Goal: Task Accomplishment & Management: Manage account settings

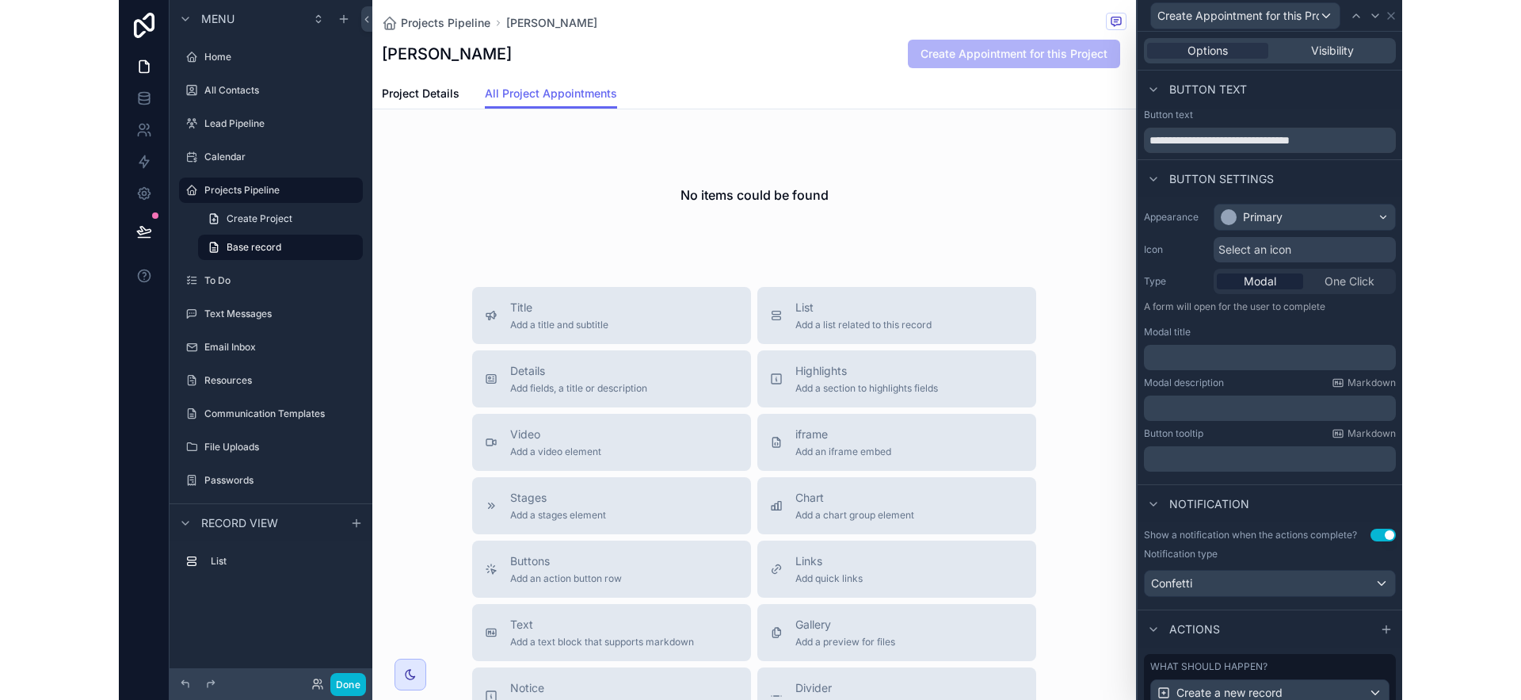
scroll to position [101, 0]
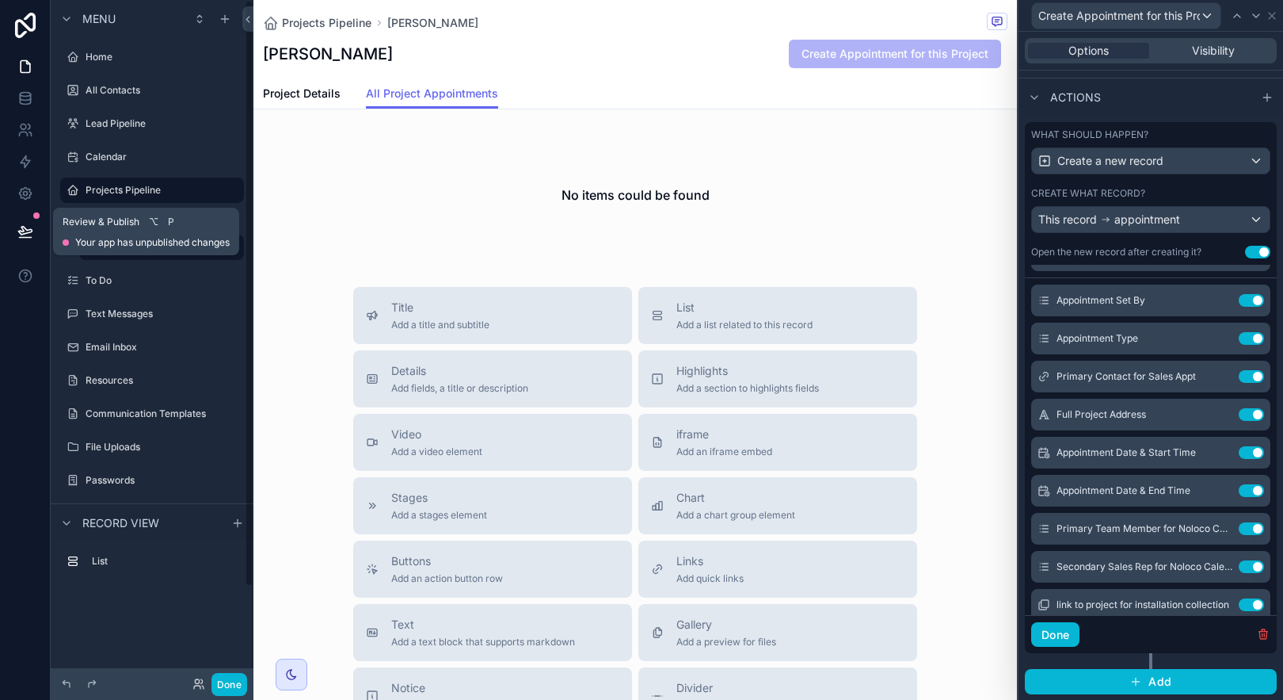
click at [27, 238] on icon at bounding box center [25, 231] width 16 height 16
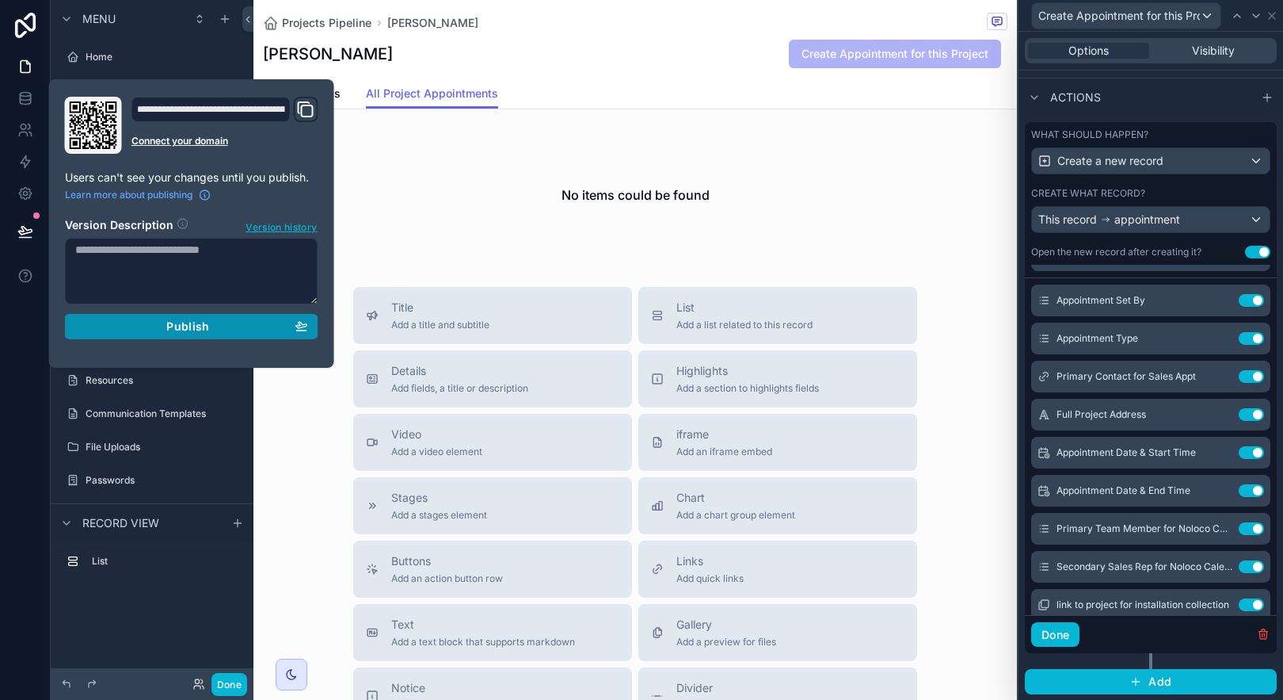
click at [180, 323] on span "Publish" at bounding box center [187, 326] width 43 height 14
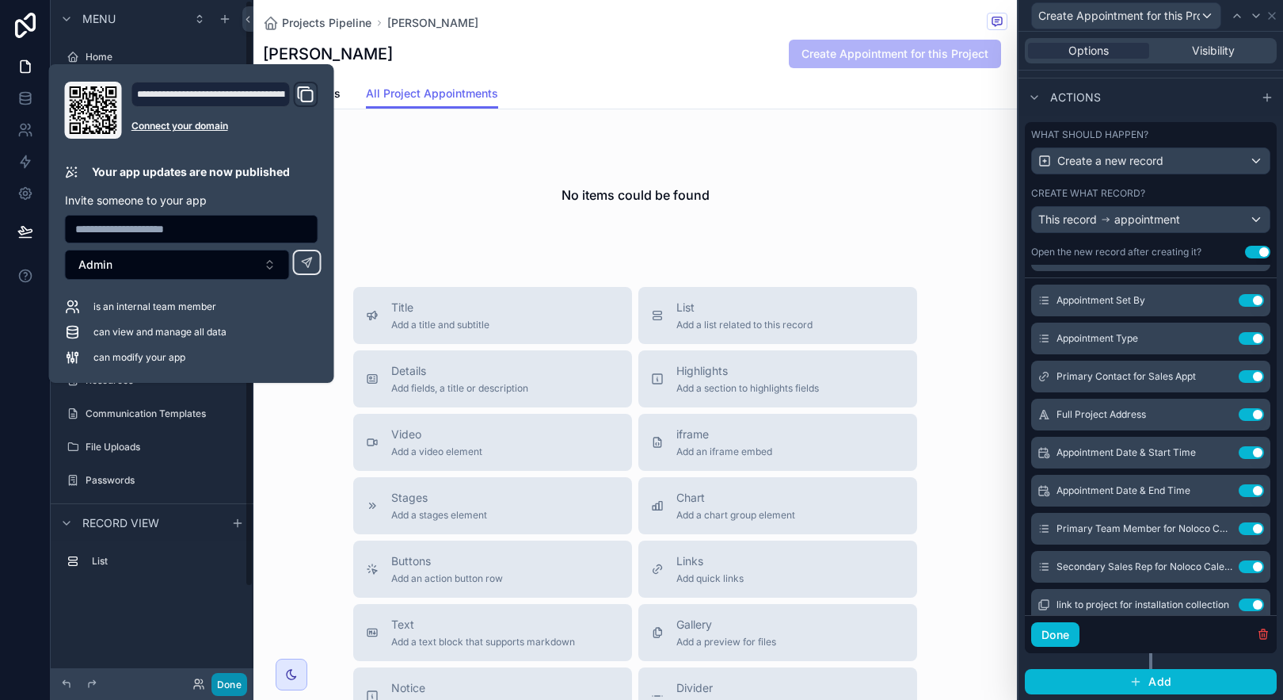
click at [230, 676] on button "Done" at bounding box center [230, 684] width 36 height 23
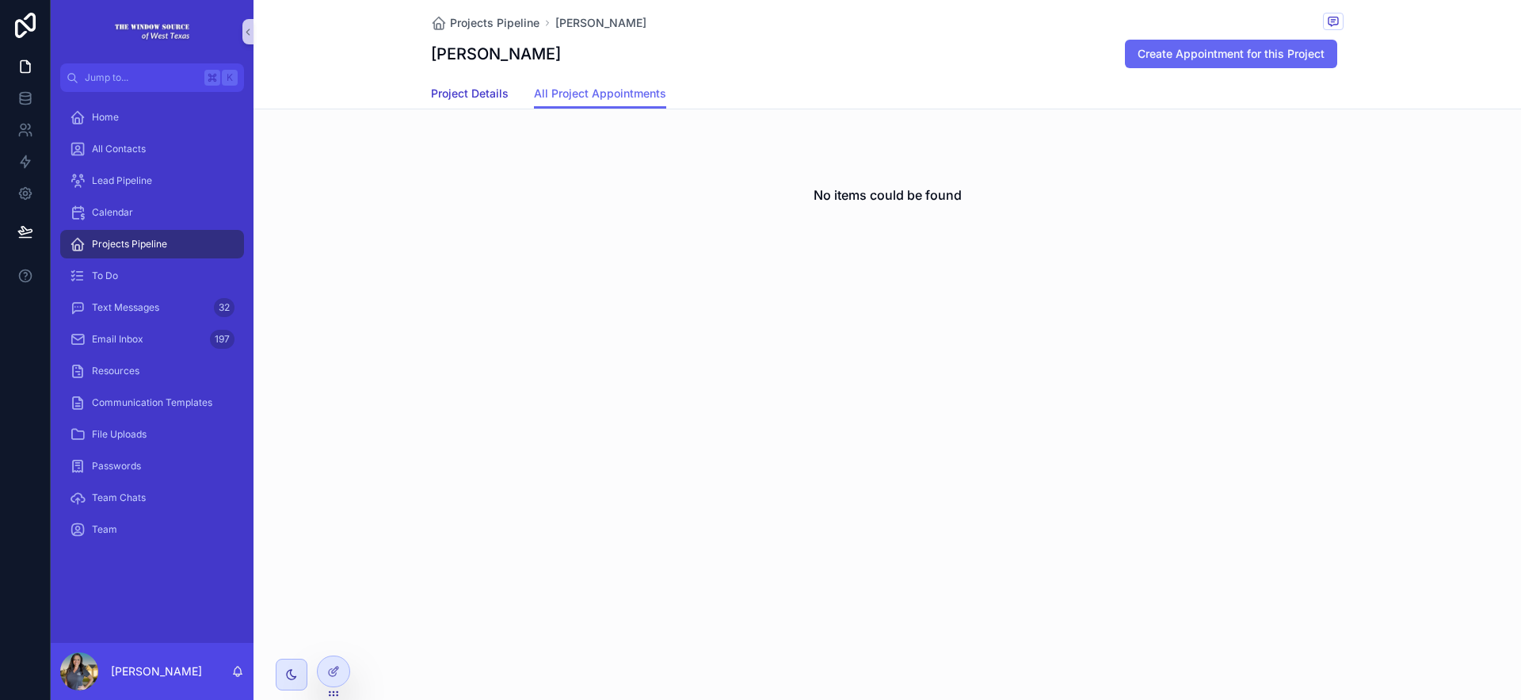
click at [497, 103] on link "Project Details" at bounding box center [470, 95] width 78 height 32
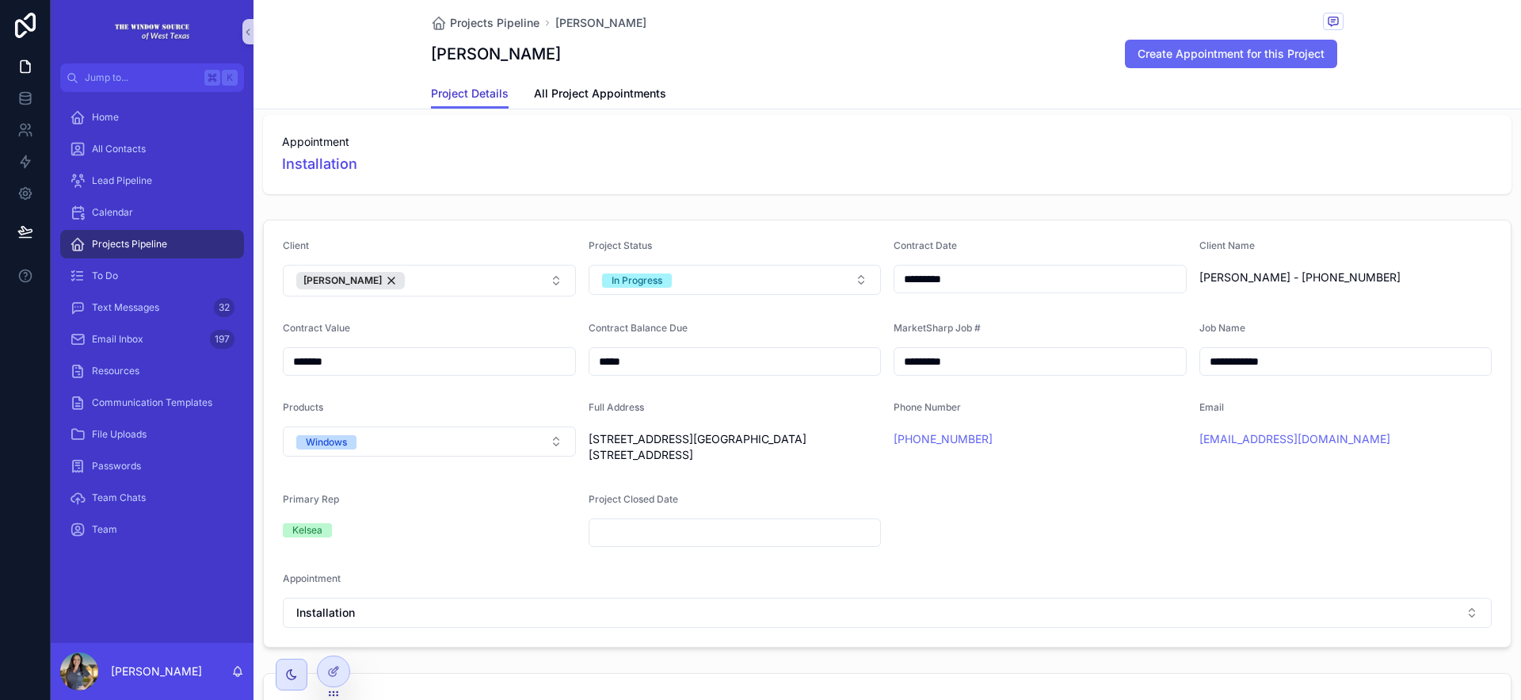
scroll to position [94, 0]
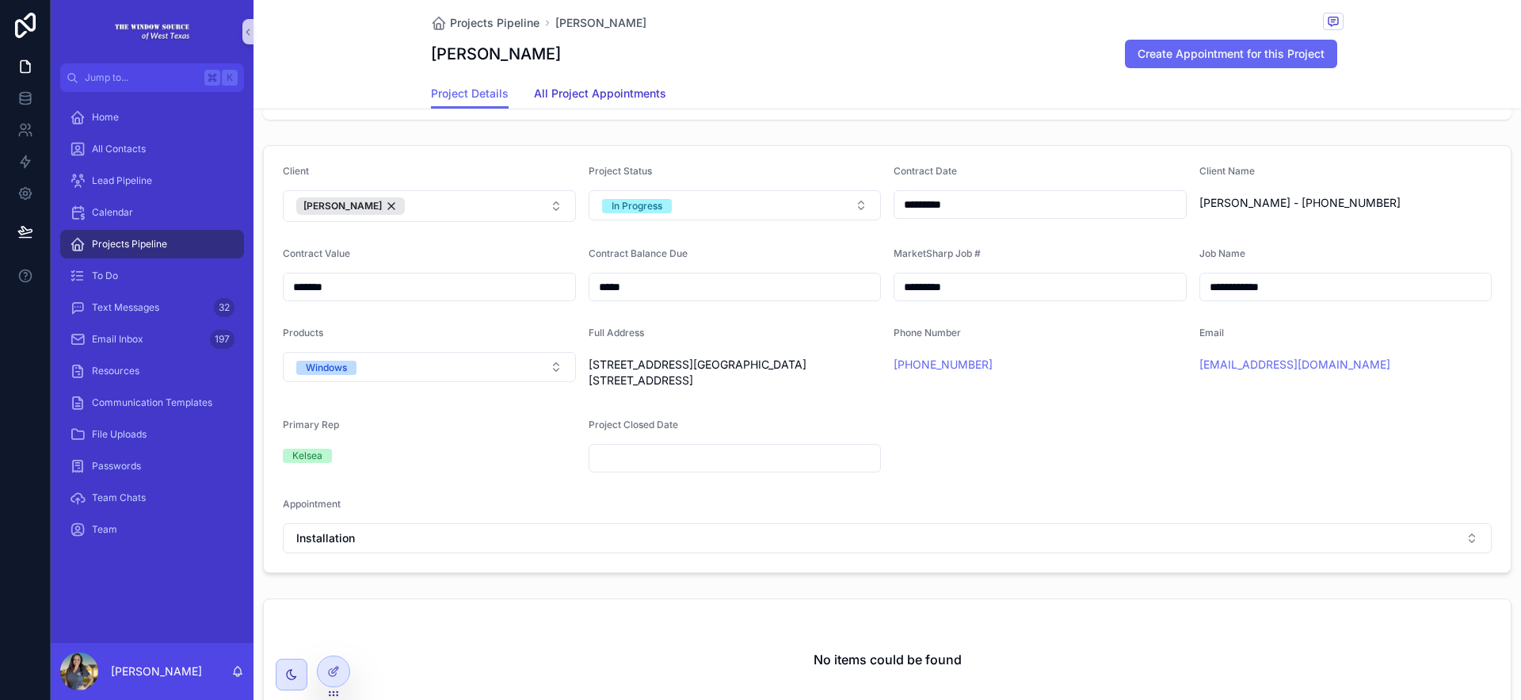
click at [580, 92] on span "All Project Appointments" at bounding box center [600, 94] width 132 height 16
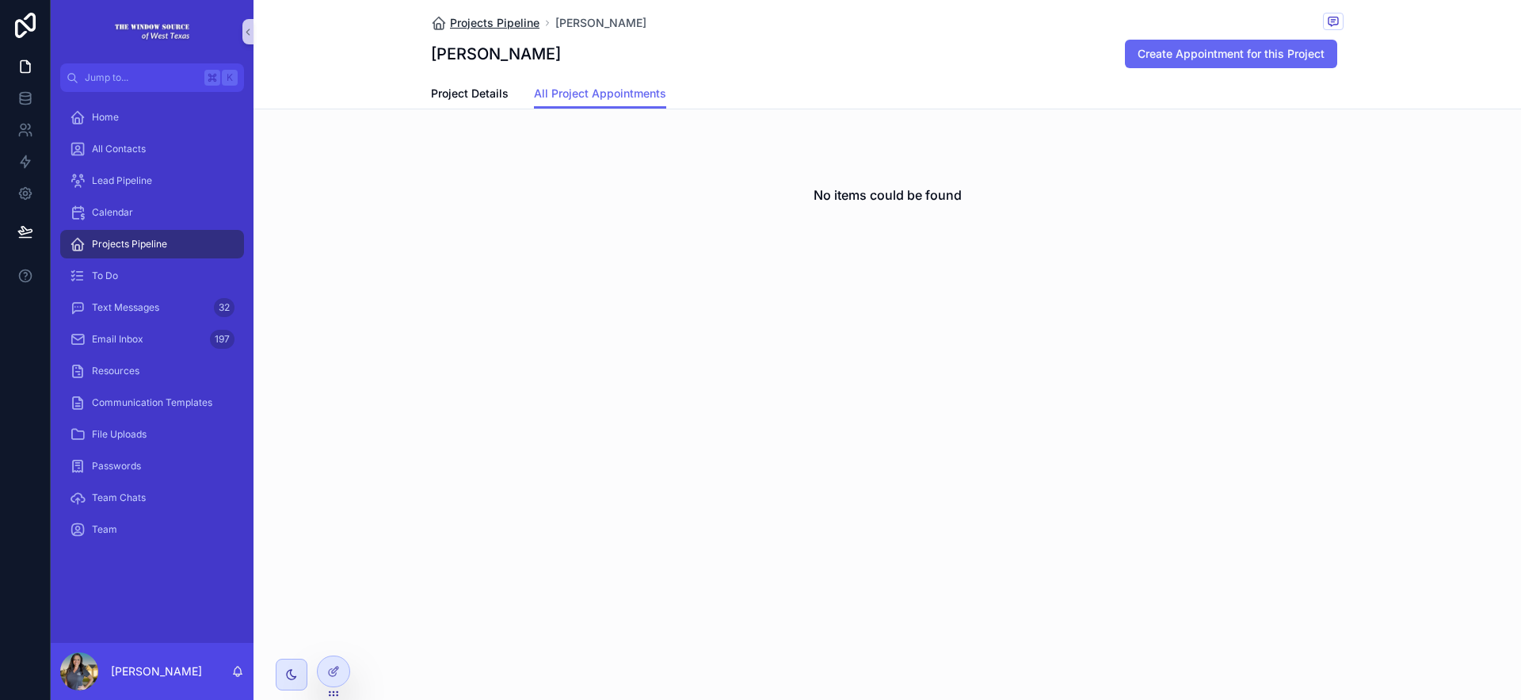
click at [509, 28] on span "Projects Pipeline" at bounding box center [495, 23] width 90 height 16
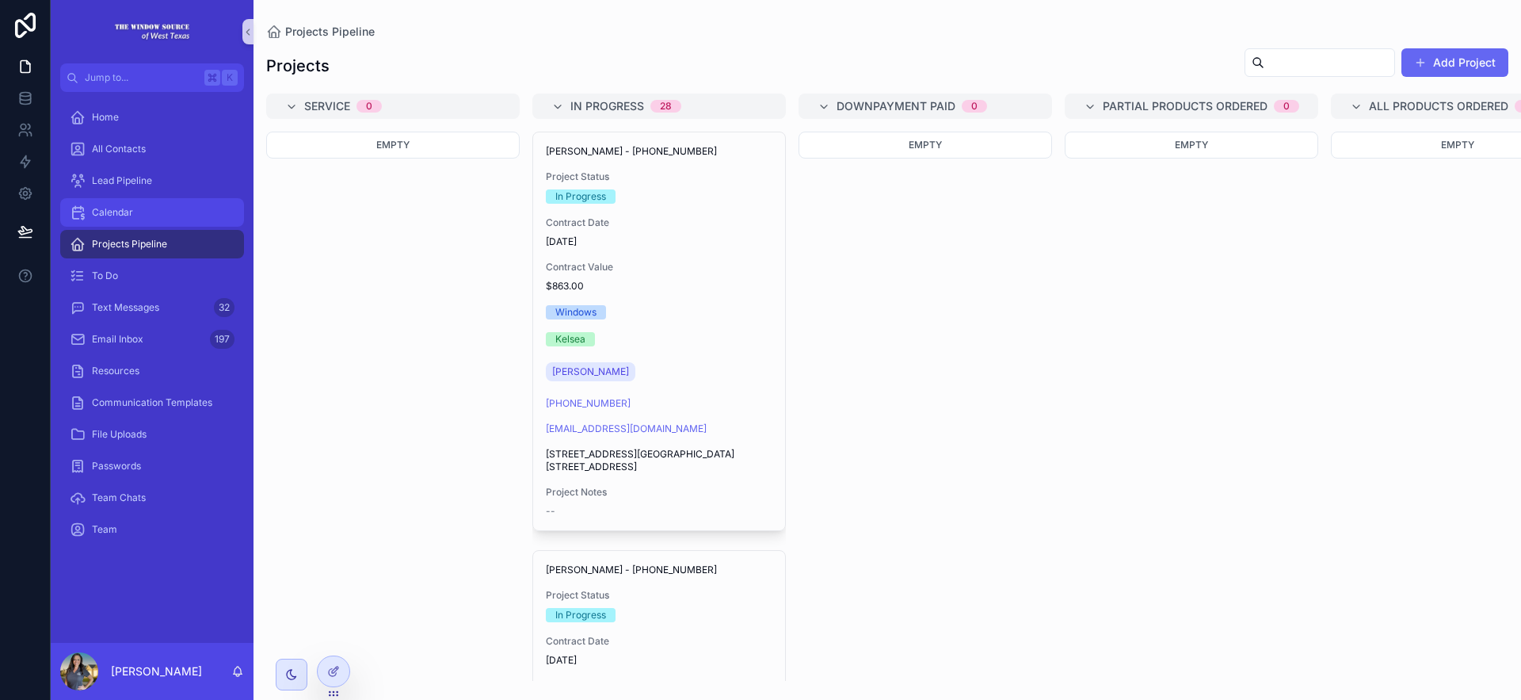
click at [184, 212] on div "Calendar" at bounding box center [152, 212] width 165 height 25
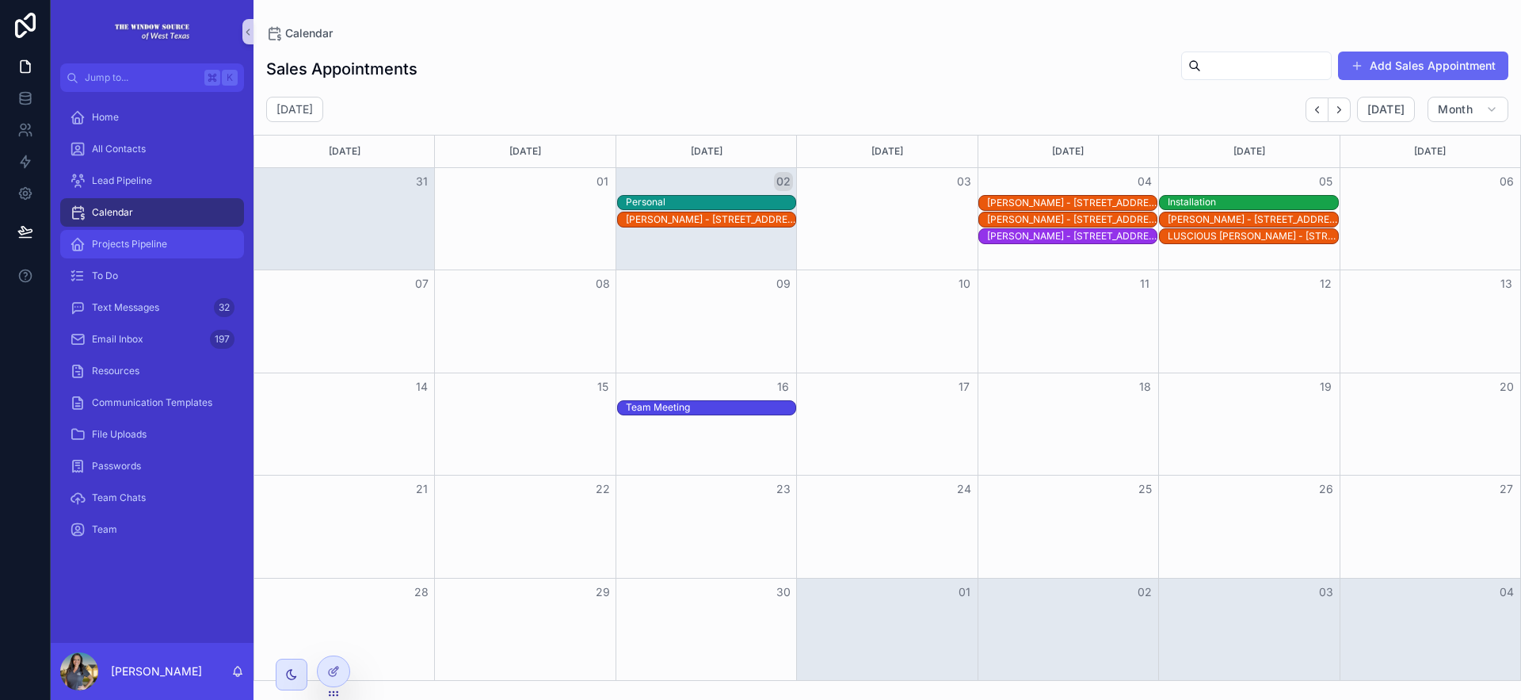
click at [137, 246] on span "Projects Pipeline" at bounding box center [129, 244] width 75 height 13
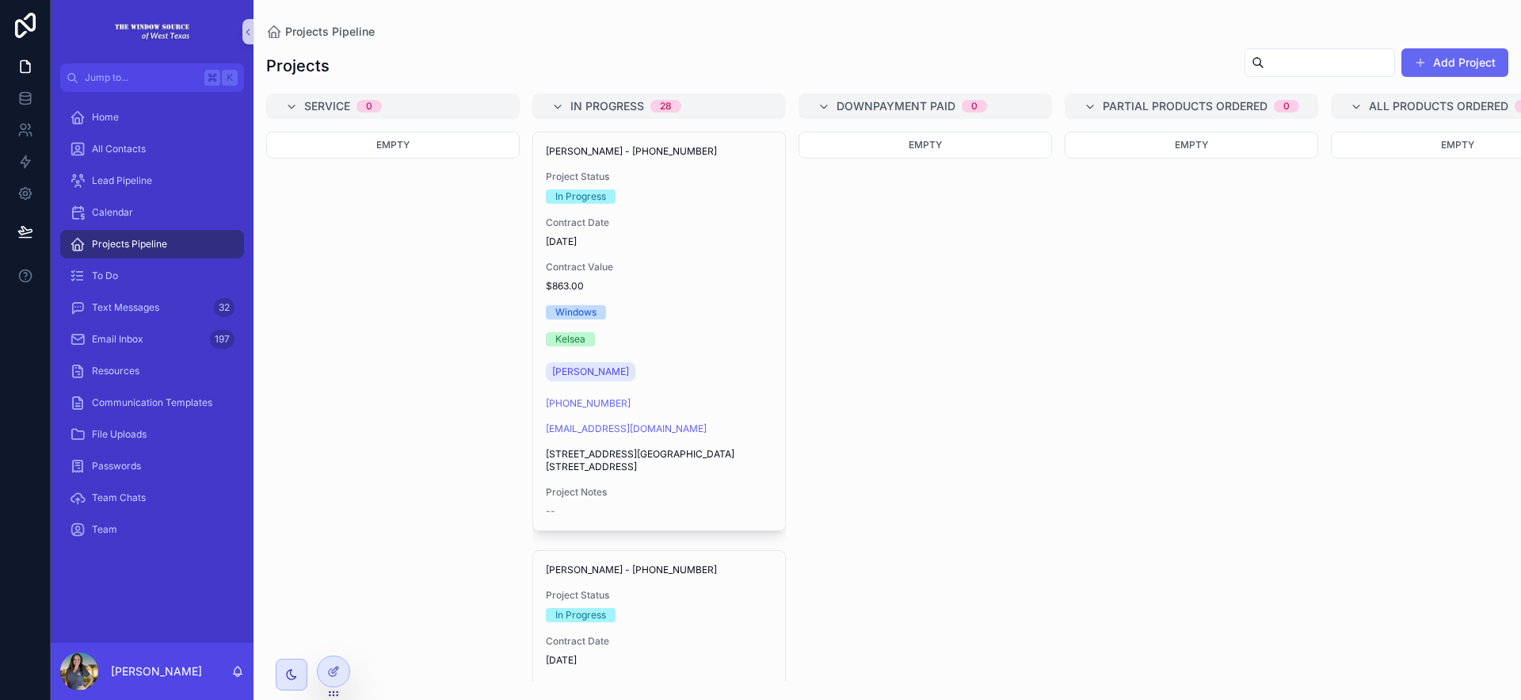
click at [647, 436] on div "[PERSON_NAME] - [PHONE_NUMBER] Project Status In Progress Contract Date [DATE] …" at bounding box center [659, 331] width 252 height 398
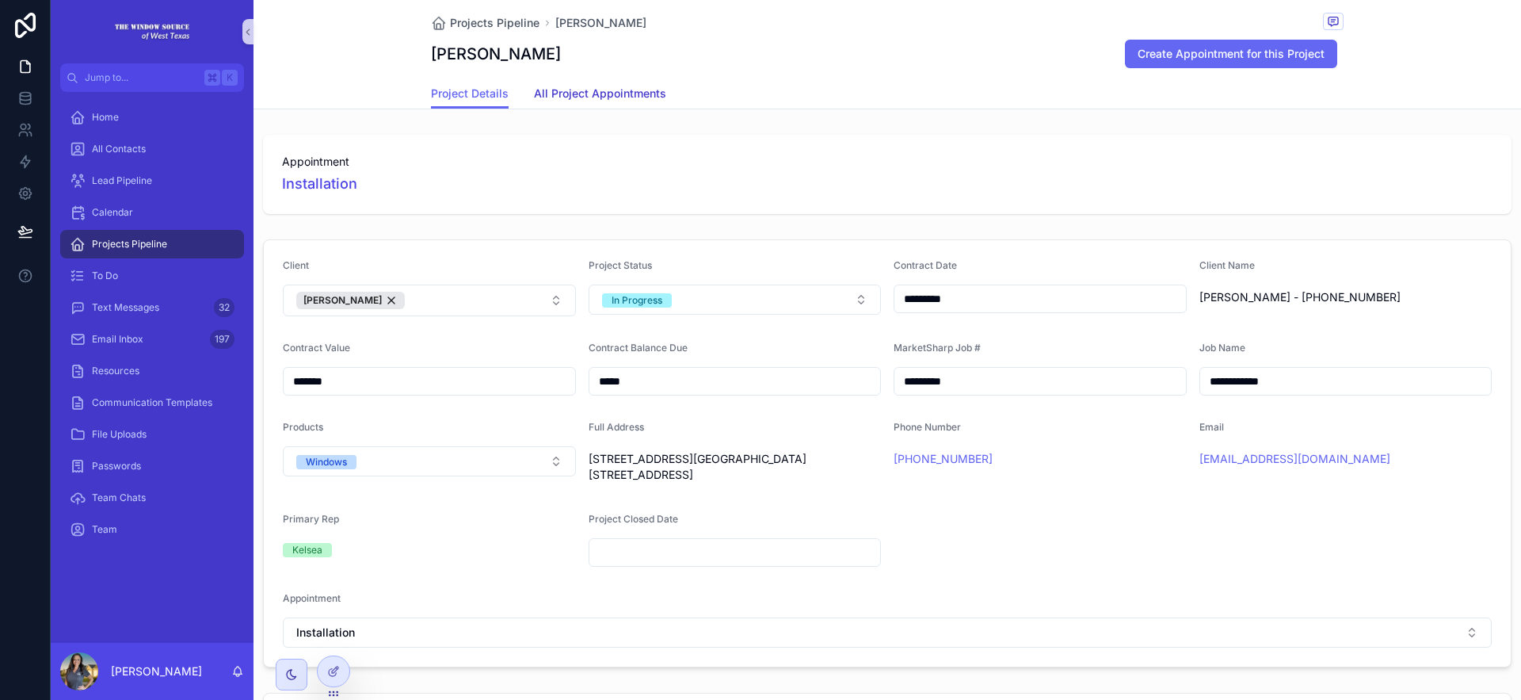
click at [639, 95] on span "All Project Appointments" at bounding box center [600, 94] width 132 height 16
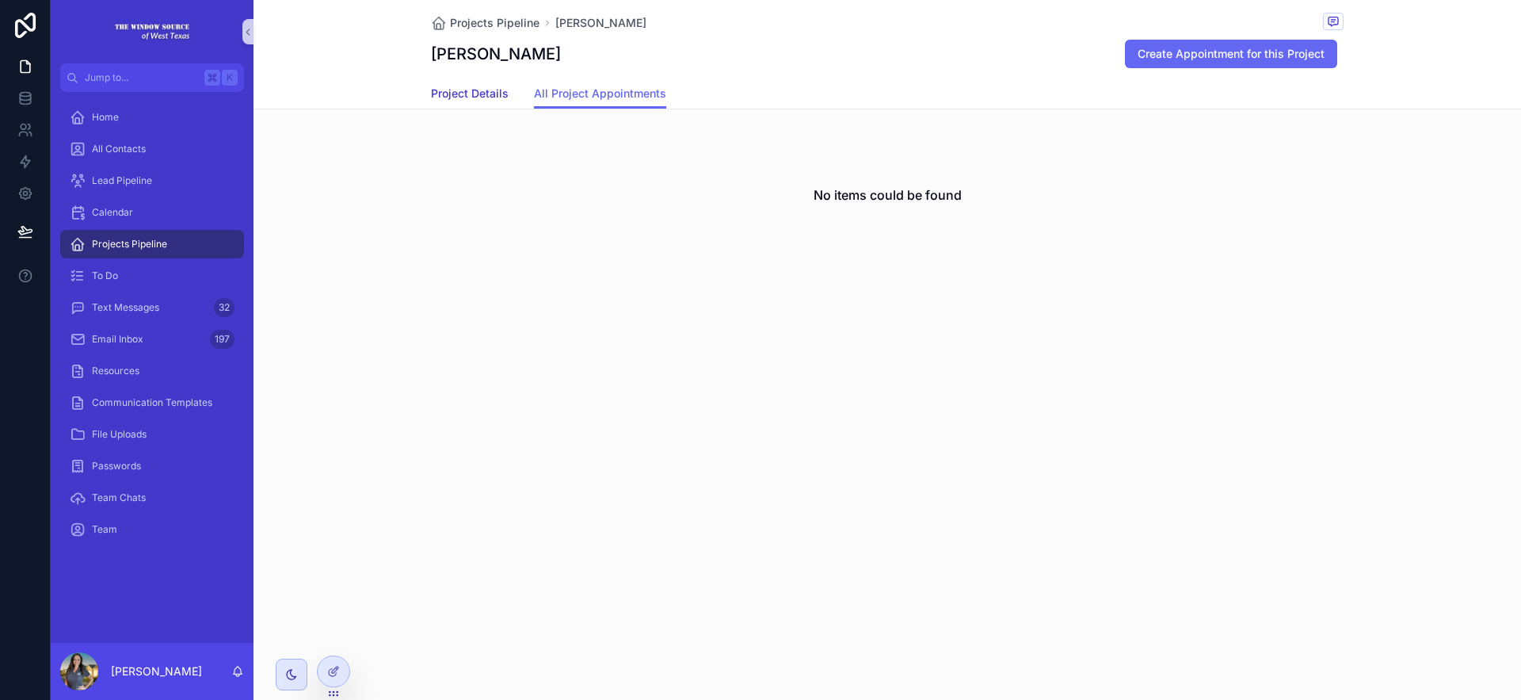
click at [484, 87] on span "Project Details" at bounding box center [470, 94] width 78 height 16
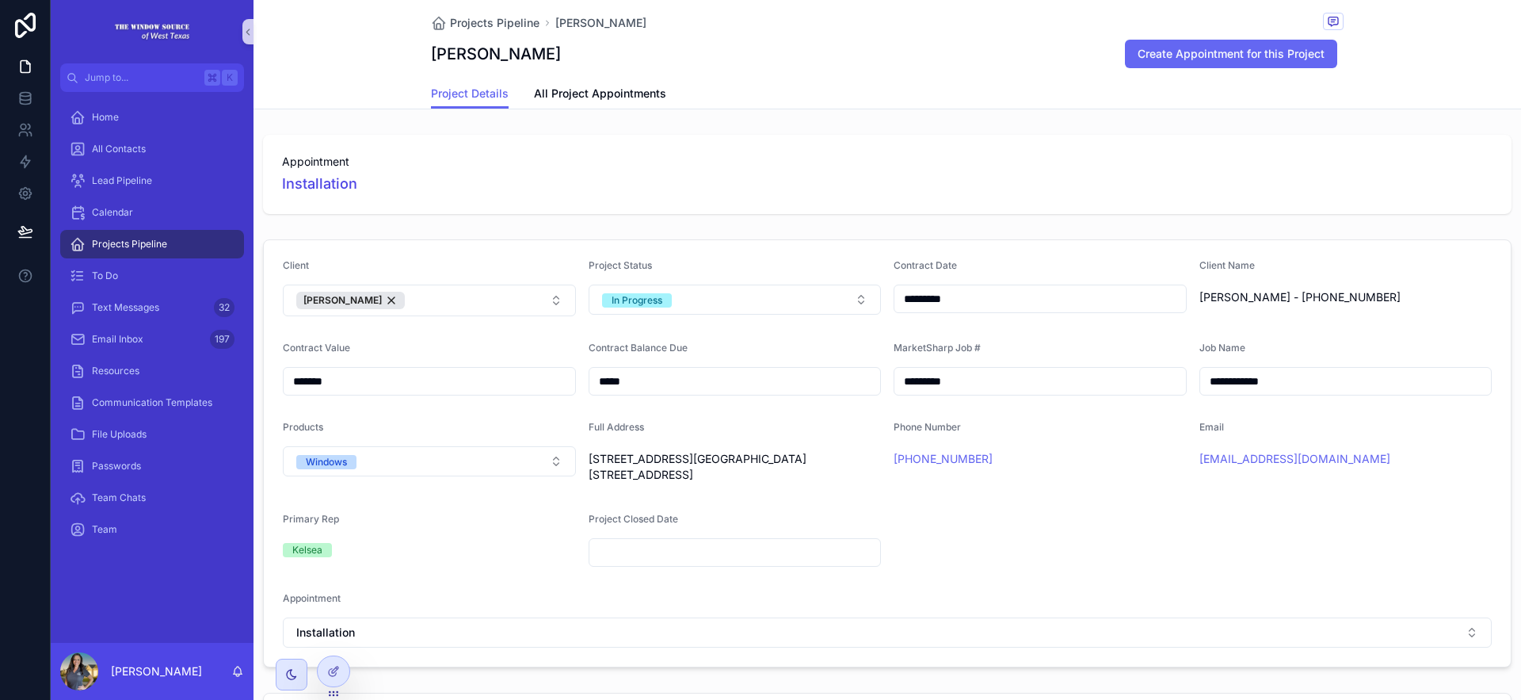
click at [315, 669] on div "**********" at bounding box center [888, 453] width 1268 height 440
click at [329, 672] on icon at bounding box center [333, 671] width 13 height 13
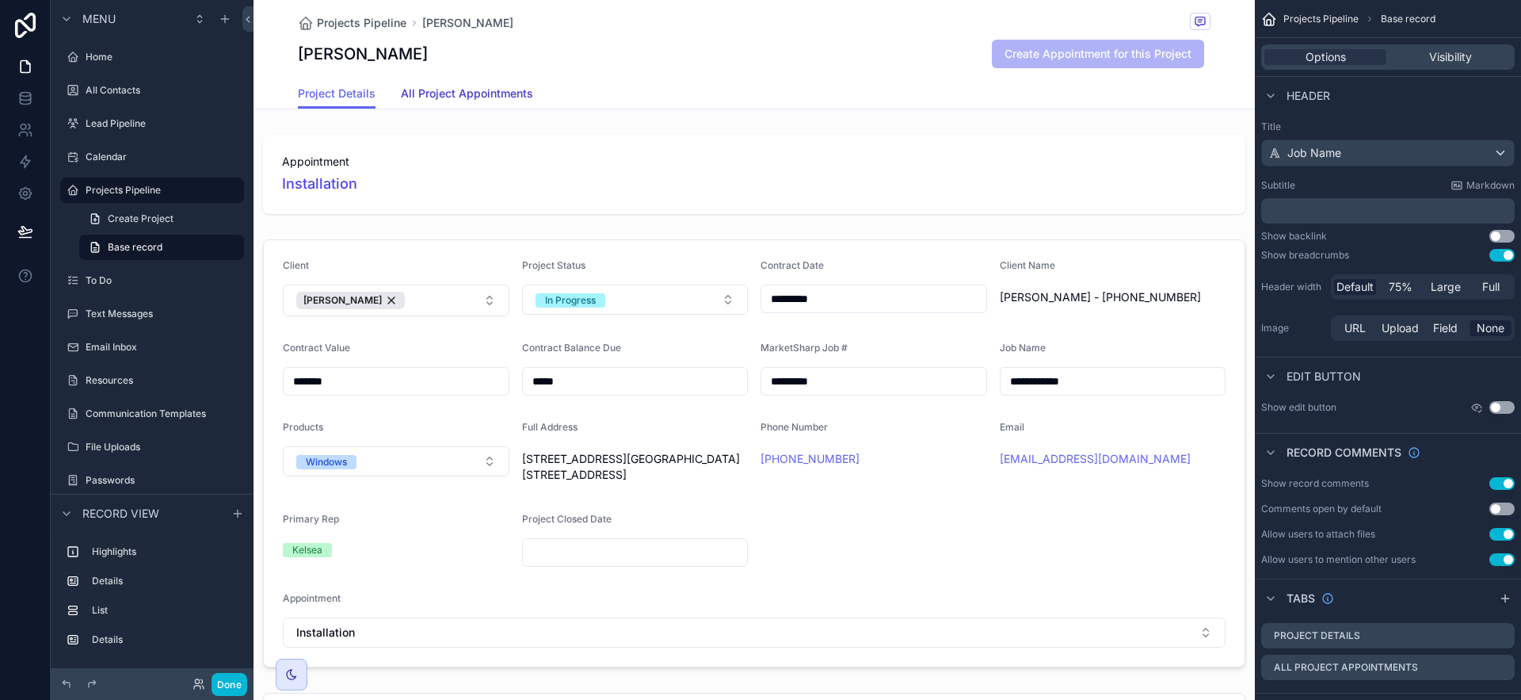
click at [455, 100] on span "All Project Appointments" at bounding box center [467, 94] width 132 height 16
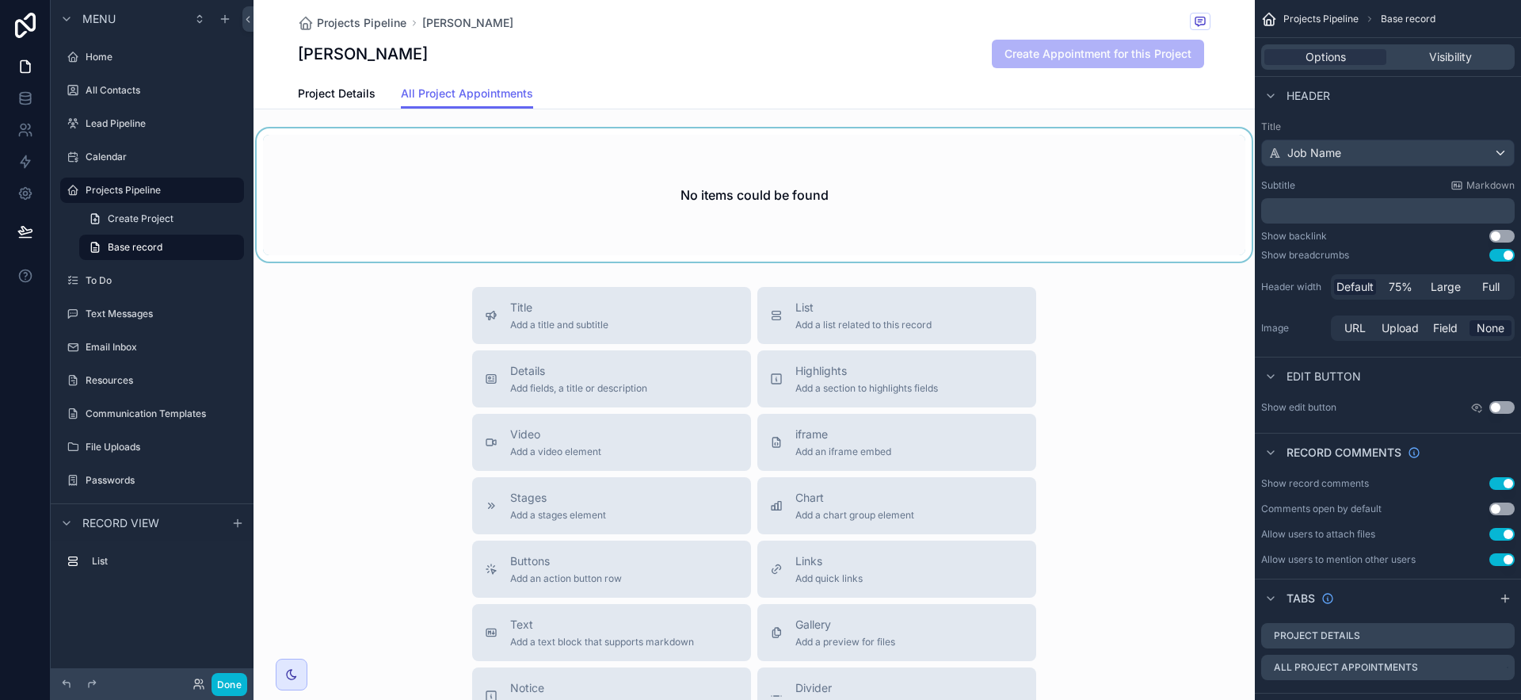
click at [1040, 223] on div "scrollable content" at bounding box center [754, 194] width 1001 height 133
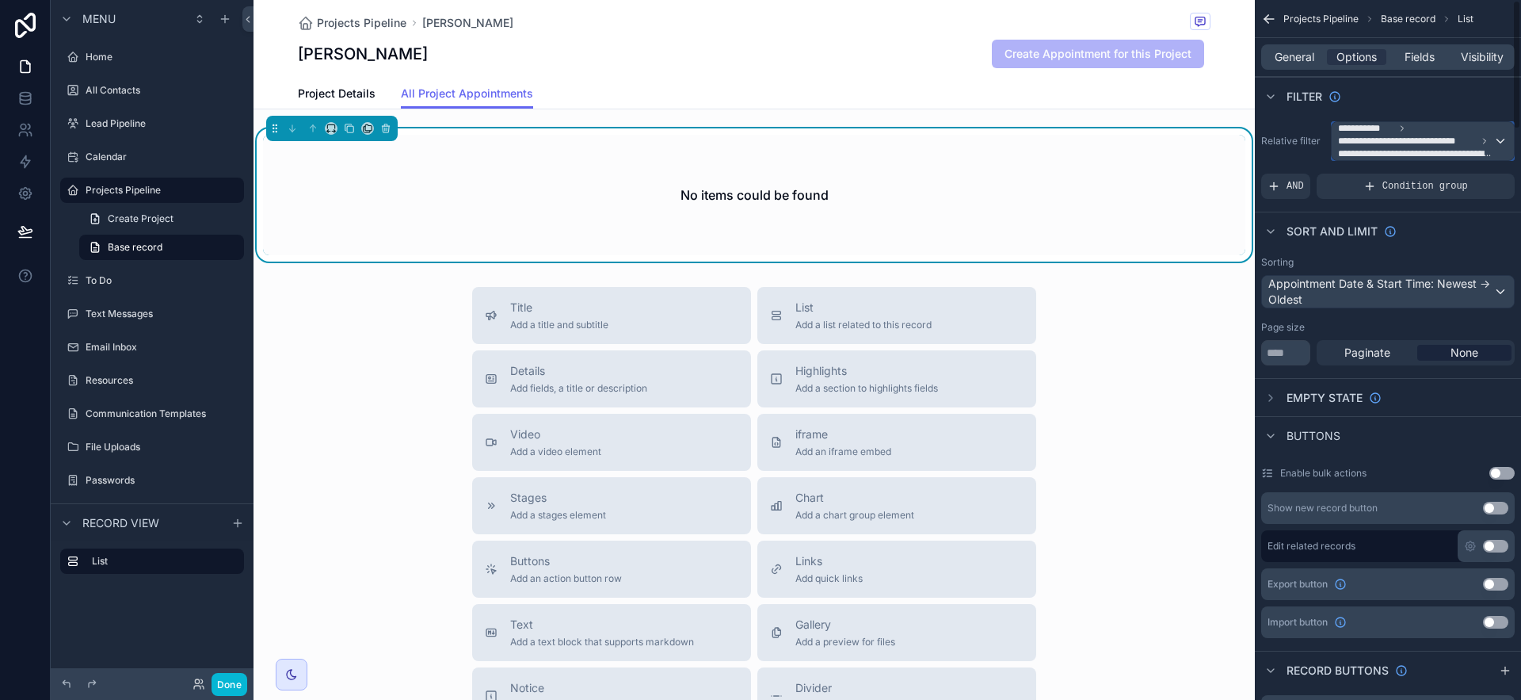
click at [1283, 151] on span "**********" at bounding box center [1415, 153] width 155 height 13
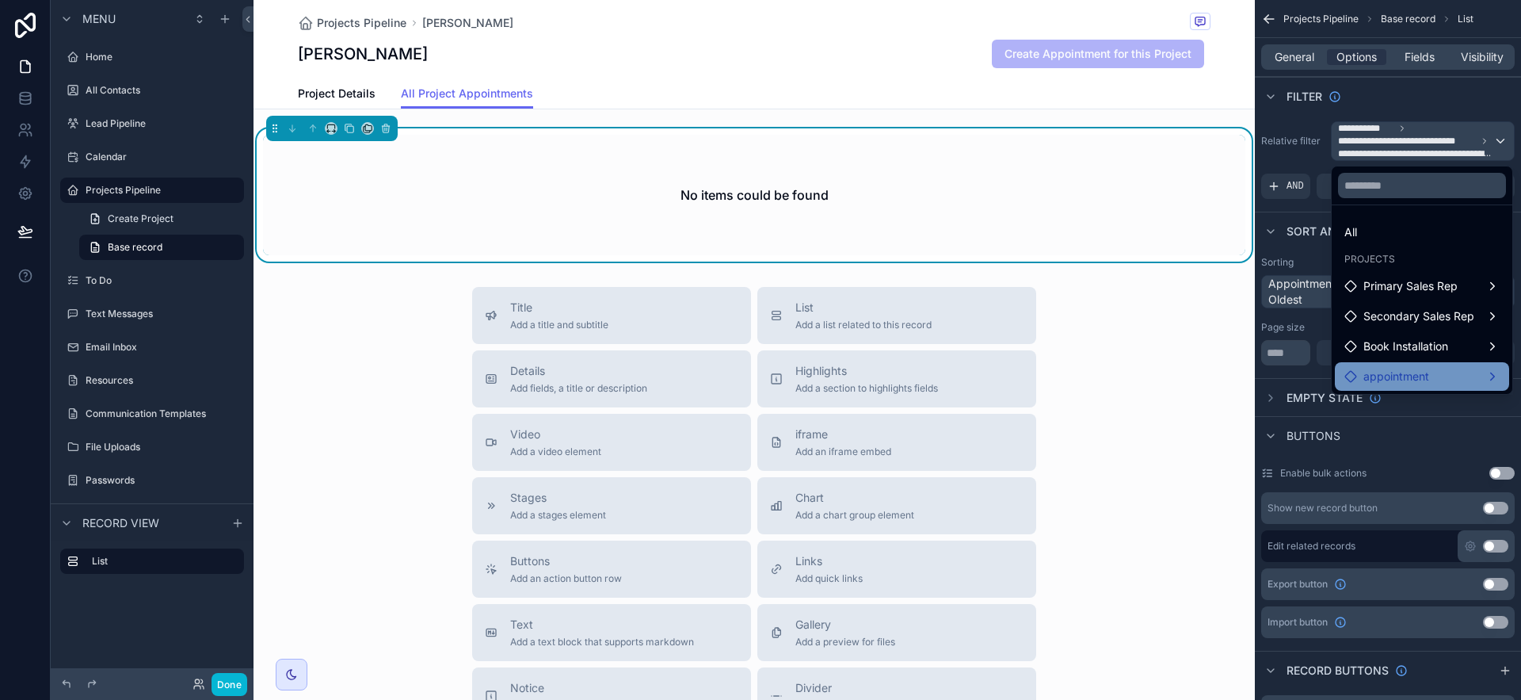
click at [1283, 370] on div "appointment" at bounding box center [1421, 376] width 155 height 19
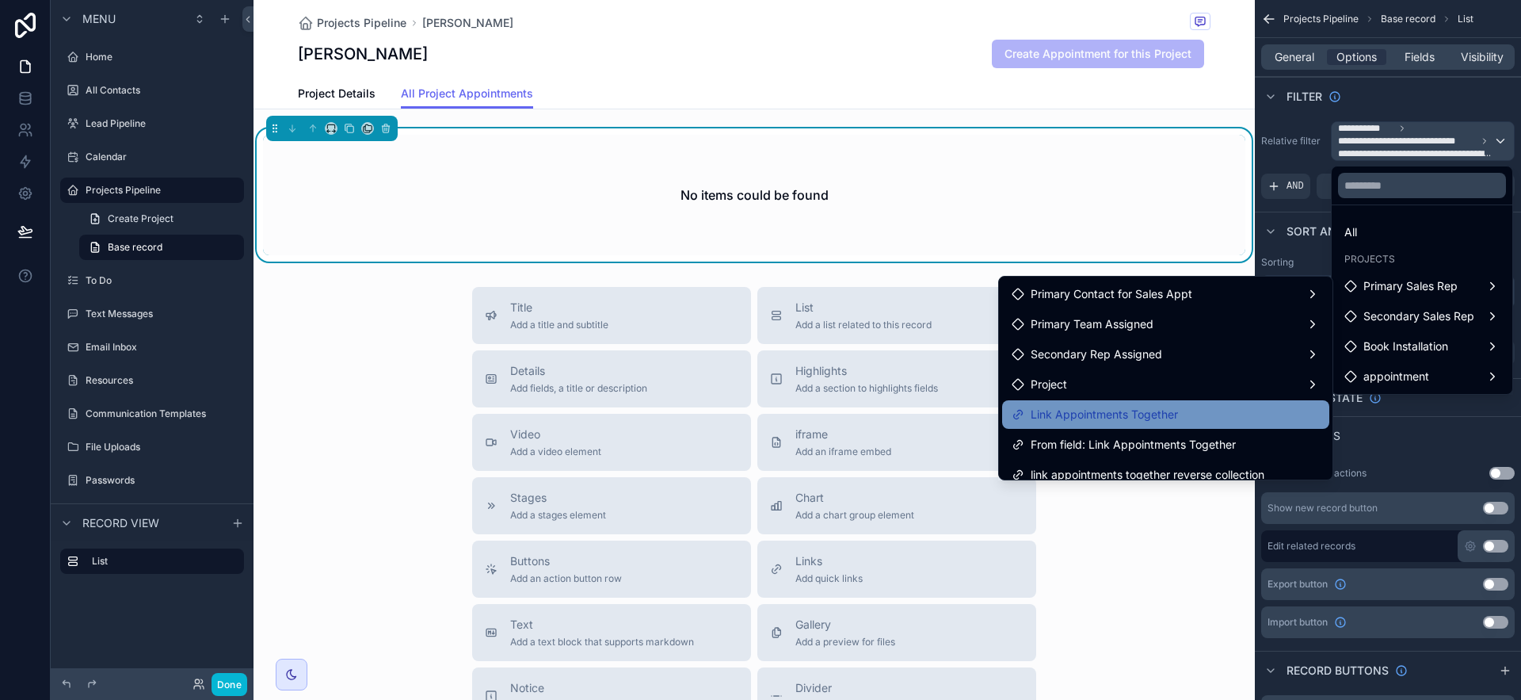
click at [1236, 417] on div "Link Appointments Together" at bounding box center [1166, 414] width 308 height 19
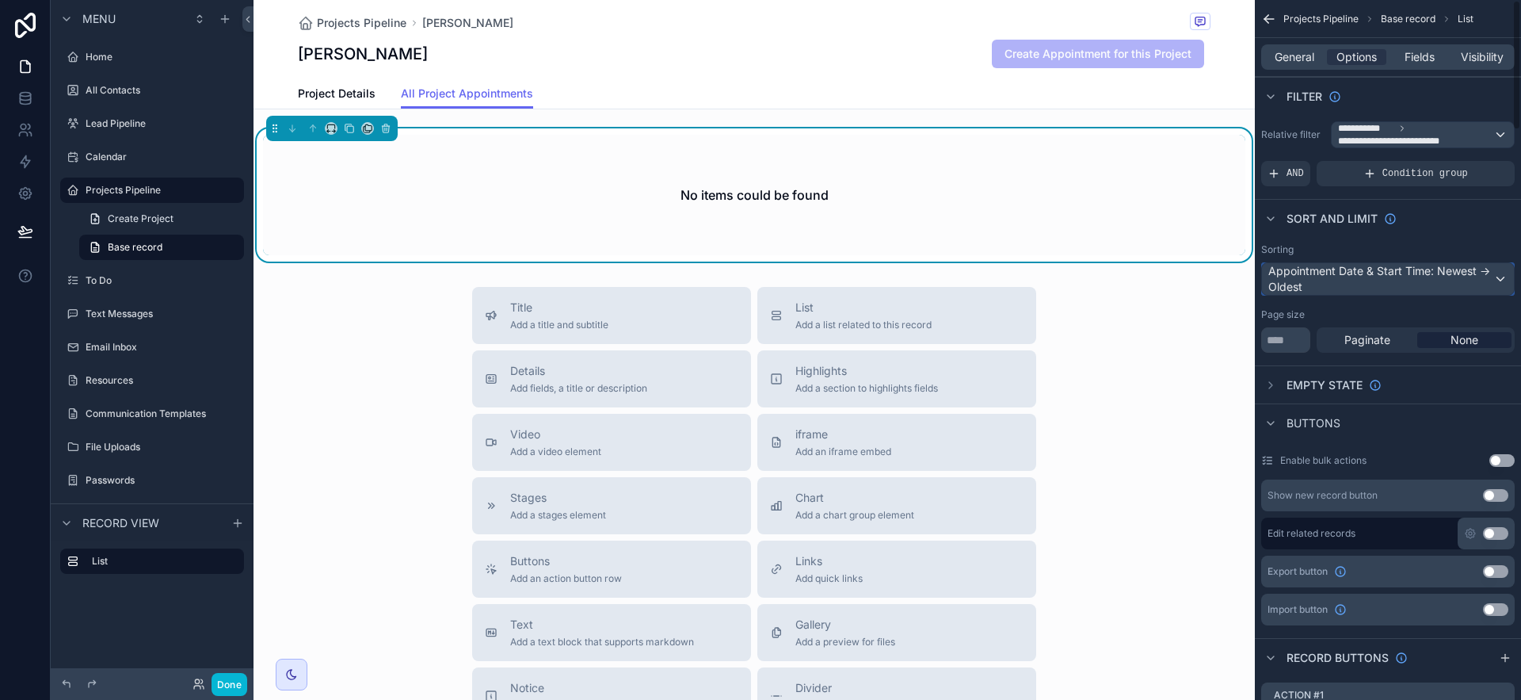
click at [1283, 282] on div "Appointment Date & Start Time: Newest -> Oldest" at bounding box center [1388, 279] width 252 height 32
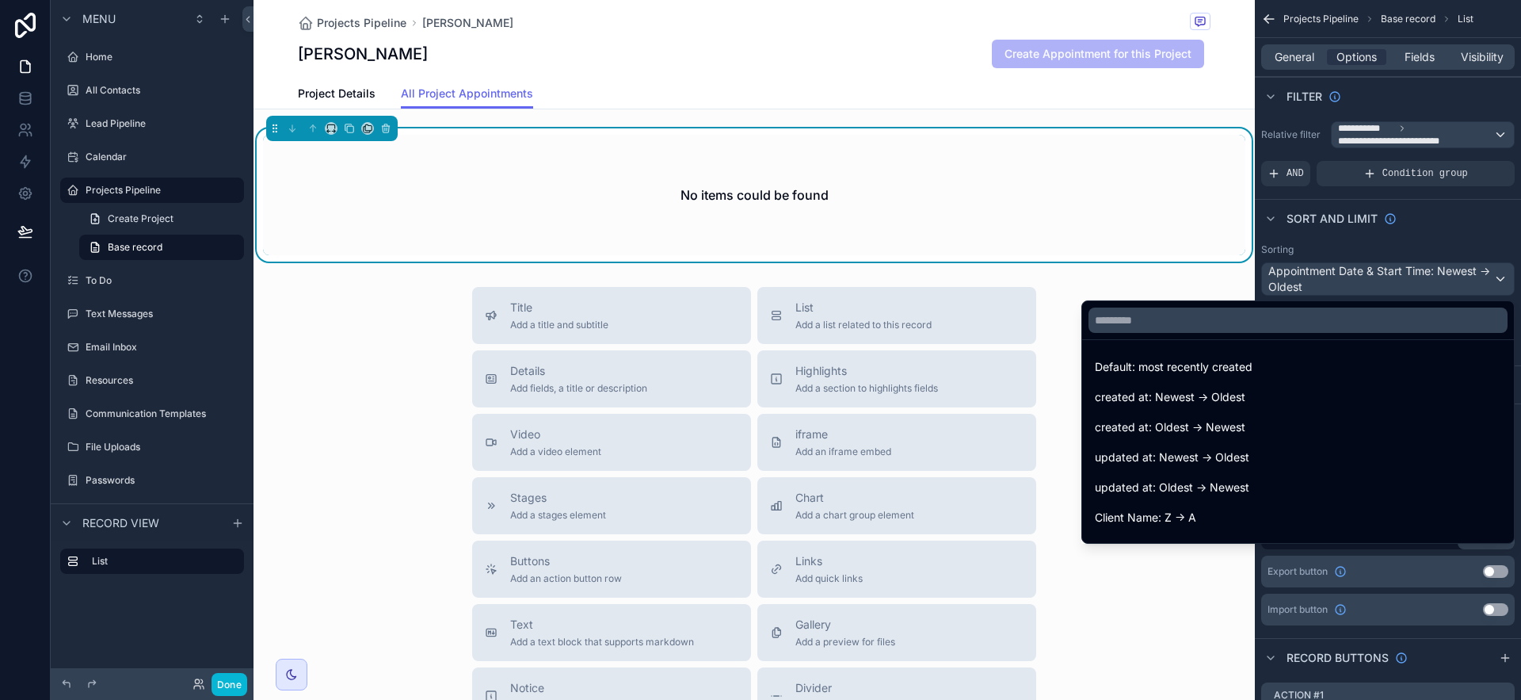
click at [1283, 147] on div "scrollable content" at bounding box center [760, 350] width 1521 height 700
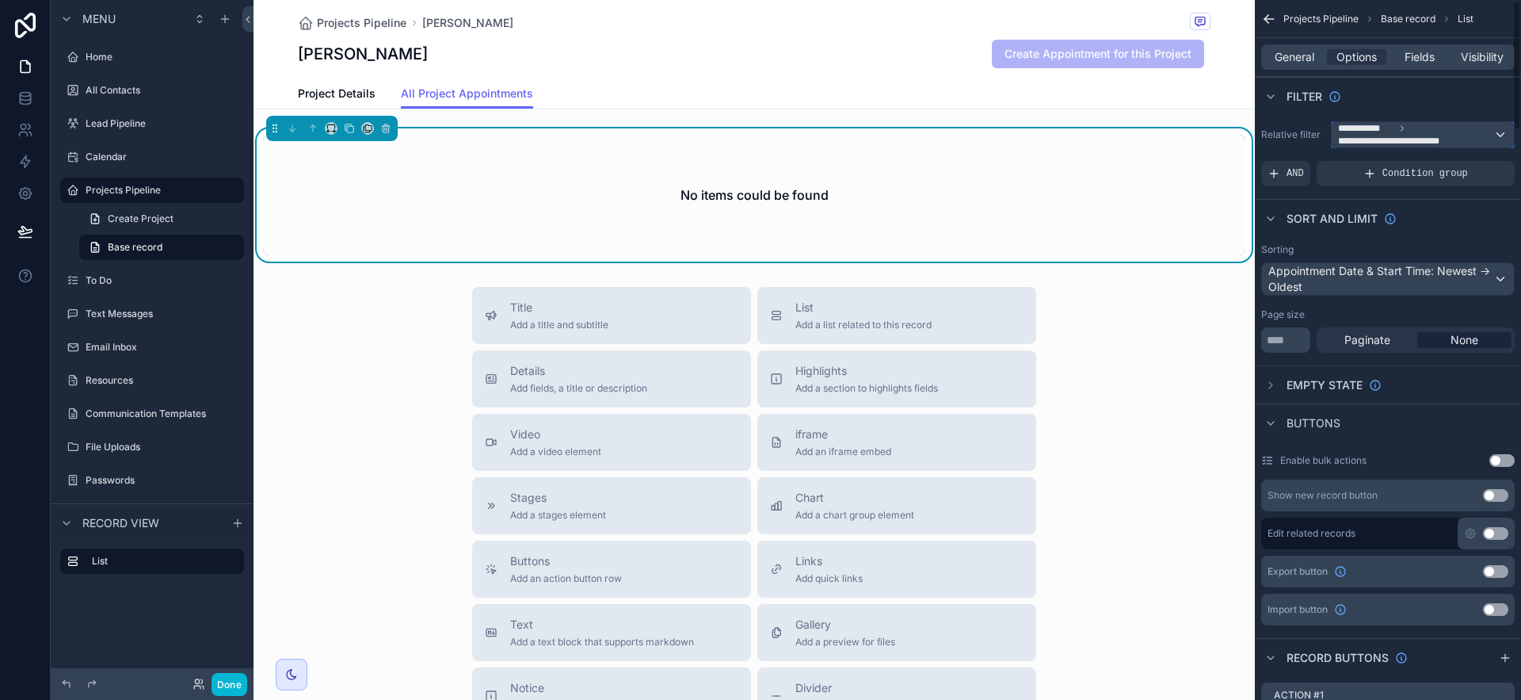
click at [1283, 143] on span "**********" at bounding box center [1401, 141] width 127 height 13
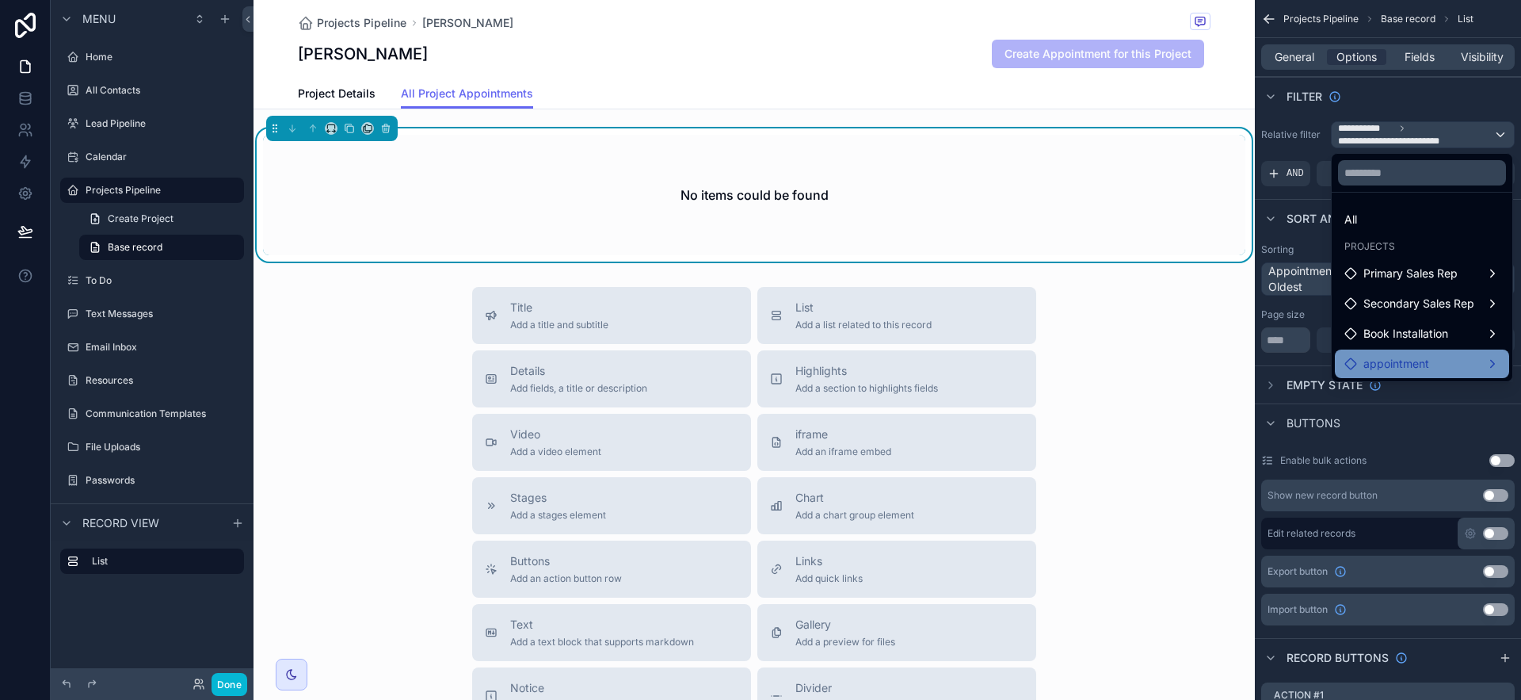
click at [1283, 360] on div "appointment" at bounding box center [1421, 363] width 155 height 19
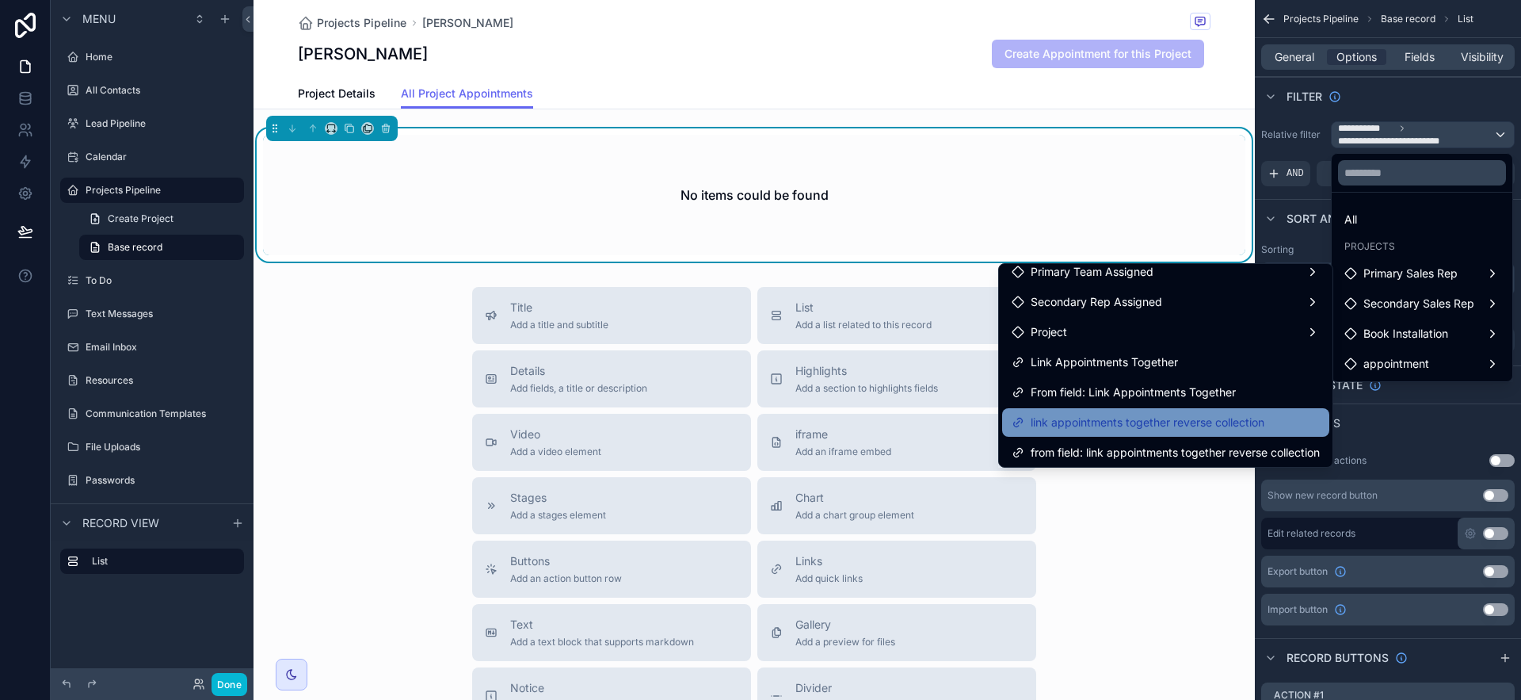
scroll to position [43, 0]
click at [1283, 414] on div "link appointments together reverse collection" at bounding box center [1166, 419] width 308 height 19
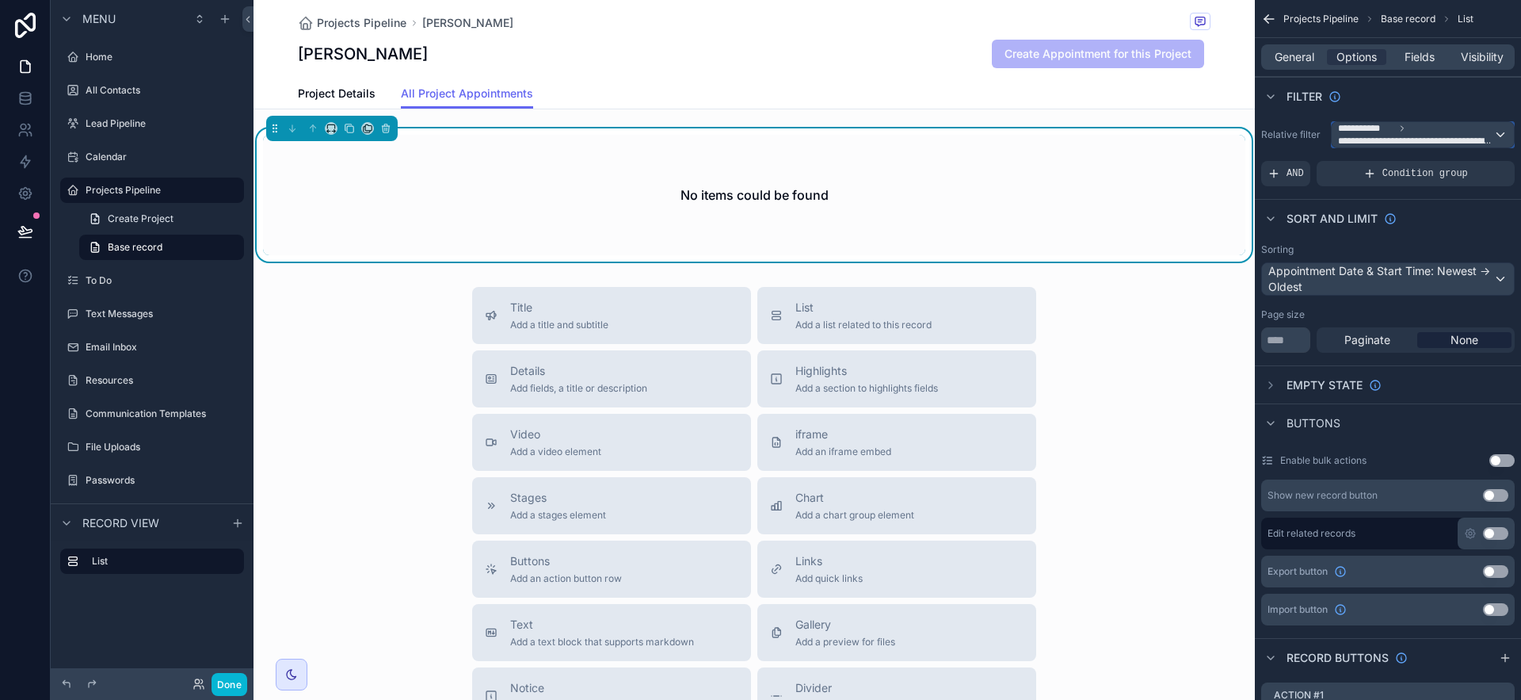
click at [1283, 142] on span "**********" at bounding box center [1415, 141] width 155 height 13
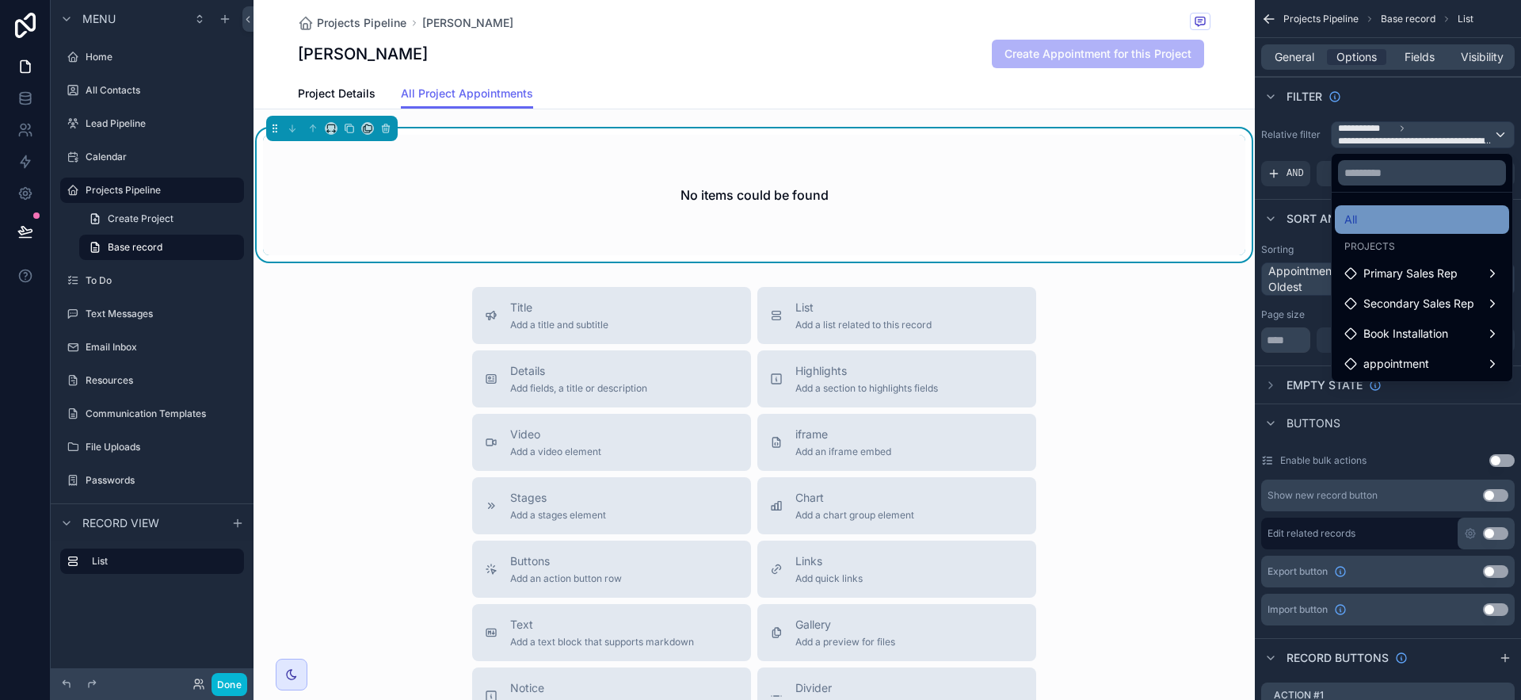
click at [1283, 215] on div "All" at bounding box center [1421, 219] width 155 height 19
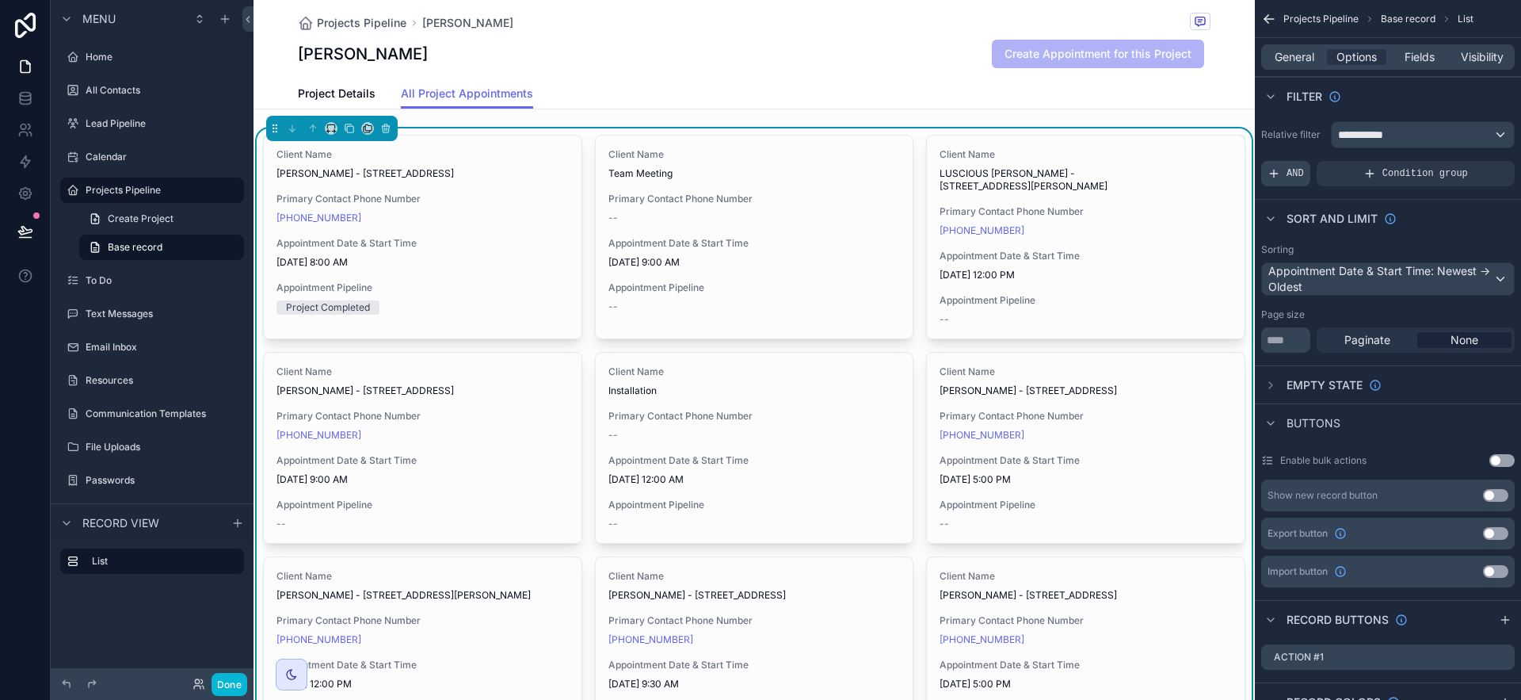
click at [1283, 170] on span "AND" at bounding box center [1295, 173] width 17 height 13
click at [1283, 164] on icon "scrollable content" at bounding box center [1475, 163] width 10 height 10
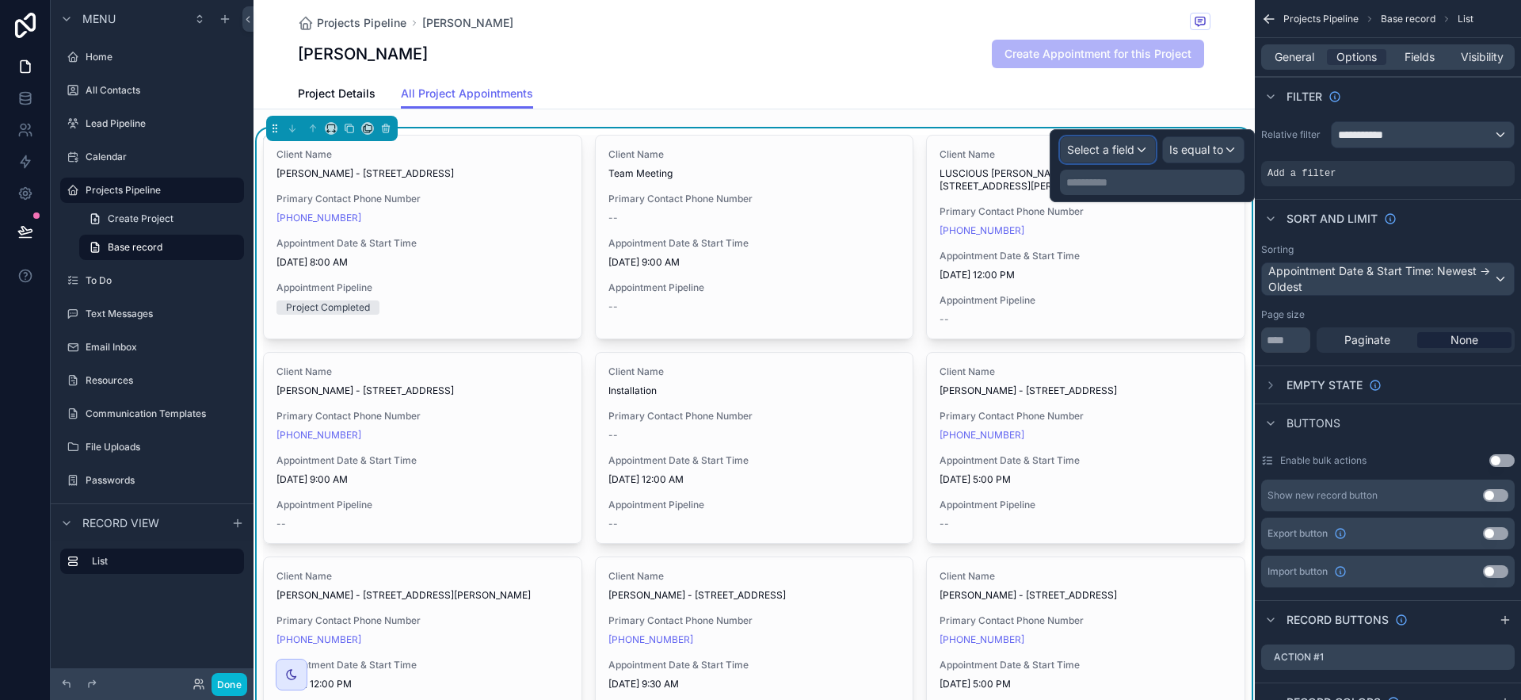
click at [1138, 144] on div "Select a field" at bounding box center [1108, 149] width 94 height 25
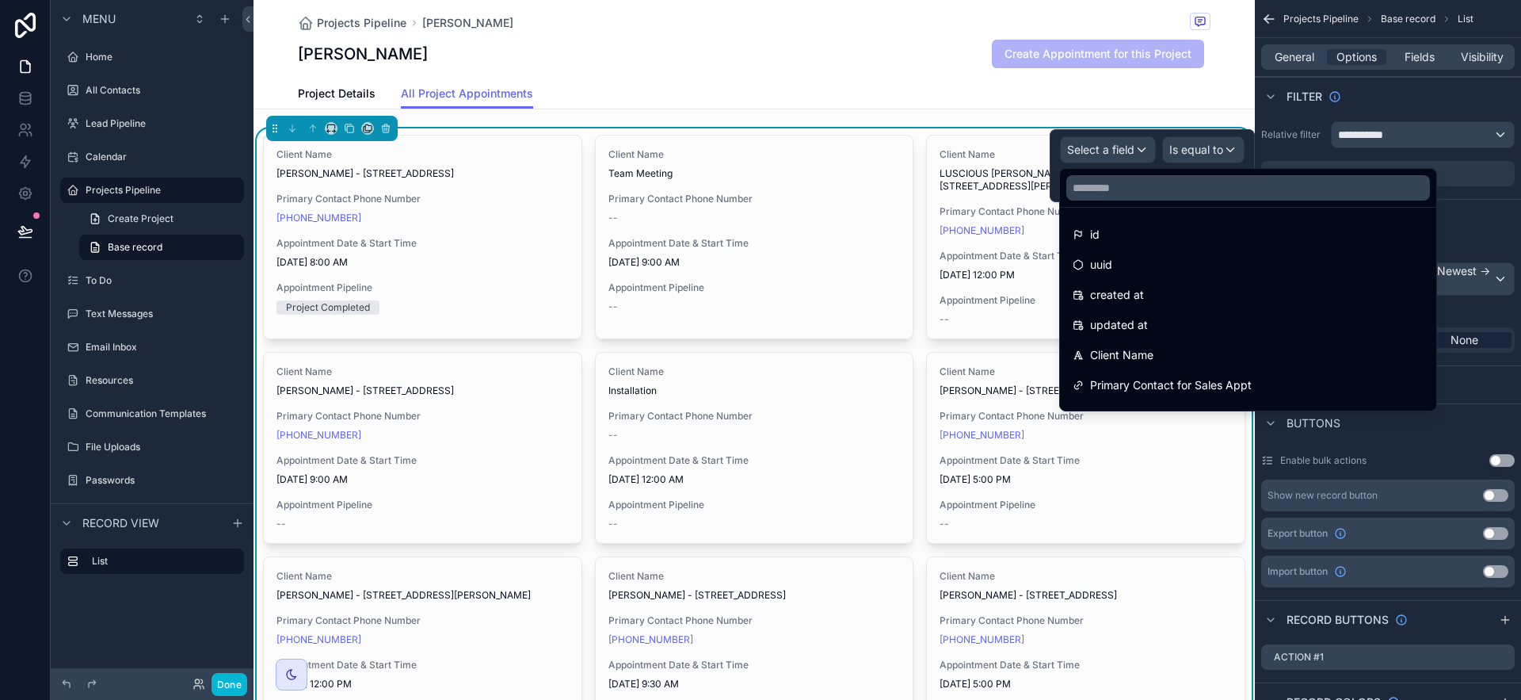
click at [1283, 235] on div "id" at bounding box center [1248, 234] width 351 height 19
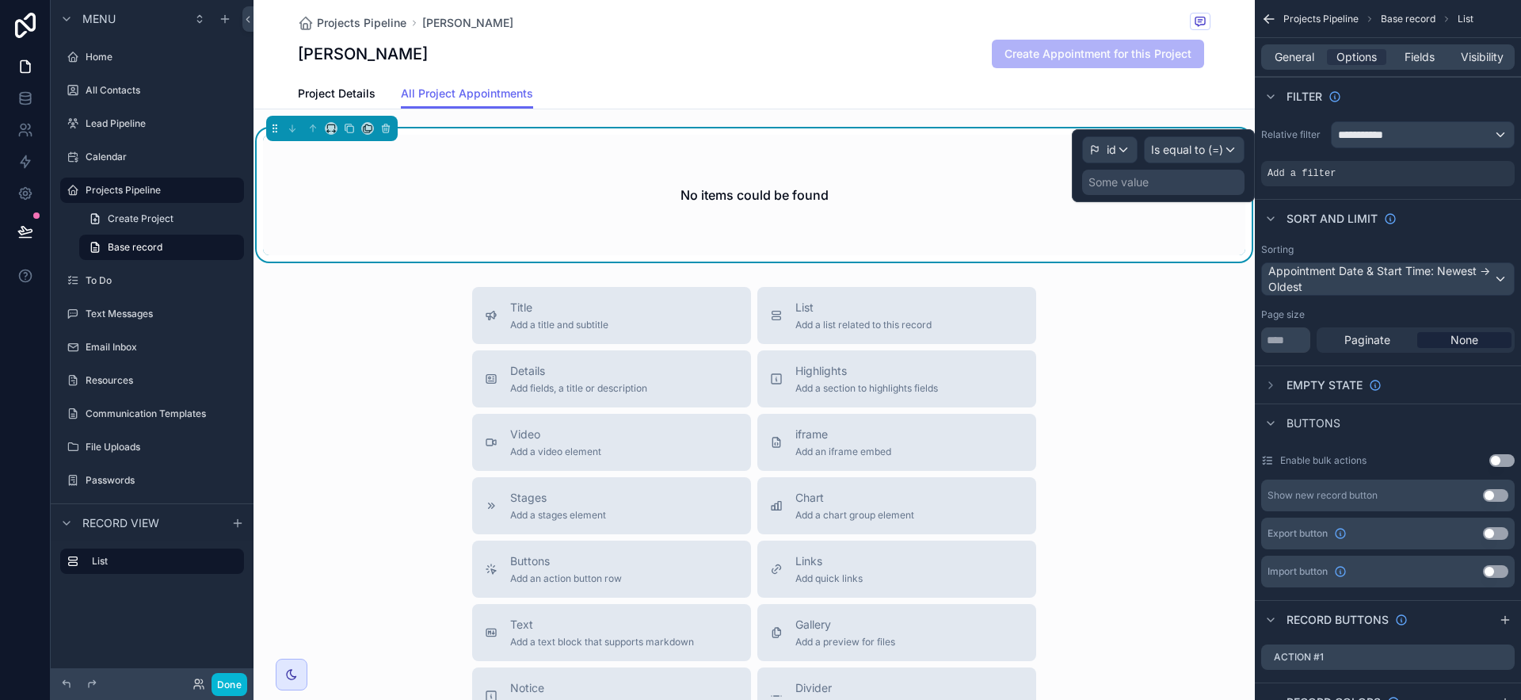
click at [1169, 181] on div "Some value" at bounding box center [1163, 182] width 162 height 25
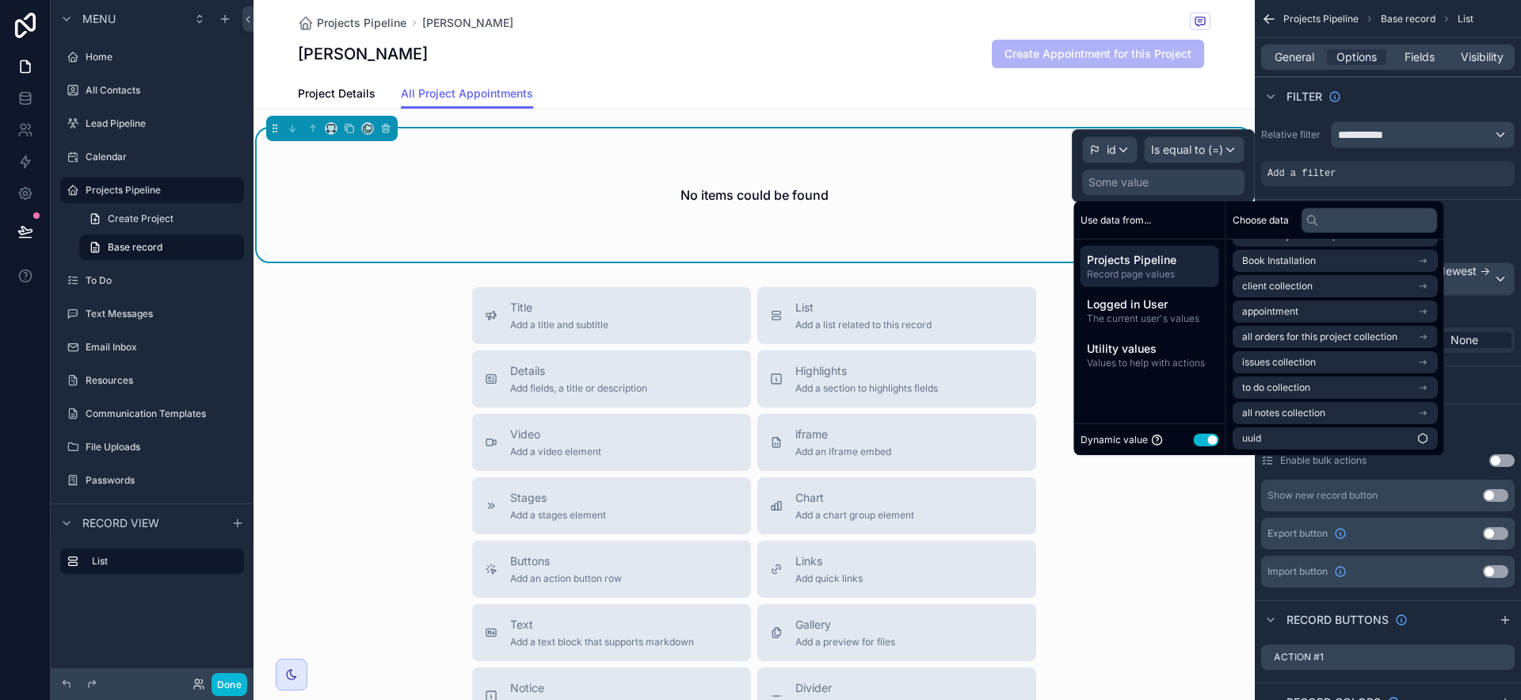
scroll to position [631, 0]
click at [1283, 307] on li "appointment" at bounding box center [1335, 310] width 205 height 22
click at [1283, 288] on li "id" at bounding box center [1335, 285] width 205 height 22
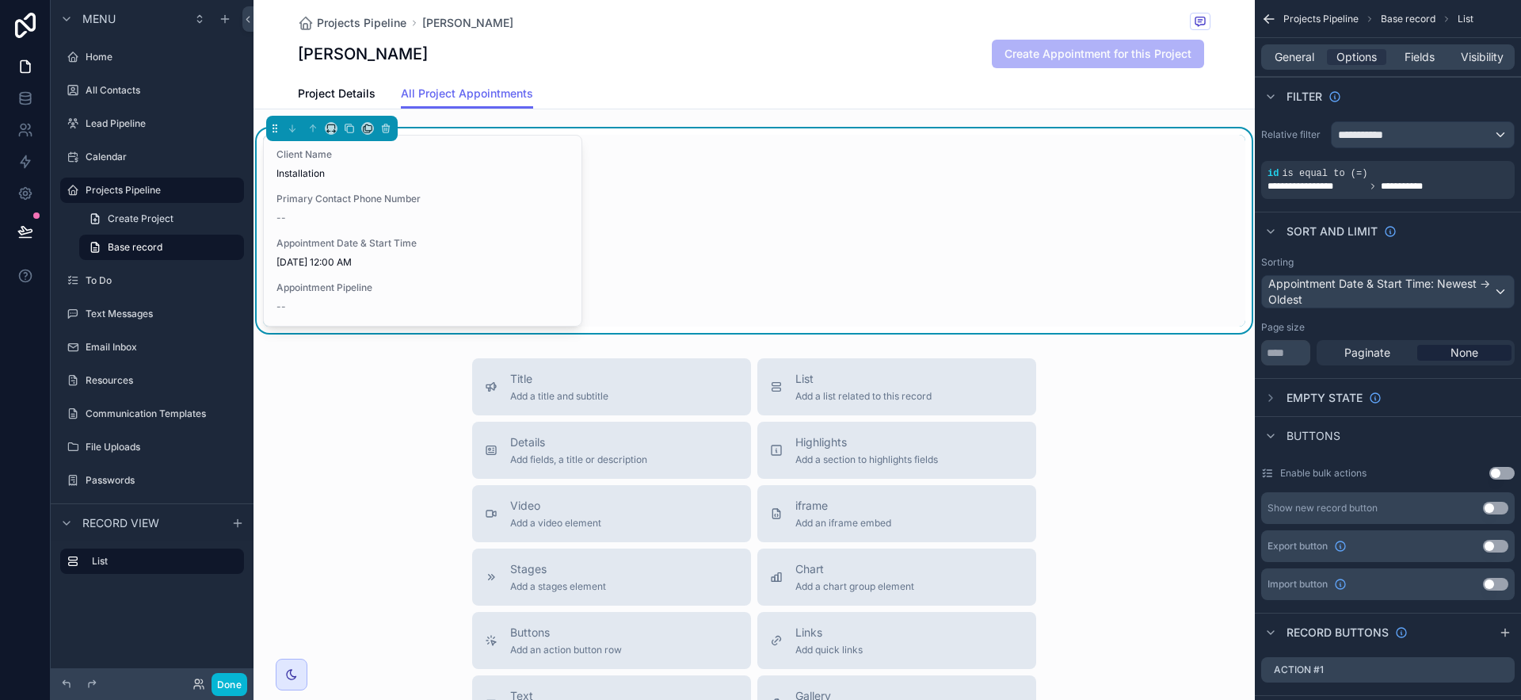
click at [1283, 230] on div "Sort And Limit" at bounding box center [1388, 231] width 266 height 38
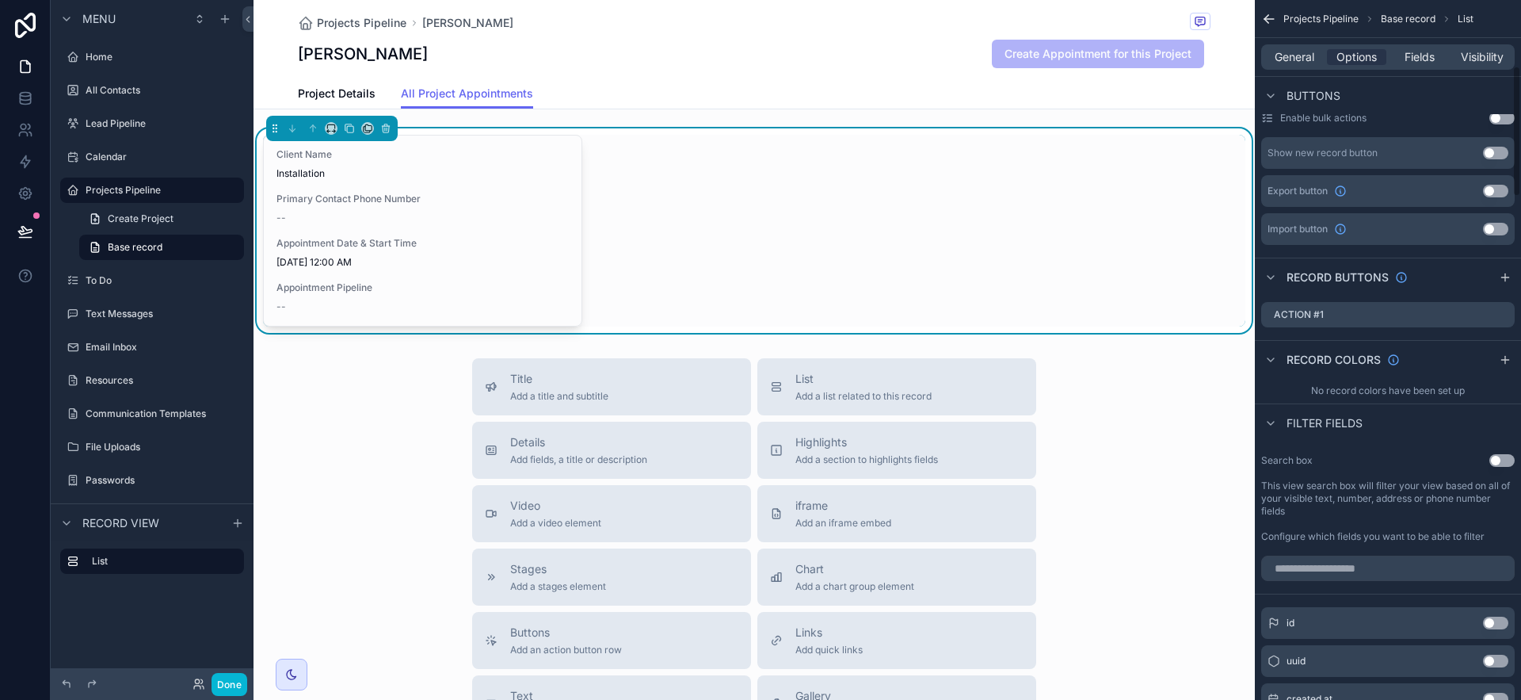
scroll to position [352, 0]
click at [1283, 321] on icon "scrollable content" at bounding box center [1483, 317] width 13 height 13
click at [1283, 295] on icon at bounding box center [1476, 292] width 13 height 13
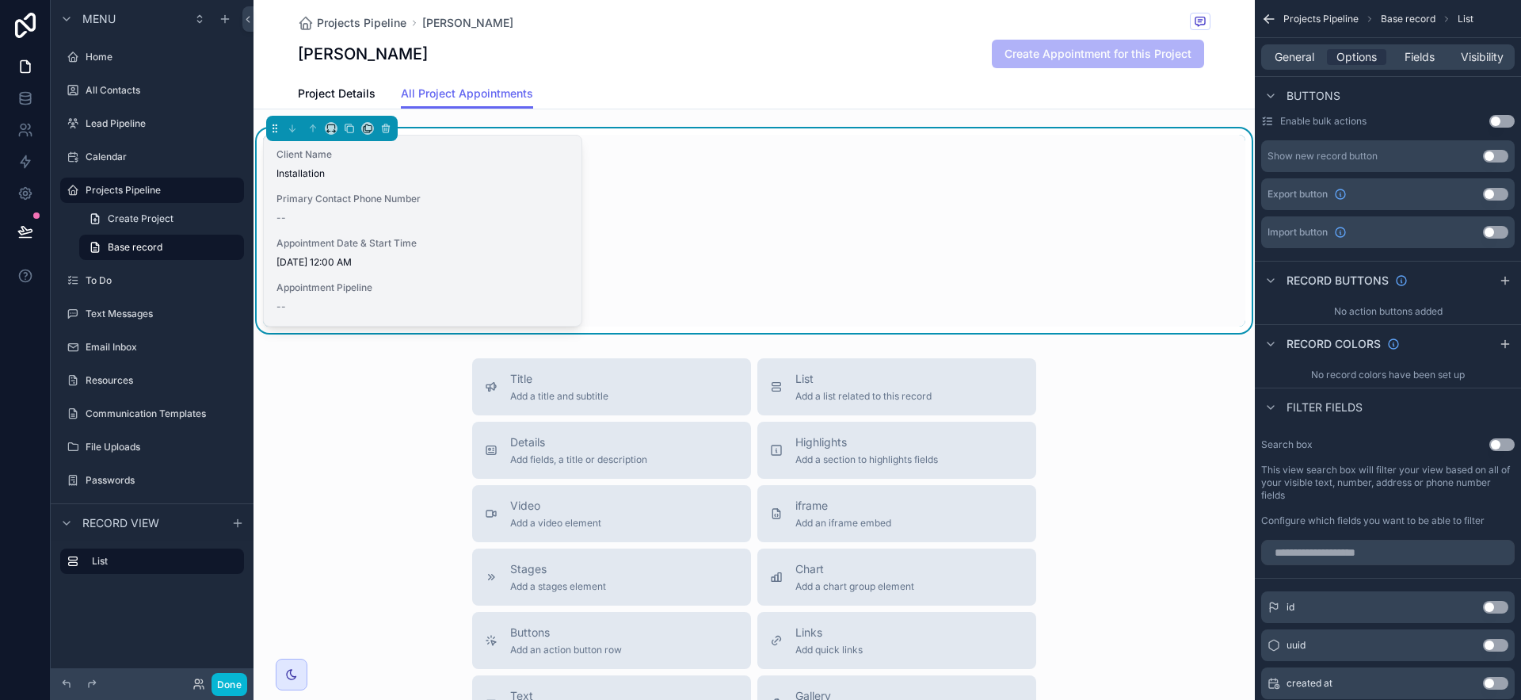
click at [408, 193] on span "Primary Contact Phone Number" at bounding box center [422, 199] width 292 height 13
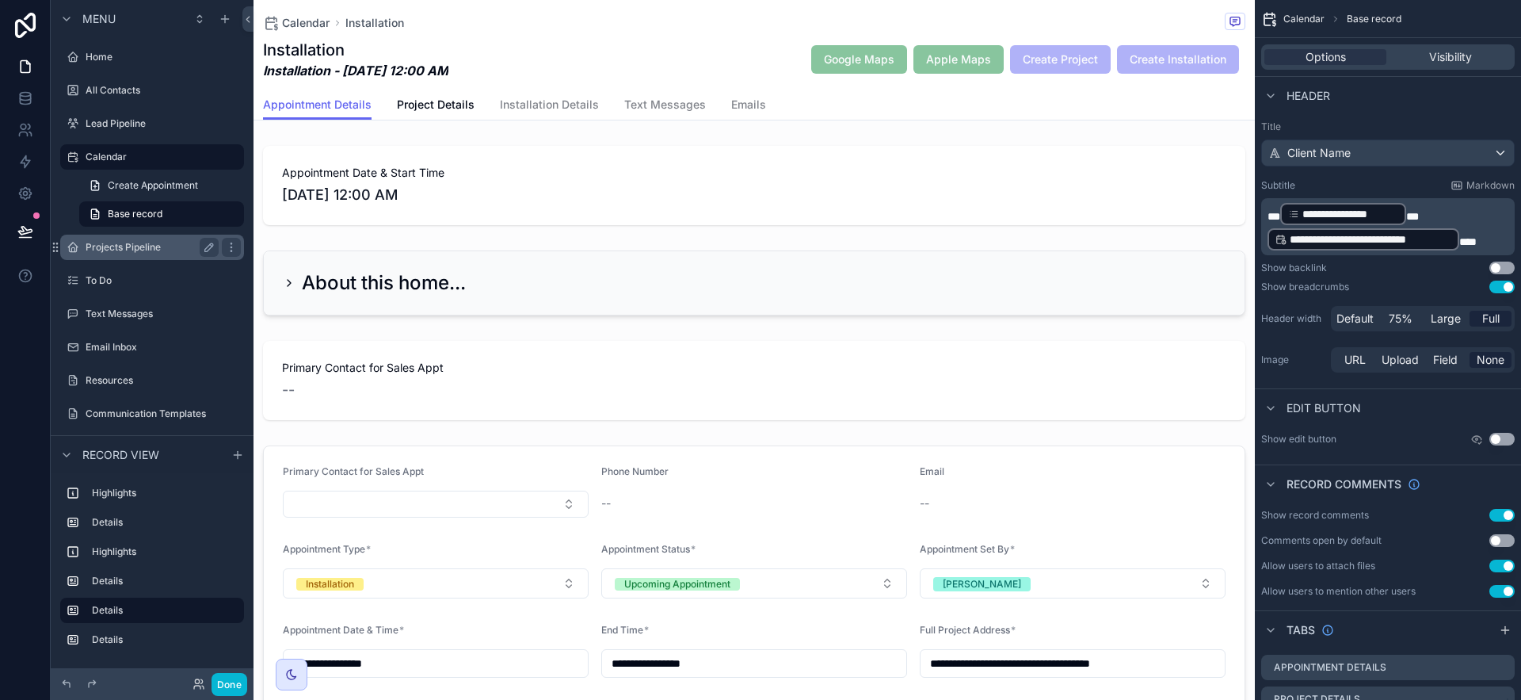
click at [170, 239] on div "Projects Pipeline" at bounding box center [152, 247] width 133 height 19
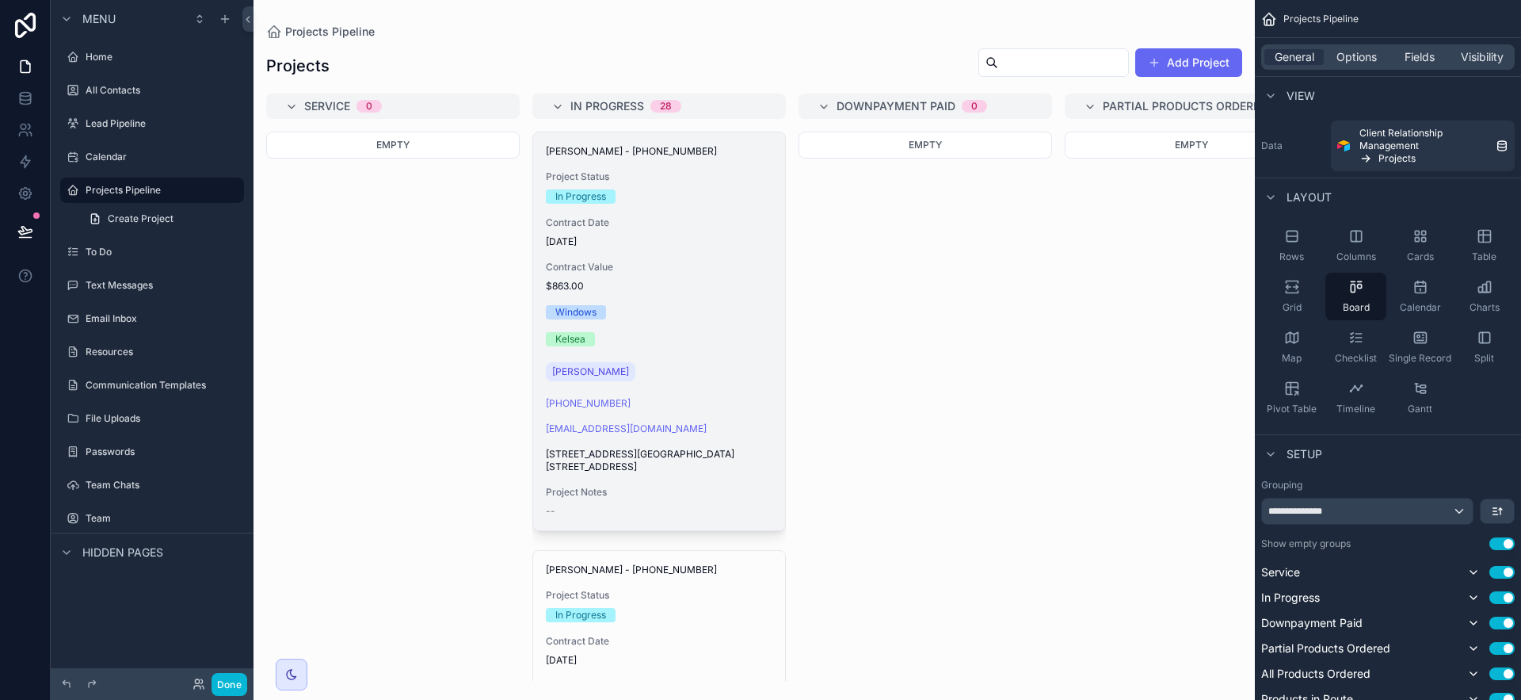
click at [692, 233] on div "Contract Date [DATE]" at bounding box center [659, 232] width 227 height 32
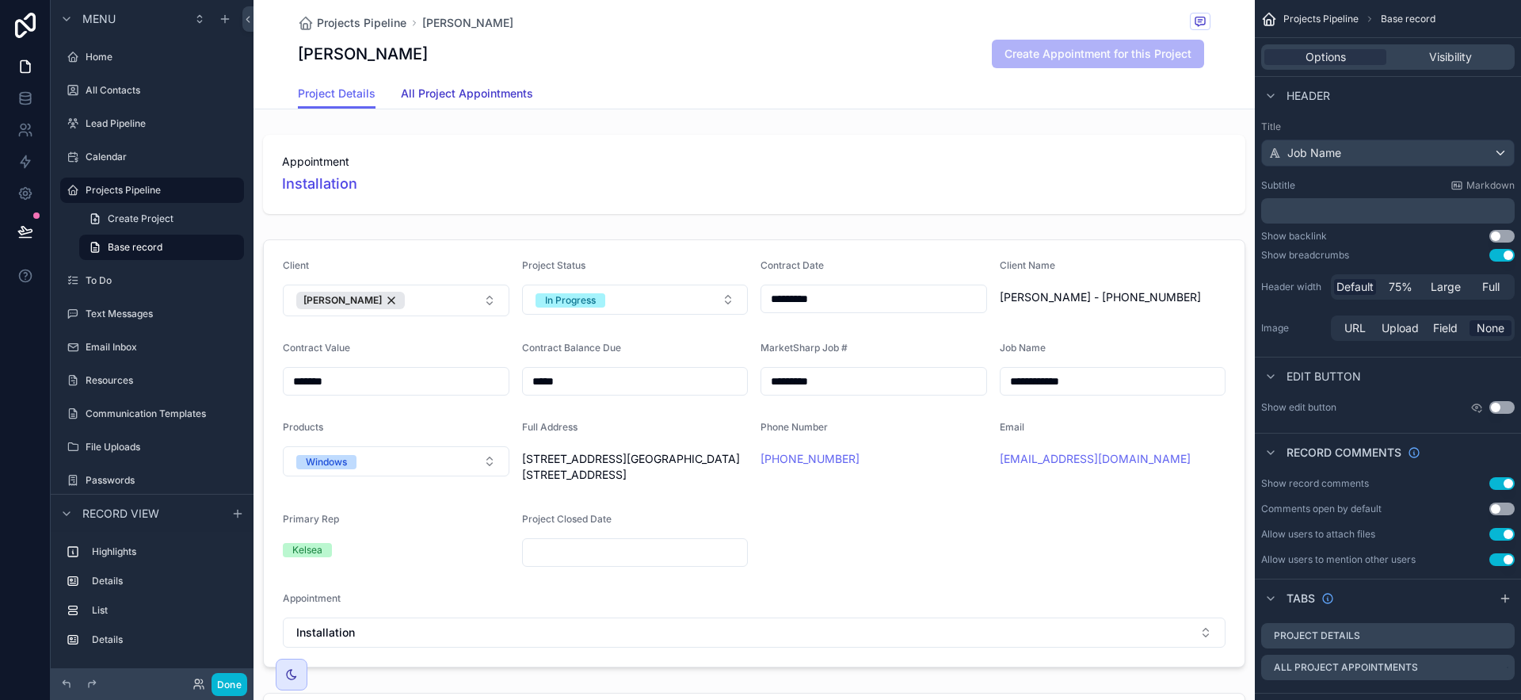
click at [494, 106] on link "All Project Appointments" at bounding box center [467, 95] width 132 height 32
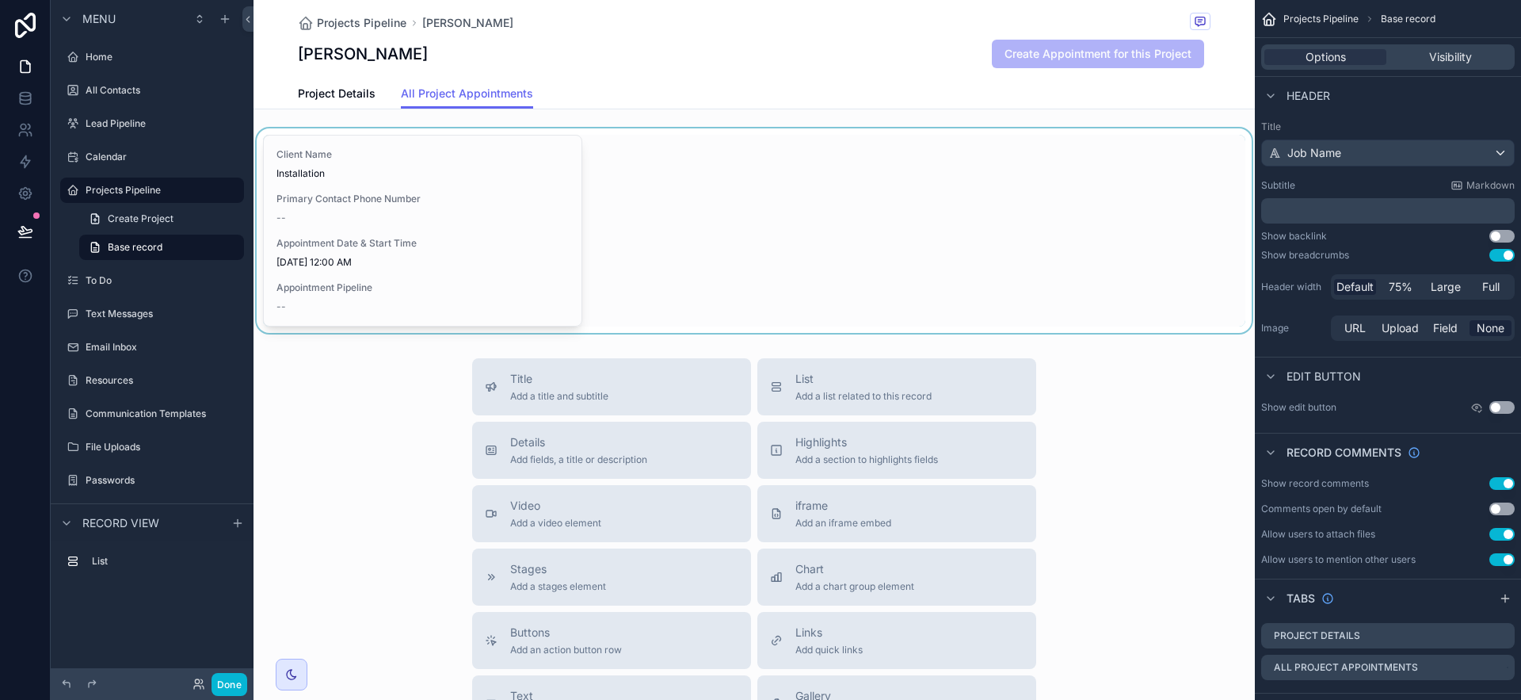
click at [810, 139] on div "scrollable content" at bounding box center [754, 230] width 1001 height 204
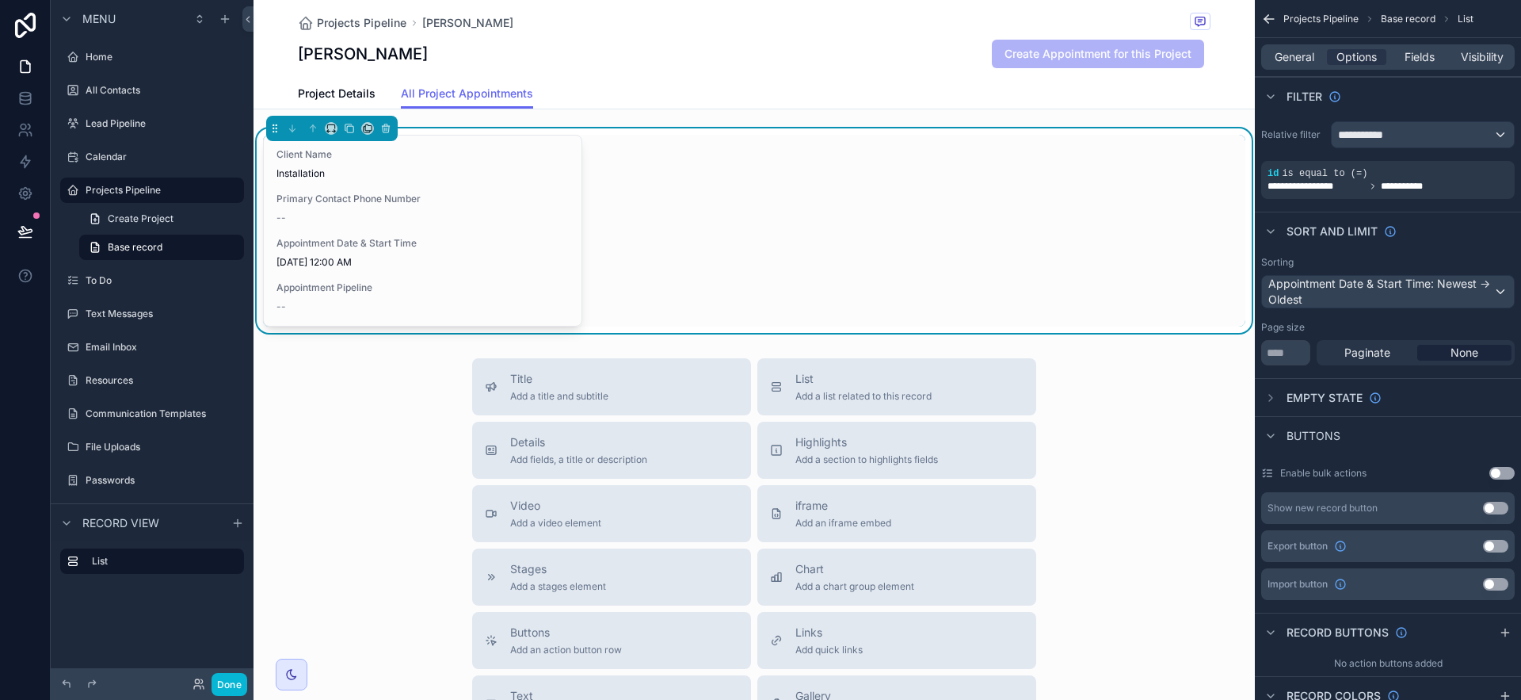
click at [1283, 505] on button "Use setting" at bounding box center [1495, 507] width 25 height 13
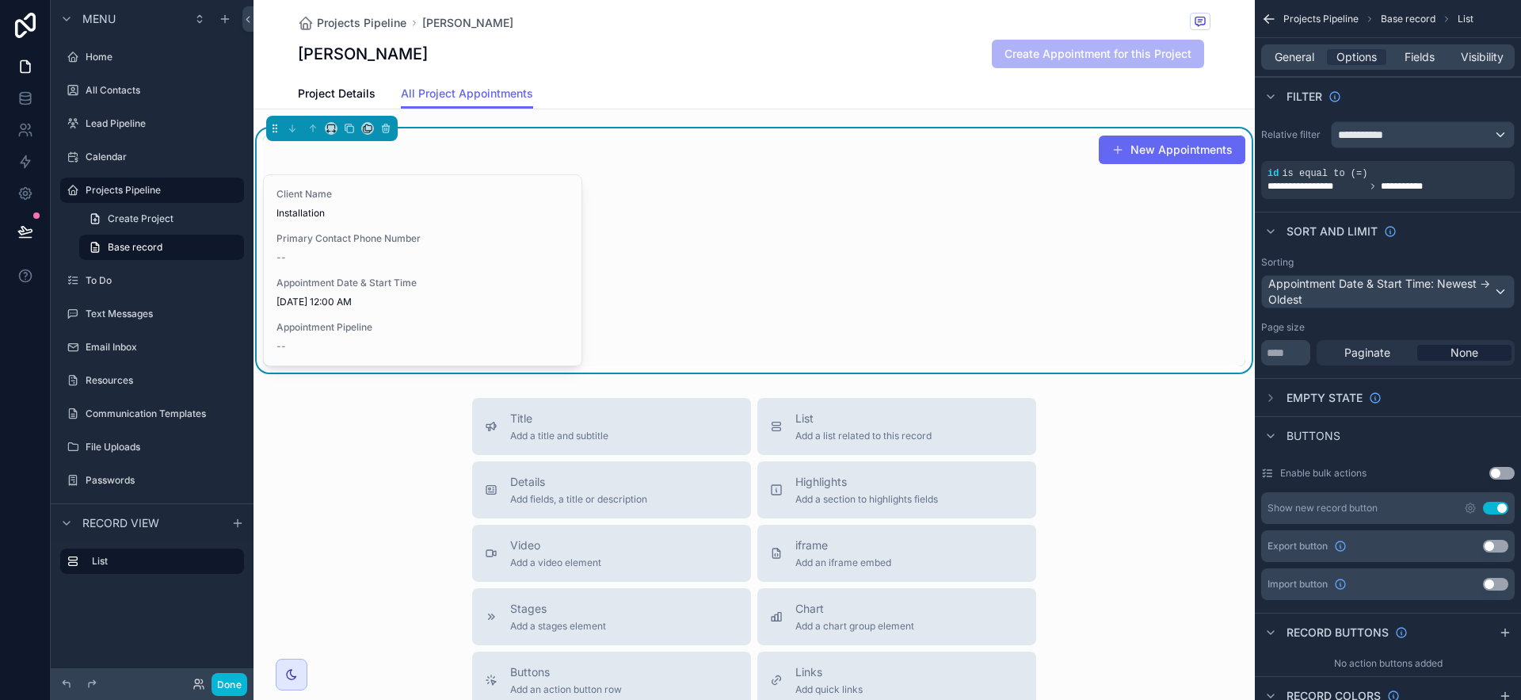
click at [1169, 159] on button "New Appointments" at bounding box center [1172, 149] width 147 height 29
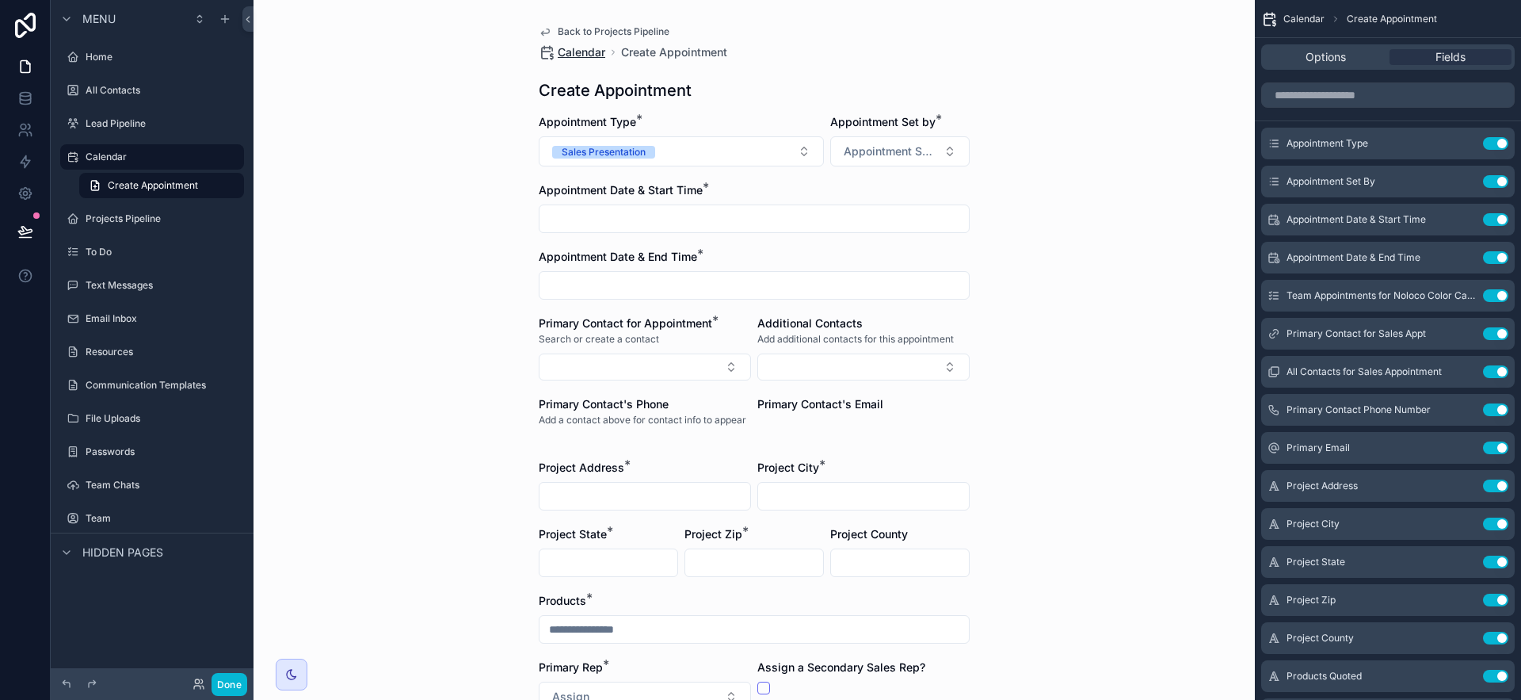
click at [585, 49] on span "Calendar" at bounding box center [582, 52] width 48 height 16
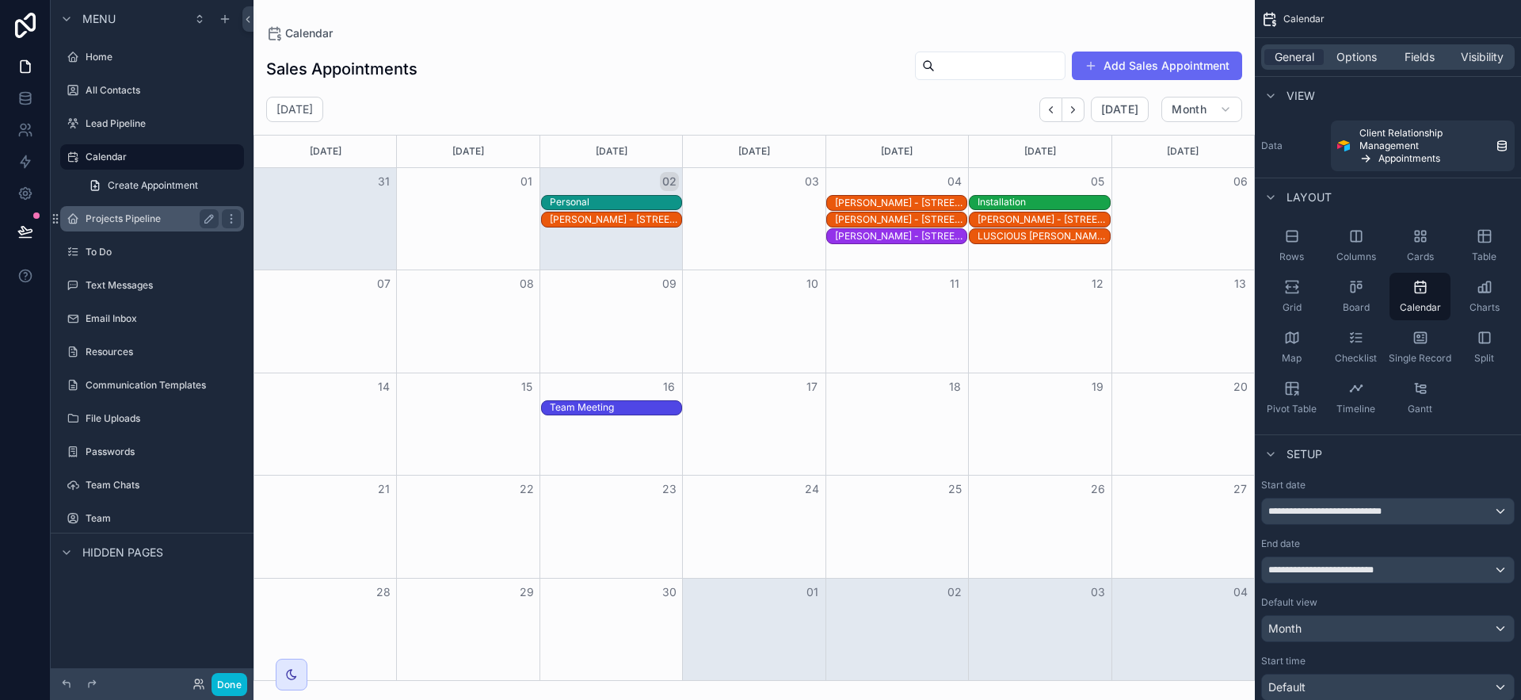
click at [143, 209] on div "Projects Pipeline" at bounding box center [152, 218] width 133 height 19
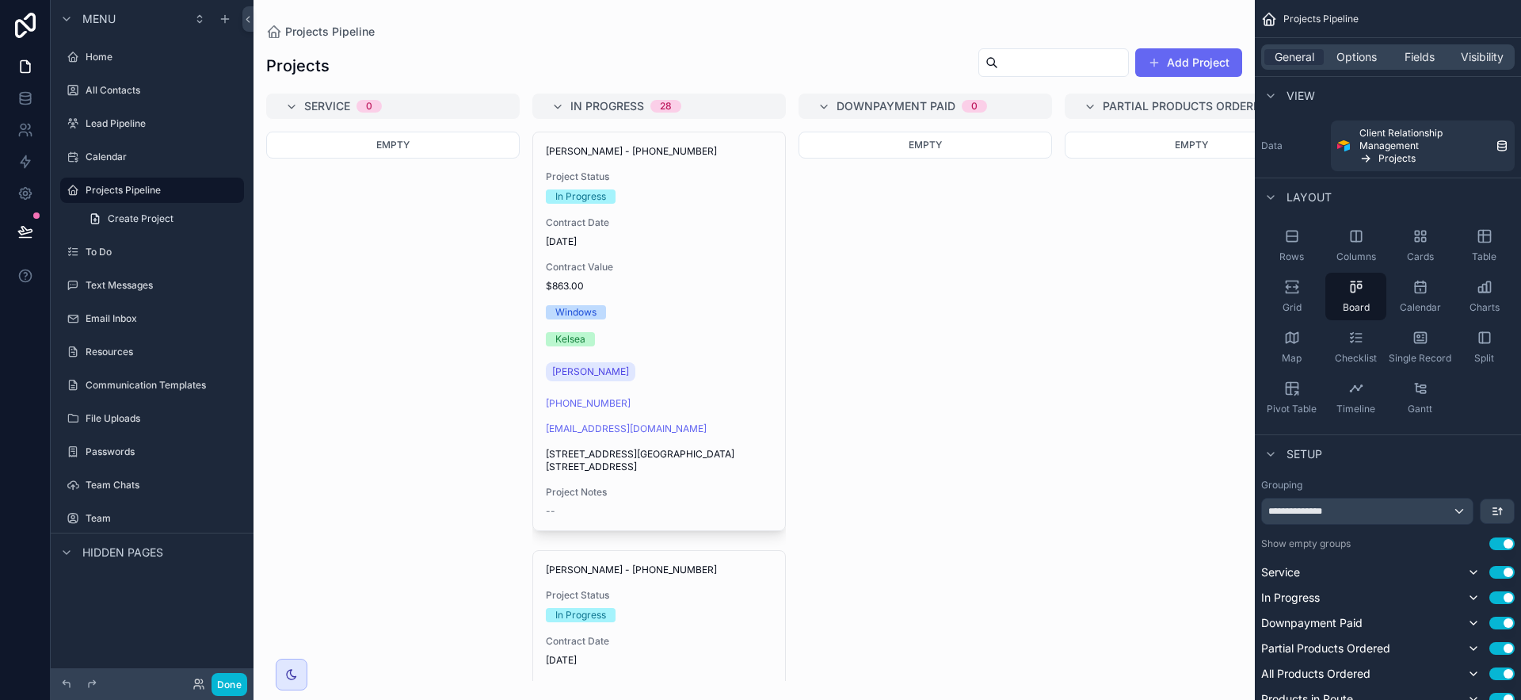
click at [612, 254] on div "scrollable content" at bounding box center [754, 350] width 1001 height 700
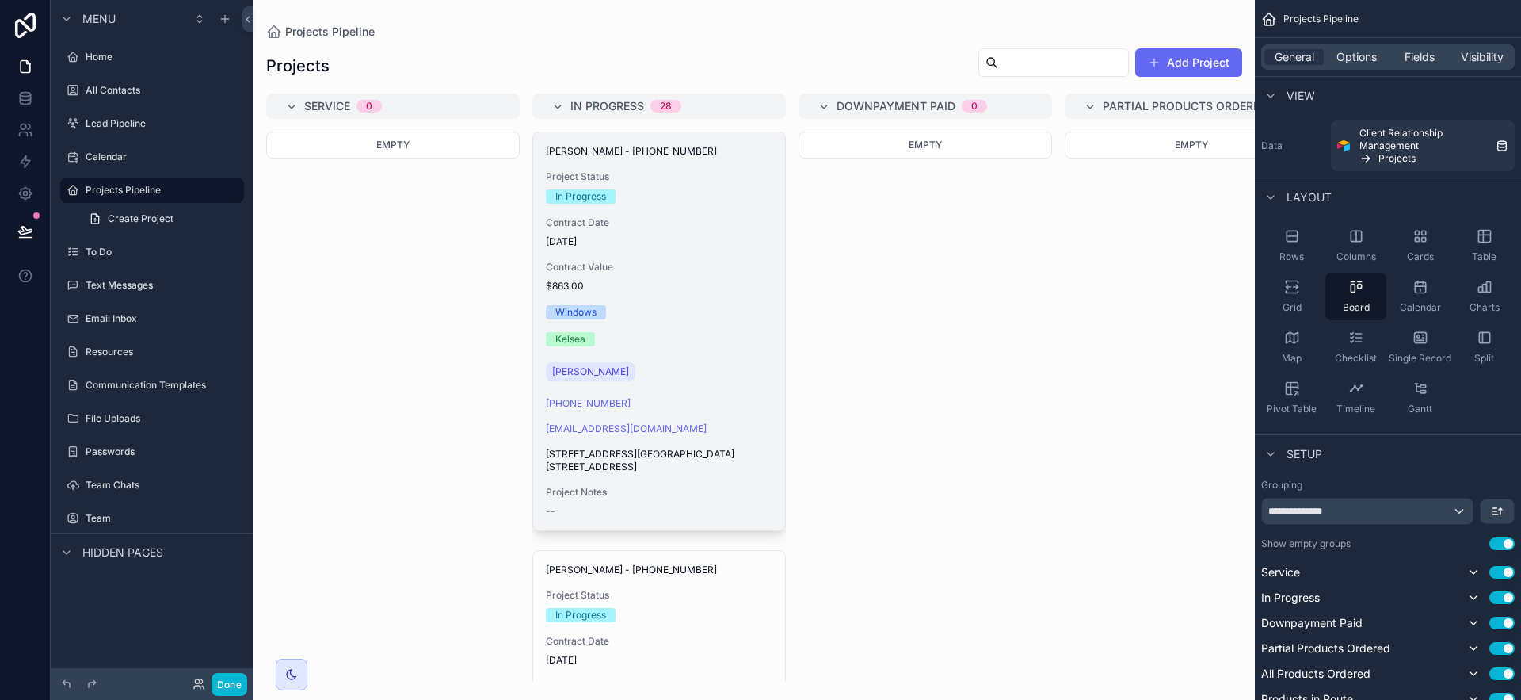
click at [621, 255] on div "[PERSON_NAME] - [PHONE_NUMBER] Project Status In Progress Contract Date [DATE] …" at bounding box center [659, 331] width 252 height 398
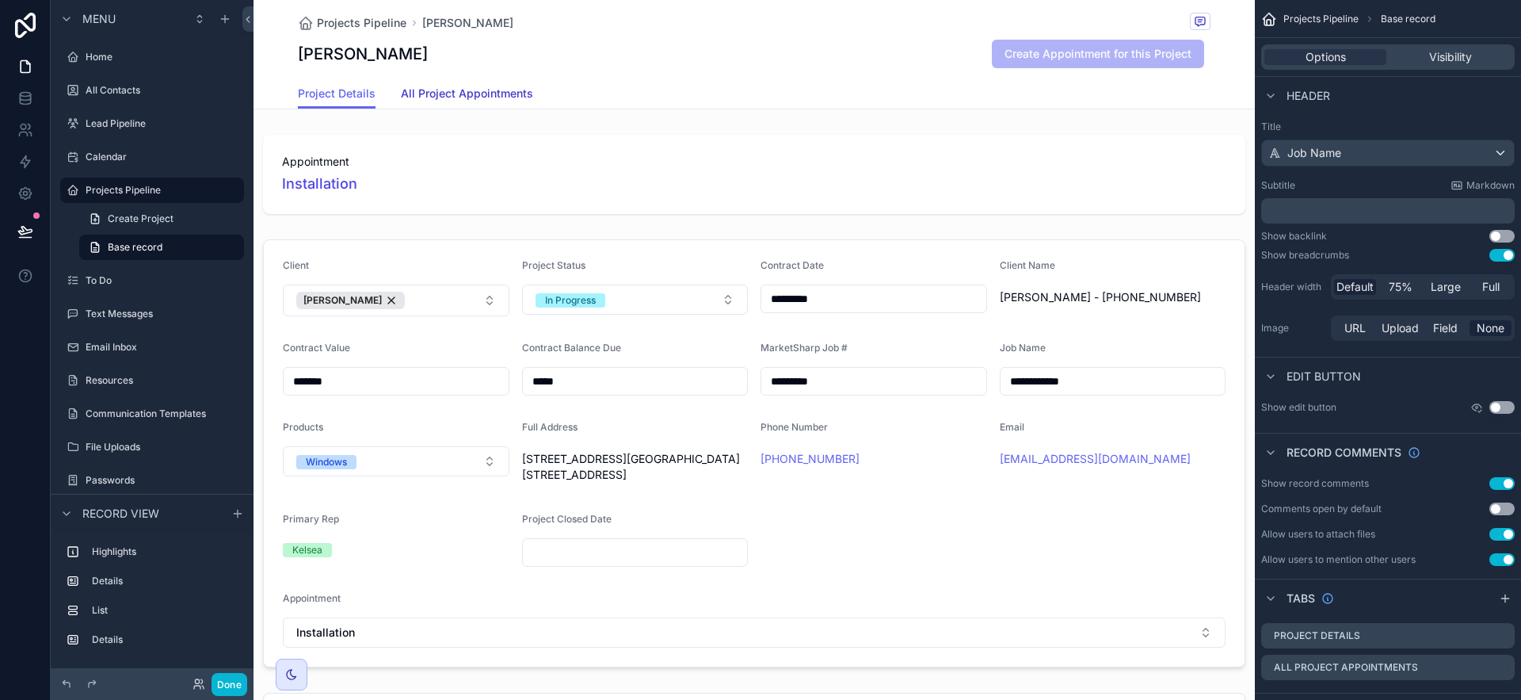
click at [477, 106] on link "All Project Appointments" at bounding box center [467, 95] width 132 height 32
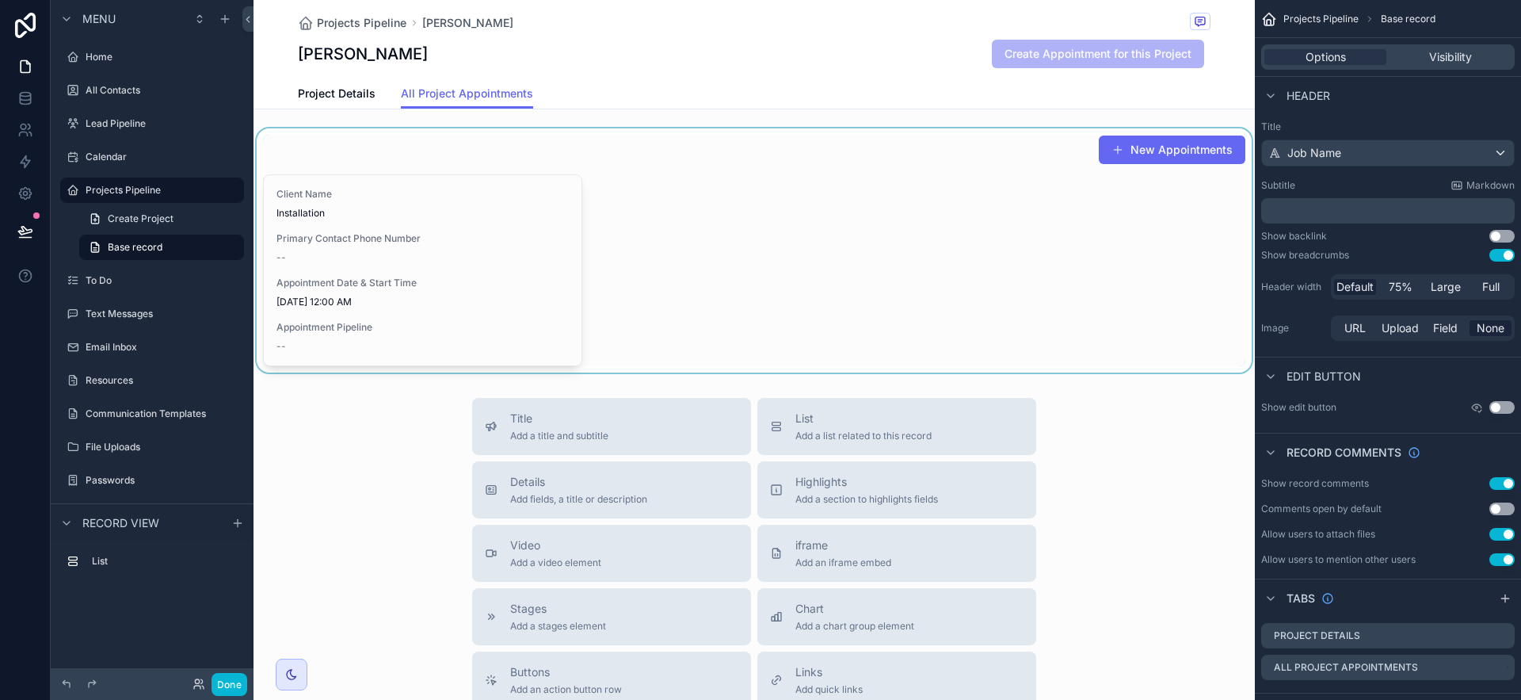
click at [1000, 297] on div "scrollable content" at bounding box center [754, 250] width 1001 height 244
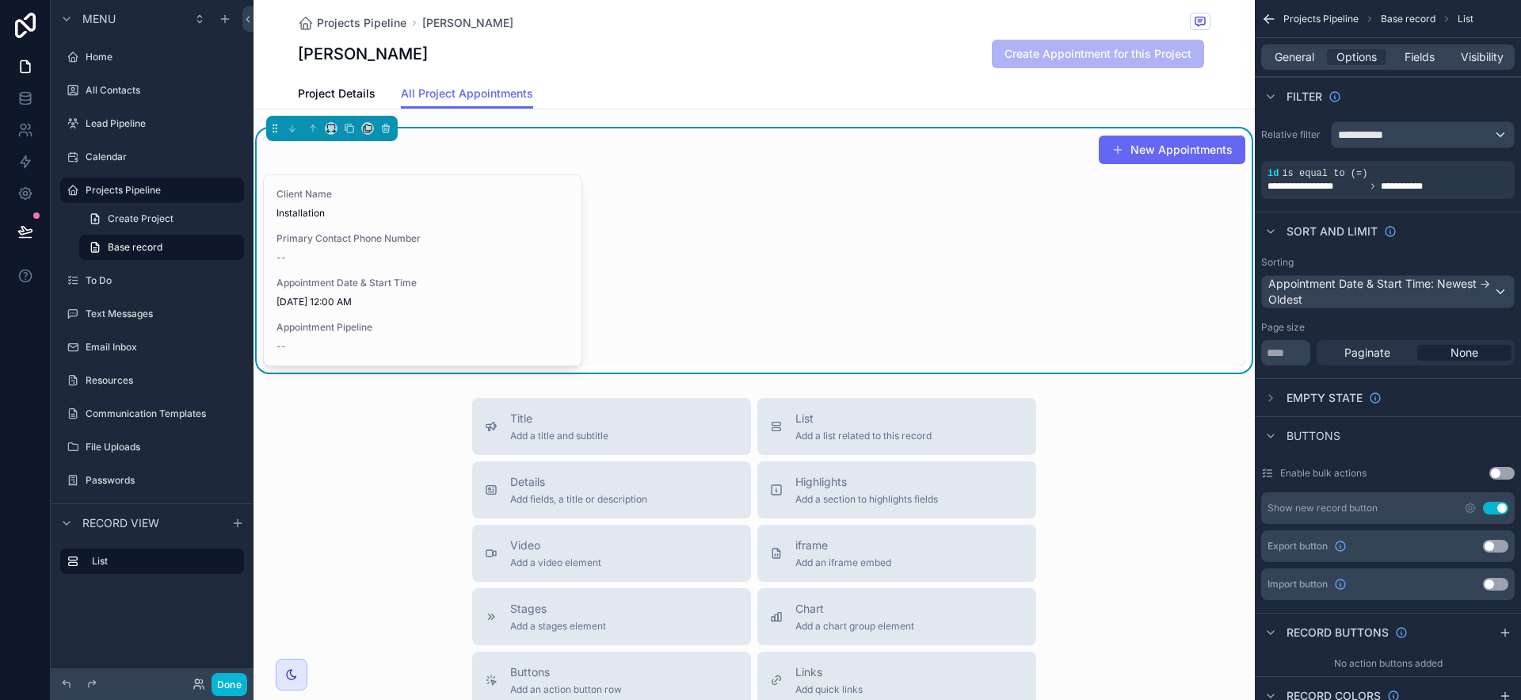
click at [1283, 505] on button "Use setting" at bounding box center [1495, 507] width 25 height 13
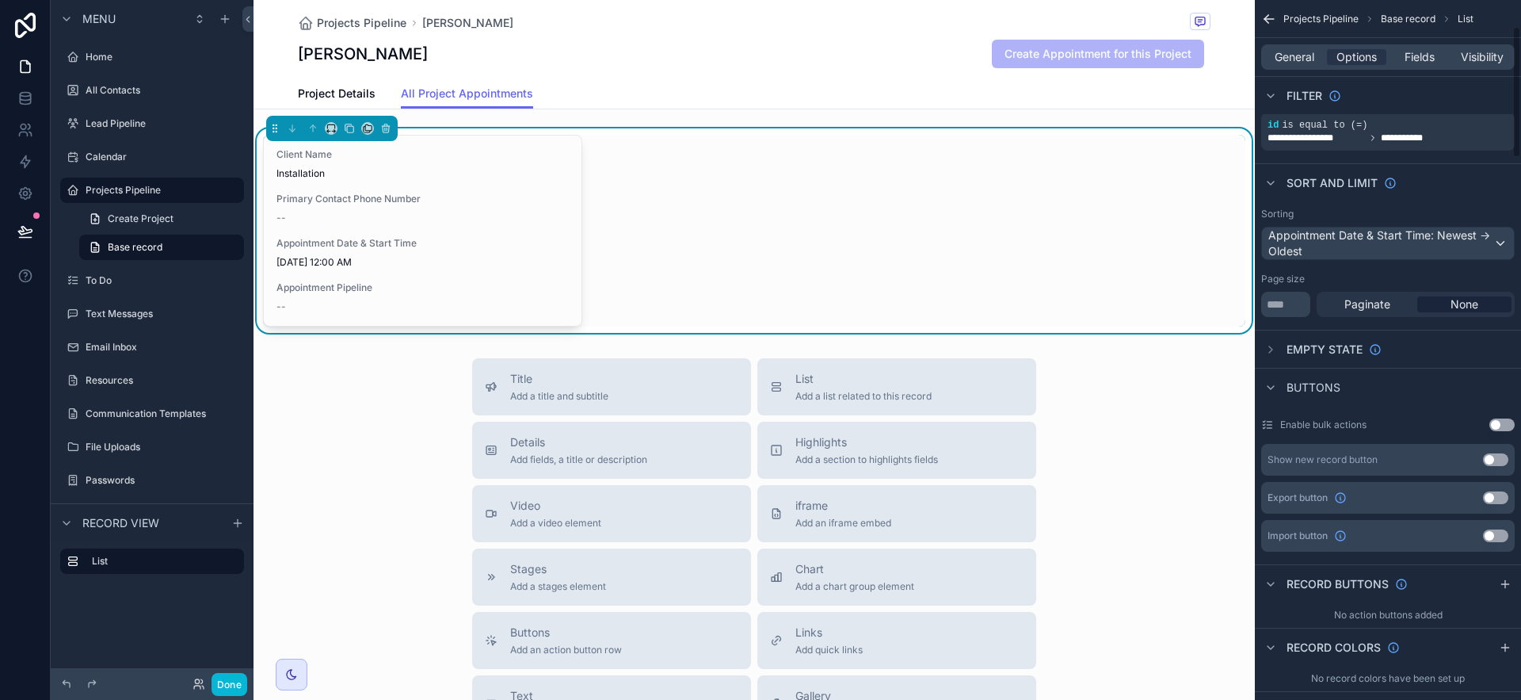
scroll to position [139, 0]
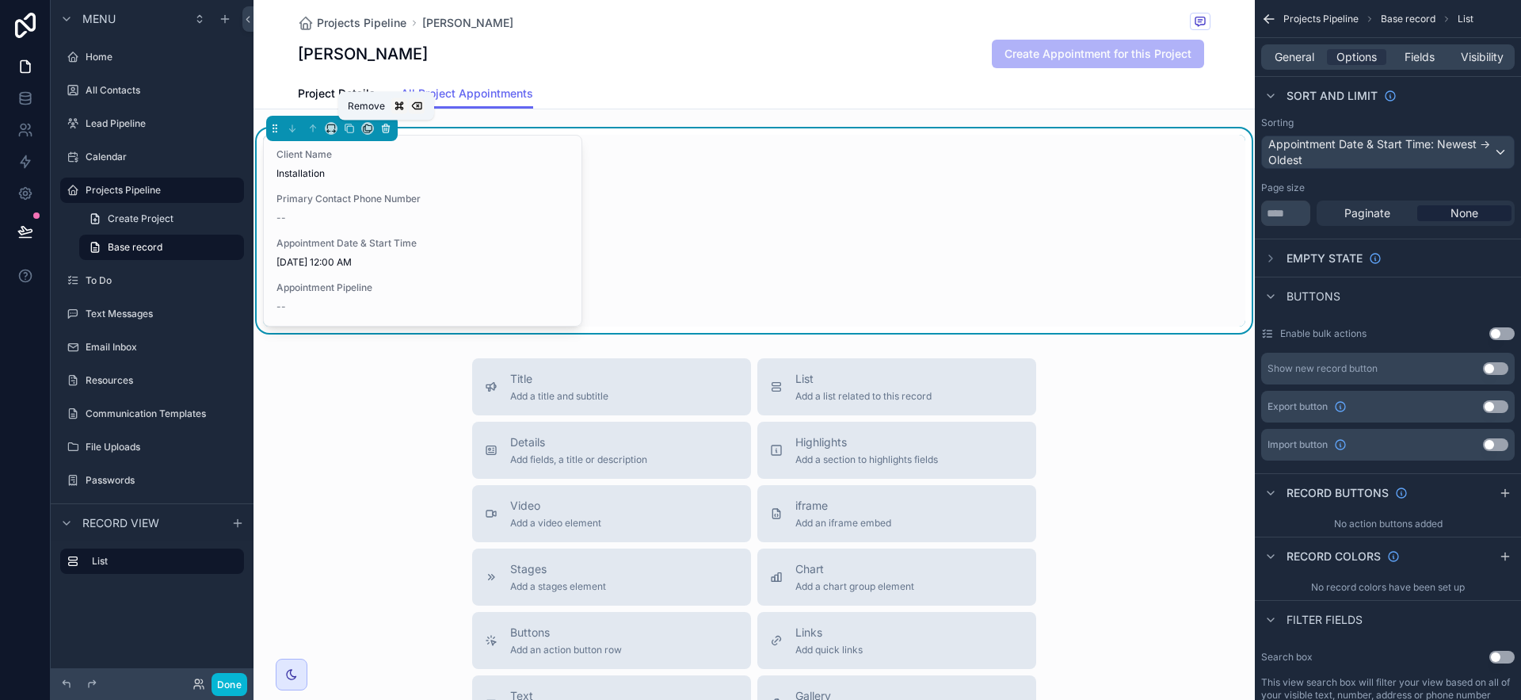
click at [359, 101] on span "Remove" at bounding box center [366, 106] width 37 height 13
click at [333, 89] on span "Project Details" at bounding box center [337, 94] width 78 height 16
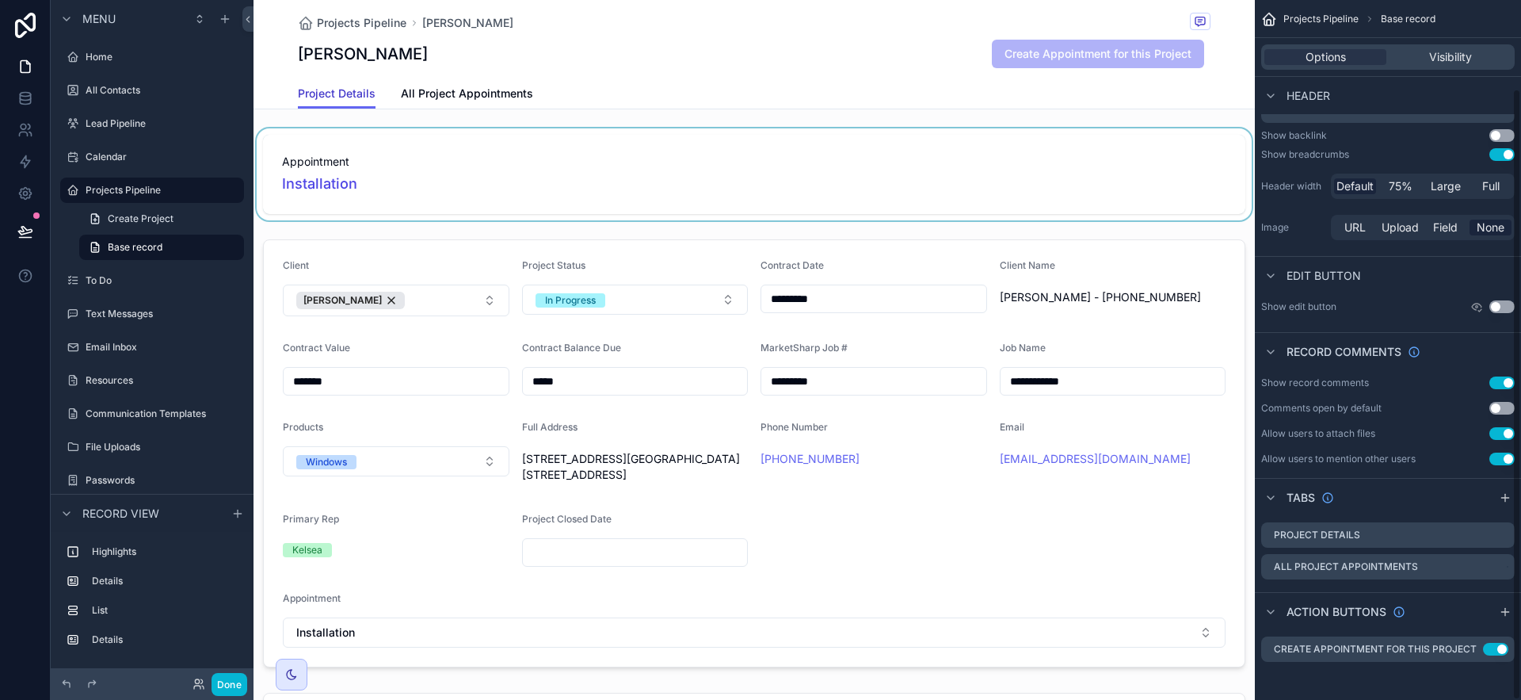
scroll to position [101, 0]
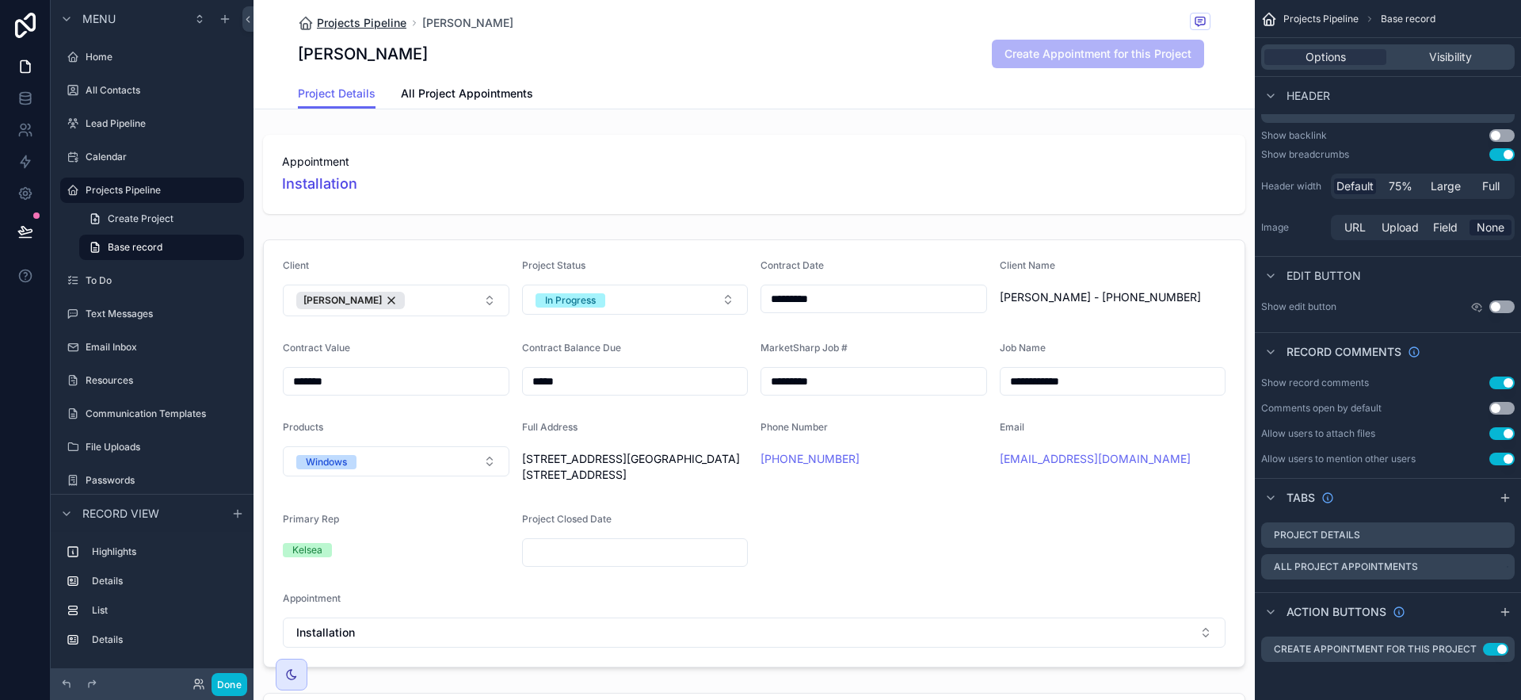
click at [367, 26] on span "Projects Pipeline" at bounding box center [362, 23] width 90 height 16
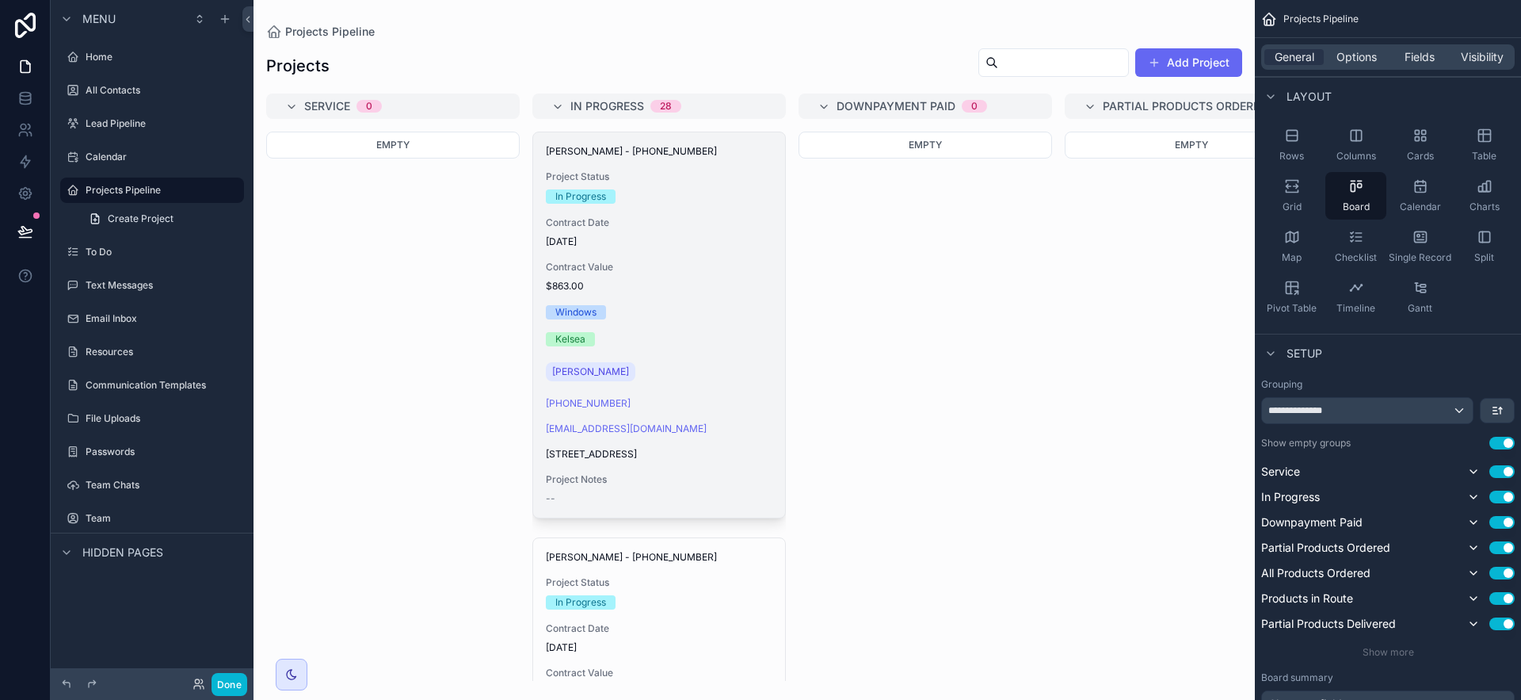
click at [656, 316] on div "Windows" at bounding box center [659, 312] width 227 height 14
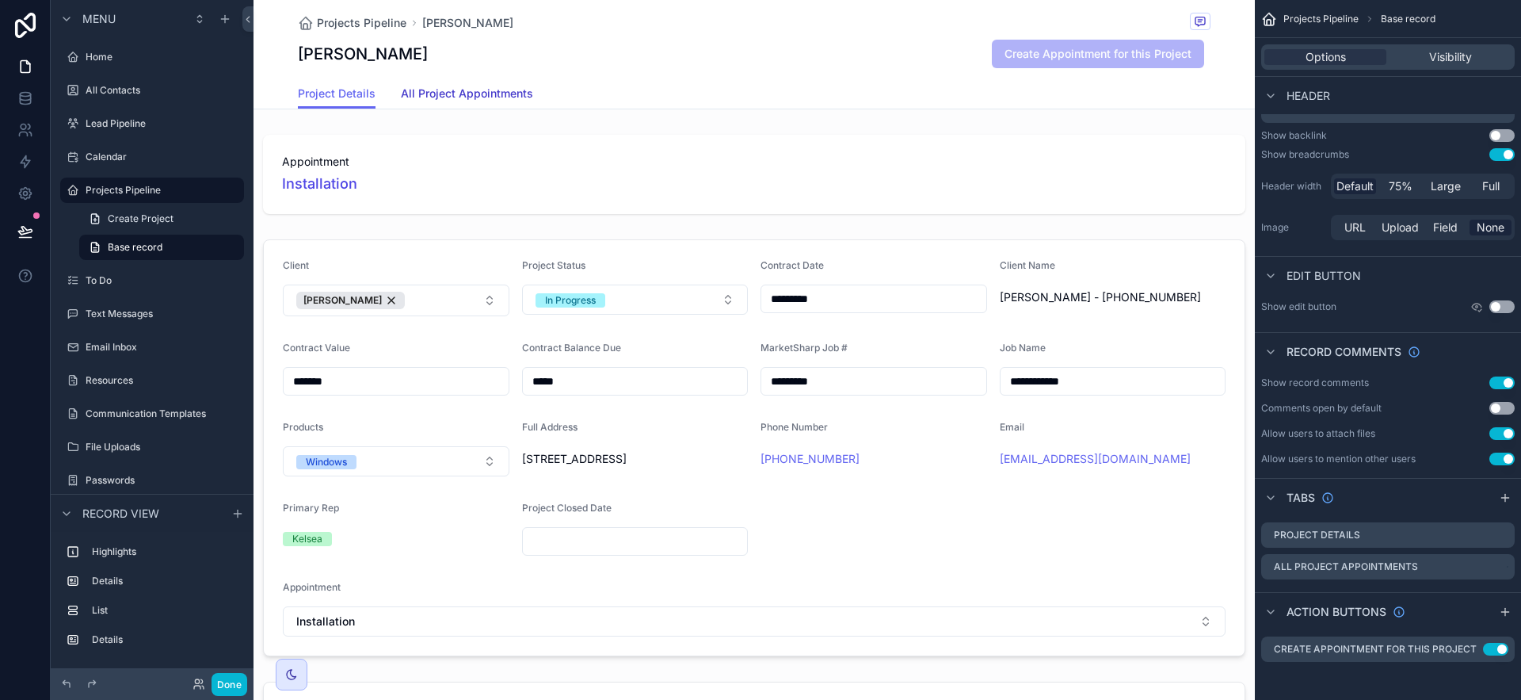
click at [448, 86] on span "All Project Appointments" at bounding box center [467, 94] width 132 height 16
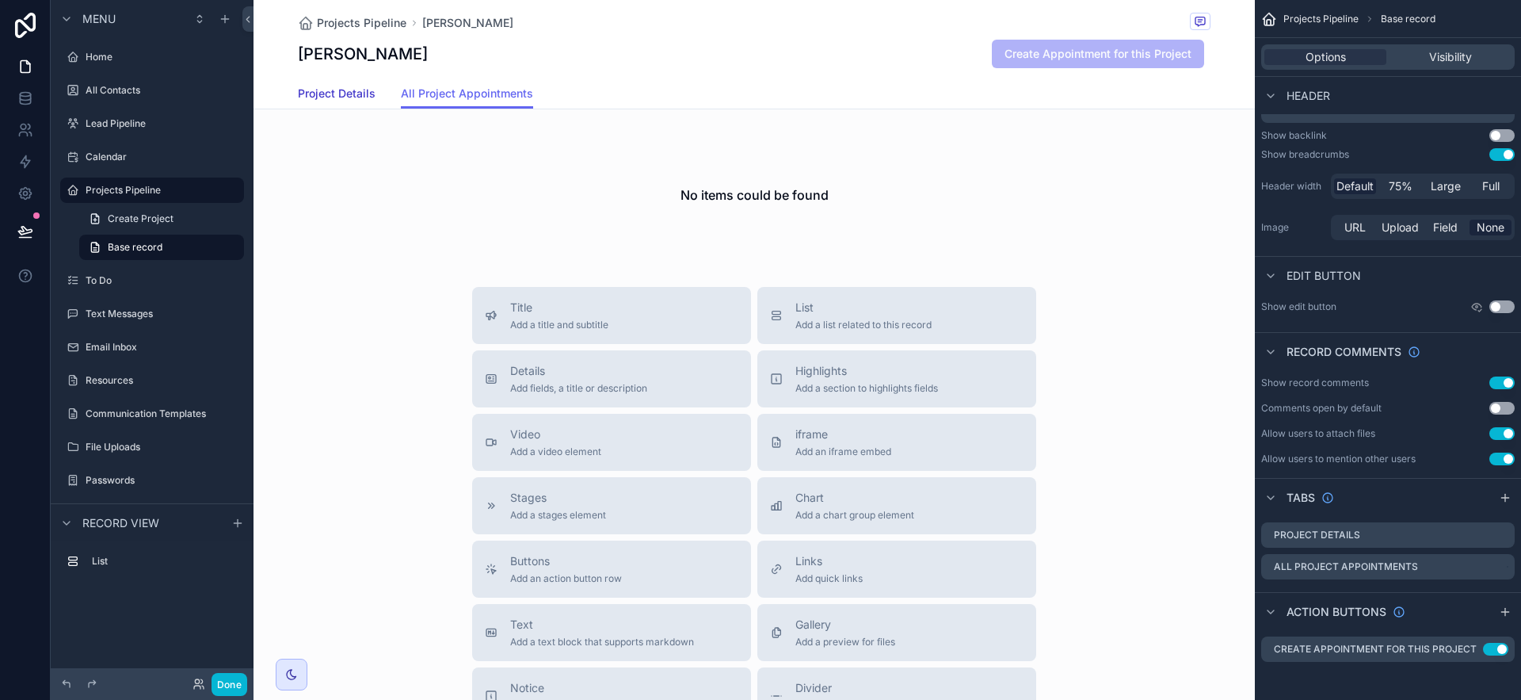
click at [336, 82] on link "Project Details" at bounding box center [337, 95] width 78 height 32
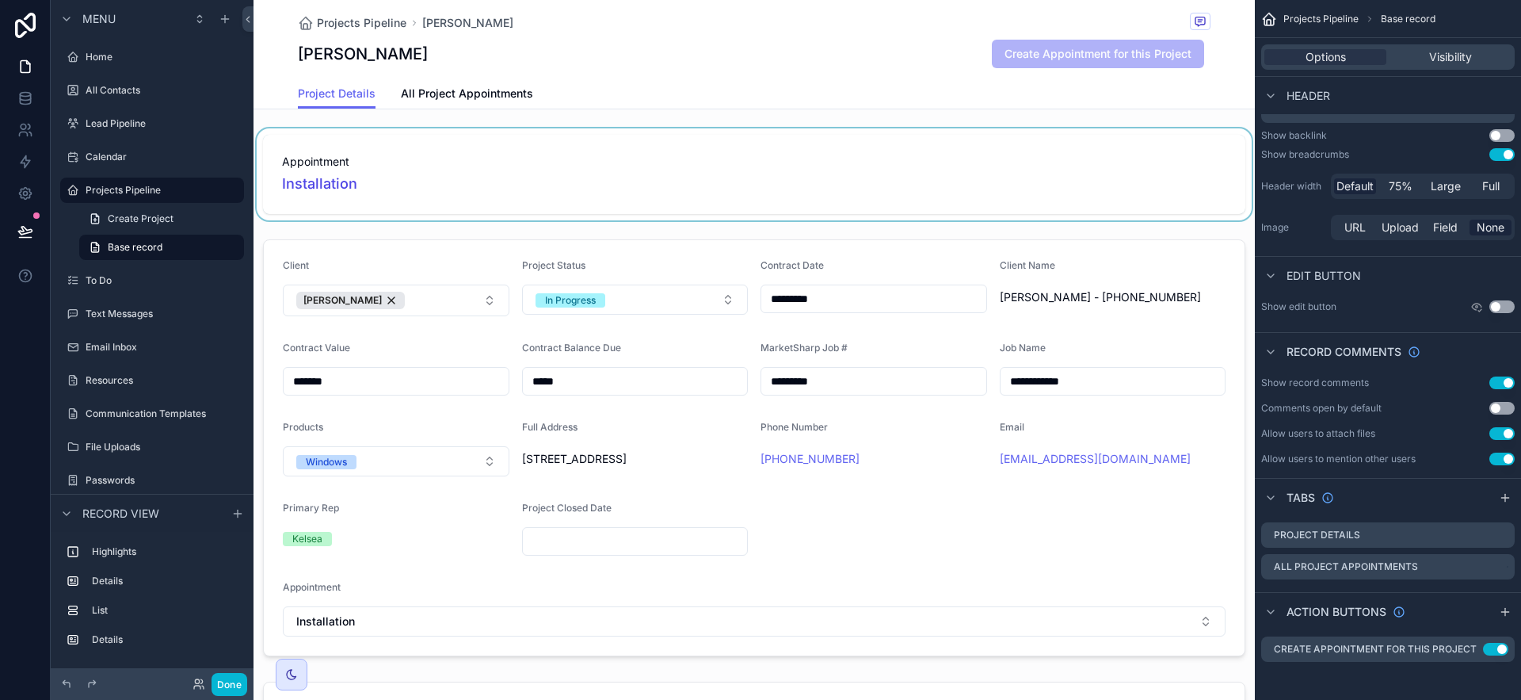
click at [301, 184] on div "scrollable content" at bounding box center [754, 174] width 1001 height 92
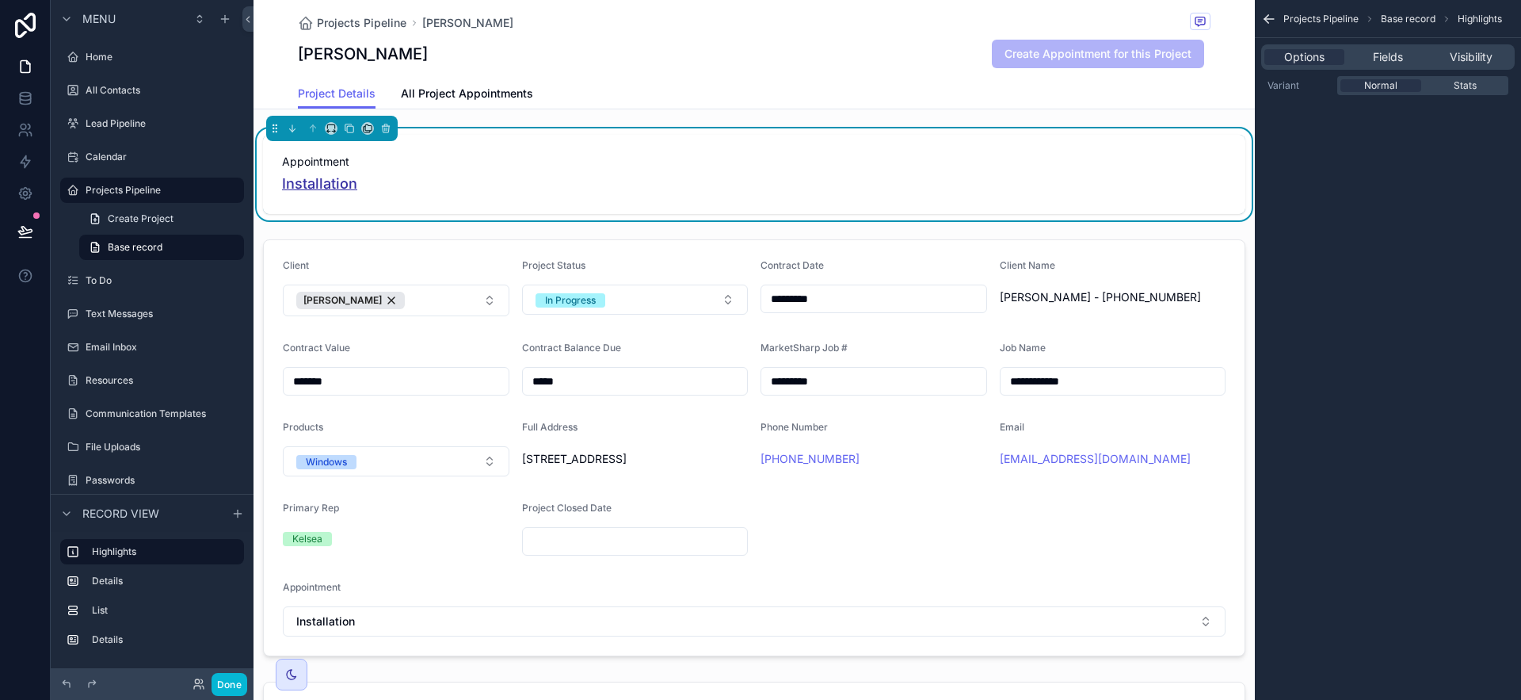
click at [303, 185] on span "Installation" at bounding box center [319, 184] width 75 height 22
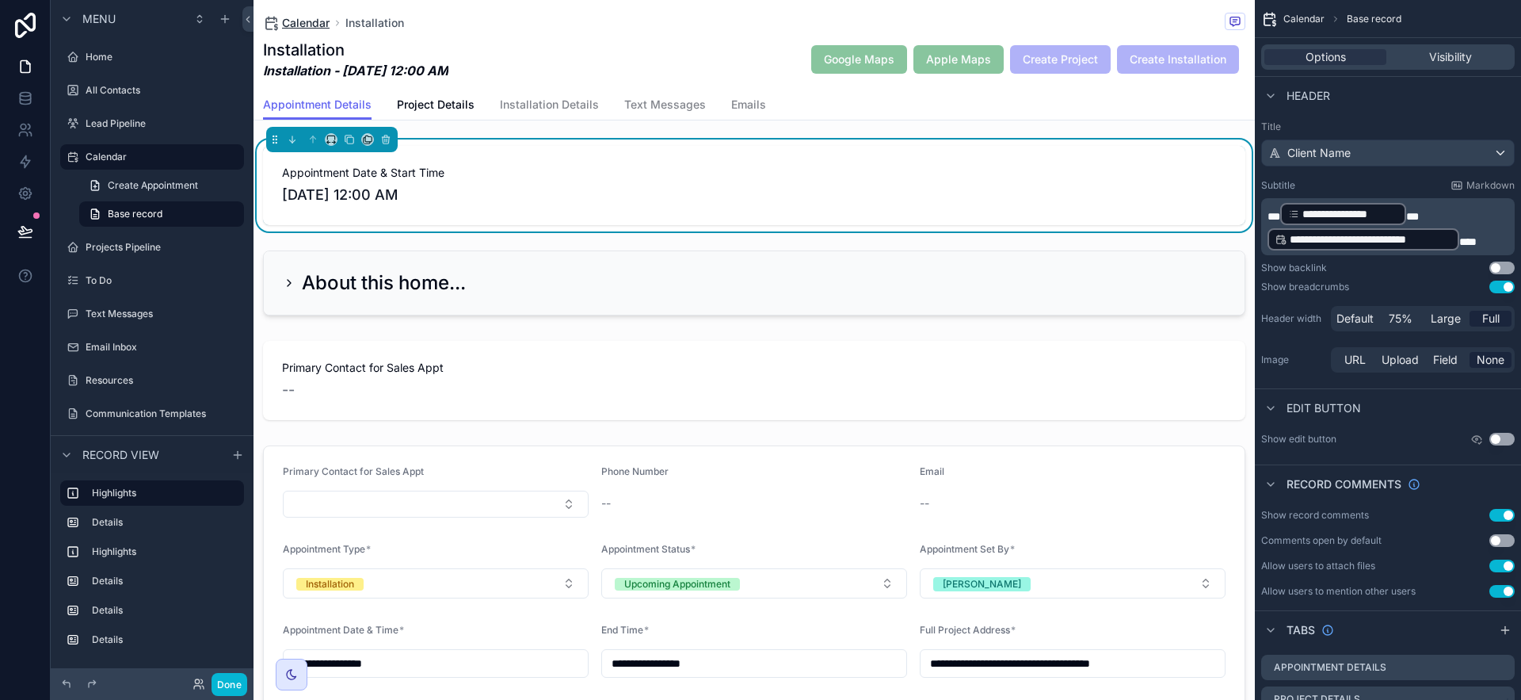
click at [326, 24] on span "Calendar" at bounding box center [306, 23] width 48 height 16
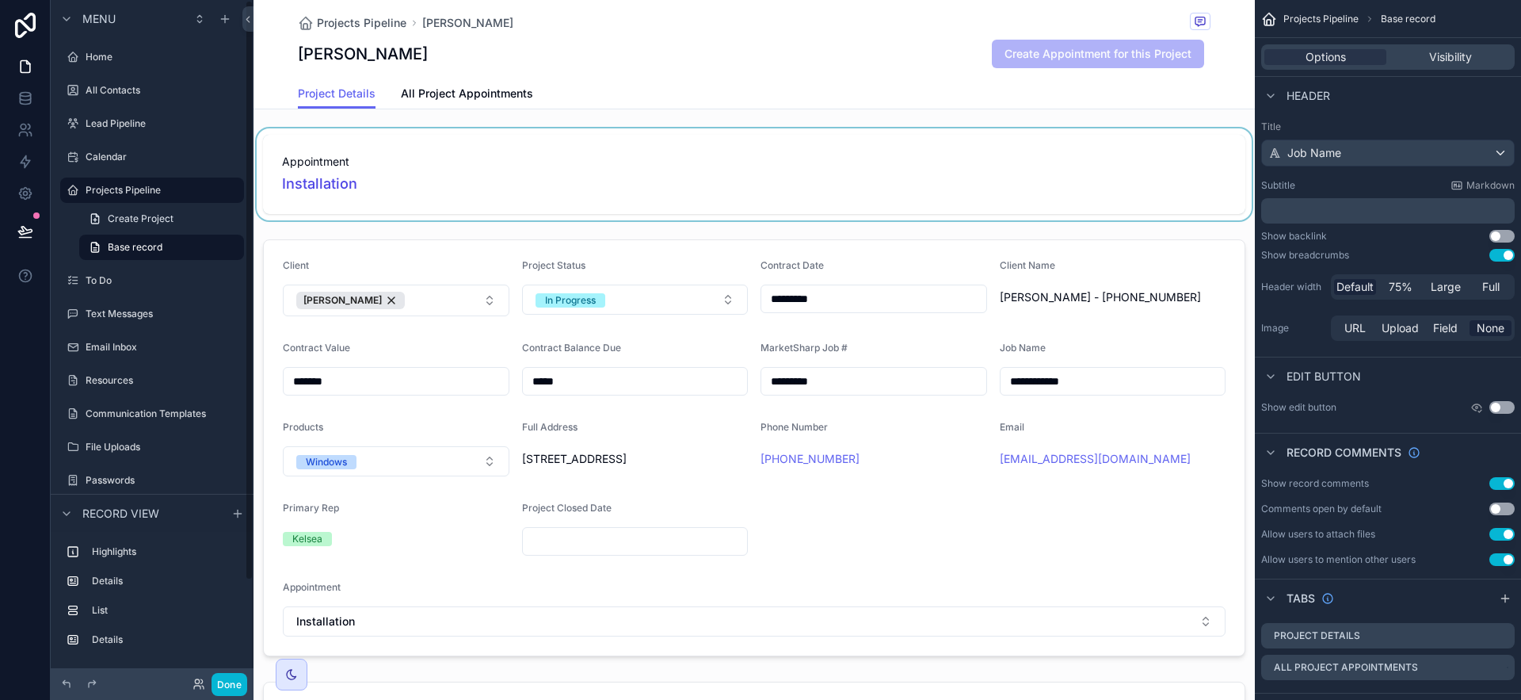
click at [942, 168] on div "scrollable content" at bounding box center [754, 174] width 1001 height 92
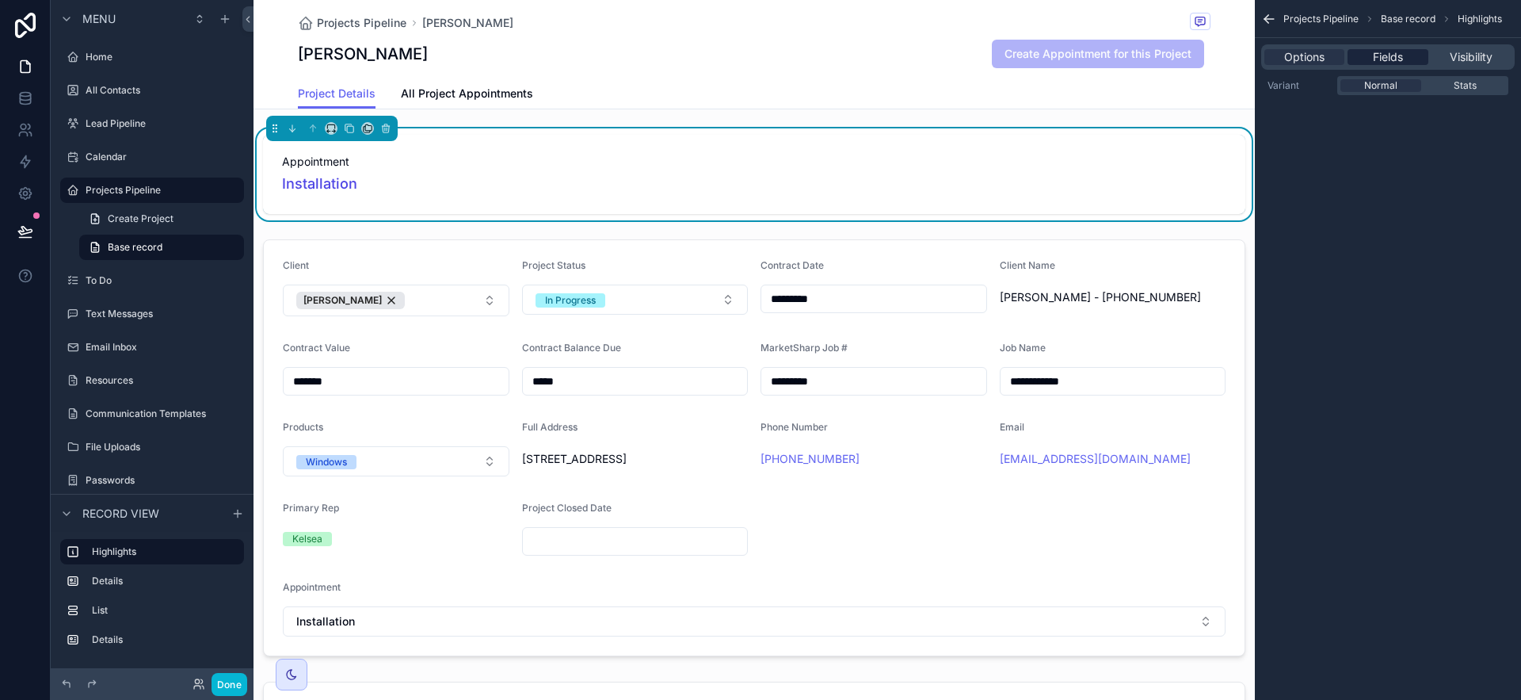
click at [1283, 52] on div "Fields" at bounding box center [1388, 57] width 80 height 16
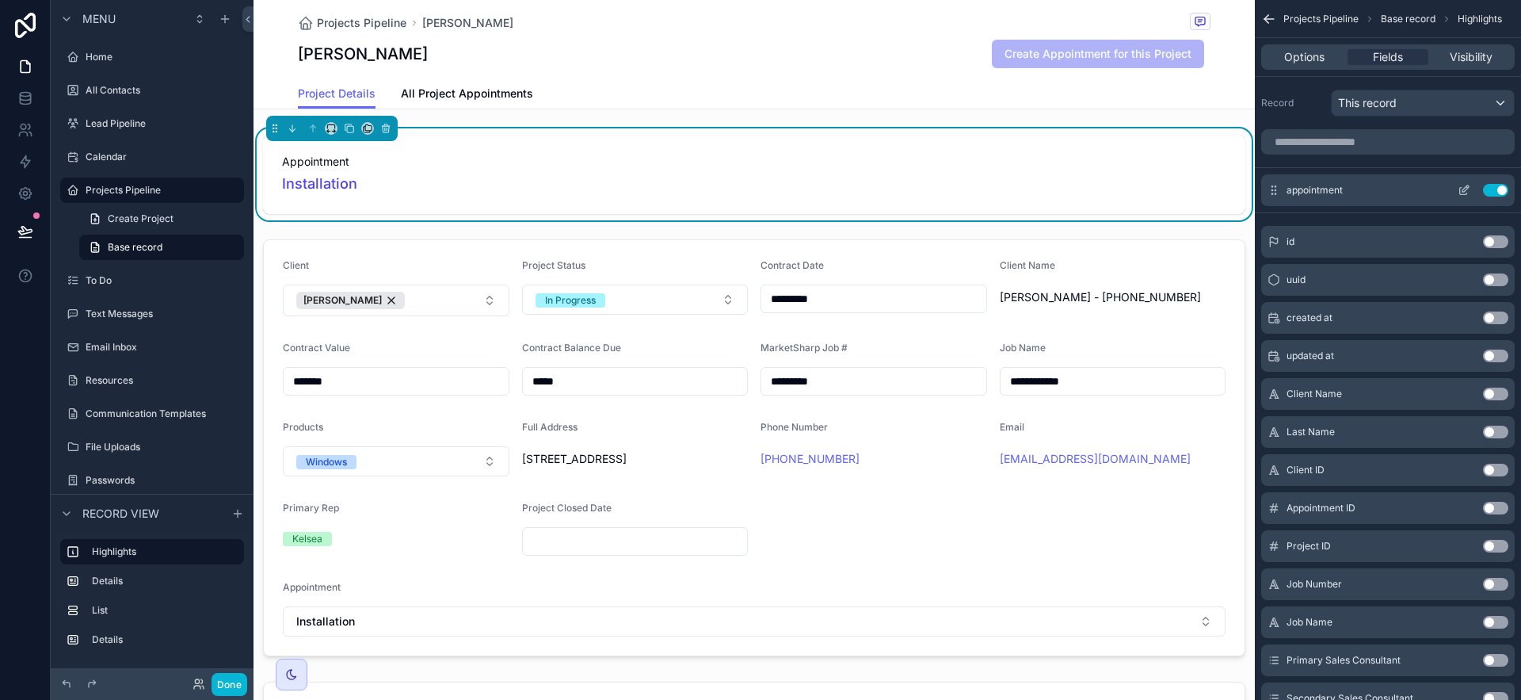
click at [1283, 192] on icon "scrollable content" at bounding box center [1464, 190] width 13 height 13
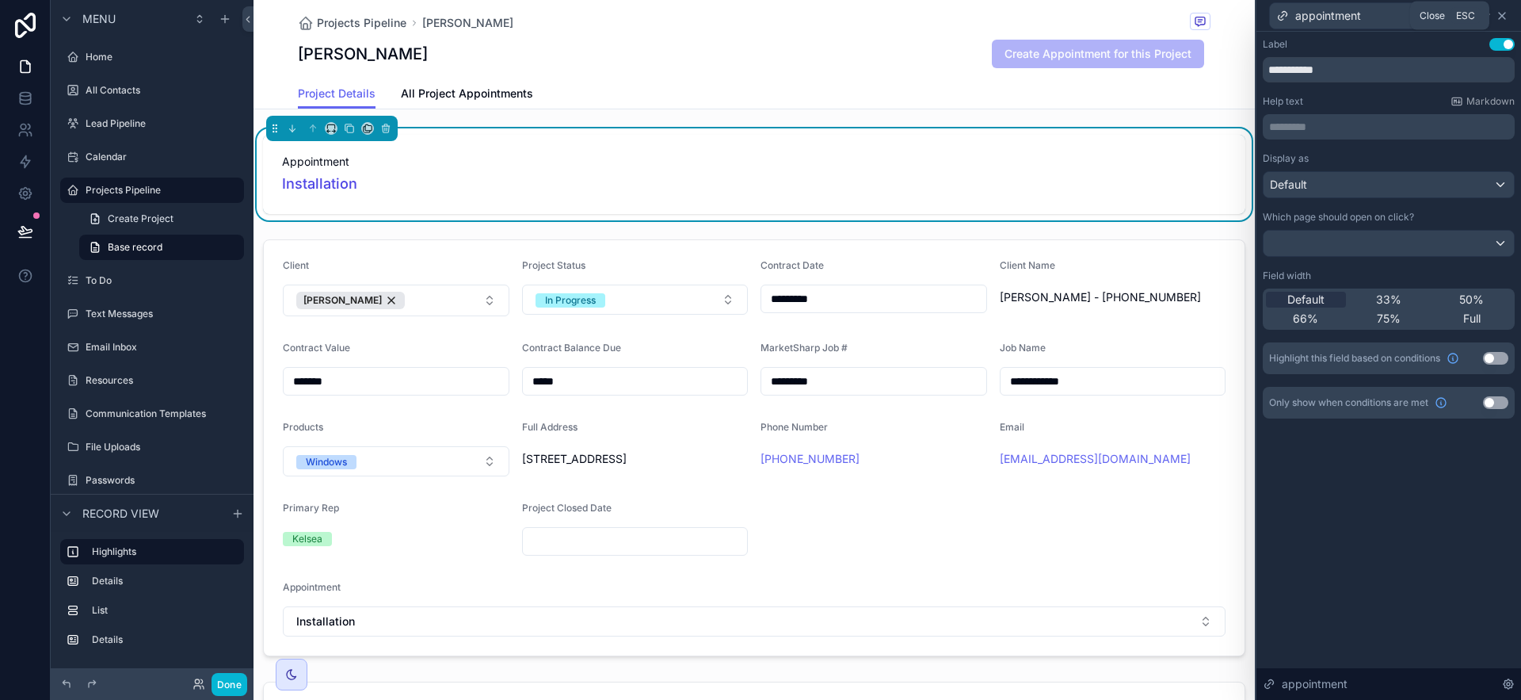
click at [1283, 17] on icon at bounding box center [1502, 16] width 13 height 13
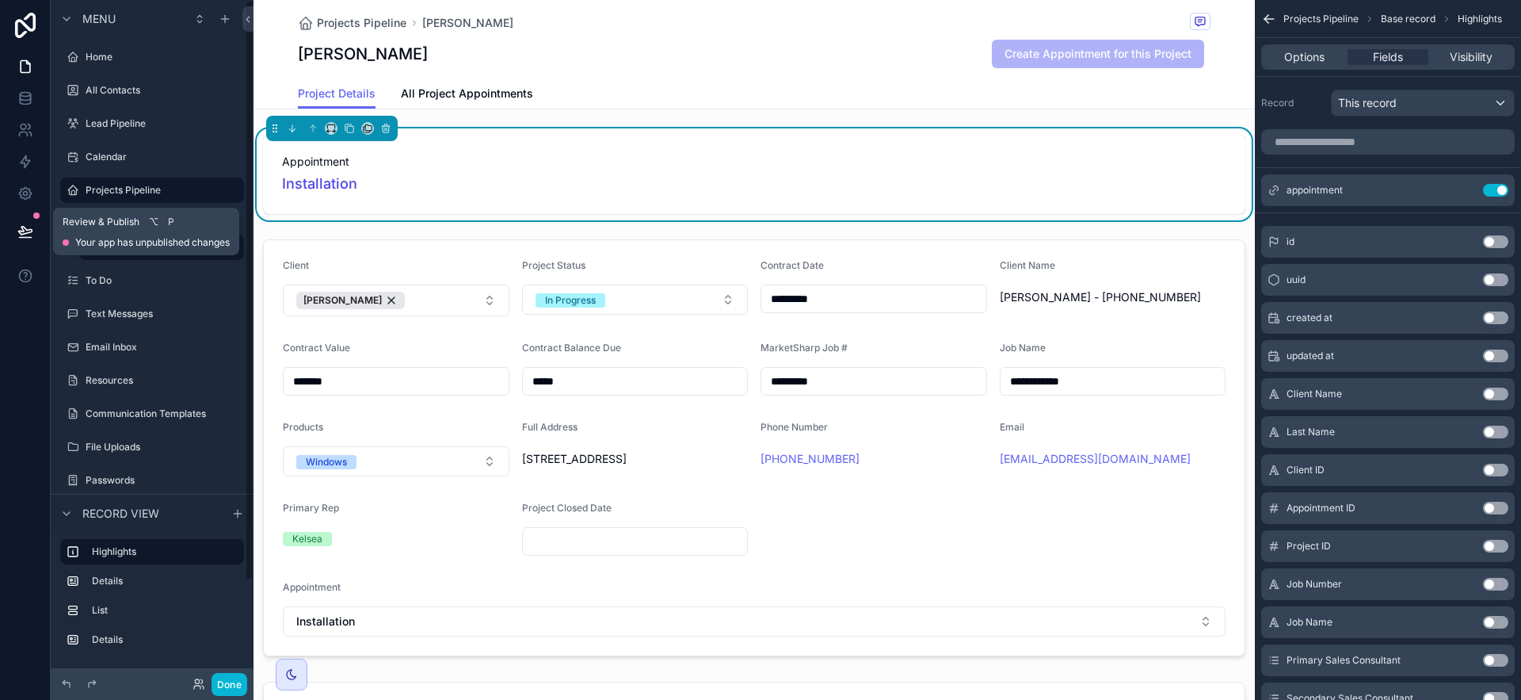
click at [16, 221] on button at bounding box center [25, 231] width 35 height 44
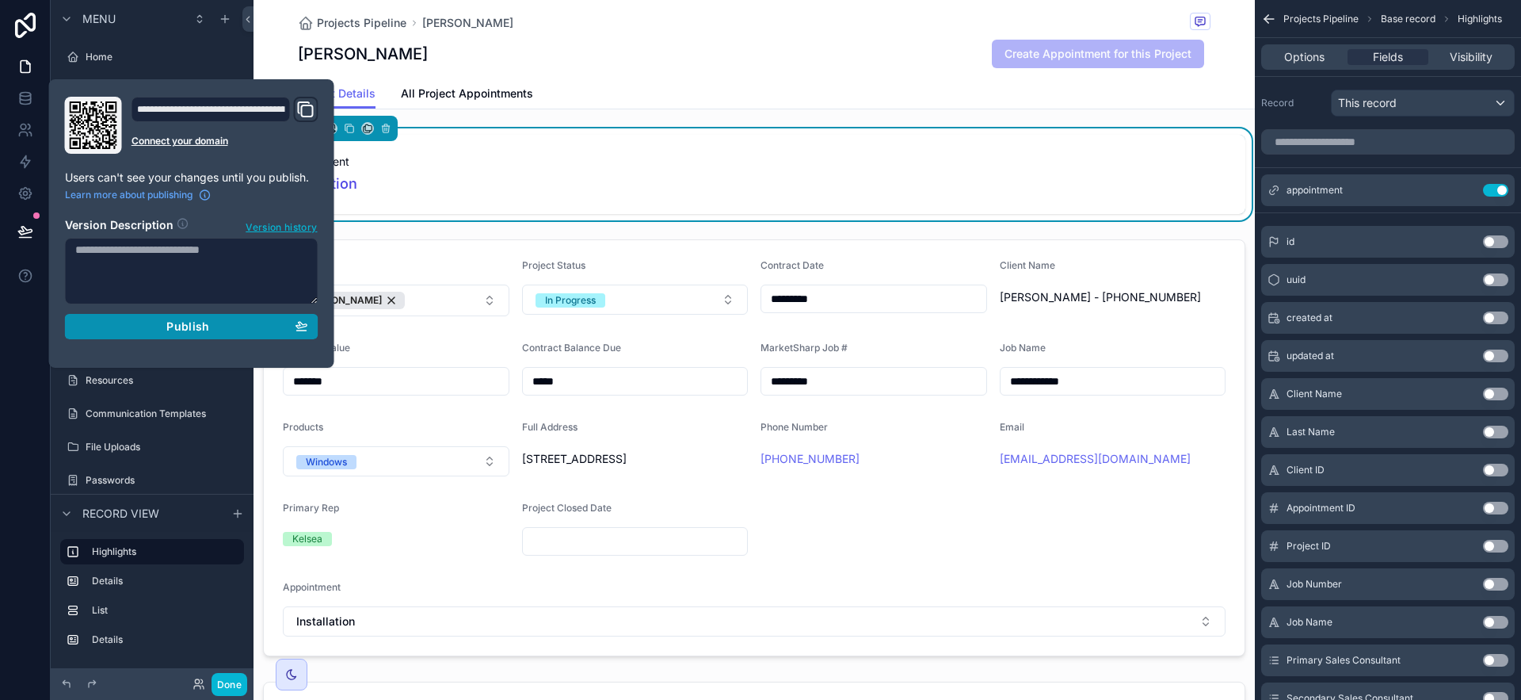
click at [203, 326] on span "Publish" at bounding box center [187, 326] width 43 height 14
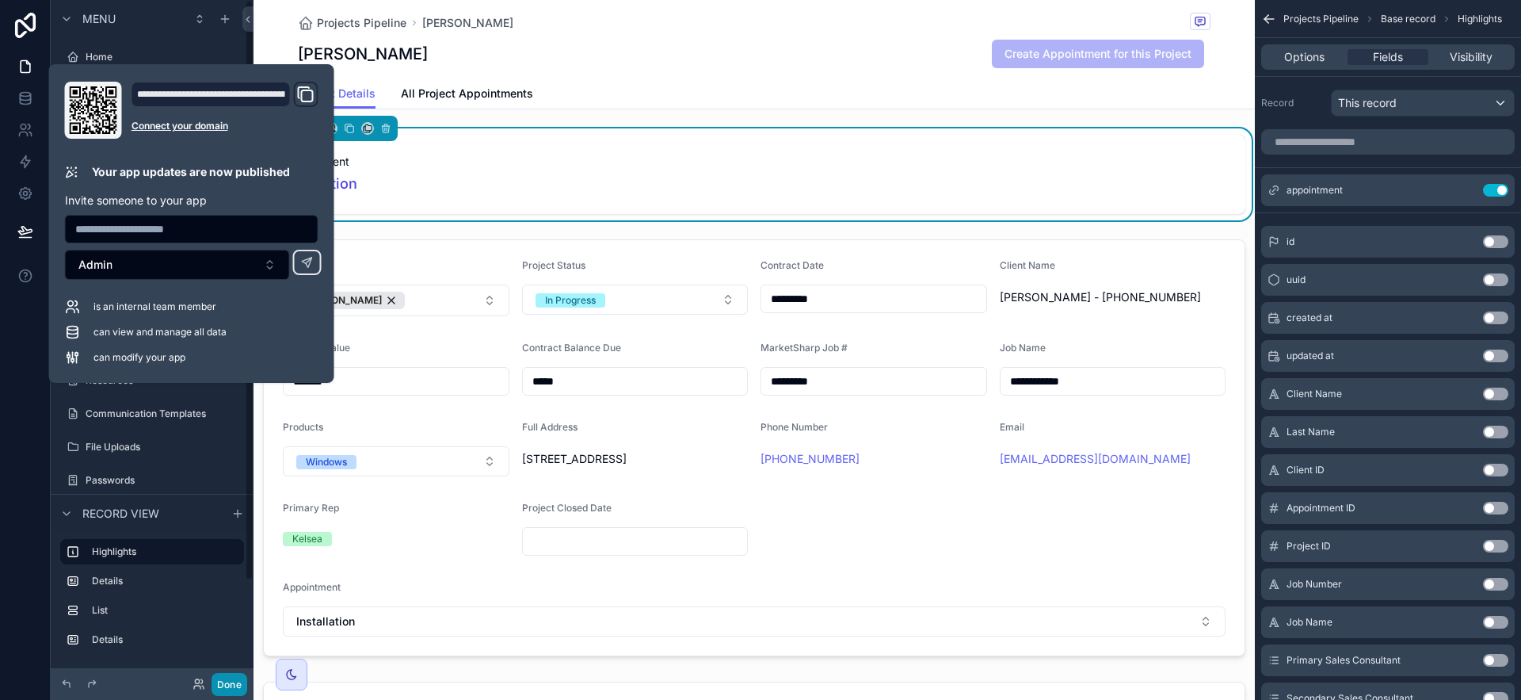
click at [234, 677] on button "Done" at bounding box center [230, 684] width 36 height 23
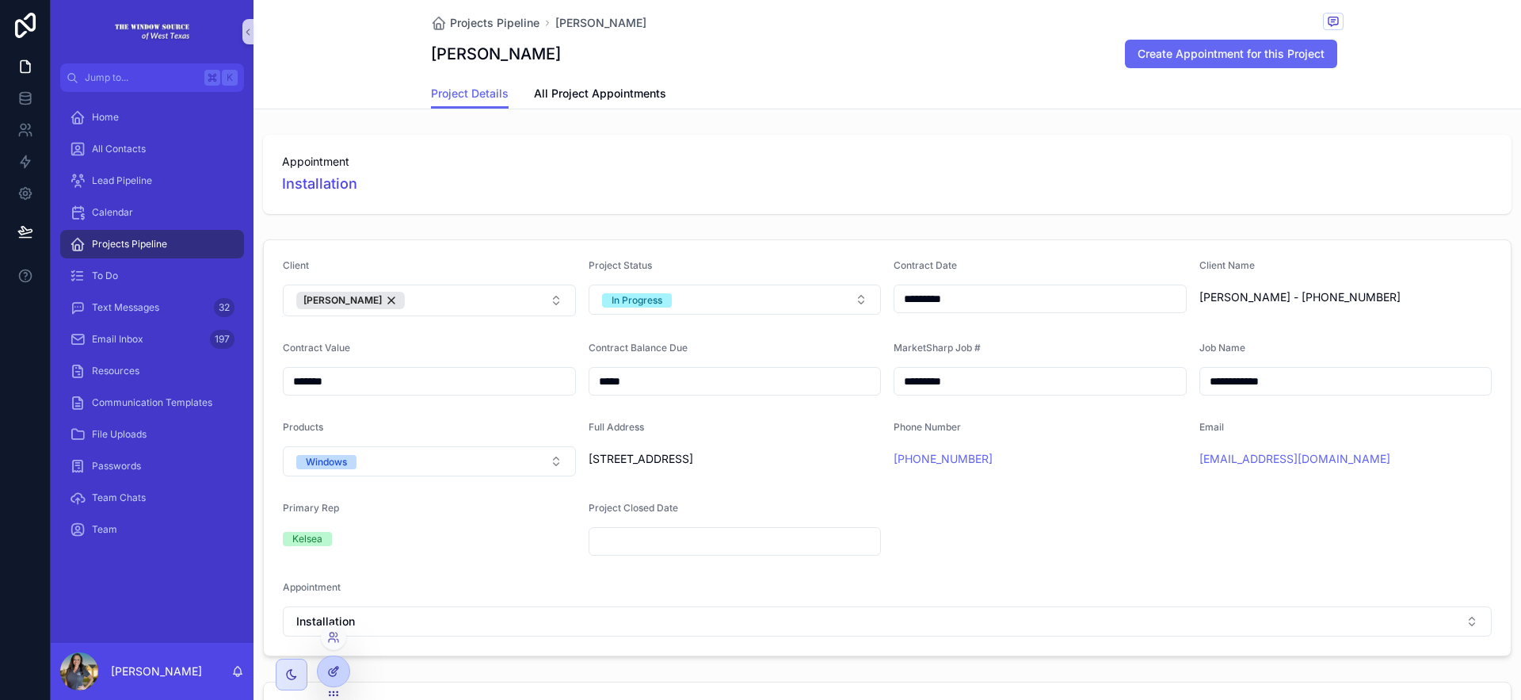
click at [330, 681] on div at bounding box center [334, 671] width 32 height 30
click at [326, 676] on div at bounding box center [334, 671] width 32 height 30
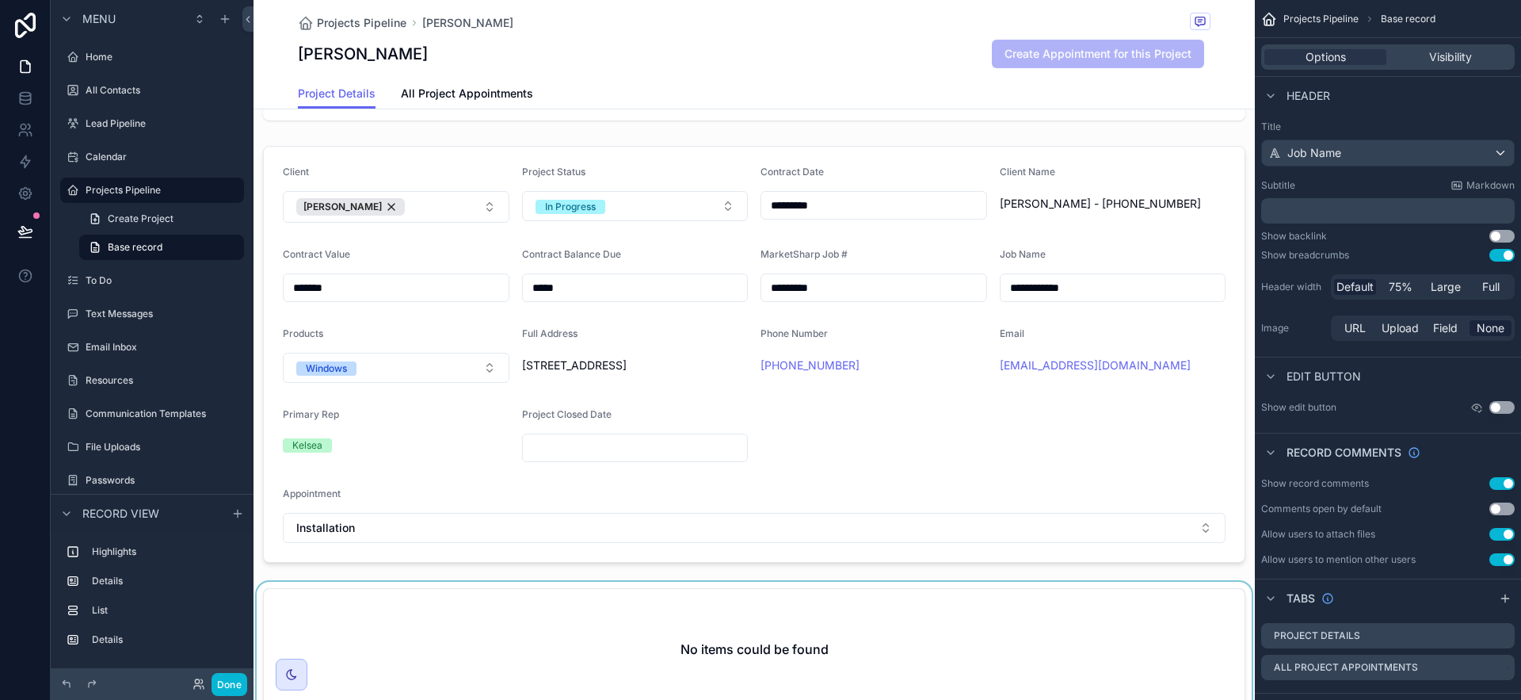
scroll to position [95, 0]
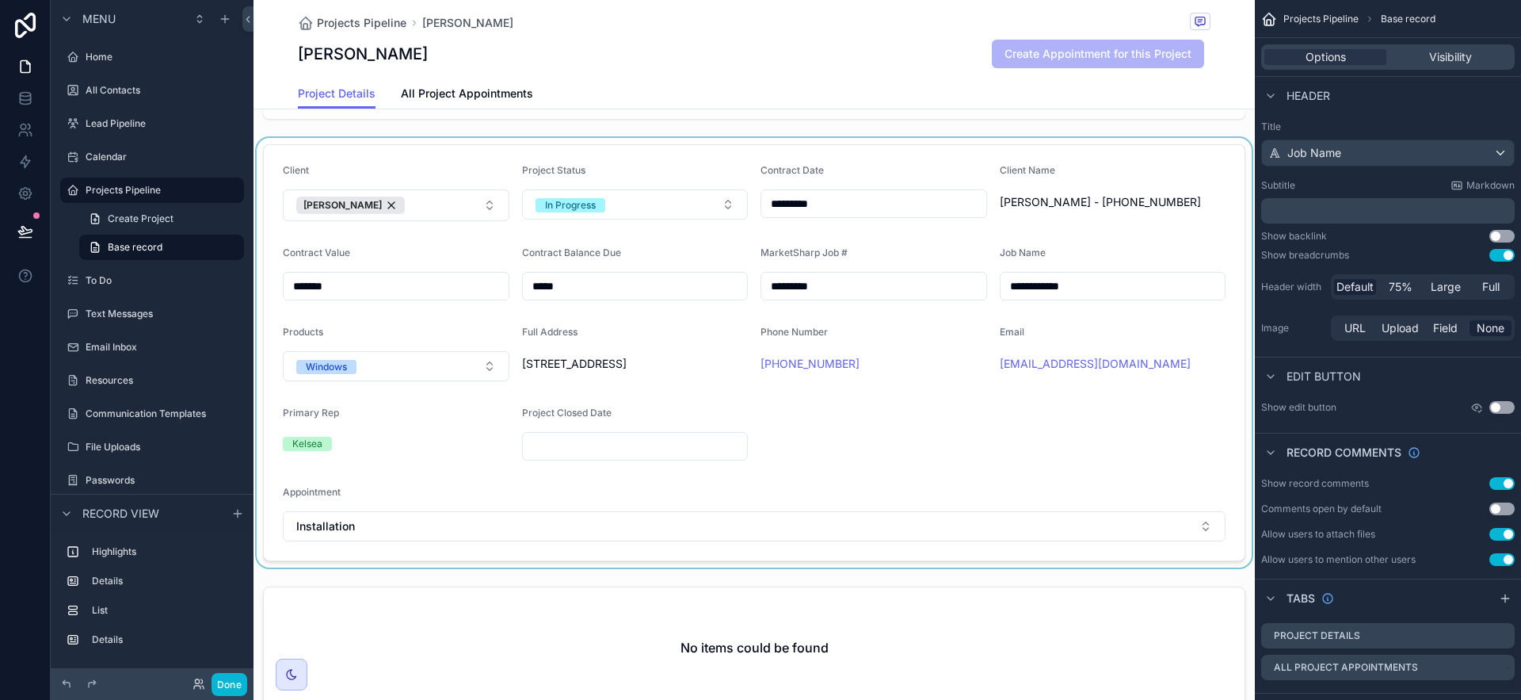
click at [442, 544] on div "scrollable content" at bounding box center [754, 352] width 1001 height 429
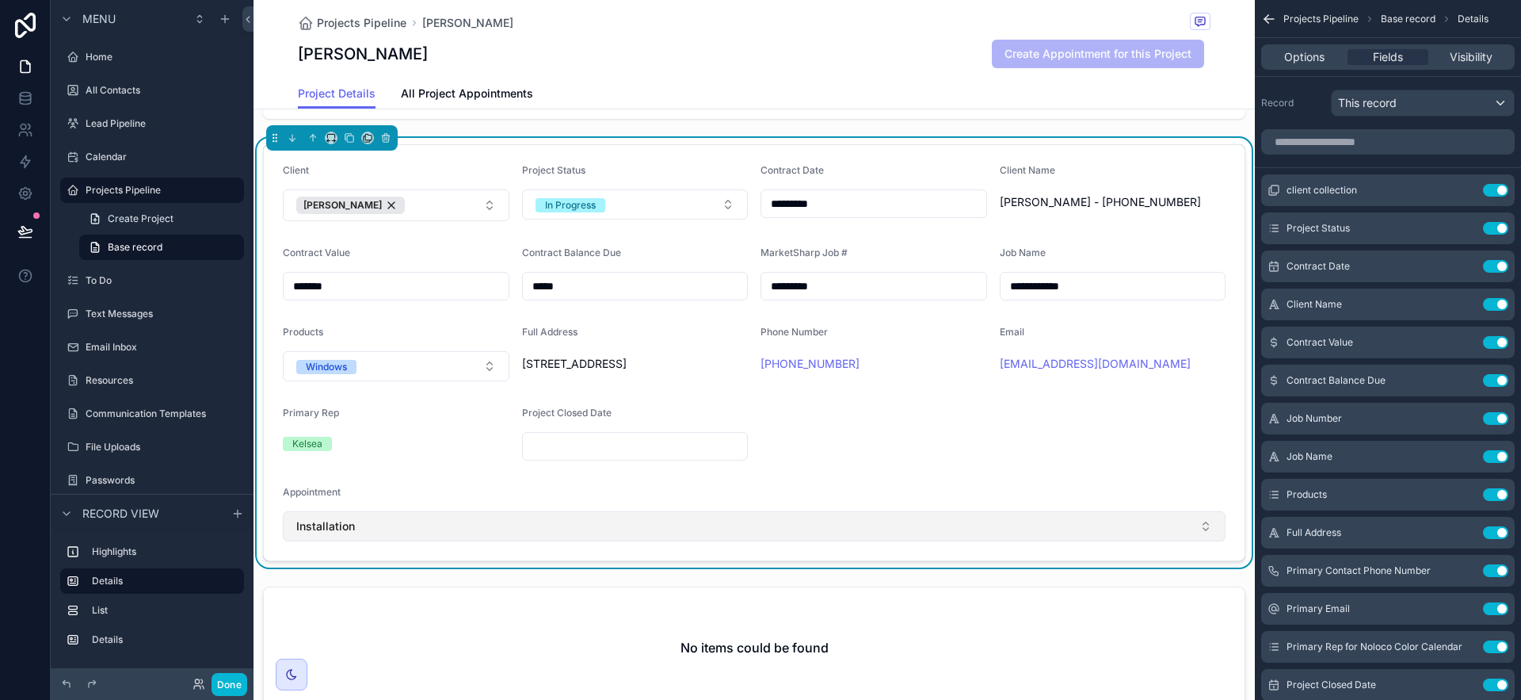
click at [436, 541] on button "Installation" at bounding box center [754, 526] width 943 height 30
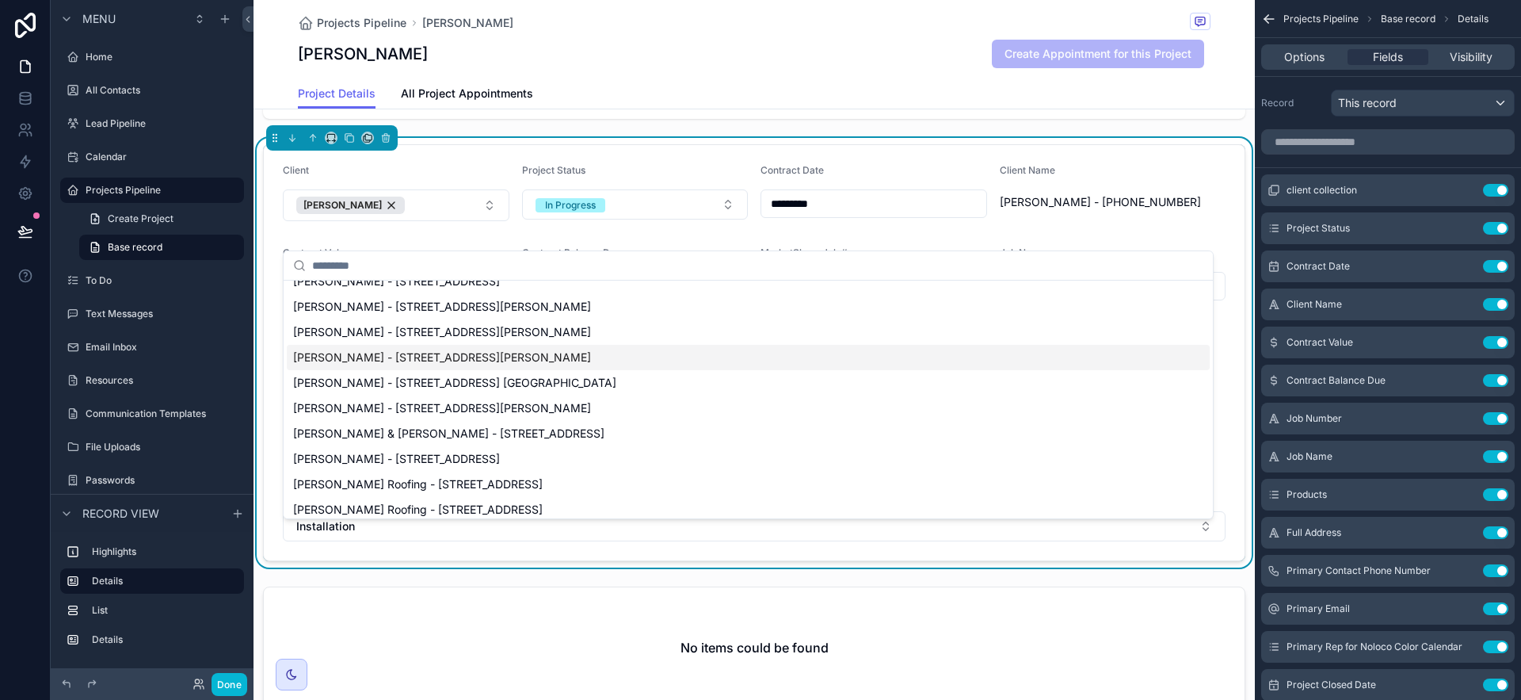
scroll to position [650, 0]
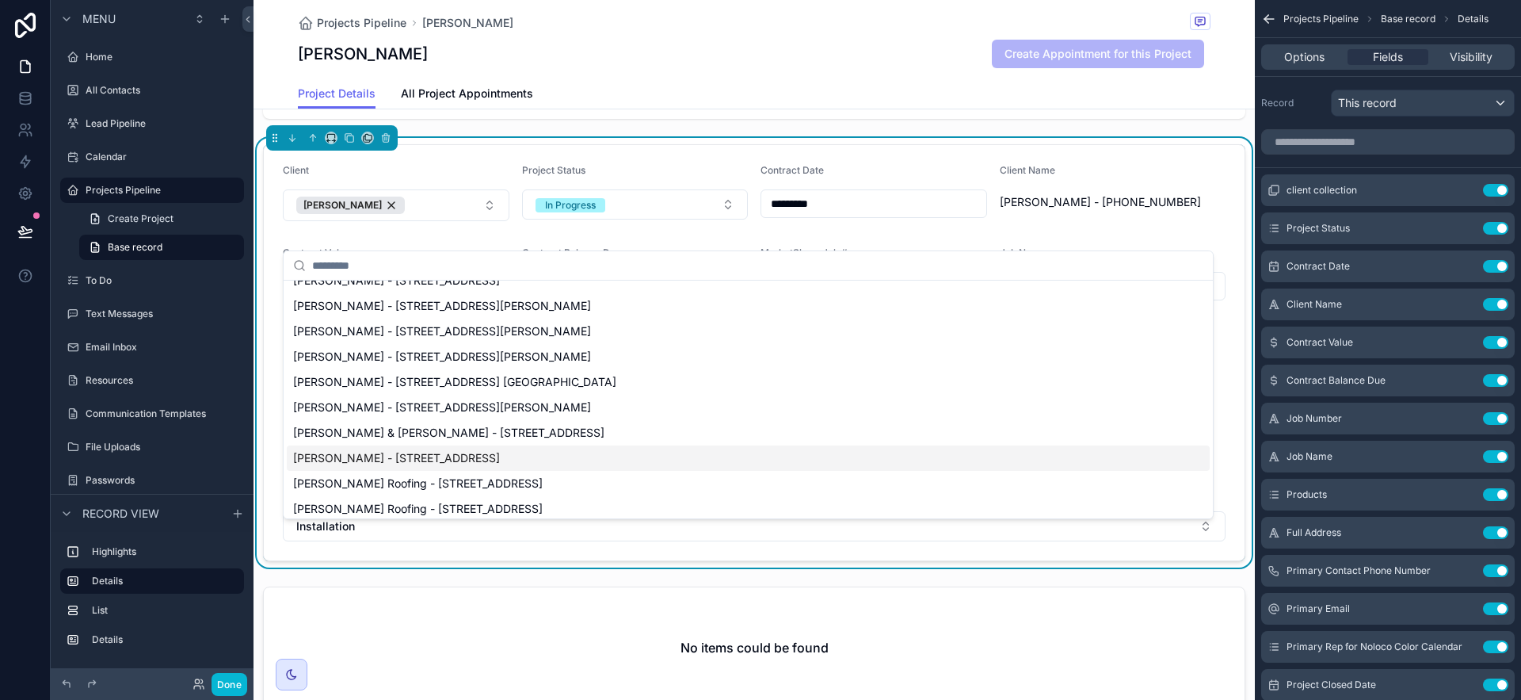
click at [500, 462] on span "[PERSON_NAME] - [STREET_ADDRESS]" at bounding box center [396, 458] width 207 height 16
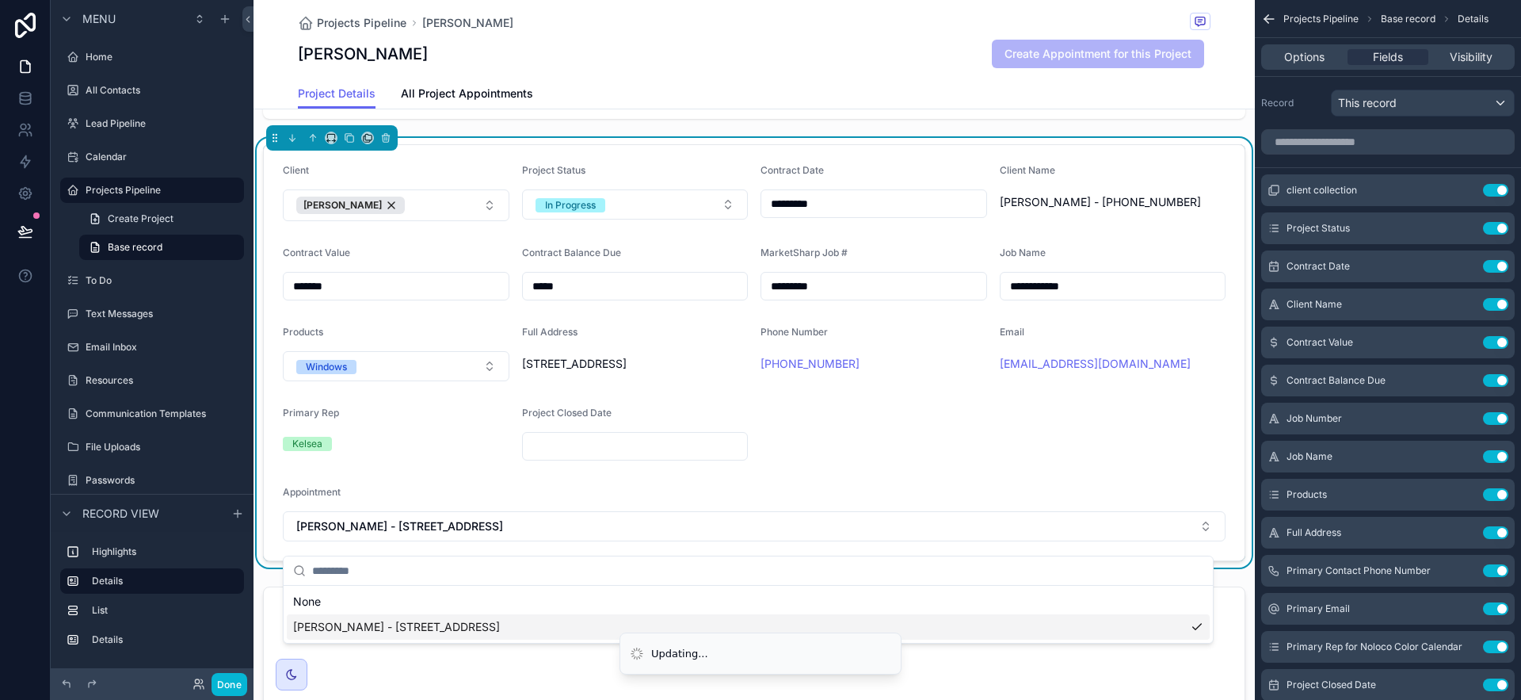
scroll to position [0, 0]
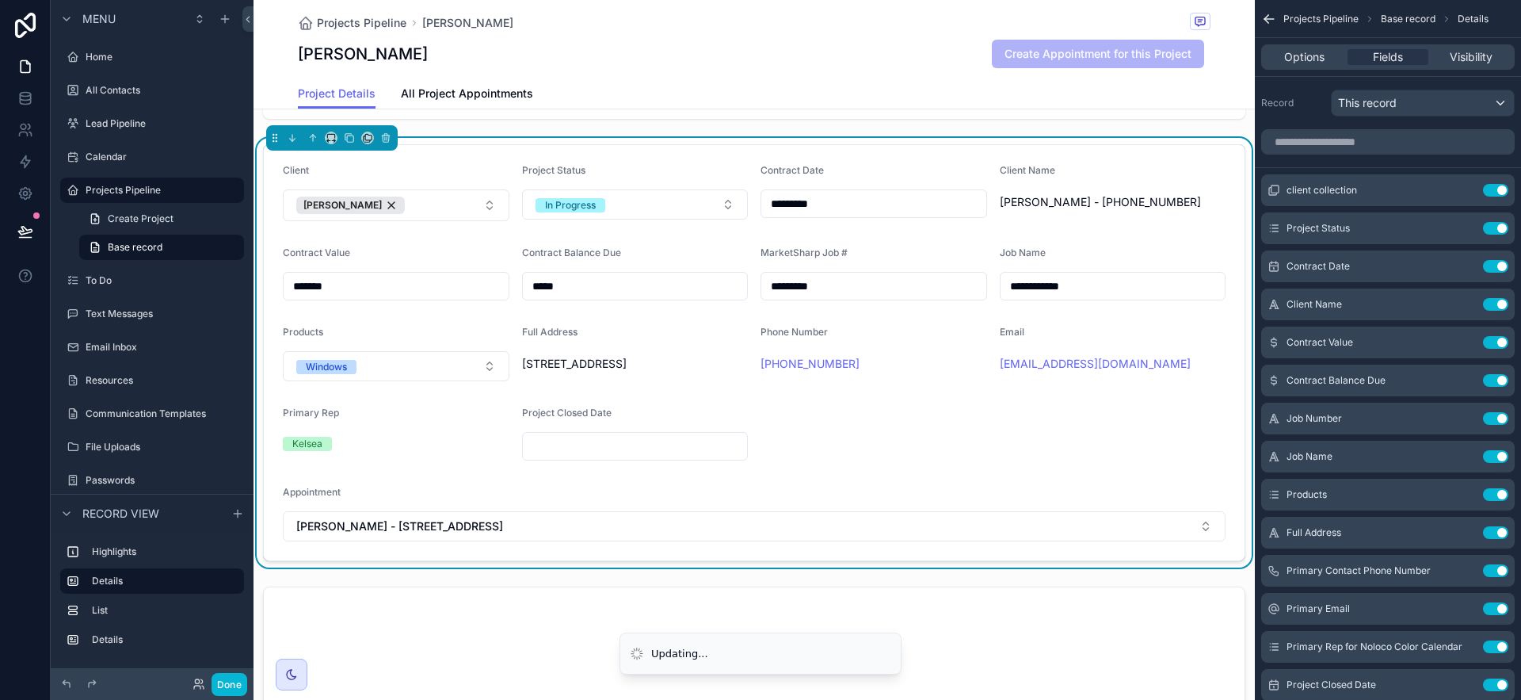
click at [528, 585] on div "**********" at bounding box center [754, 453] width 1001 height 841
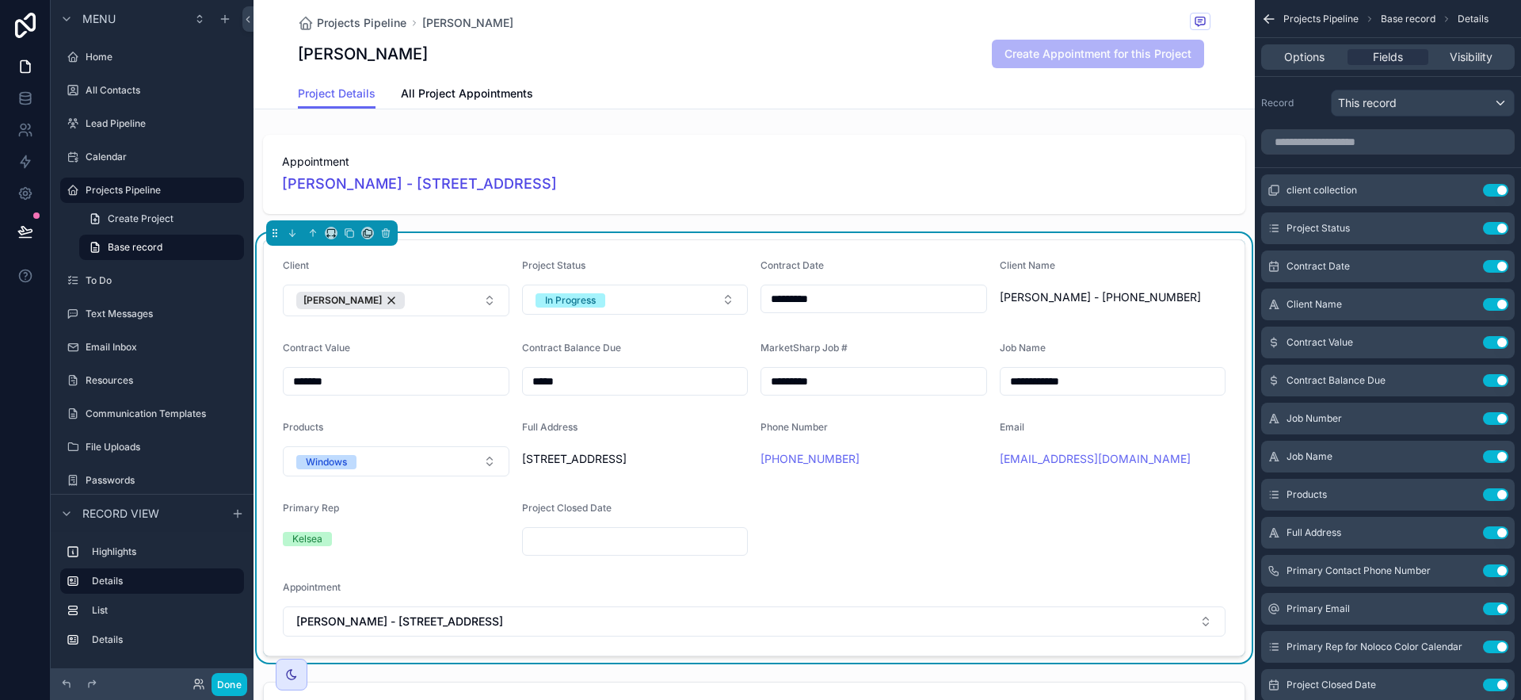
click at [815, 101] on div "Project Details All Project Appointments" at bounding box center [754, 93] width 913 height 30
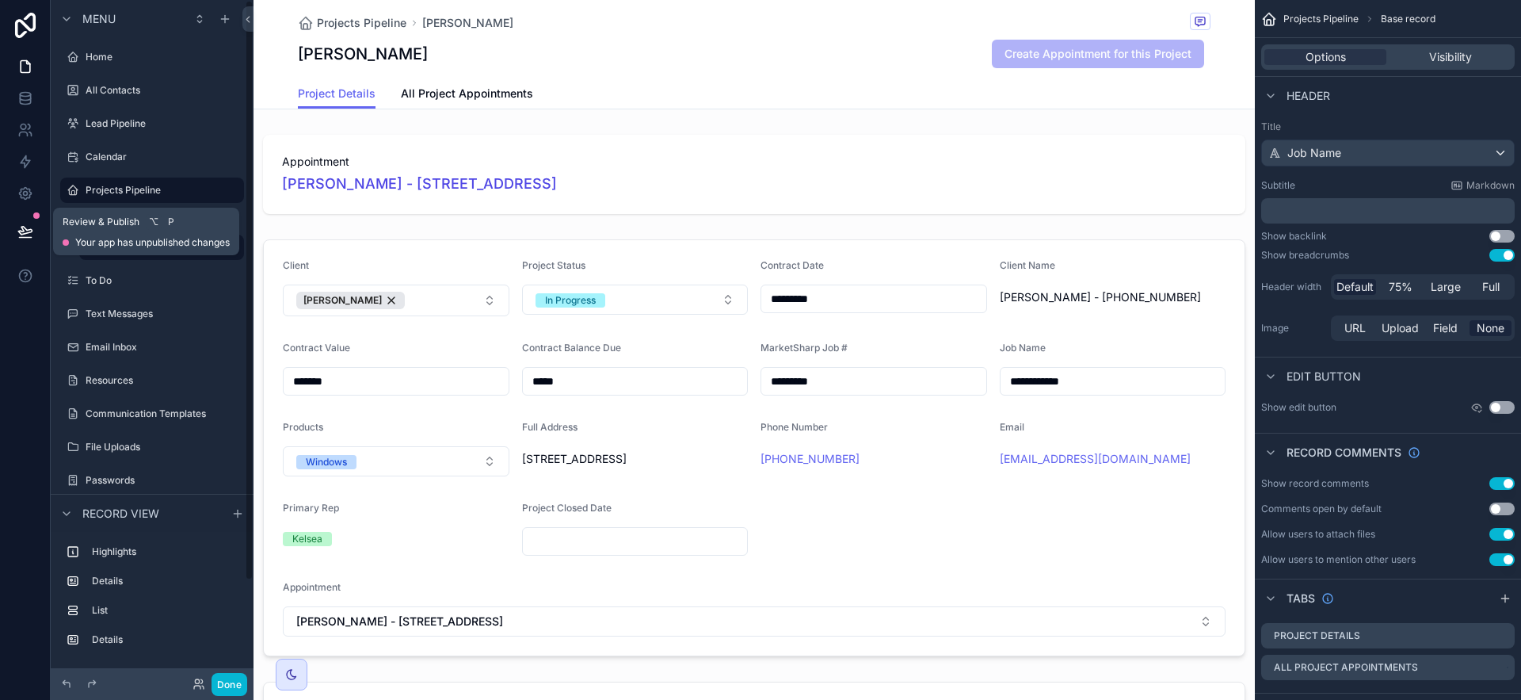
click at [42, 226] on button at bounding box center [25, 231] width 35 height 44
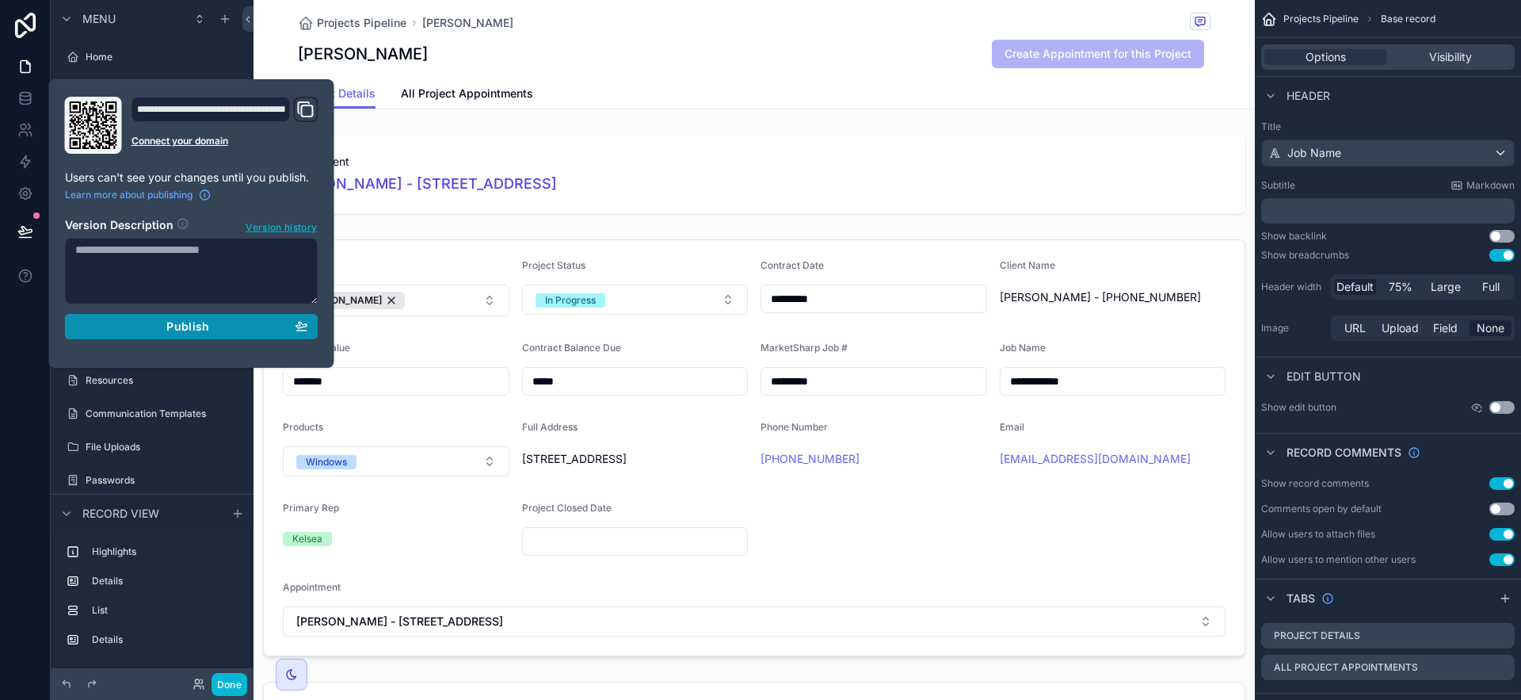
click at [251, 336] on button "Publish" at bounding box center [192, 326] width 254 height 25
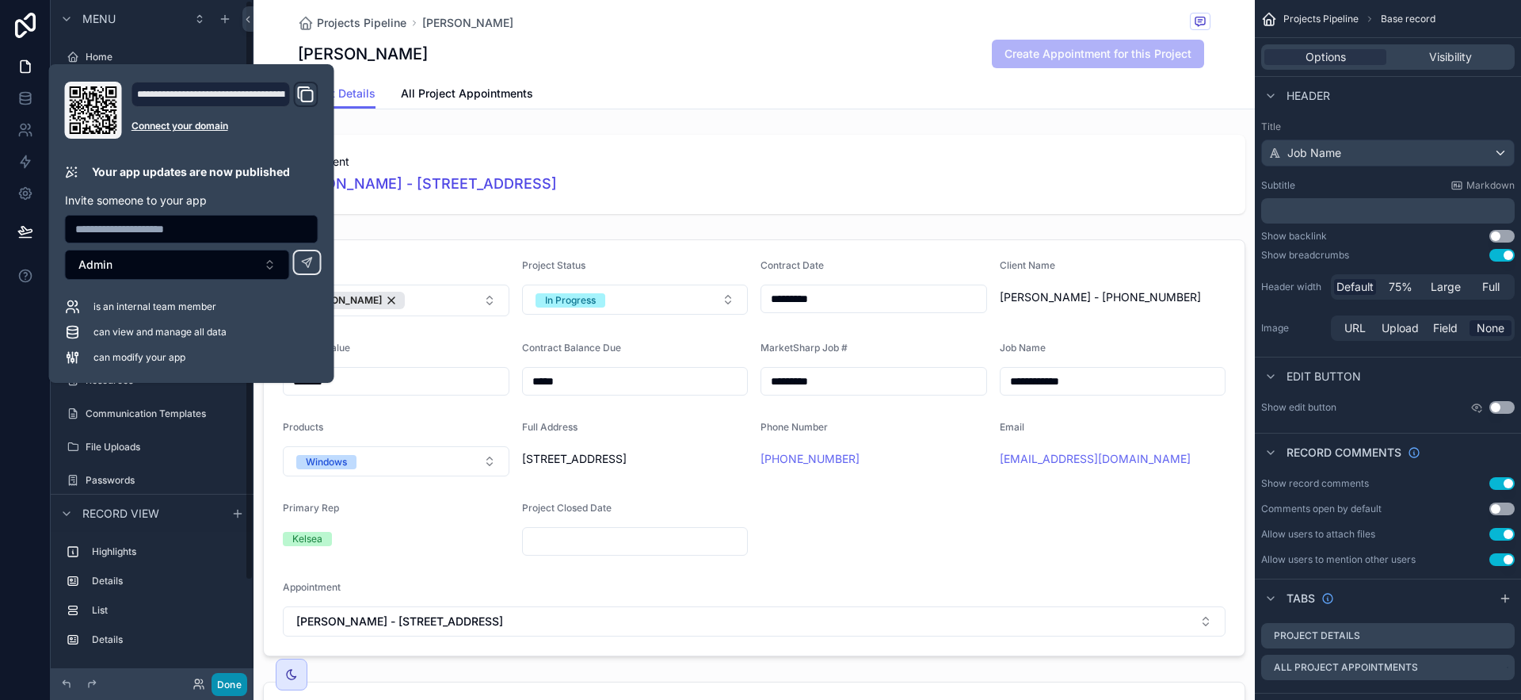
click at [224, 680] on button "Done" at bounding box center [230, 684] width 36 height 23
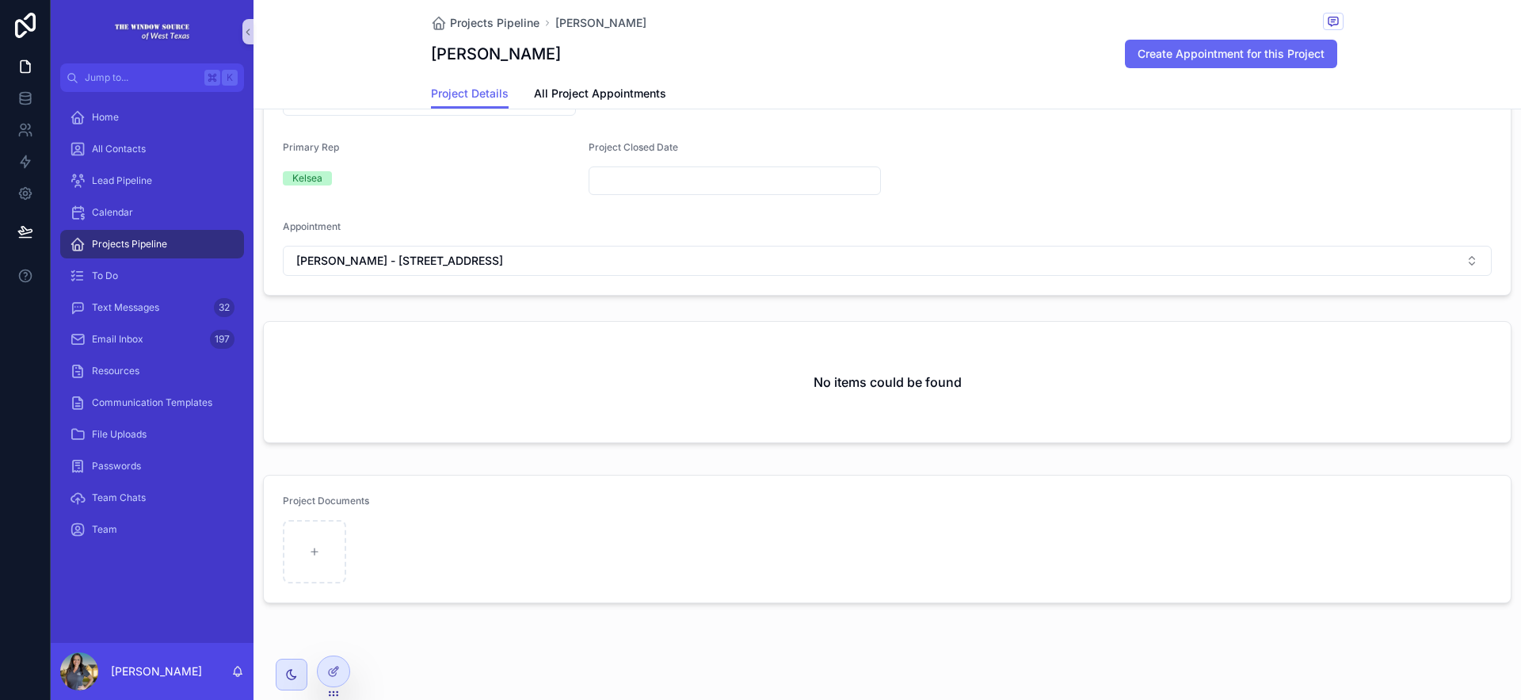
scroll to position [372, 0]
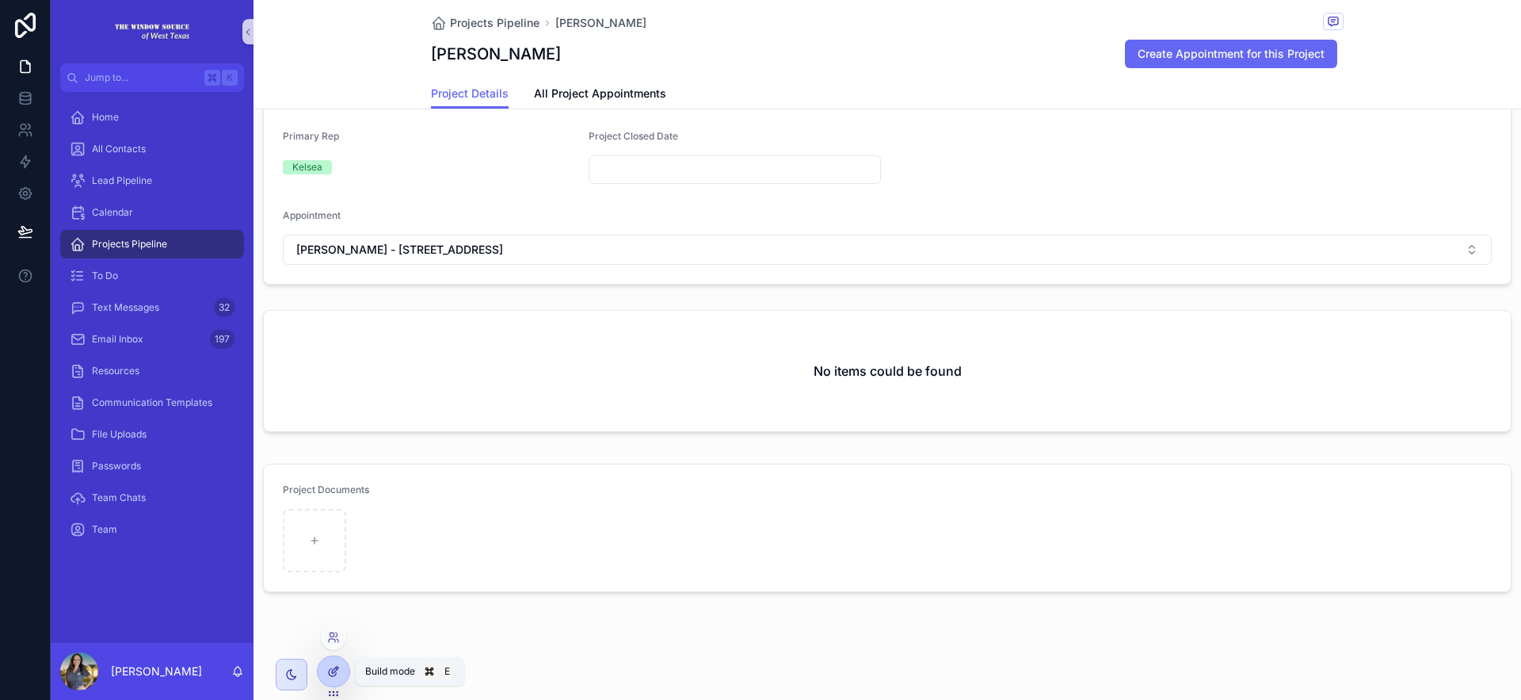
click at [335, 669] on icon at bounding box center [333, 671] width 13 height 13
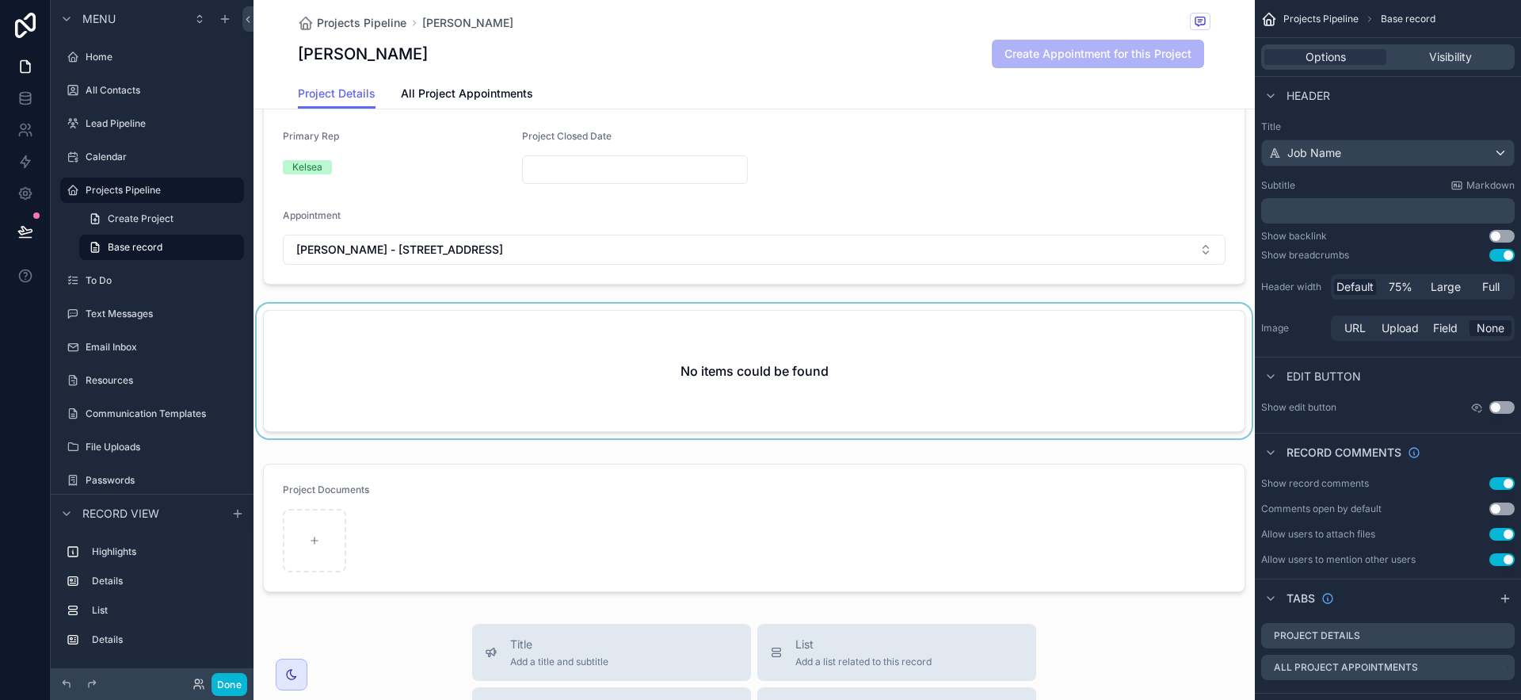
click at [1021, 375] on div "scrollable content" at bounding box center [754, 373] width 1001 height 141
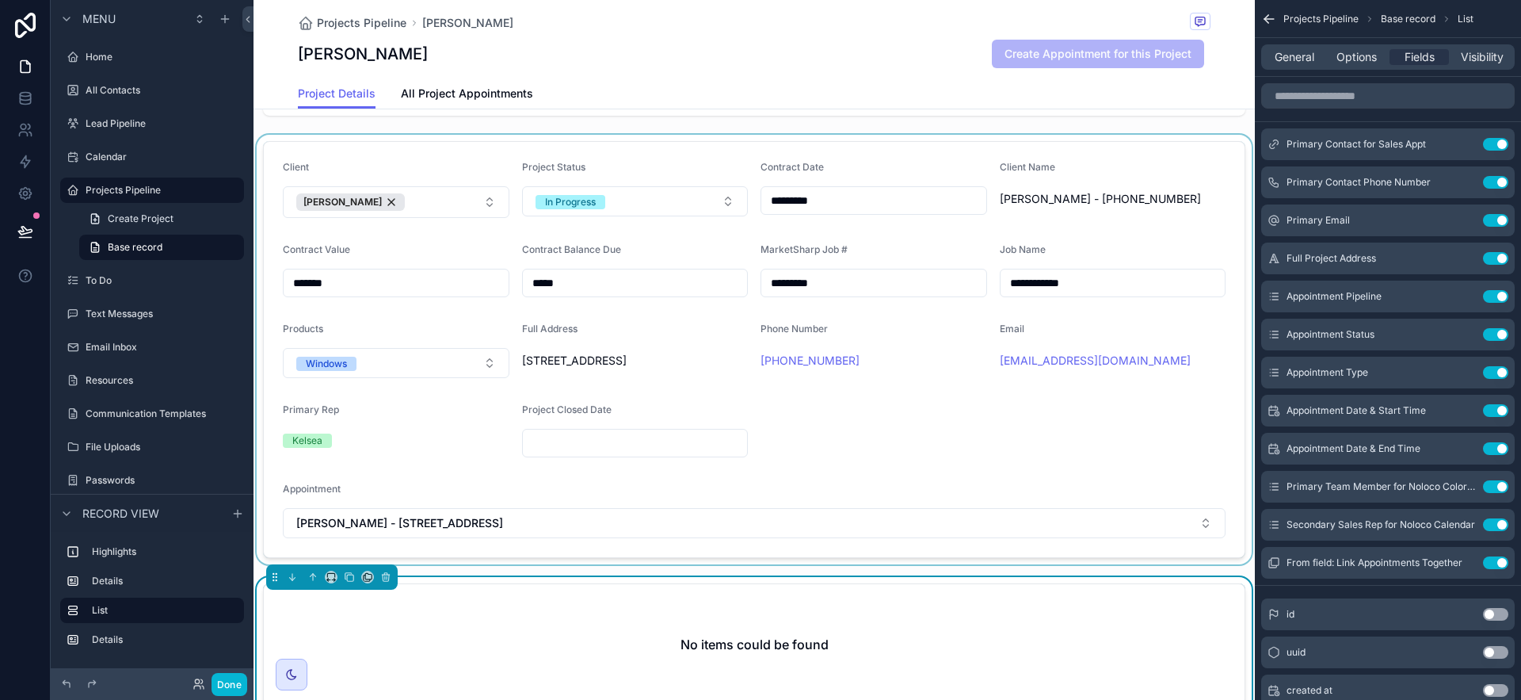
scroll to position [132, 0]
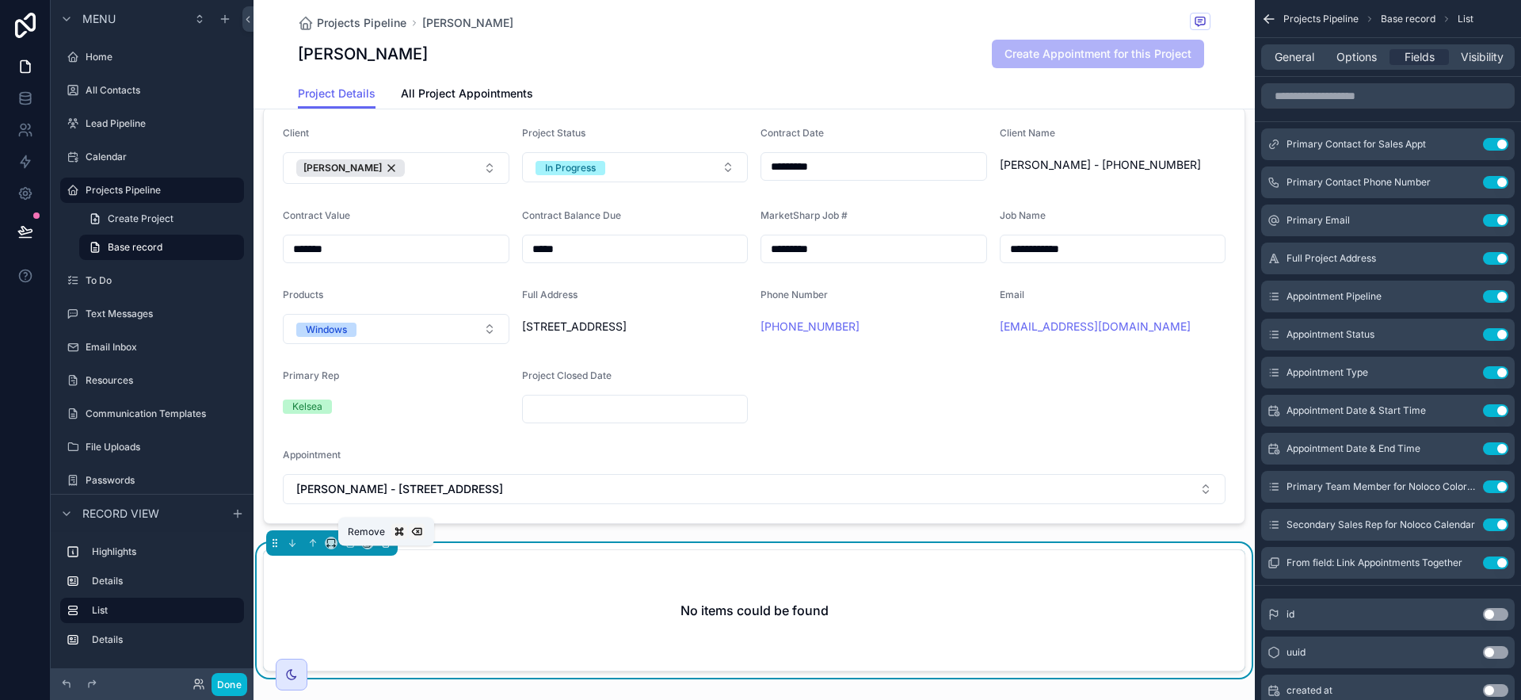
click at [383, 547] on icon "scrollable content" at bounding box center [386, 543] width 6 height 6
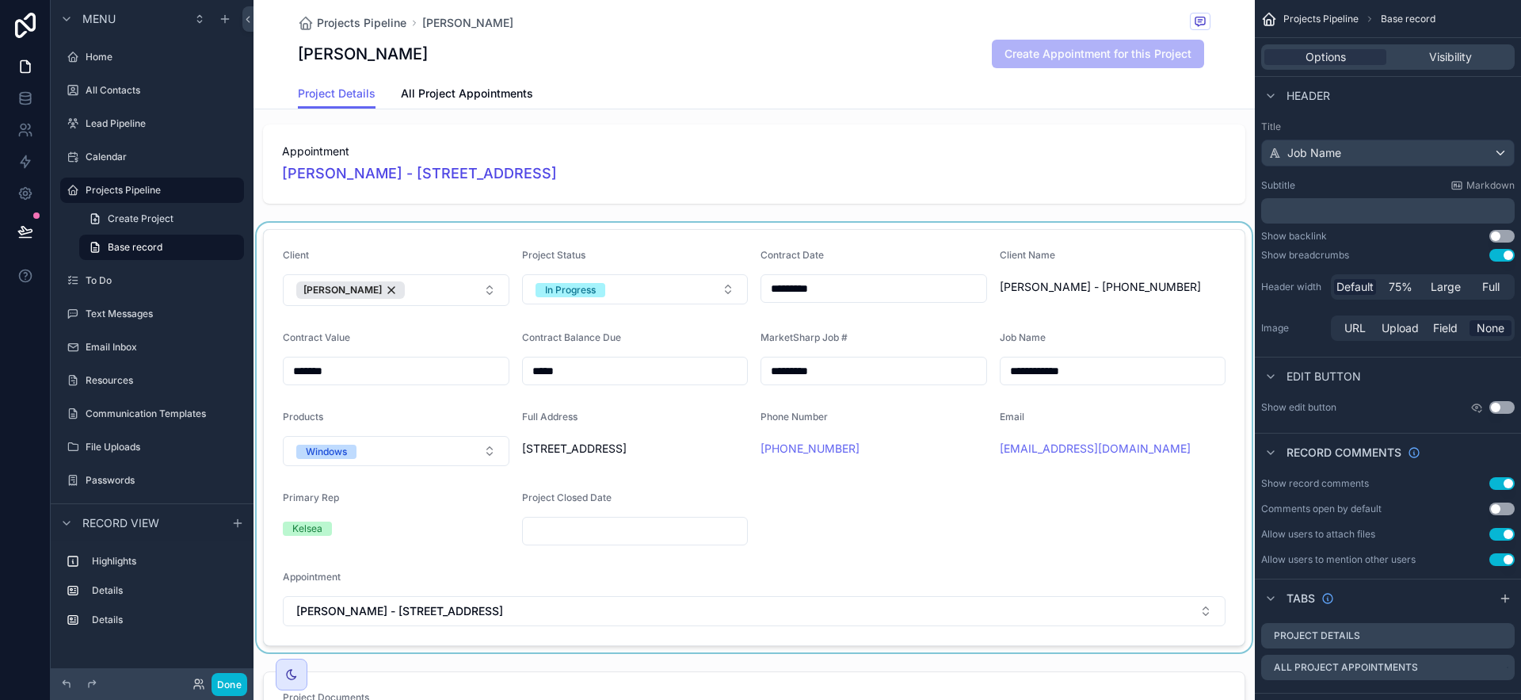
scroll to position [0, 0]
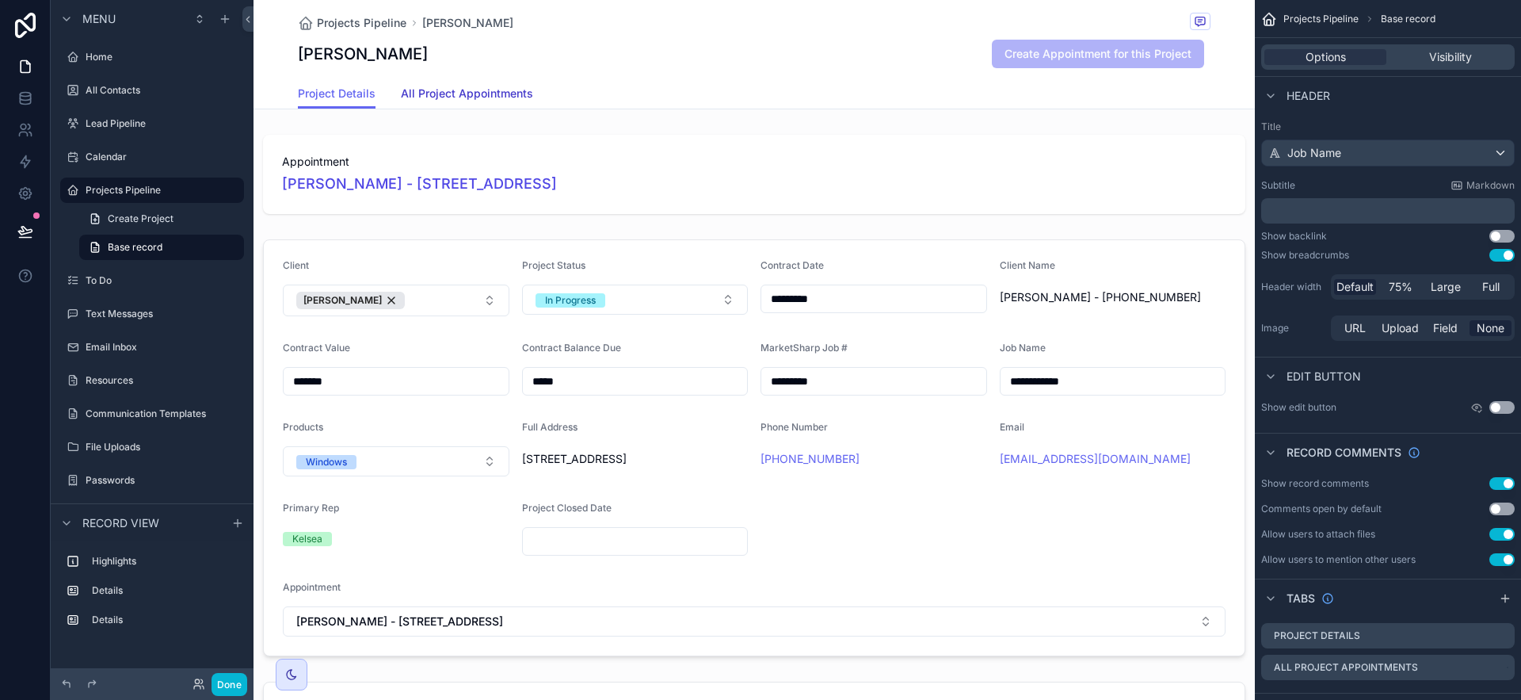
click at [426, 86] on span "All Project Appointments" at bounding box center [467, 94] width 132 height 16
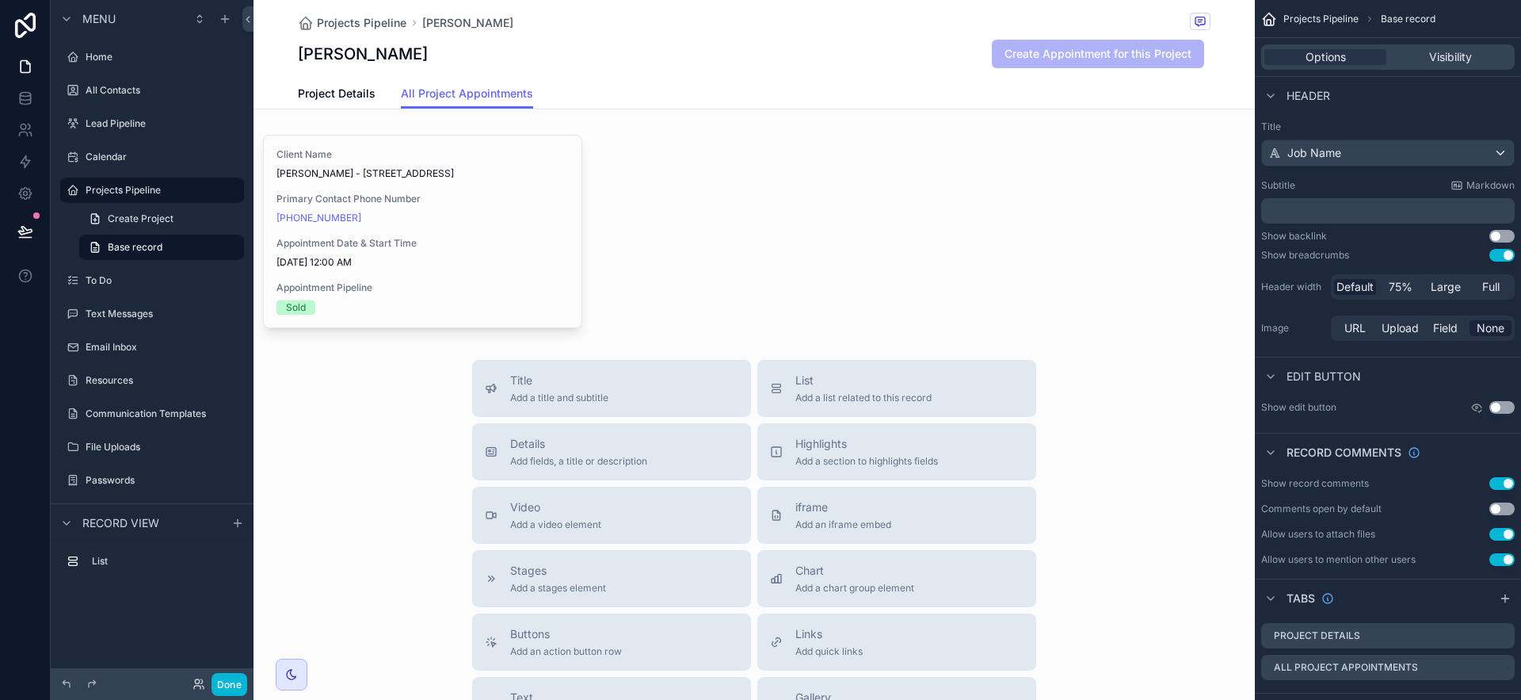
click at [1012, 21] on div "Projects Pipeline [PERSON_NAME]" at bounding box center [754, 23] width 913 height 20
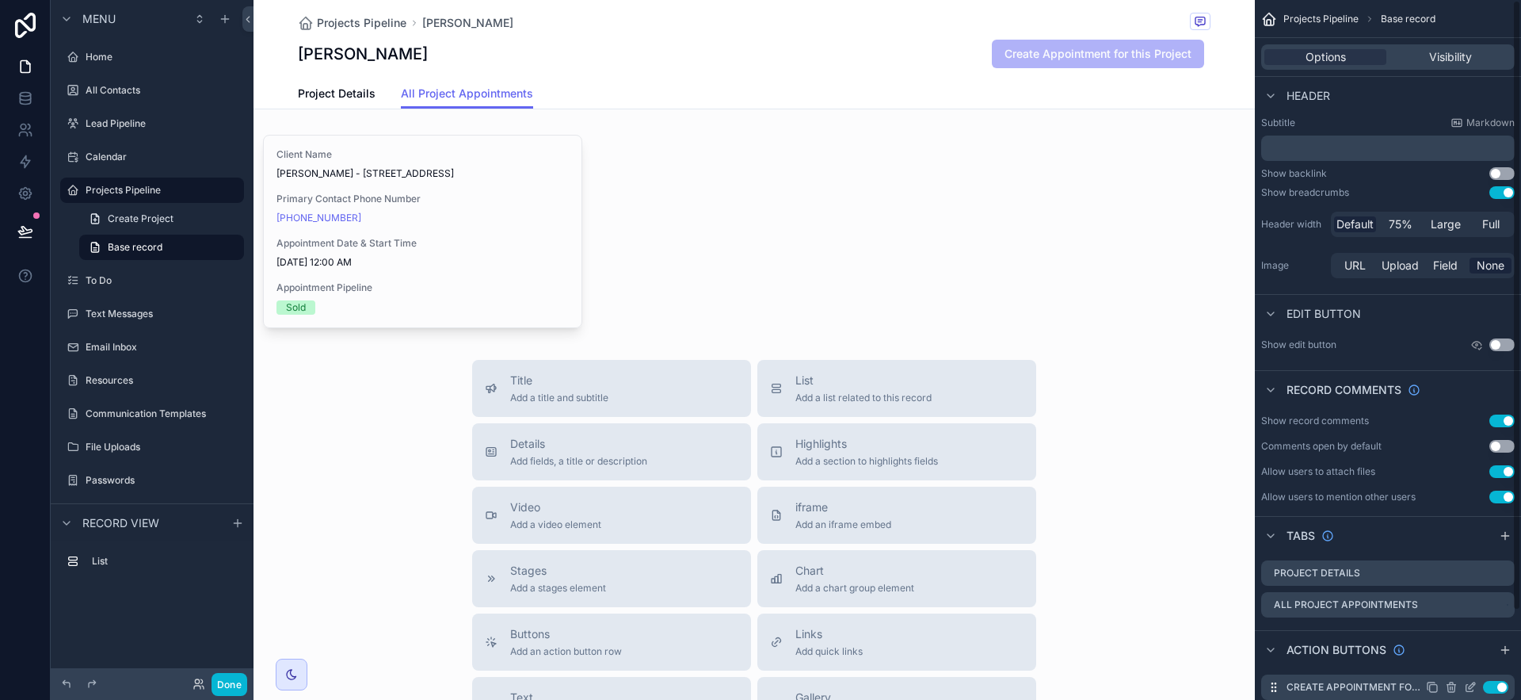
scroll to position [101, 0]
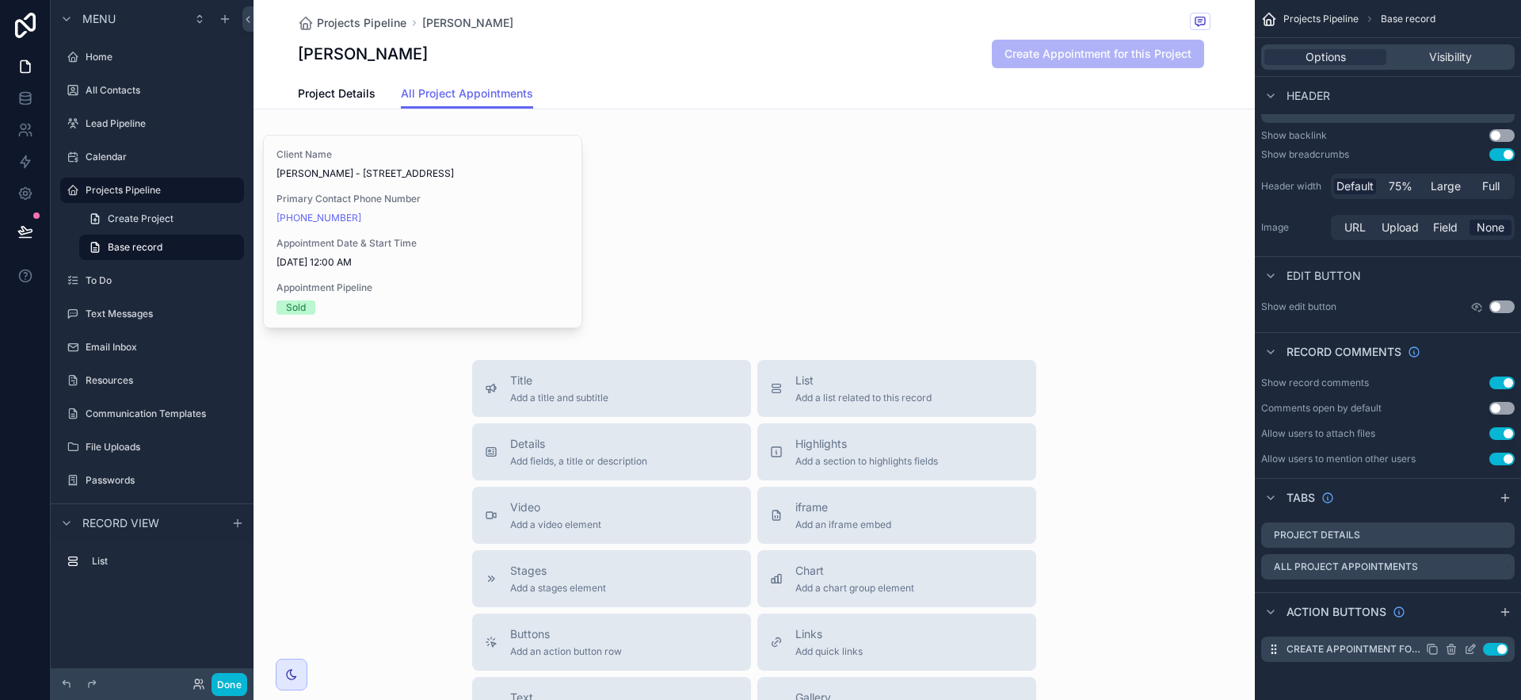
click at [1283, 646] on icon "scrollable content" at bounding box center [1472, 647] width 6 height 6
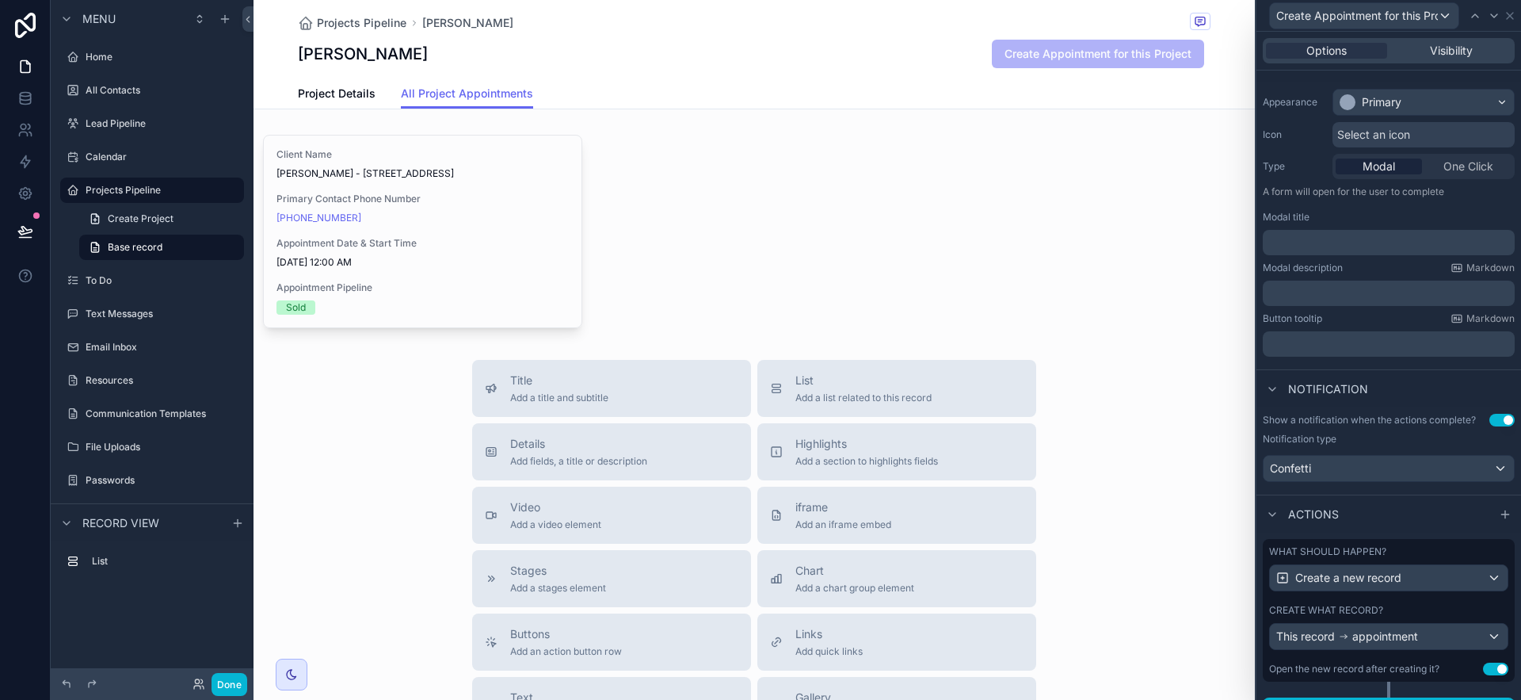
scroll to position [143, 0]
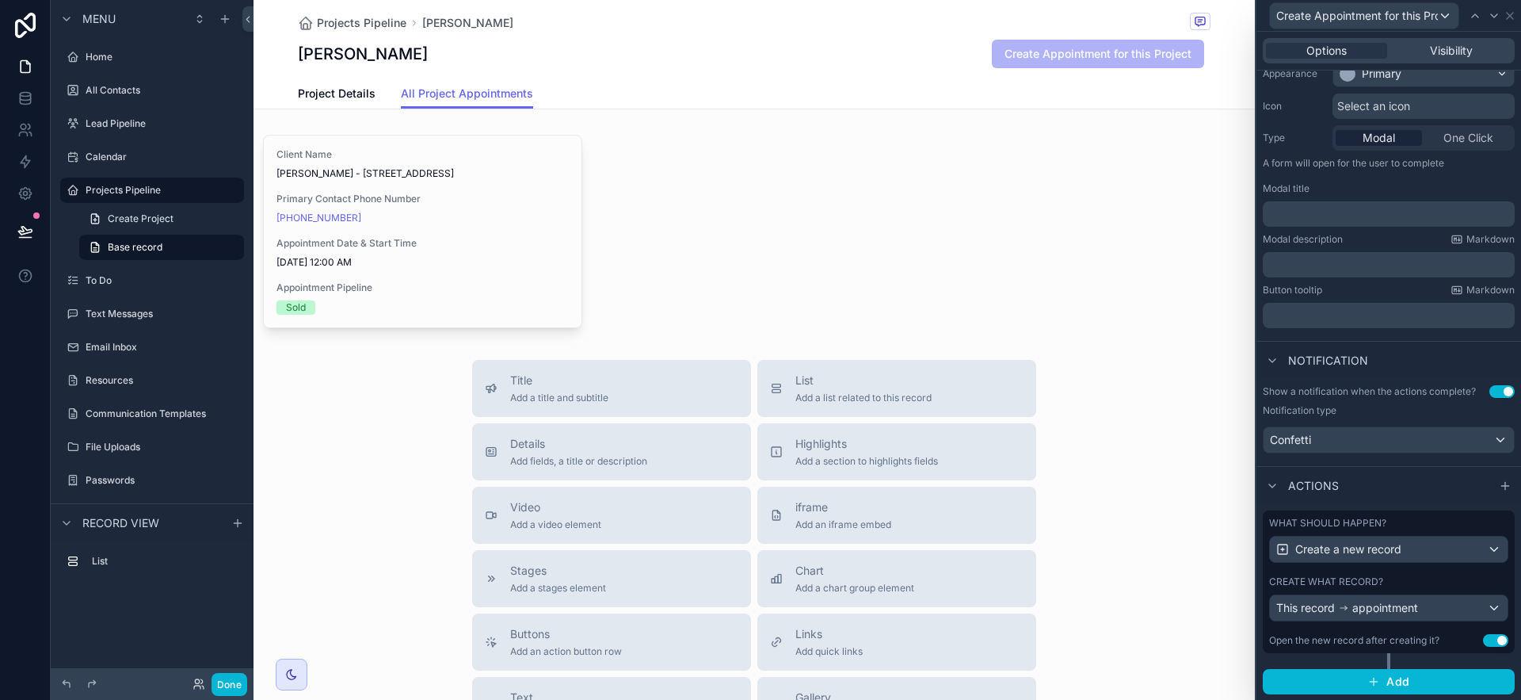
click at [1283, 525] on div "What should happen?" at bounding box center [1388, 523] width 239 height 13
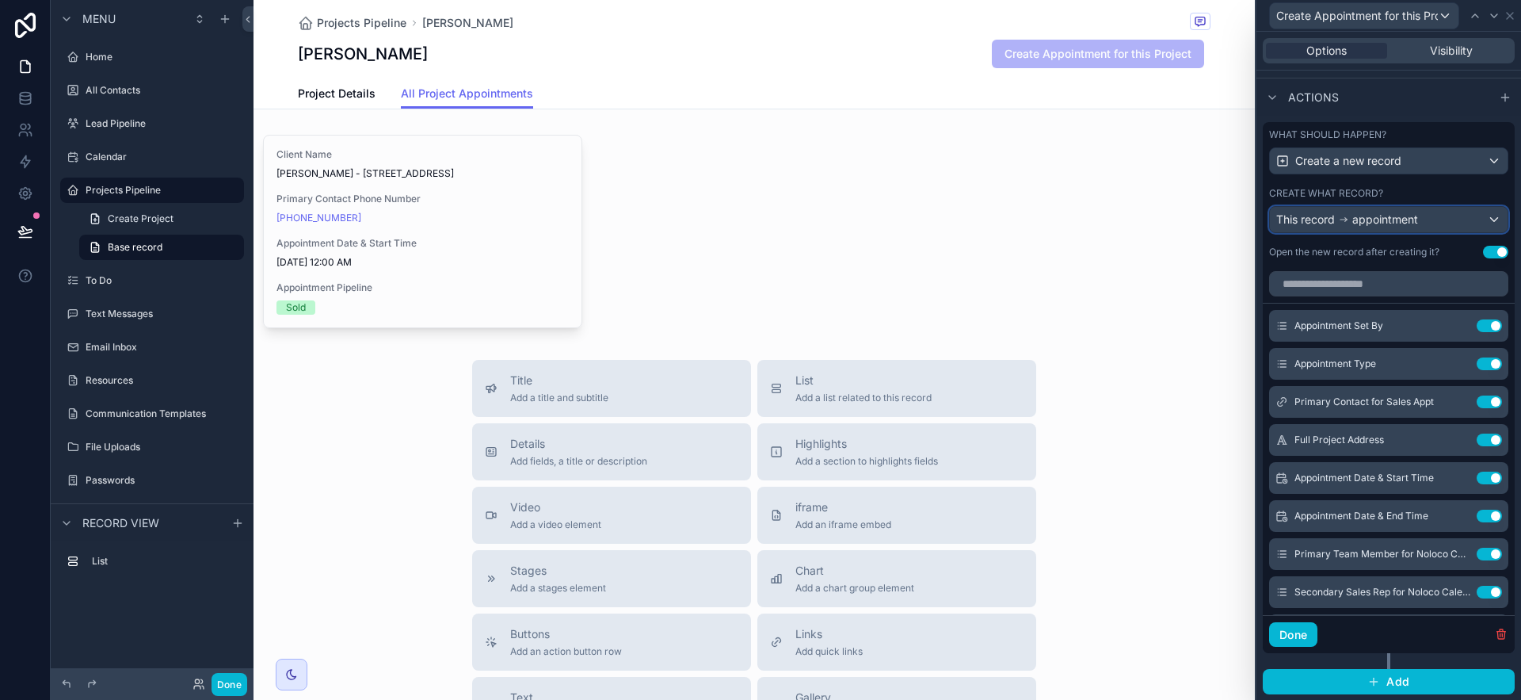
click at [1283, 215] on div "This record appointment" at bounding box center [1389, 219] width 238 height 25
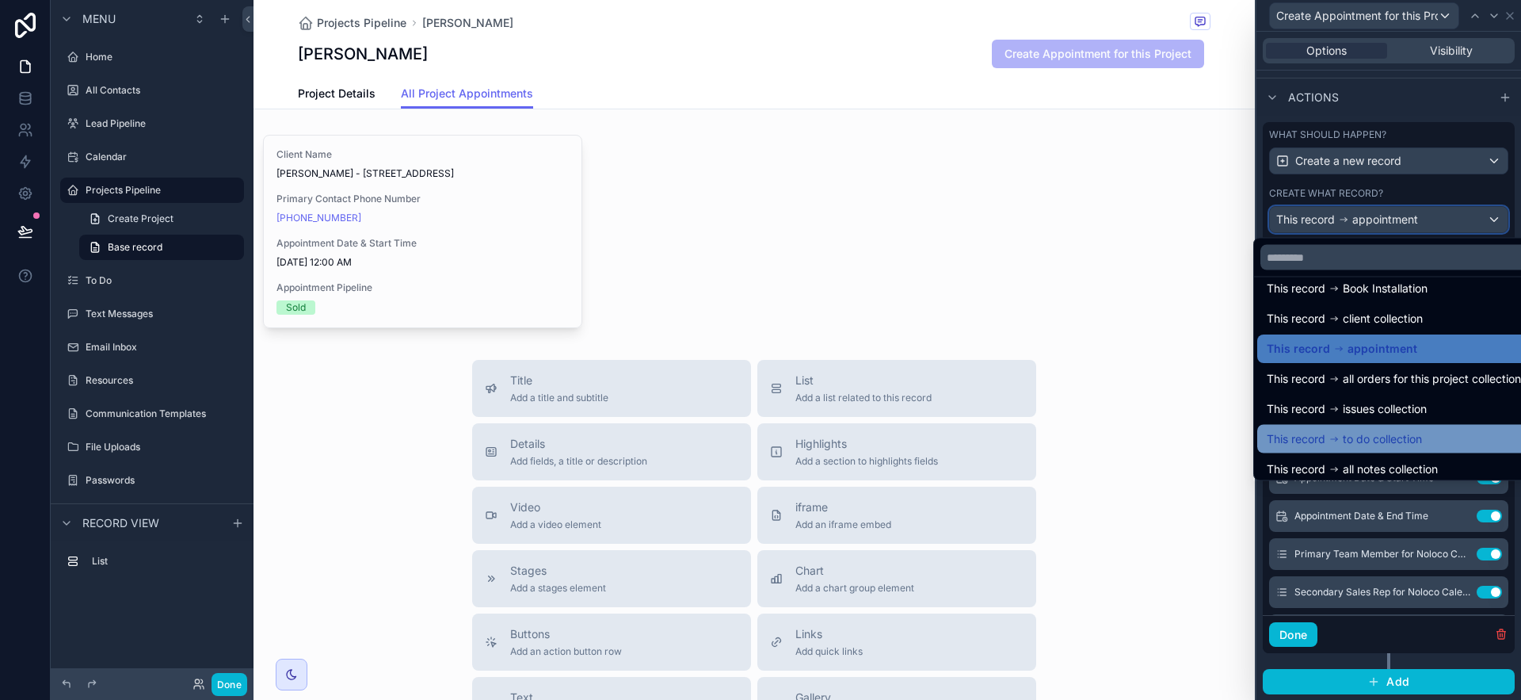
scroll to position [82, 0]
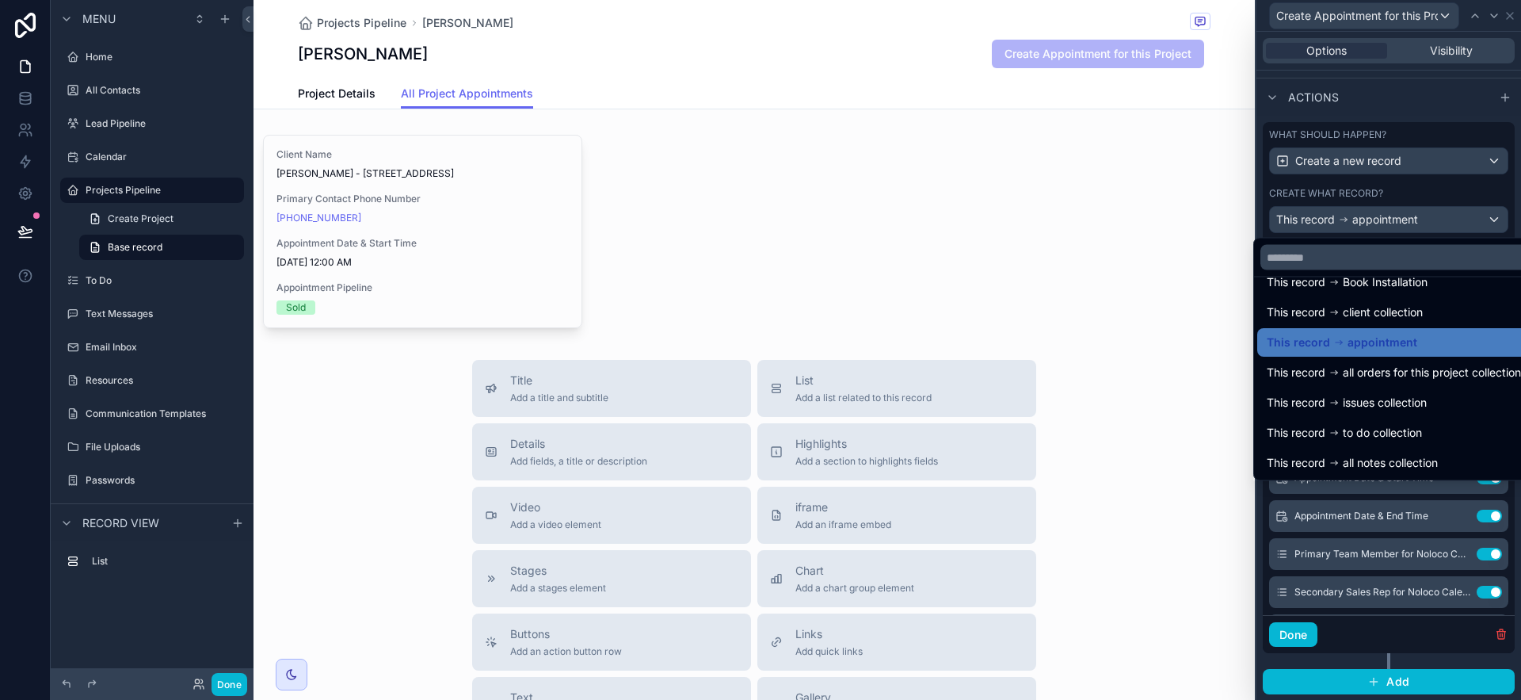
click at [1283, 619] on div at bounding box center [1388, 350] width 265 height 700
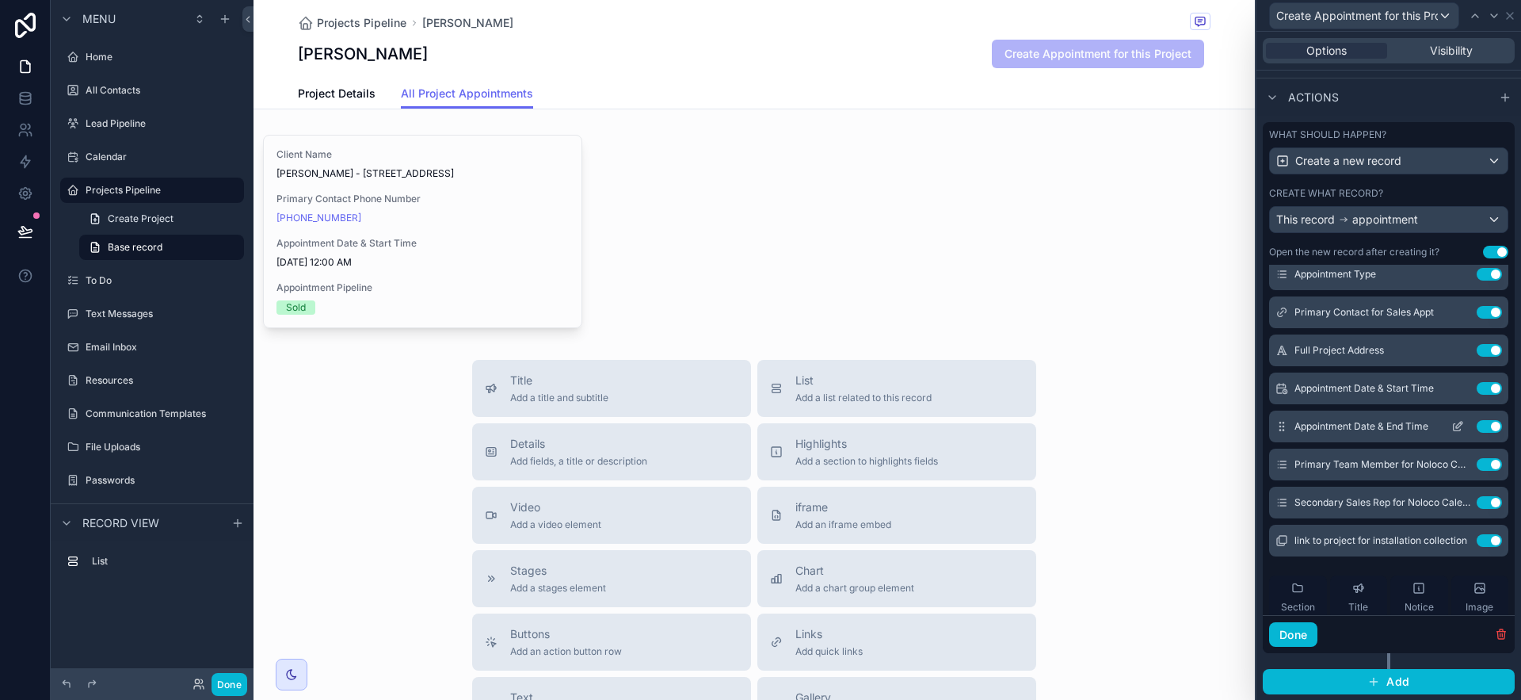
scroll to position [131, 0]
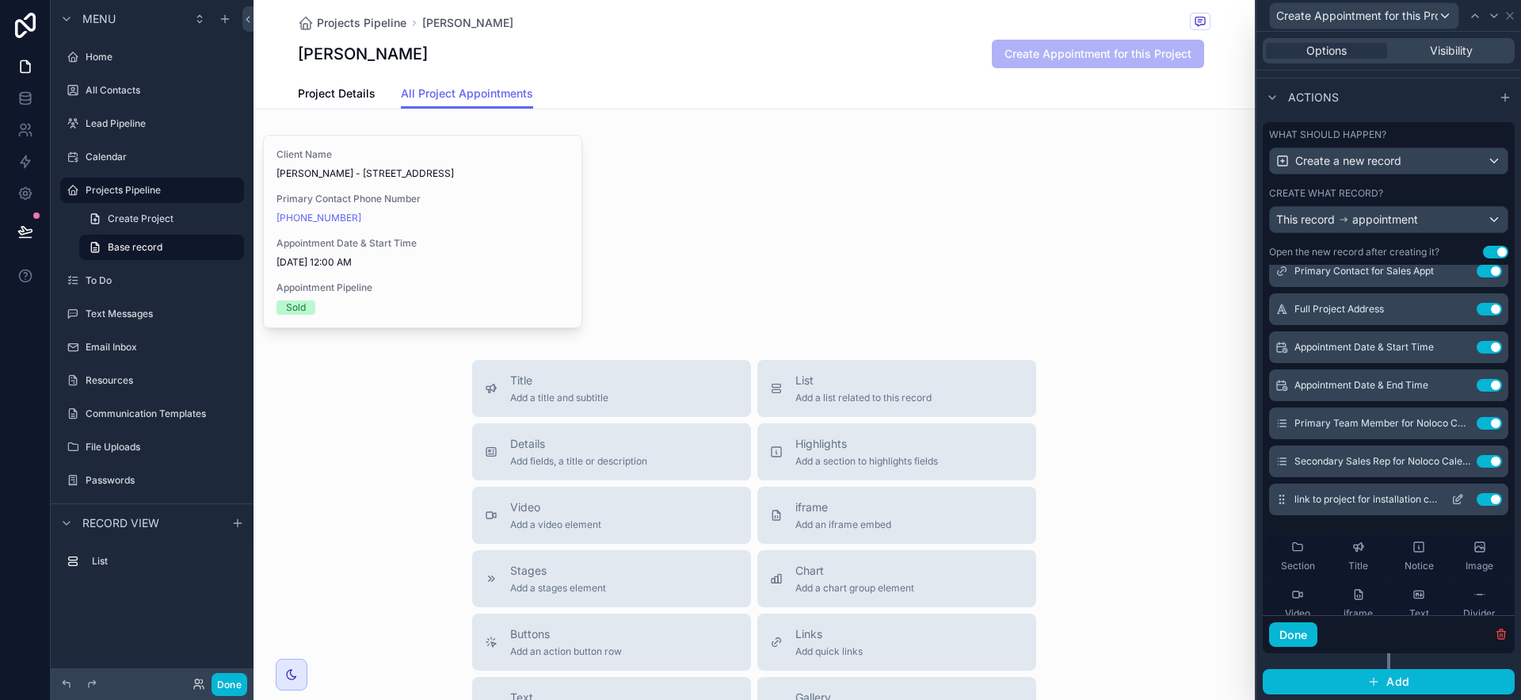
click at [1283, 498] on button "Use setting" at bounding box center [1489, 499] width 25 height 13
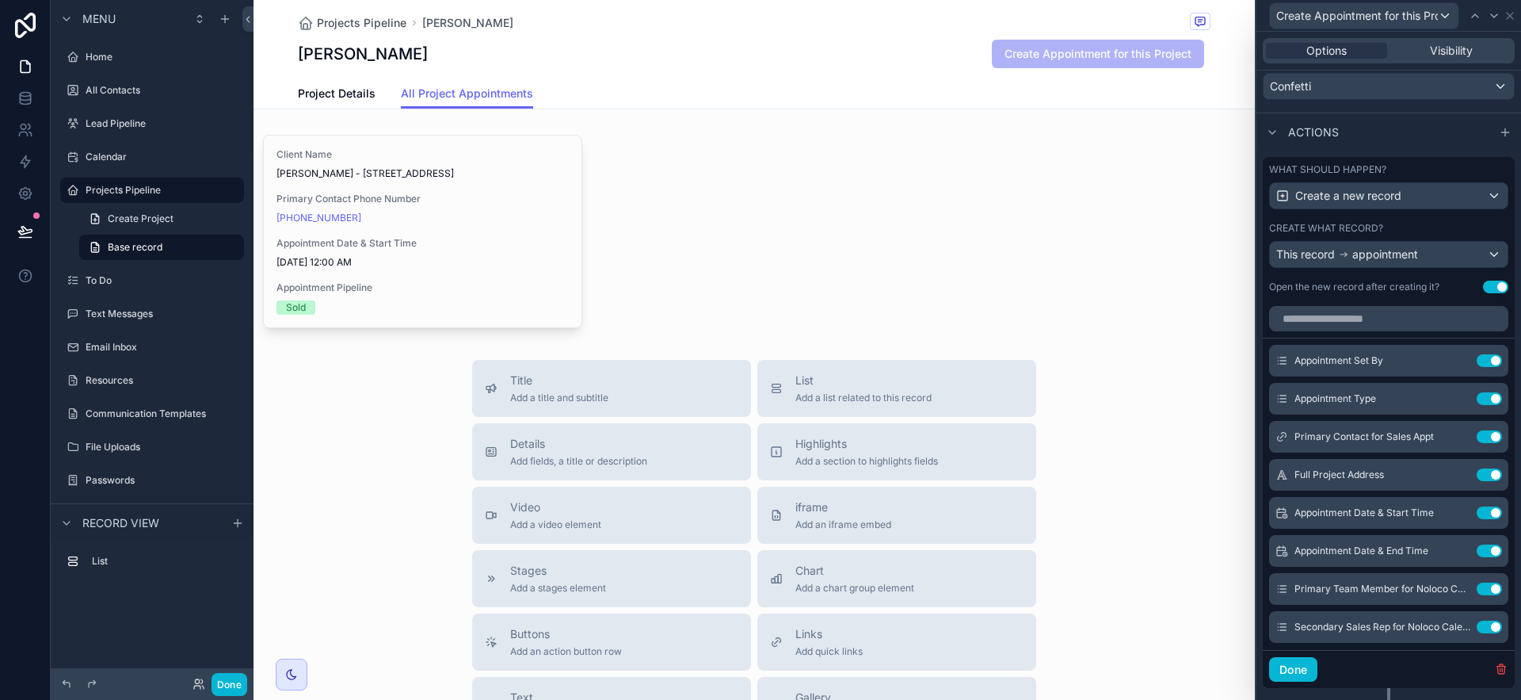
scroll to position [496, 0]
click at [1283, 433] on icon at bounding box center [1457, 437] width 13 height 13
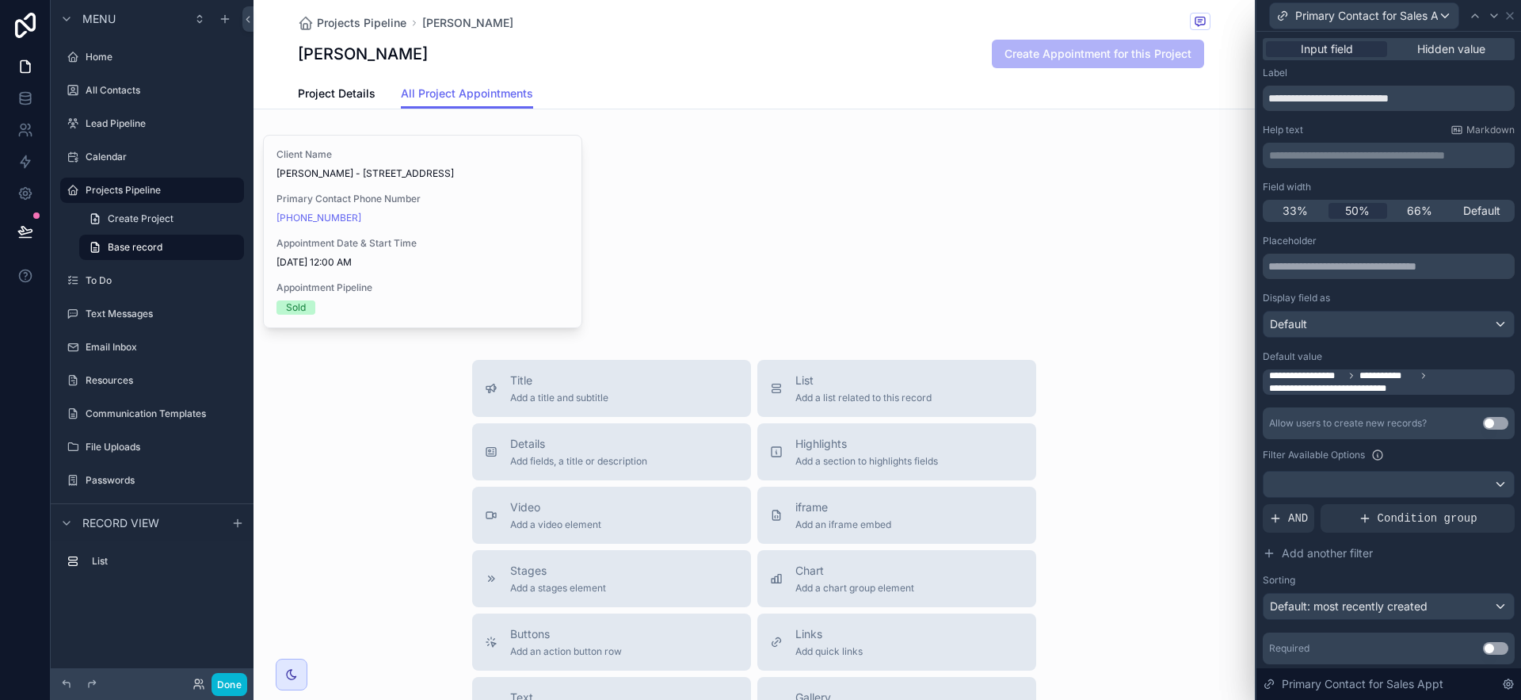
click at [1283, 386] on span "**********" at bounding box center [1390, 381] width 242 height 25
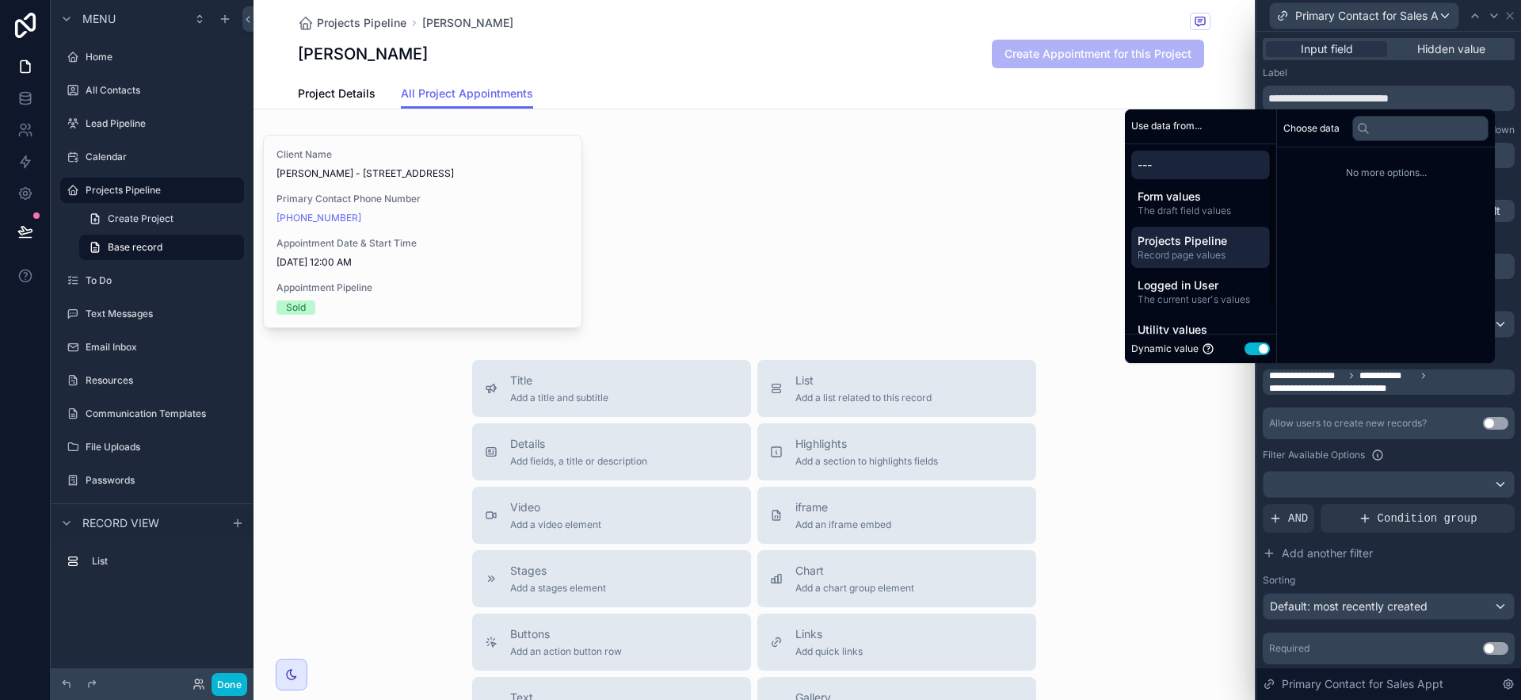
click at [1199, 234] on span "Projects Pipeline" at bounding box center [1201, 241] width 126 height 16
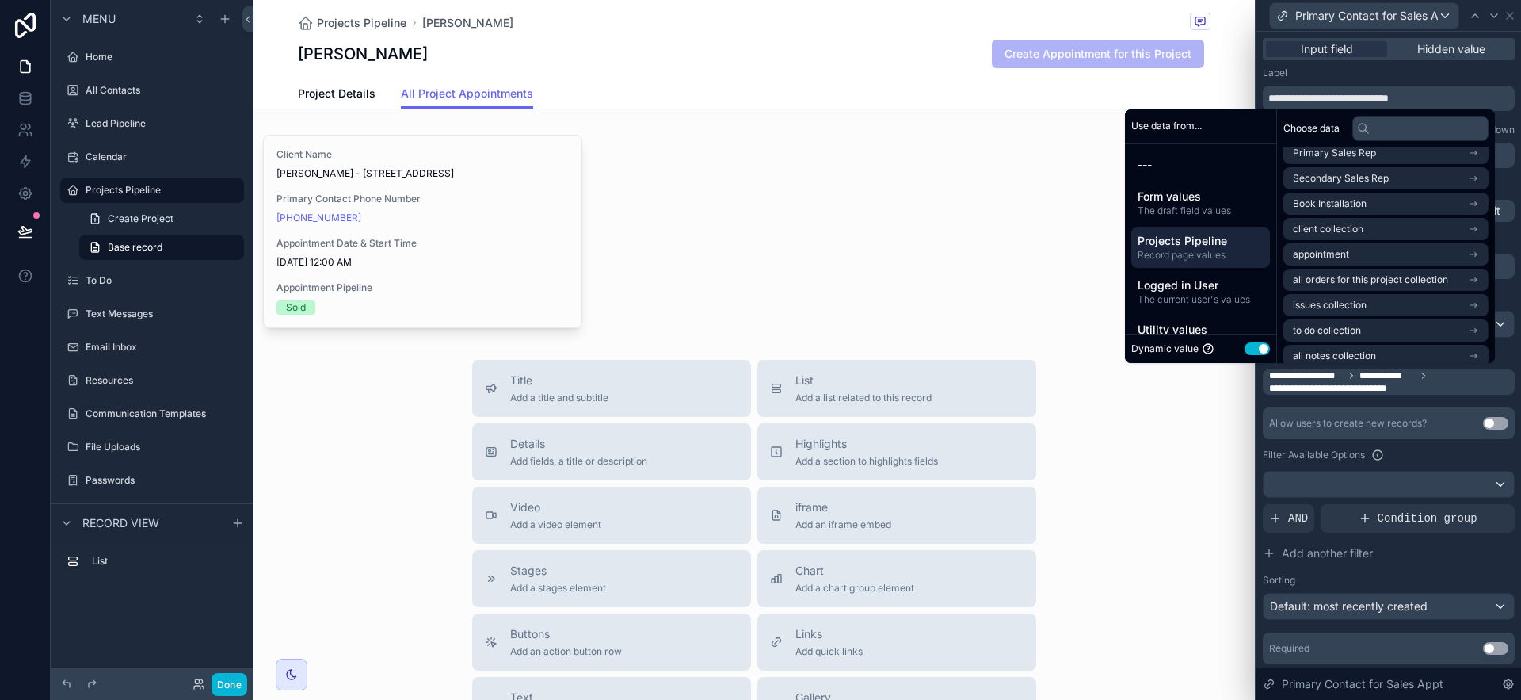
scroll to position [98, 0]
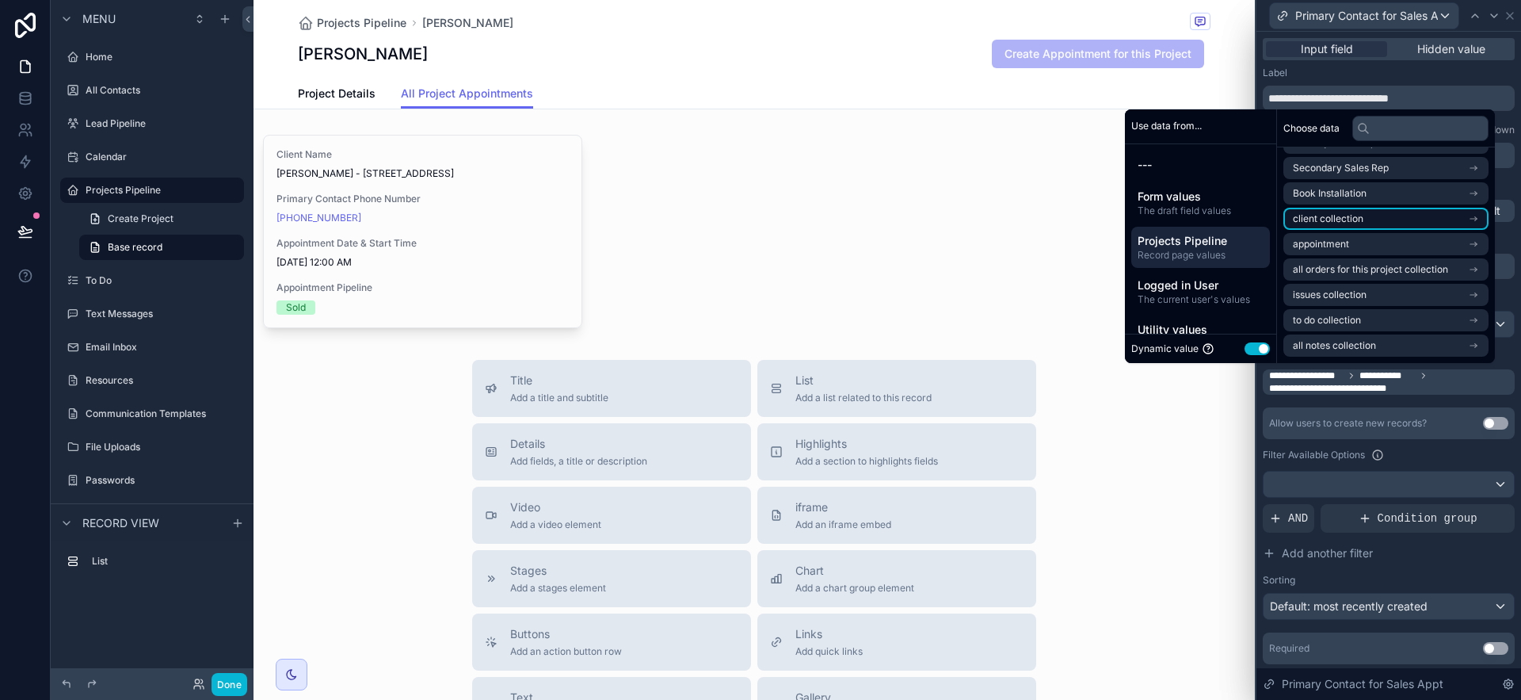
click at [1283, 215] on icon "scrollable content" at bounding box center [1473, 218] width 11 height 11
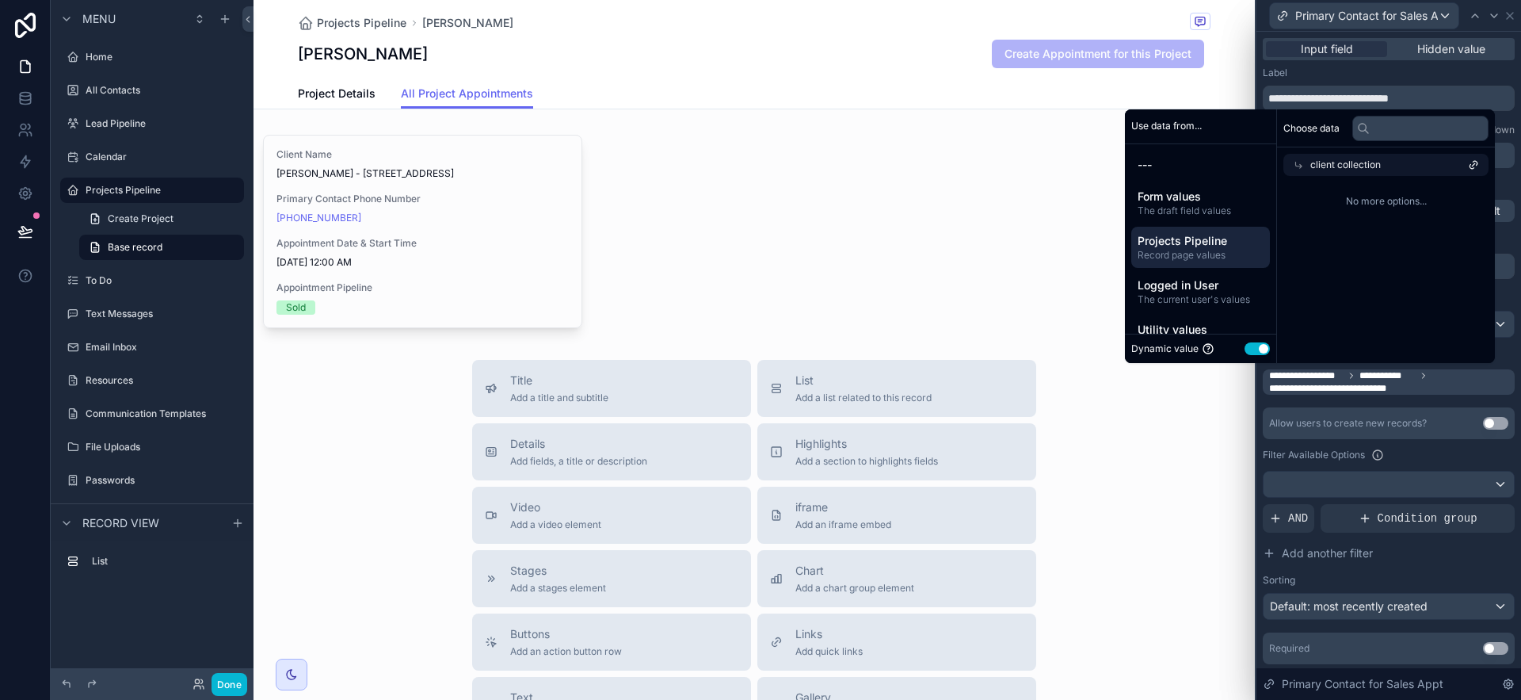
click at [1283, 157] on div "client collection" at bounding box center [1385, 165] width 205 height 22
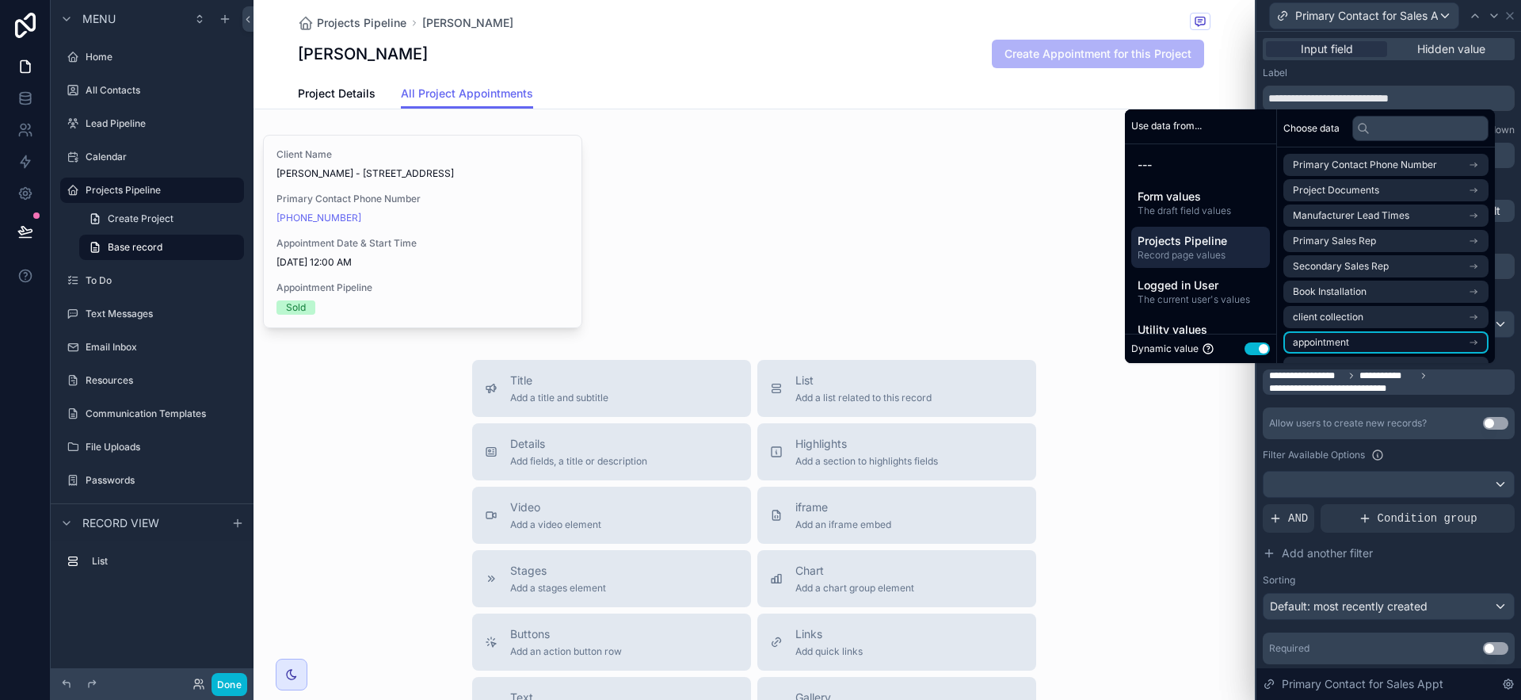
click at [1283, 337] on icon "scrollable content" at bounding box center [1473, 342] width 11 height 11
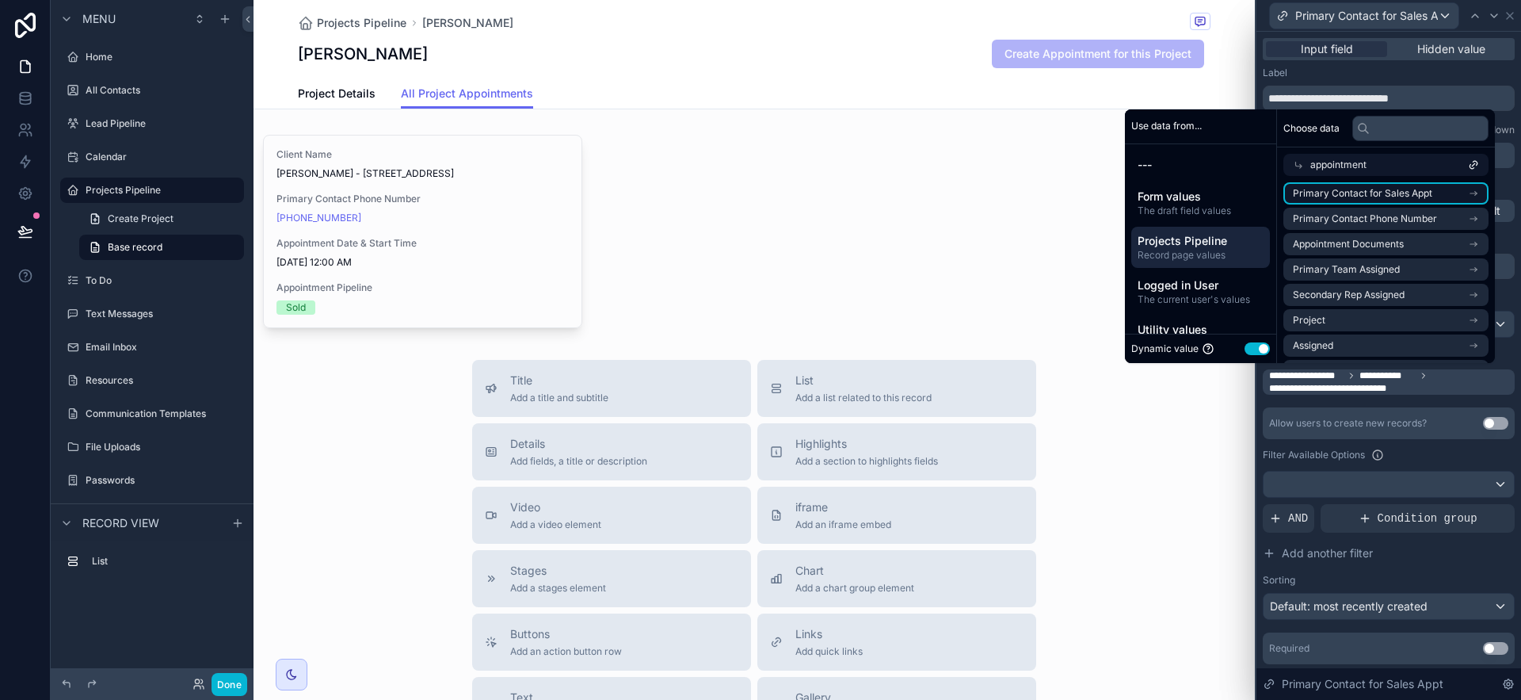
click at [1283, 193] on li "Primary Contact for Sales Appt" at bounding box center [1385, 193] width 205 height 22
click at [1283, 227] on li "Primary Contact for Sales Appt" at bounding box center [1385, 219] width 205 height 22
click at [1283, 211] on li "Primary Contact for Sales Appt" at bounding box center [1385, 219] width 205 height 22
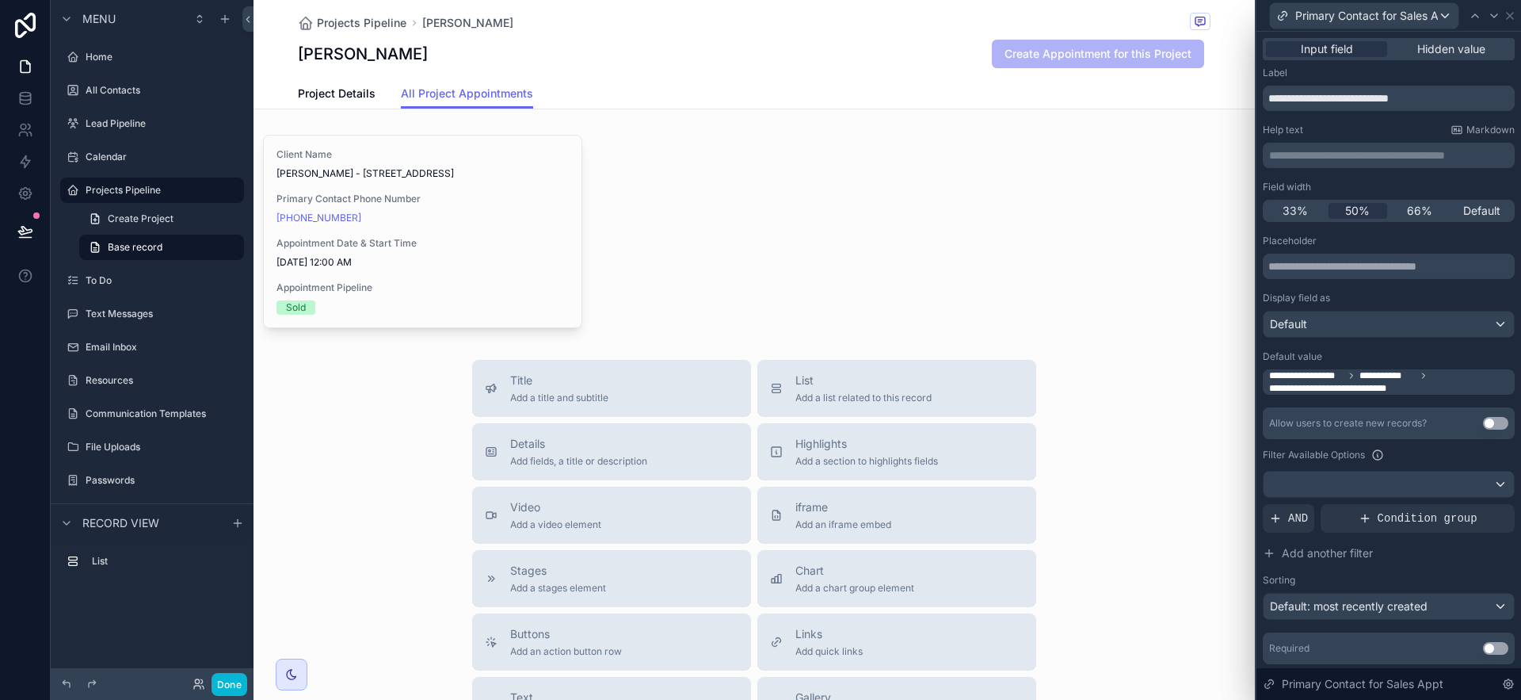
click at [1283, 465] on div "Allow users to create new records? Use setting Filter Available Options AND Con…" at bounding box center [1389, 513] width 252 height 212
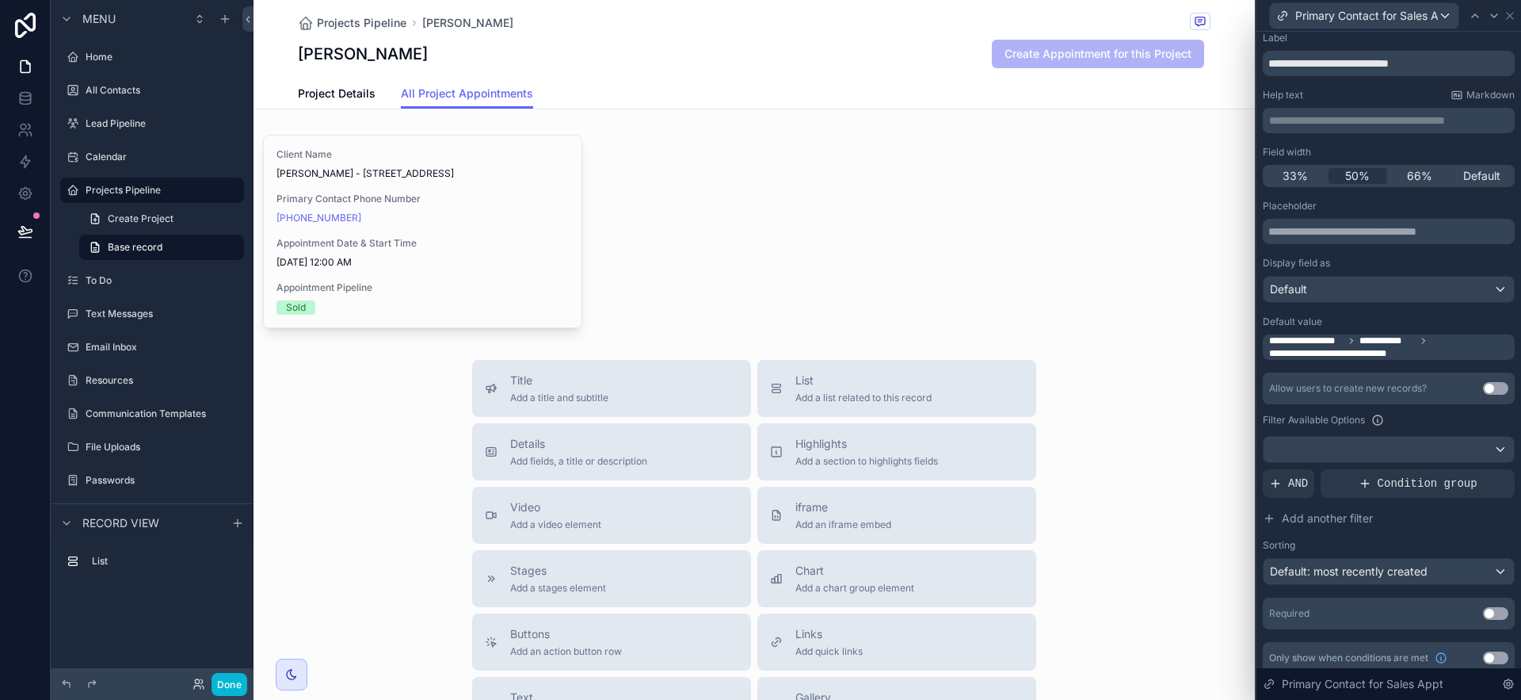
scroll to position [47, 0]
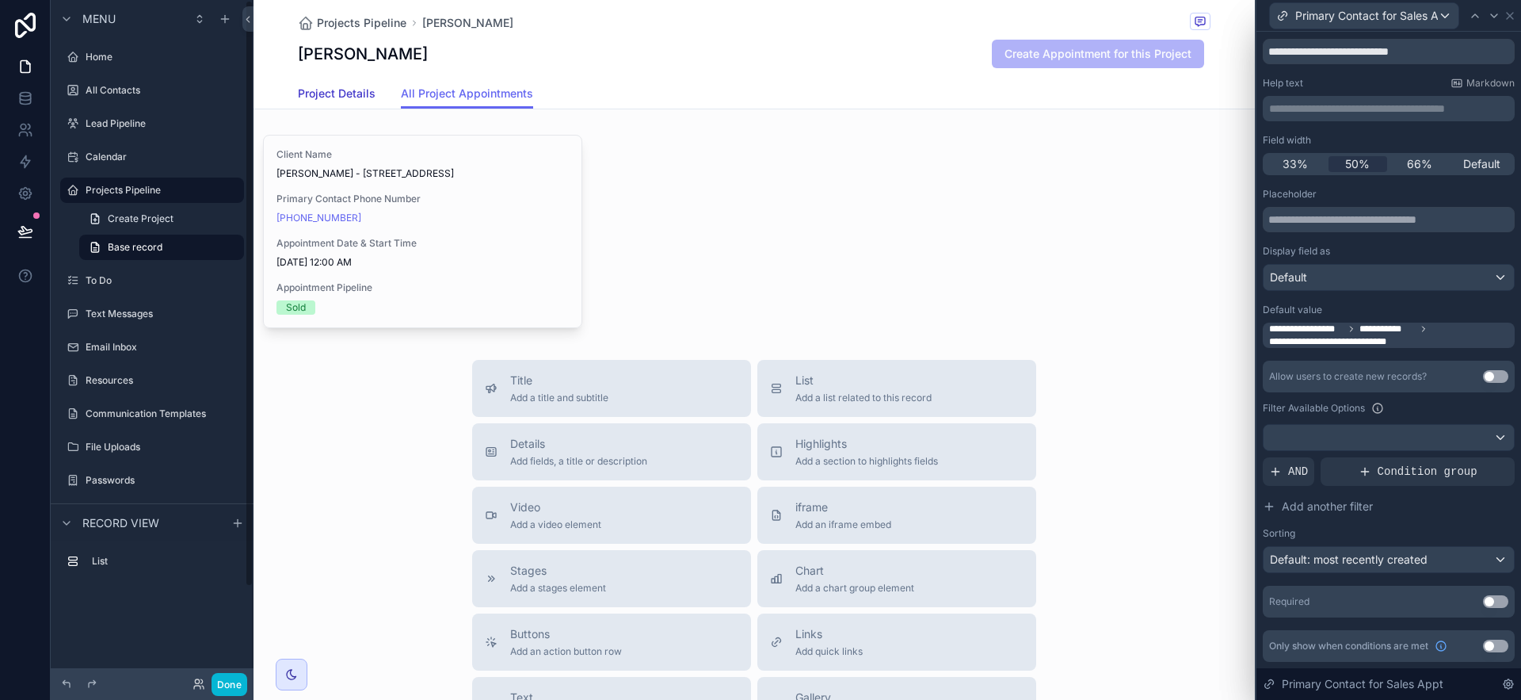
click at [336, 97] on span "Project Details" at bounding box center [337, 94] width 78 height 16
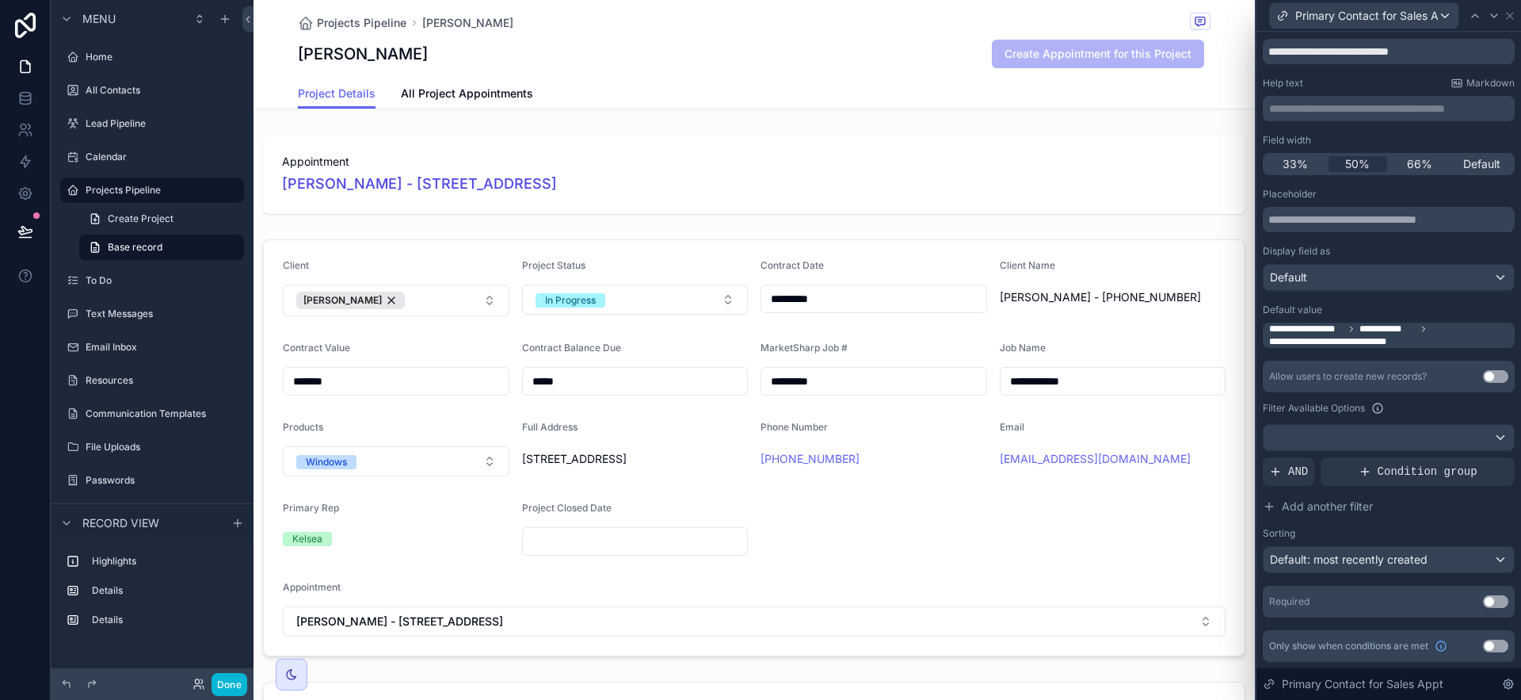
click at [1283, 330] on span "**********" at bounding box center [1390, 334] width 242 height 25
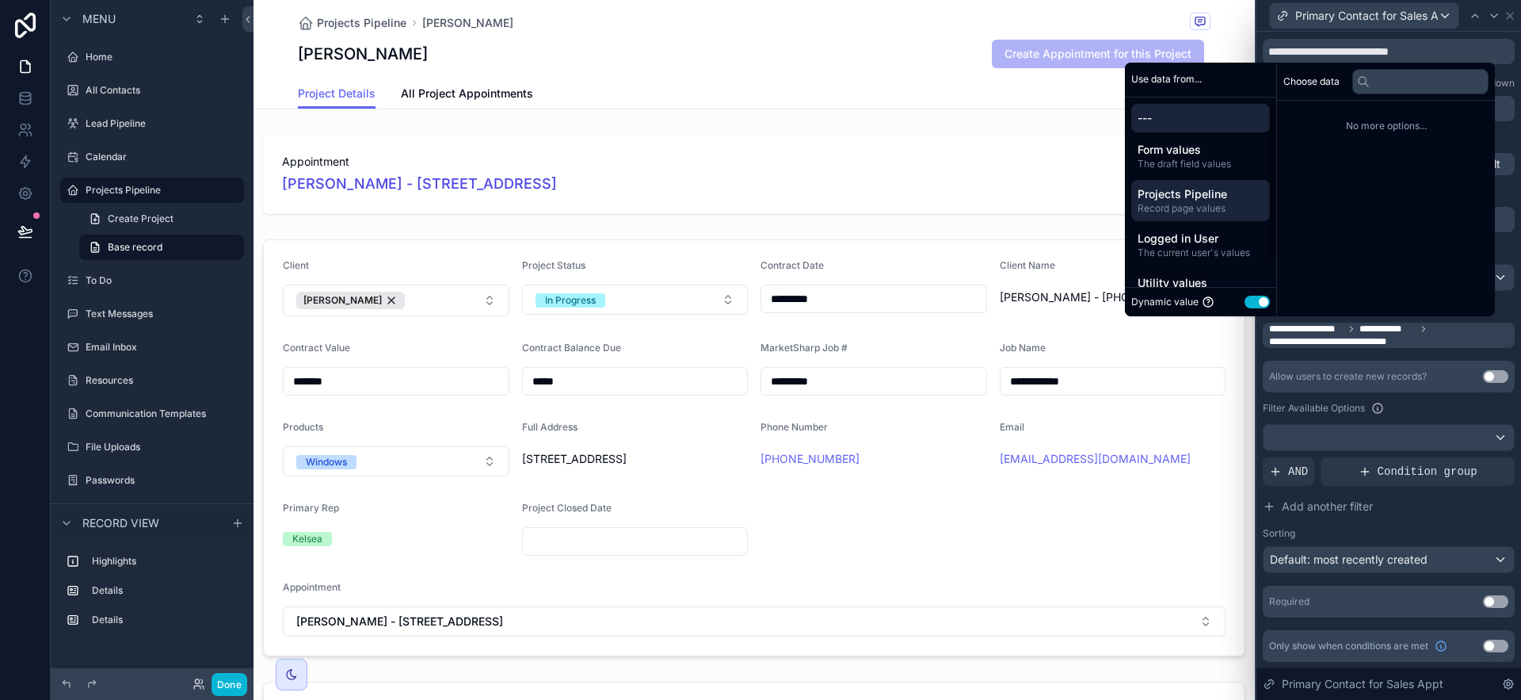
click at [1218, 213] on span "Record page values" at bounding box center [1201, 208] width 126 height 13
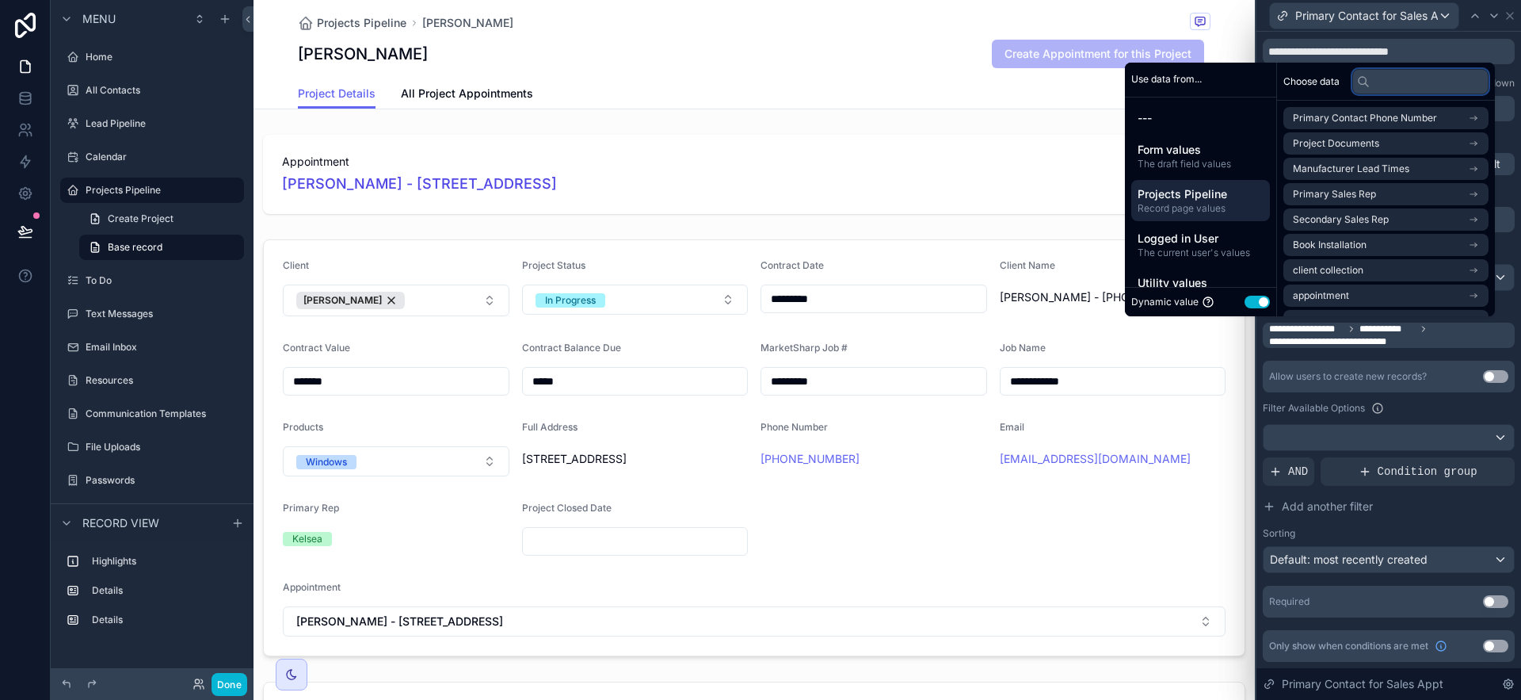
click at [1283, 75] on input "text" at bounding box center [1420, 81] width 136 height 25
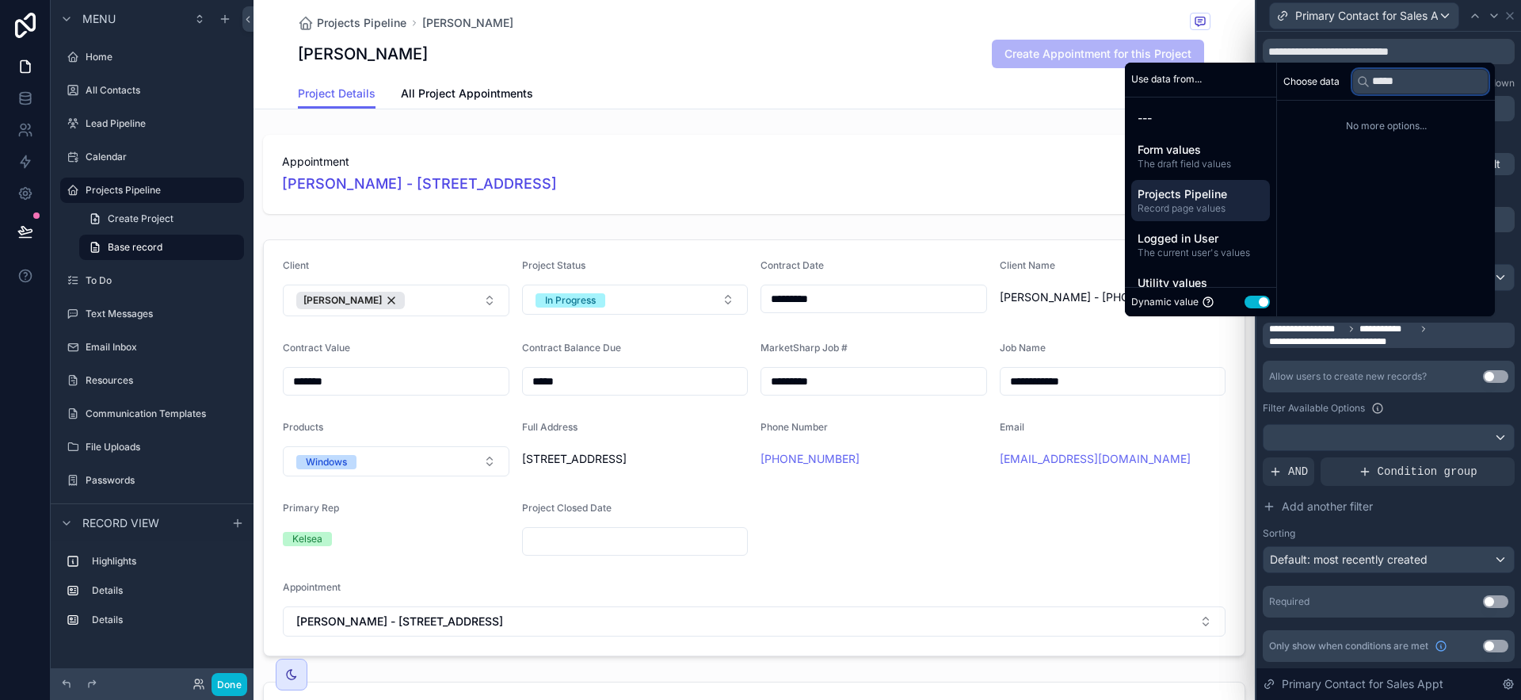
drag, startPoint x: 1363, startPoint y: 78, endPoint x: 1432, endPoint y: 87, distance: 70.3
click at [1283, 79] on input "*****" at bounding box center [1420, 81] width 136 height 25
type input "******"
click at [1283, 83] on input "******" at bounding box center [1420, 81] width 136 height 25
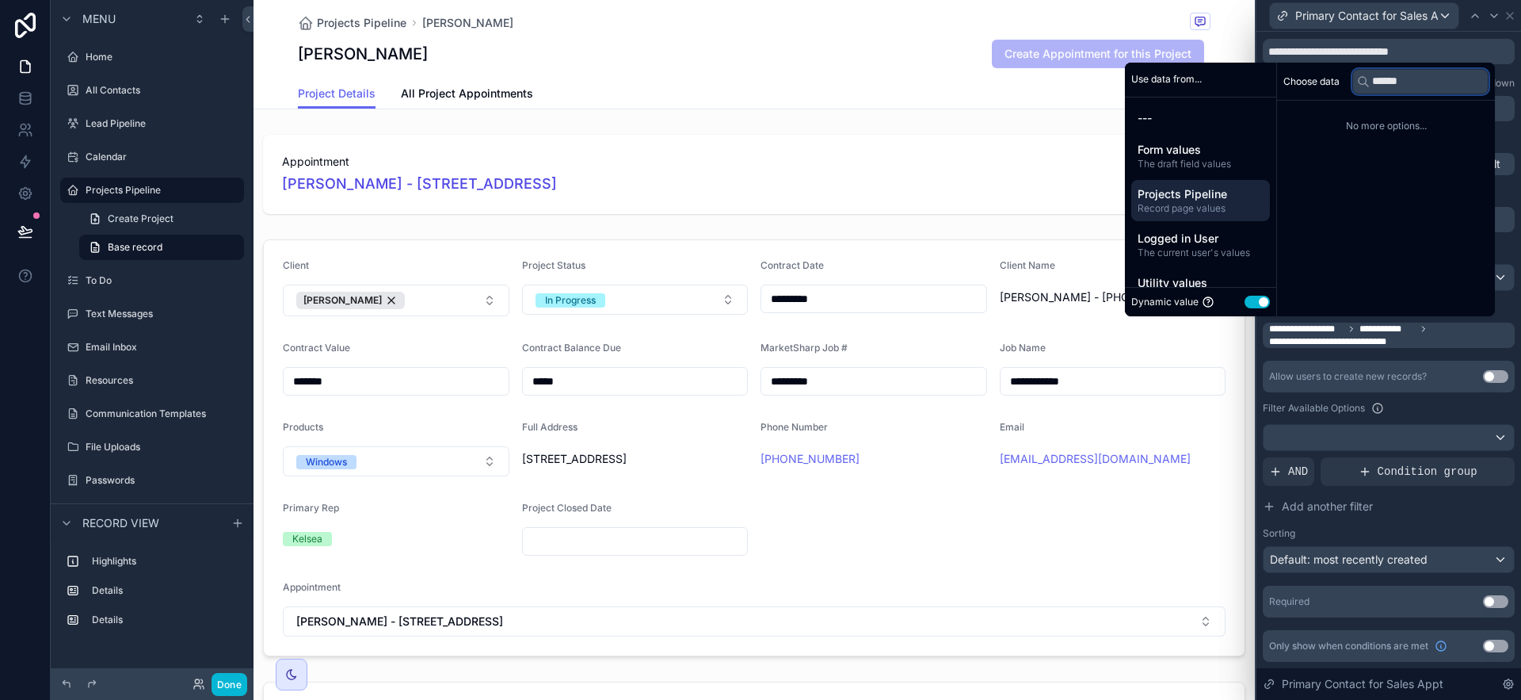
click at [1283, 86] on input "******" at bounding box center [1420, 81] width 136 height 25
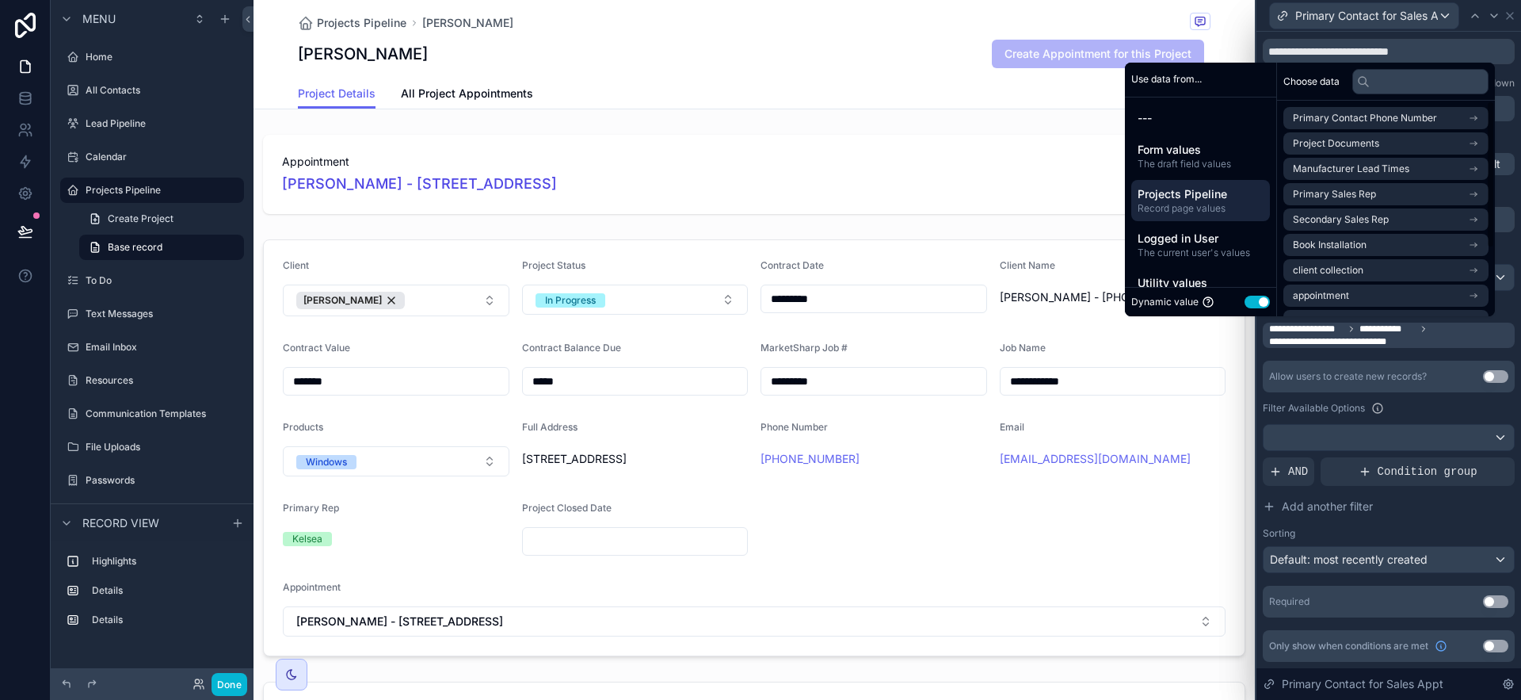
click at [1234, 76] on div "Use data from..." at bounding box center [1200, 80] width 151 height 35
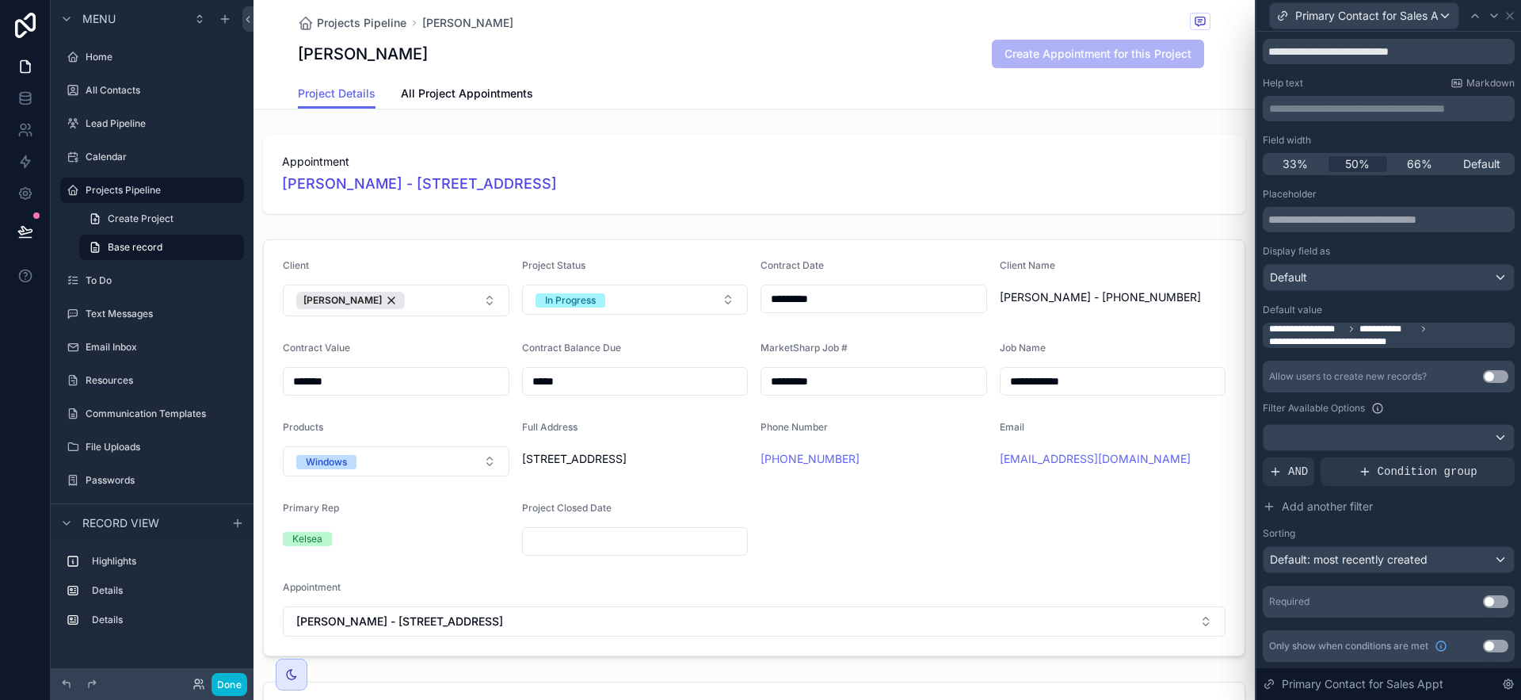
click at [1283, 409] on label "Filter Available Options" at bounding box center [1314, 408] width 102 height 13
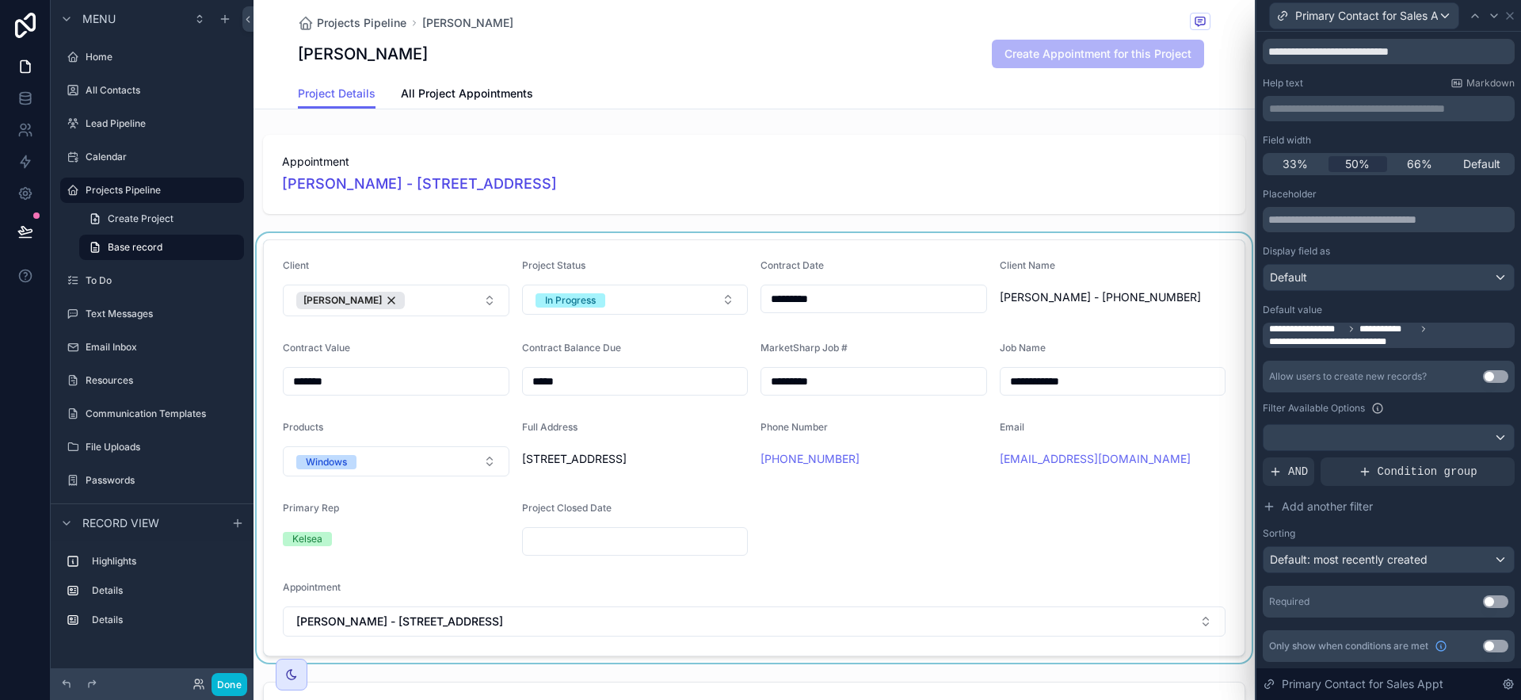
click at [1165, 583] on div "scrollable content" at bounding box center [754, 447] width 1001 height 429
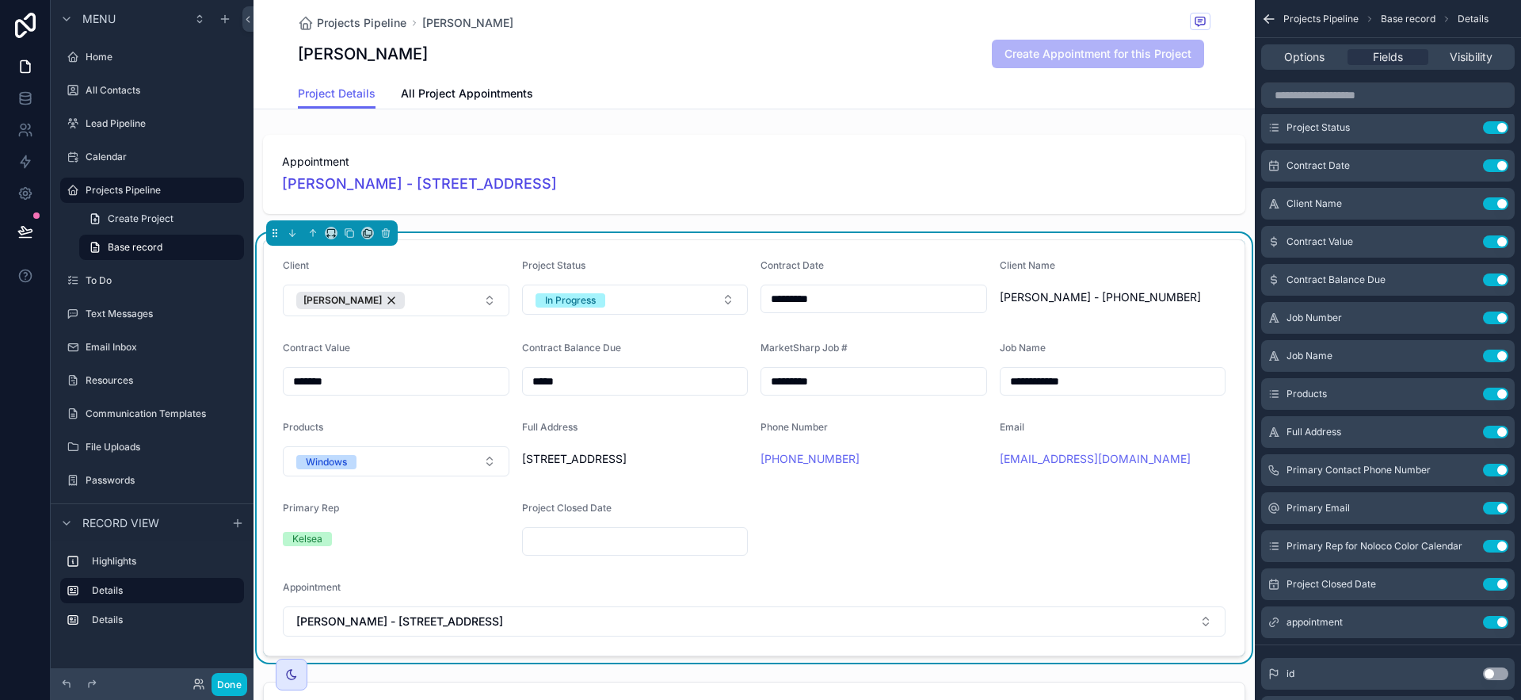
click at [949, 89] on div "Project Details All Project Appointments" at bounding box center [754, 93] width 913 height 30
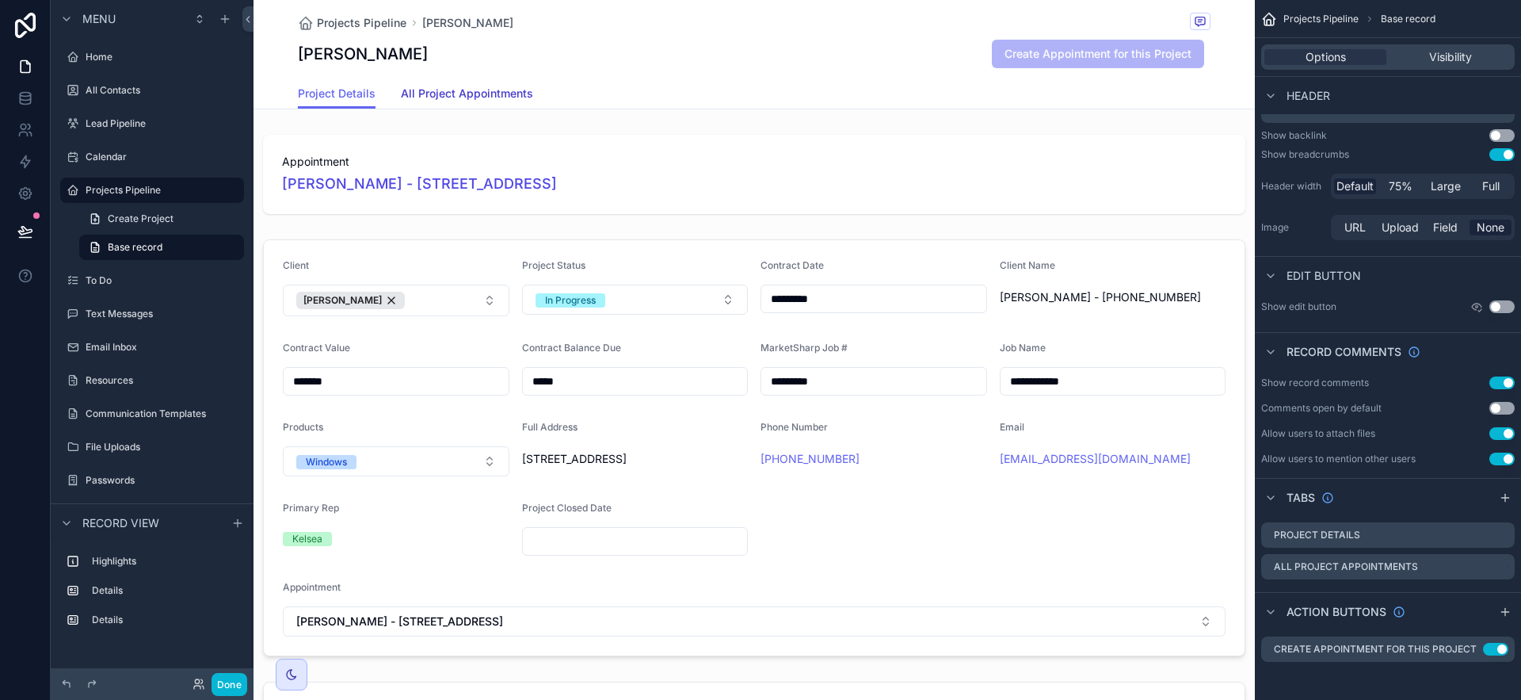
click at [487, 93] on span "All Project Appointments" at bounding box center [467, 94] width 132 height 16
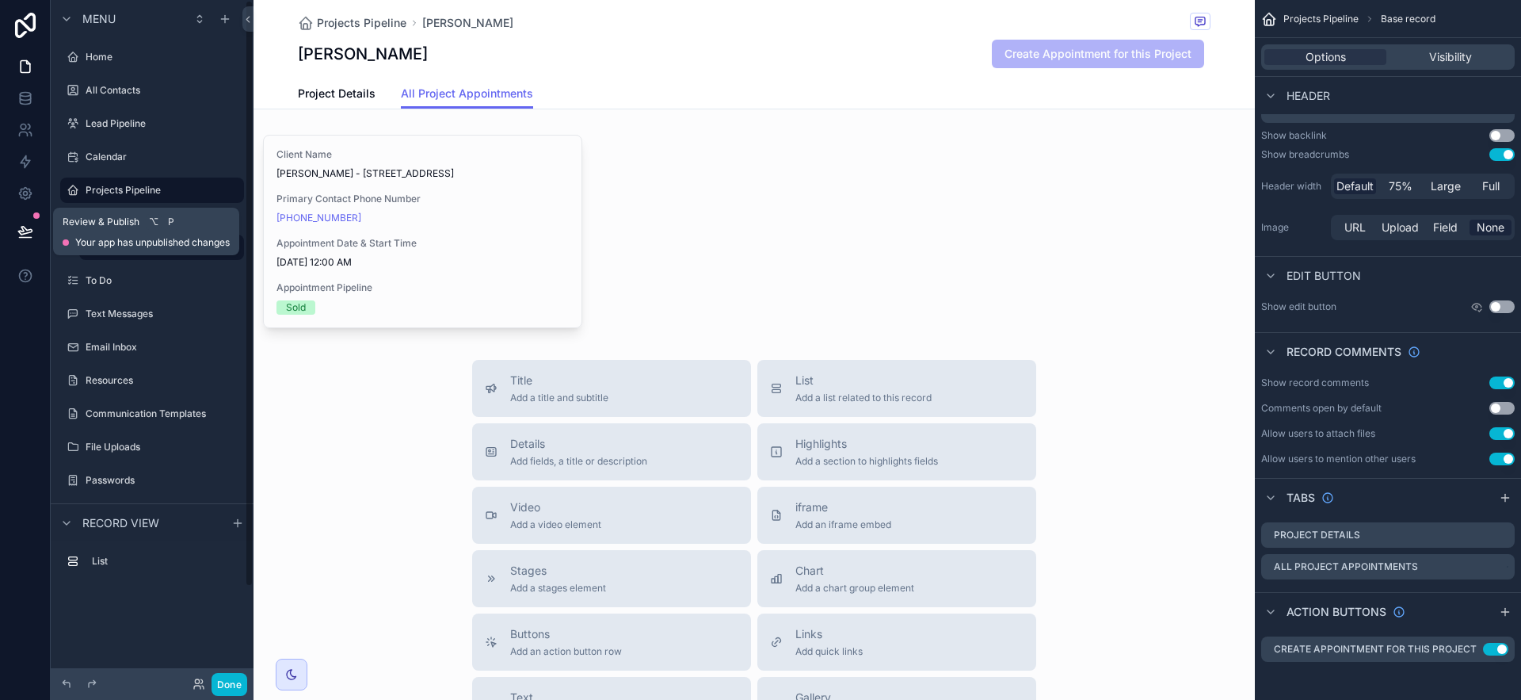
click at [35, 231] on button at bounding box center [25, 231] width 35 height 44
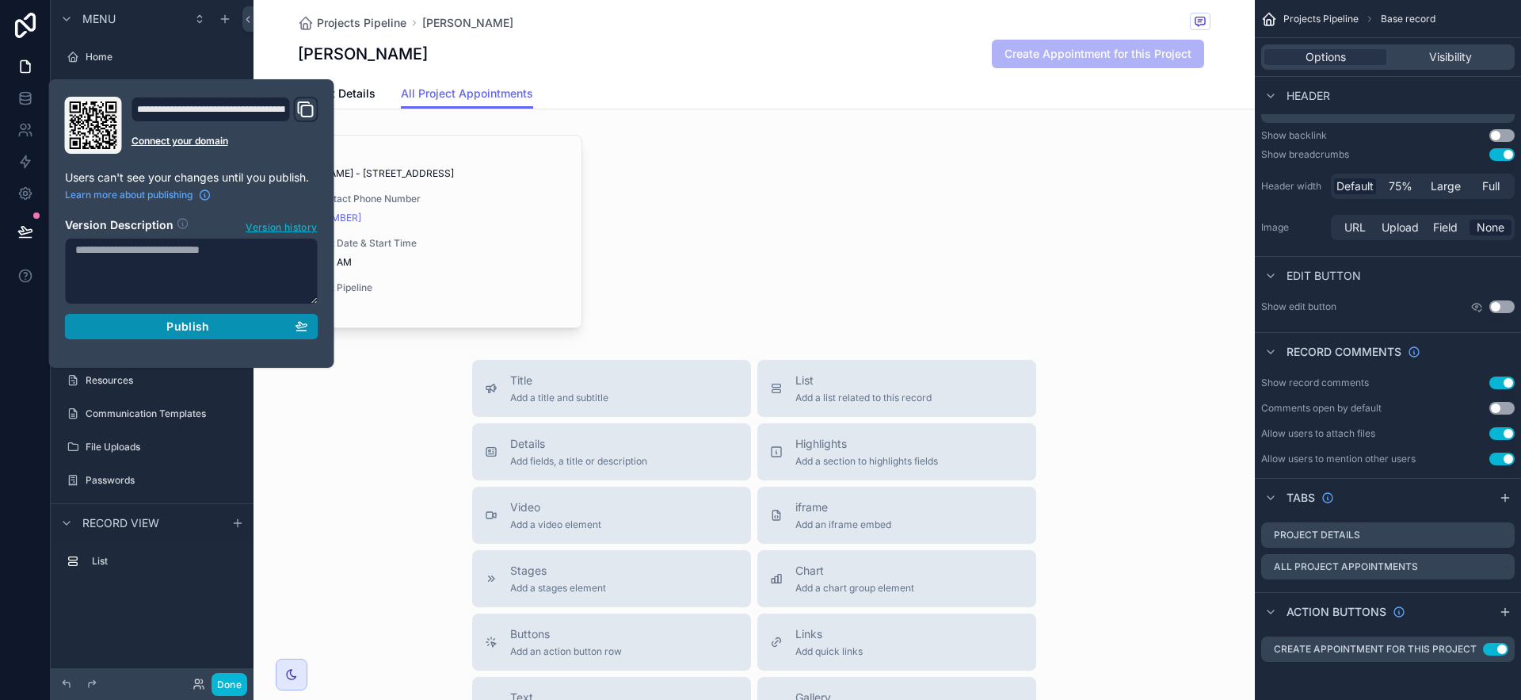
click at [238, 322] on div "Publish" at bounding box center [191, 326] width 233 height 14
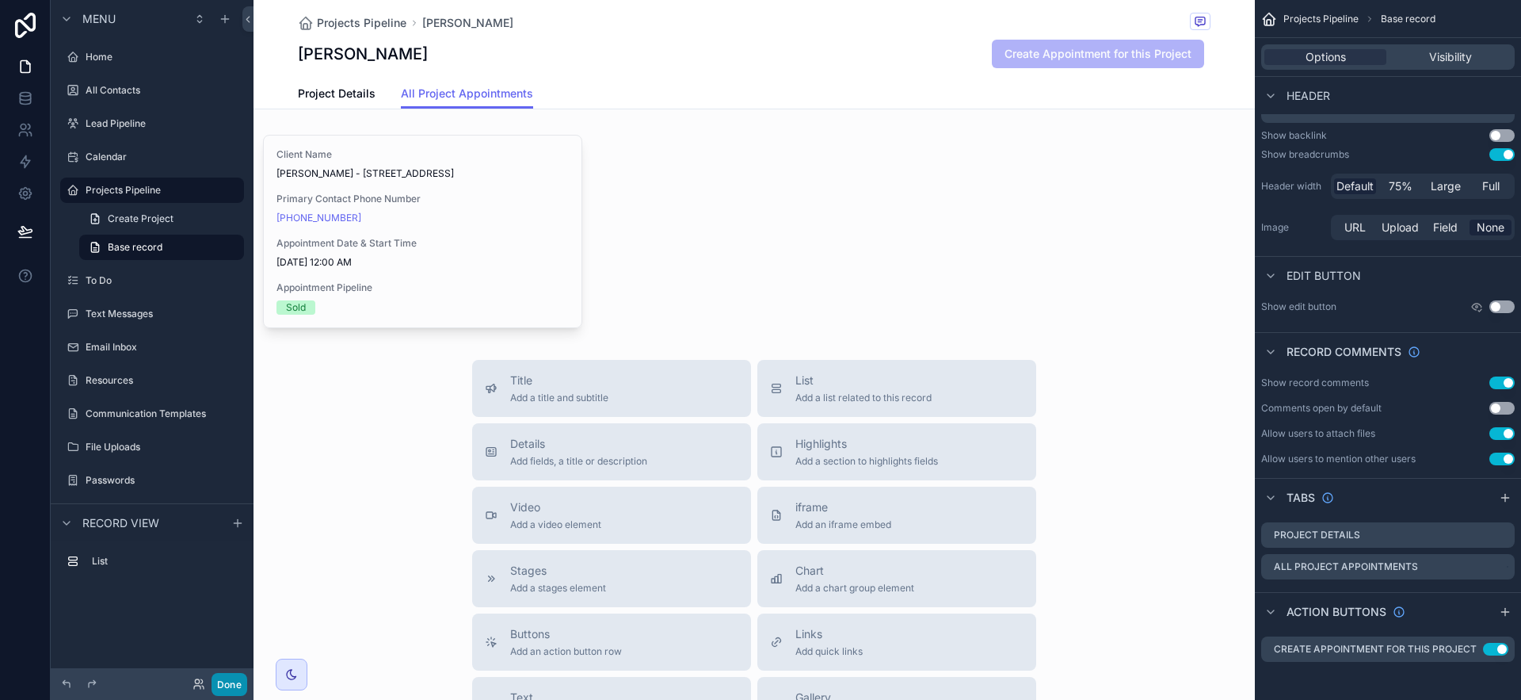
click at [234, 683] on button "Done" at bounding box center [230, 684] width 36 height 23
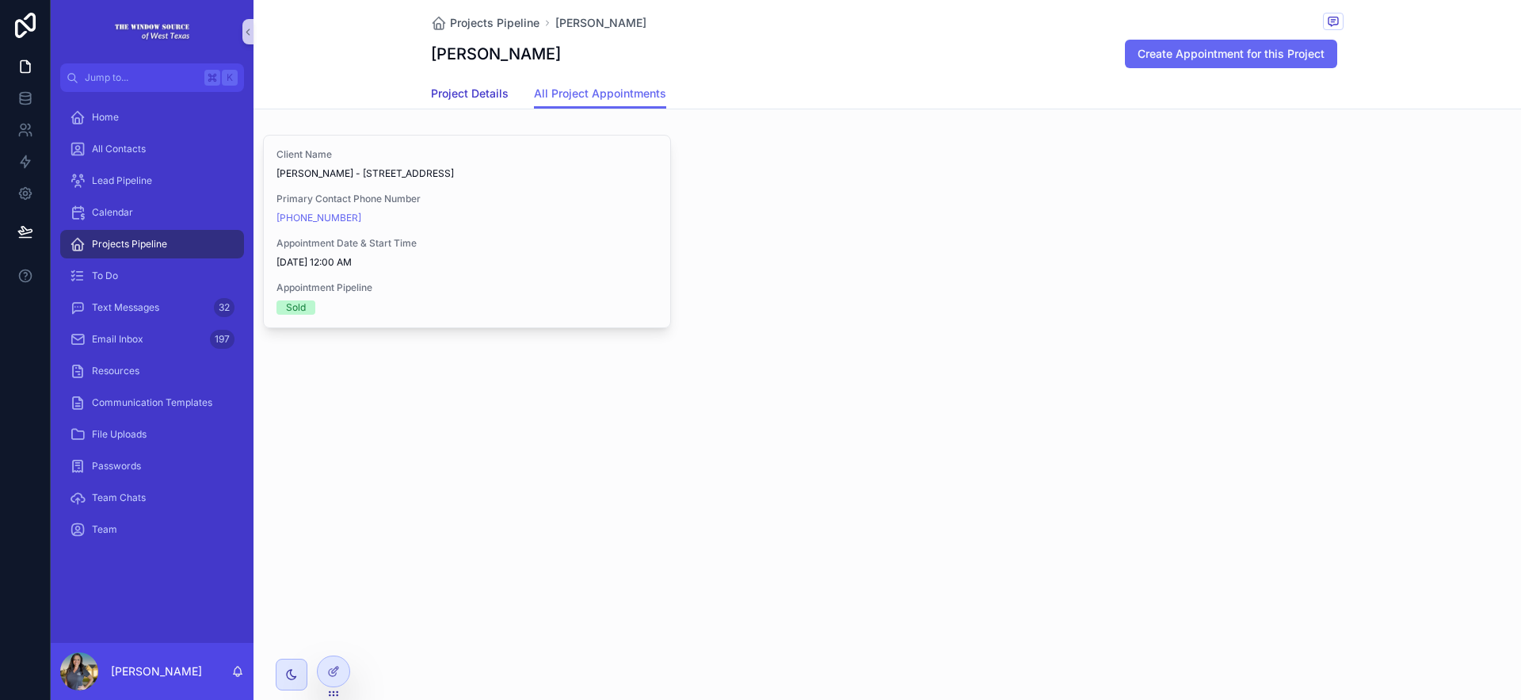
click at [475, 80] on link "Project Details" at bounding box center [470, 95] width 78 height 32
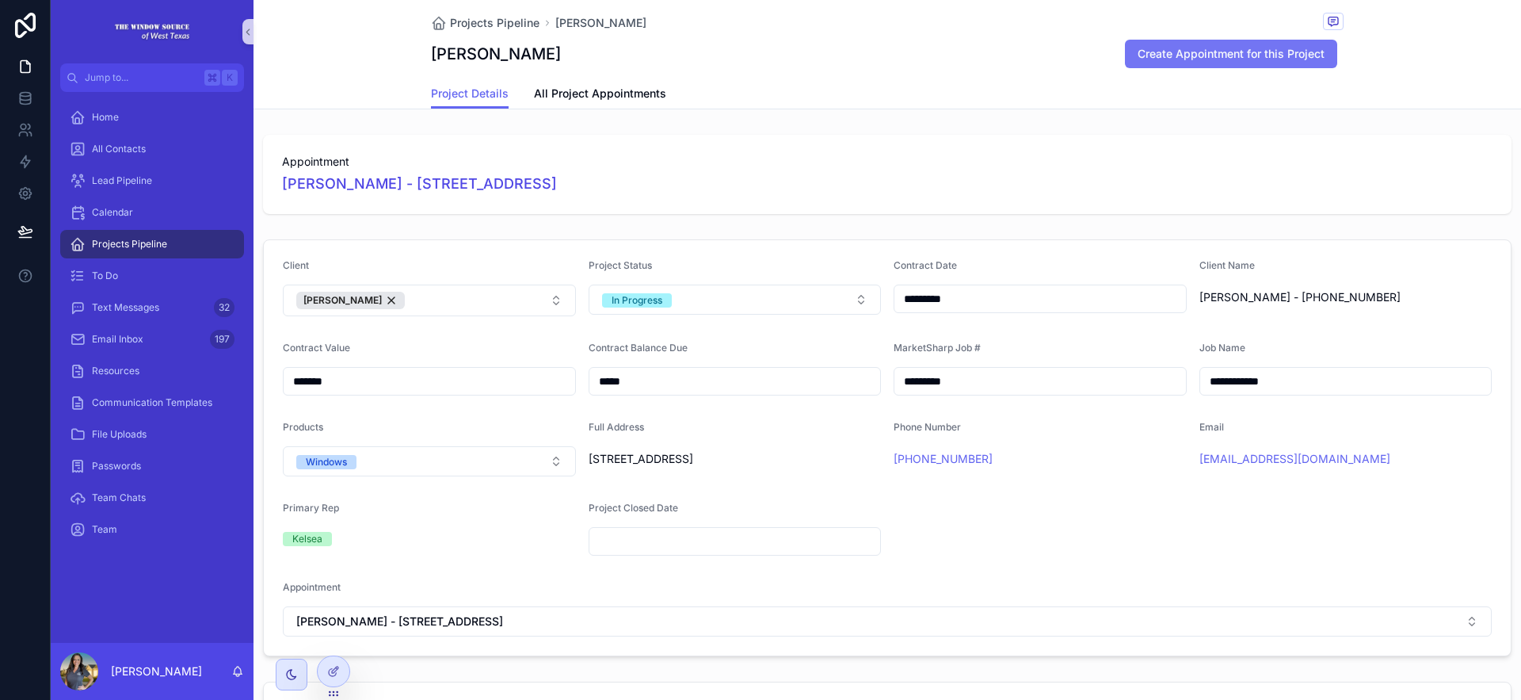
click at [1283, 54] on button "Create Appointment for this Project" at bounding box center [1231, 54] width 212 height 29
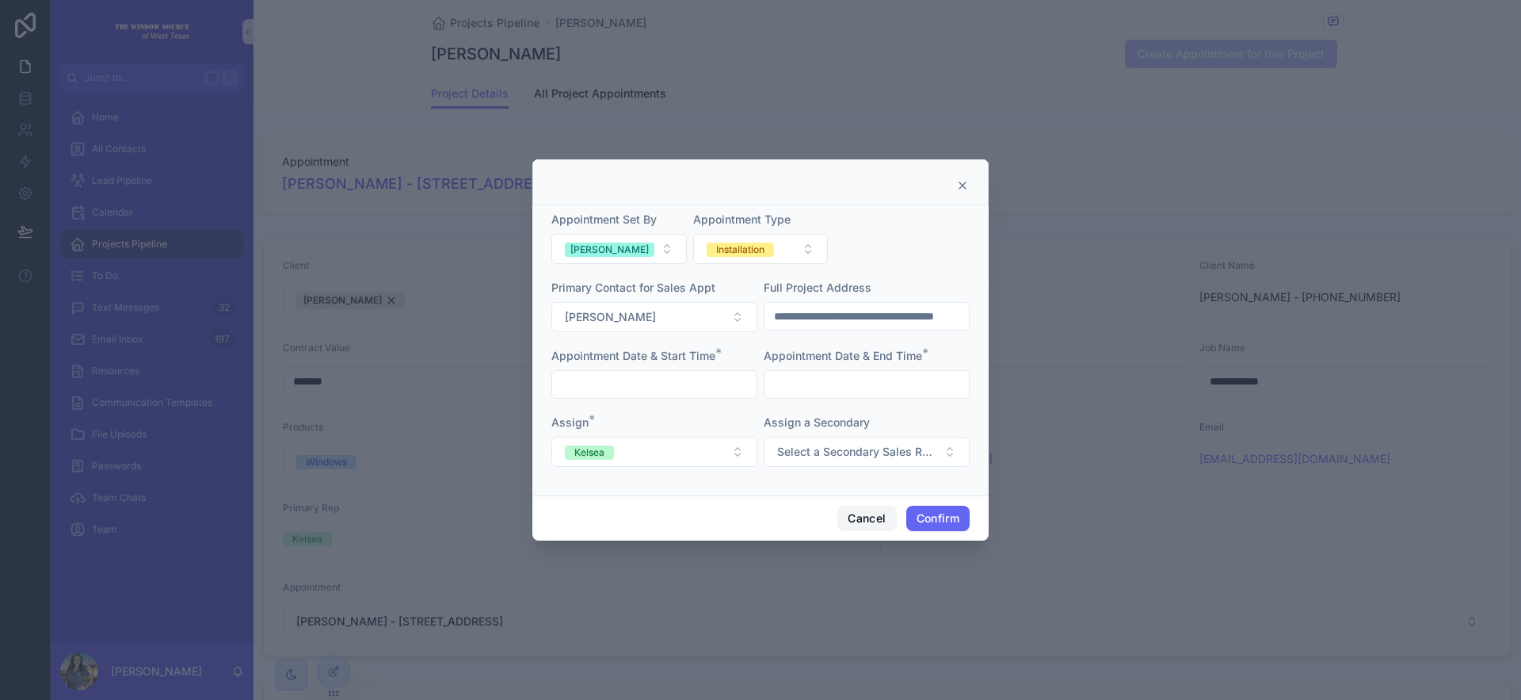
click at [862, 518] on button "Cancel" at bounding box center [866, 517] width 59 height 25
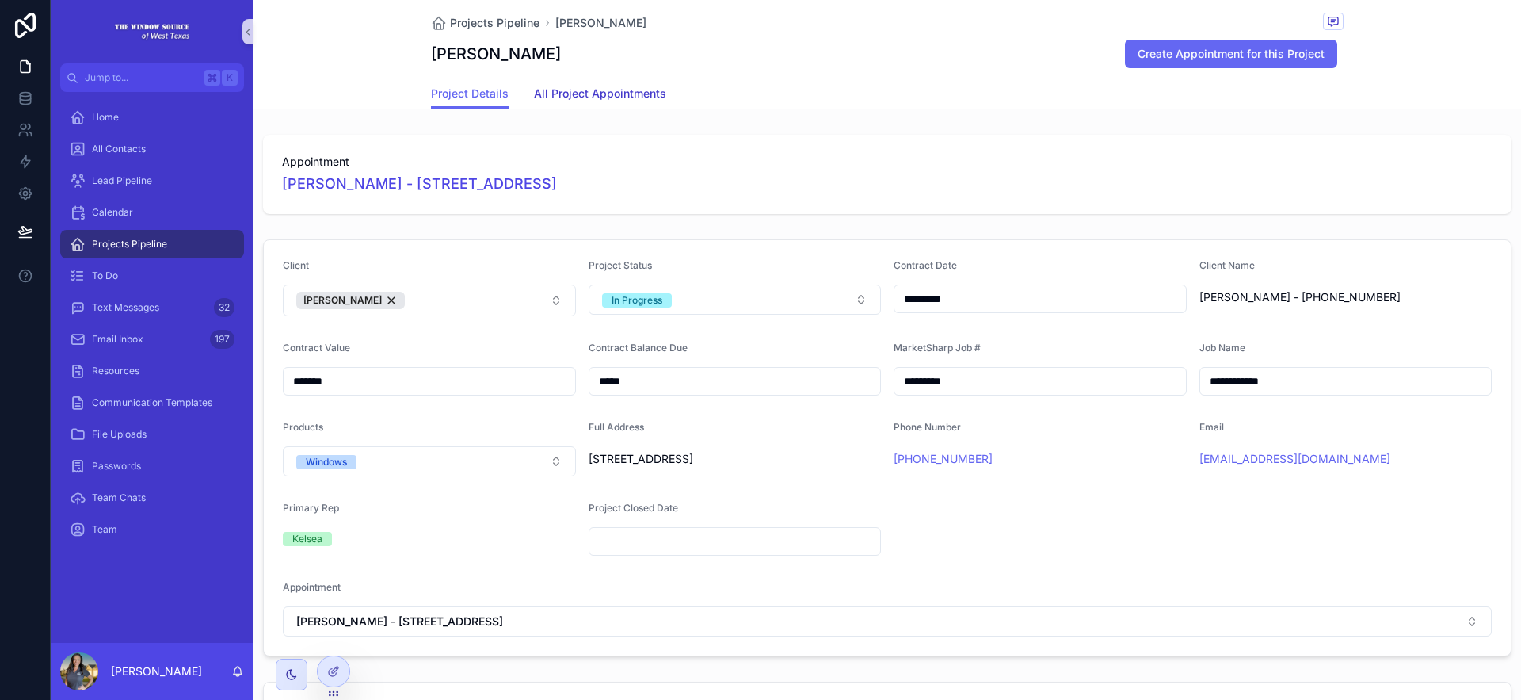
click at [627, 100] on span "All Project Appointments" at bounding box center [600, 94] width 132 height 16
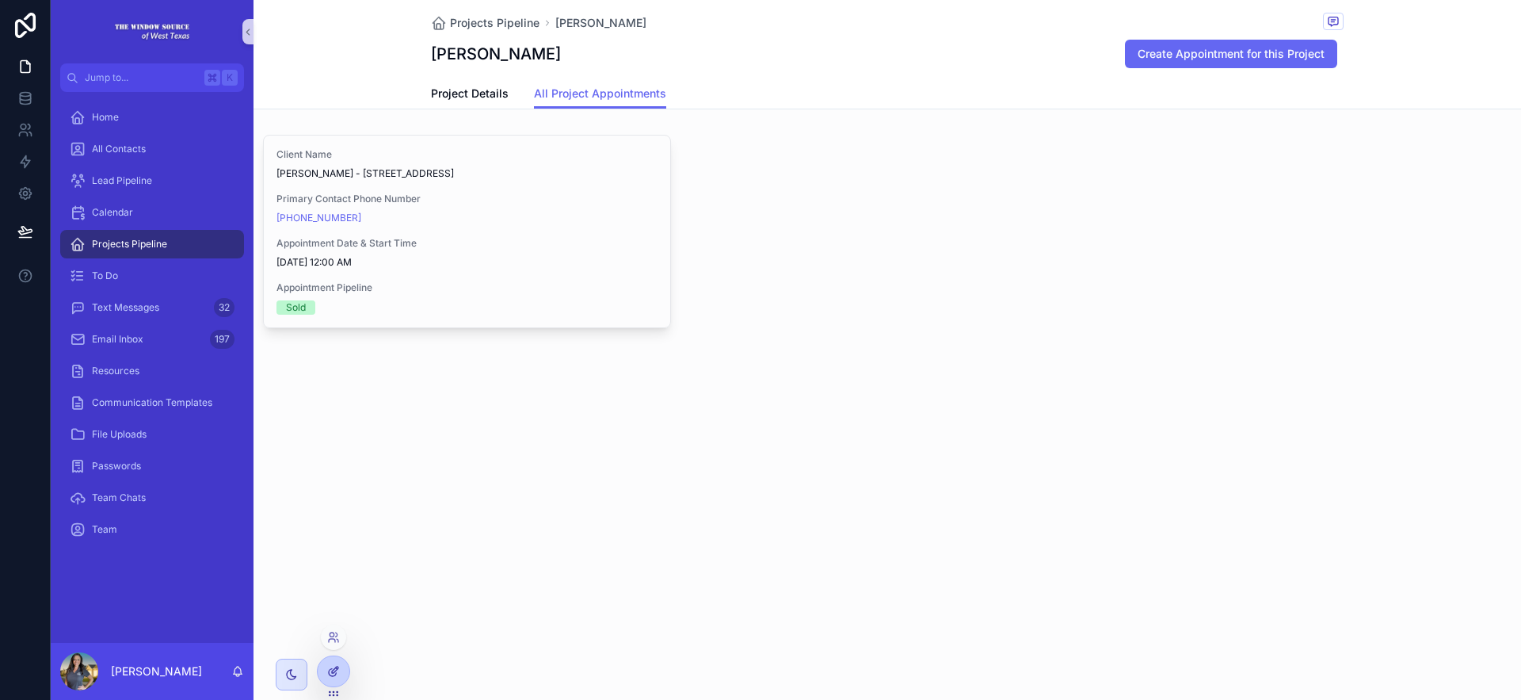
click at [340, 668] on div at bounding box center [334, 671] width 32 height 30
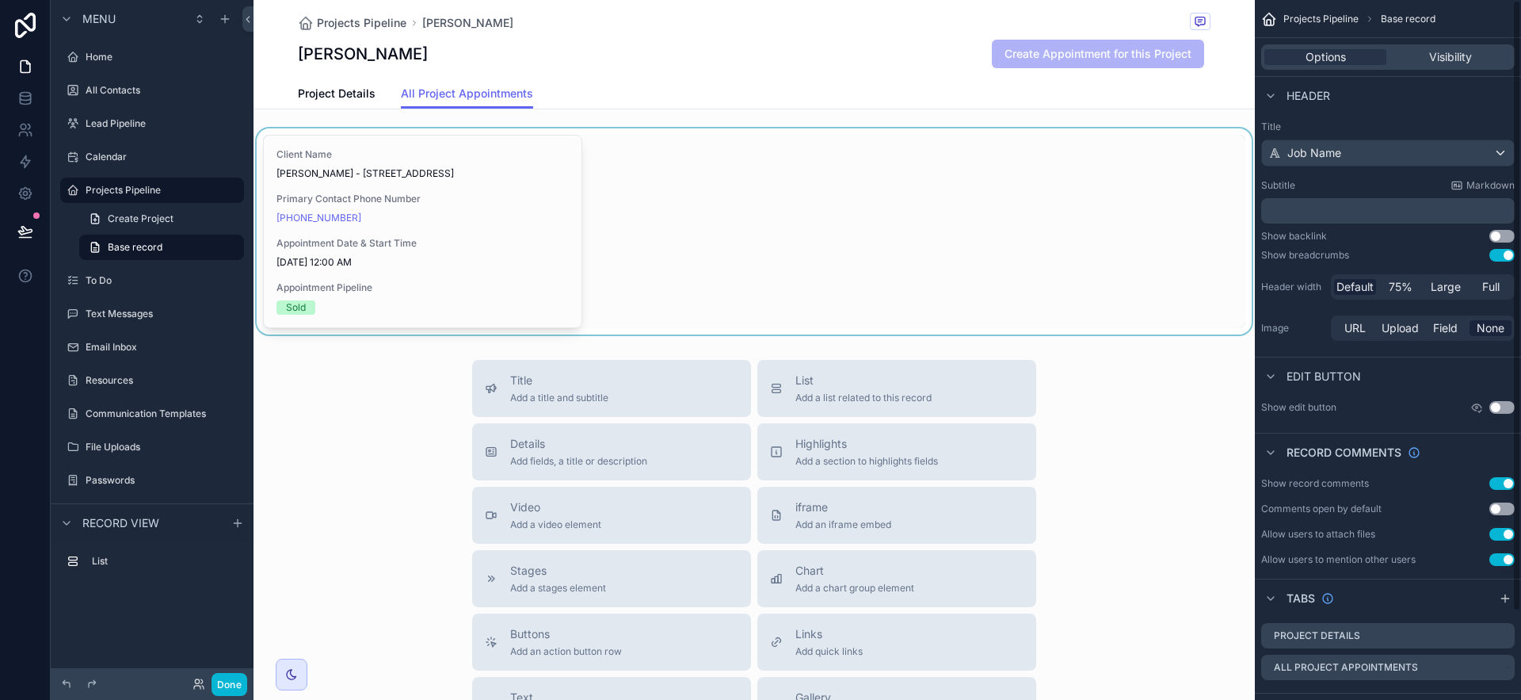
click at [1003, 265] on div "scrollable content" at bounding box center [754, 231] width 1001 height 206
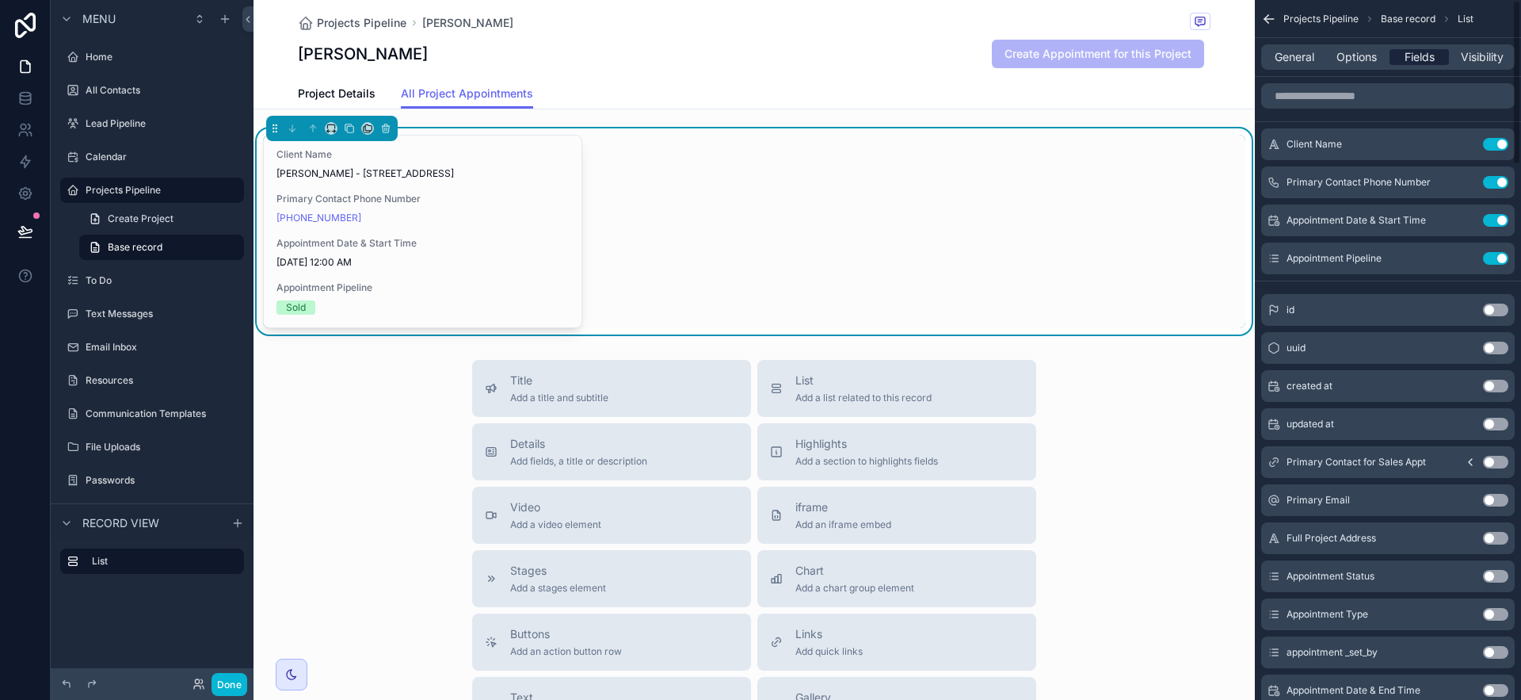
click at [1283, 60] on div "Fields" at bounding box center [1418, 57] width 59 height 16
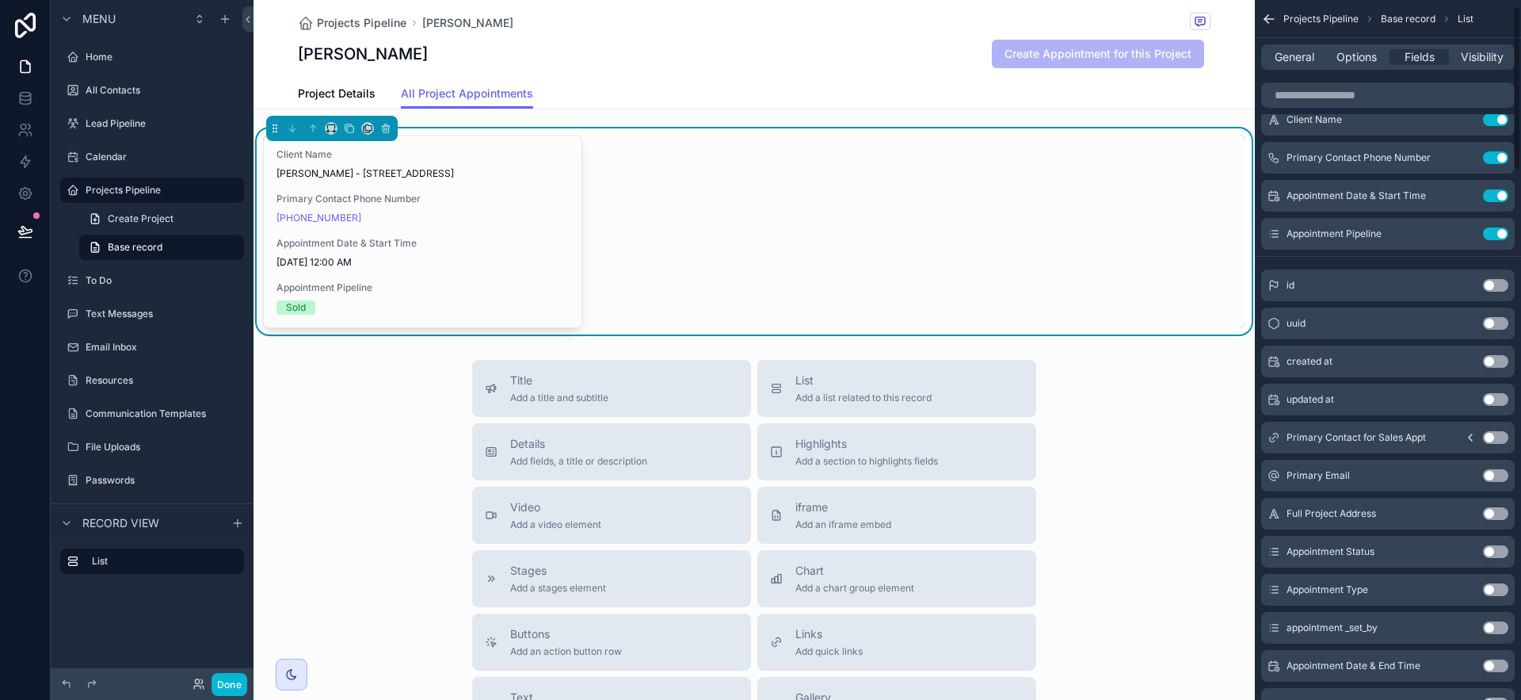
click at [1283, 589] on button "Use setting" at bounding box center [1495, 589] width 25 height 13
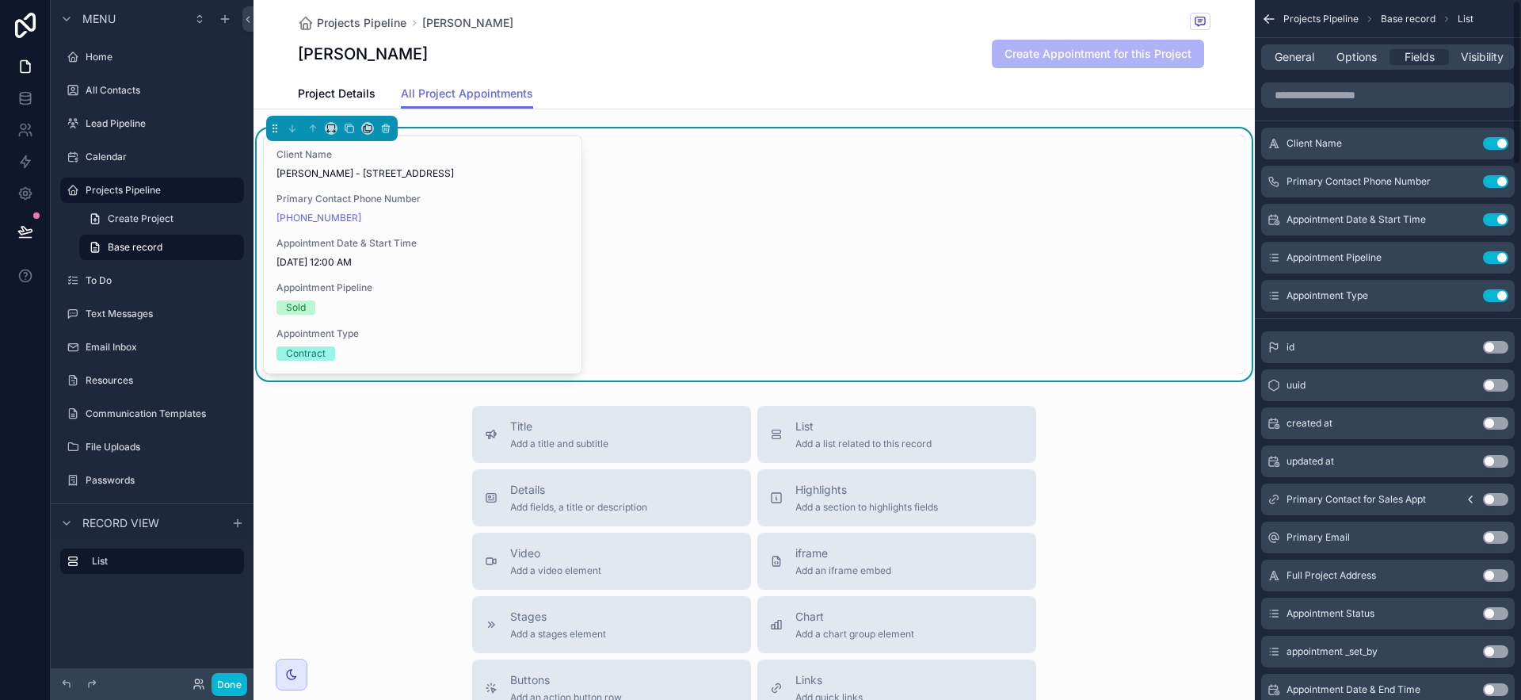
scroll to position [0, 0]
click at [16, 237] on button at bounding box center [25, 231] width 35 height 44
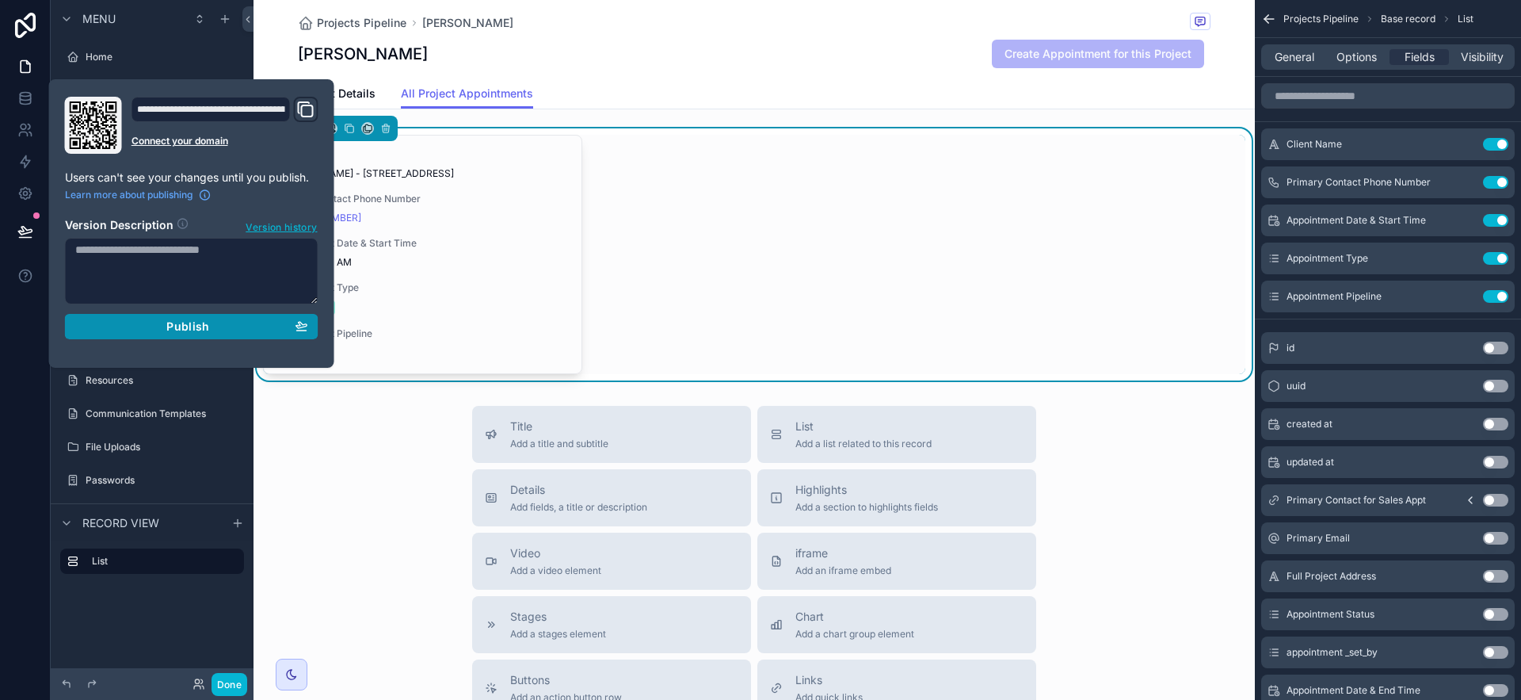
click at [182, 332] on span "Publish" at bounding box center [187, 326] width 43 height 14
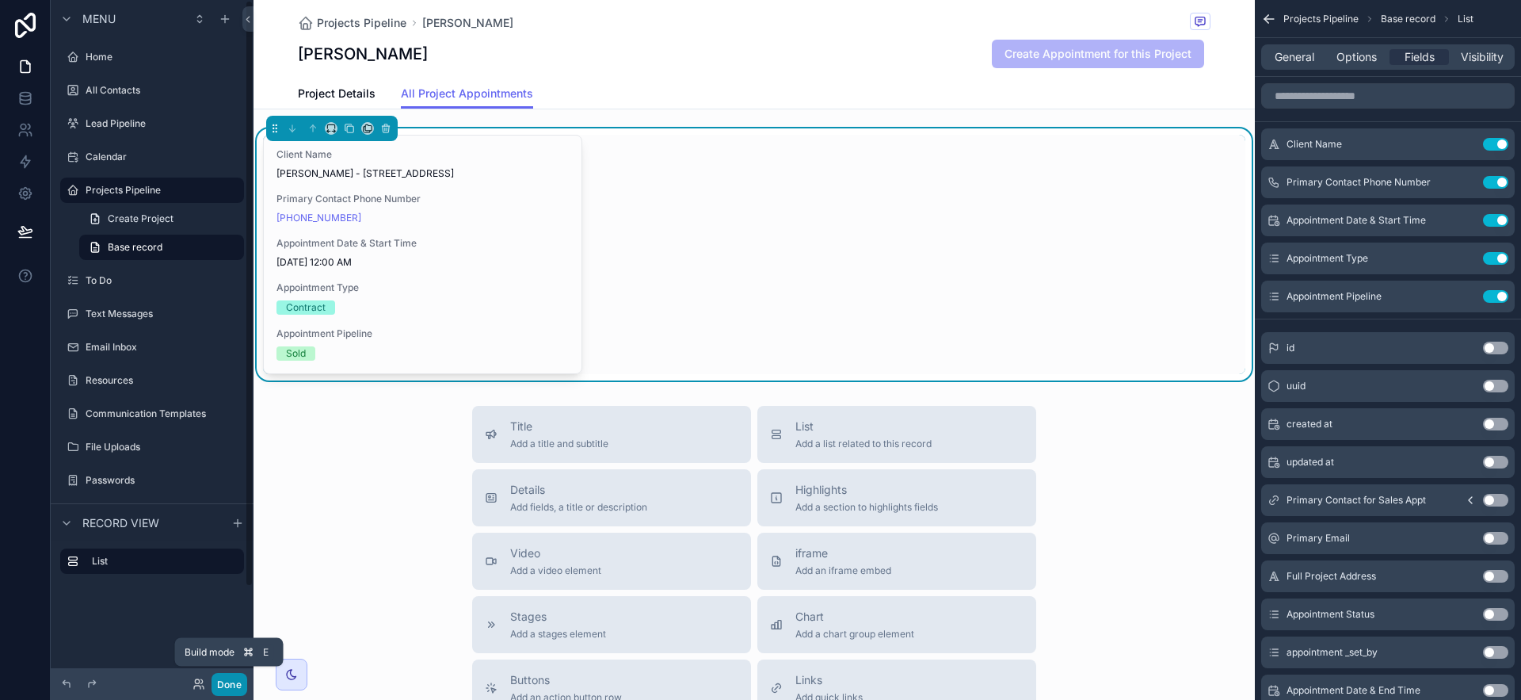
click at [234, 686] on button "Done" at bounding box center [230, 684] width 36 height 23
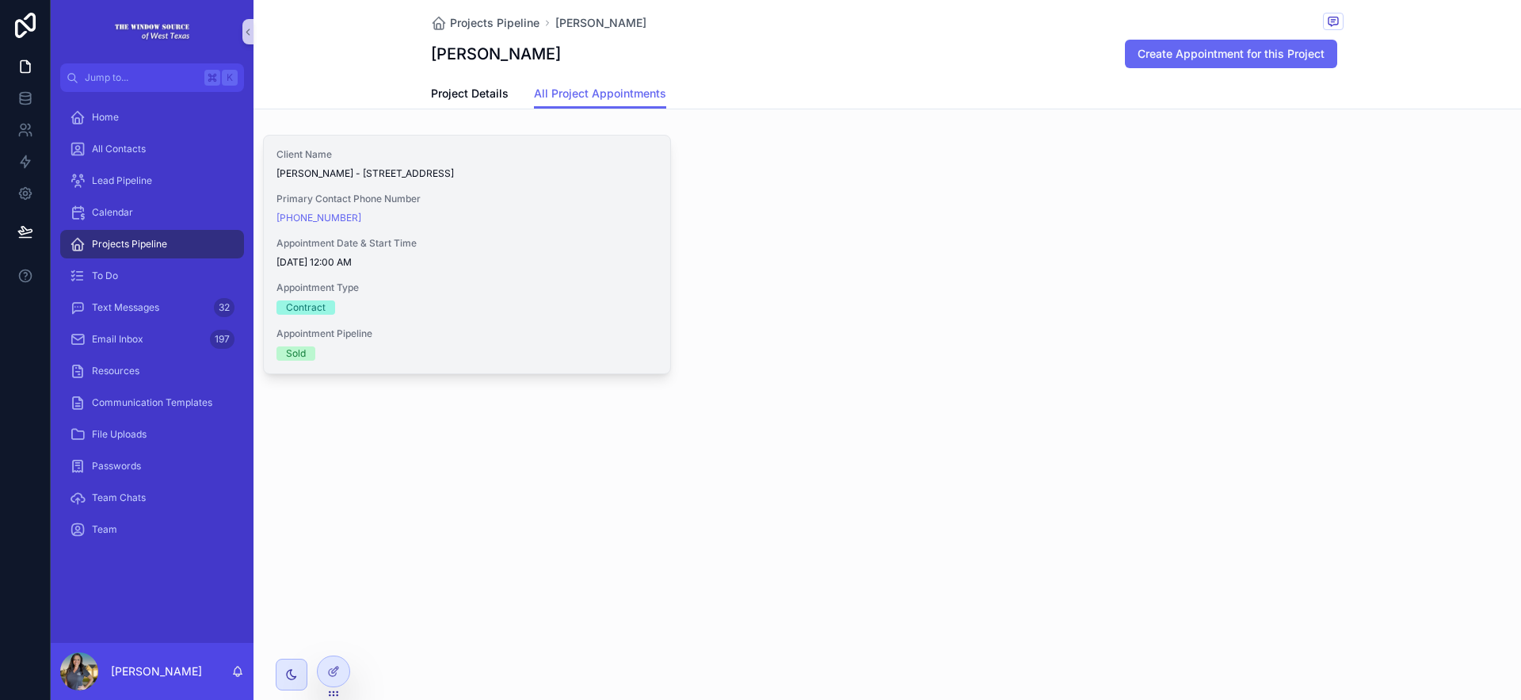
click at [551, 250] on div "Appointment Date & Start Time [DATE] 12:00 AM" at bounding box center [466, 253] width 381 height 32
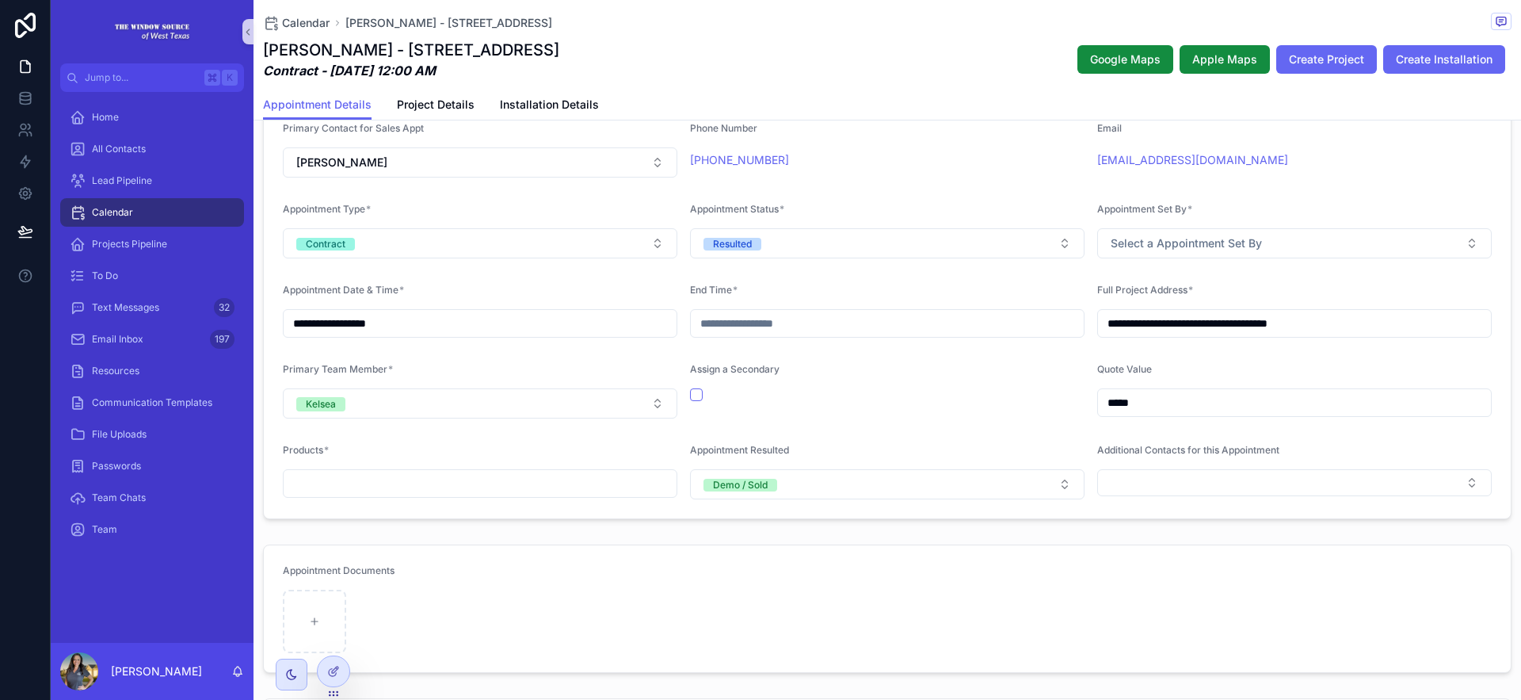
scroll to position [354, 0]
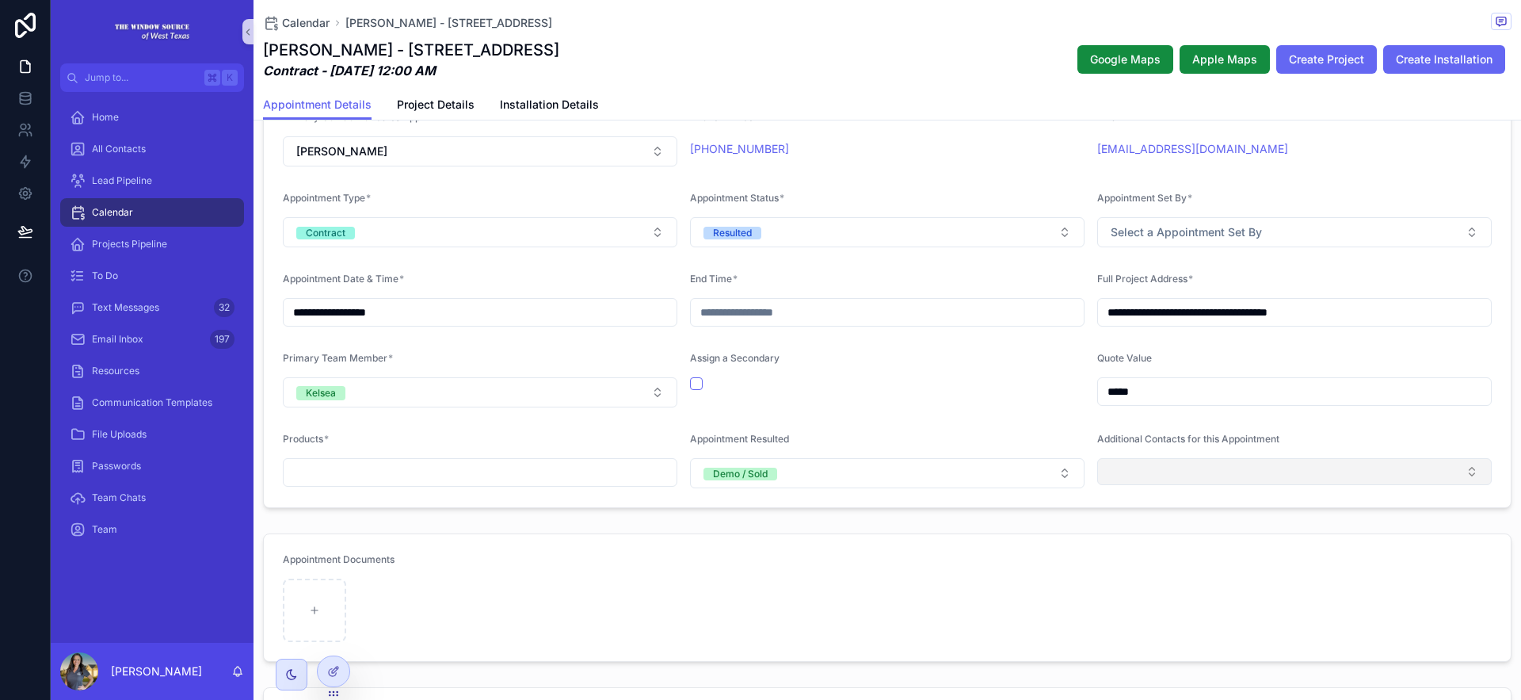
click at [1283, 463] on button "Select Button" at bounding box center [1294, 471] width 395 height 27
click at [1283, 520] on div "**********" at bounding box center [786, 350] width 1470 height 700
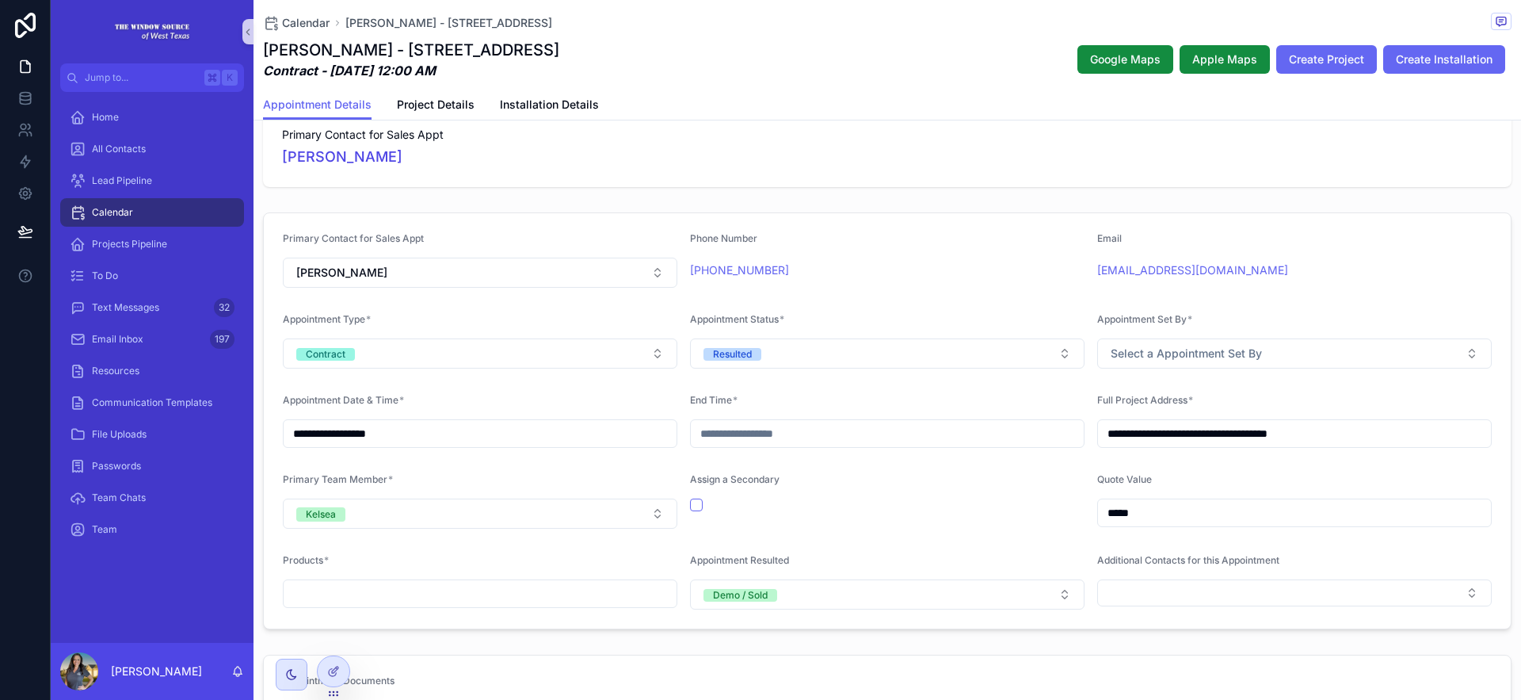
scroll to position [230, 0]
click at [341, 670] on div at bounding box center [334, 671] width 32 height 30
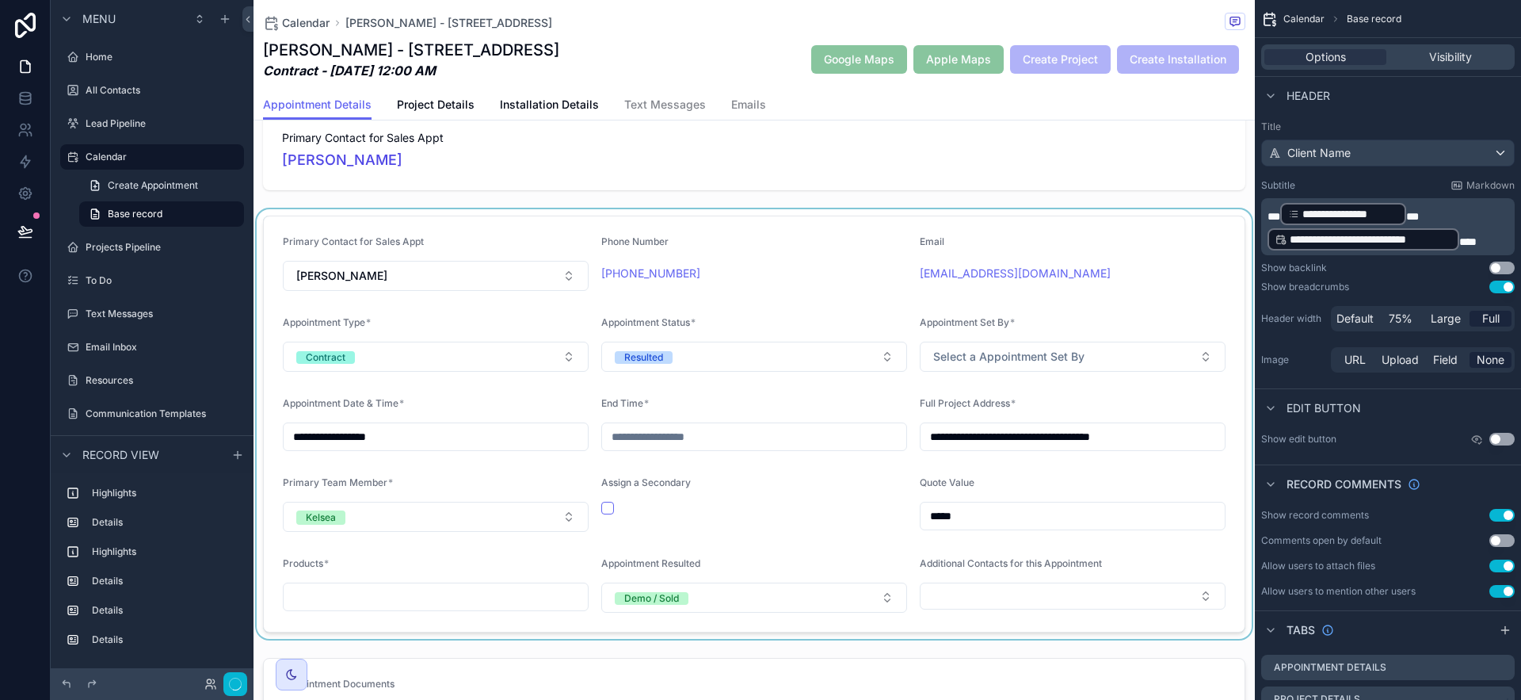
click at [1124, 570] on div "scrollable content" at bounding box center [754, 423] width 1001 height 429
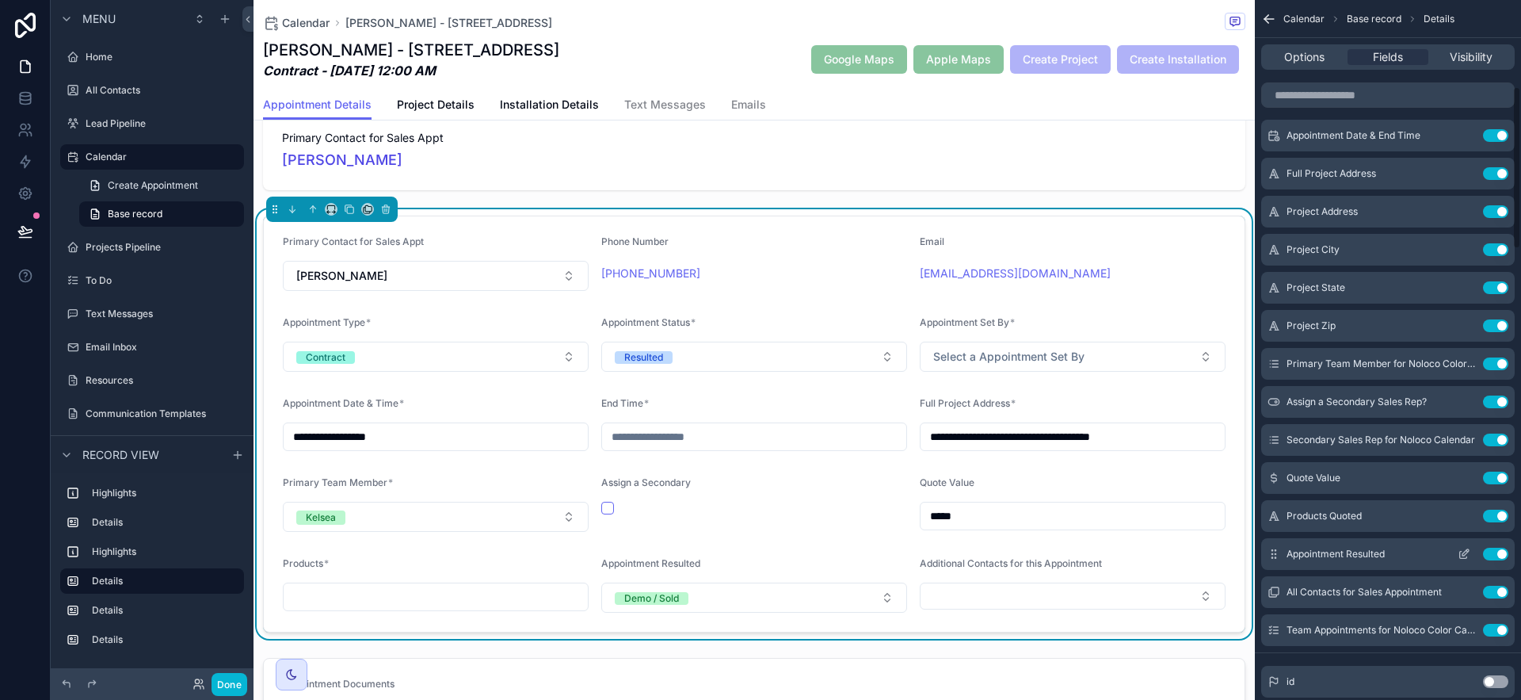
scroll to position [374, 0]
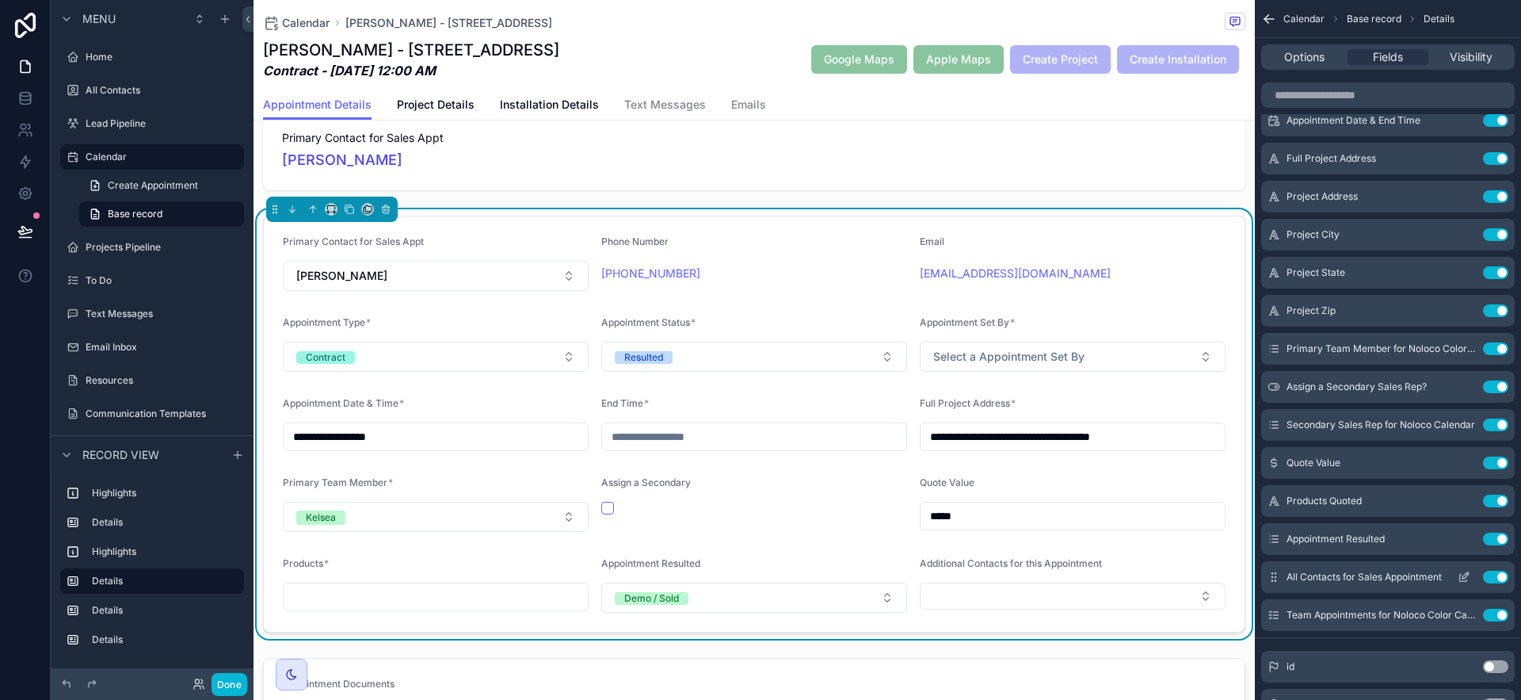
click at [1283, 575] on icon "scrollable content" at bounding box center [1464, 576] width 13 height 13
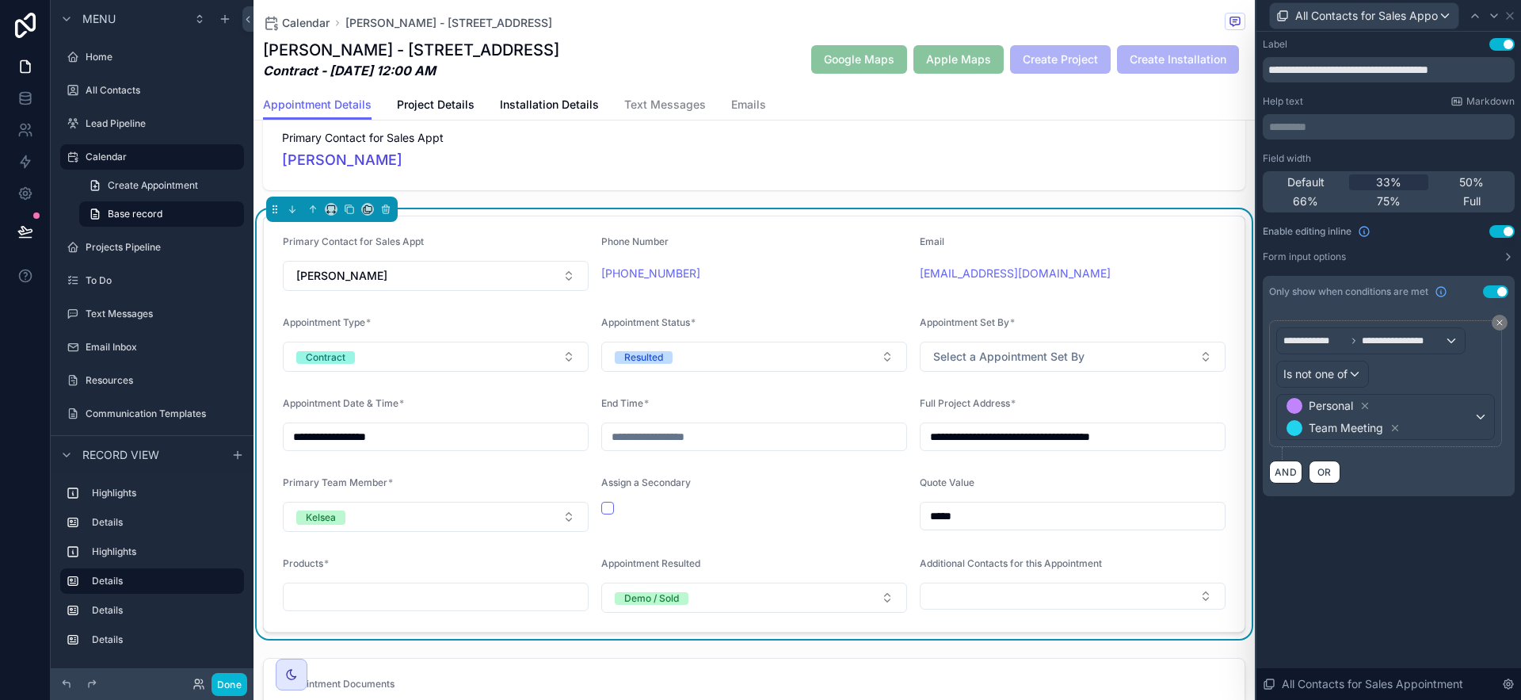
click at [1283, 558] on div "**********" at bounding box center [1388, 366] width 265 height 668
click at [1283, 21] on icon at bounding box center [1510, 16] width 13 height 13
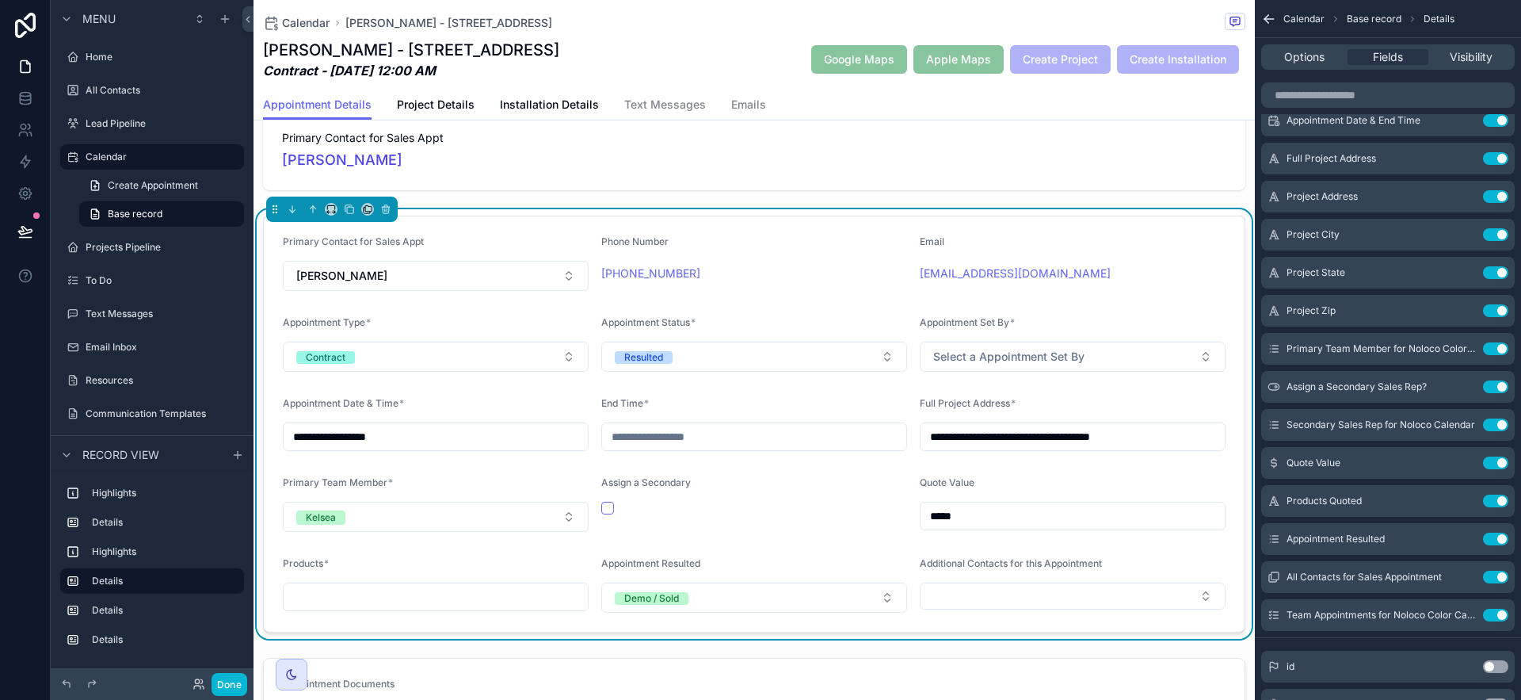
click at [1273, 19] on icon "scrollable content" at bounding box center [1269, 19] width 10 height 0
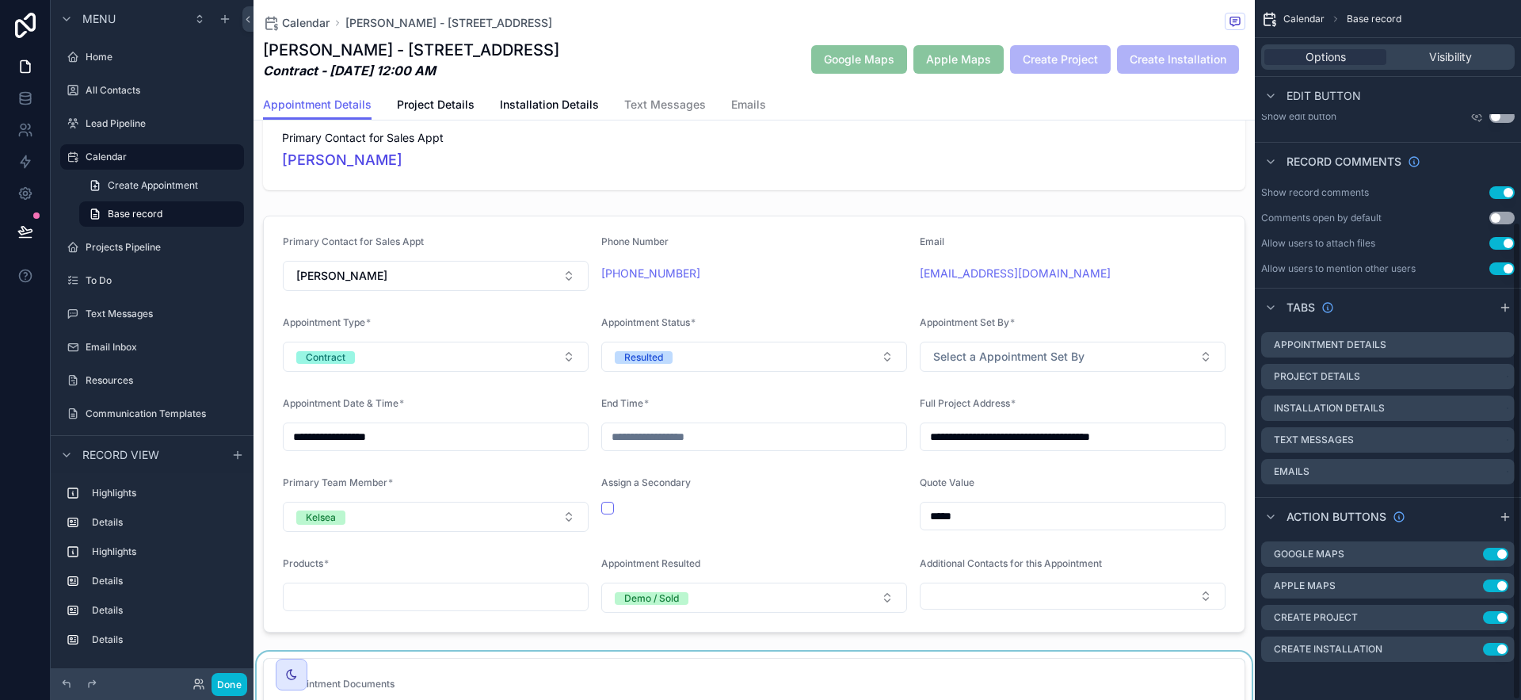
scroll to position [322, 0]
click at [18, 231] on icon at bounding box center [24, 231] width 13 height 8
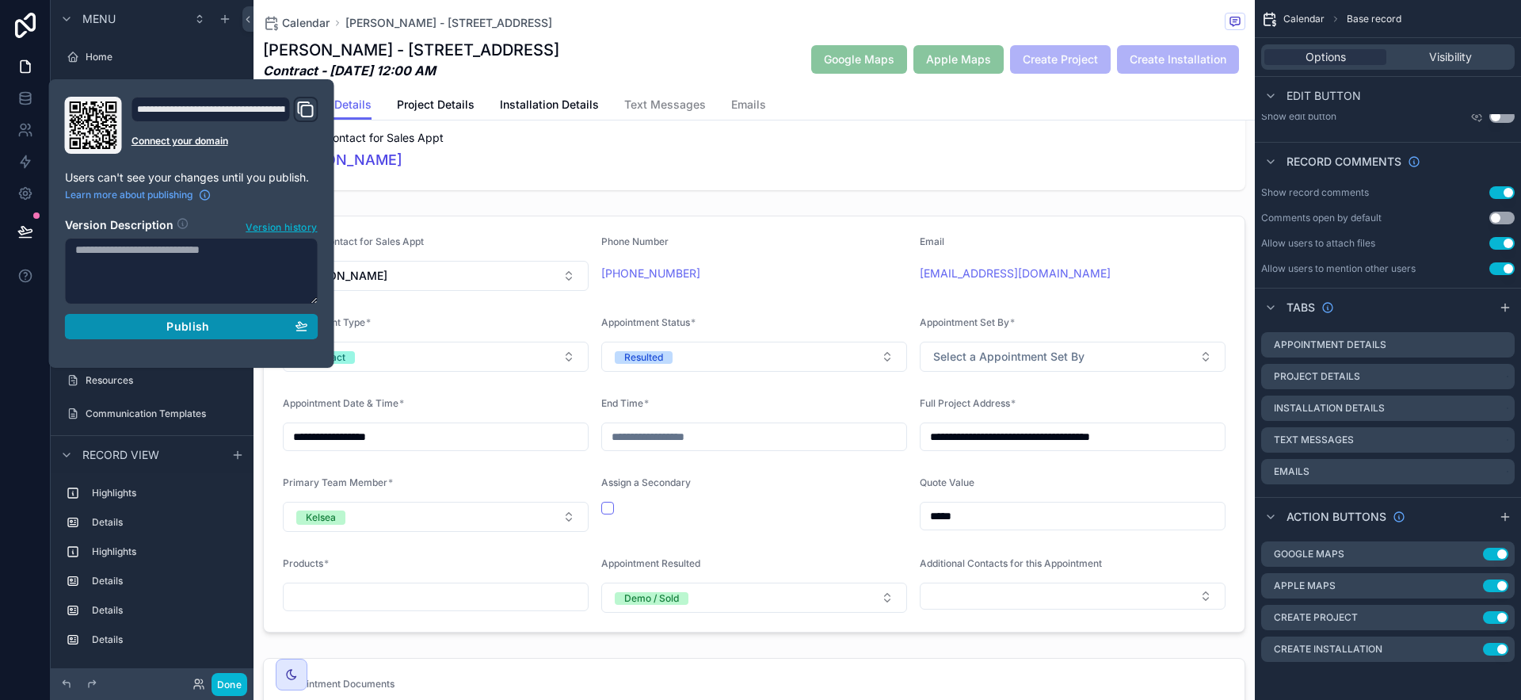
click at [170, 324] on span "Publish" at bounding box center [187, 326] width 43 height 14
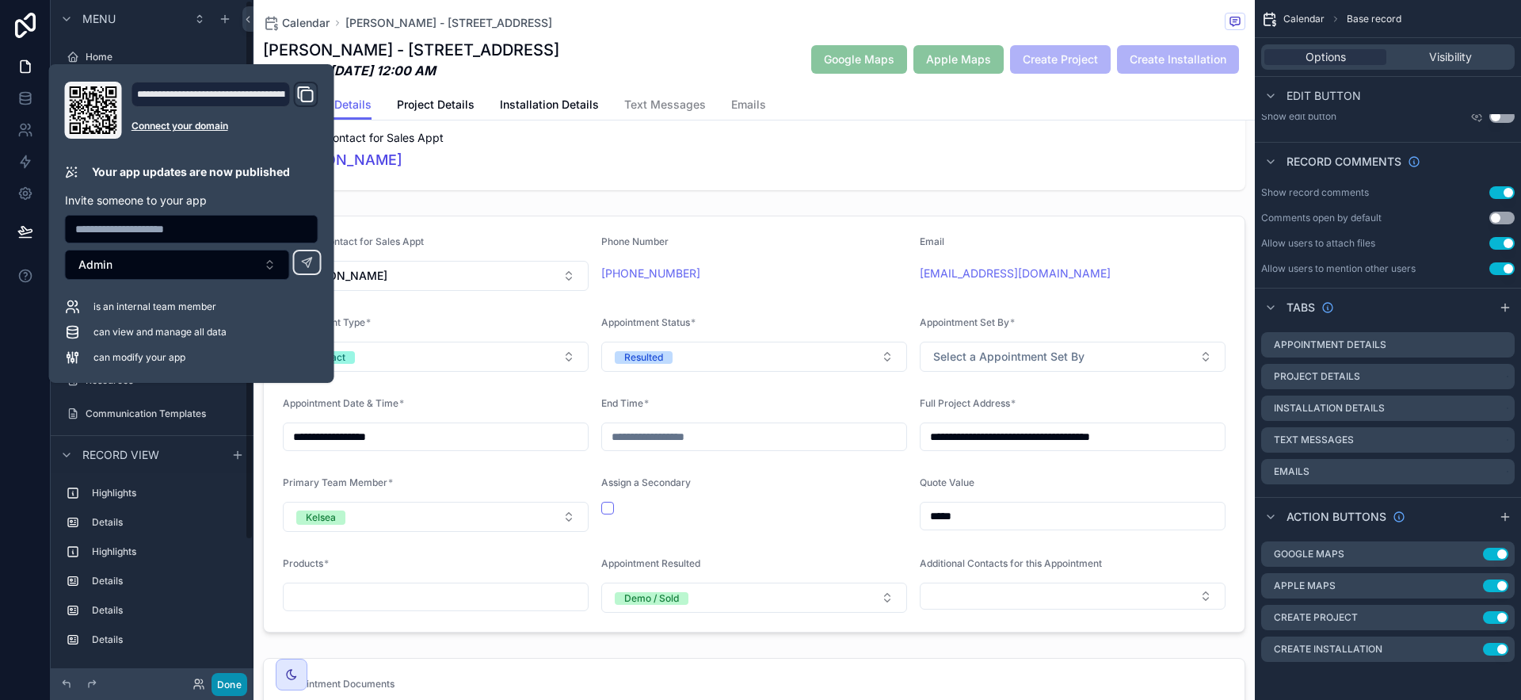
click at [224, 681] on button "Done" at bounding box center [230, 684] width 36 height 23
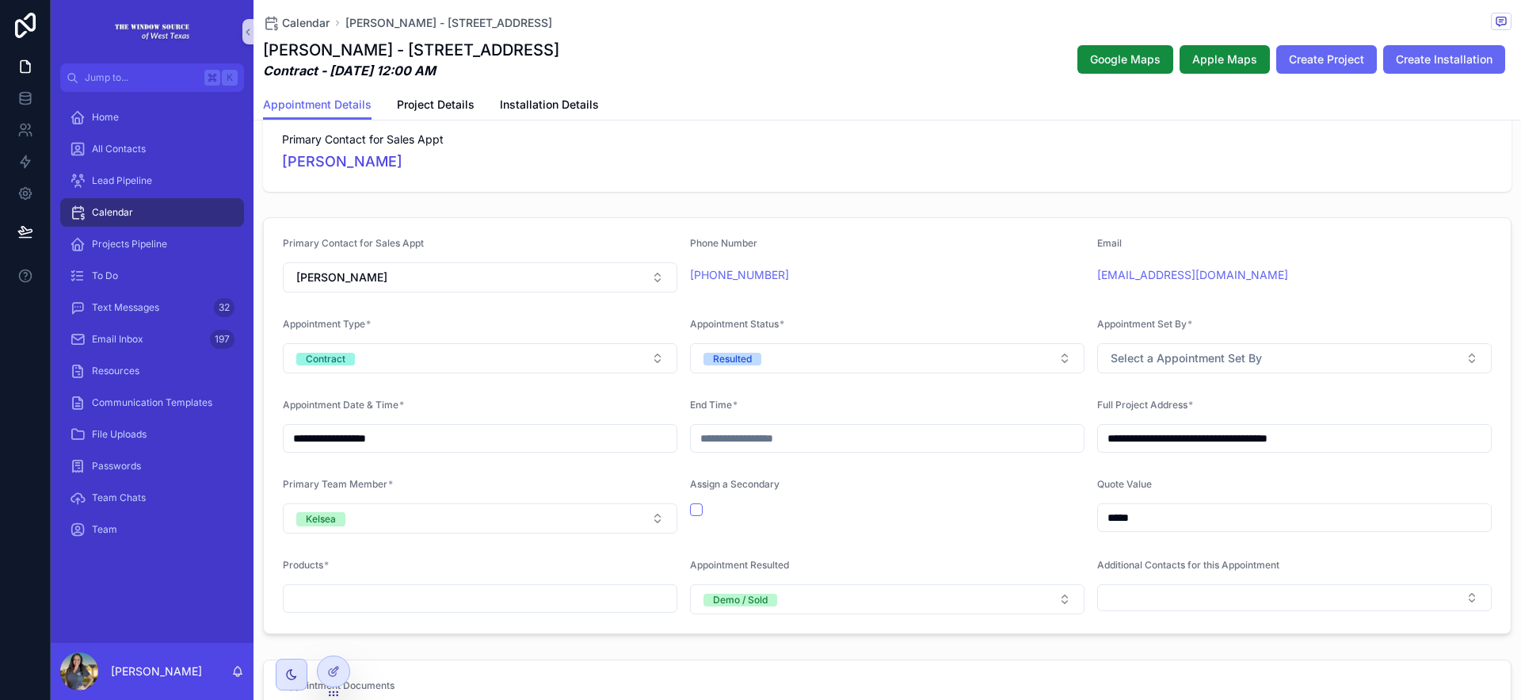
scroll to position [261, 0]
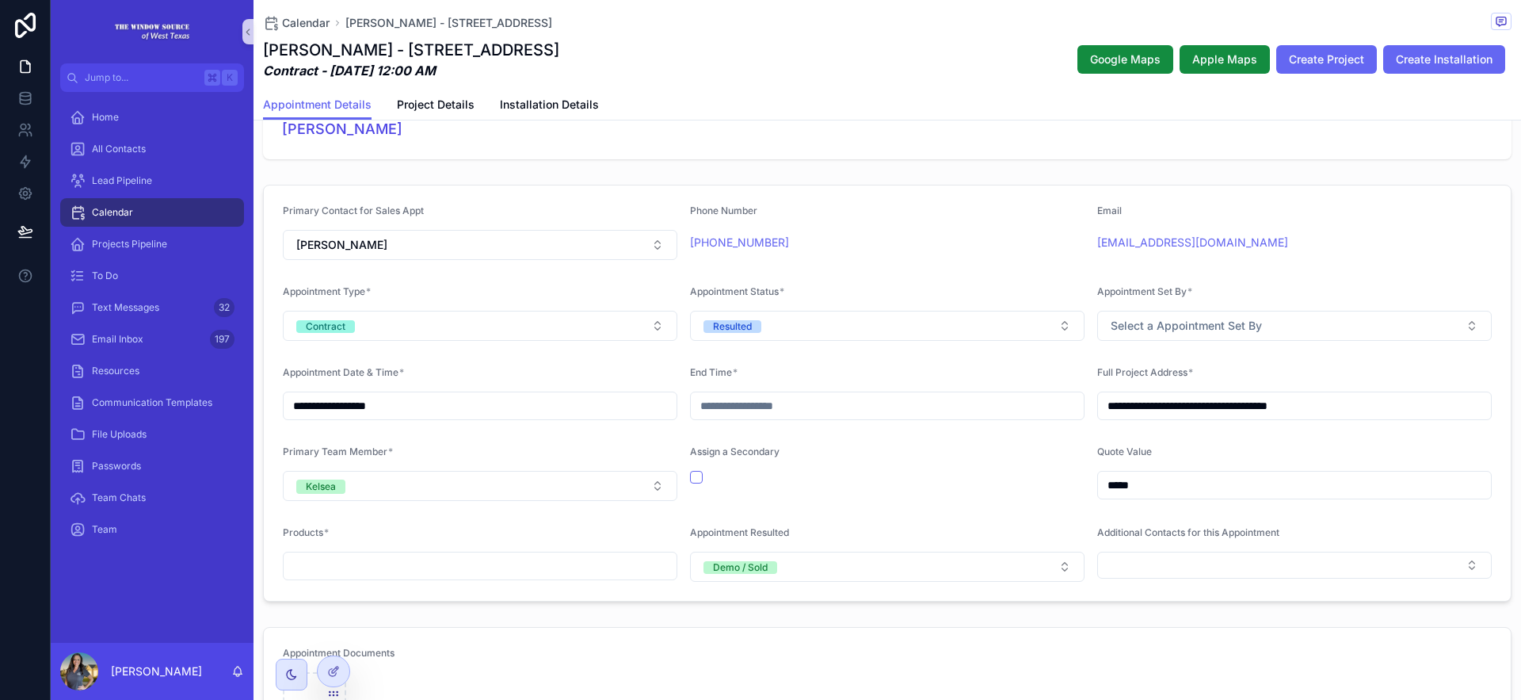
click at [792, 409] on input "scrollable content" at bounding box center [887, 406] width 393 height 22
click at [789, 85] on button "scrollable content" at bounding box center [796, 84] width 29 height 29
click at [886, 280] on button "27" at bounding box center [881, 281] width 29 height 29
type input "**********"
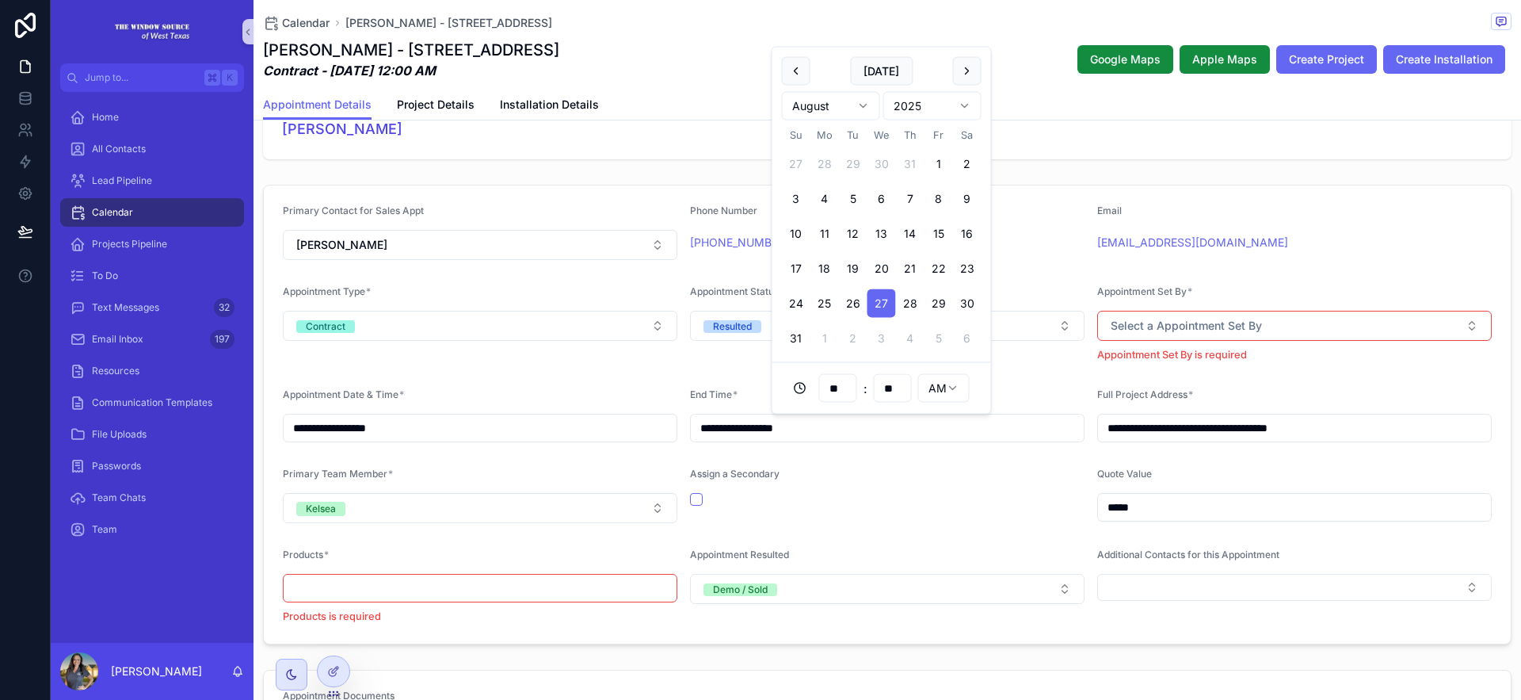
click at [1015, 404] on div "End Time *" at bounding box center [887, 397] width 395 height 19
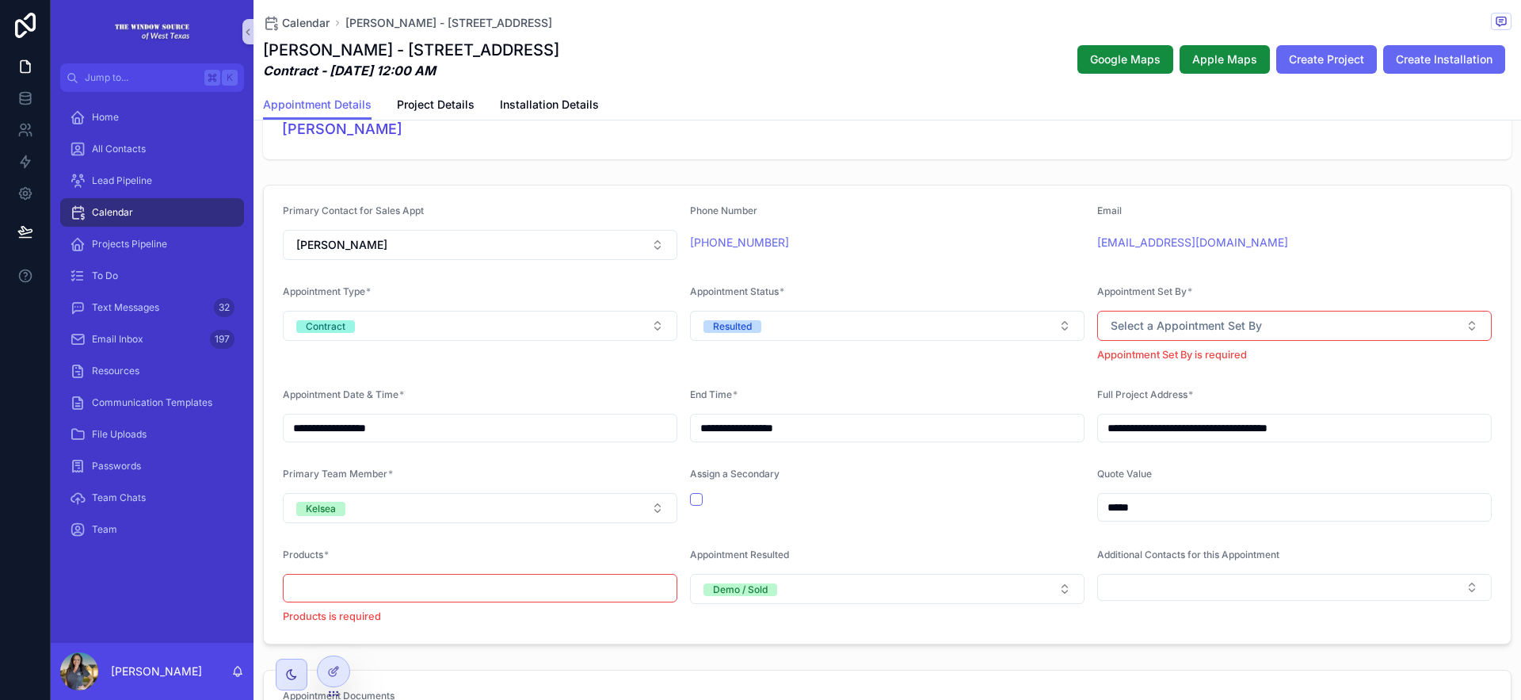
click at [588, 594] on input "scrollable content" at bounding box center [480, 588] width 393 height 22
type input "*******"
drag, startPoint x: 1431, startPoint y: 366, endPoint x: 1422, endPoint y: 337, distance: 30.1
click at [1283, 365] on form "**********" at bounding box center [887, 403] width 1247 height 437
click at [1283, 327] on button "Select a Appointment Set By" at bounding box center [1294, 326] width 395 height 30
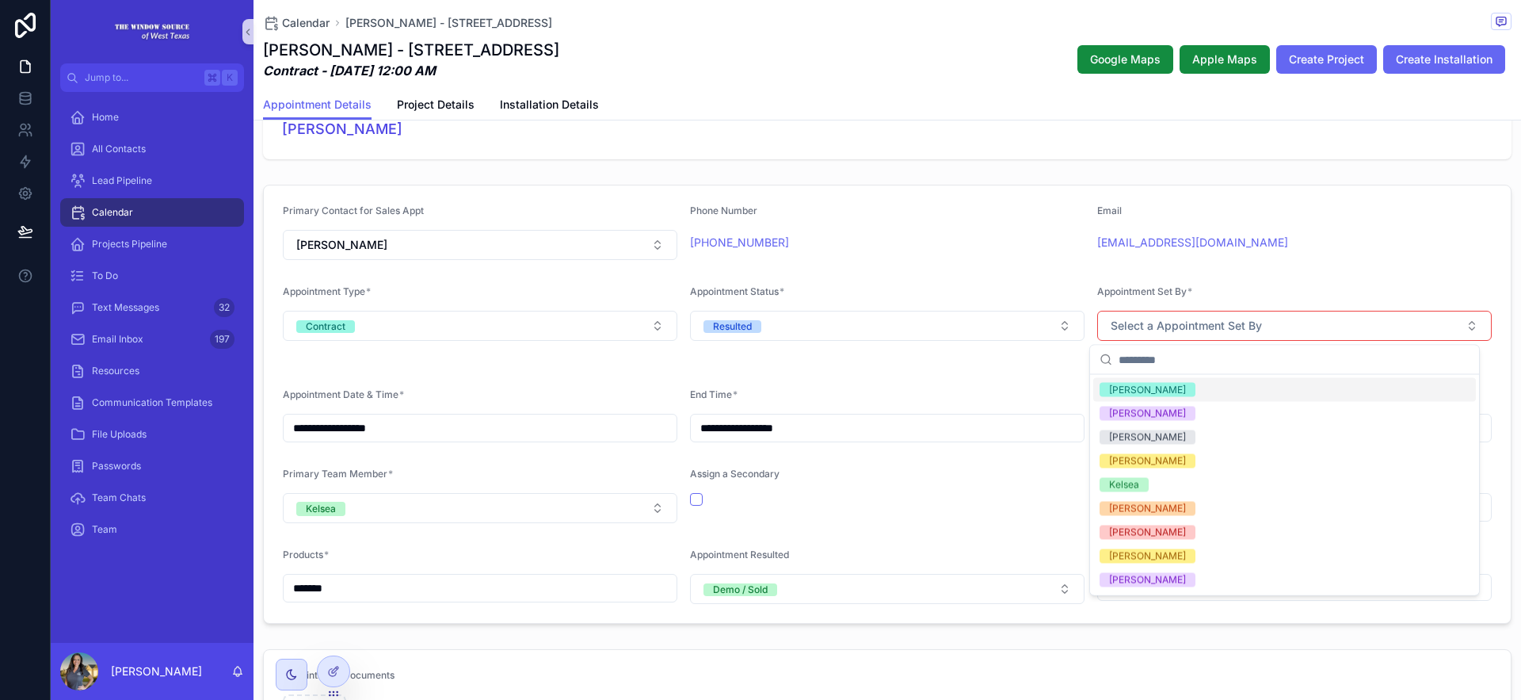
click at [1264, 389] on div "[PERSON_NAME]" at bounding box center [1284, 390] width 383 height 24
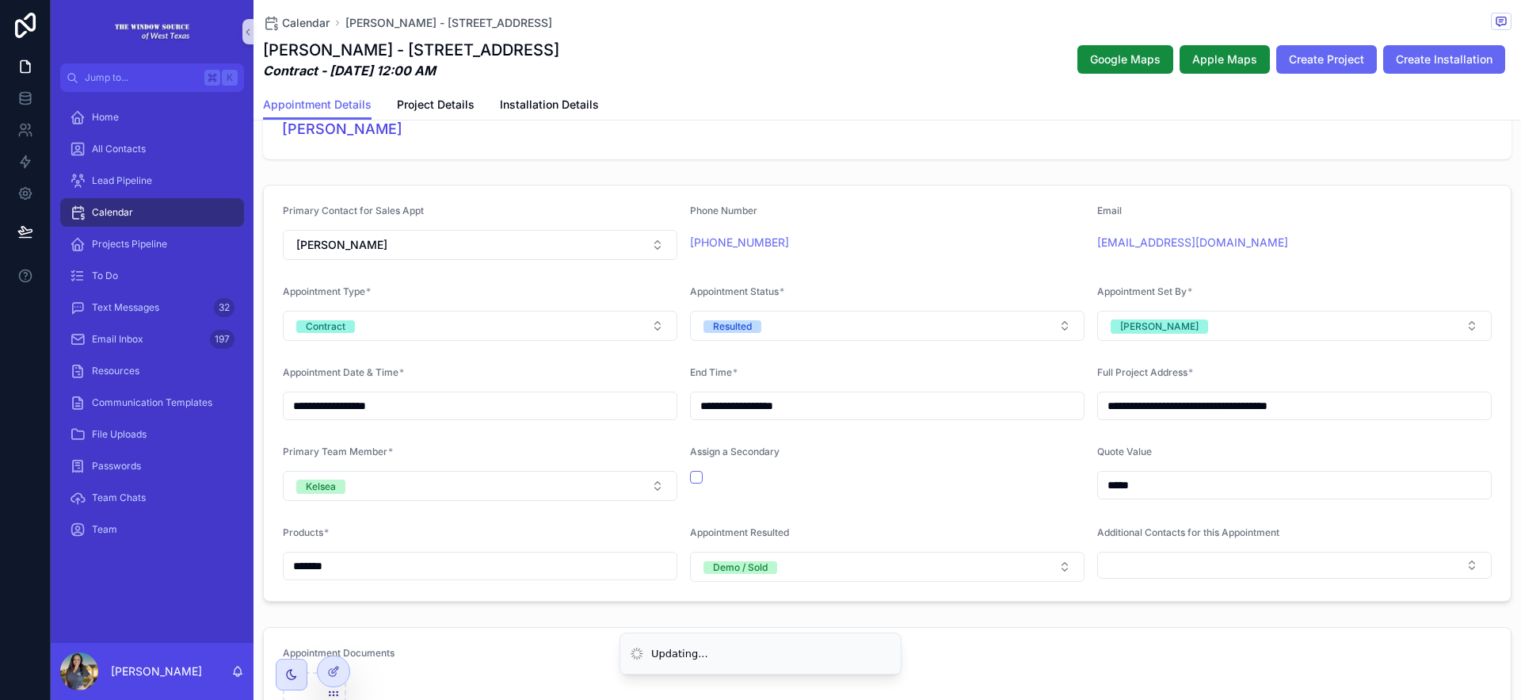
click at [1262, 373] on div "Full Project Address *" at bounding box center [1294, 375] width 395 height 19
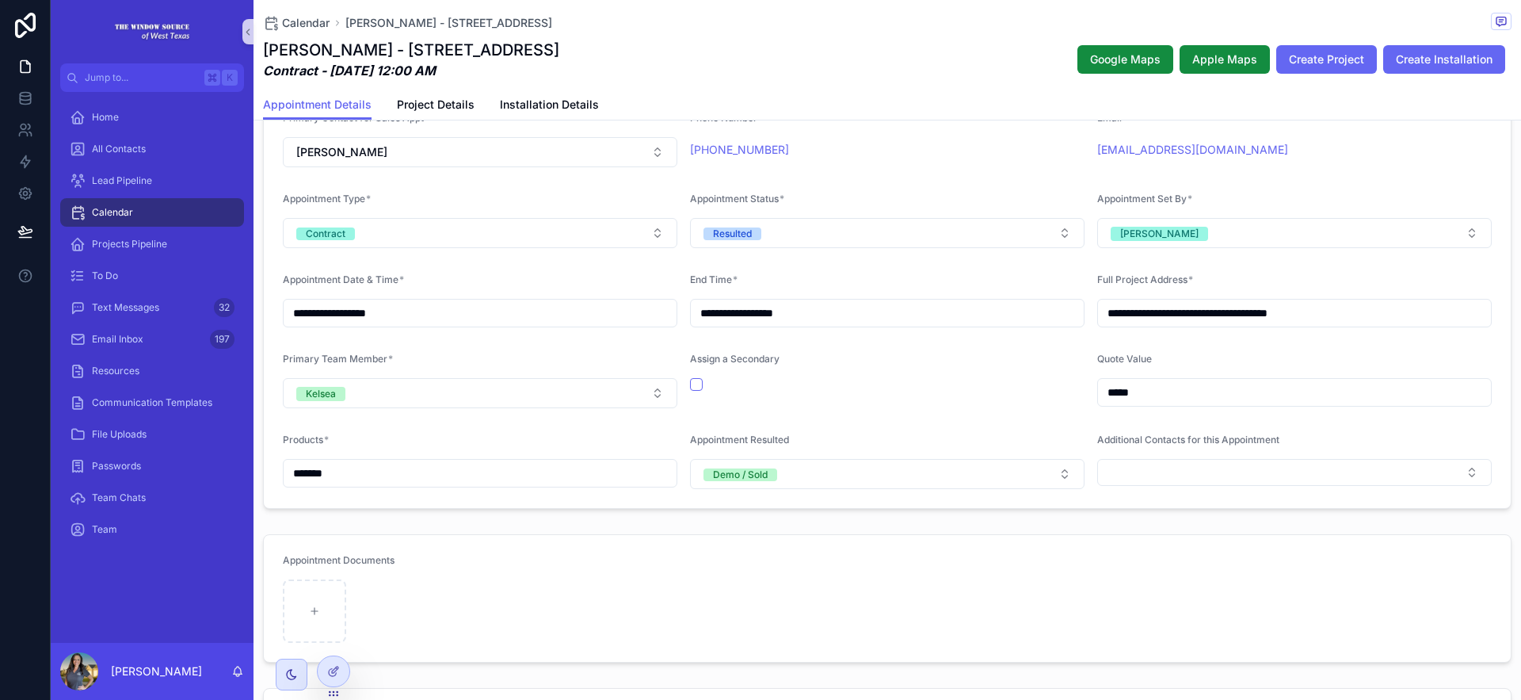
scroll to position [408, 0]
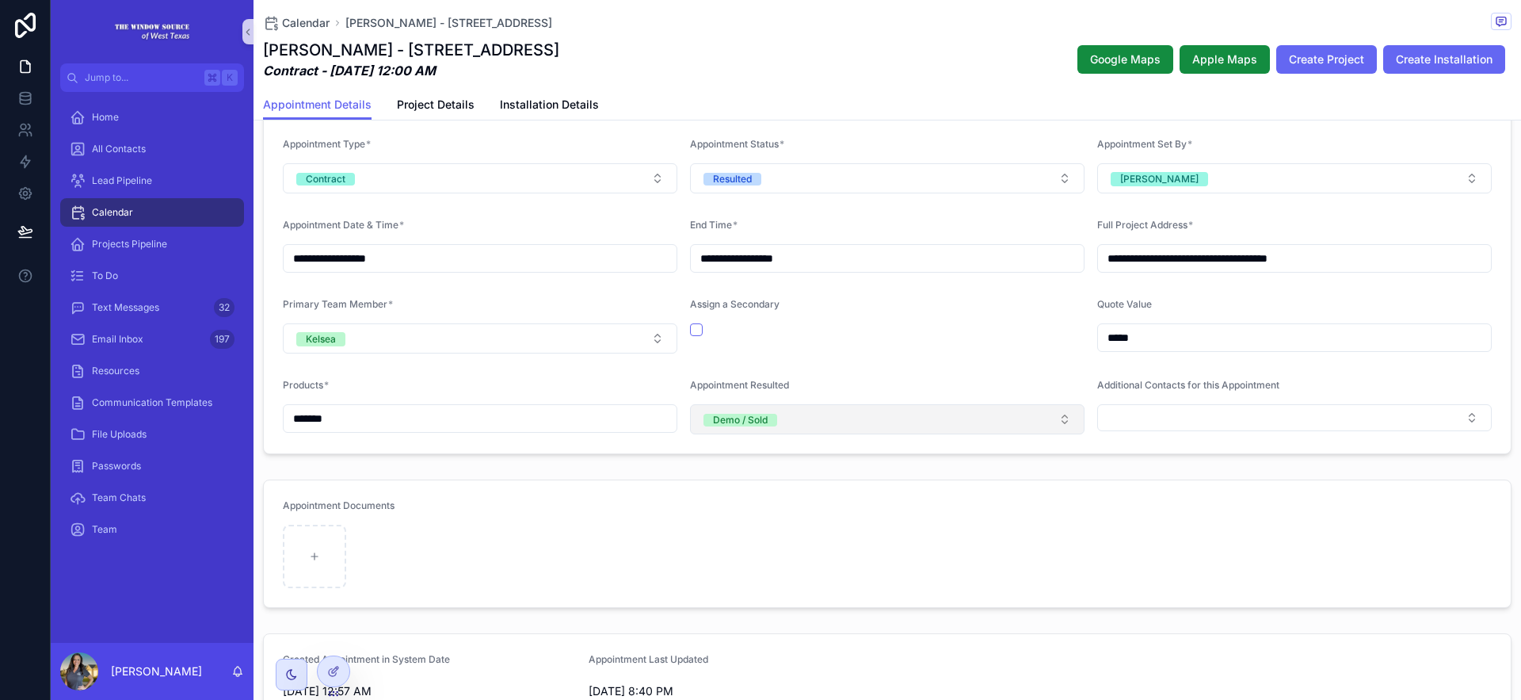
click at [875, 415] on button "Demo / Sold" at bounding box center [887, 419] width 395 height 30
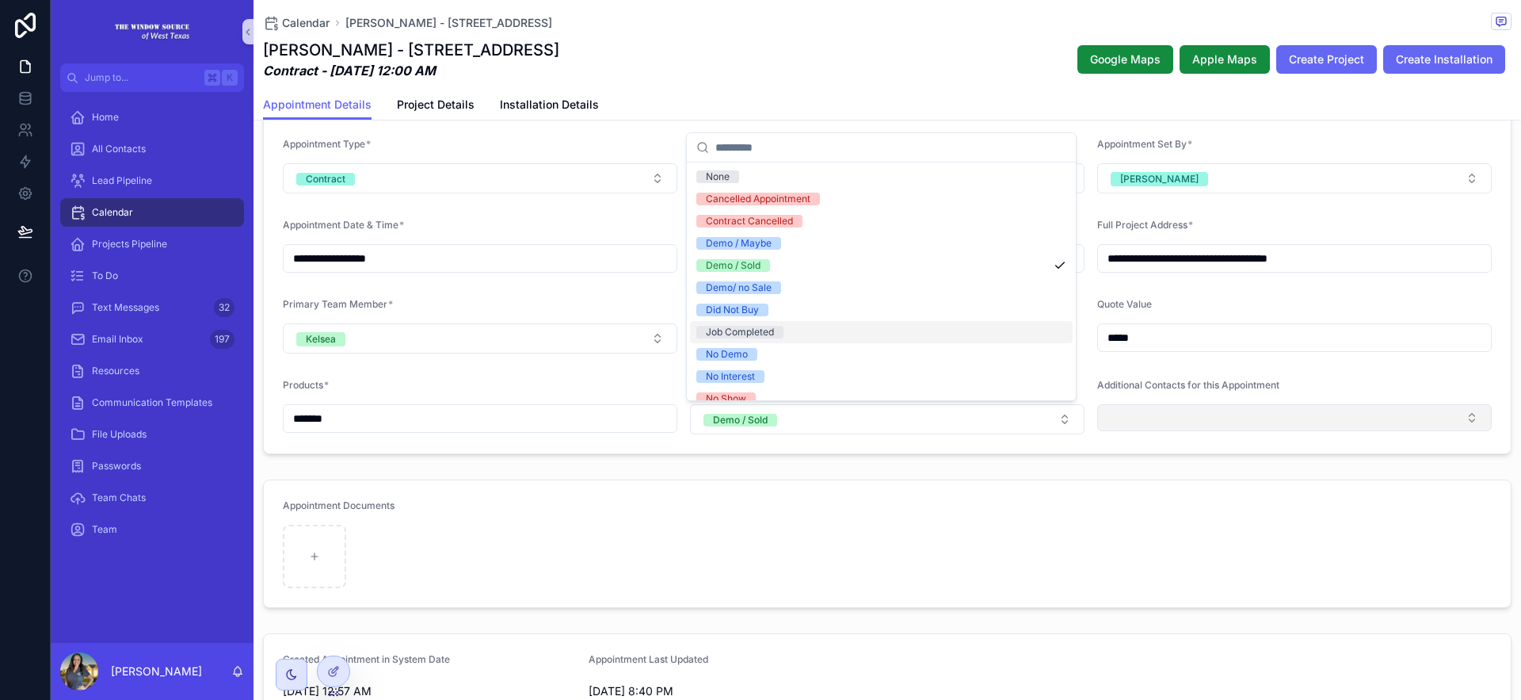
click at [1237, 411] on button "Select Button" at bounding box center [1294, 417] width 395 height 27
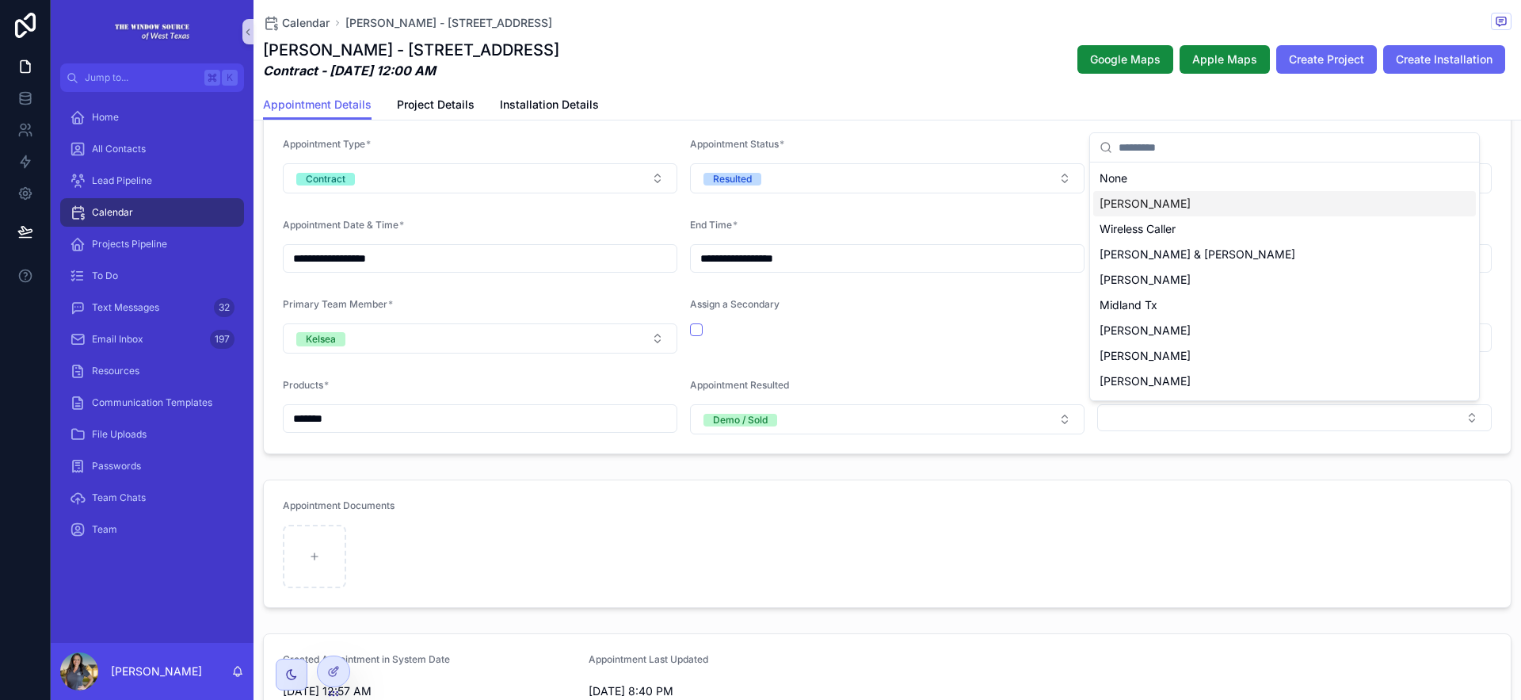
click at [1161, 198] on span "[PERSON_NAME]" at bounding box center [1145, 204] width 91 height 16
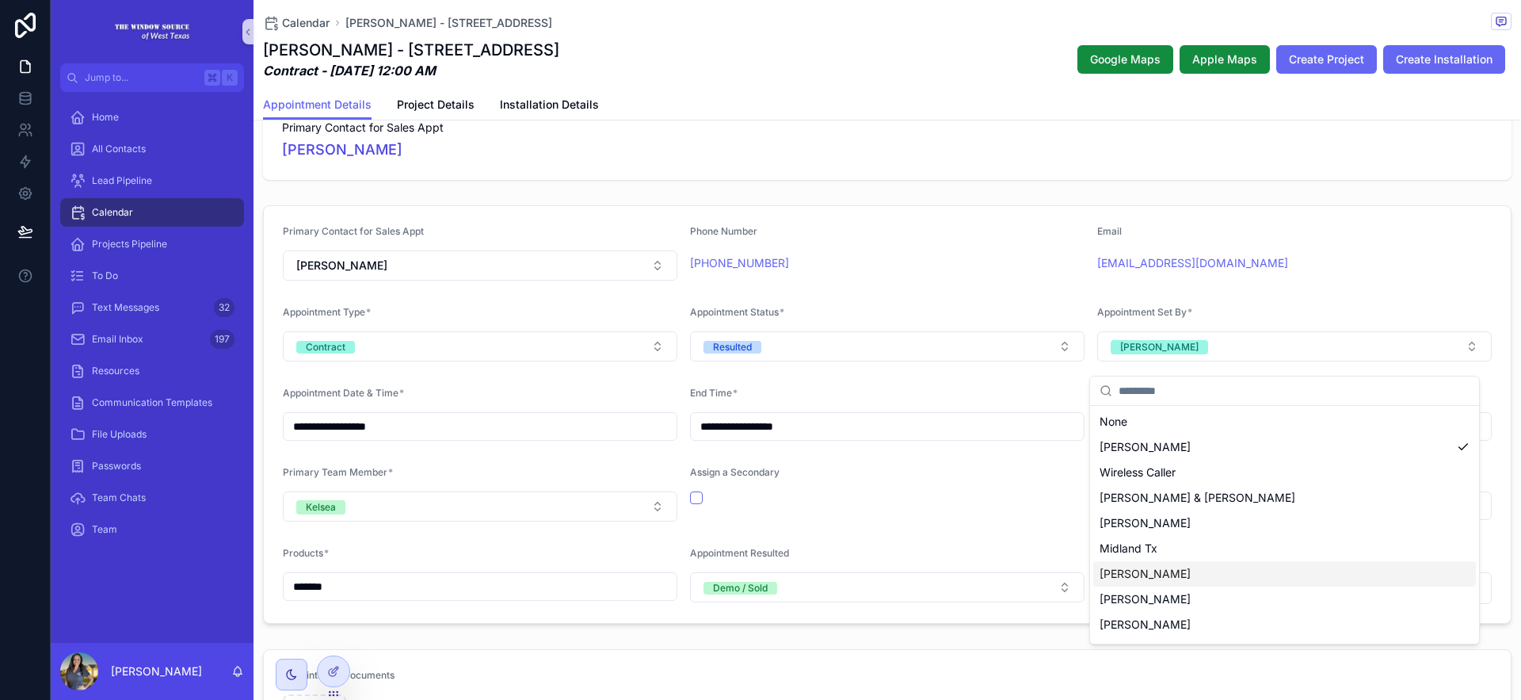
scroll to position [112, 0]
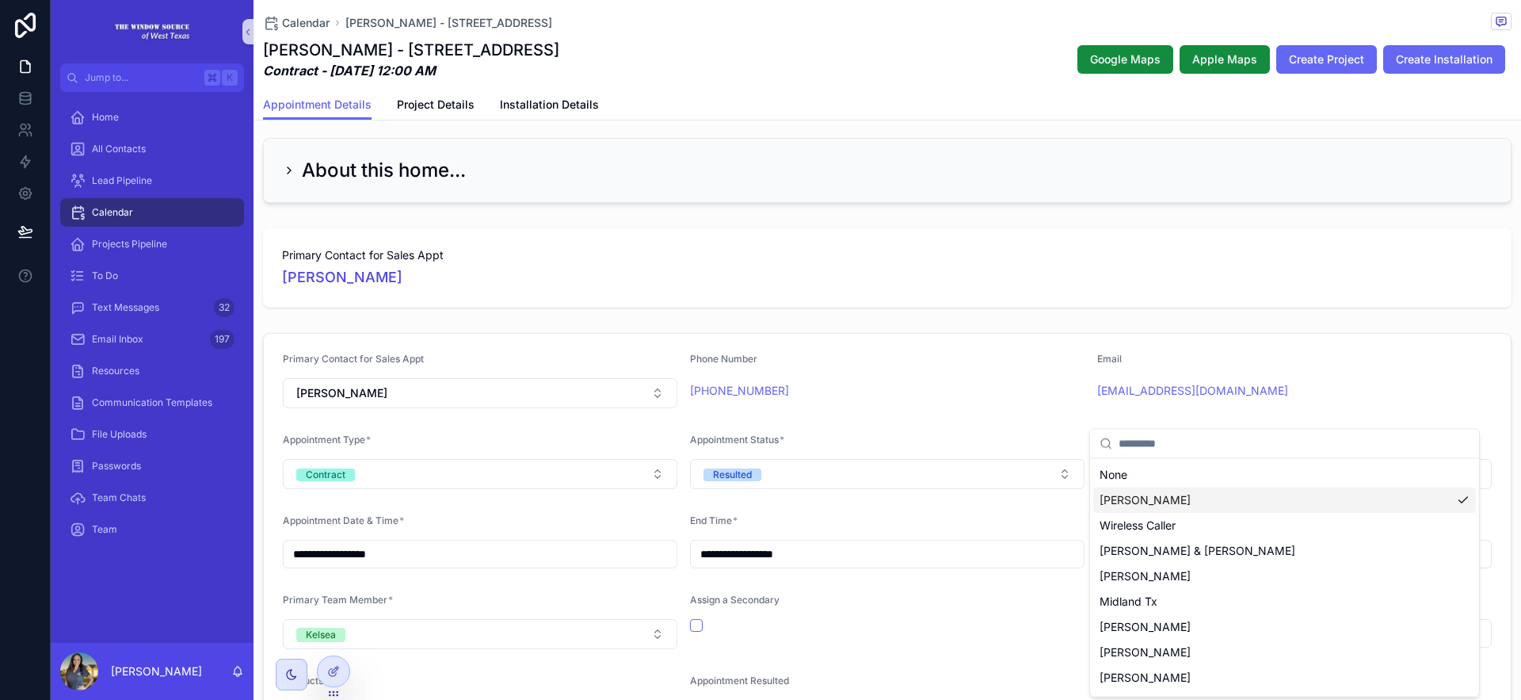
click at [1024, 326] on div "**********" at bounding box center [888, 527] width 1268 height 1000
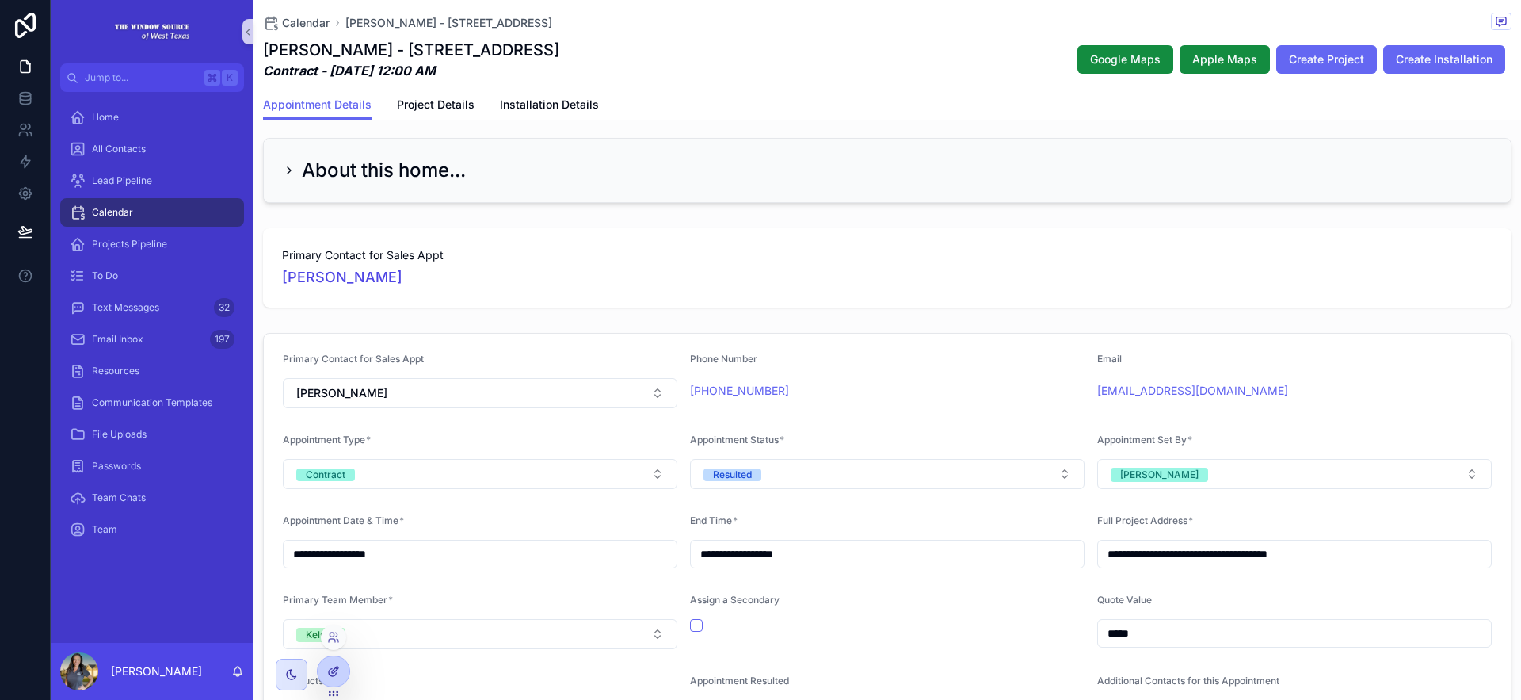
click at [345, 676] on div at bounding box center [334, 671] width 32 height 30
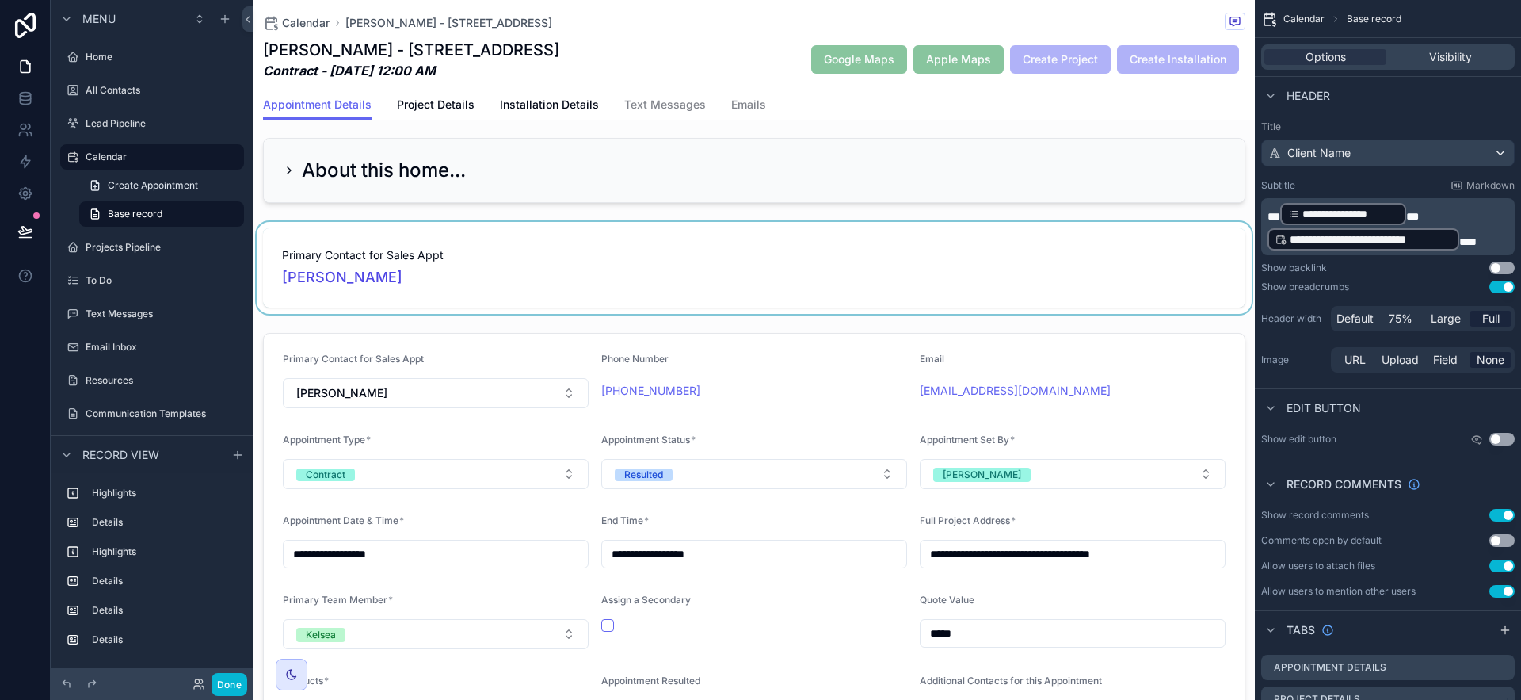
click at [925, 246] on div "scrollable content" at bounding box center [754, 268] width 1001 height 92
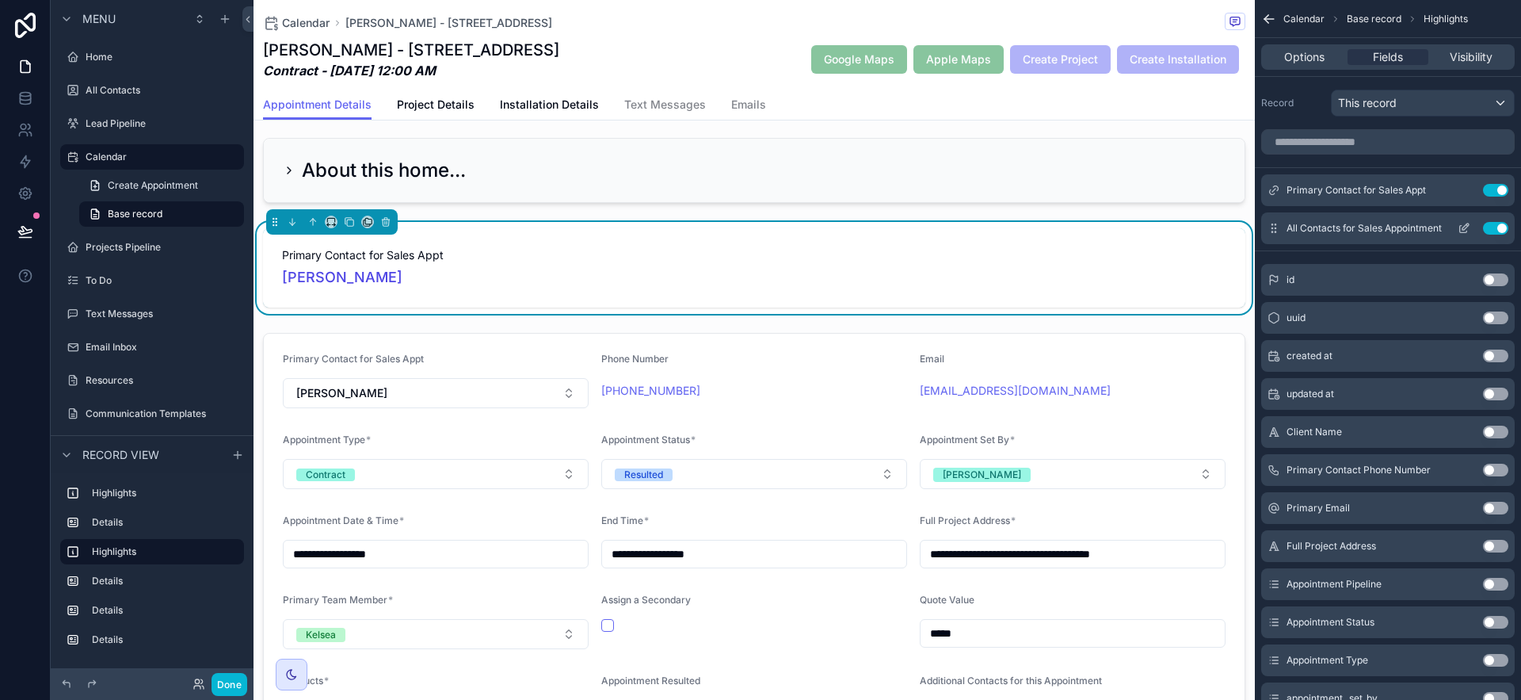
click at [1283, 223] on icon "scrollable content" at bounding box center [1465, 226] width 6 height 6
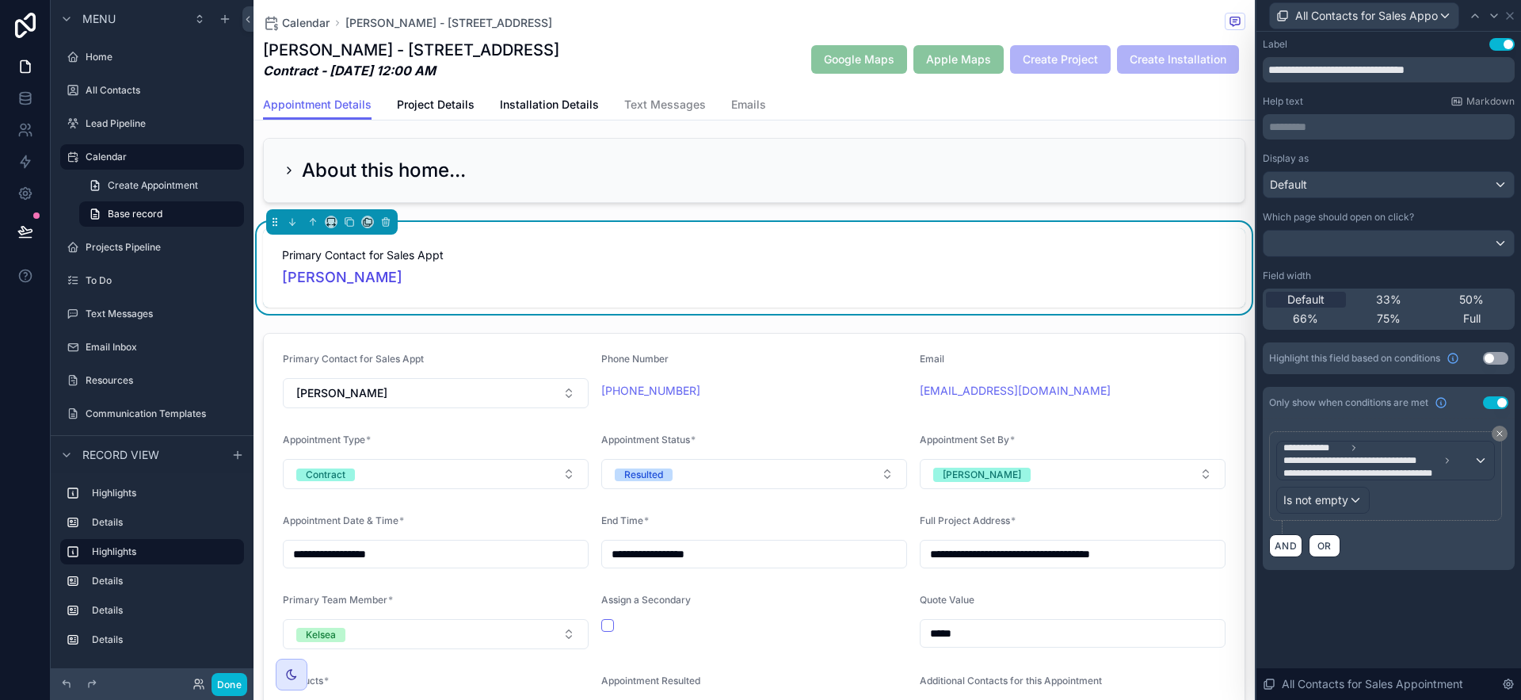
click at [1283, 399] on button "Use setting" at bounding box center [1495, 402] width 25 height 13
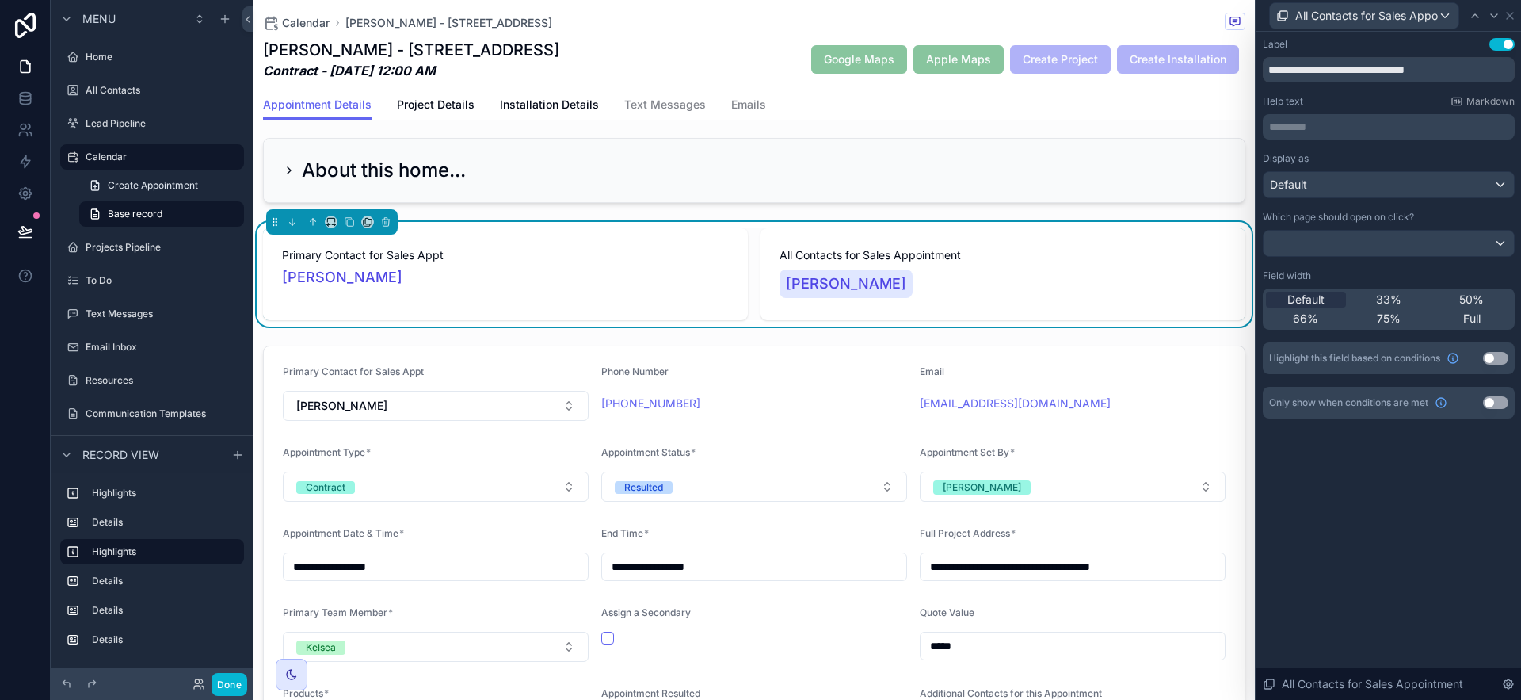
click at [1283, 400] on button "Use setting" at bounding box center [1495, 402] width 25 height 13
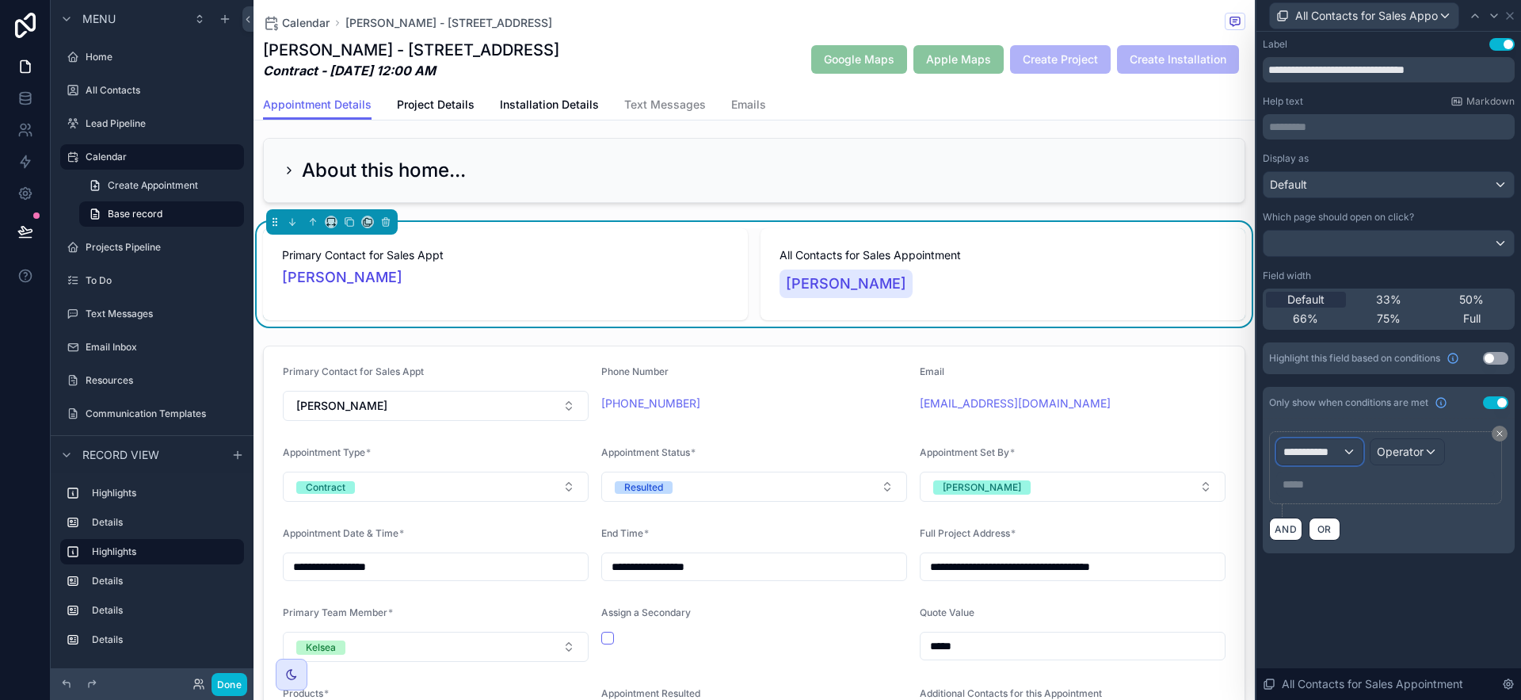
click at [1283, 452] on div "**********" at bounding box center [1320, 451] width 86 height 25
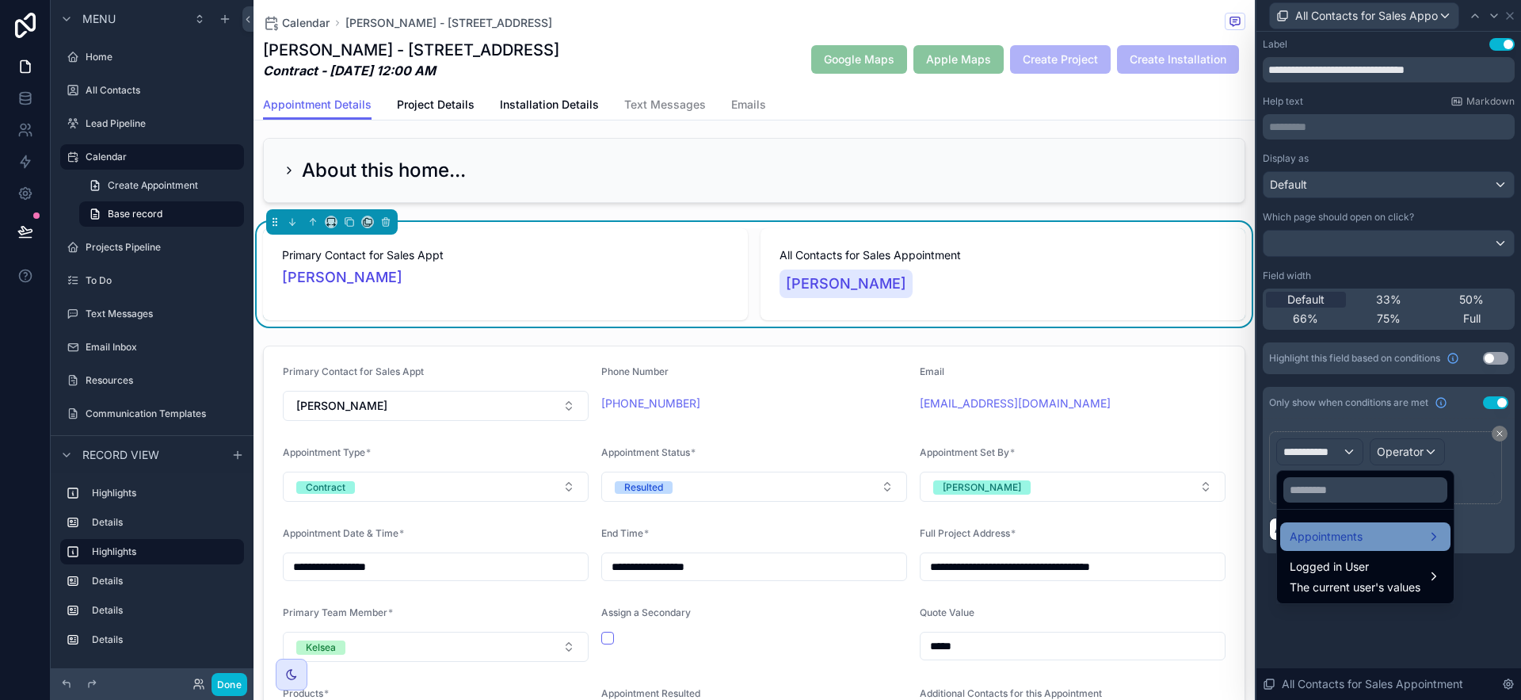
click at [1283, 527] on span "Appointments" at bounding box center [1326, 536] width 73 height 19
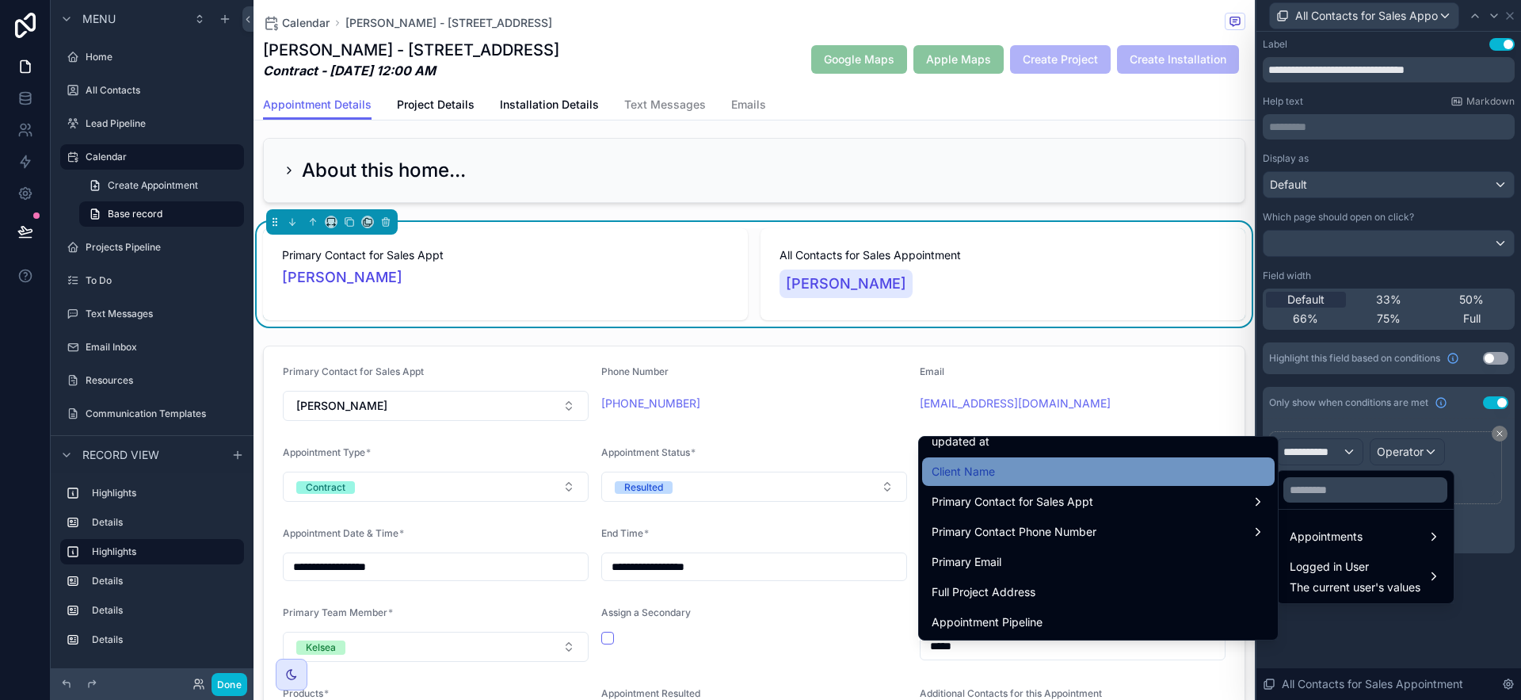
scroll to position [0, 0]
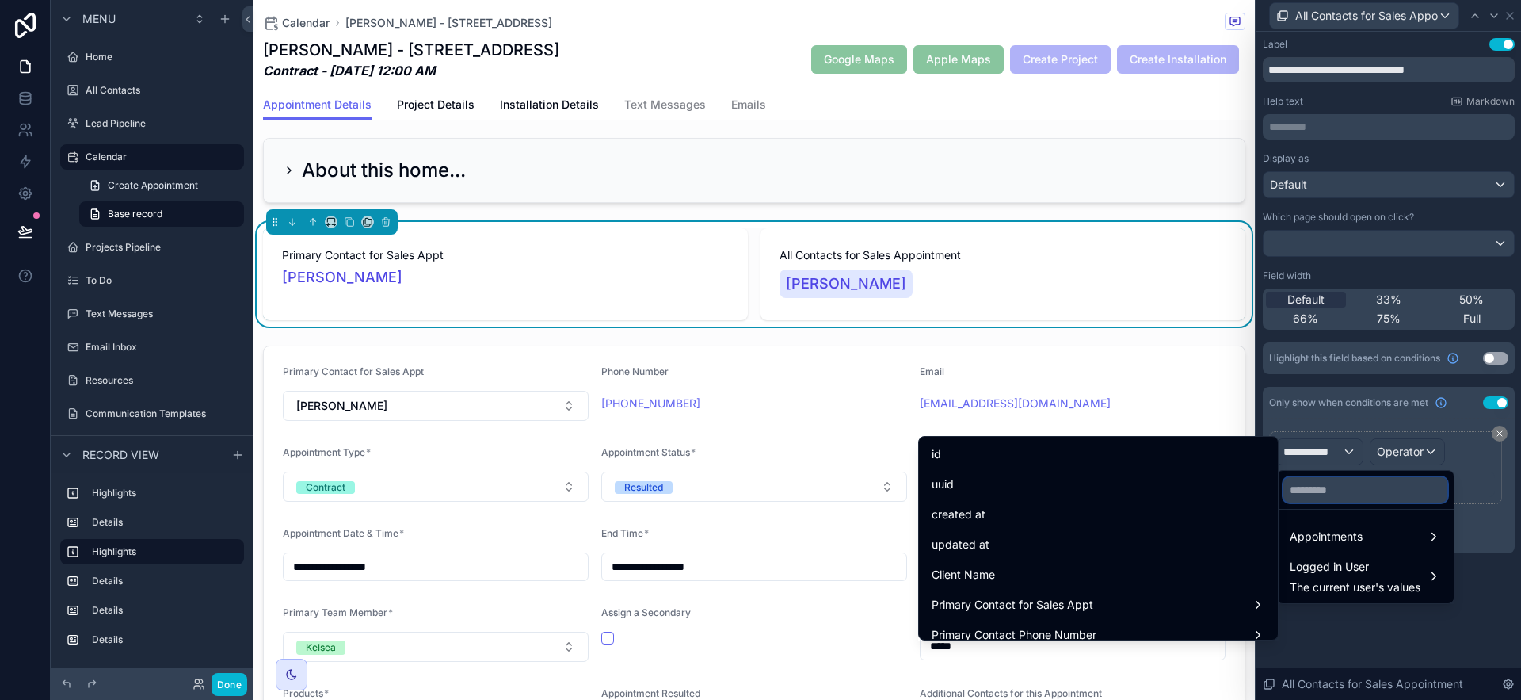
click at [1283, 500] on input "text" at bounding box center [1365, 489] width 164 height 25
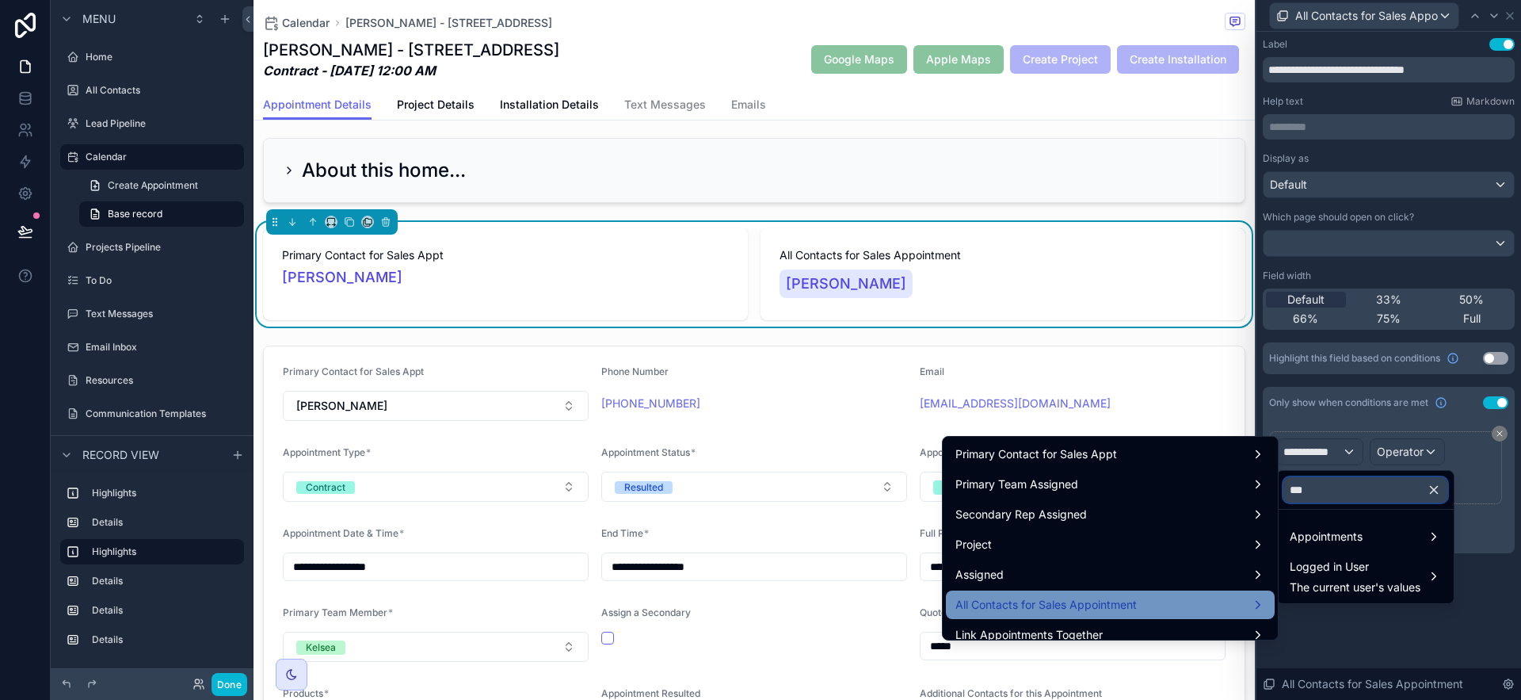
type input "***"
click at [1218, 615] on div "All Contacts for Sales Appointment" at bounding box center [1110, 604] width 329 height 29
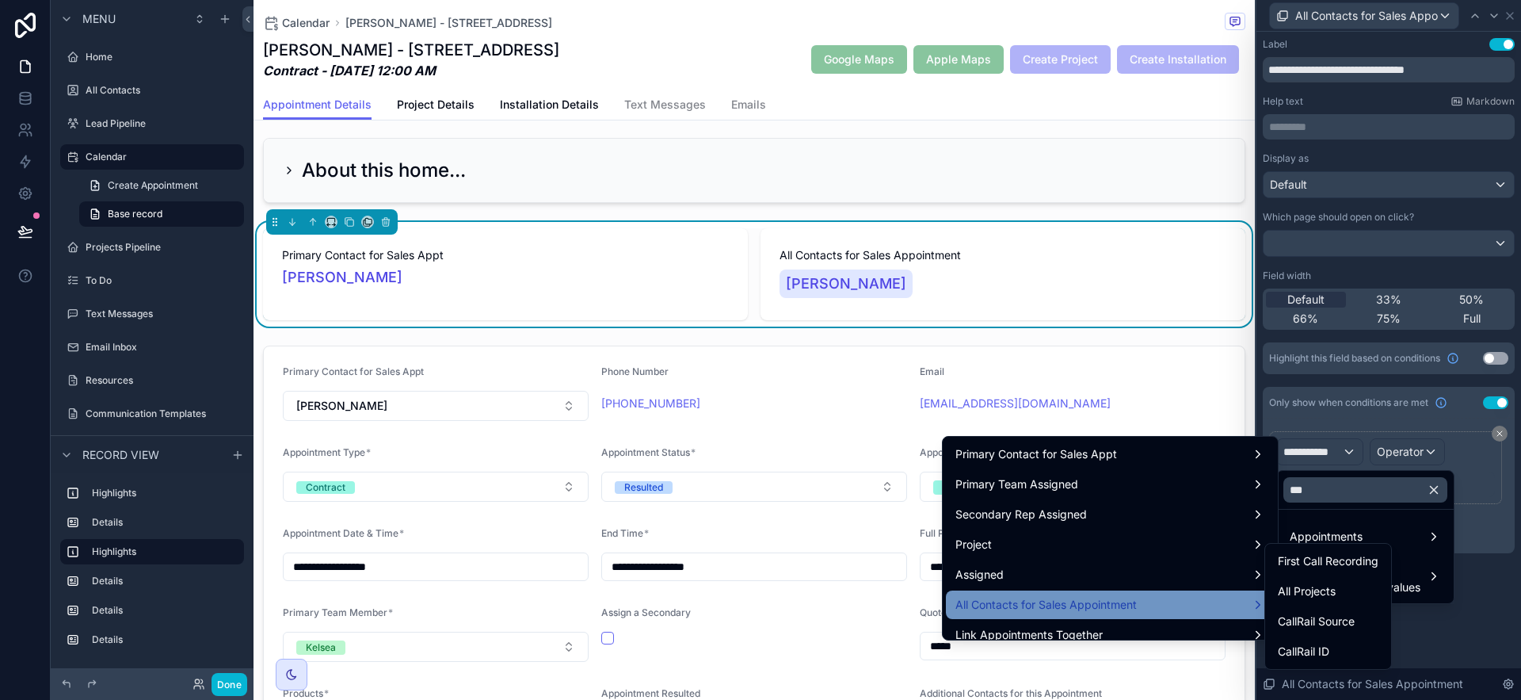
click at [1168, 604] on div "All Contacts for Sales Appointment" at bounding box center [1110, 604] width 310 height 19
click at [1137, 598] on div "All Contacts for Sales Appointment" at bounding box center [1110, 604] width 310 height 19
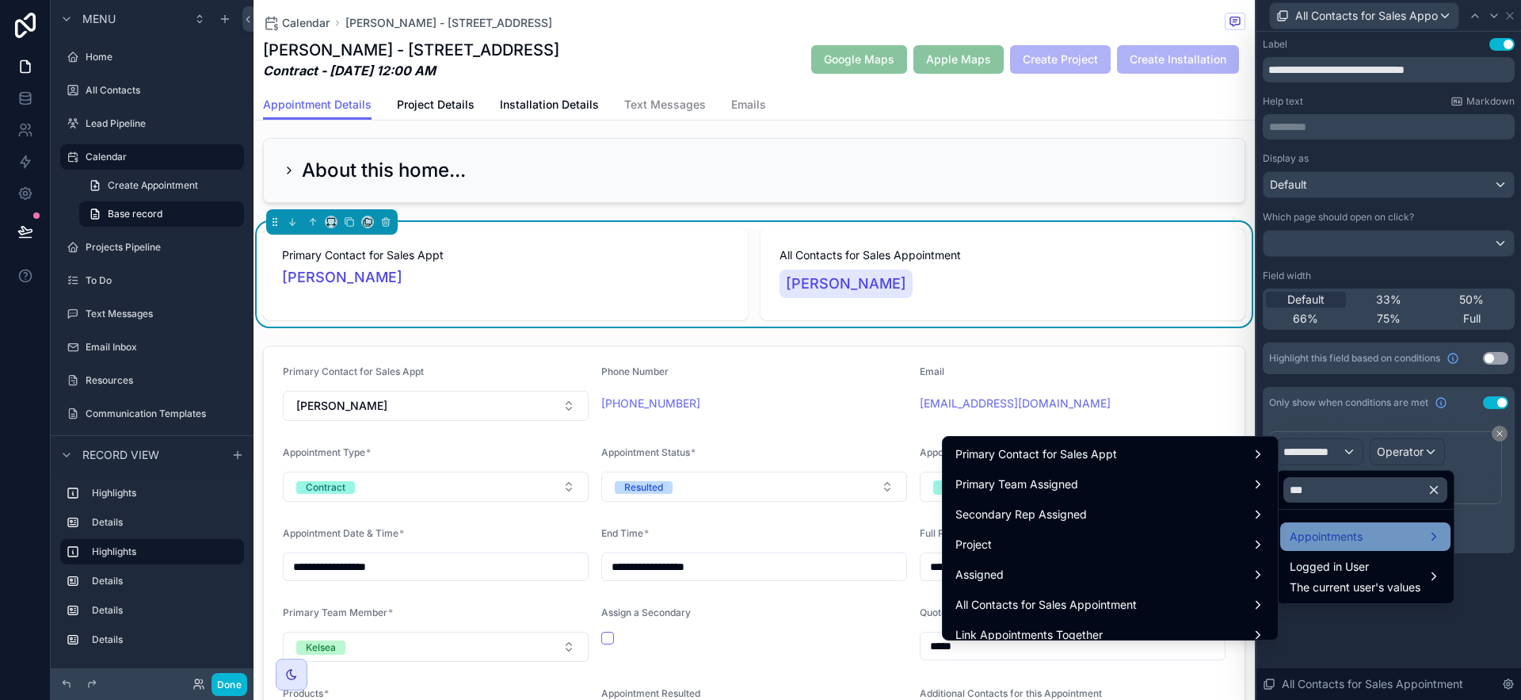
click at [1283, 544] on div "Appointments" at bounding box center [1365, 536] width 151 height 19
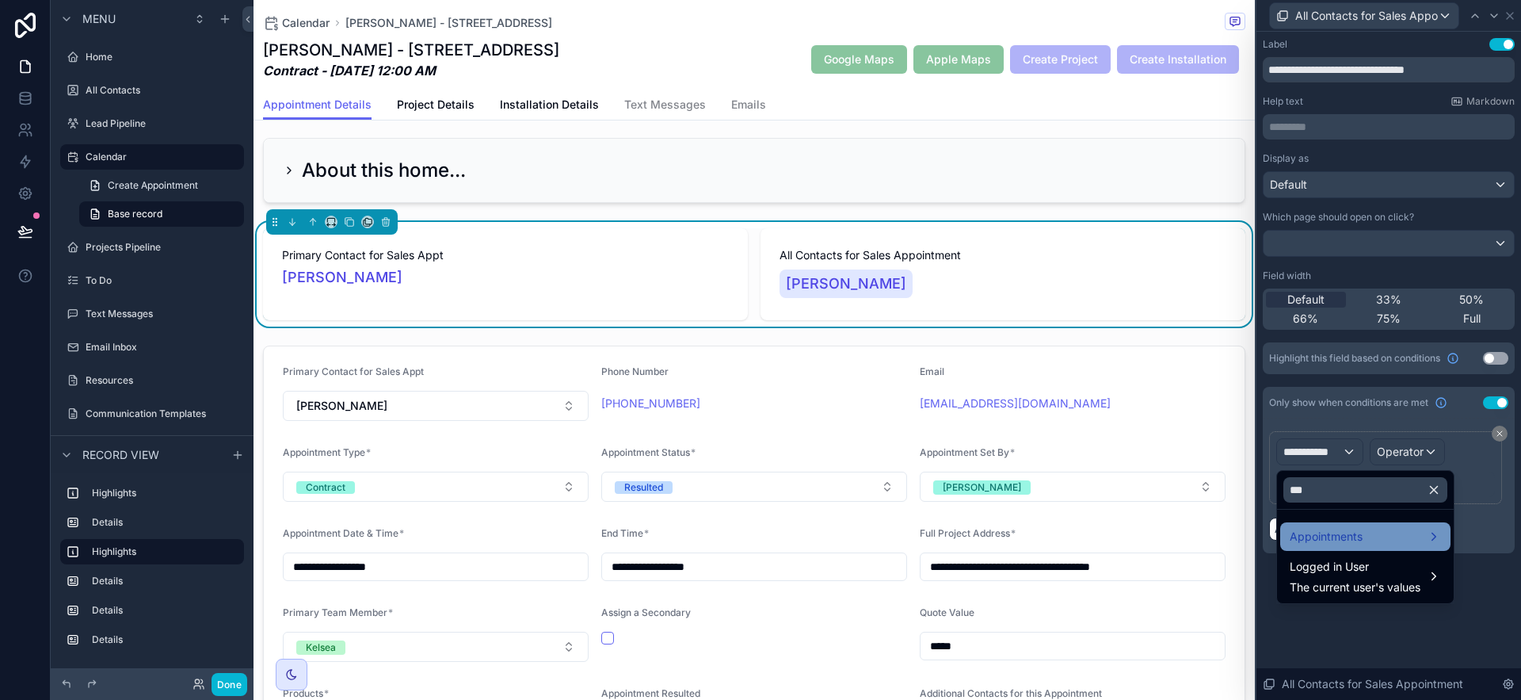
click at [1283, 539] on div "Appointments" at bounding box center [1365, 536] width 151 height 19
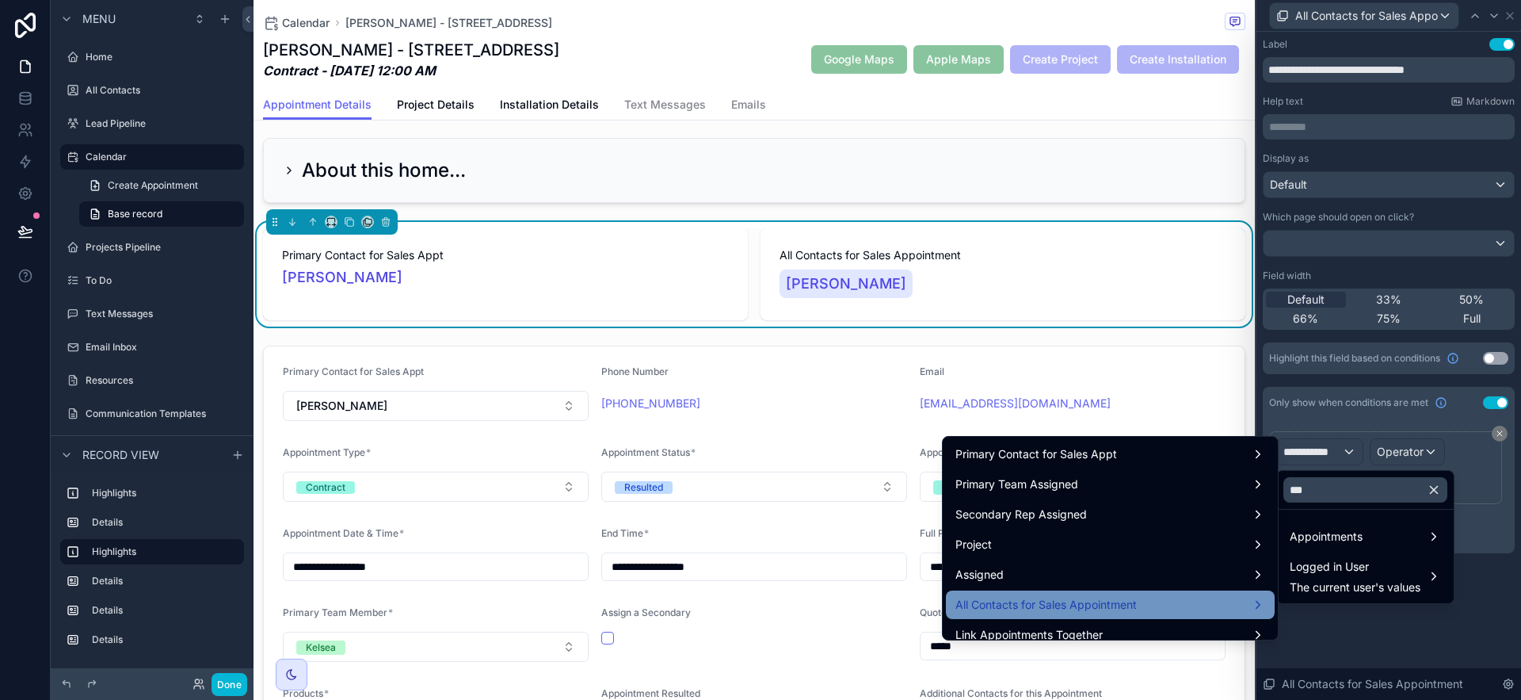
click at [1159, 596] on div "All Contacts for Sales Appointment" at bounding box center [1110, 604] width 310 height 19
click at [1158, 609] on div "All Contacts for Sales Appointment" at bounding box center [1110, 604] width 310 height 19
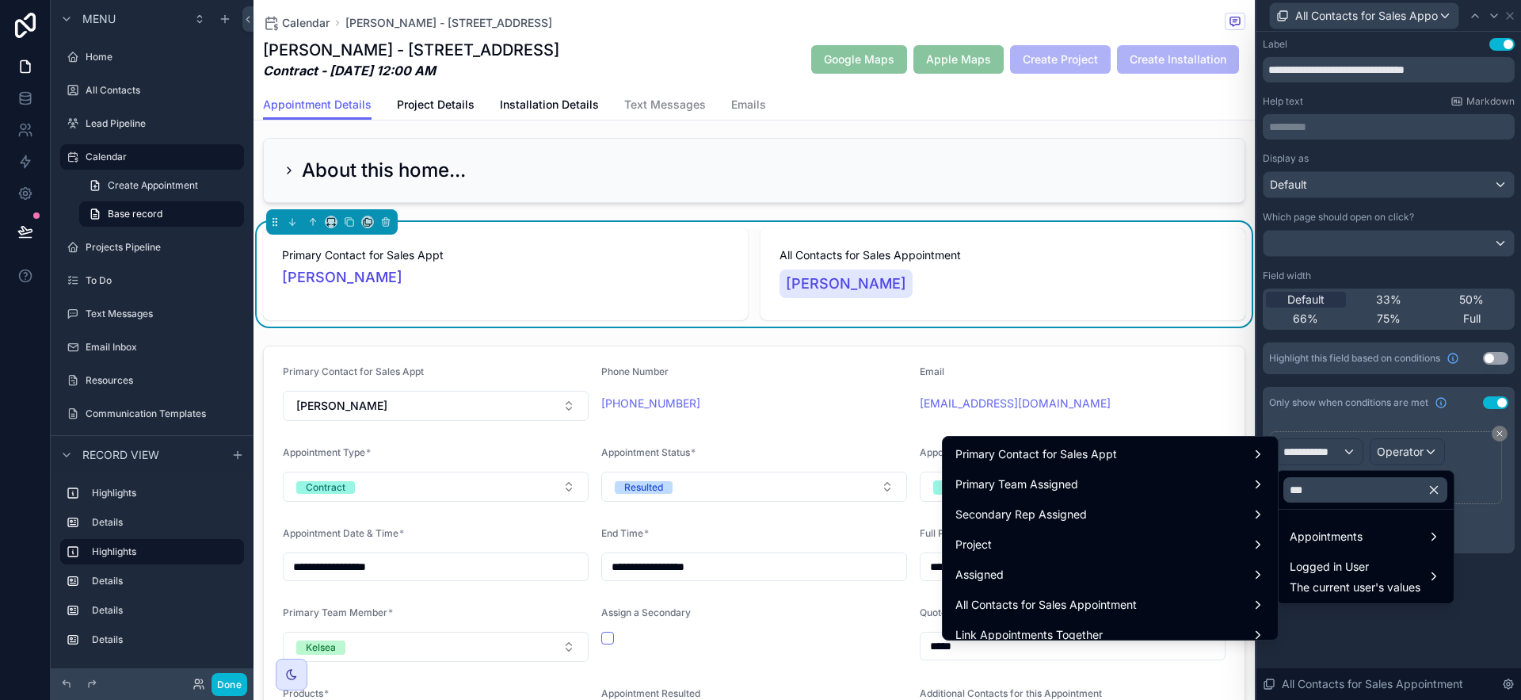
click at [1283, 513] on div at bounding box center [1388, 350] width 265 height 700
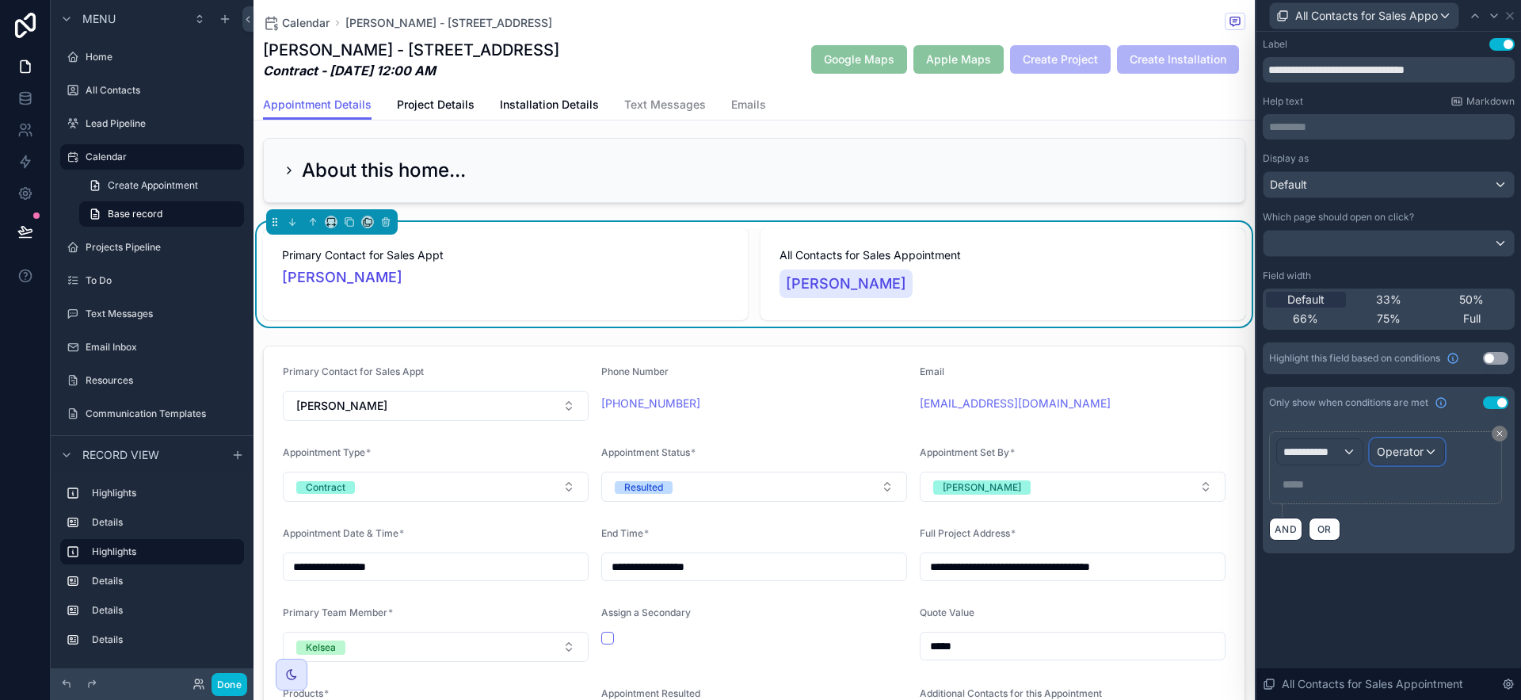
click at [1283, 456] on div "Operator" at bounding box center [1407, 451] width 74 height 25
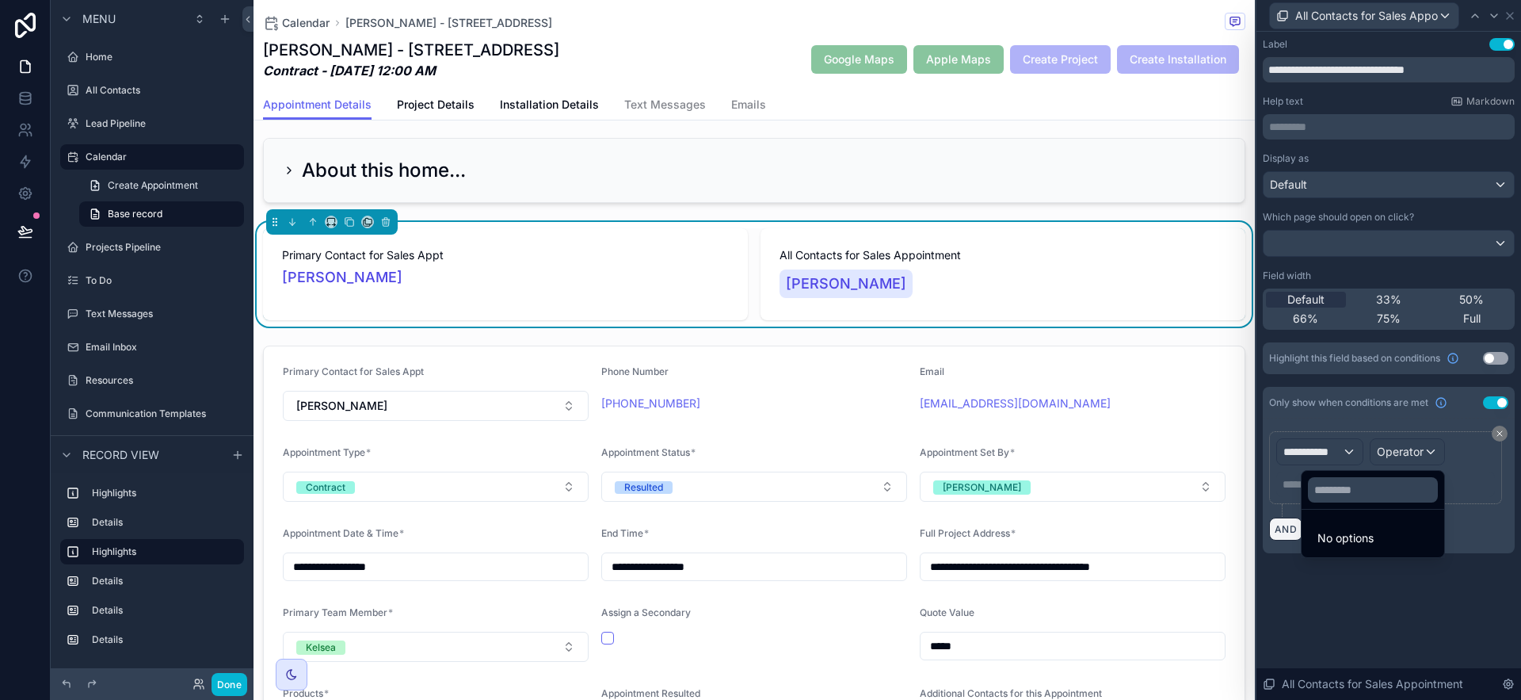
drag, startPoint x: 1292, startPoint y: 616, endPoint x: 1280, endPoint y: 520, distance: 96.6
click at [1283, 615] on div at bounding box center [1388, 350] width 265 height 700
click at [1283, 451] on span "**********" at bounding box center [1312, 452] width 59 height 16
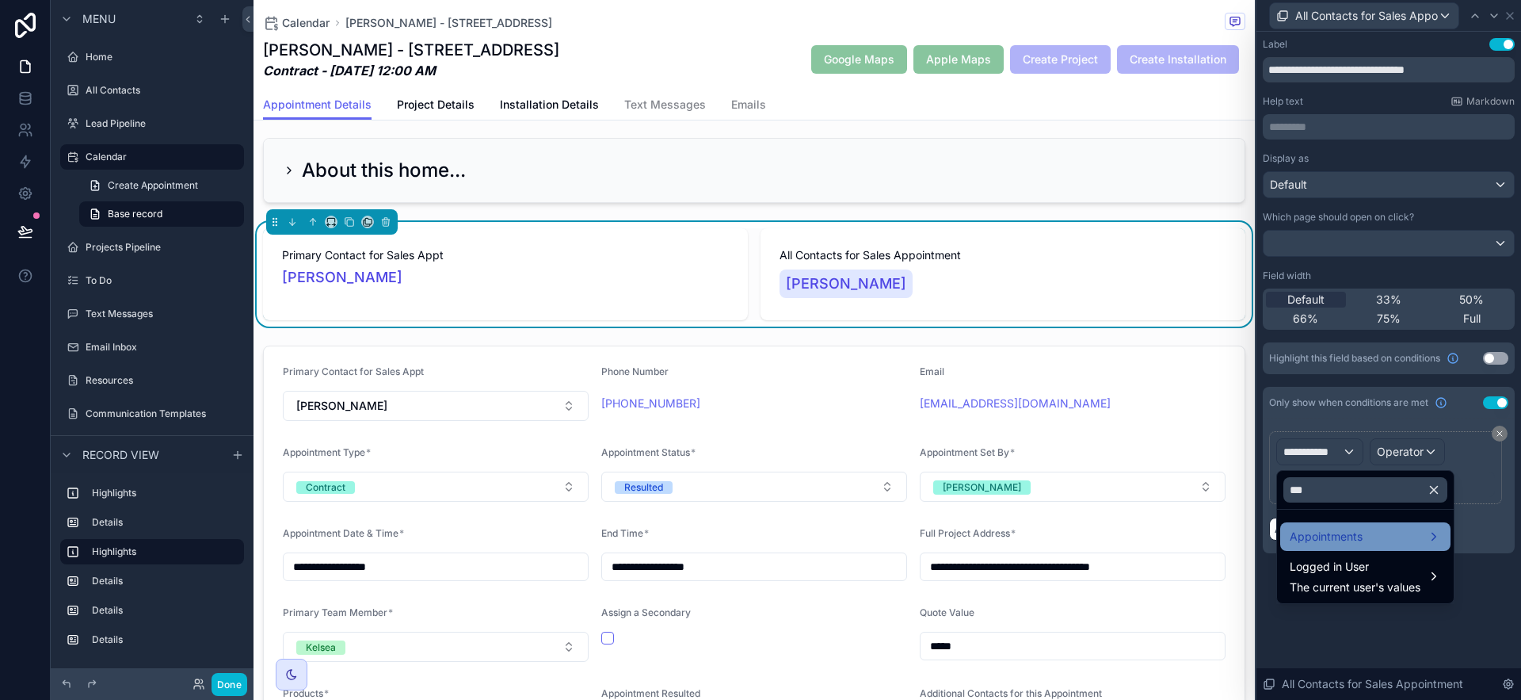
drag, startPoint x: 1314, startPoint y: 564, endPoint x: 1321, endPoint y: 529, distance: 35.4
click at [1283, 529] on ul "Appointments Logged in User The current user's values" at bounding box center [1365, 555] width 177 height 93
click at [1283, 529] on span "Appointments" at bounding box center [1326, 536] width 73 height 19
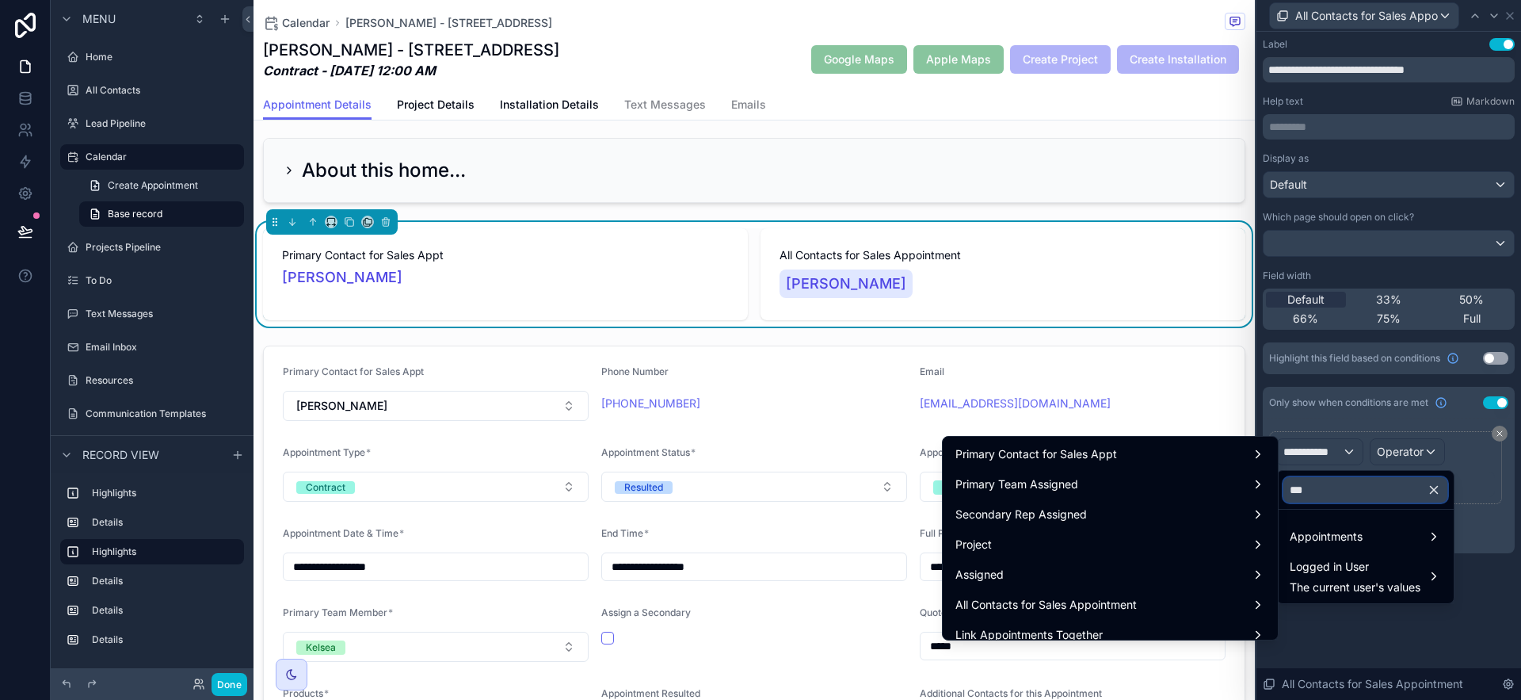
click at [1283, 488] on input "***" at bounding box center [1365, 489] width 164 height 25
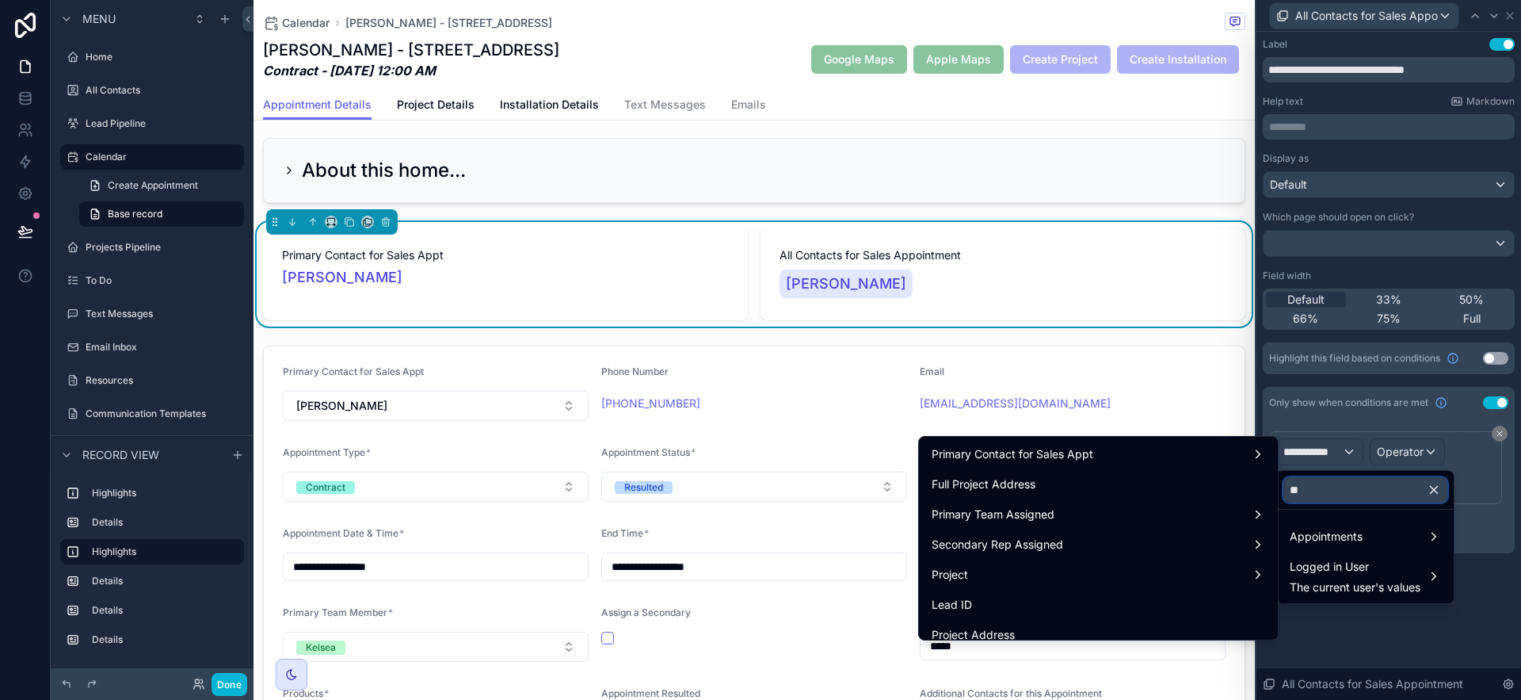
type input "*"
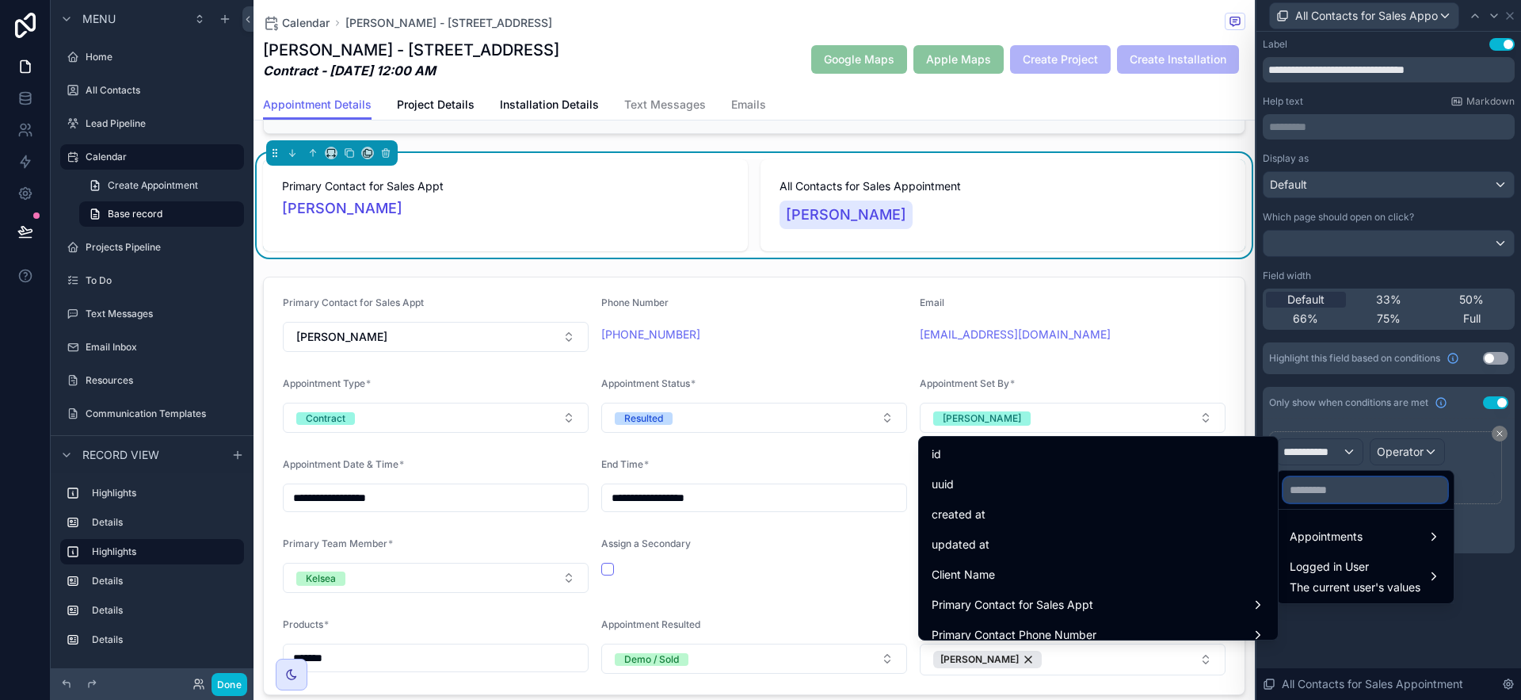
drag, startPoint x: 1313, startPoint y: 492, endPoint x: 1312, endPoint y: 501, distance: 9.6
click at [1283, 492] on input "text" at bounding box center [1365, 489] width 164 height 25
type input "***"
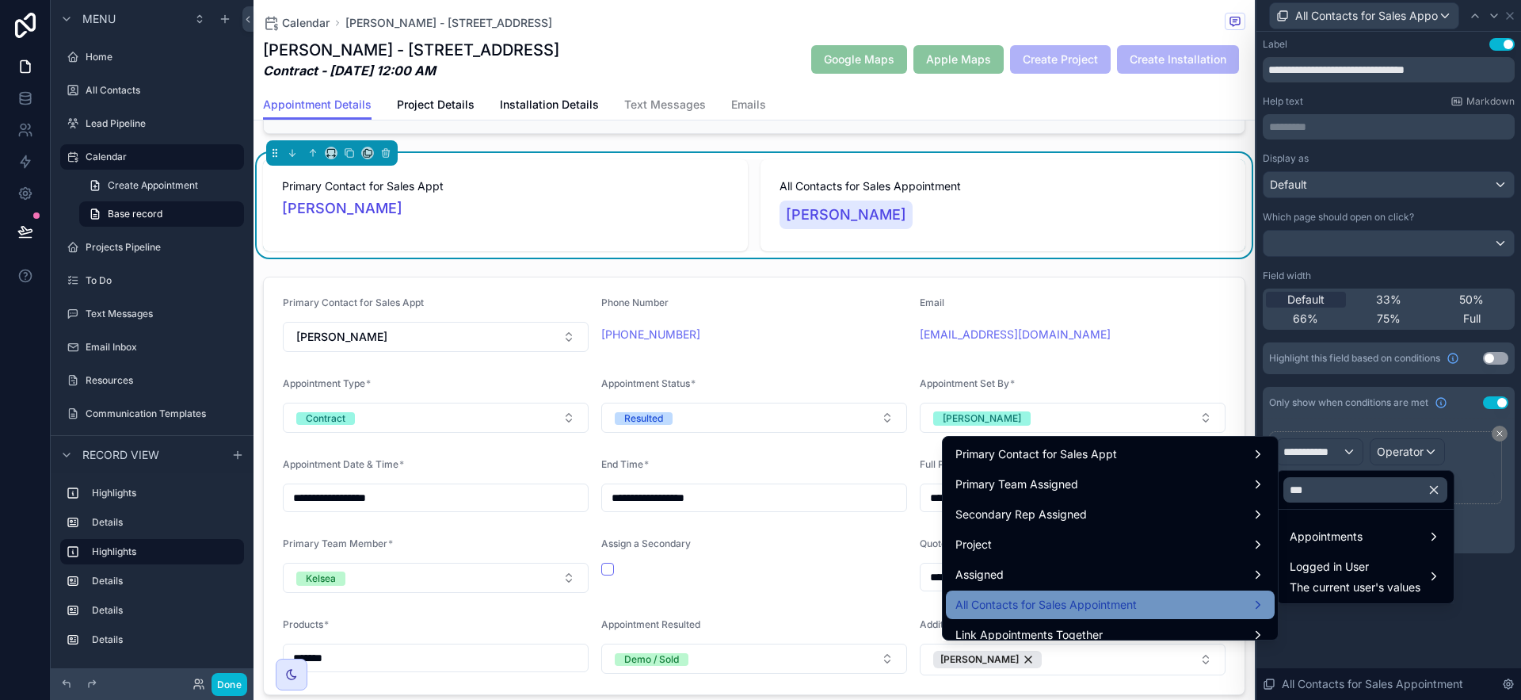
click at [1208, 604] on div "All Contacts for Sales Appointment" at bounding box center [1110, 604] width 310 height 19
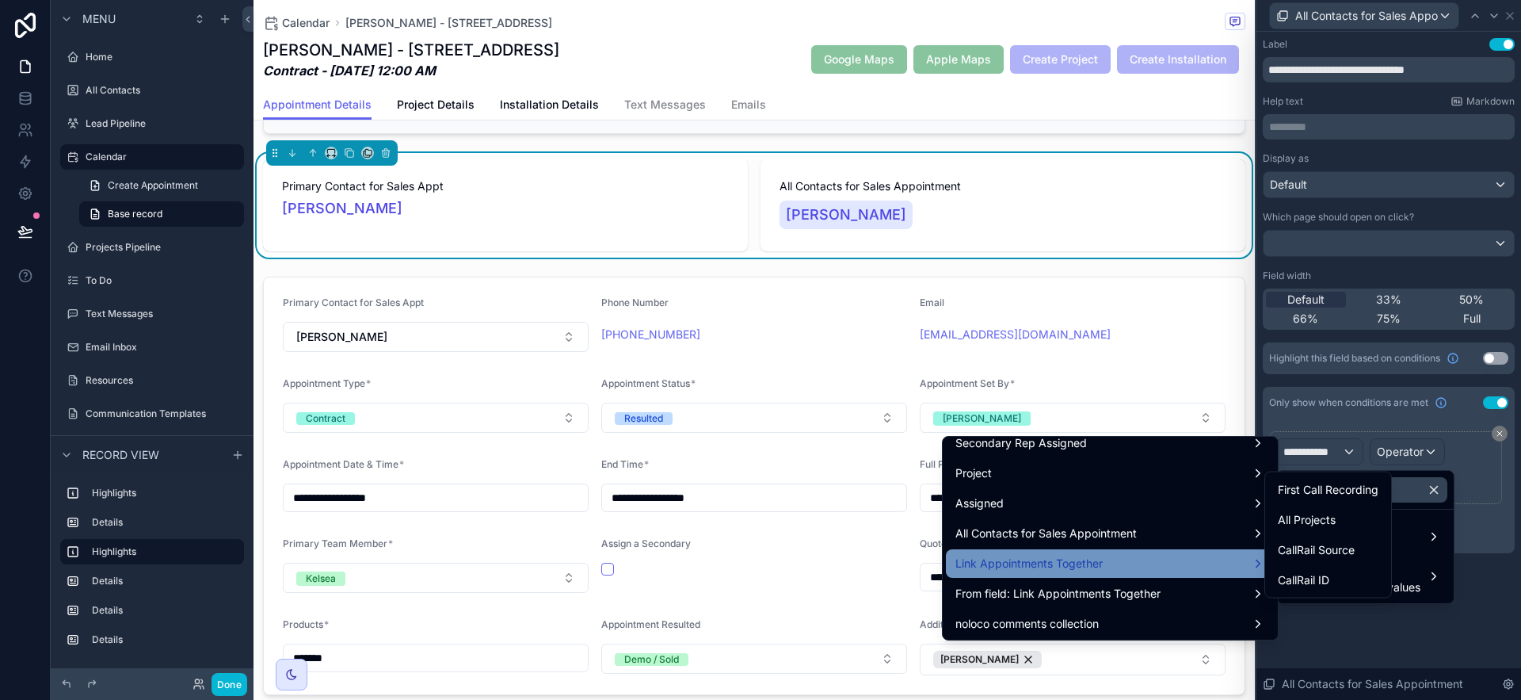
scroll to position [71, 0]
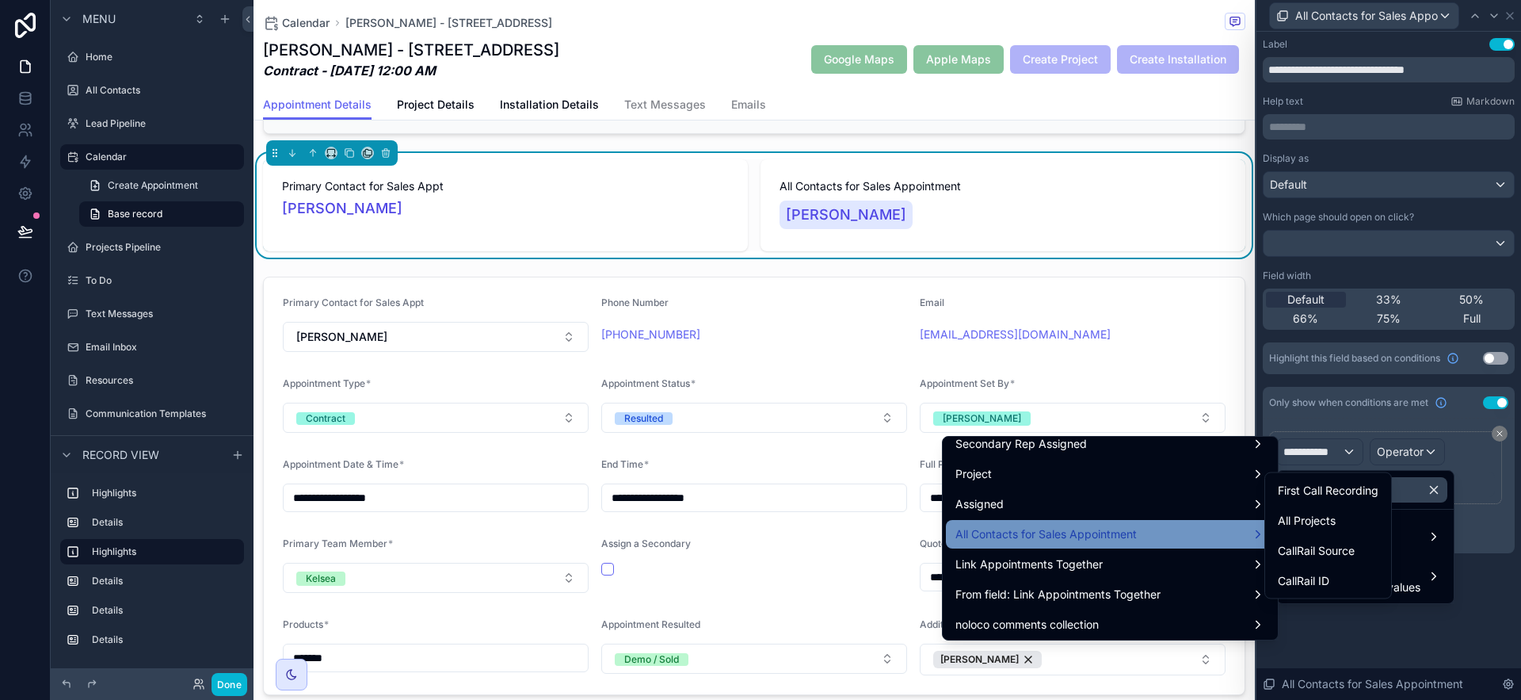
click at [1168, 539] on div "All Contacts for Sales Appointment" at bounding box center [1110, 533] width 310 height 19
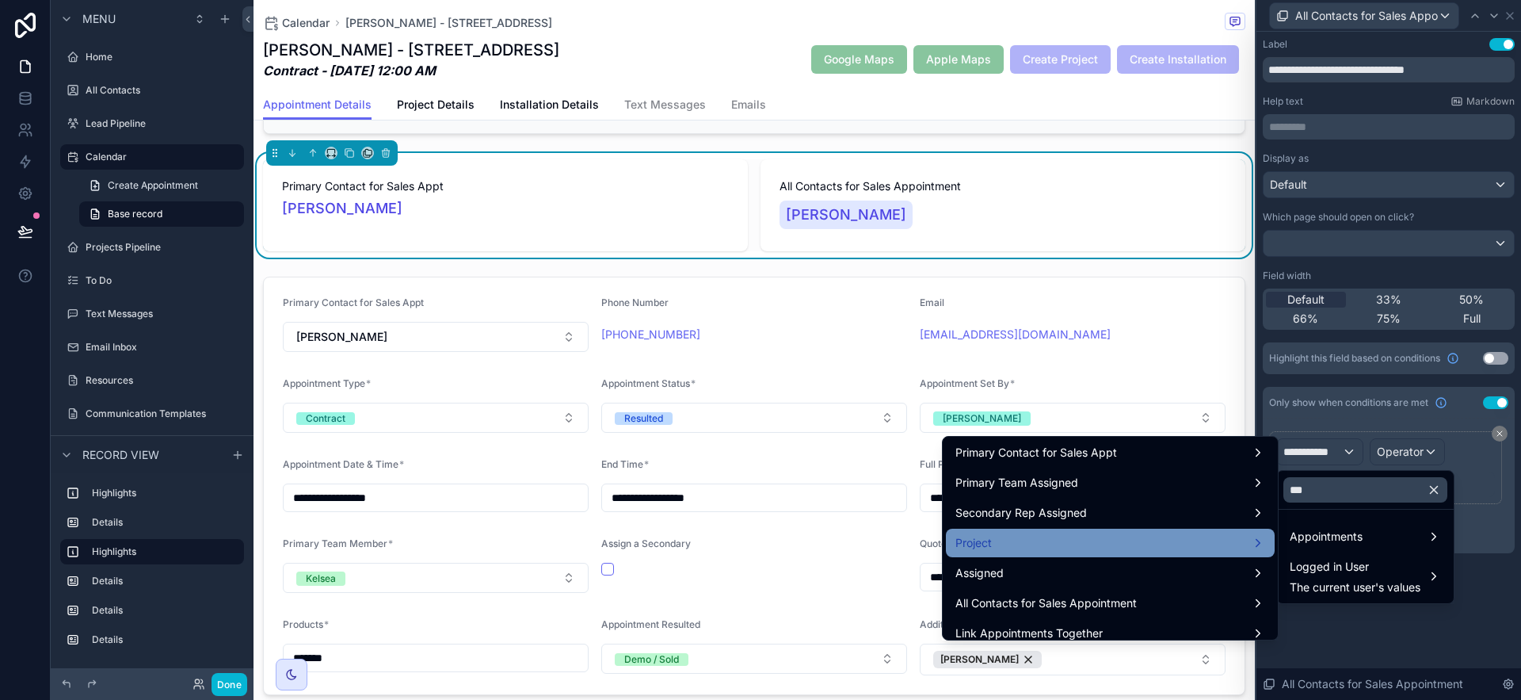
scroll to position [0, 0]
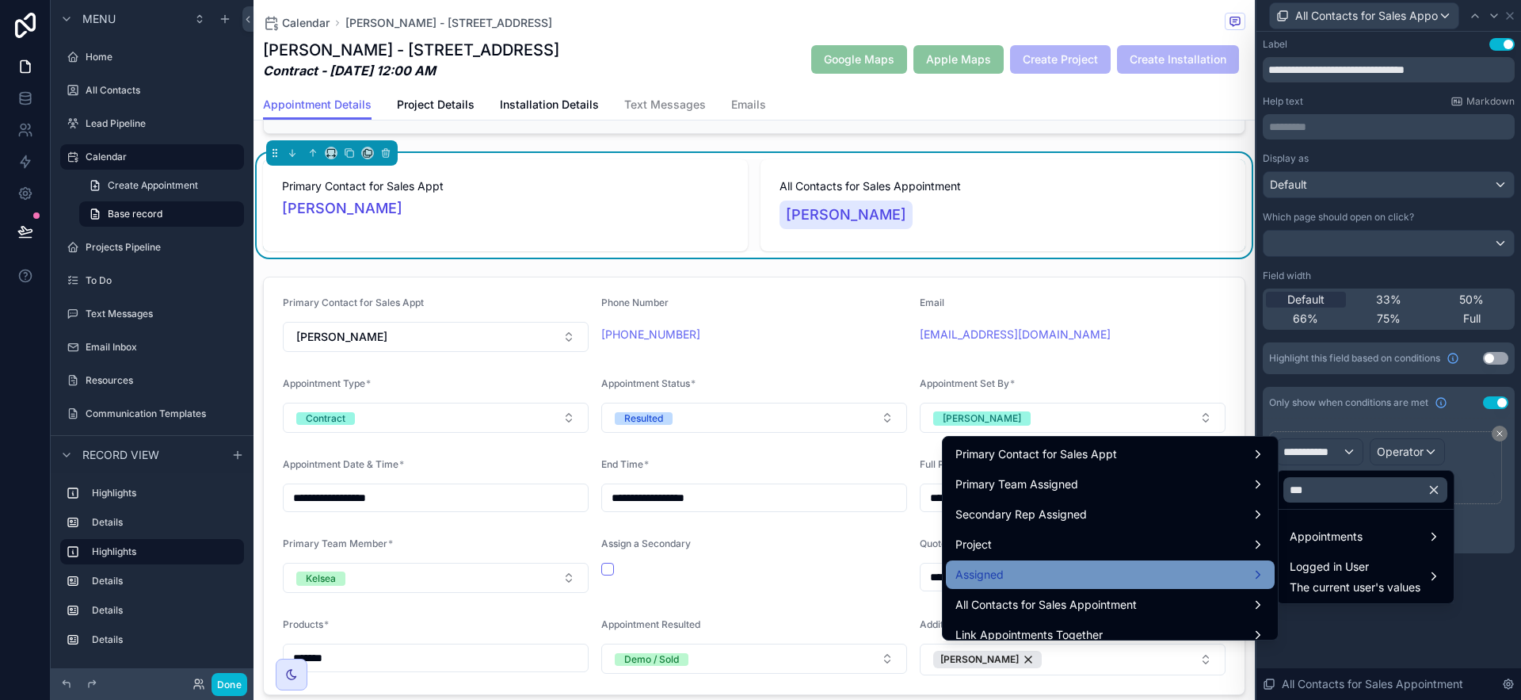
click at [1165, 576] on div "Assigned" at bounding box center [1110, 574] width 310 height 19
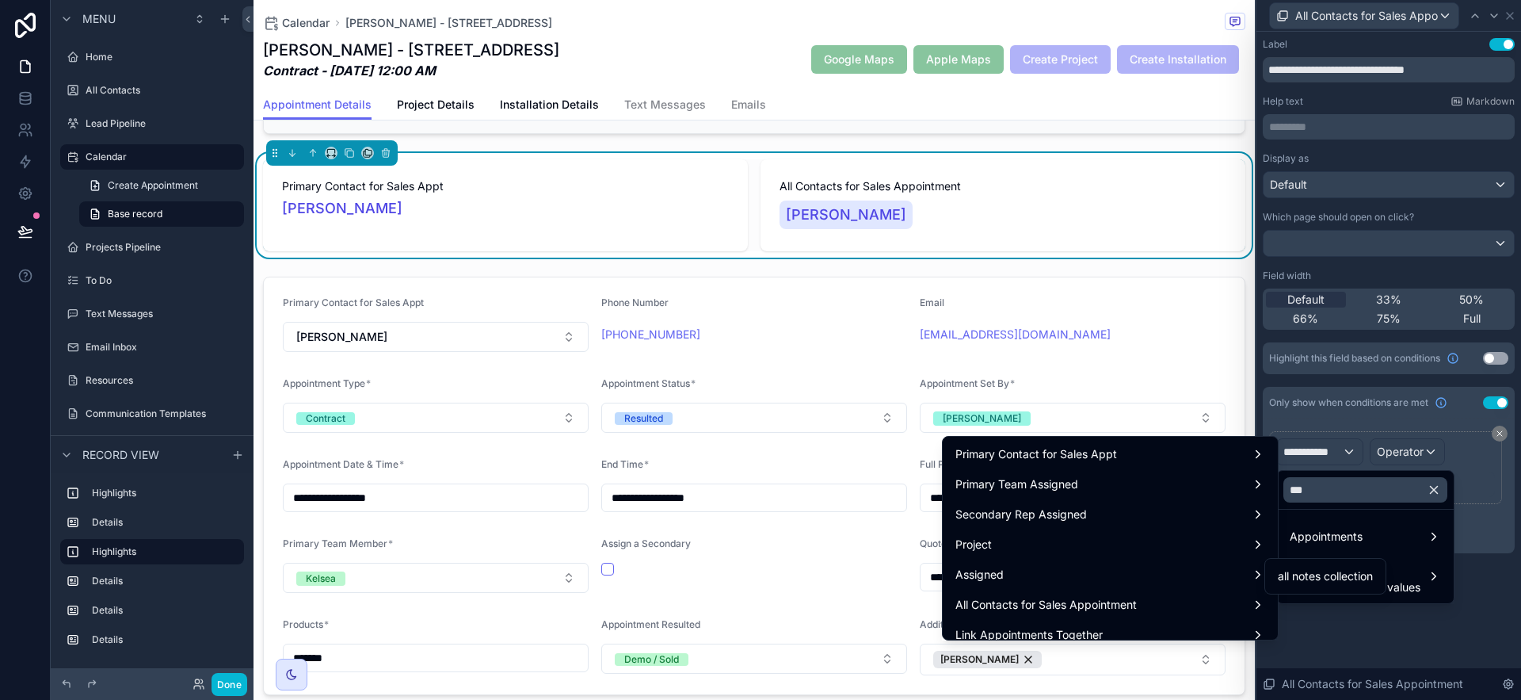
click at [1283, 644] on div at bounding box center [1388, 350] width 265 height 700
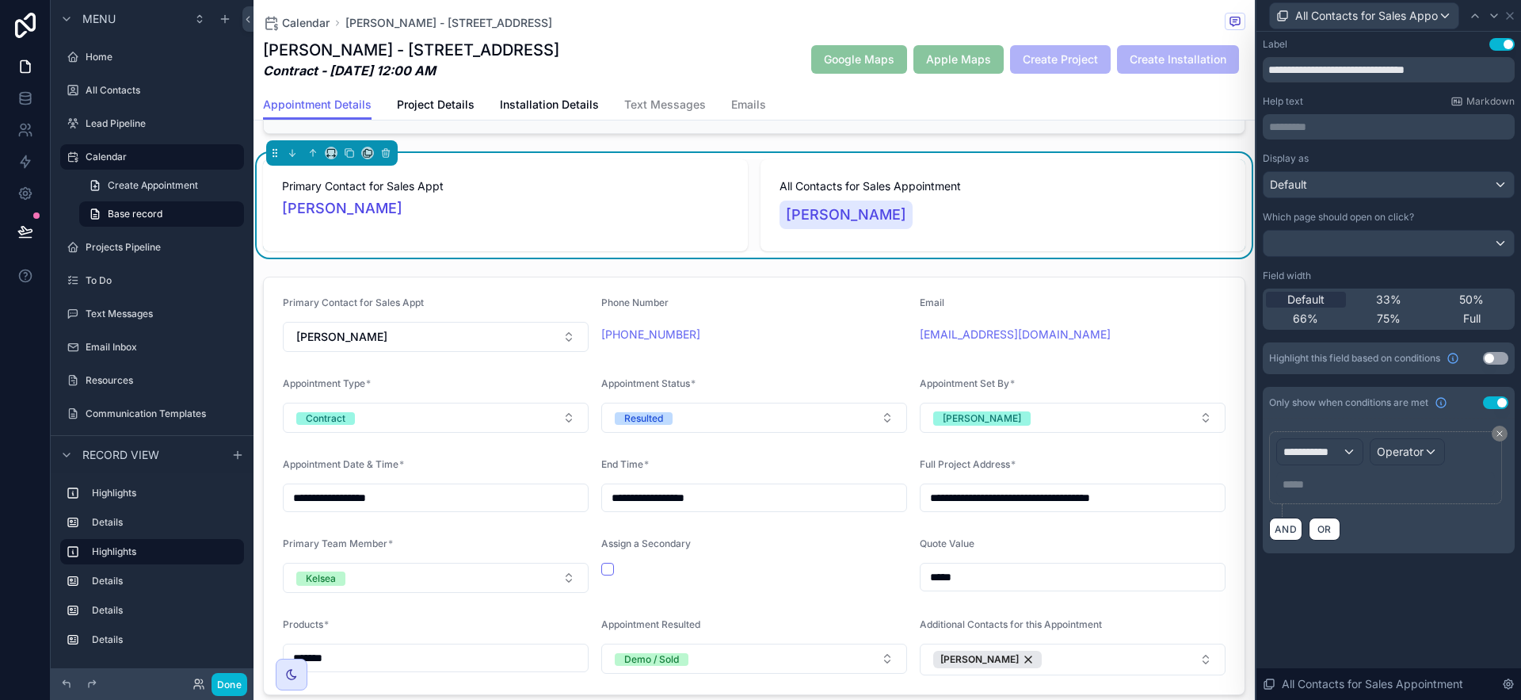
click at [1283, 643] on div "**********" at bounding box center [1388, 366] width 265 height 668
click at [1283, 432] on icon at bounding box center [1500, 434] width 10 height 10
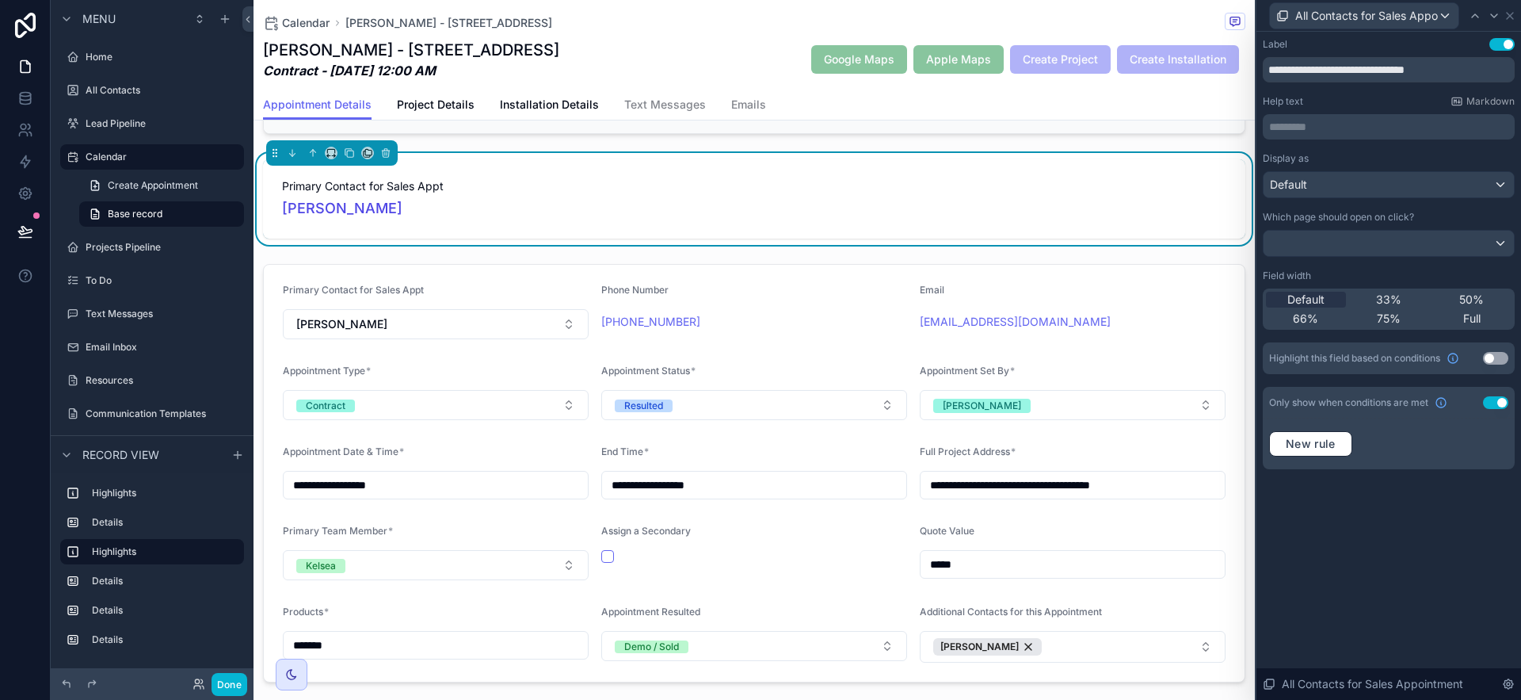
click at [1283, 403] on button "Use setting" at bounding box center [1495, 402] width 25 height 13
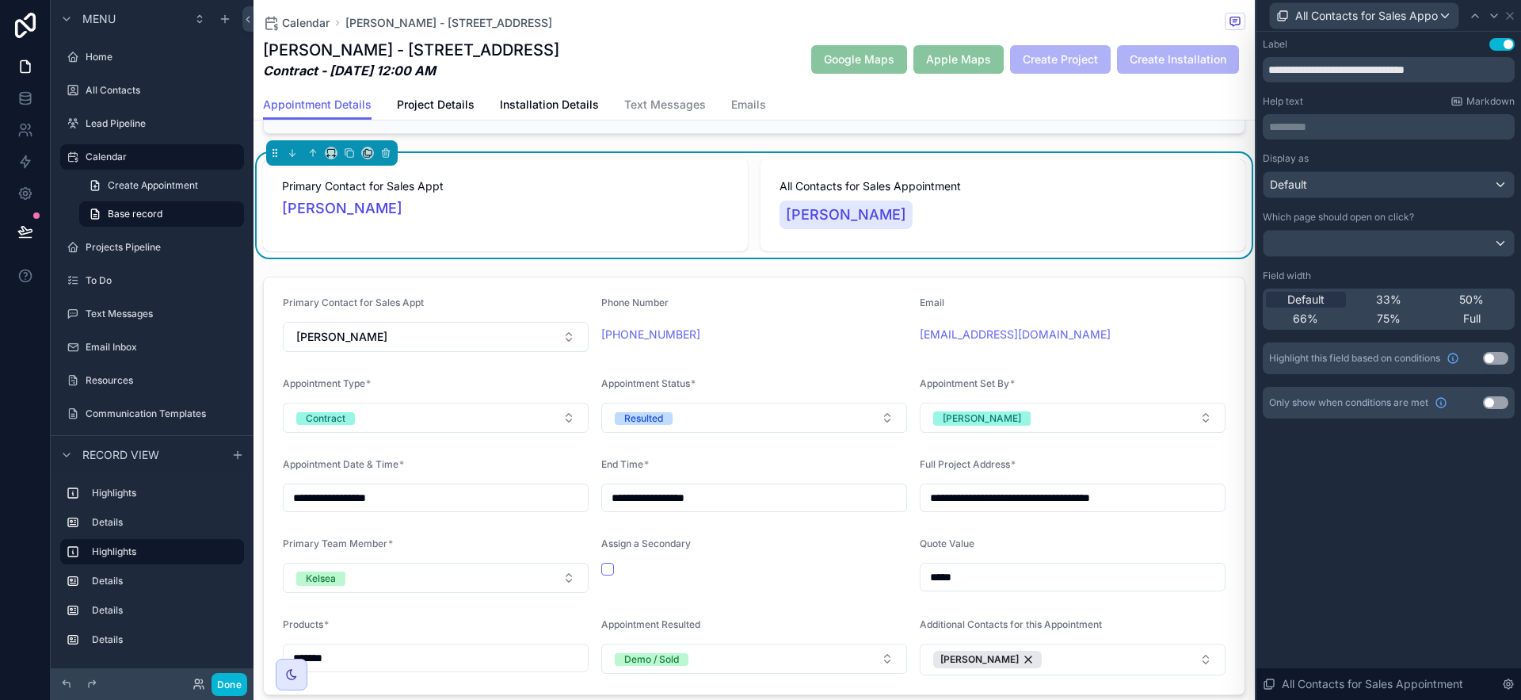
click at [1283, 499] on div "**********" at bounding box center [1388, 366] width 265 height 668
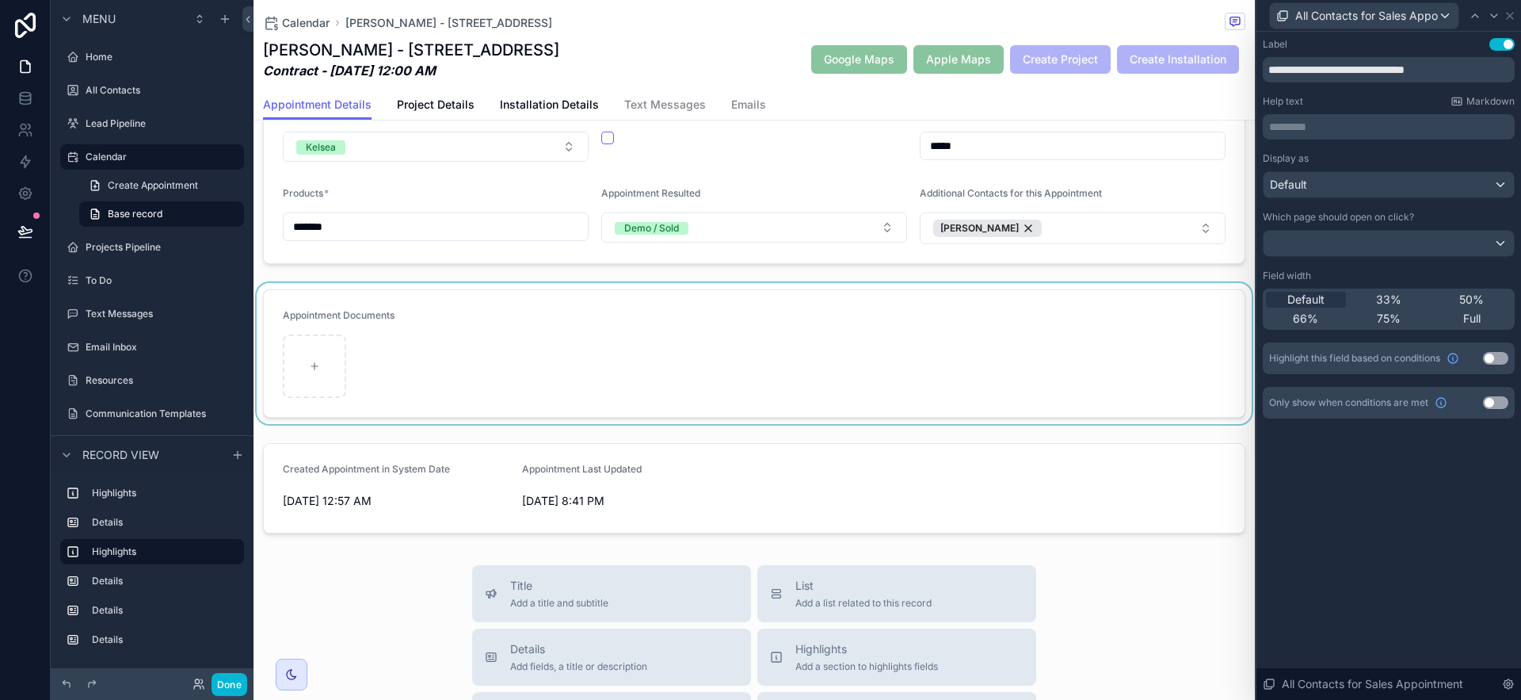
scroll to position [576, 0]
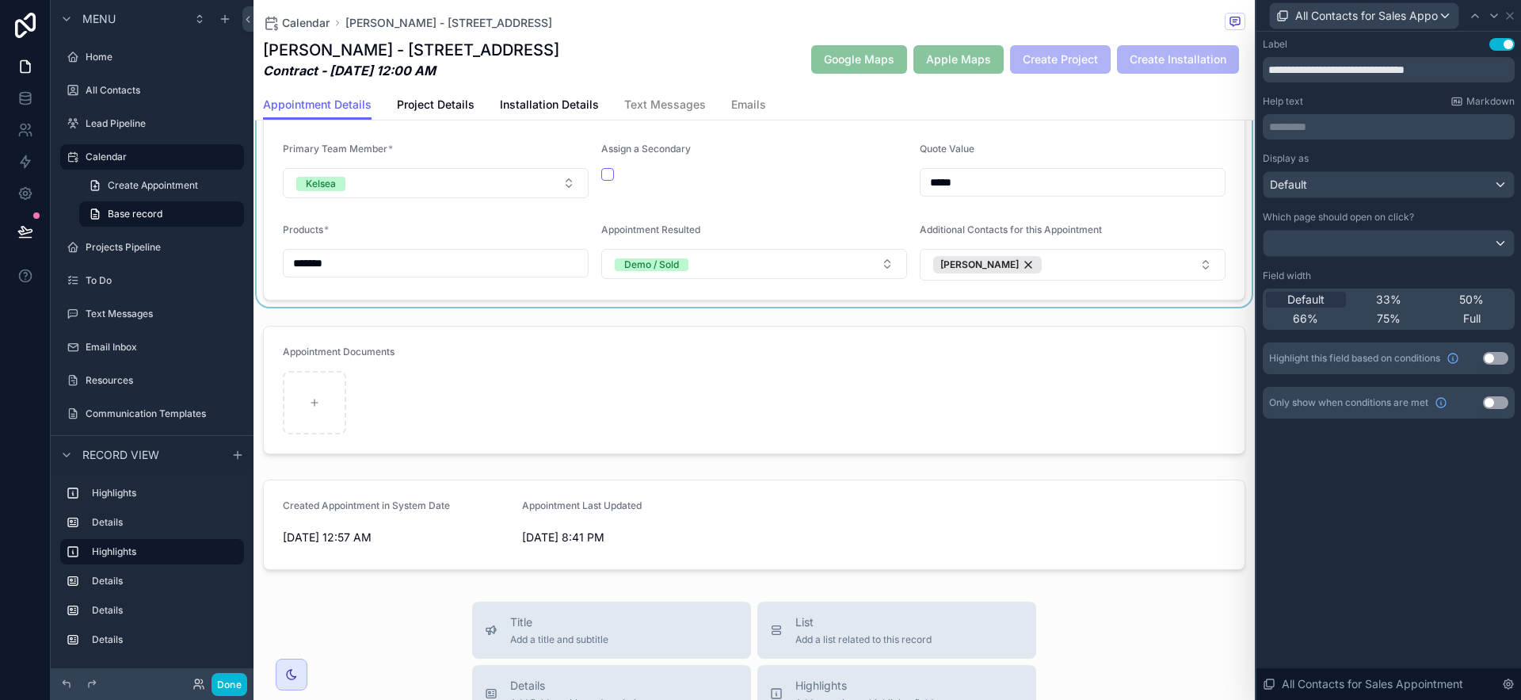
click at [1021, 263] on div "scrollable content" at bounding box center [754, 91] width 1001 height 431
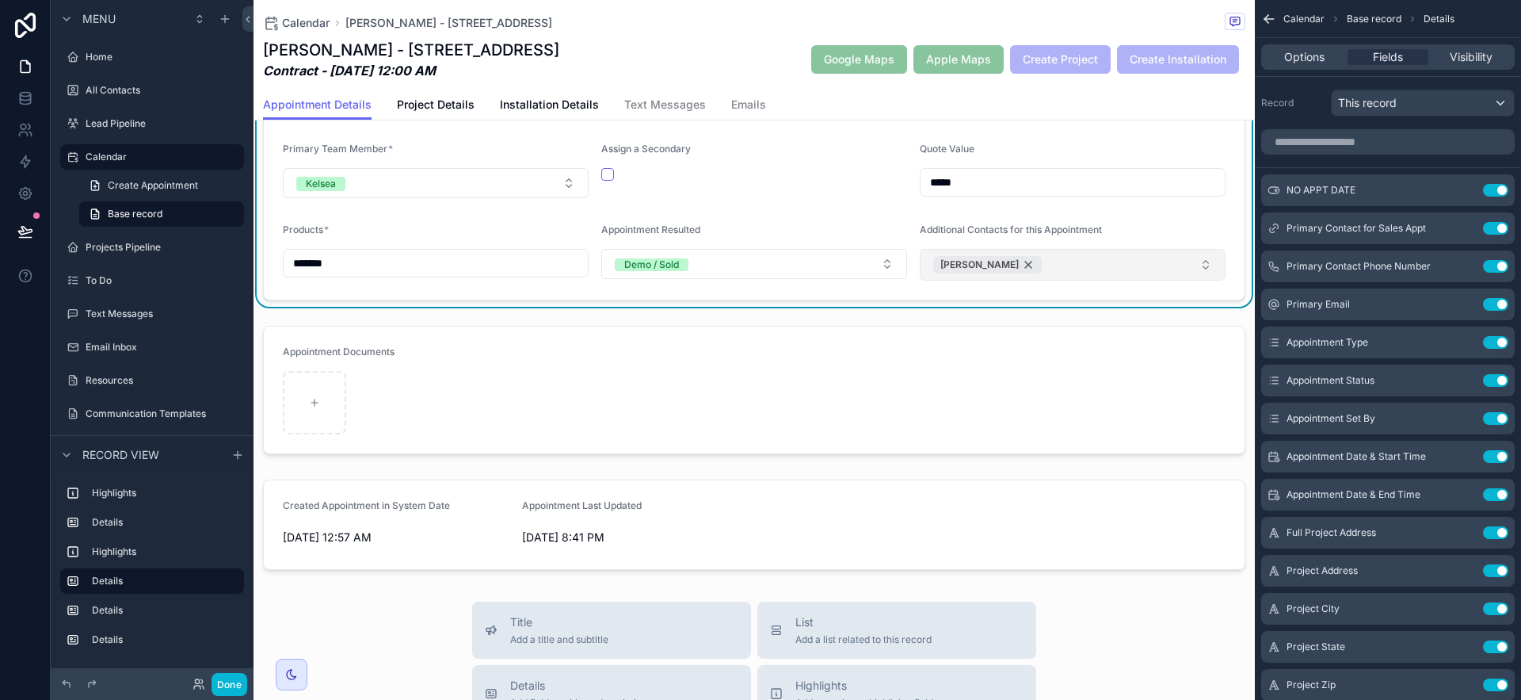
click at [1021, 266] on div "[PERSON_NAME]" at bounding box center [987, 264] width 109 height 17
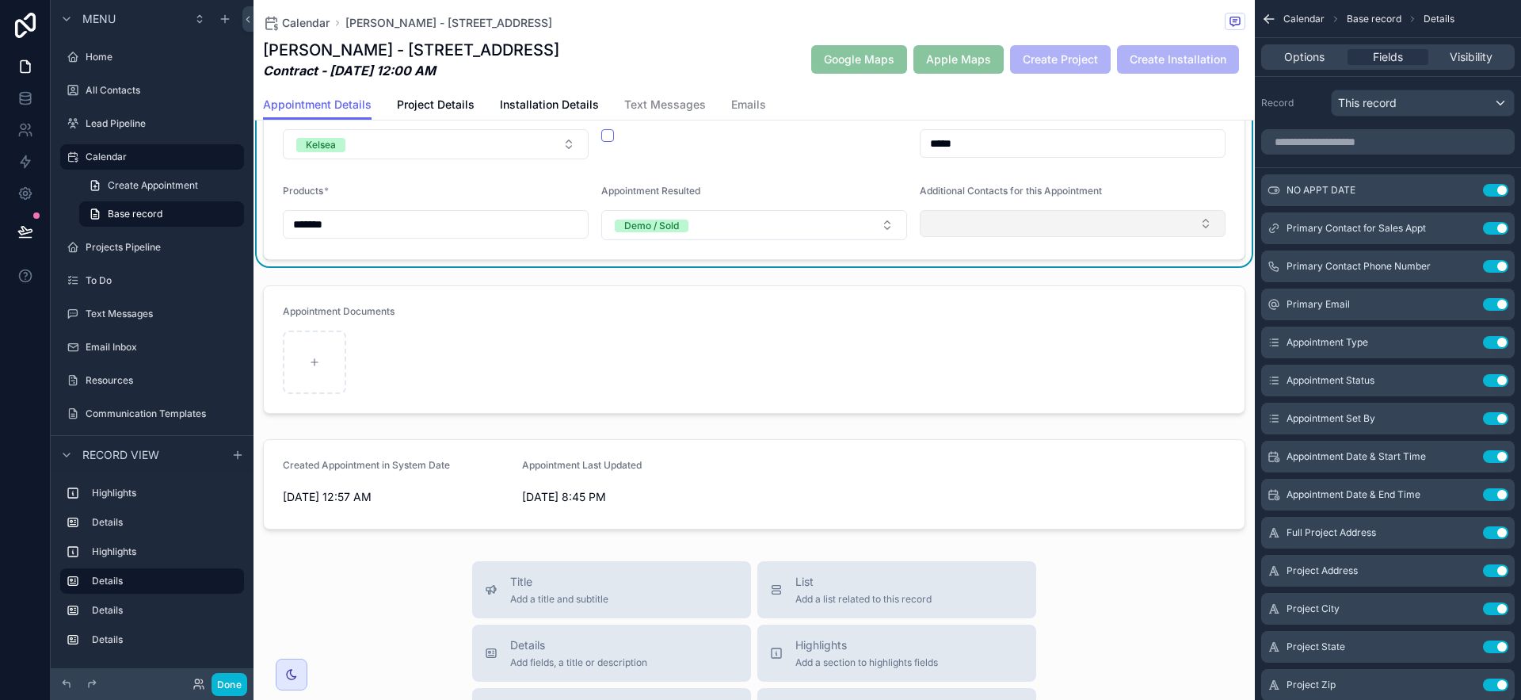
scroll to position [409, 0]
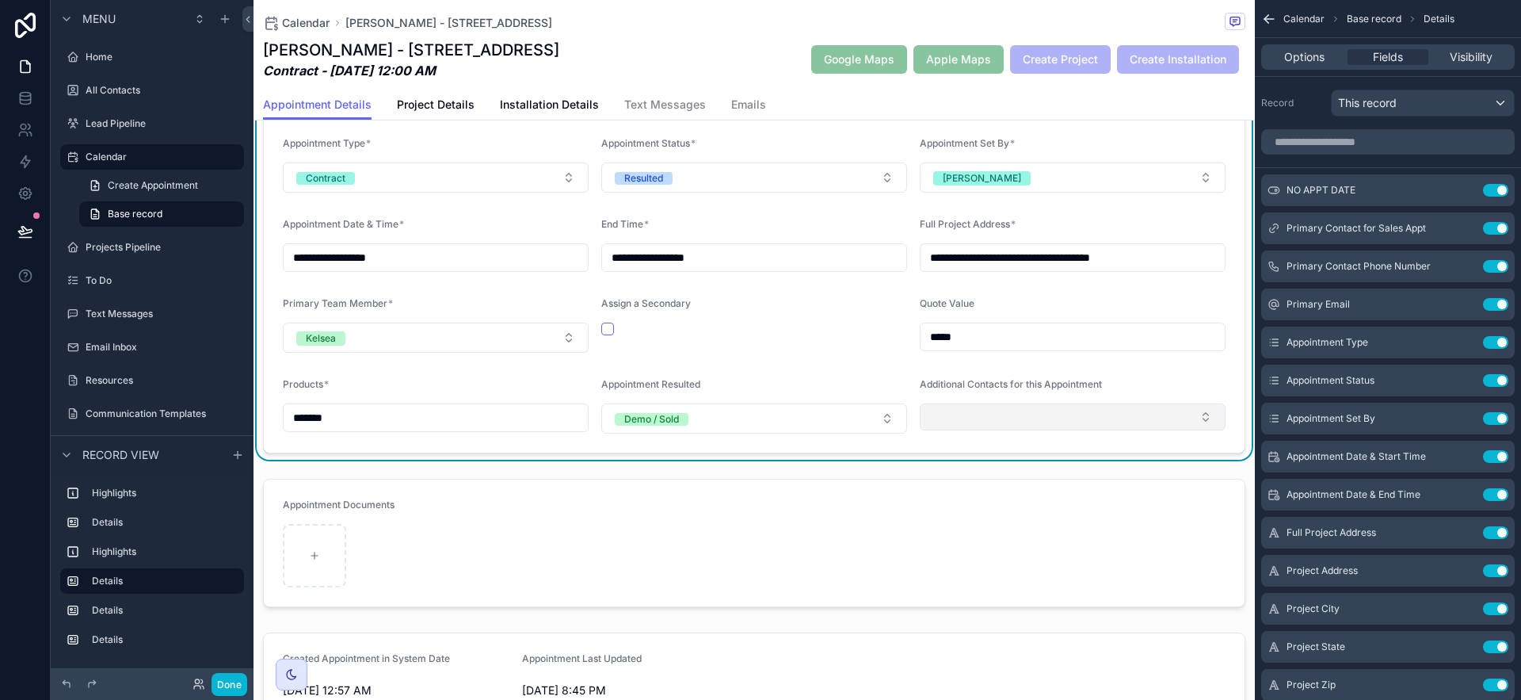
click at [1056, 417] on button "Select Button" at bounding box center [1073, 416] width 306 height 27
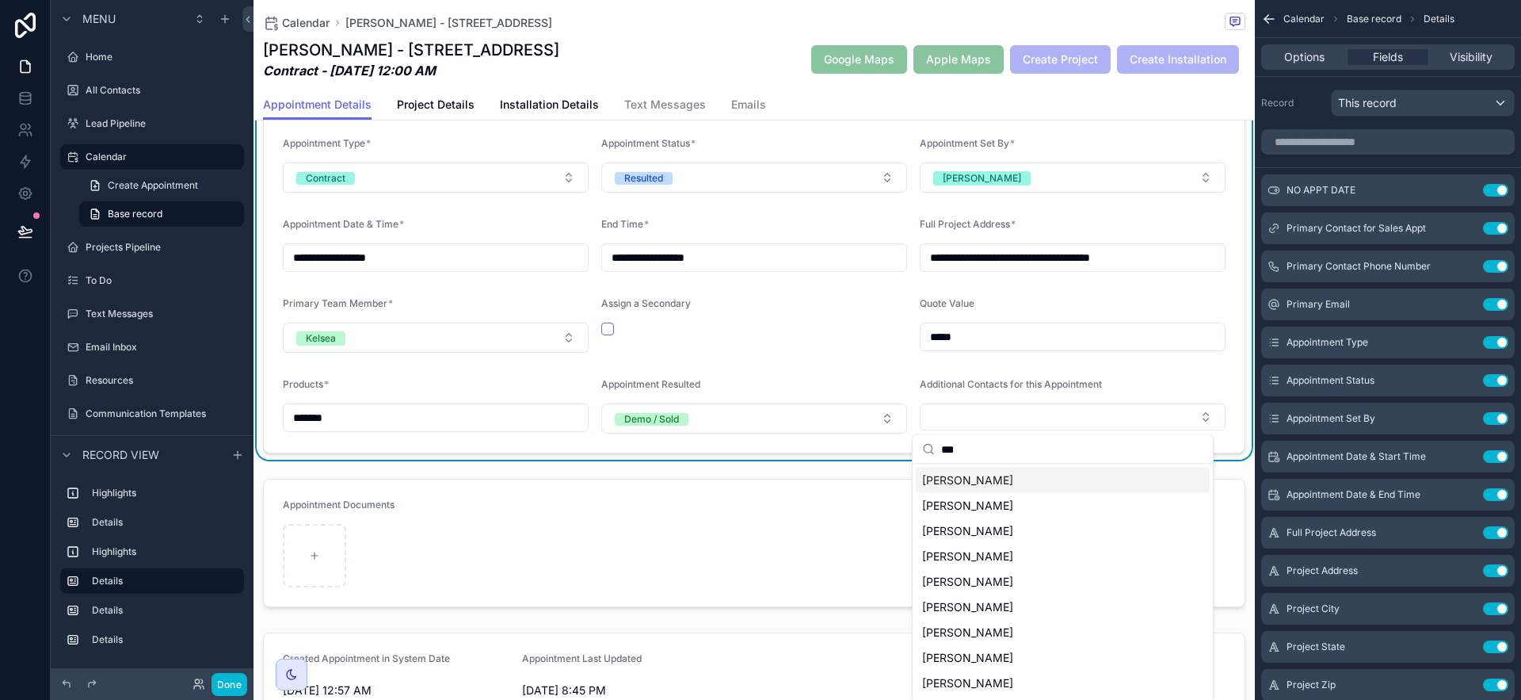
type input "***"
click at [1022, 482] on div "[PERSON_NAME]" at bounding box center [1063, 479] width 294 height 25
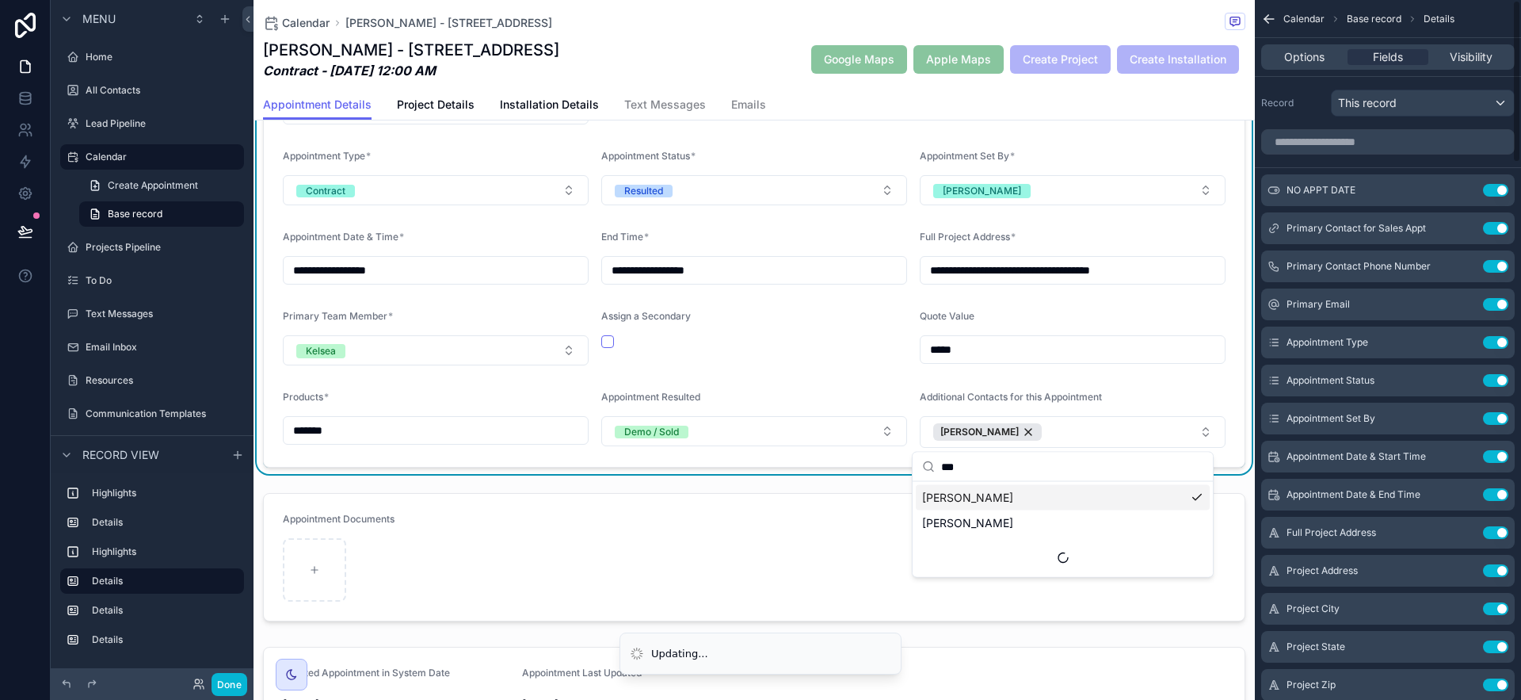
click at [1224, 402] on form "**********" at bounding box center [754, 258] width 981 height 417
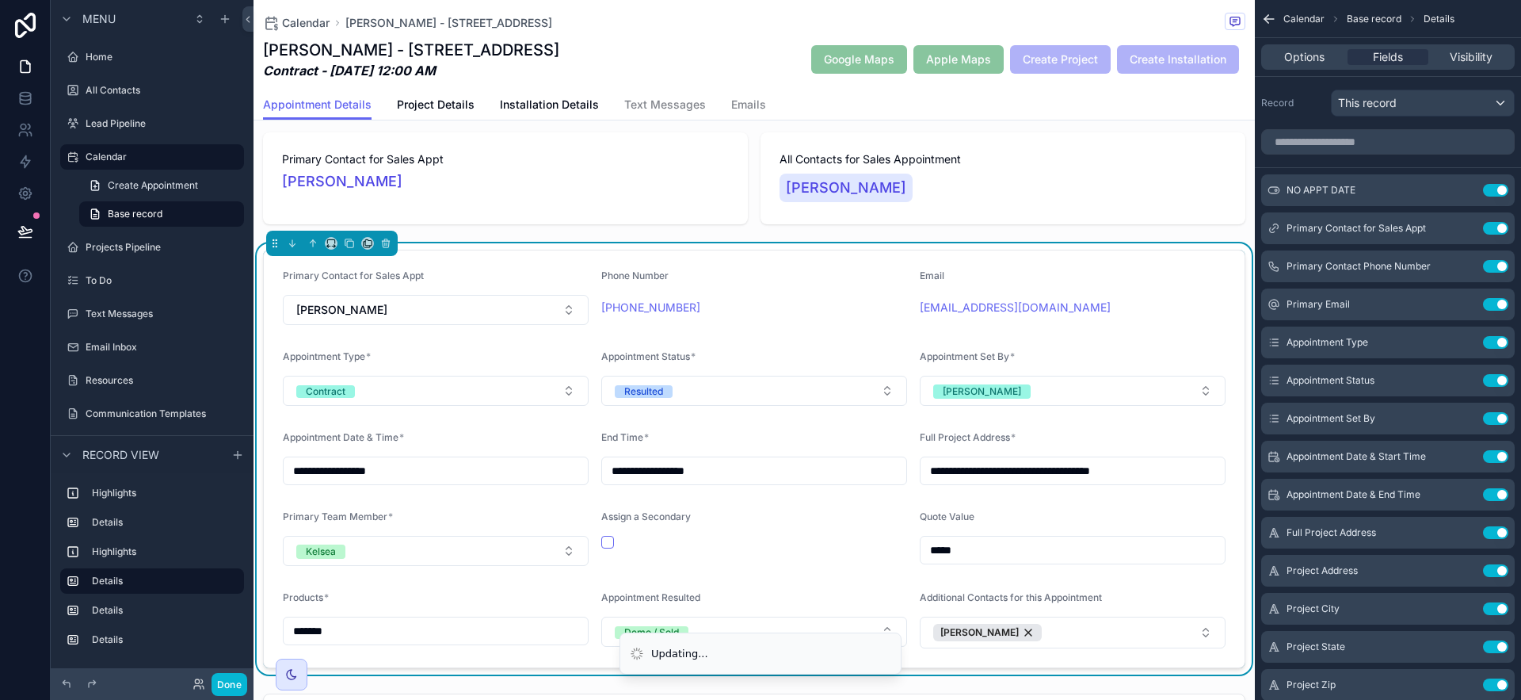
scroll to position [0, 0]
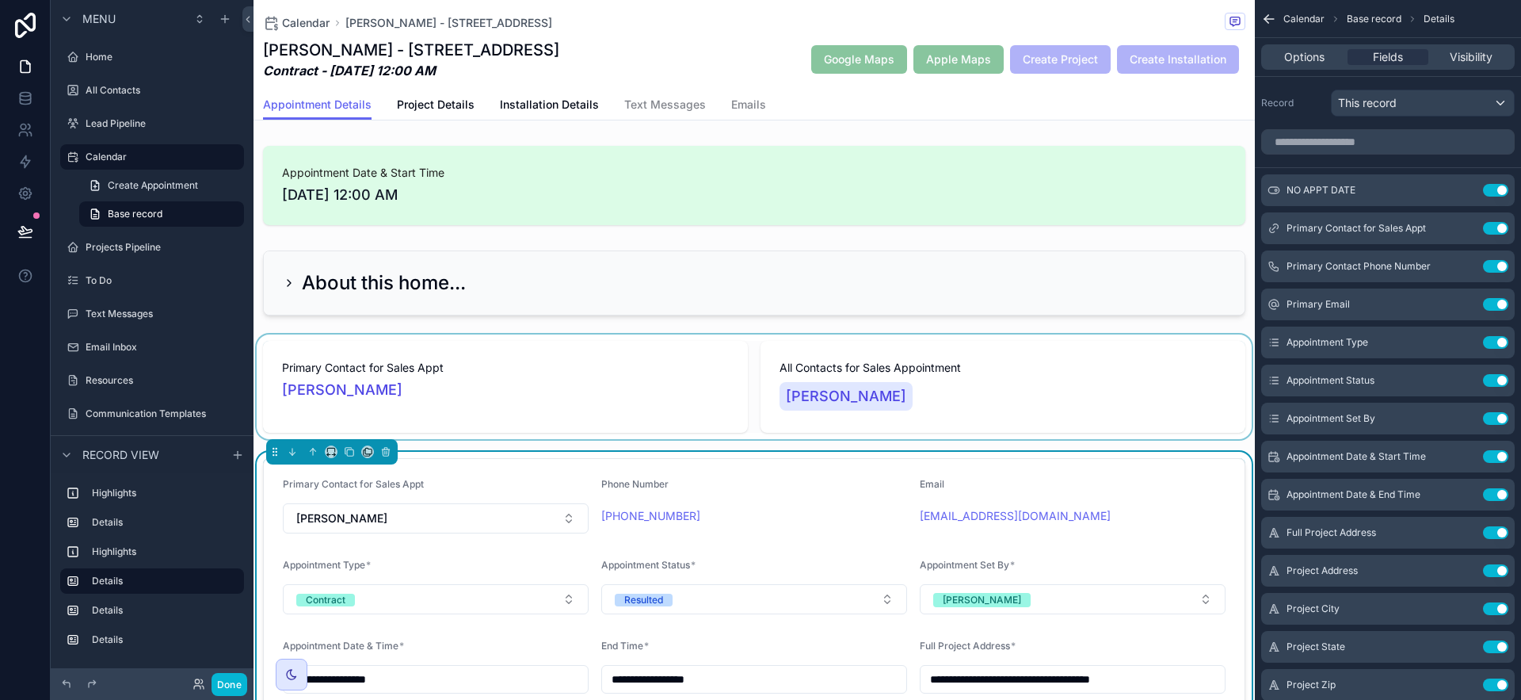
click at [1190, 410] on div "scrollable content" at bounding box center [754, 386] width 1001 height 105
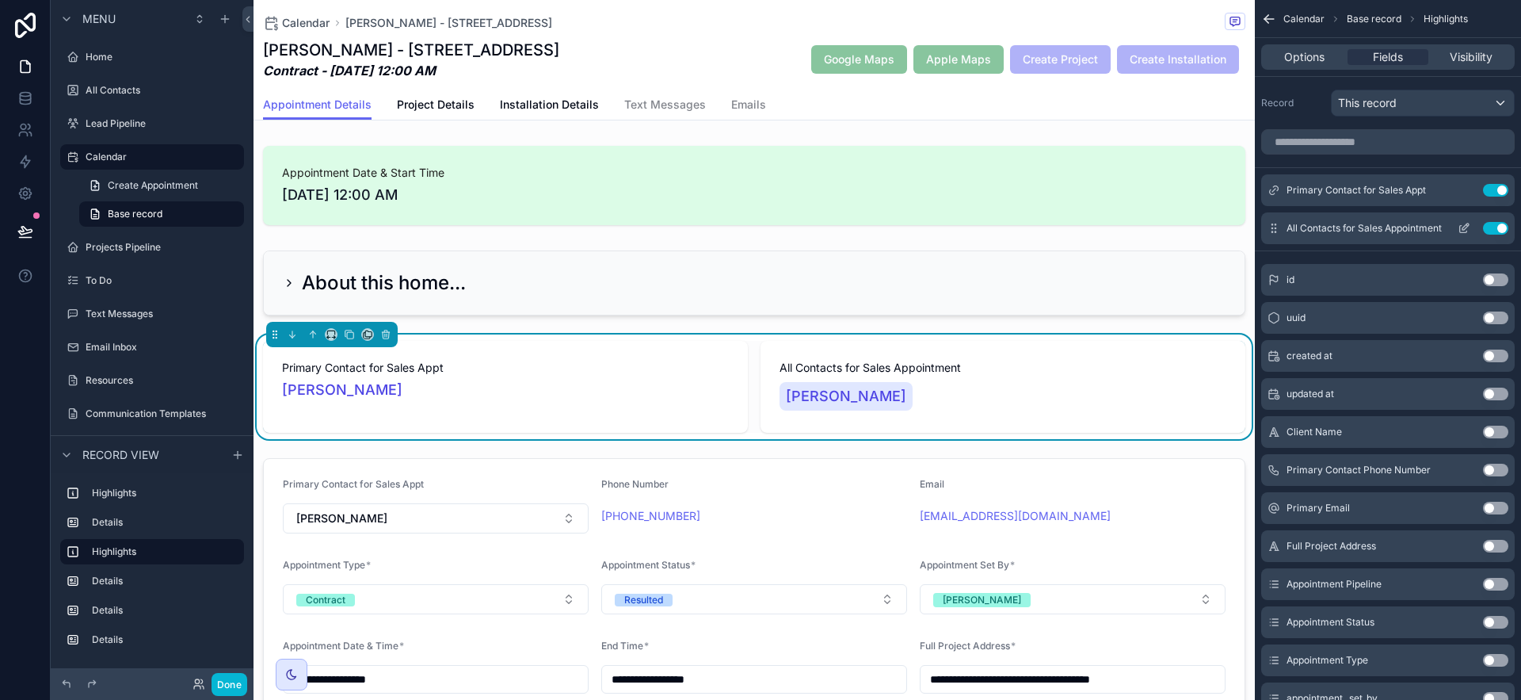
click at [1283, 228] on icon "scrollable content" at bounding box center [1464, 228] width 13 height 13
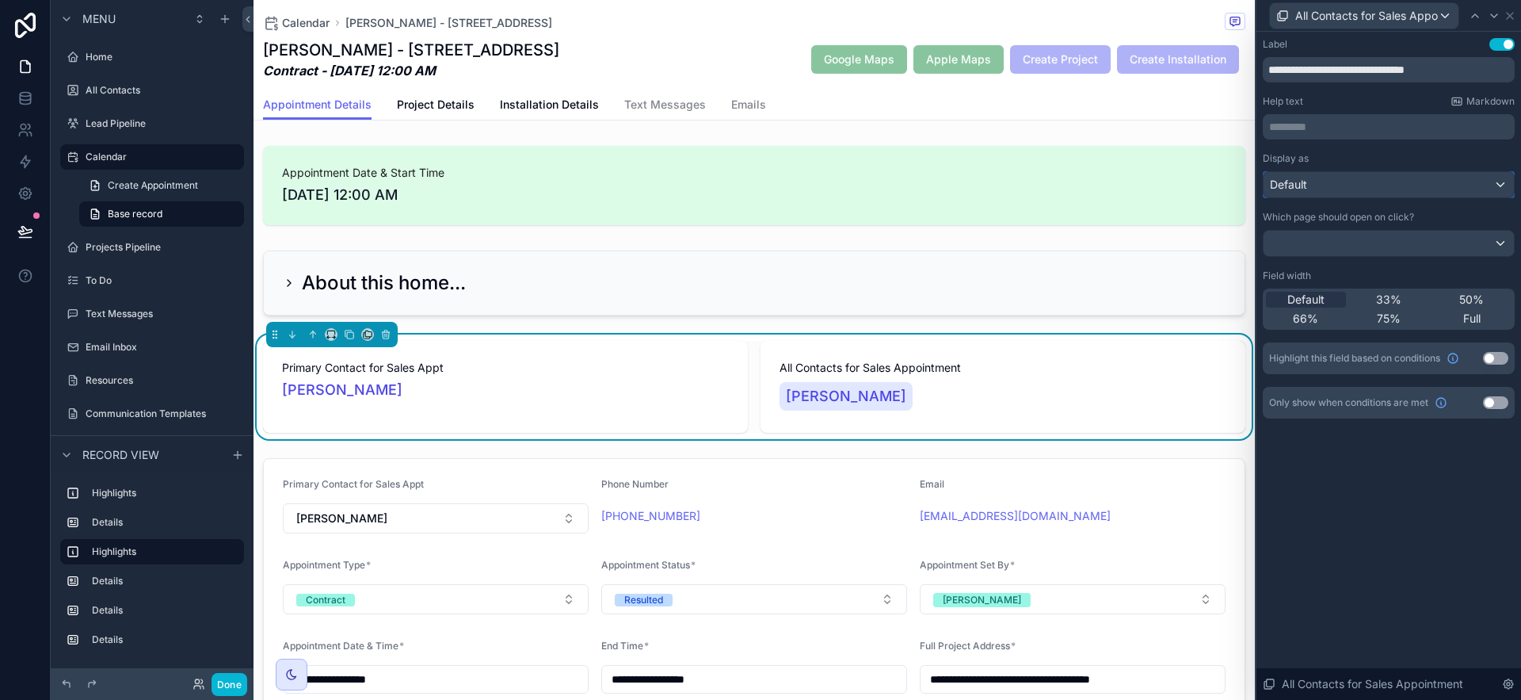
click at [1283, 197] on button "Default" at bounding box center [1389, 184] width 252 height 27
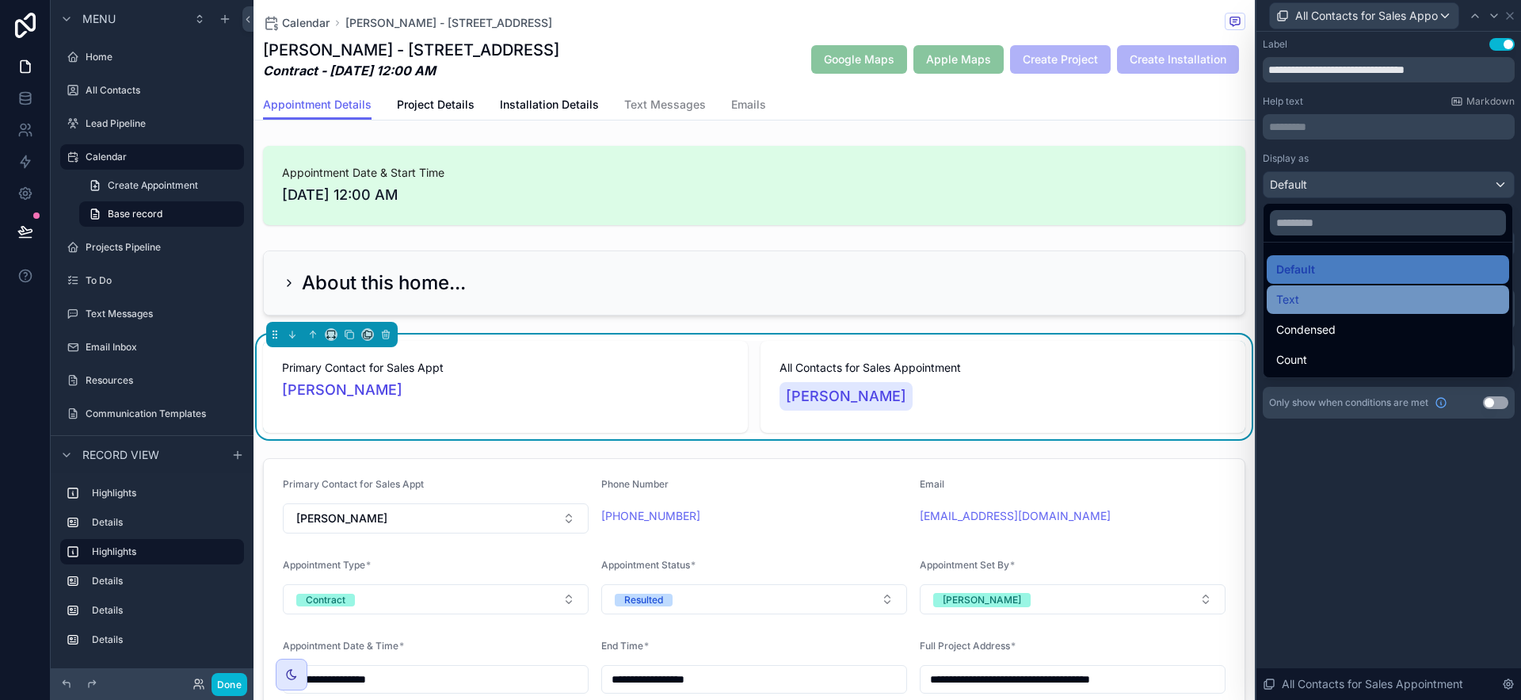
click at [1283, 303] on div "Text" at bounding box center [1387, 299] width 223 height 19
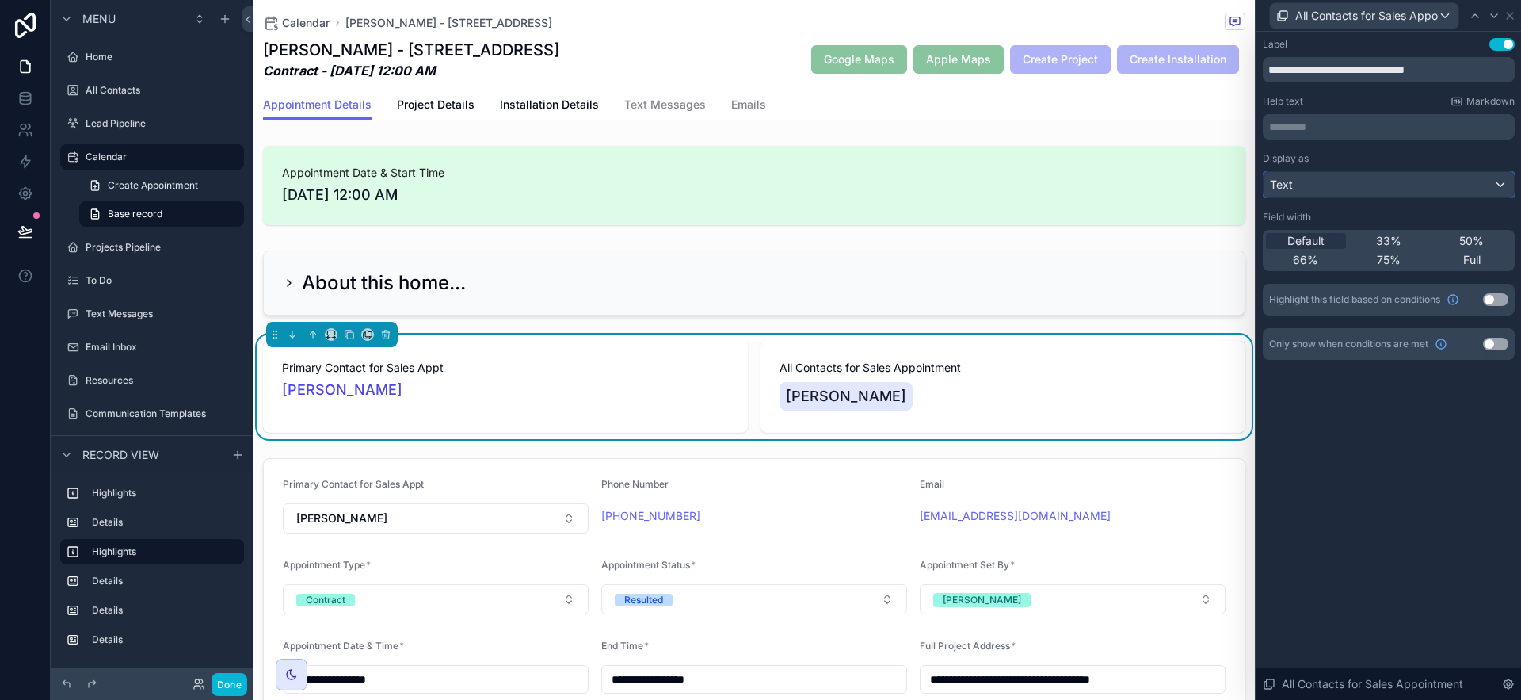
click at [1283, 190] on div "Text" at bounding box center [1389, 184] width 250 height 25
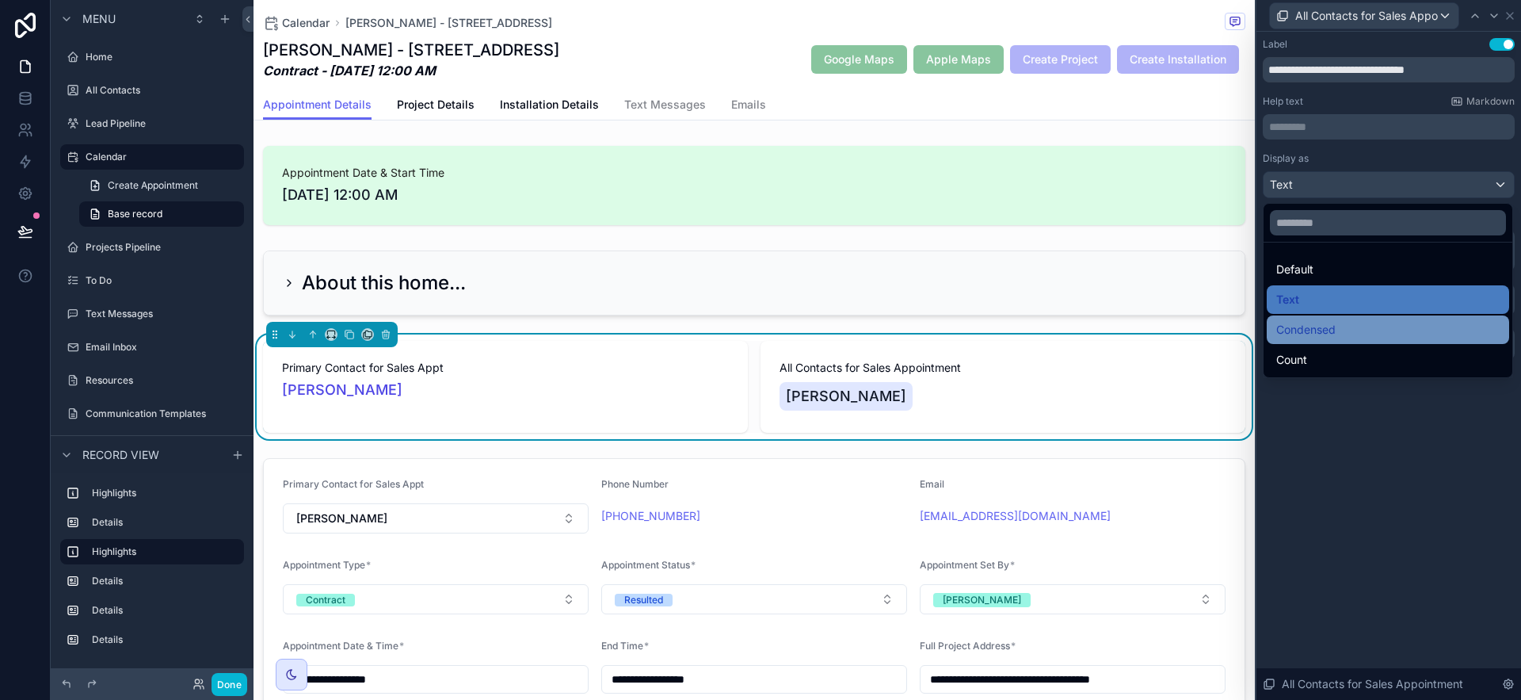
click at [1283, 330] on span "Condensed" at bounding box center [1305, 329] width 59 height 19
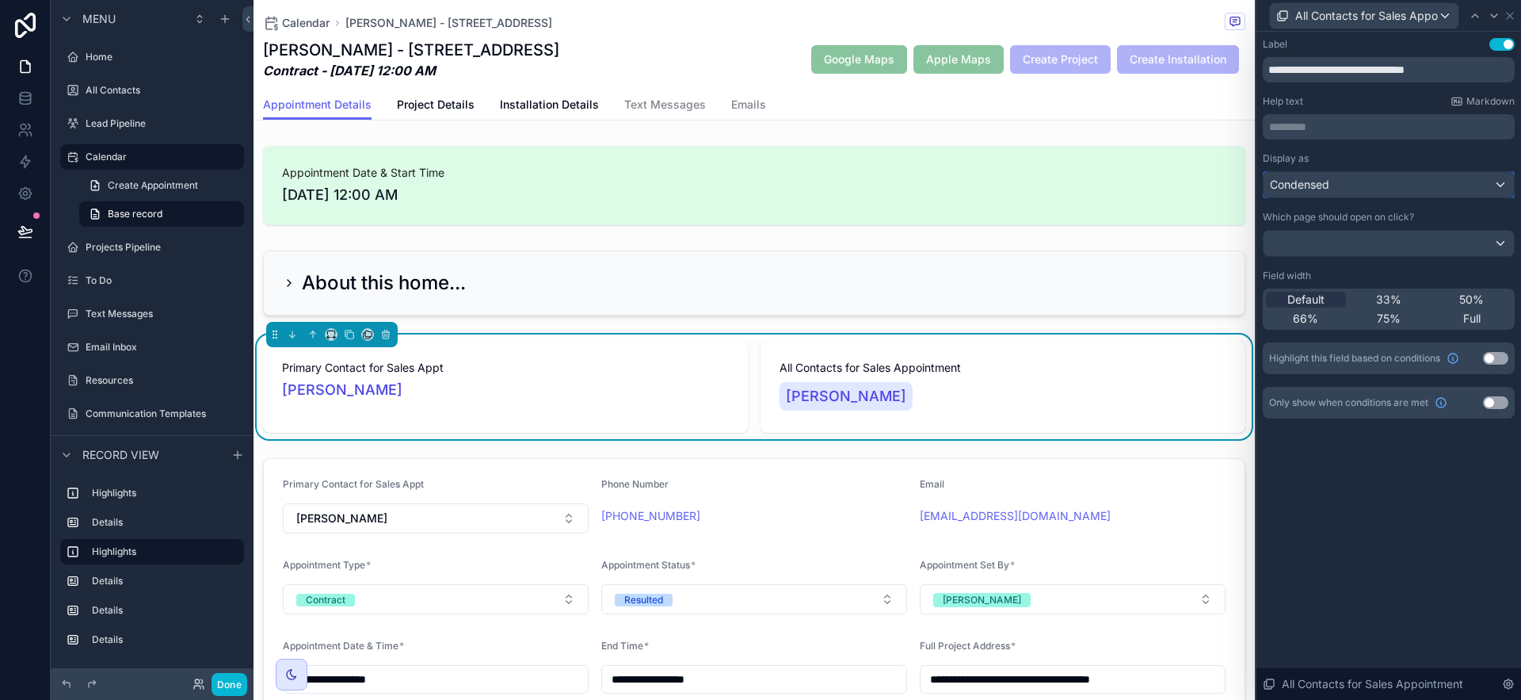
click at [1283, 185] on div "Condensed" at bounding box center [1389, 184] width 250 height 25
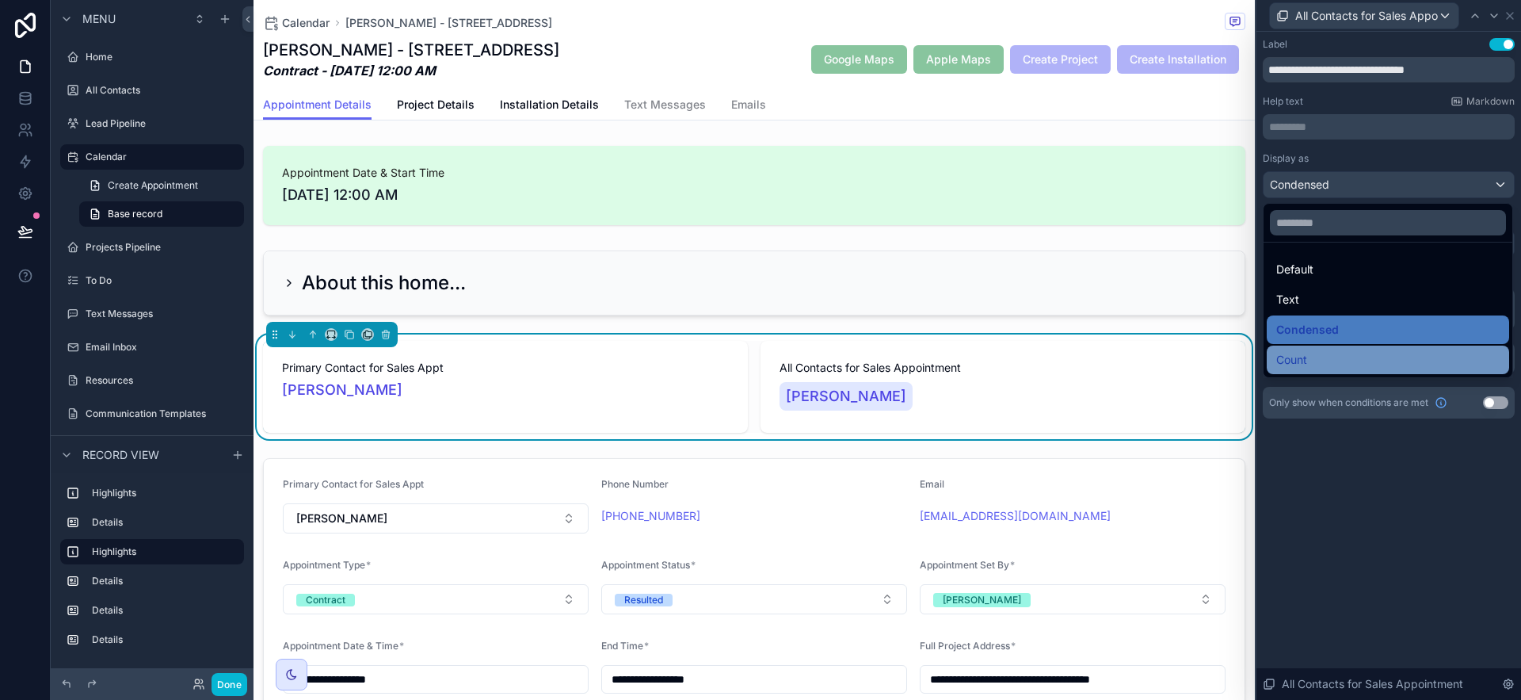
click at [1283, 355] on div "Count" at bounding box center [1387, 359] width 223 height 19
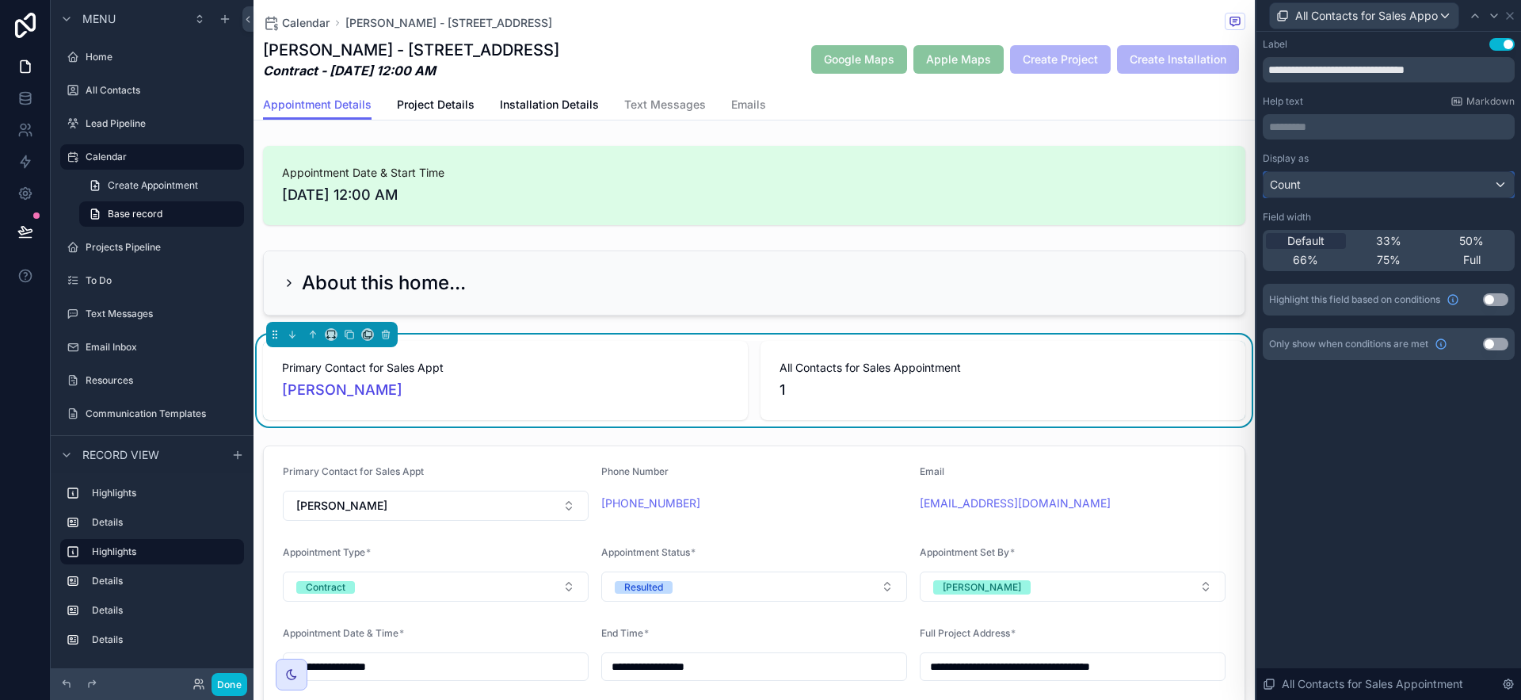
click at [1283, 173] on div "Count" at bounding box center [1389, 184] width 250 height 25
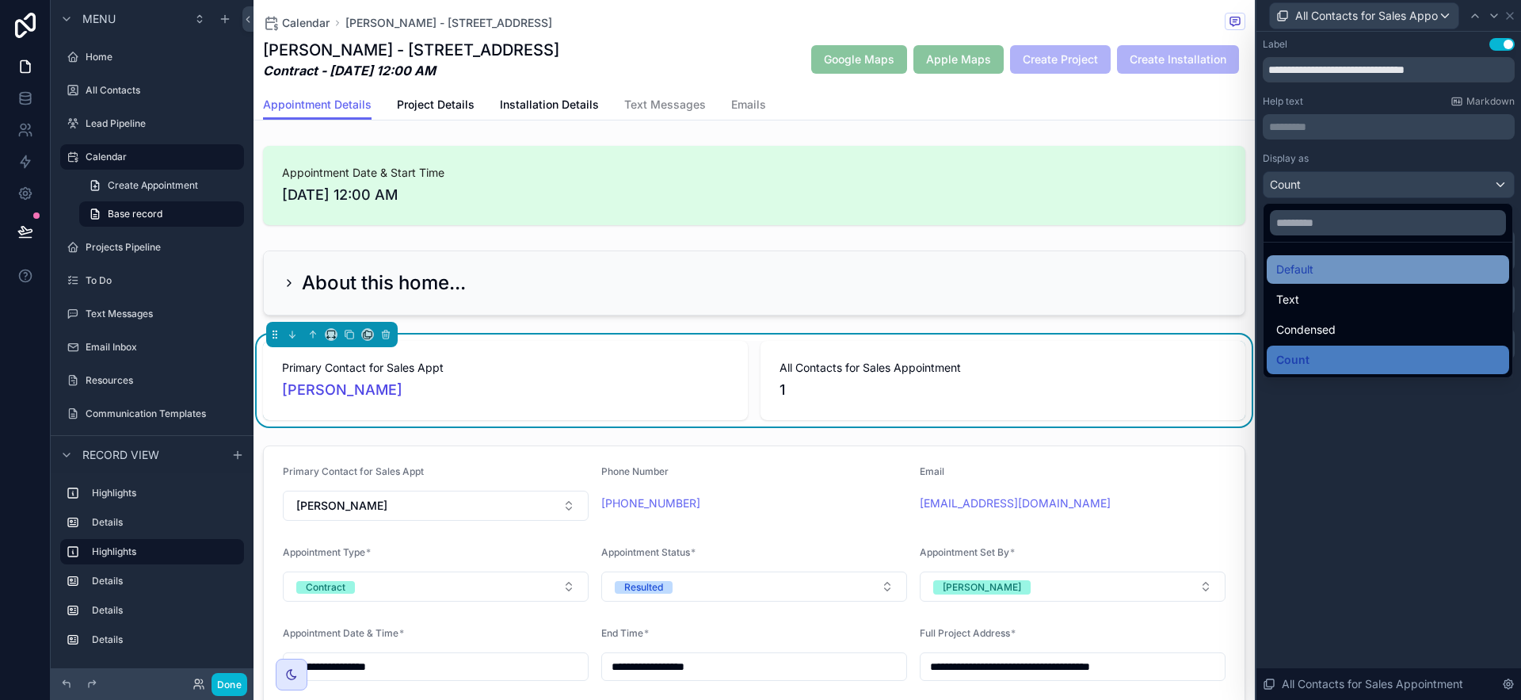
click at [1283, 269] on div "Default" at bounding box center [1387, 269] width 223 height 19
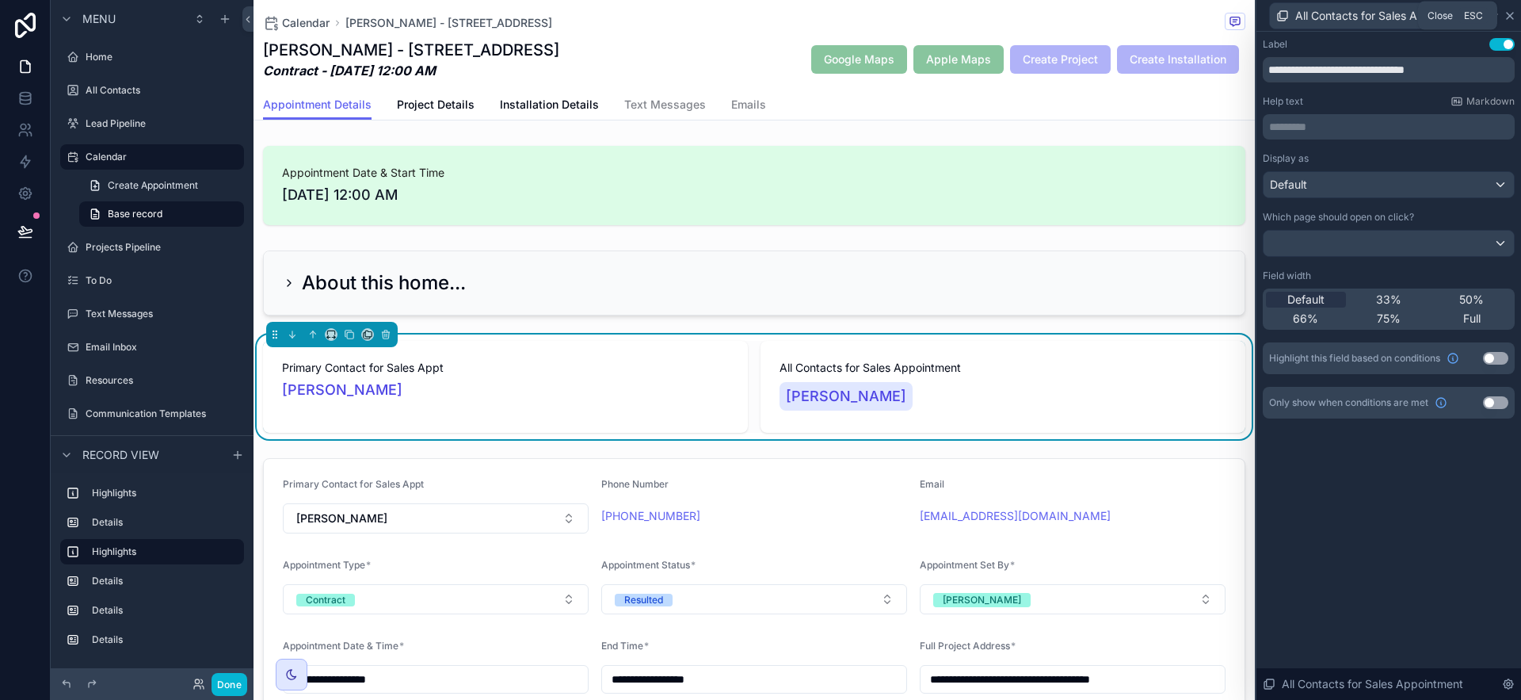
click at [1283, 15] on icon at bounding box center [1510, 16] width 13 height 13
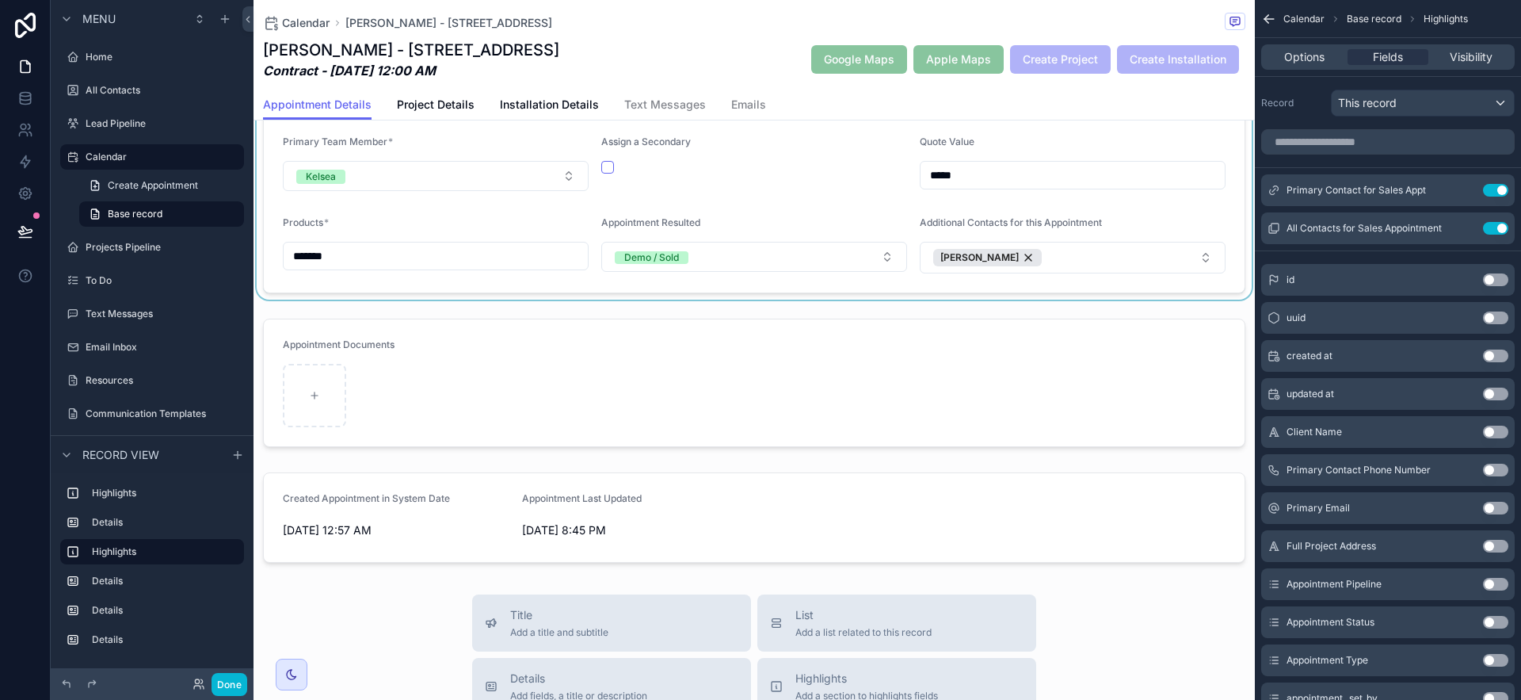
scroll to position [434, 0]
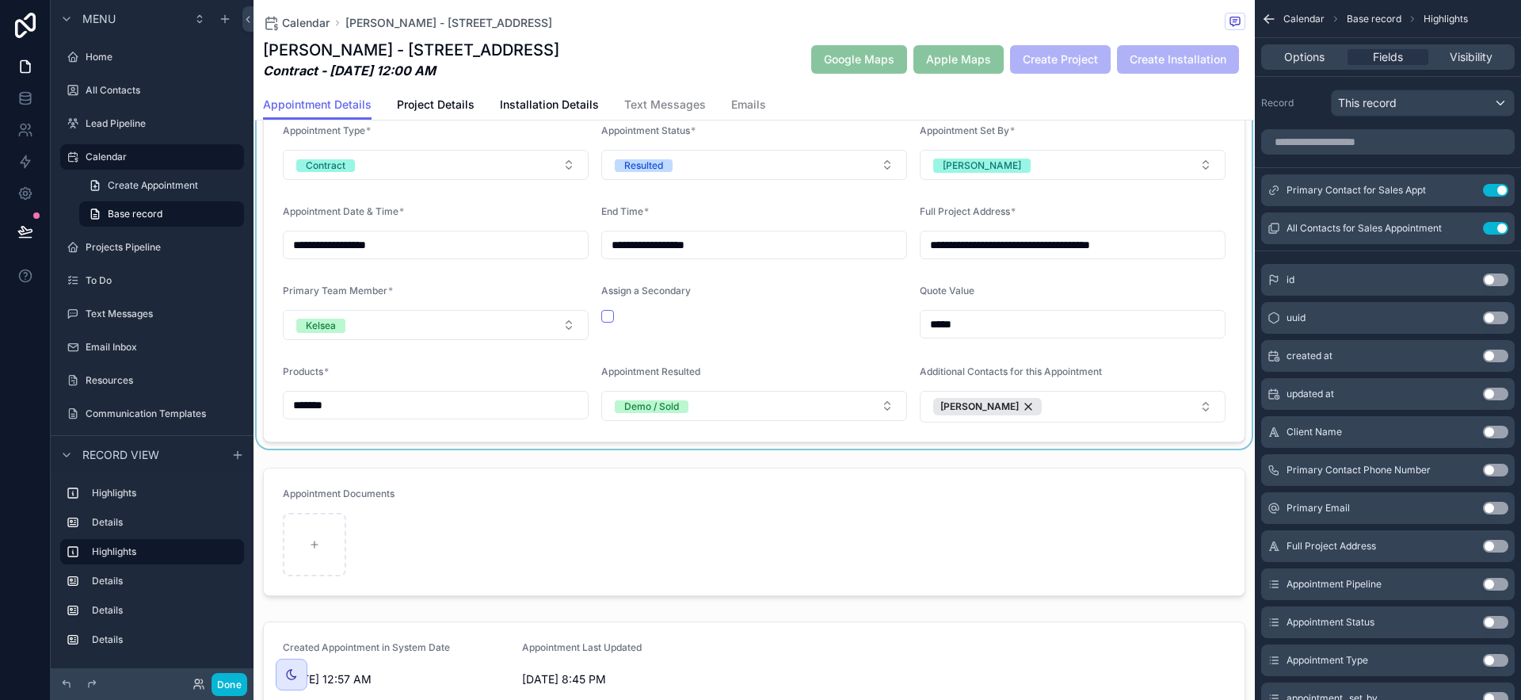
click at [993, 406] on div "scrollable content" at bounding box center [754, 232] width 1001 height 431
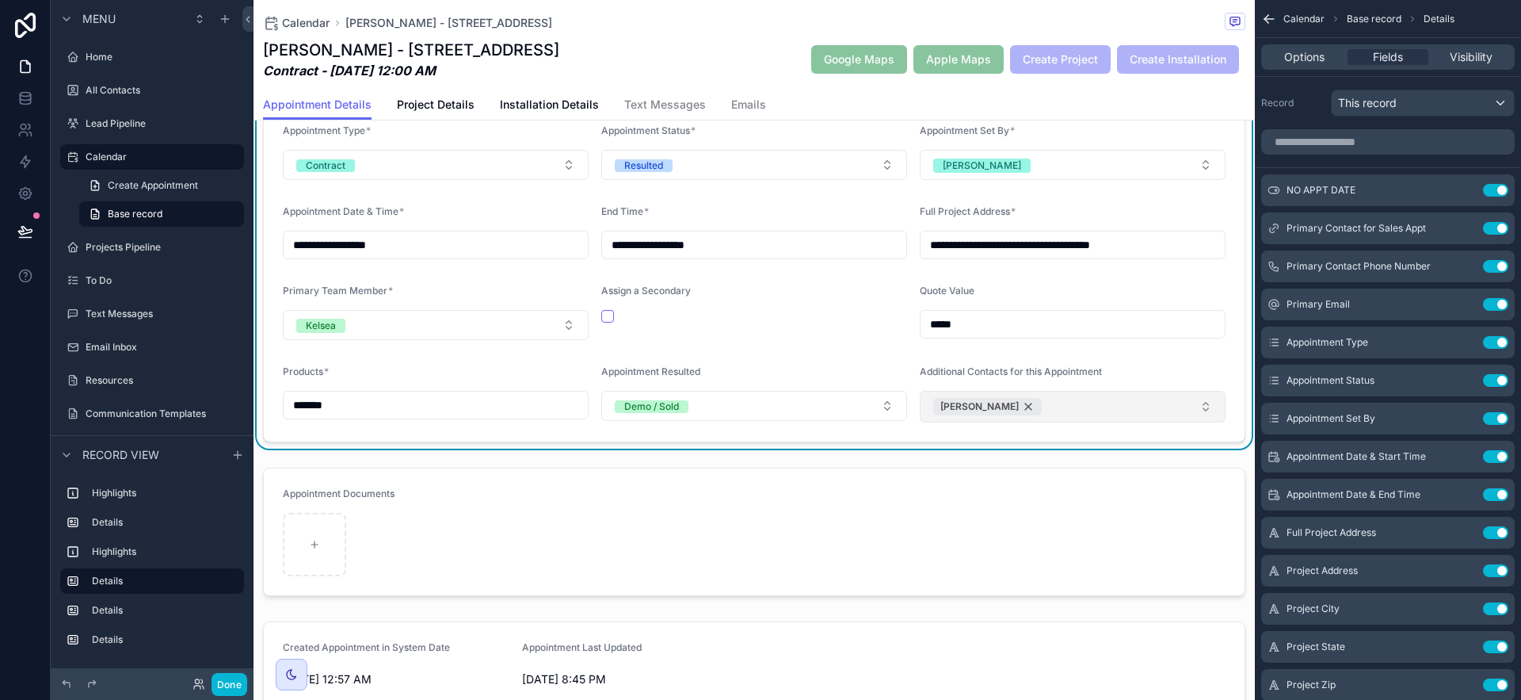
click at [996, 407] on div "[PERSON_NAME]" at bounding box center [987, 406] width 109 height 17
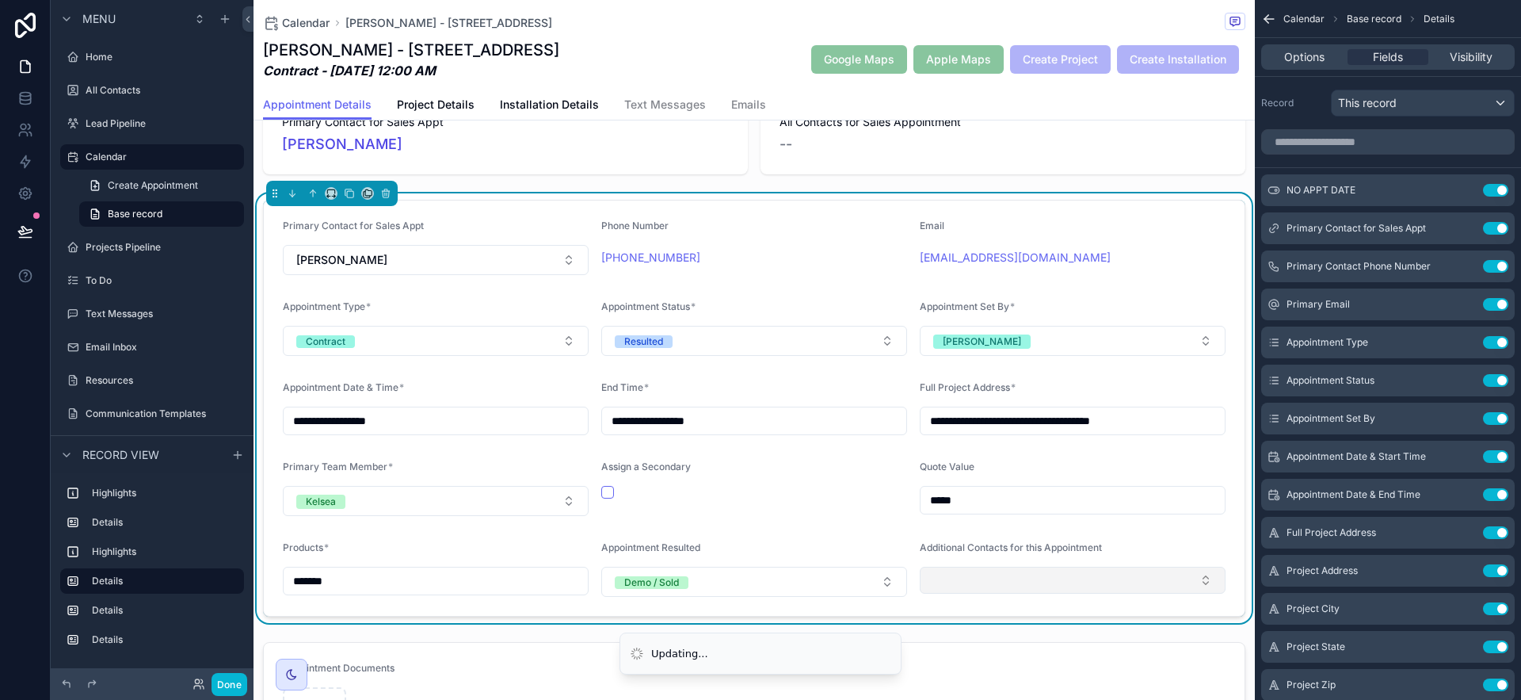
scroll to position [0, 0]
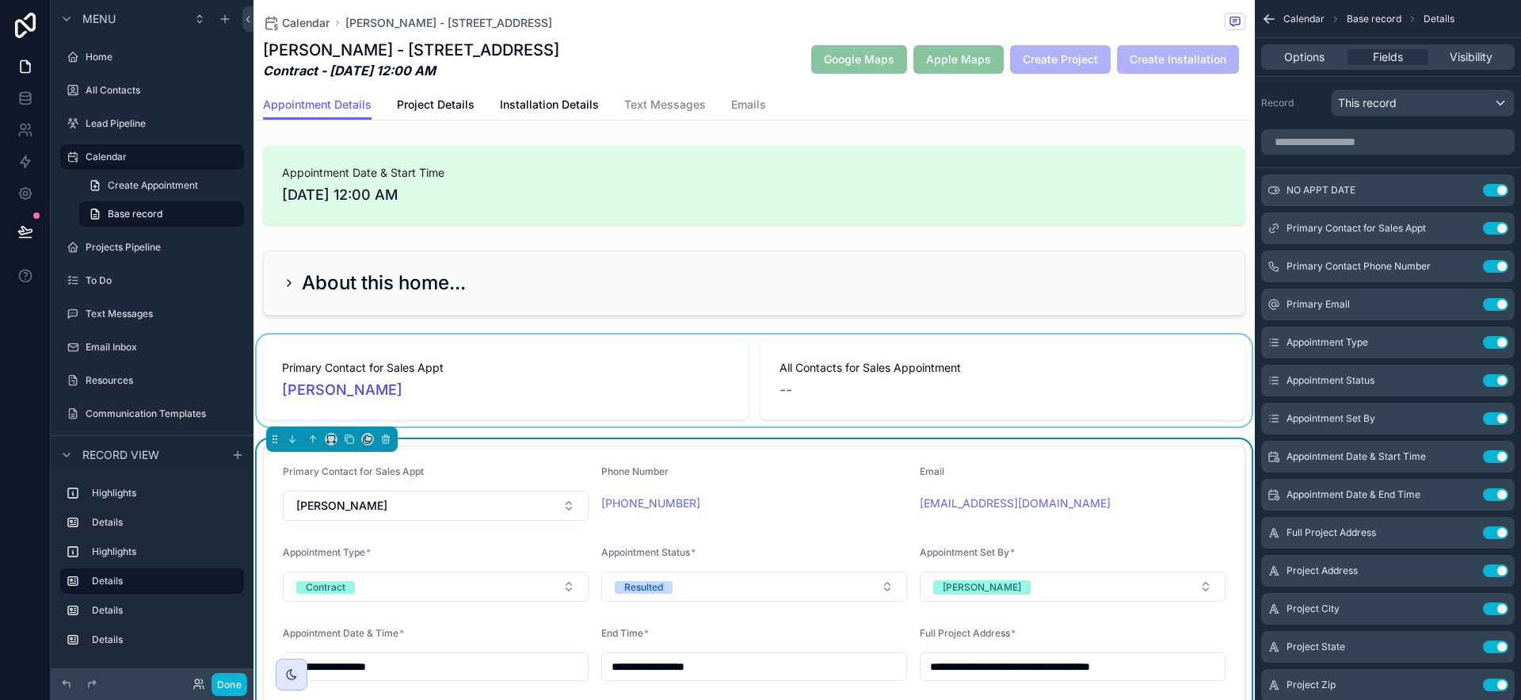
click at [1033, 364] on div "scrollable content" at bounding box center [754, 380] width 1001 height 92
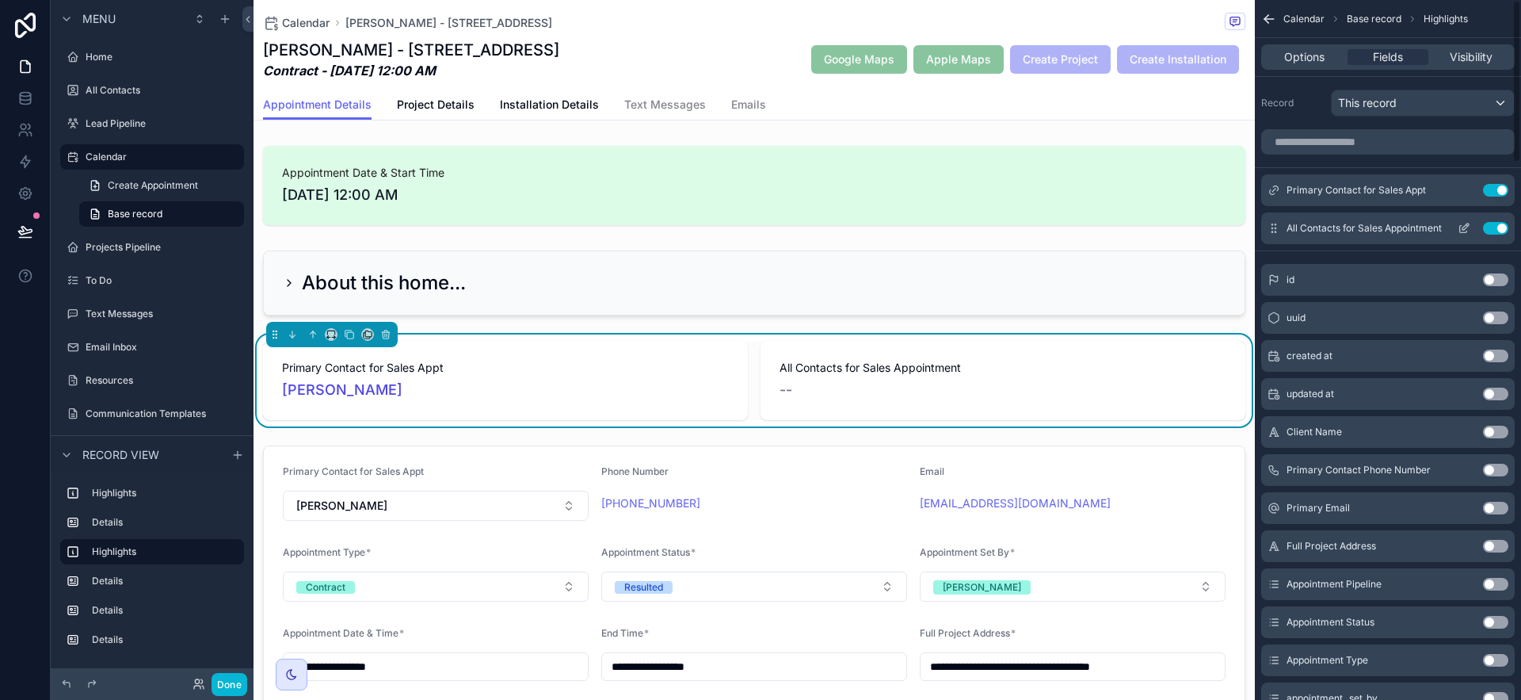
click at [1283, 224] on icon "scrollable content" at bounding box center [1465, 226] width 6 height 6
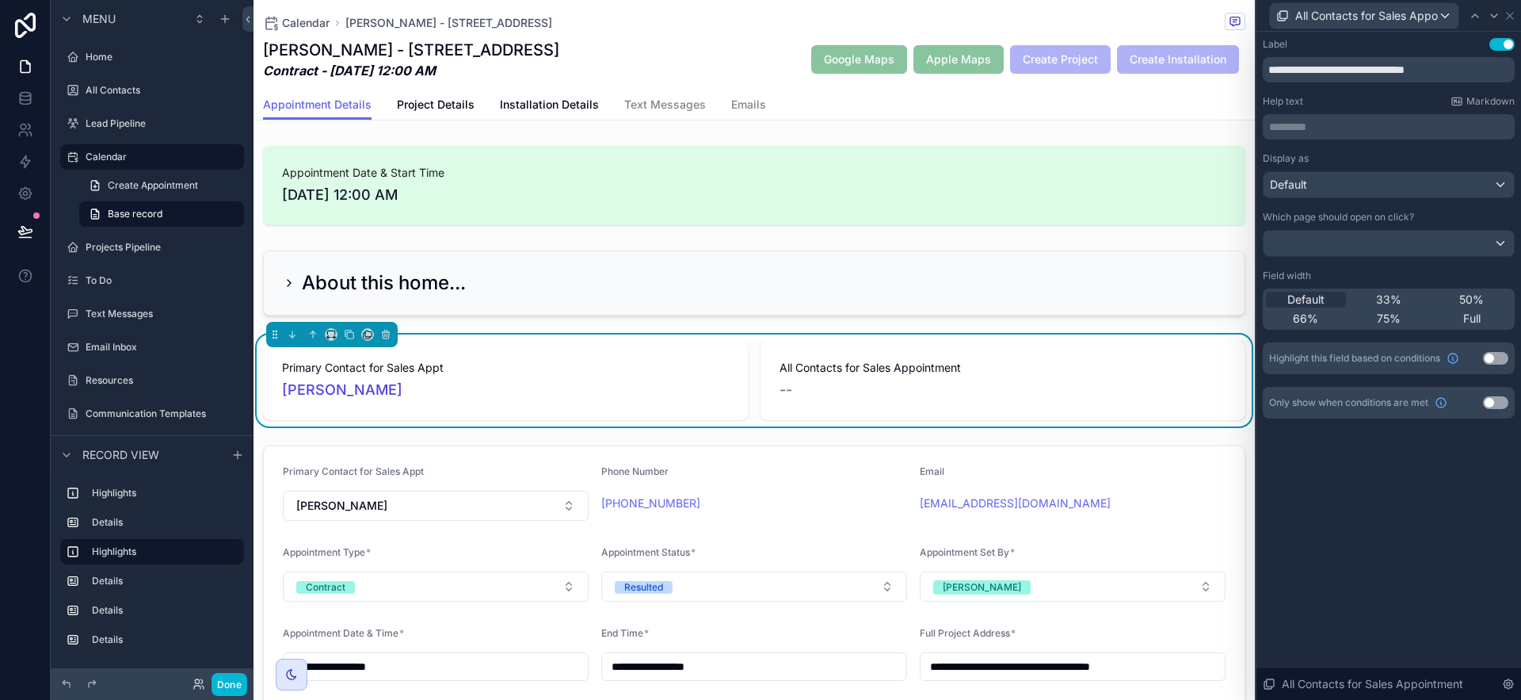
click at [1283, 402] on button "Use setting" at bounding box center [1495, 402] width 25 height 13
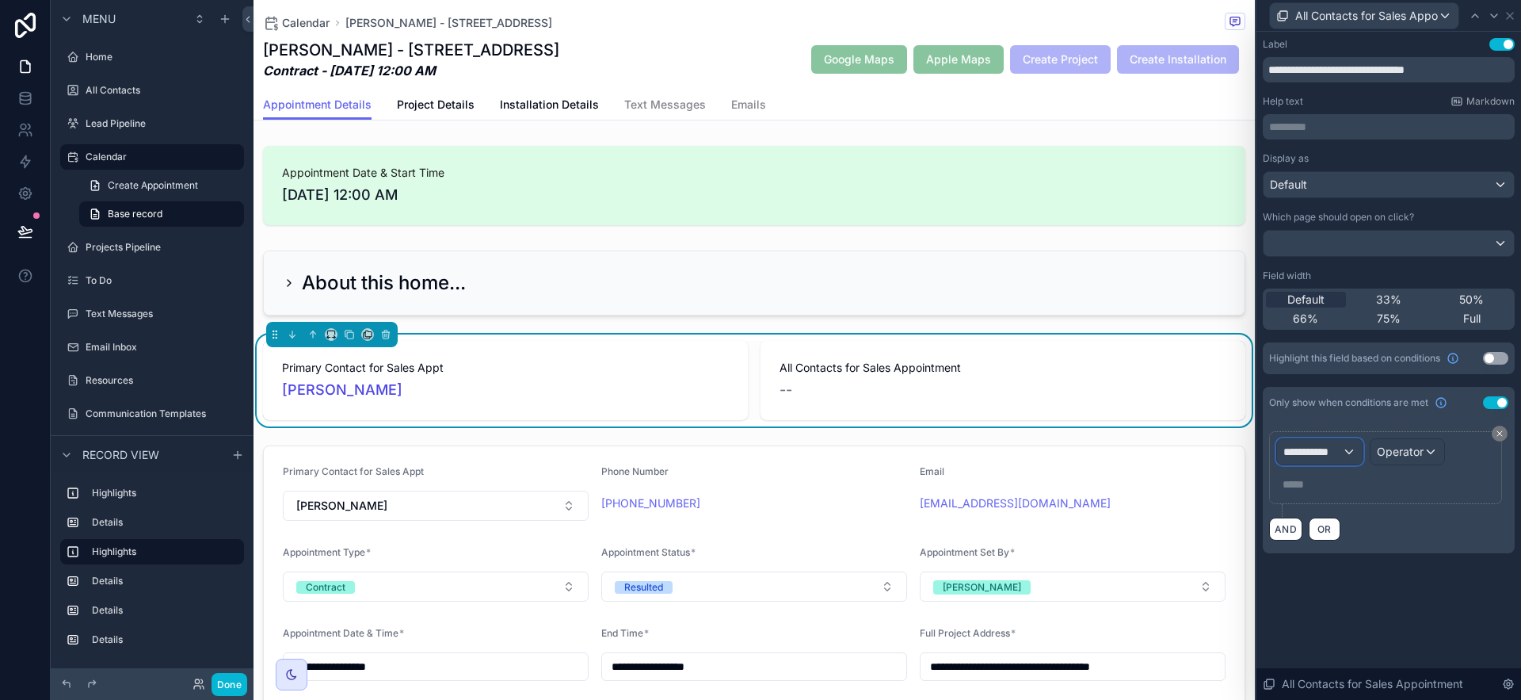
click at [1283, 452] on span "**********" at bounding box center [1312, 452] width 59 height 16
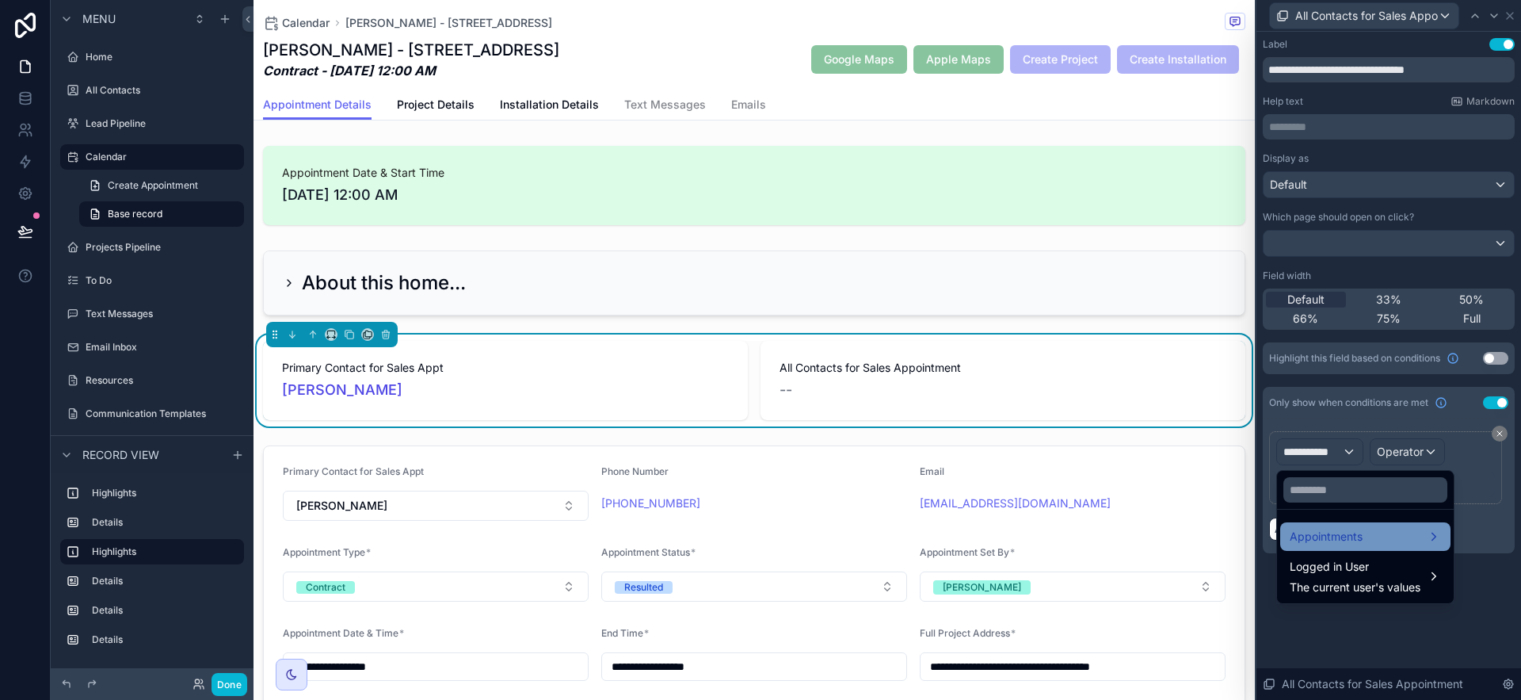
click at [1283, 537] on span "Appointments" at bounding box center [1326, 536] width 73 height 19
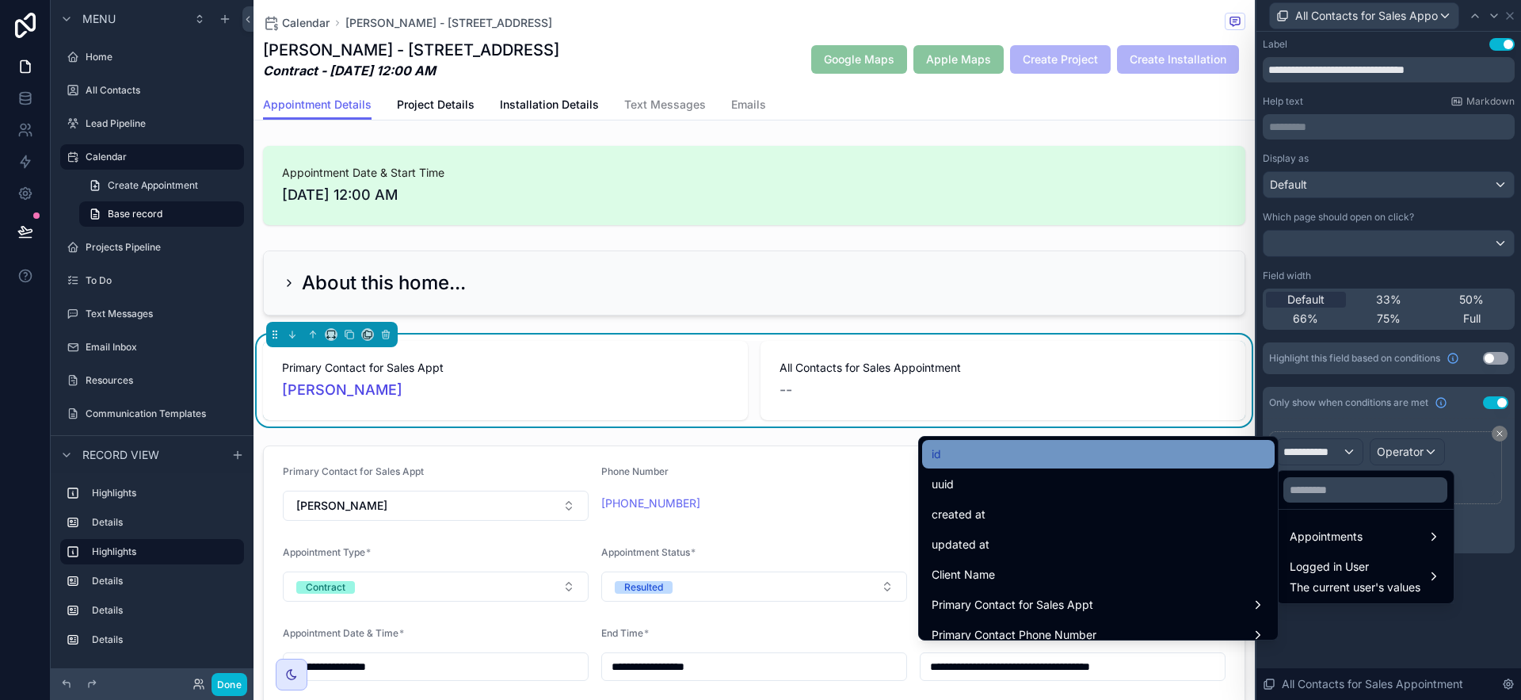
click at [1056, 459] on div "id" at bounding box center [1099, 453] width 334 height 19
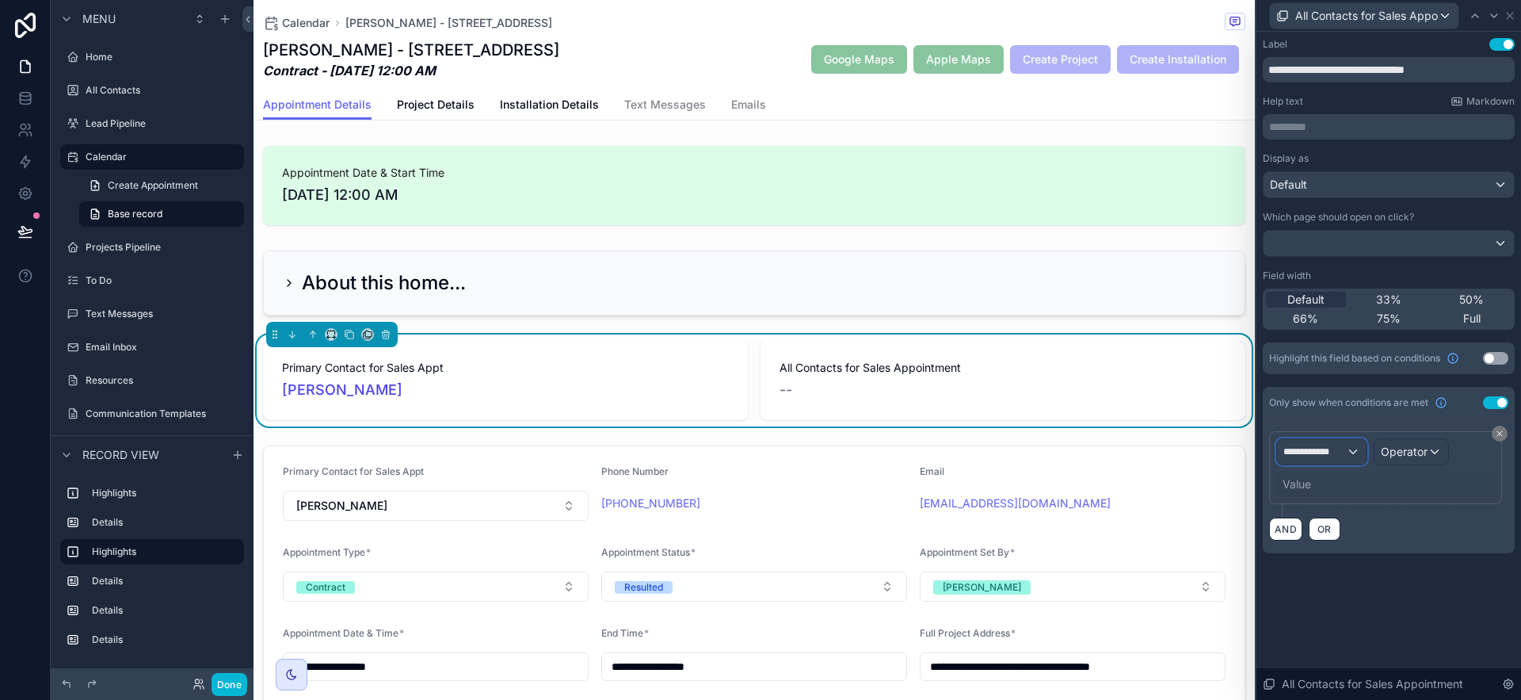
click at [1283, 451] on span "**********" at bounding box center [1314, 451] width 63 height 13
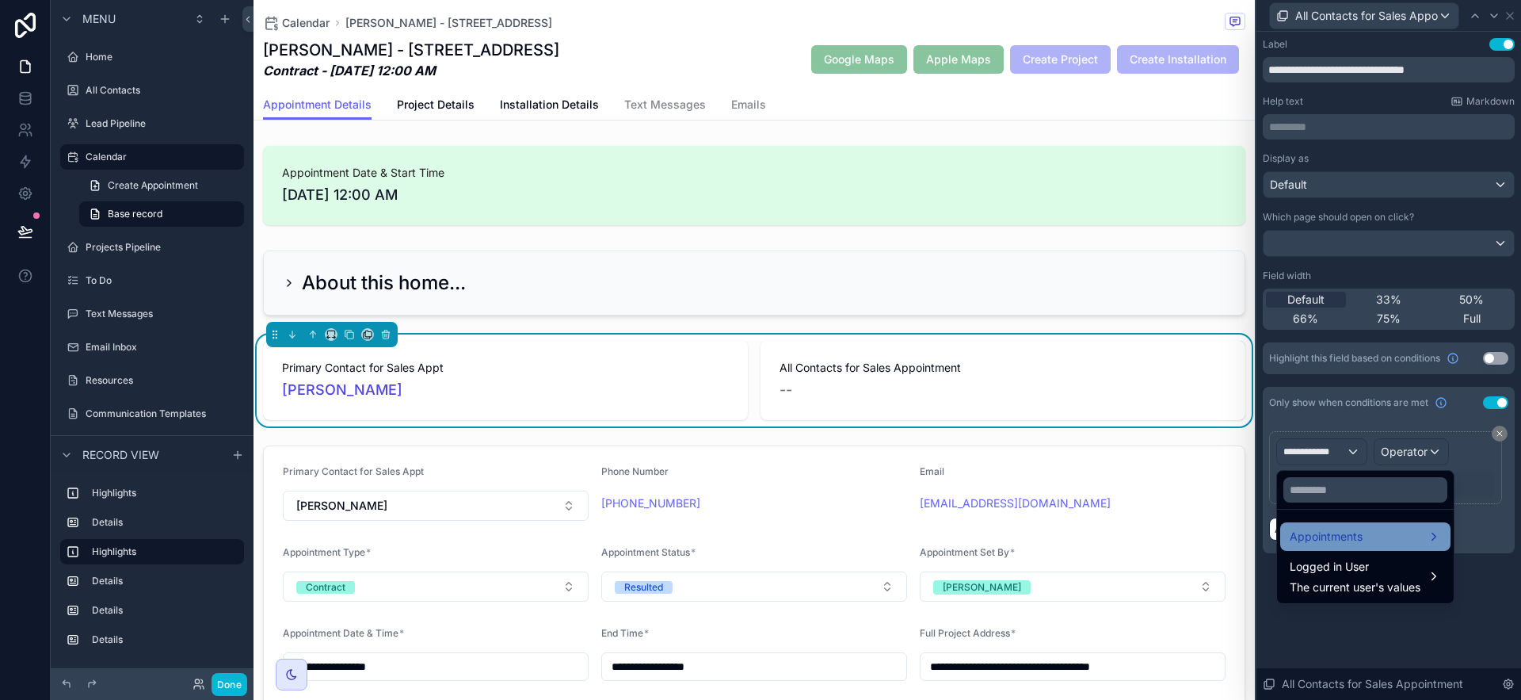
click at [1283, 544] on span "Appointments" at bounding box center [1326, 536] width 73 height 19
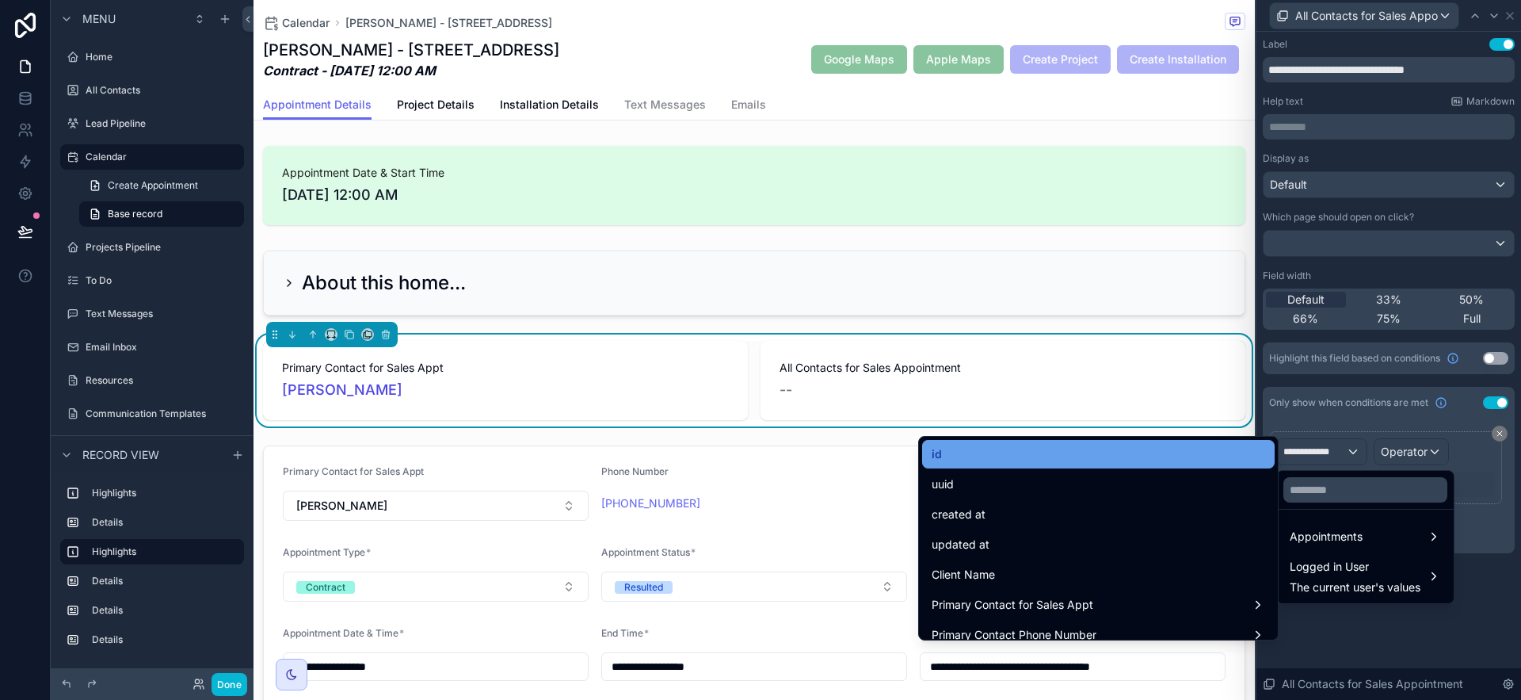
click at [1151, 457] on div "id" at bounding box center [1099, 453] width 334 height 19
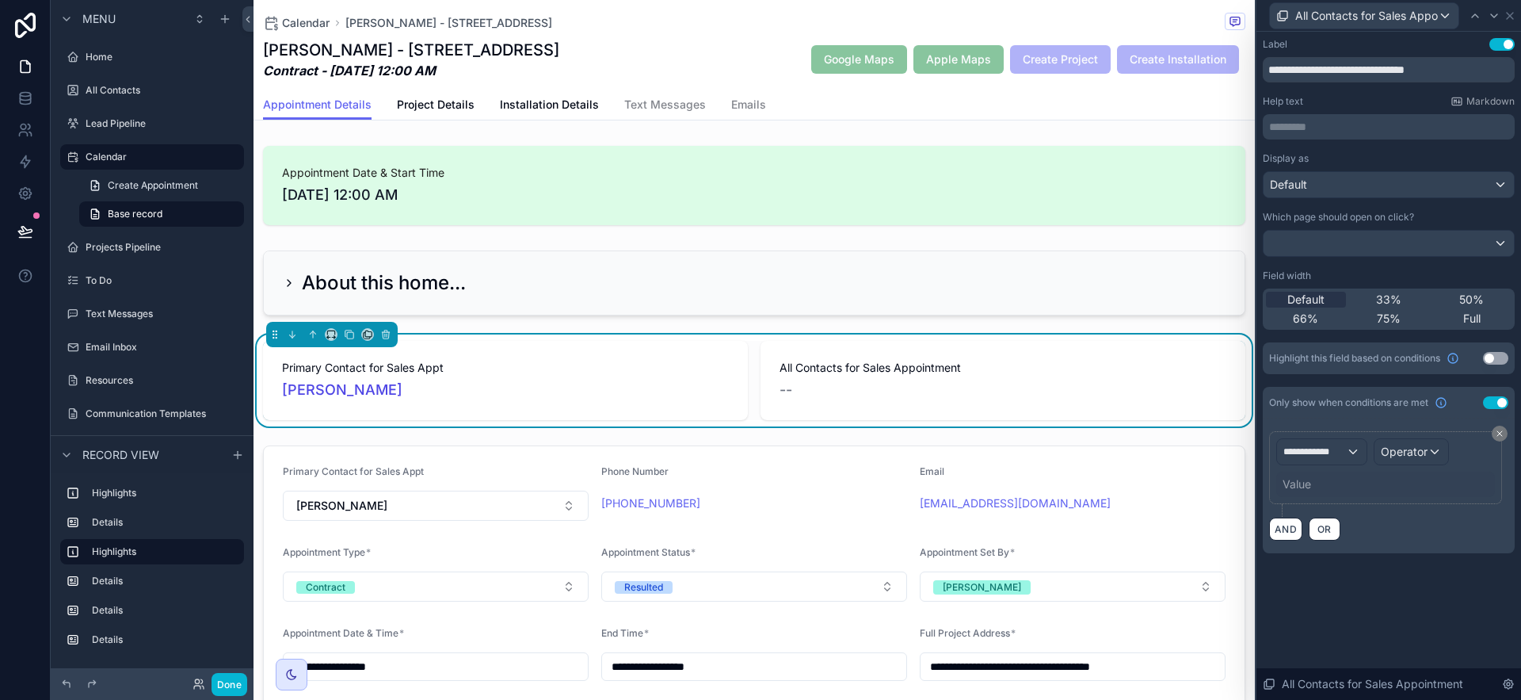
click at [1283, 486] on div "Value" at bounding box center [1385, 483] width 219 height 25
click at [1283, 460] on div "Operator" at bounding box center [1411, 451] width 74 height 25
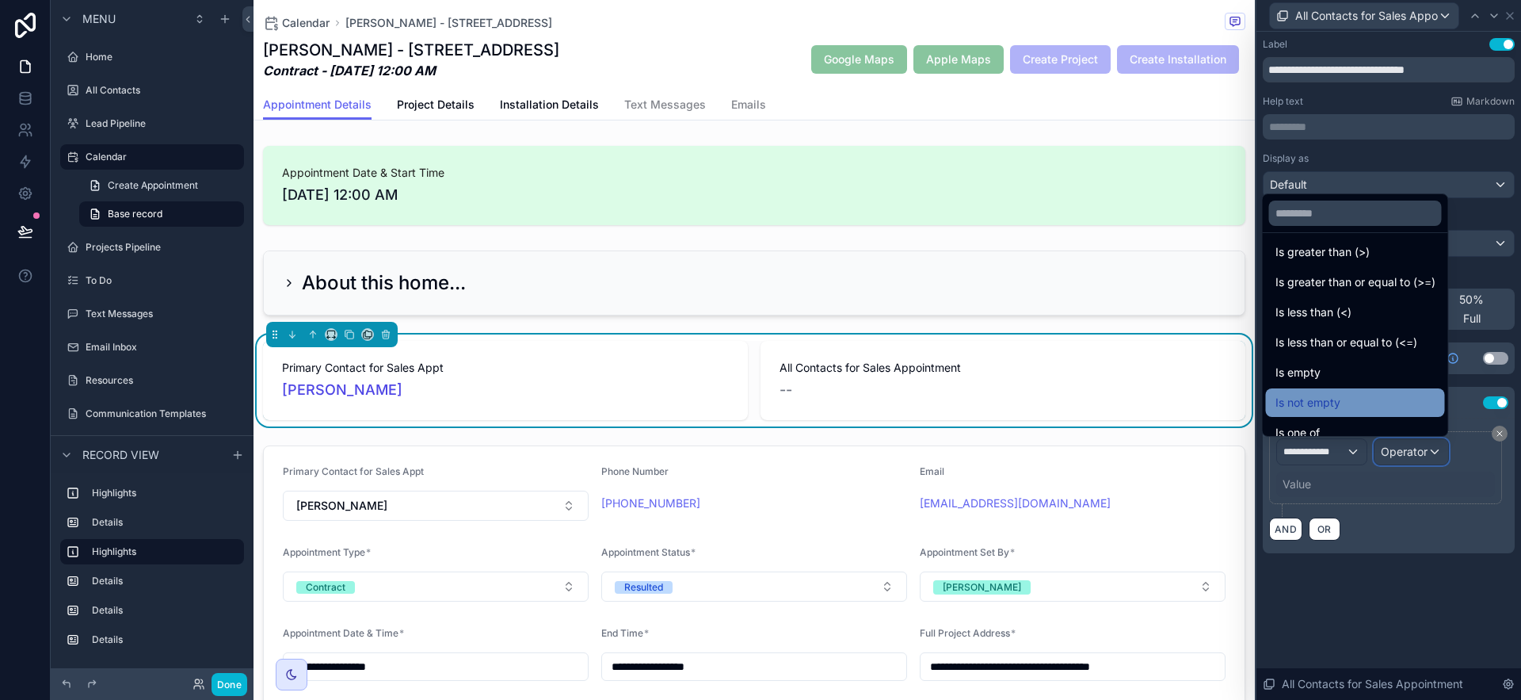
scroll to position [112, 0]
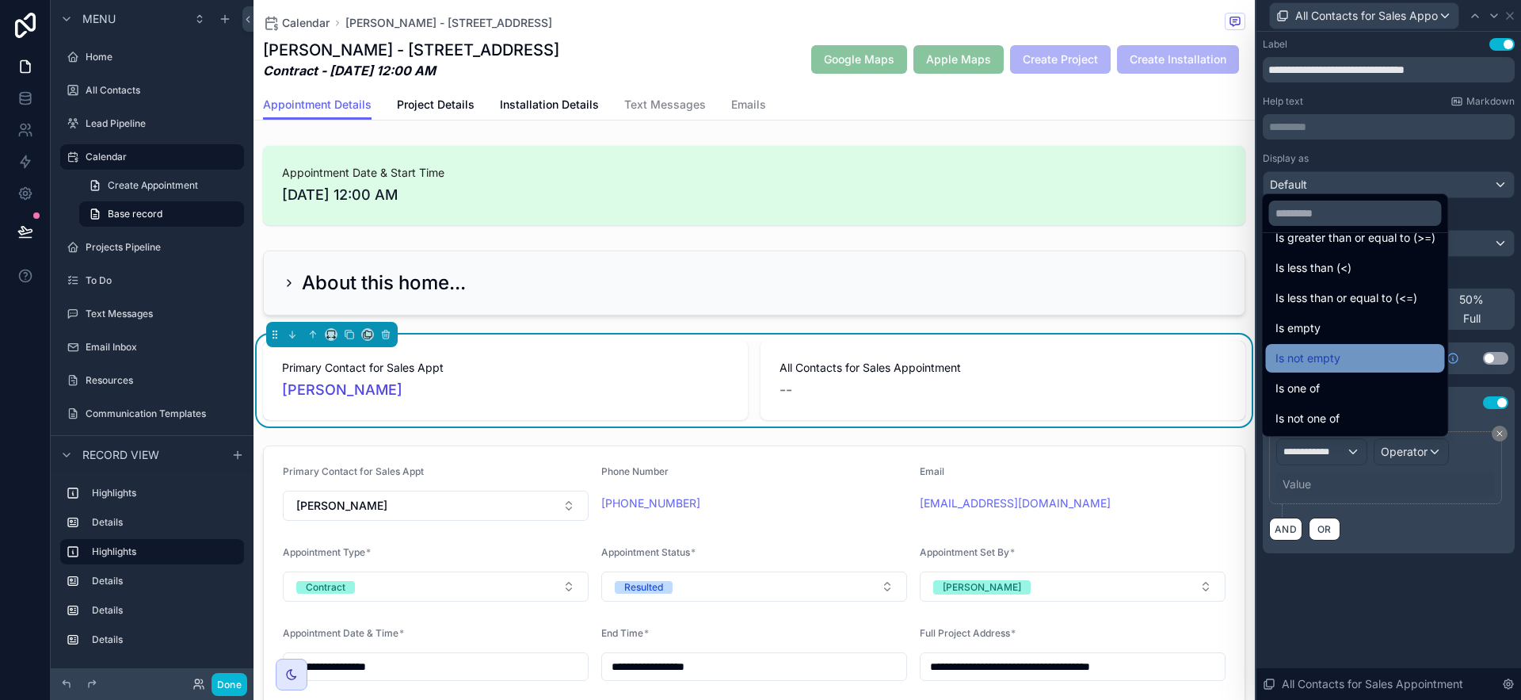
click at [1283, 352] on span "Is not empty" at bounding box center [1307, 358] width 65 height 19
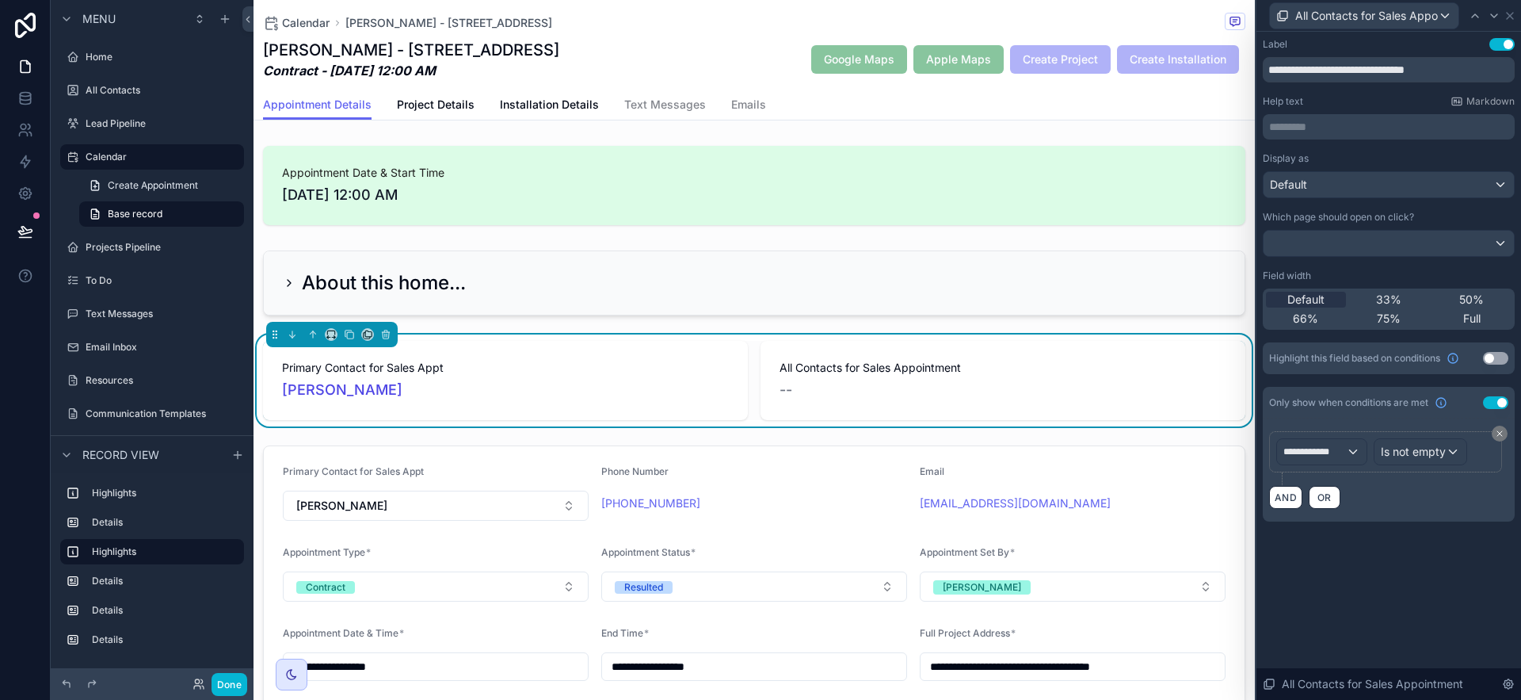
click at [1283, 400] on button "Use setting" at bounding box center [1495, 402] width 25 height 13
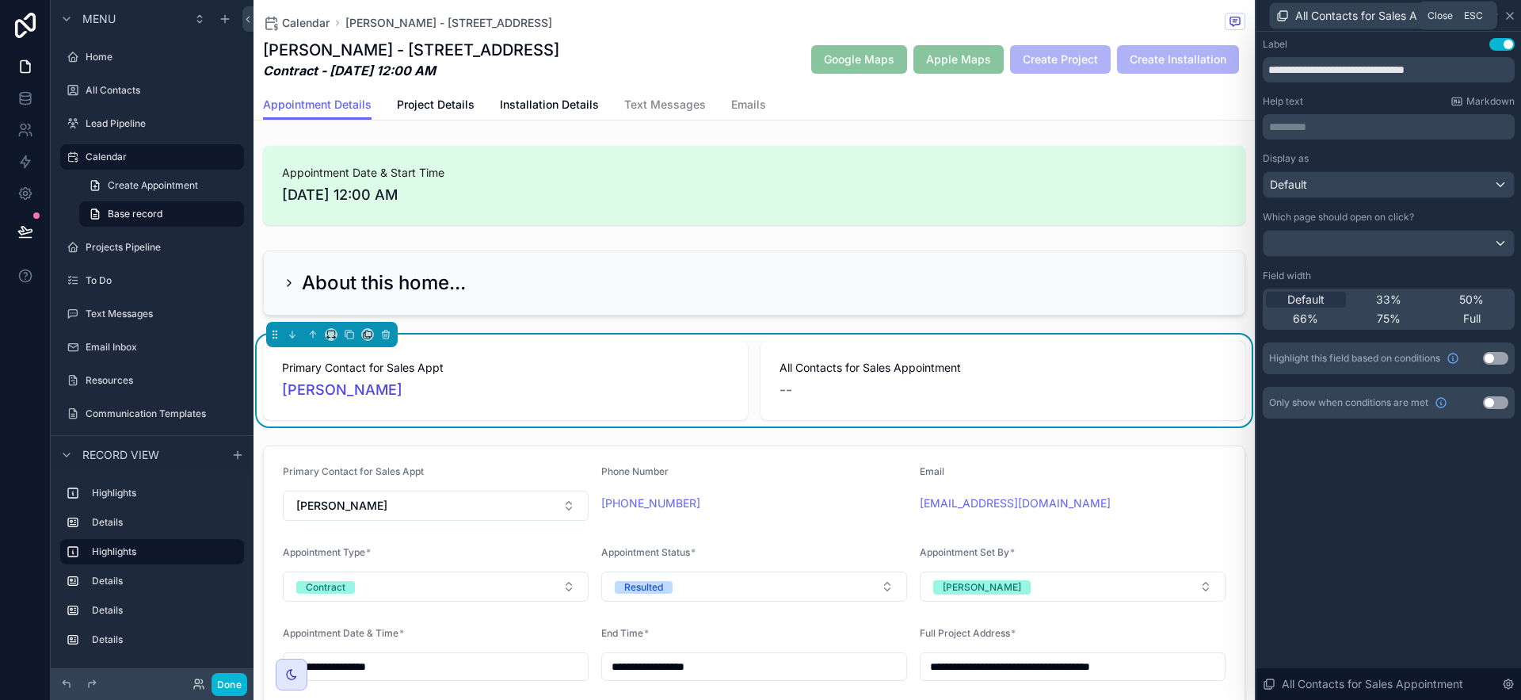
click at [1283, 16] on icon at bounding box center [1510, 16] width 13 height 13
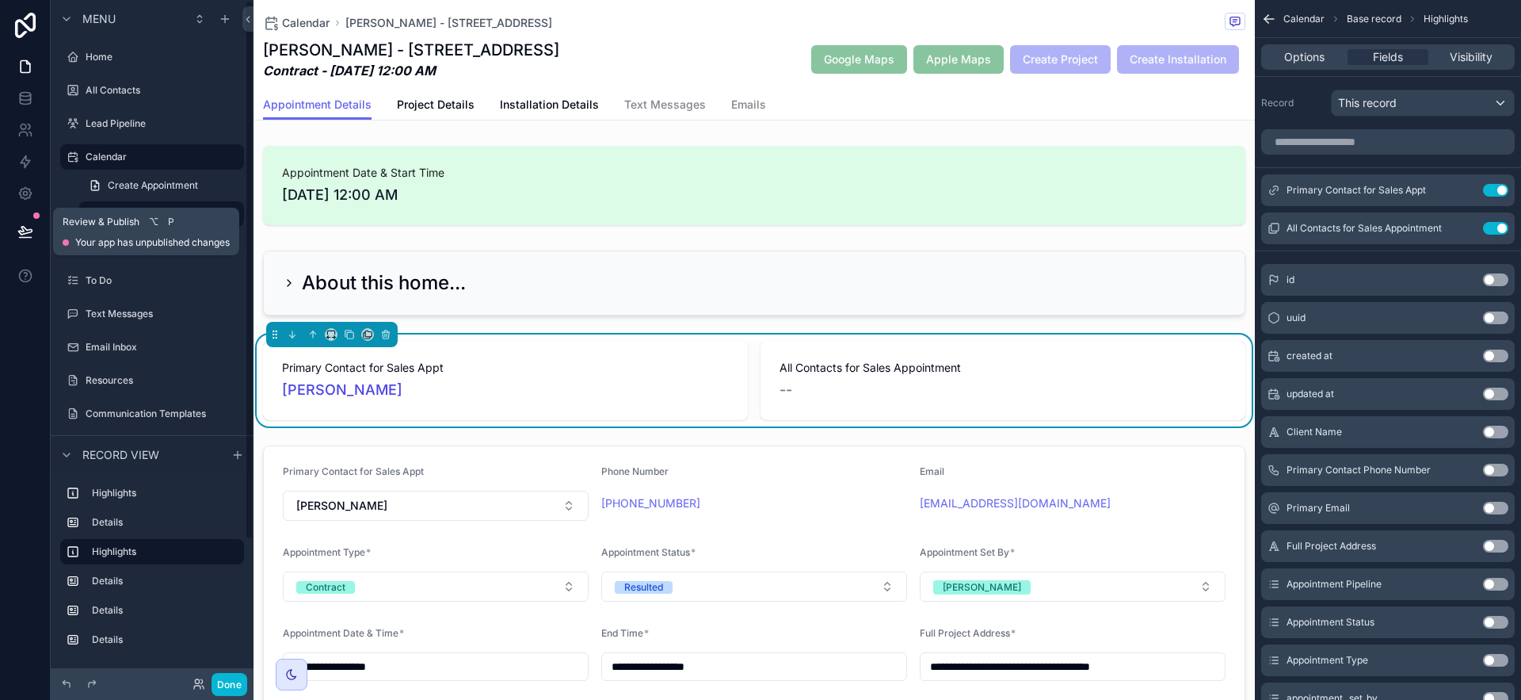
click at [10, 231] on button at bounding box center [25, 231] width 35 height 44
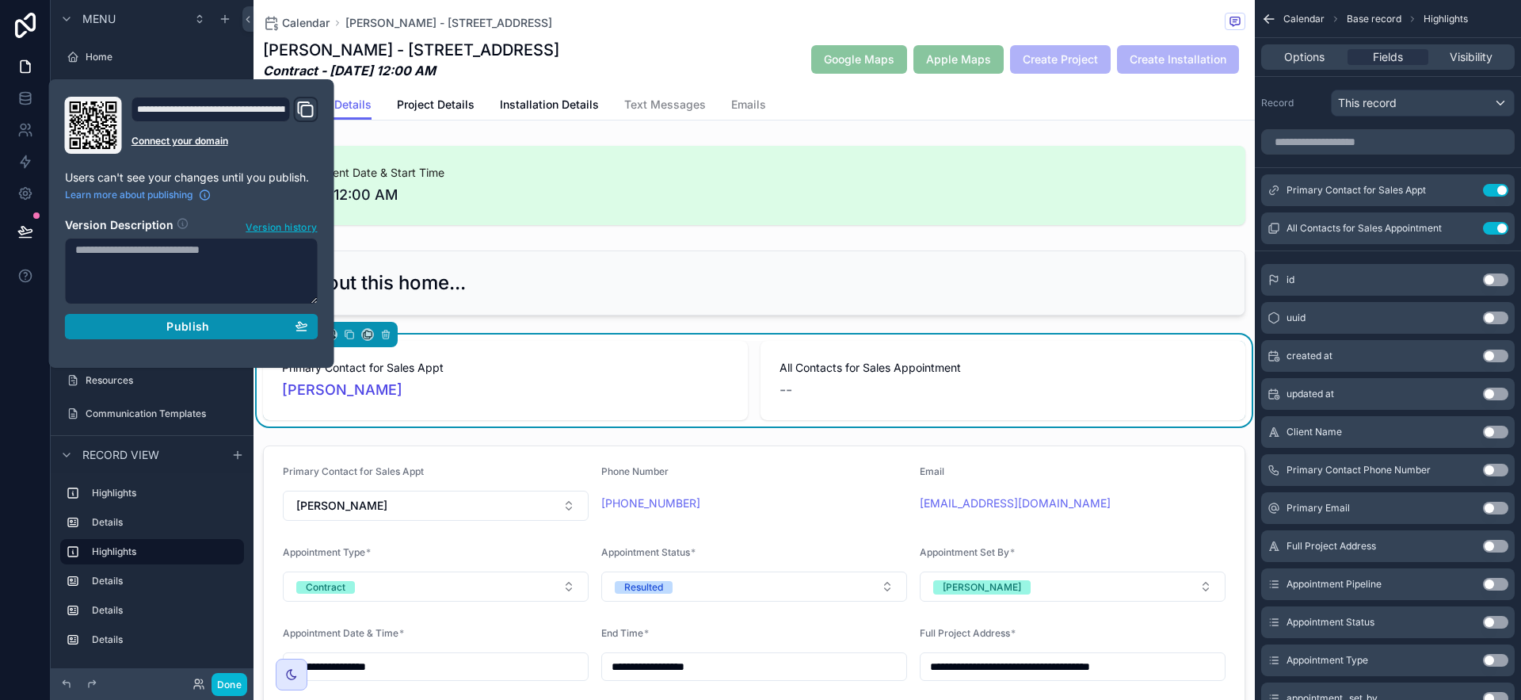
click at [176, 323] on span "Publish" at bounding box center [187, 326] width 43 height 14
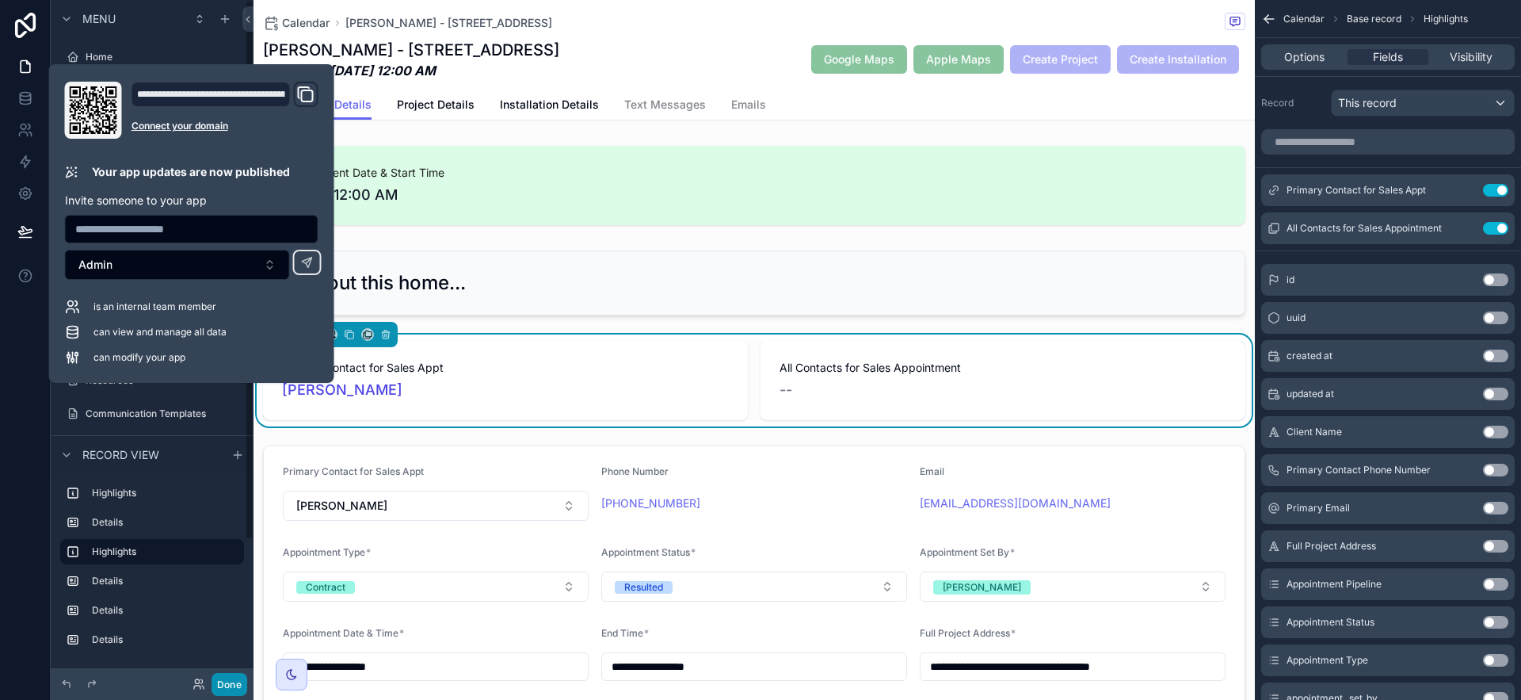
click at [222, 688] on button "Done" at bounding box center [230, 684] width 36 height 23
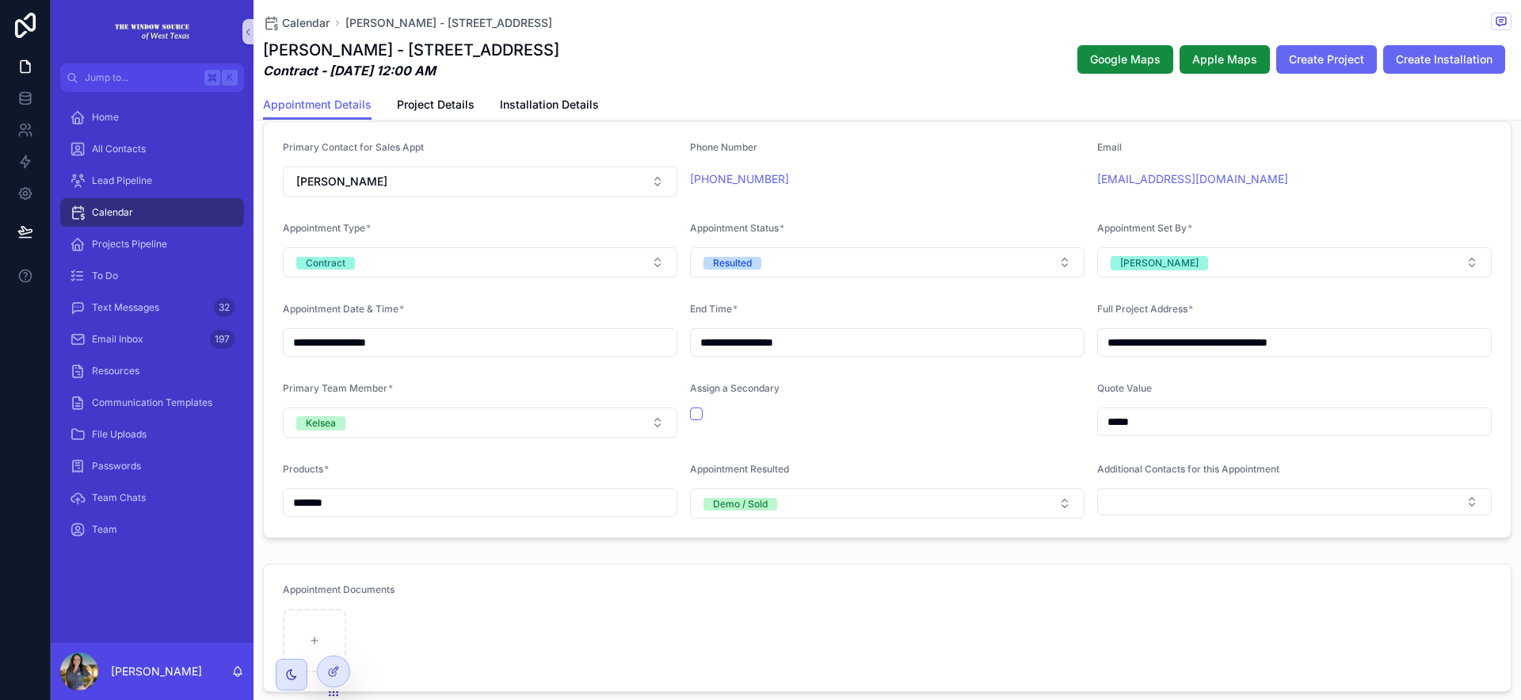
scroll to position [327, 0]
click at [329, 672] on icon at bounding box center [332, 672] width 7 height 7
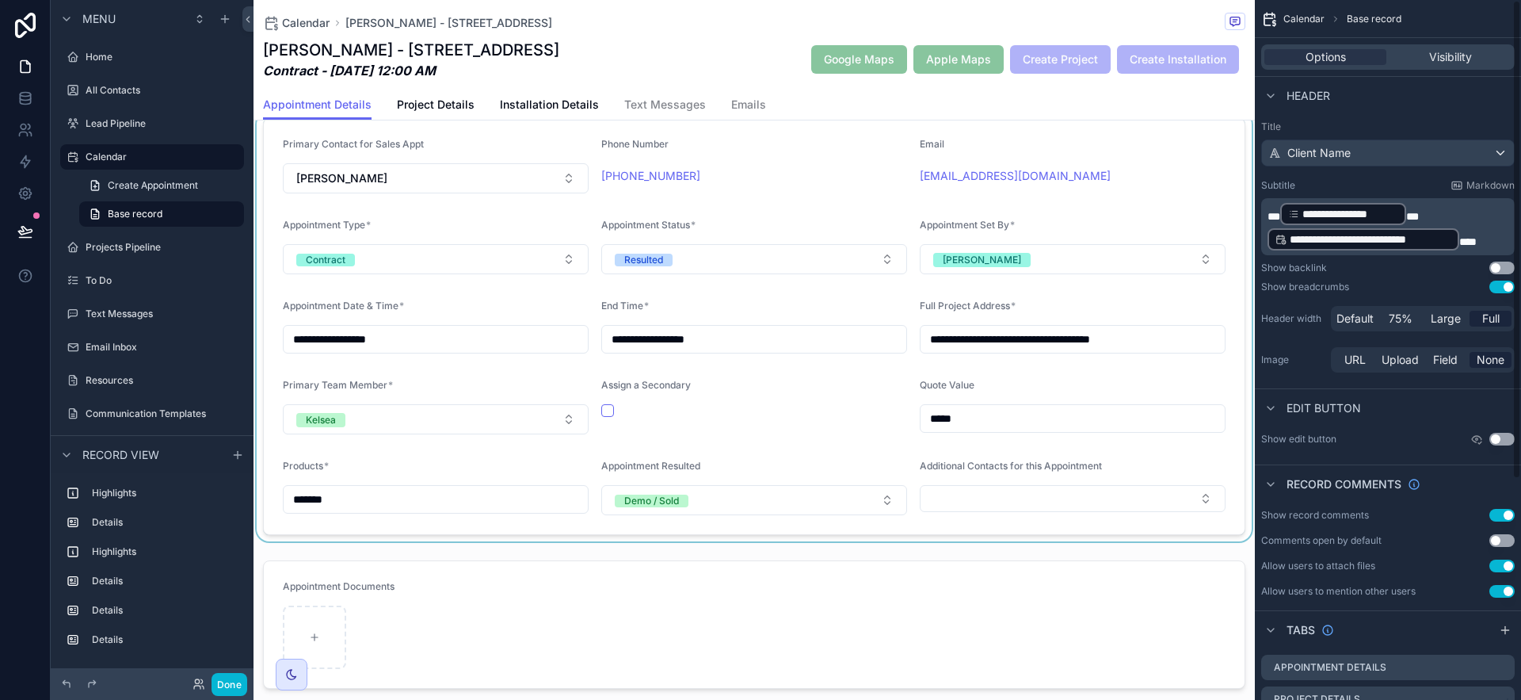
click at [1036, 486] on div "scrollable content" at bounding box center [754, 326] width 1001 height 429
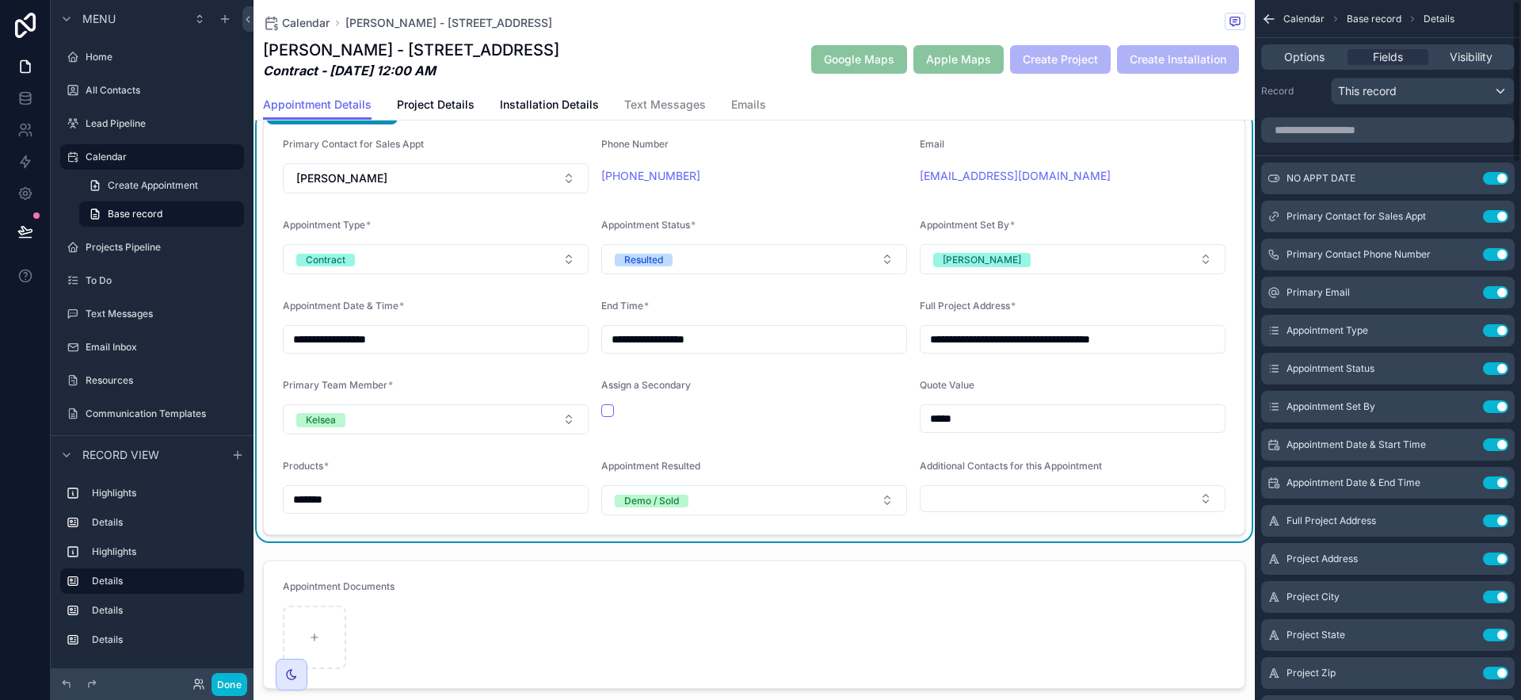
scroll to position [142, 0]
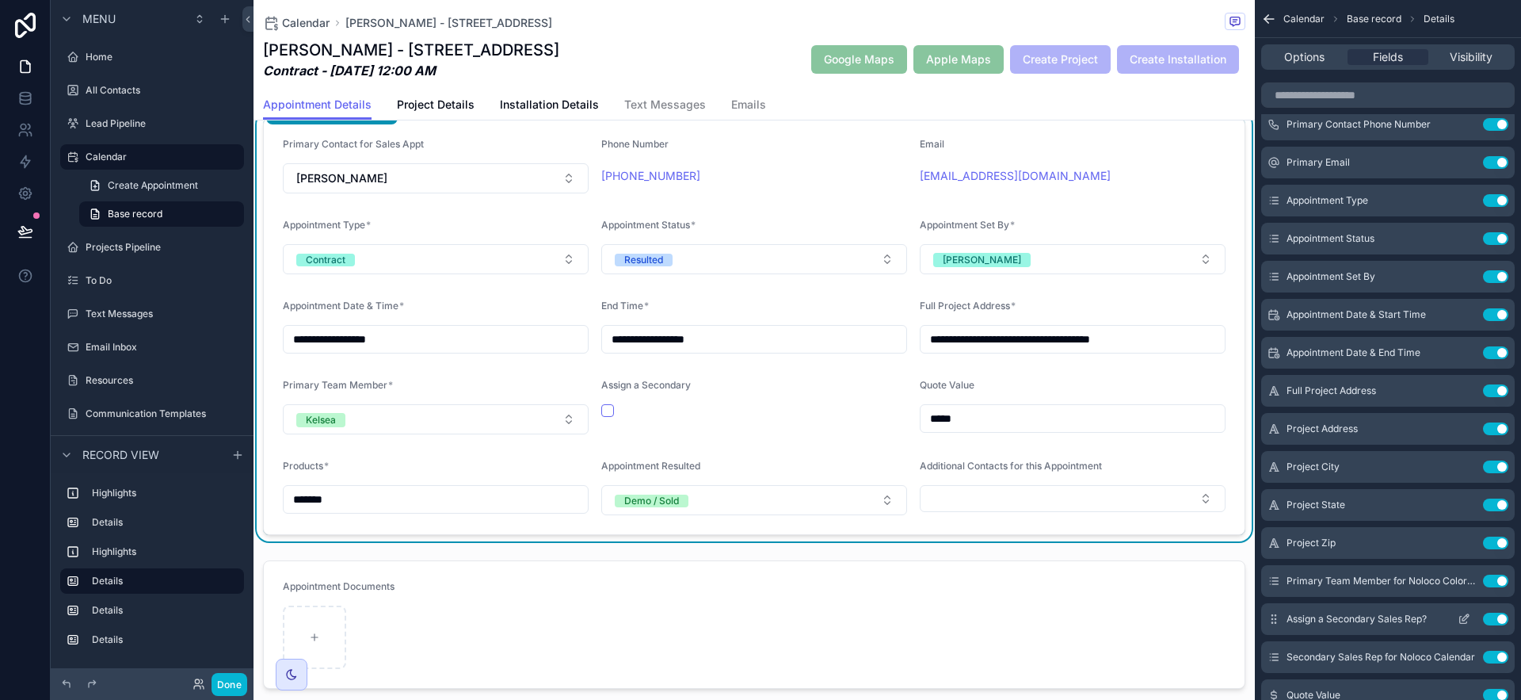
click at [1283, 617] on icon "scrollable content" at bounding box center [1465, 617] width 6 height 6
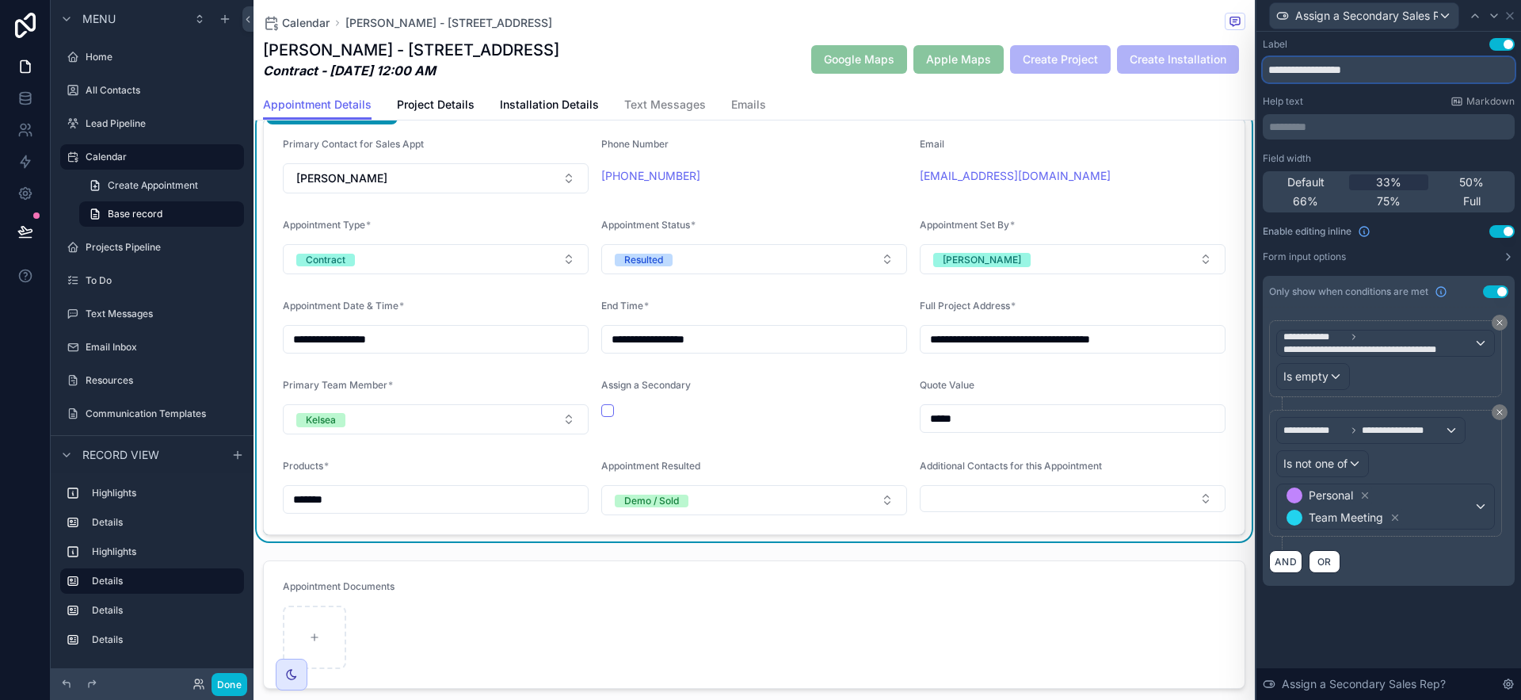
click at [1283, 73] on input "**********" at bounding box center [1389, 69] width 252 height 25
type input "**********"
click at [1283, 17] on icon at bounding box center [1510, 16] width 13 height 13
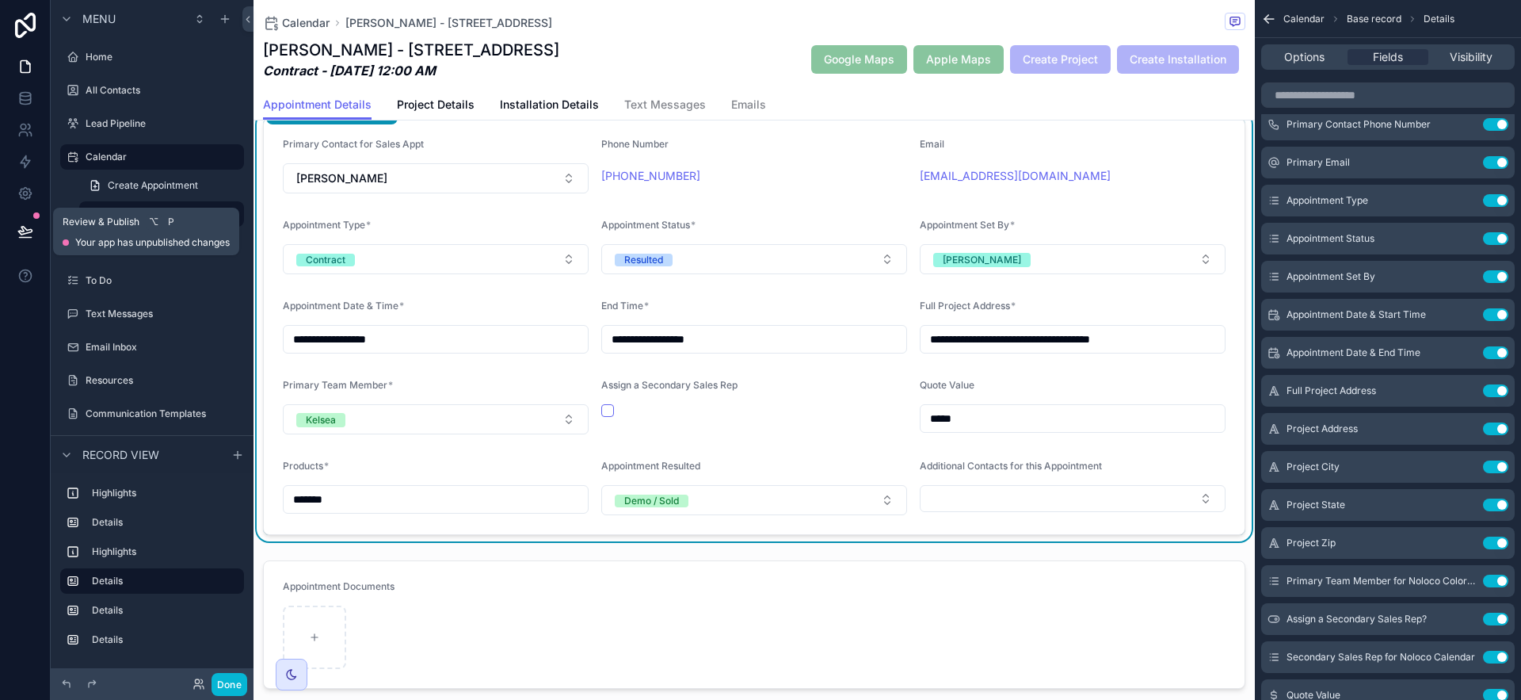
click at [17, 223] on button at bounding box center [25, 231] width 35 height 44
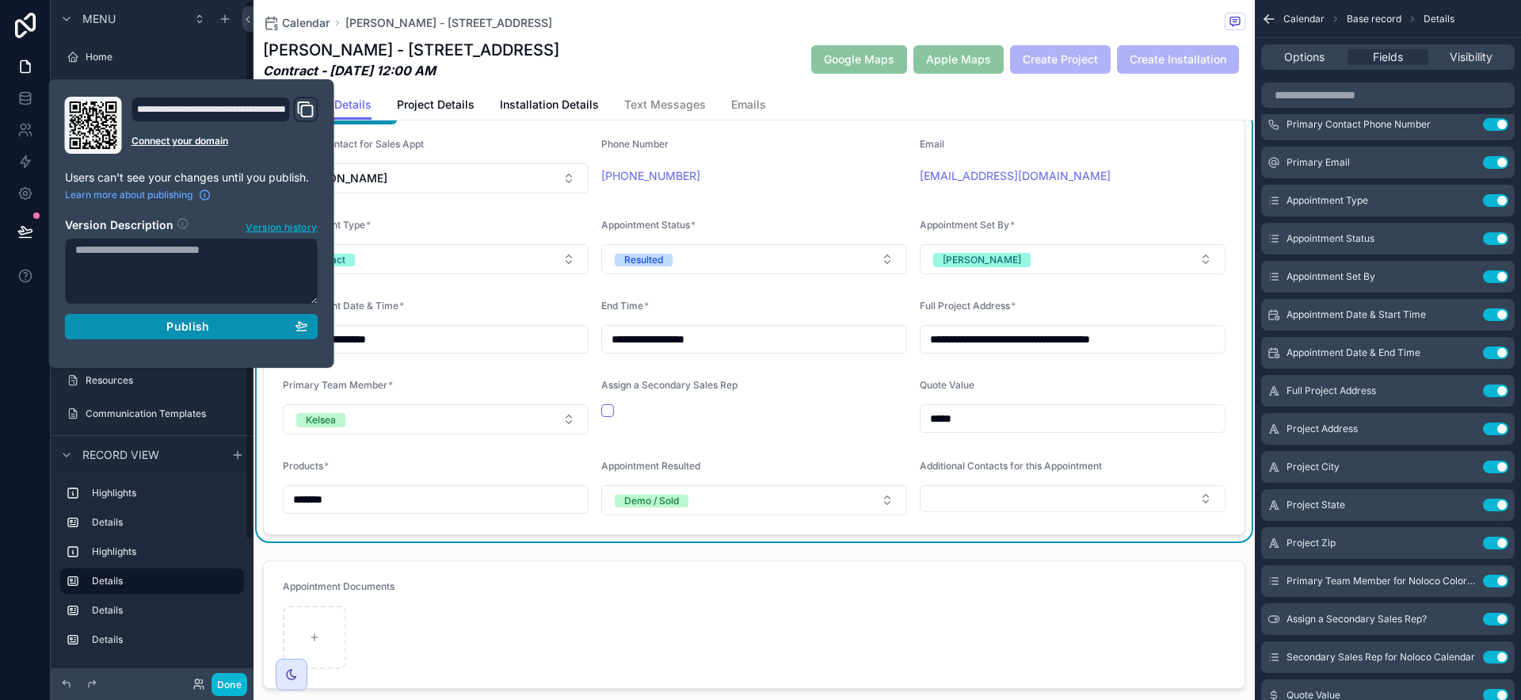
click at [154, 323] on div "Publish" at bounding box center [191, 326] width 233 height 14
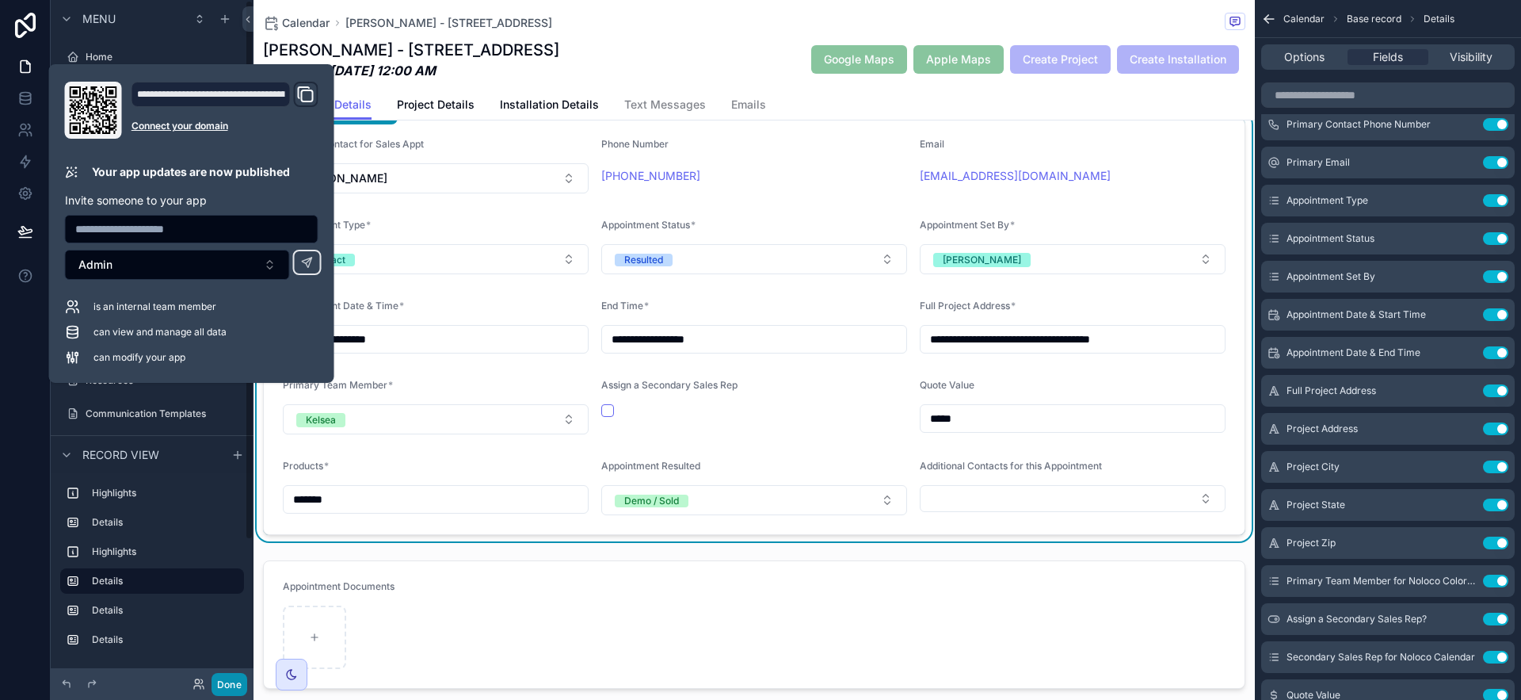
click at [223, 692] on button "Done" at bounding box center [230, 684] width 36 height 23
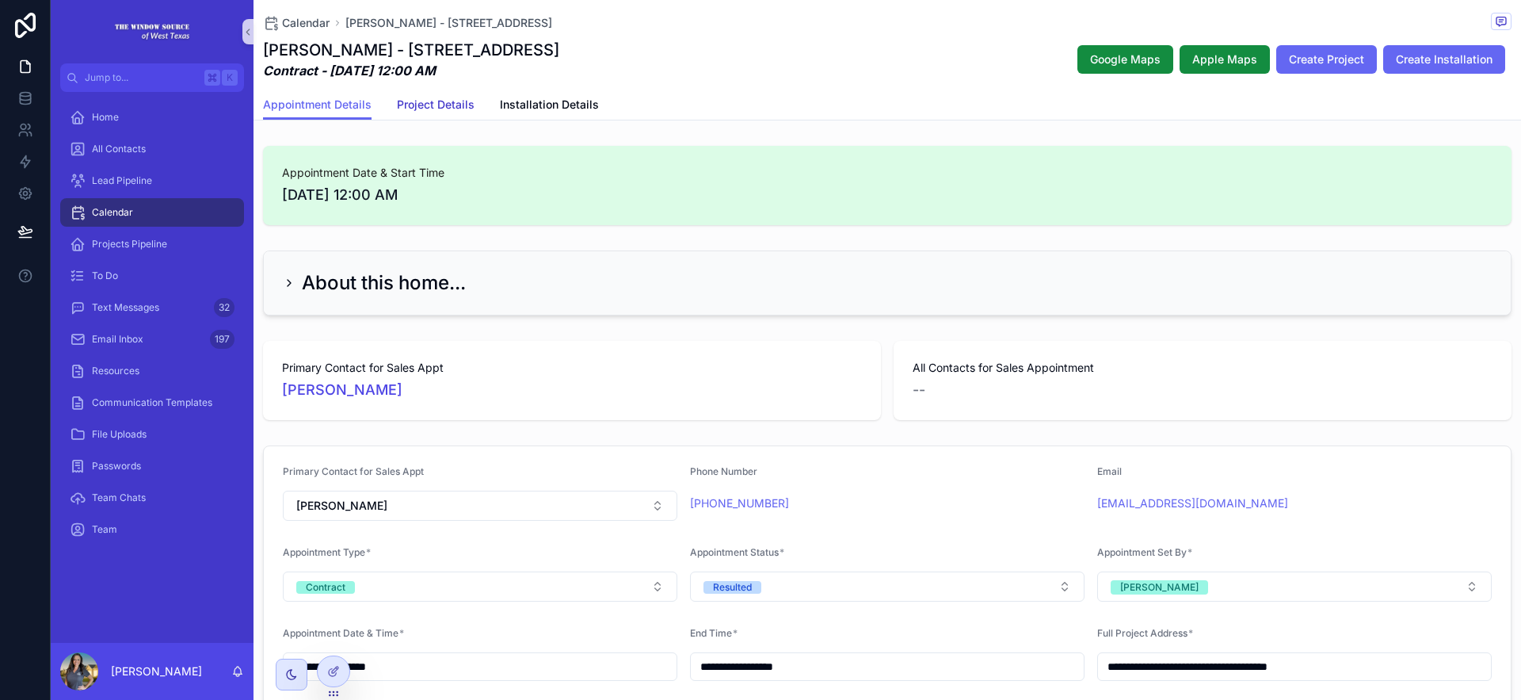
click at [469, 105] on span "Project Details" at bounding box center [436, 105] width 78 height 16
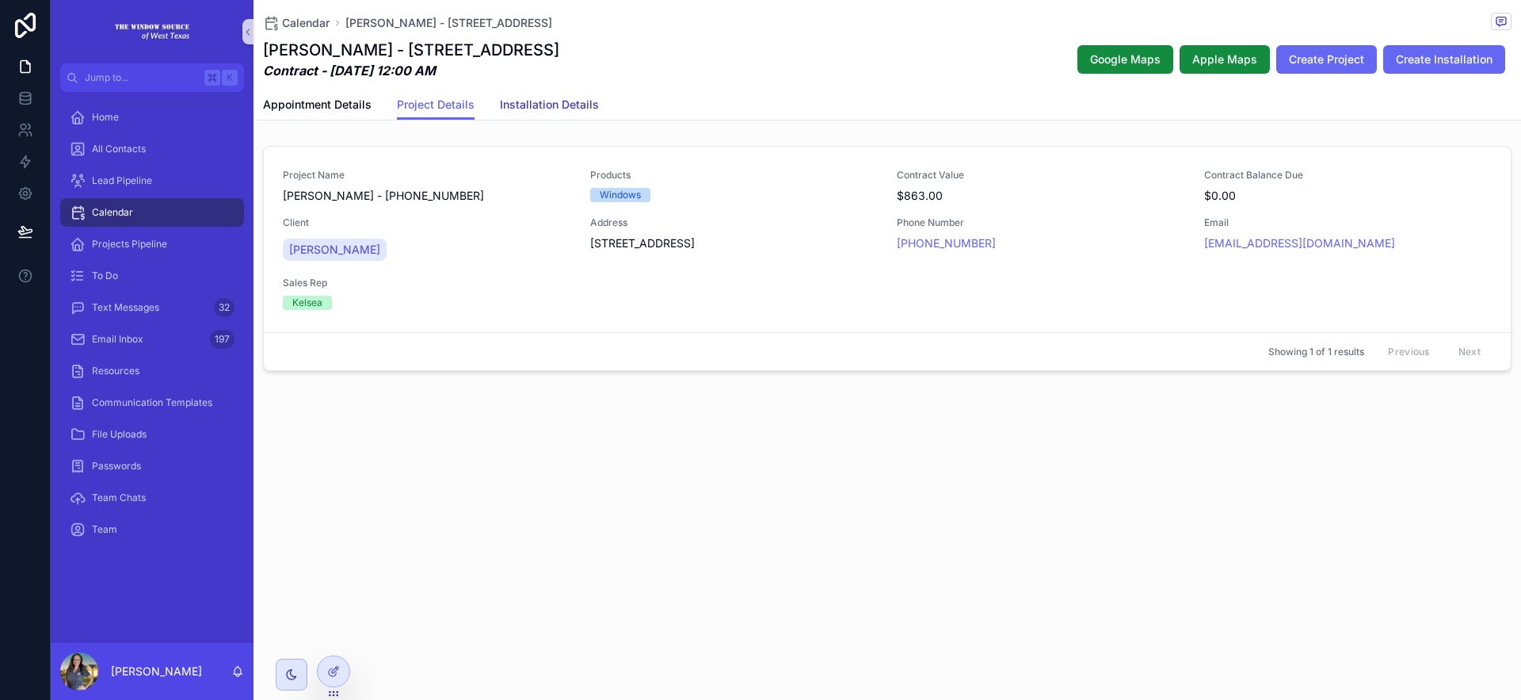
click at [564, 112] on link "Installation Details" at bounding box center [549, 106] width 99 height 32
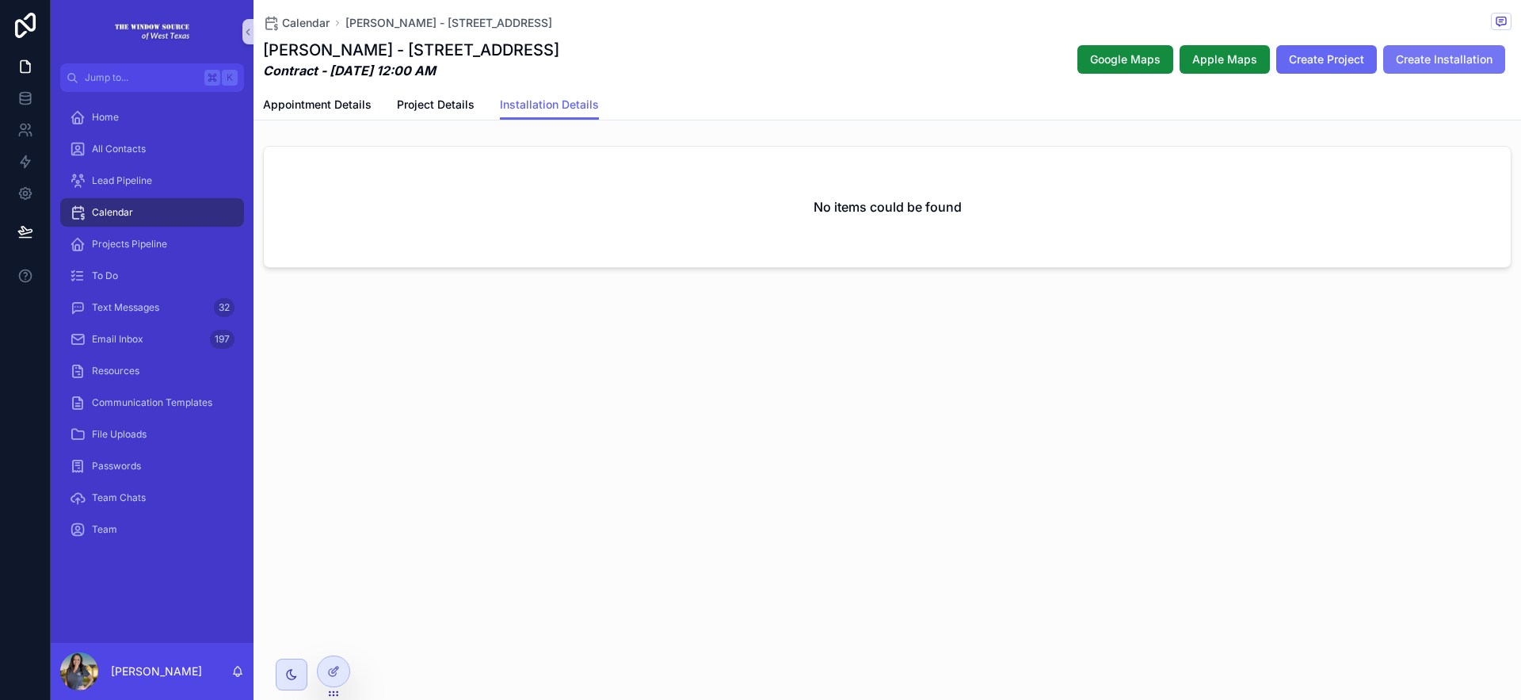
click at [1283, 68] on button "Create Installation" at bounding box center [1444, 59] width 122 height 29
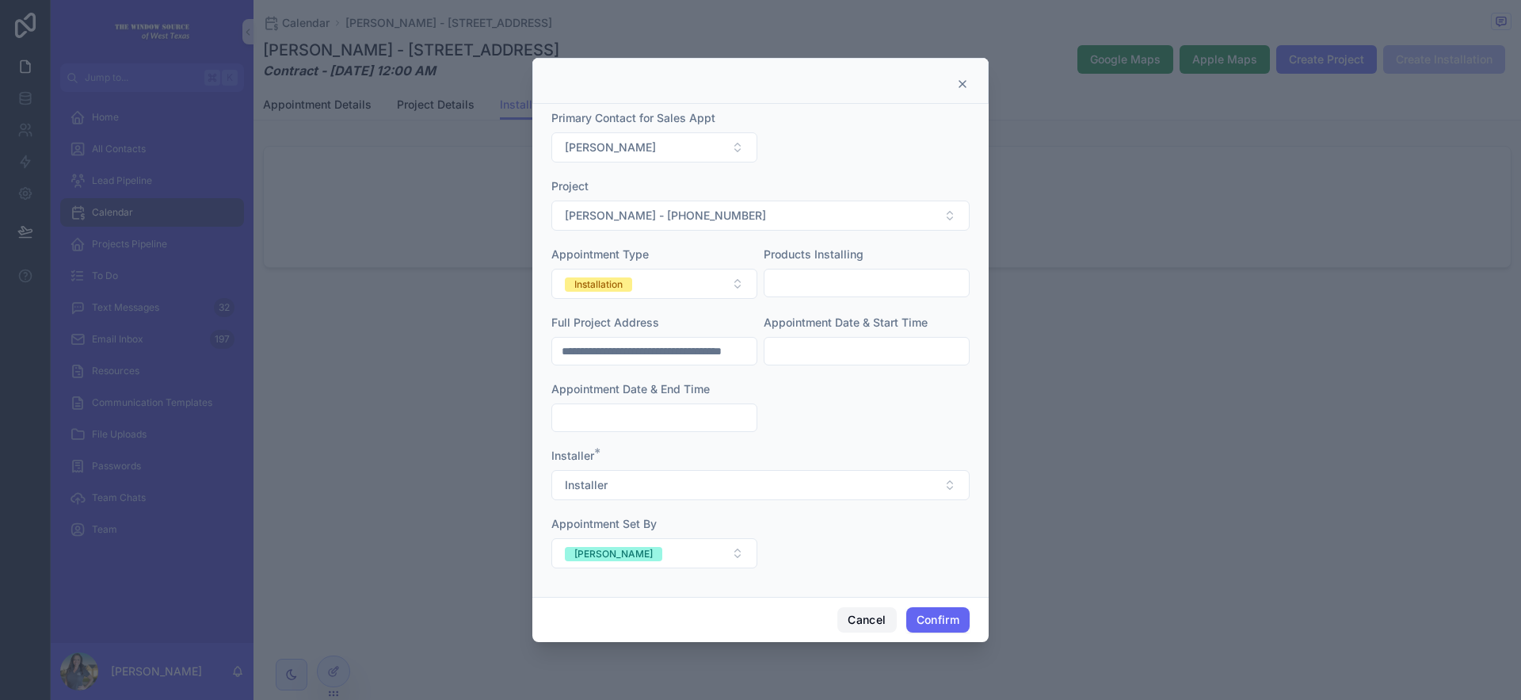
click at [850, 627] on button "Cancel" at bounding box center [866, 619] width 59 height 25
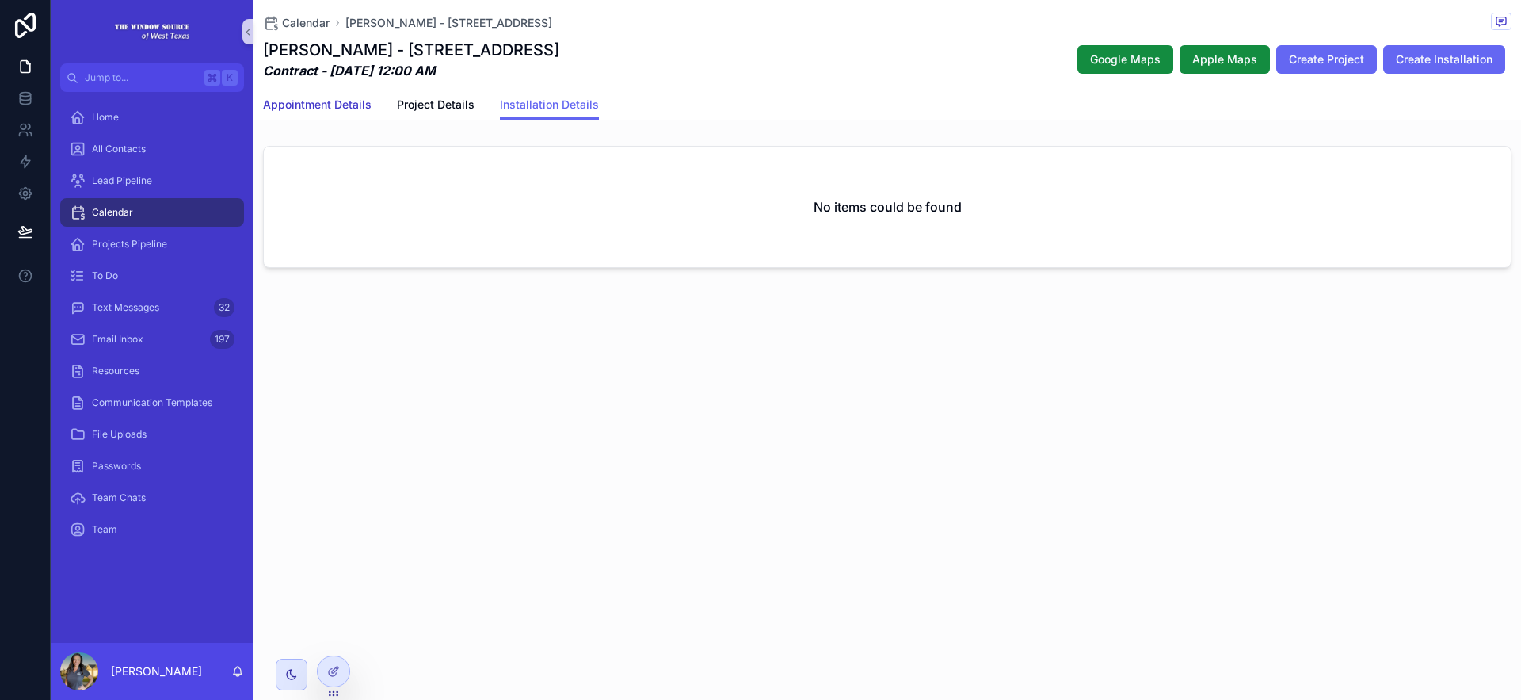
click at [332, 111] on span "Appointment Details" at bounding box center [317, 105] width 109 height 16
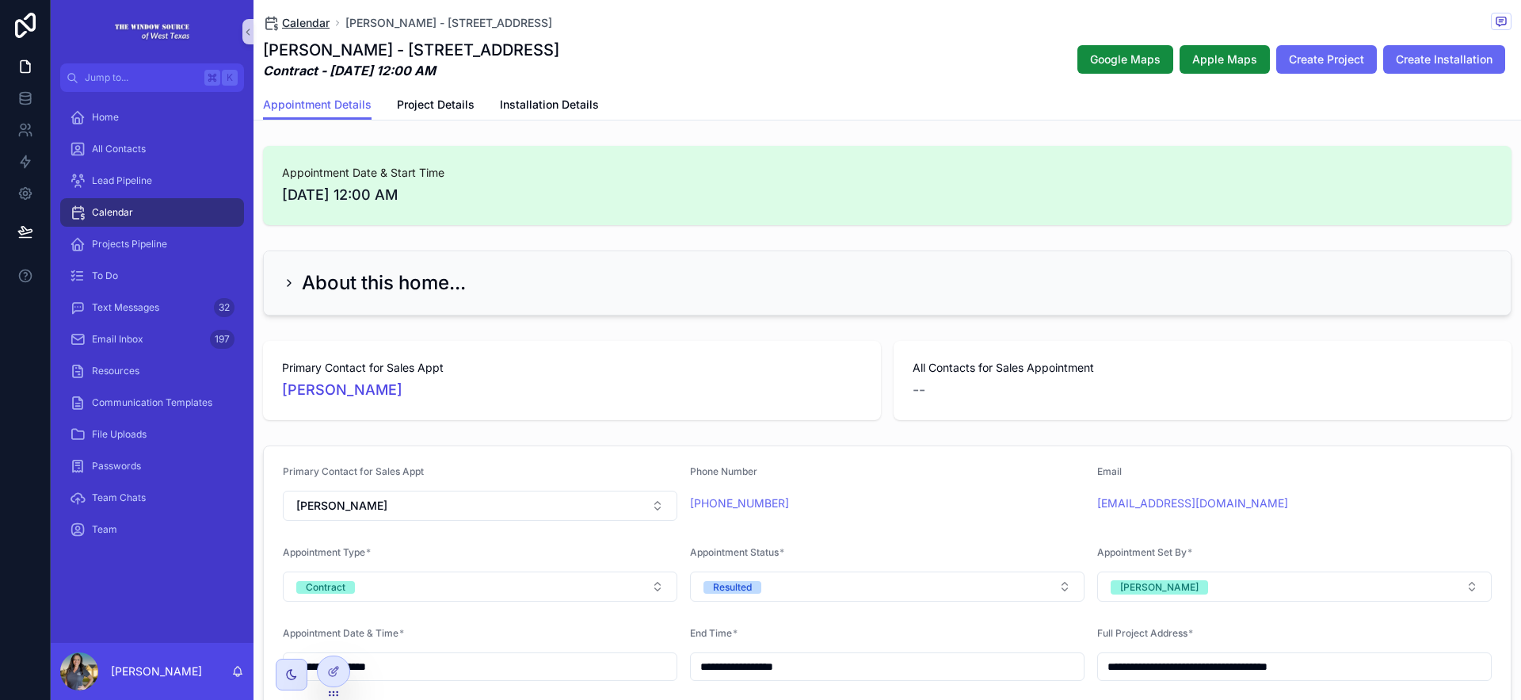
click at [287, 17] on span "Calendar" at bounding box center [306, 23] width 48 height 16
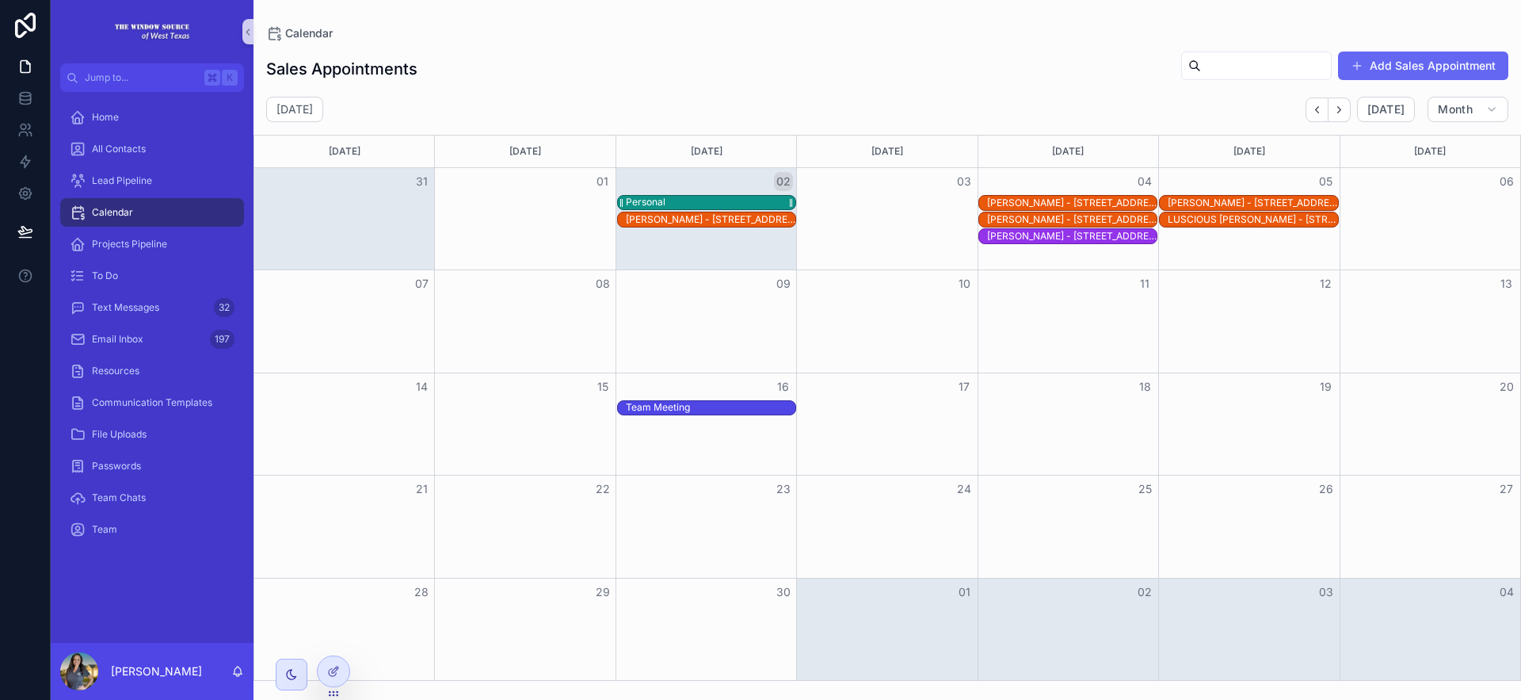
click at [739, 204] on div "Personal" at bounding box center [711, 202] width 170 height 13
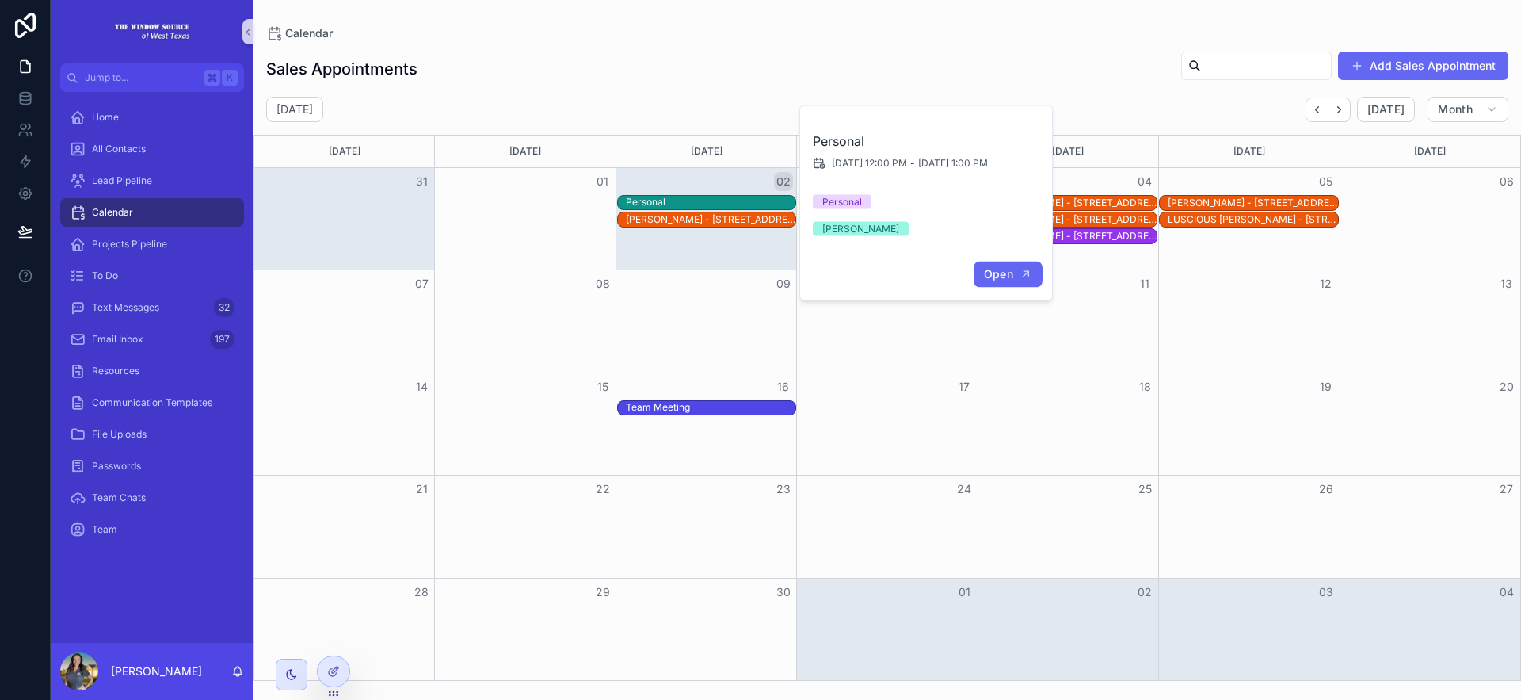
click at [997, 277] on span "Open" at bounding box center [998, 274] width 29 height 14
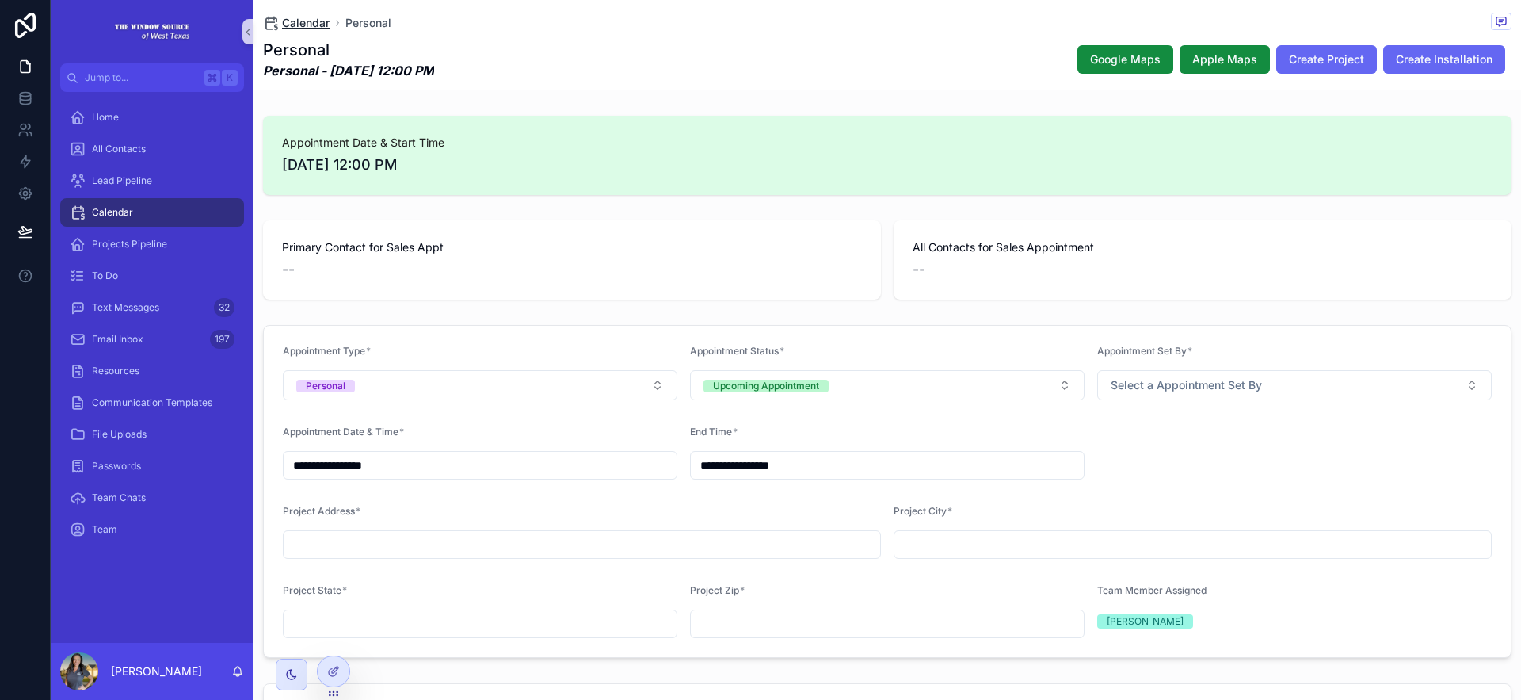
click at [284, 26] on span "Calendar" at bounding box center [306, 23] width 48 height 16
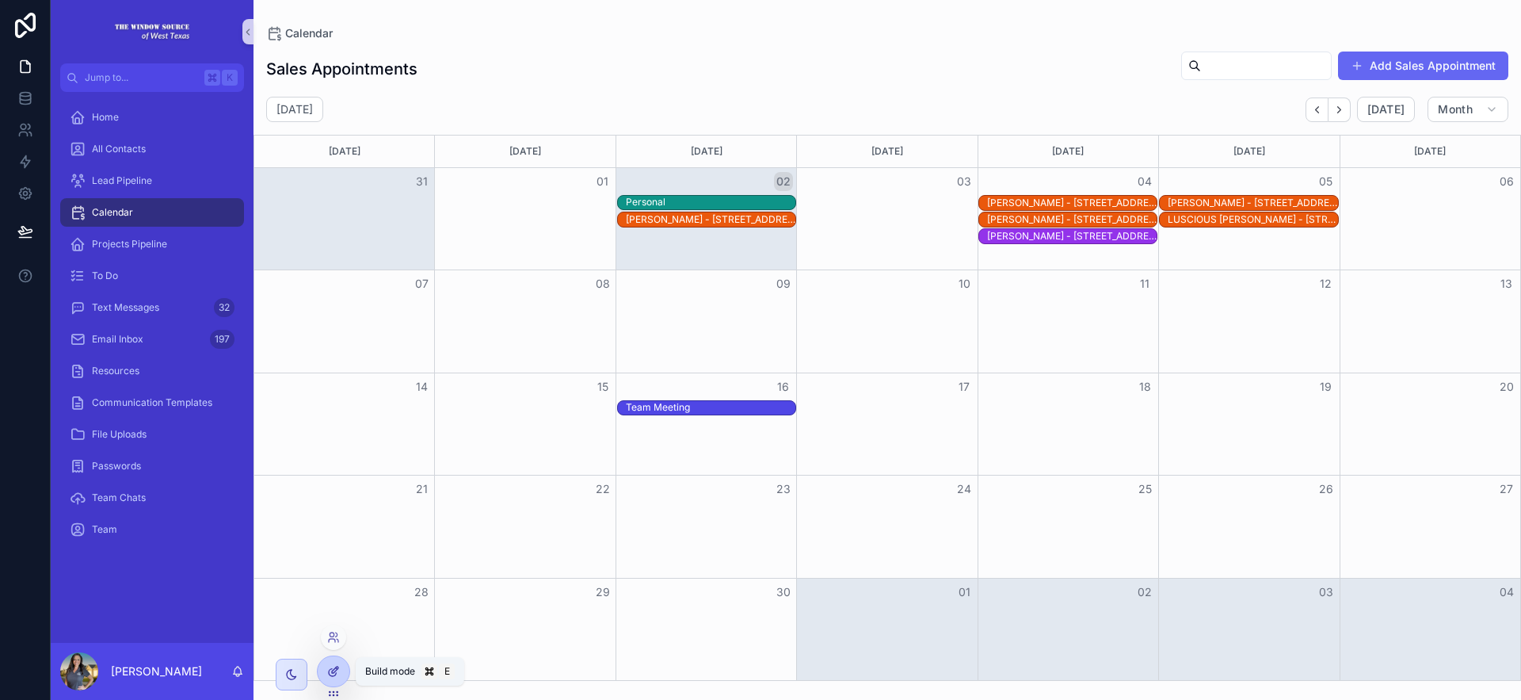
click at [320, 672] on div at bounding box center [334, 671] width 32 height 30
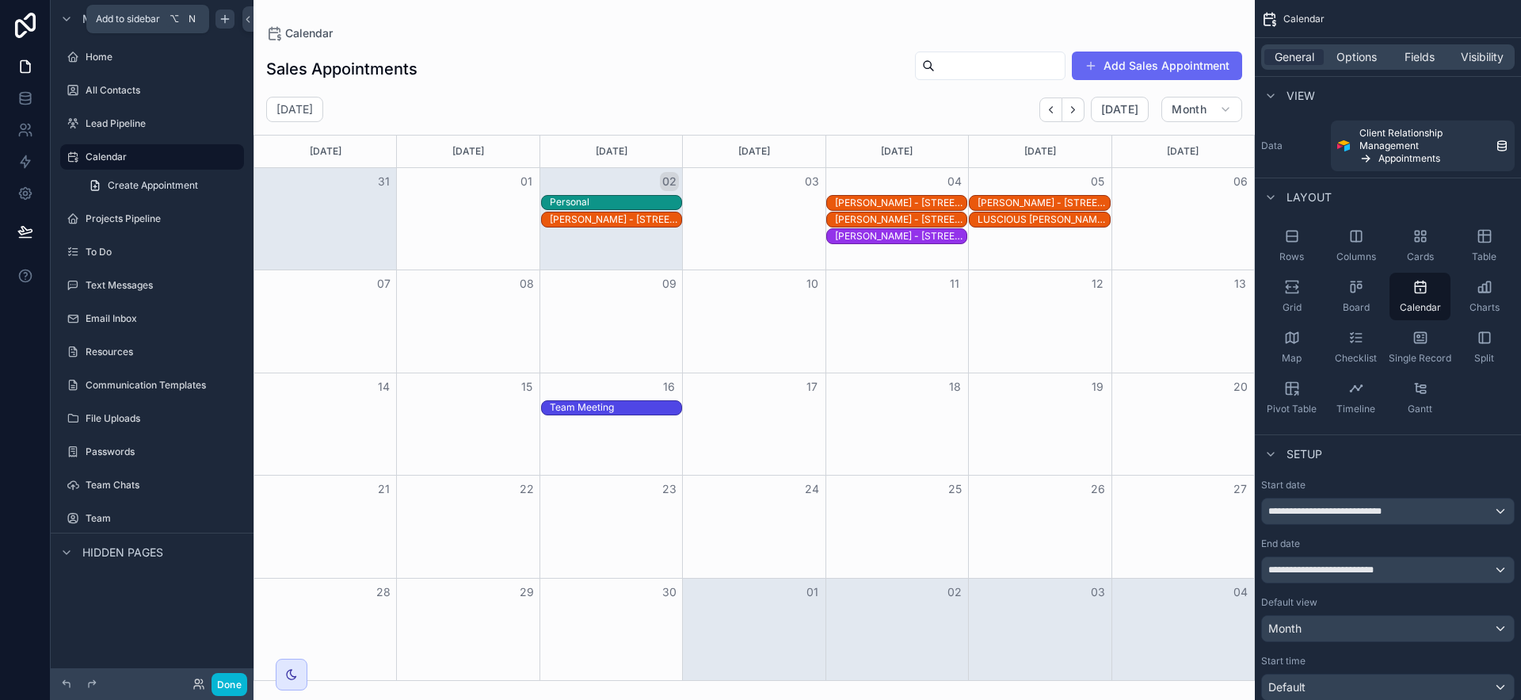
click at [220, 15] on icon "scrollable content" at bounding box center [225, 19] width 13 height 13
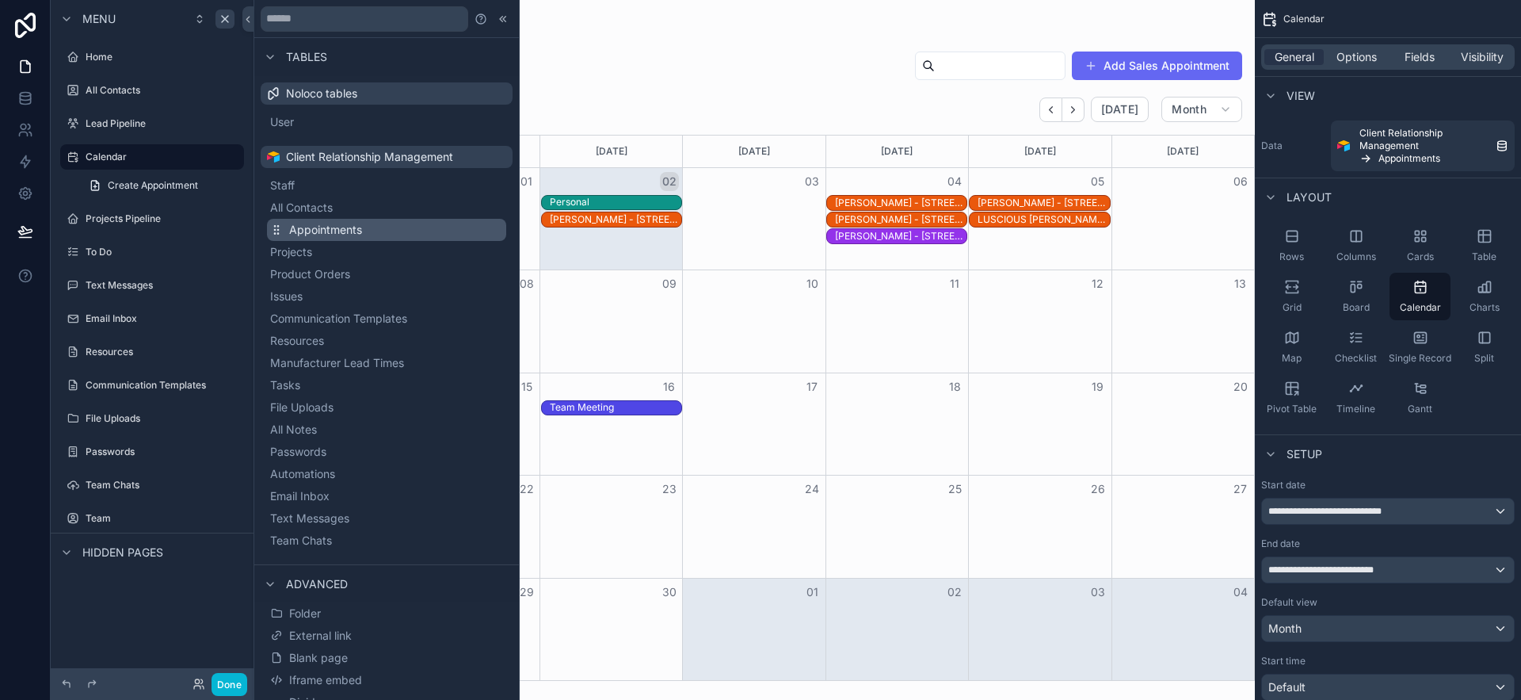
click at [429, 231] on button "Appointments" at bounding box center [386, 230] width 239 height 22
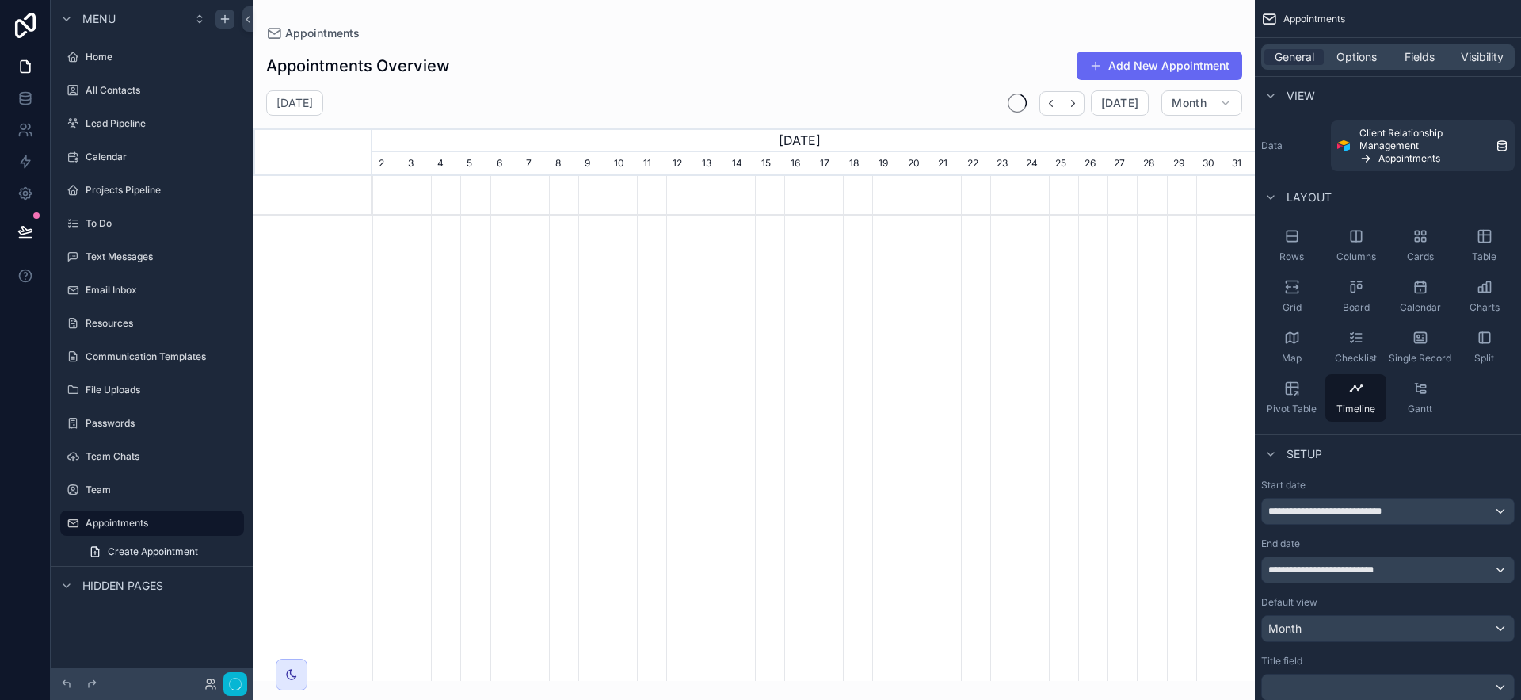
scroll to position [0, 882]
click at [1283, 338] on icon "scrollable content" at bounding box center [1485, 338] width 16 height 16
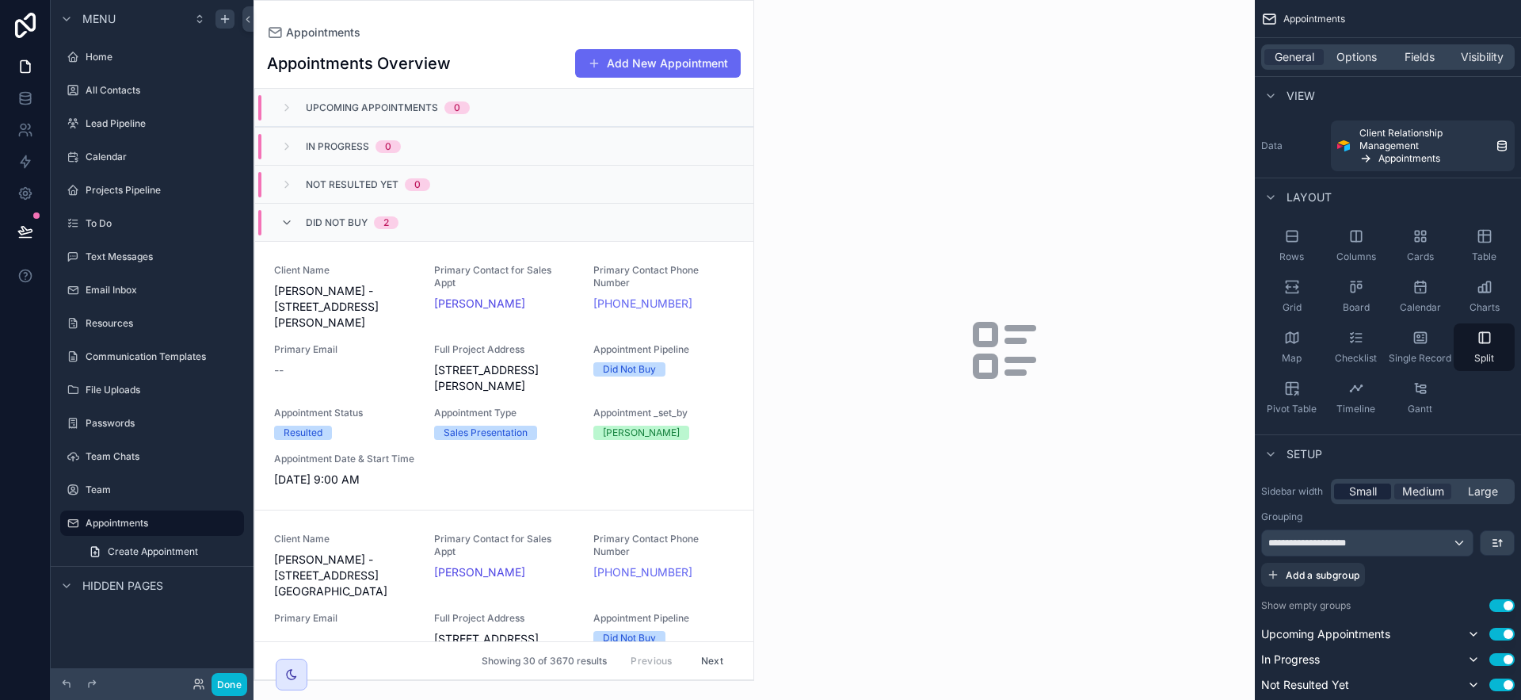
click at [1283, 490] on div "Small" at bounding box center [1362, 491] width 57 height 16
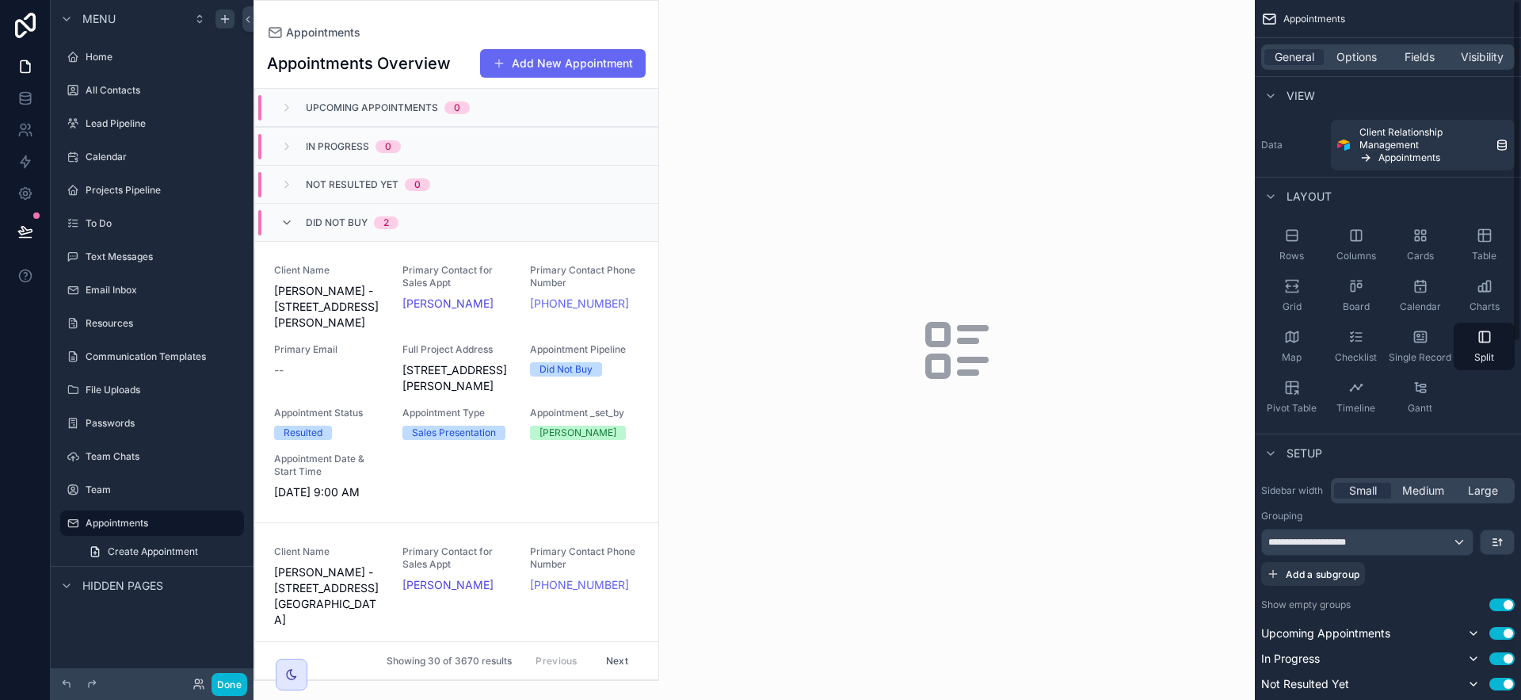
scroll to position [0, 0]
click at [1283, 256] on div "Table" at bounding box center [1484, 246] width 61 height 48
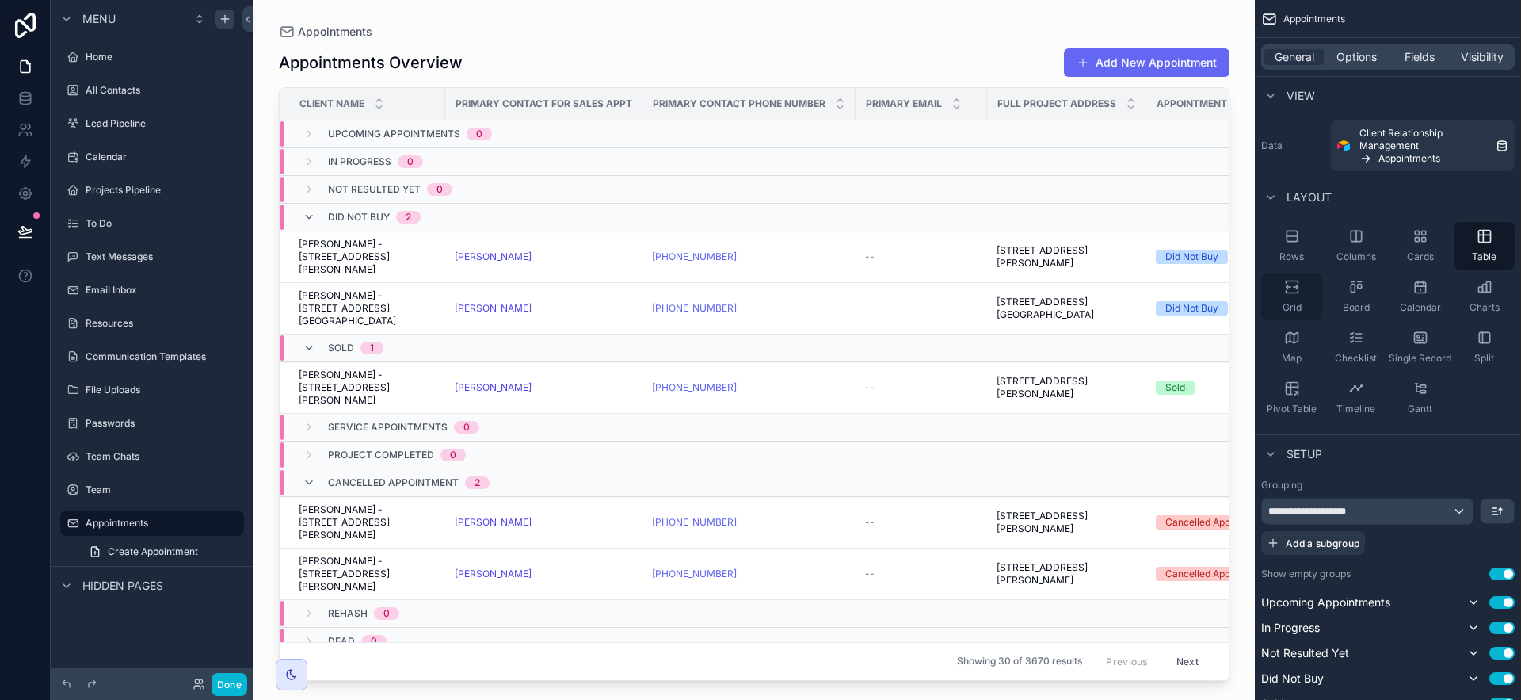
click at [1283, 295] on div "Grid" at bounding box center [1291, 297] width 61 height 48
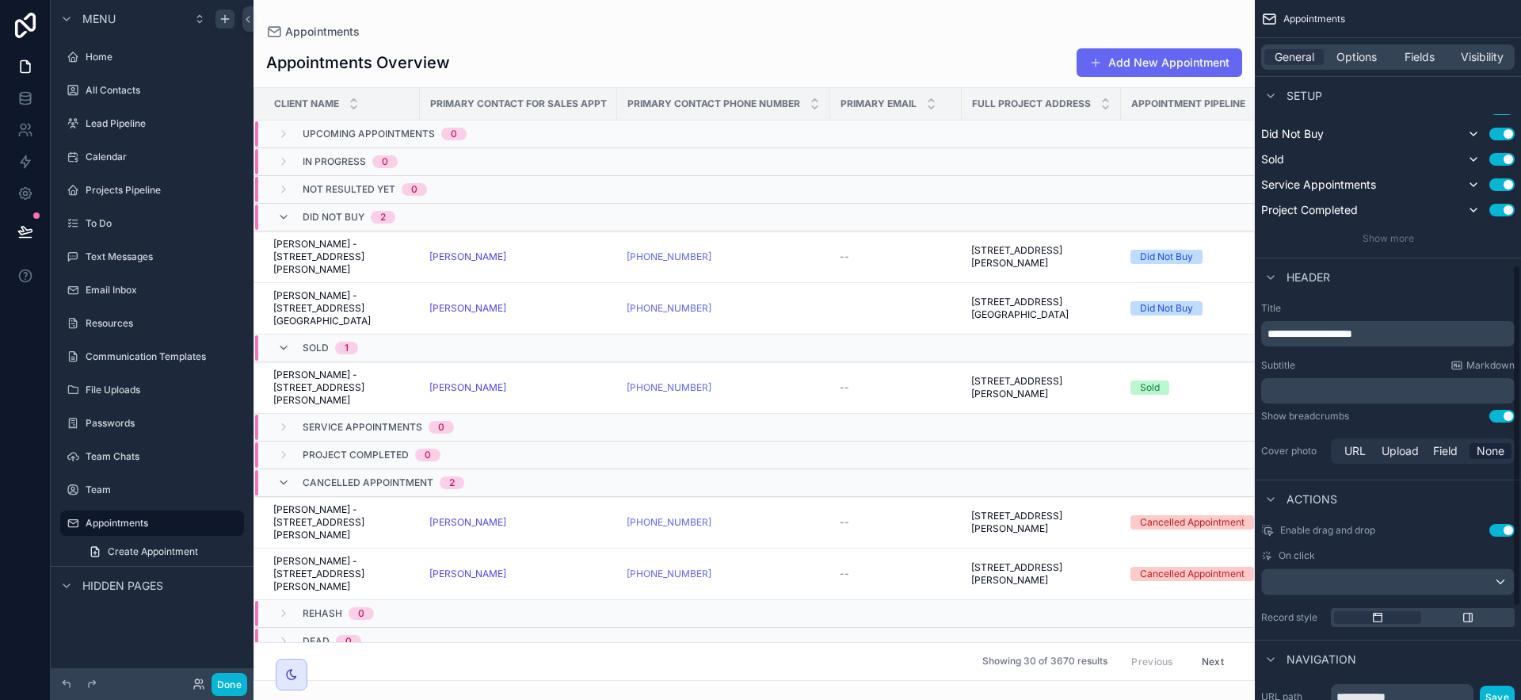
scroll to position [544, 0]
click at [1283, 420] on button "Use setting" at bounding box center [1501, 416] width 25 height 13
click at [1283, 62] on div "Options" at bounding box center [1356, 57] width 59 height 16
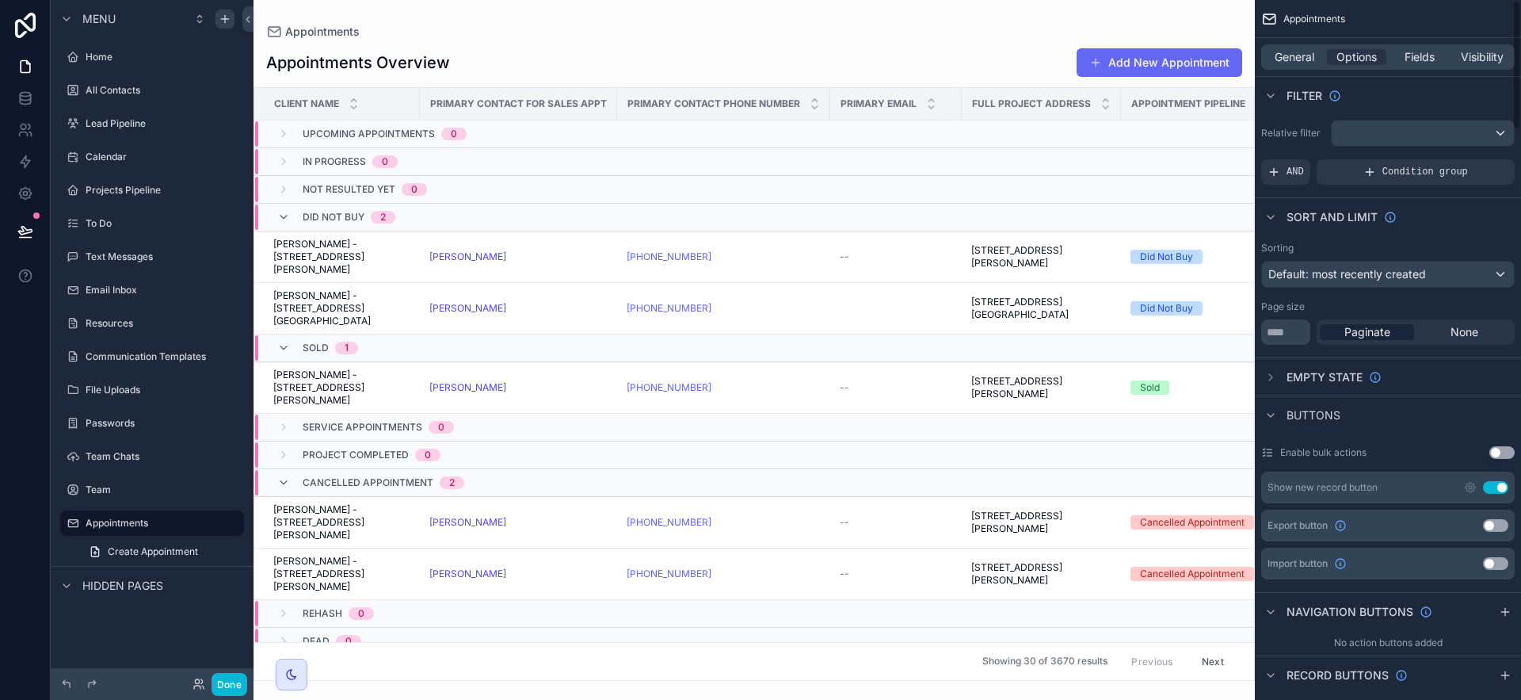
scroll to position [0, 0]
click at [1283, 274] on span "Default: most recently created" at bounding box center [1347, 274] width 158 height 13
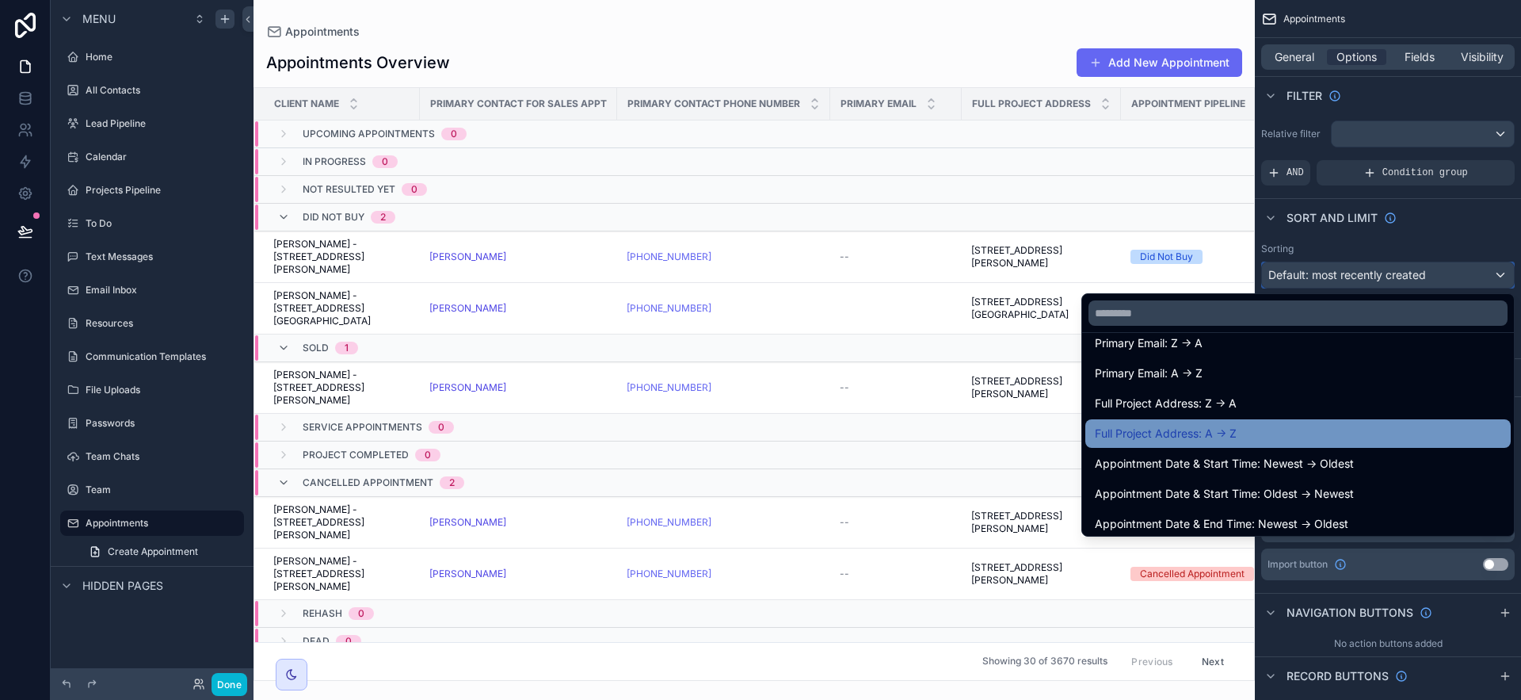
scroll to position [275, 0]
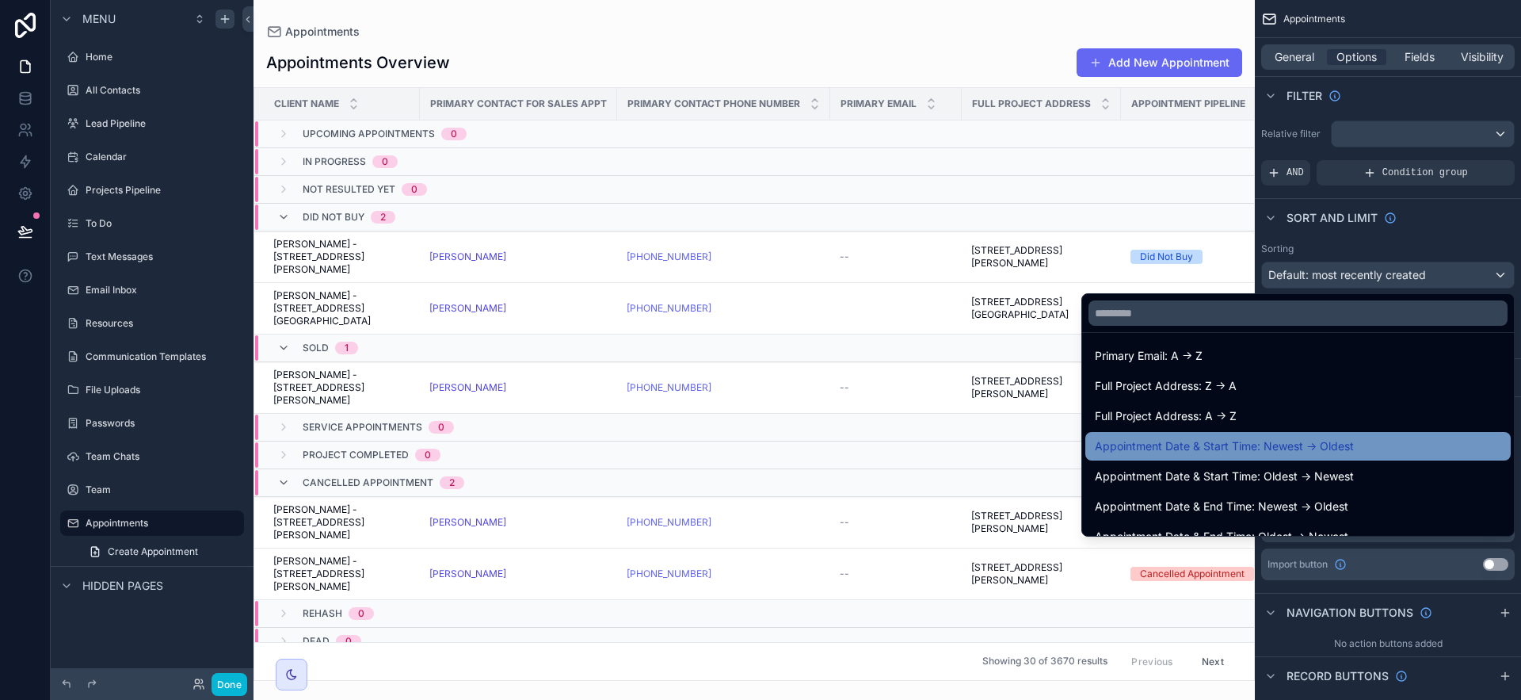
click at [1283, 446] on span "Appointment Date & Start Time: Newest -> Oldest" at bounding box center [1224, 445] width 259 height 19
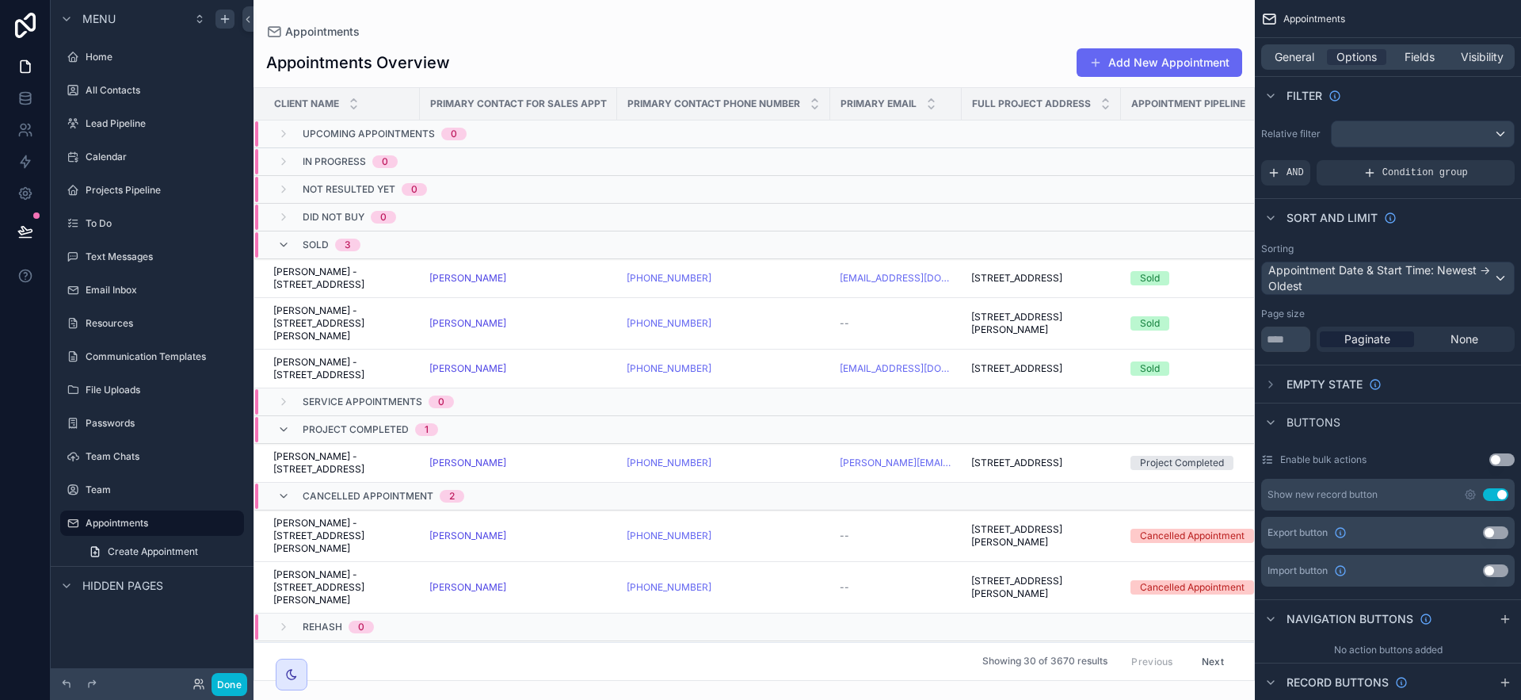
click at [1283, 235] on div "Sort And Limit" at bounding box center [1388, 217] width 266 height 38
click at [1283, 334] on span "None" at bounding box center [1464, 339] width 28 height 16
drag, startPoint x: 1299, startPoint y: 337, endPoint x: 1239, endPoint y: 333, distance: 60.3
click at [1239, 333] on div "Jump to... K Home All Contacts Lead Pipeline Calendar Projects Pipeline To Do T…" at bounding box center [888, 350] width 1268 height 700
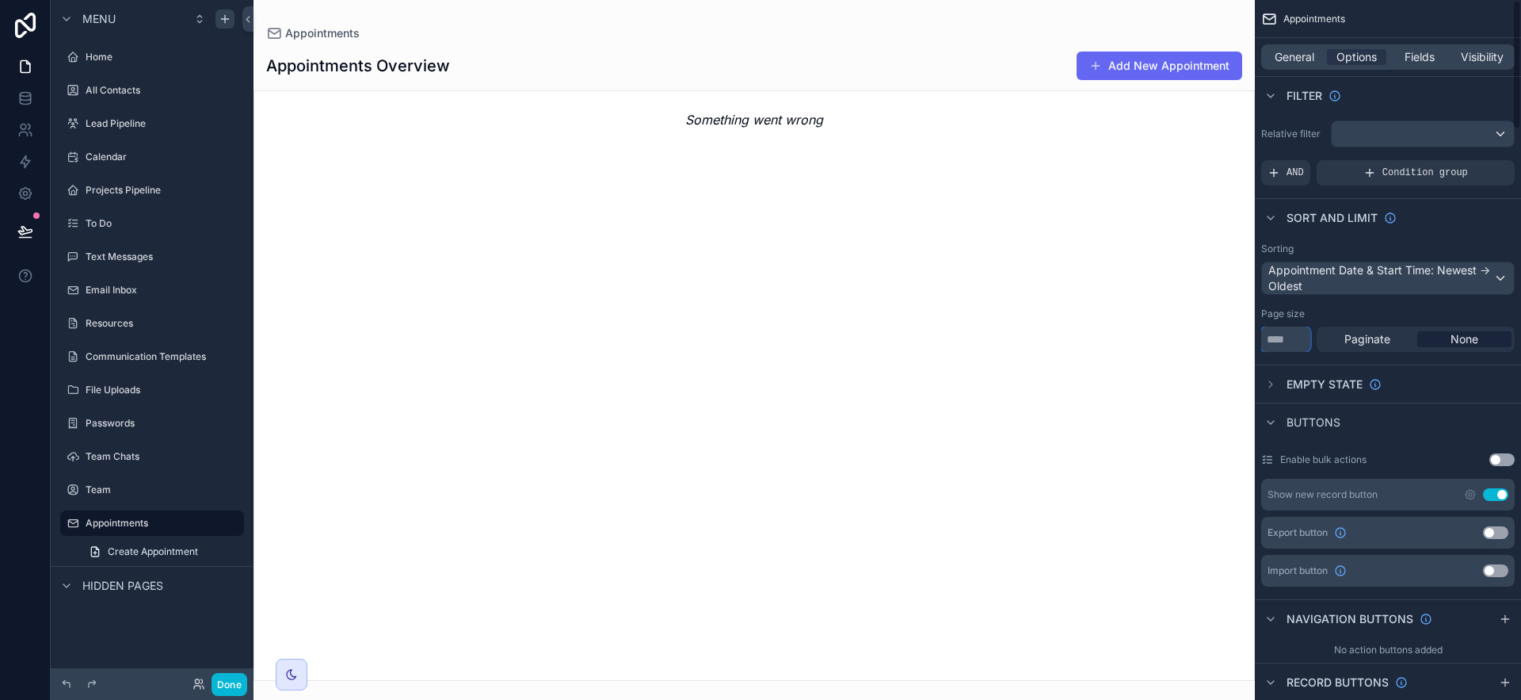
type input "***"
click at [1283, 86] on div "Filter" at bounding box center [1388, 95] width 266 height 38
click at [1283, 57] on span "Fields" at bounding box center [1420, 57] width 30 height 16
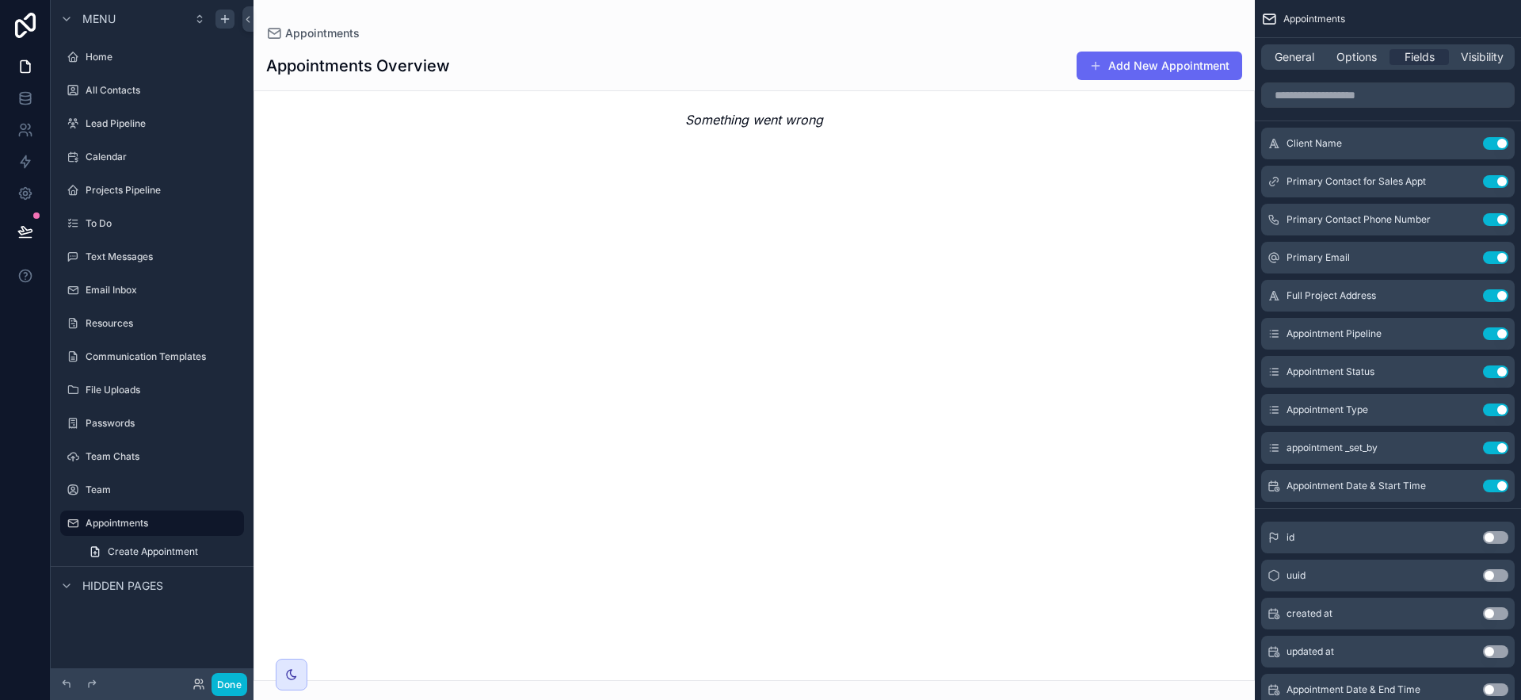
click at [486, 159] on div "scrollable content" at bounding box center [754, 350] width 1001 height 700
click at [1283, 52] on span "General" at bounding box center [1295, 57] width 40 height 16
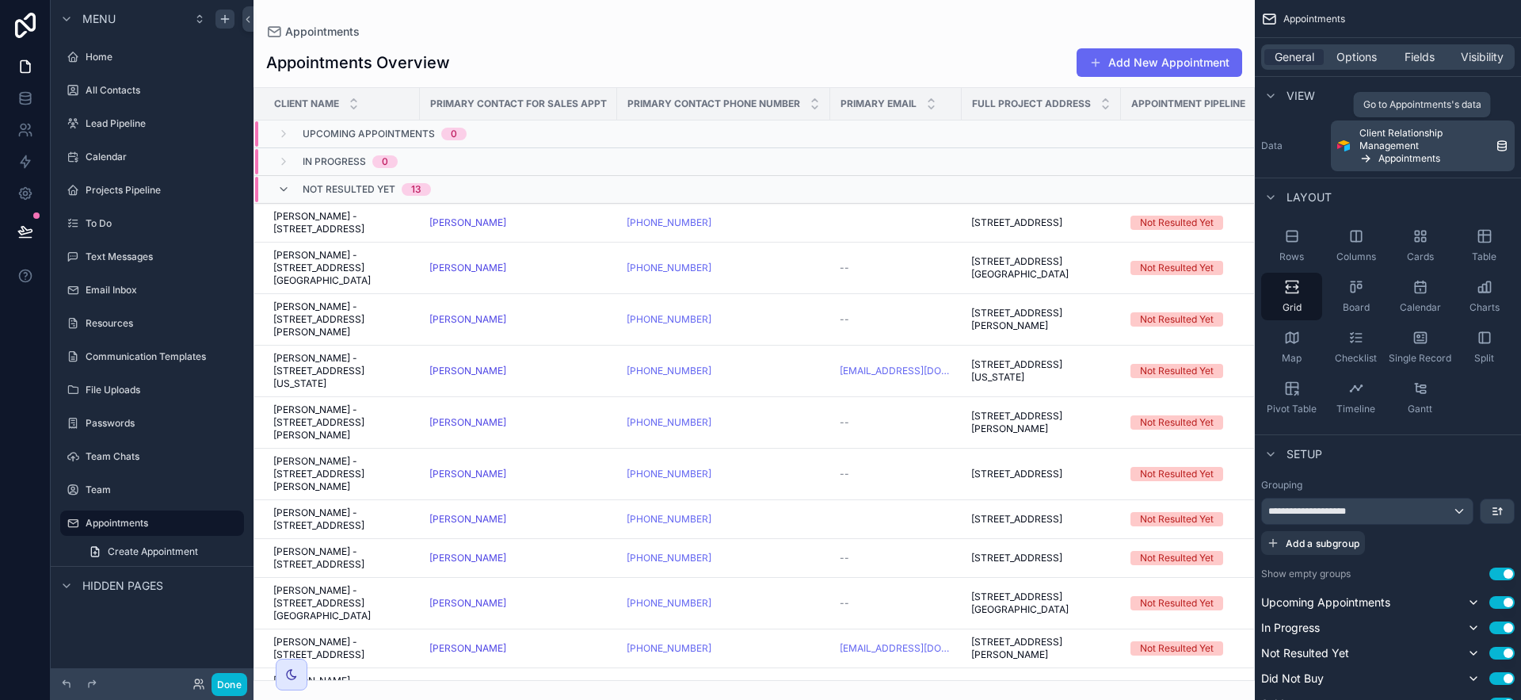
click at [1283, 155] on span "Appointments" at bounding box center [1409, 158] width 62 height 13
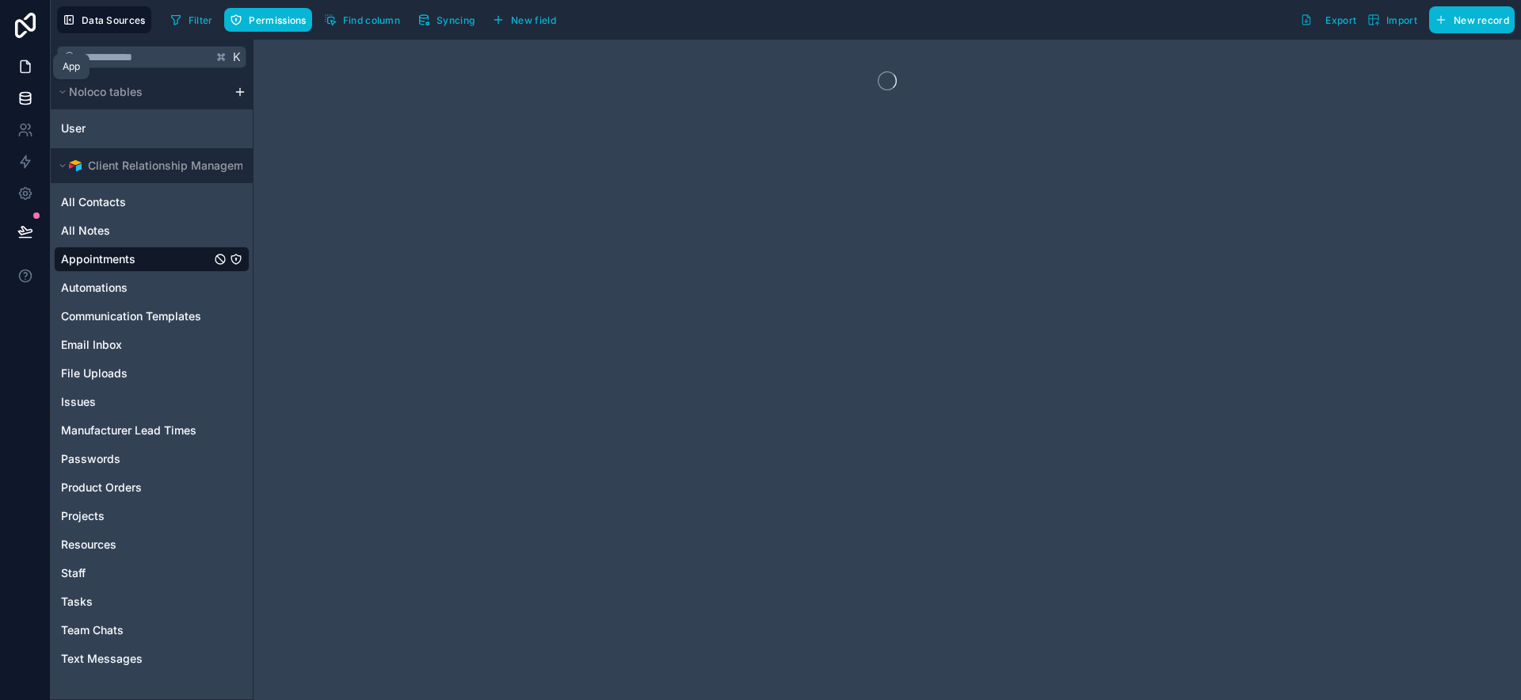
click at [30, 69] on icon at bounding box center [25, 67] width 16 height 16
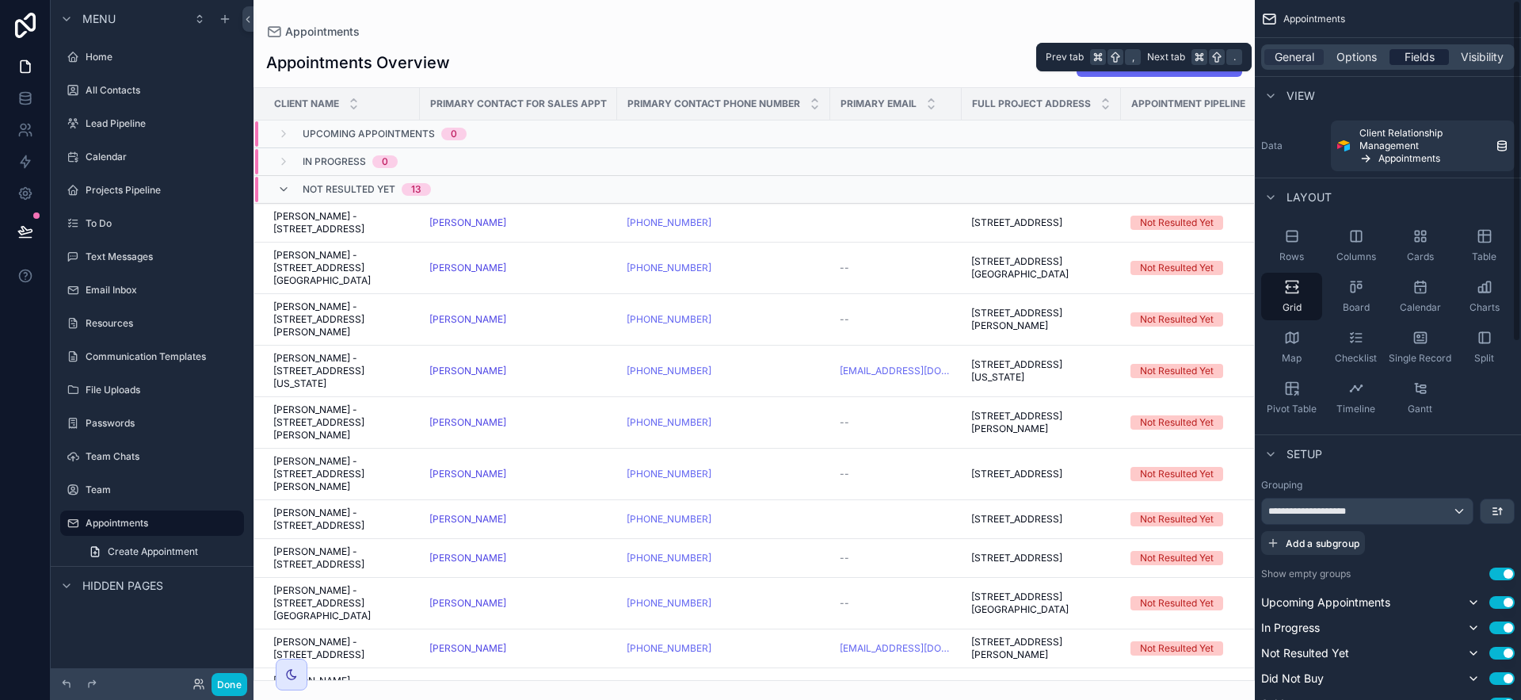
click at [1283, 55] on span "Fields" at bounding box center [1420, 57] width 30 height 16
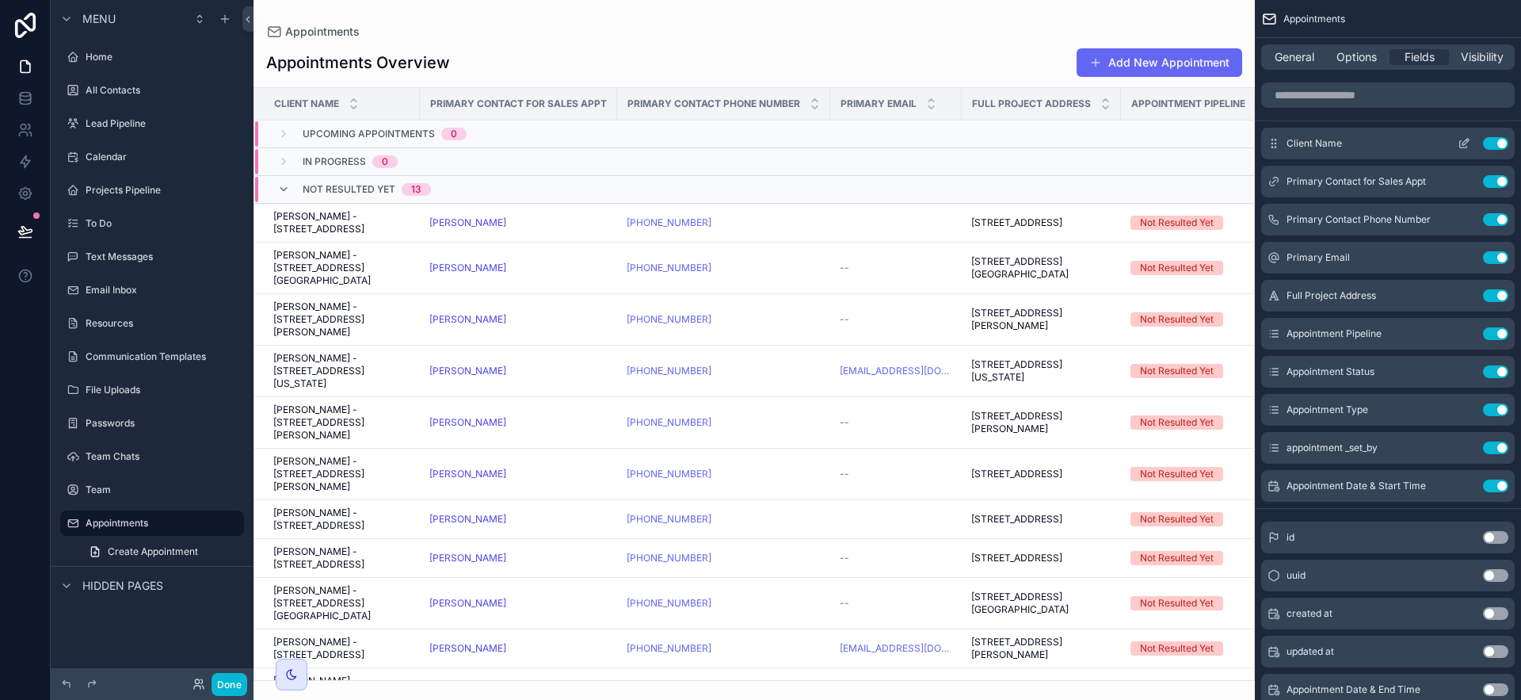
click at [1283, 140] on button "Use setting" at bounding box center [1495, 143] width 25 height 13
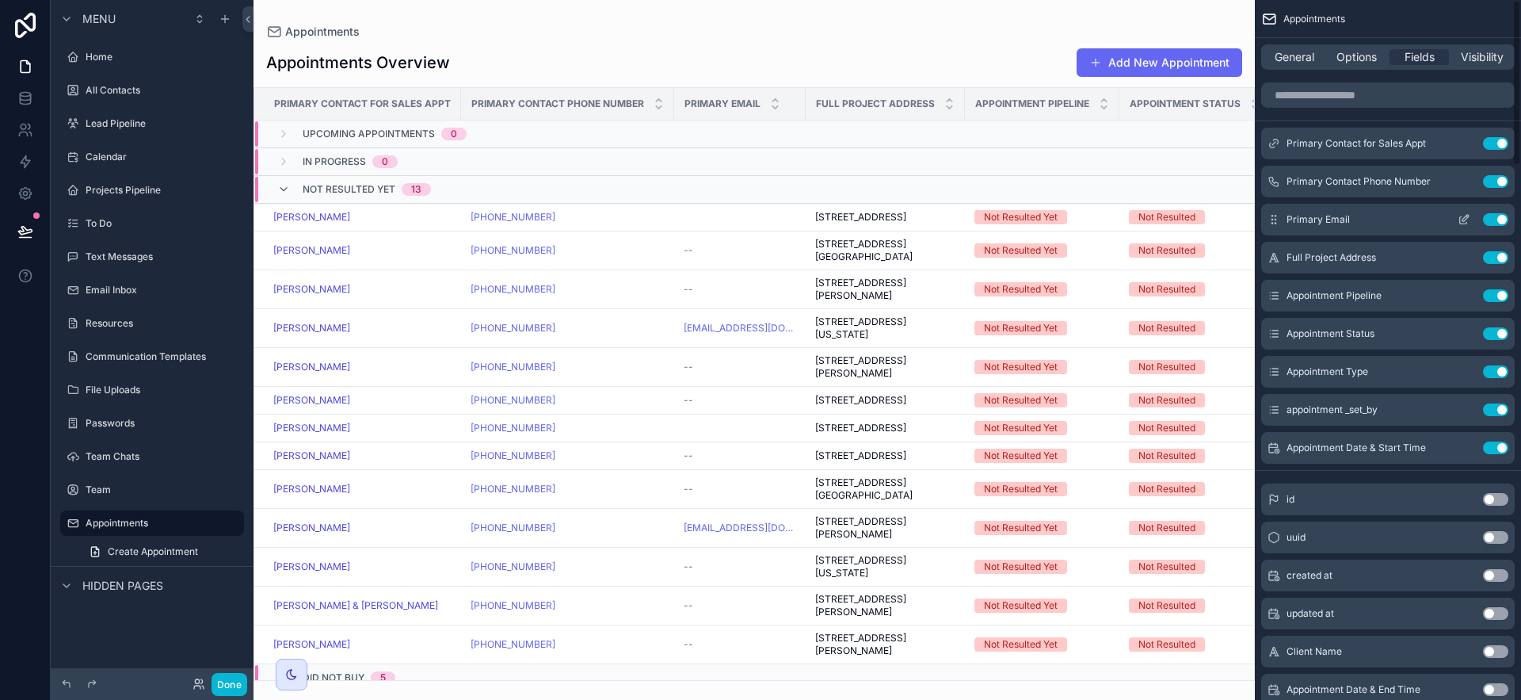
click at [1283, 215] on button "Use setting" at bounding box center [1495, 219] width 25 height 13
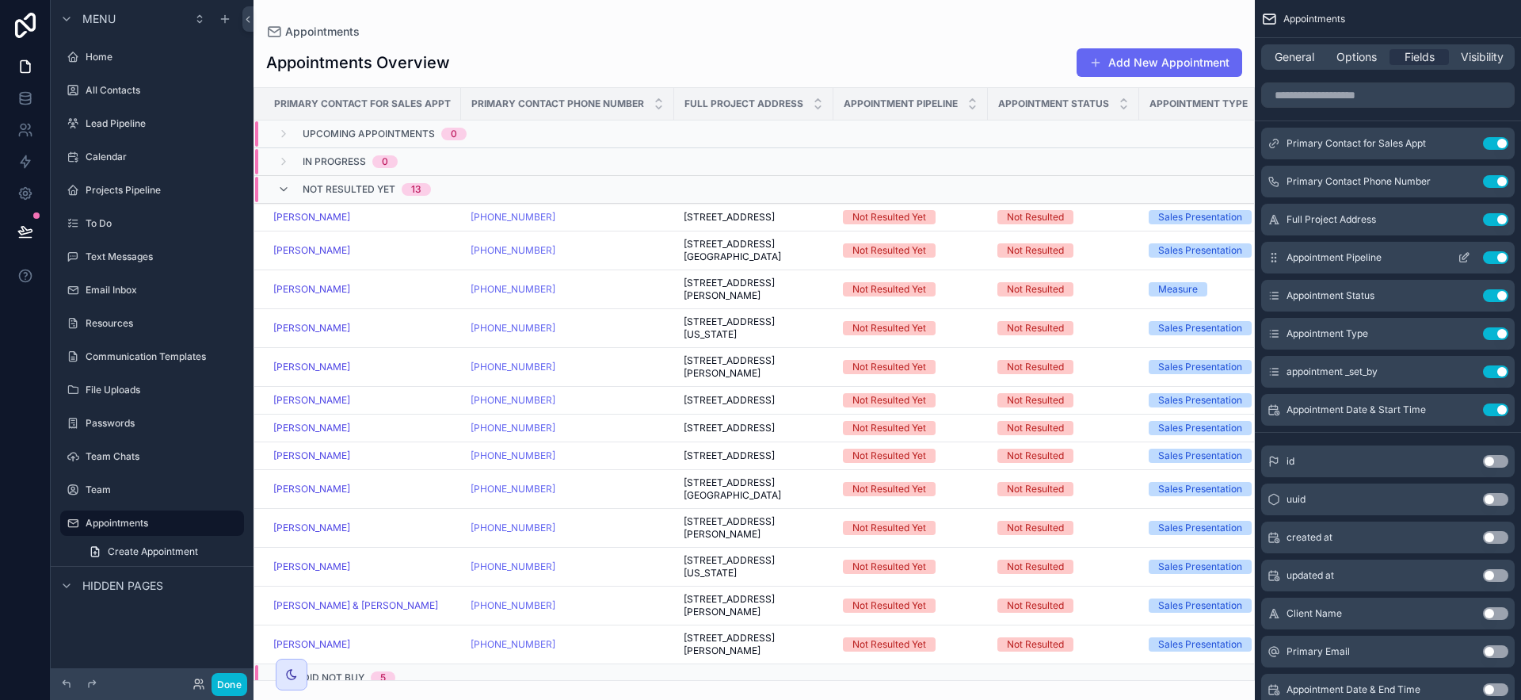
click at [1283, 254] on button "Use setting" at bounding box center [1495, 257] width 25 height 13
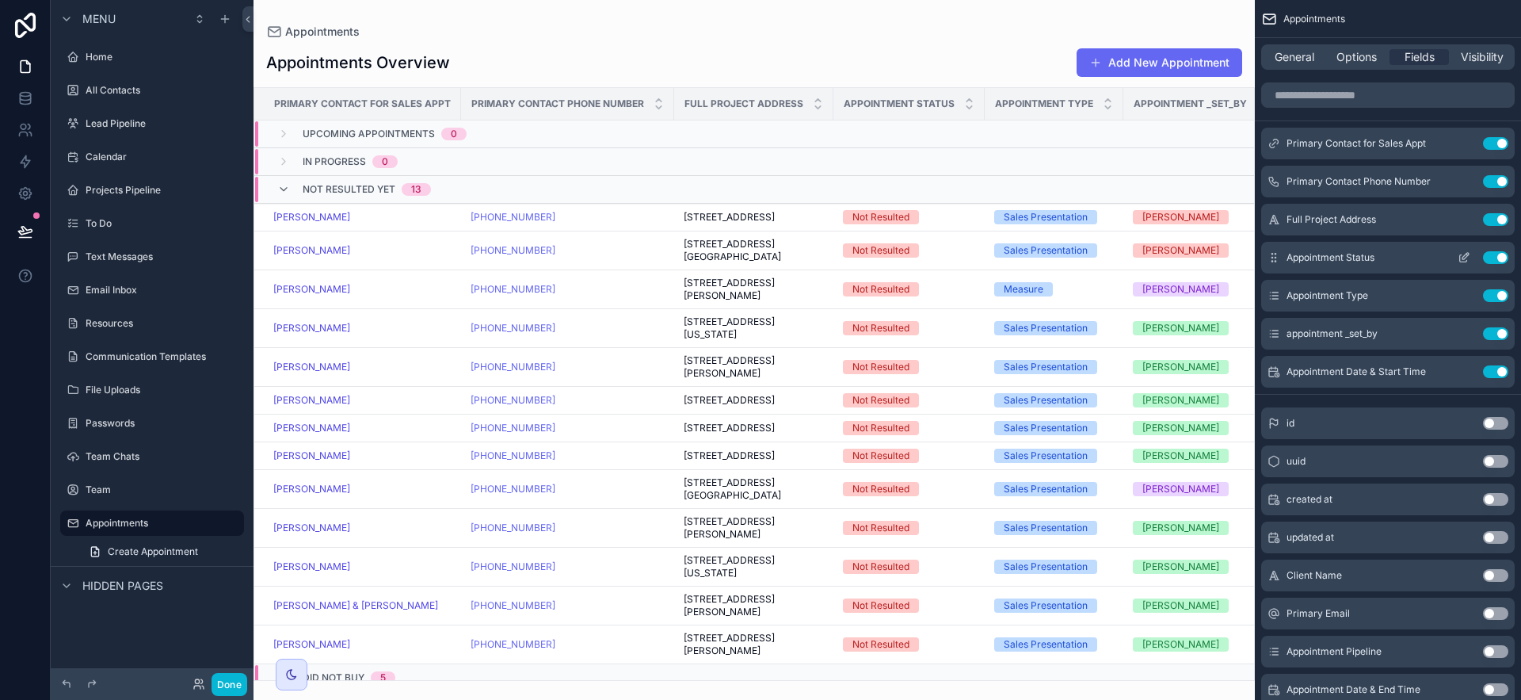
click at [1283, 254] on button "Use setting" at bounding box center [1495, 257] width 25 height 13
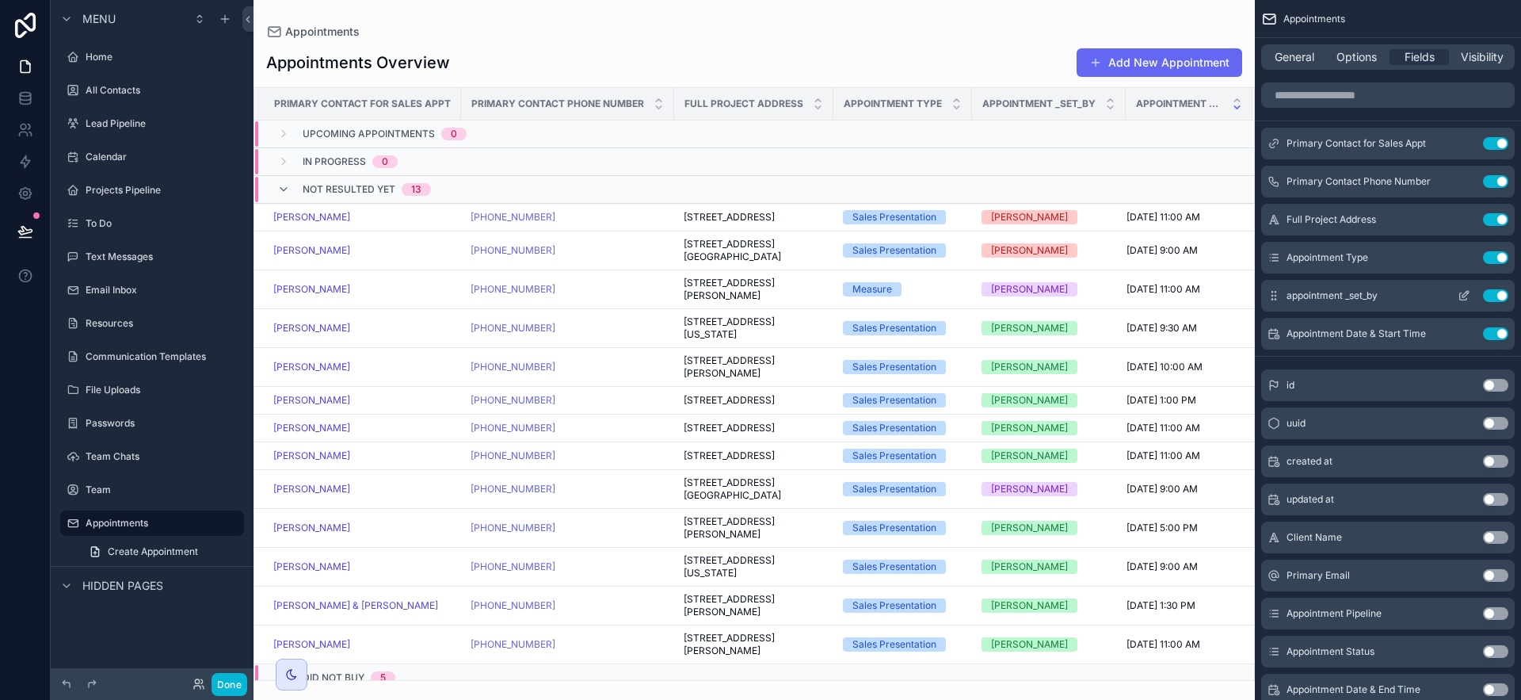
click at [1283, 297] on button "Use setting" at bounding box center [1495, 295] width 25 height 13
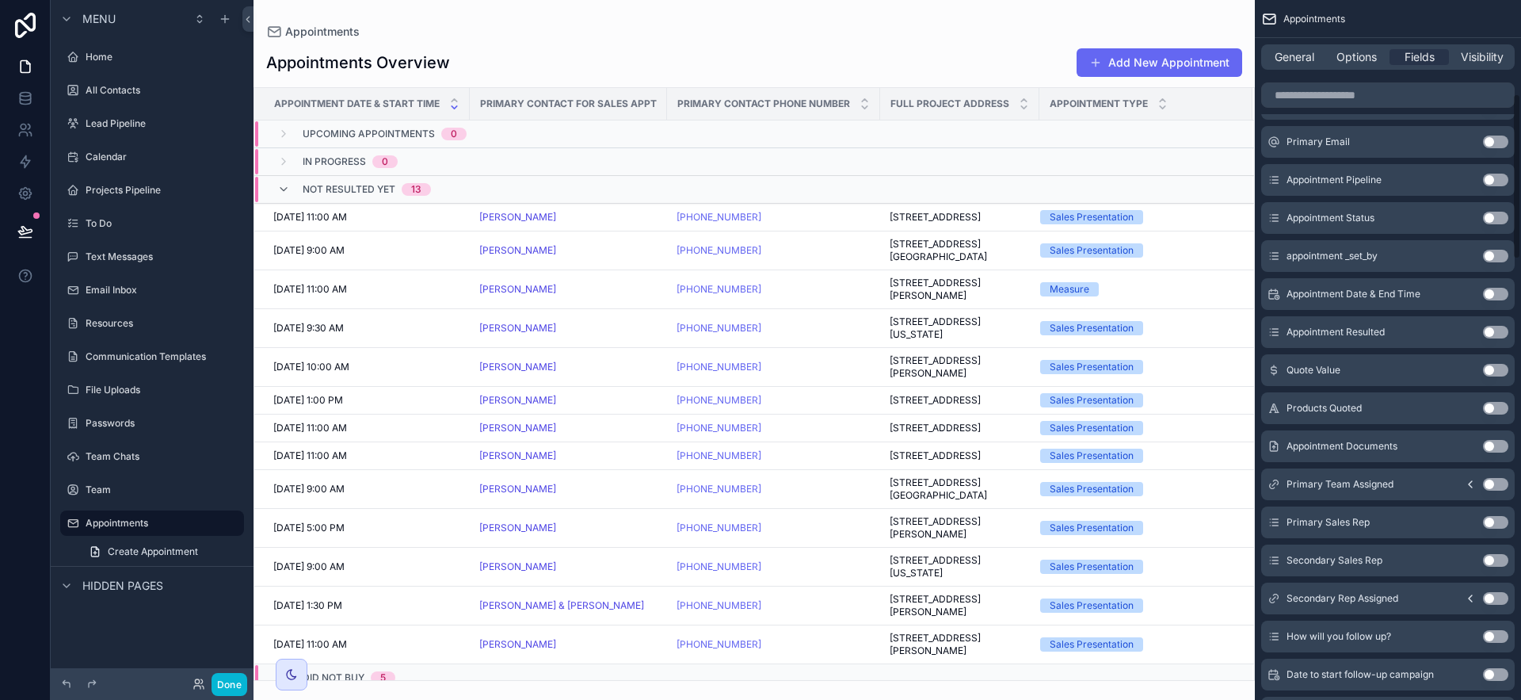
click at [1283, 336] on button "Use setting" at bounding box center [1495, 332] width 25 height 13
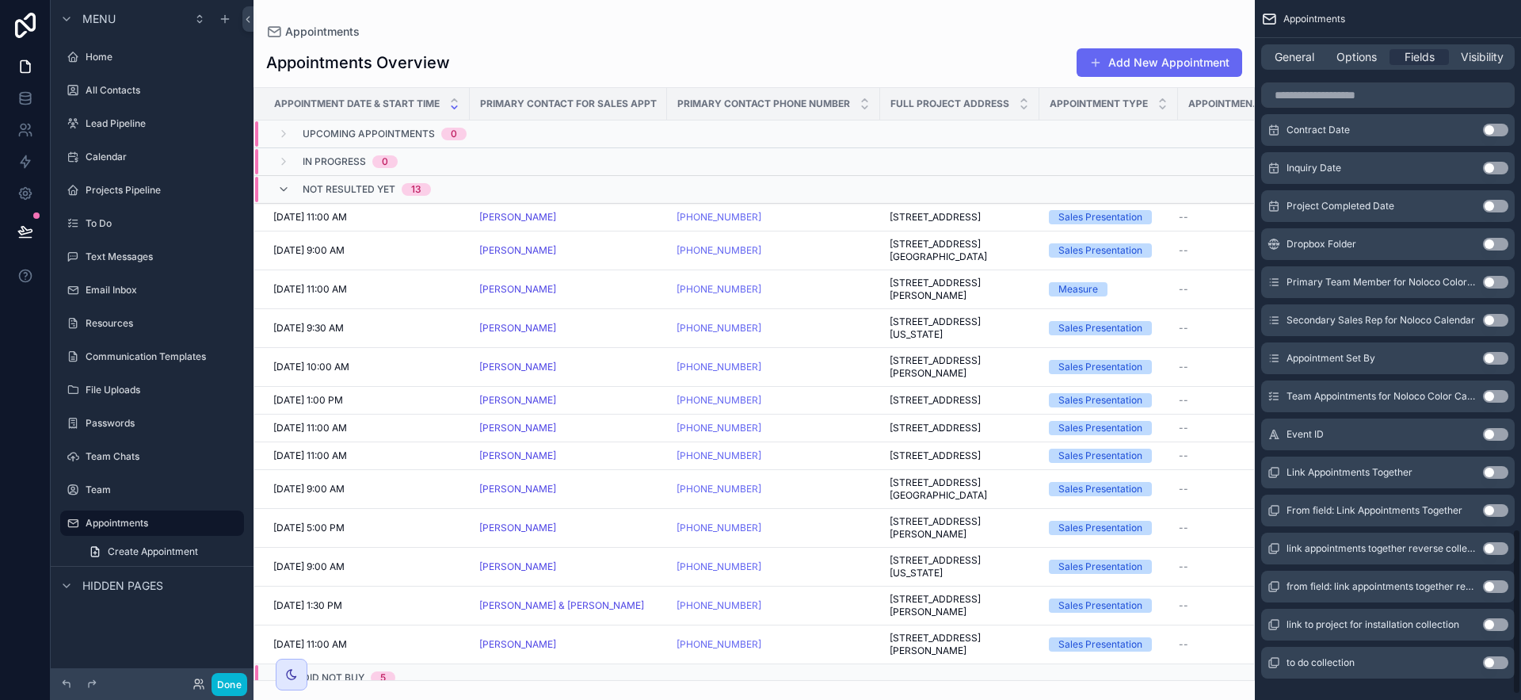
scroll to position [2232, 0]
click at [1283, 283] on button "Use setting" at bounding box center [1495, 282] width 25 height 13
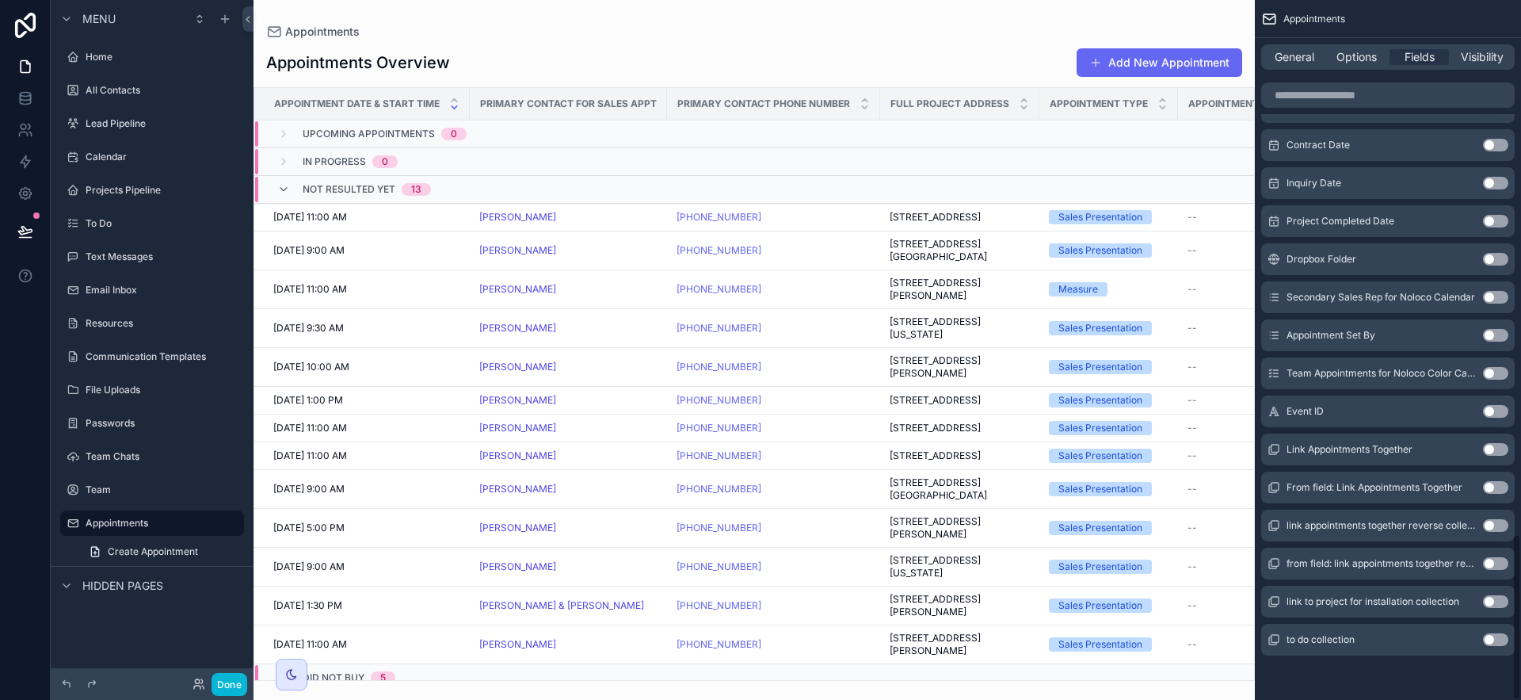
click at [1283, 299] on button "Use setting" at bounding box center [1495, 297] width 25 height 13
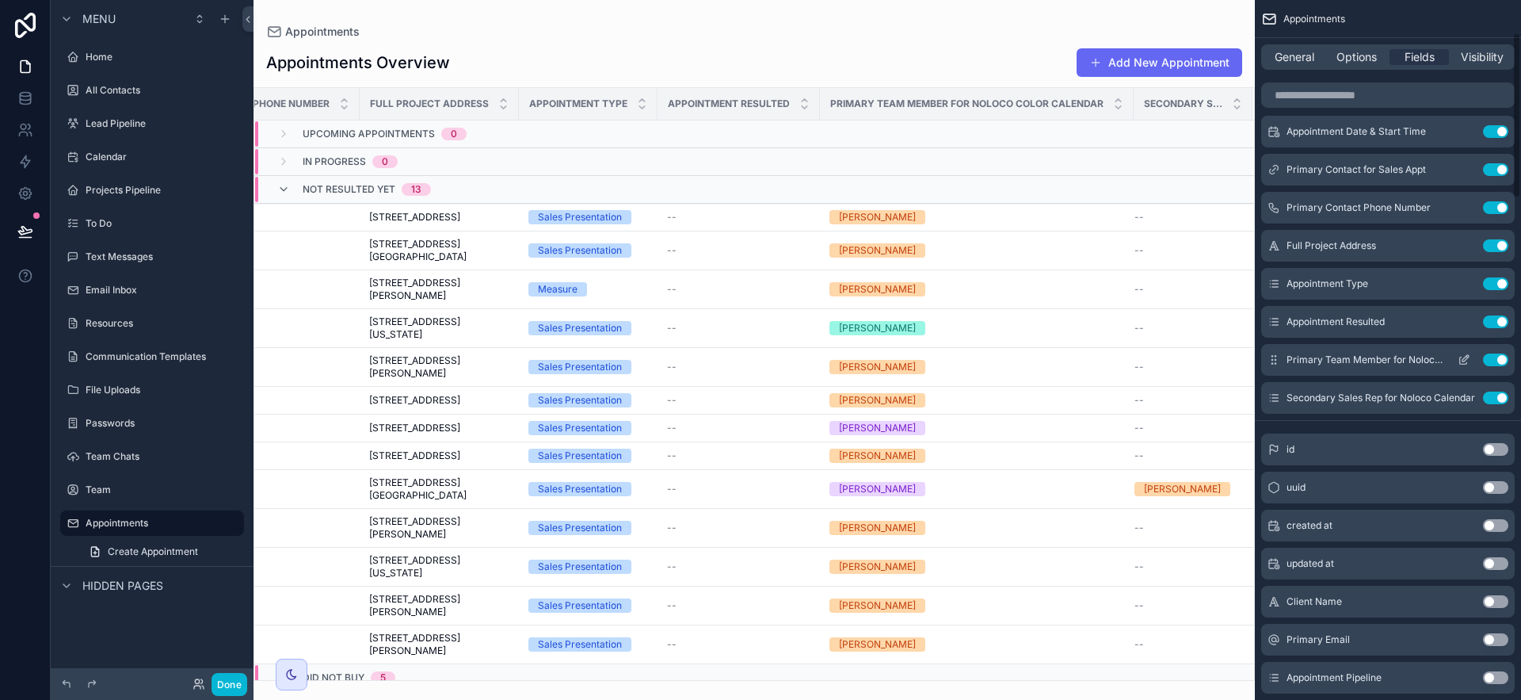
scroll to position [0, 0]
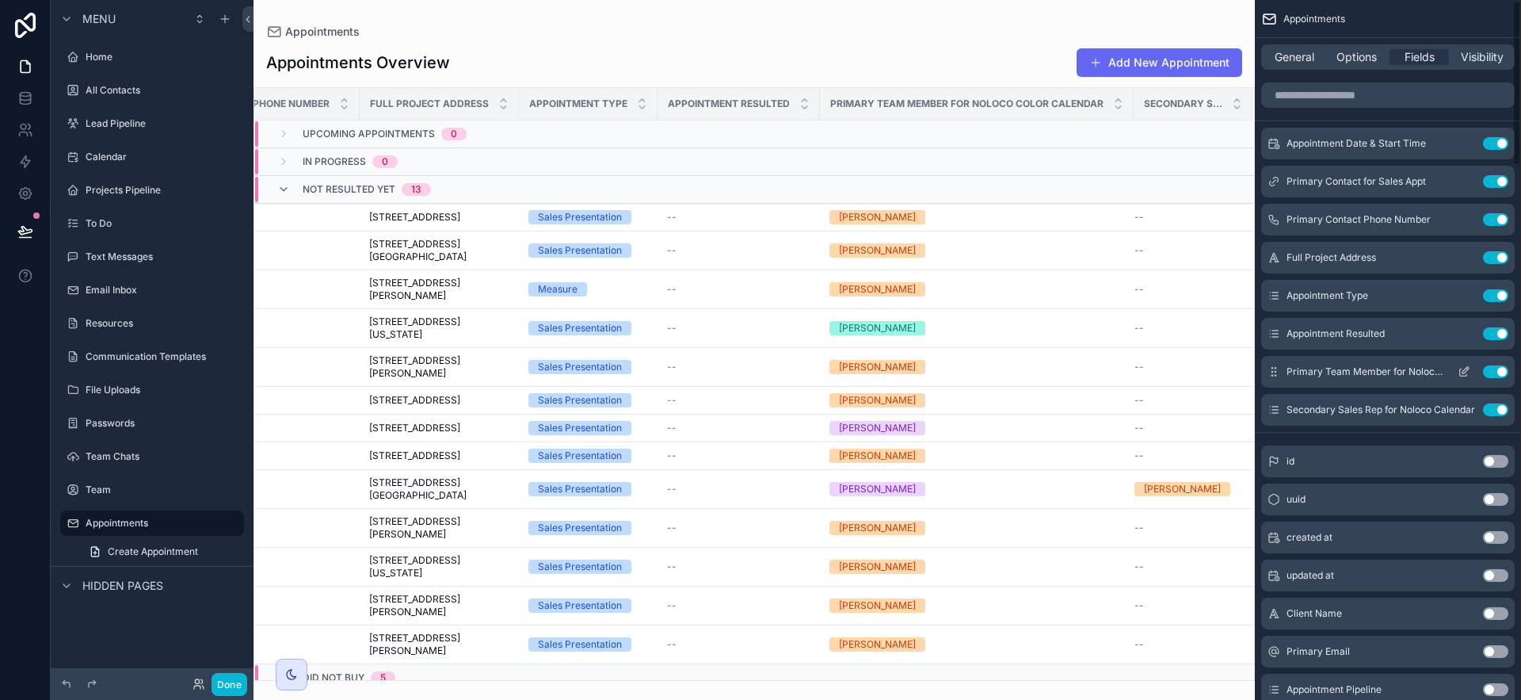
click at [1283, 370] on icon "scrollable content" at bounding box center [1464, 371] width 13 height 13
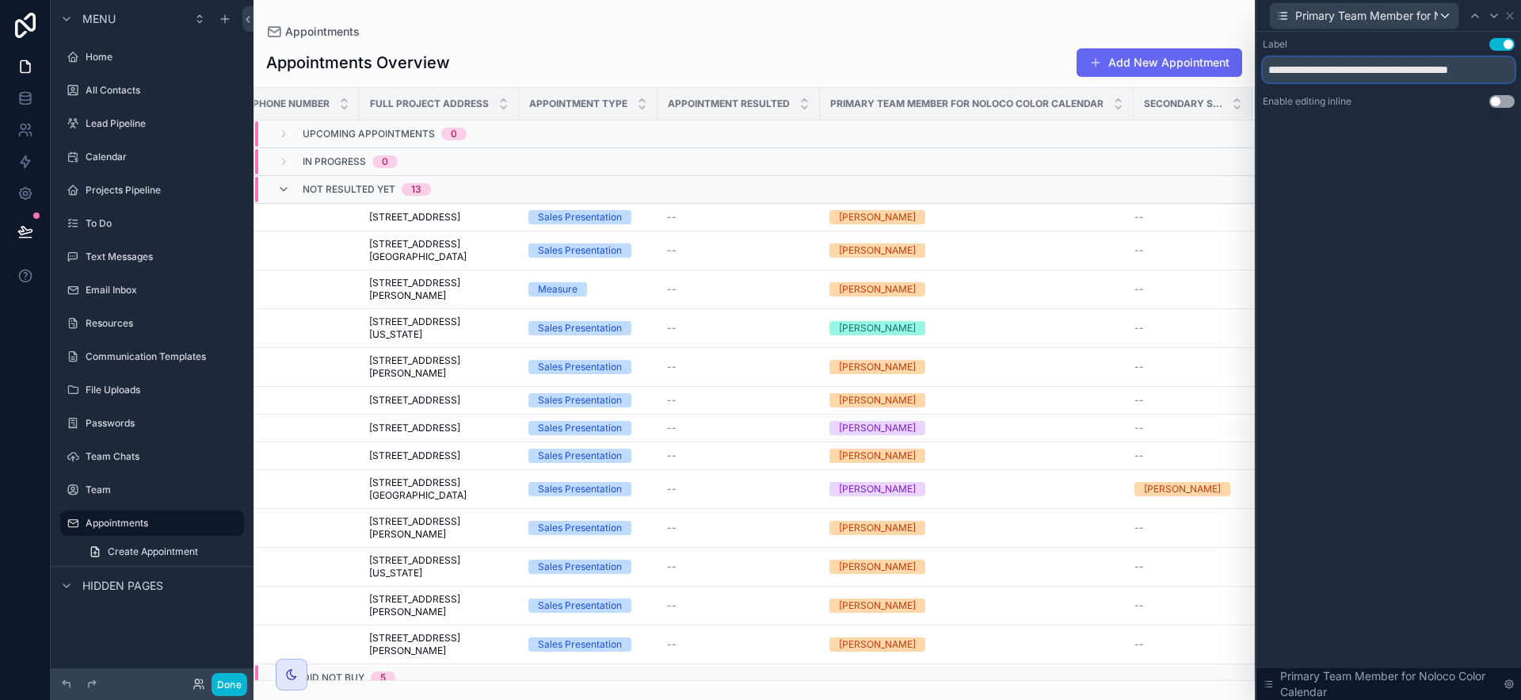
click at [1283, 67] on input "**********" at bounding box center [1389, 69] width 252 height 25
click at [1283, 75] on input "**********" at bounding box center [1389, 69] width 252 height 25
click at [1283, 70] on input "**********" at bounding box center [1389, 69] width 252 height 25
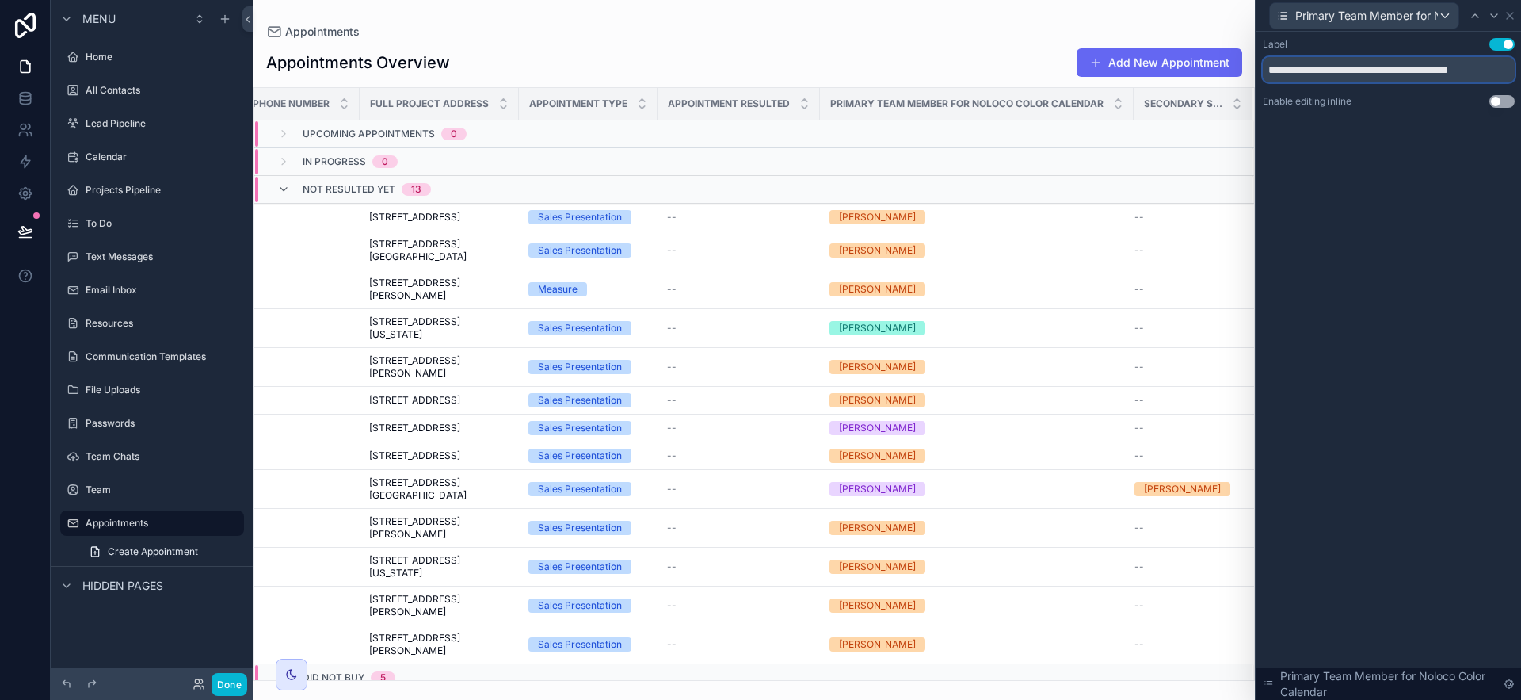
drag, startPoint x: 1386, startPoint y: 70, endPoint x: 1350, endPoint y: 67, distance: 36.5
click at [1283, 67] on input "**********" at bounding box center [1389, 69] width 252 height 25
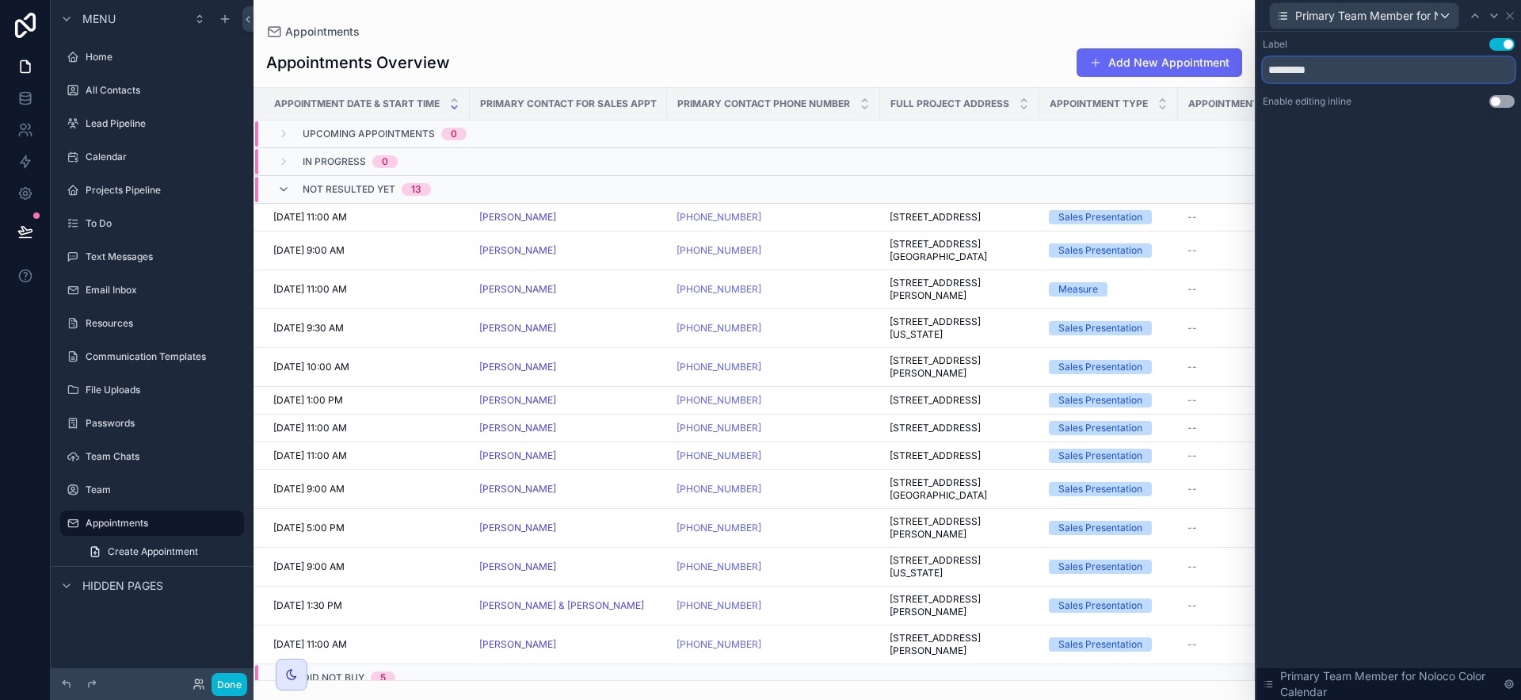
click at [1268, 74] on input "*********" at bounding box center [1389, 69] width 252 height 25
type input "**********"
click at [1283, 17] on icon at bounding box center [1510, 16] width 13 height 13
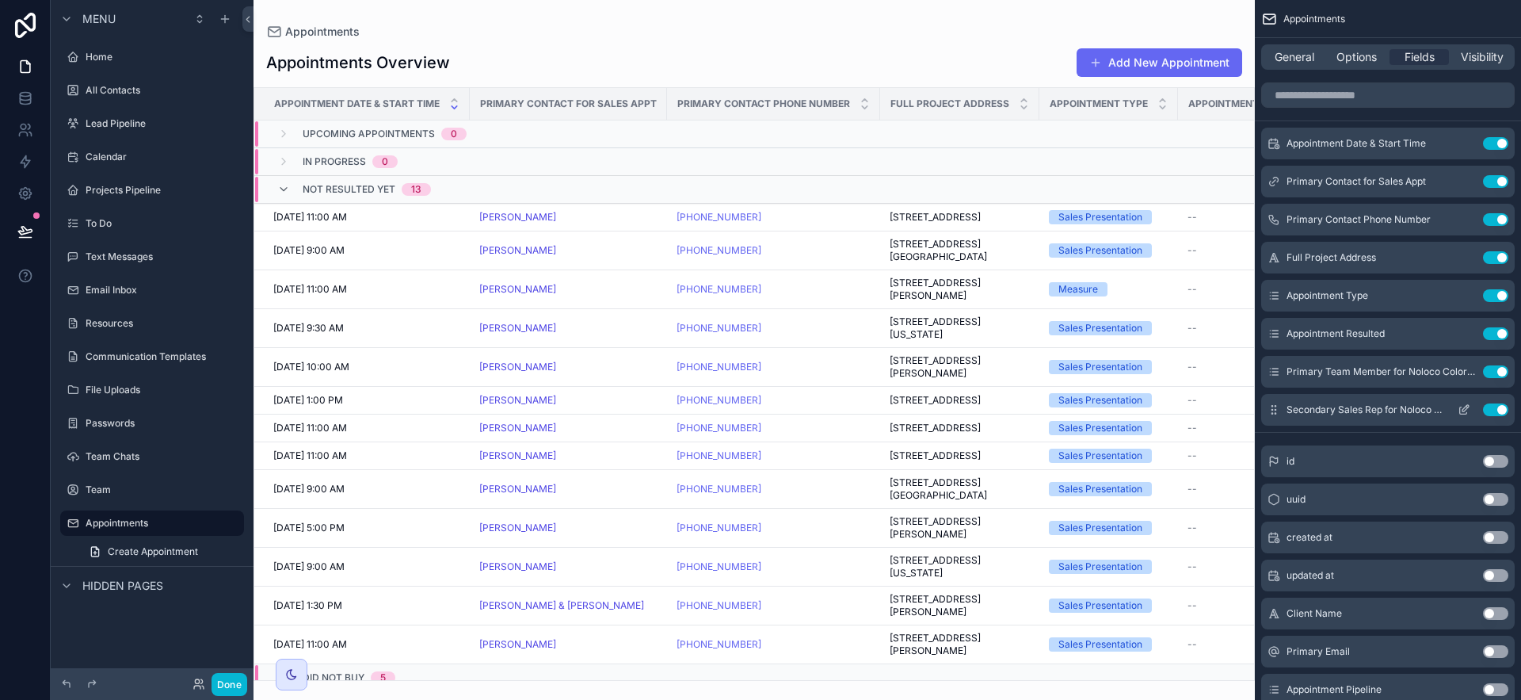
click at [1283, 406] on icon "scrollable content" at bounding box center [1464, 409] width 13 height 13
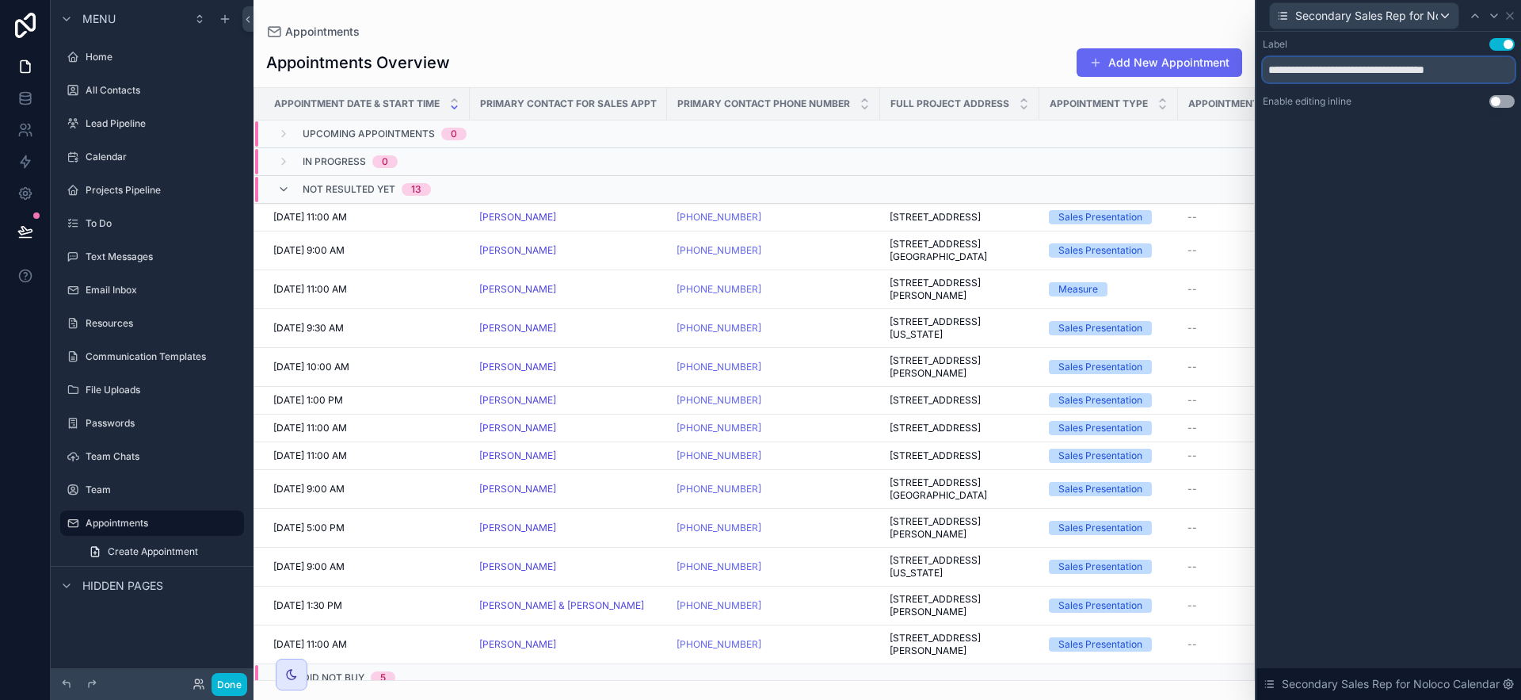
drag, startPoint x: 1381, startPoint y: 74, endPoint x: 1520, endPoint y: 79, distance: 139.5
click at [1283, 79] on div "**********" at bounding box center [1388, 89] width 265 height 114
type input "**********"
click at [1283, 101] on button "Use setting" at bounding box center [1501, 101] width 25 height 13
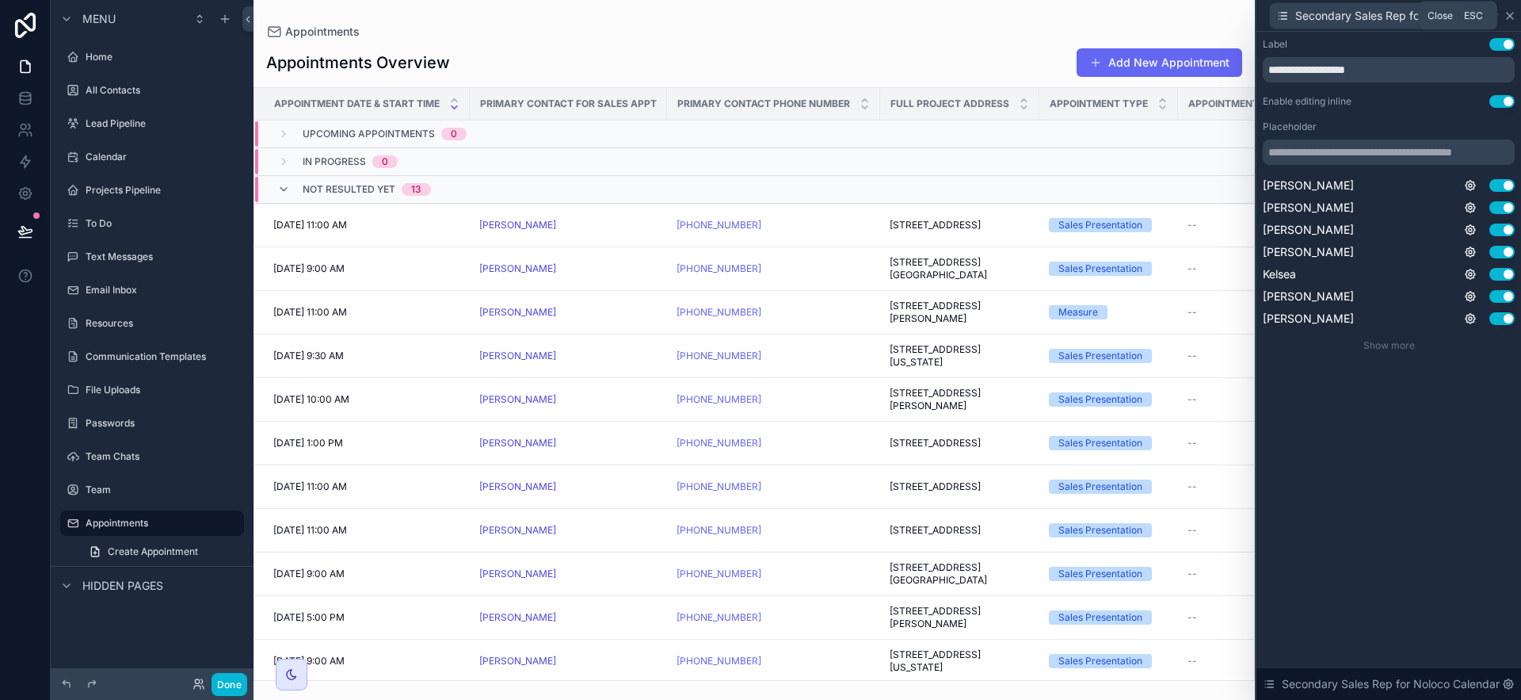
click at [1283, 13] on icon at bounding box center [1510, 16] width 13 height 13
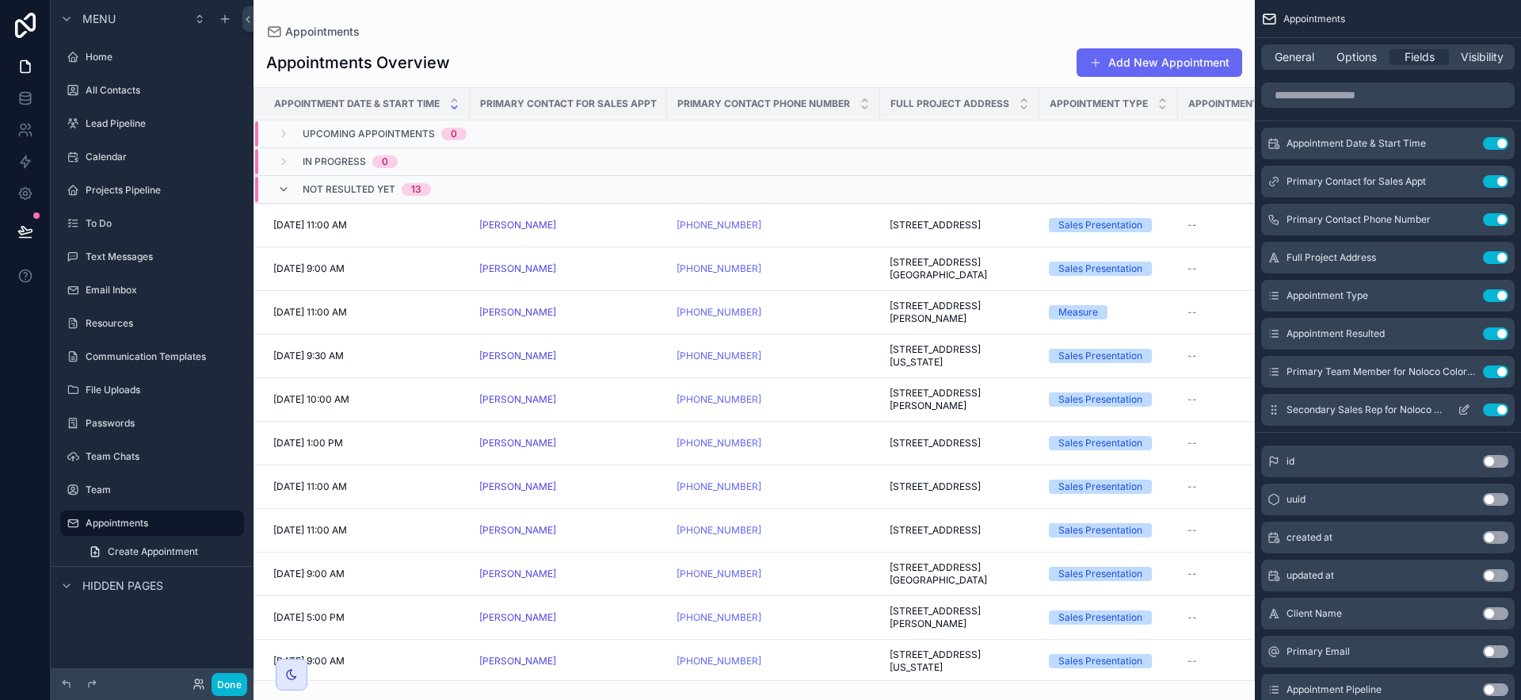
click at [1283, 407] on icon "scrollable content" at bounding box center [1467, 407] width 2 height 2
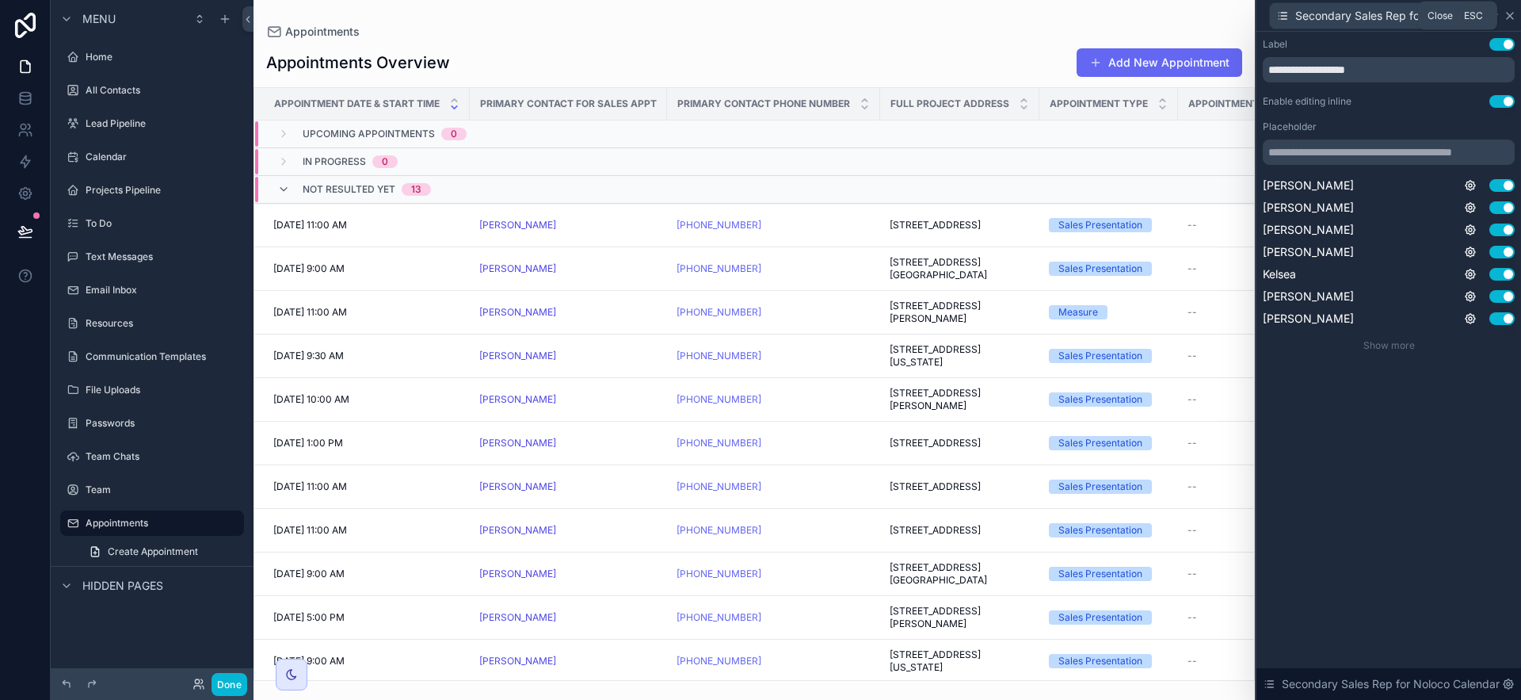
click at [1283, 17] on icon at bounding box center [1510, 16] width 6 height 6
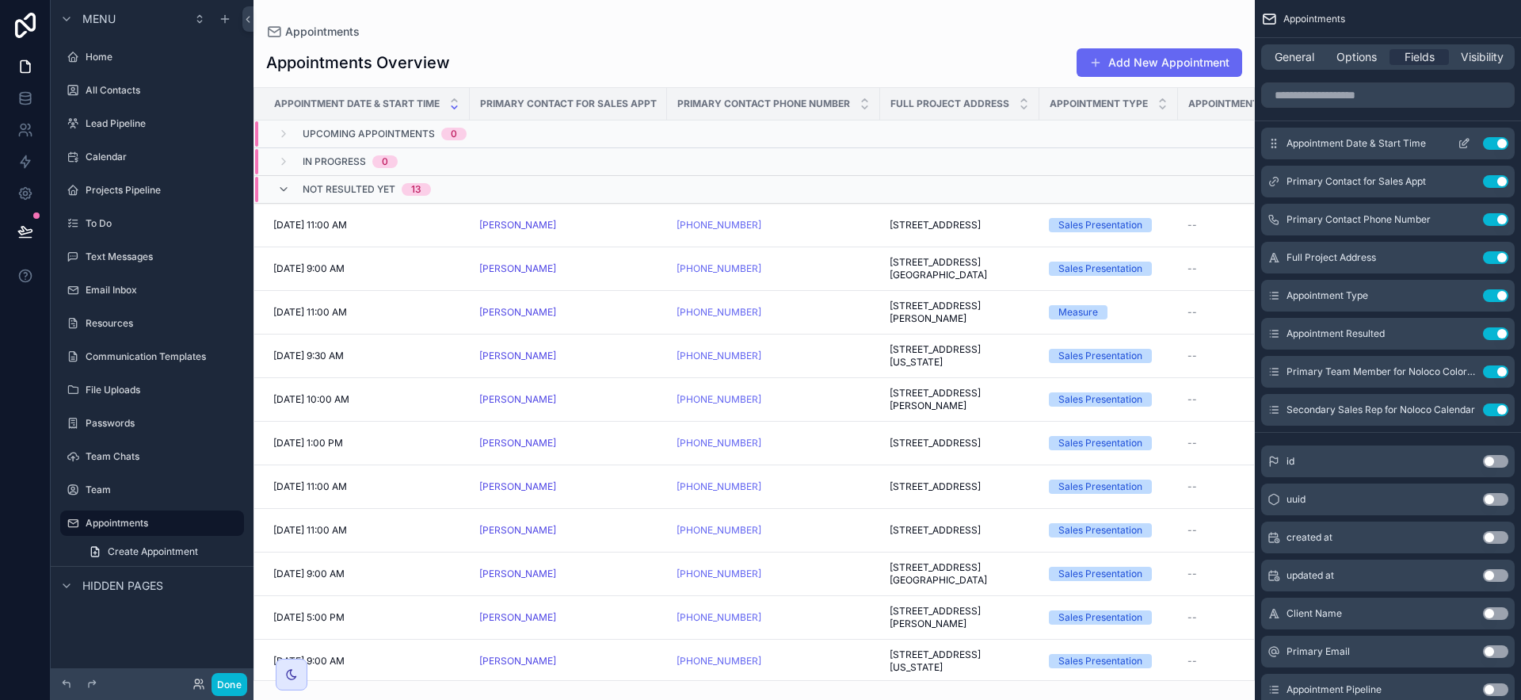
click at [1283, 148] on icon "scrollable content" at bounding box center [1464, 143] width 13 height 13
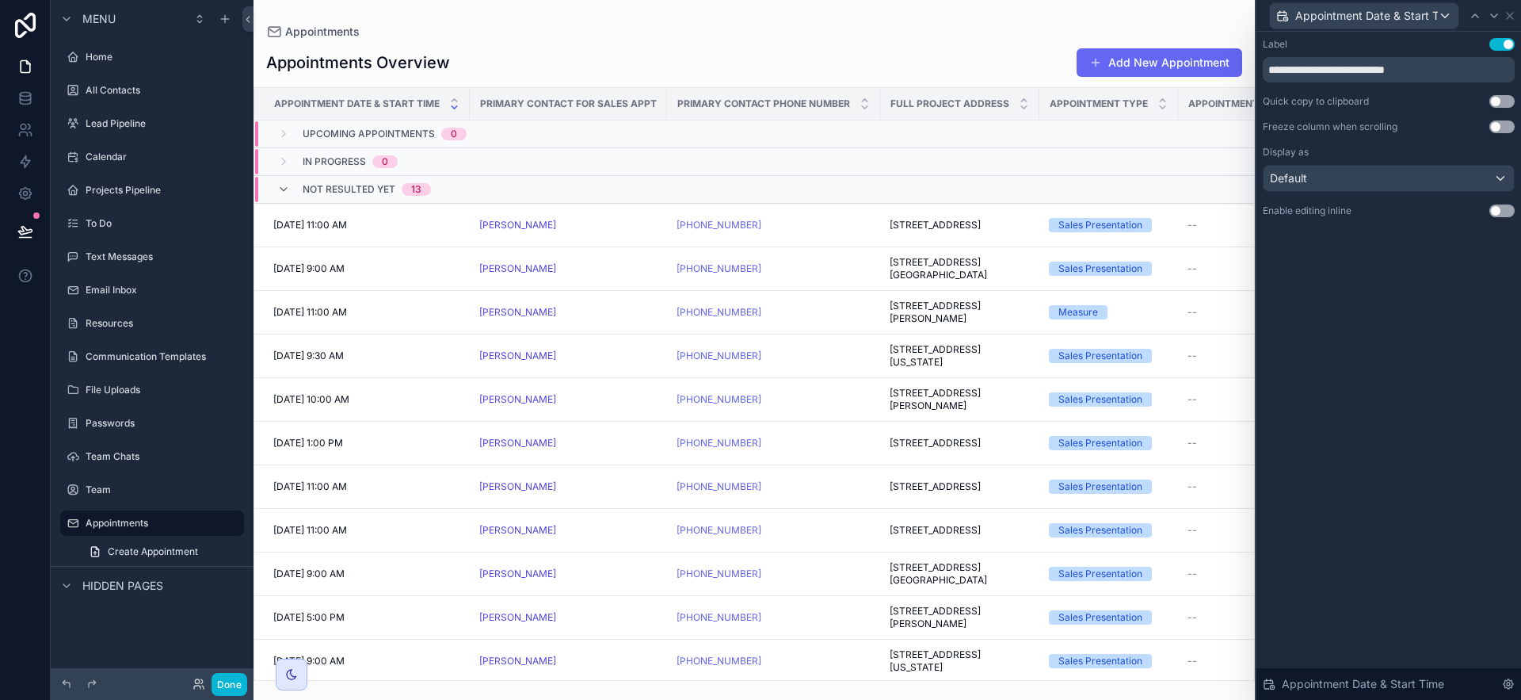
click at [1283, 210] on button "Use setting" at bounding box center [1501, 210] width 25 height 13
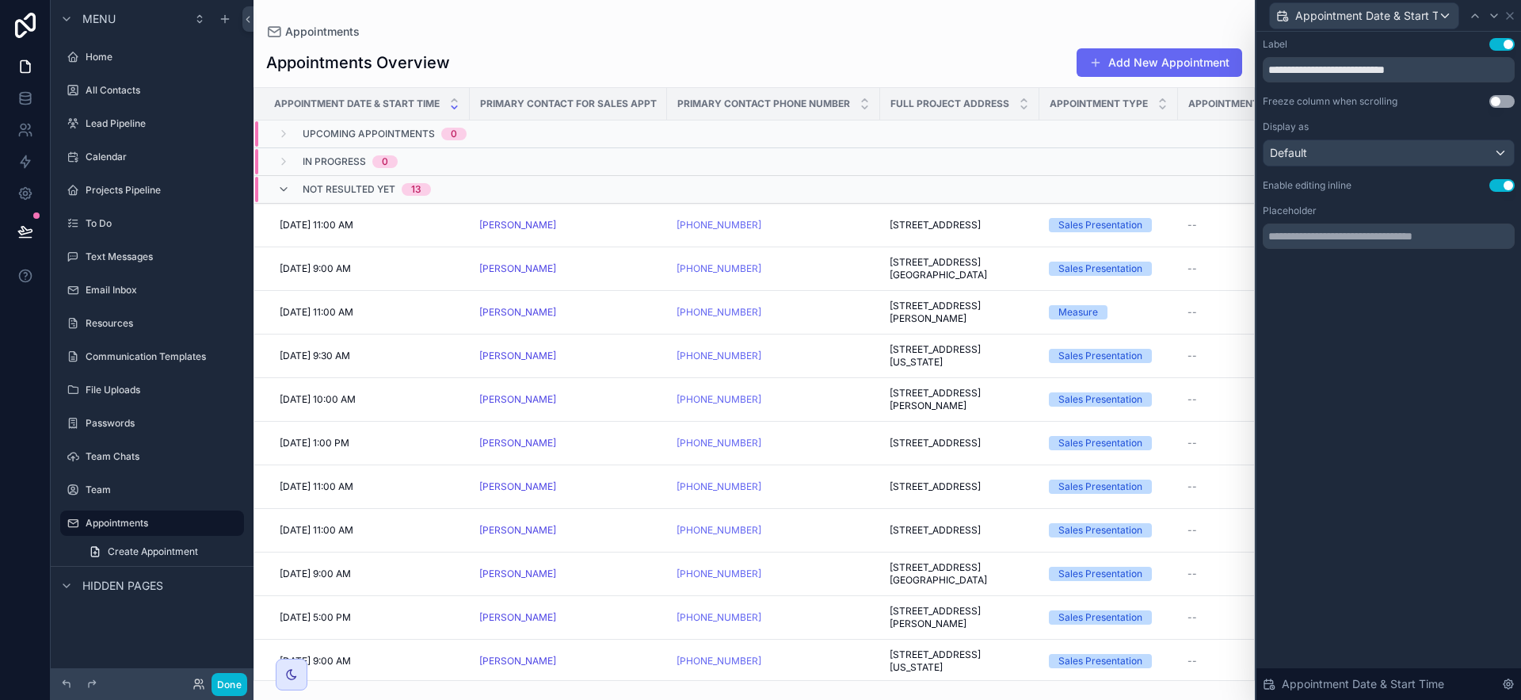
click at [1283, 105] on button "Use setting" at bounding box center [1501, 101] width 25 height 13
click at [1283, 21] on icon at bounding box center [1510, 16] width 13 height 13
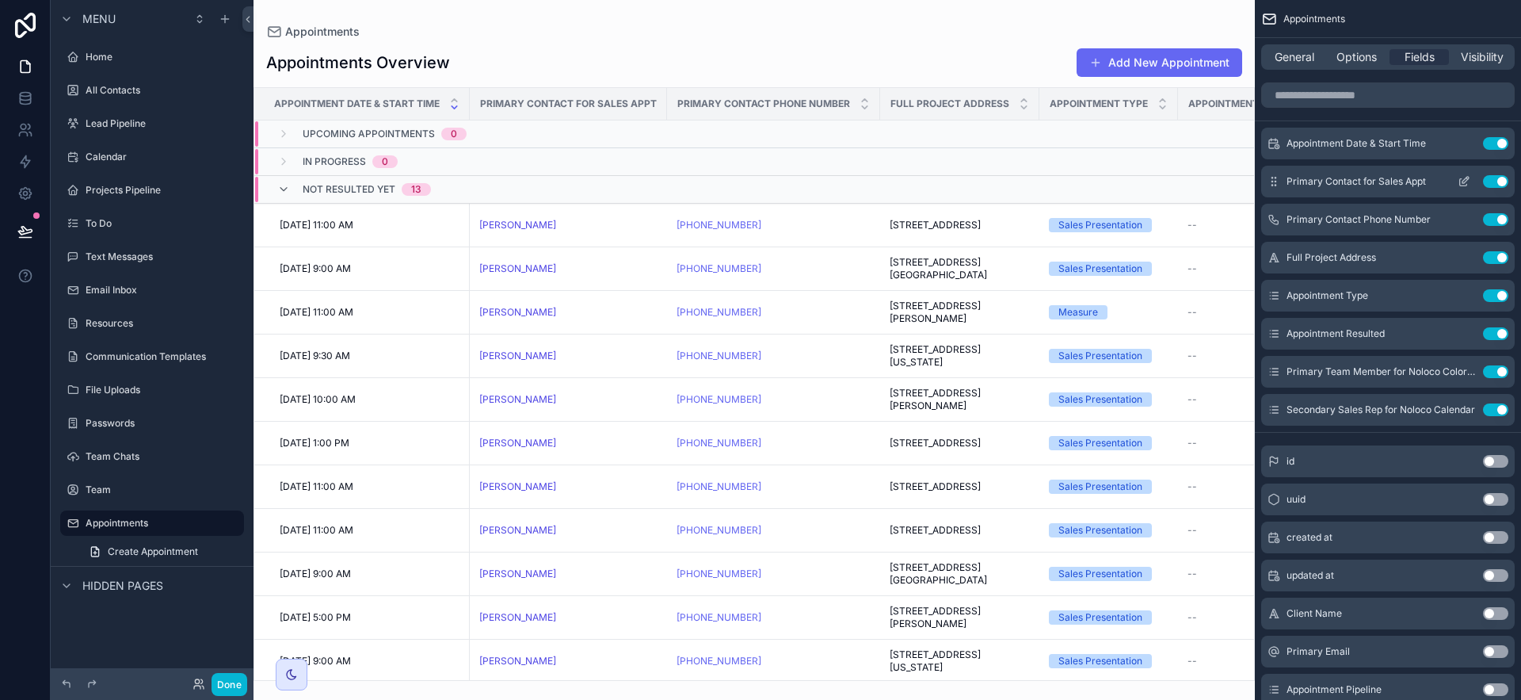
click at [1283, 178] on icon "scrollable content" at bounding box center [1465, 180] width 6 height 6
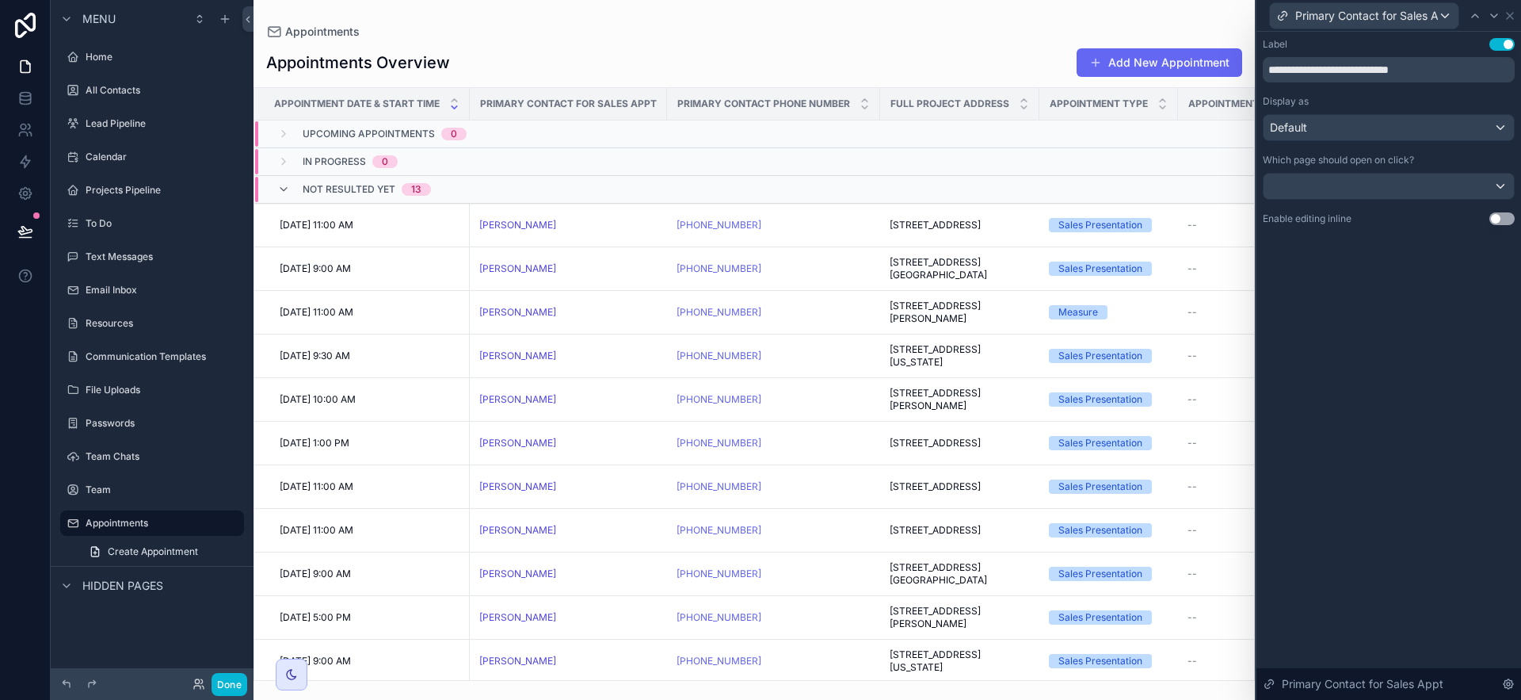
click at [1283, 219] on div "**********" at bounding box center [1388, 147] width 265 height 231
click at [1283, 219] on button "Use setting" at bounding box center [1501, 218] width 25 height 13
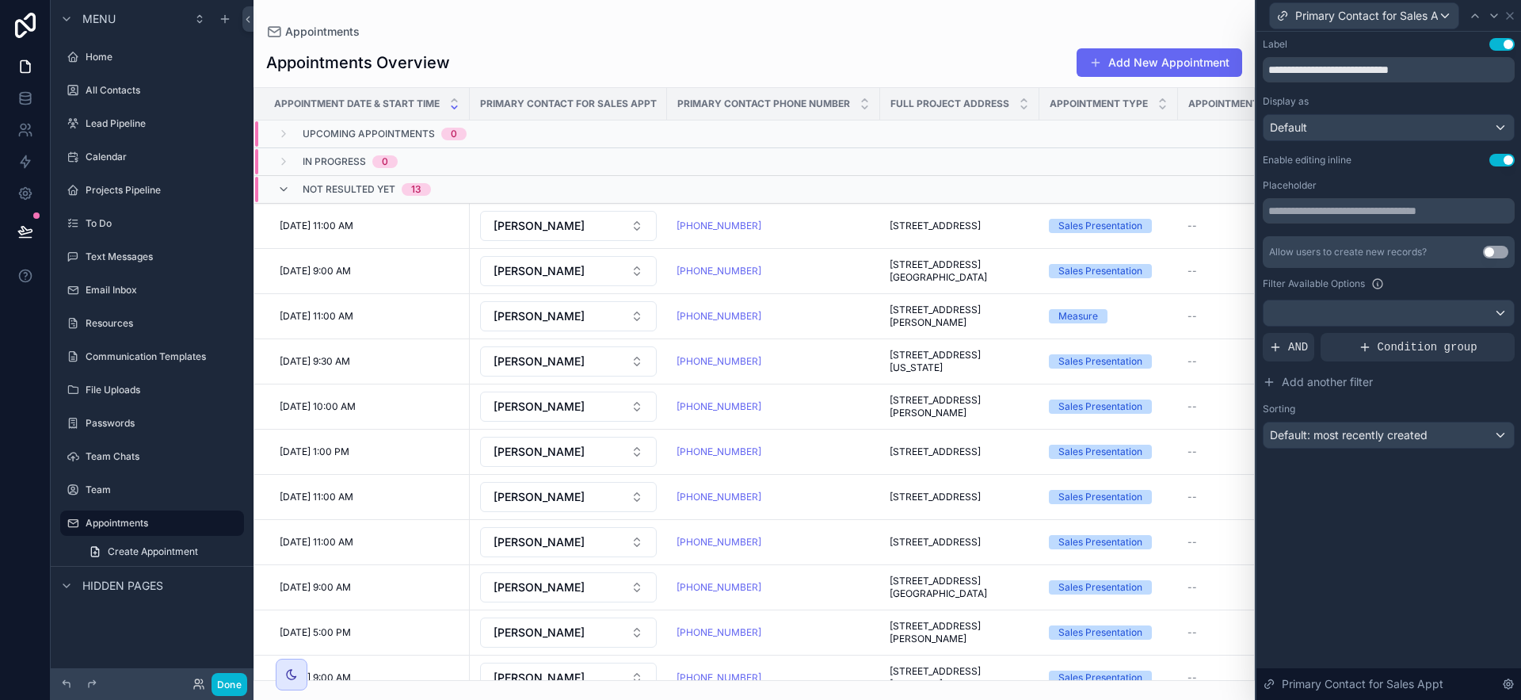
click at [1283, 162] on button "Use setting" at bounding box center [1501, 160] width 25 height 13
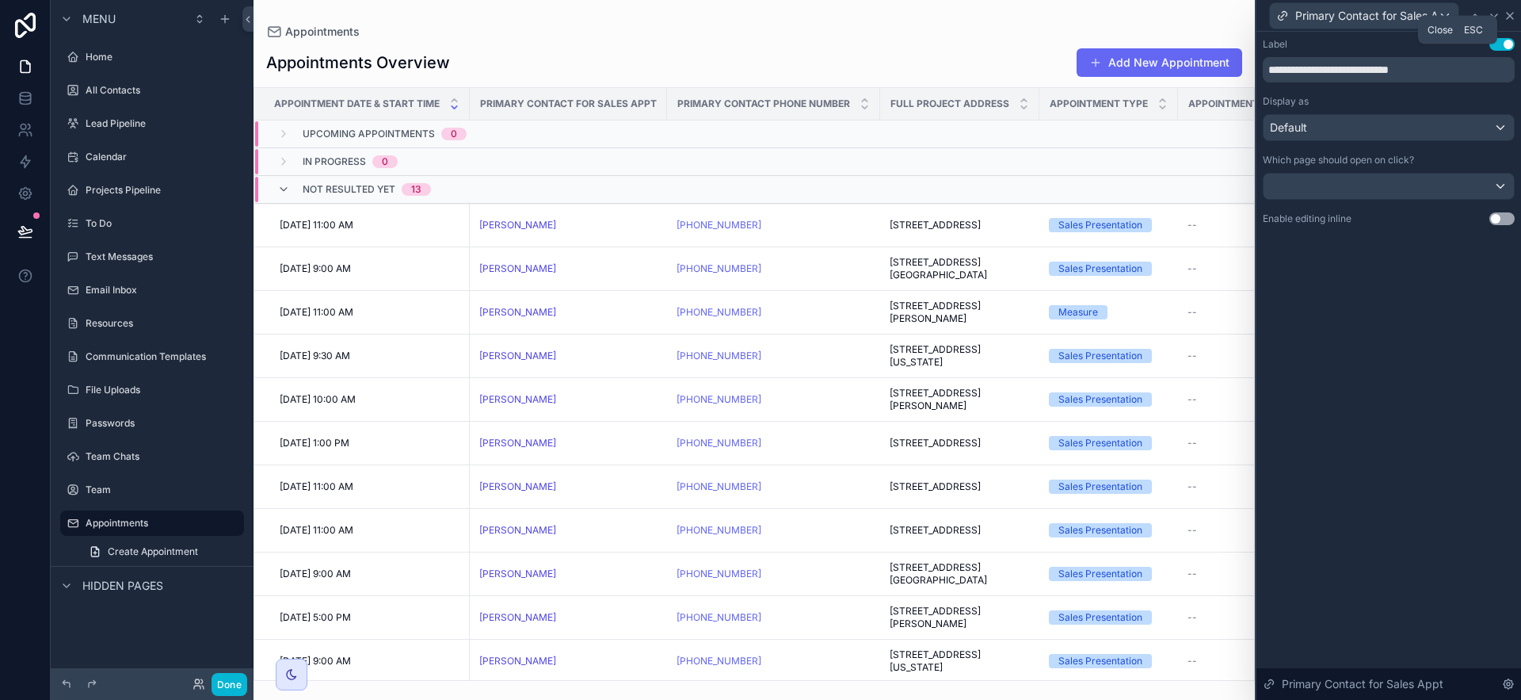
click at [1283, 16] on icon at bounding box center [1510, 16] width 6 height 6
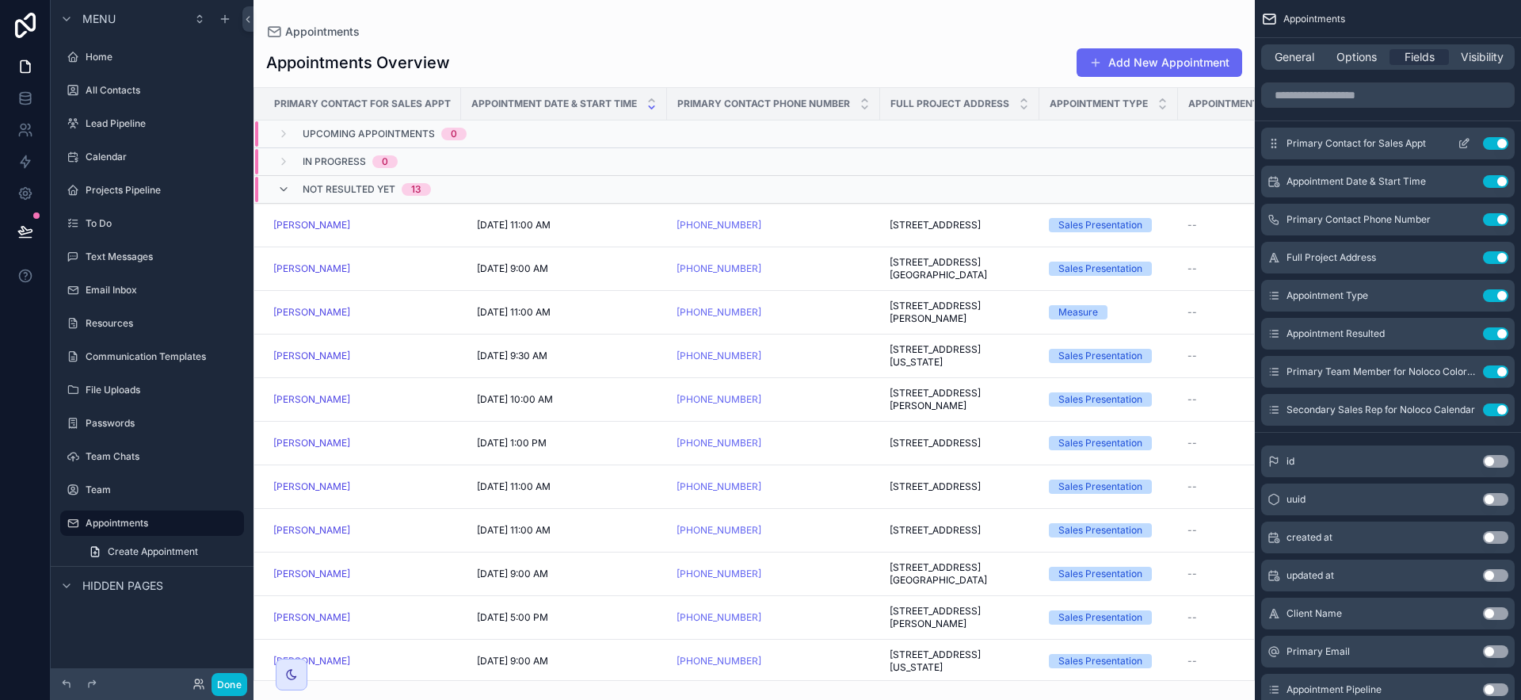
click at [1283, 149] on div "Primary Contact for Sales Appt Use setting" at bounding box center [1388, 144] width 254 height 32
click at [1283, 146] on icon "scrollable content" at bounding box center [1464, 143] width 13 height 13
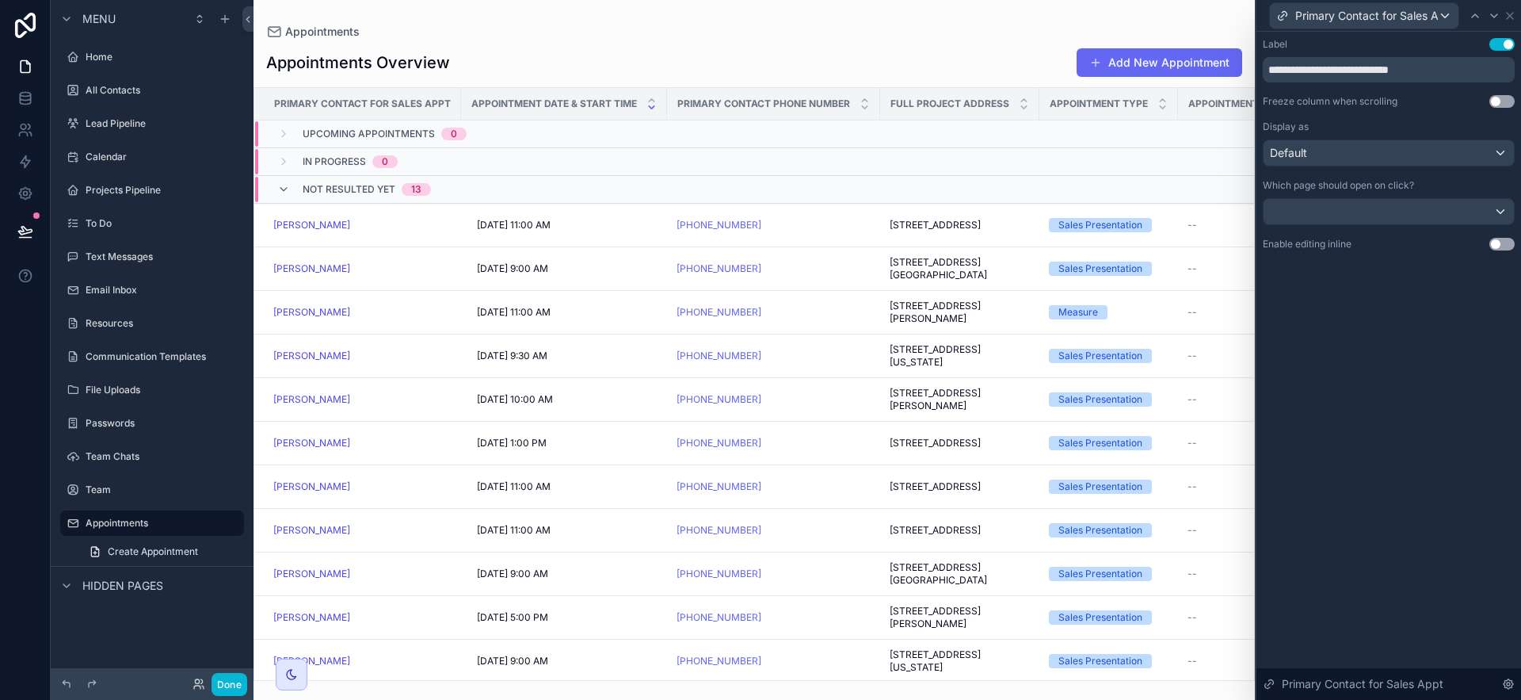
click at [1283, 101] on button "Use setting" at bounding box center [1501, 101] width 25 height 13
click at [1283, 14] on icon at bounding box center [1510, 16] width 6 height 6
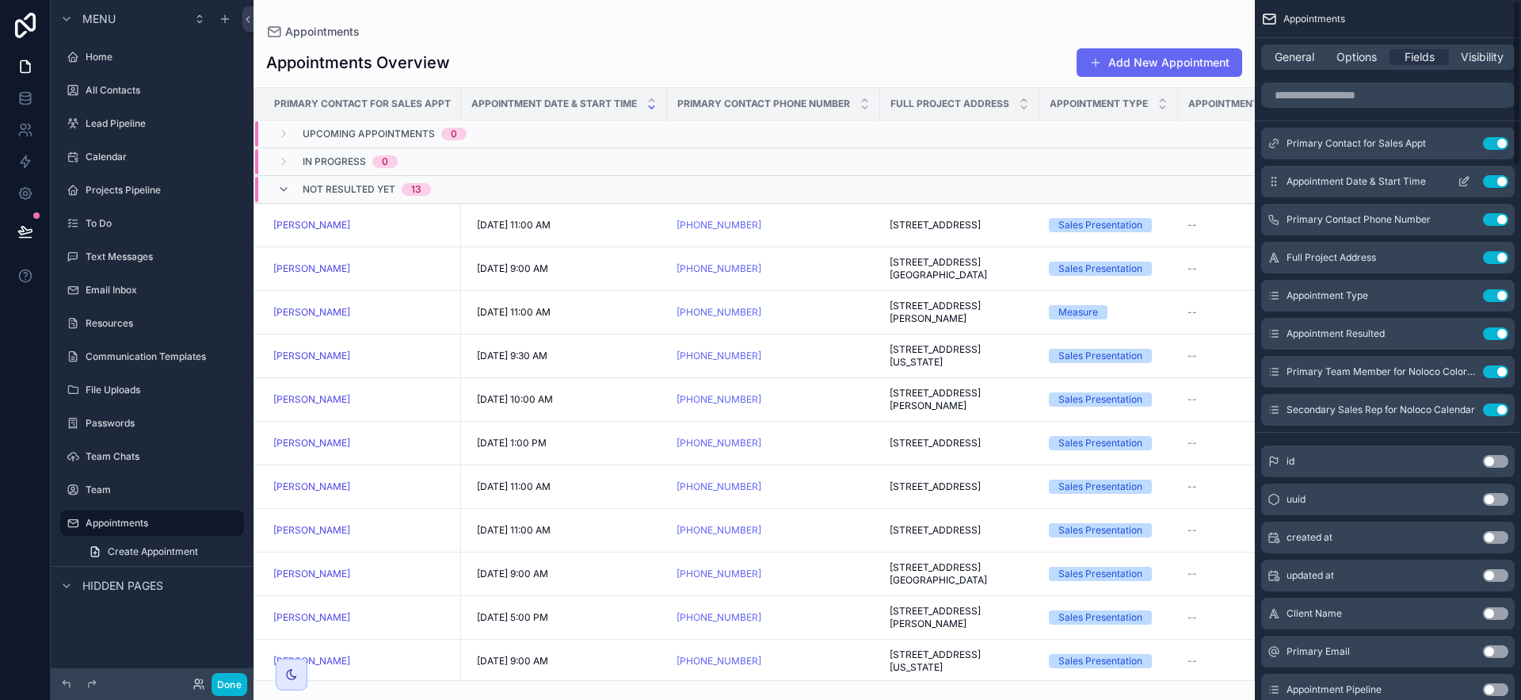
click at [1283, 178] on button "scrollable content" at bounding box center [1463, 181] width 25 height 13
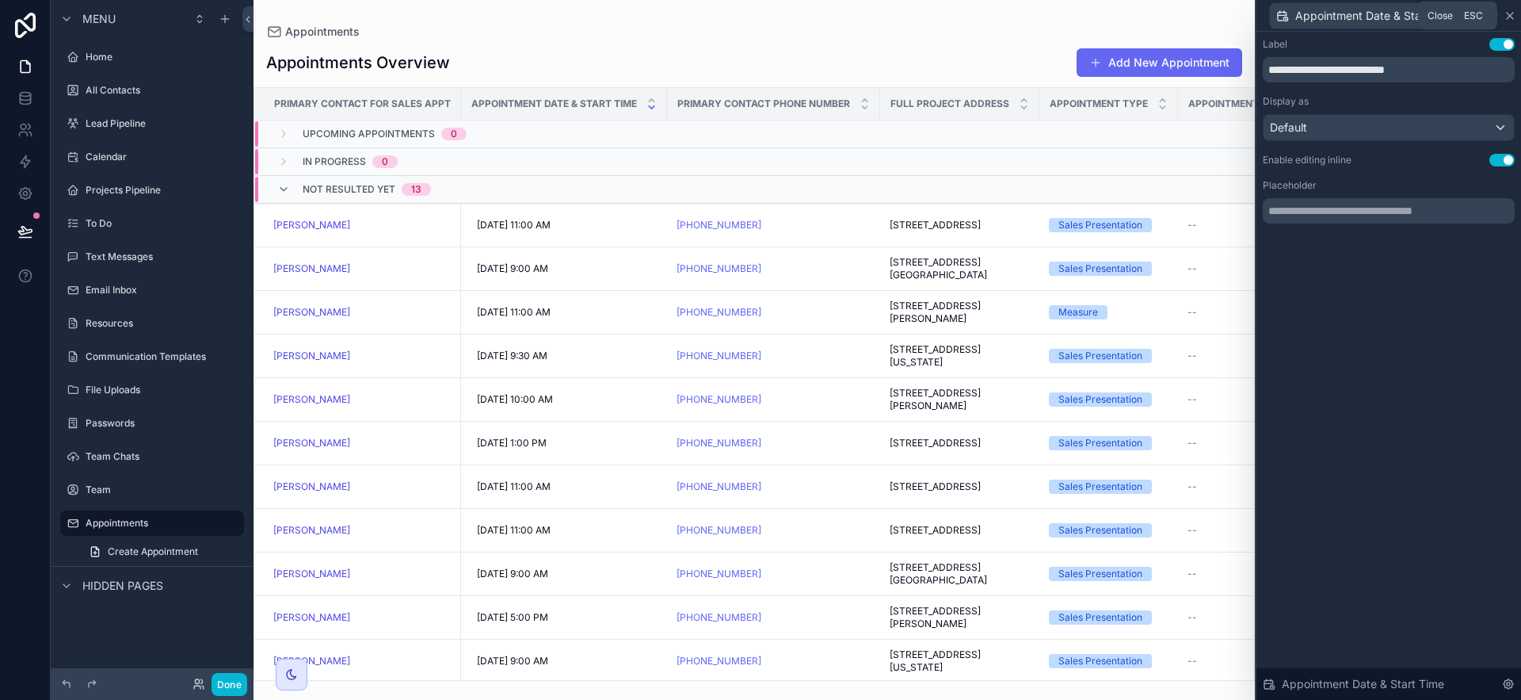
click at [1283, 10] on icon at bounding box center [1510, 16] width 13 height 13
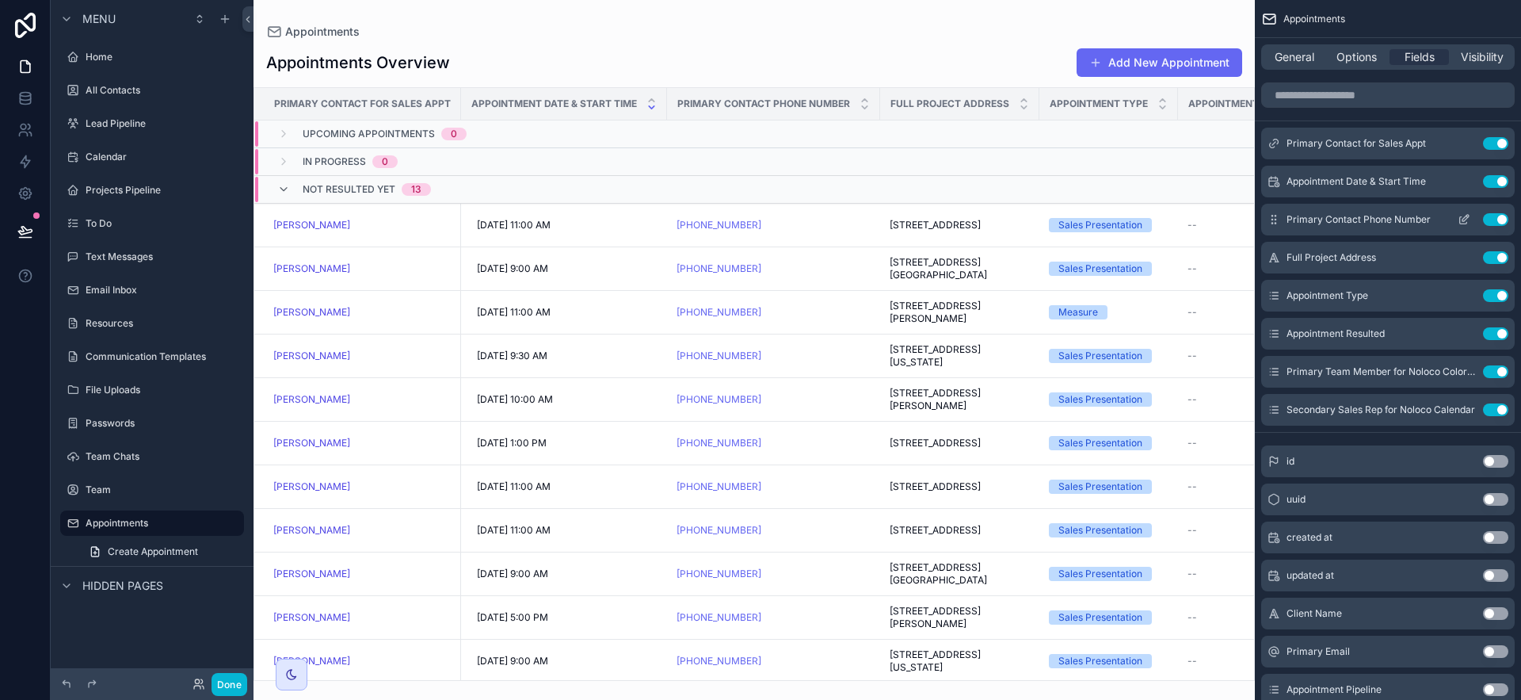
click at [1283, 215] on icon "scrollable content" at bounding box center [1464, 219] width 13 height 13
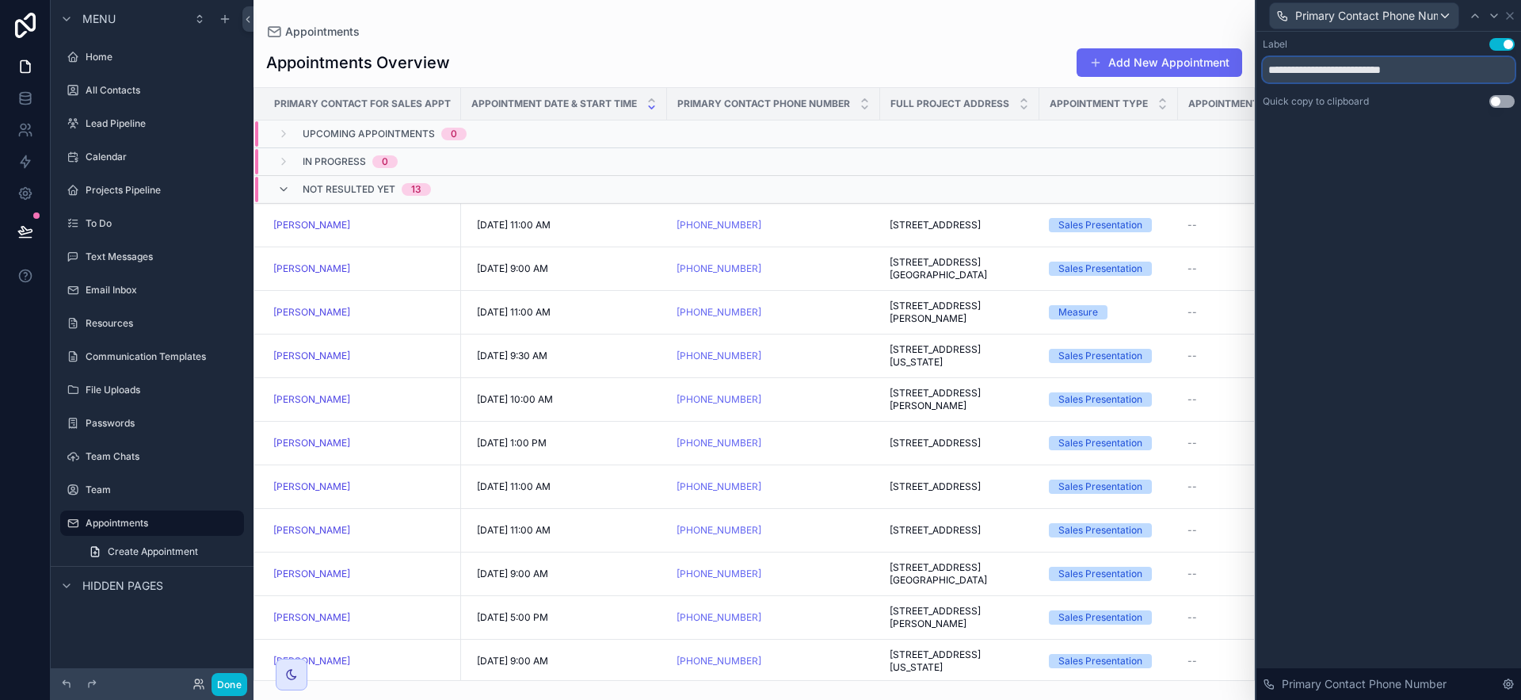
drag, startPoint x: 1358, startPoint y: 69, endPoint x: 1264, endPoint y: 65, distance: 94.4
click at [1264, 65] on input "**********" at bounding box center [1389, 69] width 252 height 25
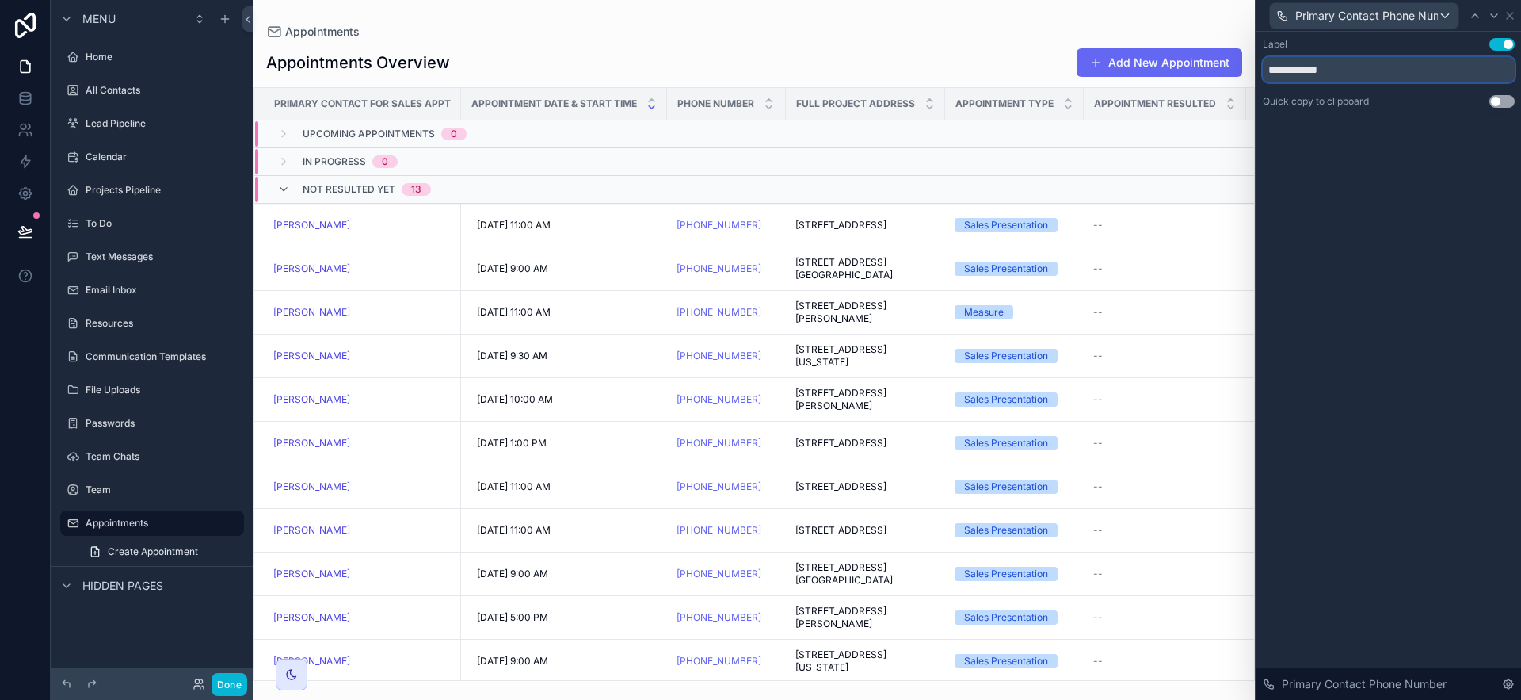
drag, startPoint x: 1302, startPoint y: 71, endPoint x: 1415, endPoint y: 61, distance: 113.7
click at [1283, 74] on input "**********" at bounding box center [1389, 69] width 252 height 25
type input "*****"
click at [1283, 16] on icon at bounding box center [1510, 16] width 13 height 13
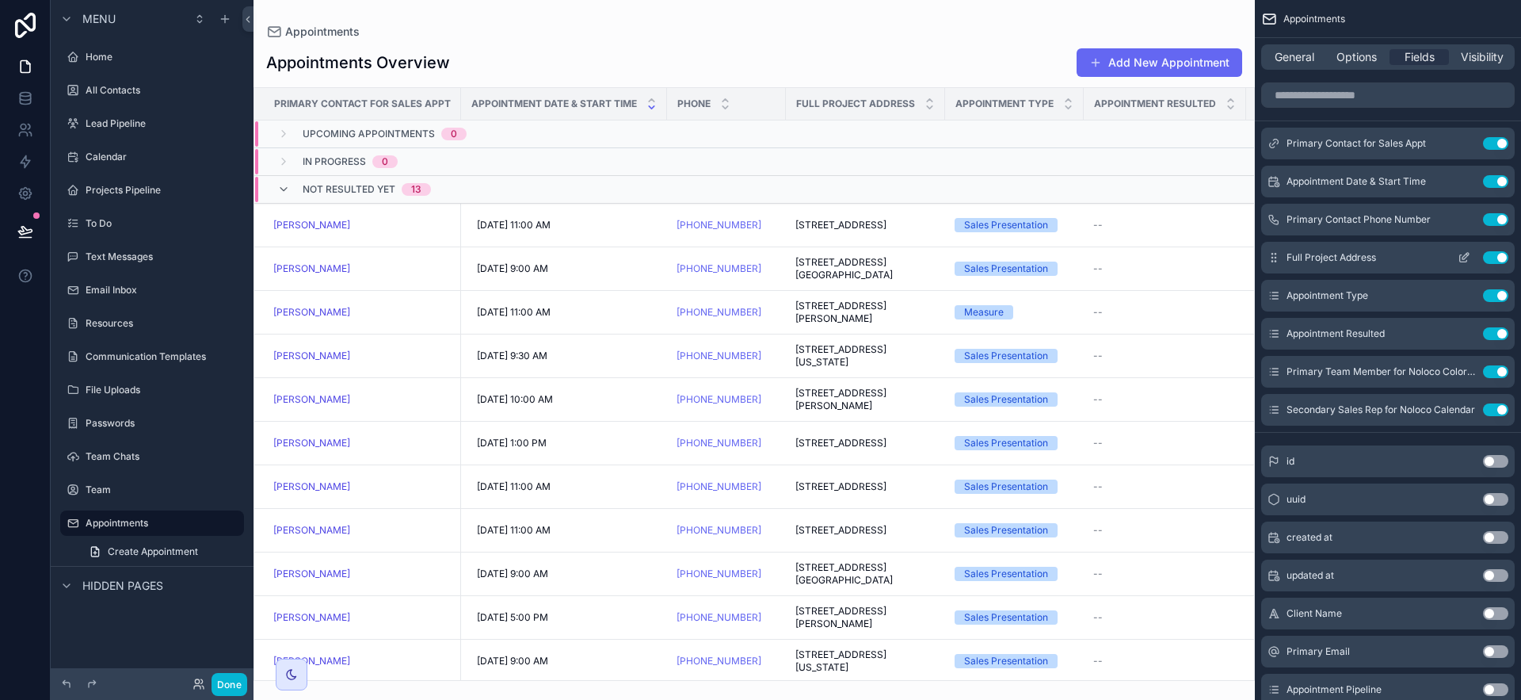
click at [1283, 254] on icon "scrollable content" at bounding box center [1464, 257] width 13 height 13
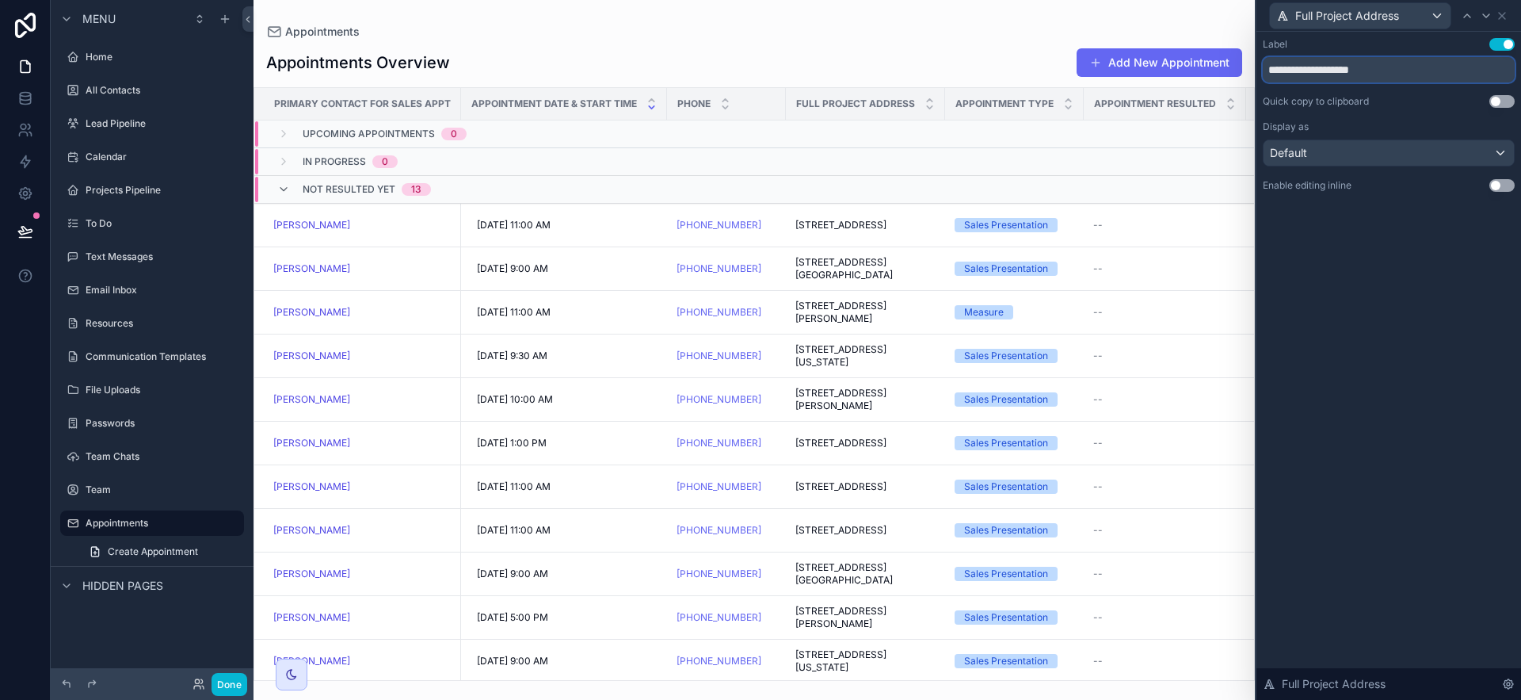
drag, startPoint x: 1331, startPoint y: 71, endPoint x: 1252, endPoint y: 71, distance: 79.2
click at [1252, 71] on div "**********" at bounding box center [760, 350] width 1521 height 700
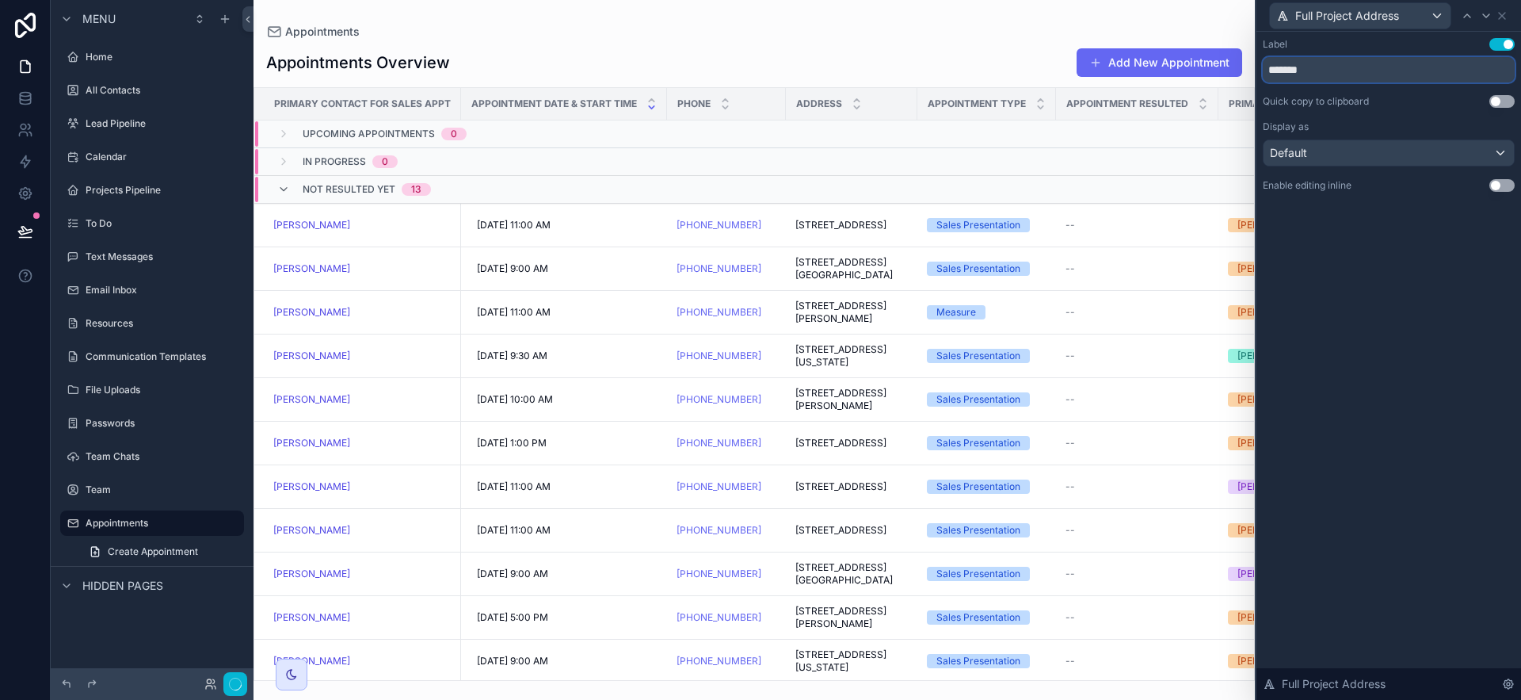
type input "*******"
click at [1283, 15] on icon at bounding box center [1502, 16] width 13 height 13
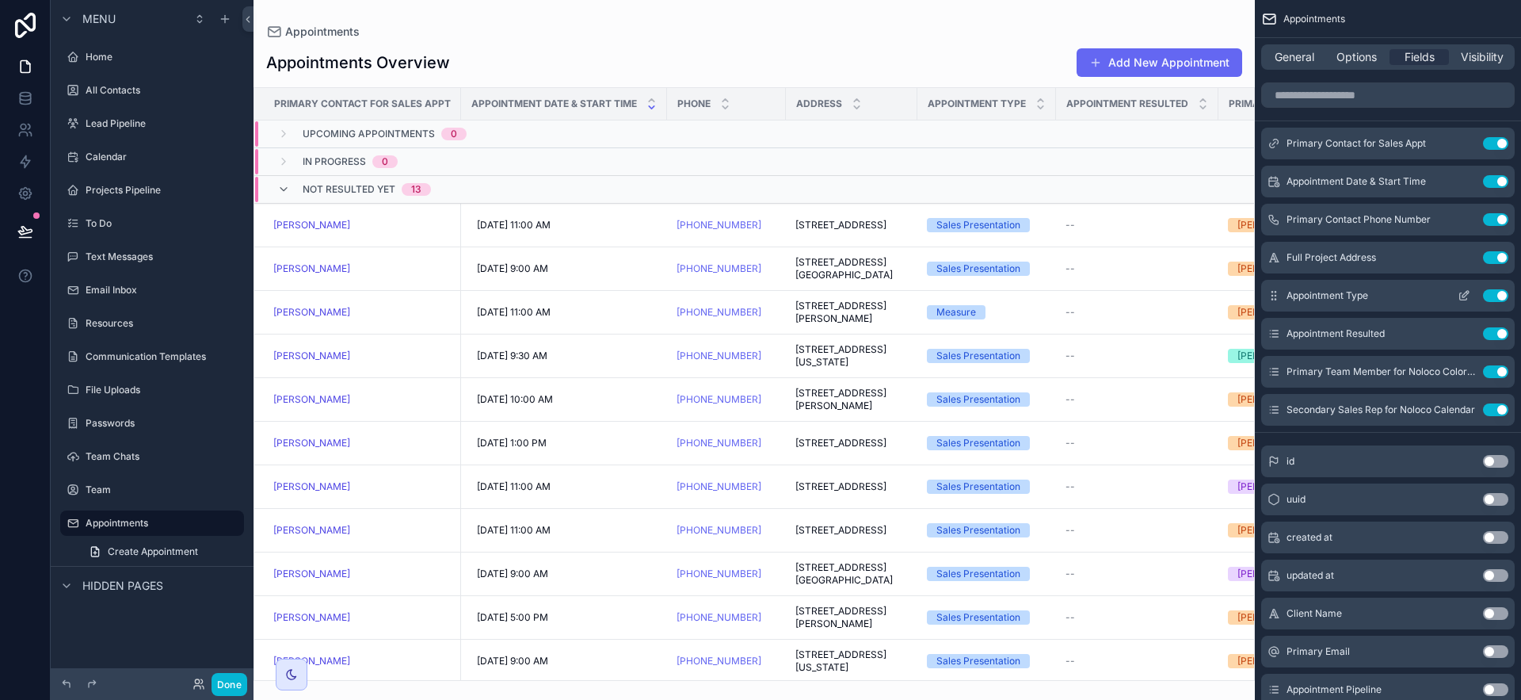
click at [1283, 294] on icon "scrollable content" at bounding box center [1465, 294] width 6 height 6
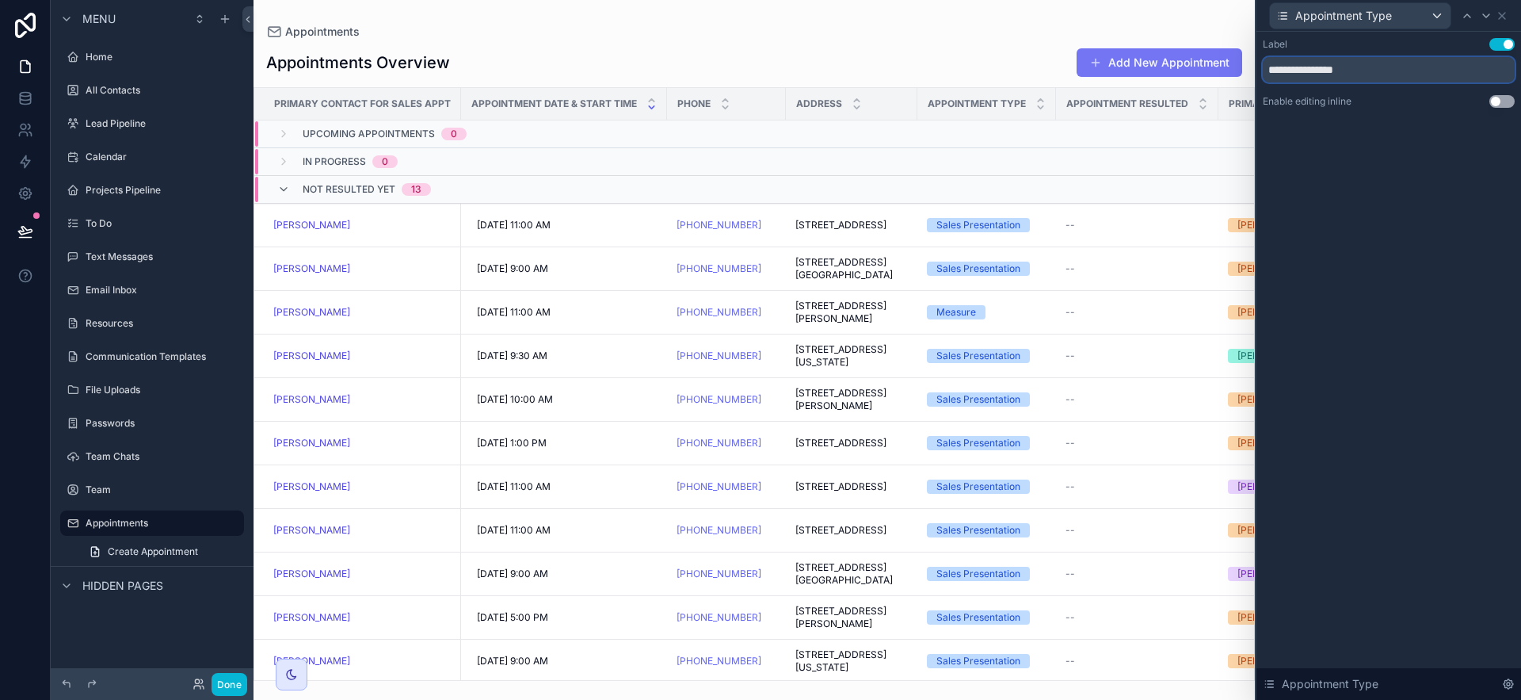
drag, startPoint x: 1336, startPoint y: 70, endPoint x: 1232, endPoint y: 62, distance: 104.9
click at [1232, 62] on div "**********" at bounding box center [760, 350] width 1521 height 700
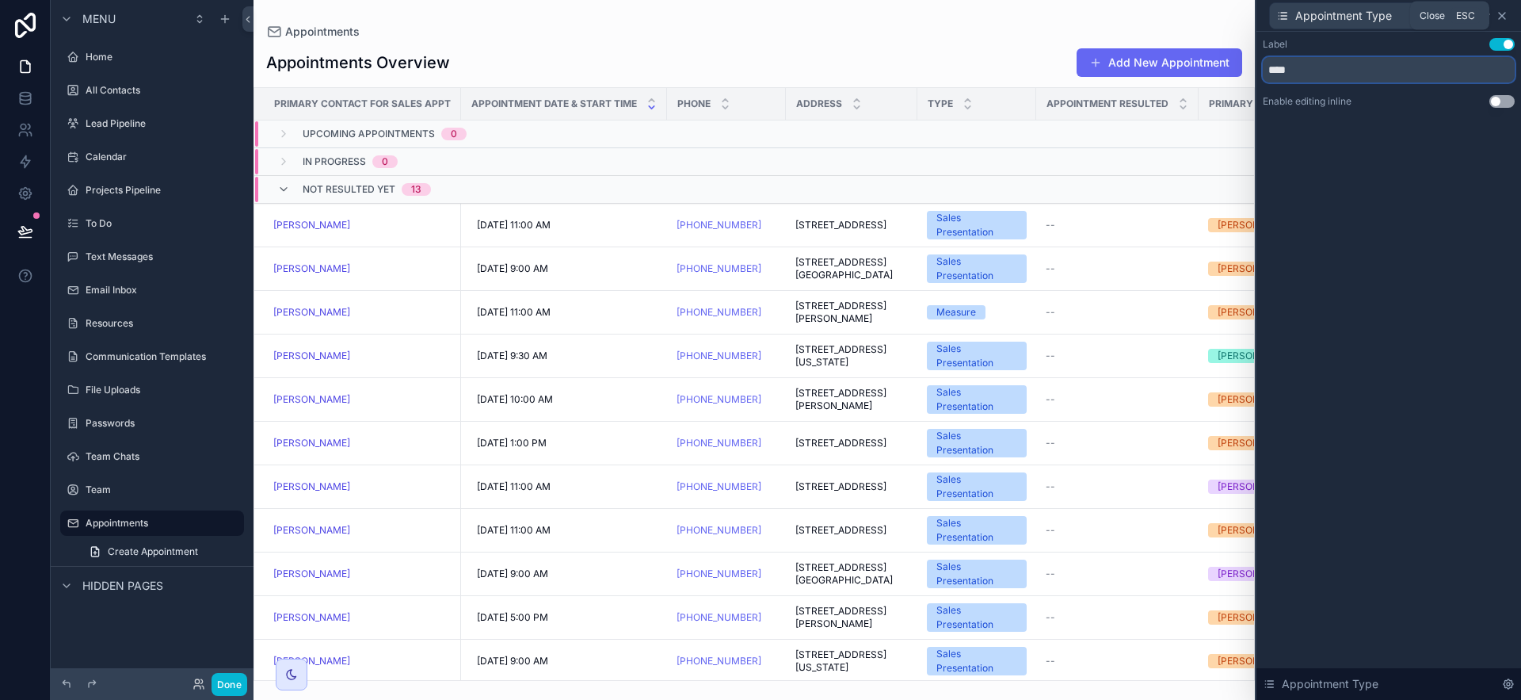
type input "****"
click at [1283, 14] on icon at bounding box center [1502, 16] width 13 height 13
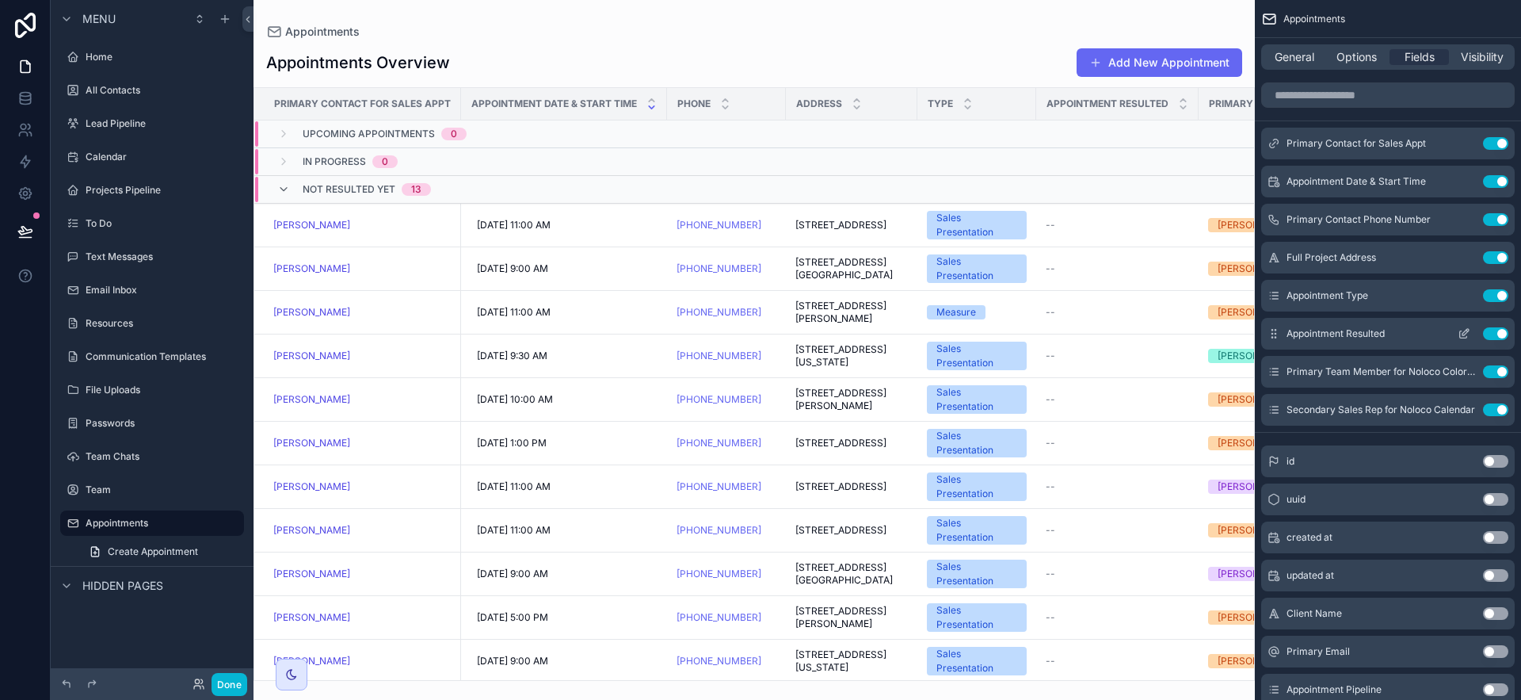
click at [1283, 334] on icon "scrollable content" at bounding box center [1464, 333] width 13 height 13
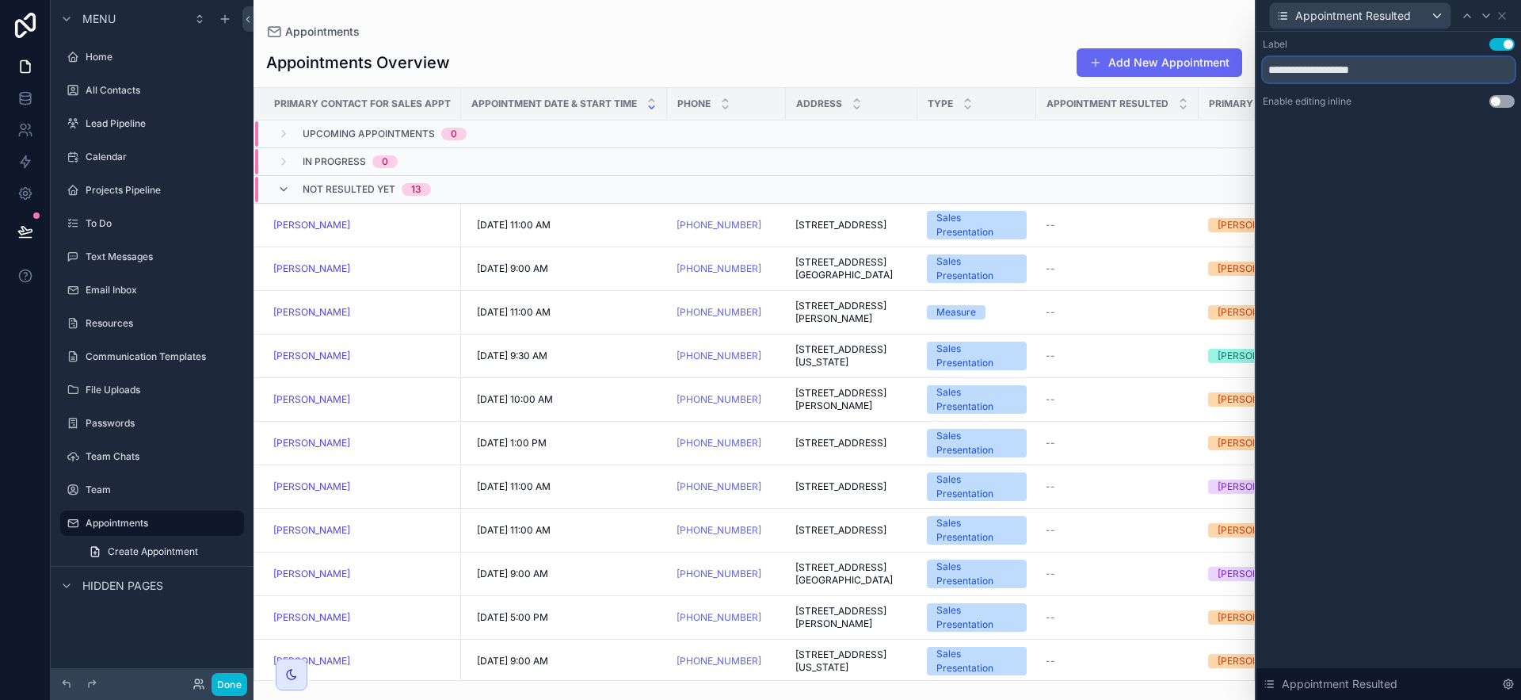
drag, startPoint x: 1341, startPoint y: 71, endPoint x: 1257, endPoint y: 66, distance: 84.2
click at [1257, 66] on div "**********" at bounding box center [1388, 89] width 265 height 114
type input "********"
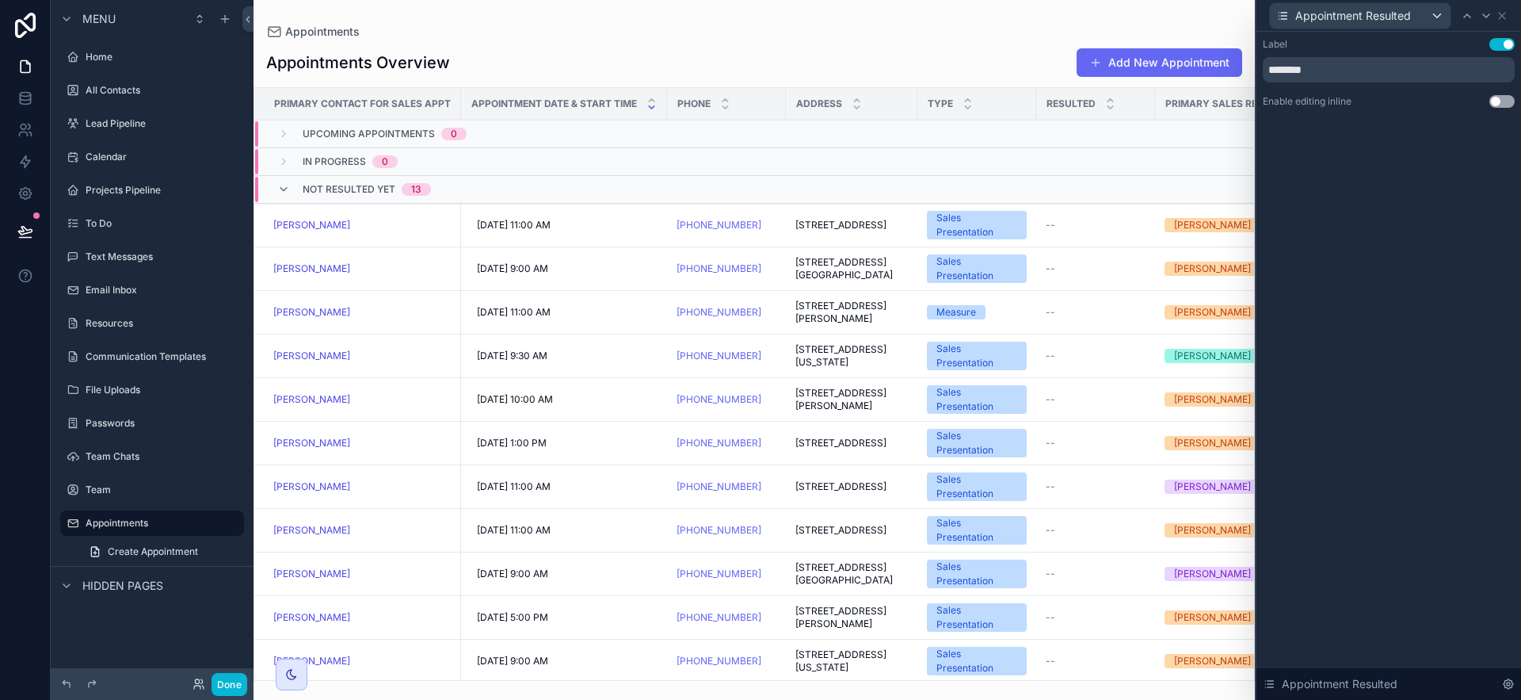
click at [1283, 97] on button "Use setting" at bounding box center [1501, 101] width 25 height 13
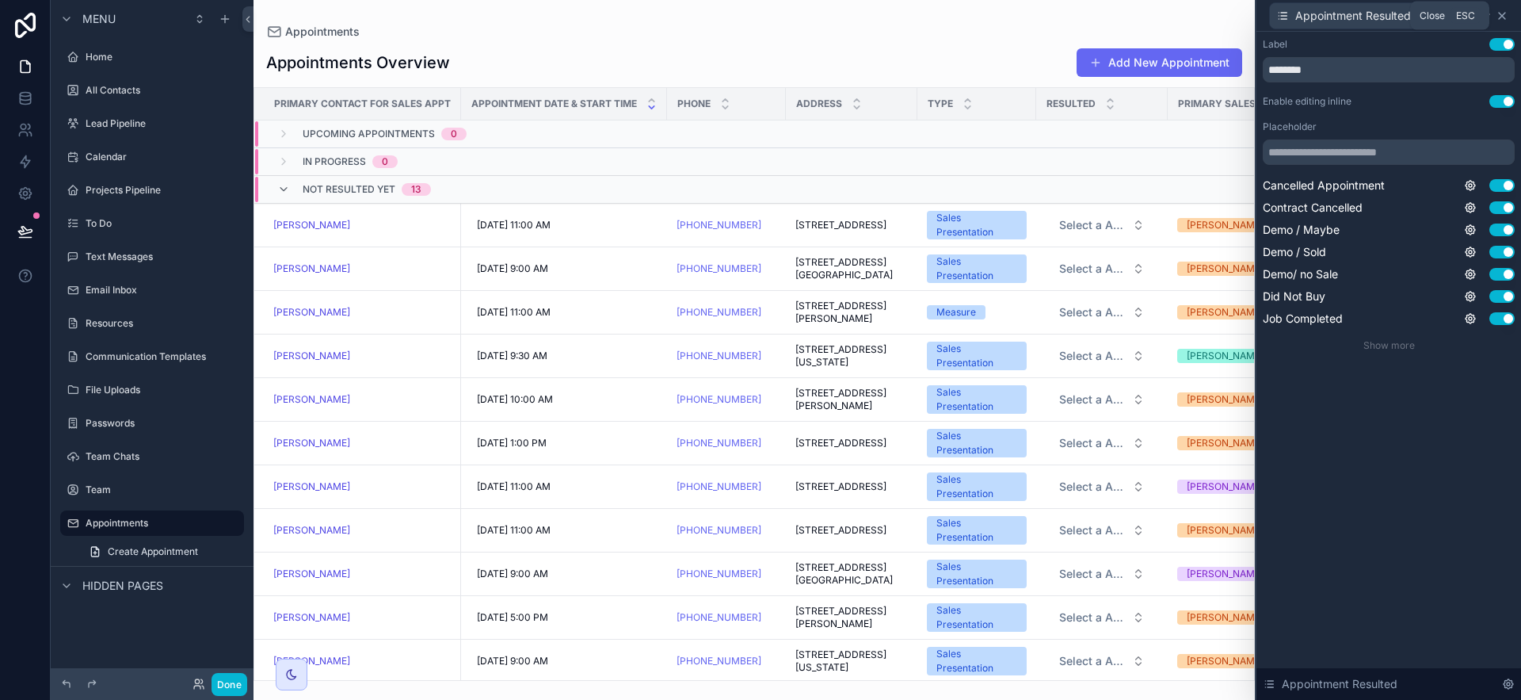
click at [1283, 19] on icon at bounding box center [1502, 16] width 13 height 13
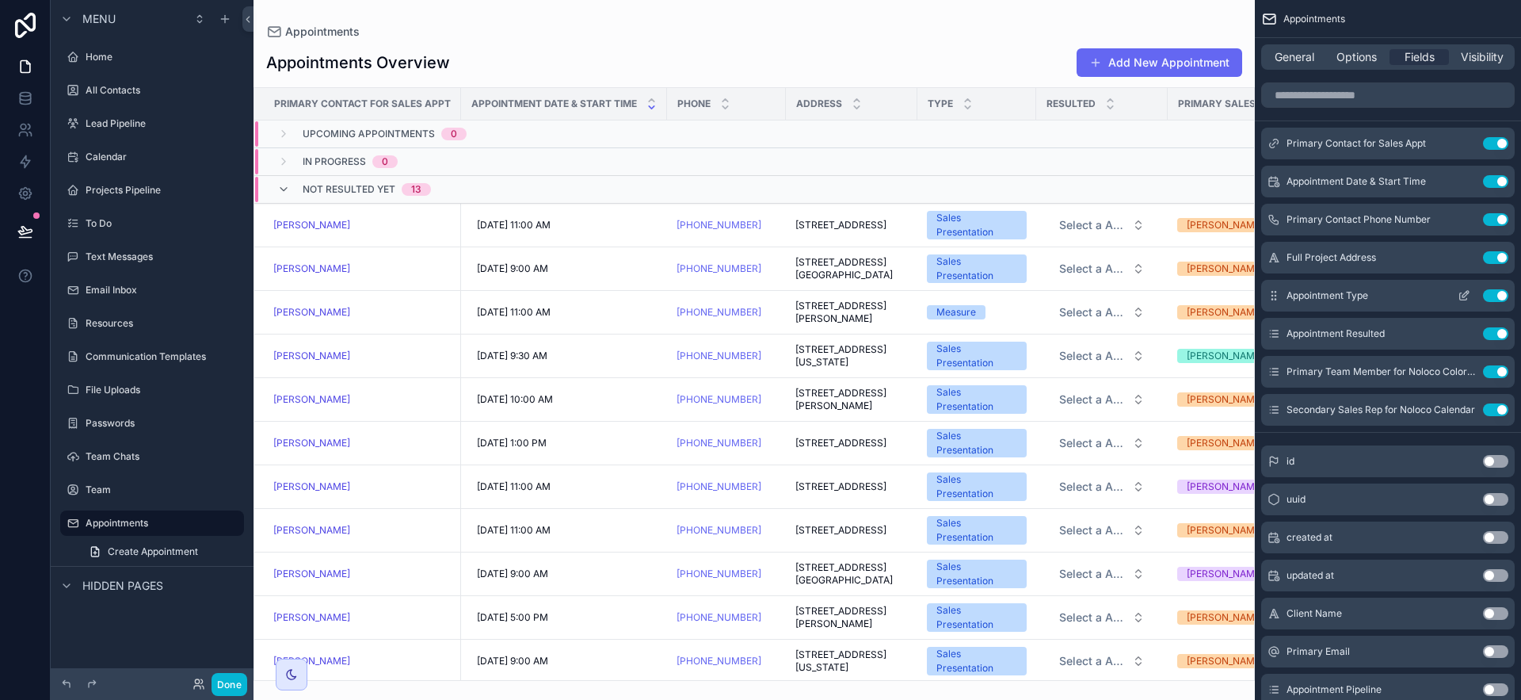
click at [1283, 293] on icon "scrollable content" at bounding box center [1465, 294] width 6 height 6
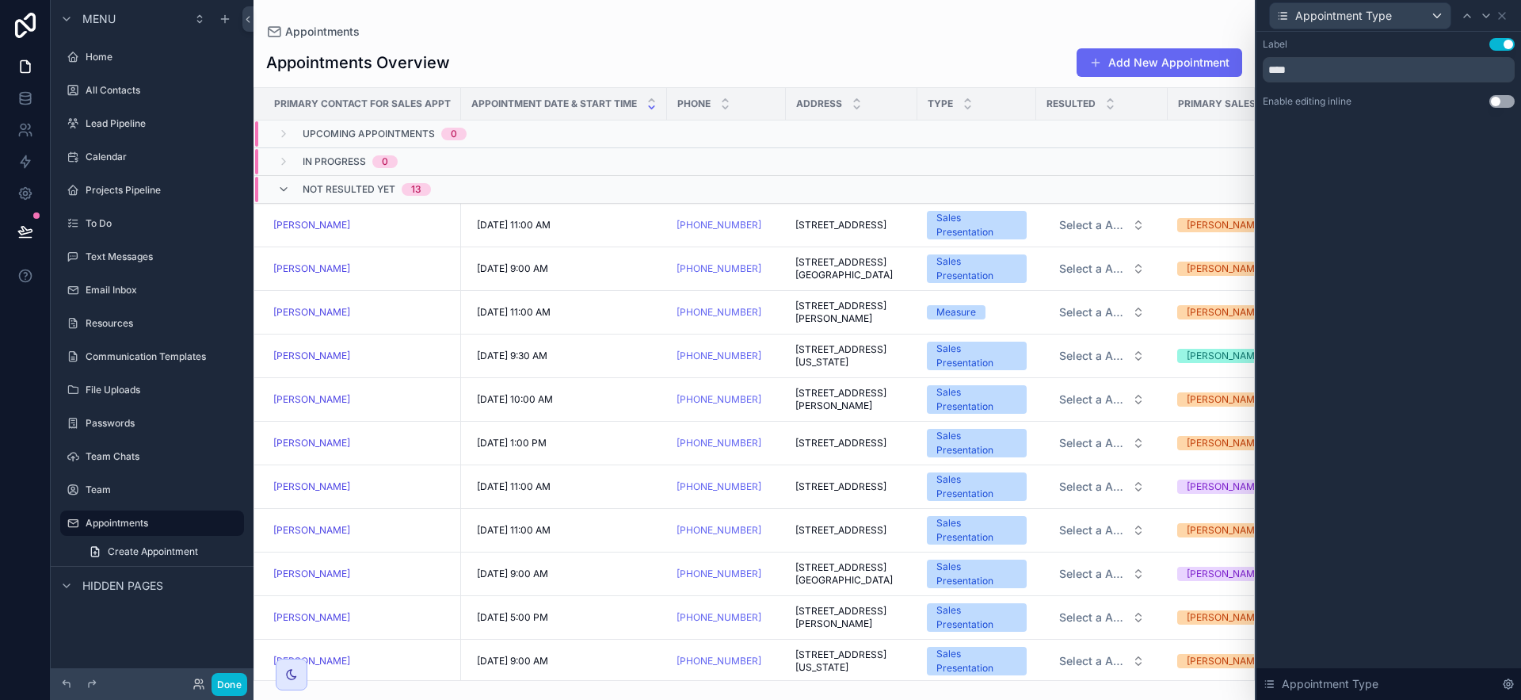
click at [1283, 105] on button "Use setting" at bounding box center [1501, 101] width 25 height 13
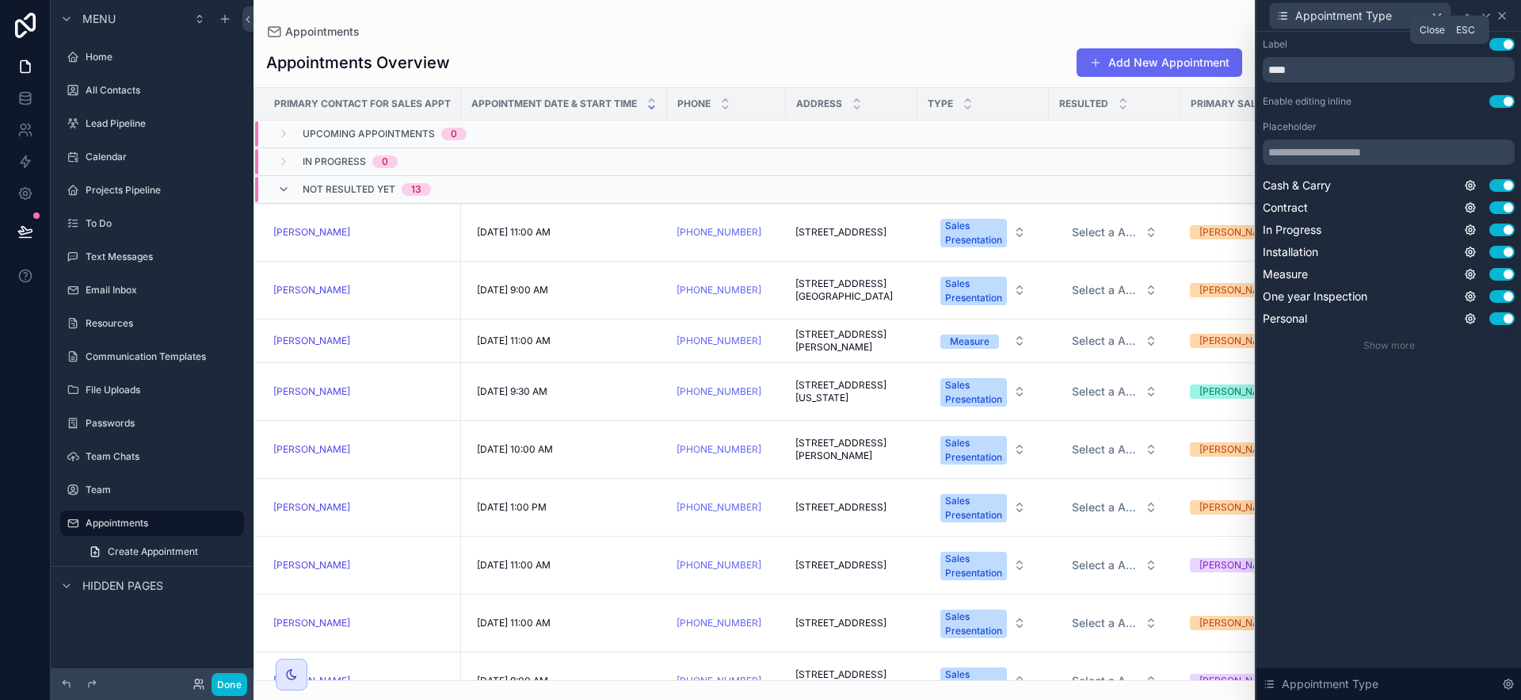
click at [1283, 13] on icon at bounding box center [1502, 16] width 6 height 6
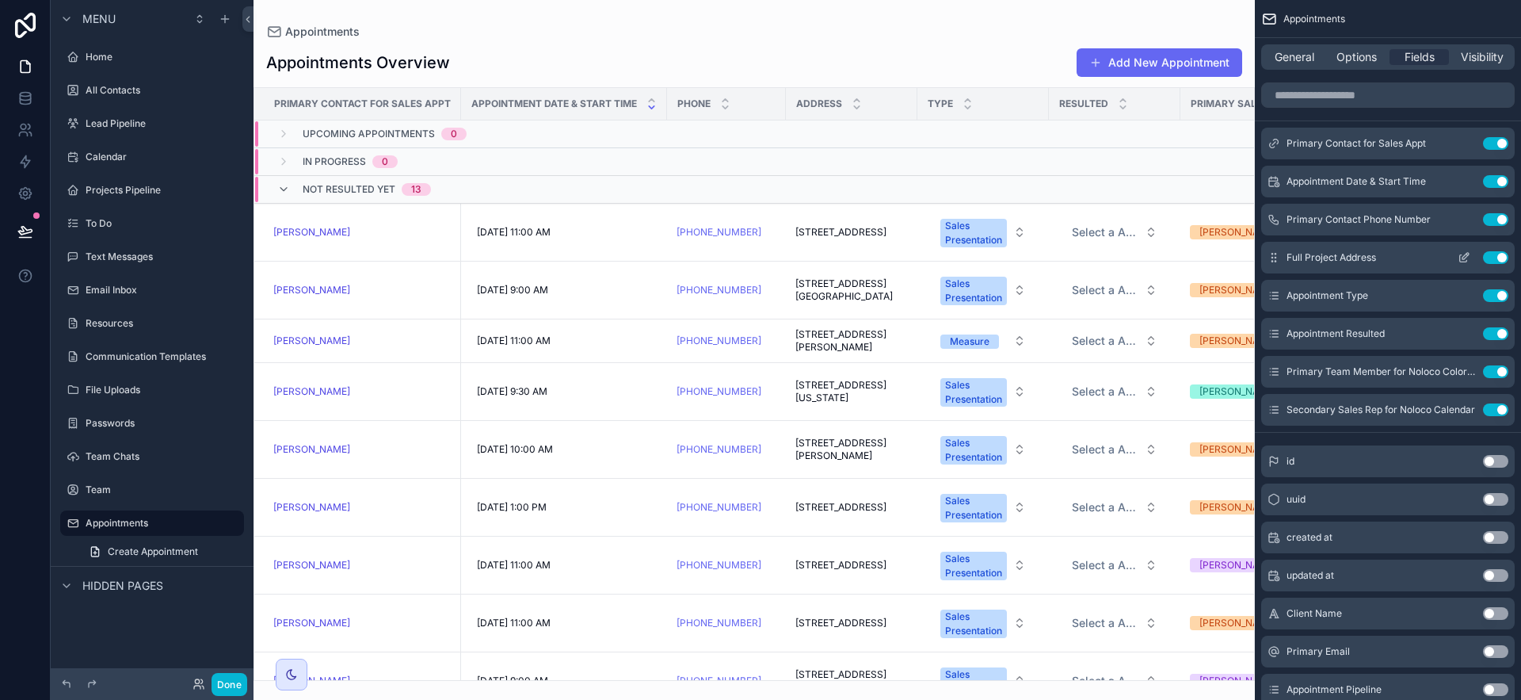
click at [1283, 257] on icon "scrollable content" at bounding box center [1464, 257] width 13 height 13
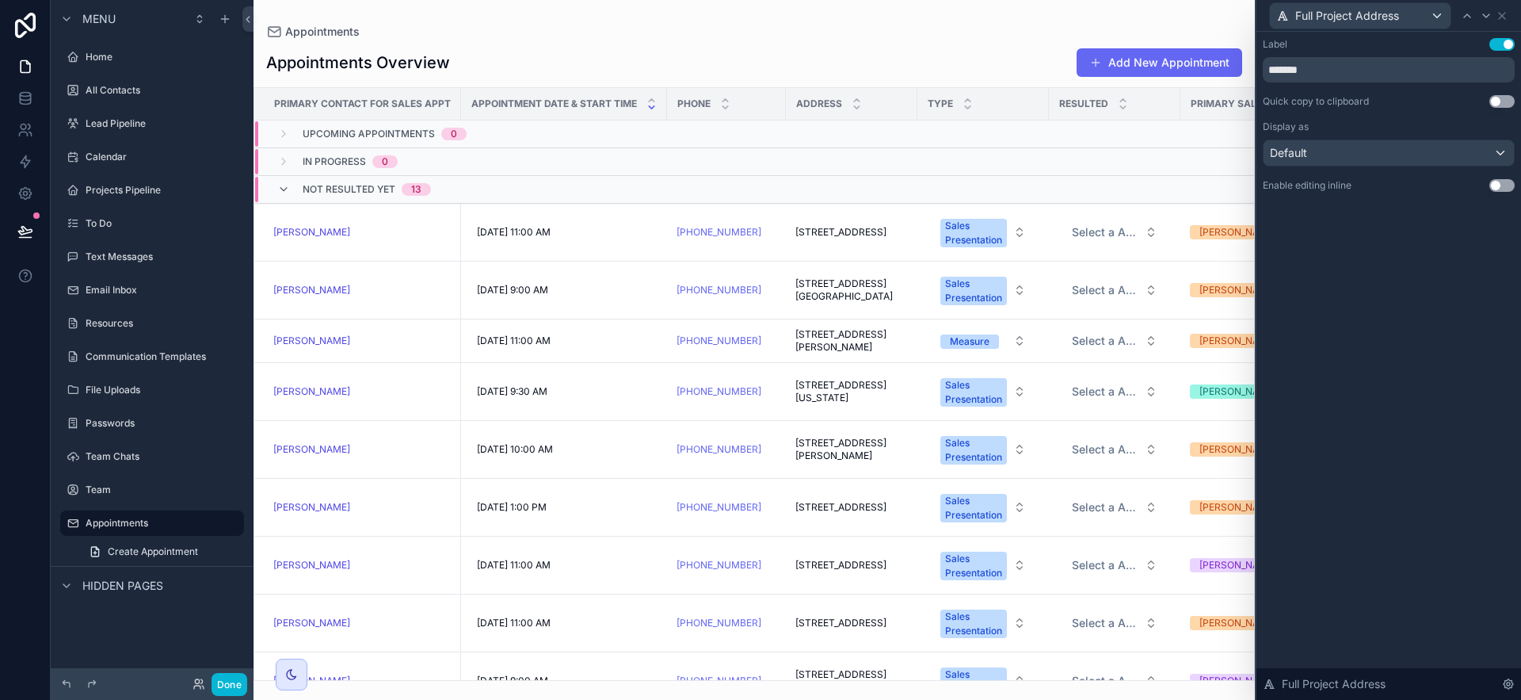
click at [1283, 187] on button "Use setting" at bounding box center [1501, 185] width 25 height 13
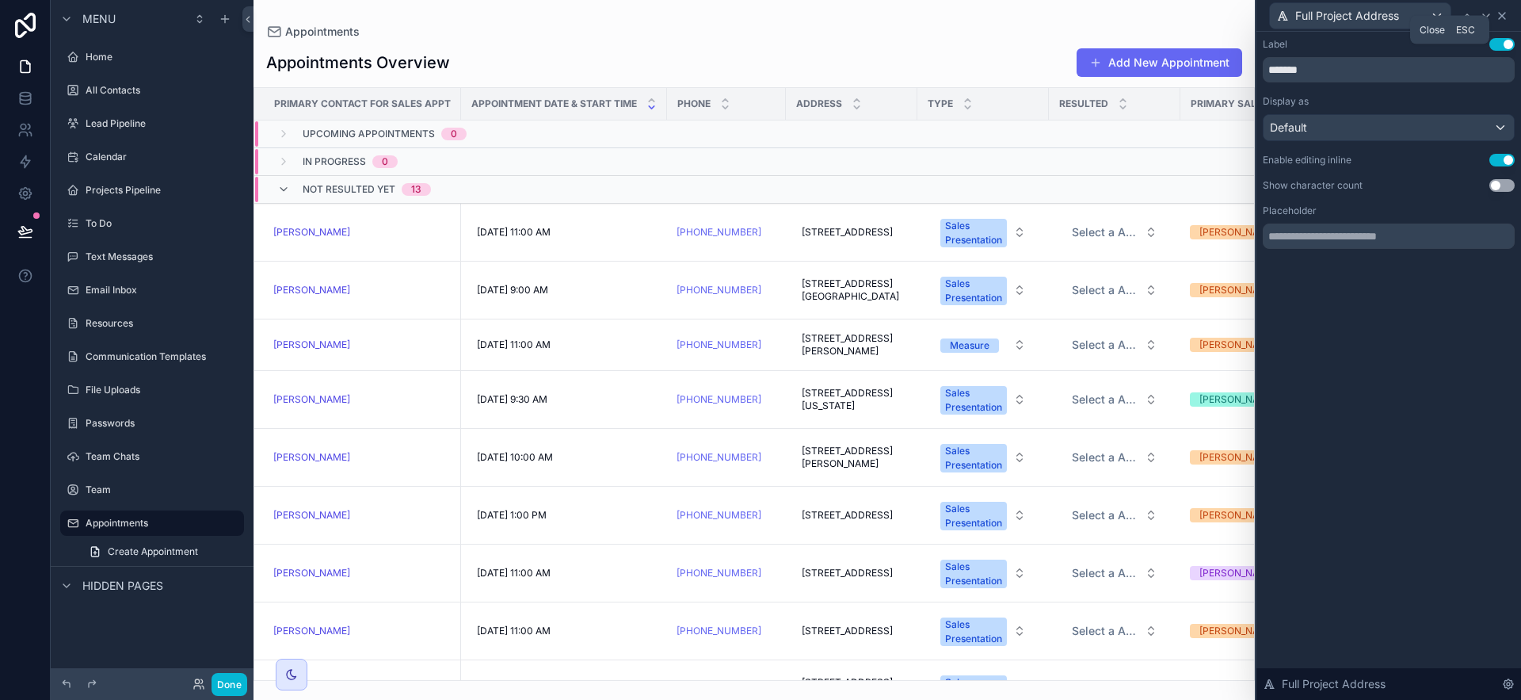
click at [1283, 17] on icon at bounding box center [1502, 16] width 13 height 13
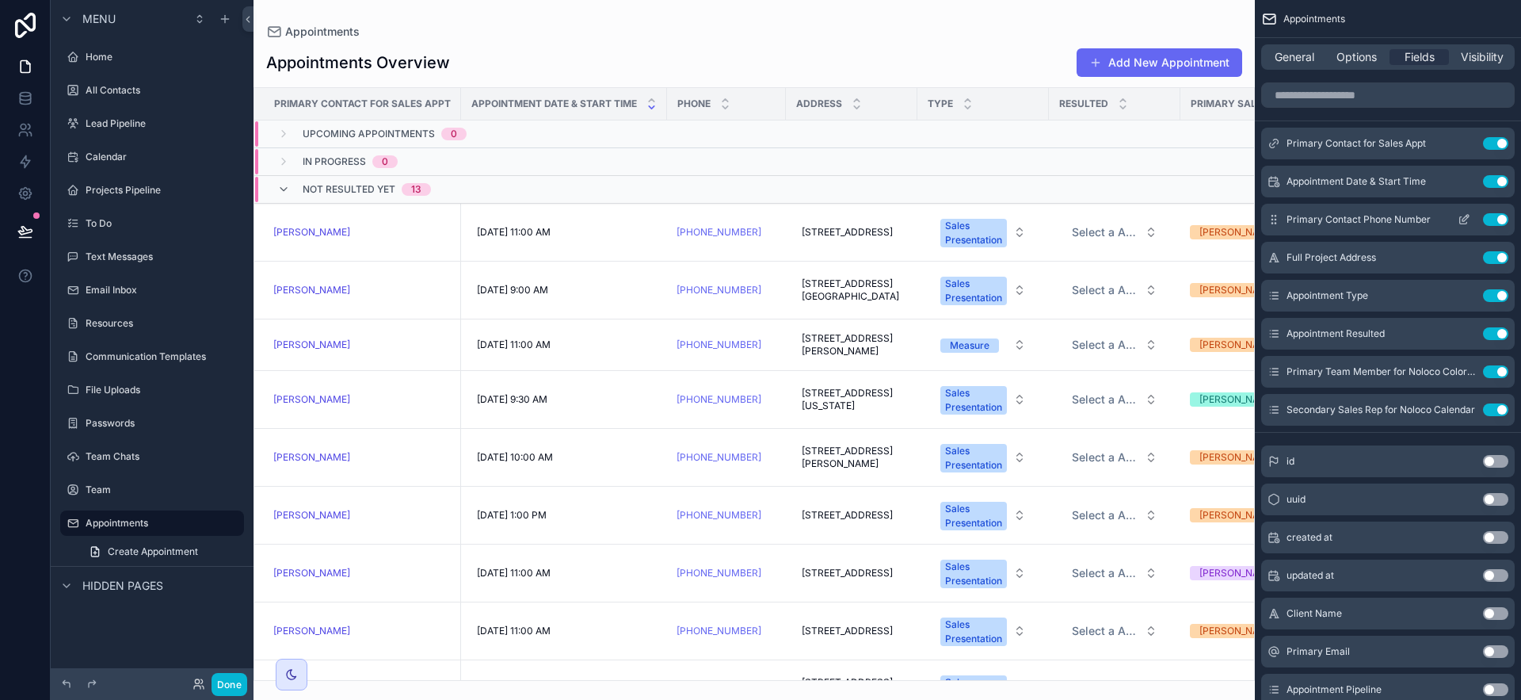
click at [1283, 218] on icon "scrollable content" at bounding box center [1464, 219] width 13 height 13
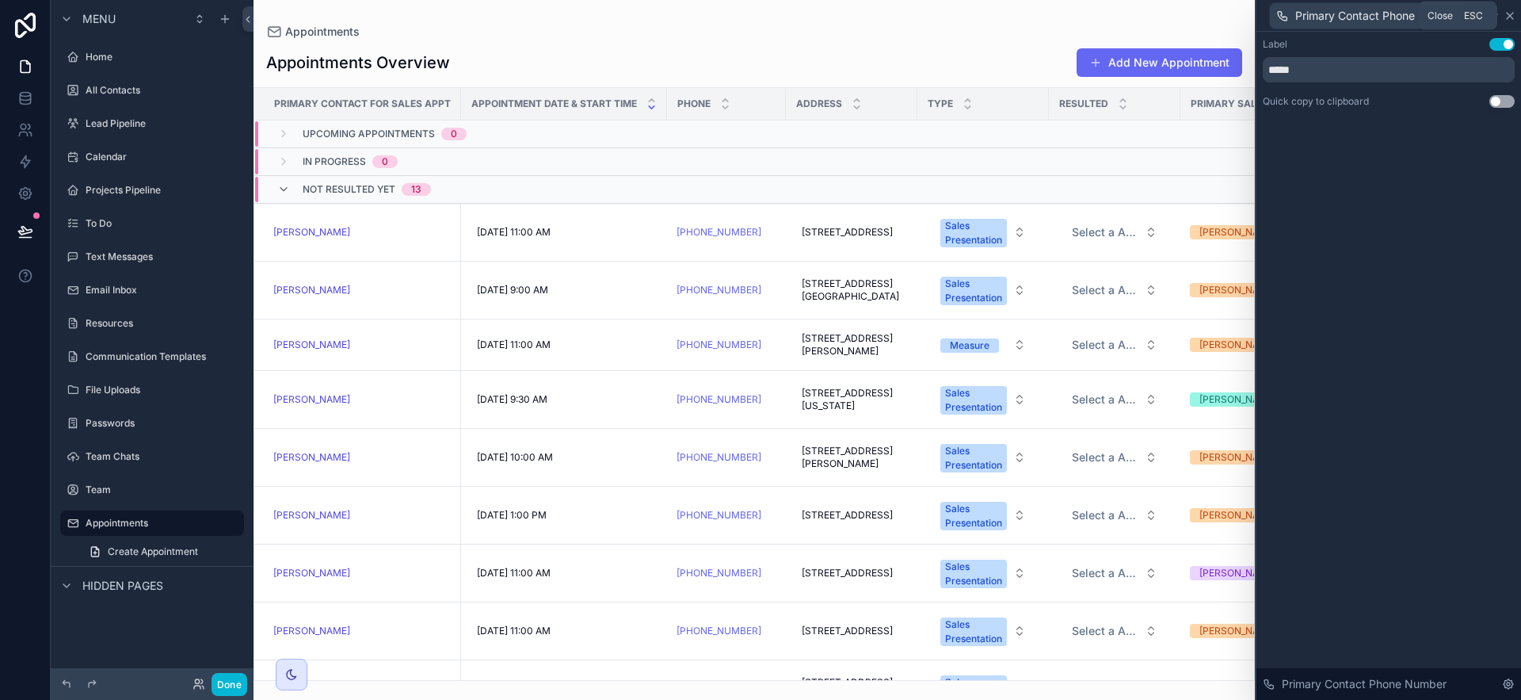
click at [1283, 13] on icon at bounding box center [1510, 16] width 13 height 13
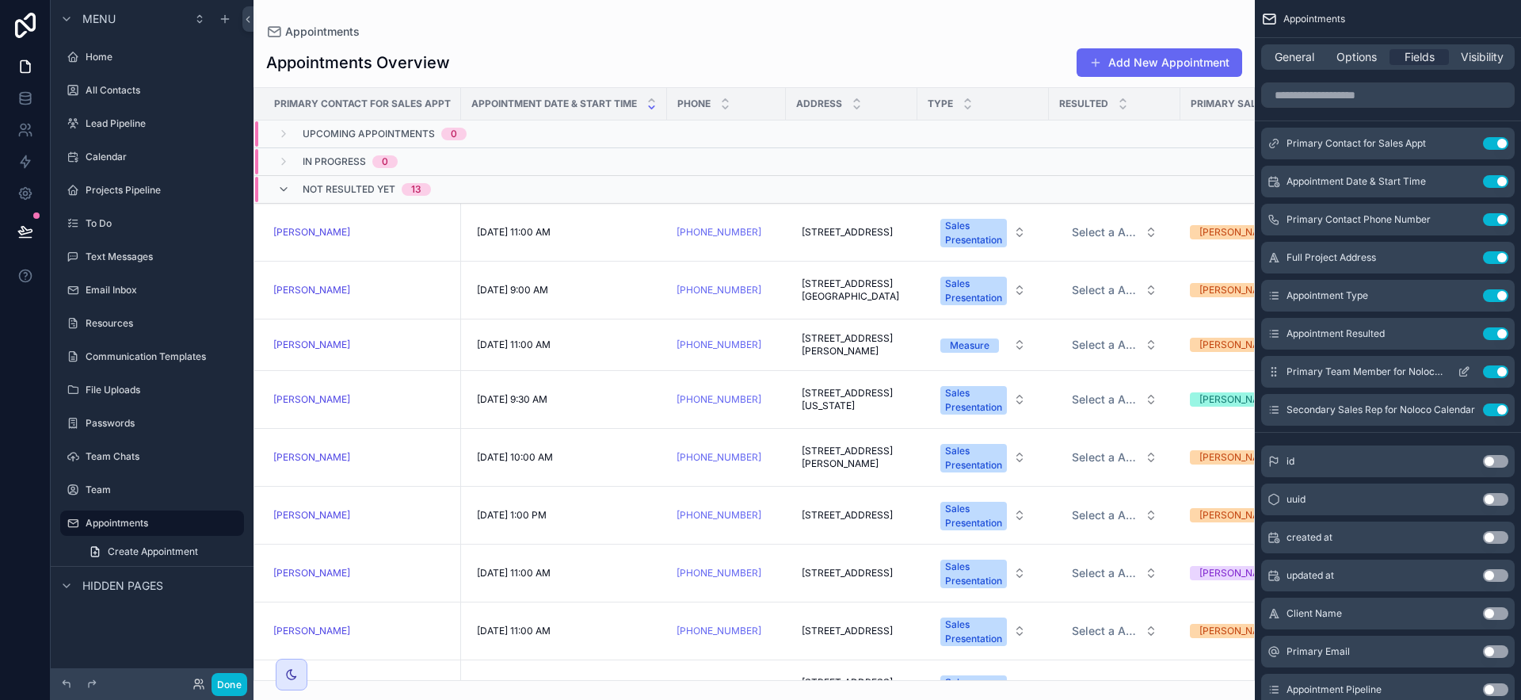
click at [1283, 370] on icon "scrollable content" at bounding box center [1464, 371] width 13 height 13
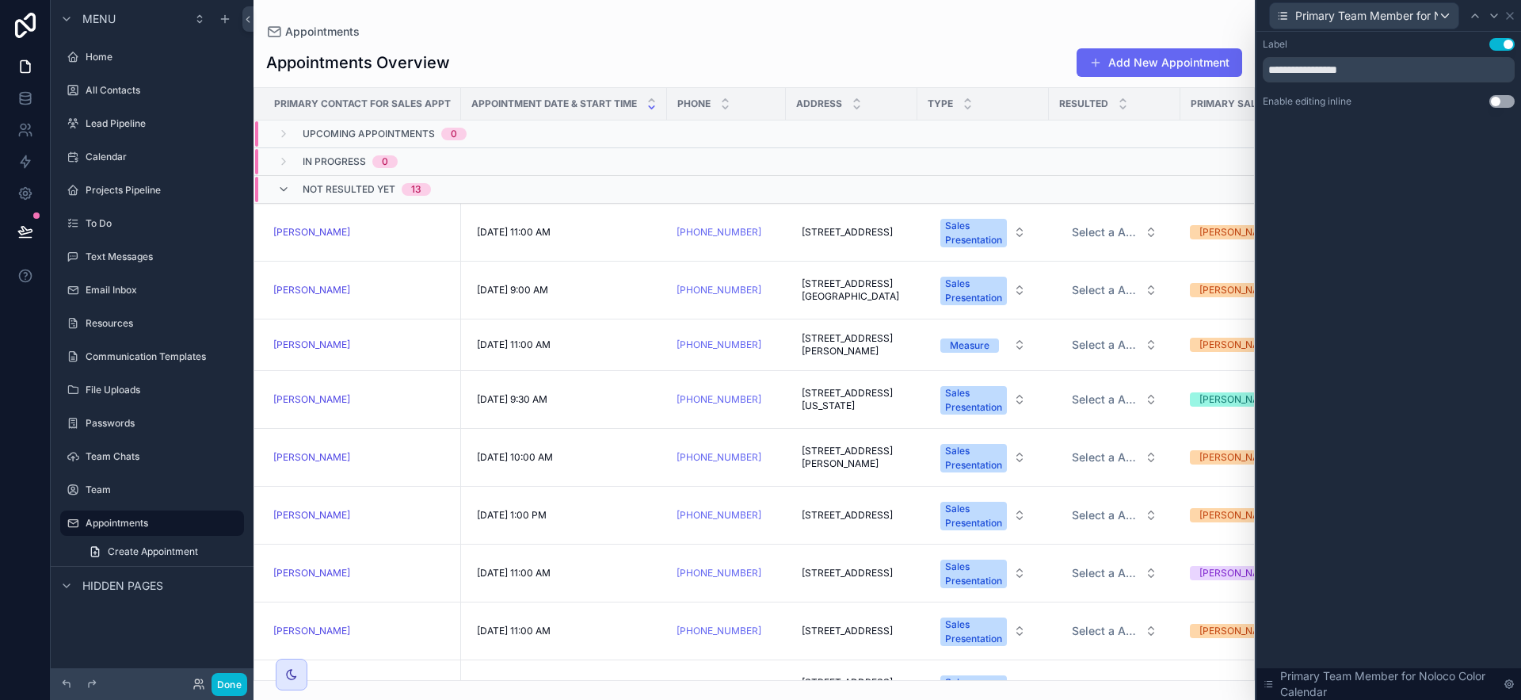
click at [1283, 101] on button "Use setting" at bounding box center [1501, 101] width 25 height 13
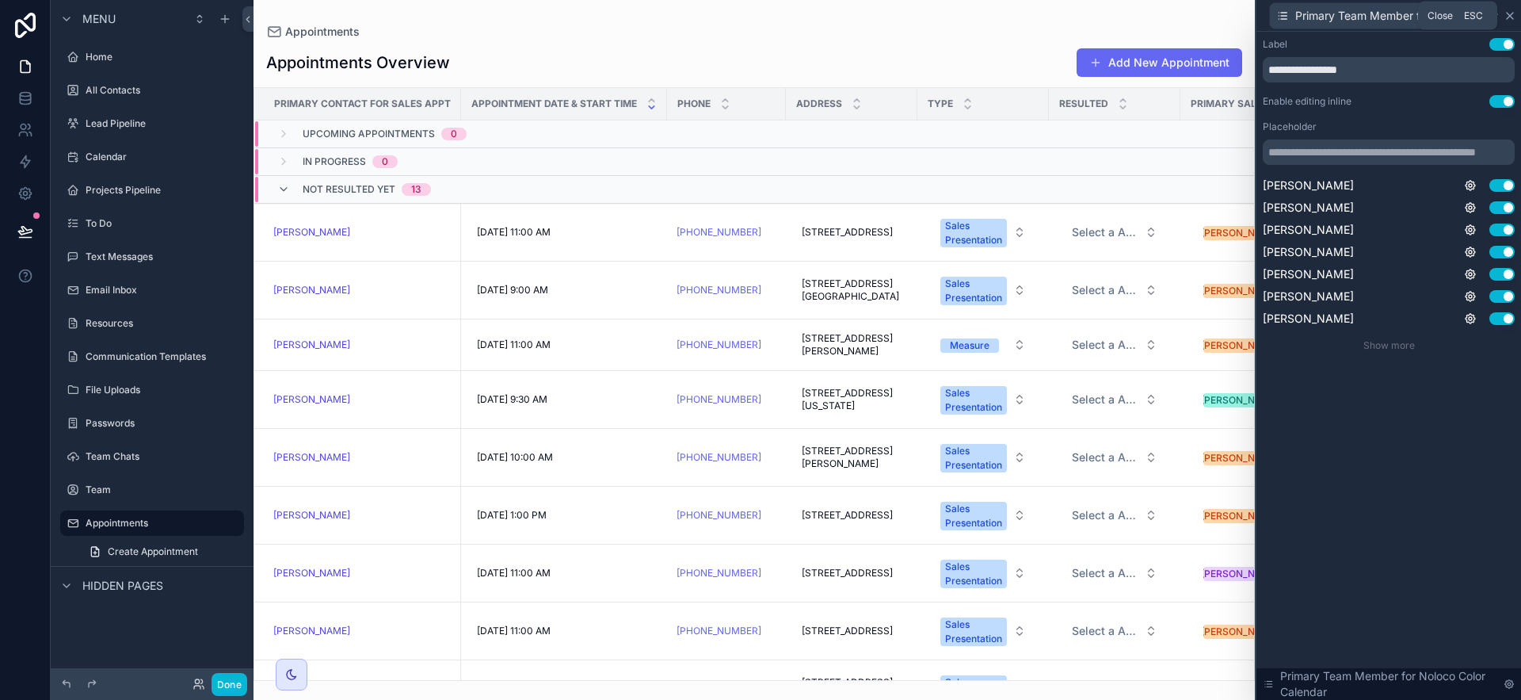
click at [1283, 12] on icon at bounding box center [1510, 16] width 13 height 13
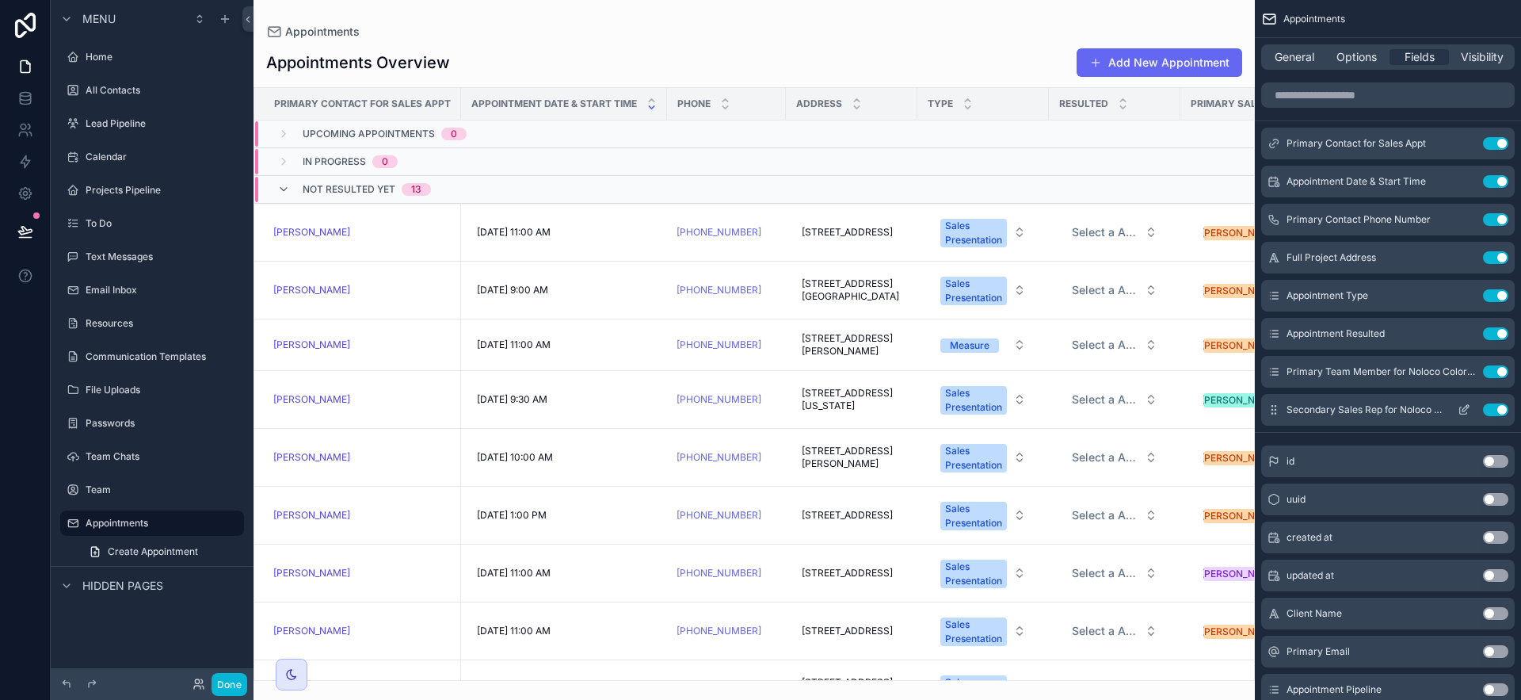
click at [1283, 410] on icon "scrollable content" at bounding box center [1464, 409] width 13 height 13
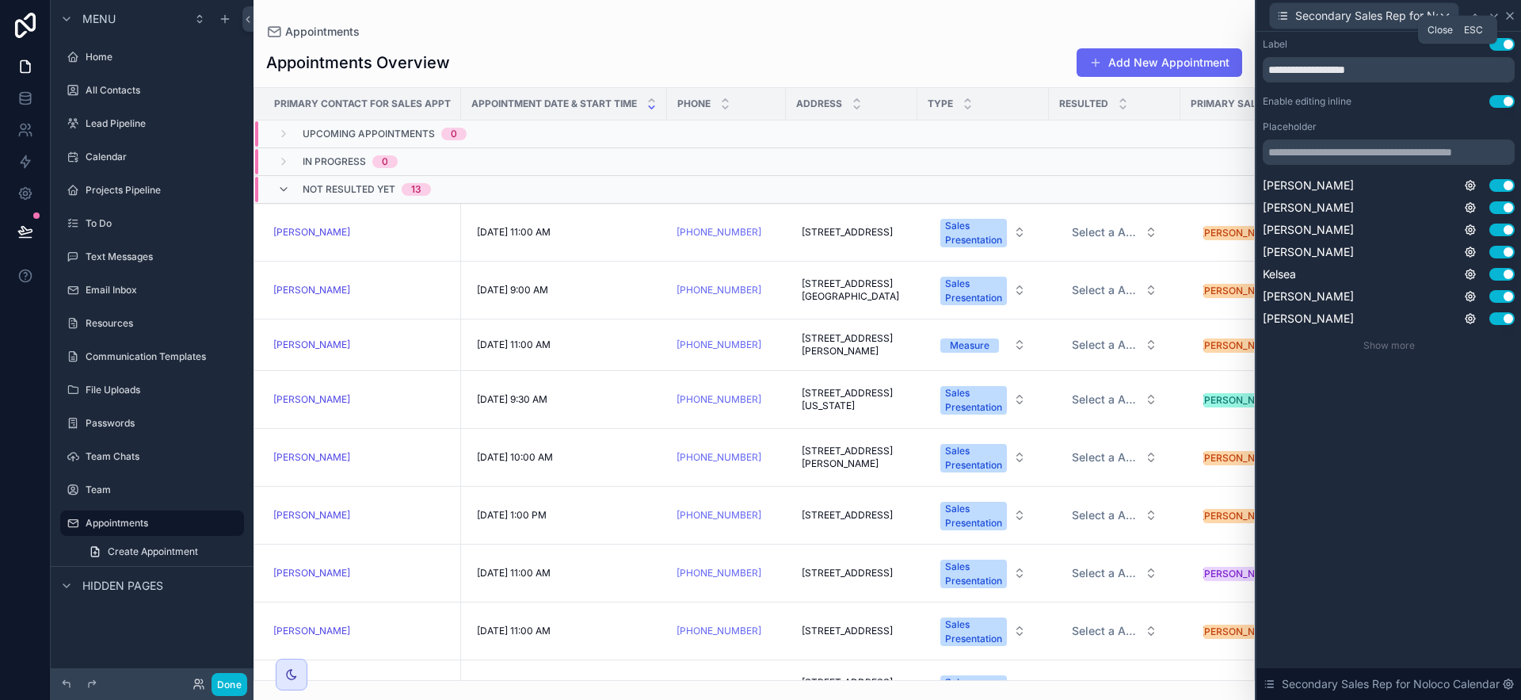
click at [1283, 19] on icon at bounding box center [1510, 16] width 13 height 13
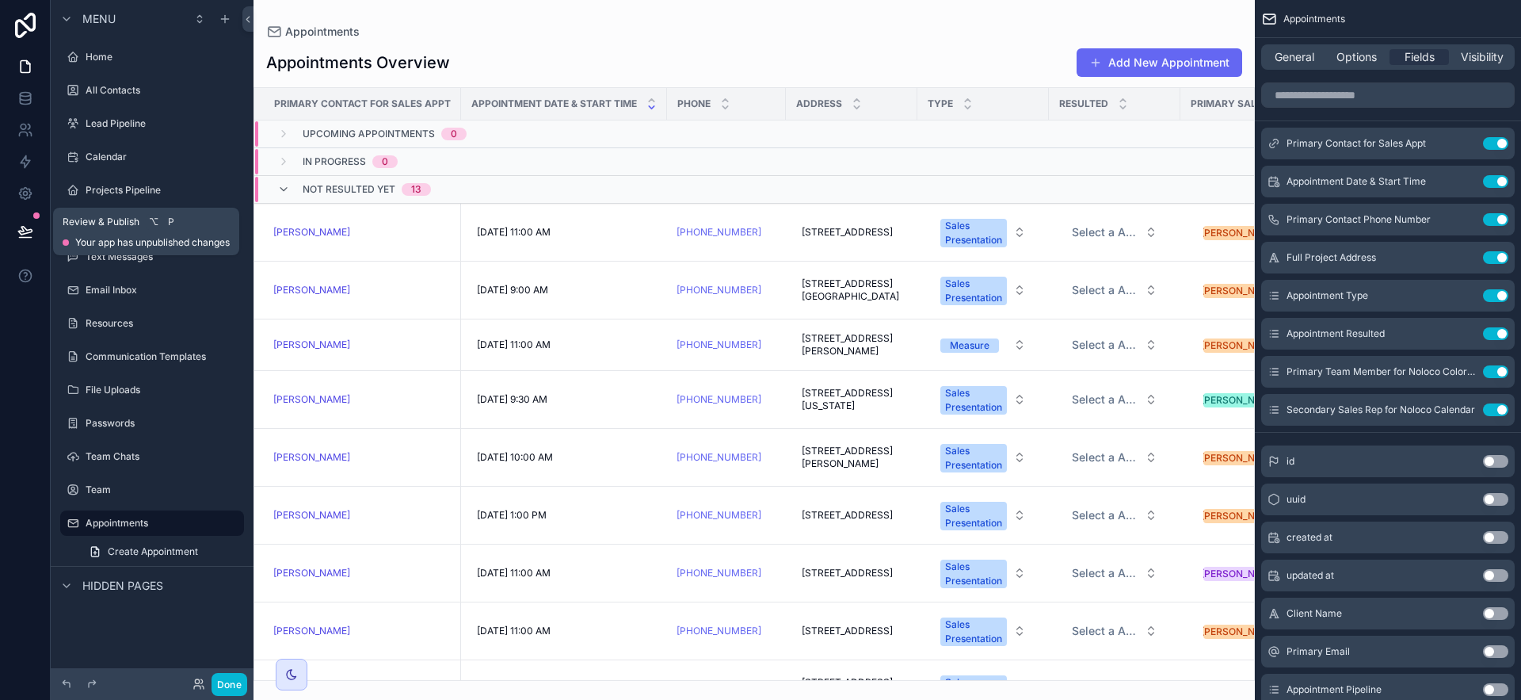
click at [25, 235] on icon at bounding box center [25, 231] width 16 height 16
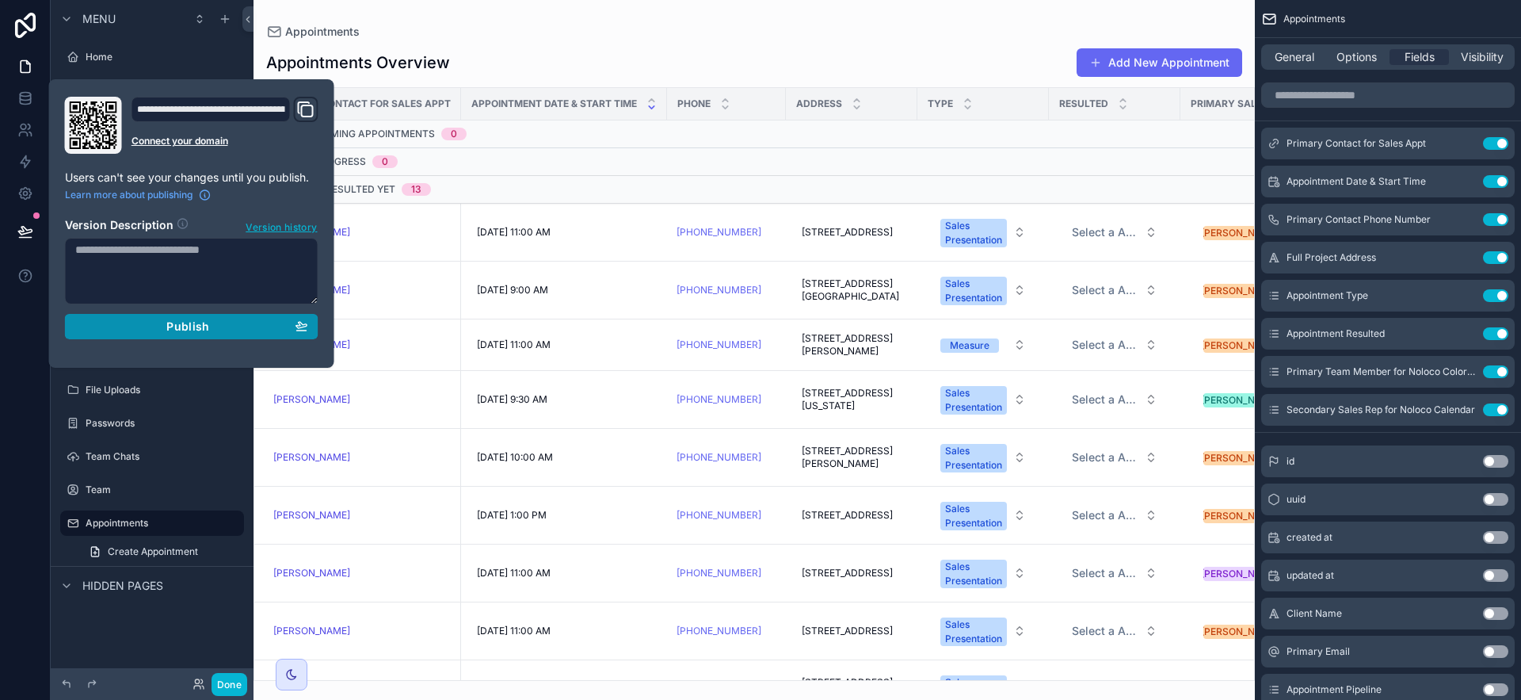
click at [143, 314] on button "Publish" at bounding box center [192, 326] width 254 height 25
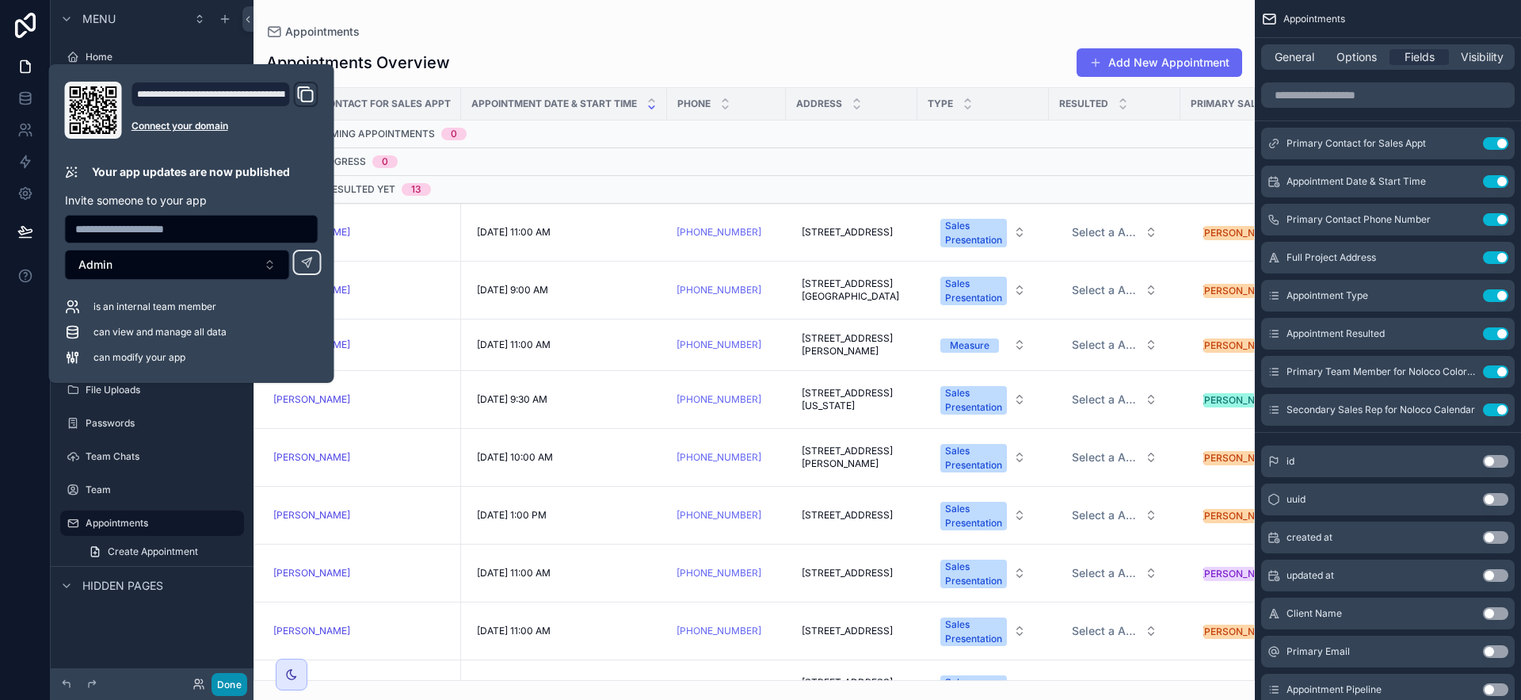
click at [230, 681] on button "Done" at bounding box center [230, 684] width 36 height 23
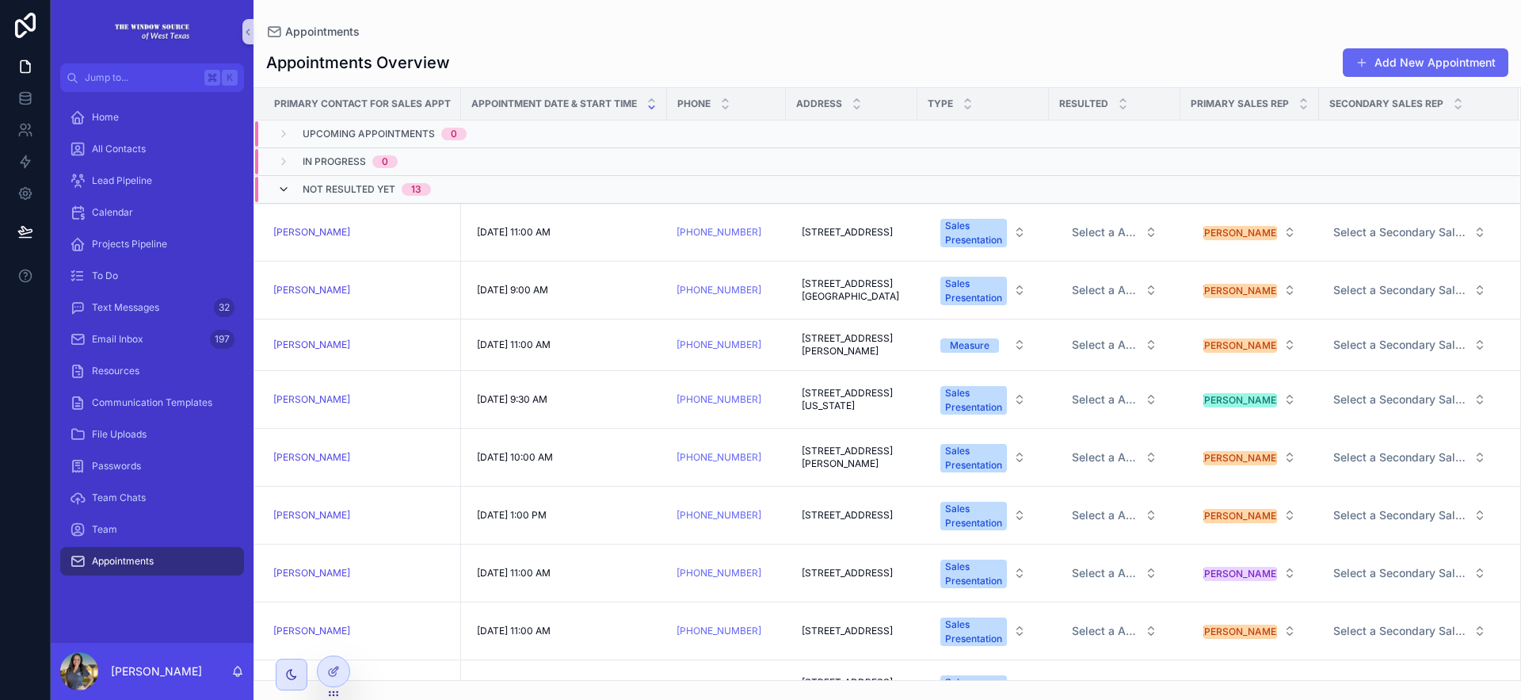
click at [279, 188] on icon "scrollable content" at bounding box center [283, 189] width 13 height 13
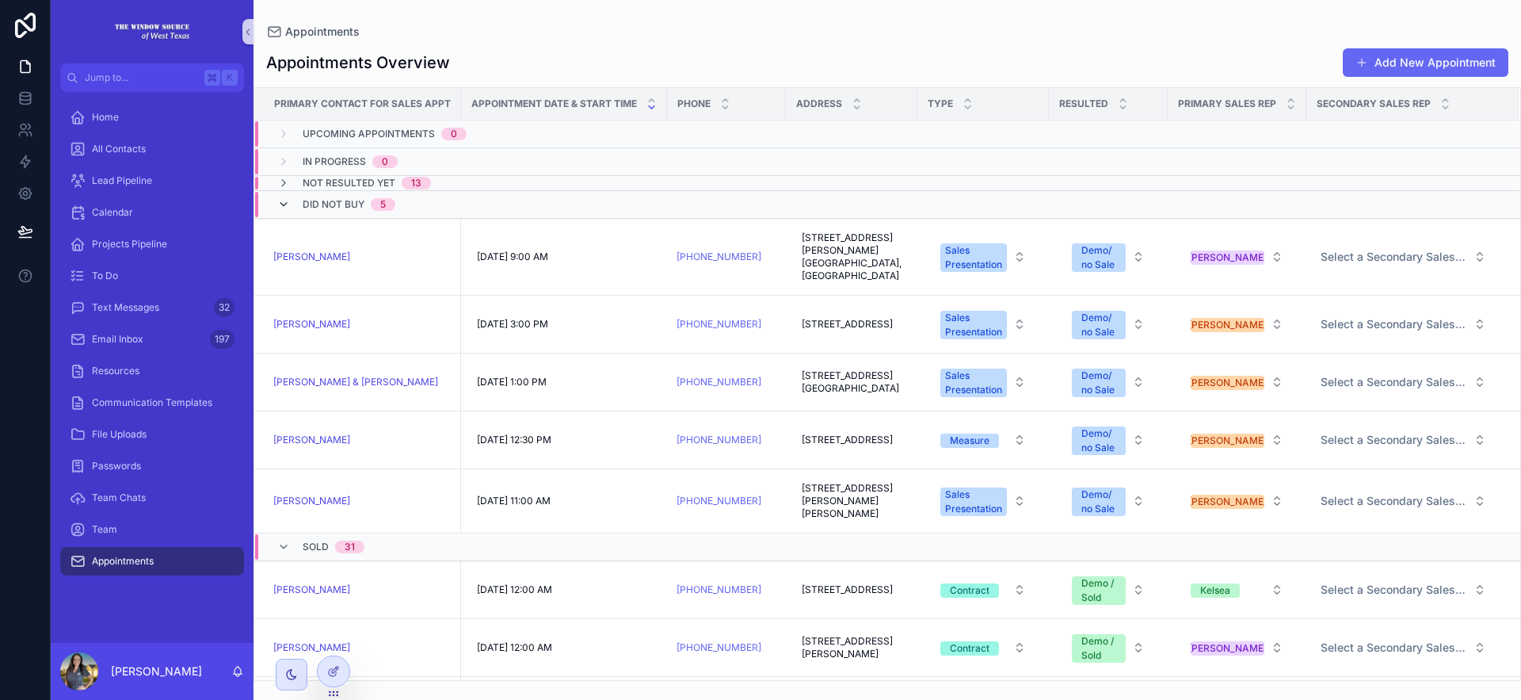
click at [278, 206] on icon "scrollable content" at bounding box center [283, 204] width 13 height 13
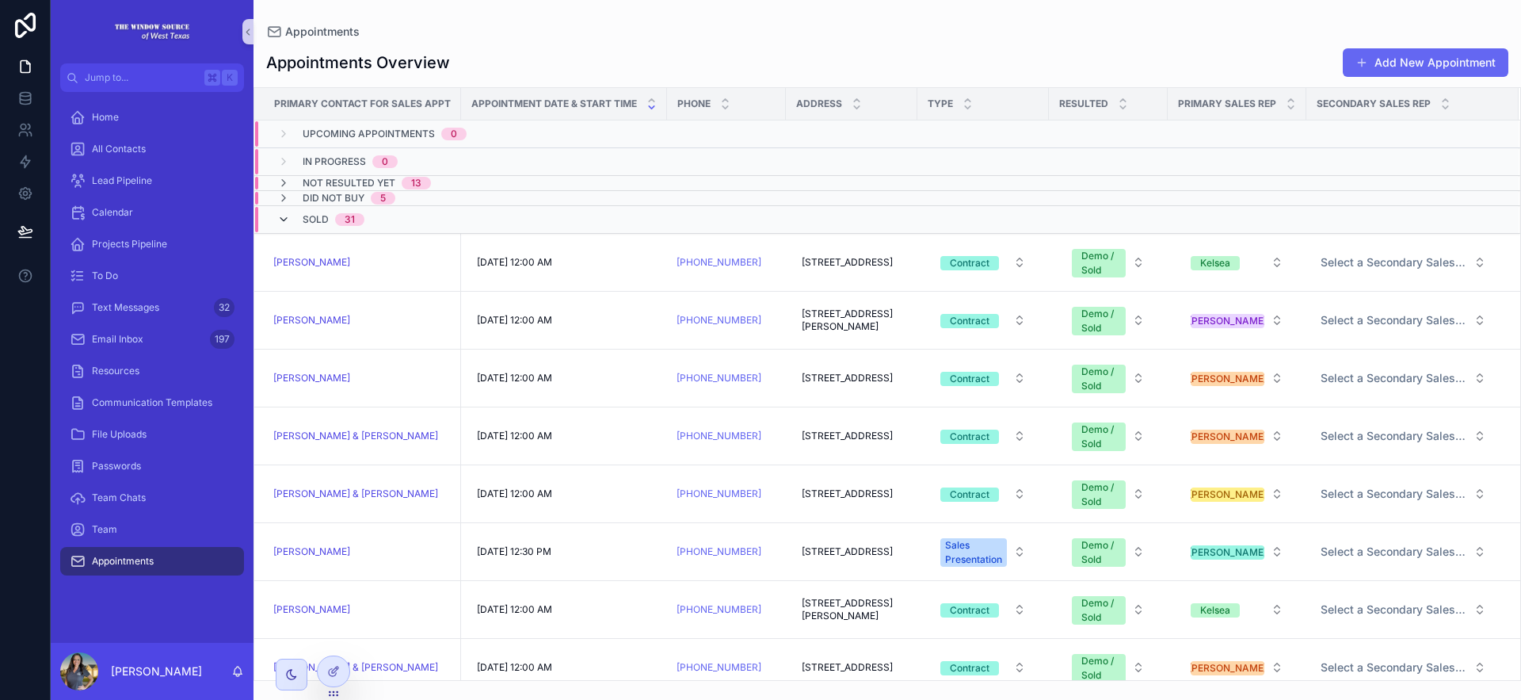
click at [277, 223] on icon "scrollable content" at bounding box center [283, 219] width 13 height 13
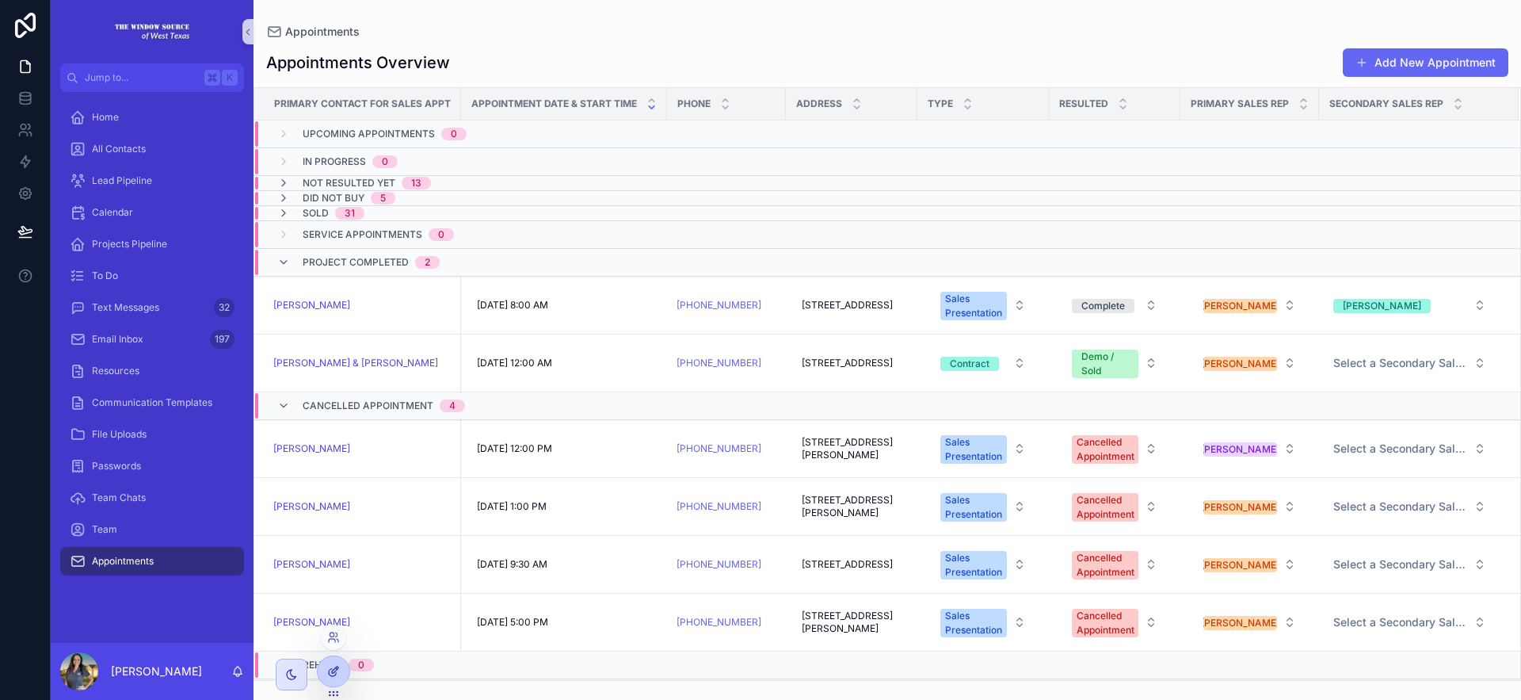
click at [330, 675] on icon at bounding box center [332, 672] width 7 height 7
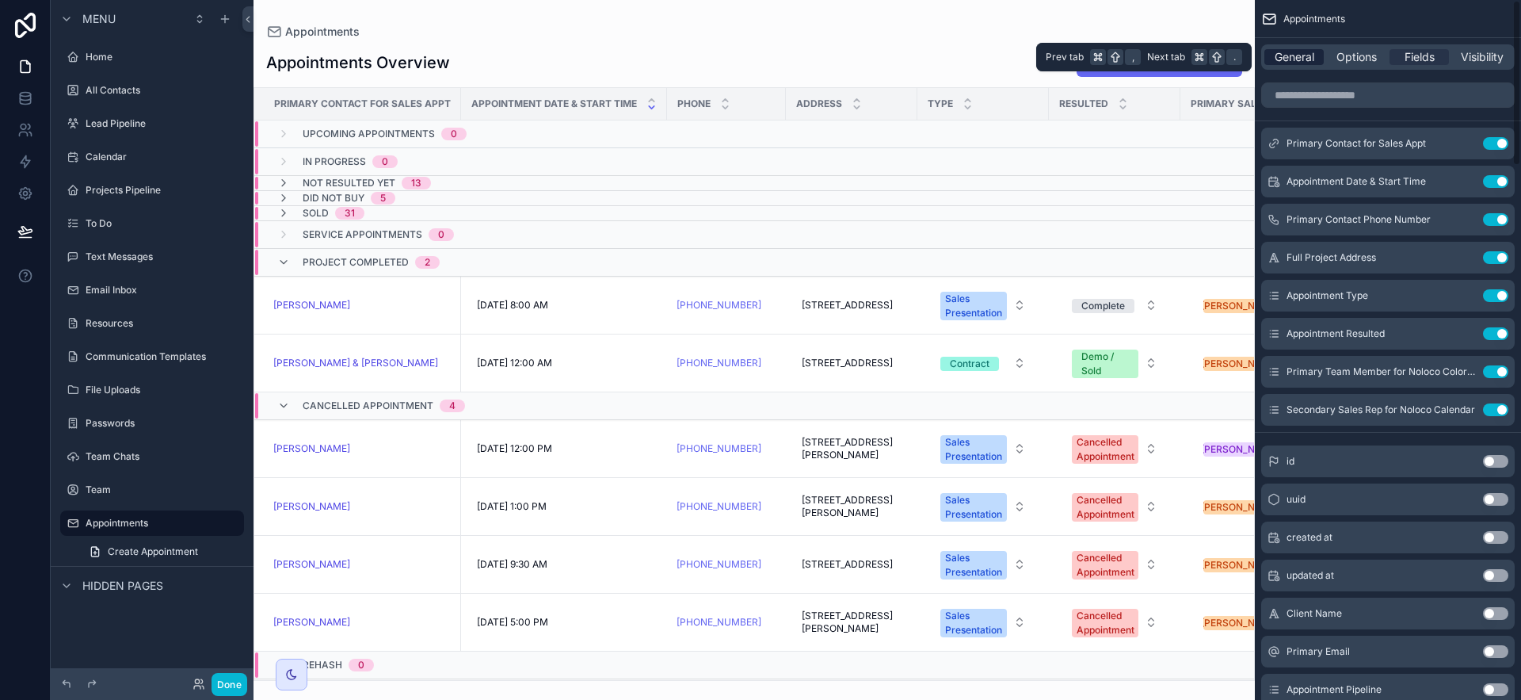
click at [1283, 53] on span "General" at bounding box center [1295, 57] width 40 height 16
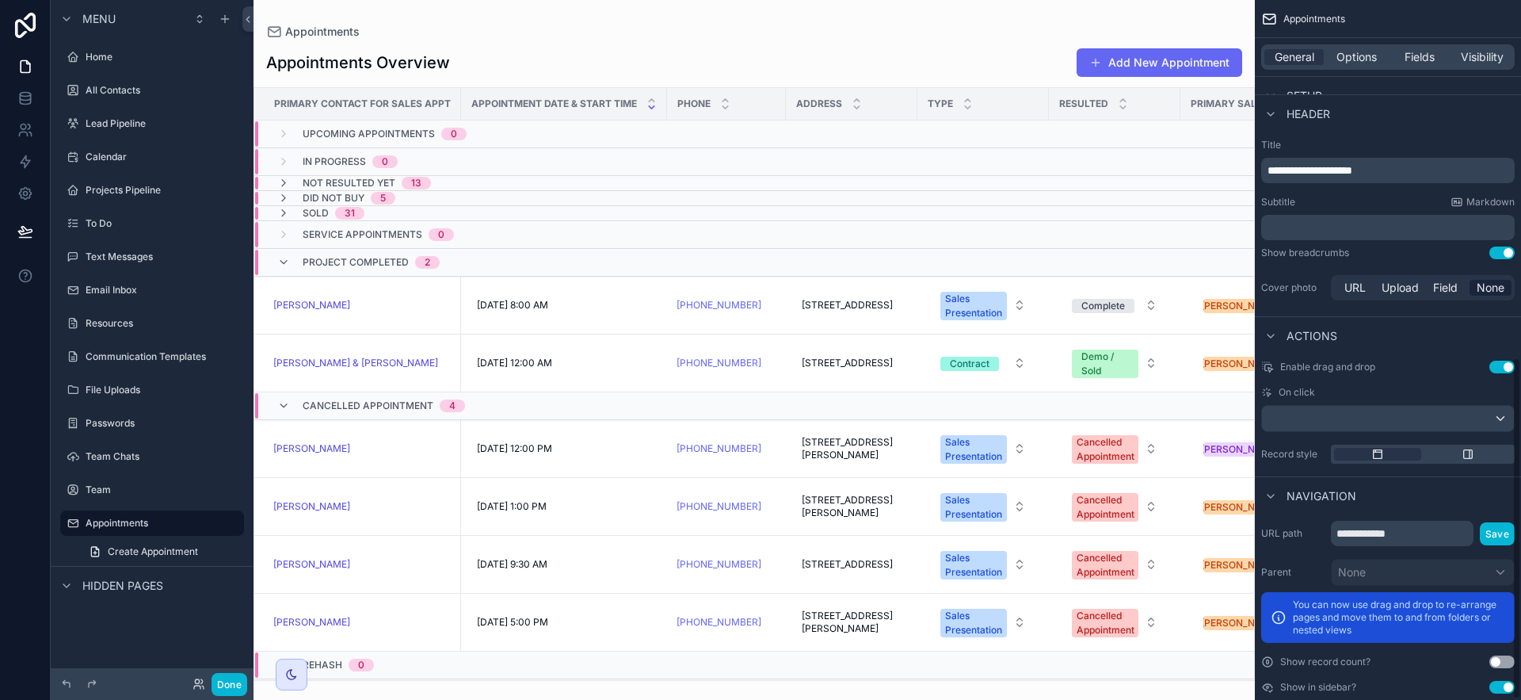
scroll to position [733, 0]
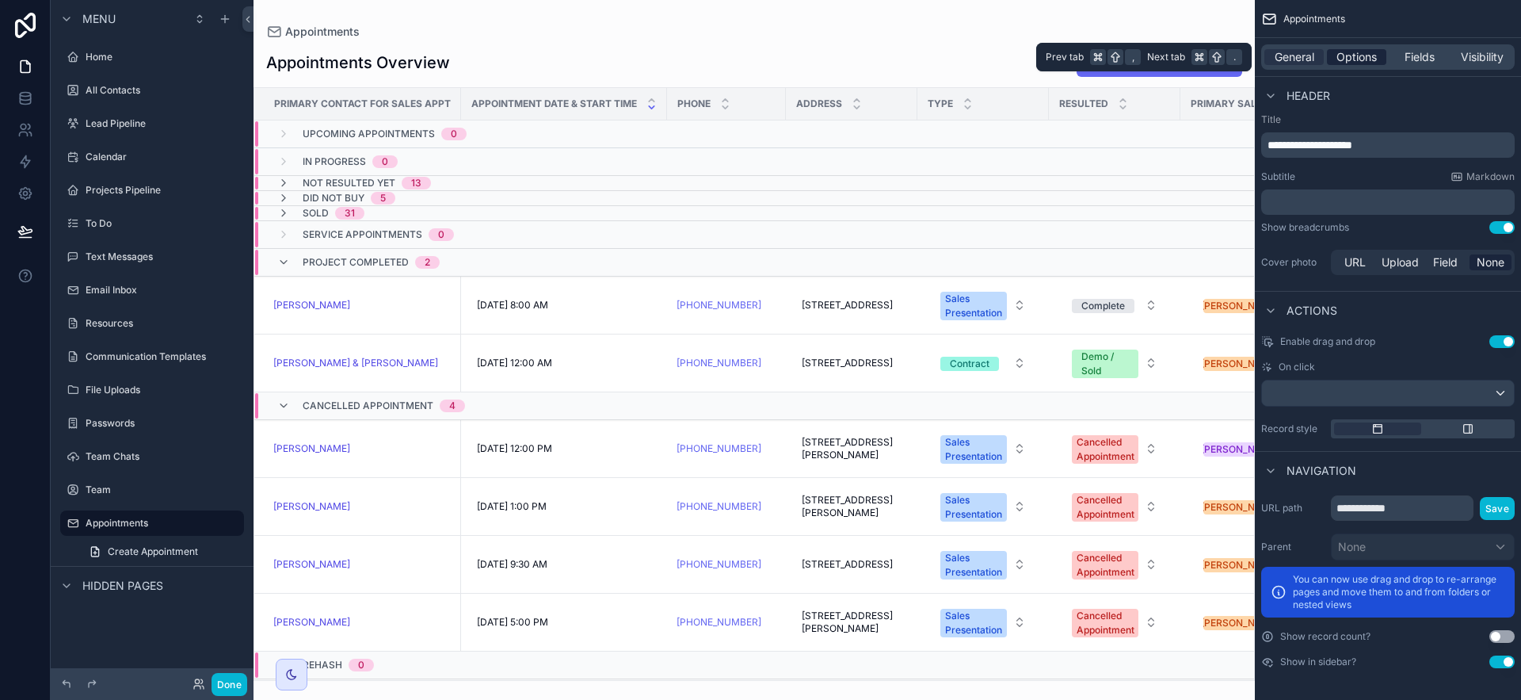
click at [1283, 54] on span "Options" at bounding box center [1356, 57] width 40 height 16
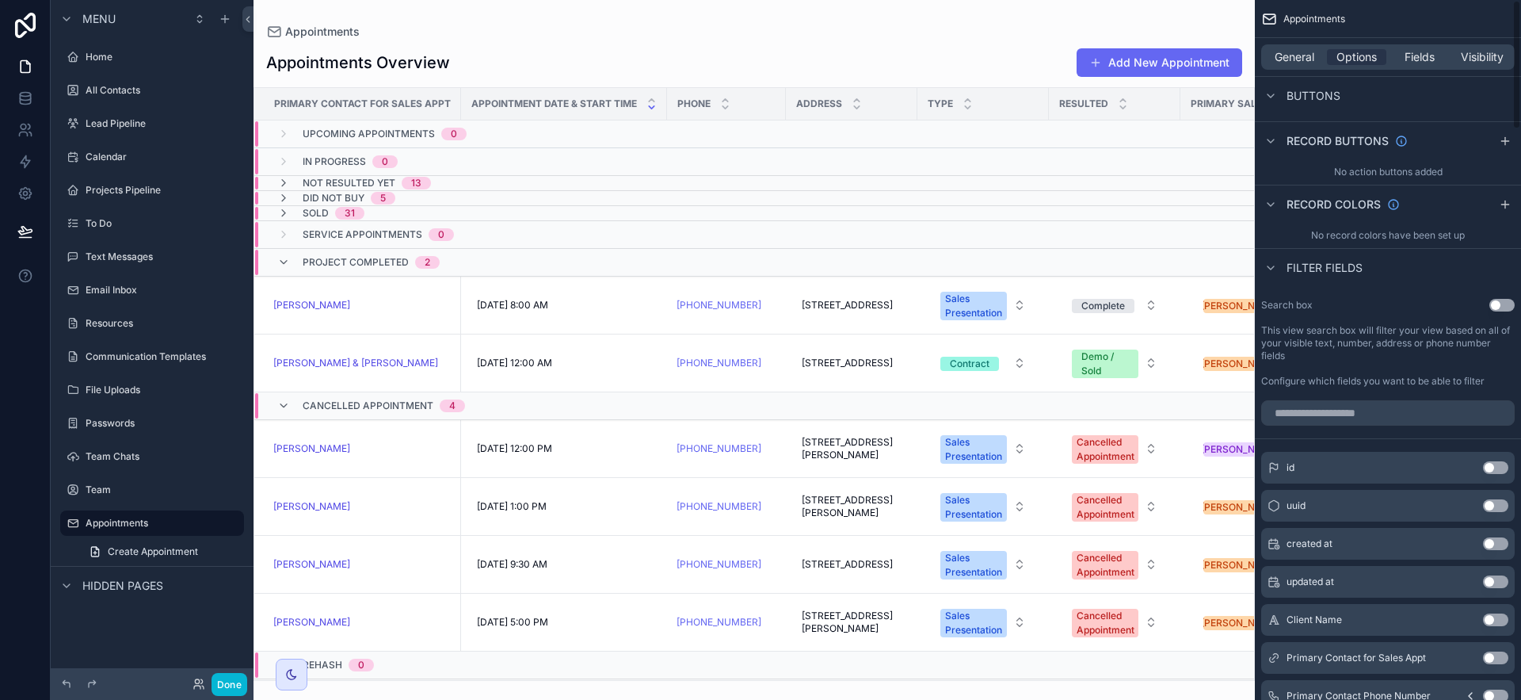
scroll to position [0, 0]
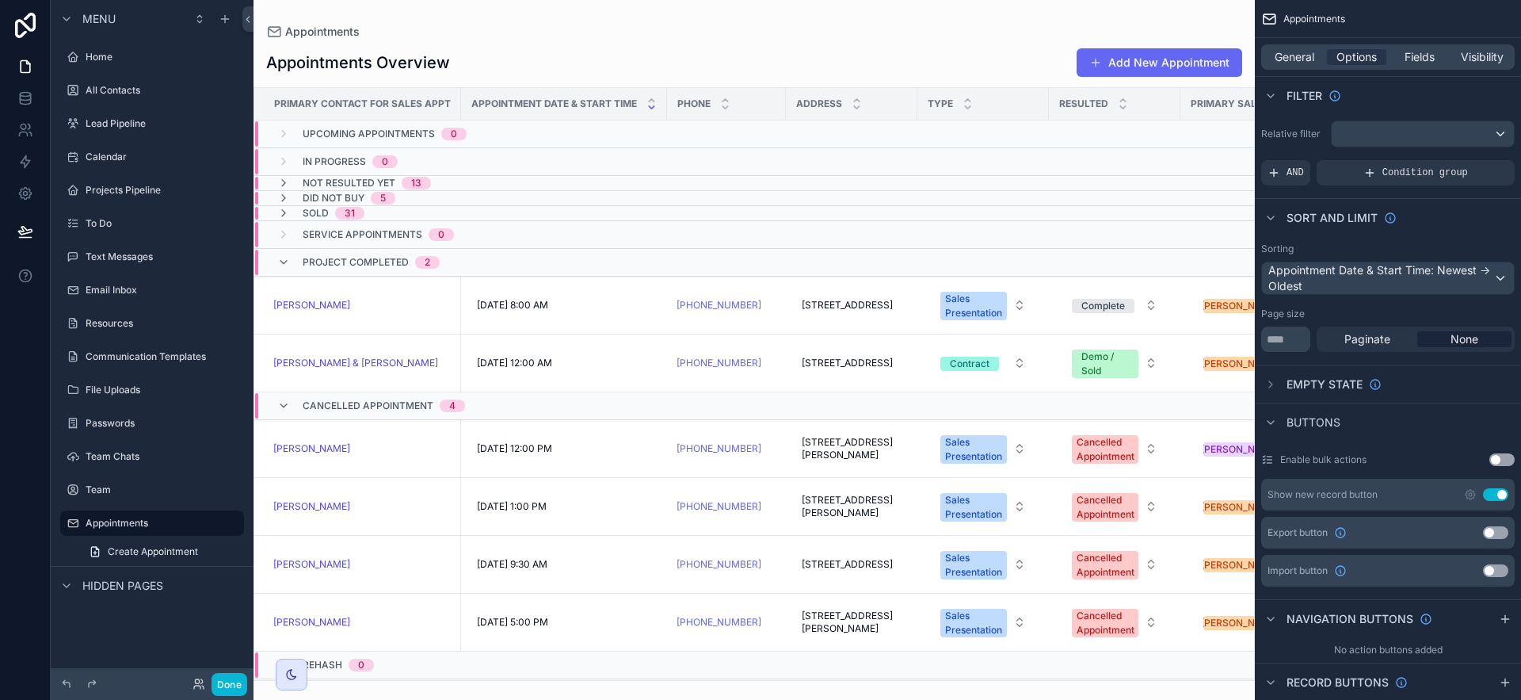
click at [1283, 461] on button "Use setting" at bounding box center [1501, 459] width 25 height 13
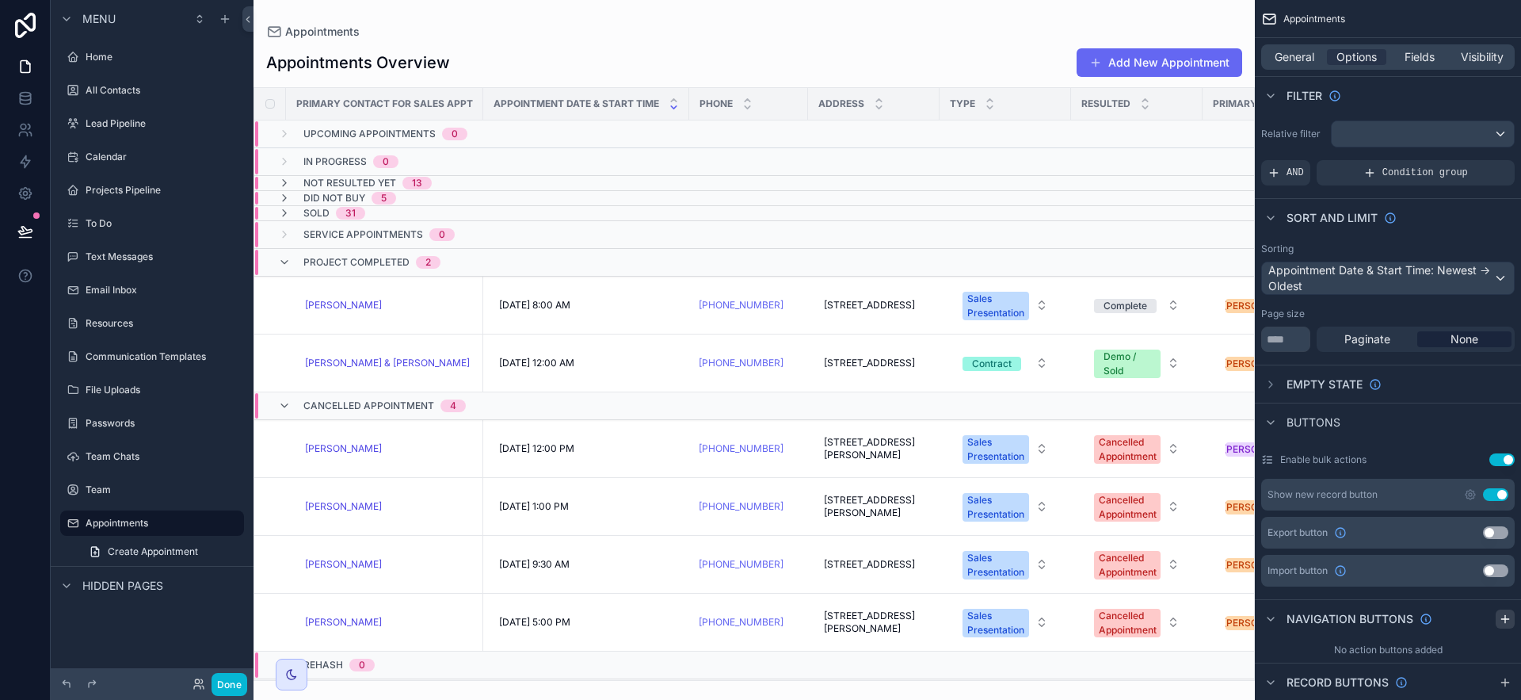
click at [1283, 621] on icon "scrollable content" at bounding box center [1505, 618] width 13 height 13
click at [1501, 655] on icon "scrollable content" at bounding box center [1502, 656] width 13 height 13
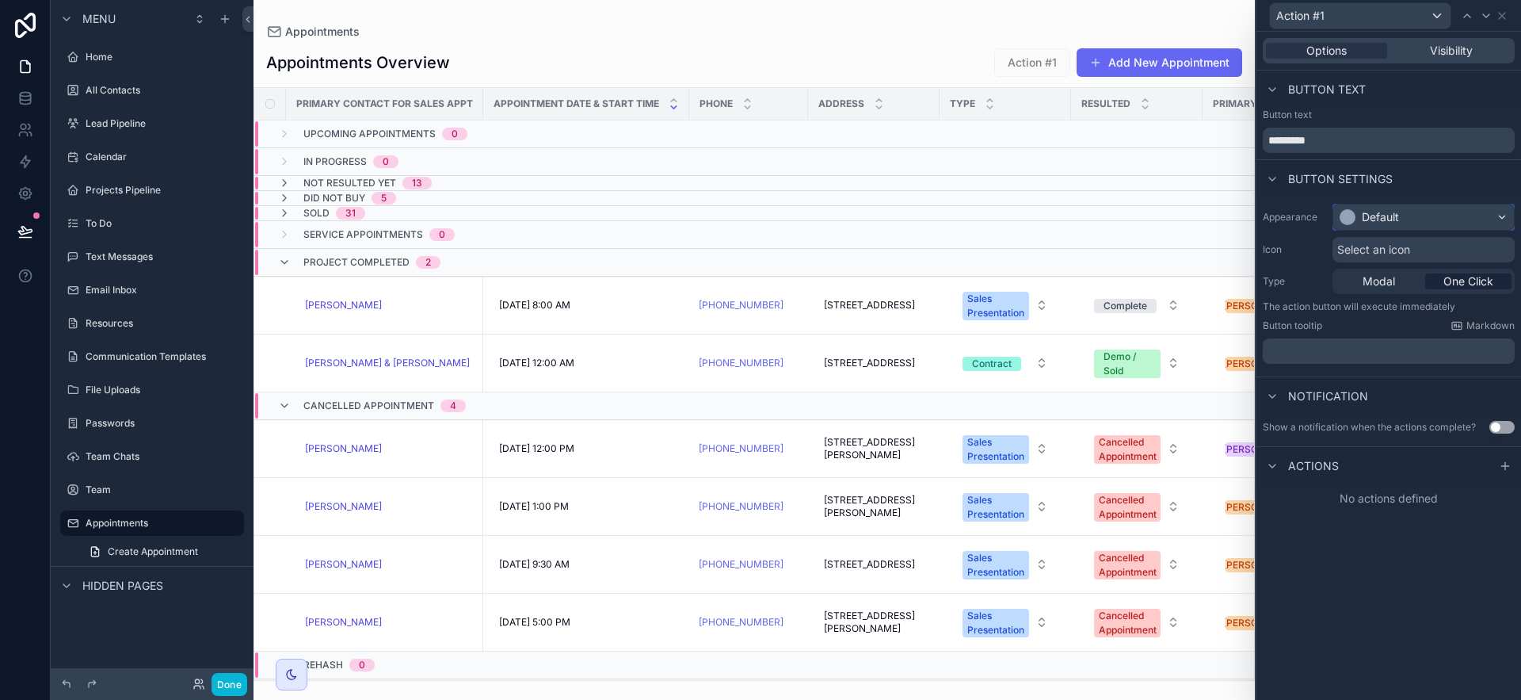
click at [1462, 207] on div "Default" at bounding box center [1423, 216] width 181 height 25
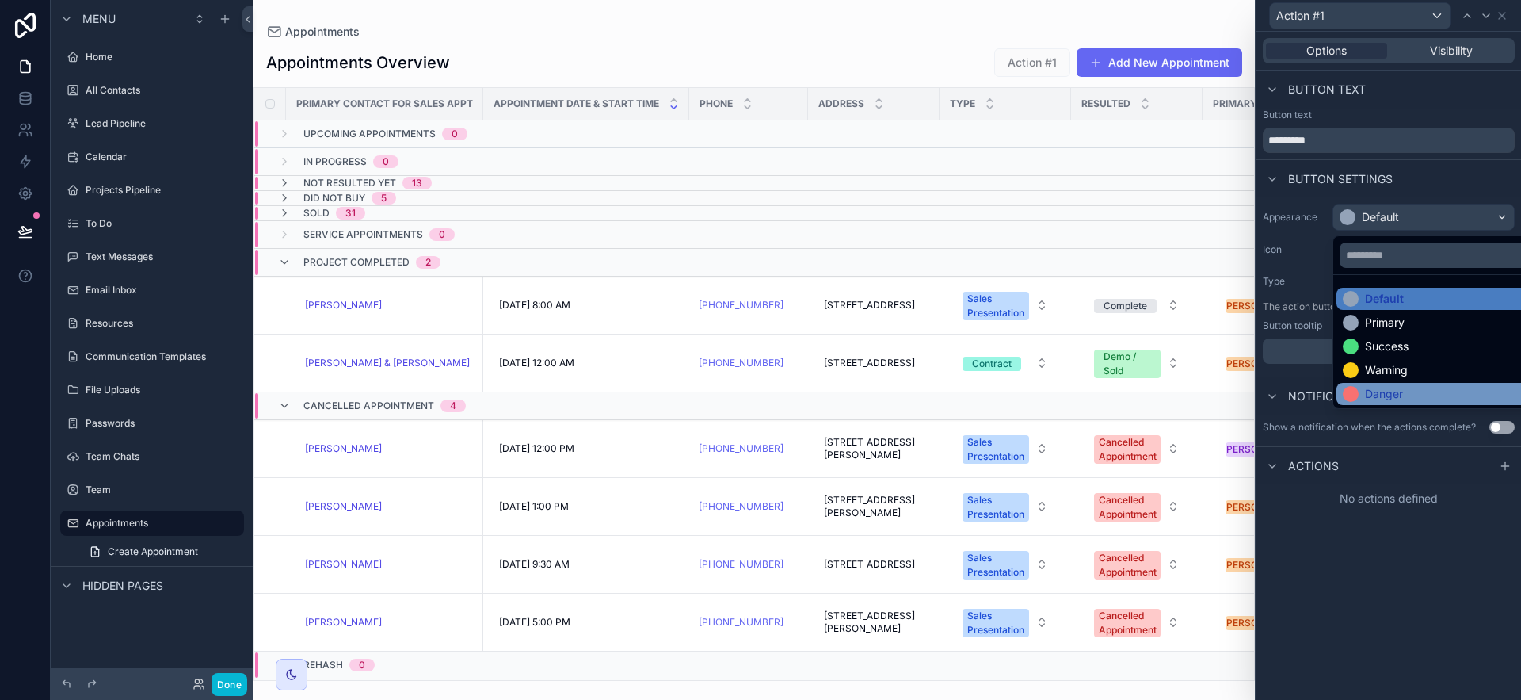
click at [1424, 397] on div "Danger" at bounding box center [1442, 394] width 198 height 16
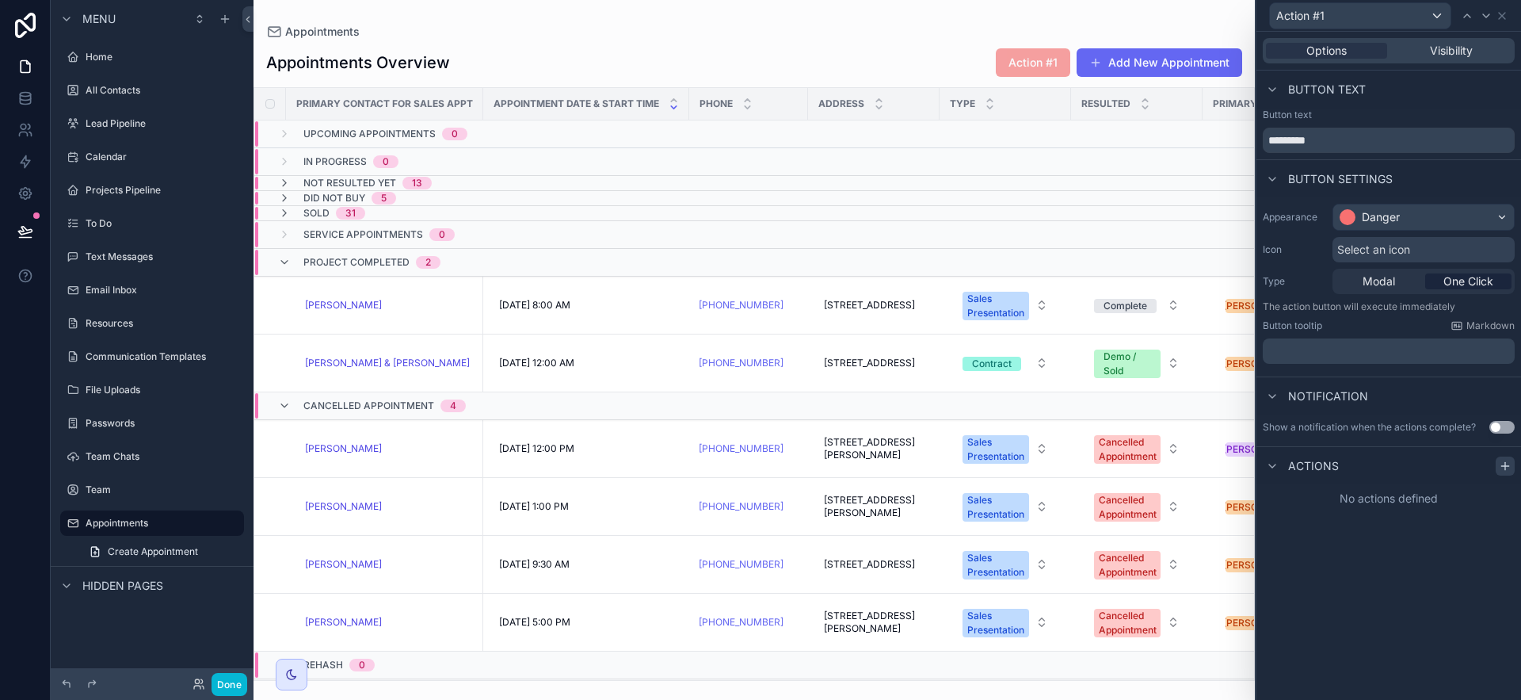
click at [1506, 467] on icon at bounding box center [1505, 465] width 13 height 13
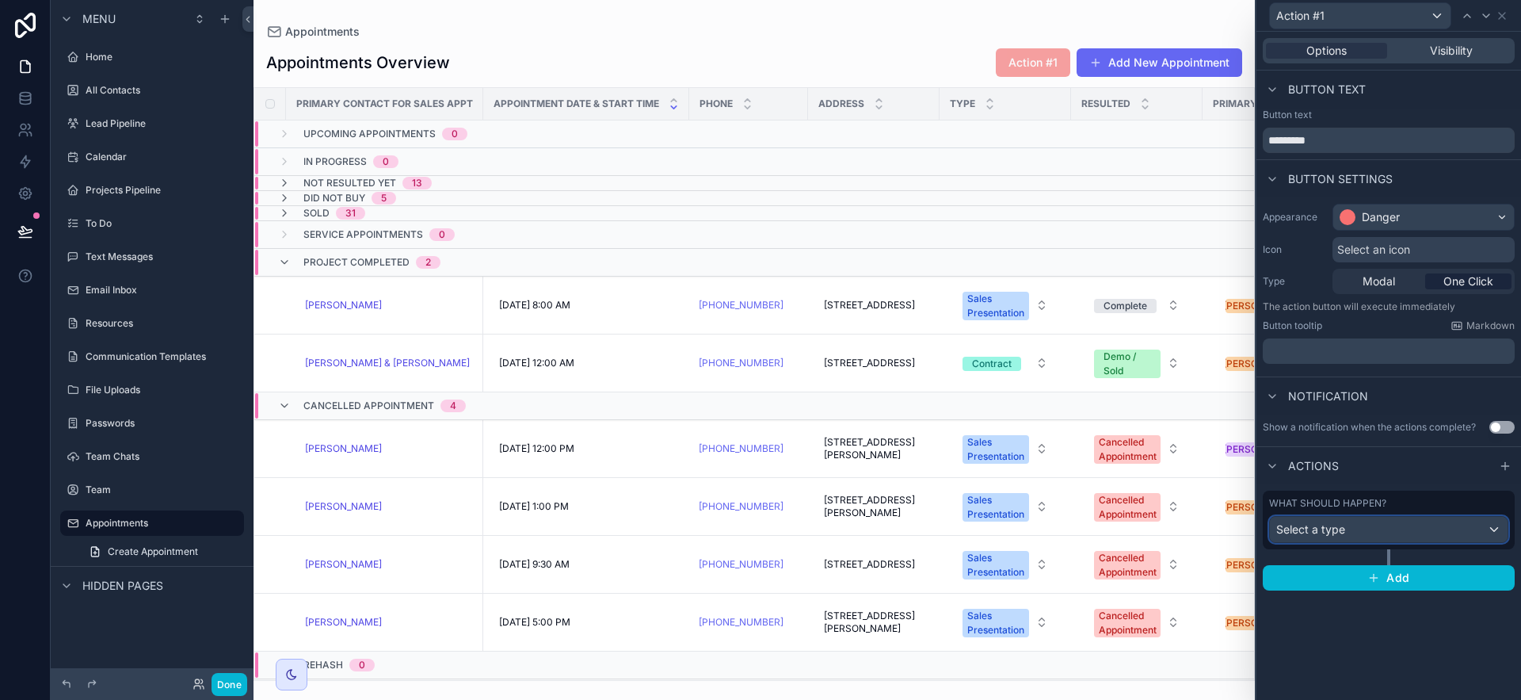
click at [1477, 524] on div "Select a type" at bounding box center [1389, 529] width 238 height 25
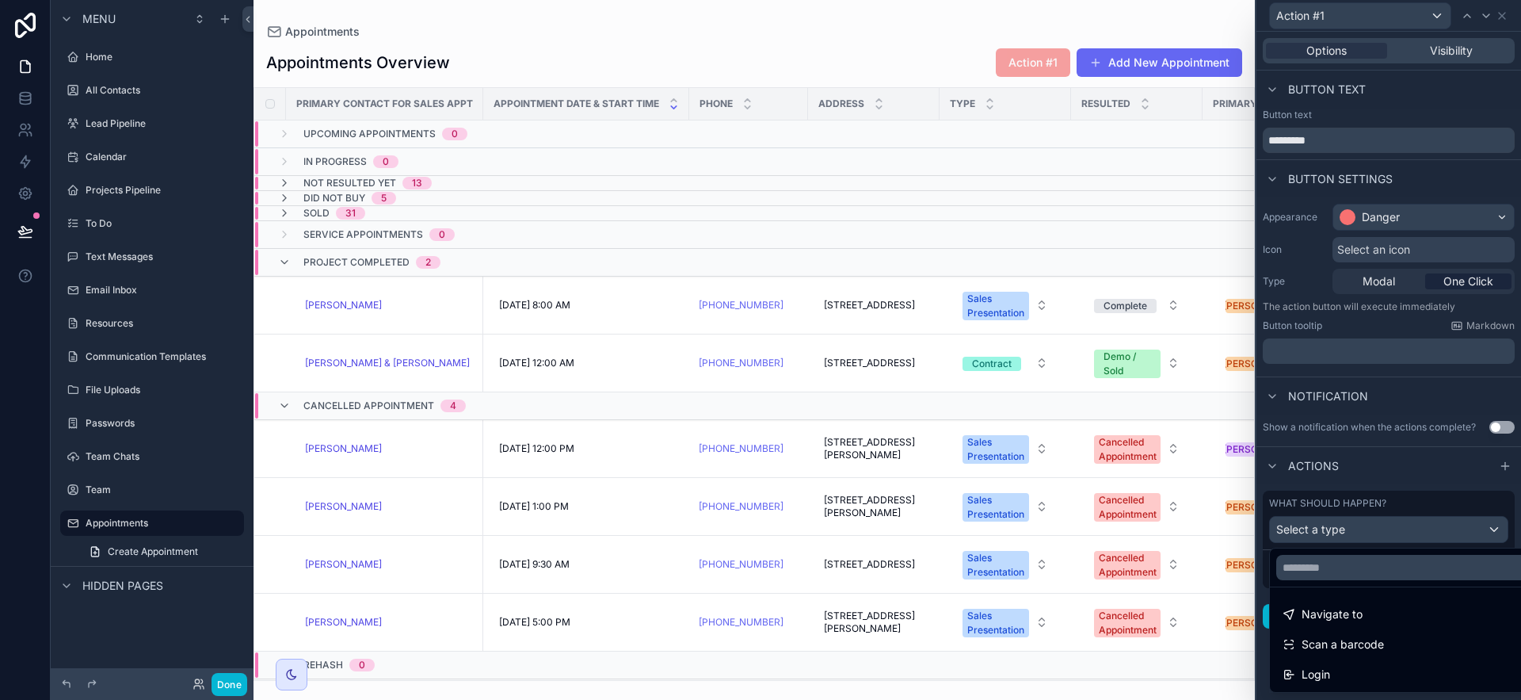
click at [1406, 459] on div at bounding box center [1388, 350] width 265 height 700
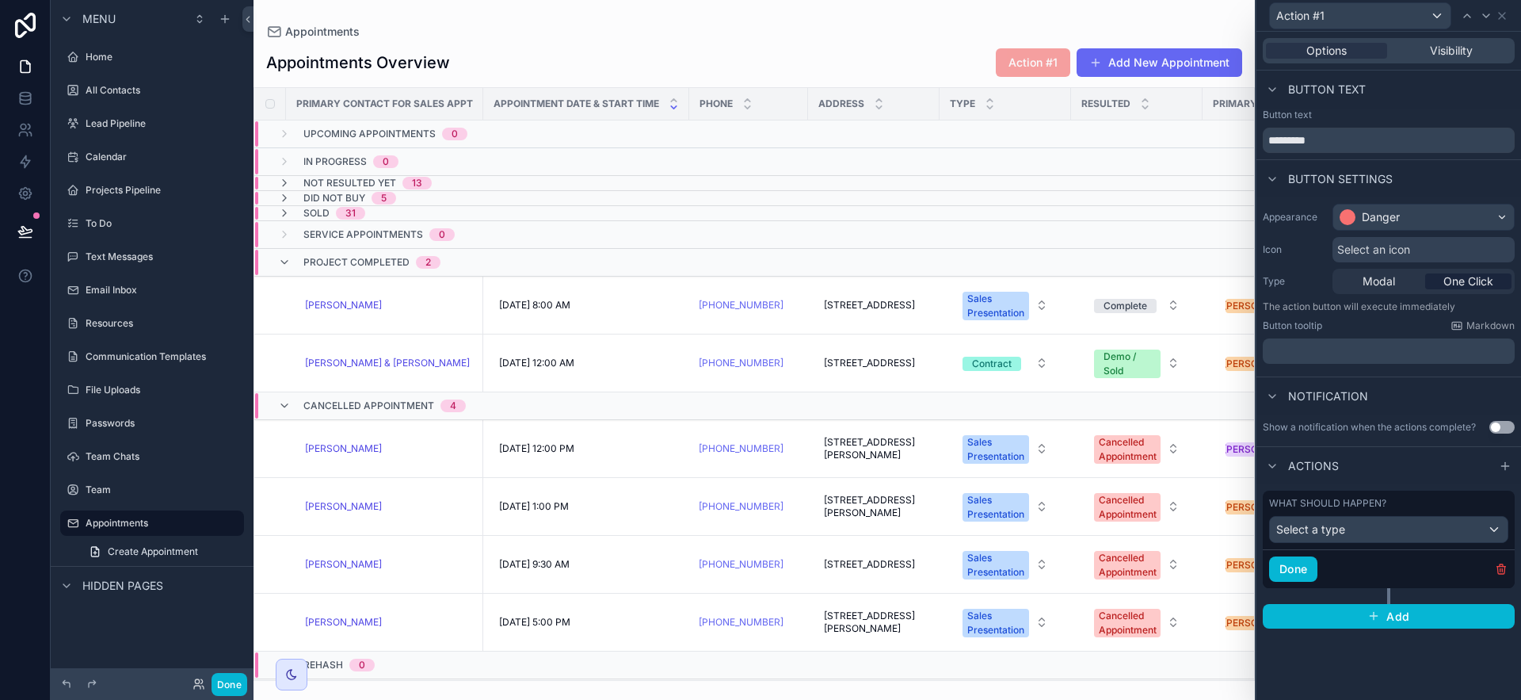
drag, startPoint x: 1383, startPoint y: 109, endPoint x: 1422, endPoint y: 75, distance: 51.1
click at [1387, 106] on div "Button text Button text ********* Button settings Appearance Danger Icon Select…" at bounding box center [1388, 353] width 265 height 564
click at [1503, 15] on icon at bounding box center [1502, 16] width 13 height 13
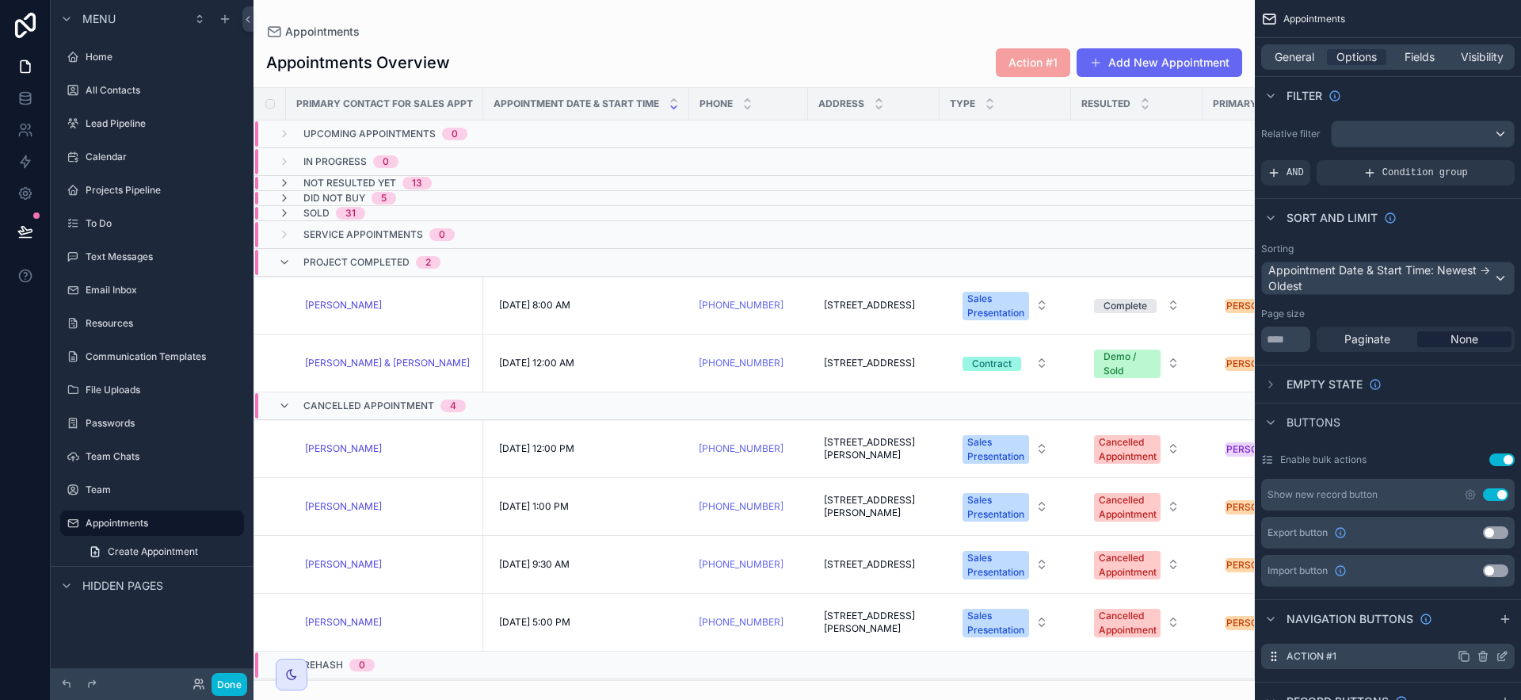
click at [1482, 658] on icon "scrollable content" at bounding box center [1482, 656] width 0 height 3
click at [1484, 637] on button at bounding box center [1476, 630] width 19 height 19
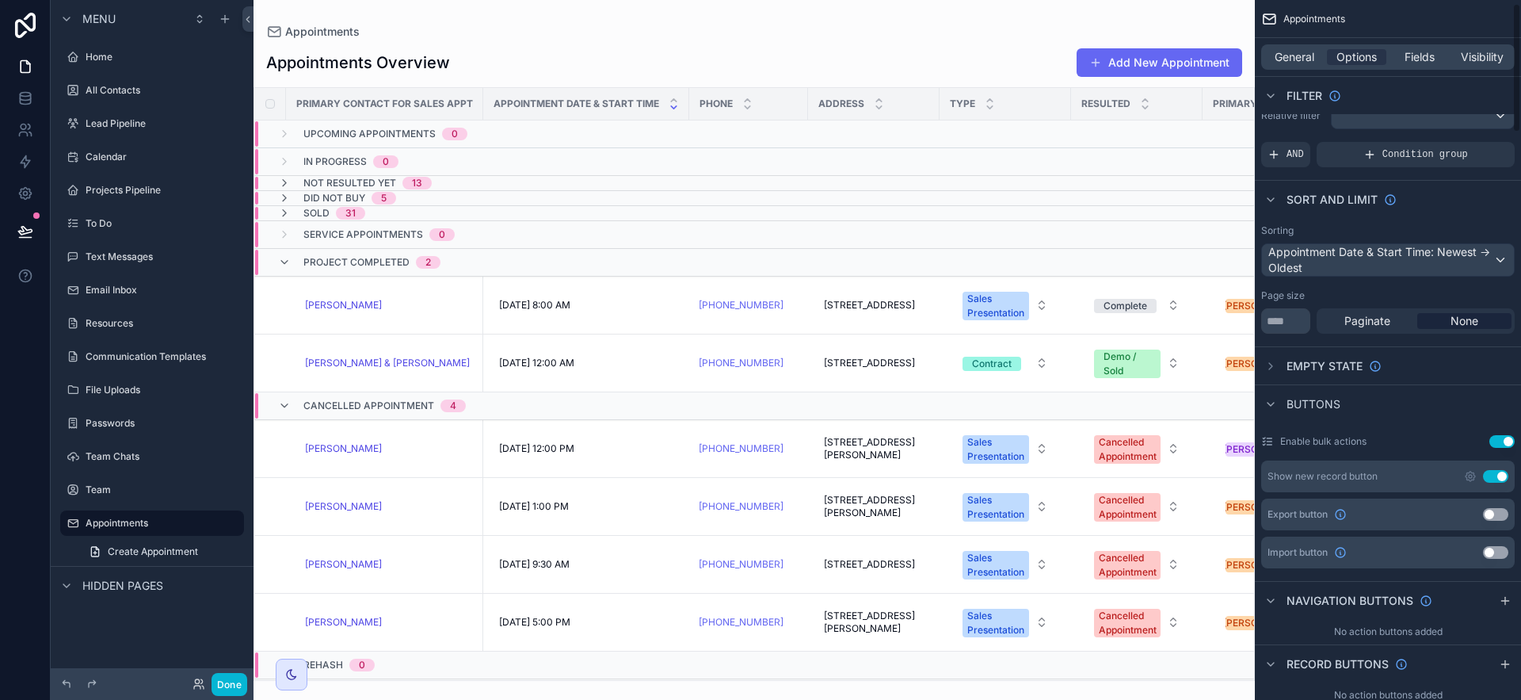
scroll to position [20, 0]
click at [1506, 665] on icon "scrollable content" at bounding box center [1505, 662] width 13 height 13
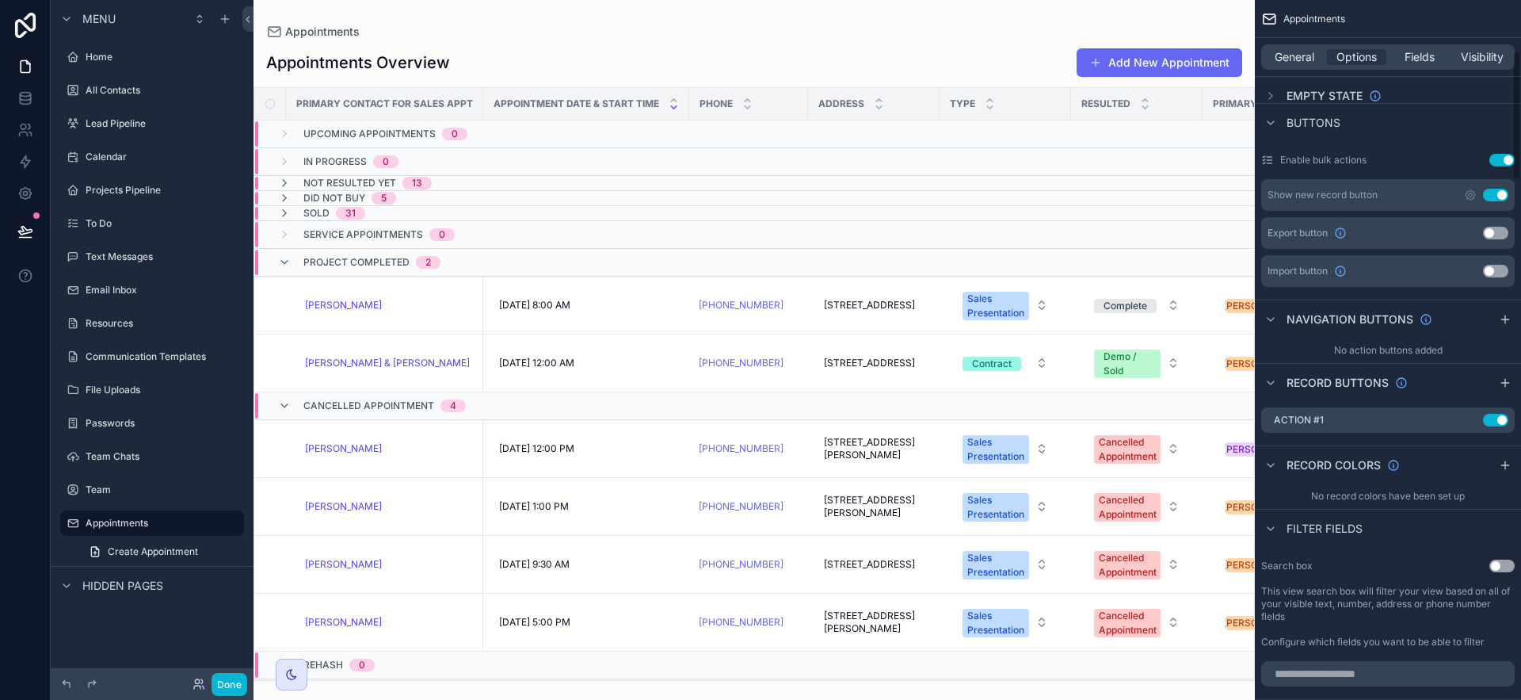
scroll to position [160, 0]
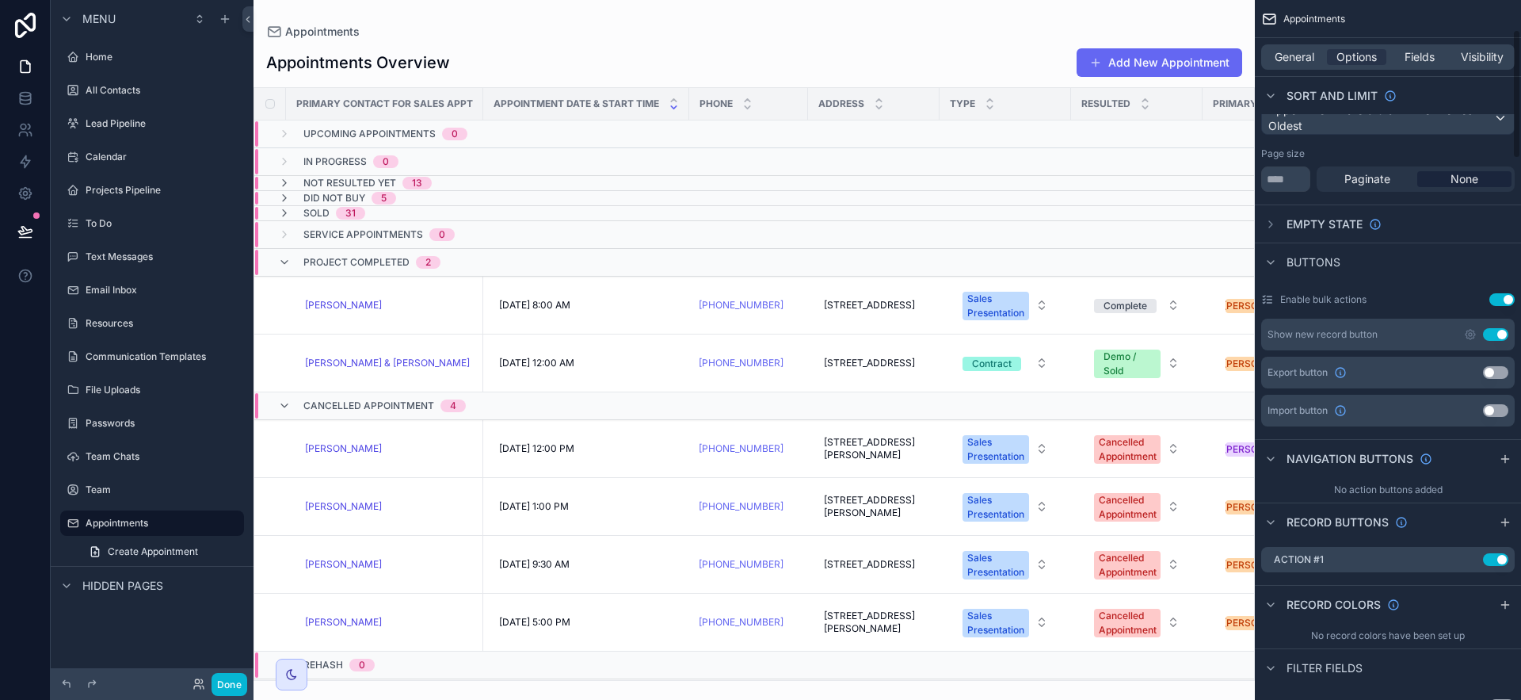
click at [1293, 65] on div "General Options Fields Visibility" at bounding box center [1388, 56] width 254 height 25
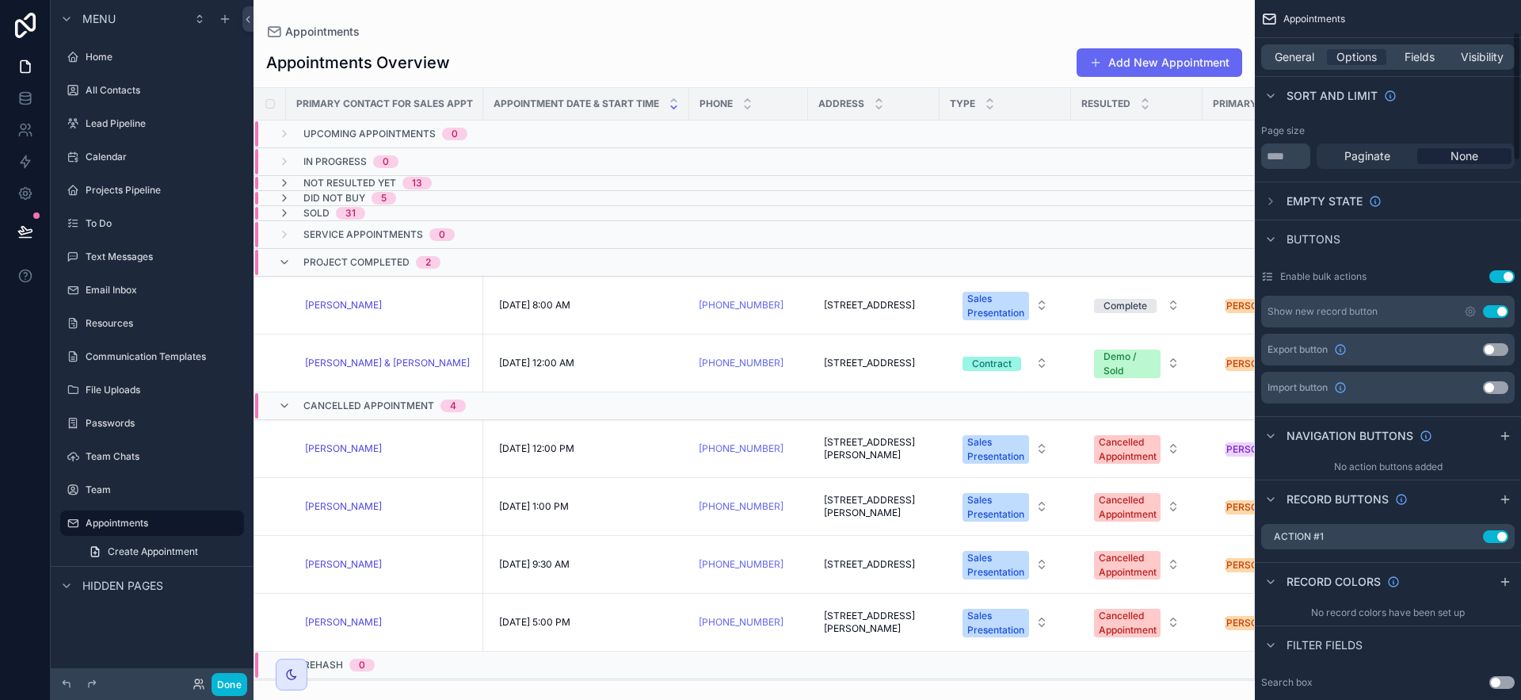
scroll to position [257, 0]
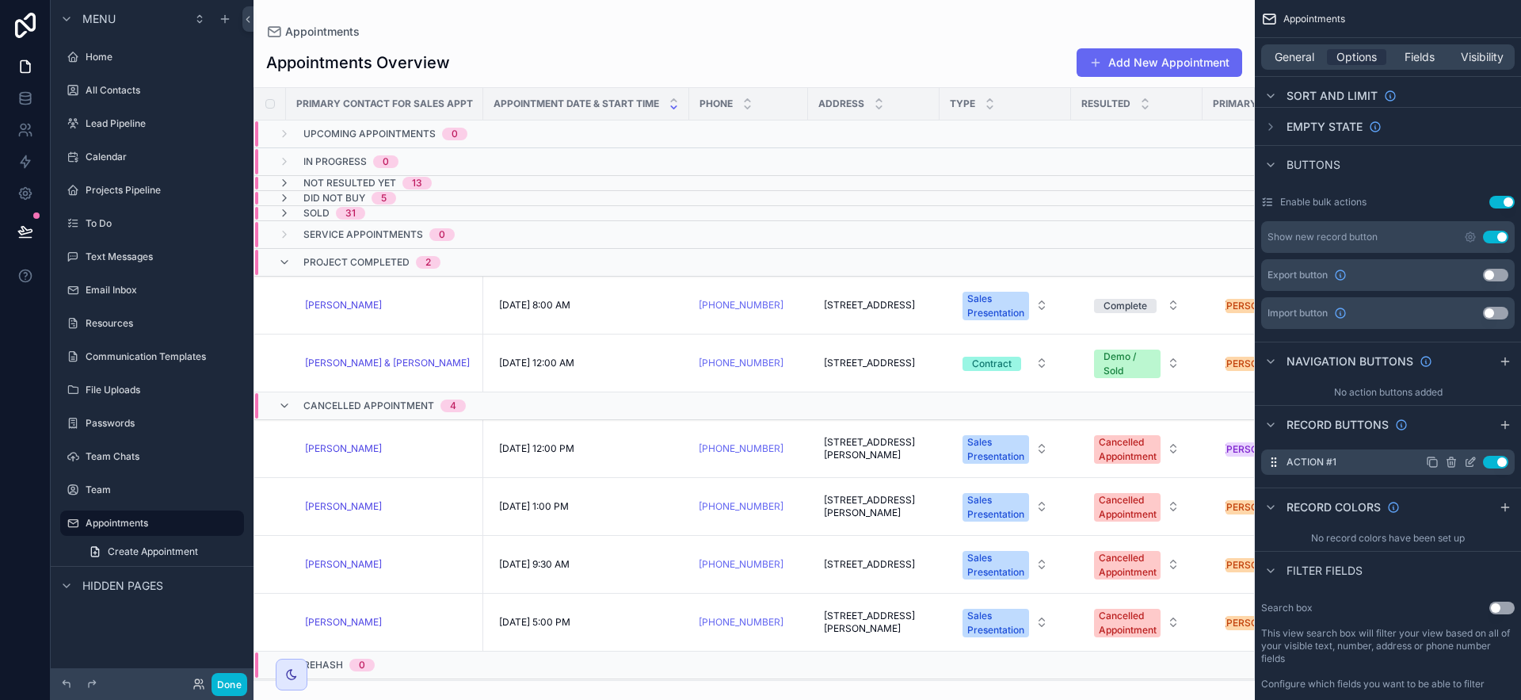
click at [1469, 462] on icon "scrollable content" at bounding box center [1472, 460] width 6 height 6
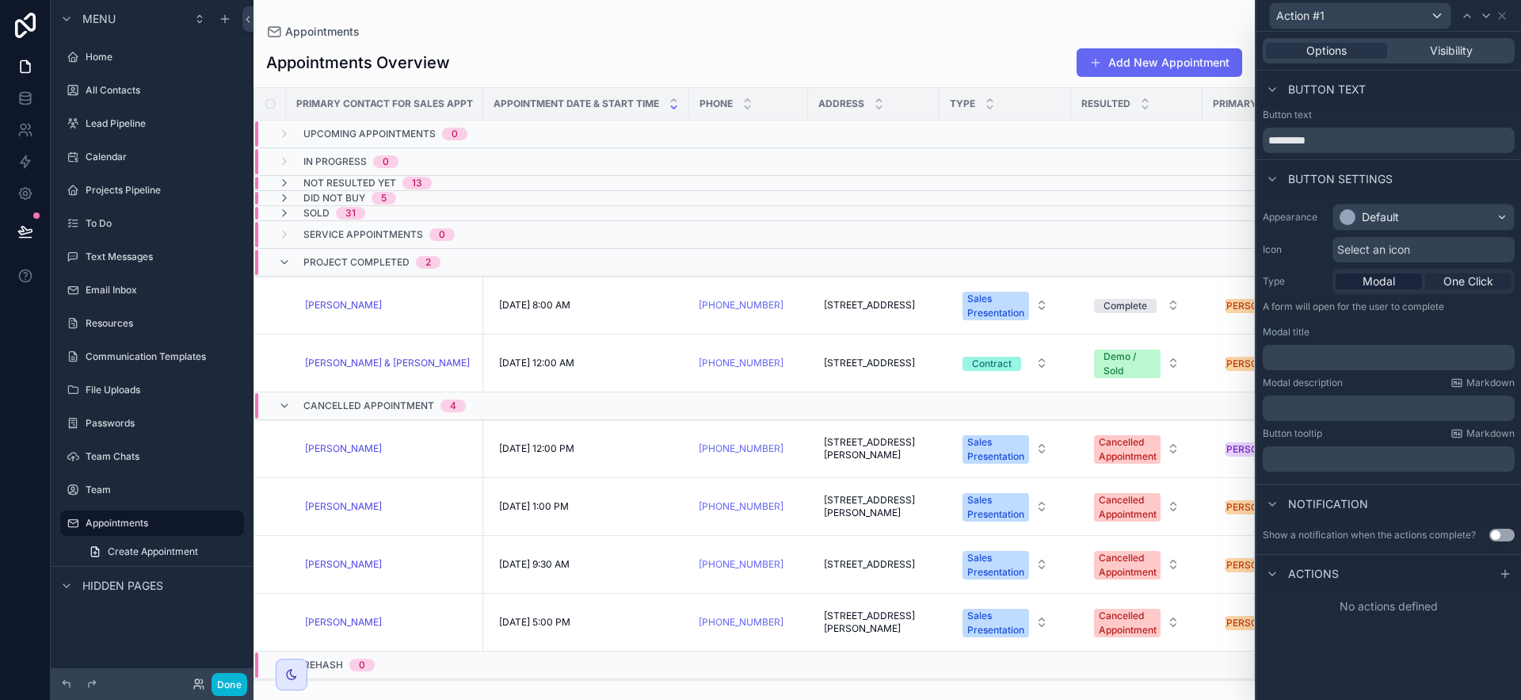
click at [1450, 277] on span "One Click" at bounding box center [1468, 281] width 50 height 16
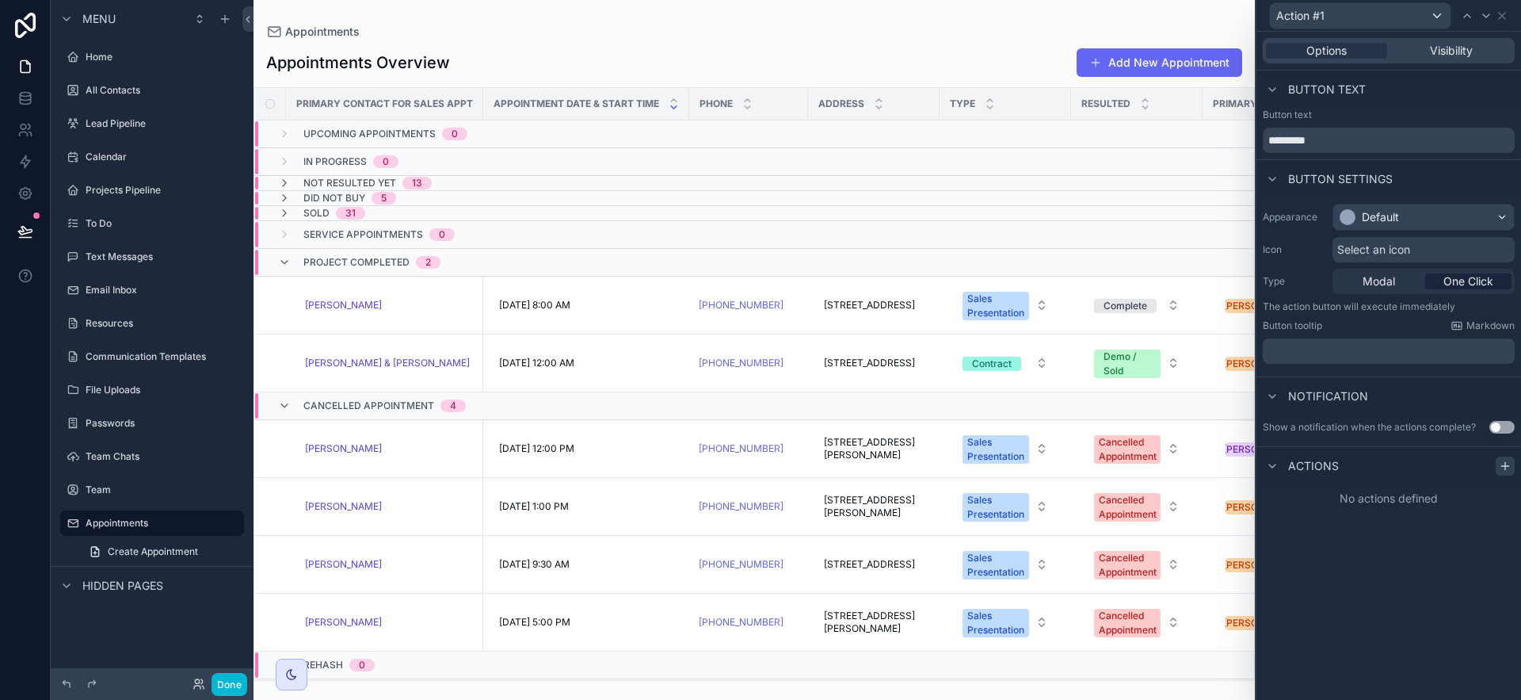
click at [1504, 463] on icon at bounding box center [1505, 465] width 13 height 13
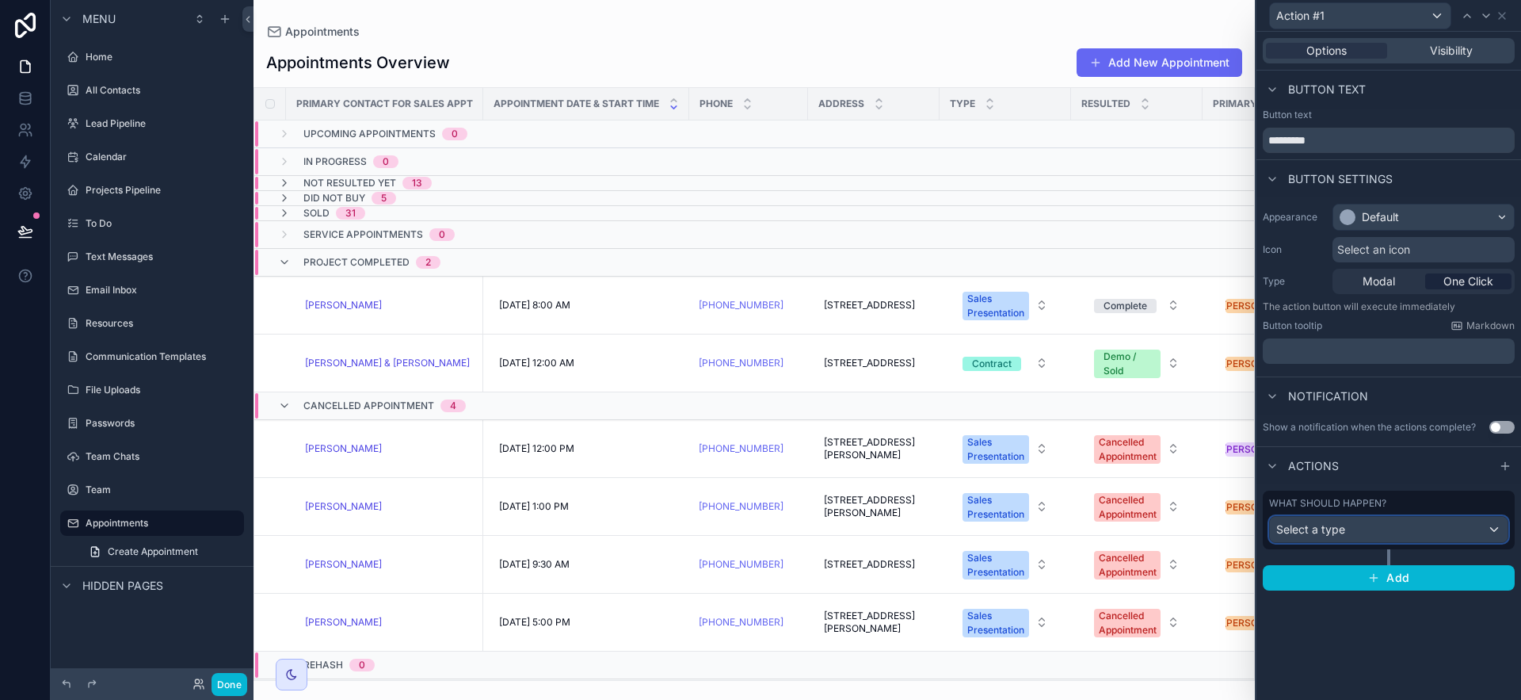
click at [1467, 531] on div "Select a type" at bounding box center [1389, 529] width 238 height 25
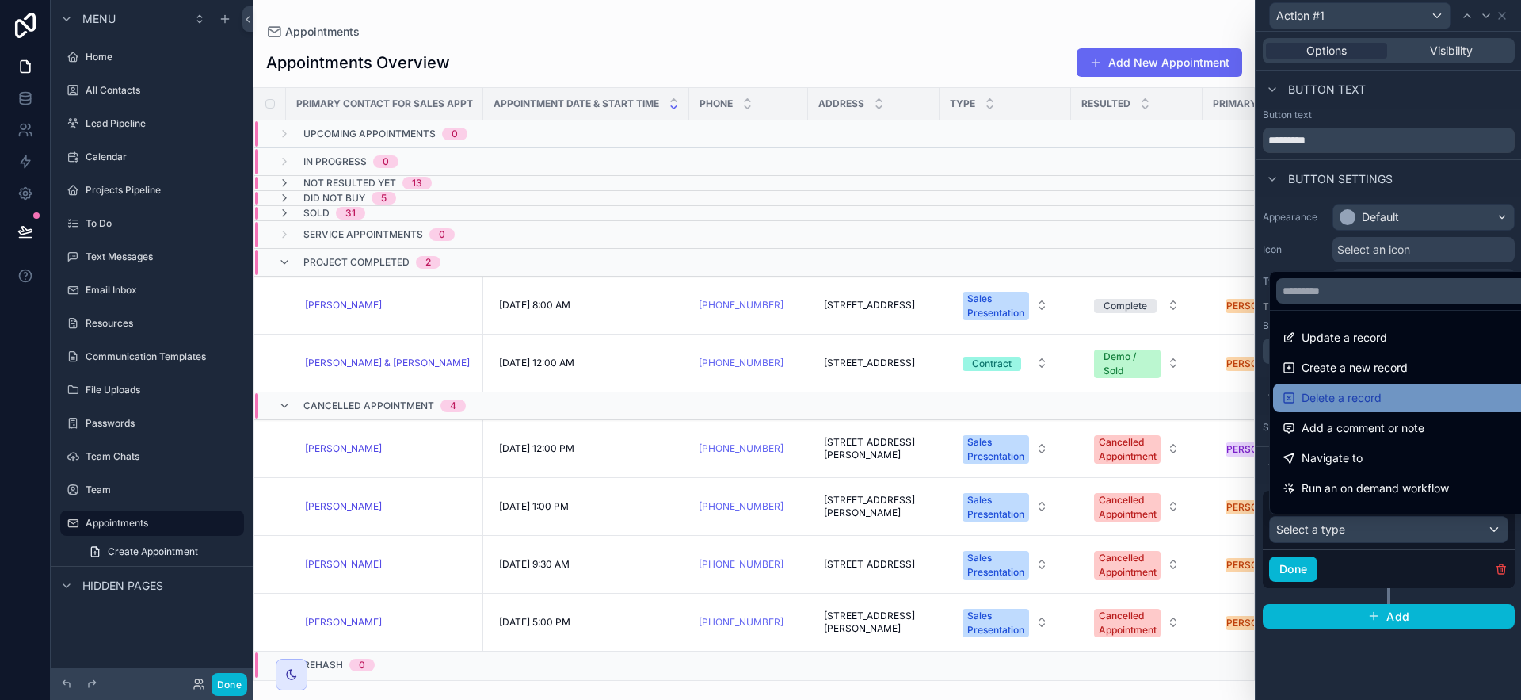
click at [1433, 405] on div "Delete a record" at bounding box center [1407, 397] width 249 height 19
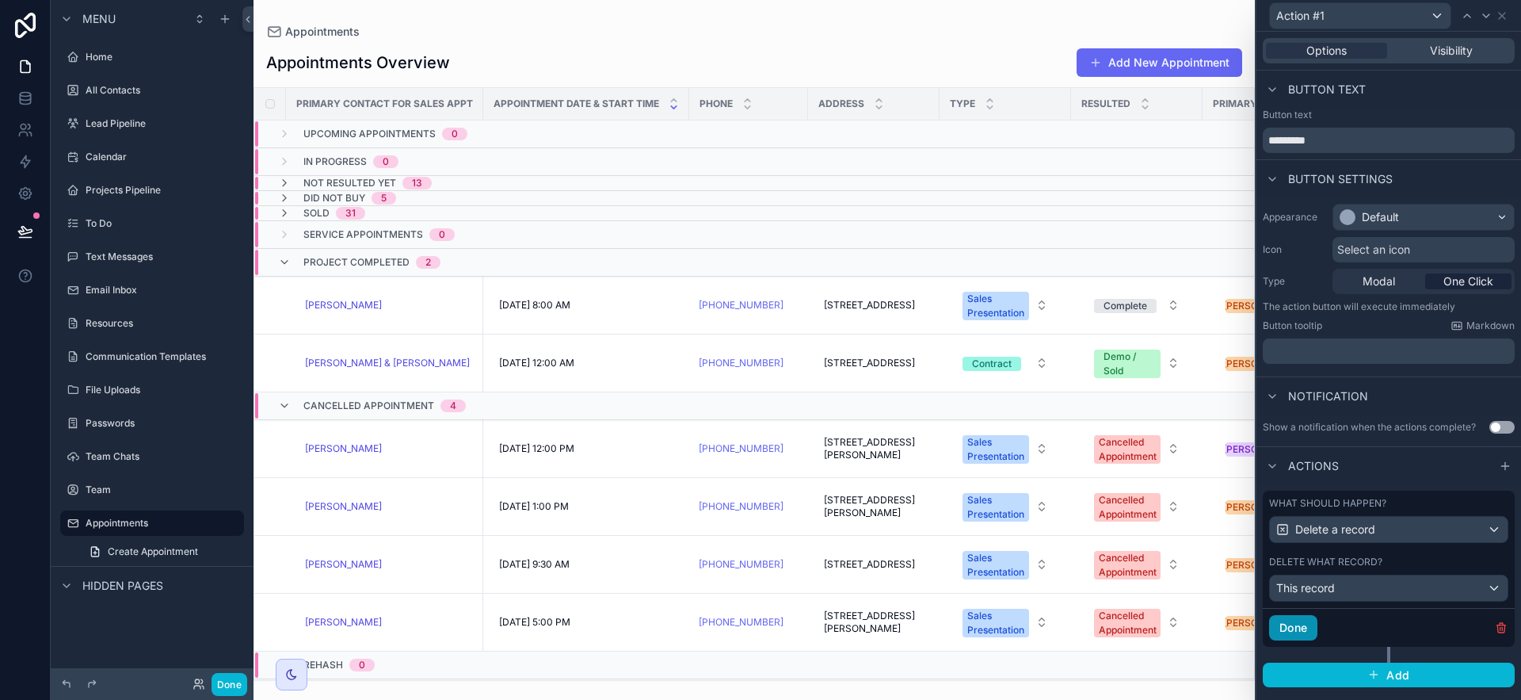
click at [1306, 625] on button "Done" at bounding box center [1293, 627] width 48 height 25
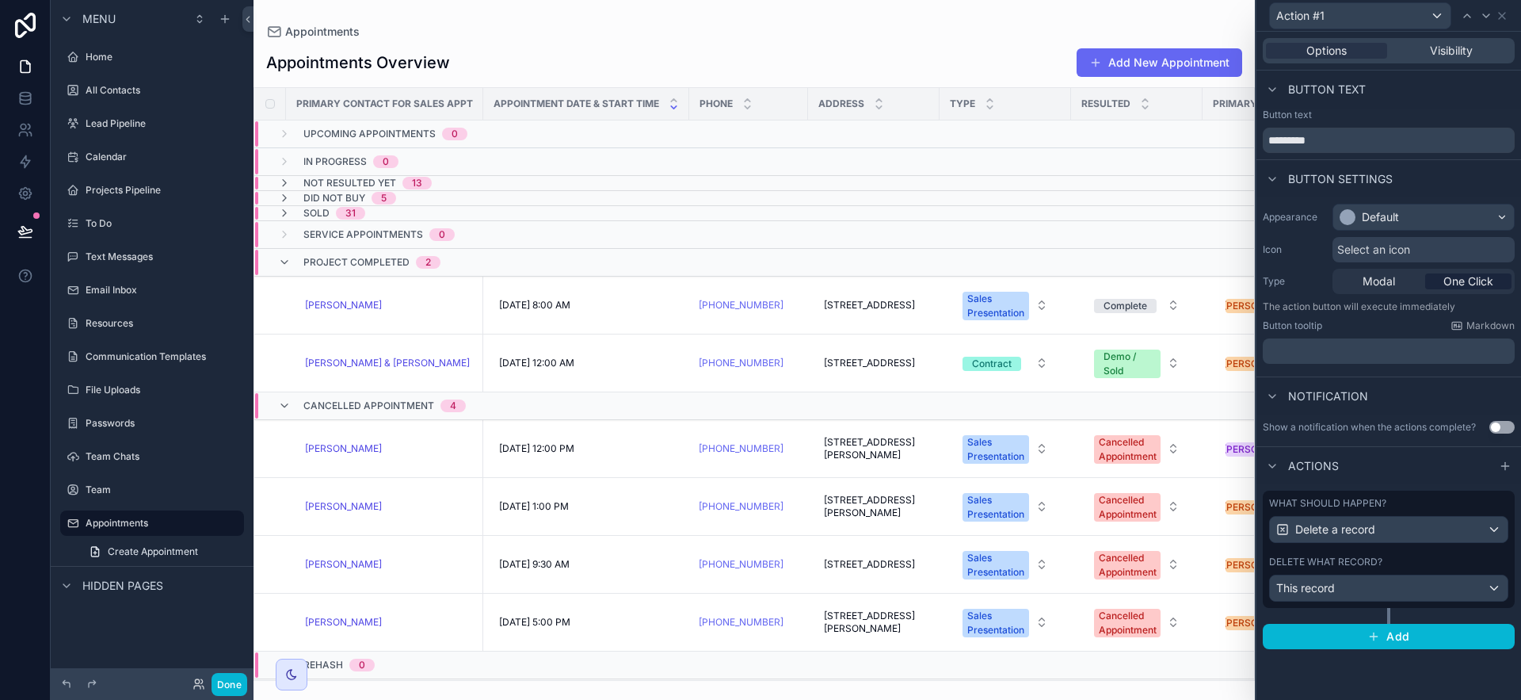
click at [1496, 427] on button "Use setting" at bounding box center [1501, 427] width 25 height 13
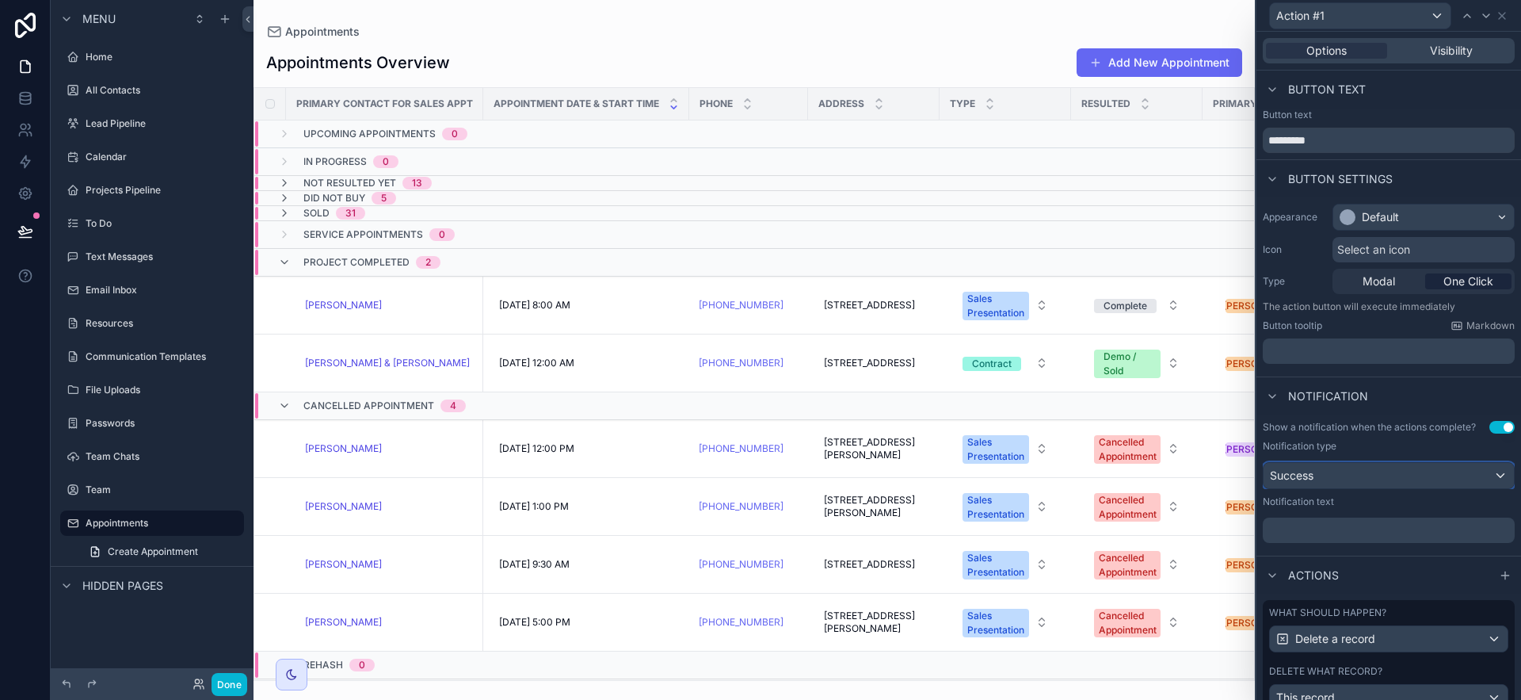
click at [1435, 479] on div "Success" at bounding box center [1389, 475] width 250 height 25
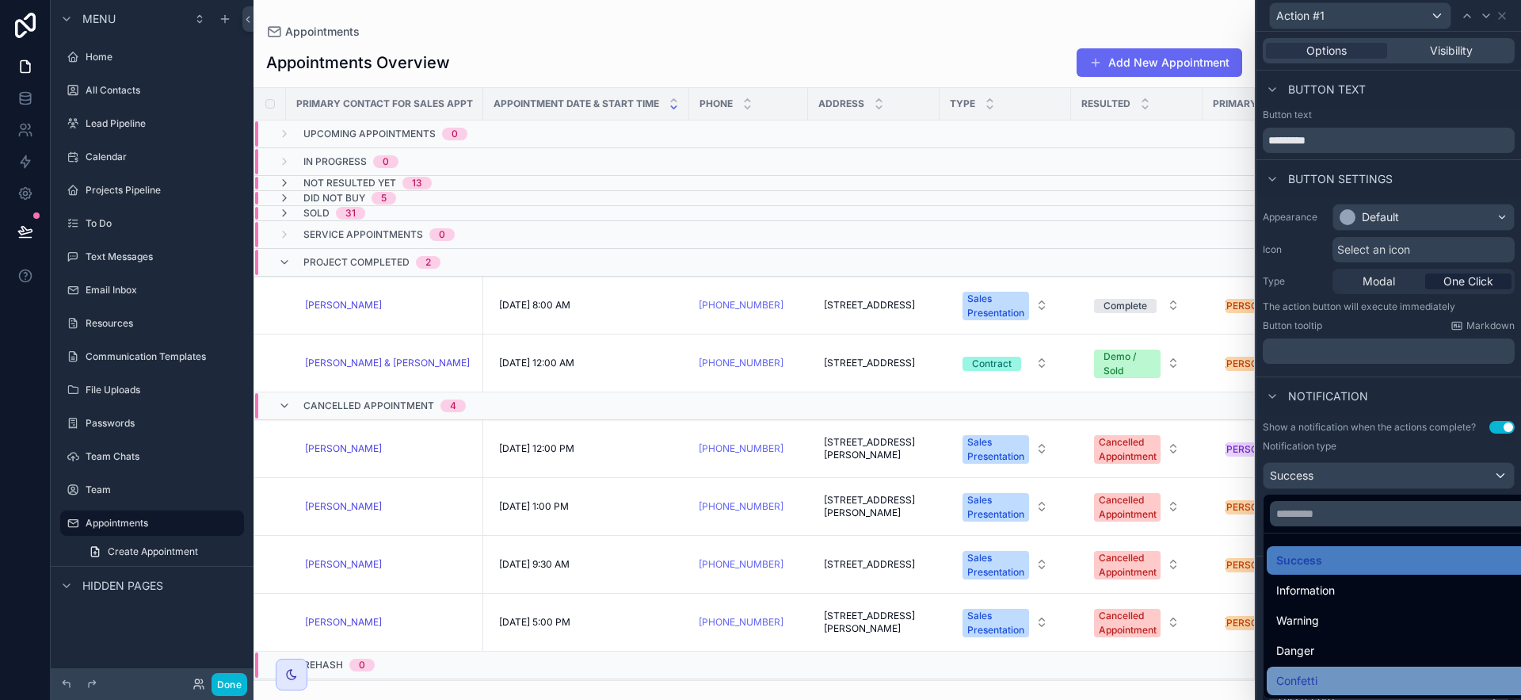
click at [1340, 682] on div "Confetti" at bounding box center [1401, 680] width 250 height 19
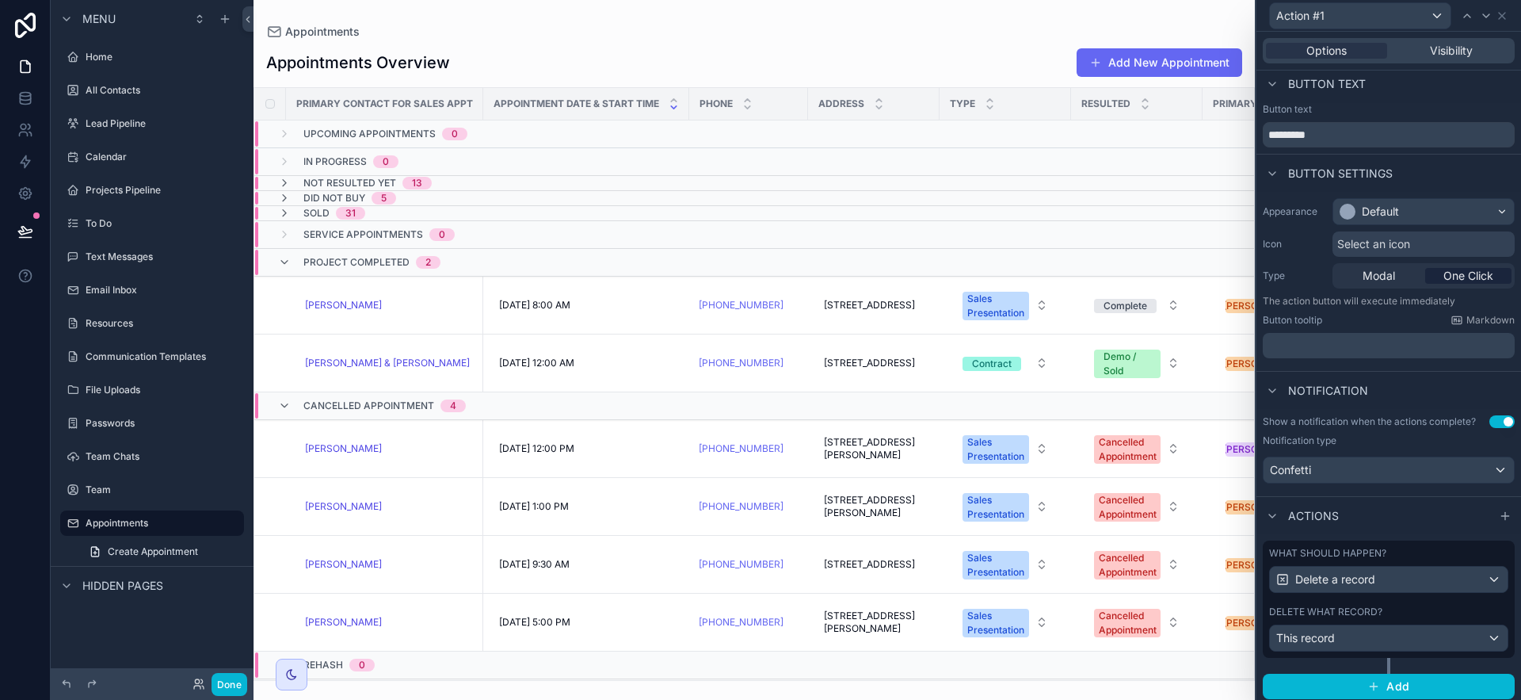
scroll to position [10, 0]
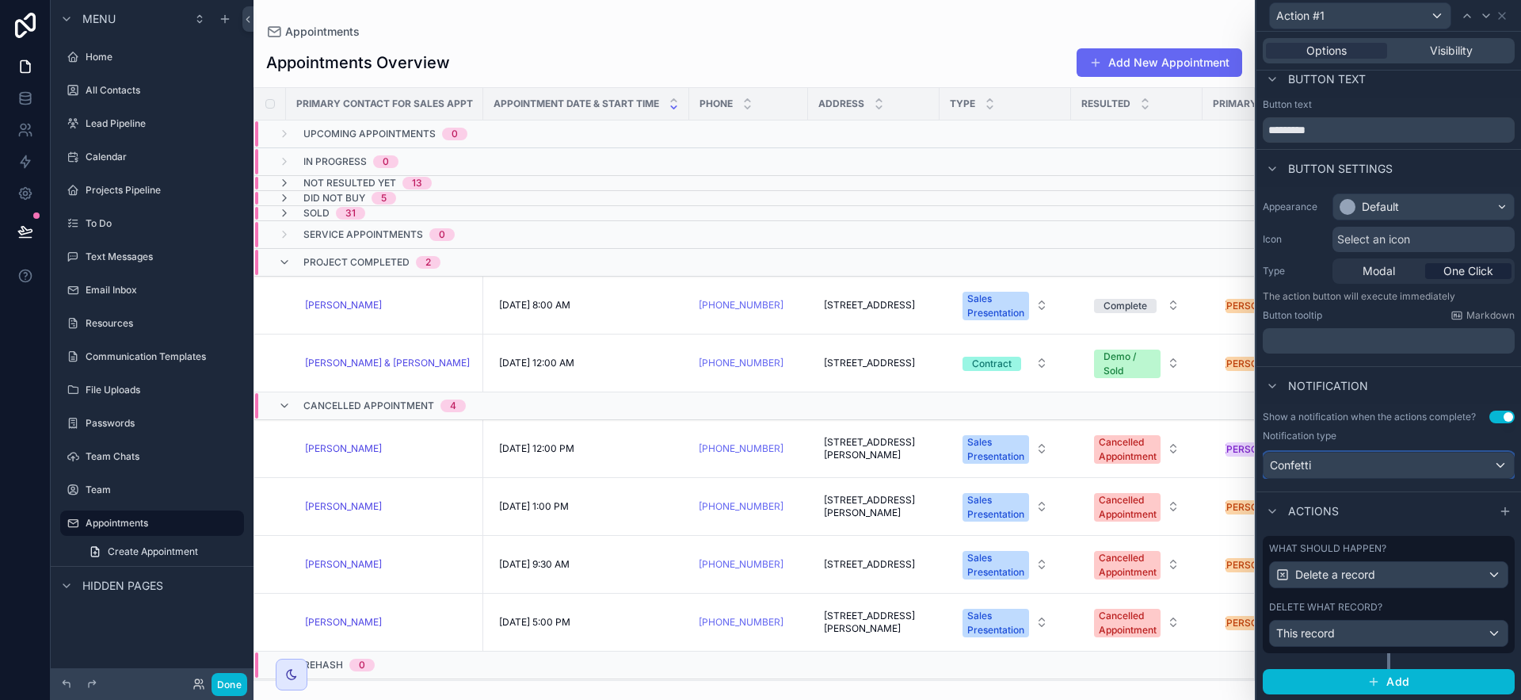
click at [1363, 468] on div "Confetti" at bounding box center [1389, 464] width 250 height 25
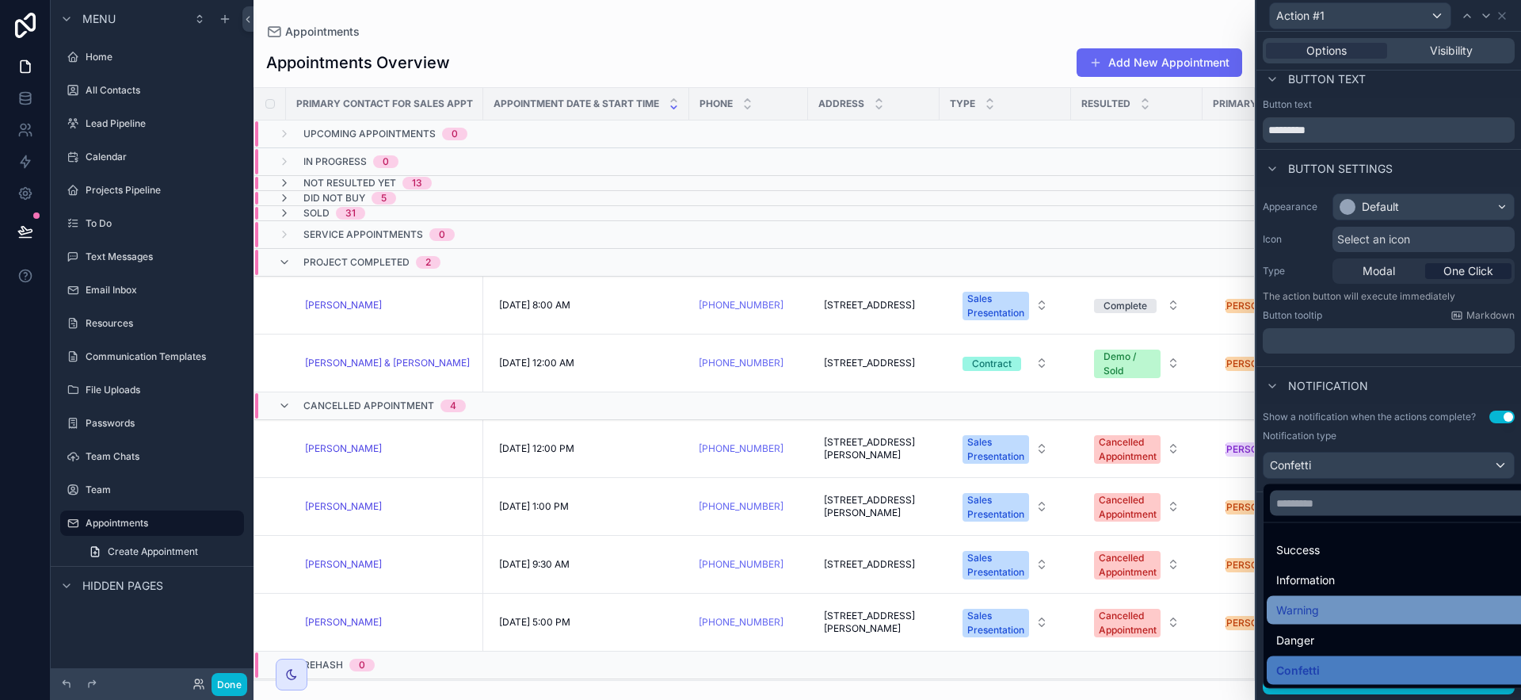
click at [1344, 617] on div "Warning" at bounding box center [1401, 609] width 250 height 19
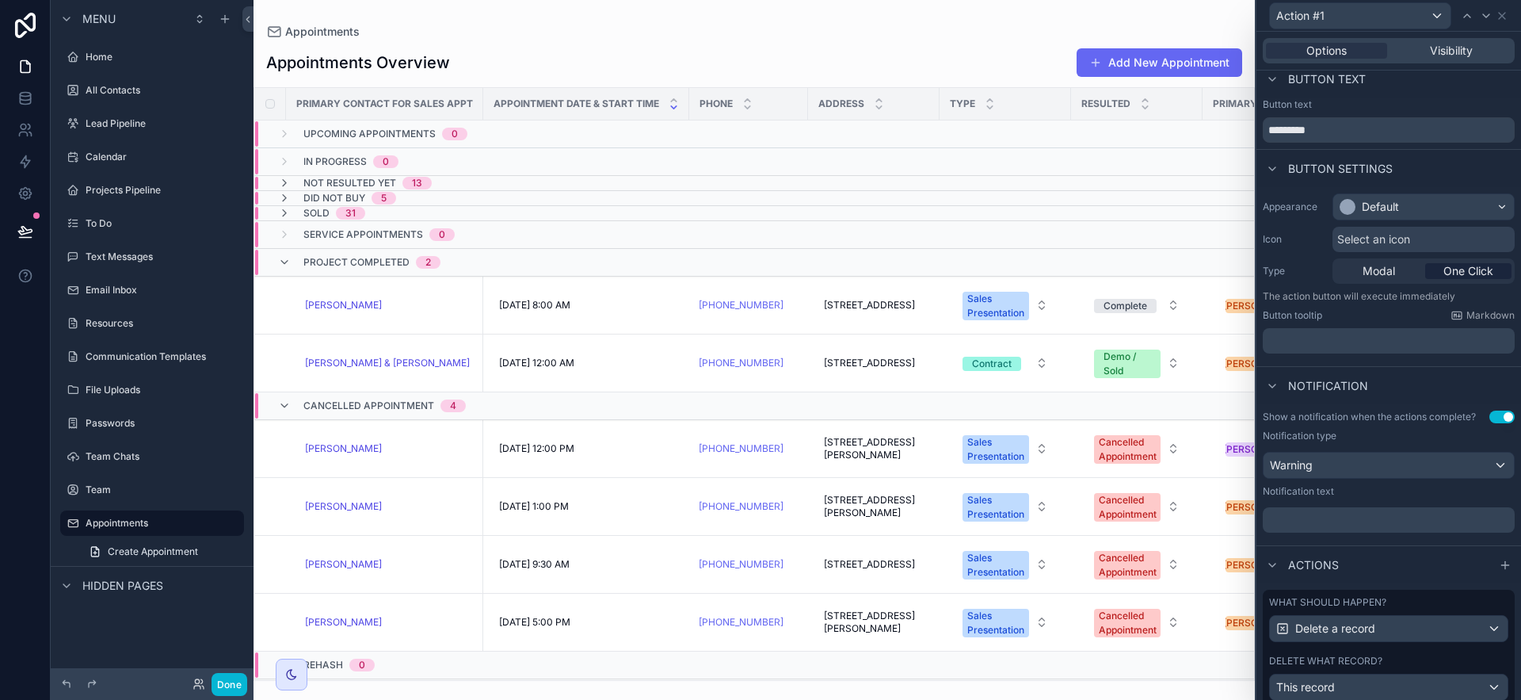
click at [1344, 525] on p "﻿" at bounding box center [1390, 520] width 242 height 16
click at [1351, 547] on div "Actions" at bounding box center [1388, 564] width 265 height 38
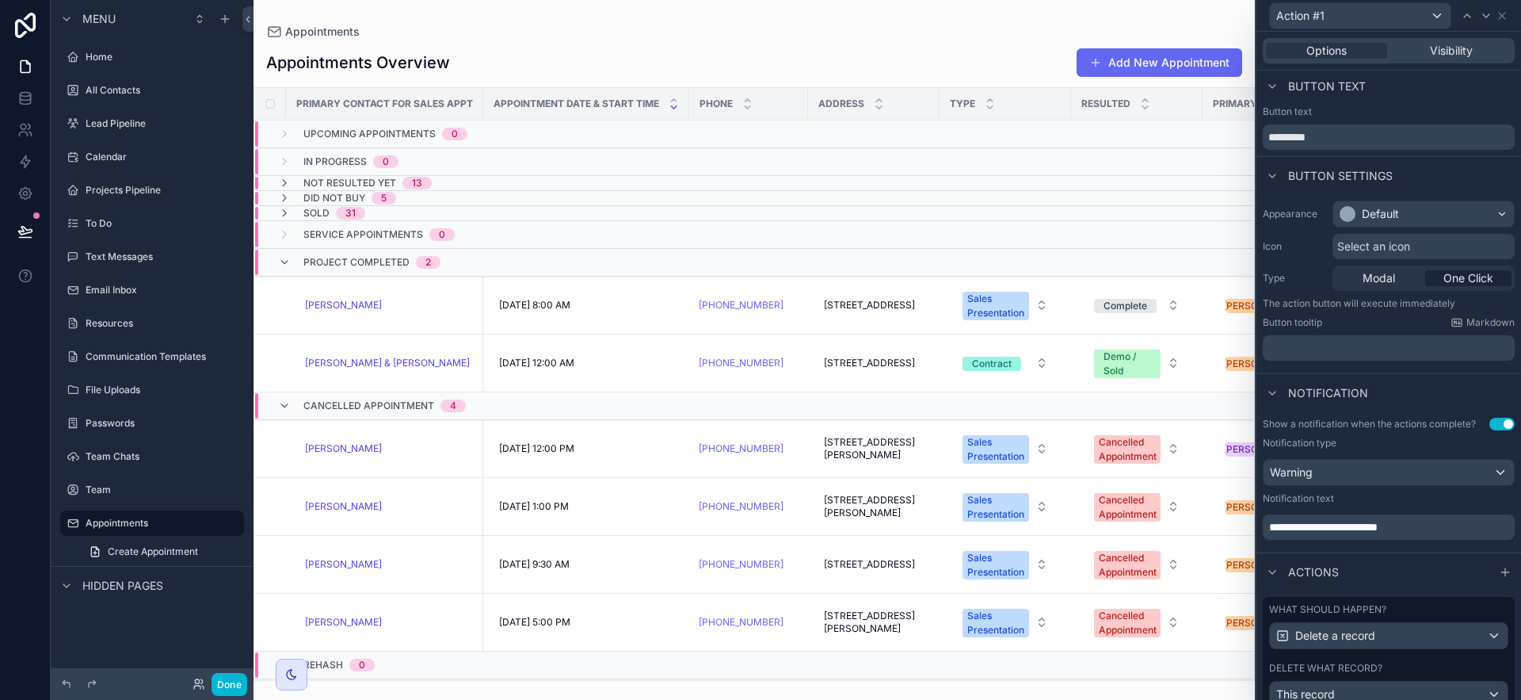
scroll to position [0, 0]
drag, startPoint x: 1374, startPoint y: 146, endPoint x: 1263, endPoint y: 137, distance: 112.0
click at [1263, 137] on input "*********" at bounding box center [1389, 140] width 252 height 25
type input "******"
click at [1359, 219] on div "Default" at bounding box center [1369, 217] width 59 height 16
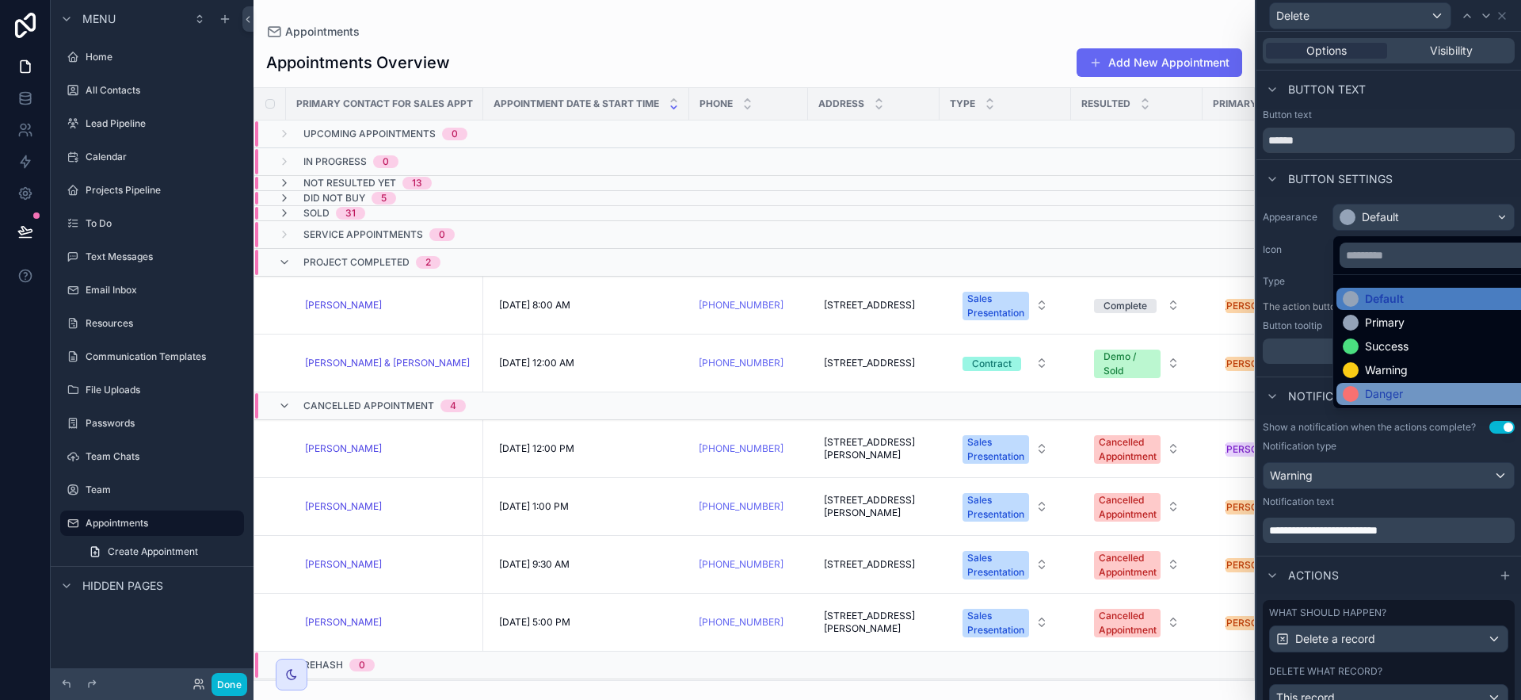
click at [1376, 388] on div "Danger" at bounding box center [1384, 394] width 38 height 16
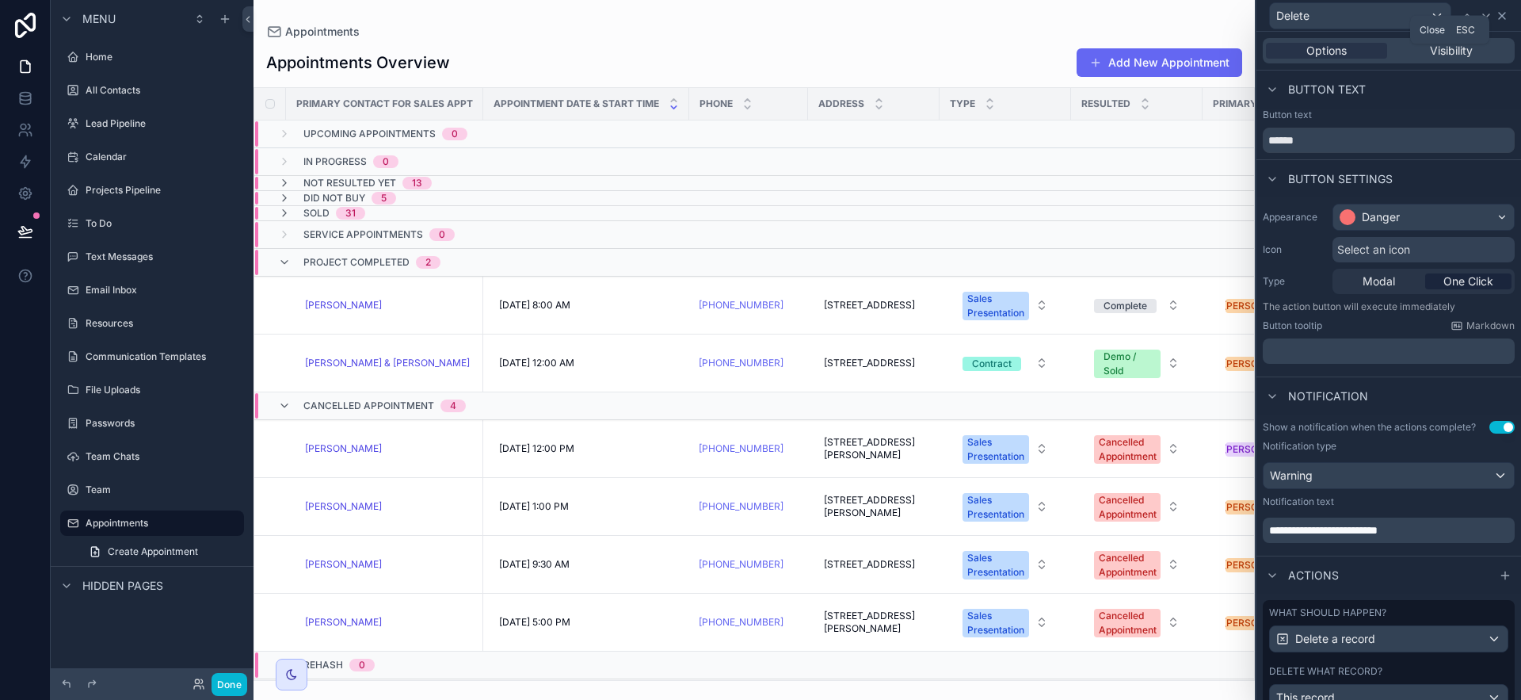
click at [1504, 17] on icon at bounding box center [1502, 16] width 6 height 6
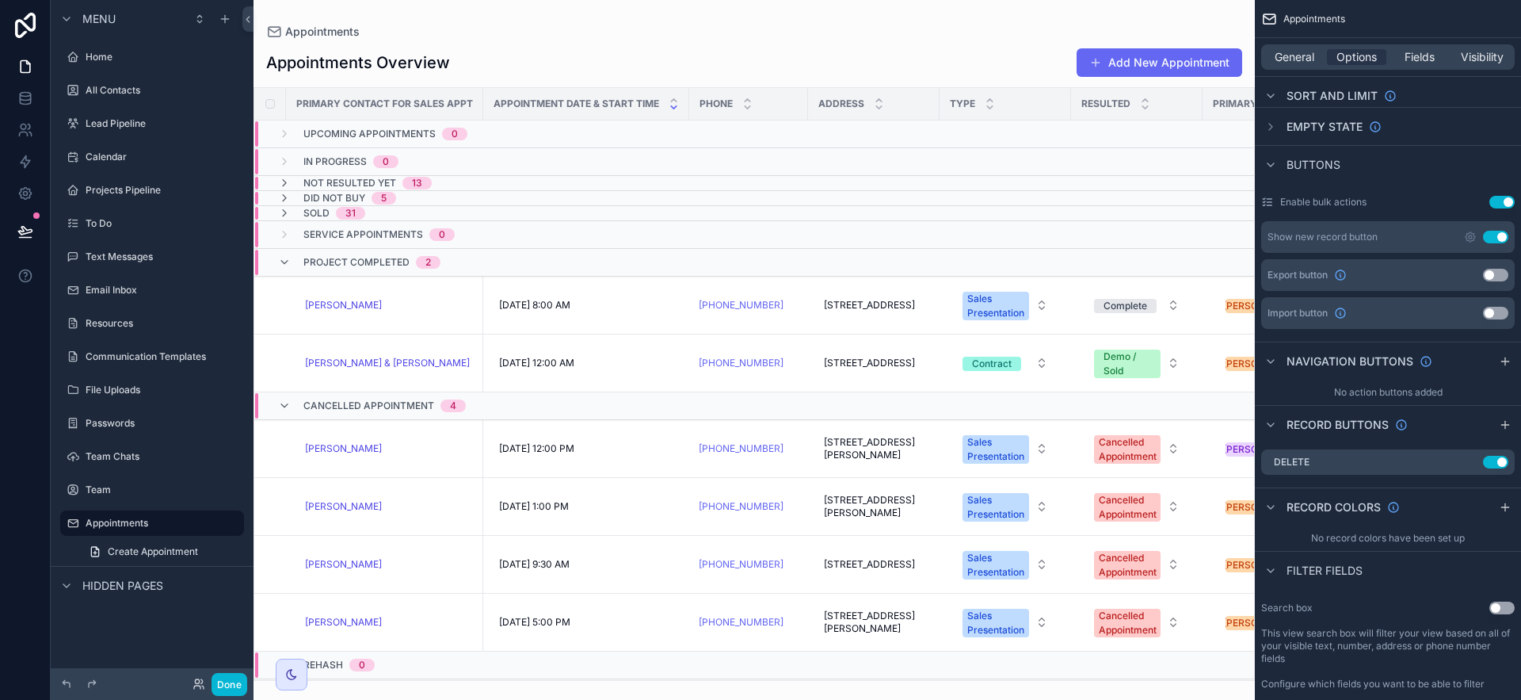
drag, startPoint x: 1492, startPoint y: 271, endPoint x: 1494, endPoint y: 290, distance: 19.2
click at [1491, 271] on button "Use setting" at bounding box center [1495, 275] width 25 height 13
click at [1497, 309] on button "Use setting" at bounding box center [1495, 313] width 25 height 13
click at [1506, 362] on icon "scrollable content" at bounding box center [1505, 361] width 13 height 13
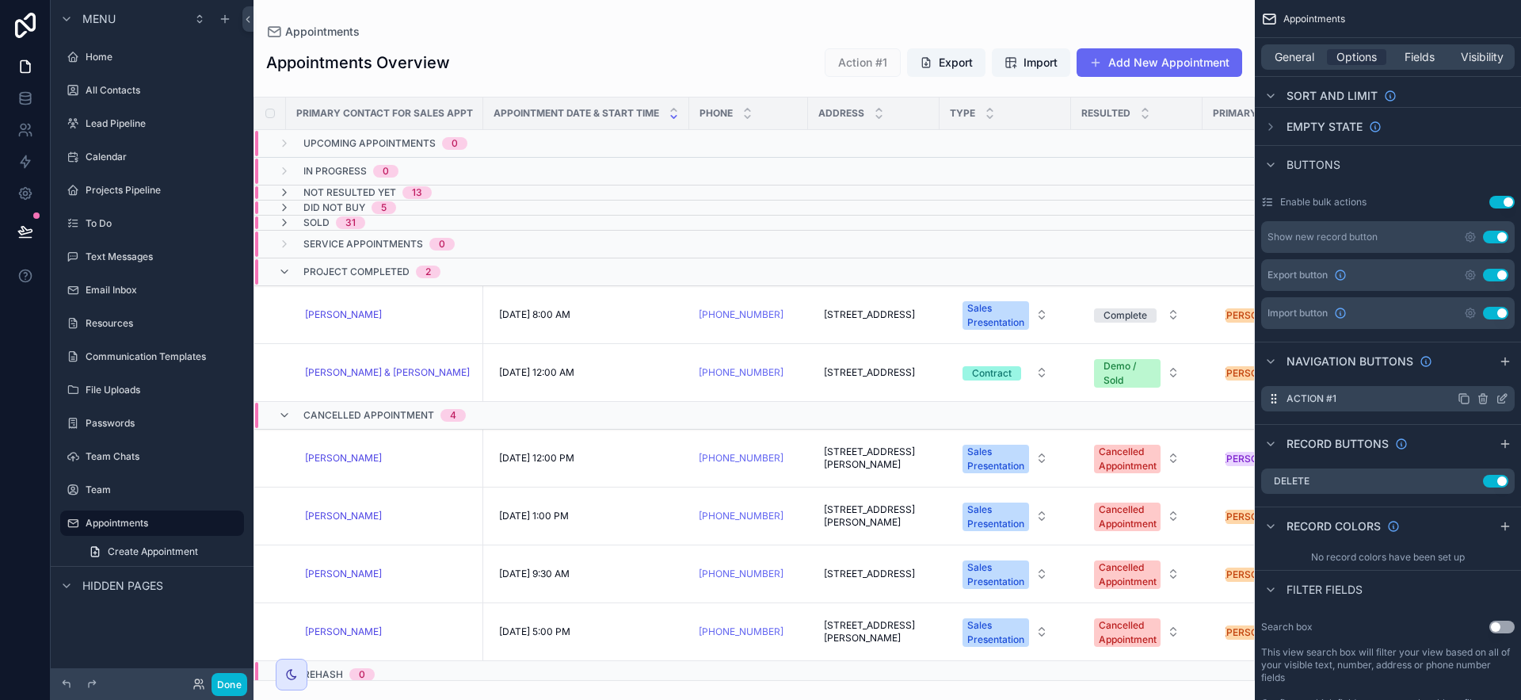
click at [1492, 394] on div "scrollable content" at bounding box center [1483, 398] width 51 height 13
click at [1499, 398] on icon "scrollable content" at bounding box center [1502, 398] width 13 height 13
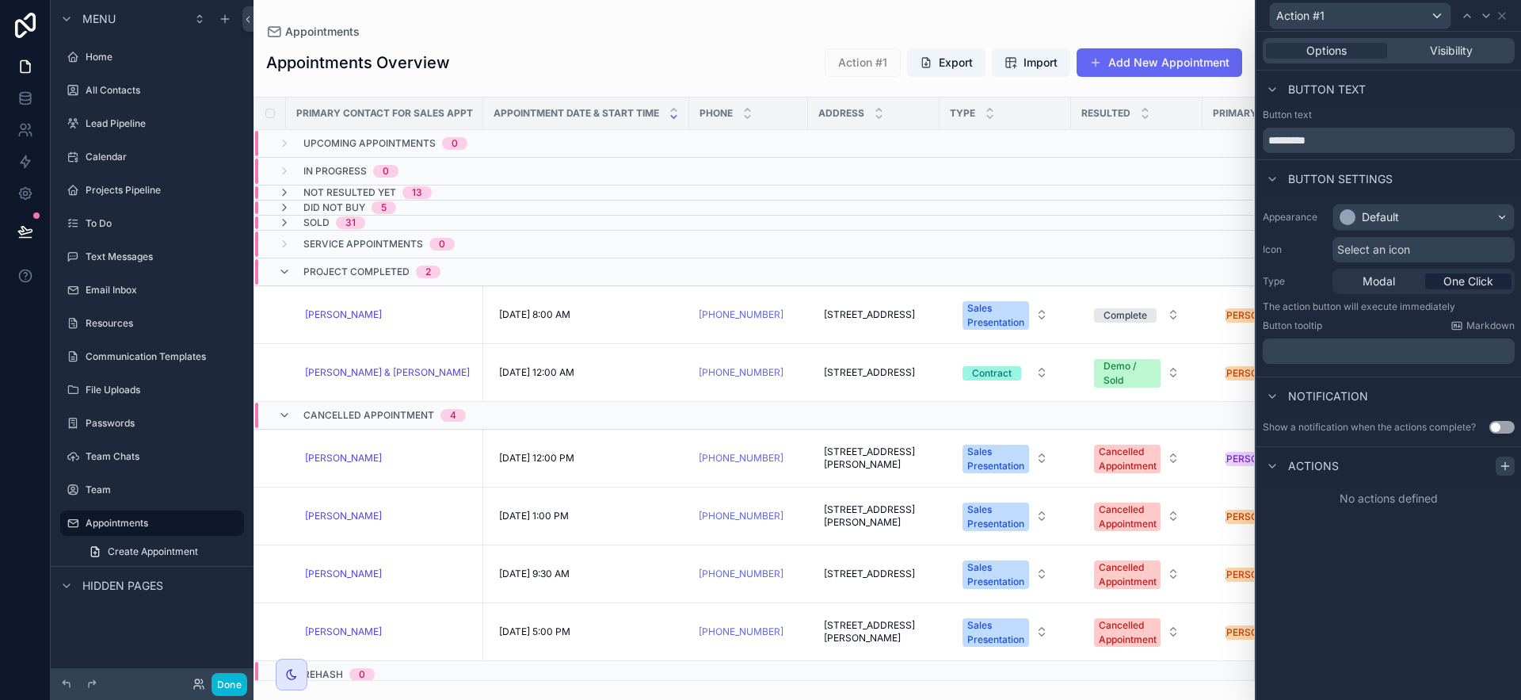
click at [1500, 468] on icon at bounding box center [1505, 465] width 13 height 13
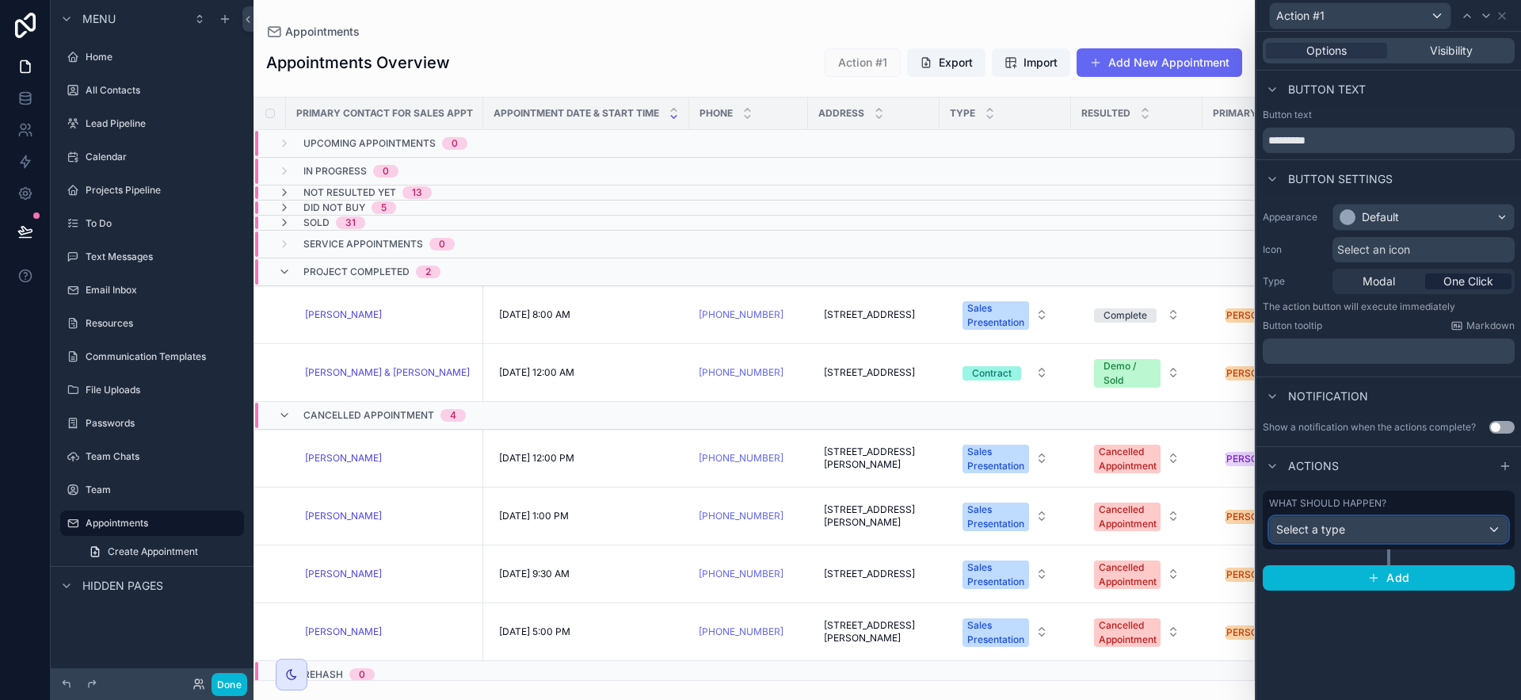
click at [1478, 525] on div "Select a type" at bounding box center [1389, 529] width 238 height 25
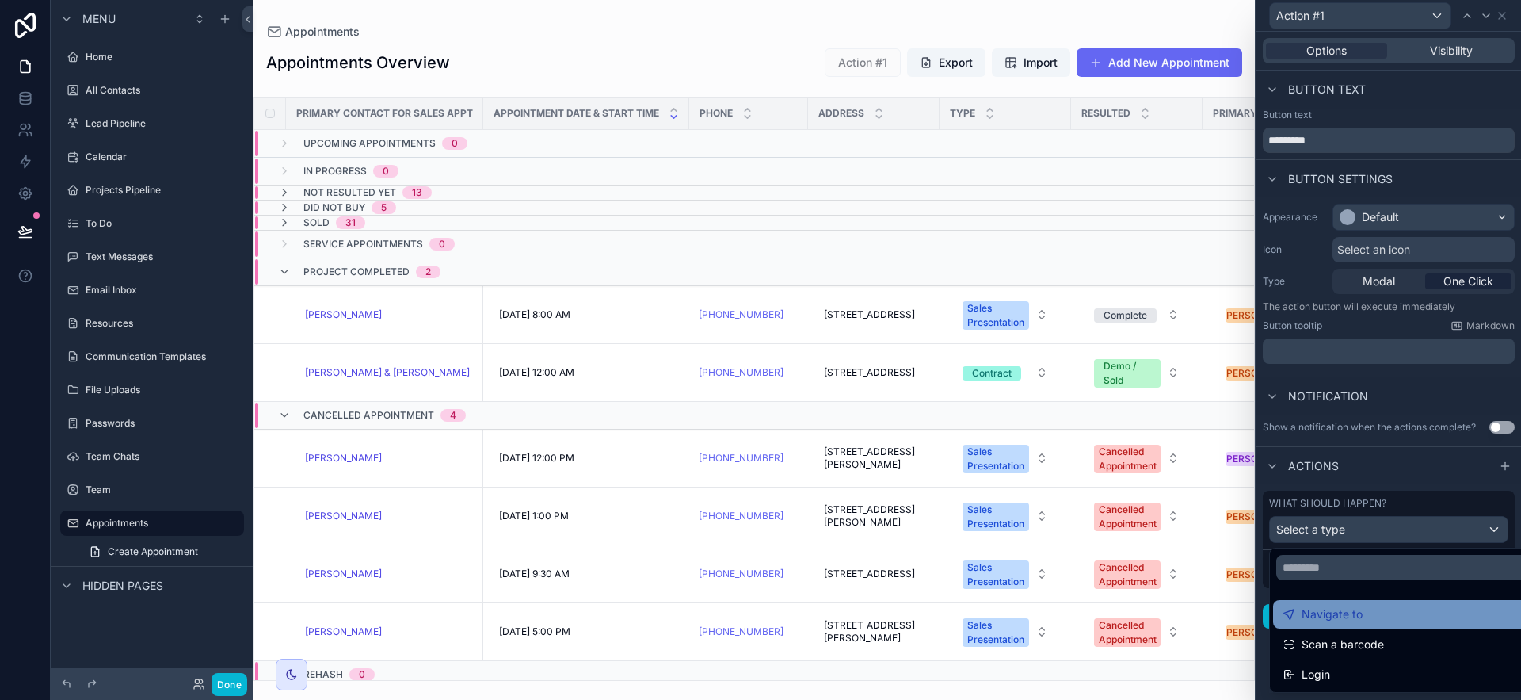
click at [1442, 620] on div "Navigate to" at bounding box center [1407, 613] width 249 height 19
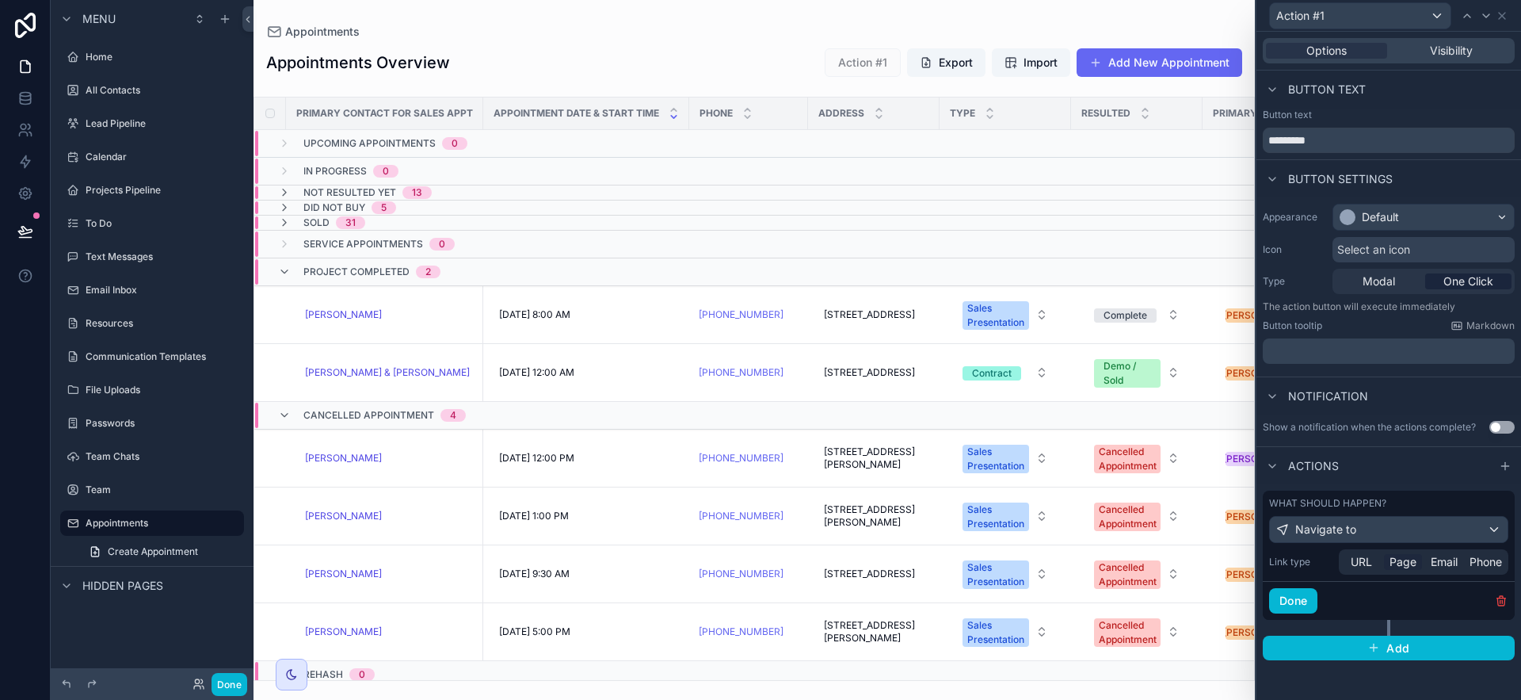
click at [1401, 566] on span "Page" at bounding box center [1402, 562] width 27 height 16
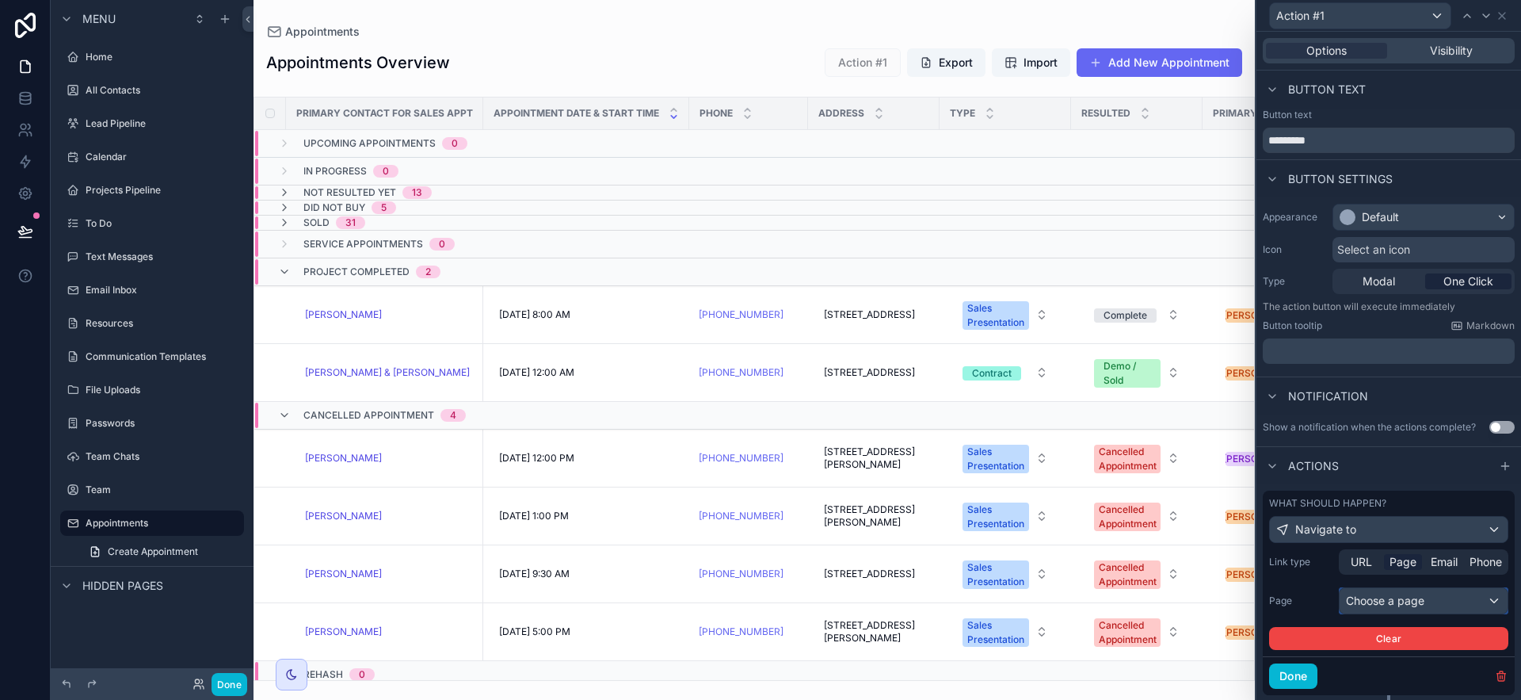
click at [1423, 601] on div "Choose a page" at bounding box center [1424, 600] width 168 height 25
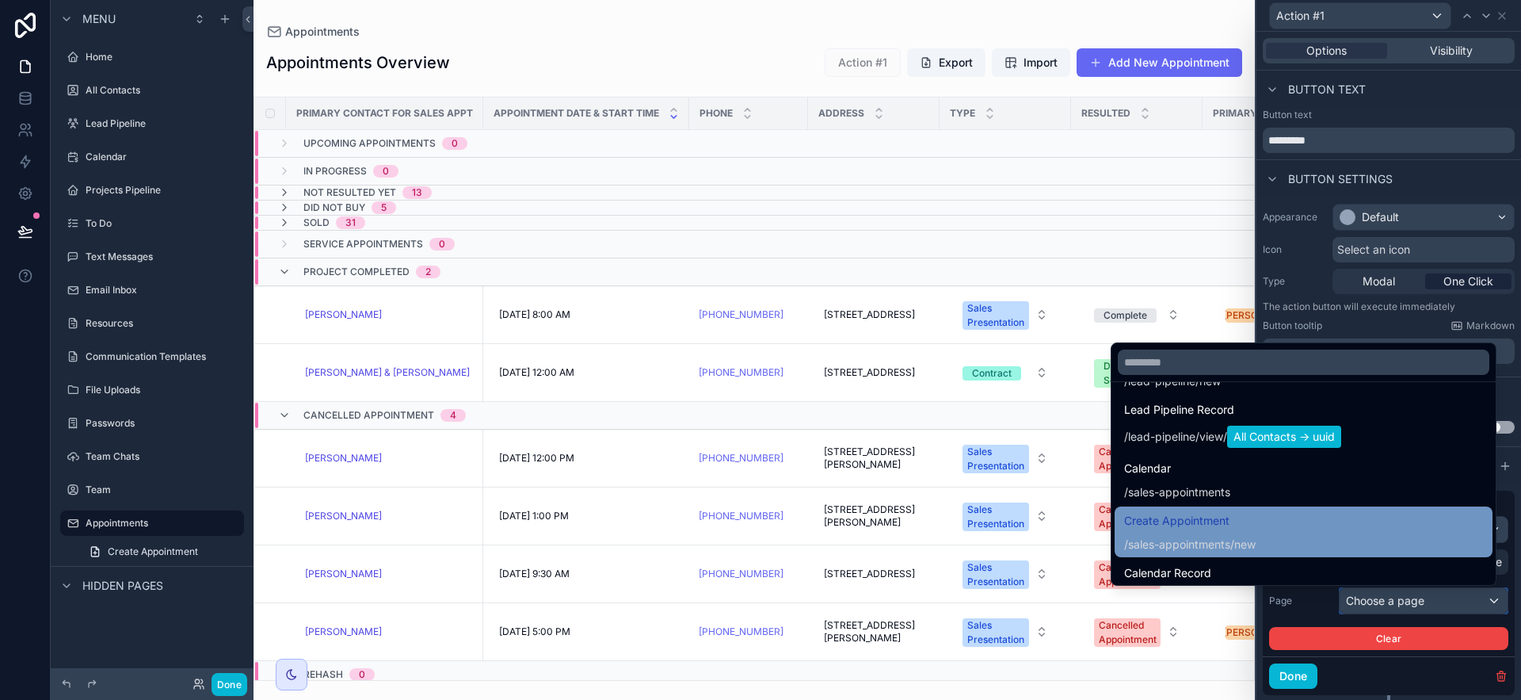
scroll to position [319, 0]
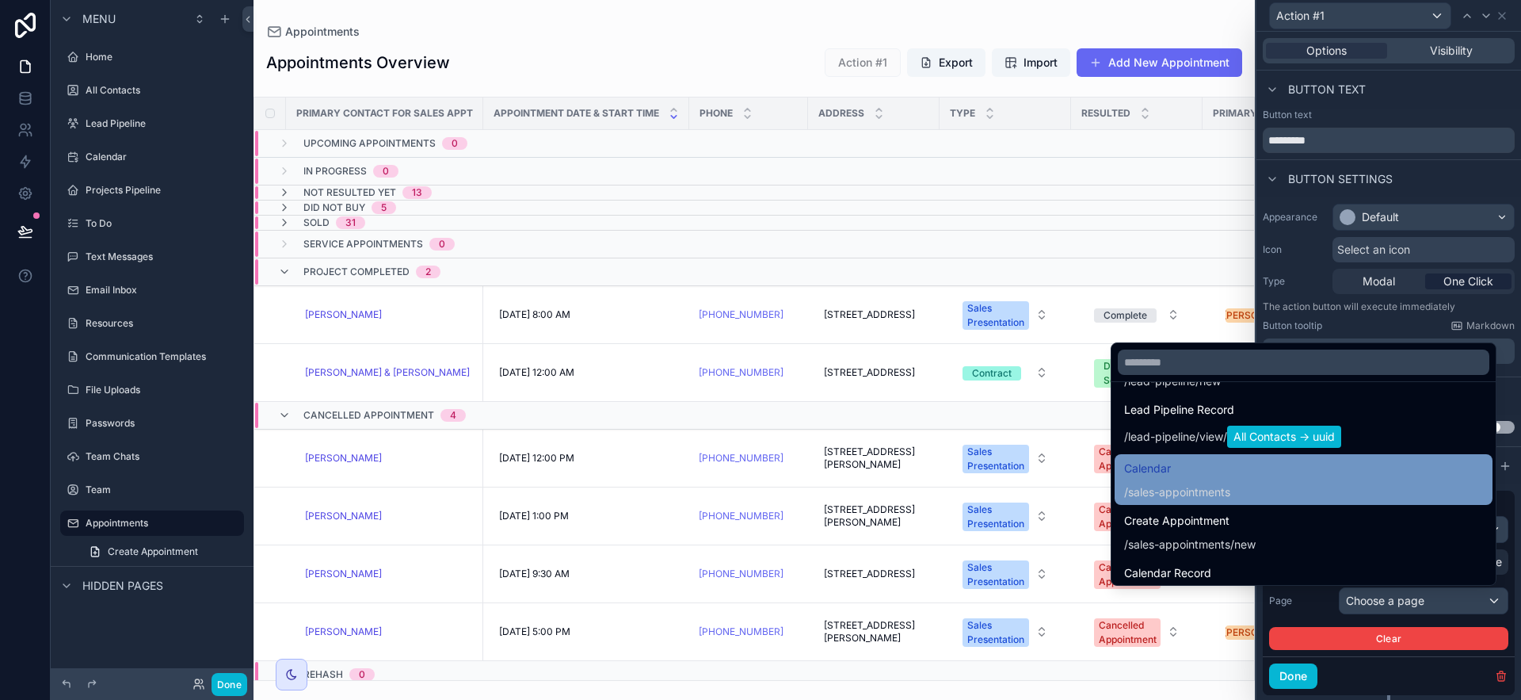
click at [1342, 486] on div "Calendar / sales-appointments" at bounding box center [1303, 479] width 359 height 41
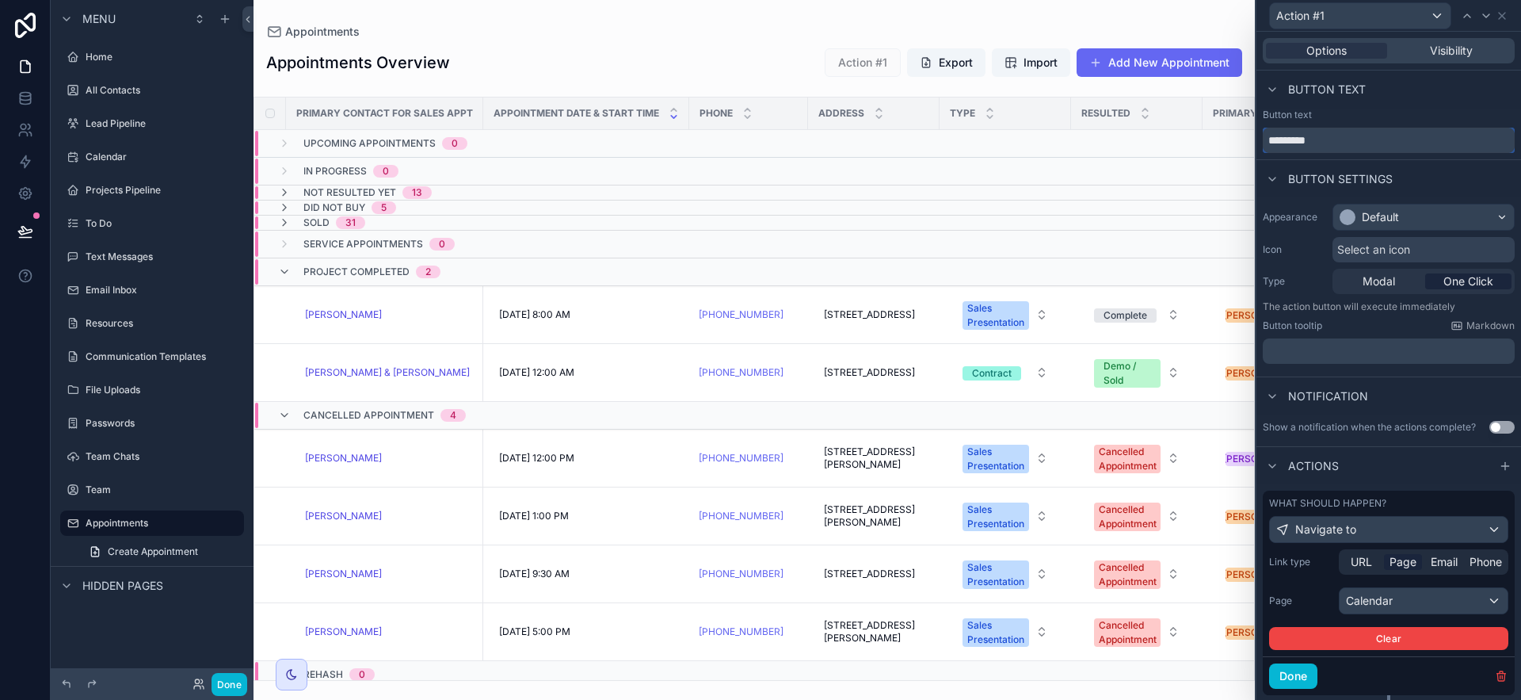
click at [1387, 147] on input "*********" at bounding box center [1389, 140] width 252 height 25
type input "********"
click at [1424, 109] on div "Button text" at bounding box center [1389, 115] width 252 height 13
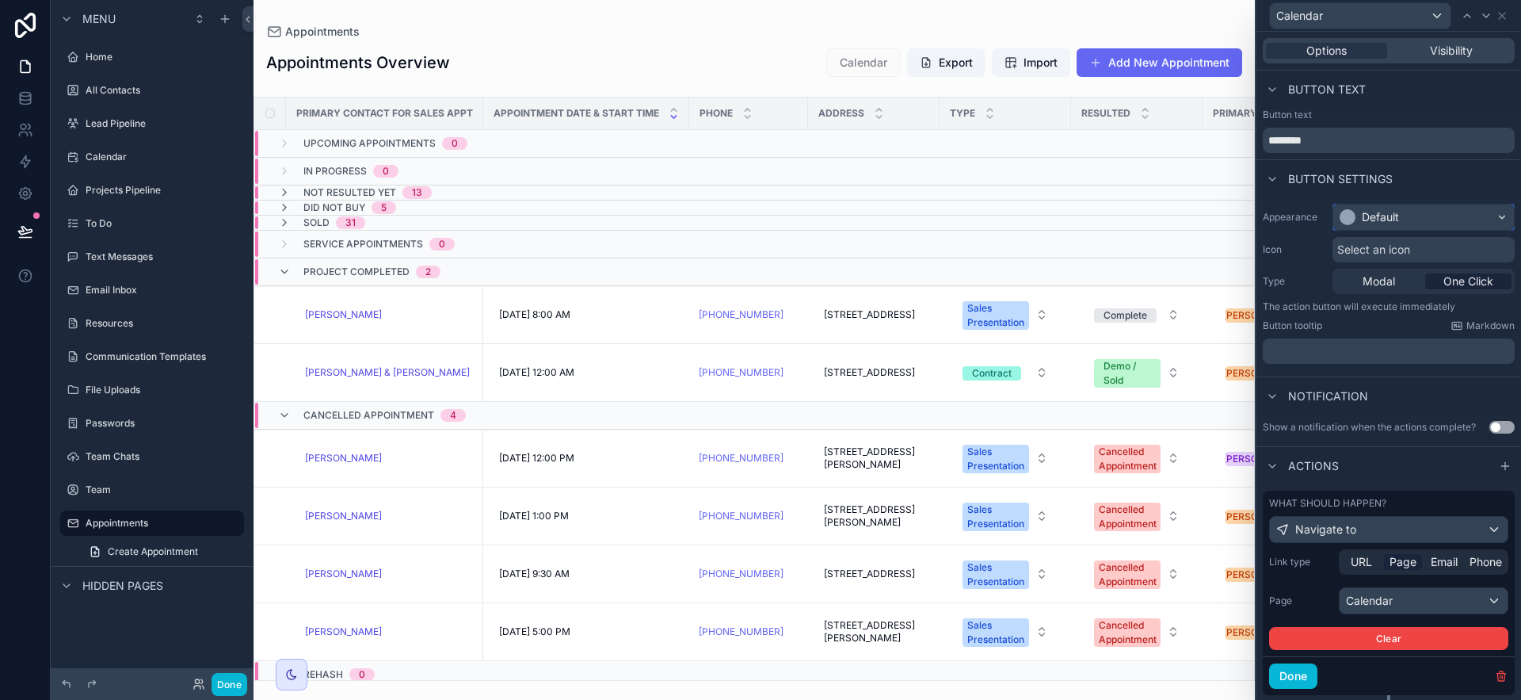
click at [1454, 221] on div "Default" at bounding box center [1423, 216] width 181 height 25
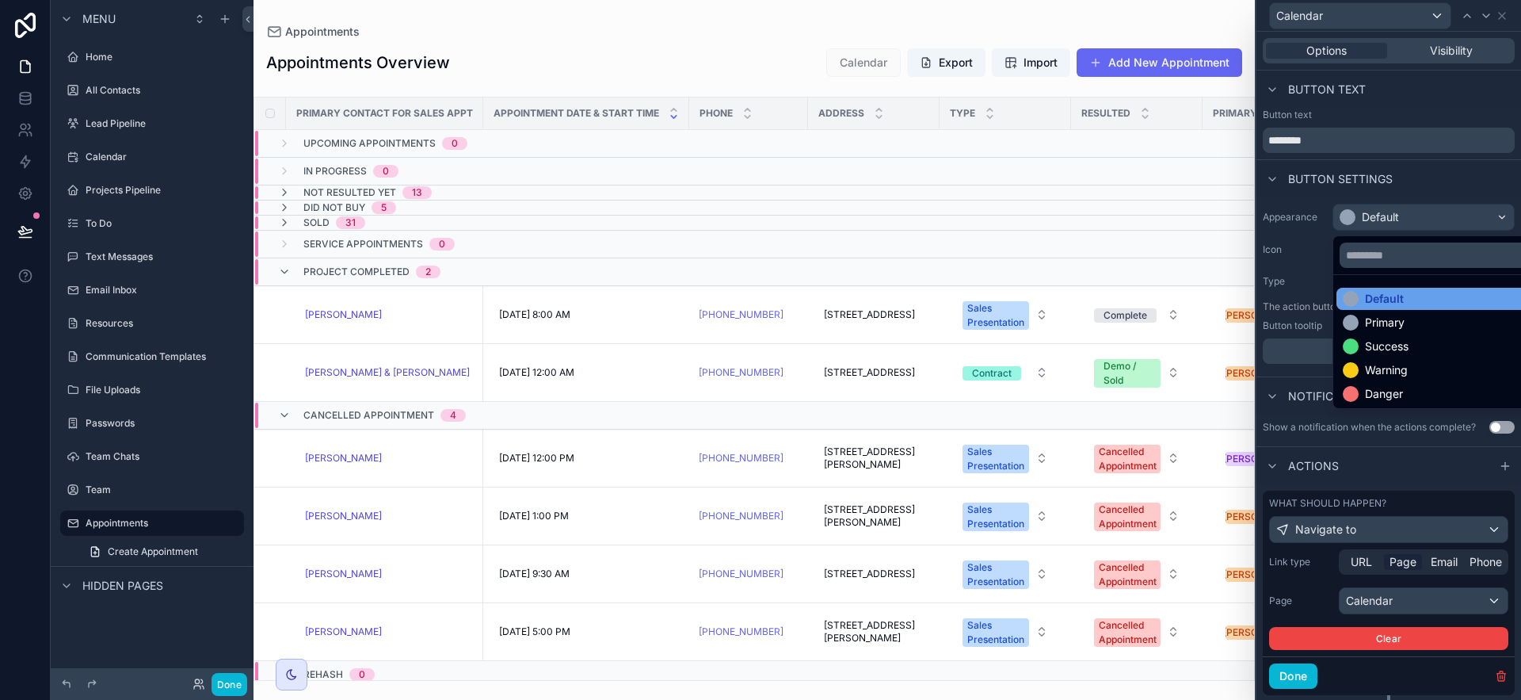
click at [1431, 297] on div "Default" at bounding box center [1436, 299] width 186 height 16
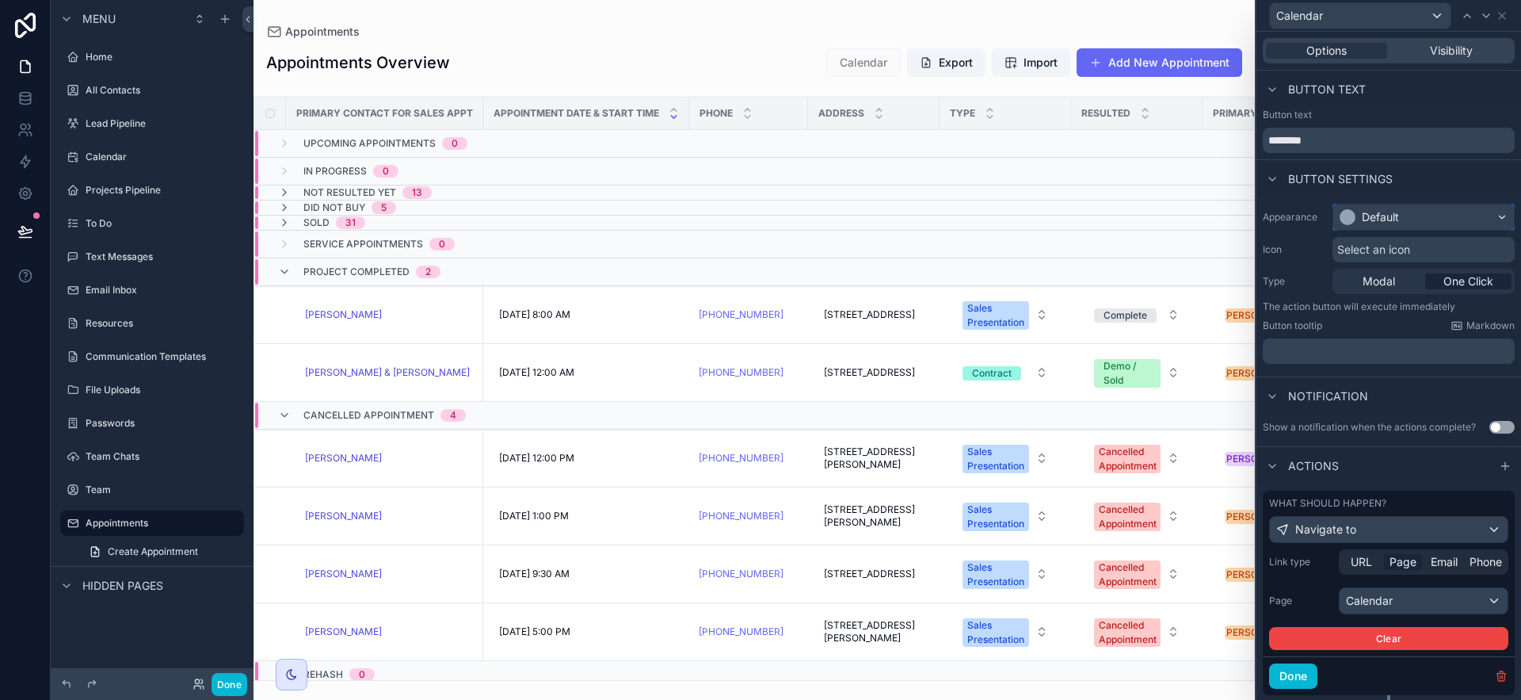
click at [1409, 219] on div "Default" at bounding box center [1423, 216] width 181 height 25
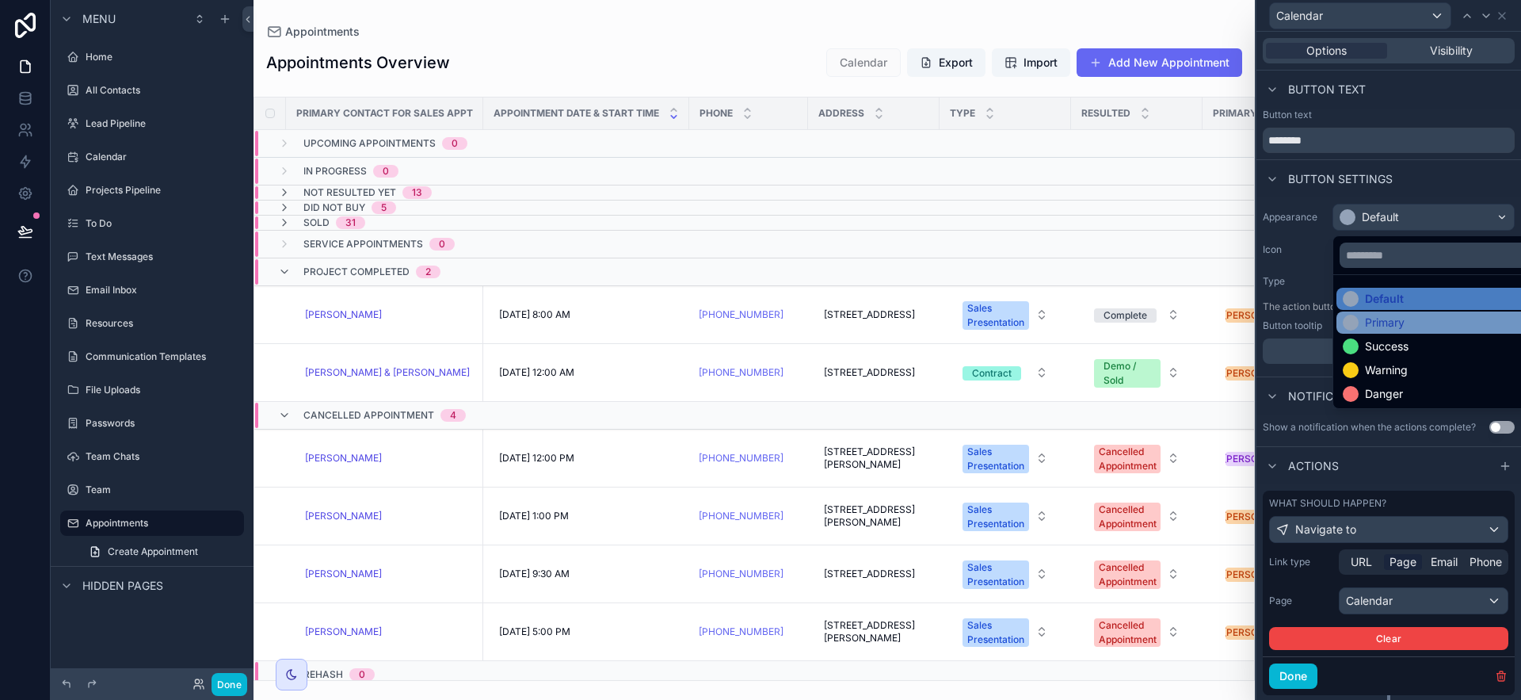
click at [1400, 322] on div "Primary" at bounding box center [1385, 322] width 40 height 16
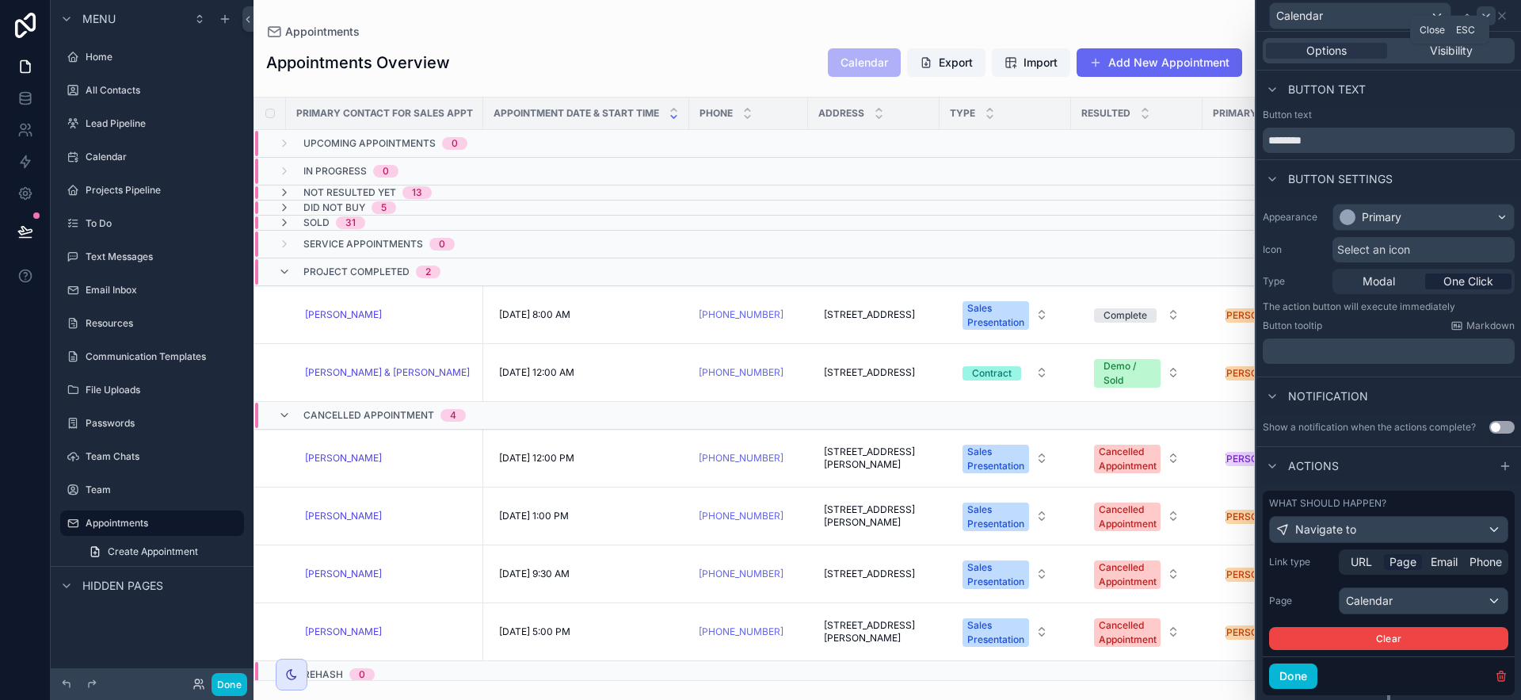
click at [1500, 21] on icon at bounding box center [1502, 16] width 13 height 13
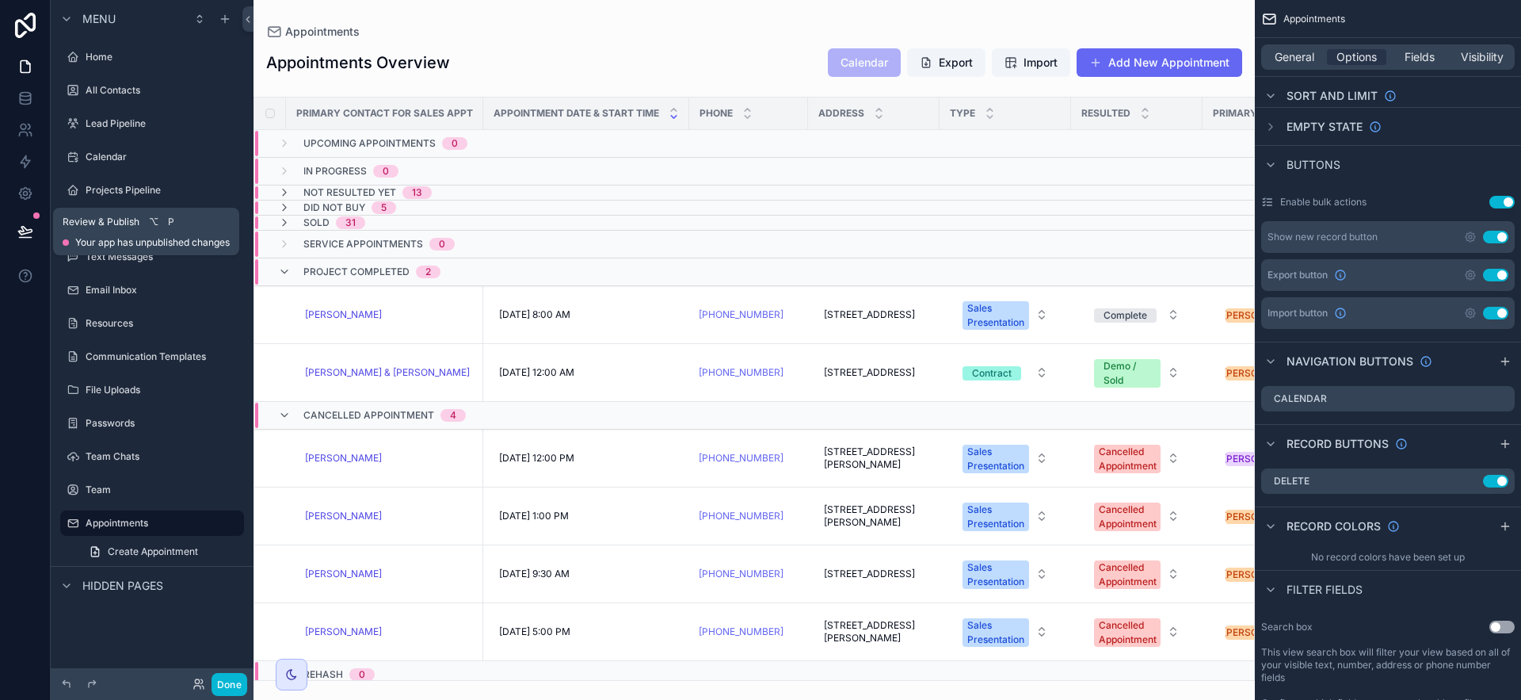
click at [32, 233] on icon at bounding box center [25, 231] width 16 height 16
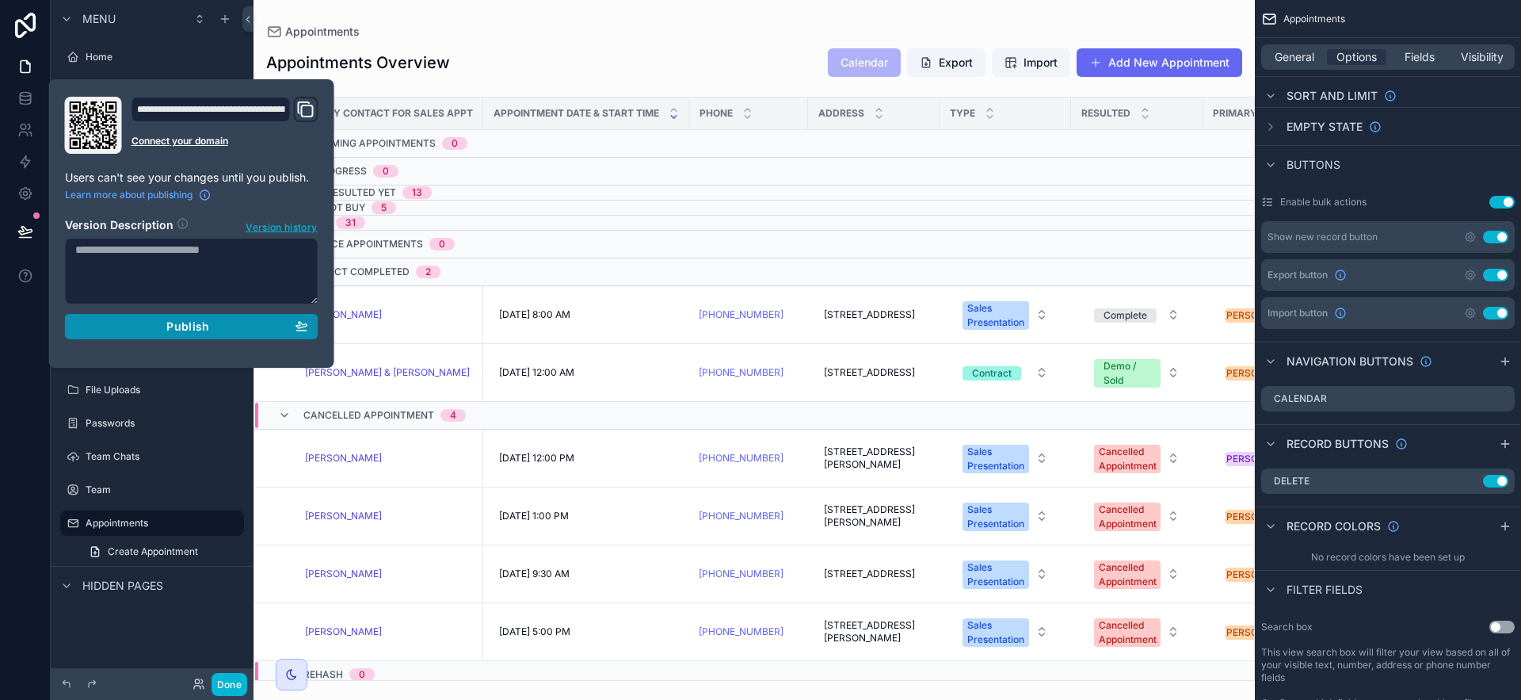
click at [167, 326] on span "Publish" at bounding box center [187, 326] width 43 height 14
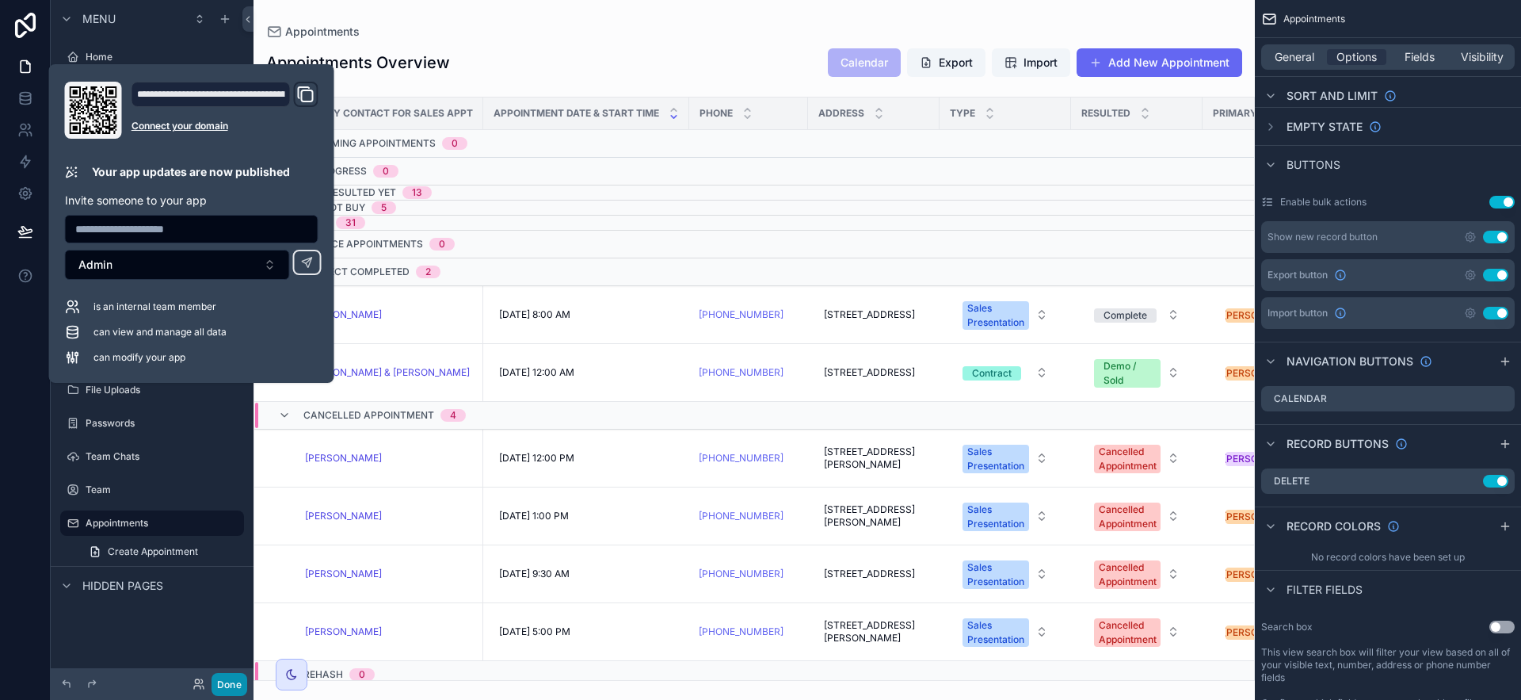
click at [231, 680] on button "Done" at bounding box center [230, 684] width 36 height 23
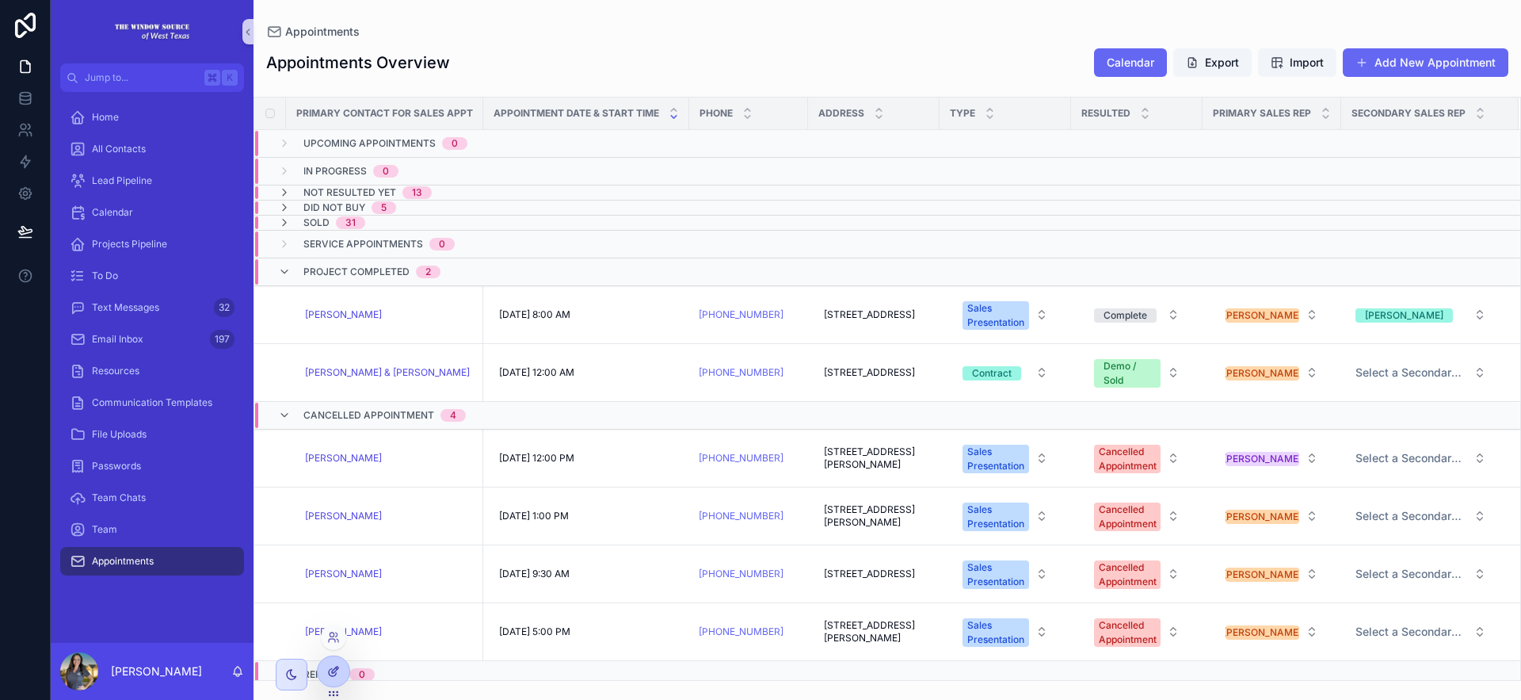
click at [330, 677] on icon at bounding box center [333, 671] width 13 height 13
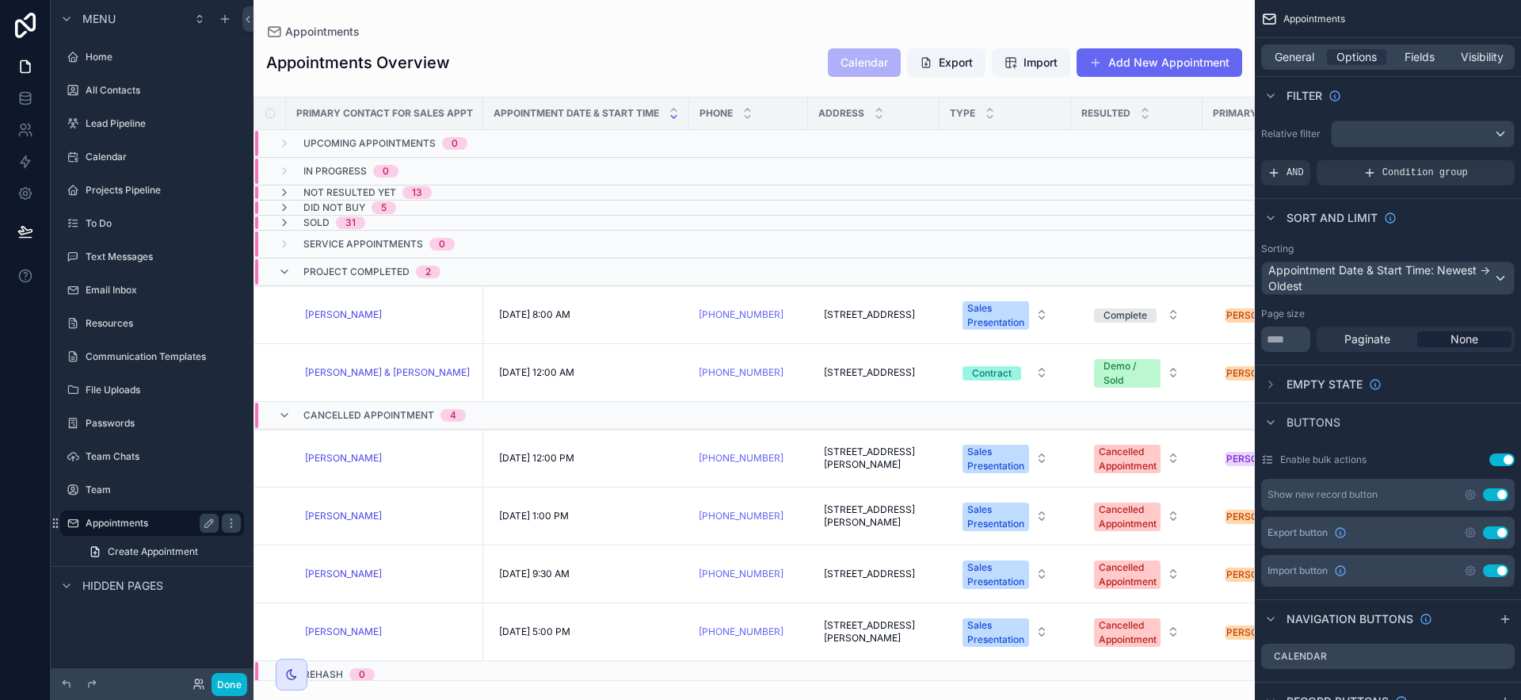
click at [160, 517] on label "Appointments" at bounding box center [149, 523] width 127 height 13
click at [132, 490] on label "Team" at bounding box center [149, 489] width 127 height 13
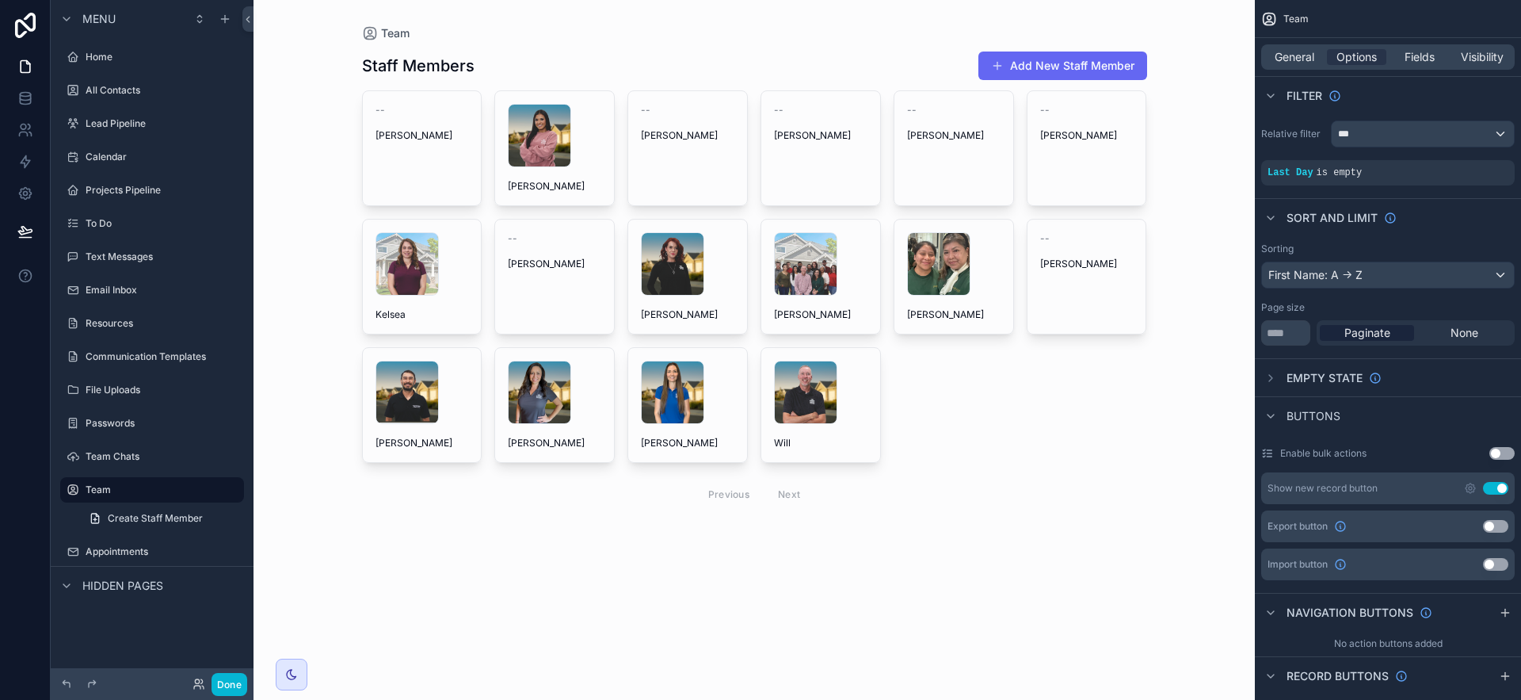
click at [53, 545] on div "Appointments" at bounding box center [152, 551] width 203 height 29
click at [87, 551] on label "Appointments" at bounding box center [149, 551] width 127 height 13
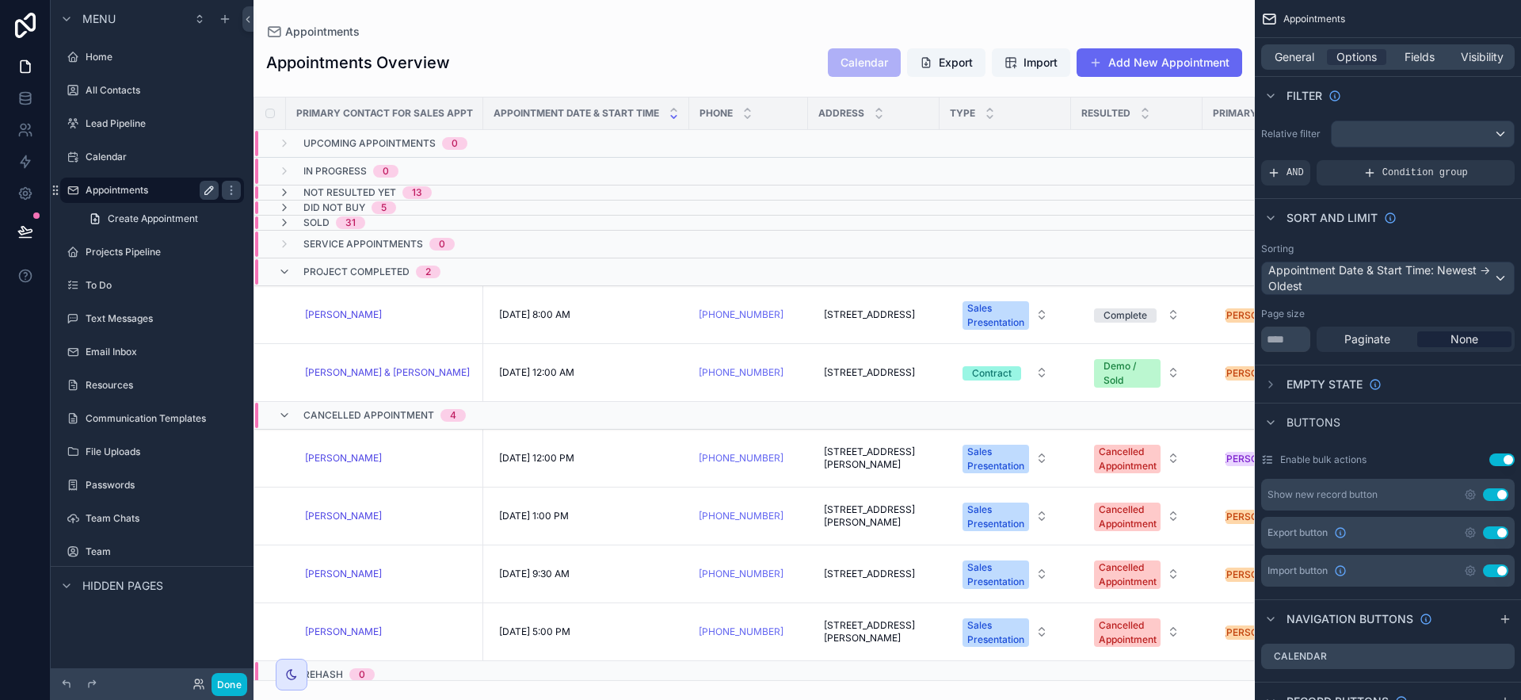
click at [203, 191] on icon "scrollable content" at bounding box center [209, 190] width 13 height 13
click at [183, 195] on input "**********" at bounding box center [140, 190] width 108 height 19
type input "**********"
click at [225, 189] on icon "scrollable content" at bounding box center [231, 190] width 13 height 13
click at [177, 221] on span "Create Appointment" at bounding box center [153, 218] width 90 height 13
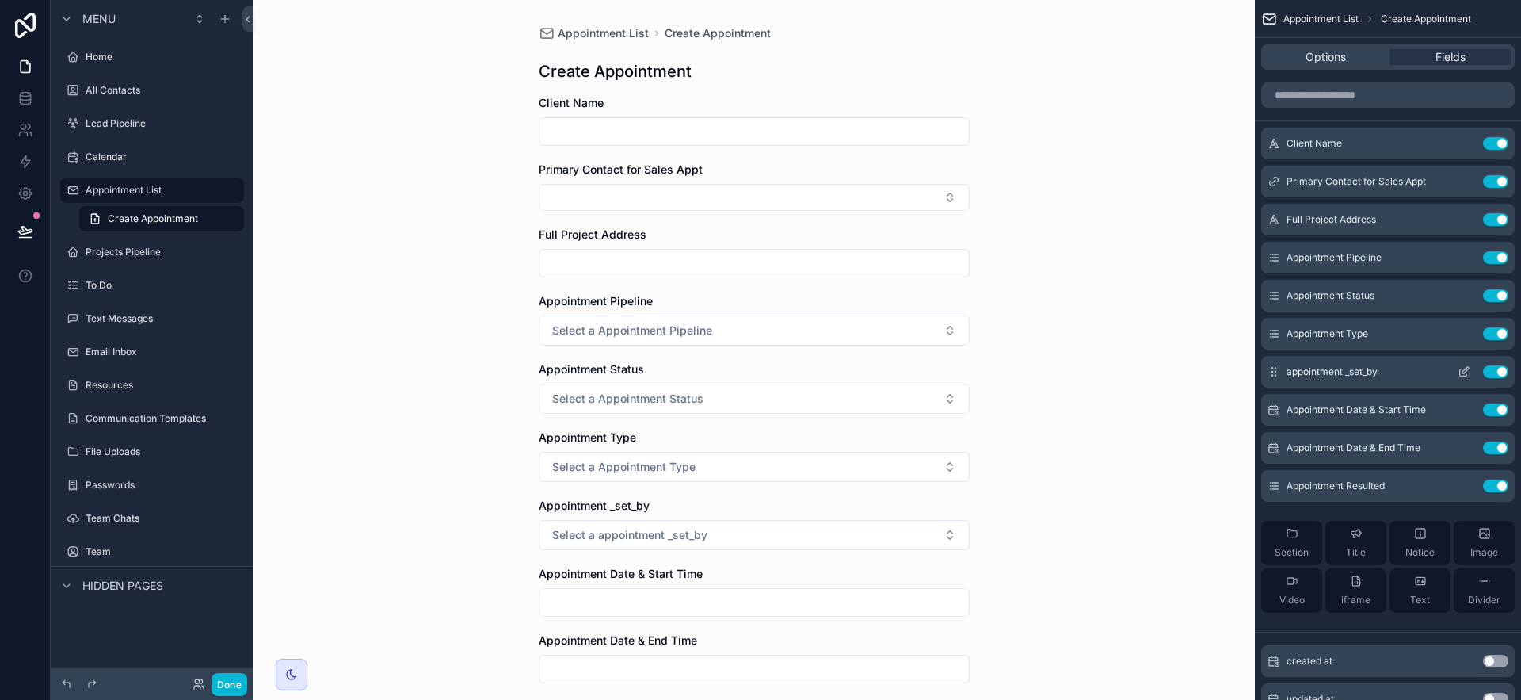
click at [1500, 374] on button "Use setting" at bounding box center [1495, 371] width 25 height 13
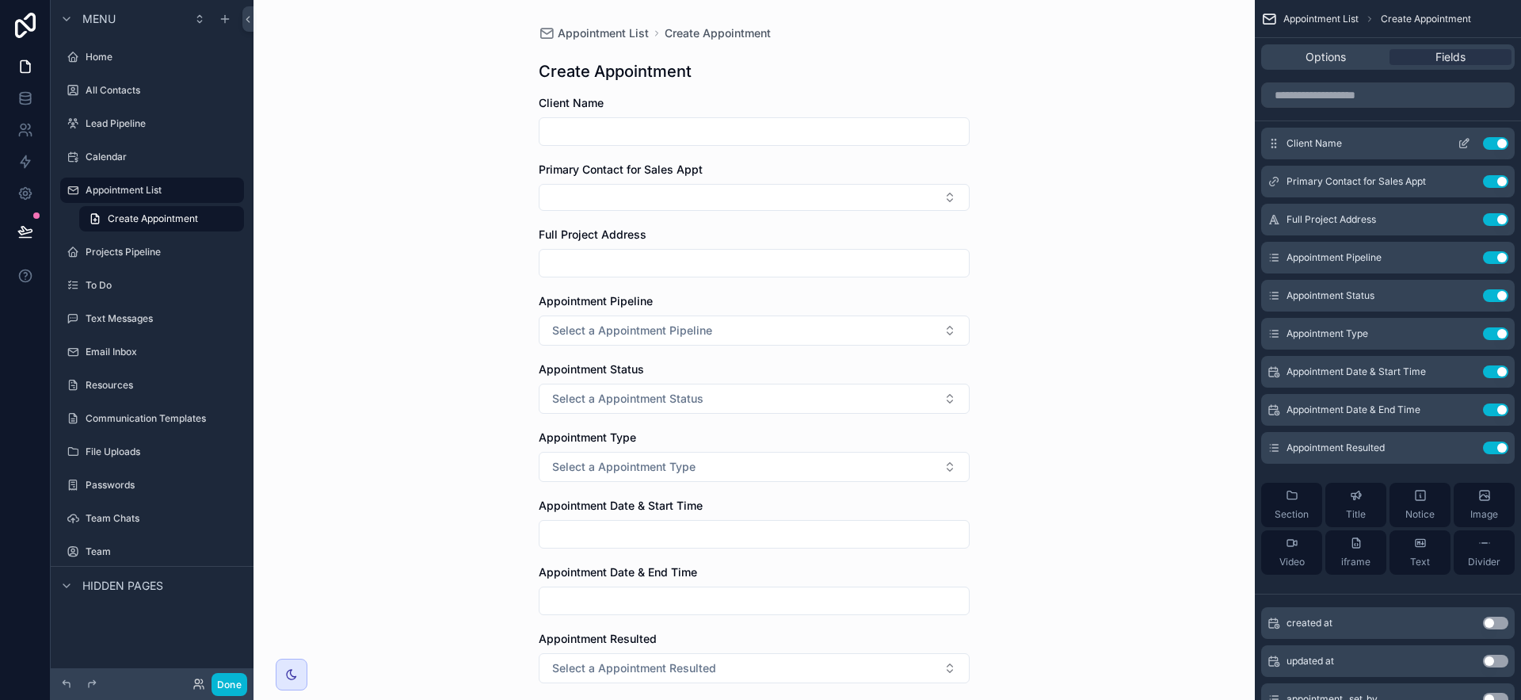
click at [1490, 143] on button "Use setting" at bounding box center [1495, 143] width 25 height 13
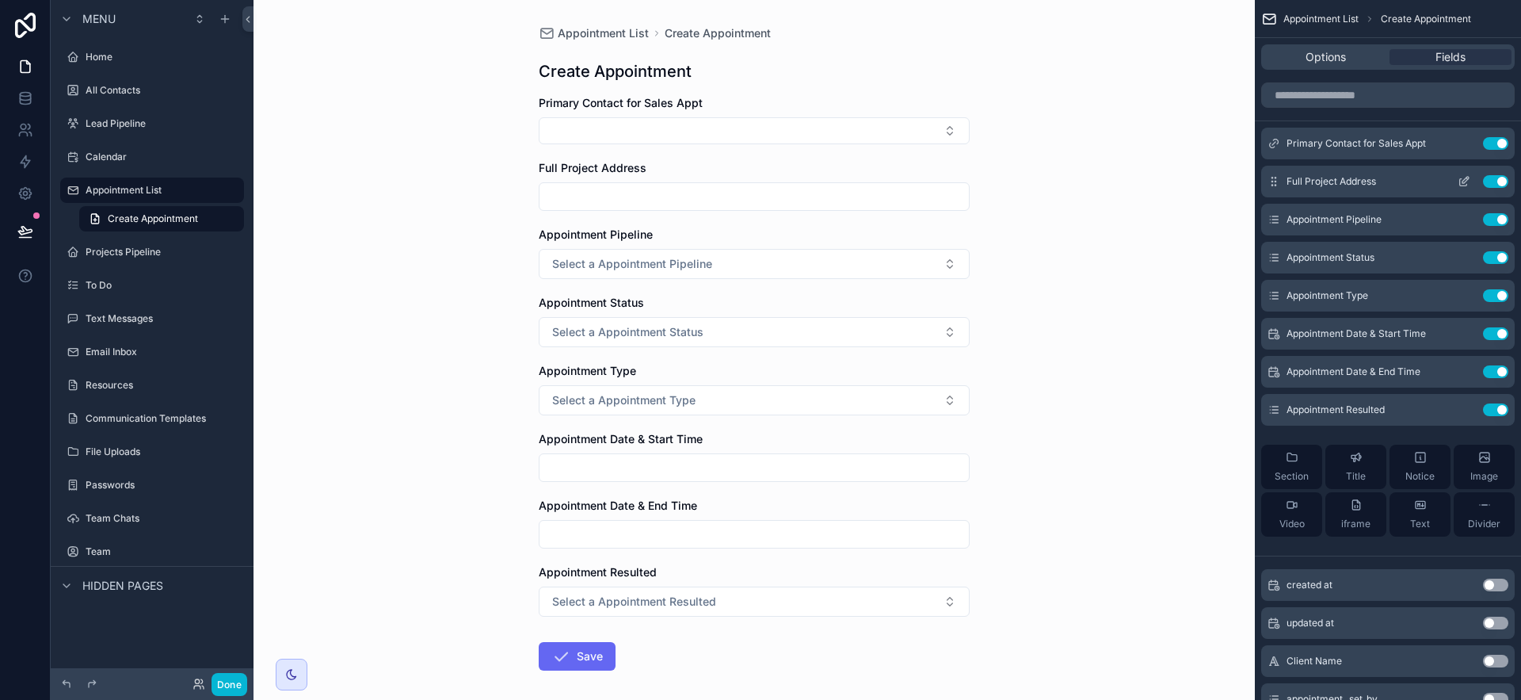
click at [1493, 179] on button "Use setting" at bounding box center [1495, 181] width 25 height 13
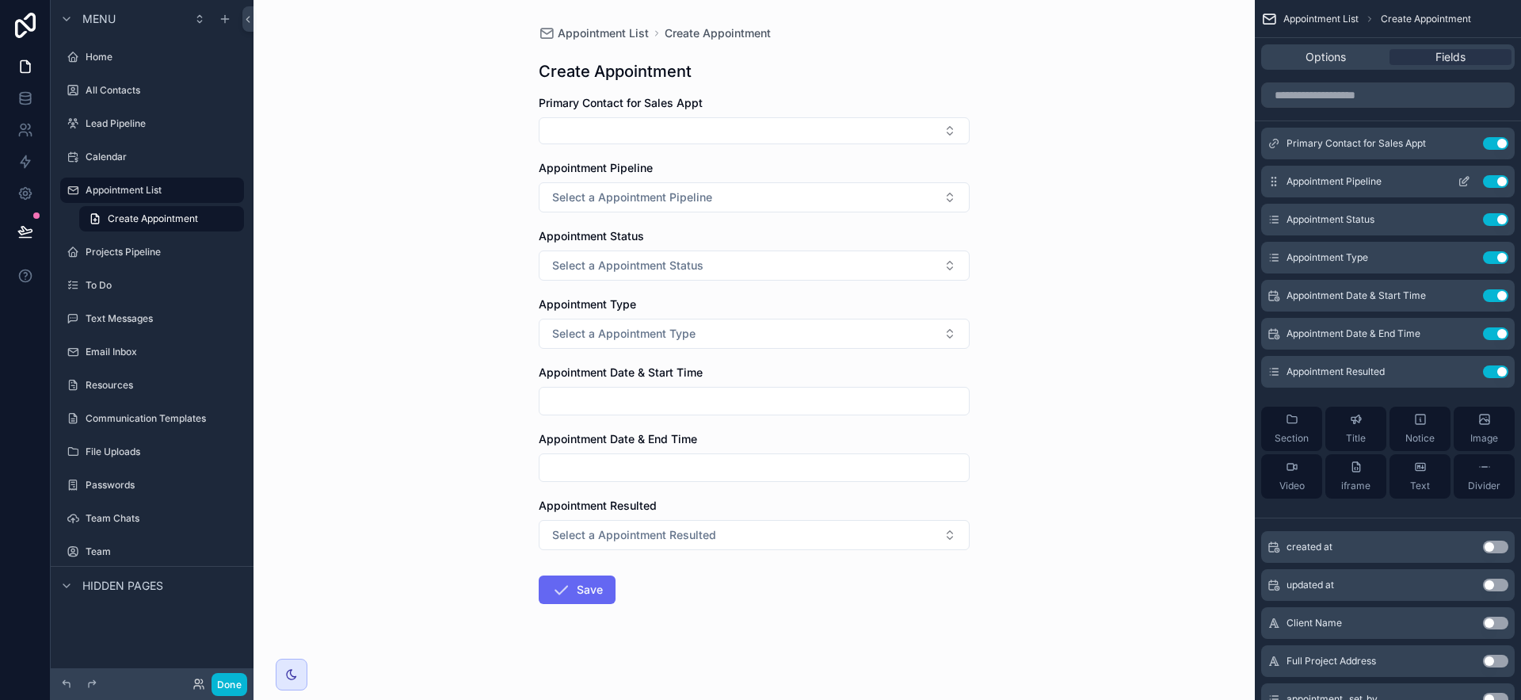
click at [1494, 182] on button "Use setting" at bounding box center [1495, 181] width 25 height 13
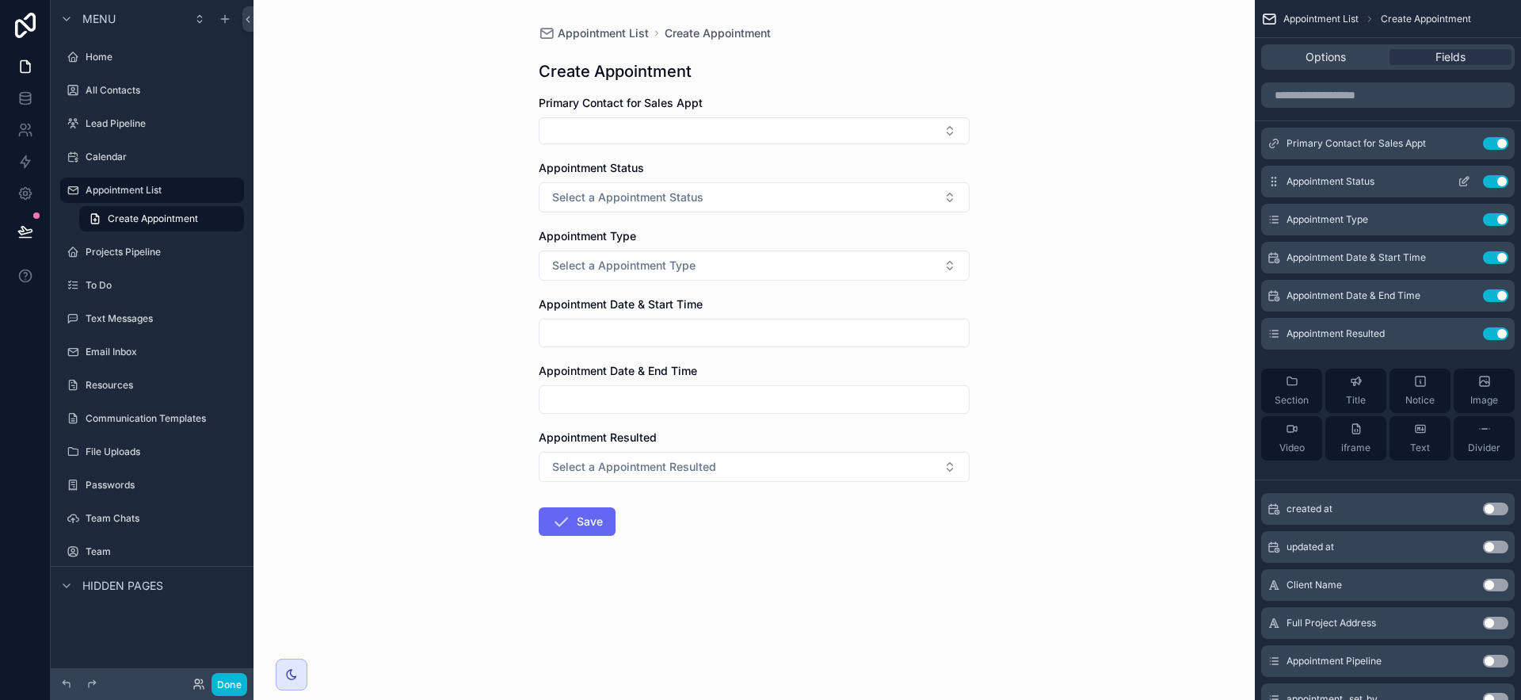
click at [1493, 184] on button "Use setting" at bounding box center [1495, 181] width 25 height 13
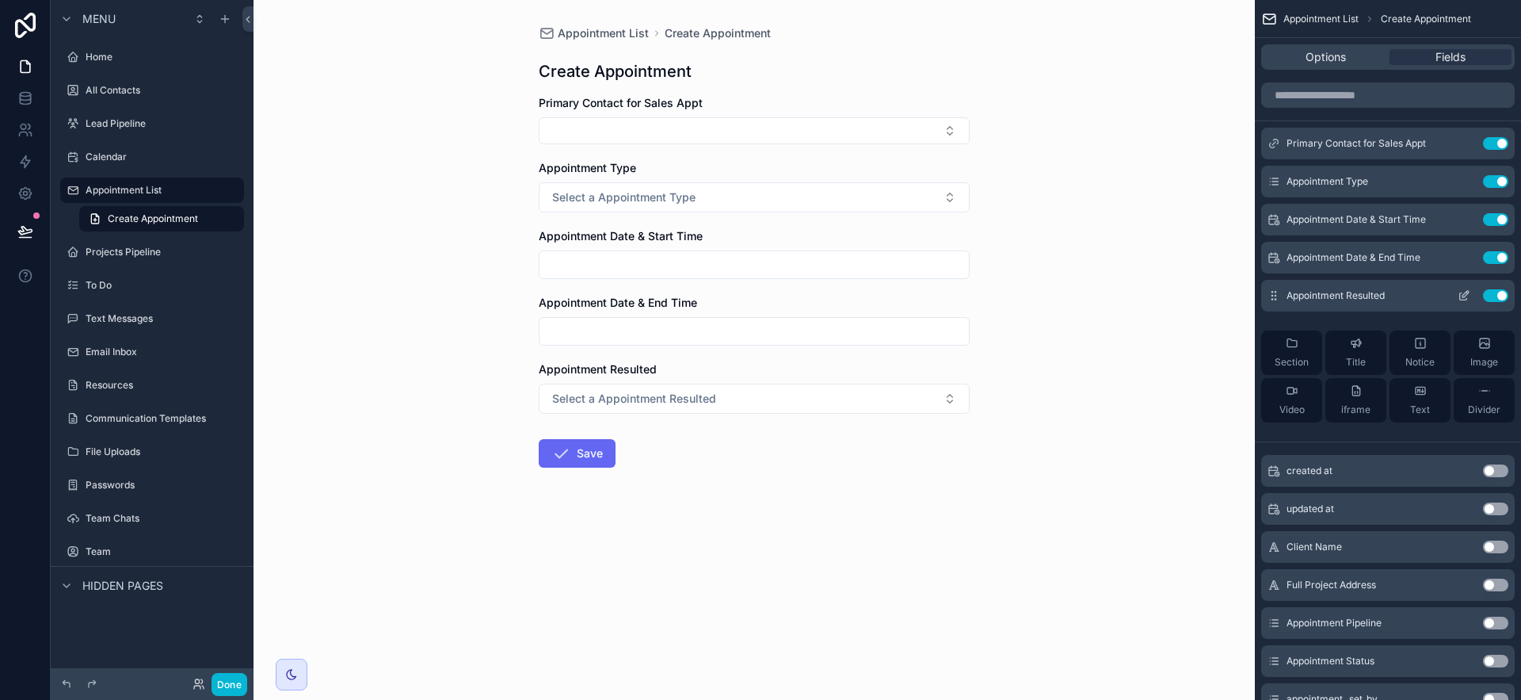
click at [1500, 292] on button "Use setting" at bounding box center [1495, 295] width 25 height 13
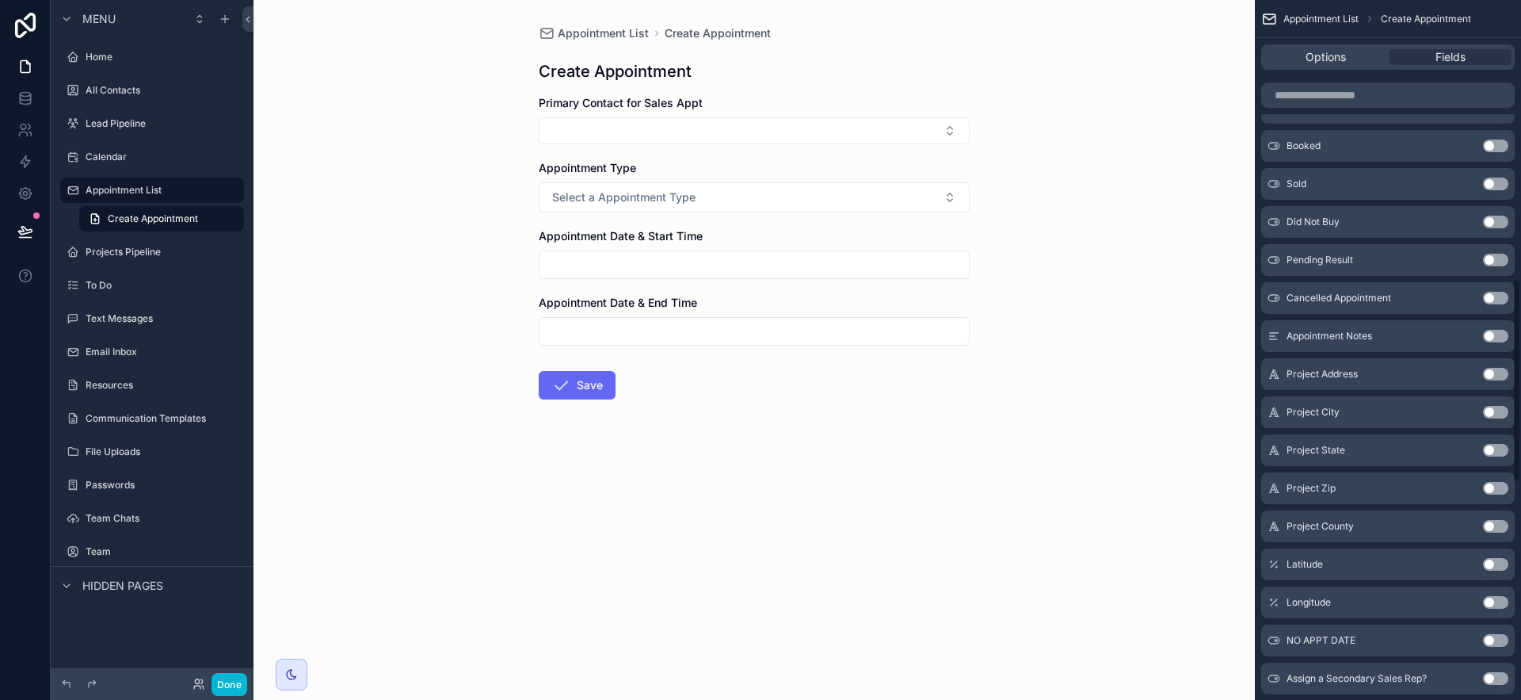
scroll to position [999, 0]
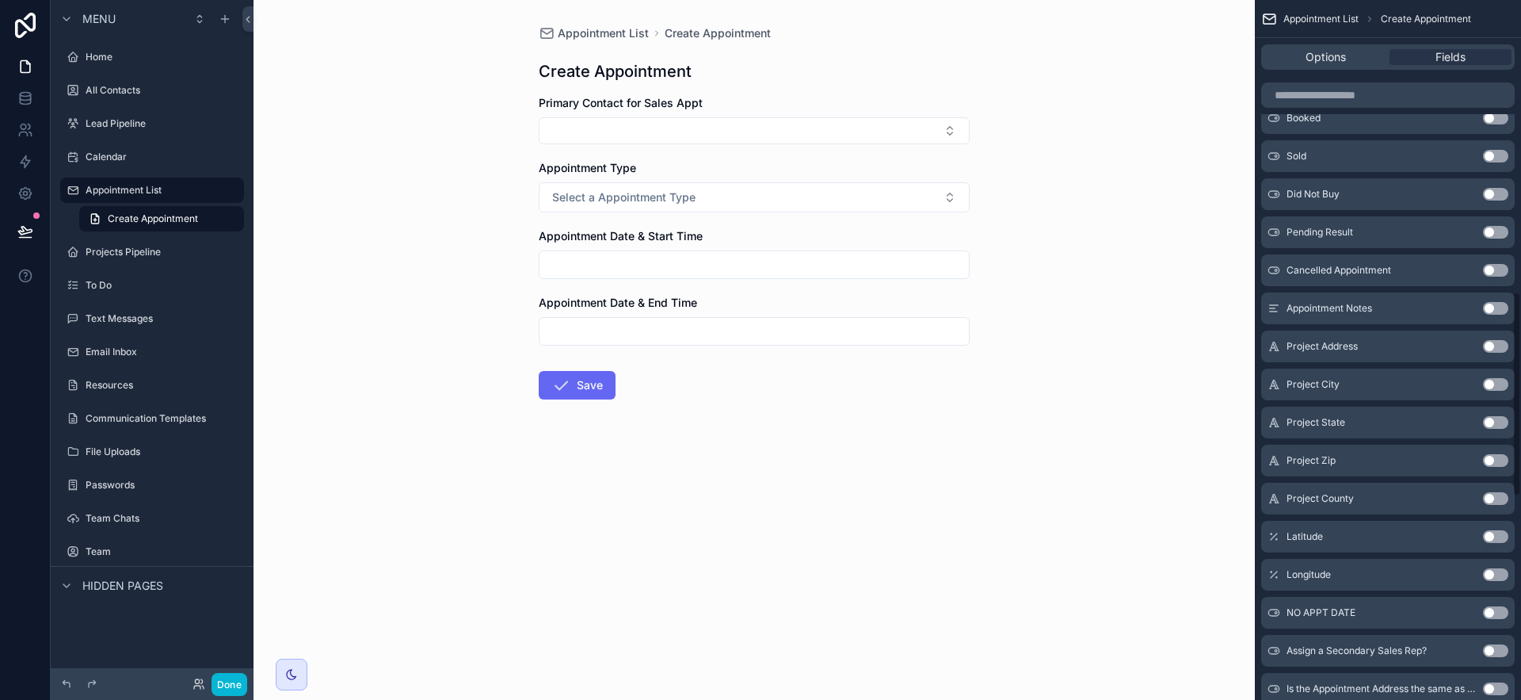
click at [1501, 350] on button "Use setting" at bounding box center [1495, 346] width 25 height 13
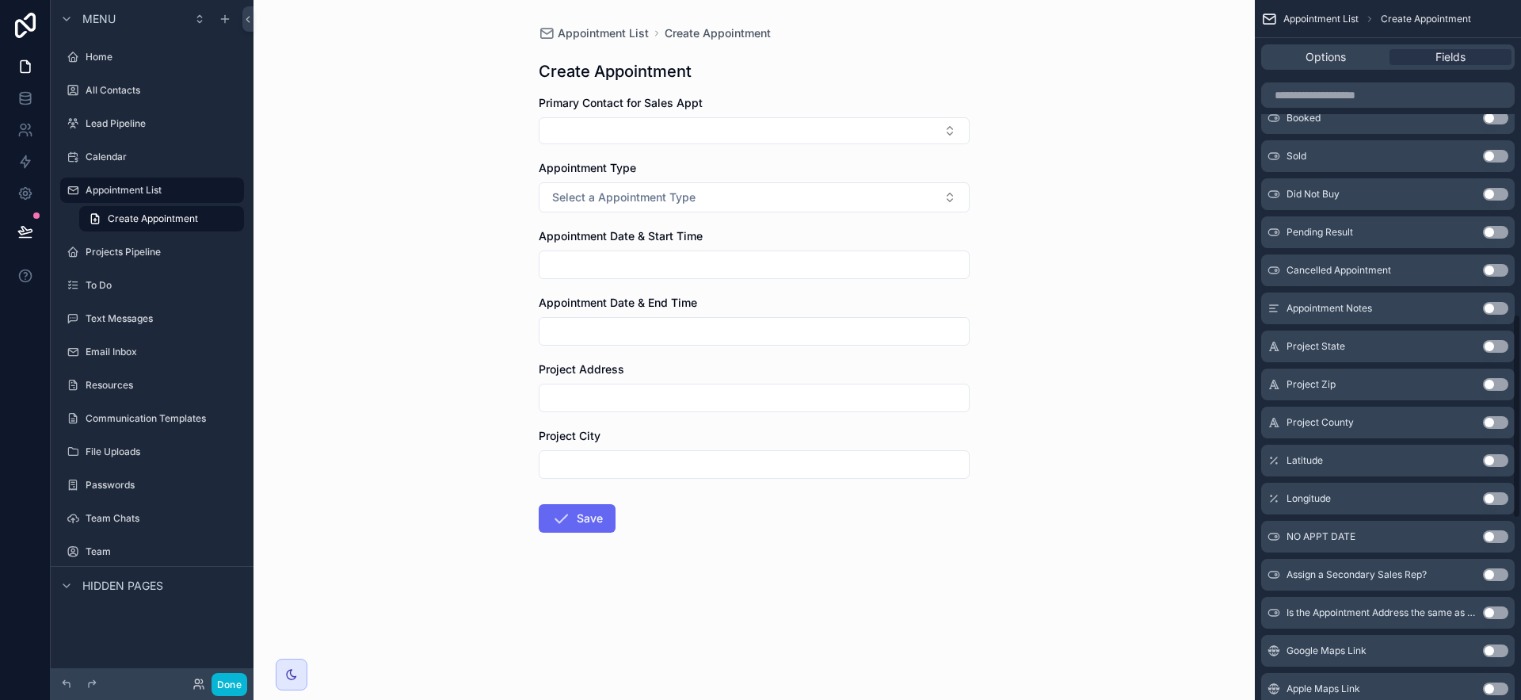
click at [1501, 349] on button "Use setting" at bounding box center [1495, 346] width 25 height 13
click at [1501, 350] on button "Use setting" at bounding box center [1495, 346] width 25 height 13
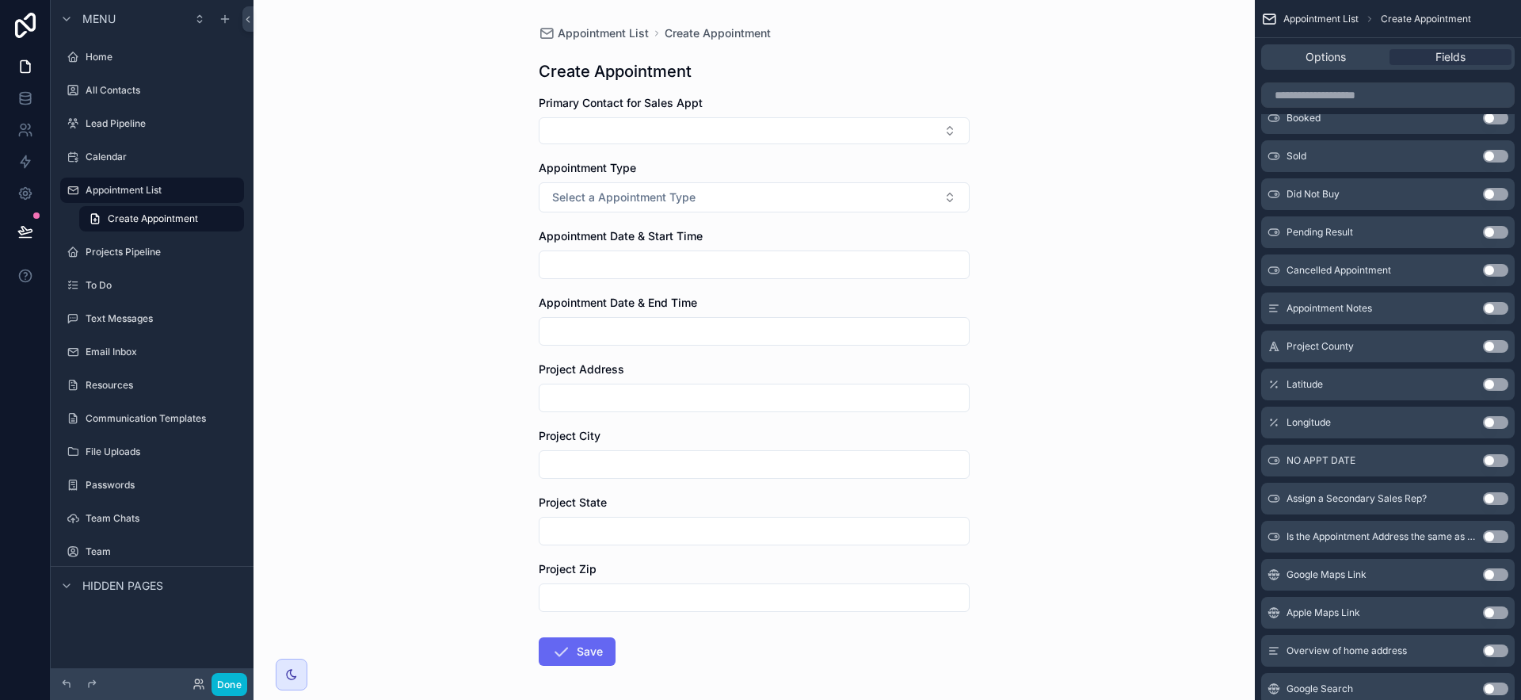
click at [1501, 350] on button "Use setting" at bounding box center [1495, 346] width 25 height 13
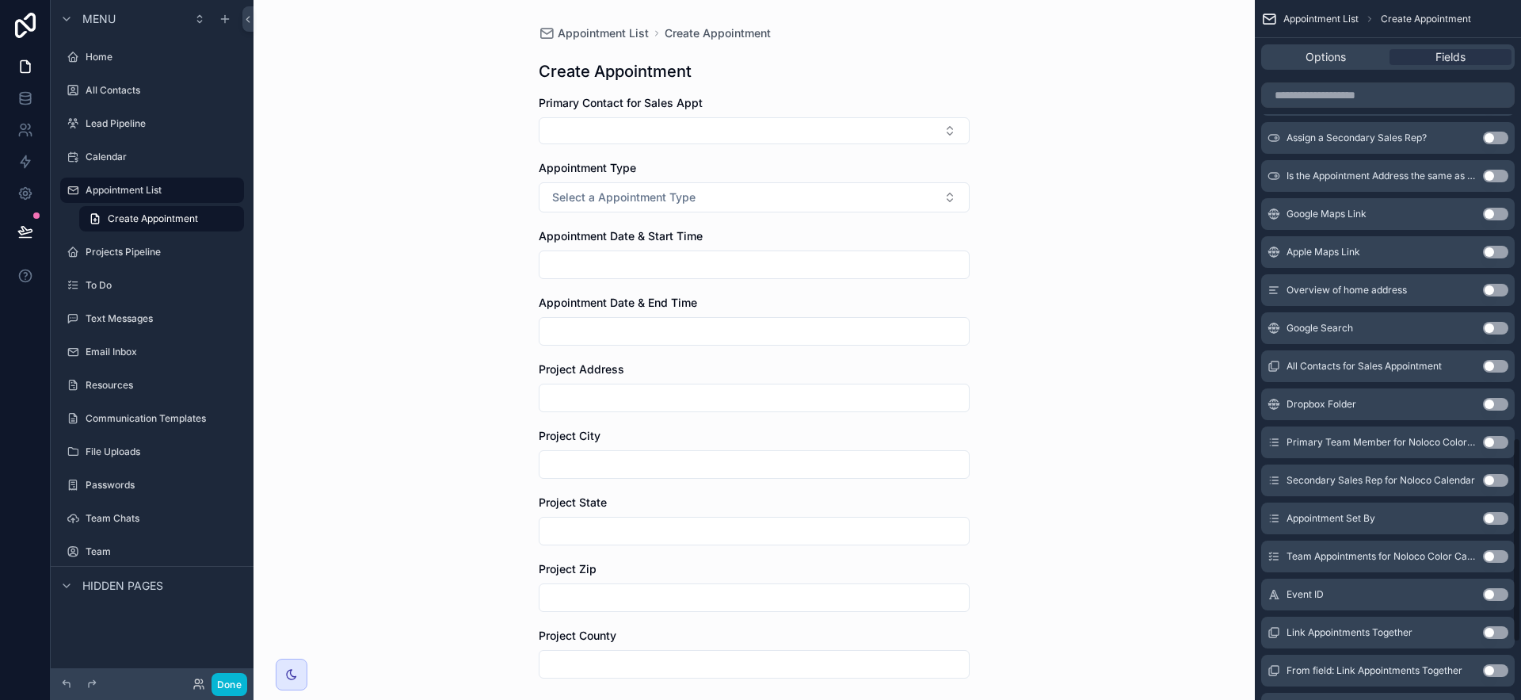
scroll to position [1512, 0]
click at [1496, 360] on button "Use setting" at bounding box center [1495, 365] width 25 height 13
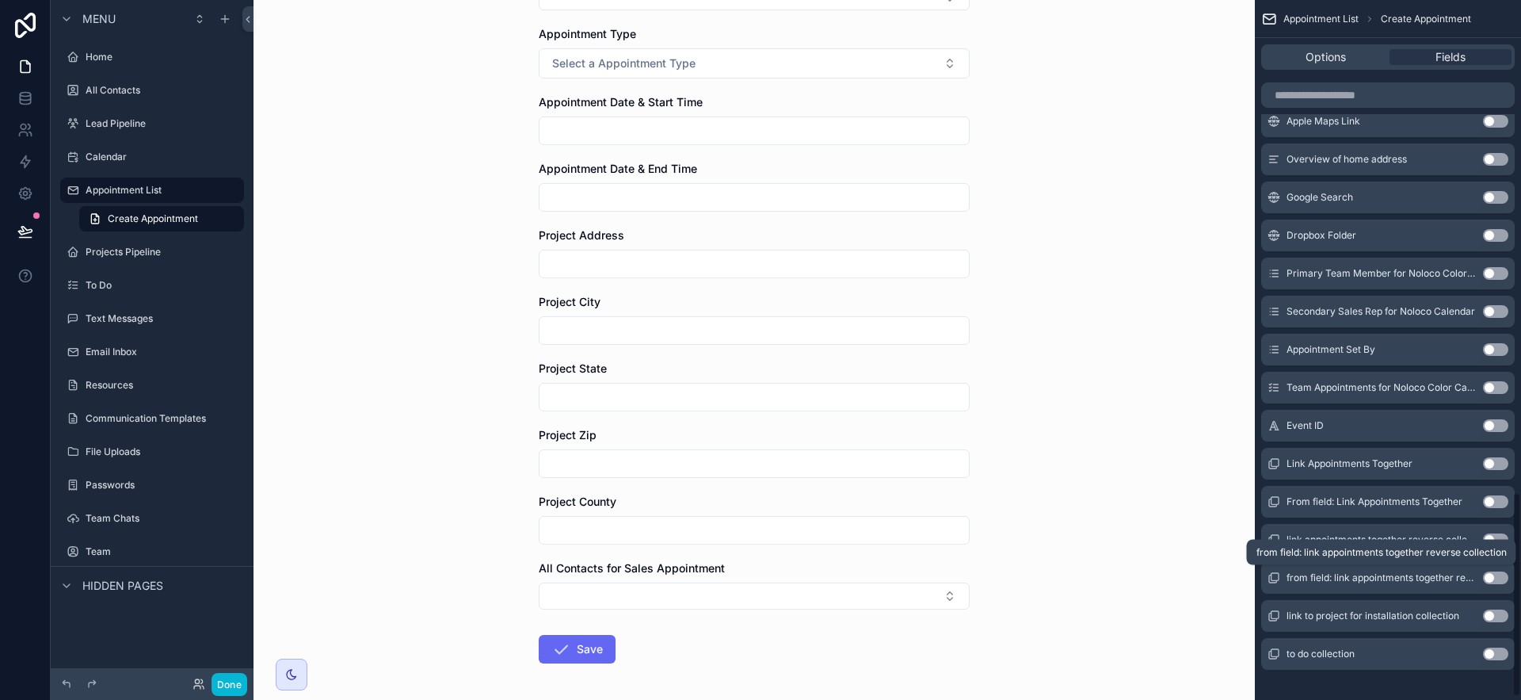
scroll to position [1683, 0]
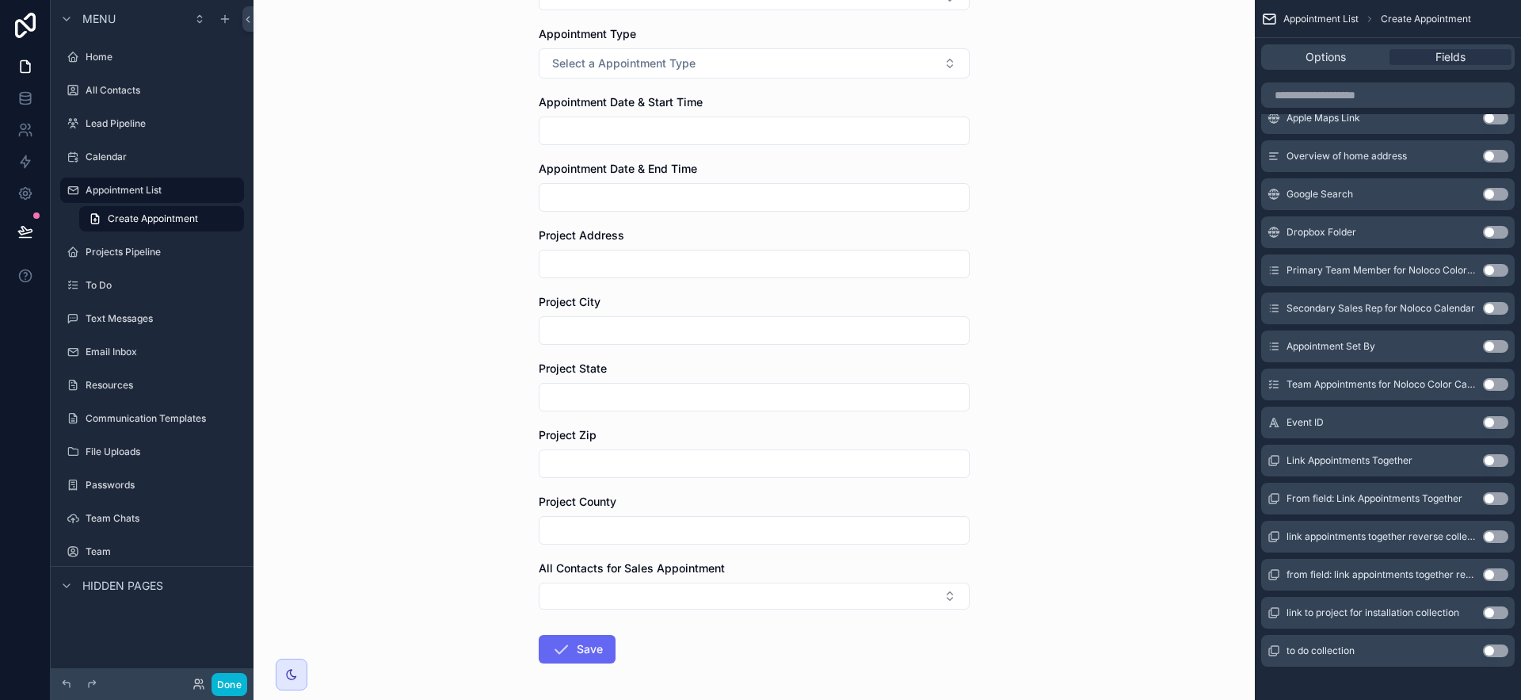
click at [1493, 348] on button "Use setting" at bounding box center [1495, 346] width 25 height 13
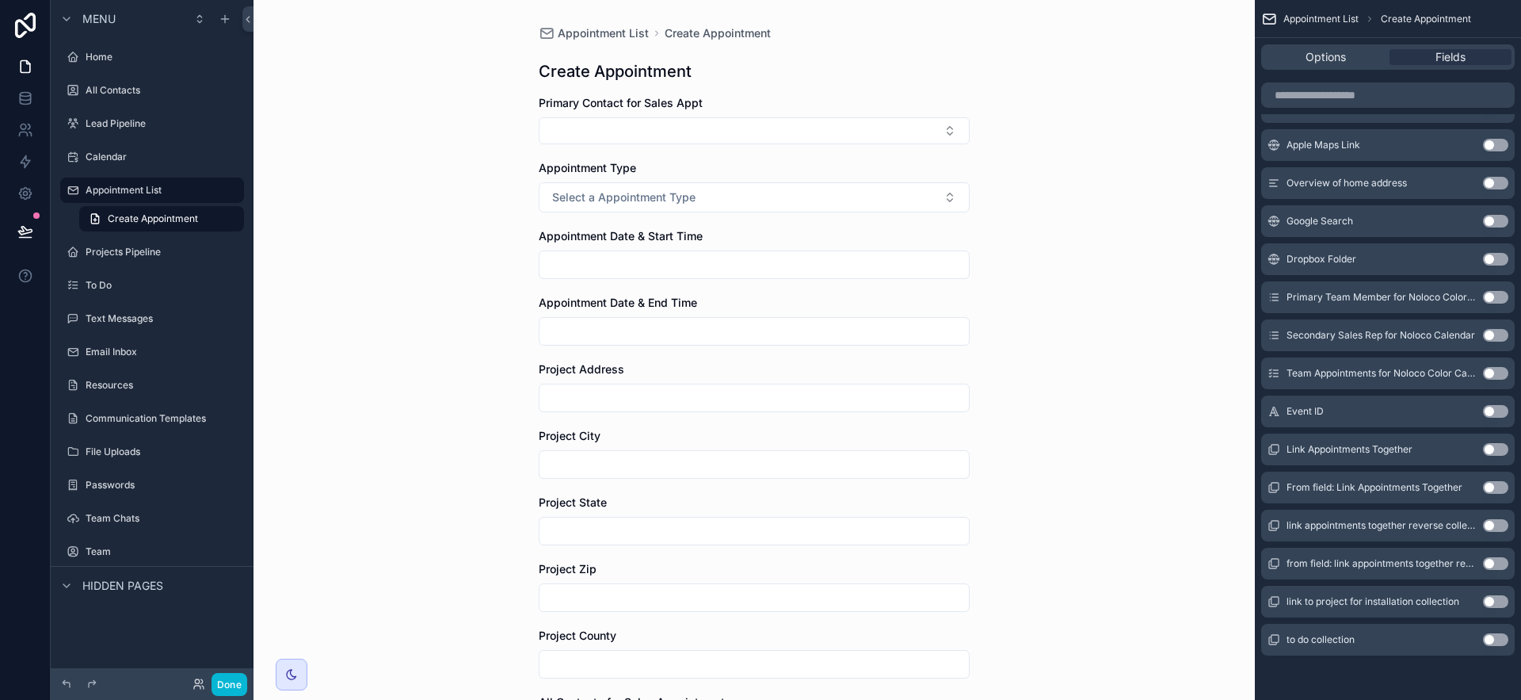
click at [1498, 296] on button "Use setting" at bounding box center [1495, 297] width 25 height 13
click at [1491, 335] on button "Use setting" at bounding box center [1495, 335] width 25 height 13
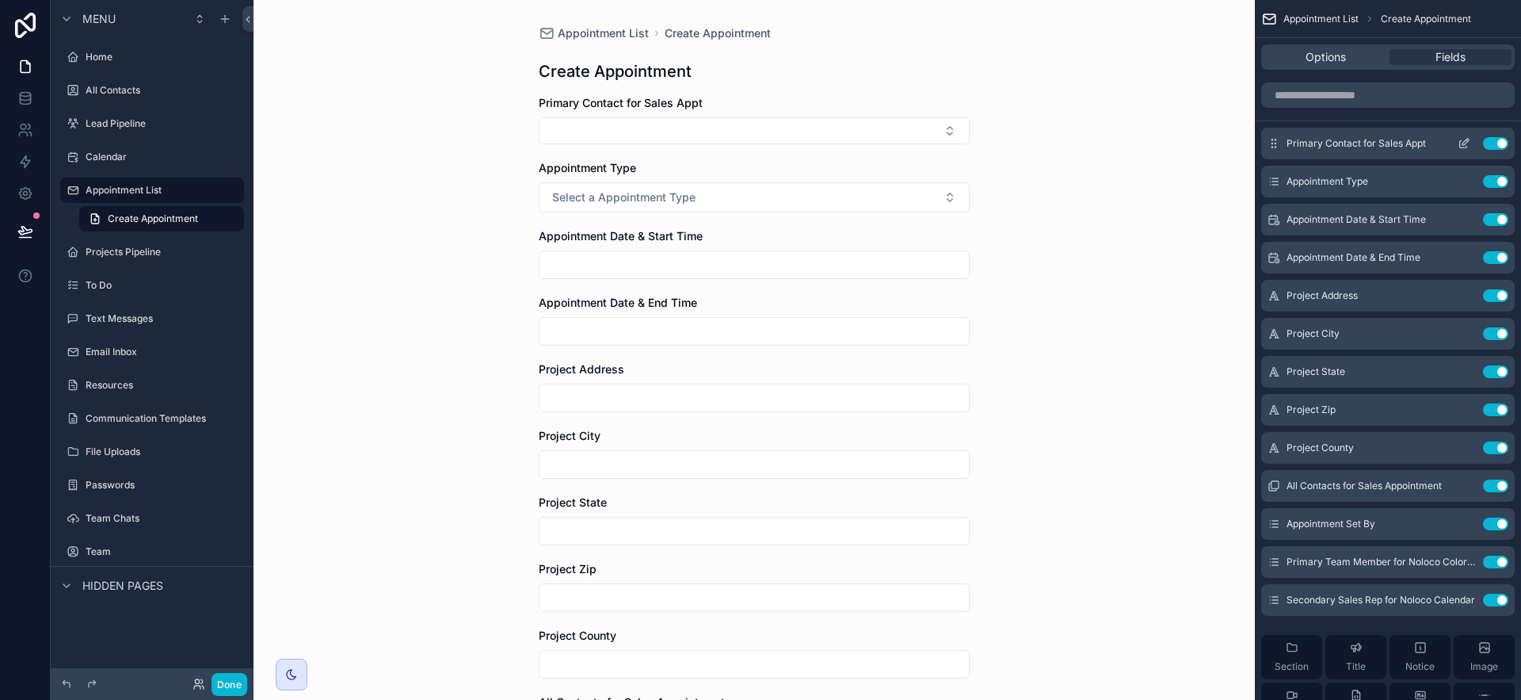
click at [1462, 143] on icon "scrollable content" at bounding box center [1465, 142] width 6 height 6
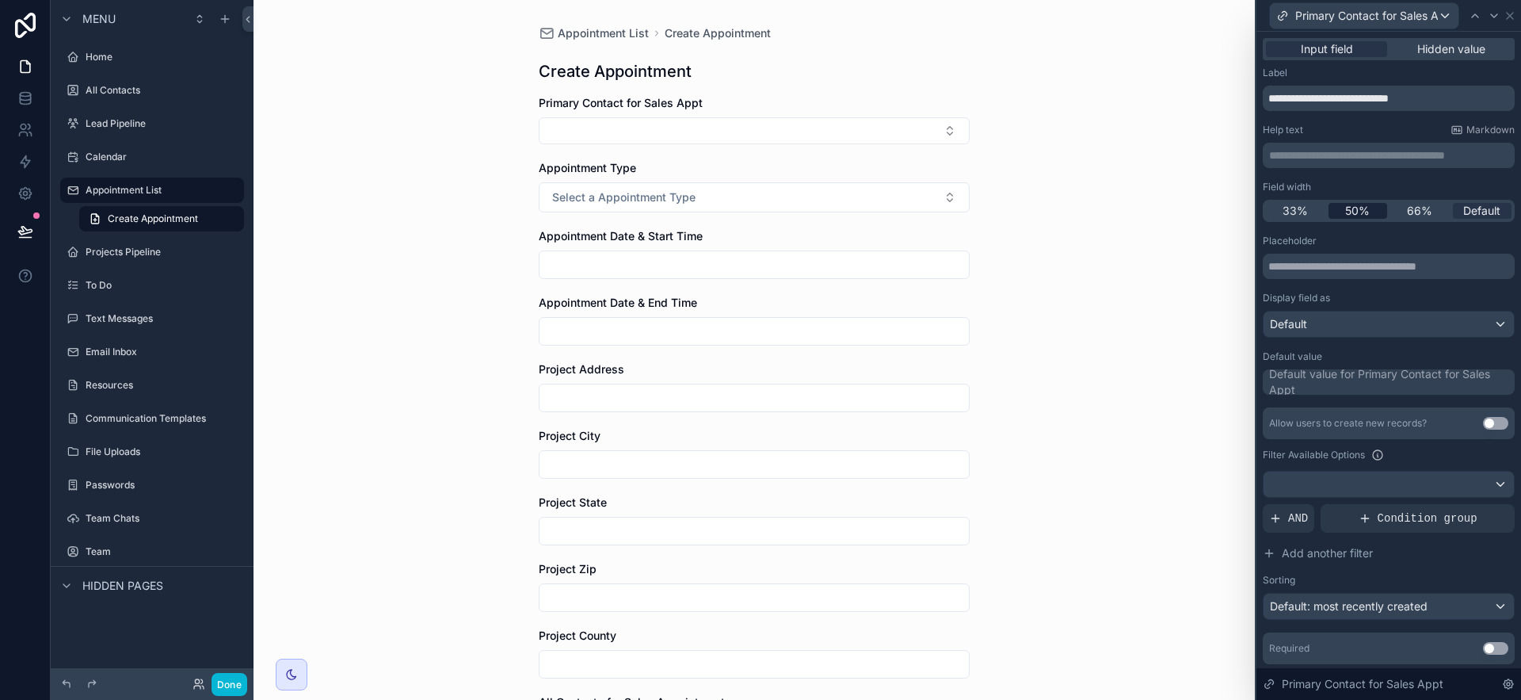
click at [1358, 212] on span "50%" at bounding box center [1357, 211] width 25 height 16
click at [1509, 17] on icon at bounding box center [1510, 16] width 13 height 13
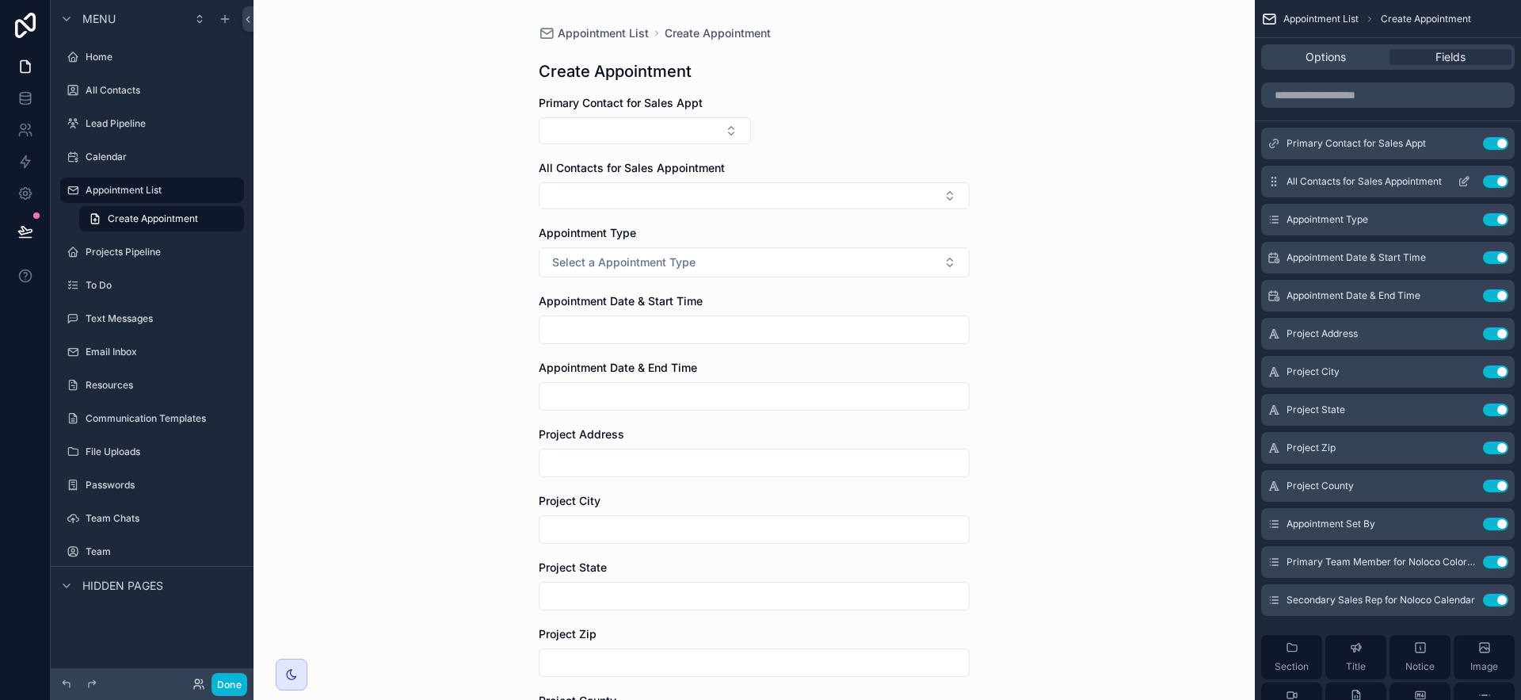
click at [1464, 179] on icon "scrollable content" at bounding box center [1465, 180] width 6 height 6
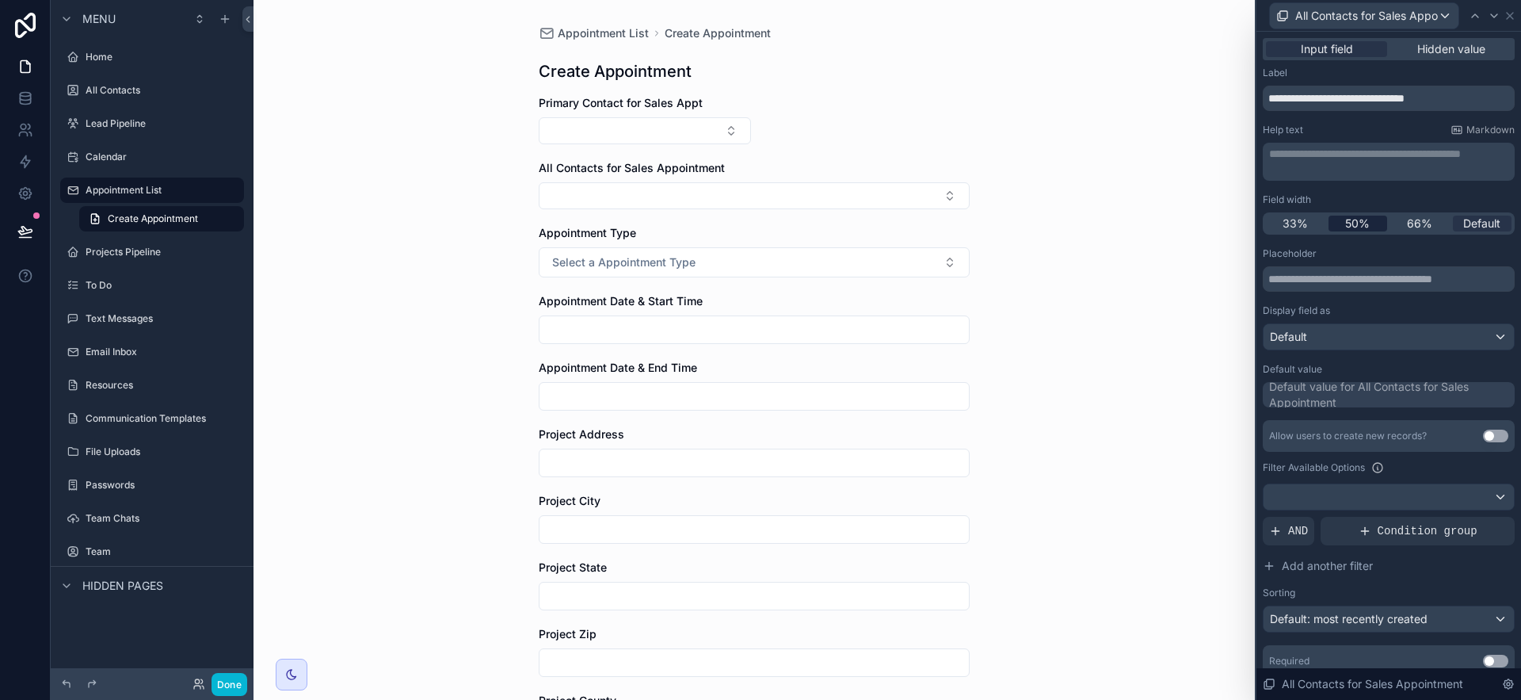
click at [1359, 226] on span "50%" at bounding box center [1357, 223] width 25 height 16
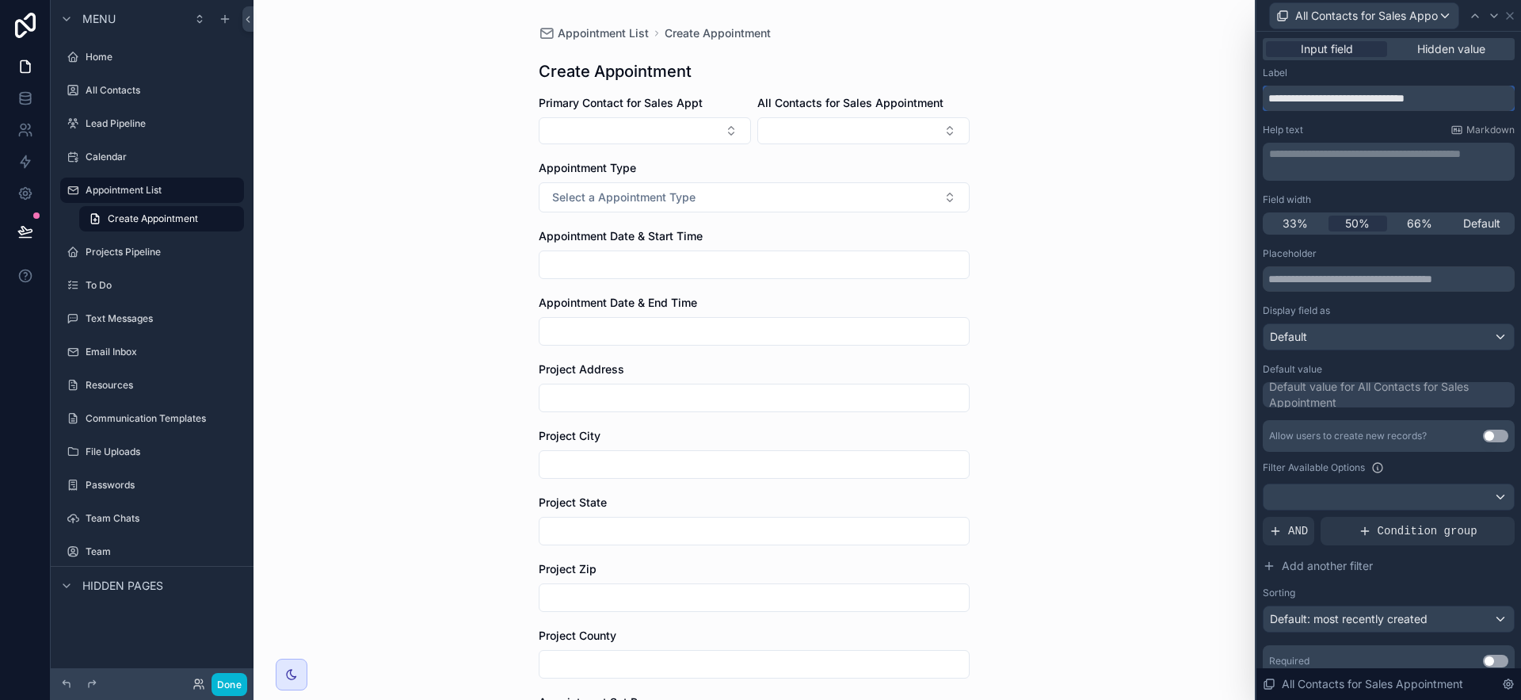
click at [1340, 97] on input "**********" at bounding box center [1389, 98] width 252 height 25
type input "**********"
click at [1510, 10] on icon at bounding box center [1510, 16] width 13 height 13
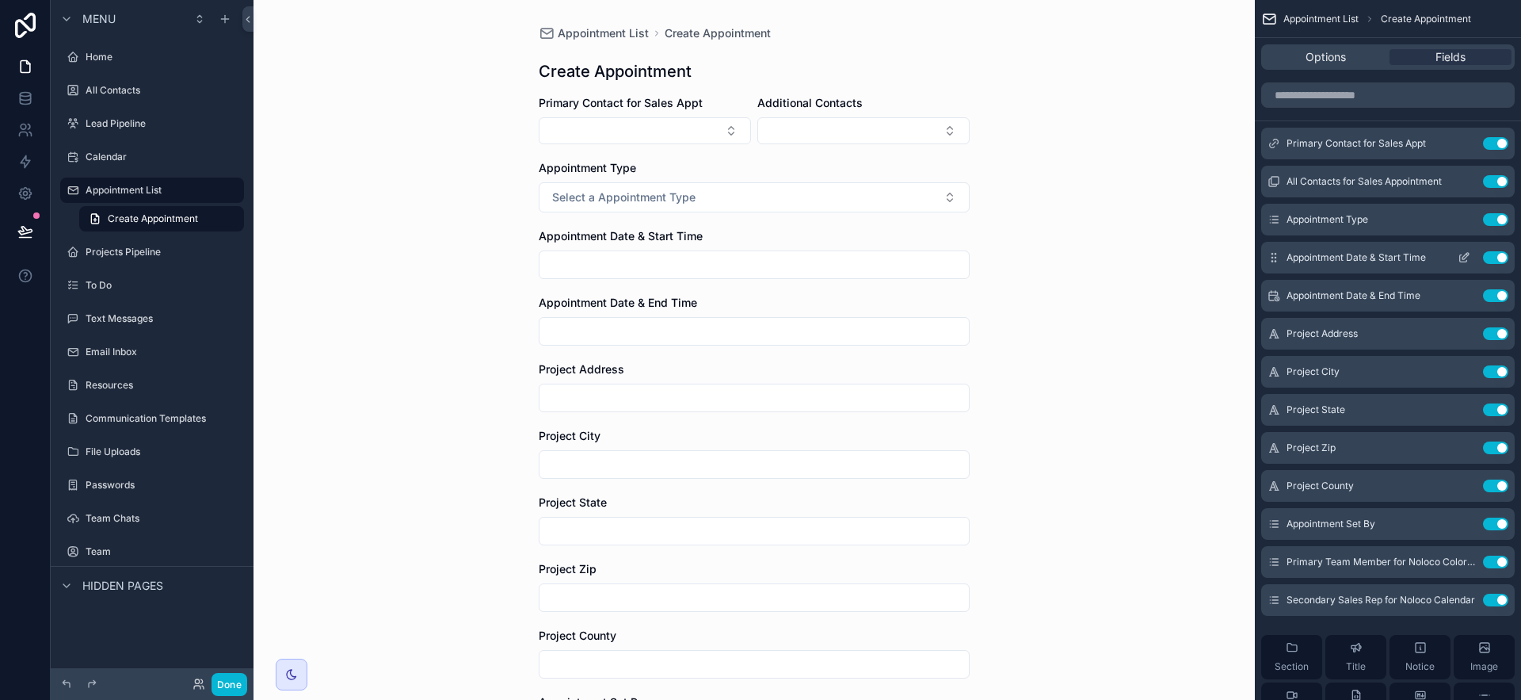
click at [1462, 262] on icon "scrollable content" at bounding box center [1464, 257] width 13 height 13
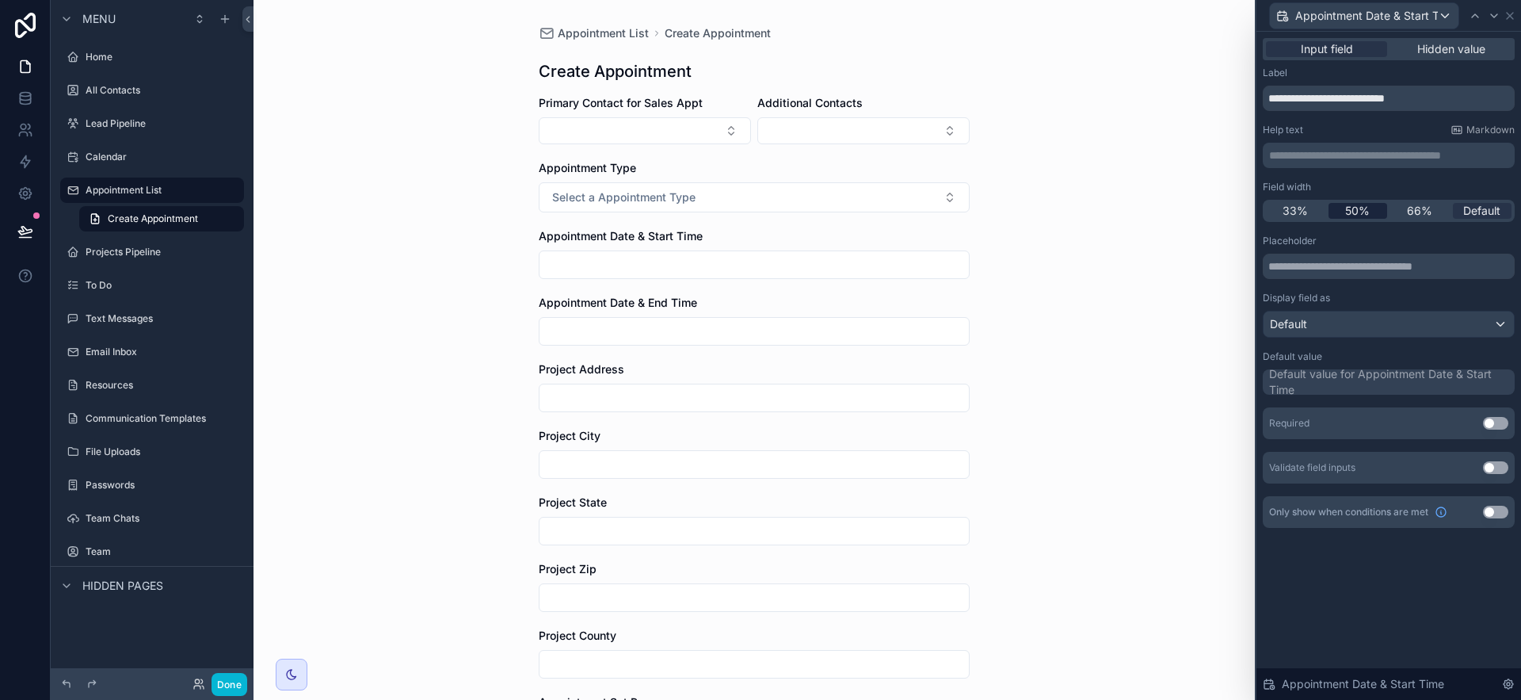
click at [1369, 204] on span "50%" at bounding box center [1357, 211] width 25 height 16
click at [1508, 17] on icon at bounding box center [1510, 16] width 6 height 6
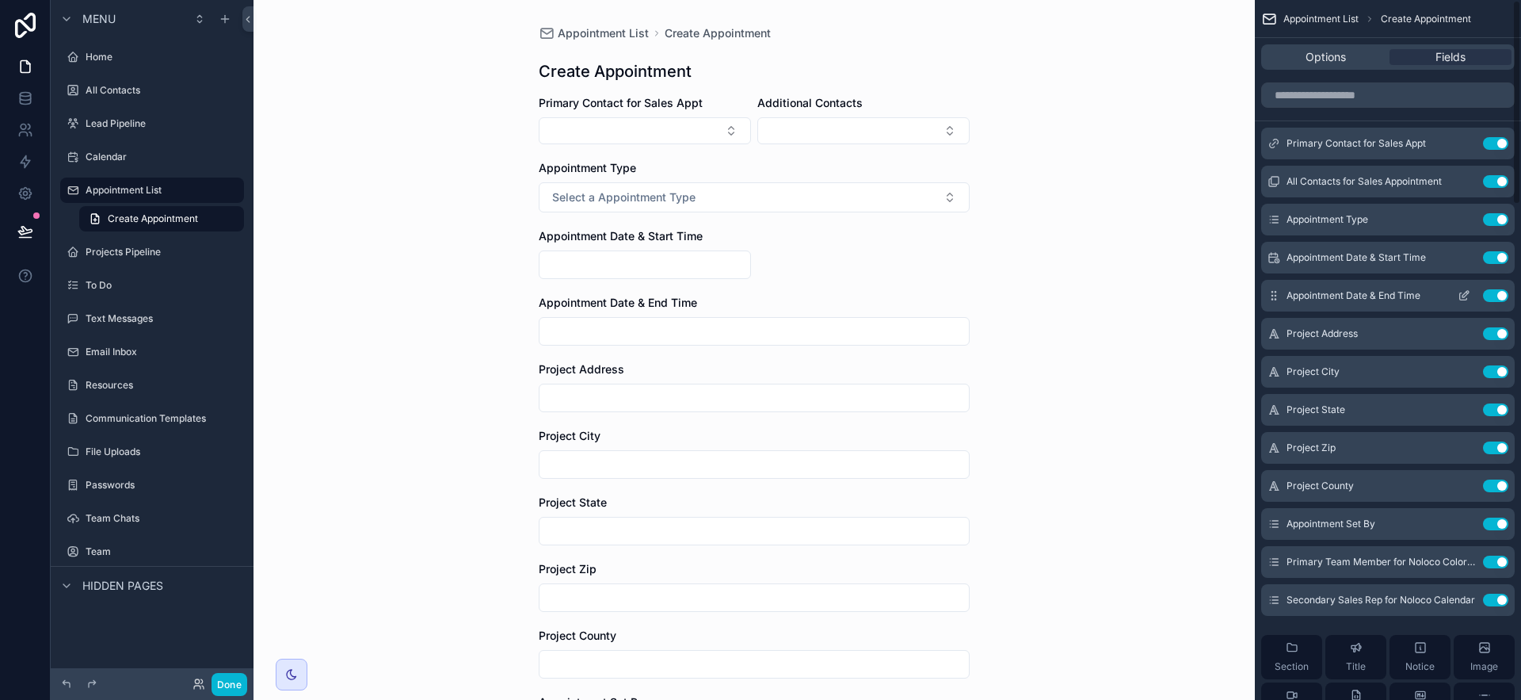
click at [1456, 292] on button "scrollable content" at bounding box center [1463, 295] width 25 height 13
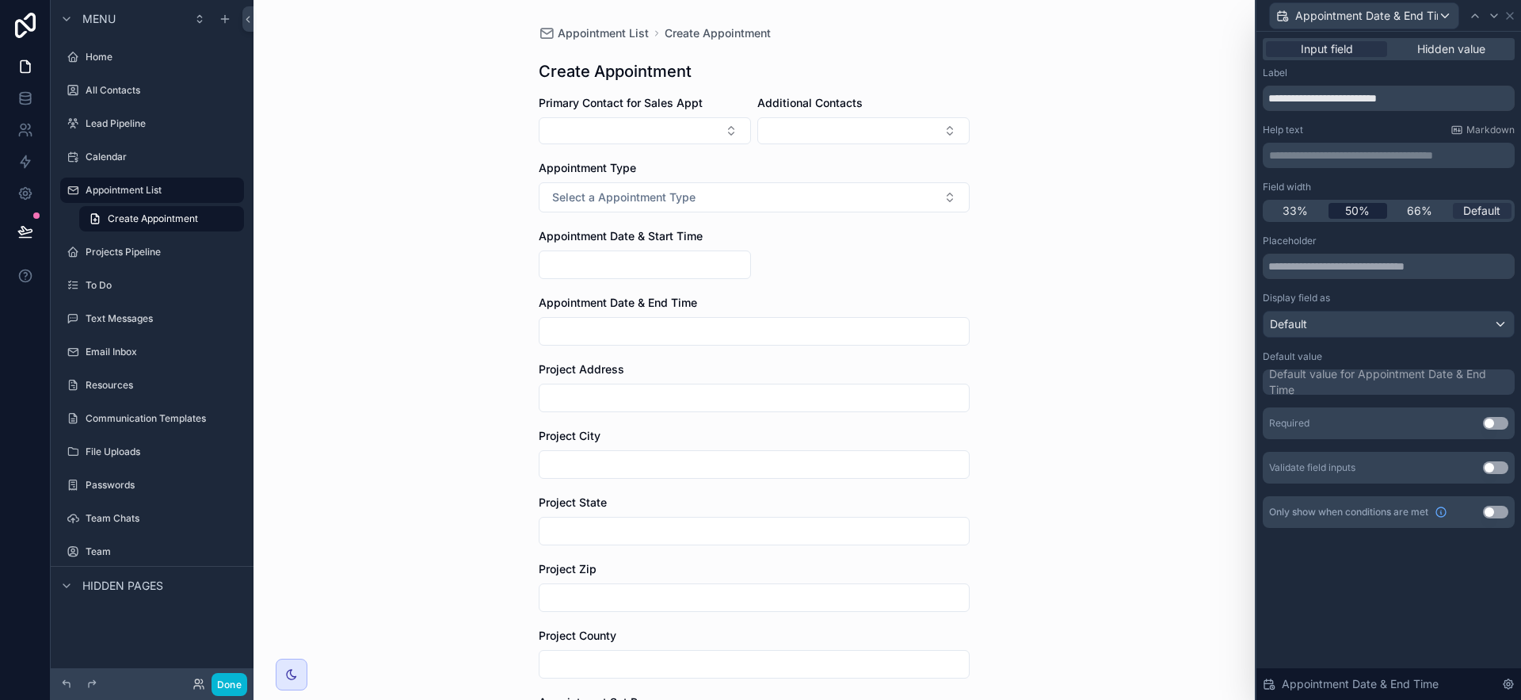
click at [1369, 212] on span "50%" at bounding box center [1357, 211] width 25 height 16
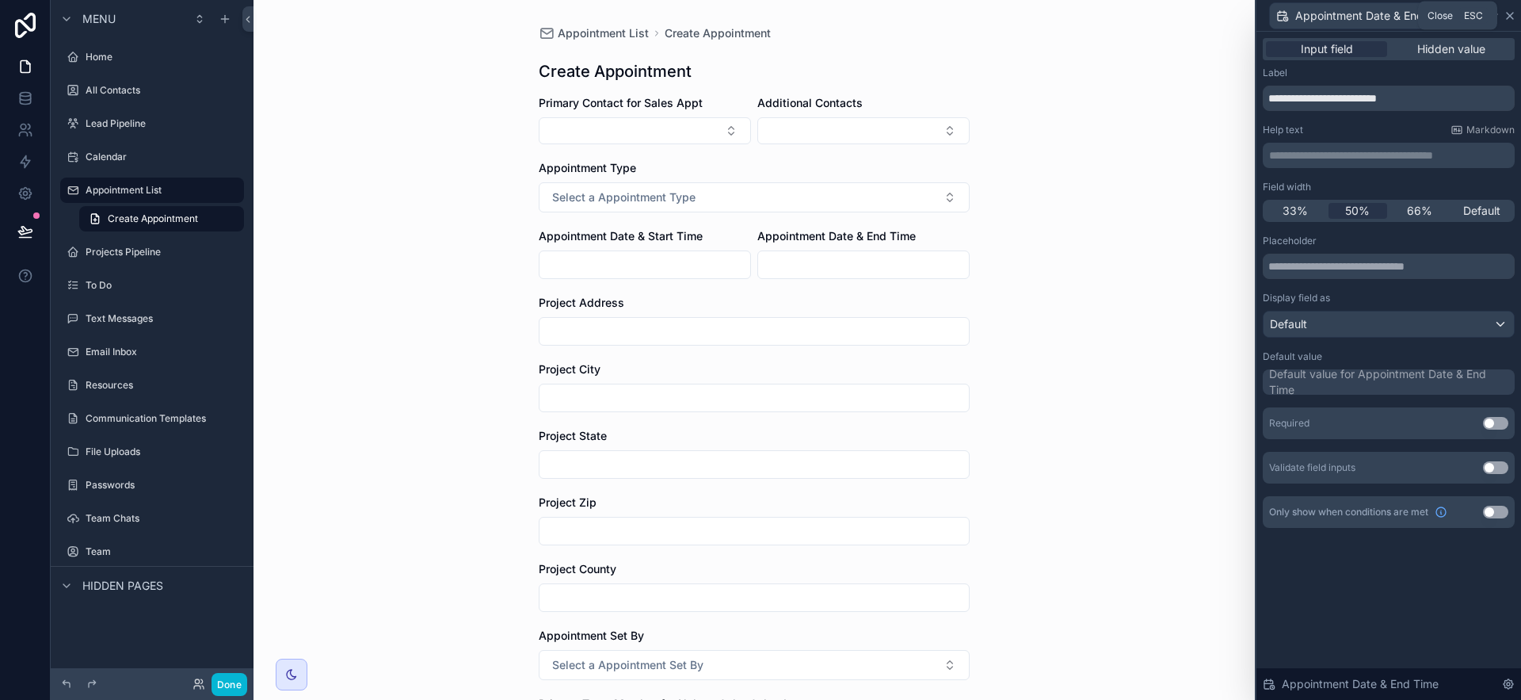
click at [1512, 13] on icon at bounding box center [1510, 16] width 13 height 13
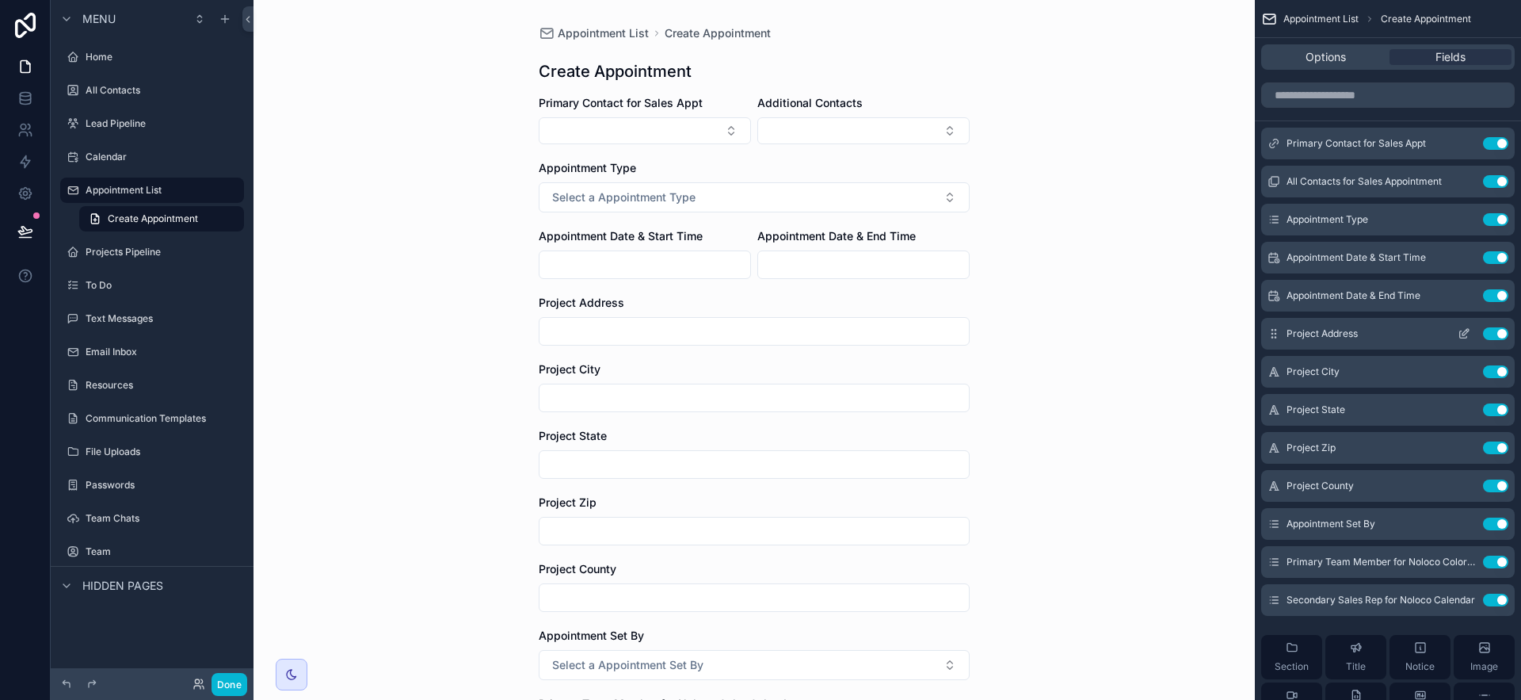
click at [1463, 339] on div "Project Address Use setting" at bounding box center [1388, 334] width 254 height 32
click at [1461, 333] on icon "scrollable content" at bounding box center [1464, 333] width 13 height 13
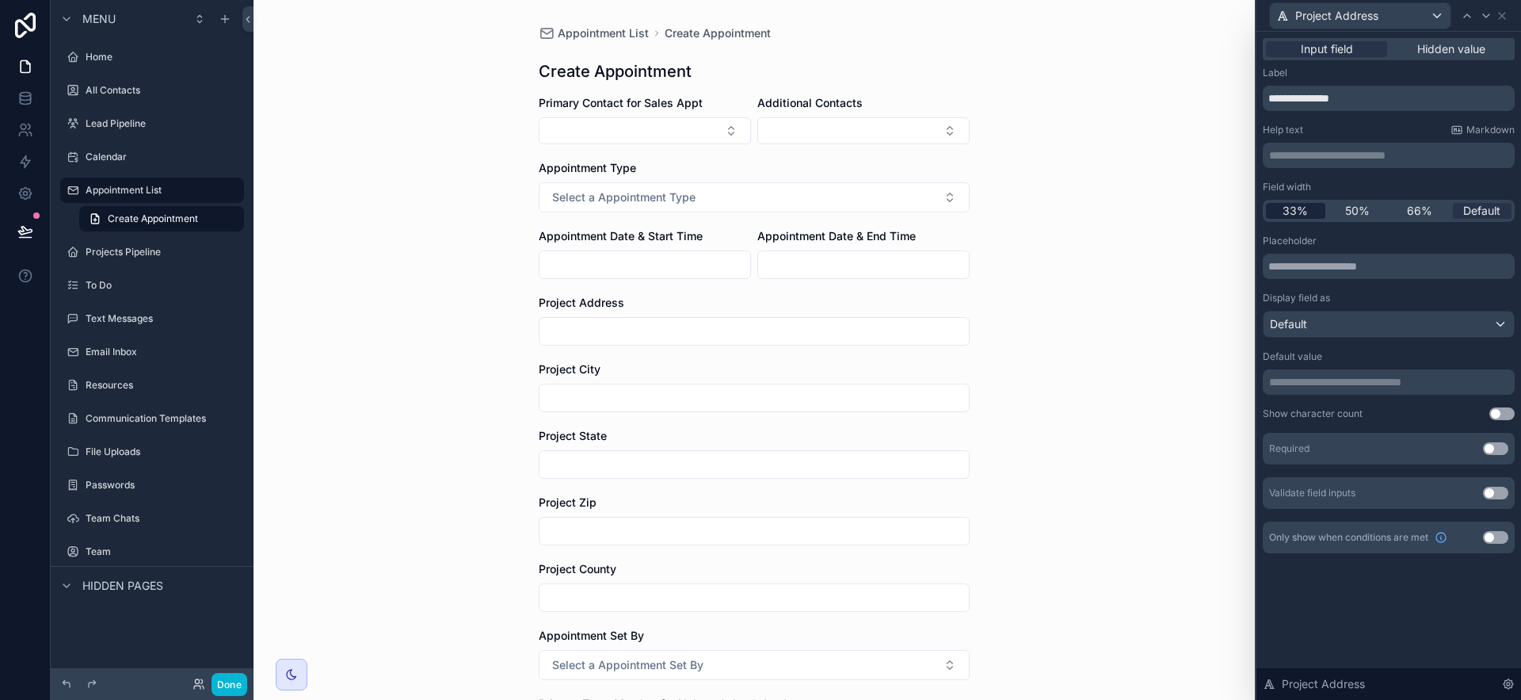
click at [1308, 212] on div "33%" at bounding box center [1295, 211] width 59 height 16
click at [1507, 14] on icon at bounding box center [1502, 16] width 13 height 13
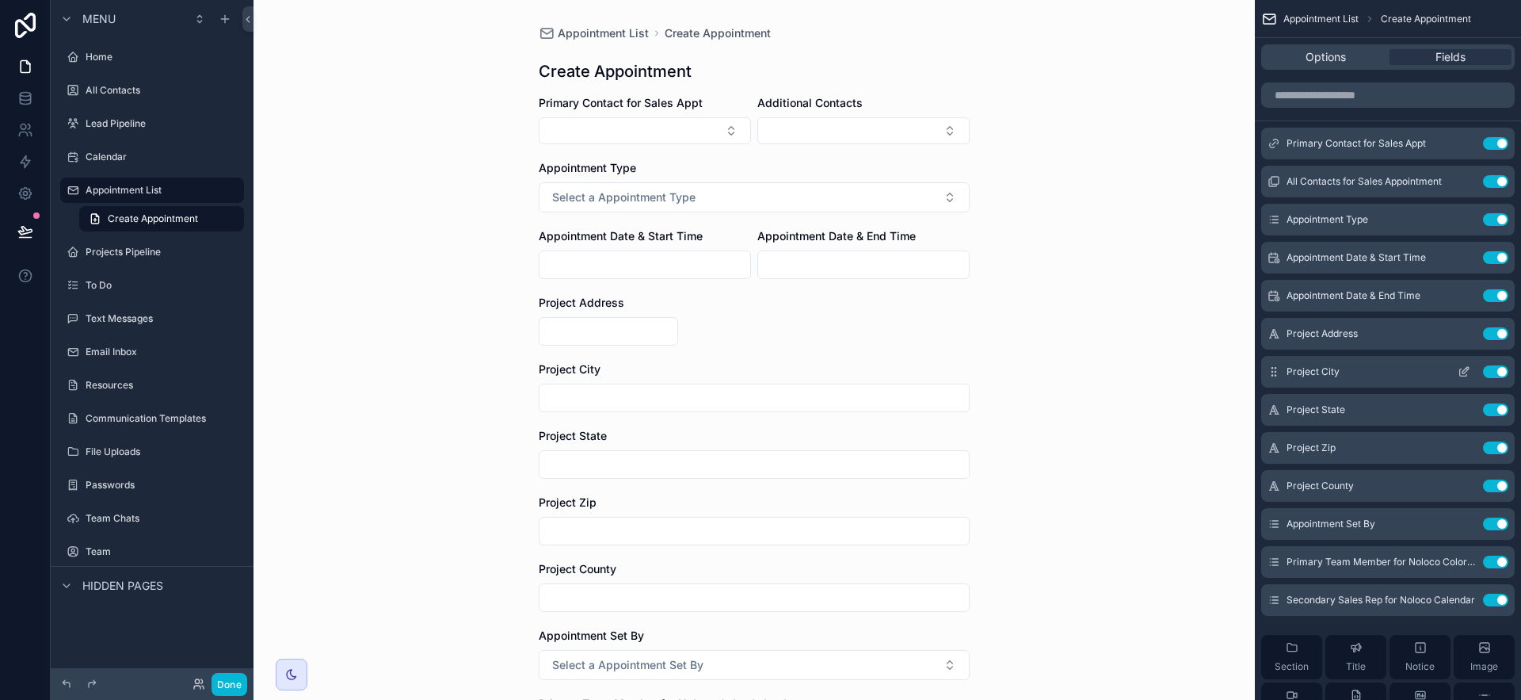
click at [1466, 368] on icon "scrollable content" at bounding box center [1465, 370] width 6 height 6
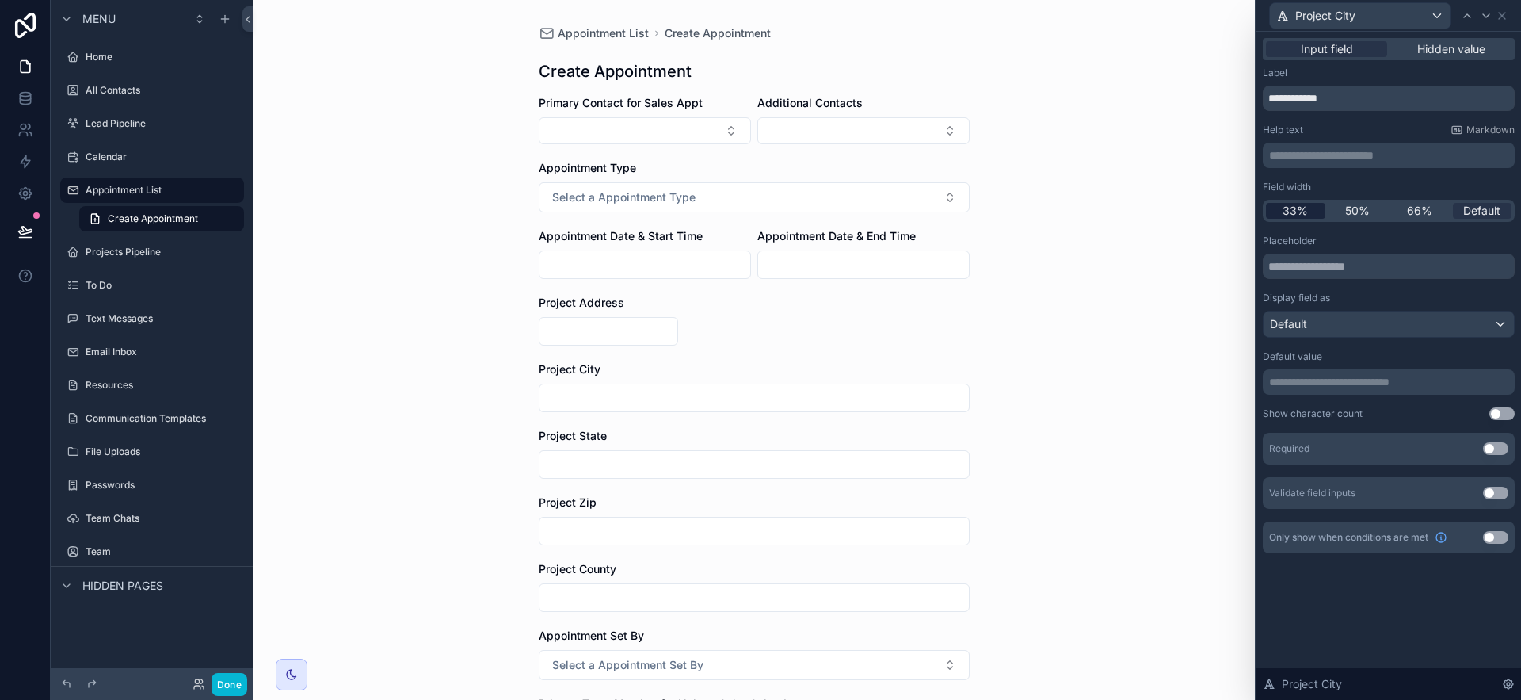
click at [1296, 208] on span "33%" at bounding box center [1295, 211] width 25 height 16
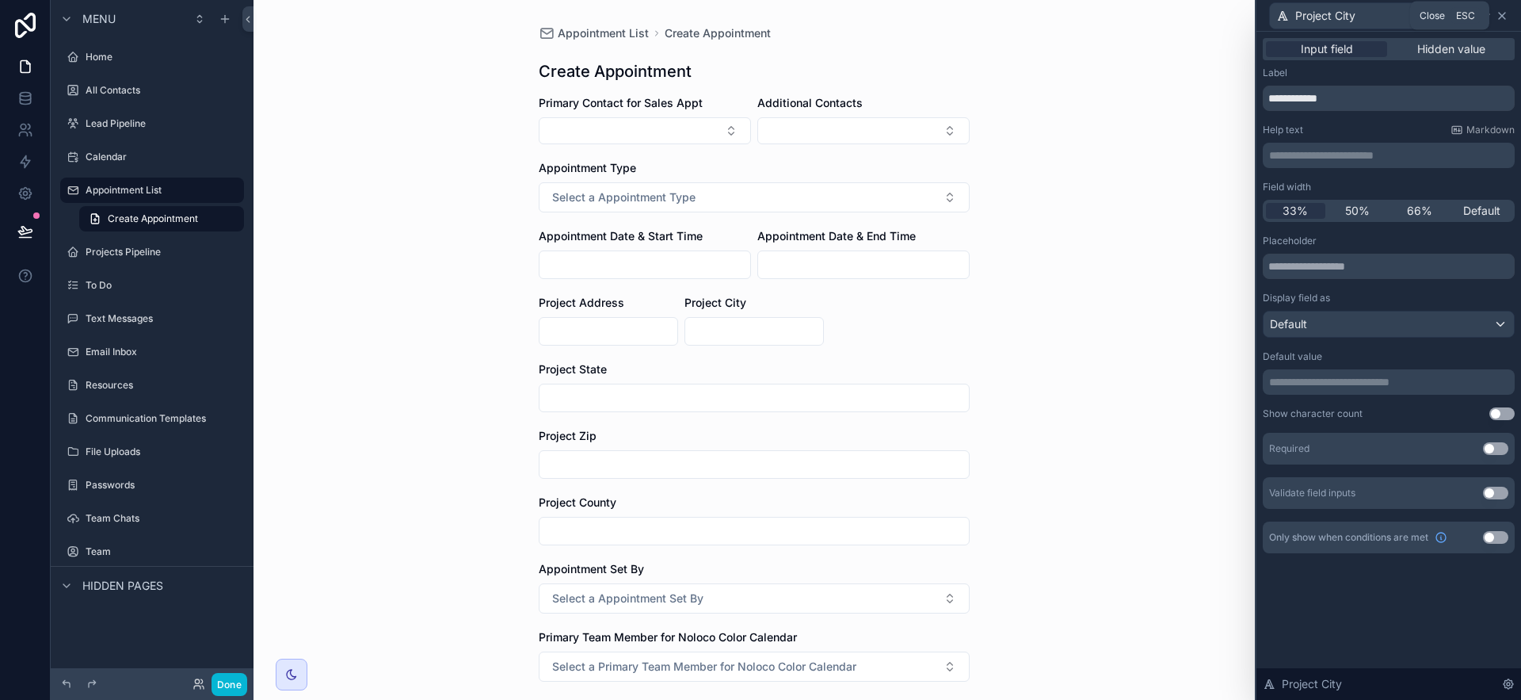
click at [1499, 15] on icon at bounding box center [1502, 16] width 13 height 13
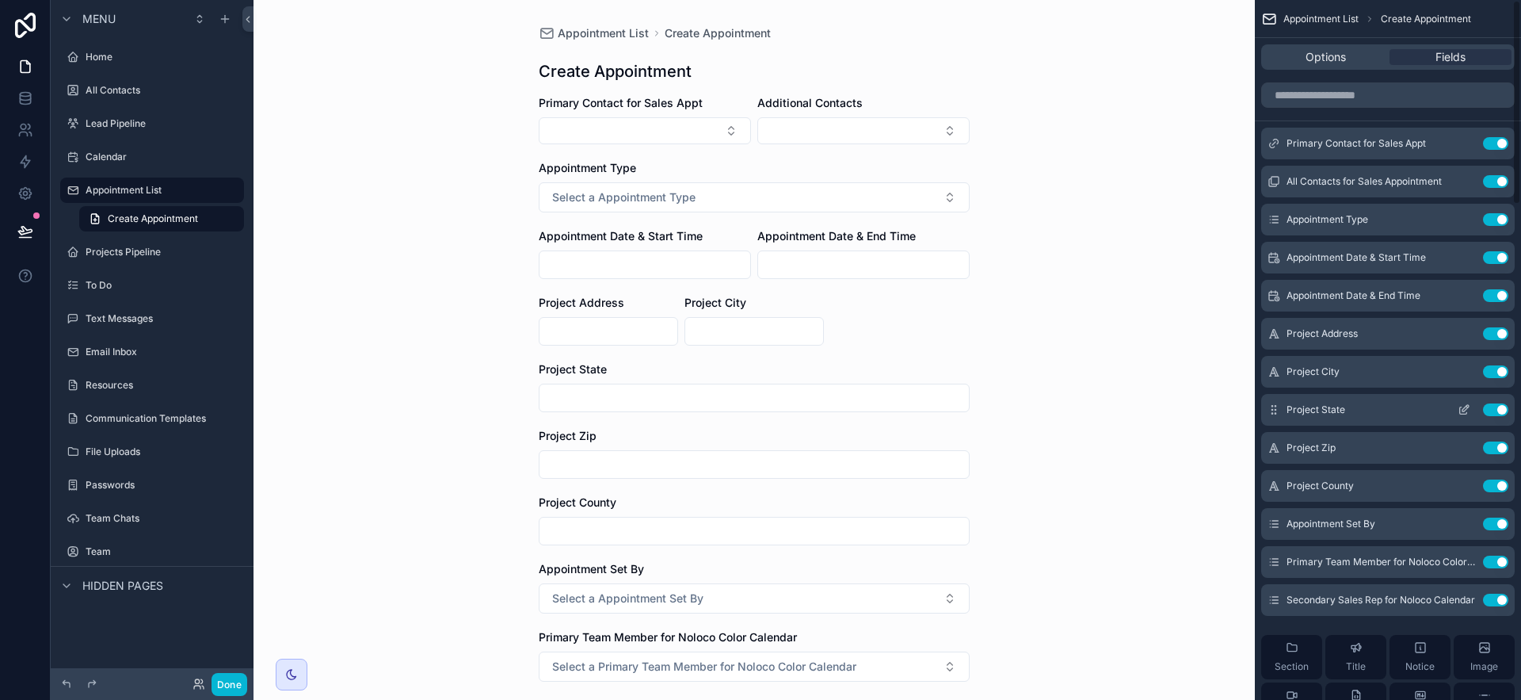
click at [1462, 409] on icon "scrollable content" at bounding box center [1464, 409] width 13 height 13
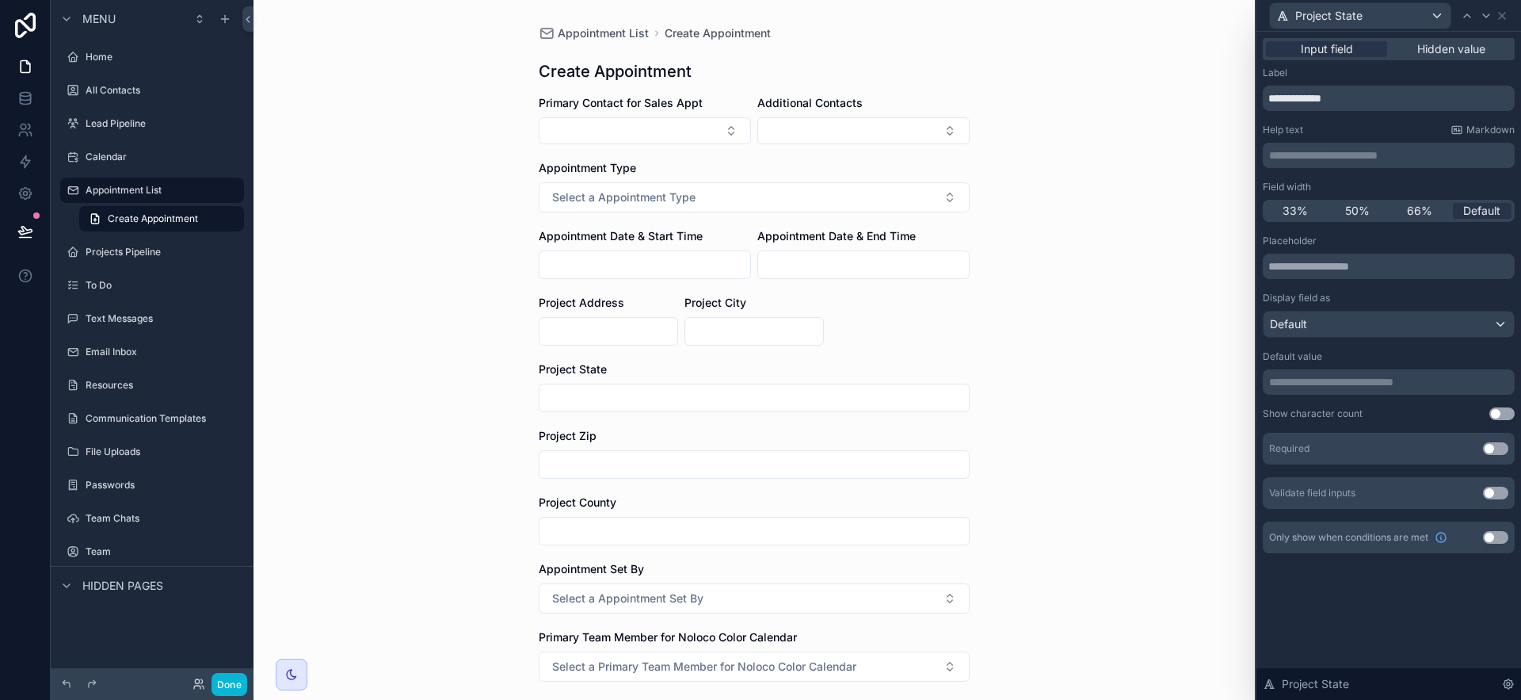
click at [1317, 219] on div "33% 50% 66% Default" at bounding box center [1389, 211] width 252 height 22
click at [1309, 209] on div "33%" at bounding box center [1295, 211] width 59 height 16
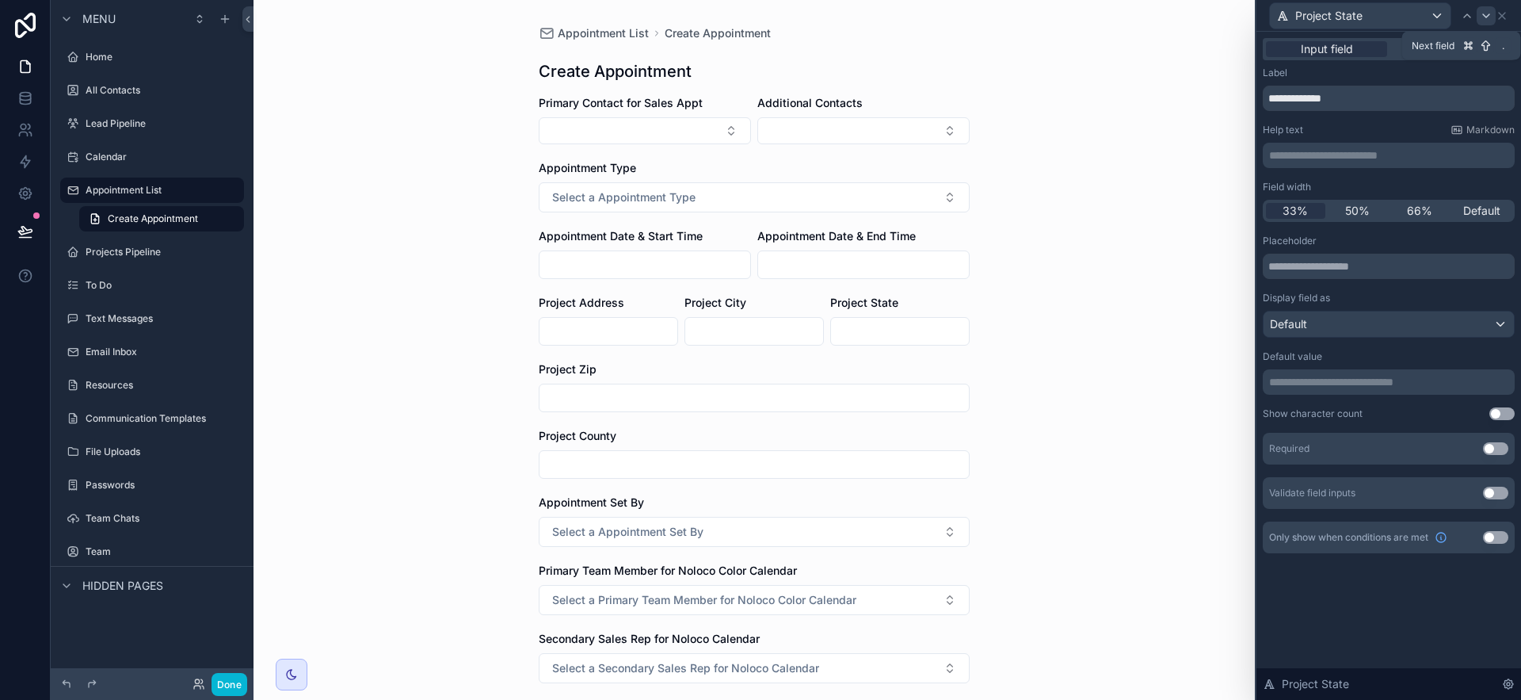
click at [1495, 17] on div "Project State" at bounding box center [1389, 15] width 252 height 31
click at [1500, 16] on icon at bounding box center [1502, 16] width 13 height 13
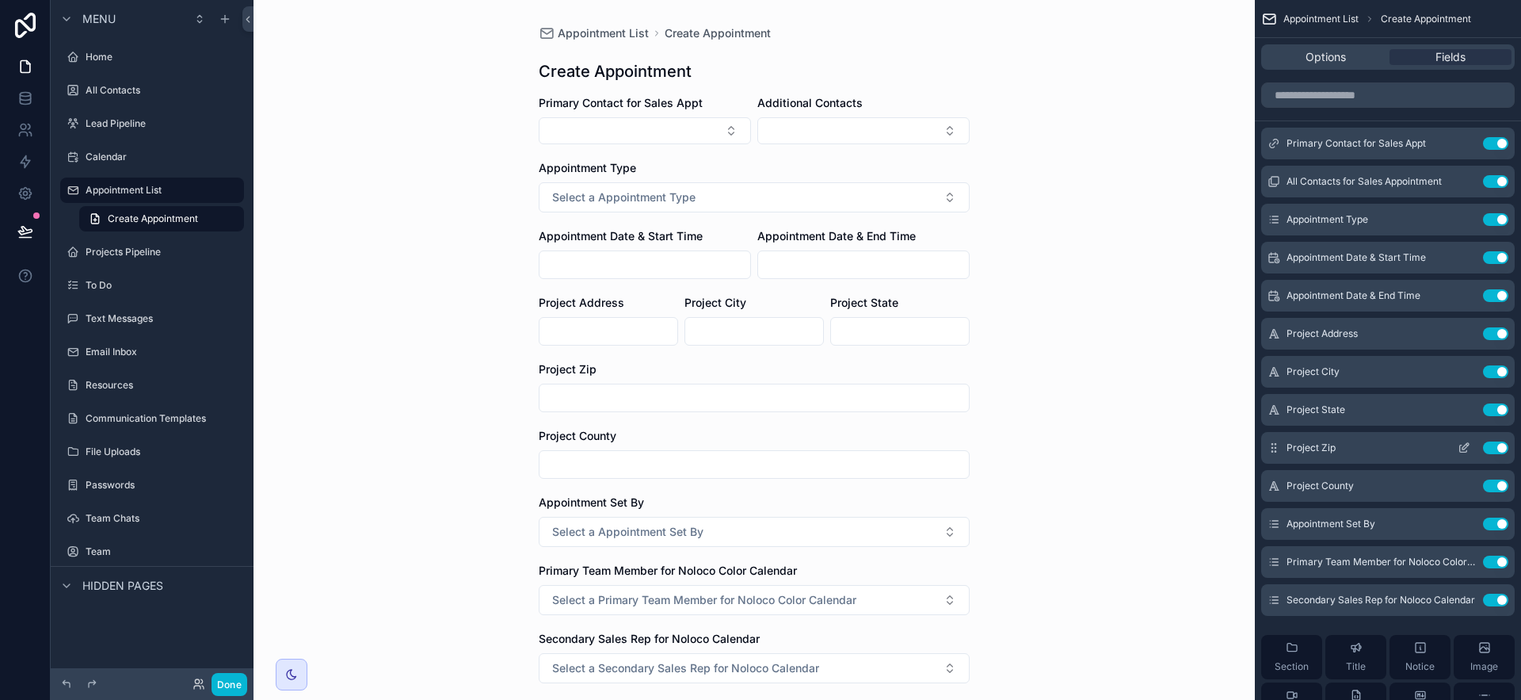
click at [1467, 447] on icon "scrollable content" at bounding box center [1464, 447] width 13 height 13
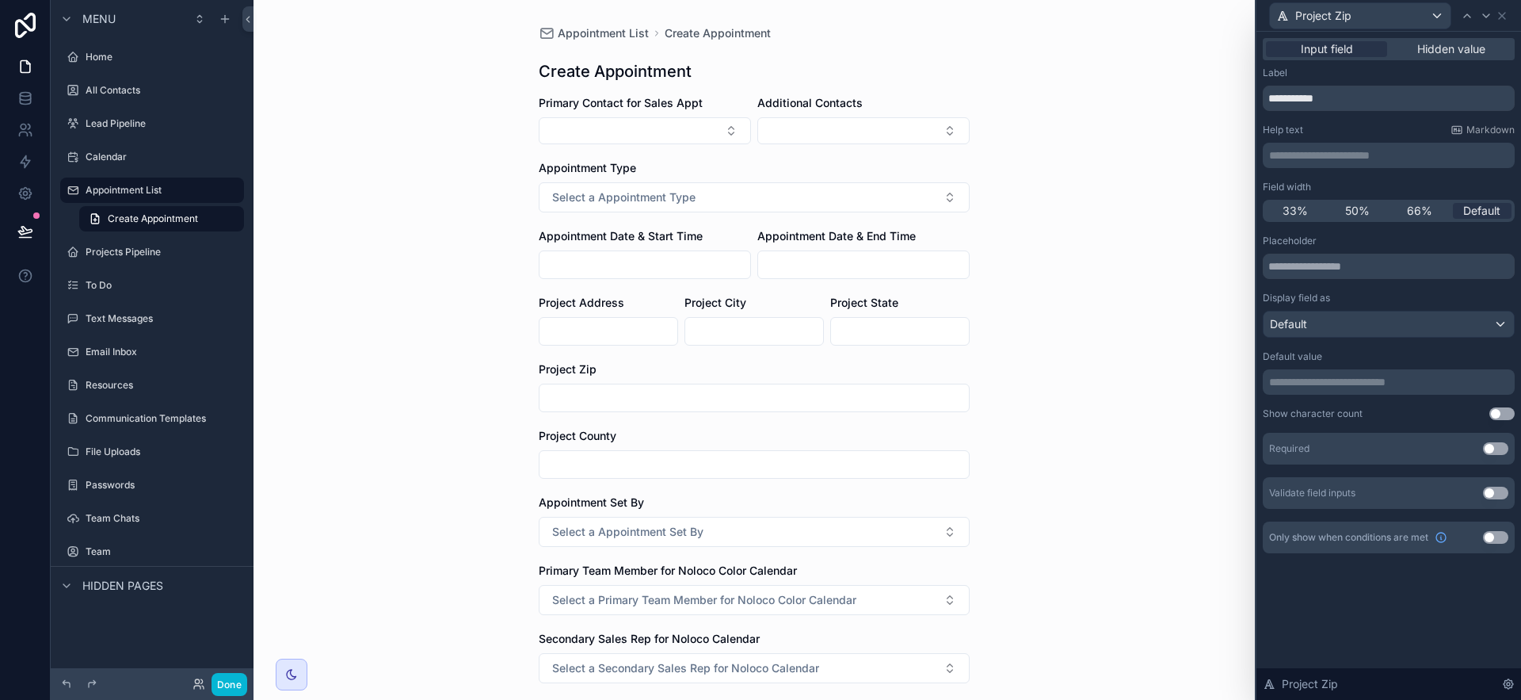
click at [1313, 202] on div "33% 50% 66% Default" at bounding box center [1389, 211] width 252 height 22
click at [1307, 212] on span "33%" at bounding box center [1295, 211] width 25 height 16
click at [1485, 21] on icon at bounding box center [1486, 16] width 13 height 13
click at [1303, 211] on span "33%" at bounding box center [1295, 211] width 25 height 16
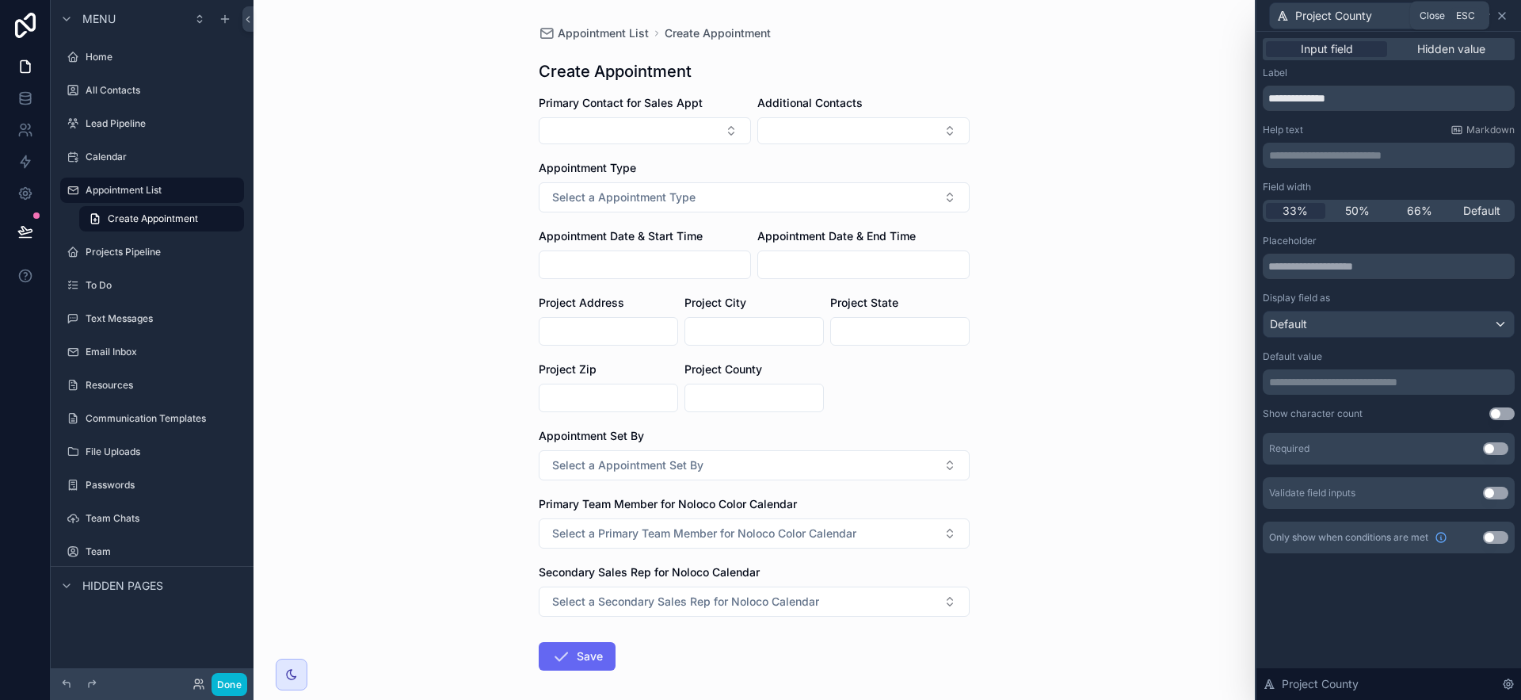
click at [1502, 12] on icon at bounding box center [1502, 16] width 13 height 13
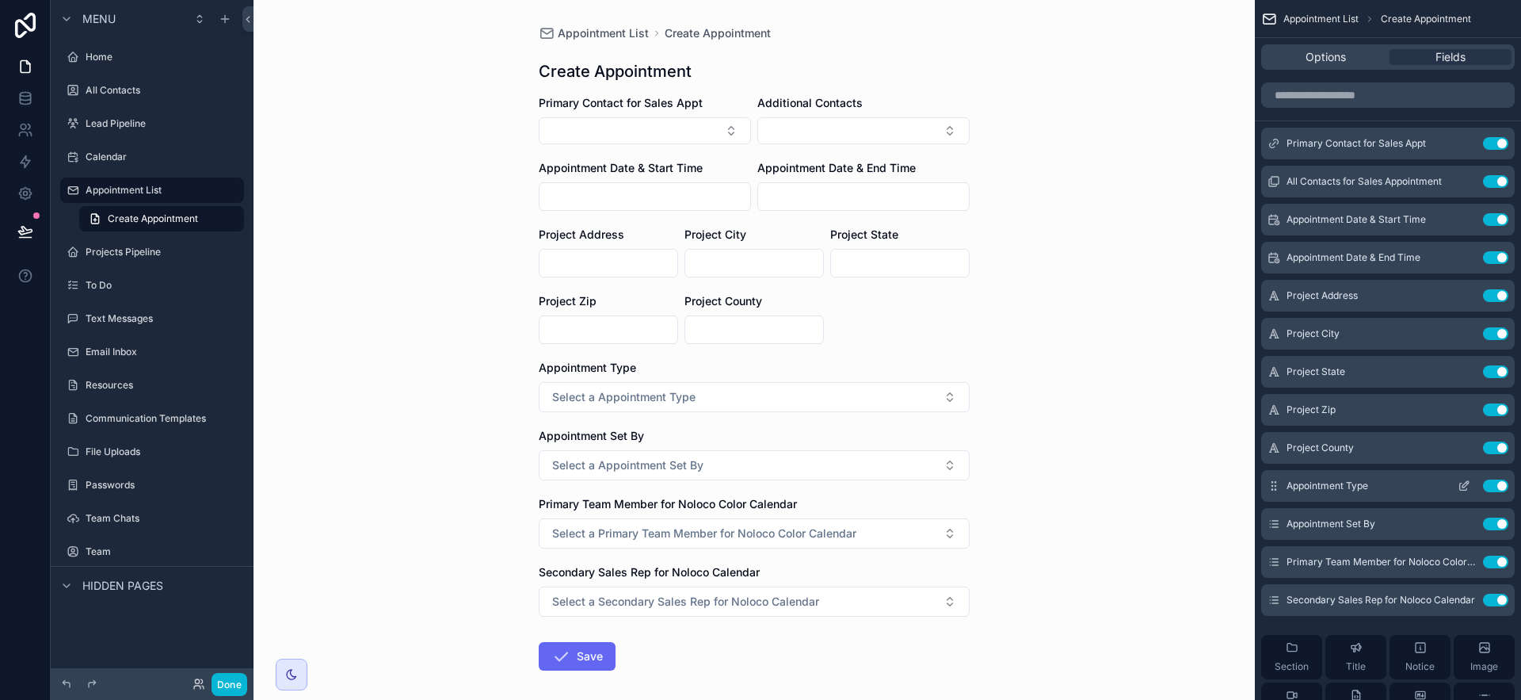
click at [1463, 486] on icon "scrollable content" at bounding box center [1464, 485] width 13 height 13
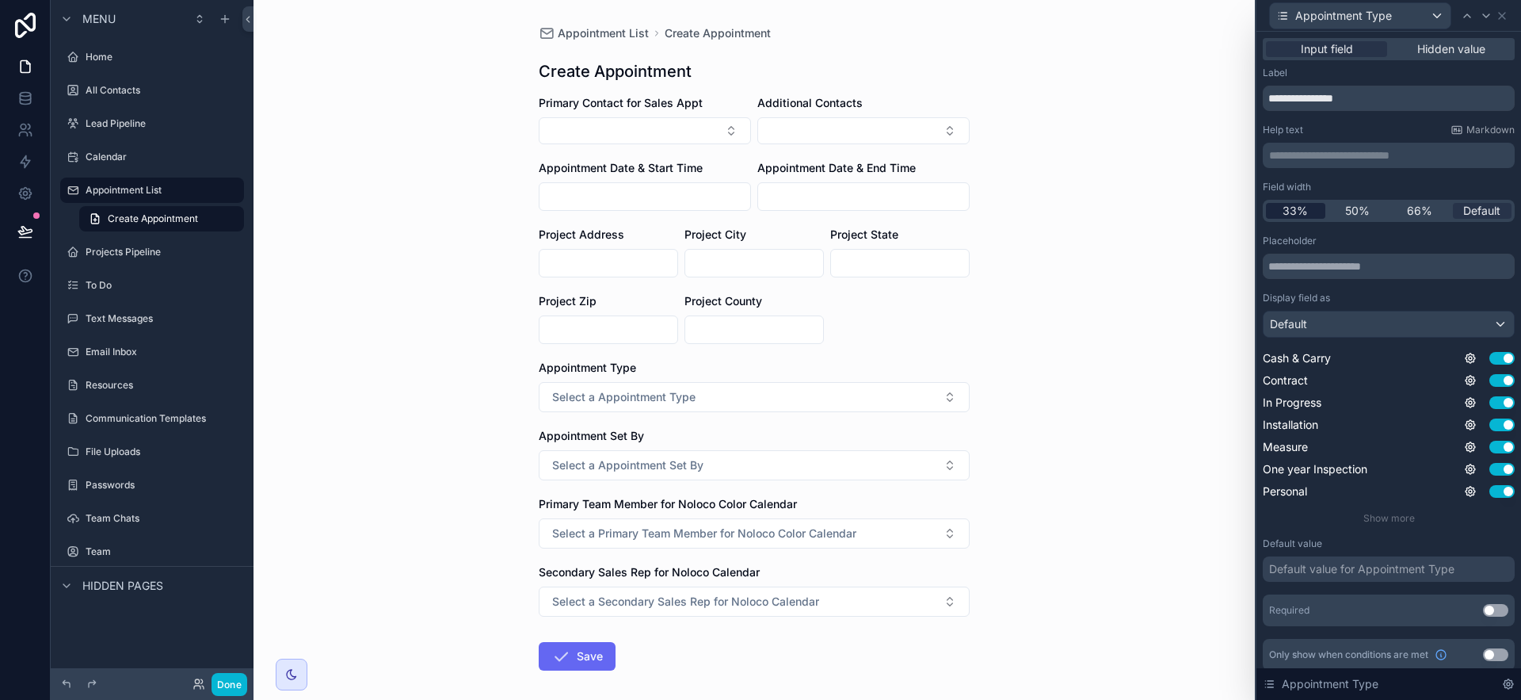
click at [1283, 212] on span "33%" at bounding box center [1295, 211] width 25 height 16
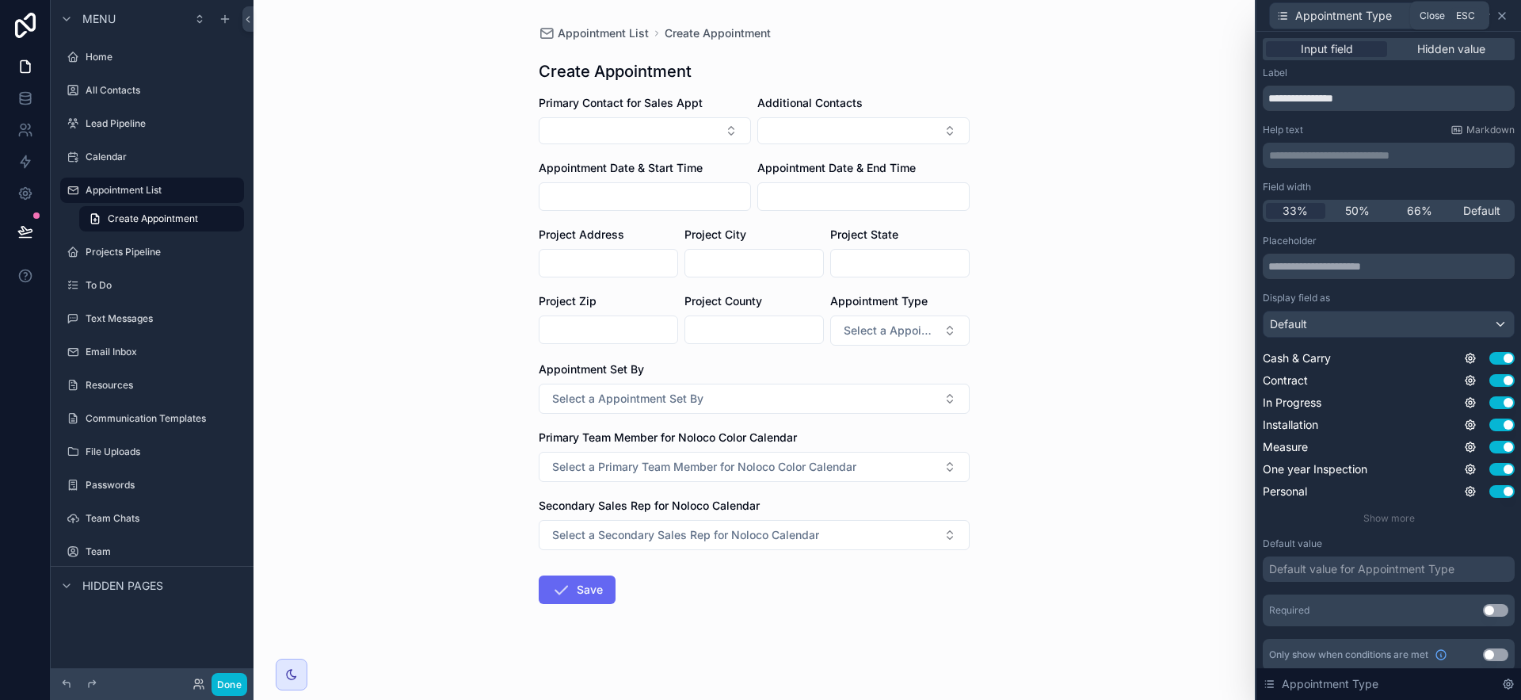
click at [1503, 10] on icon at bounding box center [1502, 16] width 13 height 13
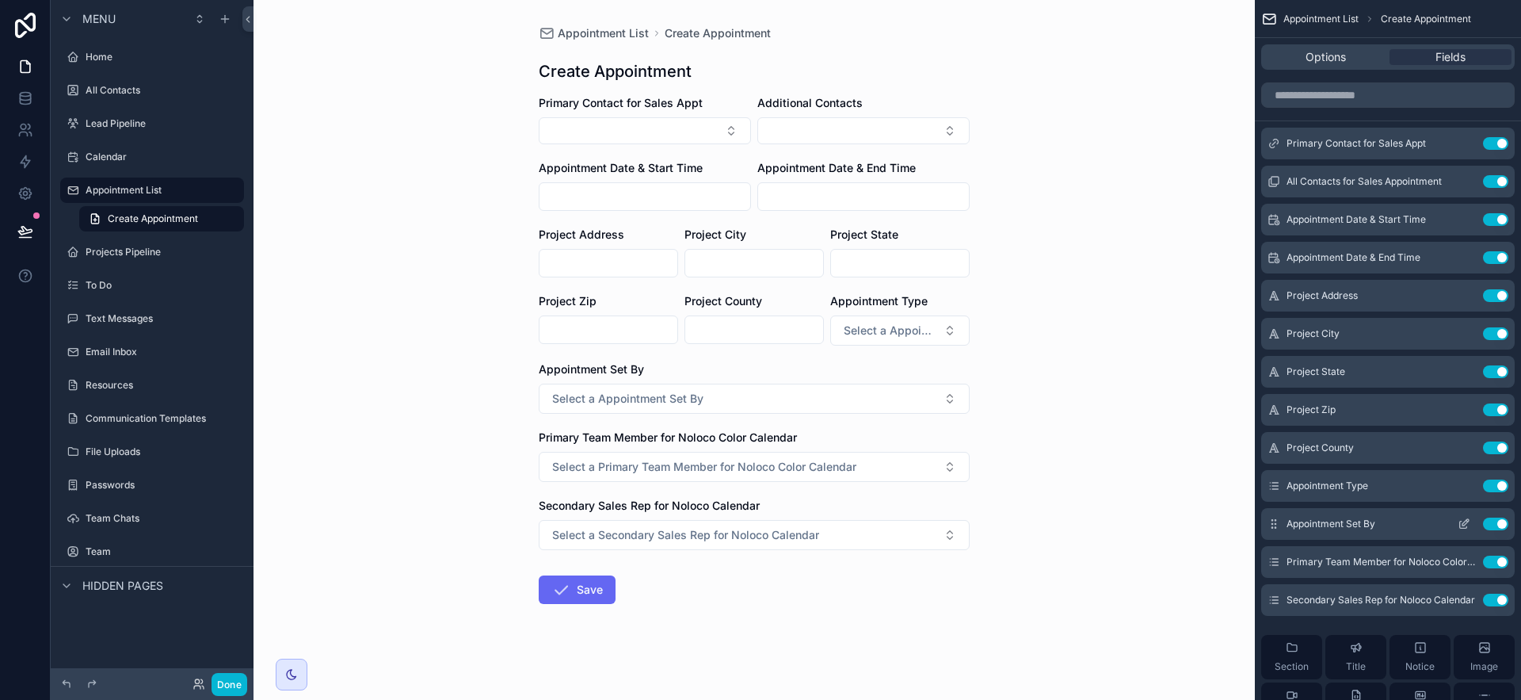
click at [1466, 524] on icon "scrollable content" at bounding box center [1464, 523] width 13 height 13
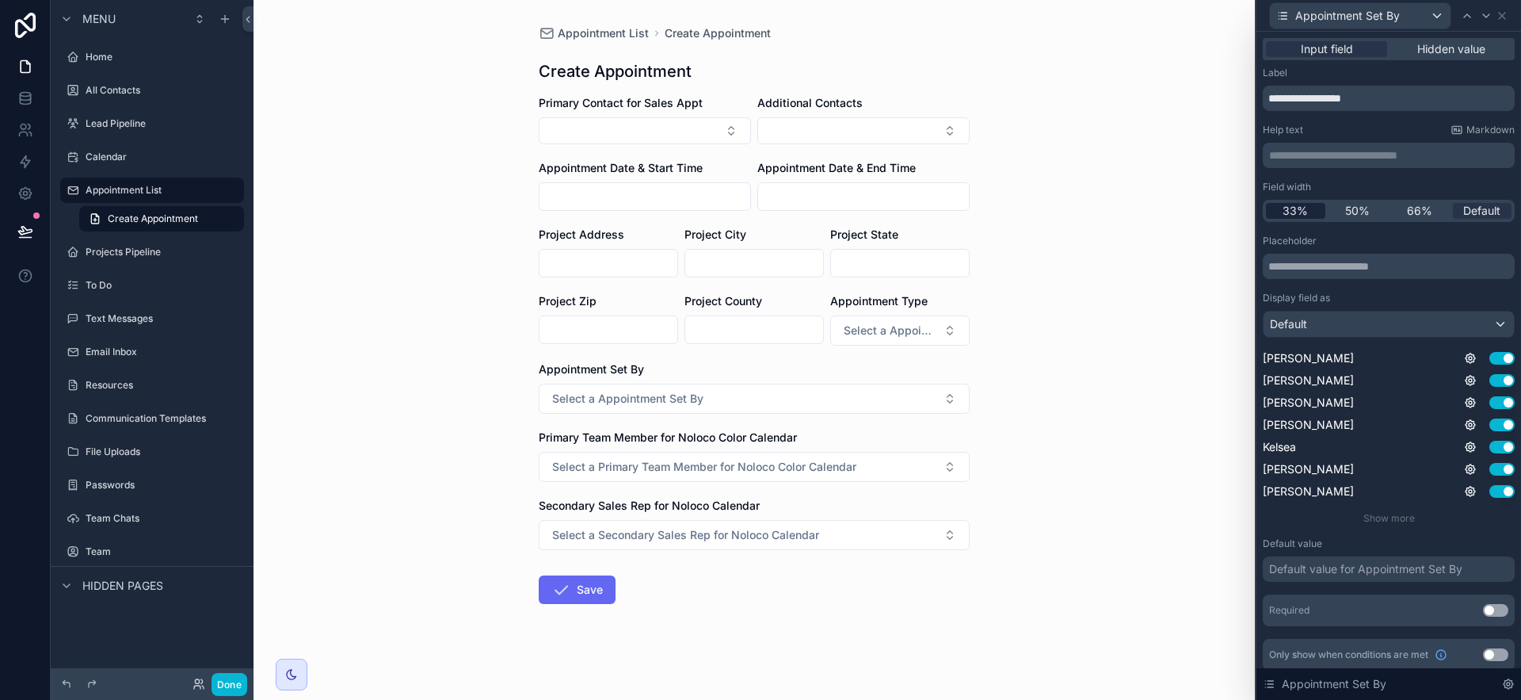
click at [1288, 208] on span "33%" at bounding box center [1295, 211] width 25 height 16
click at [1504, 16] on icon at bounding box center [1502, 16] width 13 height 13
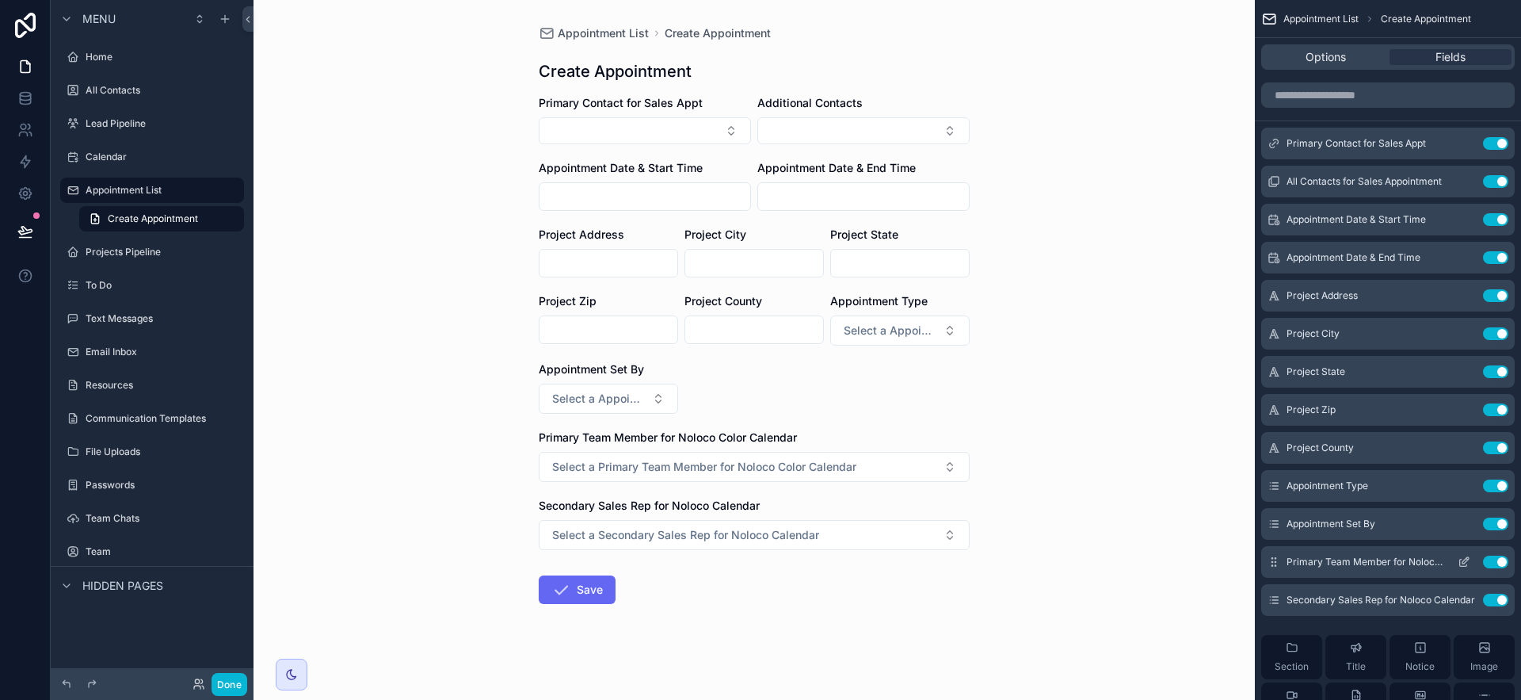
click at [1461, 560] on icon "scrollable content" at bounding box center [1464, 561] width 13 height 13
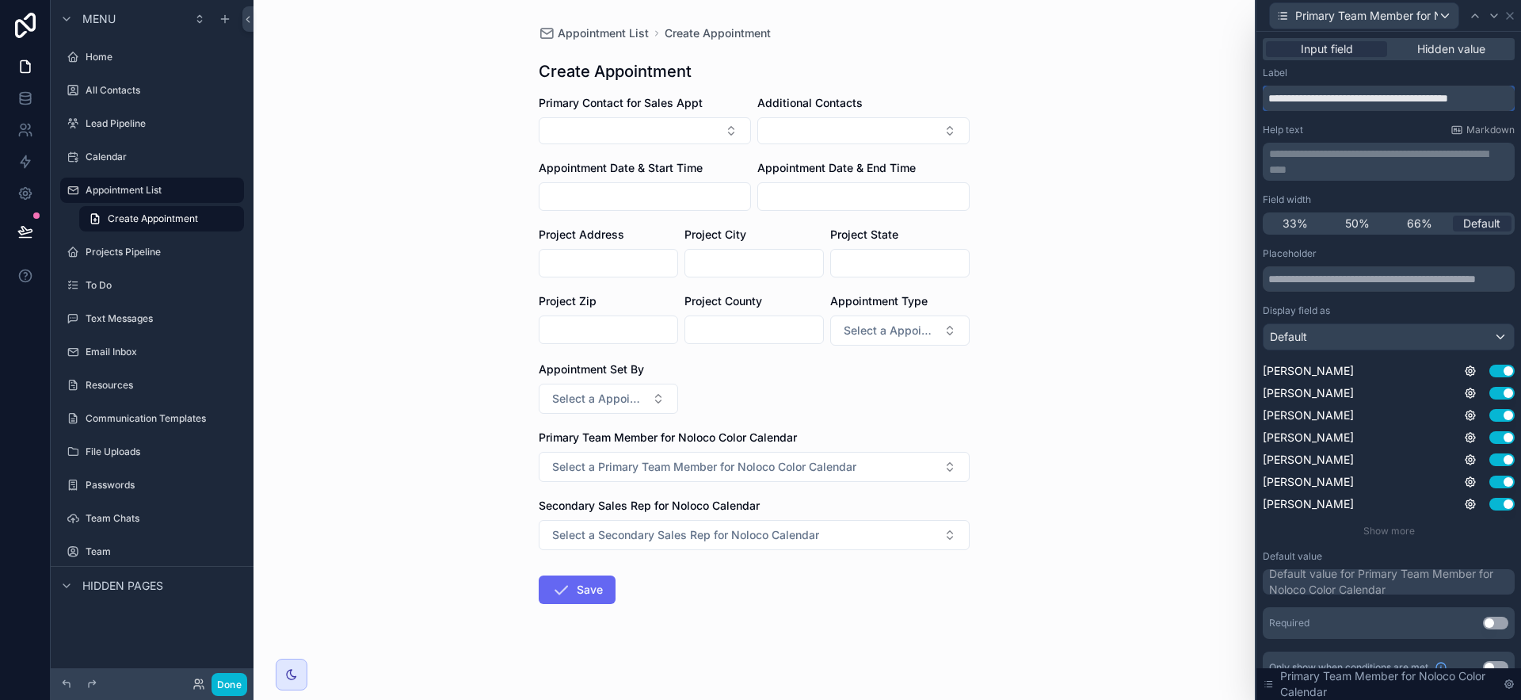
scroll to position [0, 30]
drag, startPoint x: 1387, startPoint y: 95, endPoint x: 1520, endPoint y: 94, distance: 133.1
click at [1520, 94] on div "**********" at bounding box center [1388, 366] width 265 height 668
type input "**********"
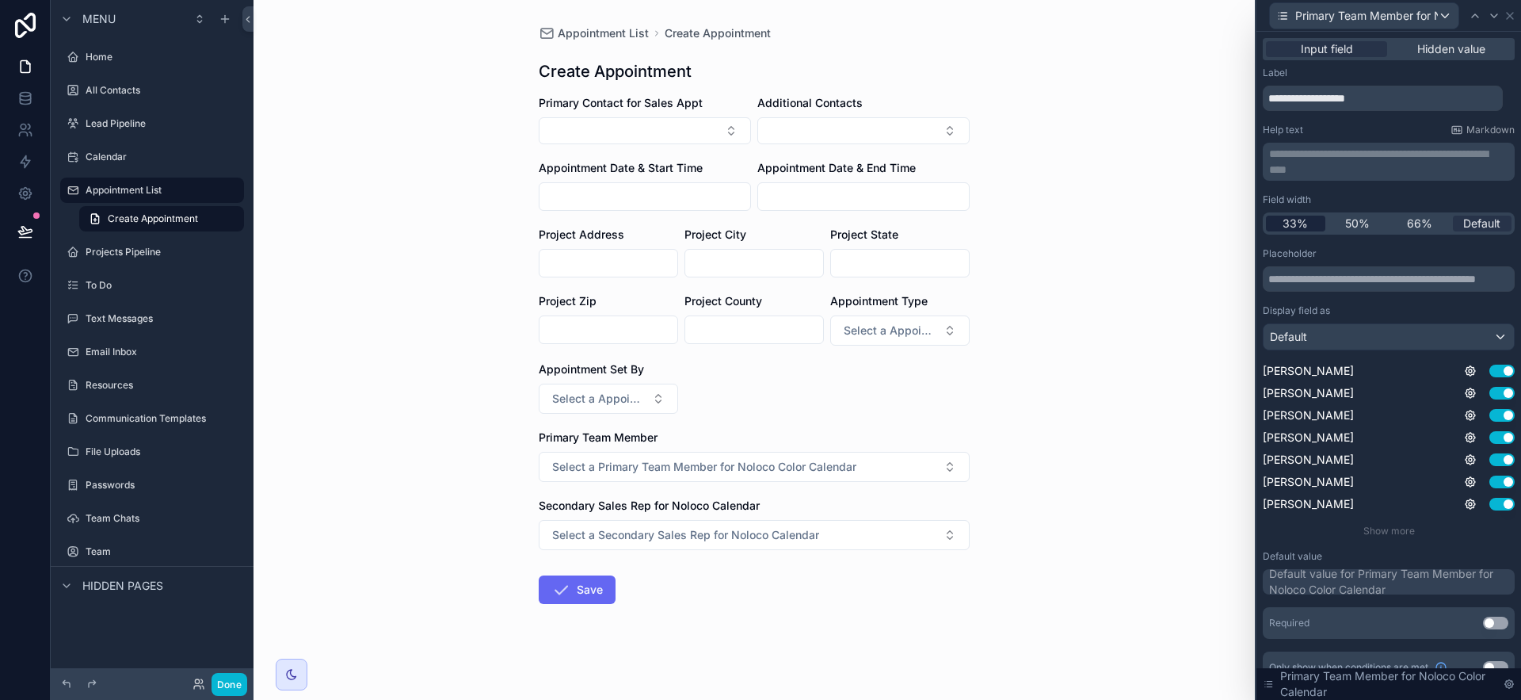
click at [1299, 222] on span "33%" at bounding box center [1295, 223] width 25 height 16
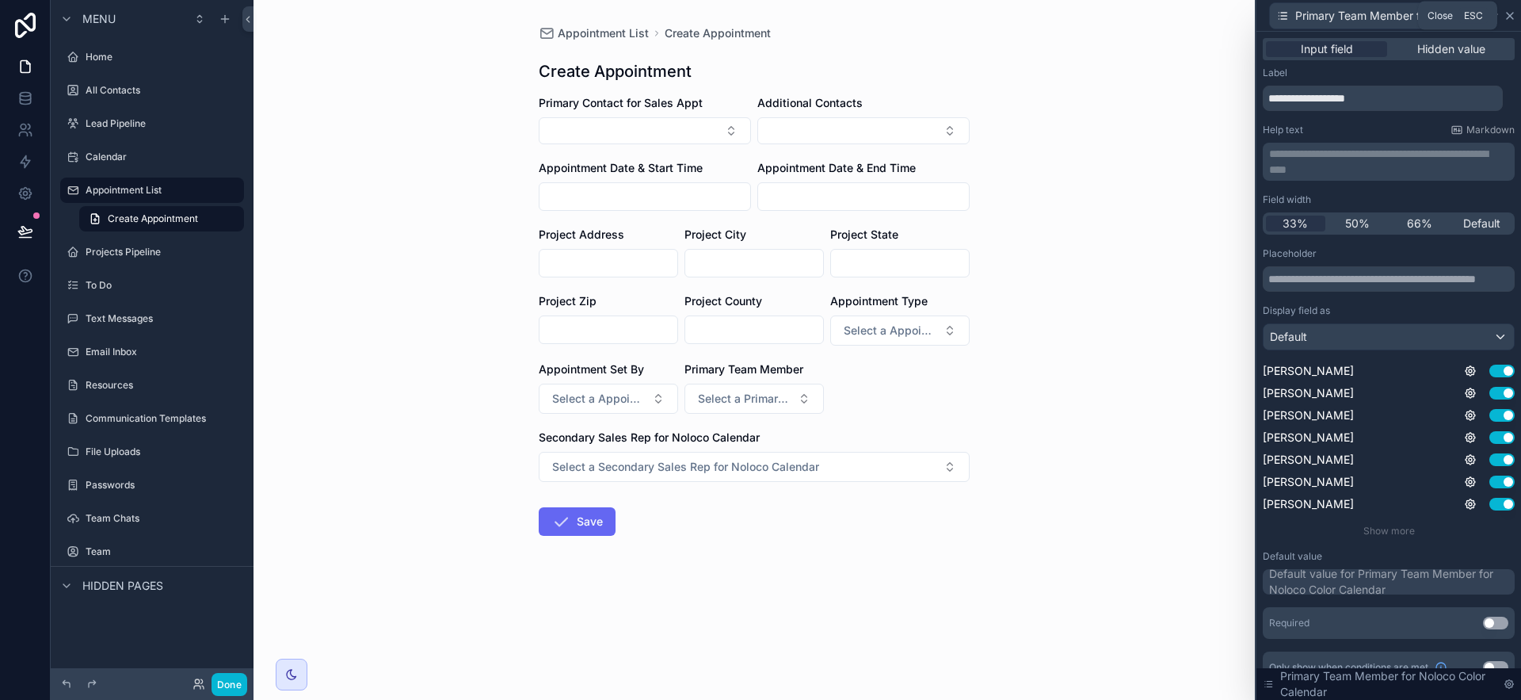
click at [1508, 16] on icon at bounding box center [1510, 16] width 6 height 6
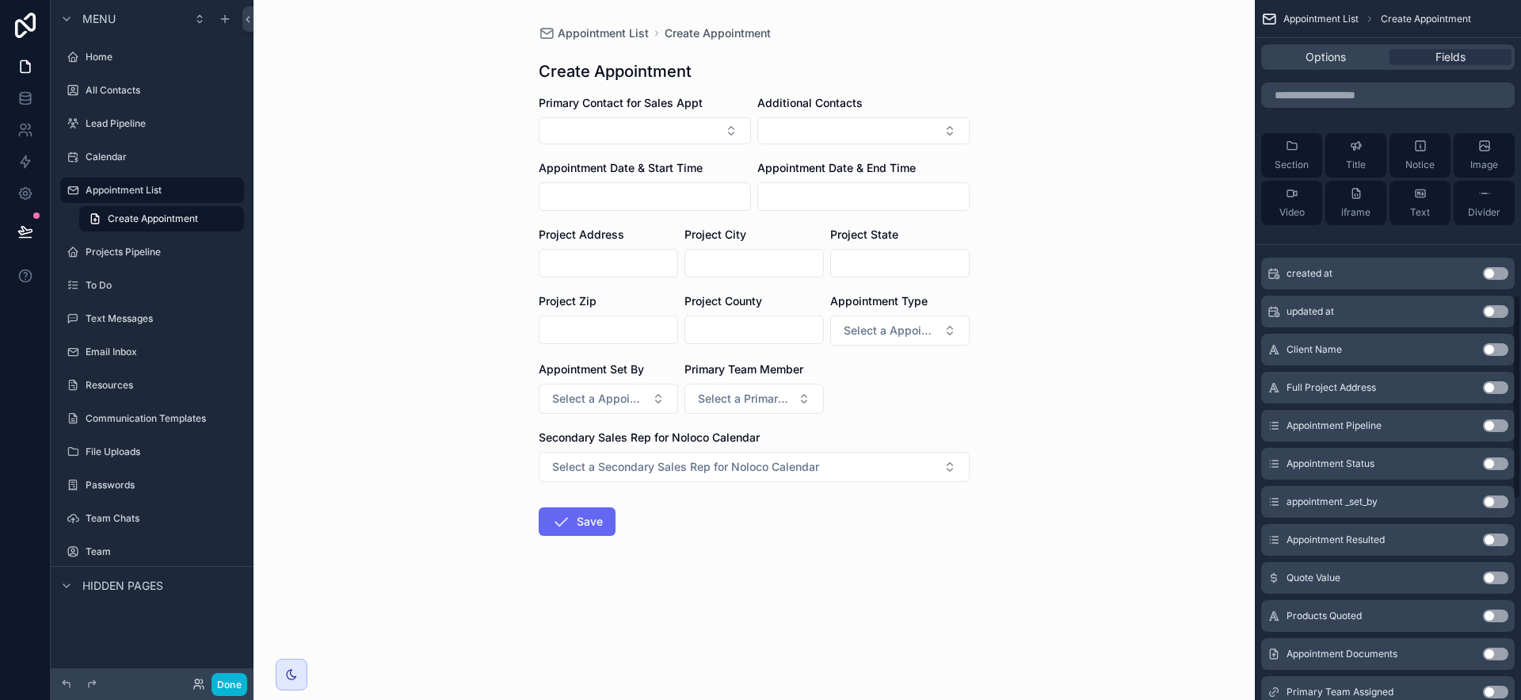
scroll to position [1011, 0]
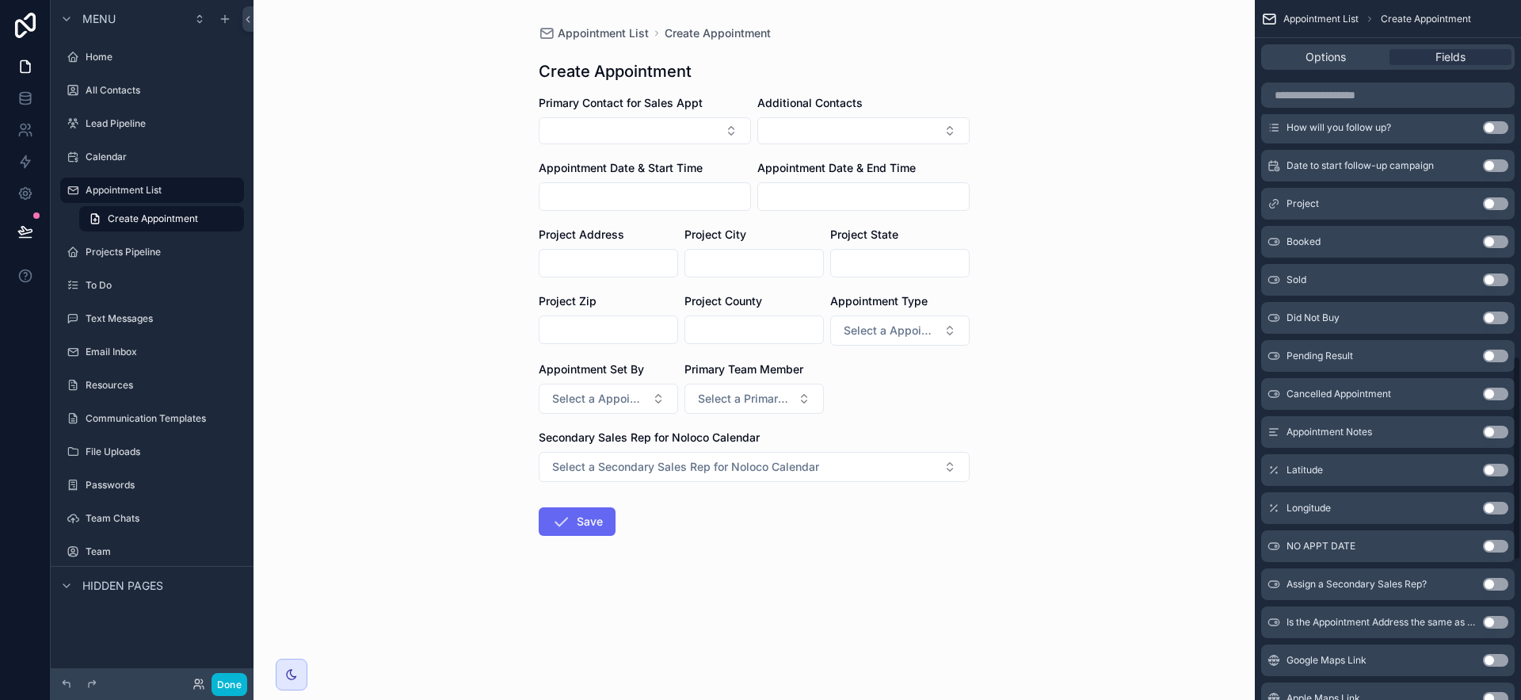
click at [1492, 579] on button "Use setting" at bounding box center [1495, 584] width 25 height 13
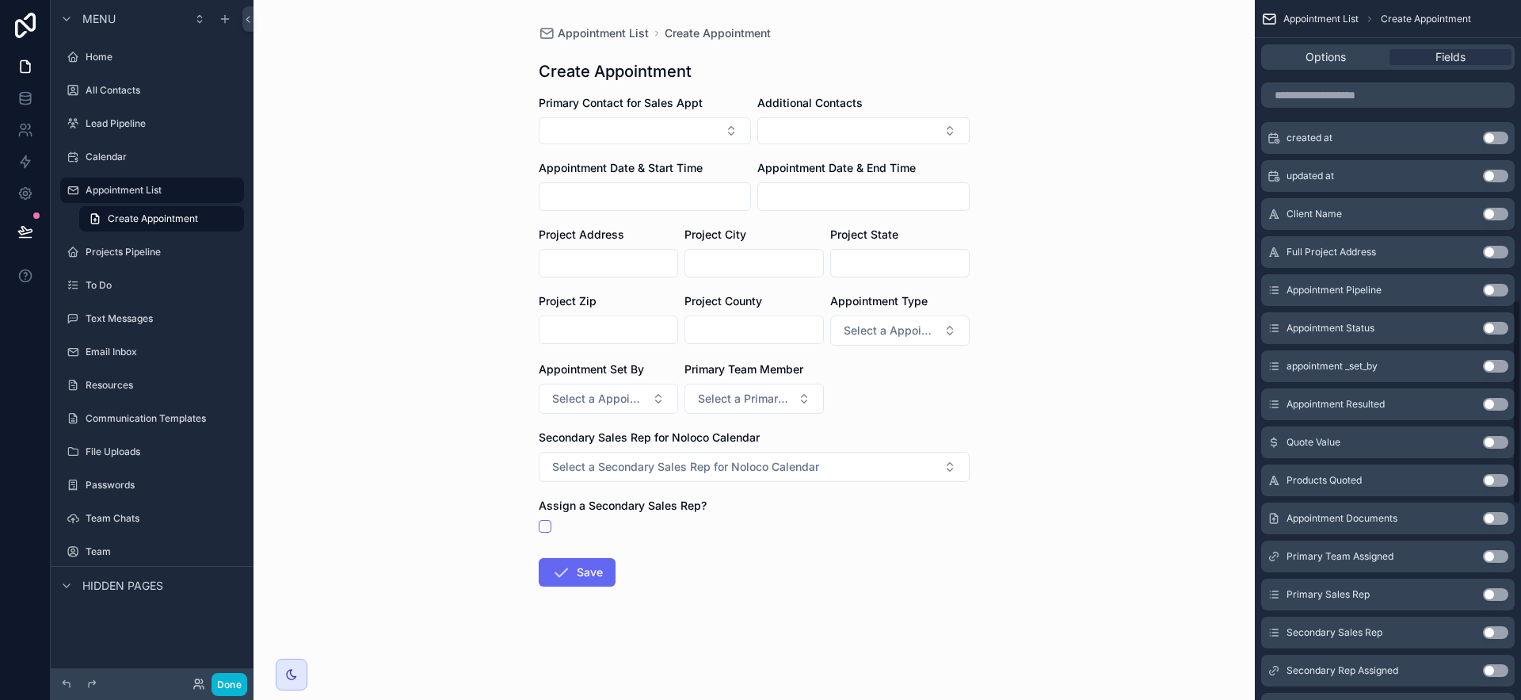
scroll to position [0, 0]
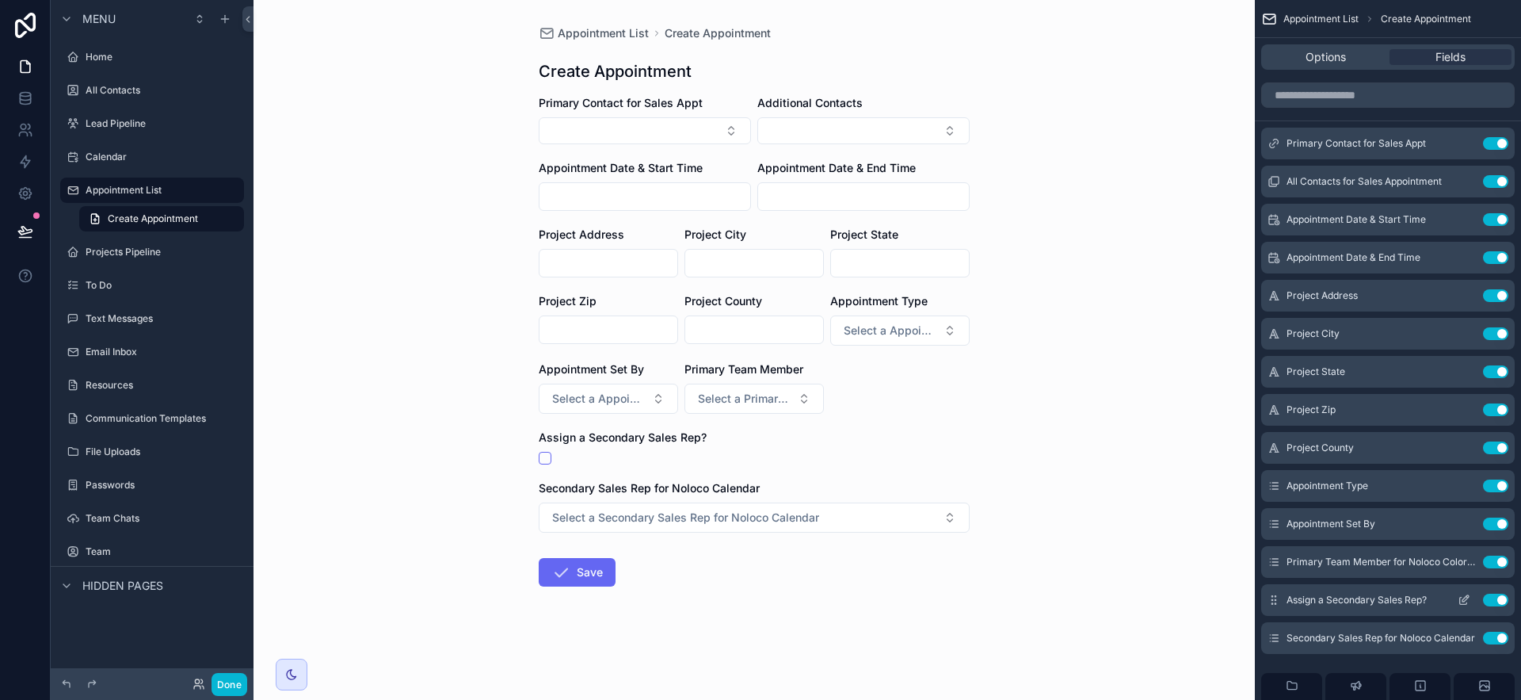
click at [1466, 599] on icon "scrollable content" at bounding box center [1464, 599] width 13 height 13
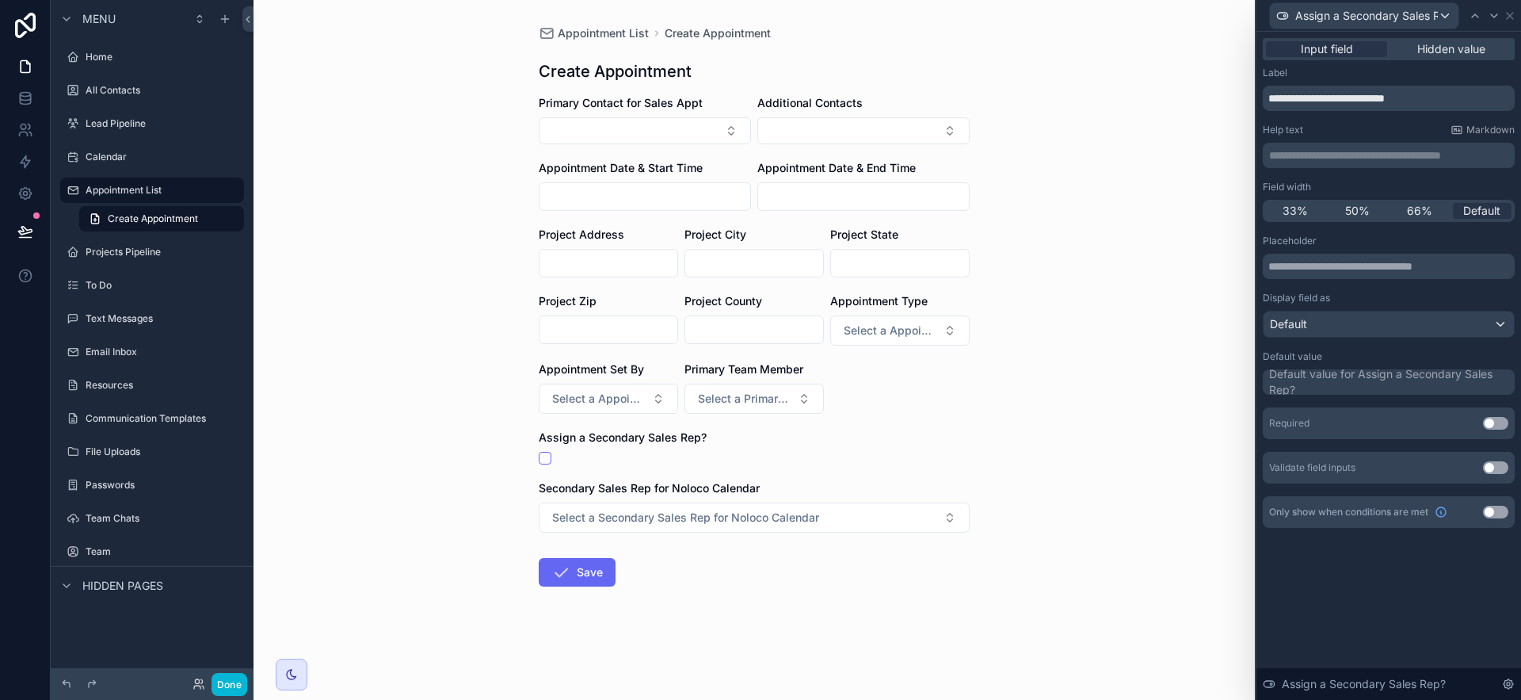
click at [1504, 517] on button "Use setting" at bounding box center [1495, 511] width 25 height 13
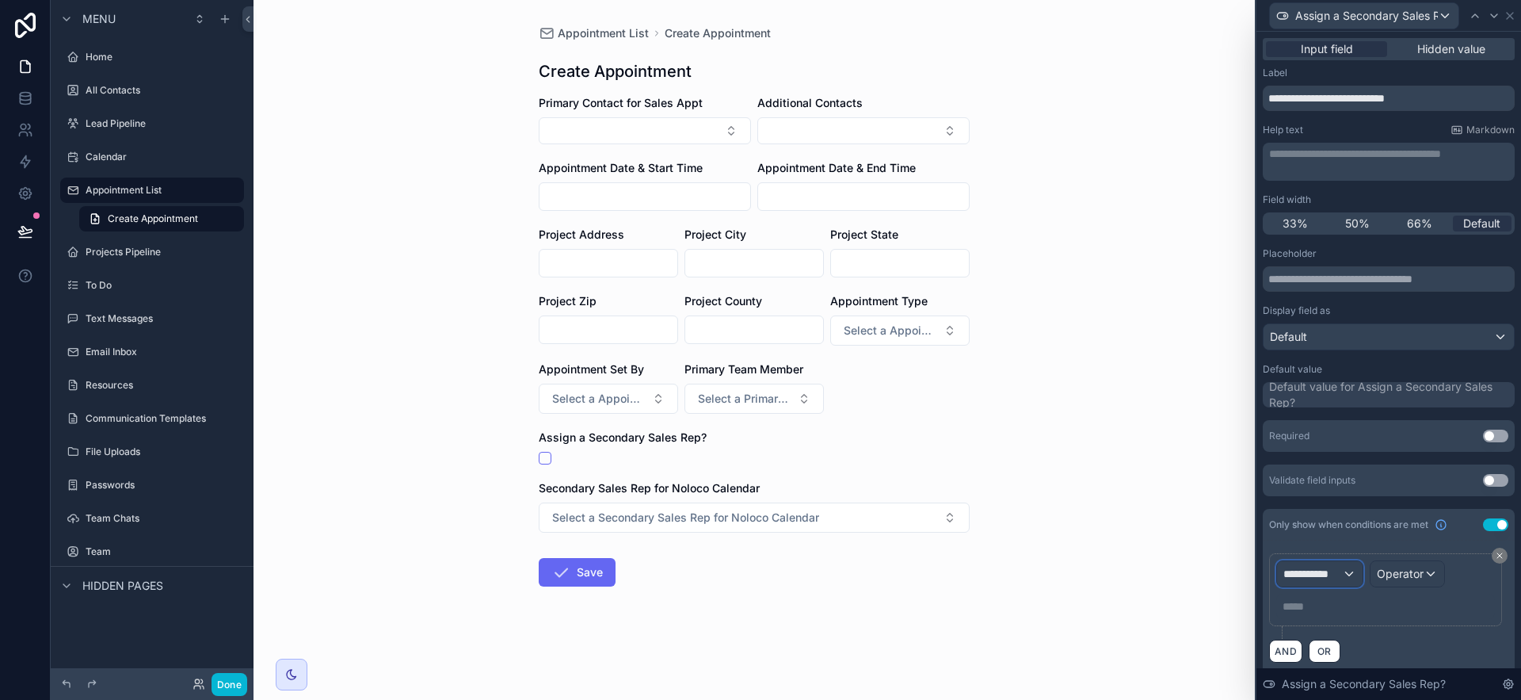
click at [1317, 577] on span "**********" at bounding box center [1312, 574] width 59 height 16
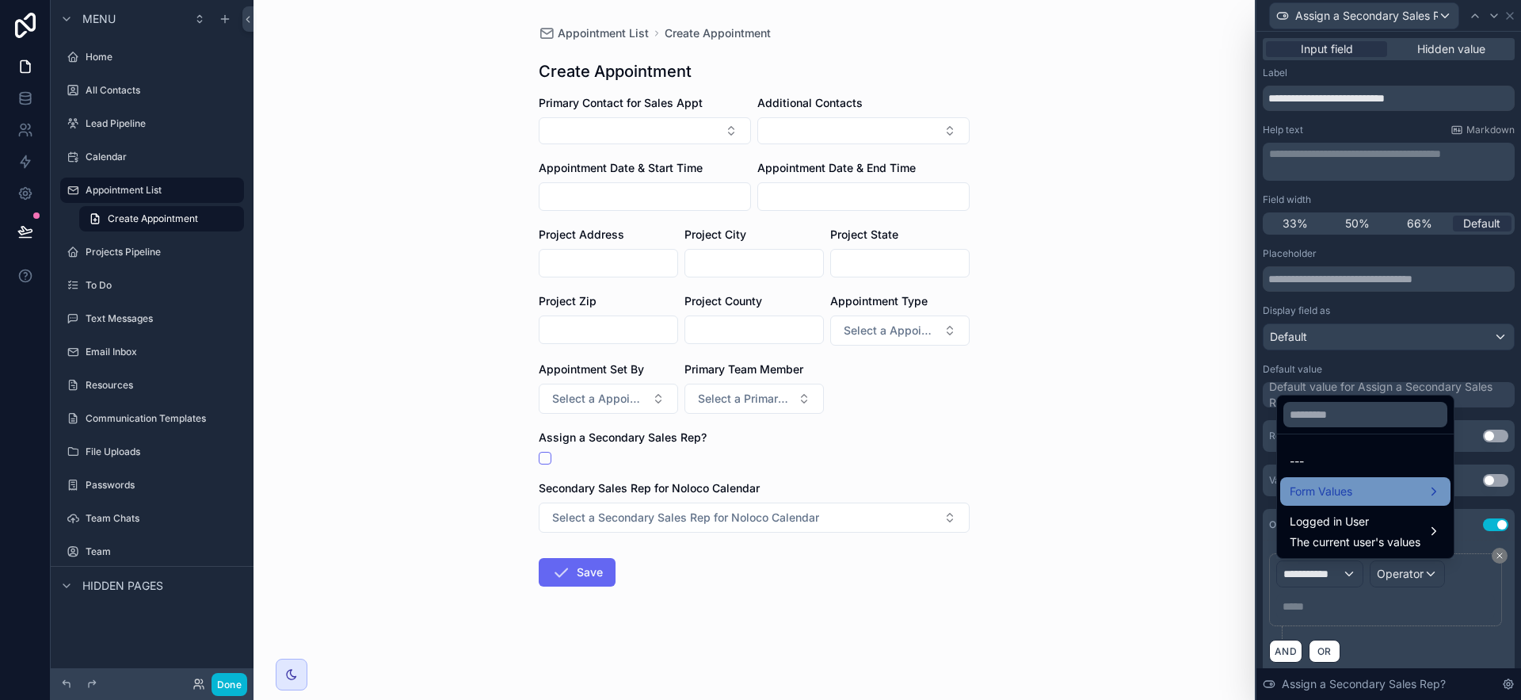
click at [1328, 495] on span "Form Values" at bounding box center [1321, 491] width 63 height 19
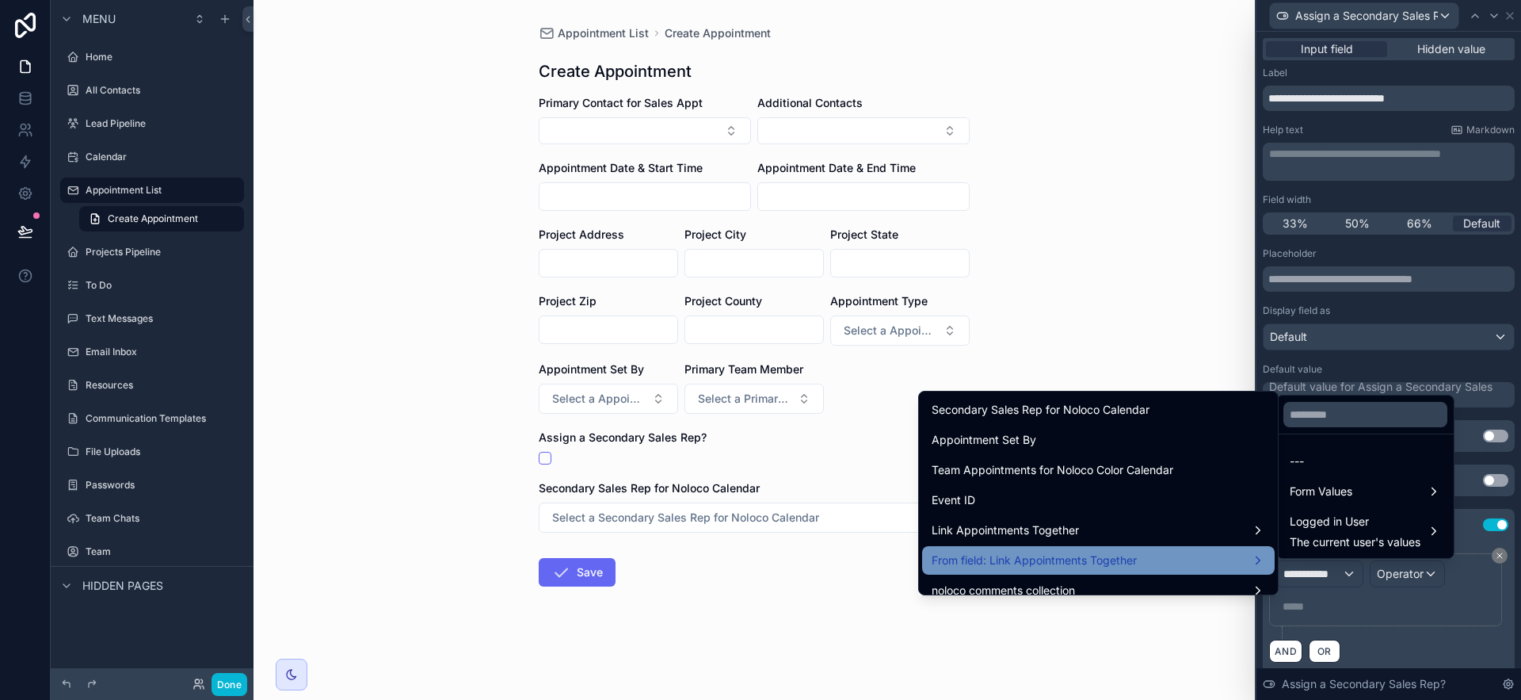
scroll to position [1870, 0]
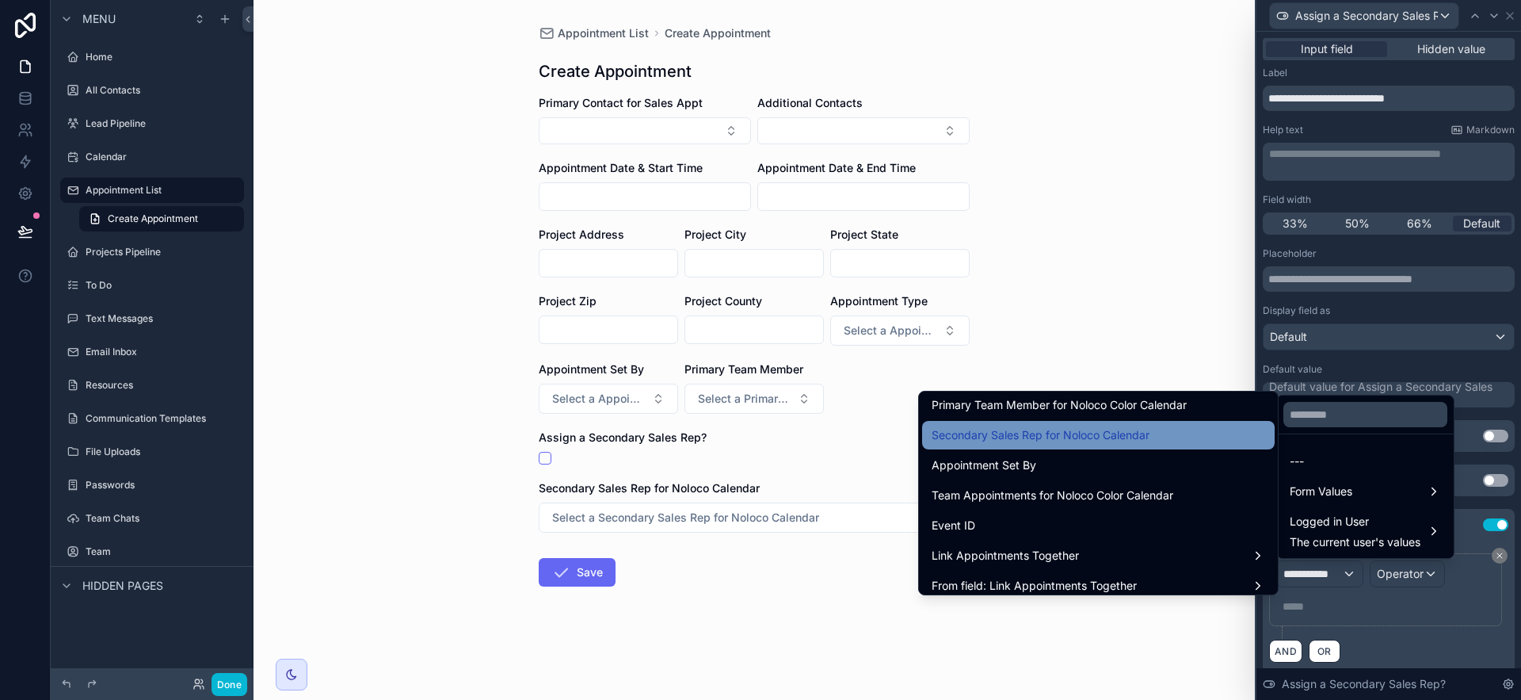
click at [1130, 437] on span "Secondary Sales Rep for Noloco Calendar" at bounding box center [1041, 434] width 218 height 19
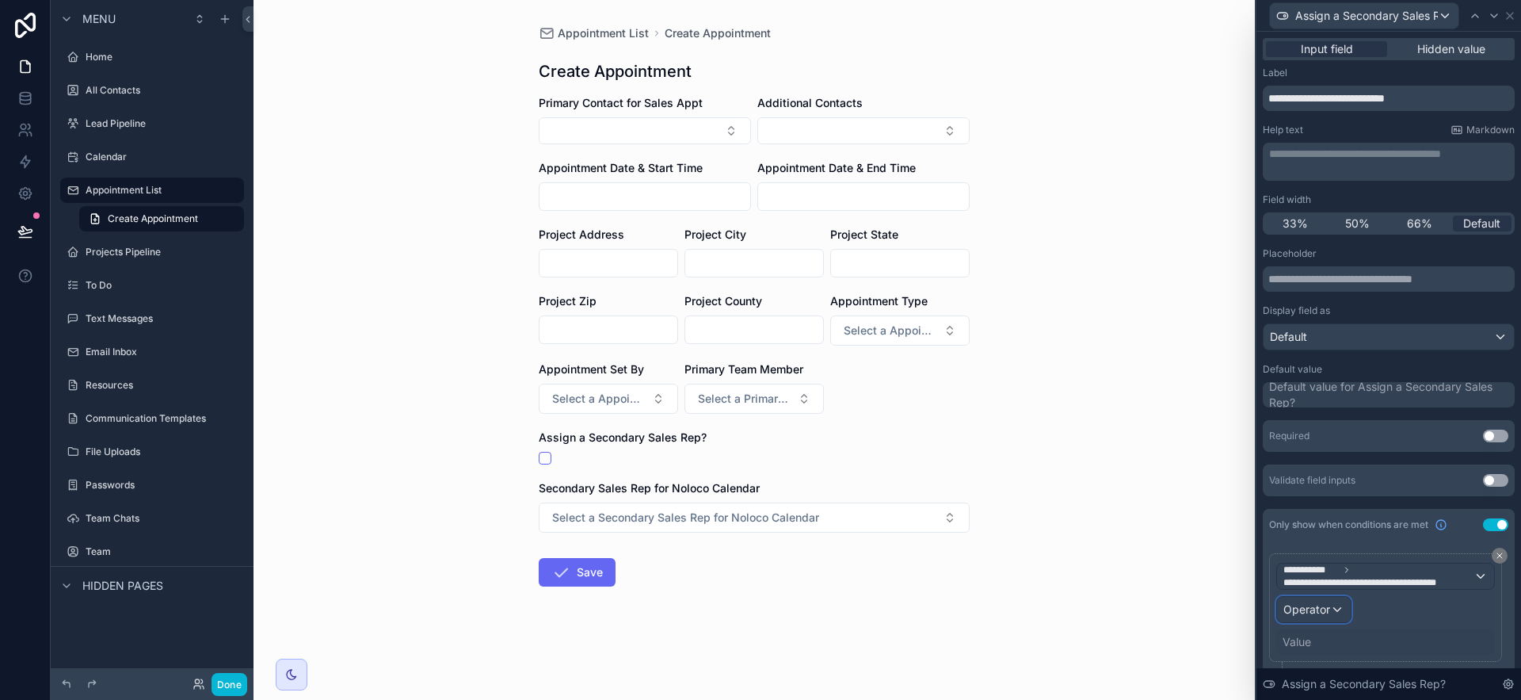
click at [1334, 607] on div "Operator" at bounding box center [1314, 609] width 74 height 25
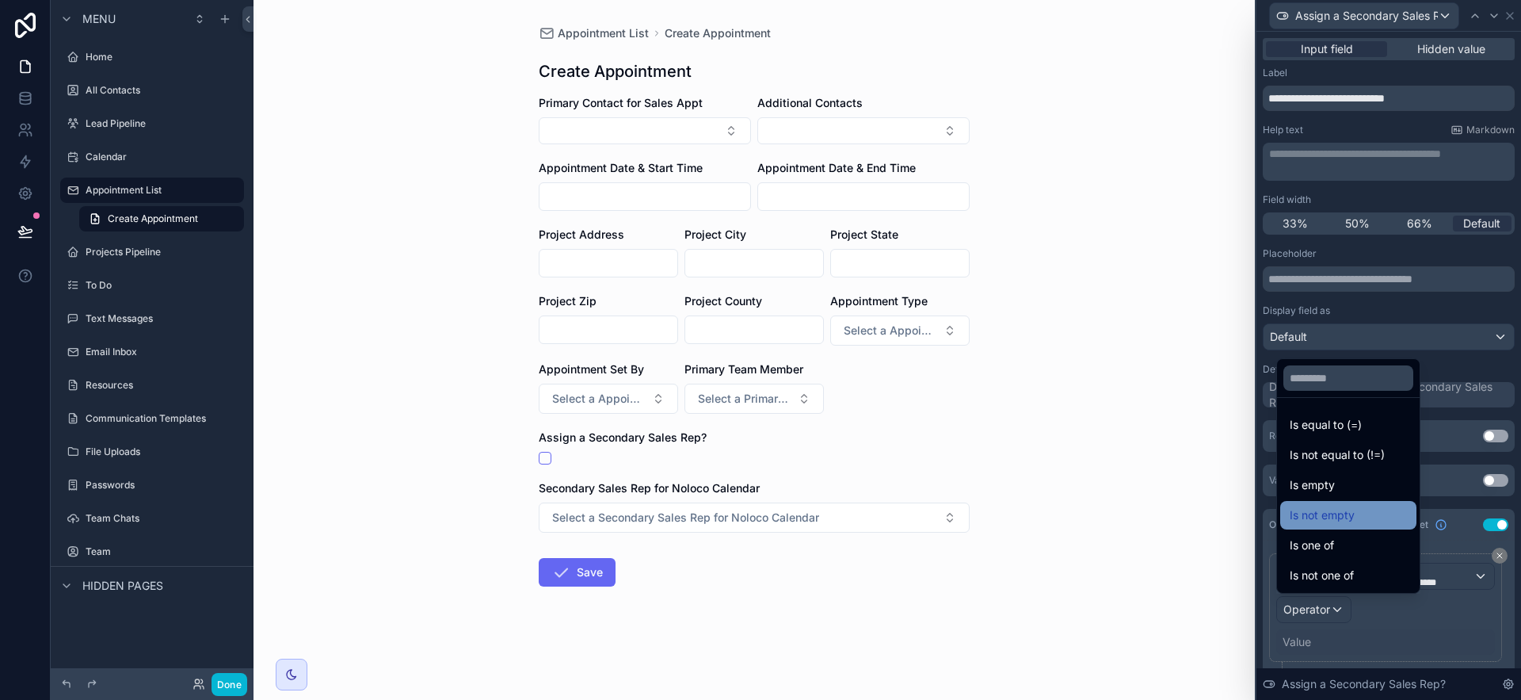
click at [1349, 511] on span "Is not empty" at bounding box center [1322, 514] width 65 height 19
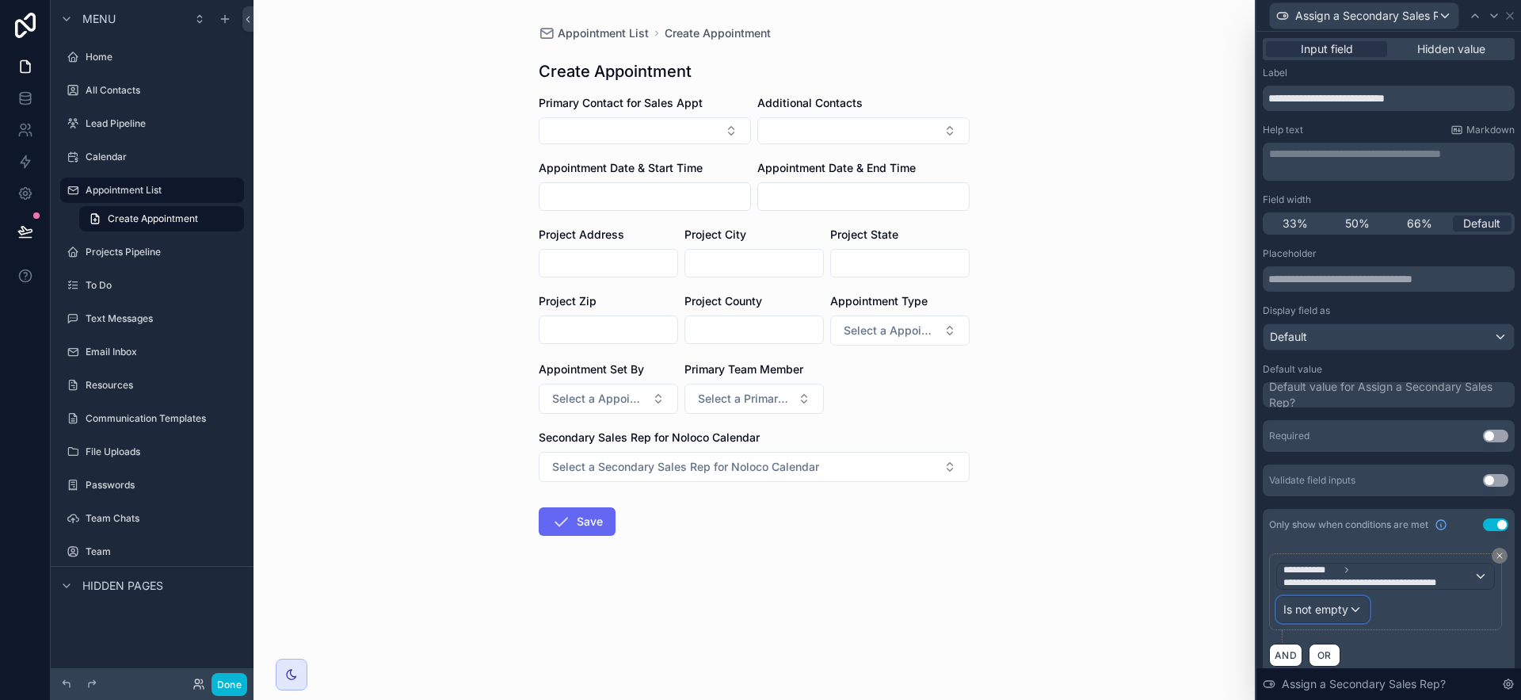
click at [1354, 612] on div "Is not empty" at bounding box center [1323, 609] width 92 height 25
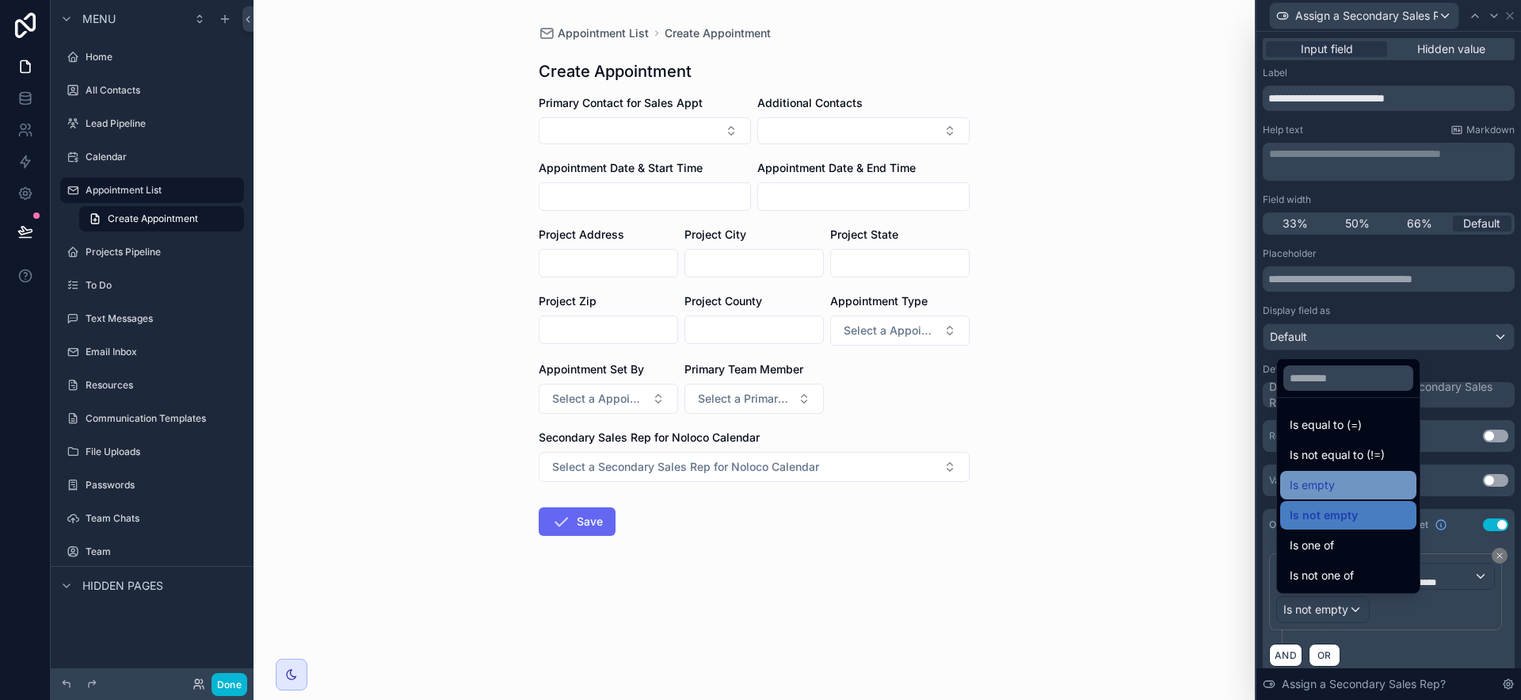
click at [1350, 486] on div "Is empty" at bounding box center [1348, 484] width 117 height 19
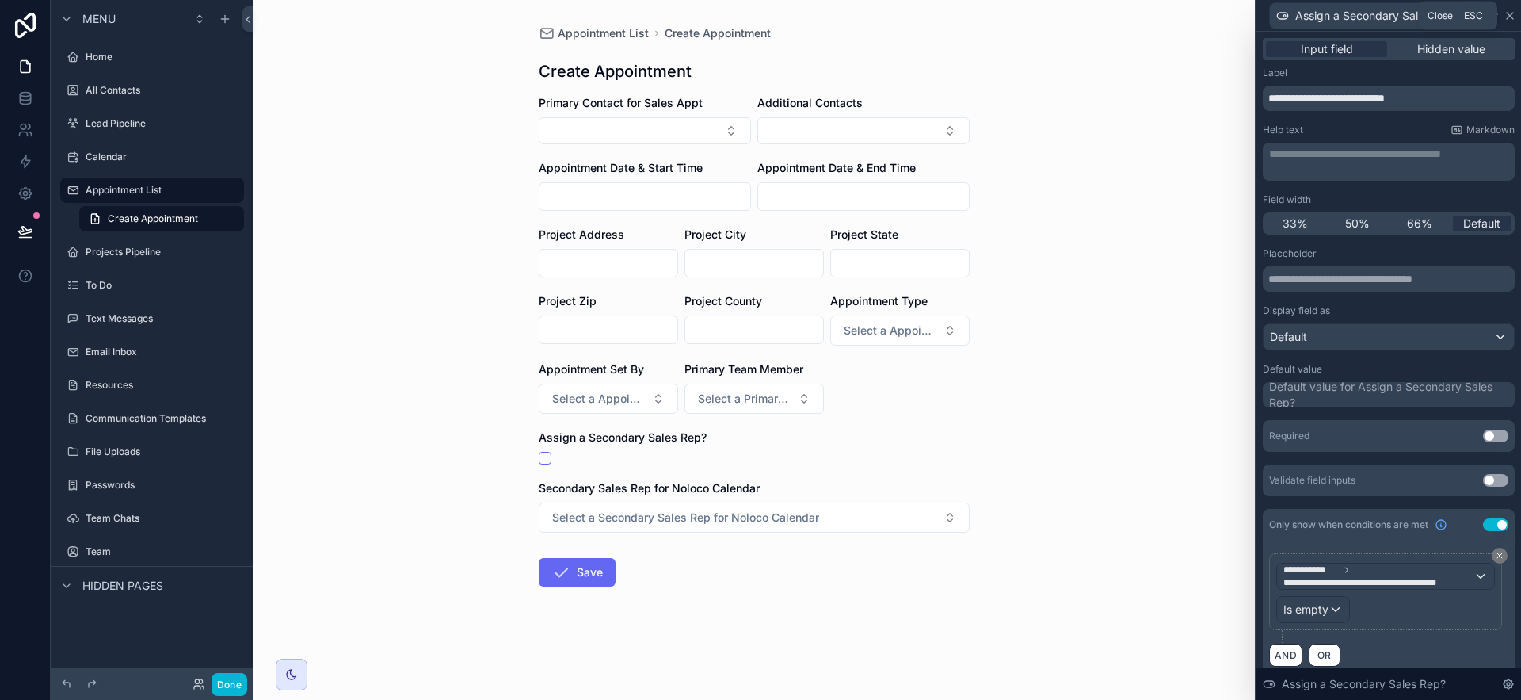
click at [1508, 21] on icon at bounding box center [1510, 16] width 13 height 13
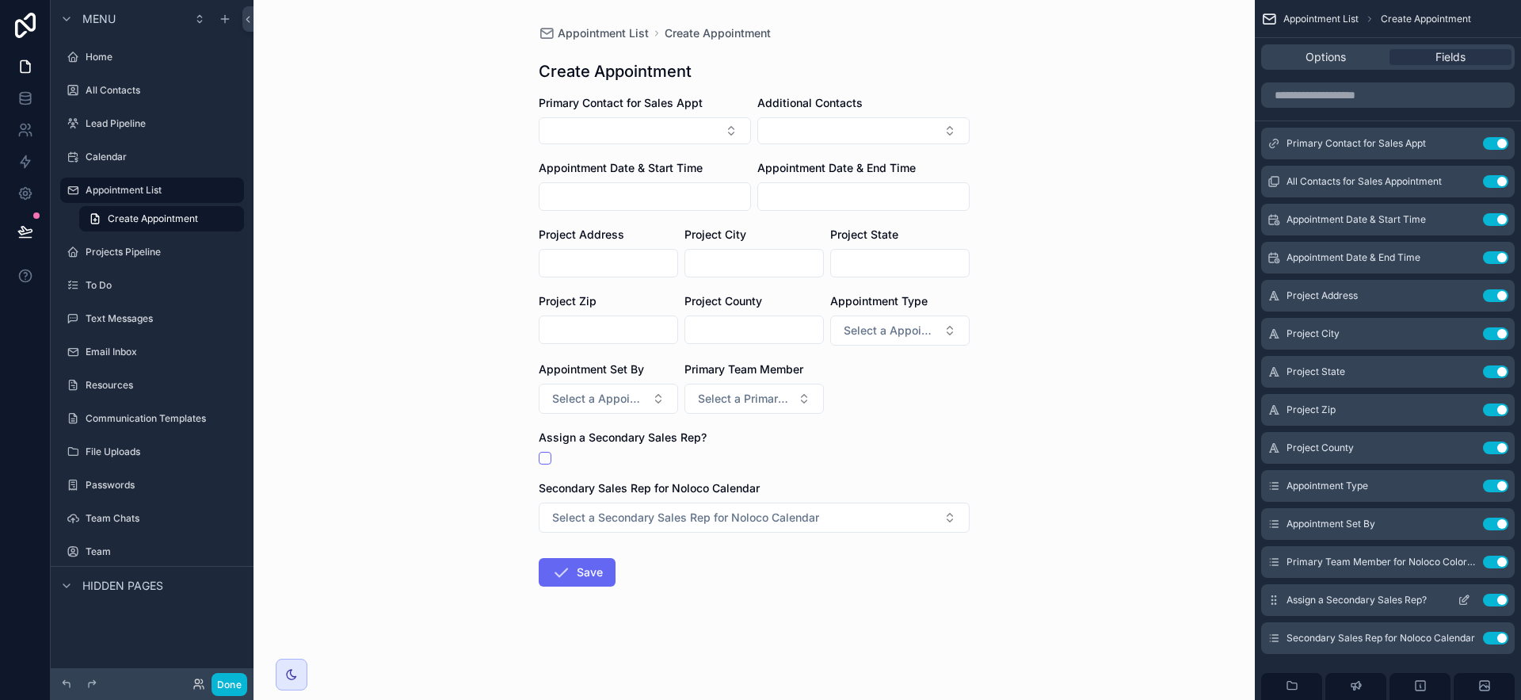
click at [1461, 602] on icon "scrollable content" at bounding box center [1464, 599] width 13 height 13
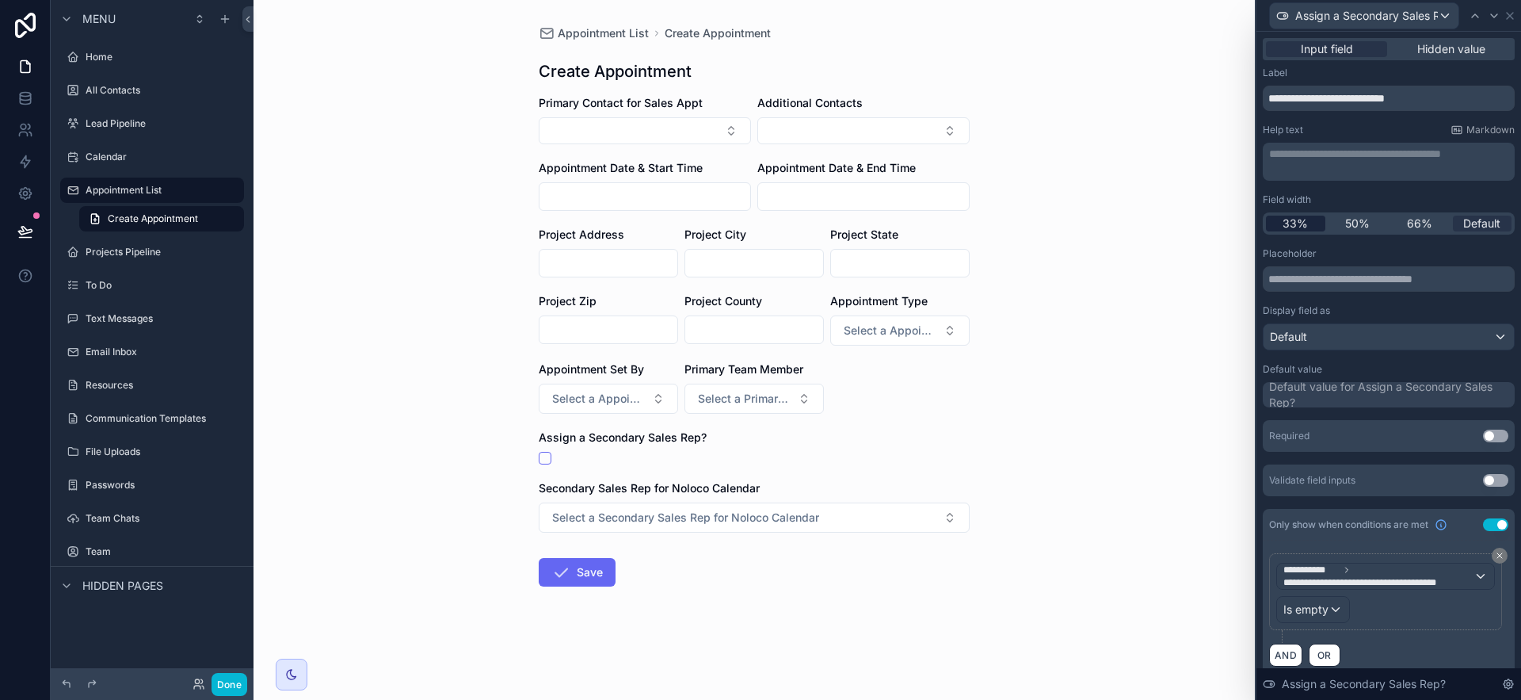
click at [1306, 223] on div "33%" at bounding box center [1295, 223] width 59 height 16
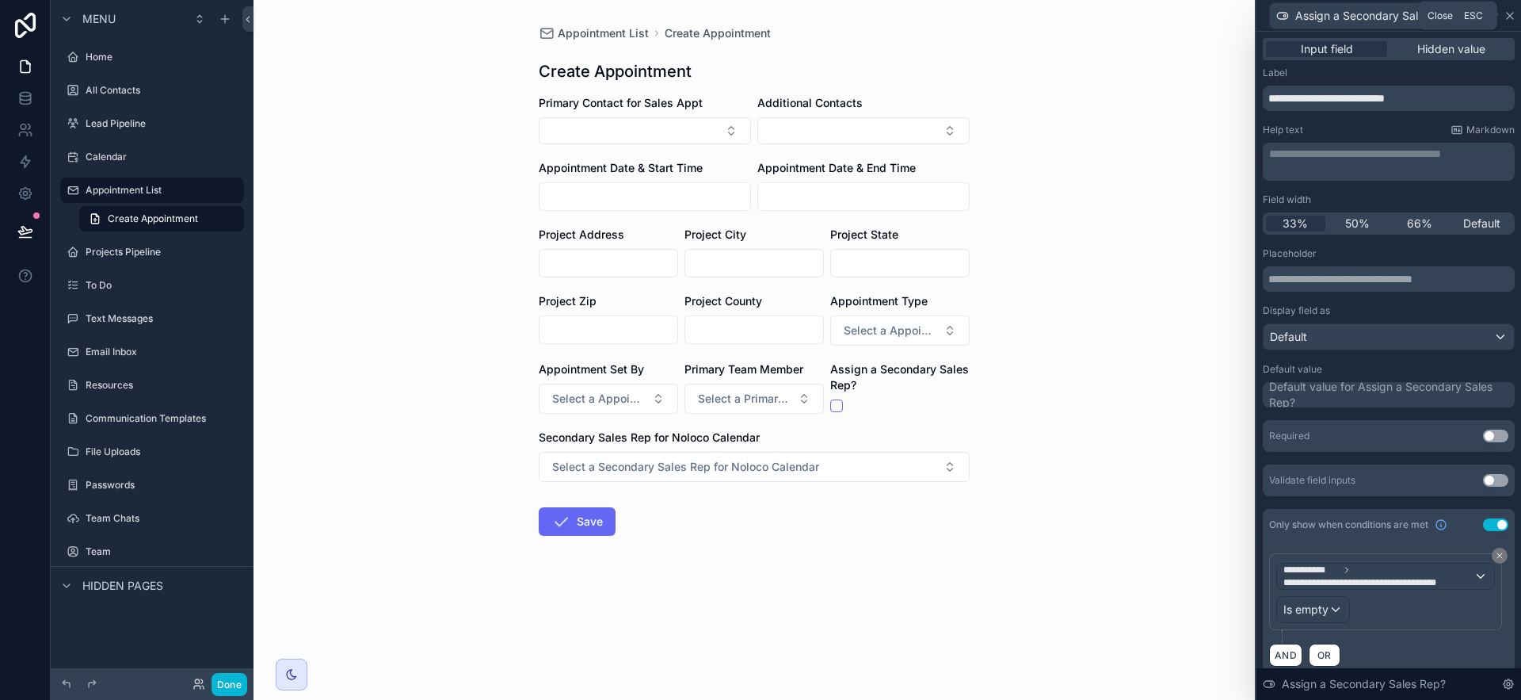
click at [1515, 14] on icon at bounding box center [1510, 16] width 13 height 13
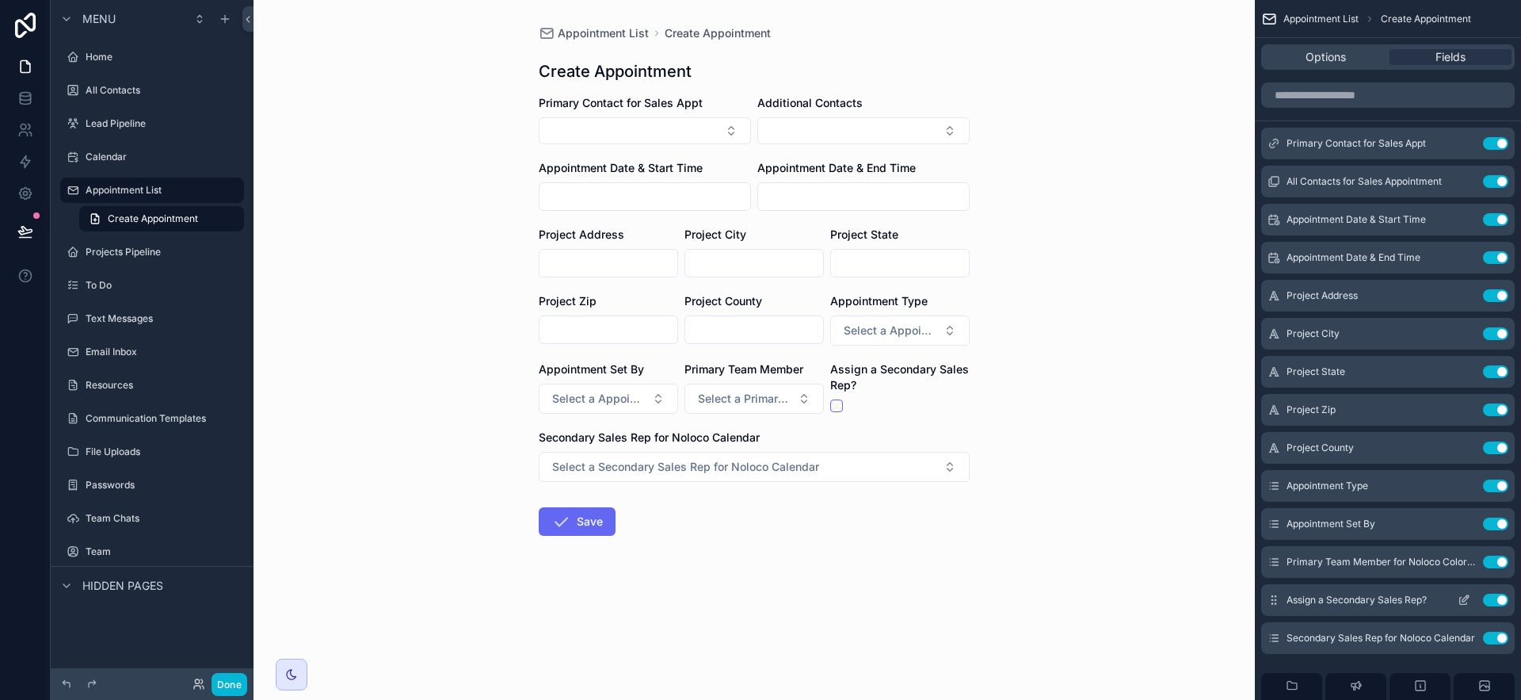
click at [1468, 599] on icon "scrollable content" at bounding box center [1464, 599] width 13 height 13
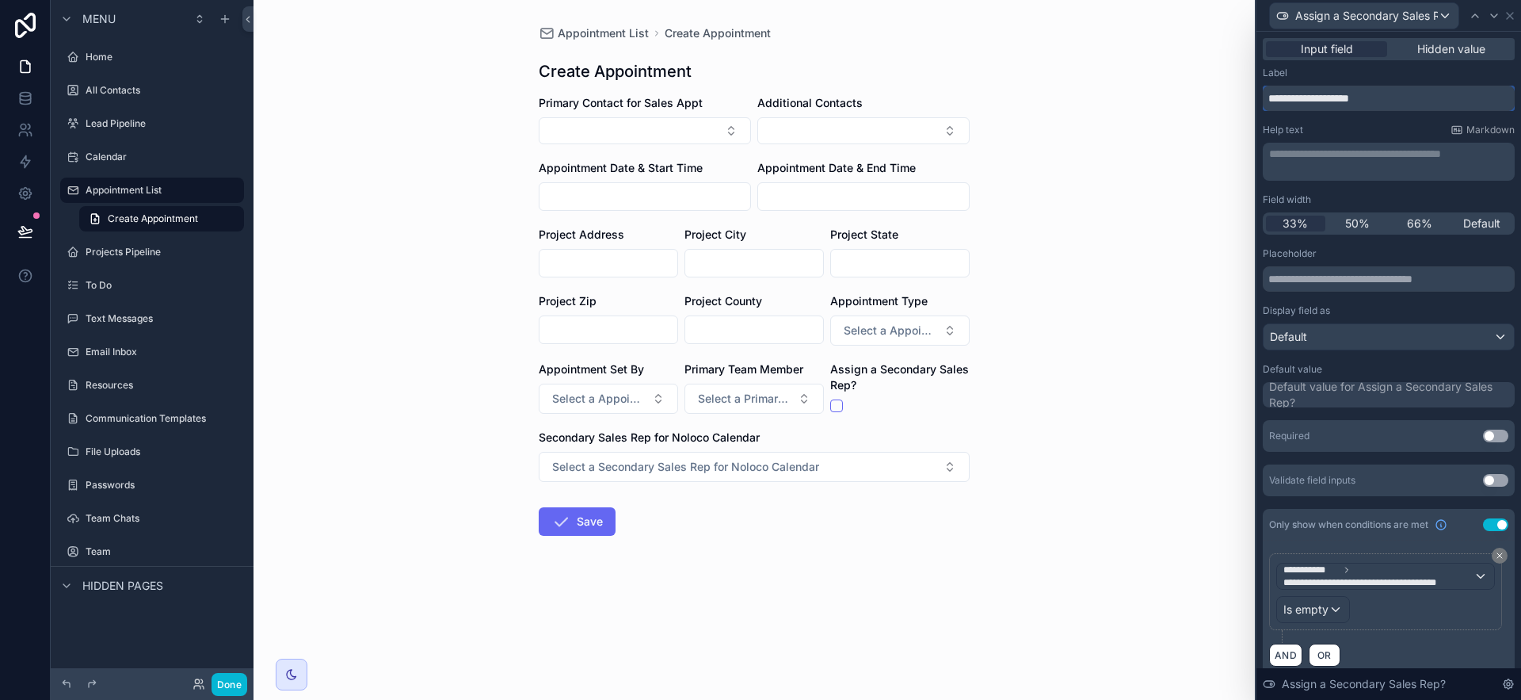
drag, startPoint x: 1316, startPoint y: 97, endPoint x: 1248, endPoint y: 94, distance: 67.4
click at [1248, 94] on div "**********" at bounding box center [760, 350] width 1521 height 700
type input "**********"
click at [1513, 14] on icon at bounding box center [1510, 16] width 13 height 13
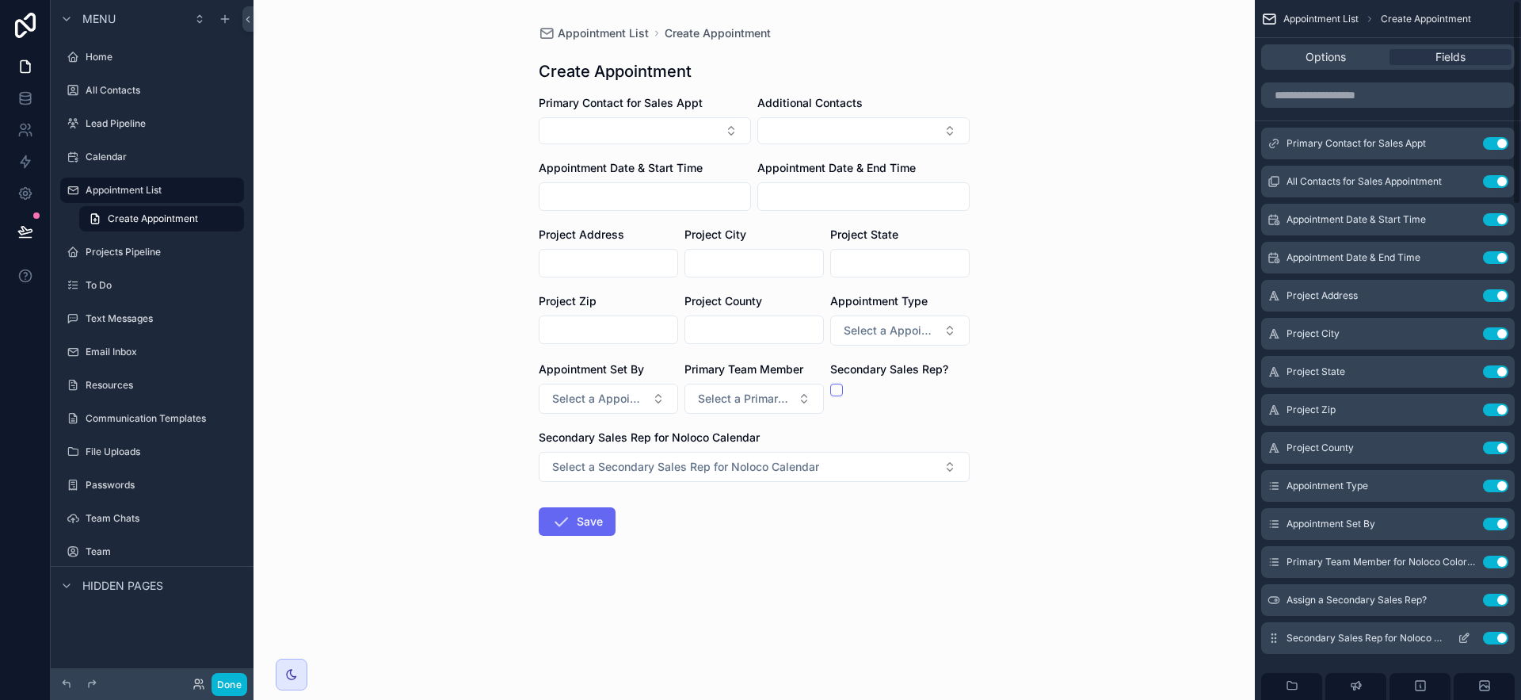
click at [1466, 640] on icon "scrollable content" at bounding box center [1463, 638] width 7 height 7
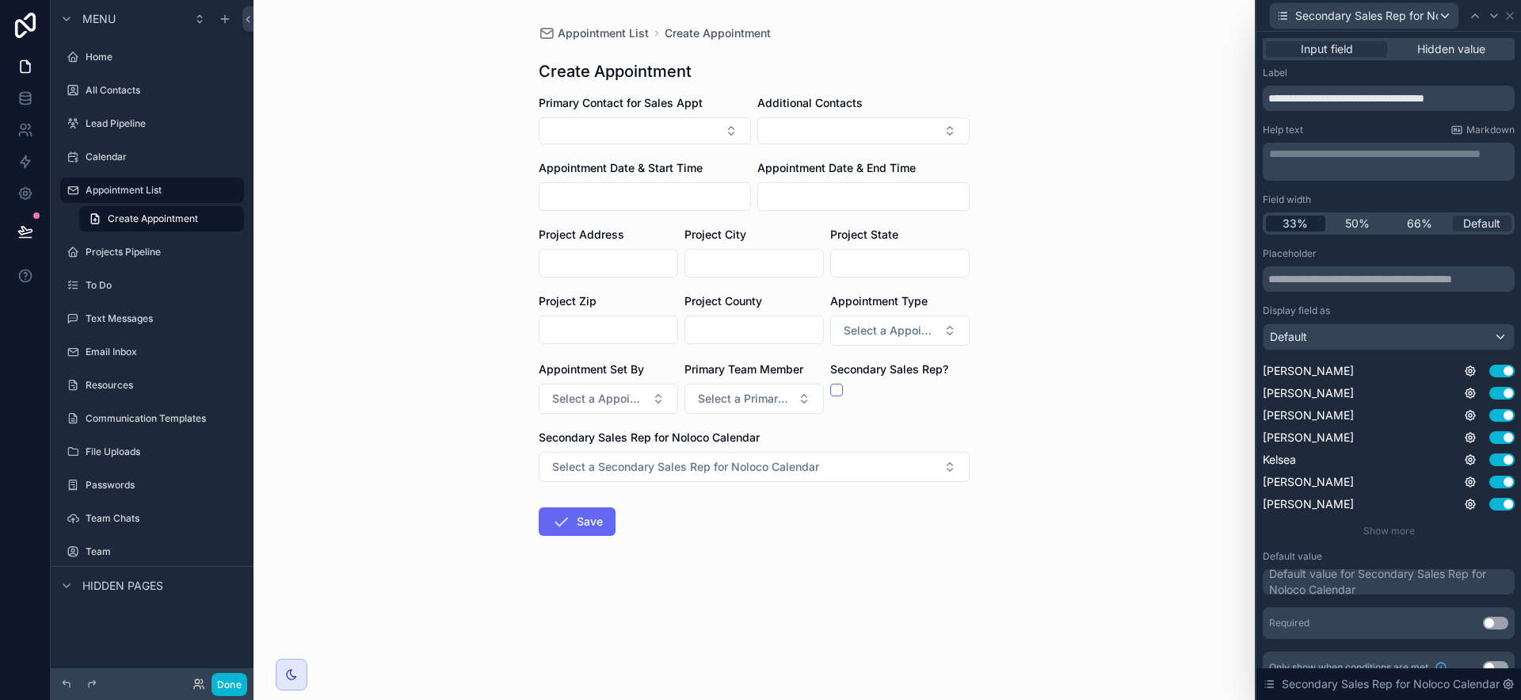
click at [1305, 220] on span "33%" at bounding box center [1295, 223] width 25 height 16
drag, startPoint x: 1380, startPoint y: 97, endPoint x: 1520, endPoint y: 97, distance: 140.2
click at [1520, 97] on div "**********" at bounding box center [1388, 366] width 265 height 668
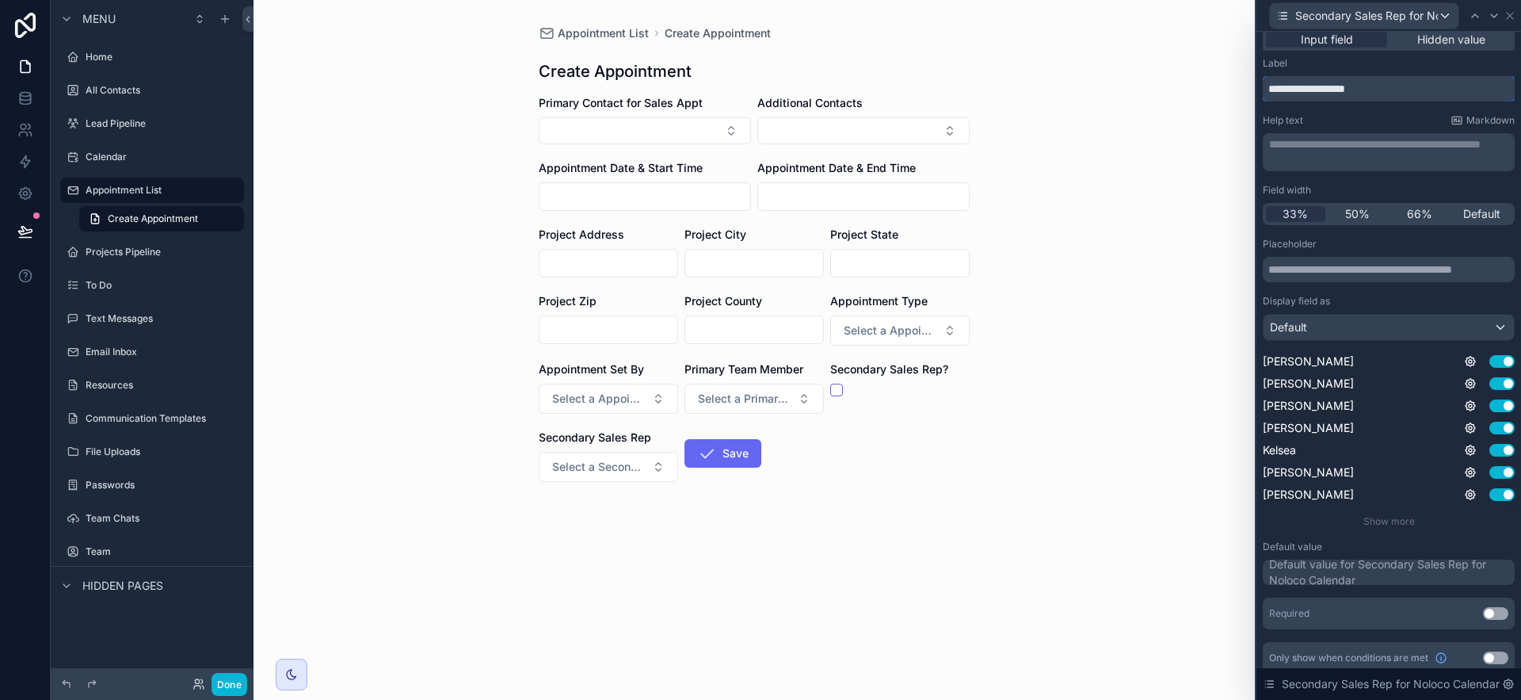
scroll to position [21, 0]
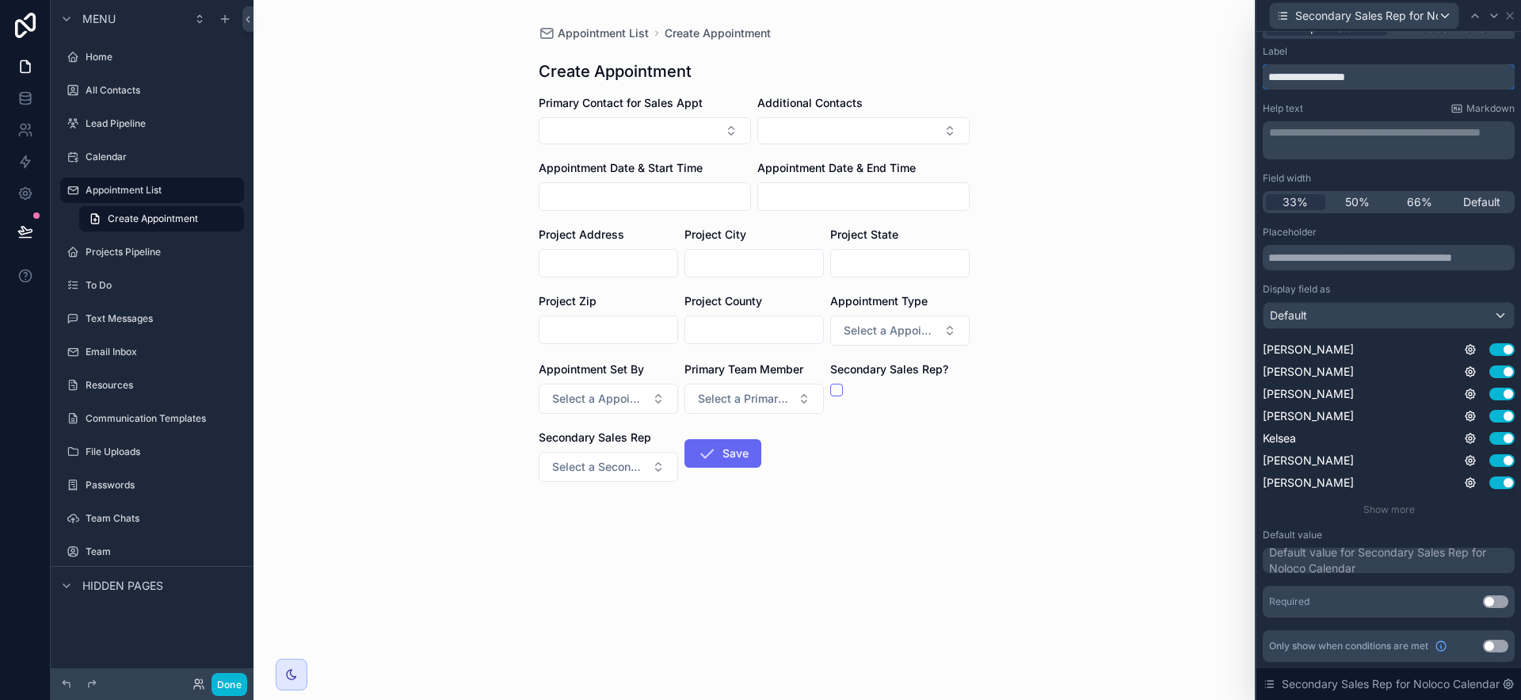
type input "**********"
click at [1484, 648] on button "Use setting" at bounding box center [1495, 645] width 25 height 13
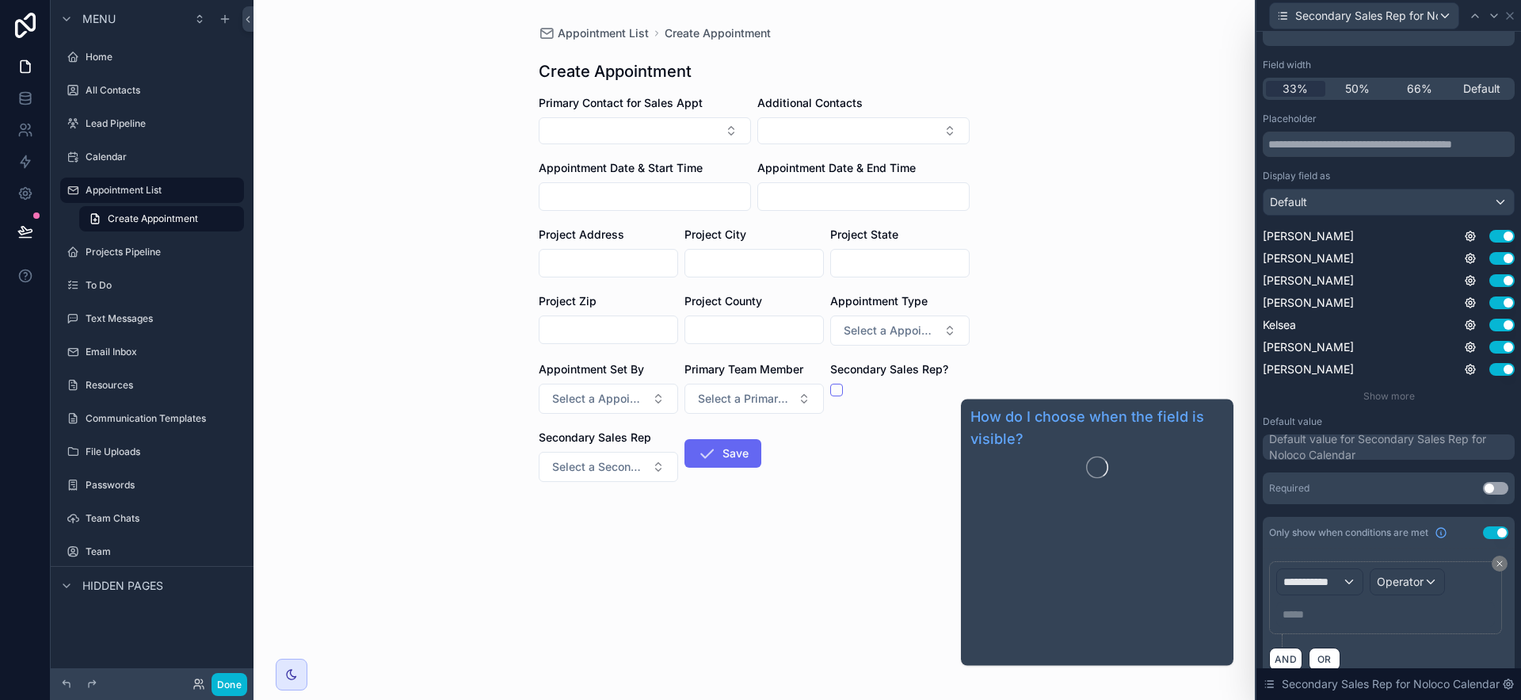
scroll to position [156, 0]
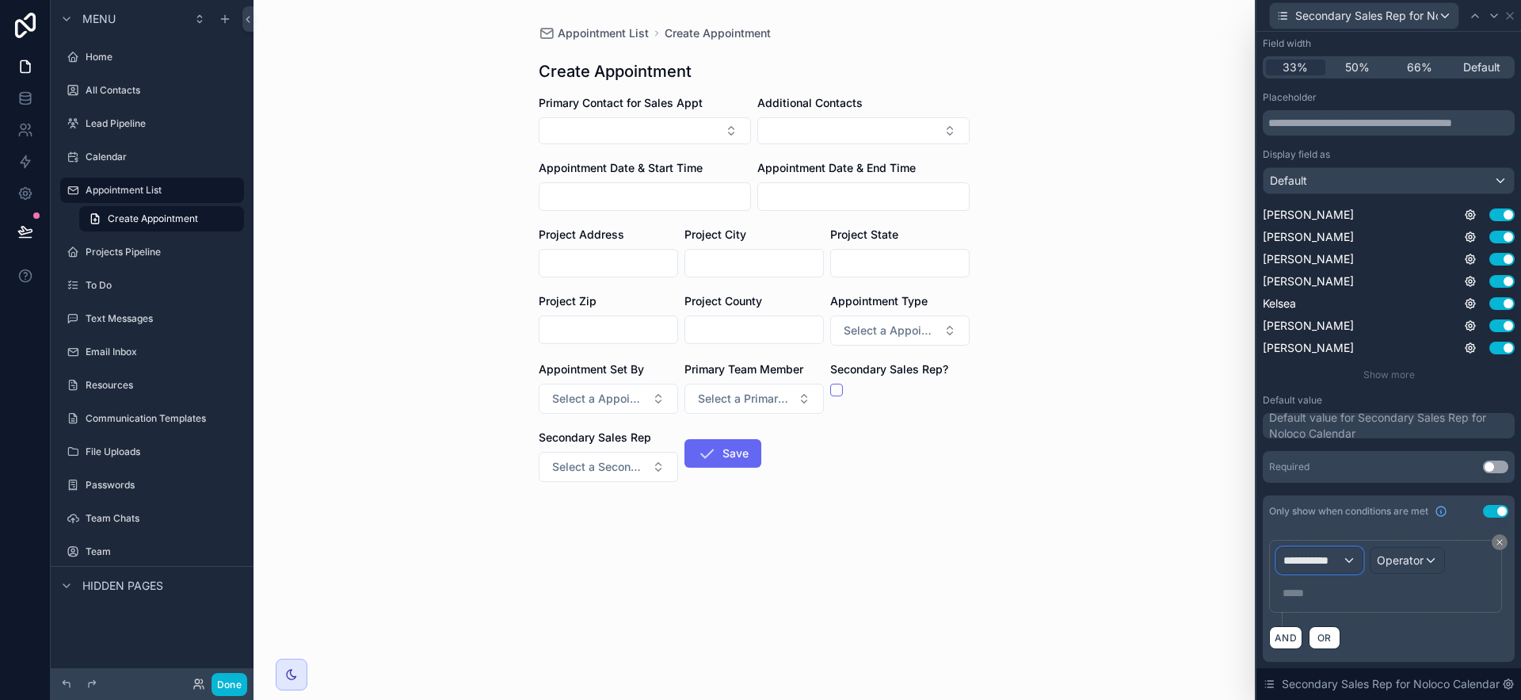
click at [1344, 560] on div "**********" at bounding box center [1320, 559] width 86 height 25
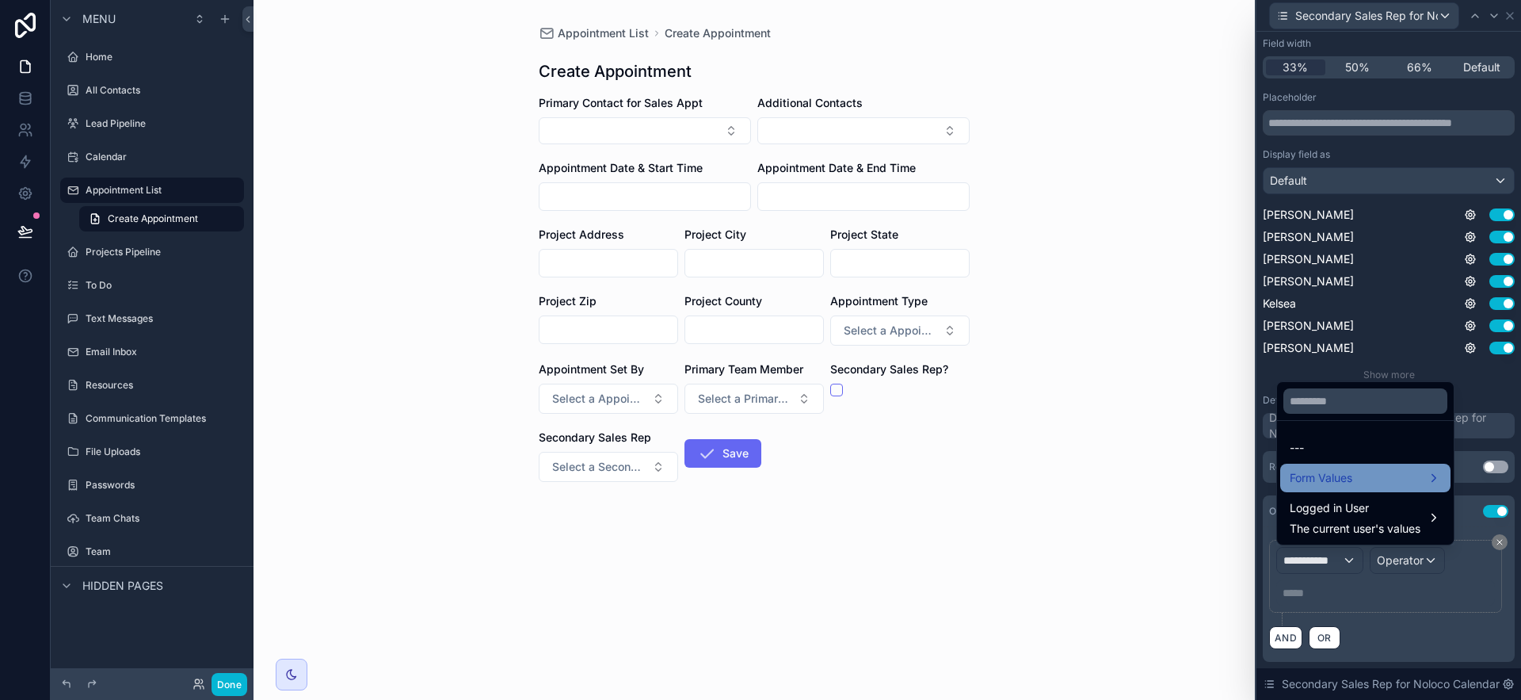
click at [1327, 478] on span "Form Values" at bounding box center [1321, 477] width 63 height 19
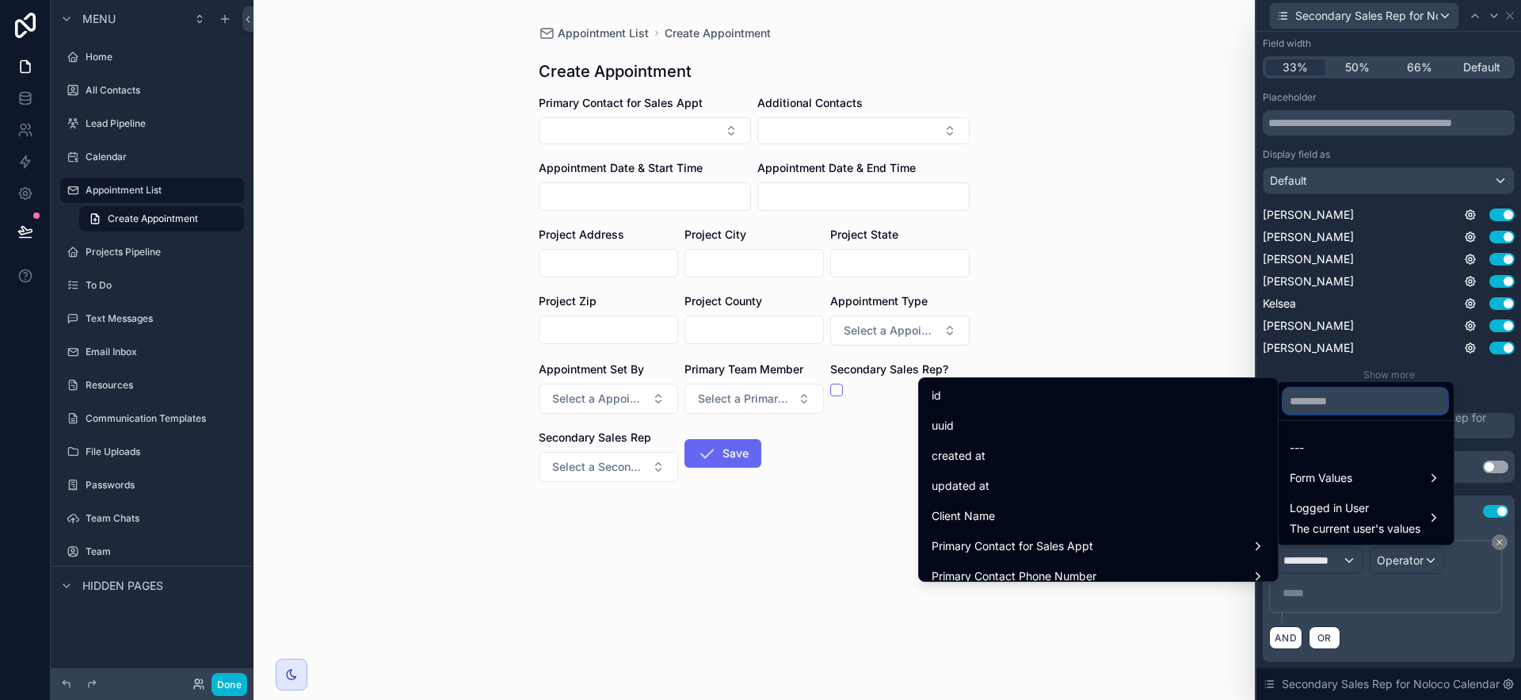
click at [1341, 400] on input "text" at bounding box center [1365, 400] width 164 height 25
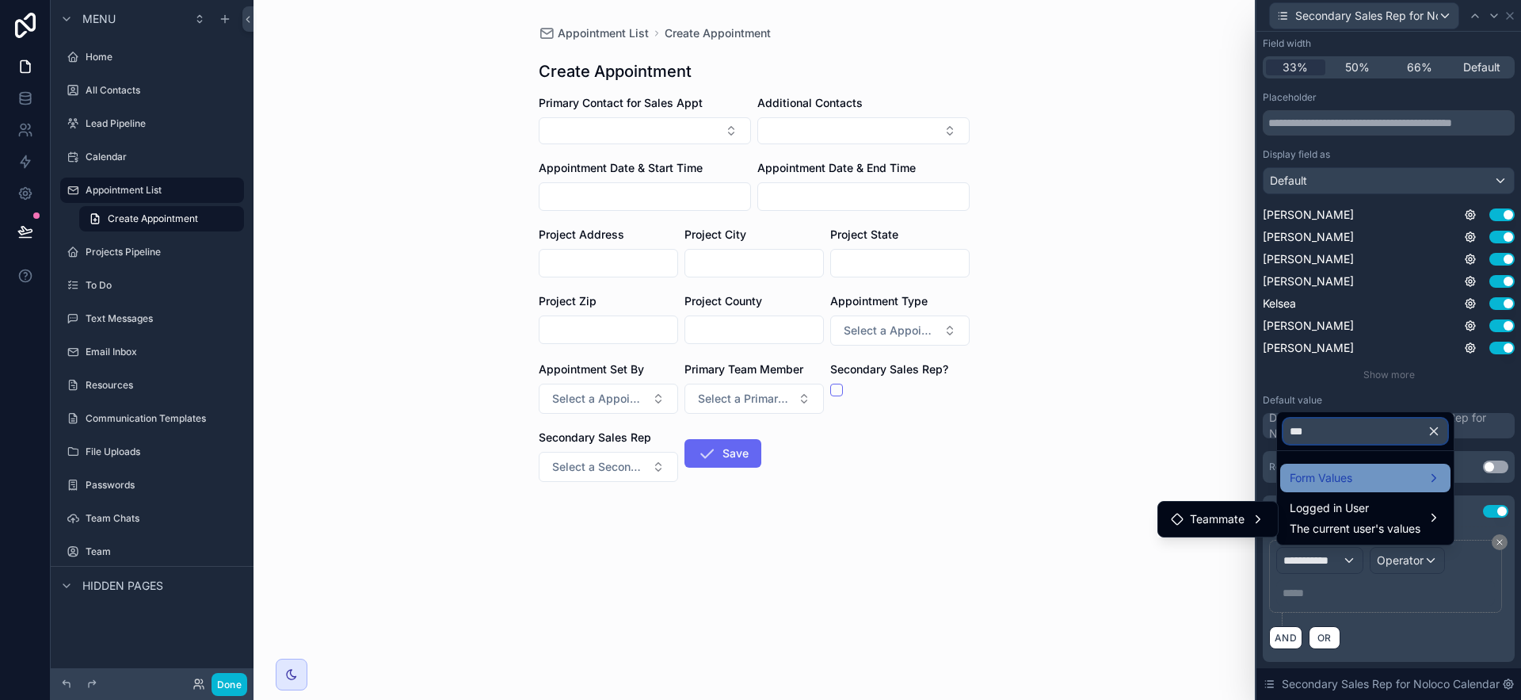
type input "***"
click at [1316, 485] on span "Form Values" at bounding box center [1321, 477] width 63 height 19
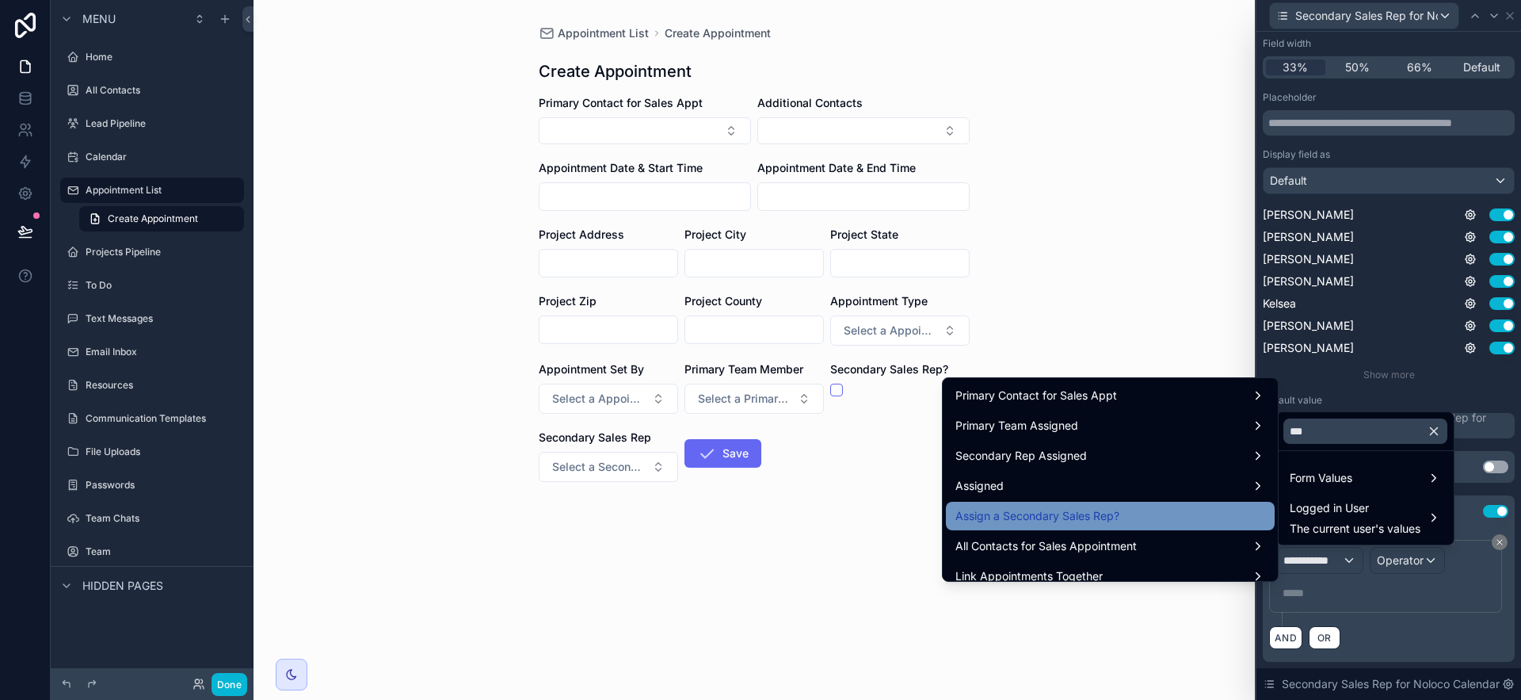
click at [1121, 526] on div "Assign a Secondary Sales Rep?" at bounding box center [1110, 515] width 329 height 29
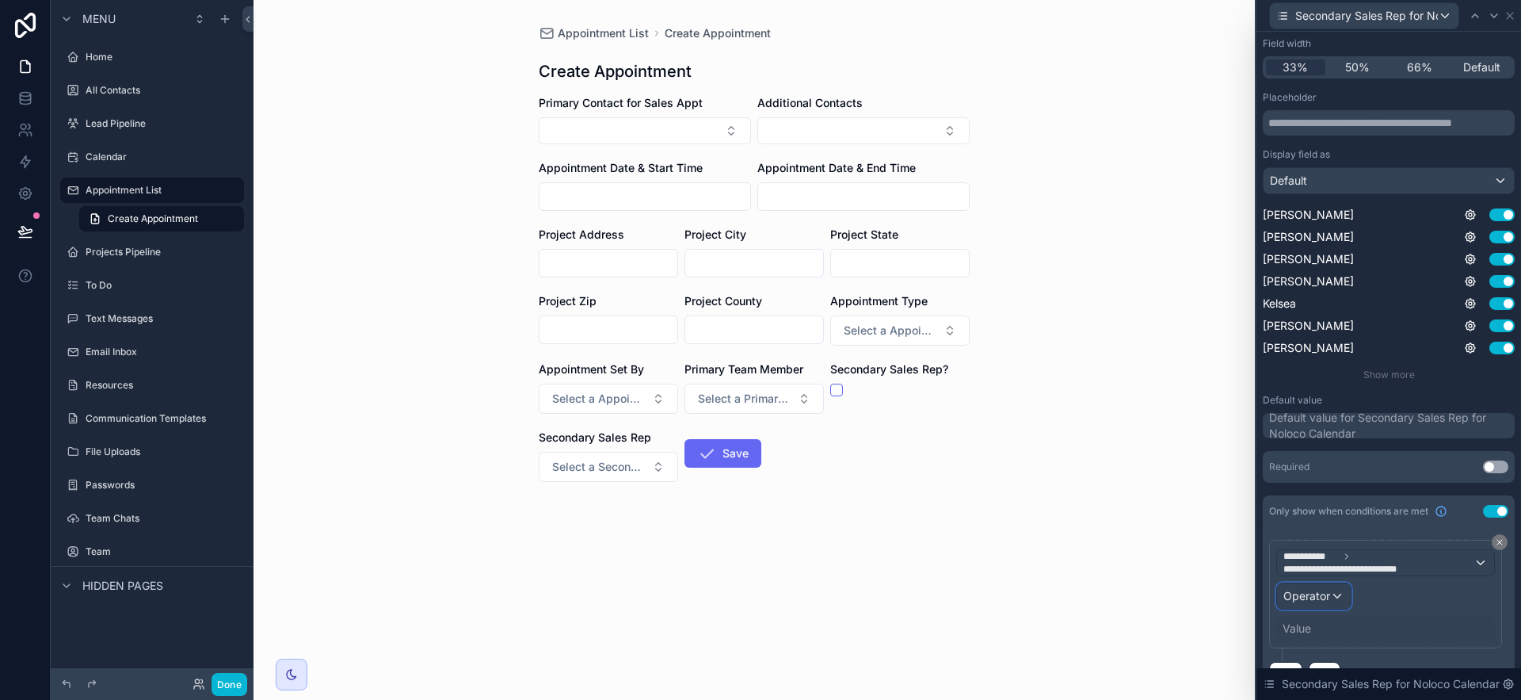
click at [1328, 597] on span "Operator" at bounding box center [1306, 595] width 47 height 13
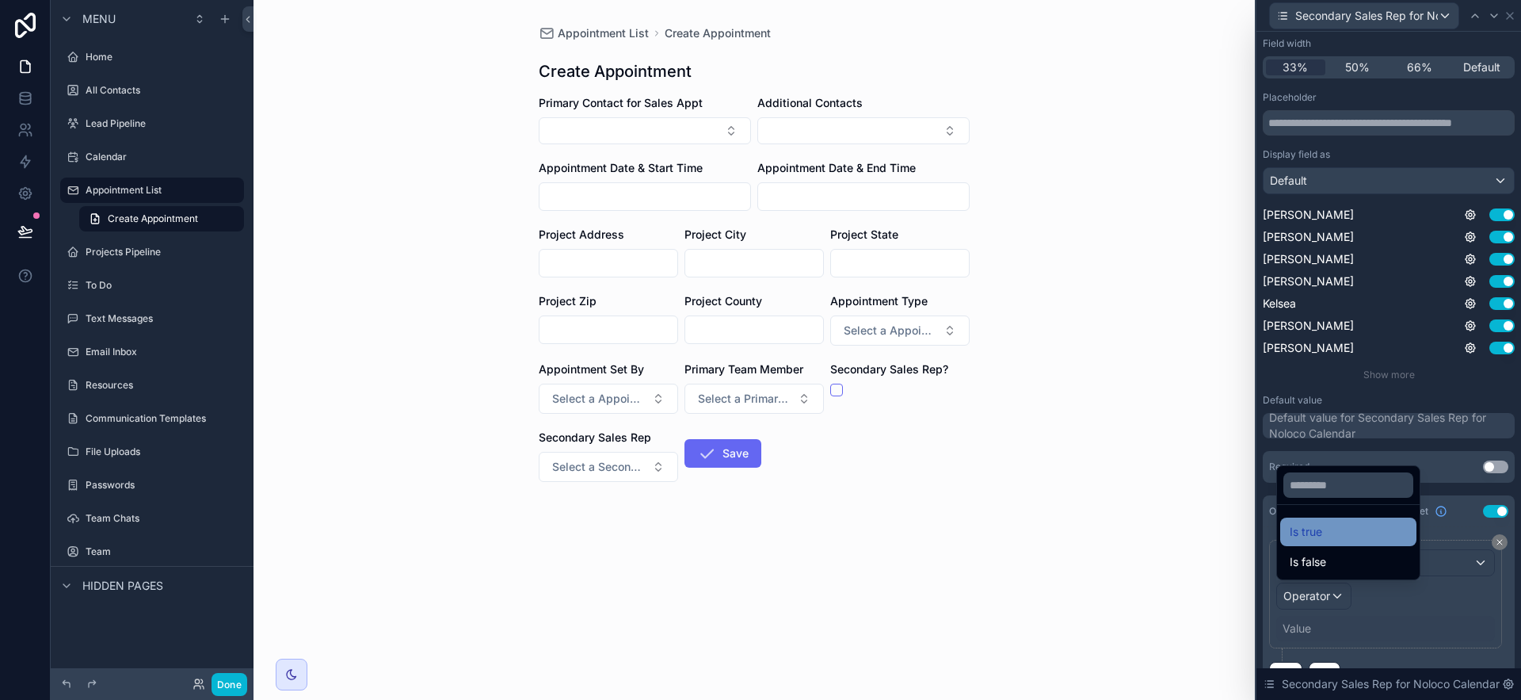
click at [1323, 539] on div "Is true" at bounding box center [1348, 531] width 117 height 19
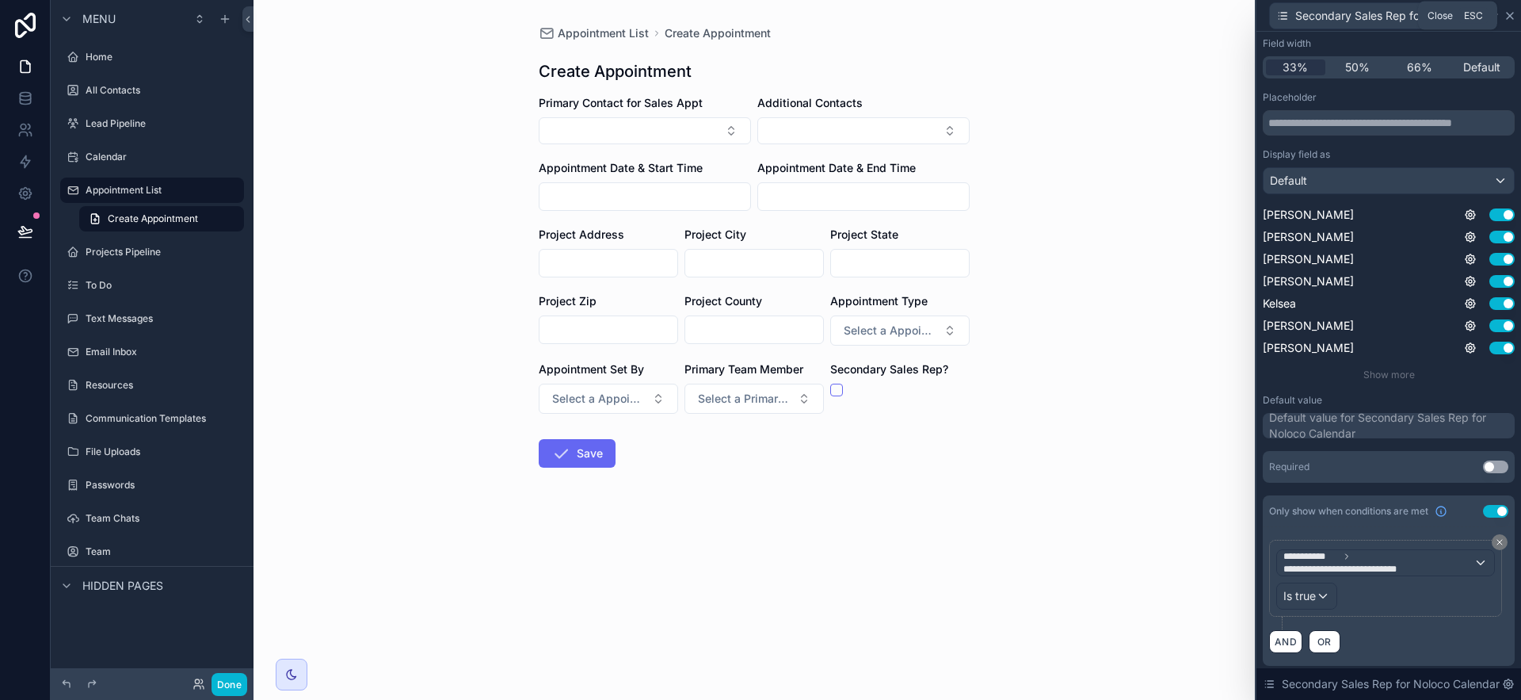
click at [1513, 10] on icon at bounding box center [1510, 16] width 13 height 13
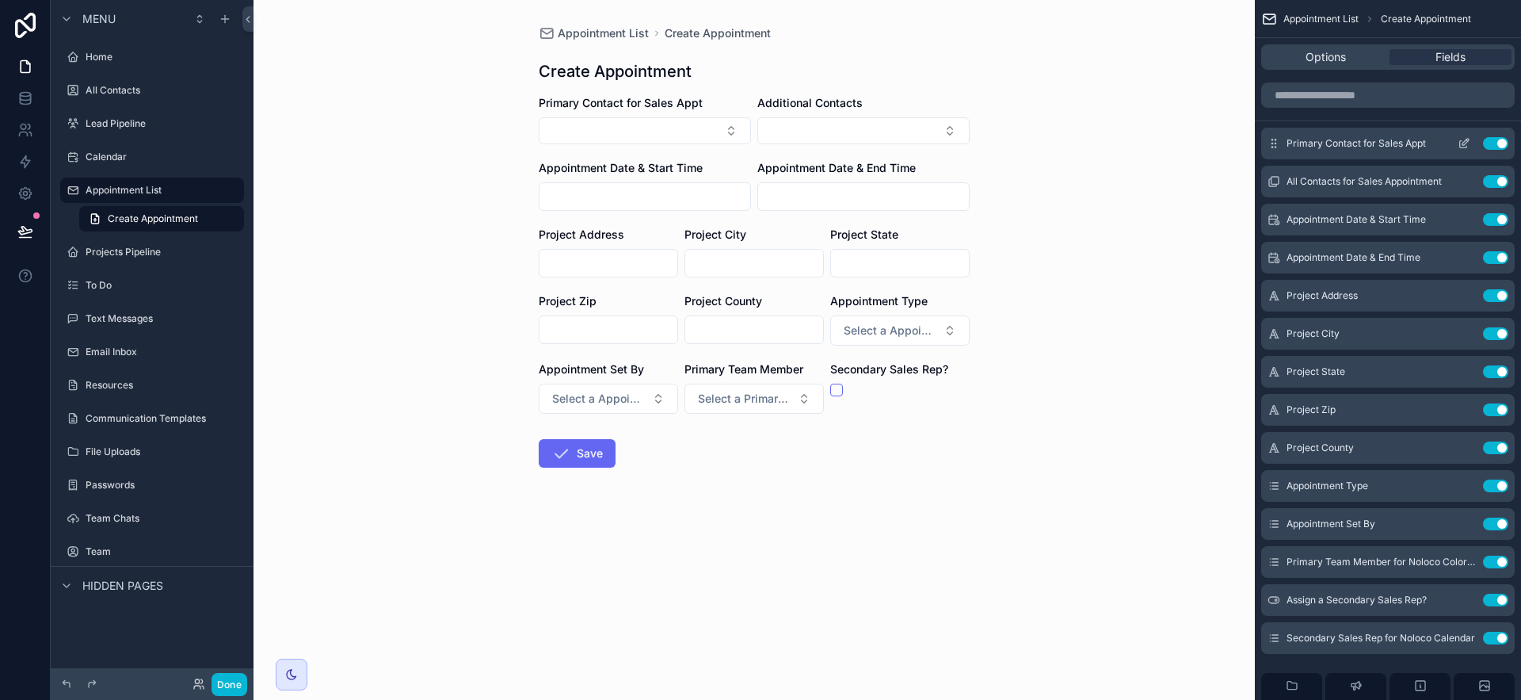
click at [1460, 141] on icon "scrollable content" at bounding box center [1463, 144] width 7 height 7
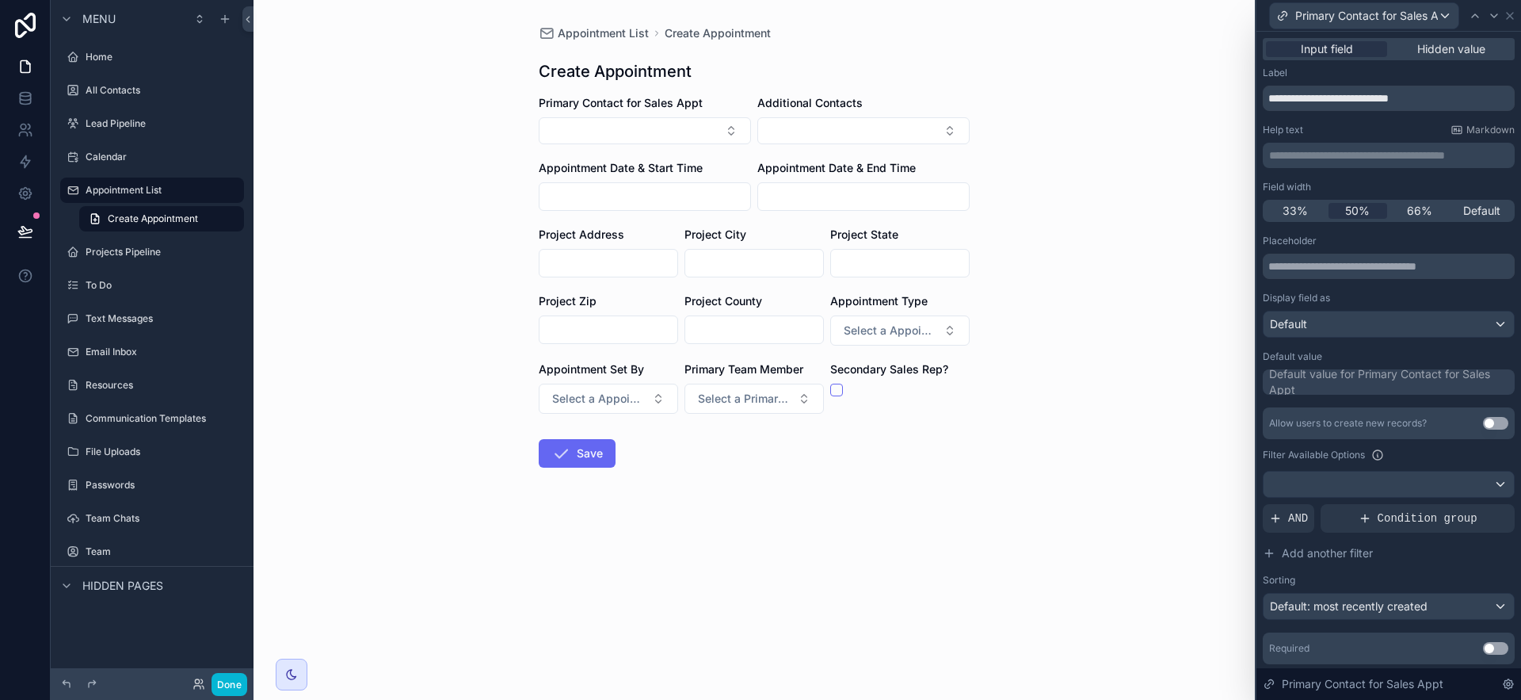
click at [1483, 648] on button "Use setting" at bounding box center [1495, 648] width 25 height 13
click at [1510, 10] on icon at bounding box center [1510, 16] width 13 height 13
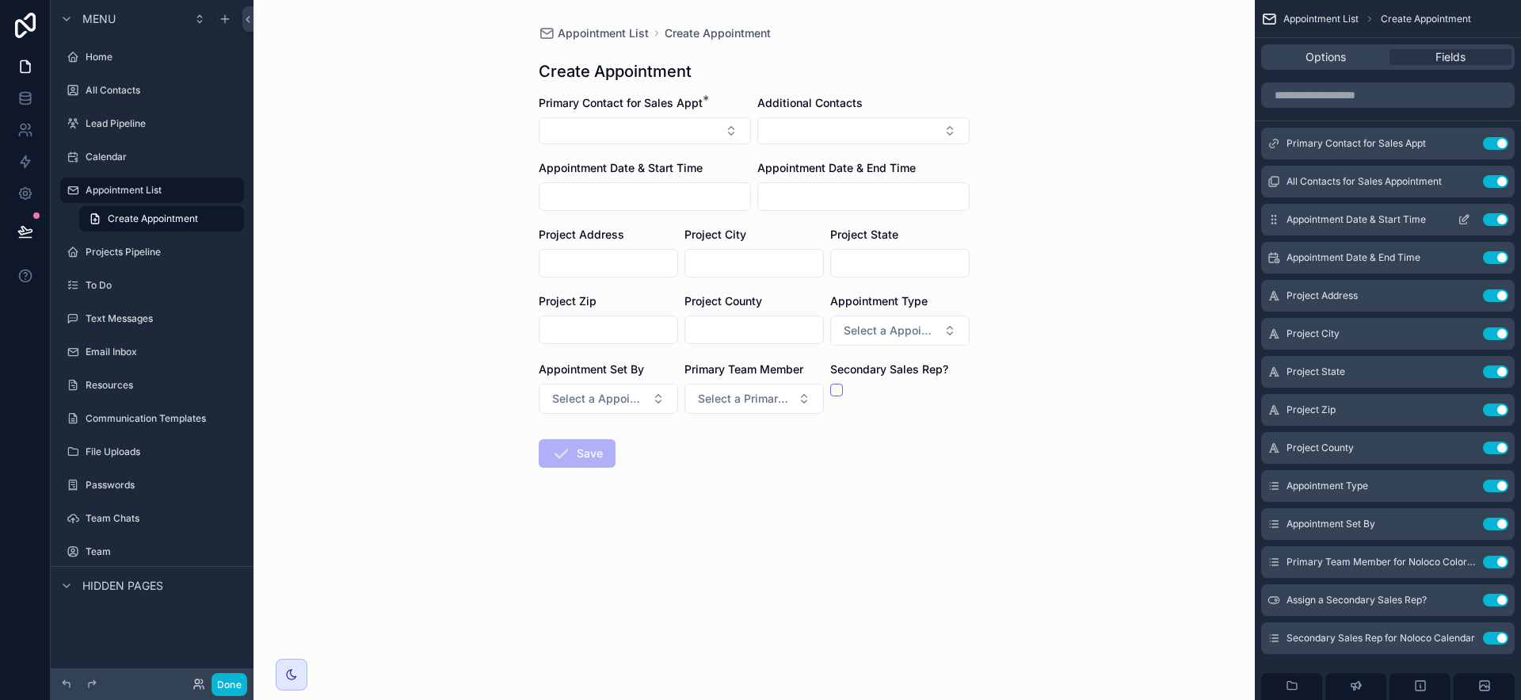
click at [1463, 215] on icon "scrollable content" at bounding box center [1464, 219] width 13 height 13
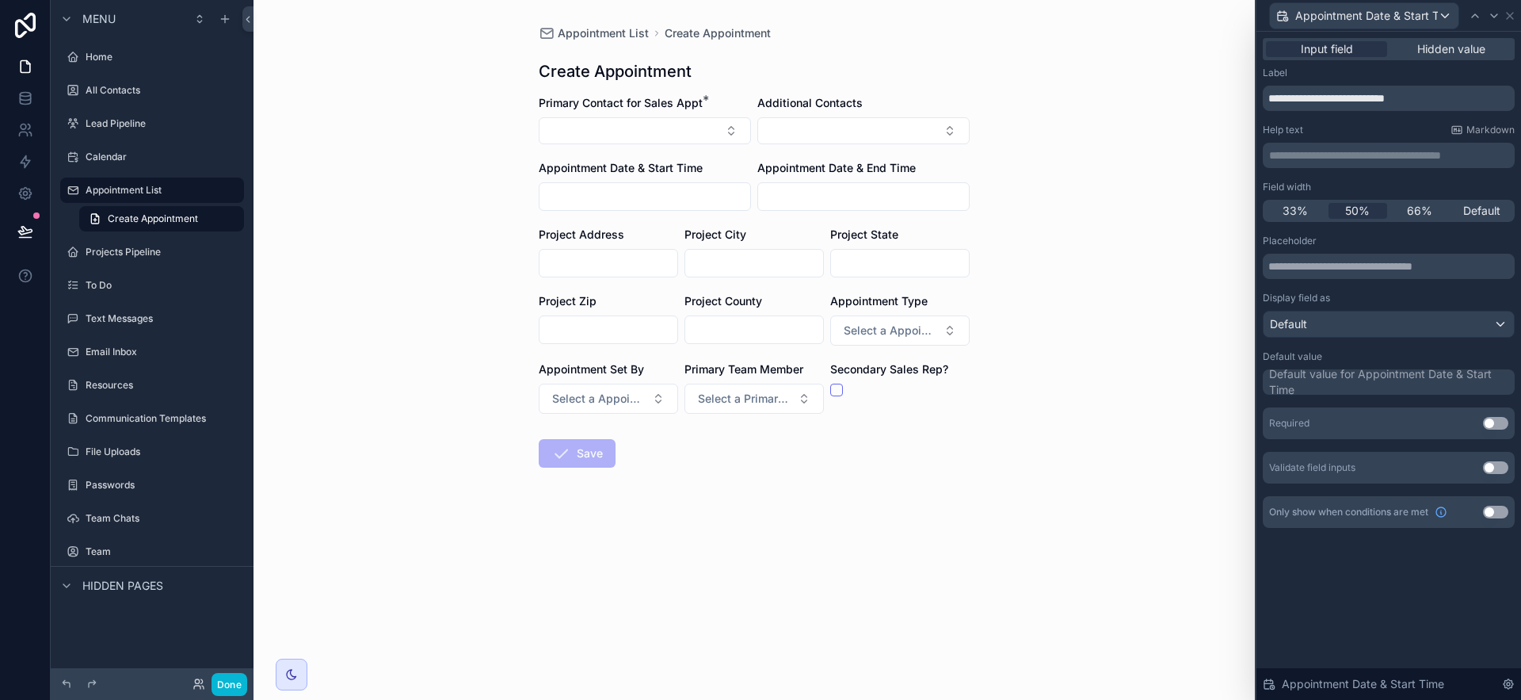
click at [1503, 423] on button "Use setting" at bounding box center [1495, 423] width 25 height 13
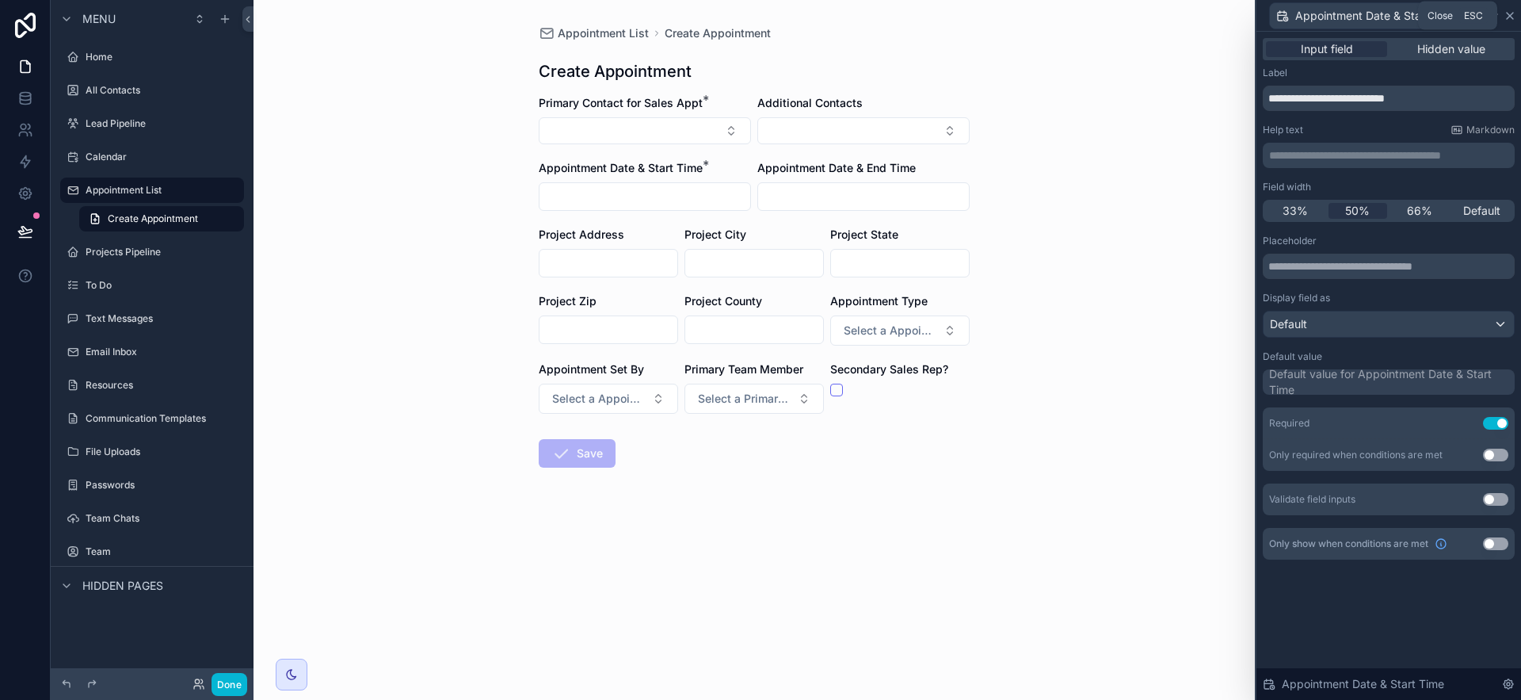
click at [1513, 17] on icon at bounding box center [1510, 16] width 13 height 13
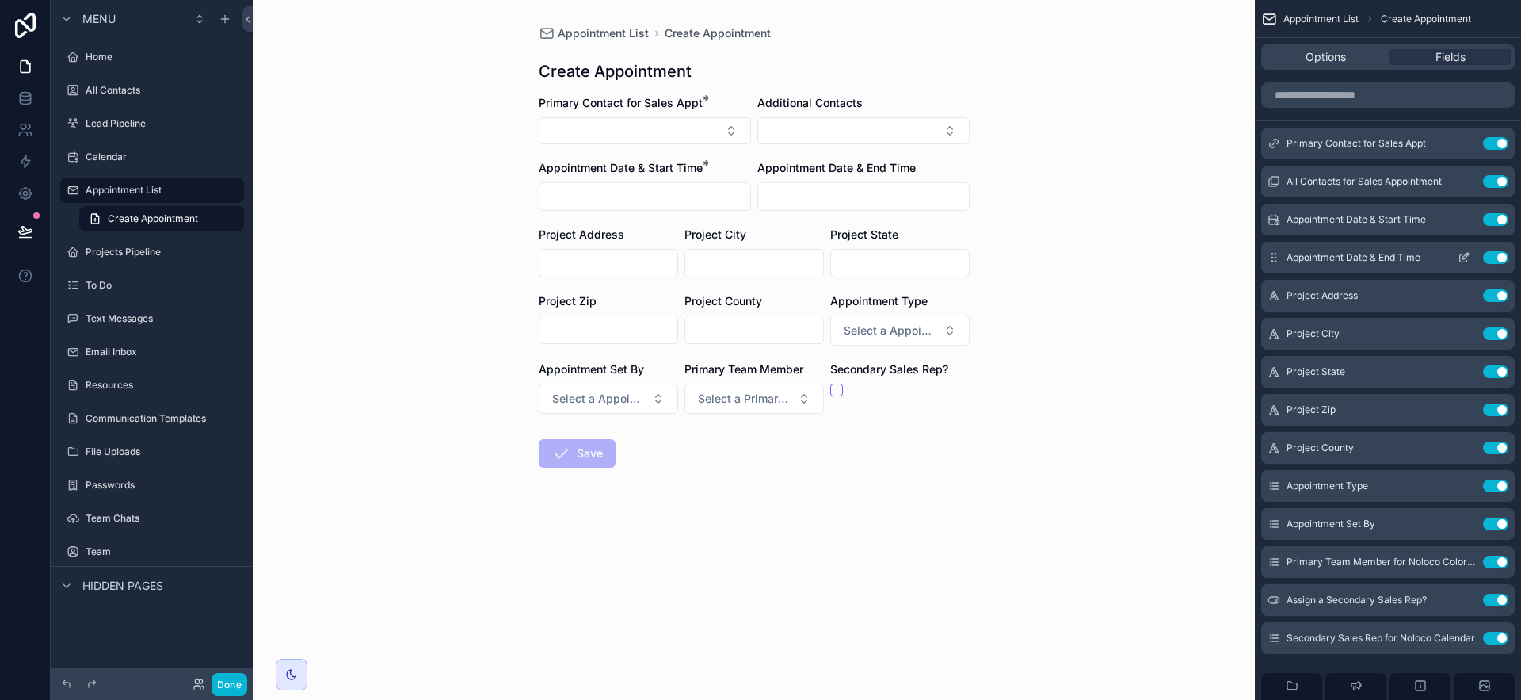
click at [1466, 250] on div "Appointment Date & End Time Use setting" at bounding box center [1388, 258] width 254 height 32
click at [1466, 257] on icon "scrollable content" at bounding box center [1465, 256] width 6 height 6
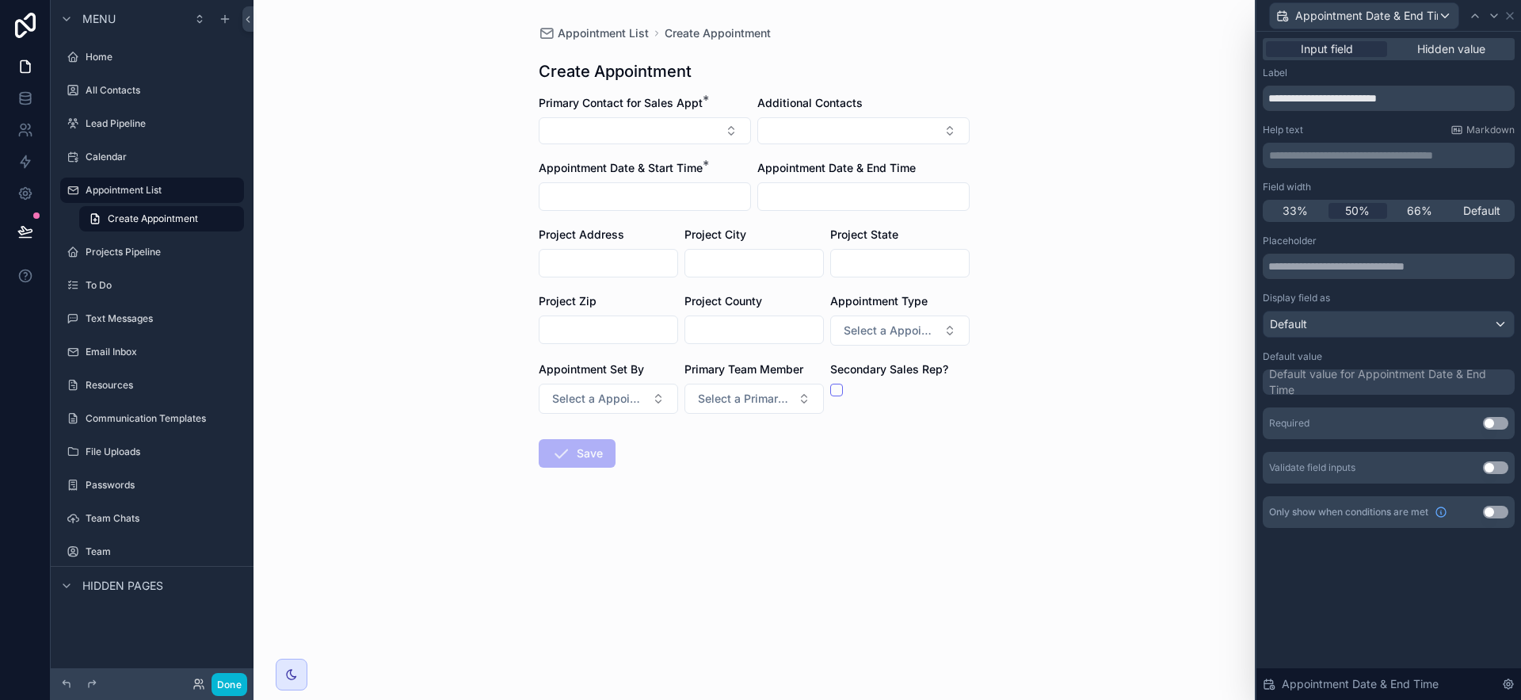
click at [1500, 426] on button "Use setting" at bounding box center [1495, 423] width 25 height 13
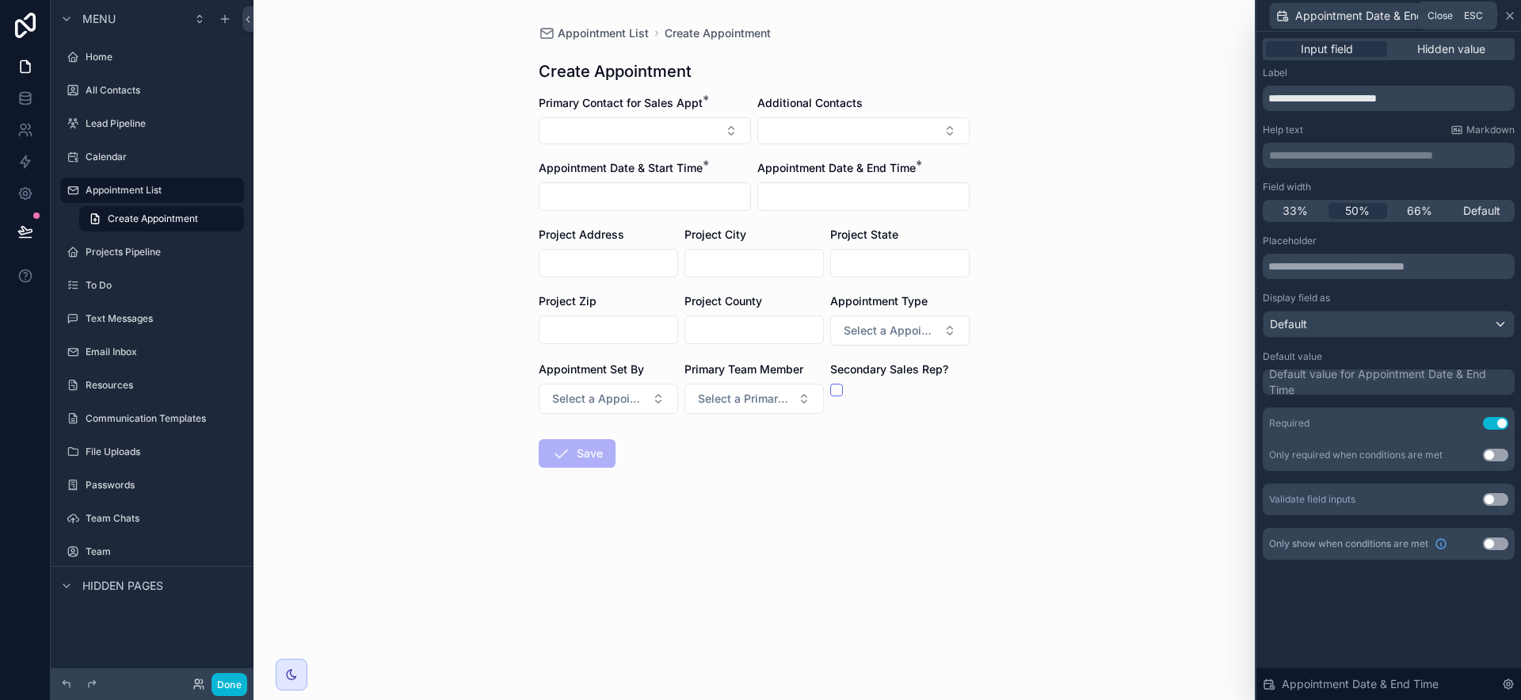
click at [1513, 14] on icon at bounding box center [1510, 16] width 13 height 13
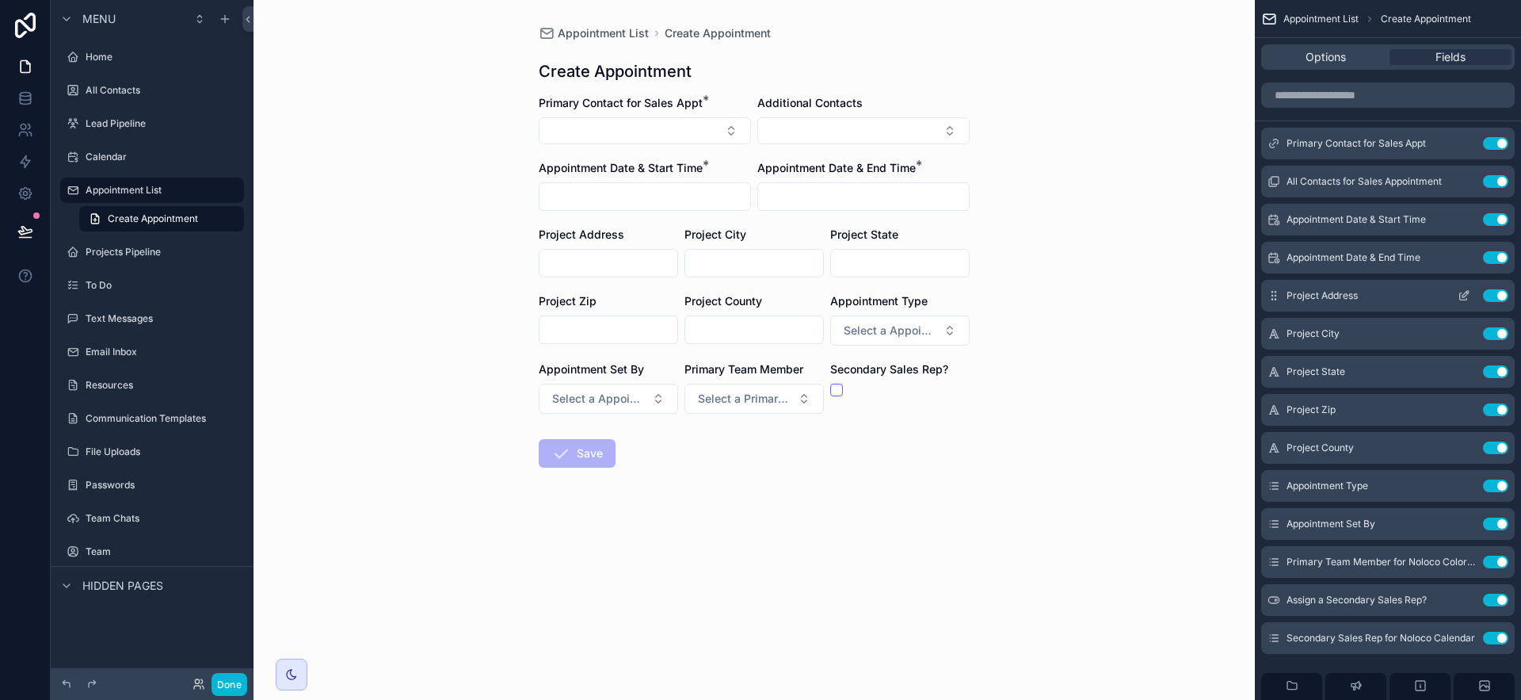
click at [1460, 295] on icon "scrollable content" at bounding box center [1463, 296] width 7 height 7
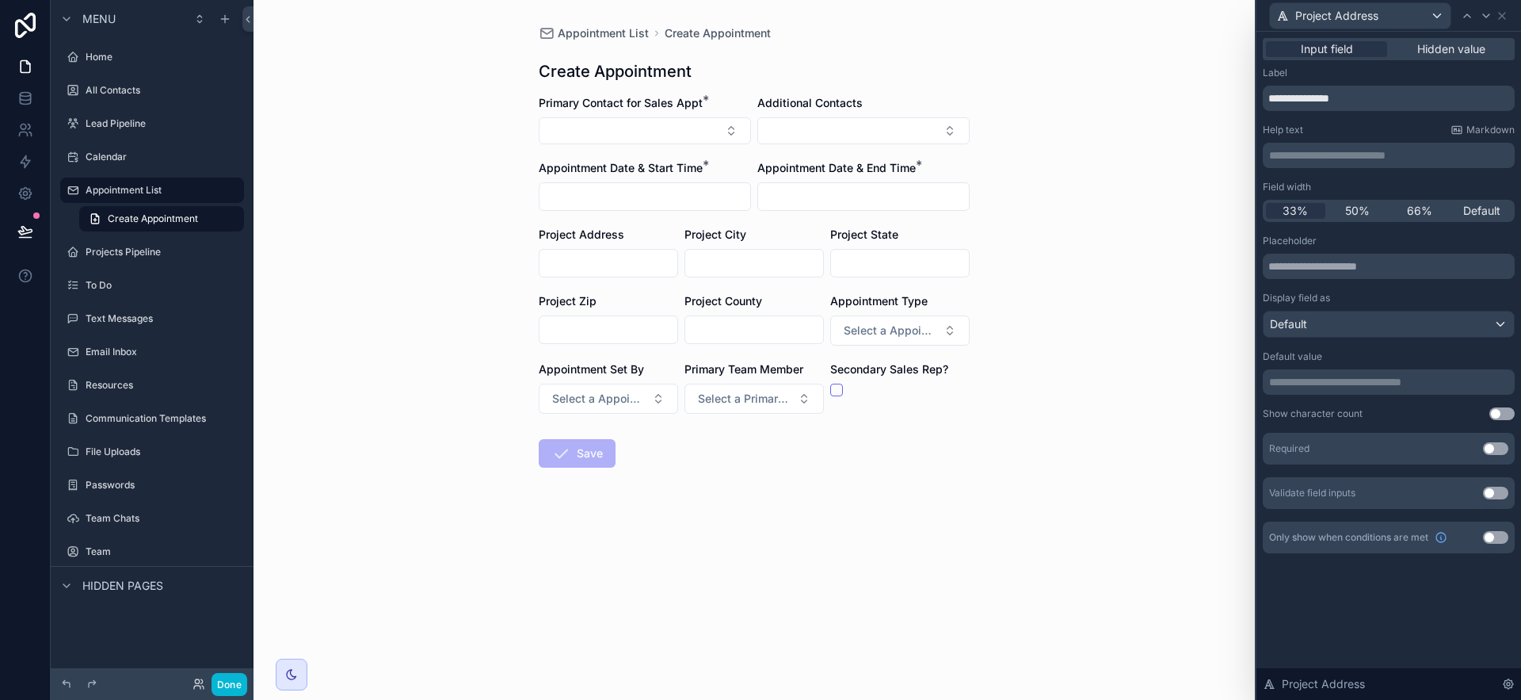
click at [1494, 447] on button "Use setting" at bounding box center [1495, 448] width 25 height 13
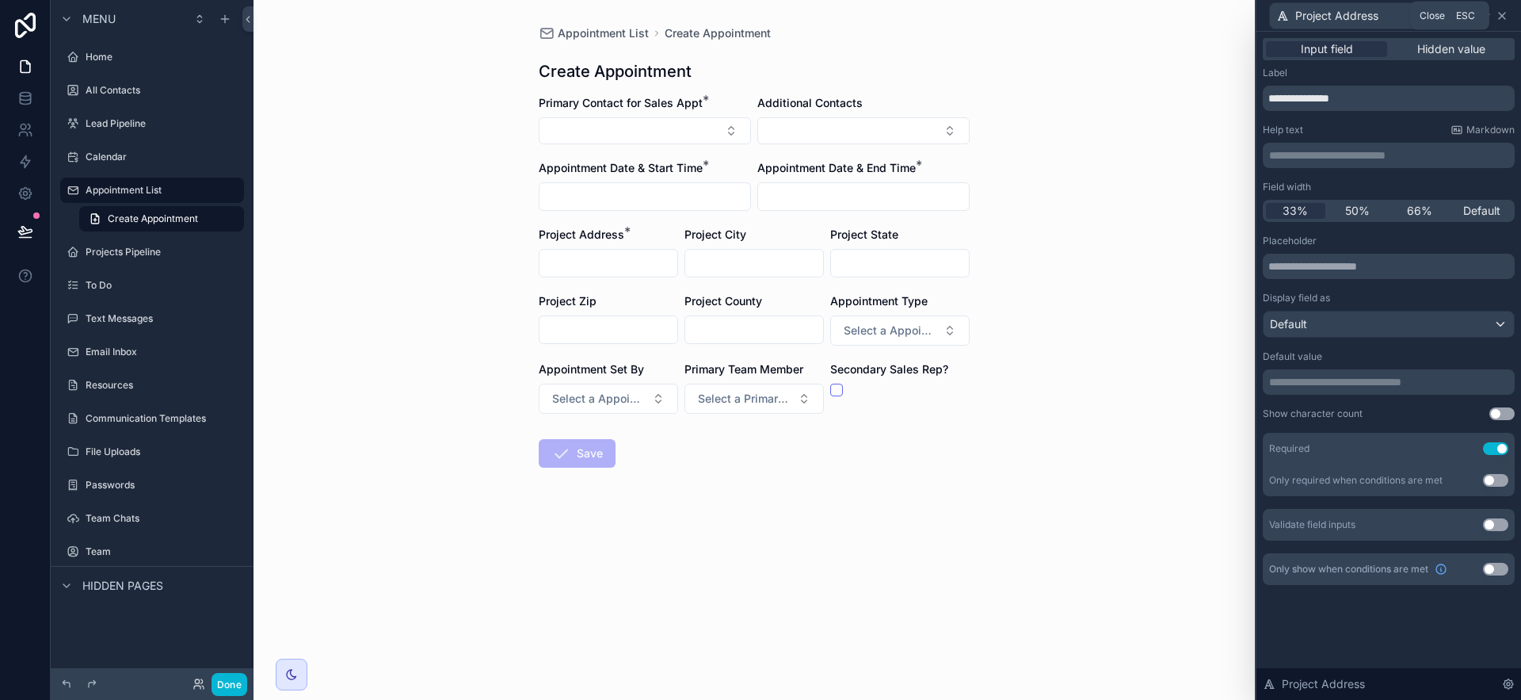
click at [1504, 10] on icon at bounding box center [1502, 16] width 13 height 13
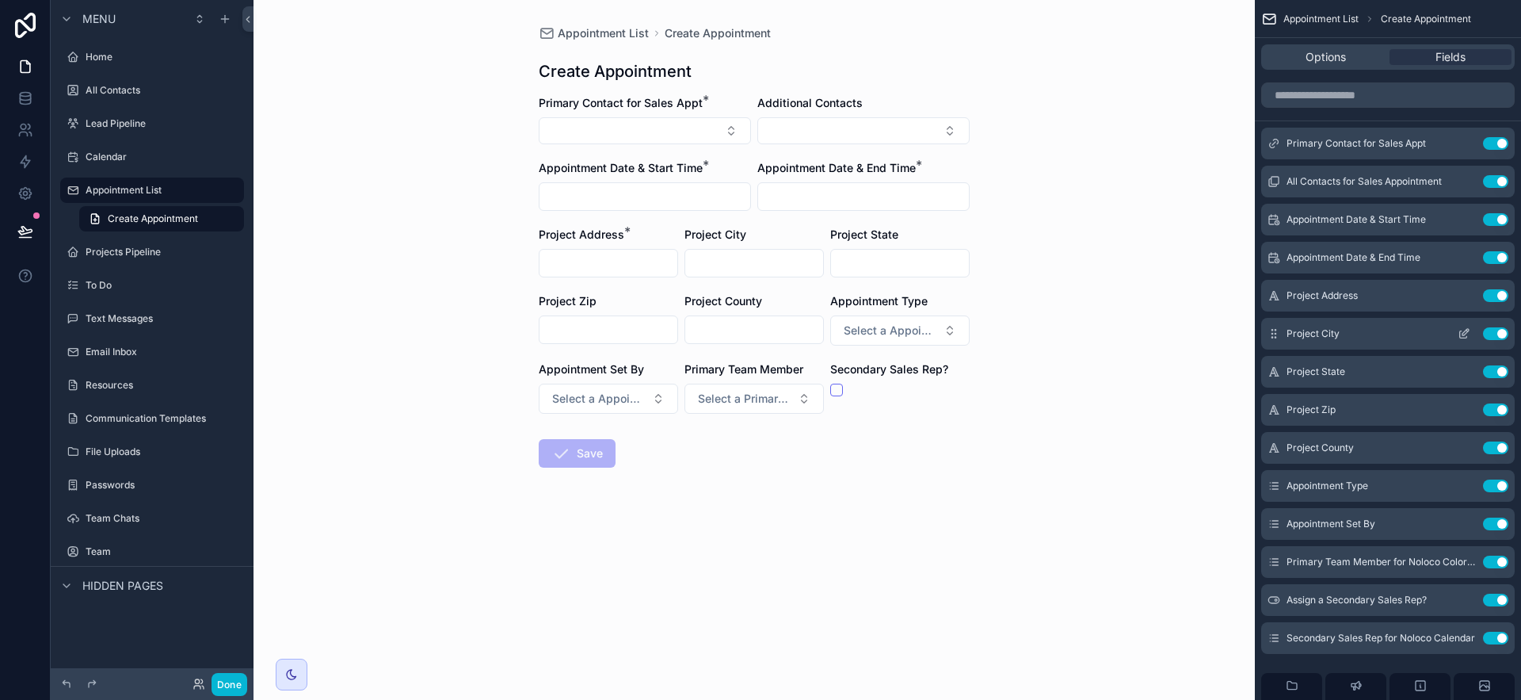
click at [1460, 327] on icon "scrollable content" at bounding box center [1464, 333] width 13 height 13
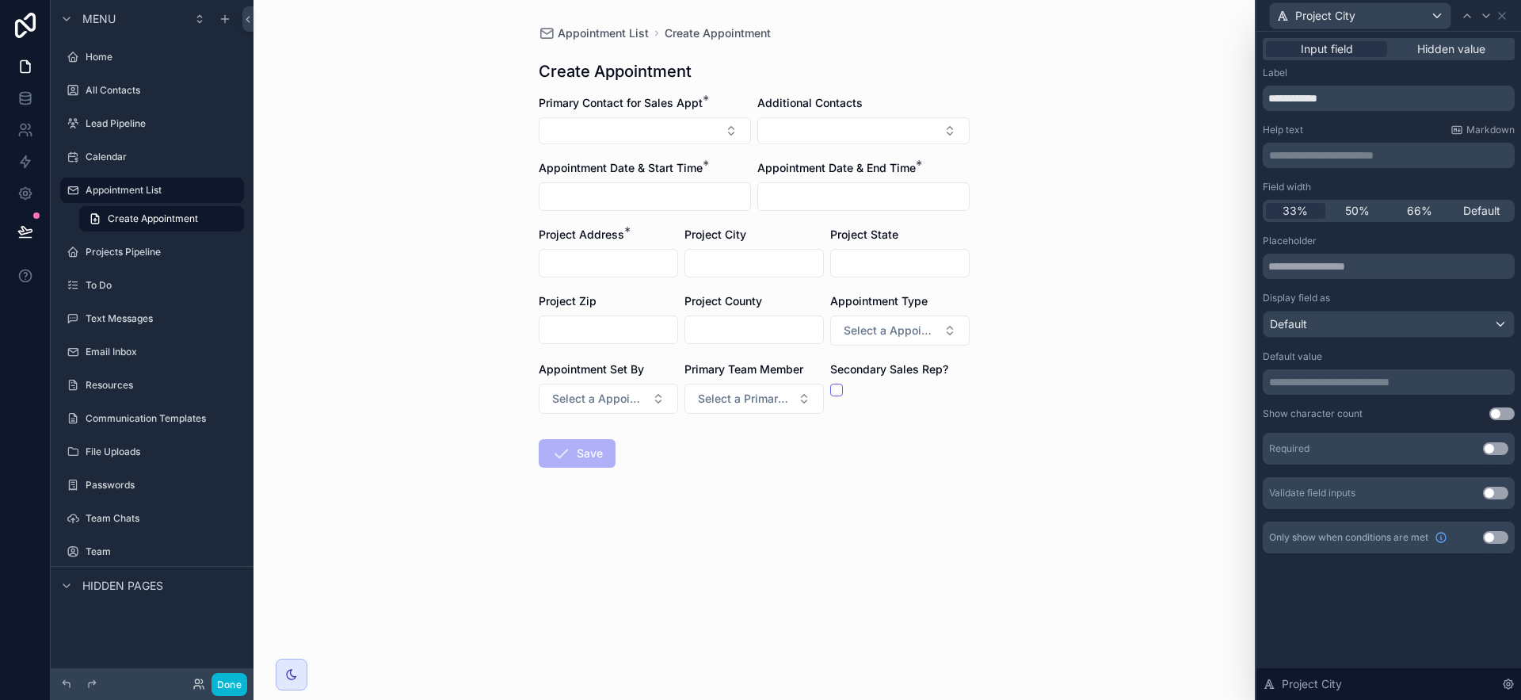
click at [1494, 448] on button "Use setting" at bounding box center [1495, 448] width 25 height 13
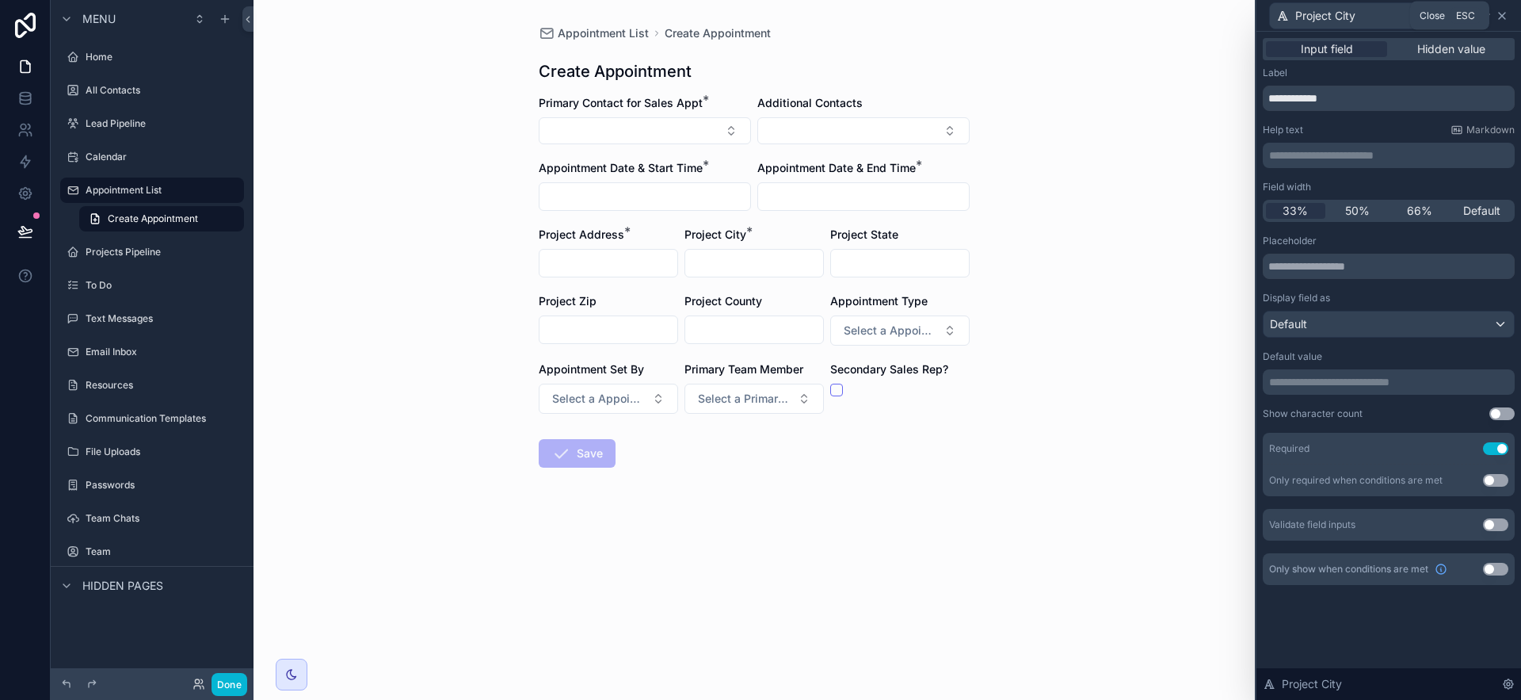
click at [1504, 14] on icon at bounding box center [1502, 16] width 13 height 13
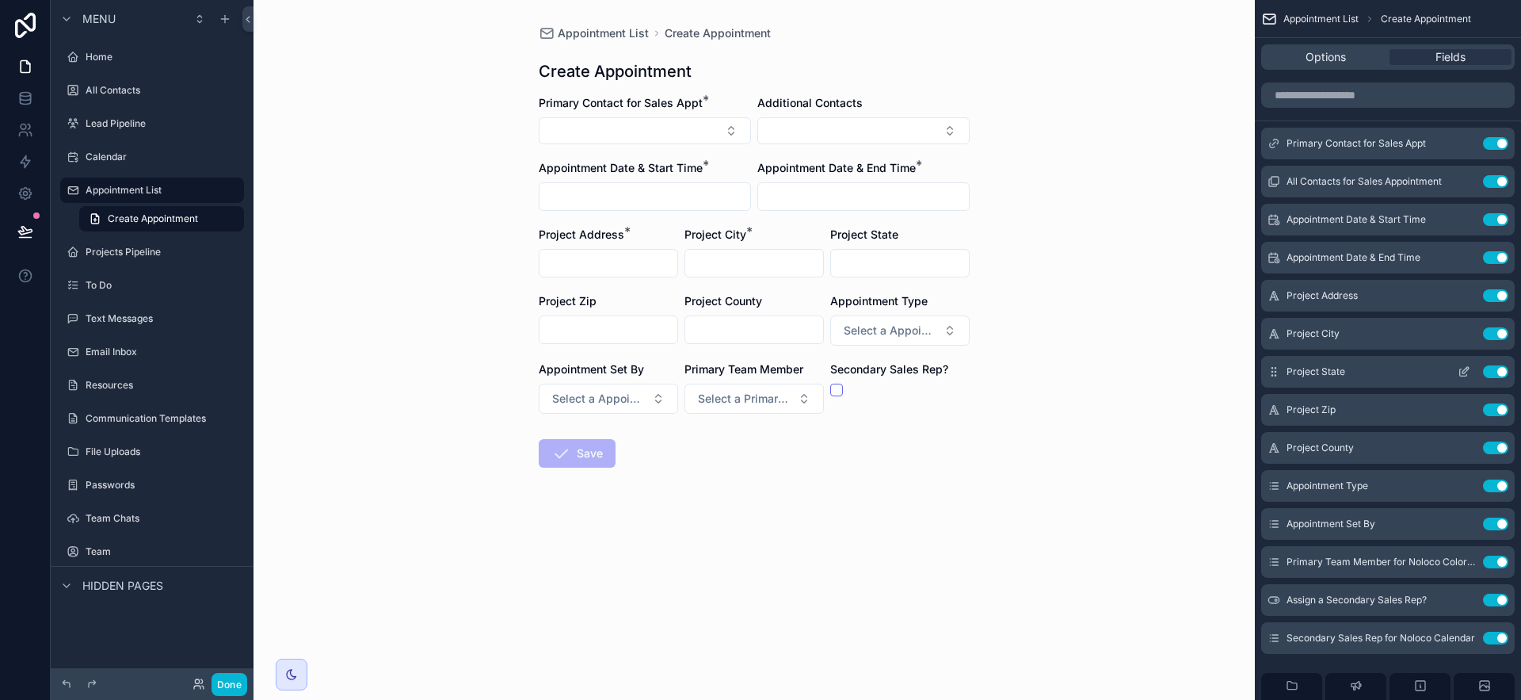
click at [1464, 373] on icon "scrollable content" at bounding box center [1465, 370] width 6 height 6
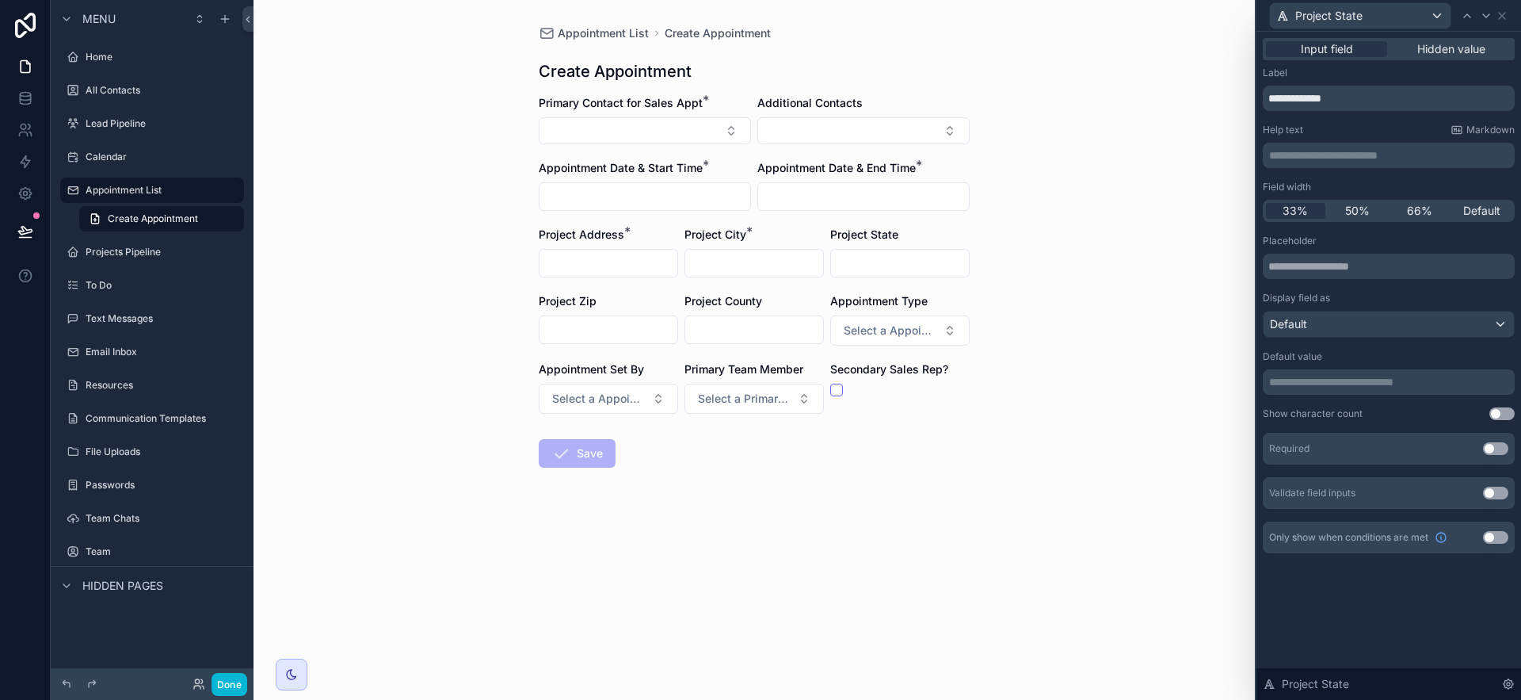
click at [1495, 449] on button "Use setting" at bounding box center [1495, 448] width 25 height 13
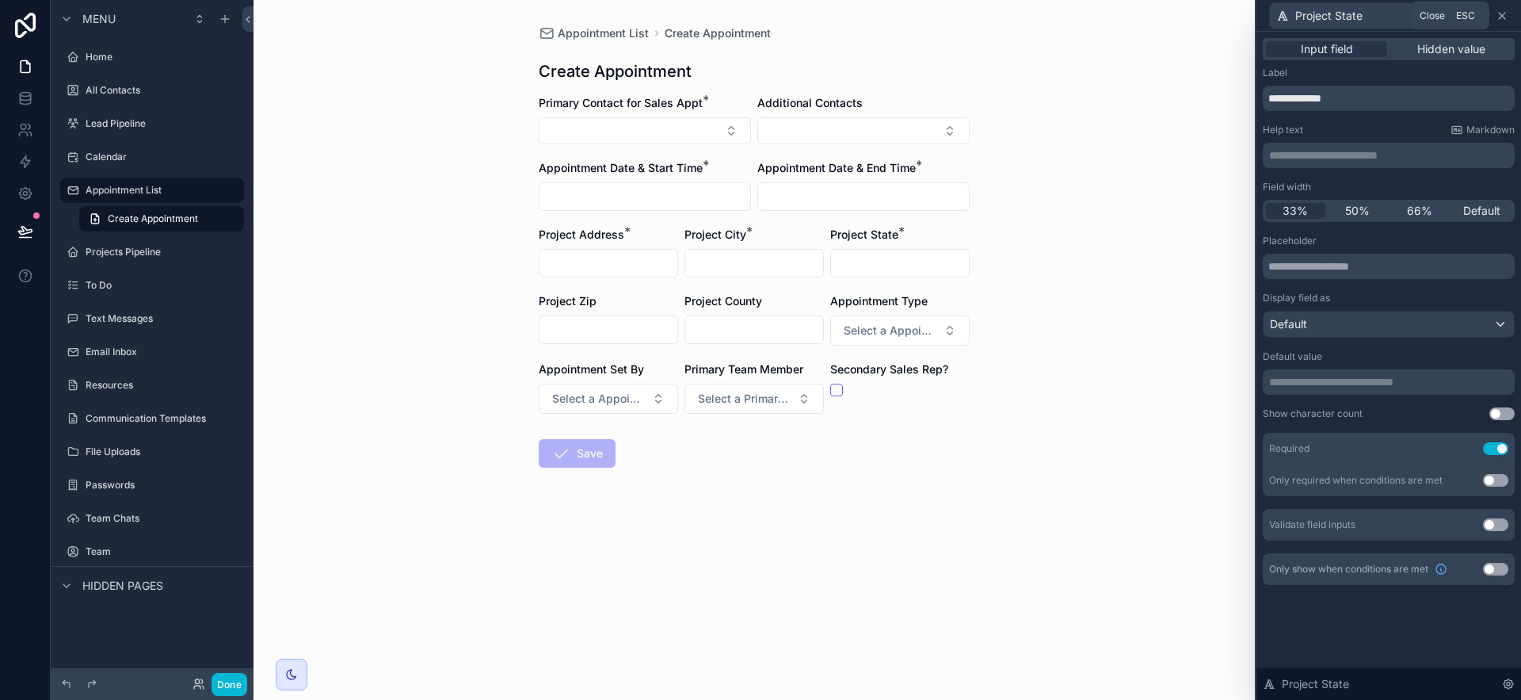
click at [1504, 16] on icon at bounding box center [1502, 16] width 13 height 13
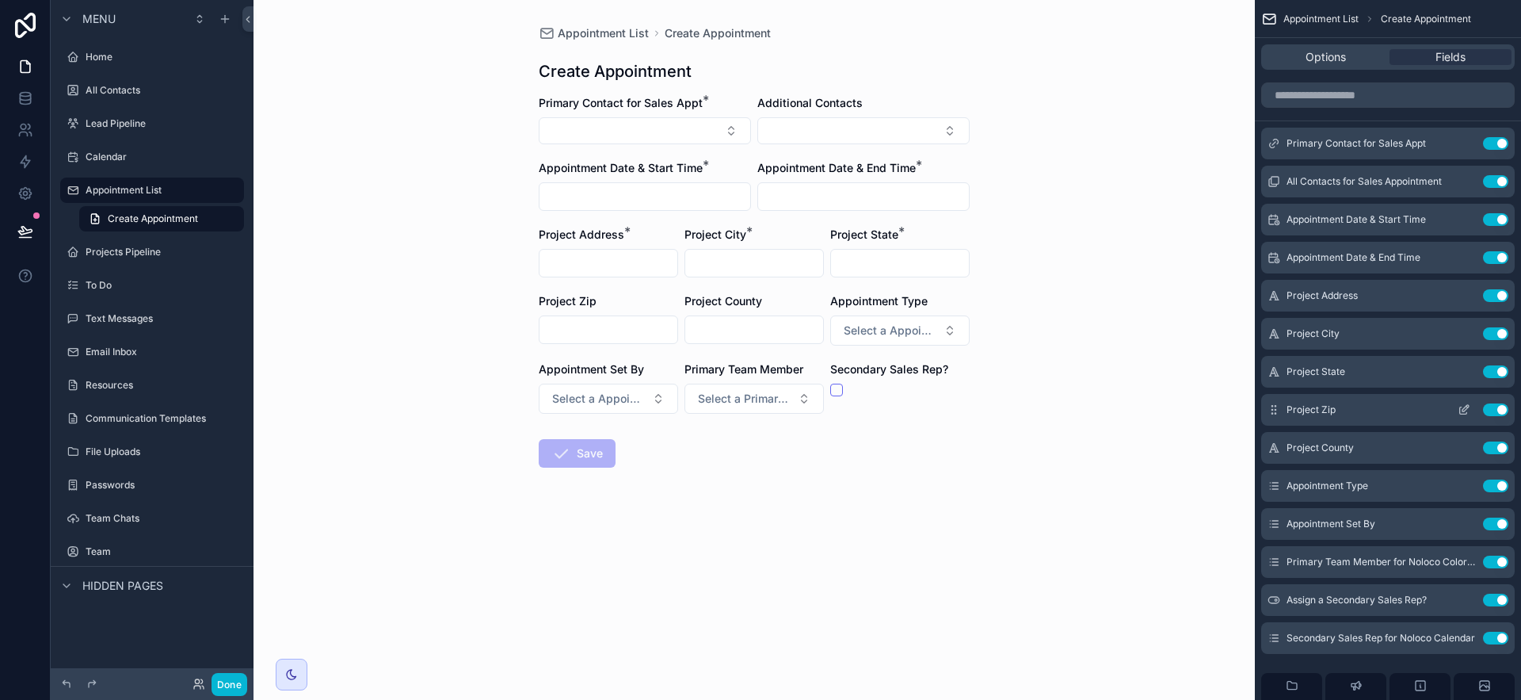
click at [1460, 405] on icon "scrollable content" at bounding box center [1464, 409] width 13 height 13
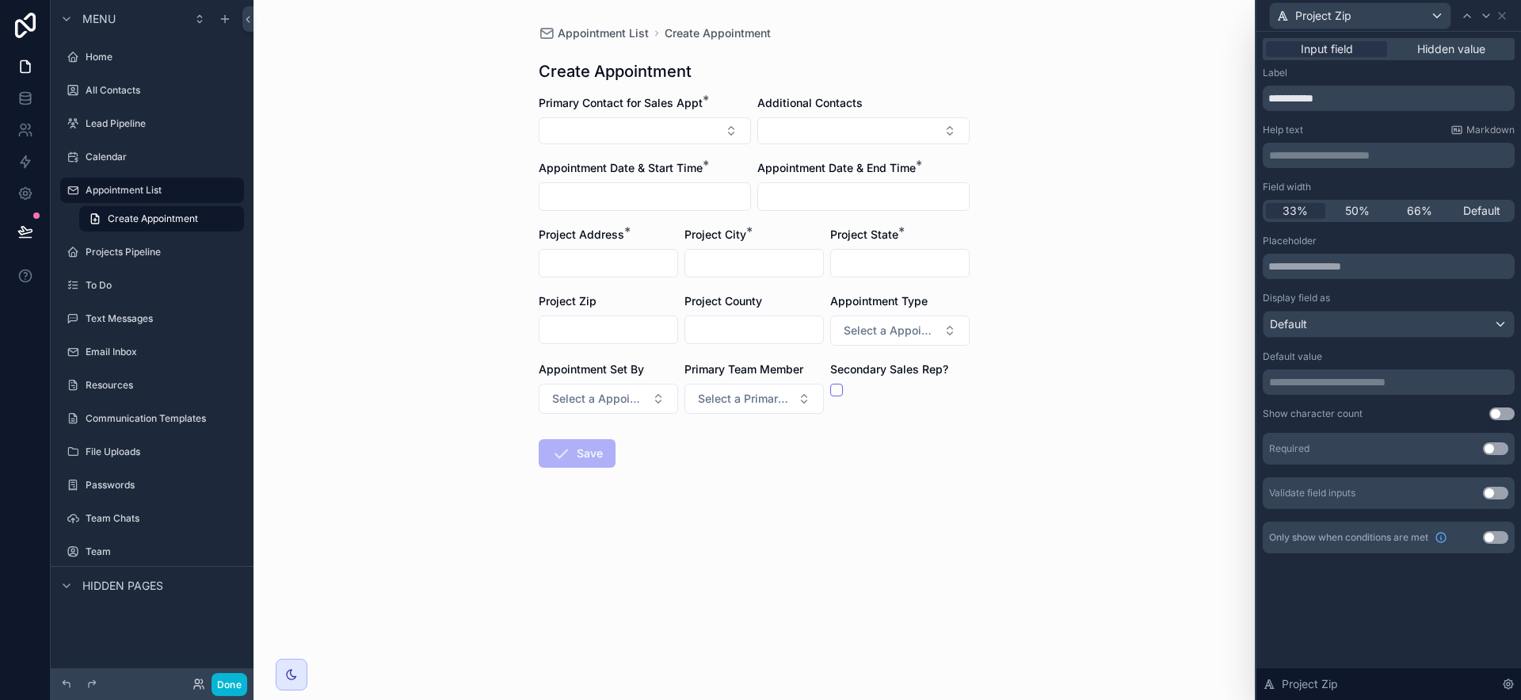
click at [1505, 445] on button "Use setting" at bounding box center [1495, 448] width 25 height 13
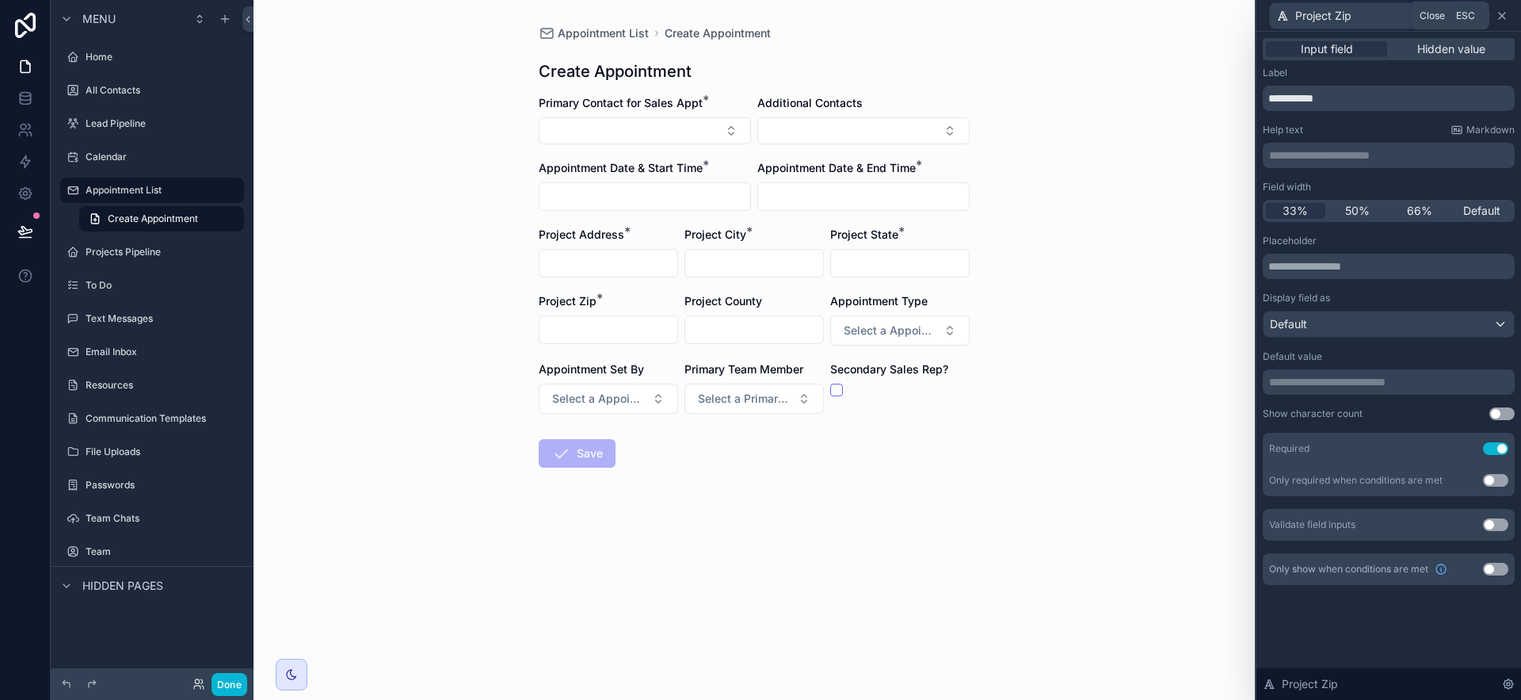
click at [1506, 13] on icon at bounding box center [1502, 16] width 13 height 13
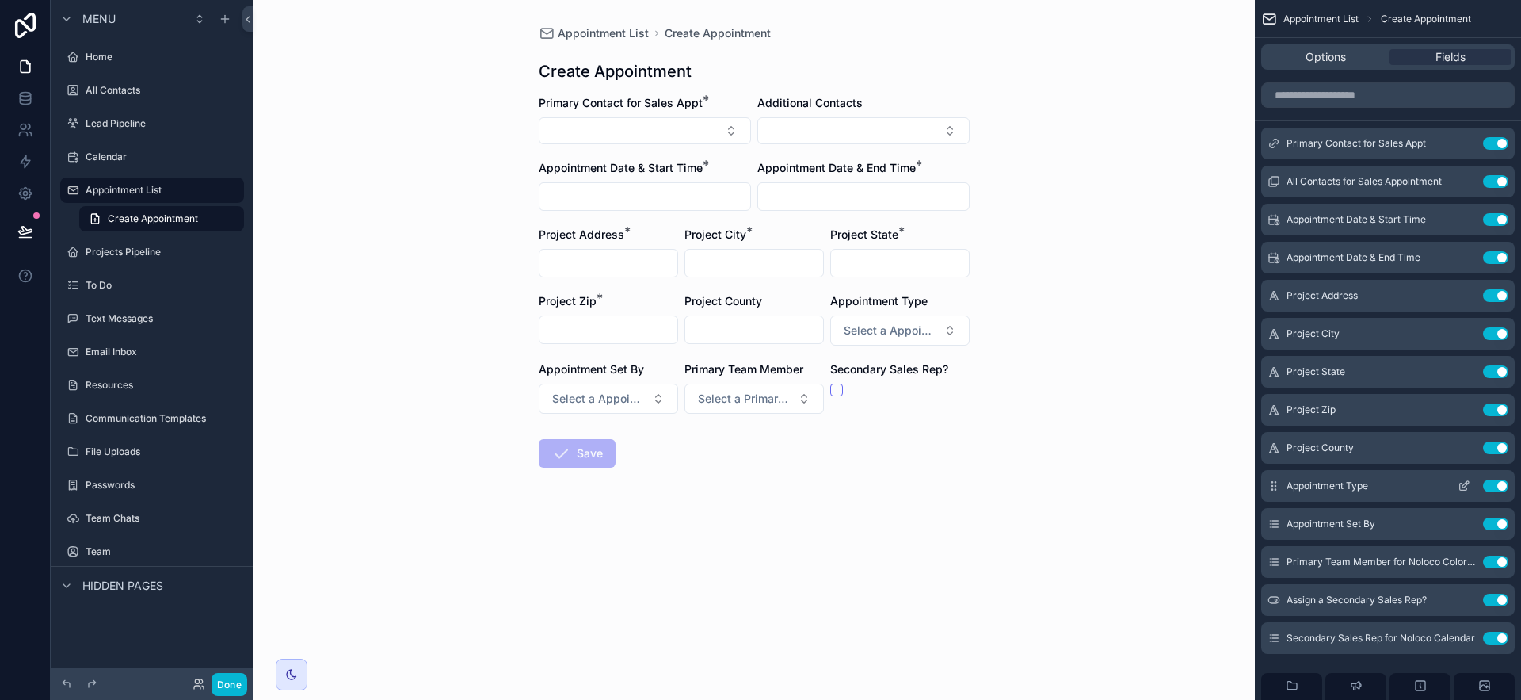
click at [1469, 480] on icon "scrollable content" at bounding box center [1464, 485] width 13 height 13
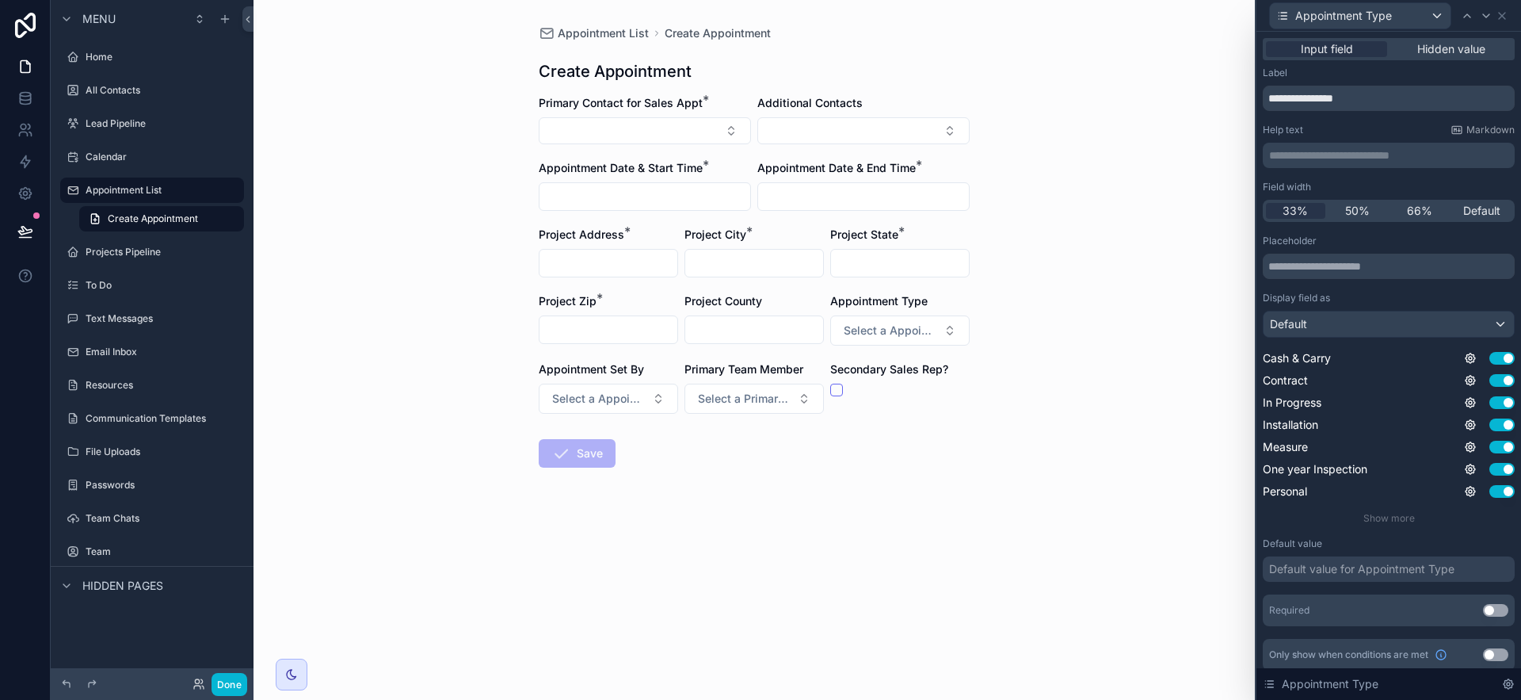
click at [1492, 608] on button "Use setting" at bounding box center [1495, 610] width 25 height 13
drag, startPoint x: 1504, startPoint y: 21, endPoint x: 1503, endPoint y: 32, distance: 10.3
click at [1504, 21] on div "Appointment Type" at bounding box center [1389, 15] width 252 height 31
click at [1501, 13] on icon at bounding box center [1502, 16] width 13 height 13
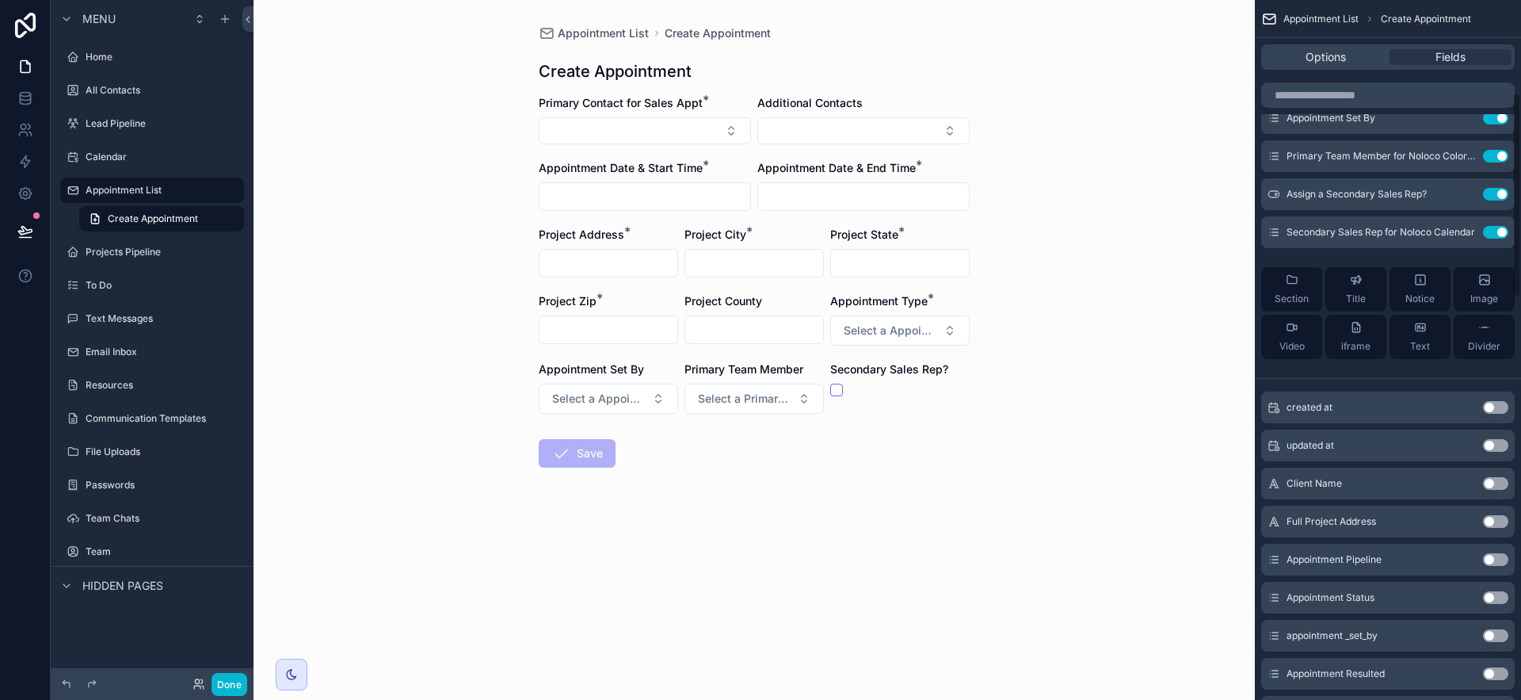
scroll to position [313, 0]
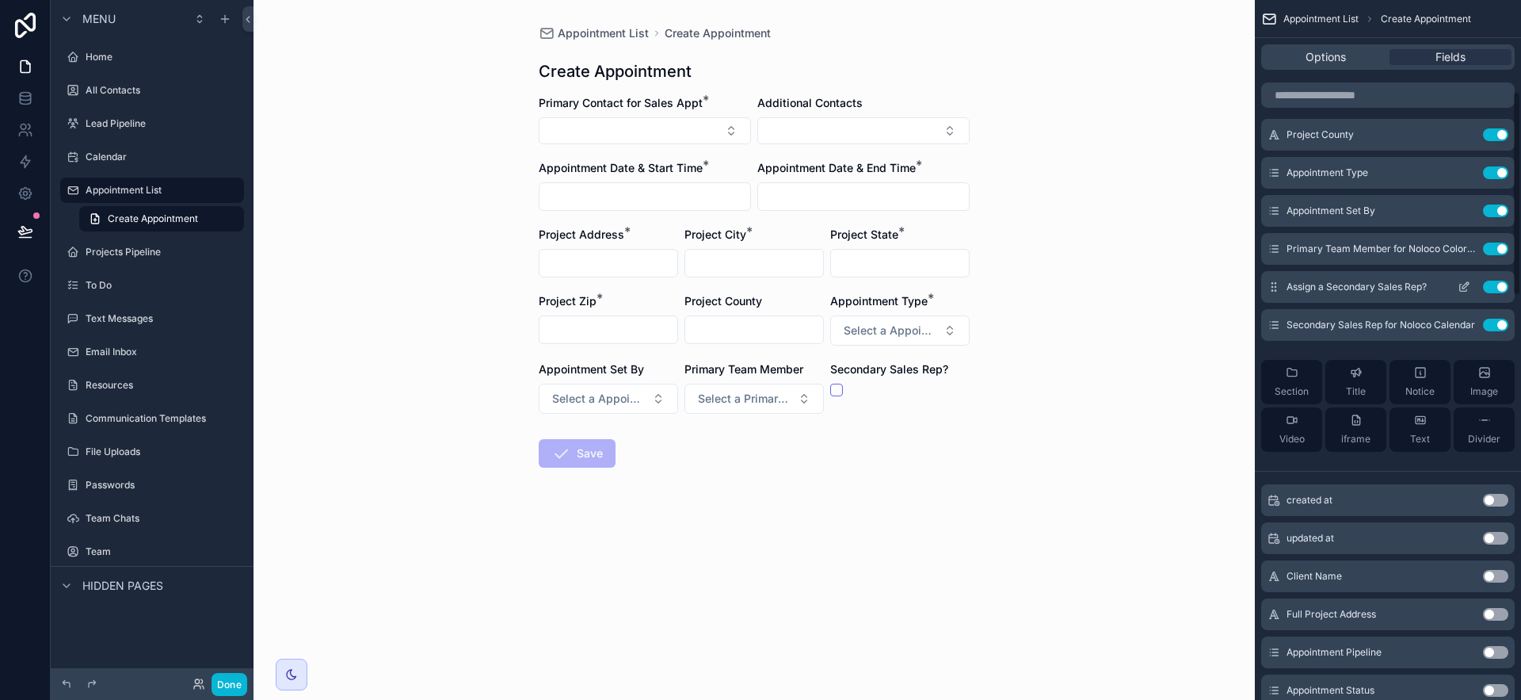
click at [1466, 285] on icon "scrollable content" at bounding box center [1465, 285] width 6 height 6
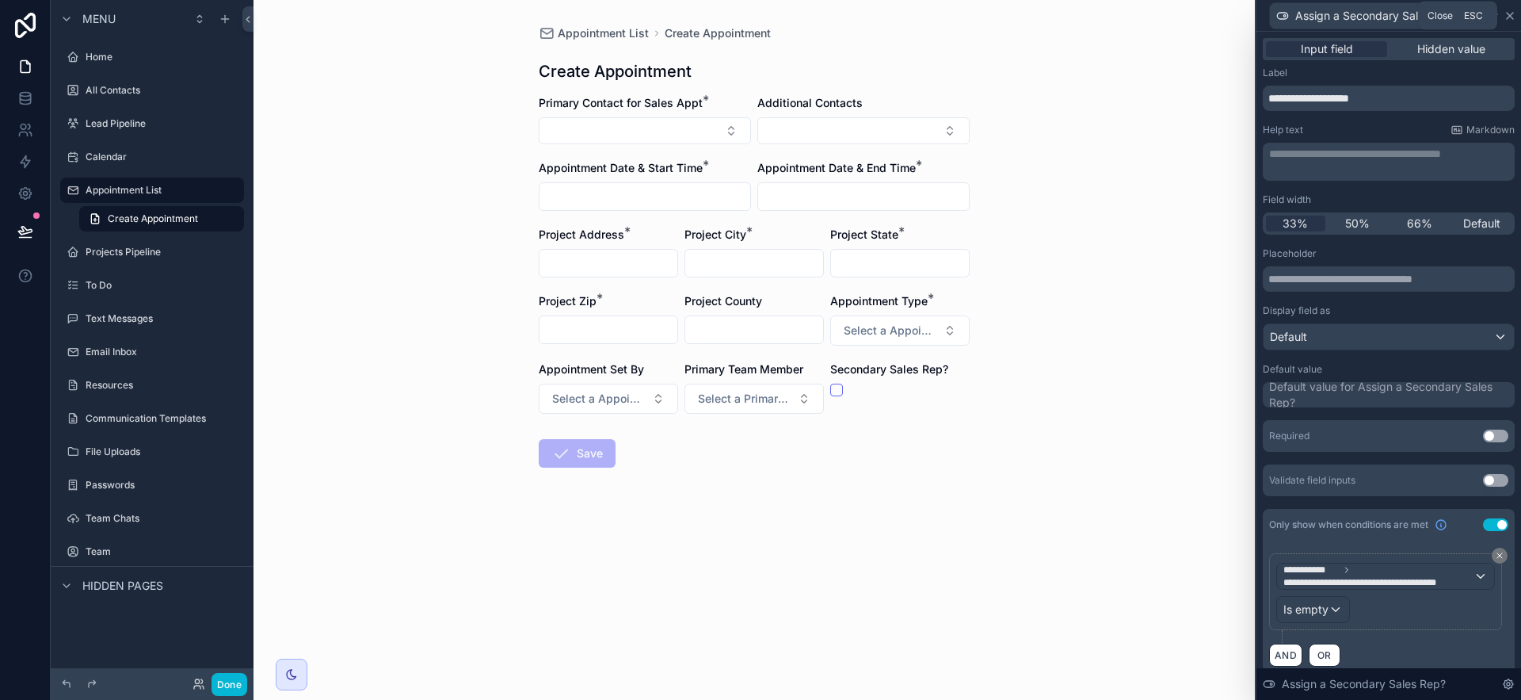
click at [1513, 13] on icon at bounding box center [1510, 16] width 13 height 13
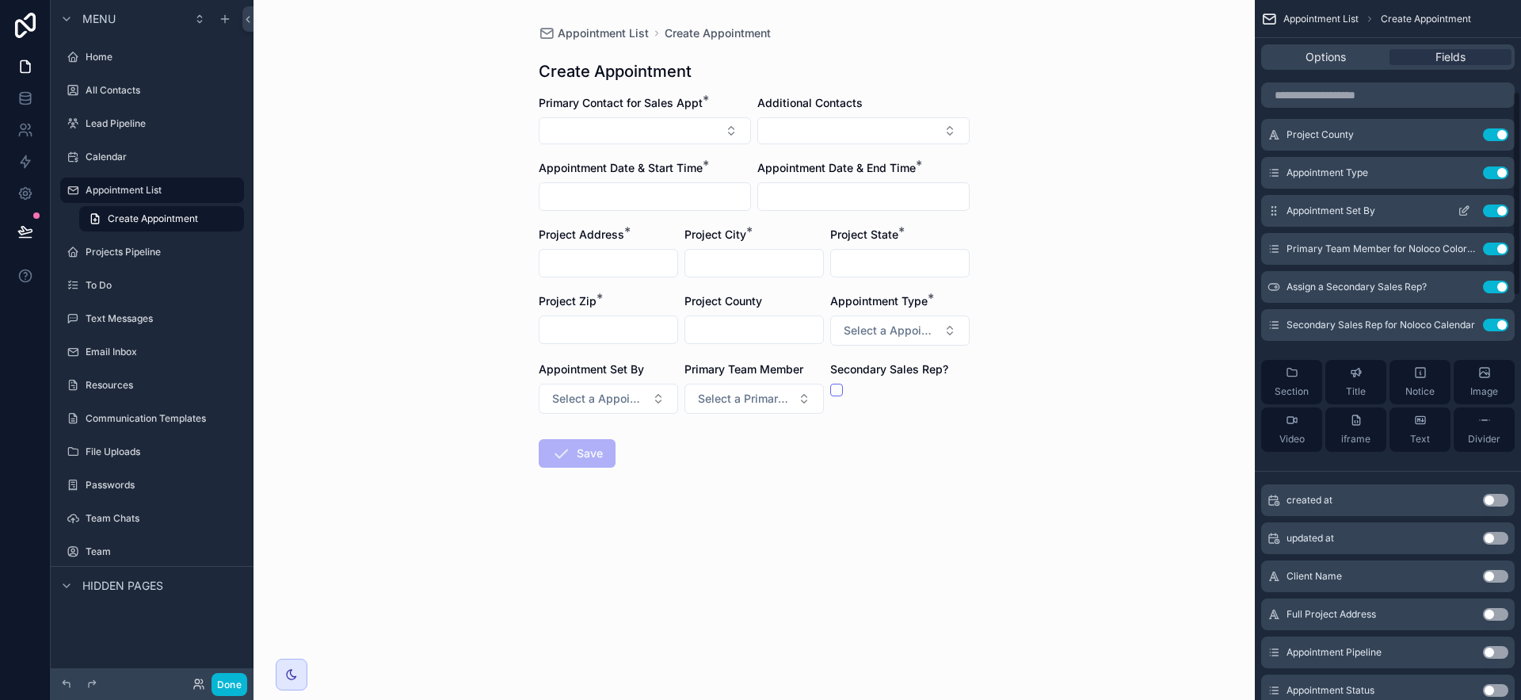
click at [1462, 208] on icon "scrollable content" at bounding box center [1464, 210] width 13 height 13
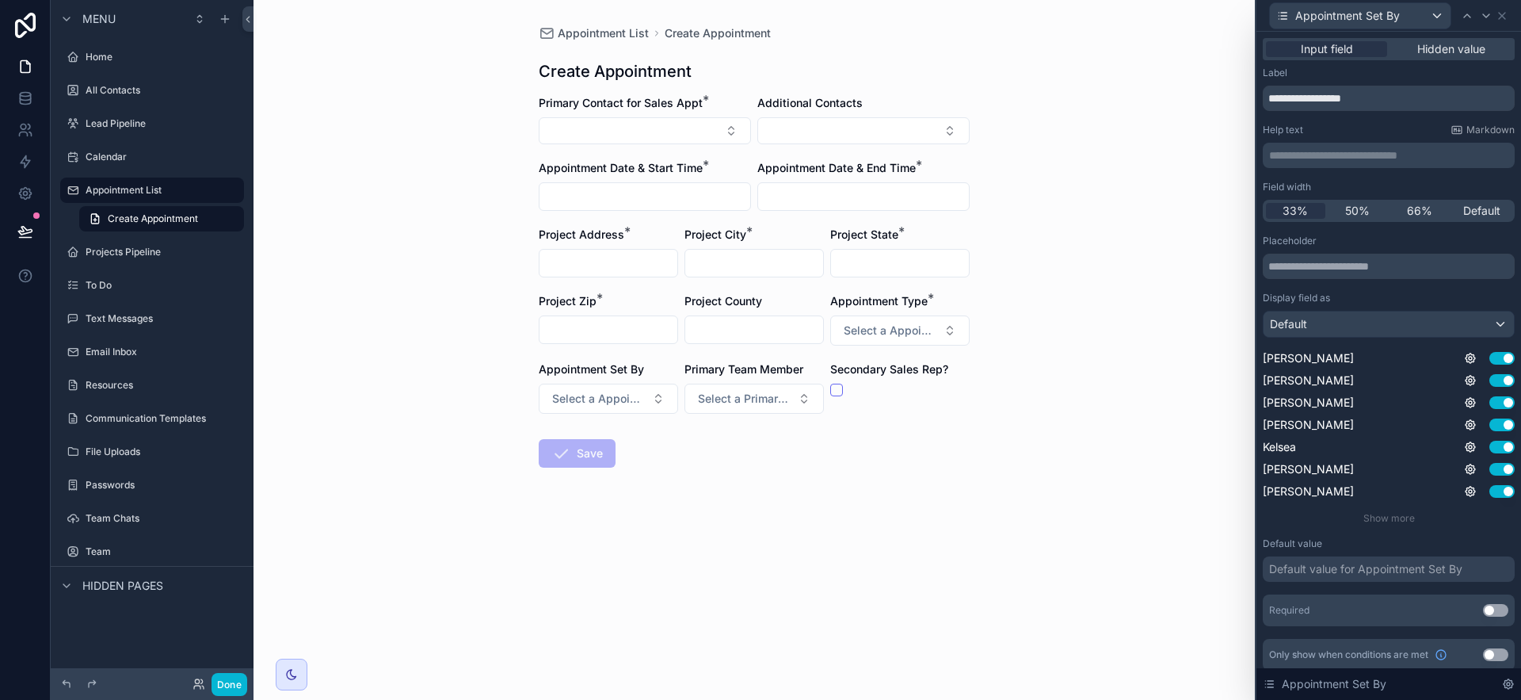
click at [1485, 609] on button "Use setting" at bounding box center [1495, 610] width 25 height 13
click at [1503, 10] on icon at bounding box center [1502, 16] width 13 height 13
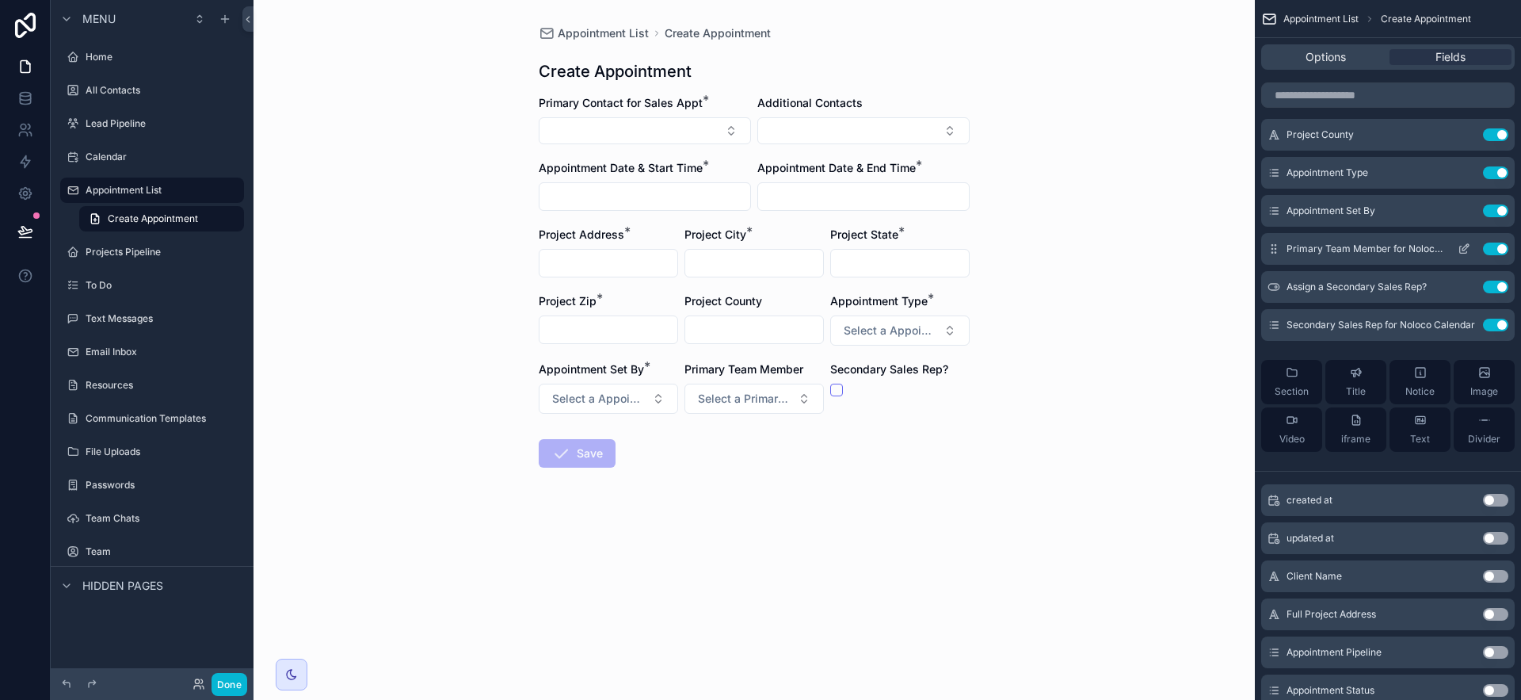
click at [1466, 244] on icon "scrollable content" at bounding box center [1465, 247] width 6 height 6
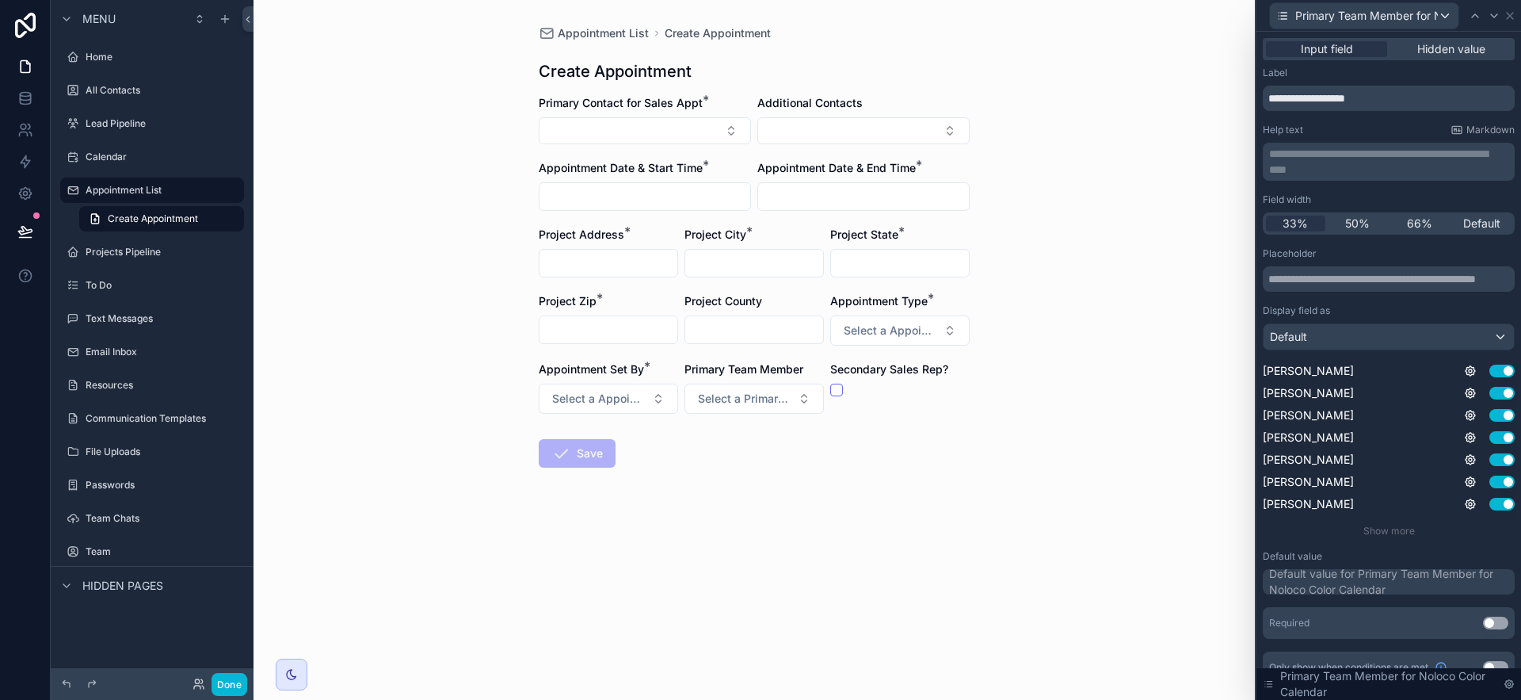
click at [1483, 620] on button "Use setting" at bounding box center [1495, 622] width 25 height 13
click at [1511, 15] on icon at bounding box center [1510, 16] width 13 height 13
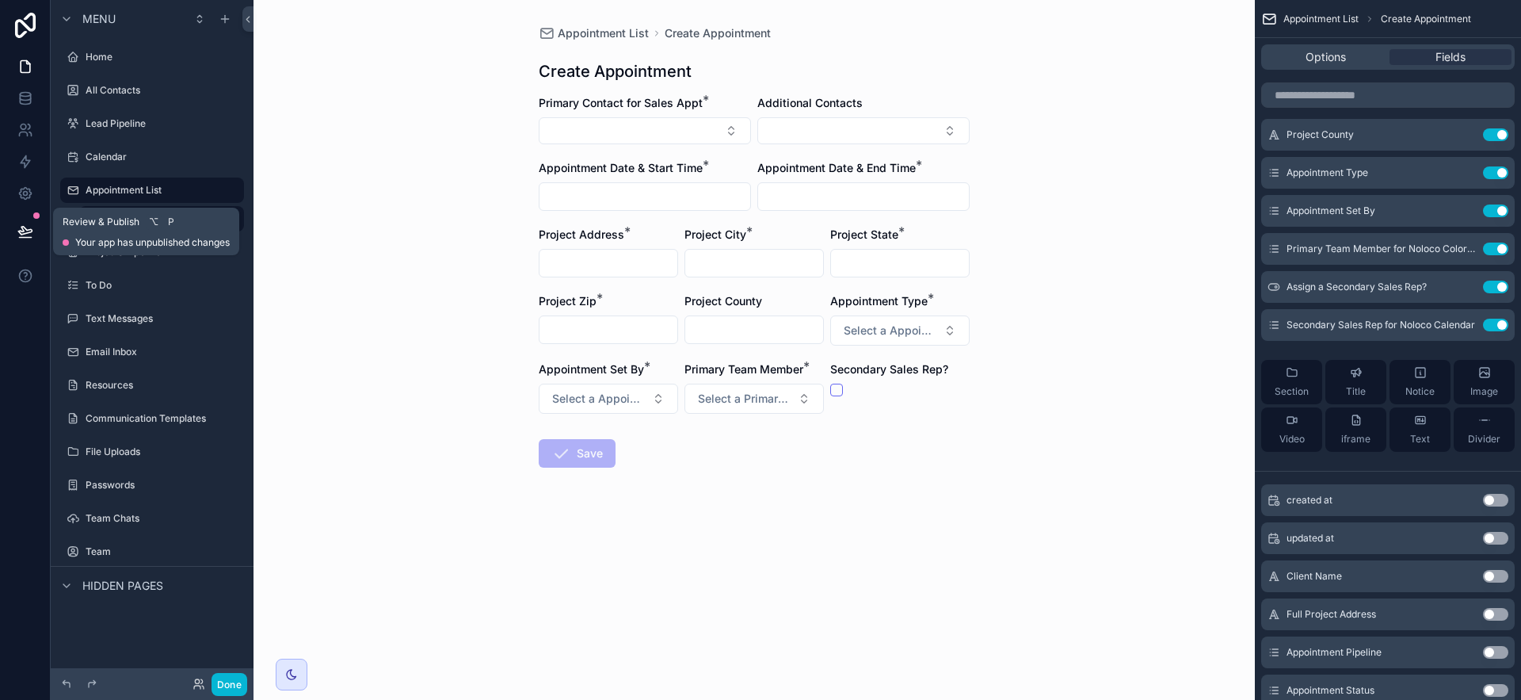
click at [19, 220] on button at bounding box center [25, 231] width 35 height 44
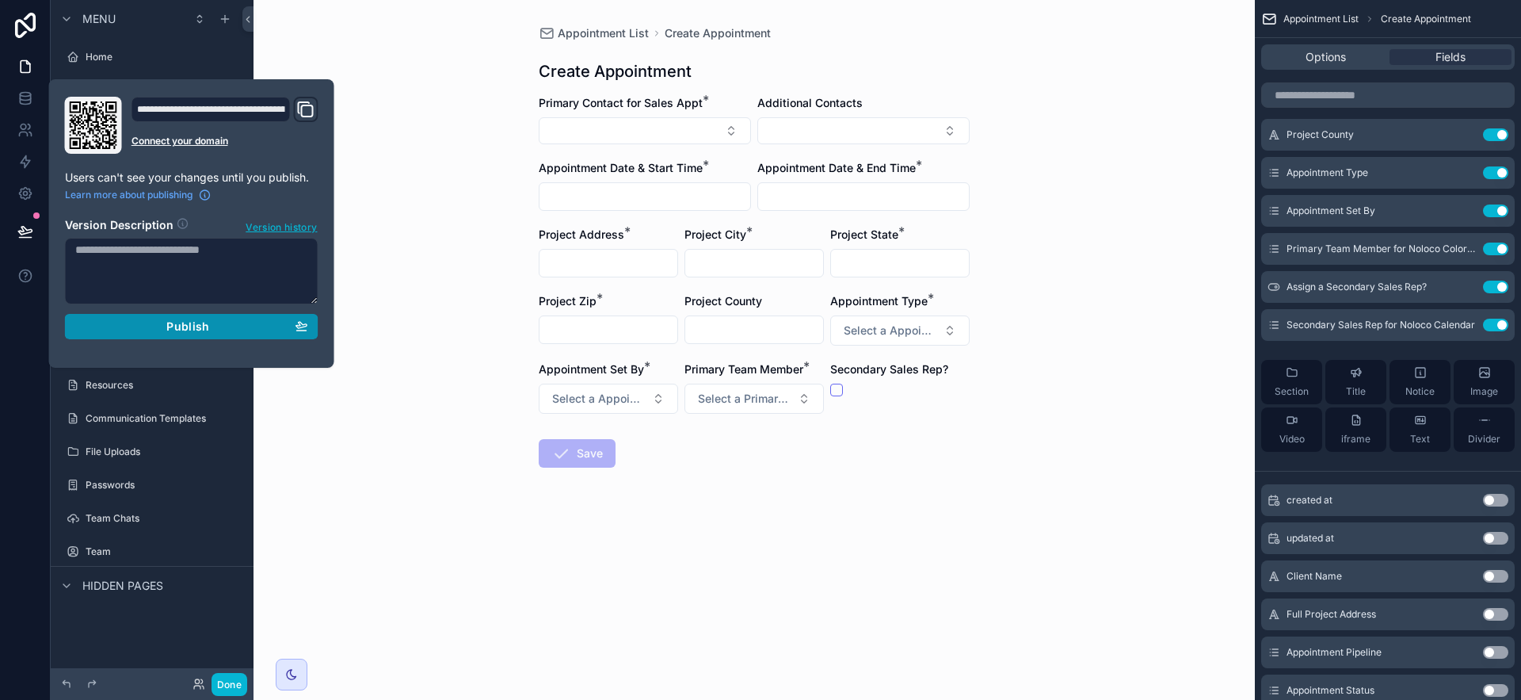
click at [169, 323] on span "Publish" at bounding box center [187, 326] width 43 height 14
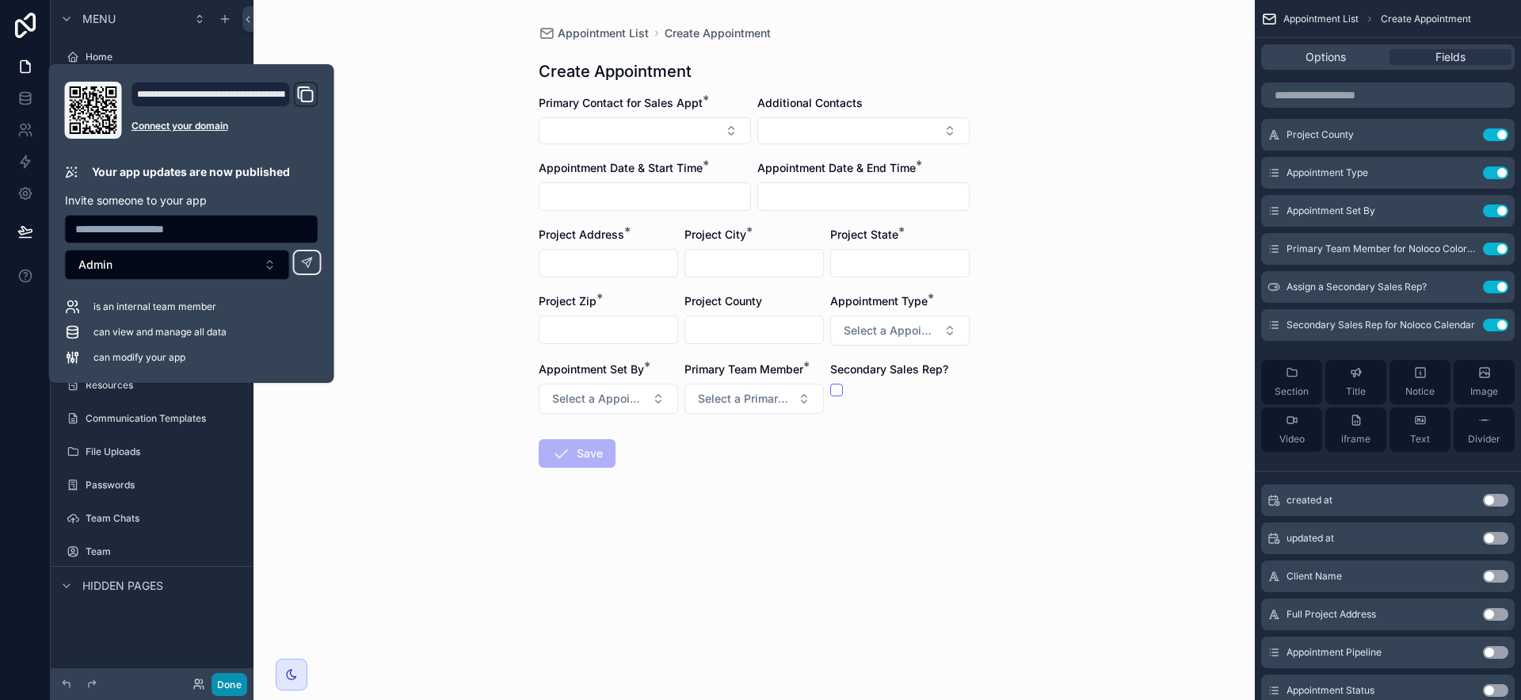
click at [240, 677] on button "Done" at bounding box center [230, 684] width 36 height 23
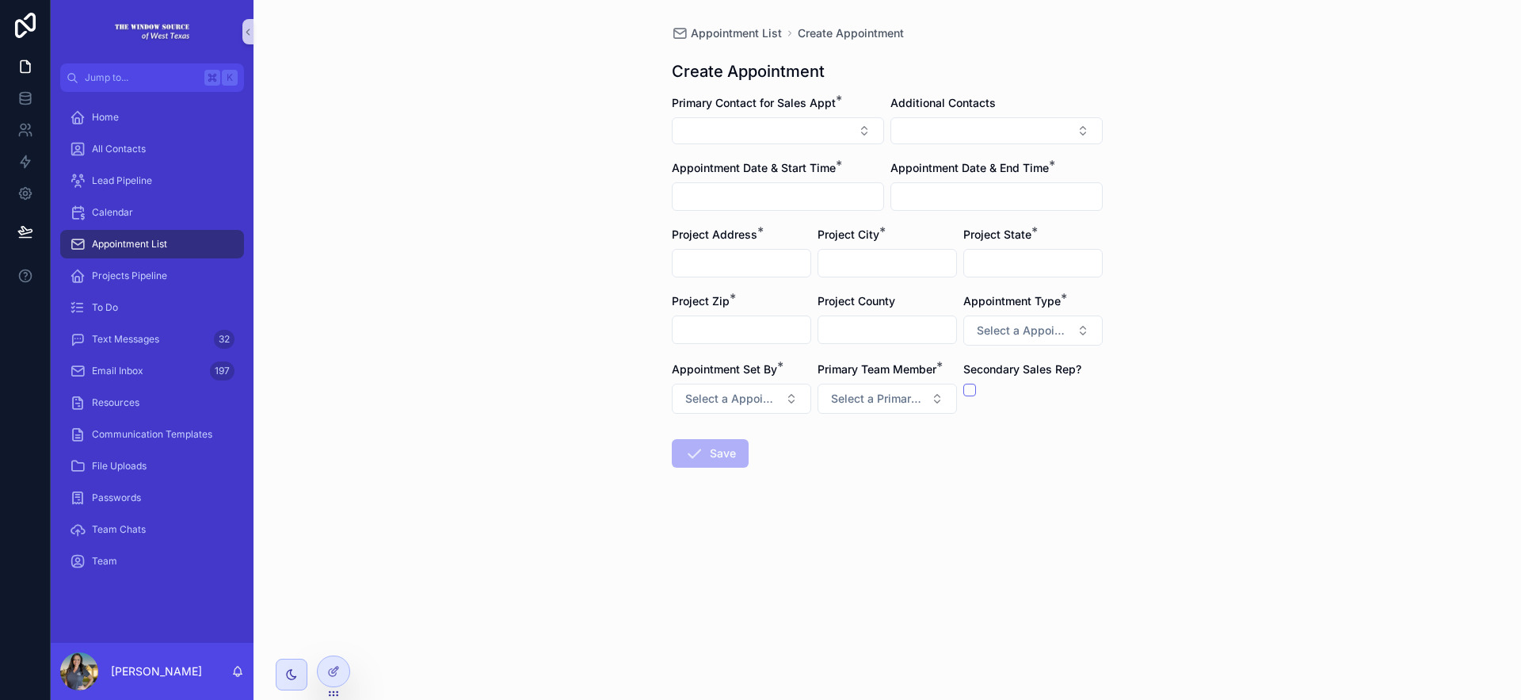
click at [147, 246] on span "Appointment List" at bounding box center [129, 244] width 75 height 13
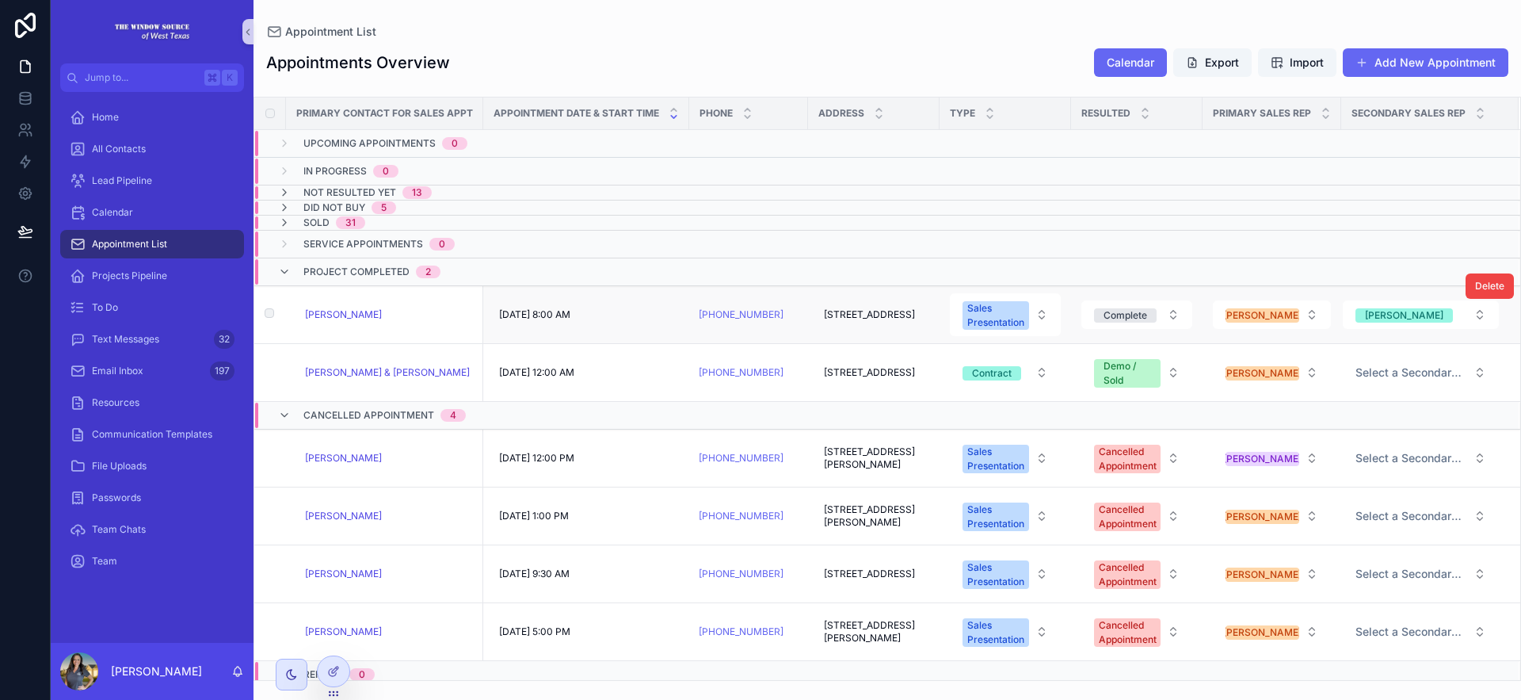
click at [437, 314] on div "[PERSON_NAME]" at bounding box center [389, 314] width 169 height 13
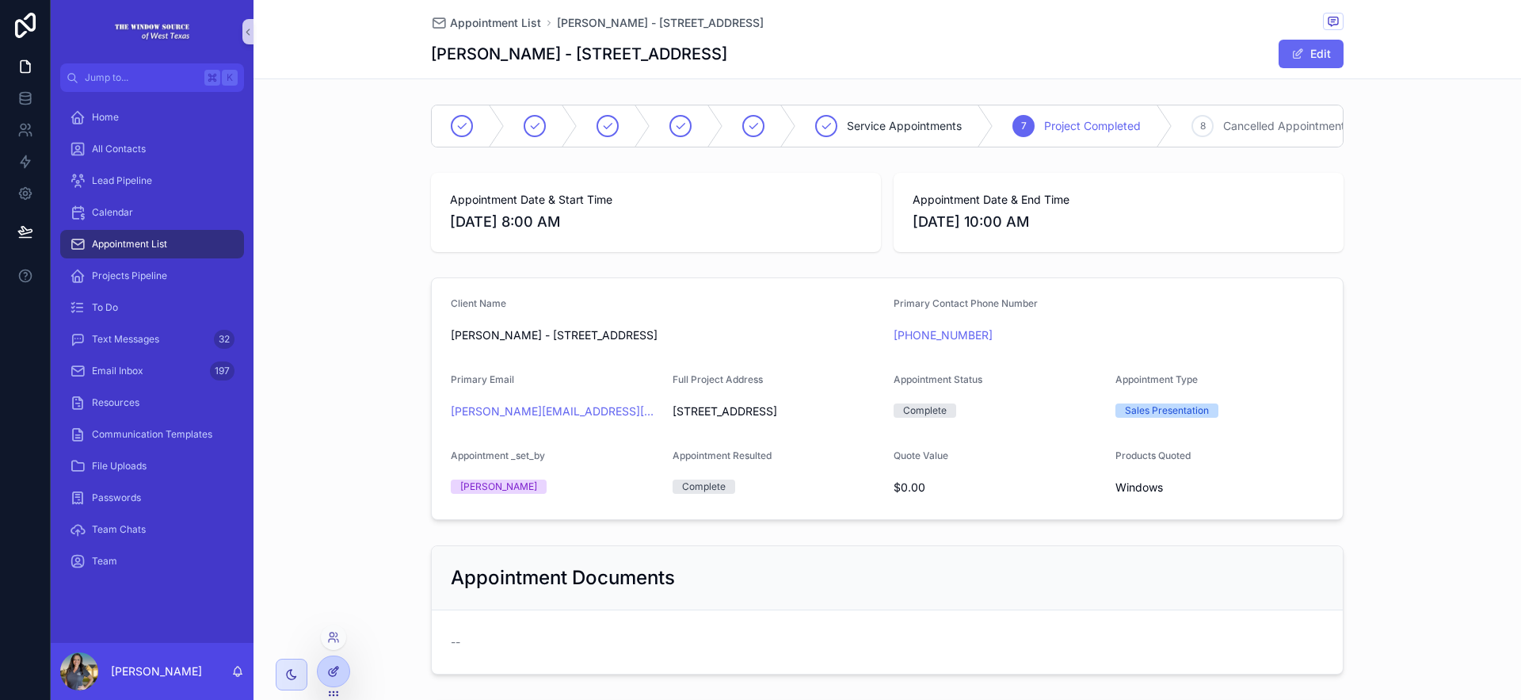
click at [330, 669] on icon at bounding box center [333, 671] width 13 height 13
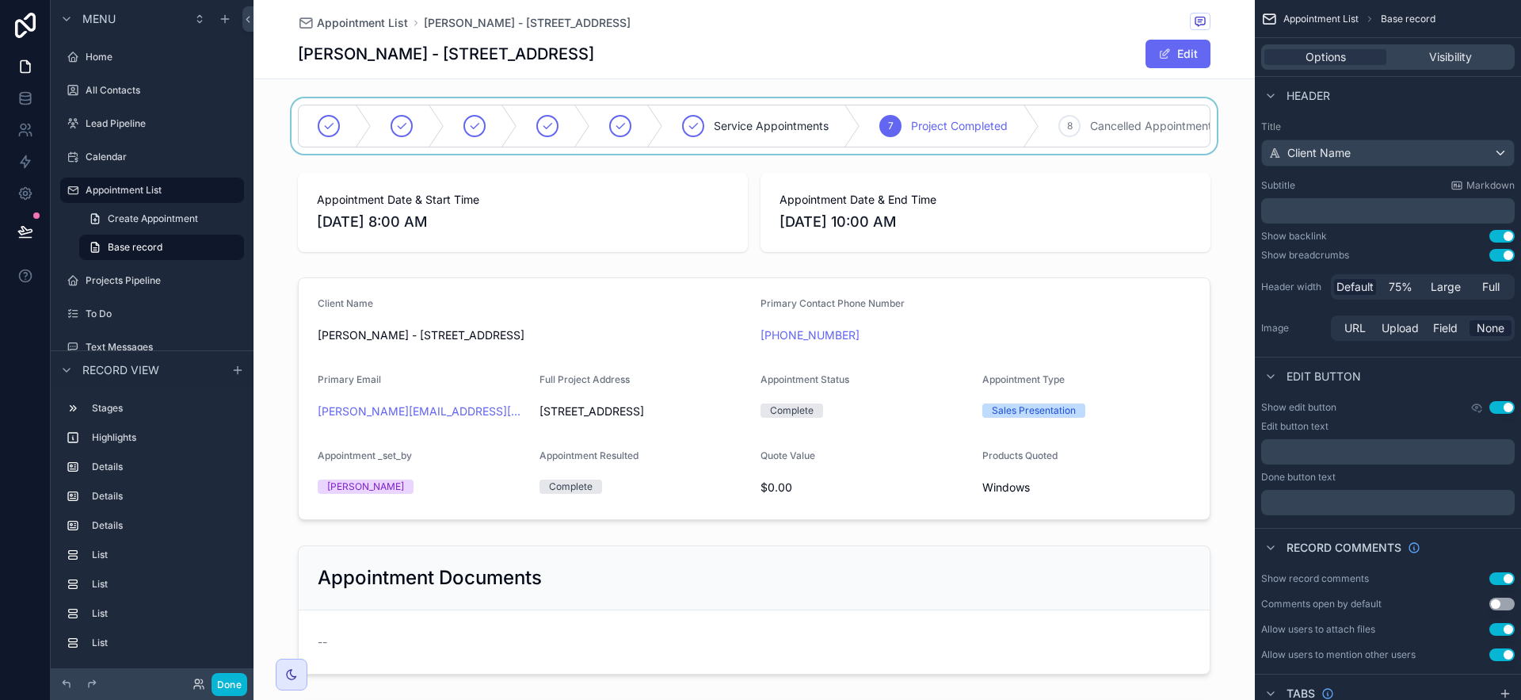
click at [1162, 154] on div "scrollable content" at bounding box center [754, 125] width 1001 height 55
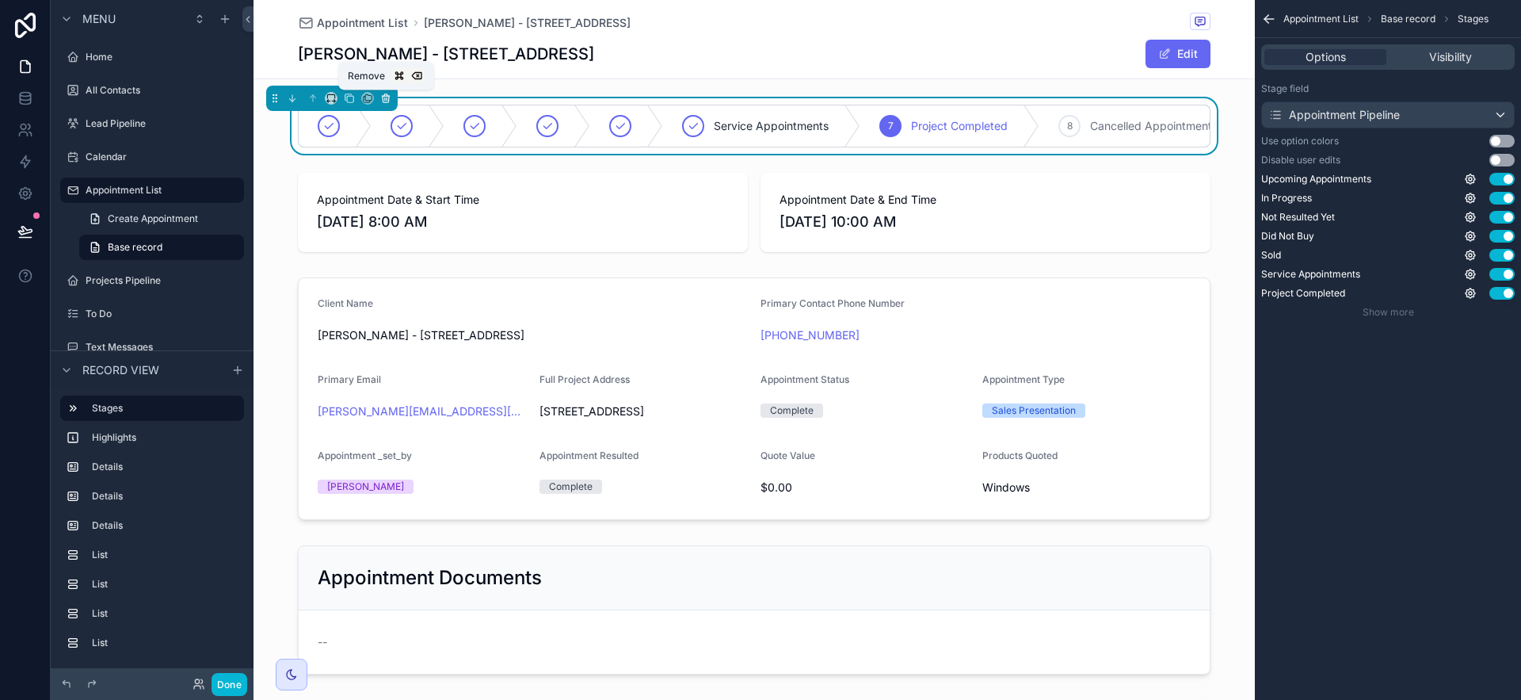
click at [383, 97] on icon "scrollable content" at bounding box center [386, 99] width 6 height 6
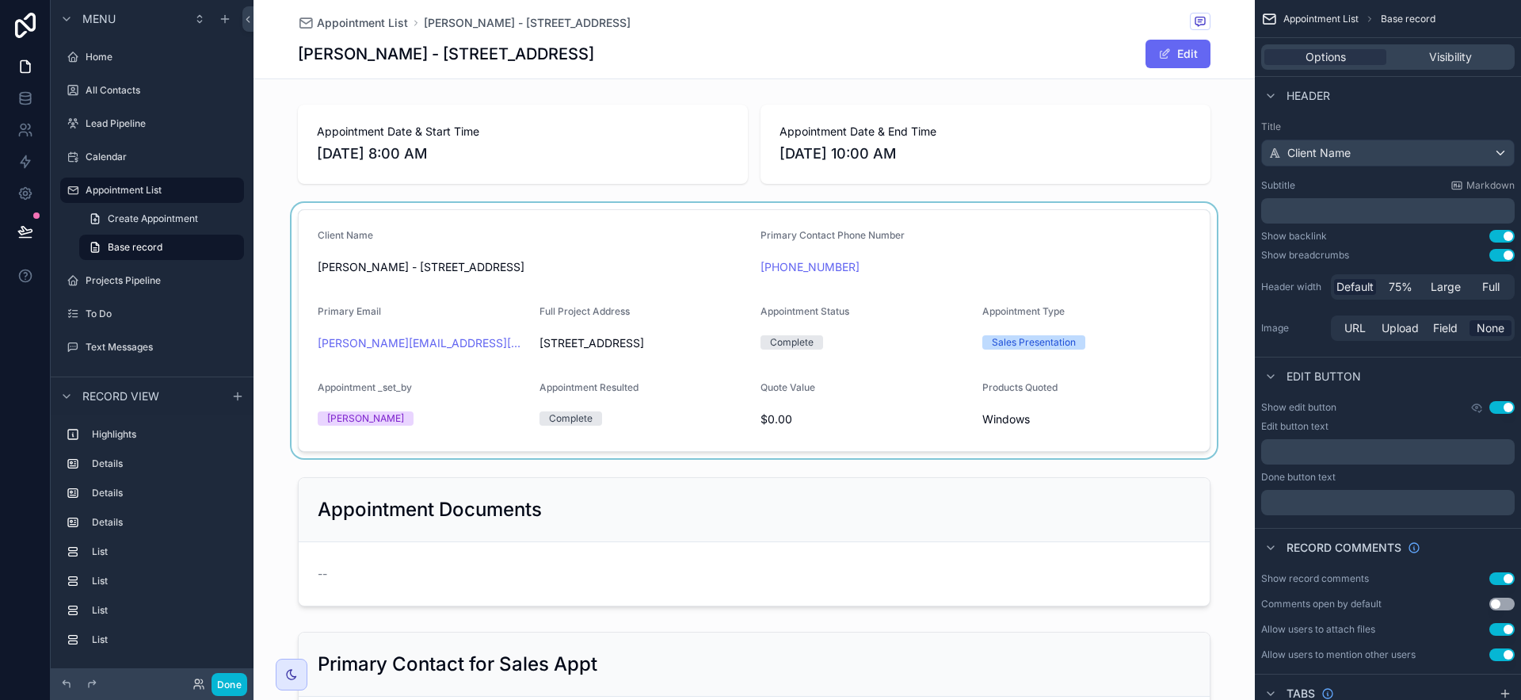
click at [1137, 403] on div "scrollable content" at bounding box center [754, 330] width 1001 height 255
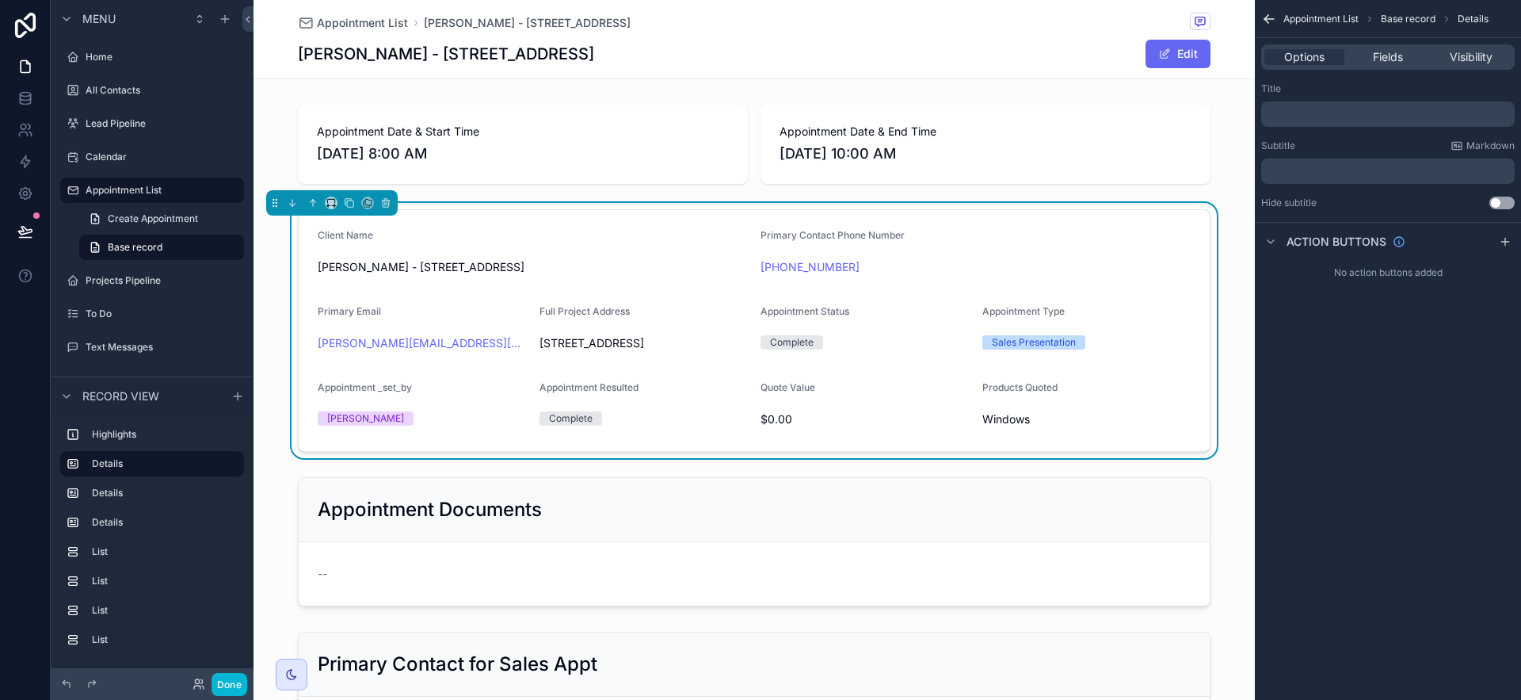
click at [909, 29] on div "Appointment List Chris Randolph - 8701 Holiday Drive Odessa, TX 79765" at bounding box center [754, 23] width 913 height 20
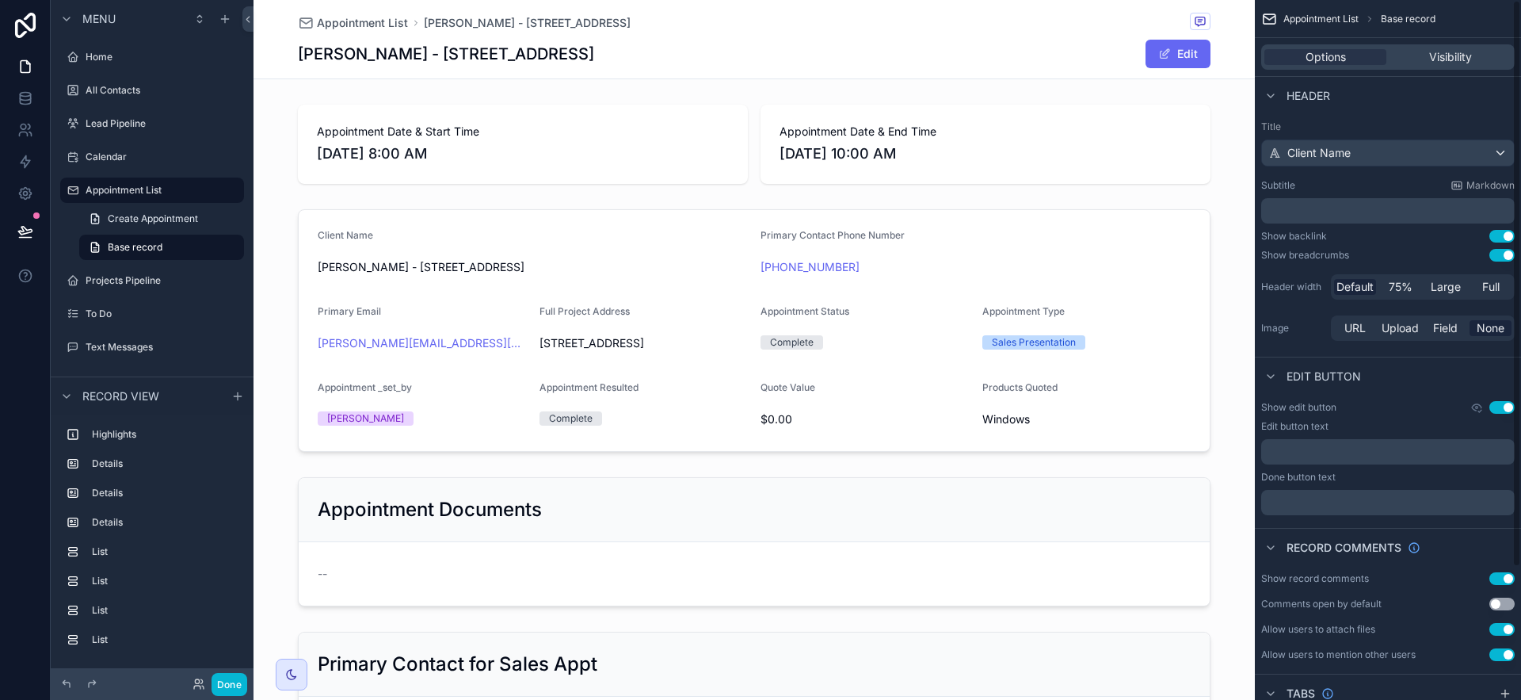
click at [1503, 409] on button "Use setting" at bounding box center [1501, 407] width 25 height 13
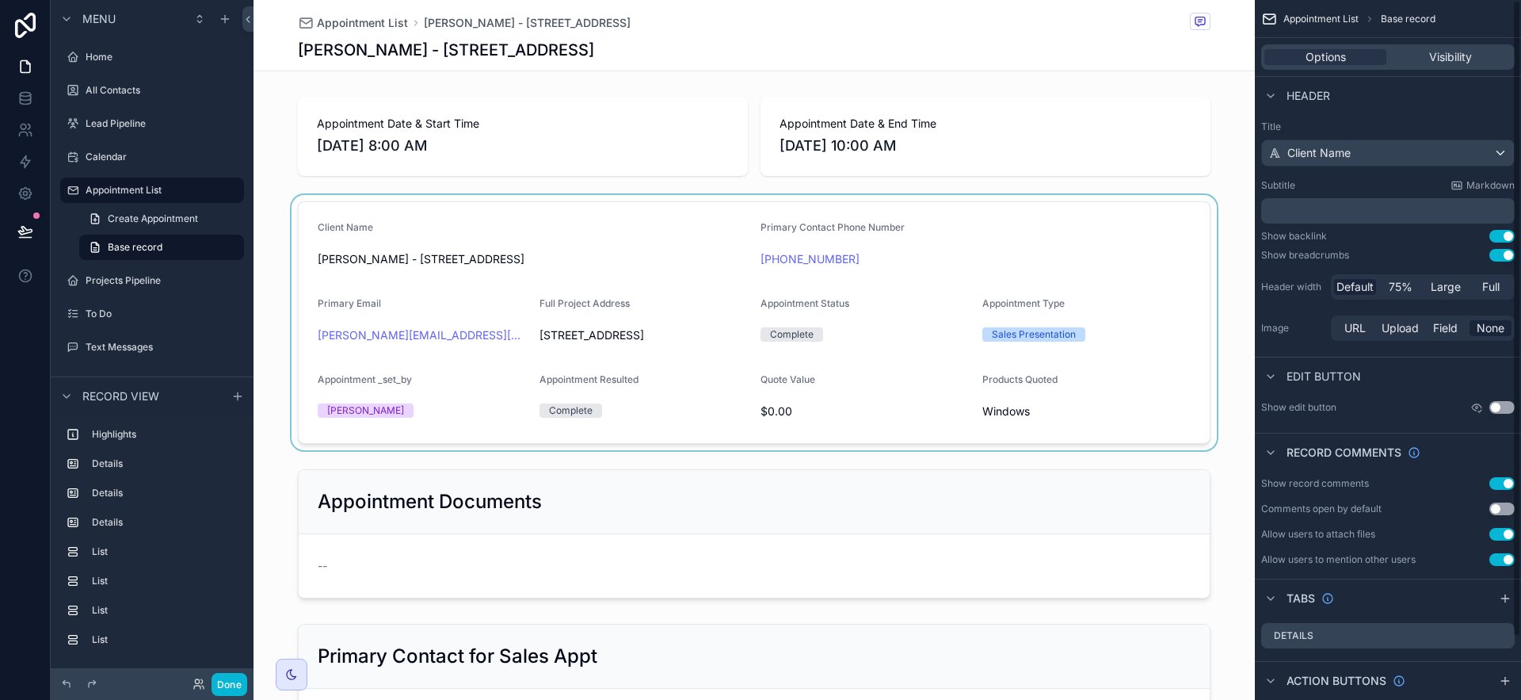
click at [967, 314] on div "scrollable content" at bounding box center [754, 322] width 1001 height 255
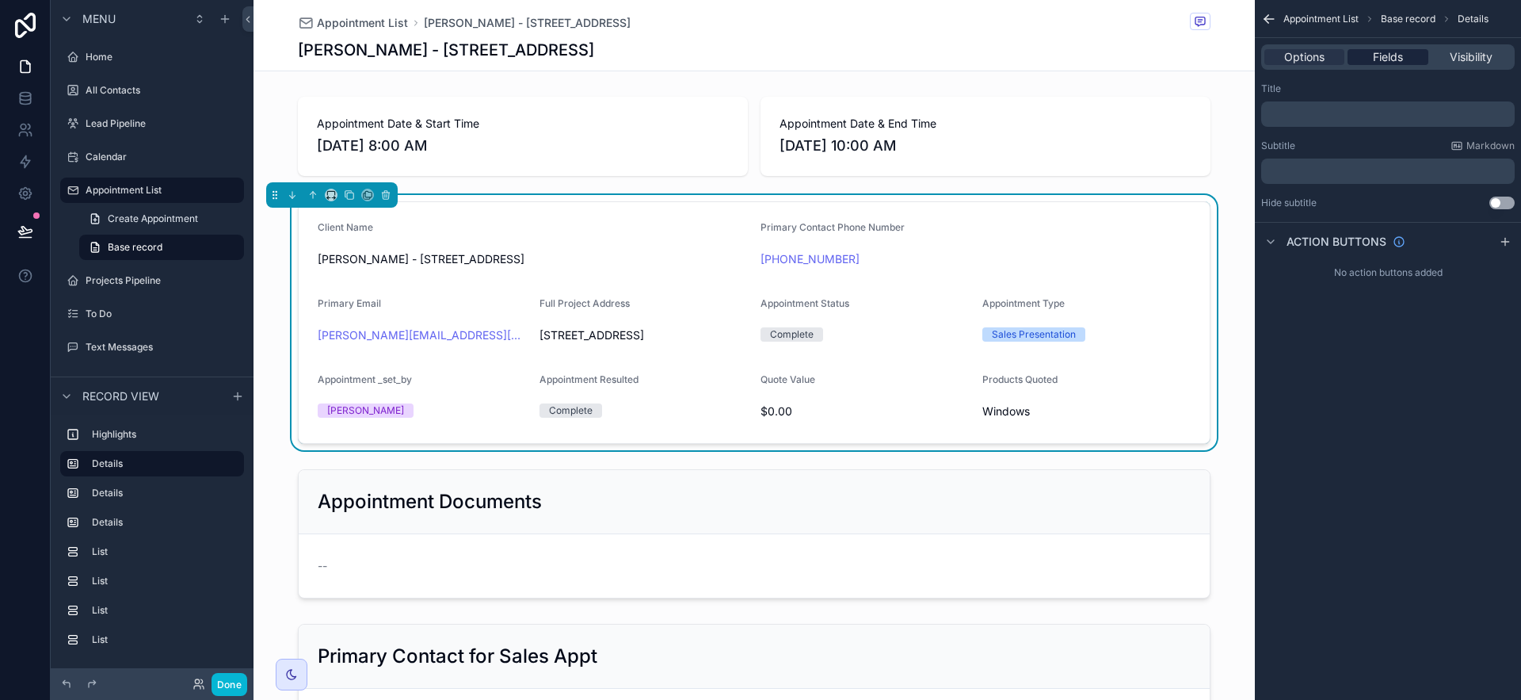
click at [1409, 62] on div "Fields" at bounding box center [1388, 57] width 80 height 16
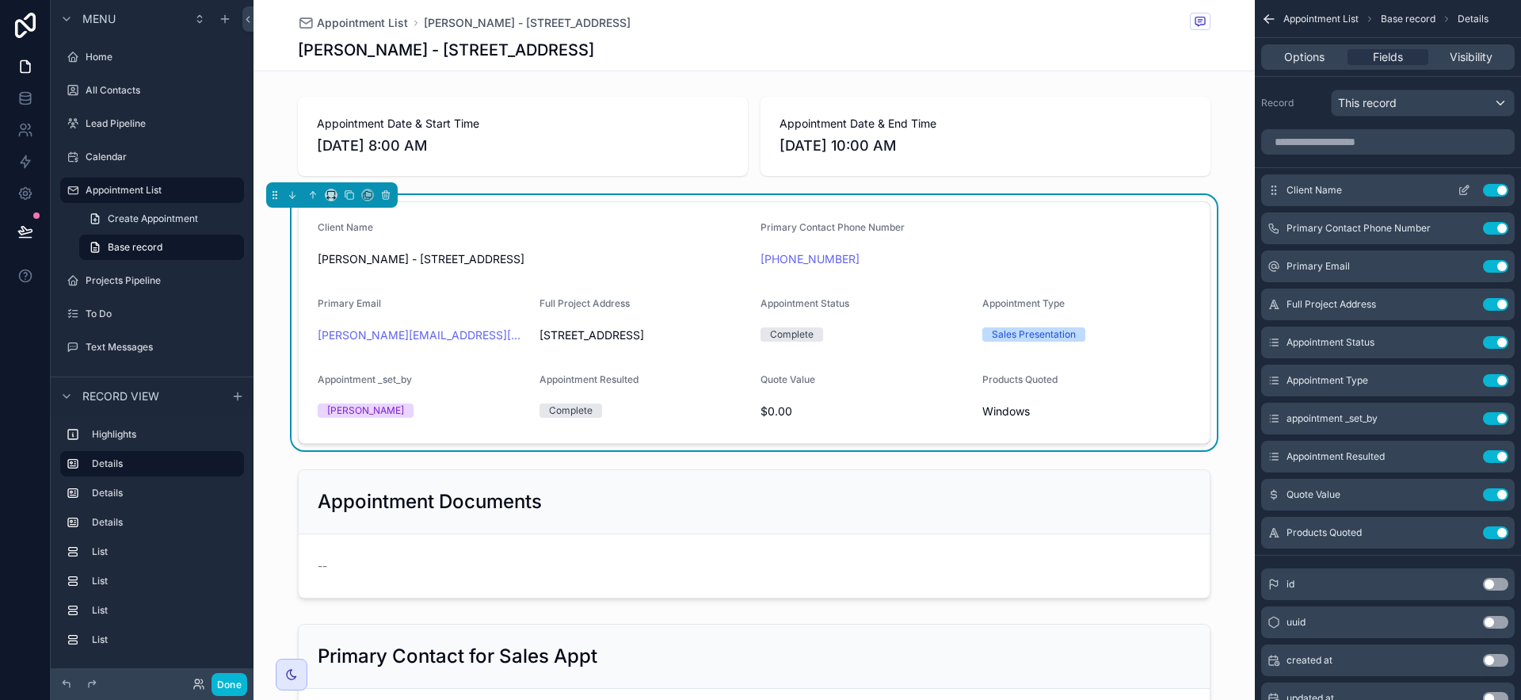
click at [1488, 186] on button "Use setting" at bounding box center [1495, 190] width 25 height 13
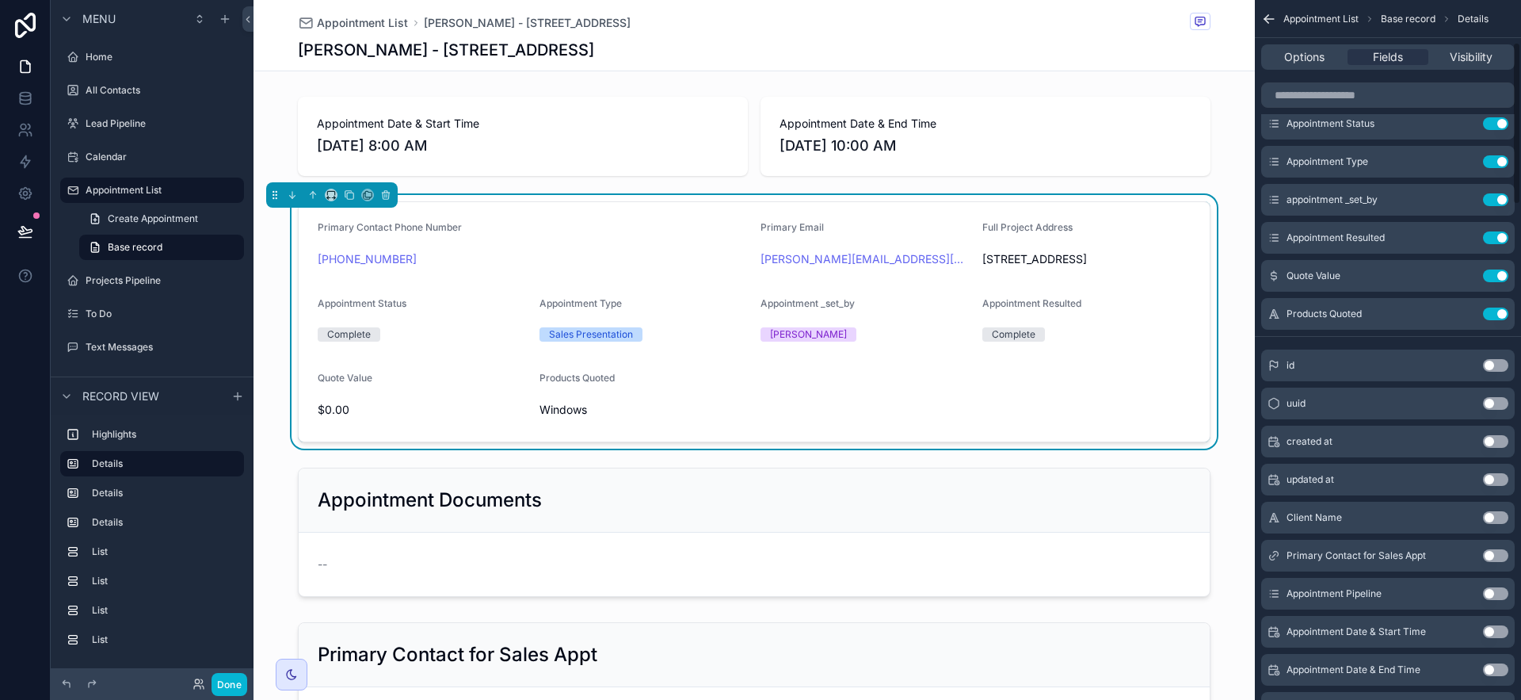
scroll to position [181, 0]
click at [1506, 554] on button "Use setting" at bounding box center [1495, 555] width 25 height 13
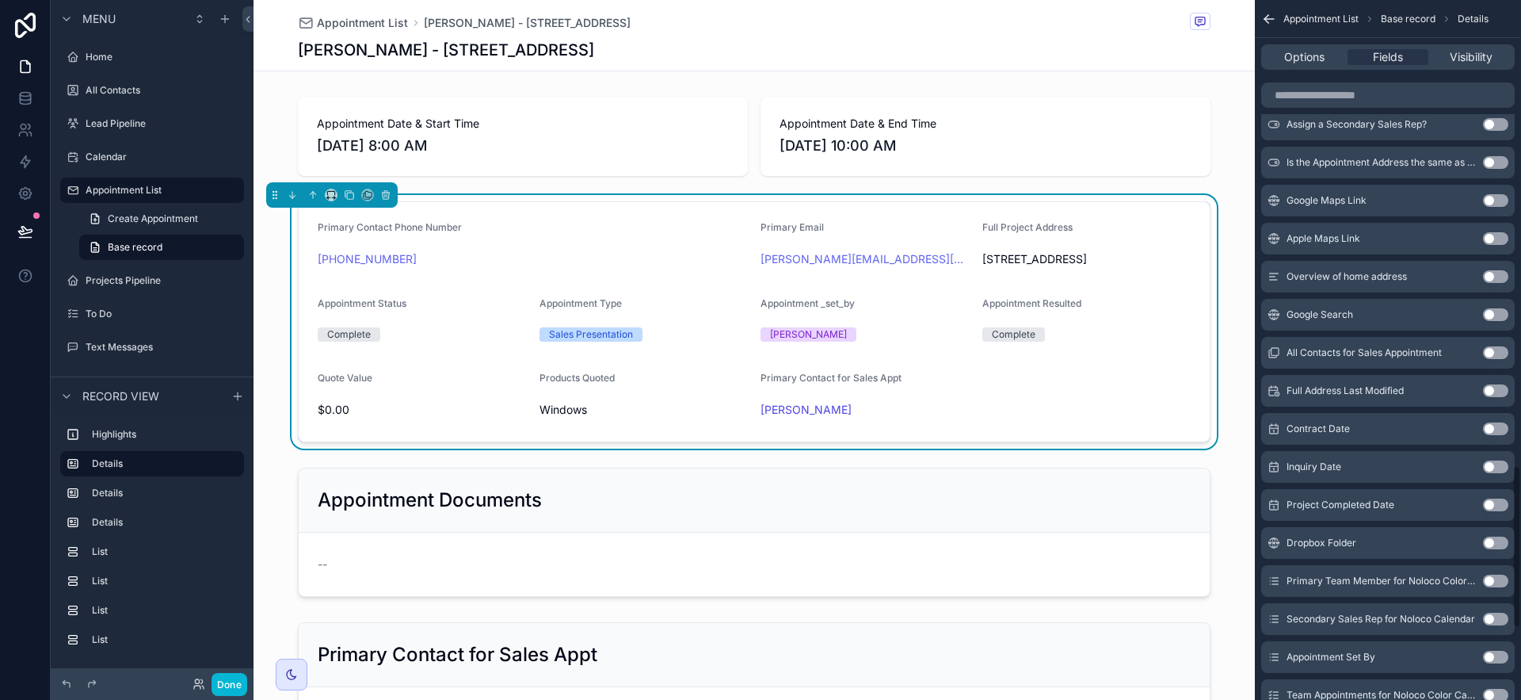
scroll to position [1980, 0]
click at [1497, 656] on button "Use setting" at bounding box center [1495, 656] width 25 height 13
click at [1494, 583] on button "Use setting" at bounding box center [1495, 580] width 25 height 13
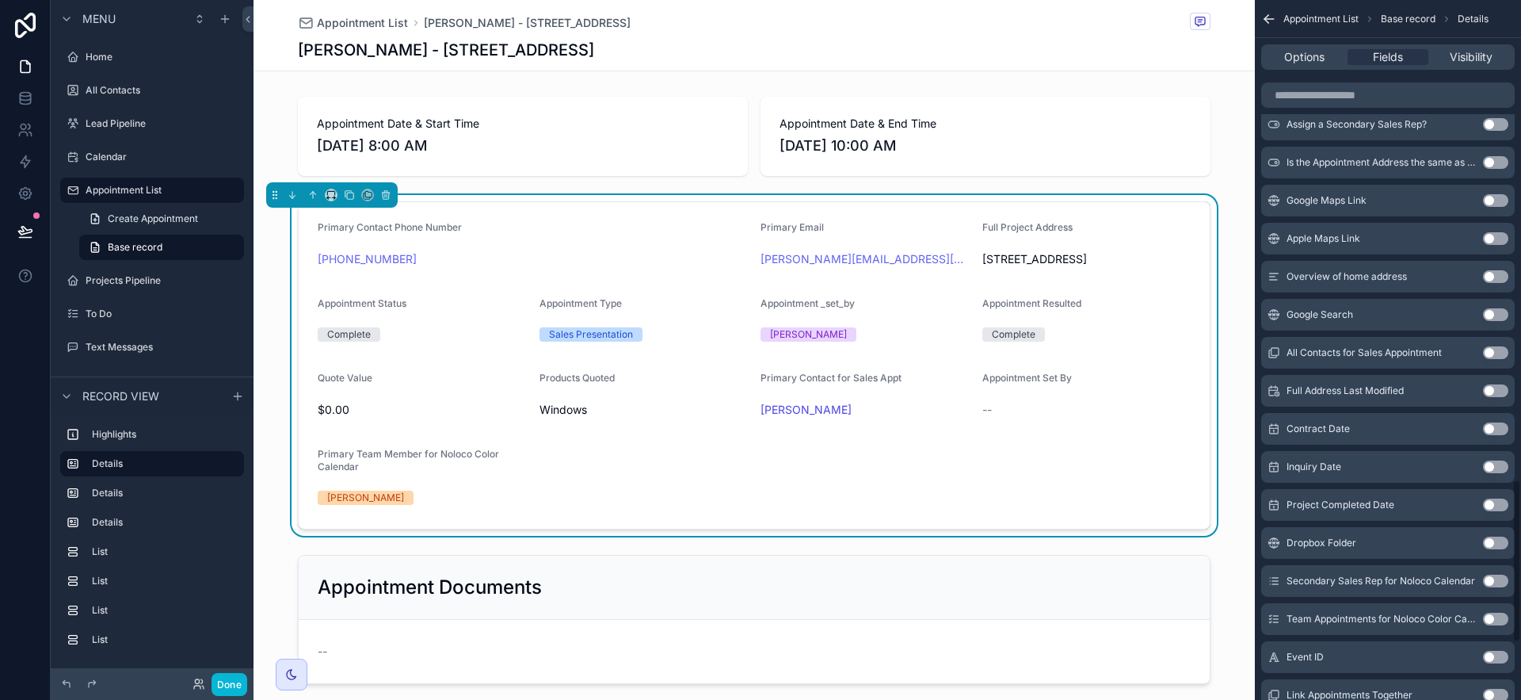
click at [1494, 581] on button "Use setting" at bounding box center [1495, 580] width 25 height 13
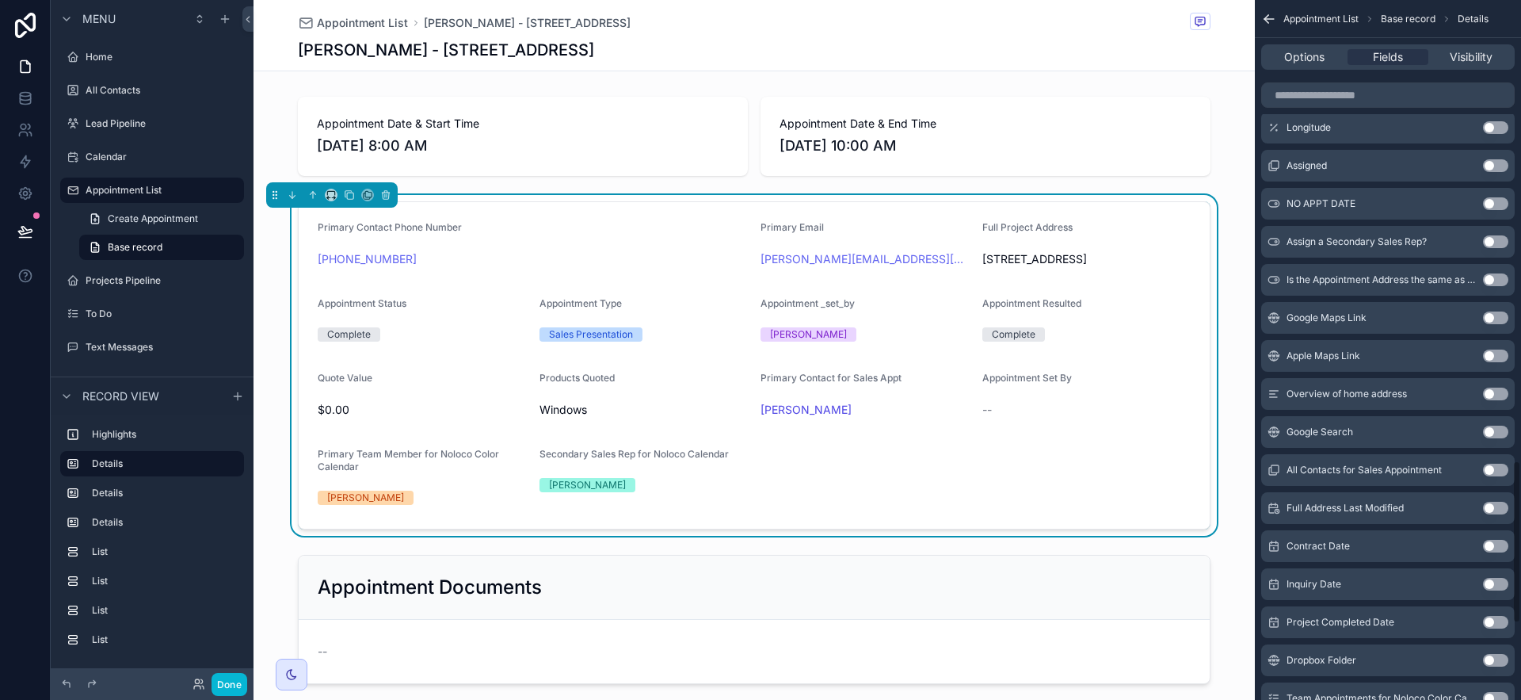
scroll to position [1972, 0]
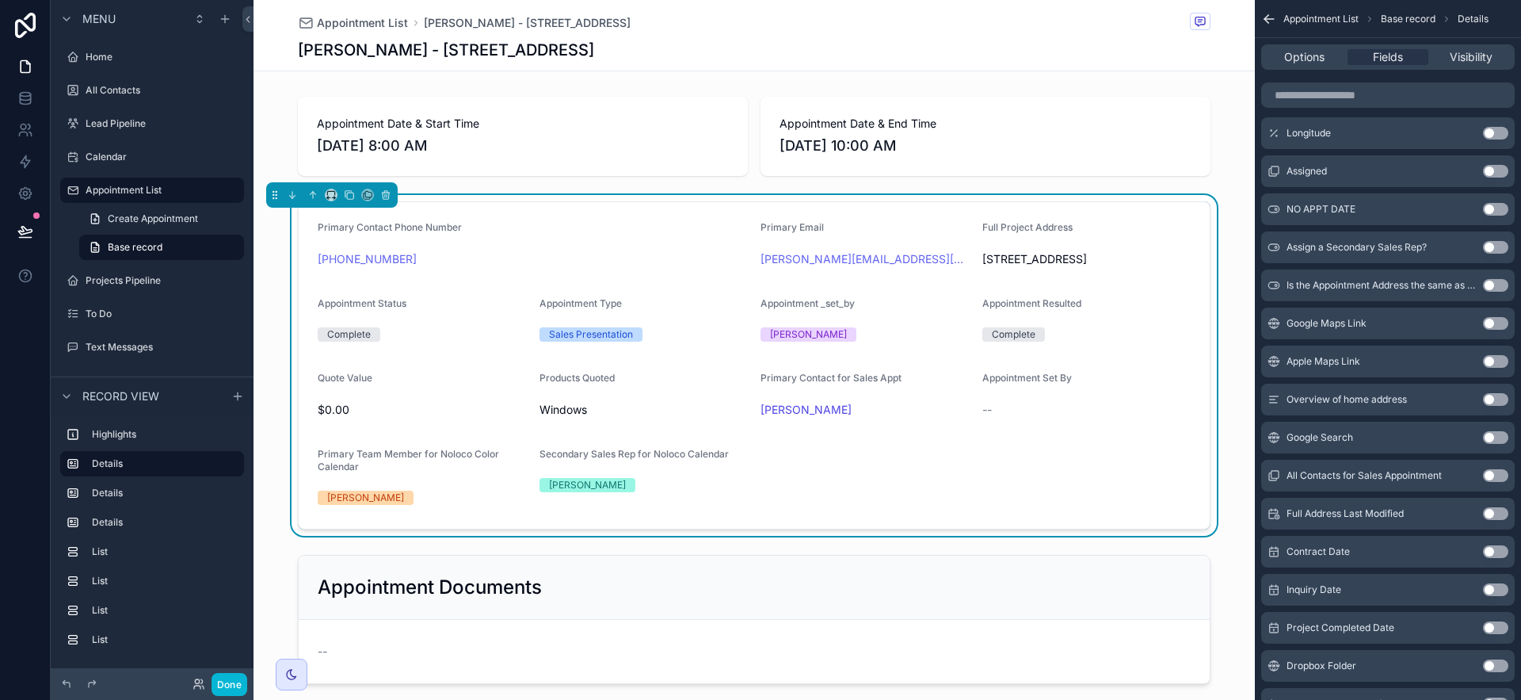
click at [1495, 592] on button "Use setting" at bounding box center [1495, 589] width 25 height 13
click at [1496, 555] on button "Use setting" at bounding box center [1495, 551] width 25 height 13
click at [1496, 400] on button "Use setting" at bounding box center [1495, 399] width 25 height 13
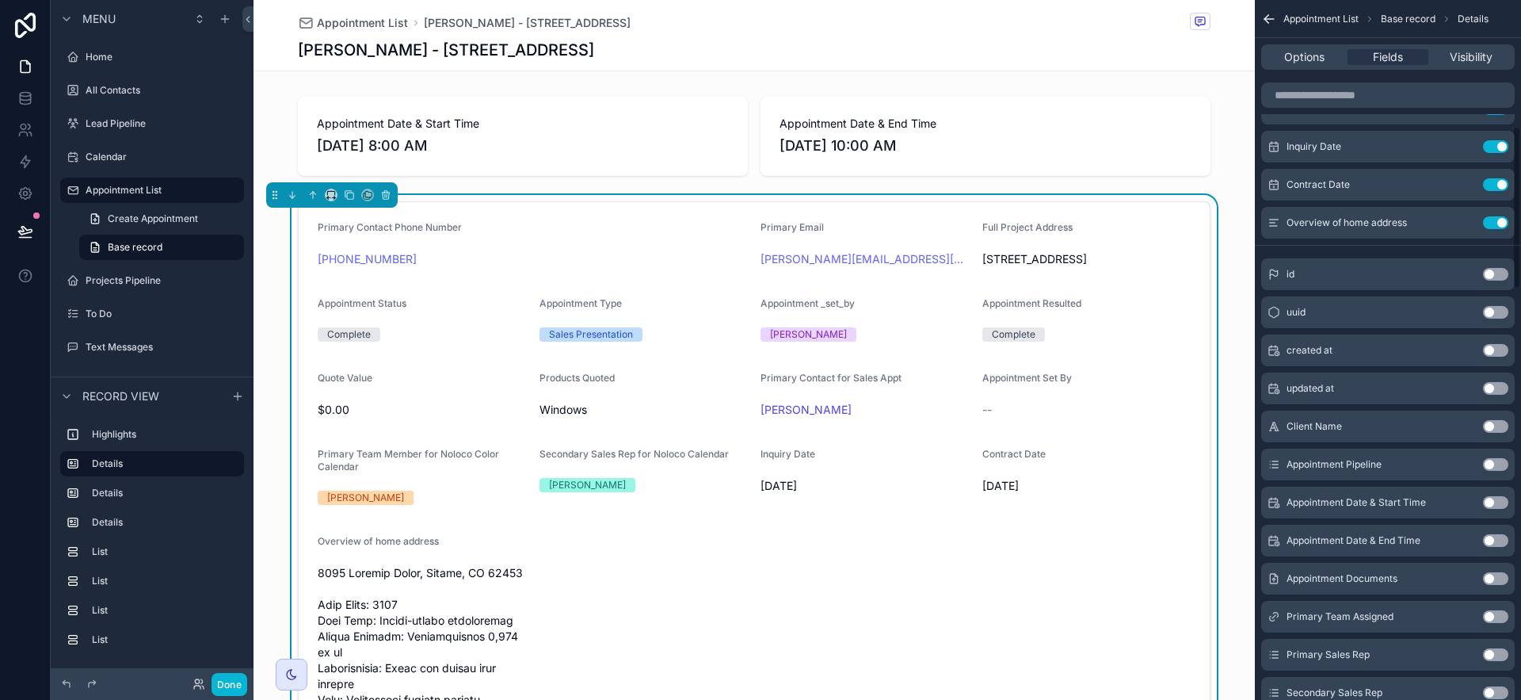
scroll to position [537, 0]
click at [1504, 225] on button "Use setting" at bounding box center [1495, 223] width 25 height 13
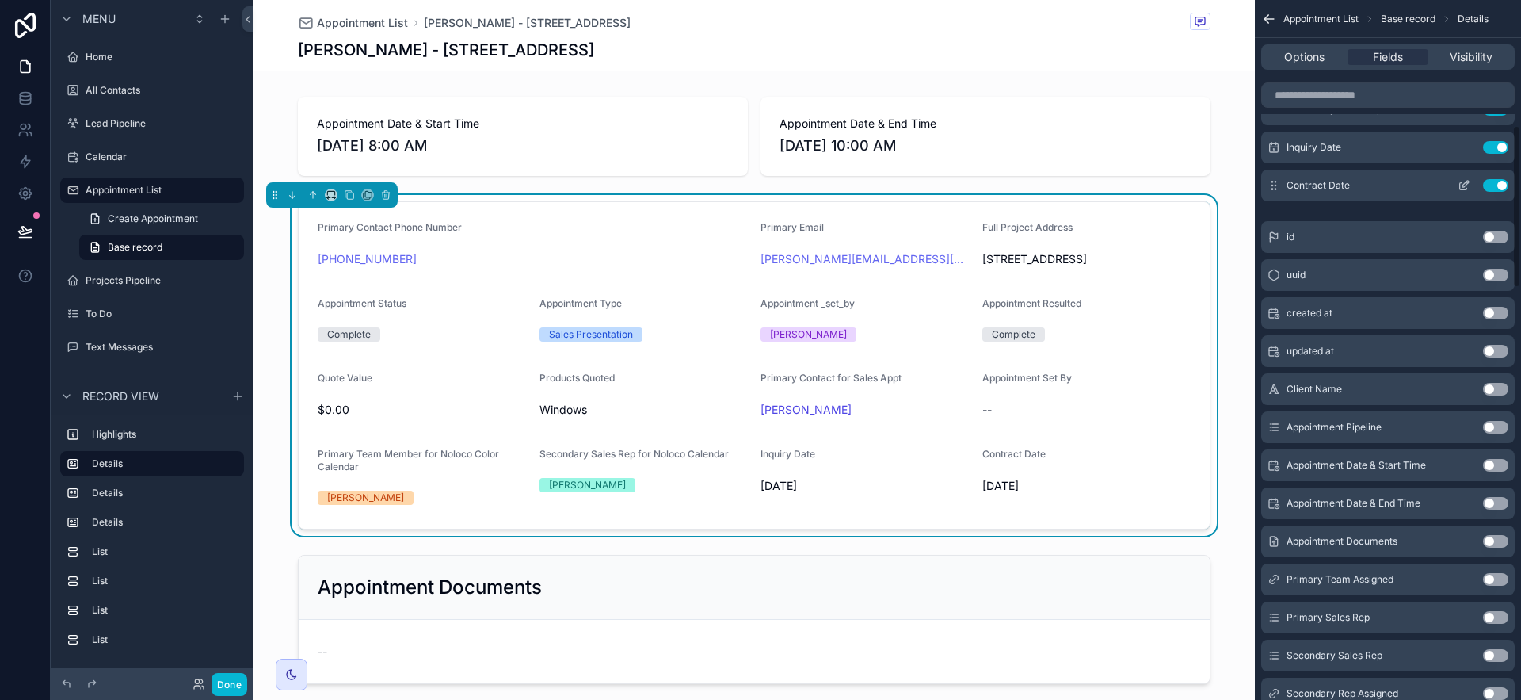
click at [1500, 189] on button "Use setting" at bounding box center [1495, 185] width 25 height 13
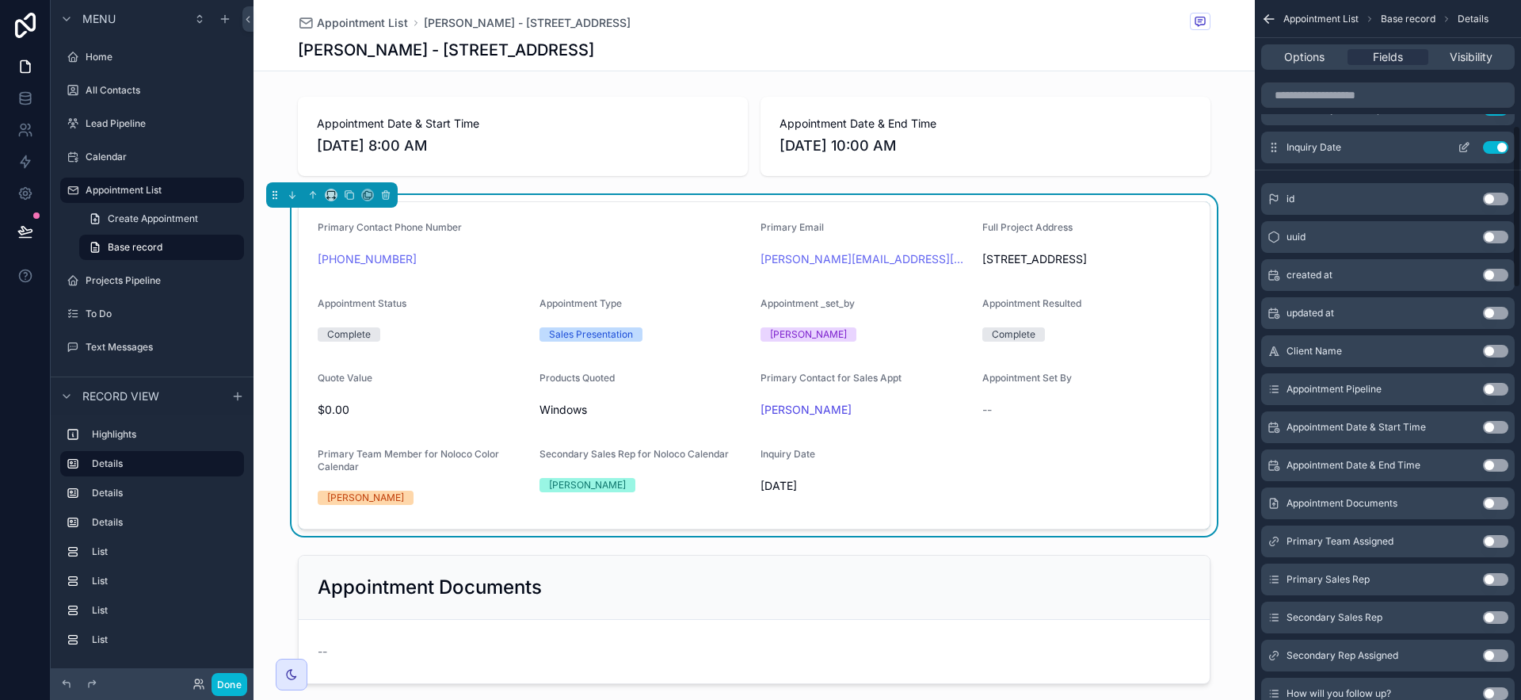
click at [1492, 147] on button "Use setting" at bounding box center [1495, 147] width 25 height 13
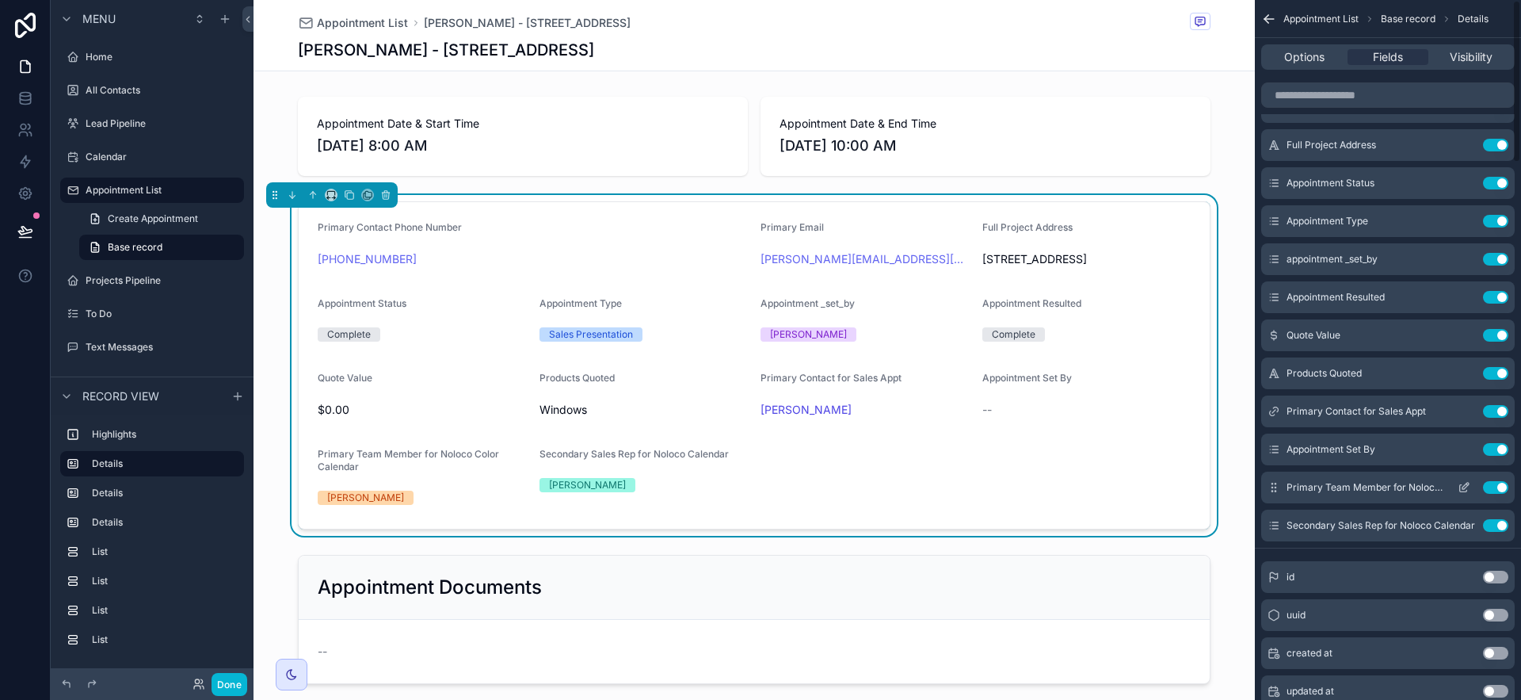
scroll to position [0, 0]
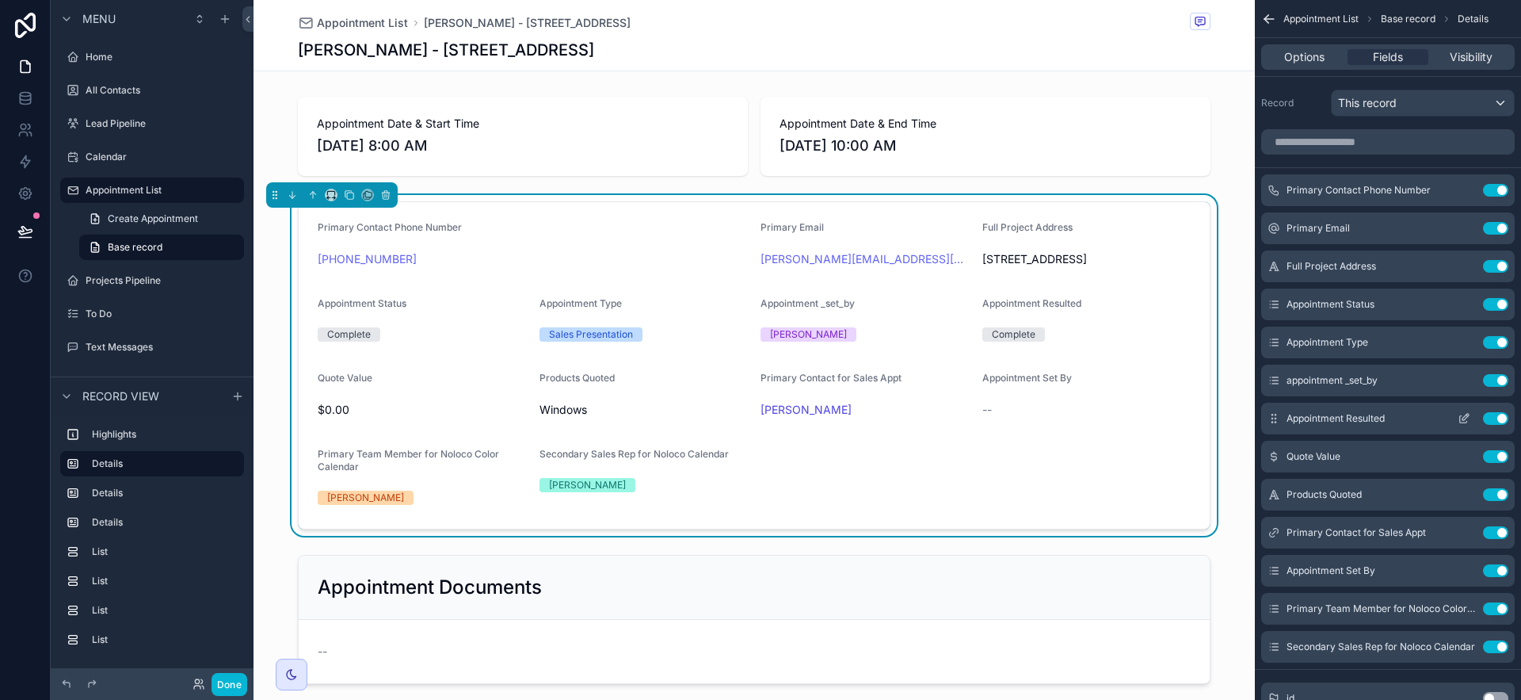
click at [1496, 376] on button "Use setting" at bounding box center [1495, 380] width 25 height 13
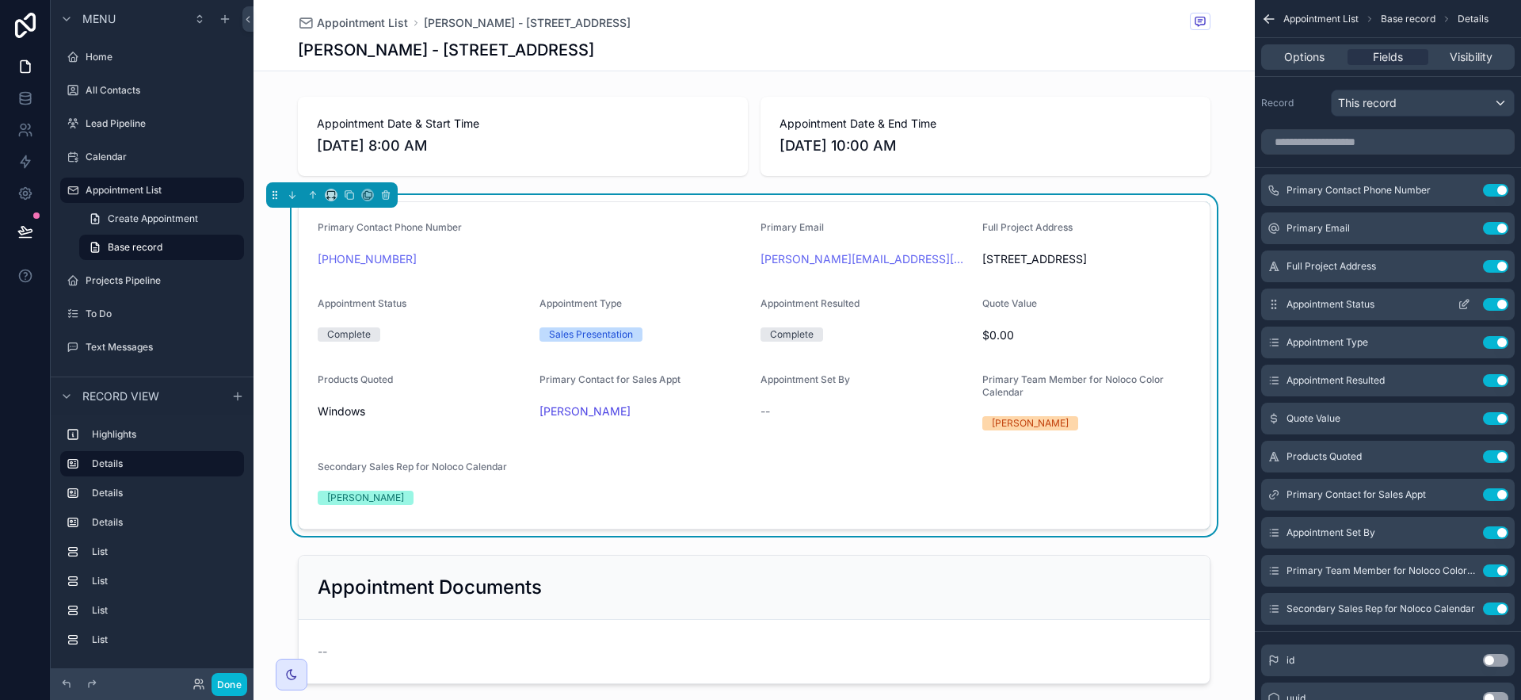
click at [1492, 305] on button "Use setting" at bounding box center [1495, 304] width 25 height 13
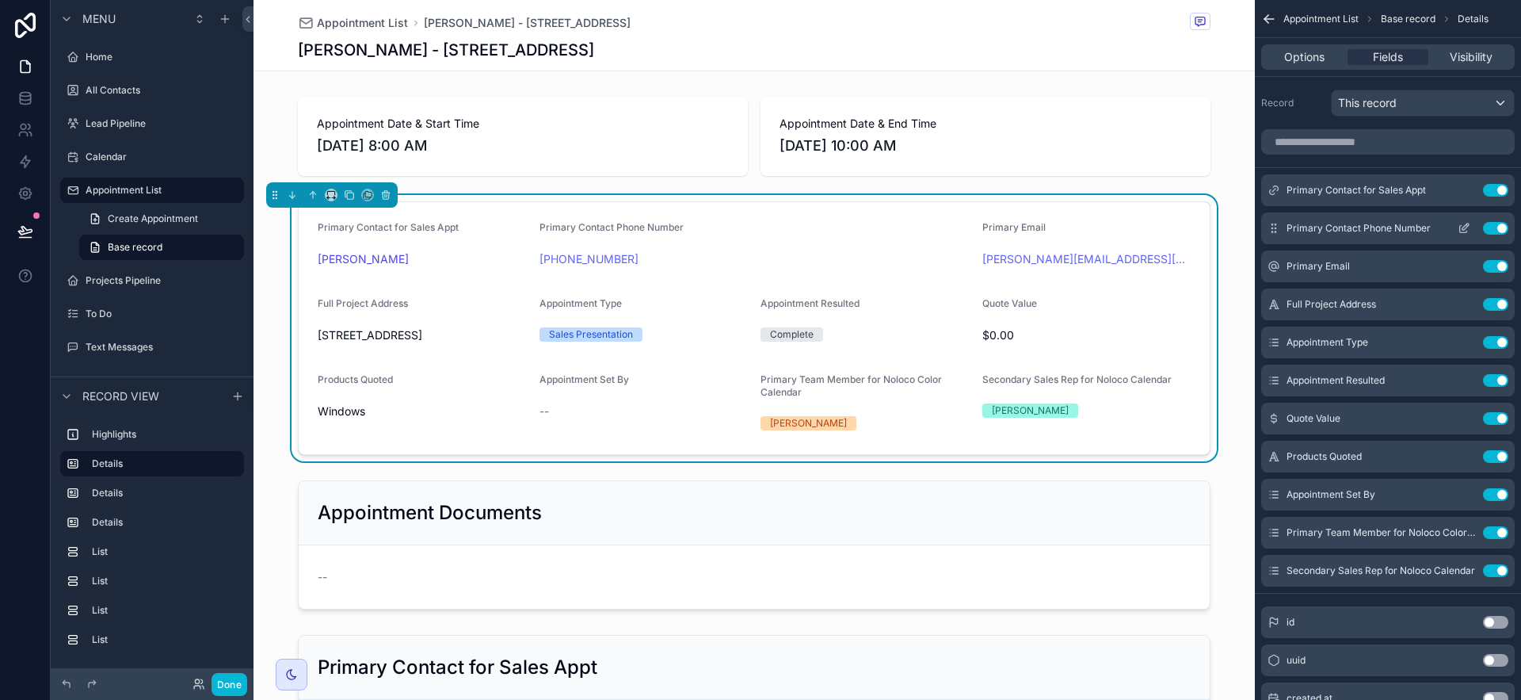
click at [1469, 223] on icon "scrollable content" at bounding box center [1464, 228] width 13 height 13
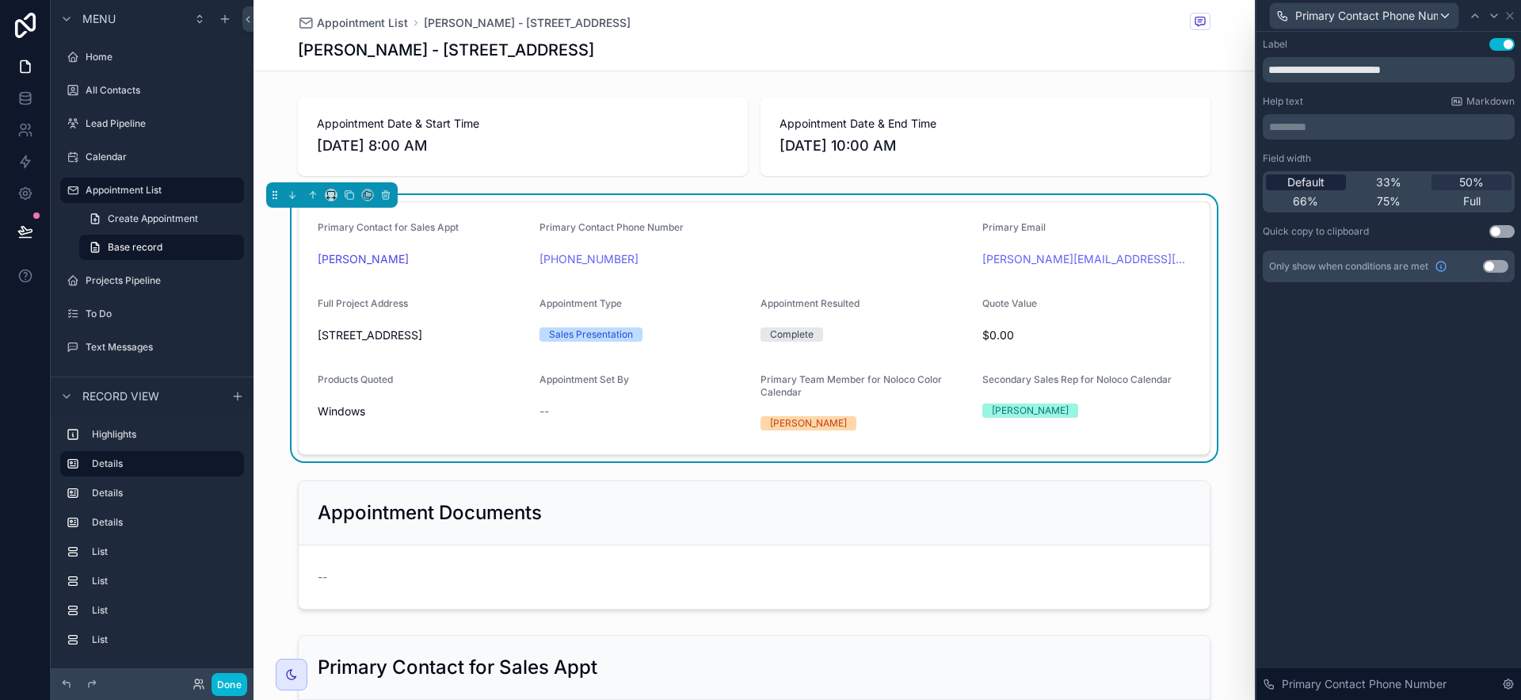
click at [1326, 186] on div "Default" at bounding box center [1306, 182] width 80 height 16
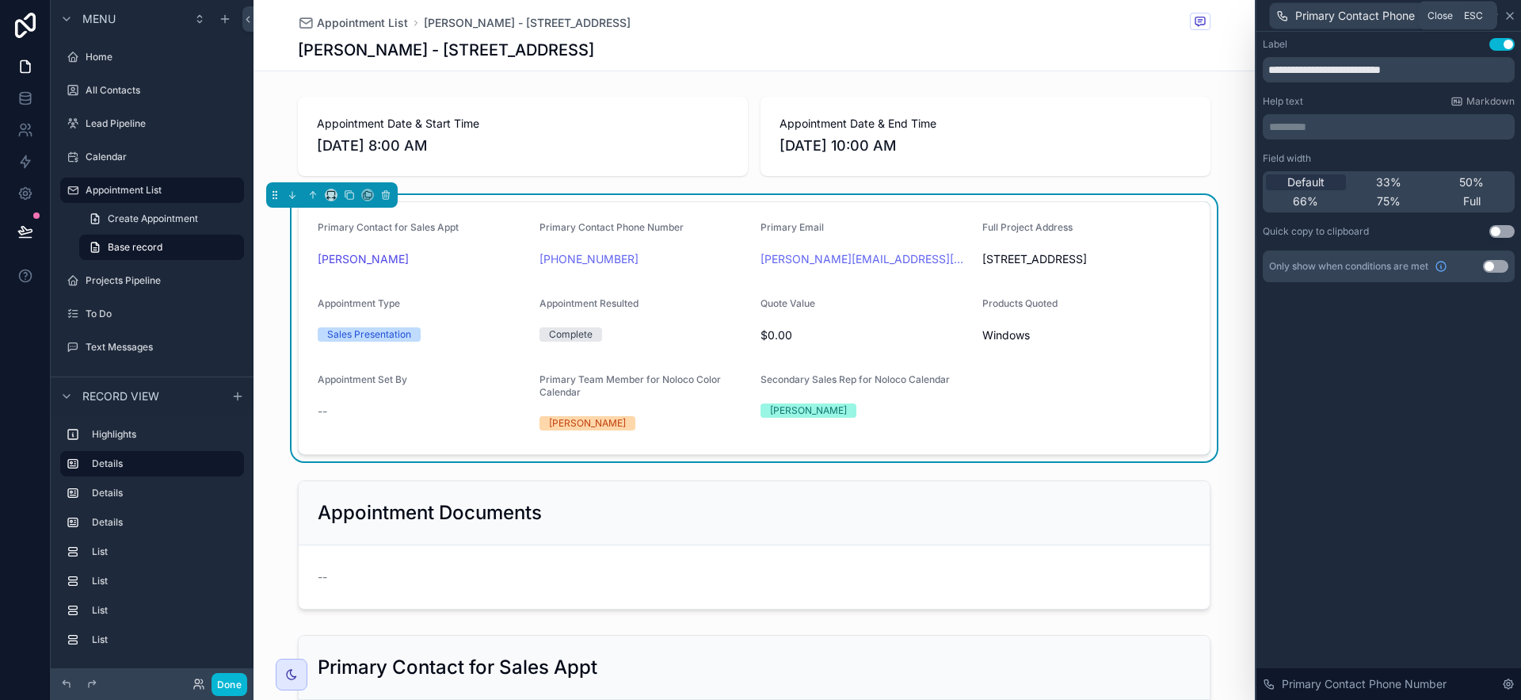
click at [1512, 20] on icon at bounding box center [1510, 16] width 13 height 13
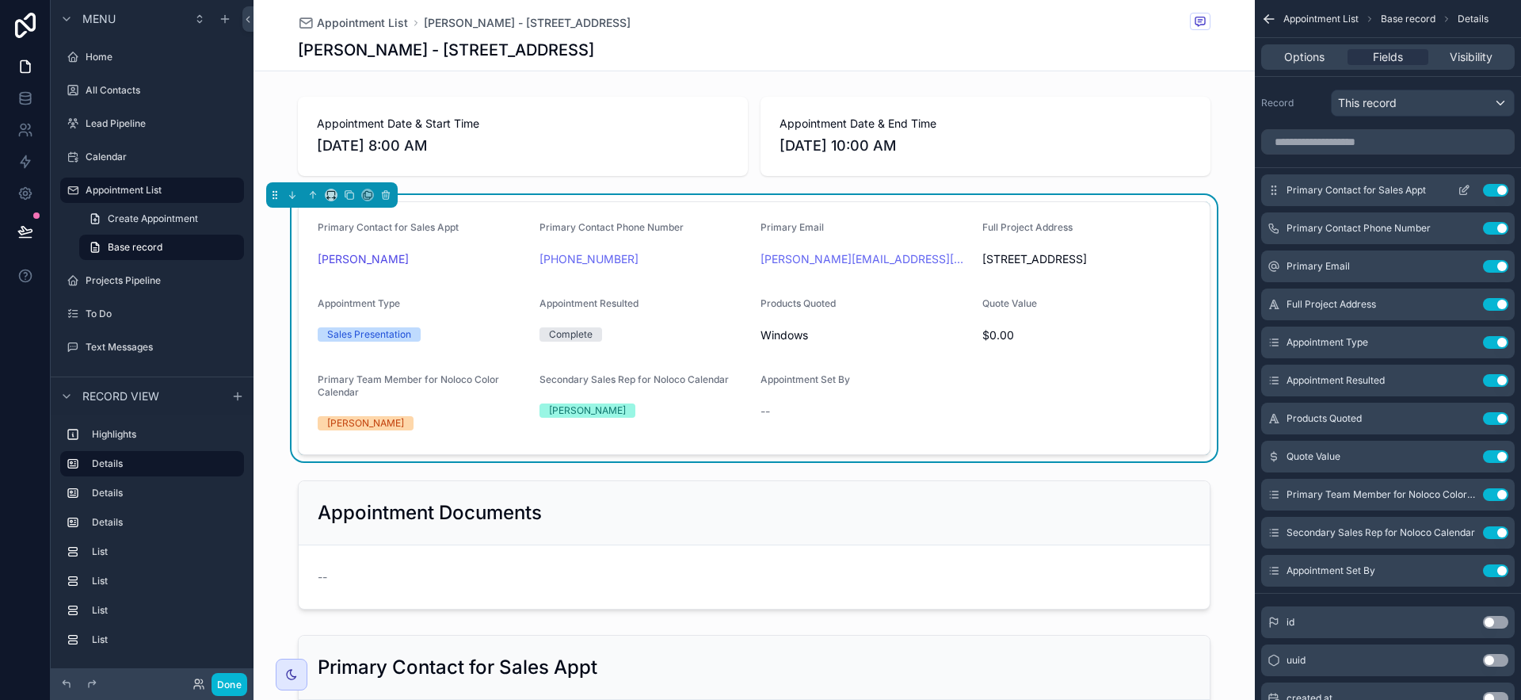
click at [1462, 184] on icon "scrollable content" at bounding box center [1464, 190] width 13 height 13
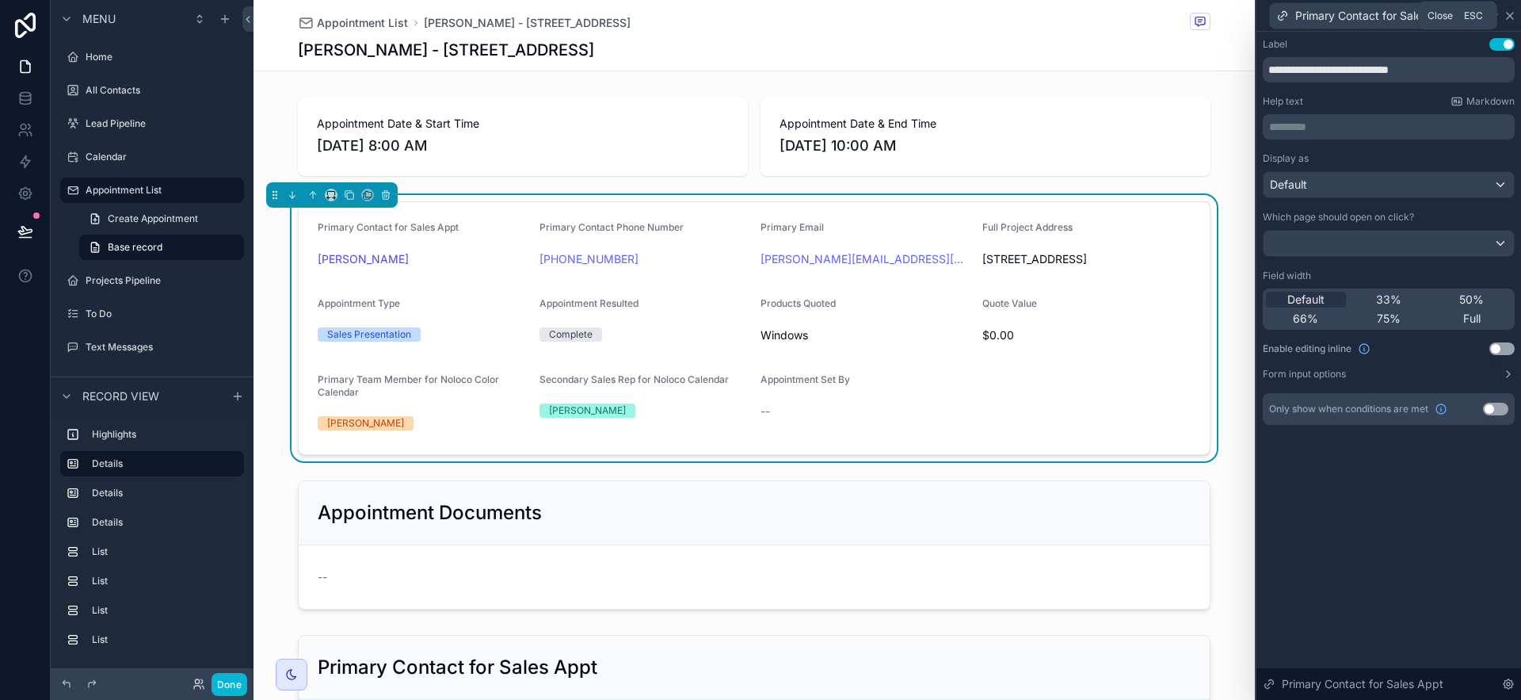
click at [1511, 10] on icon at bounding box center [1510, 16] width 13 height 13
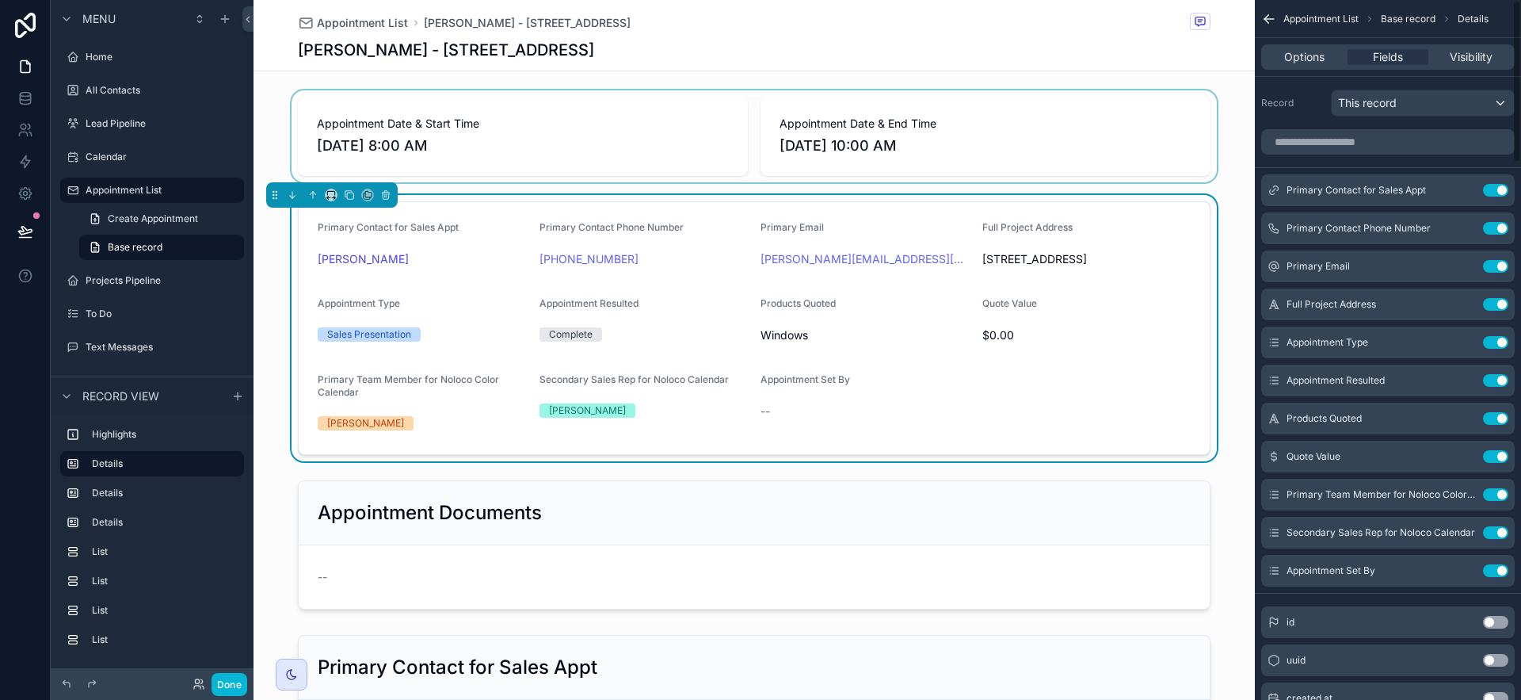
click at [1089, 153] on div "scrollable content" at bounding box center [754, 136] width 1001 height 92
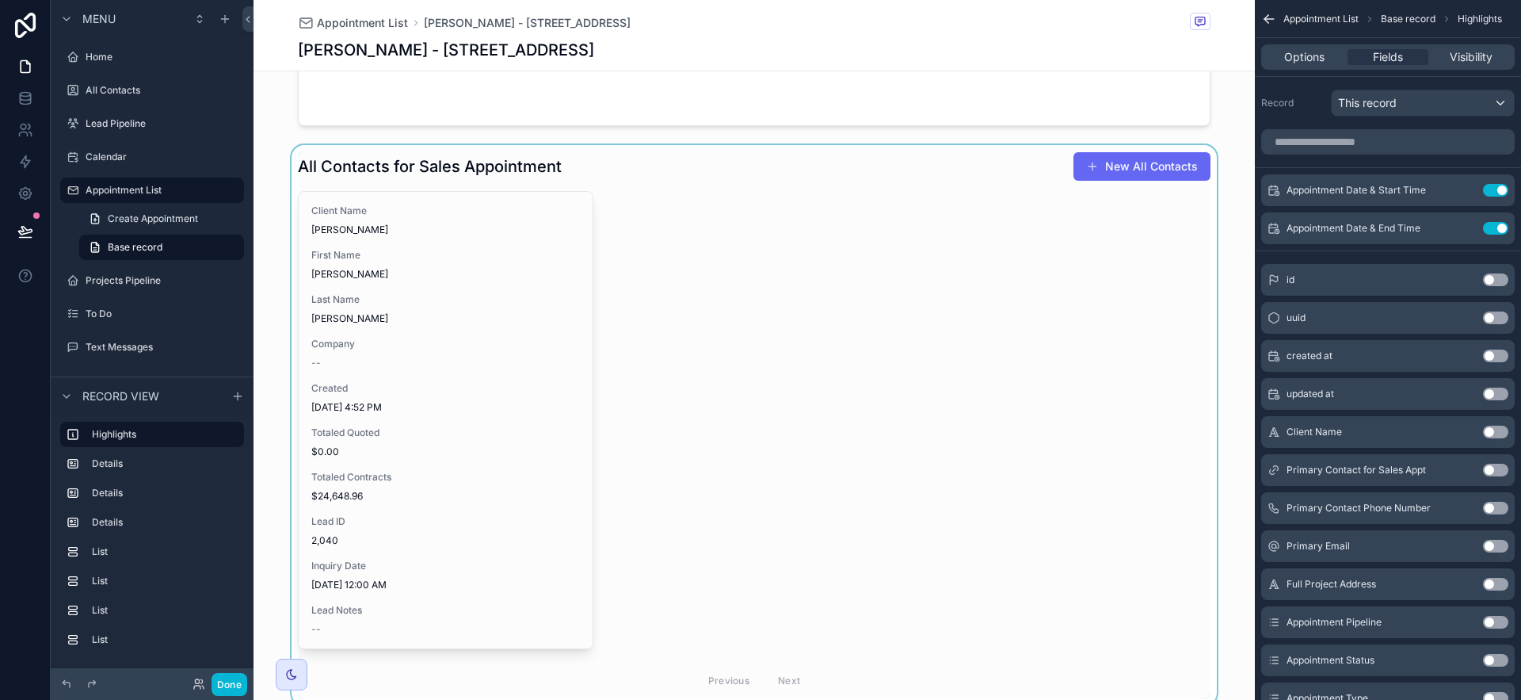
scroll to position [952, 0]
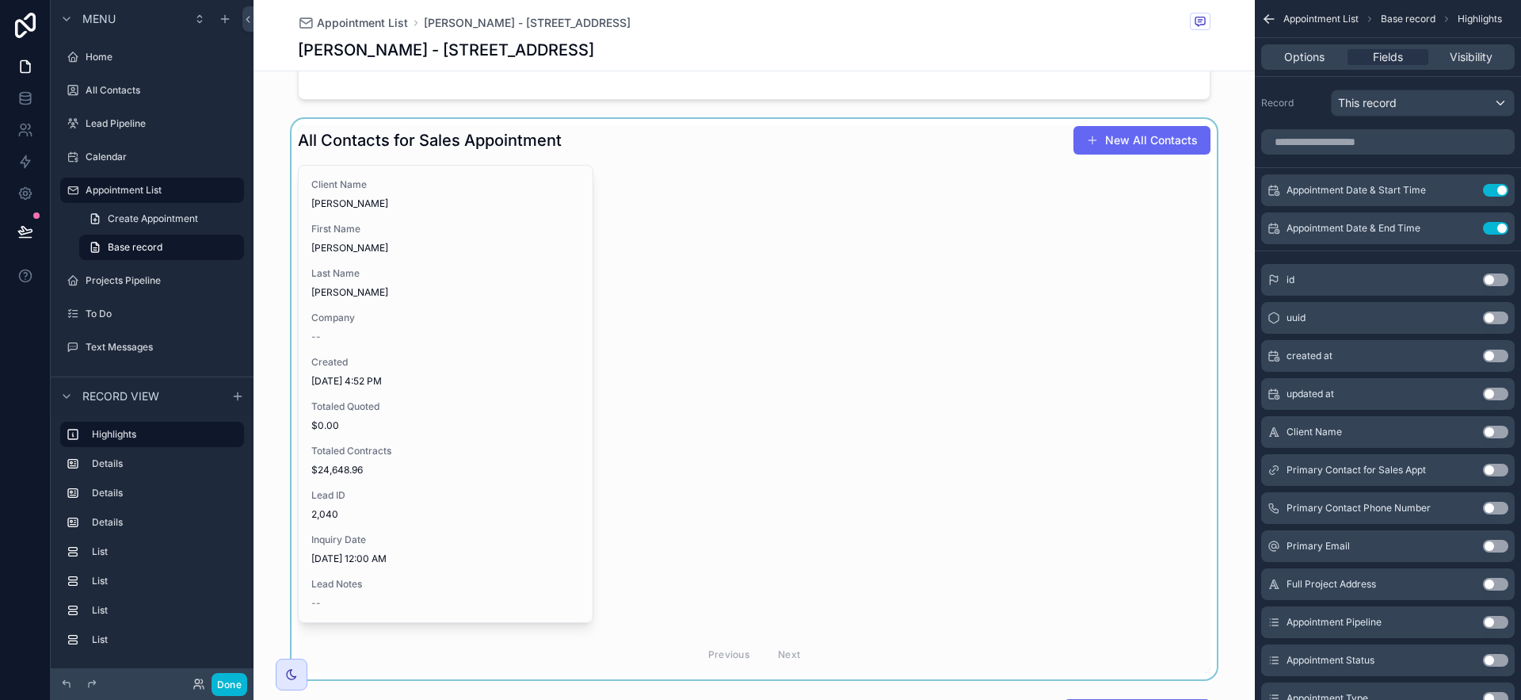
click at [919, 411] on div "scrollable content" at bounding box center [754, 399] width 1001 height 560
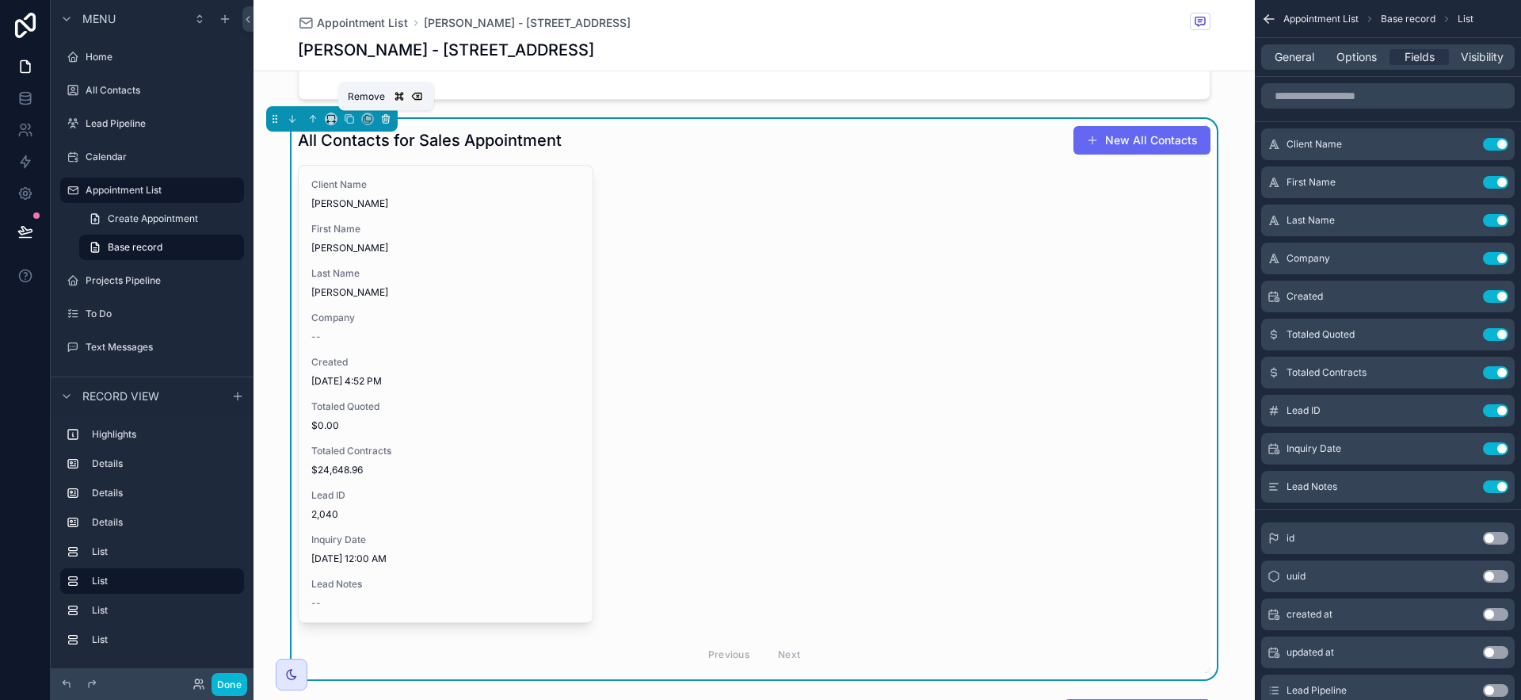
click at [386, 120] on icon "scrollable content" at bounding box center [385, 118] width 11 height 11
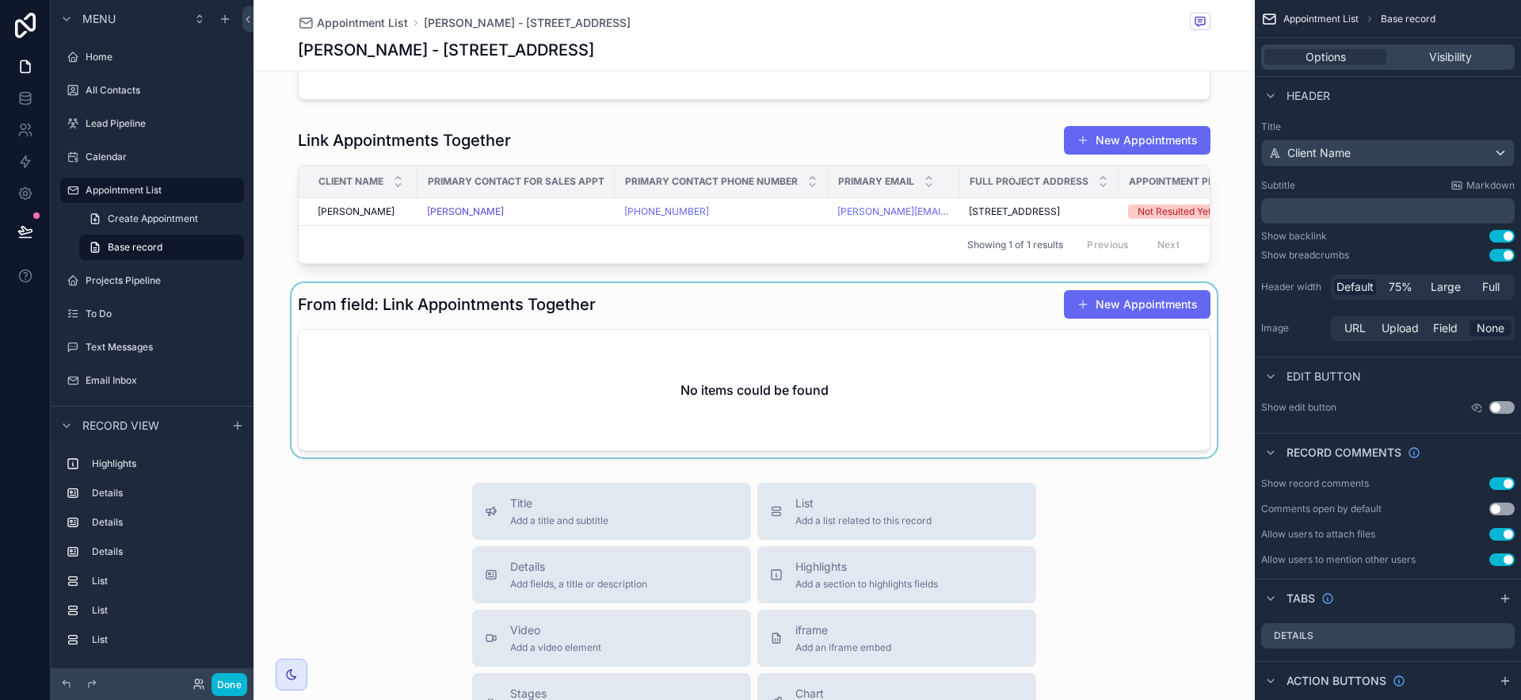
click at [658, 398] on div "scrollable content" at bounding box center [754, 370] width 1001 height 174
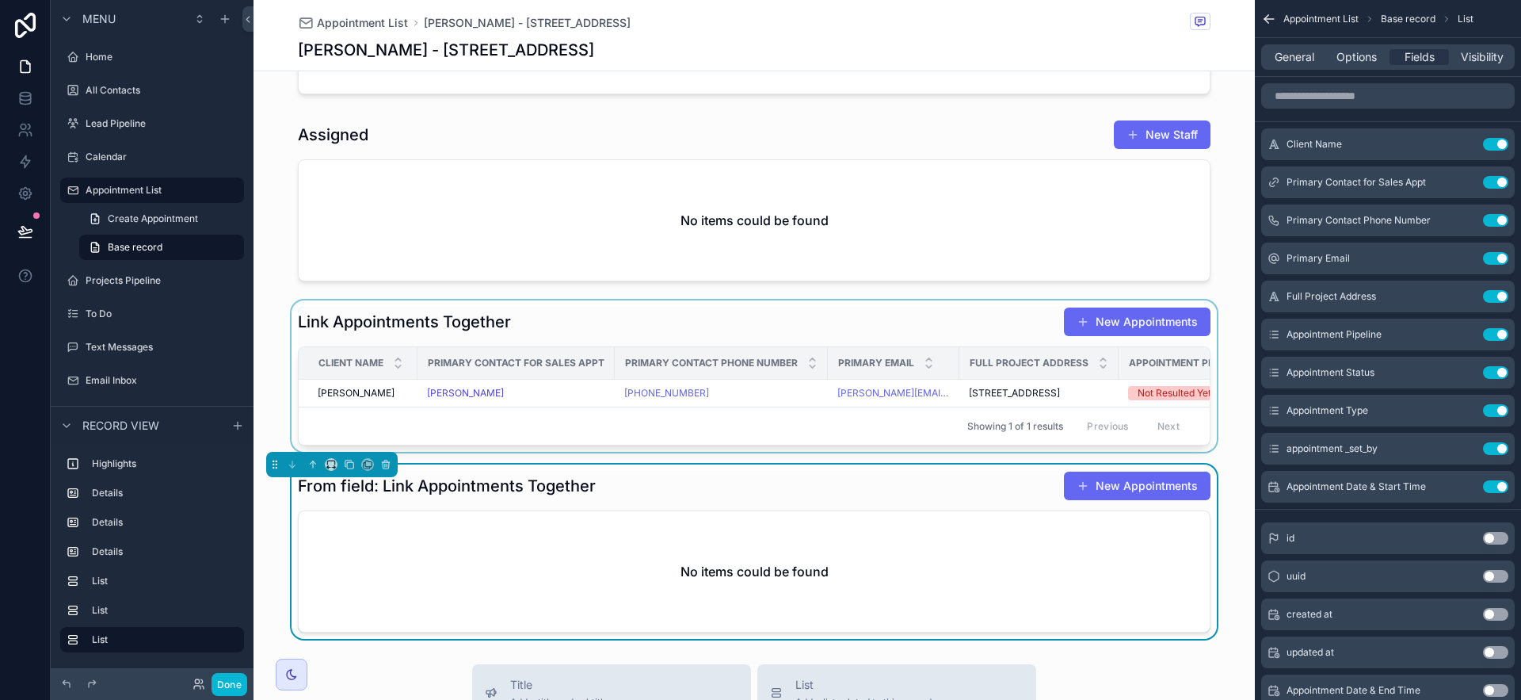
scroll to position [768, 0]
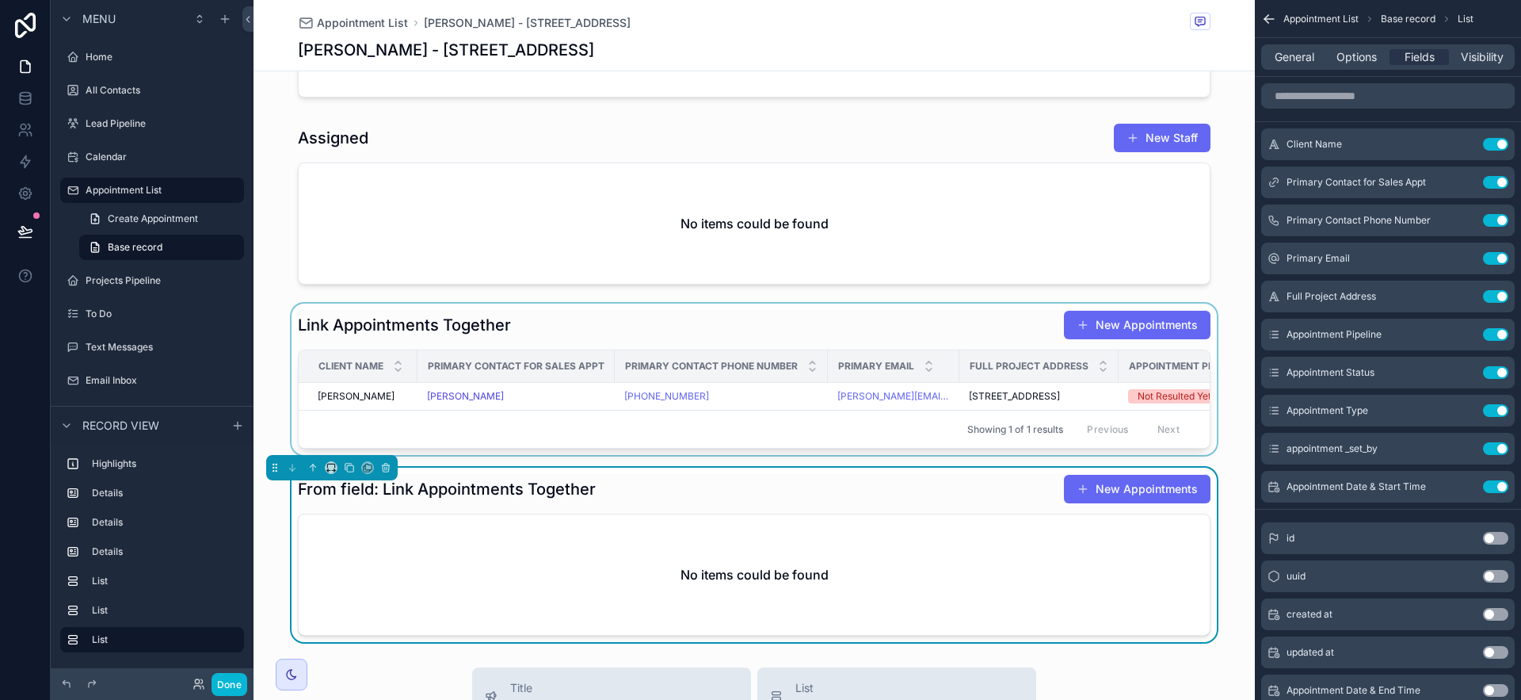
click at [629, 341] on div "scrollable content" at bounding box center [754, 378] width 1001 height 151
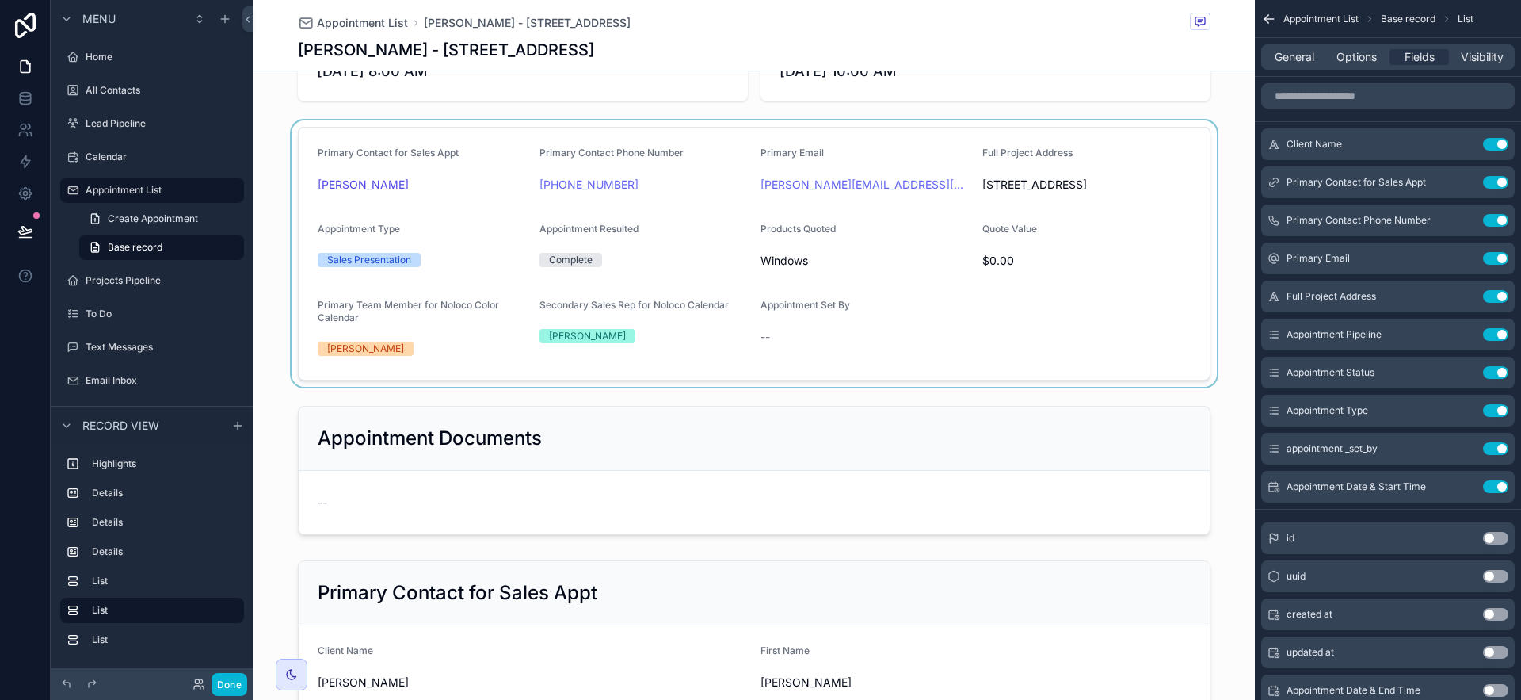
scroll to position [0, 0]
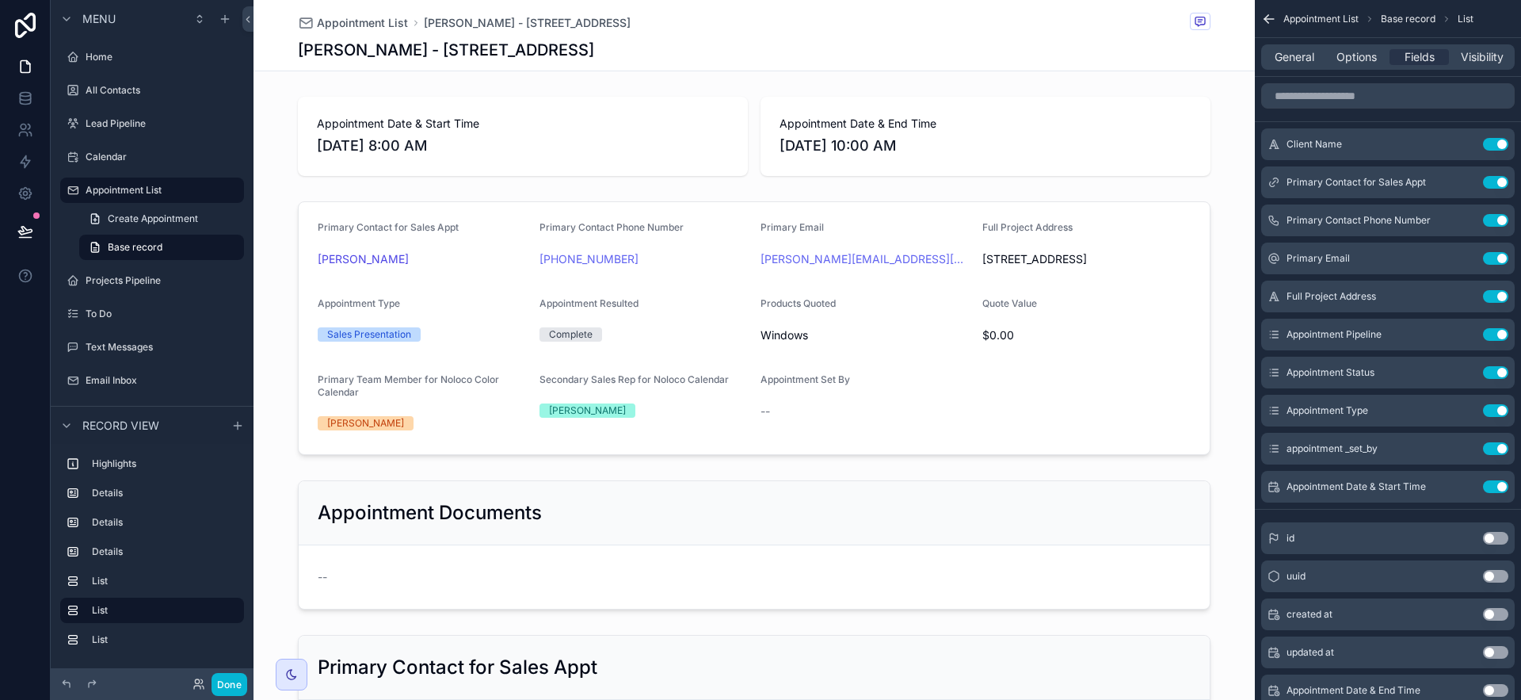
click at [965, 46] on div "[PERSON_NAME] - [STREET_ADDRESS]" at bounding box center [754, 50] width 913 height 22
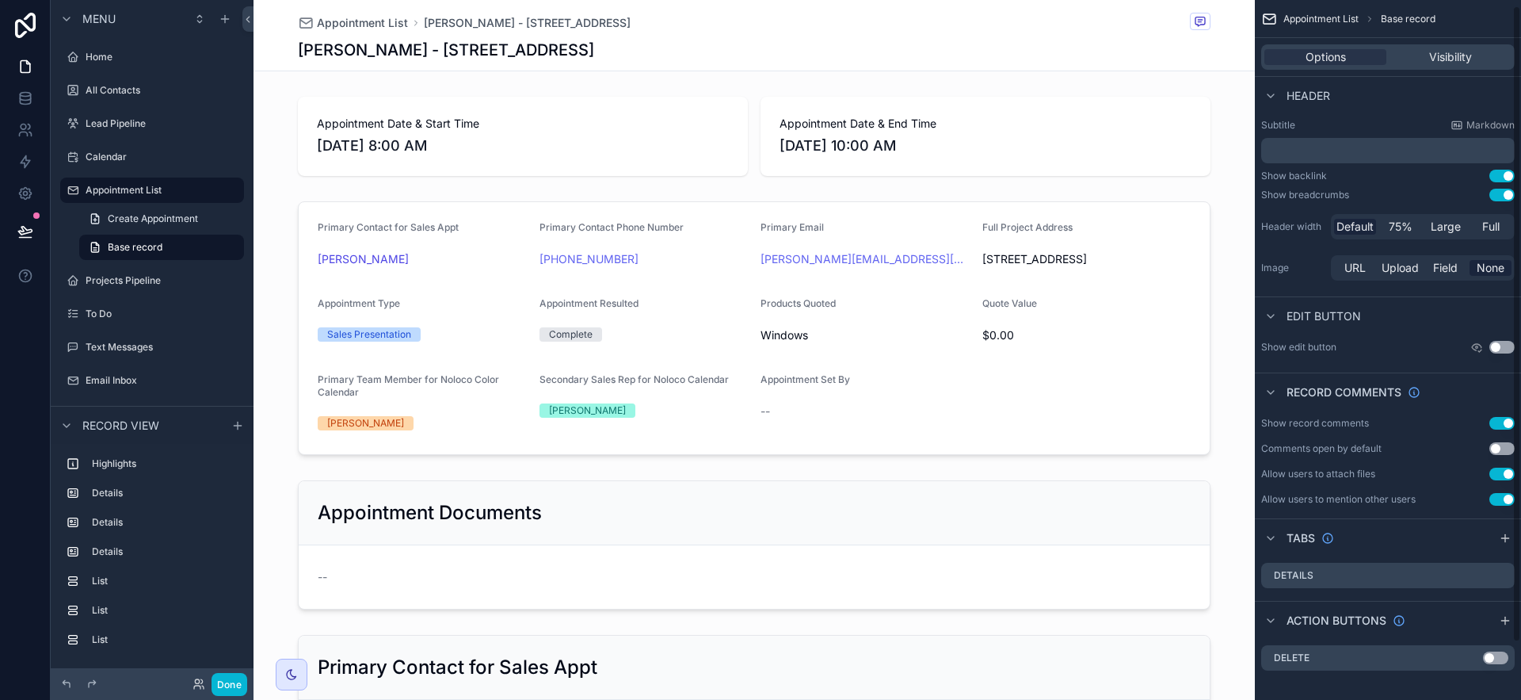
scroll to position [69, 0]
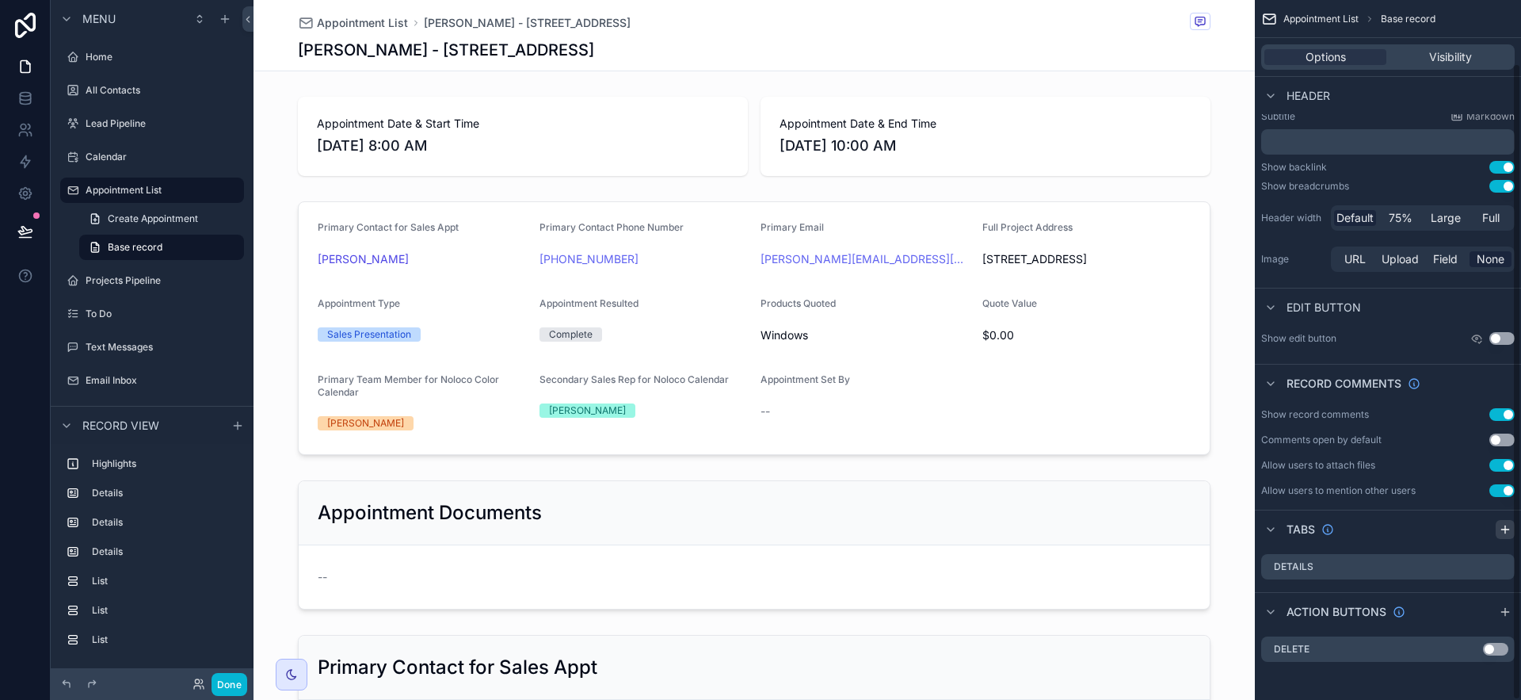
click at [1508, 526] on icon "scrollable content" at bounding box center [1505, 529] width 13 height 13
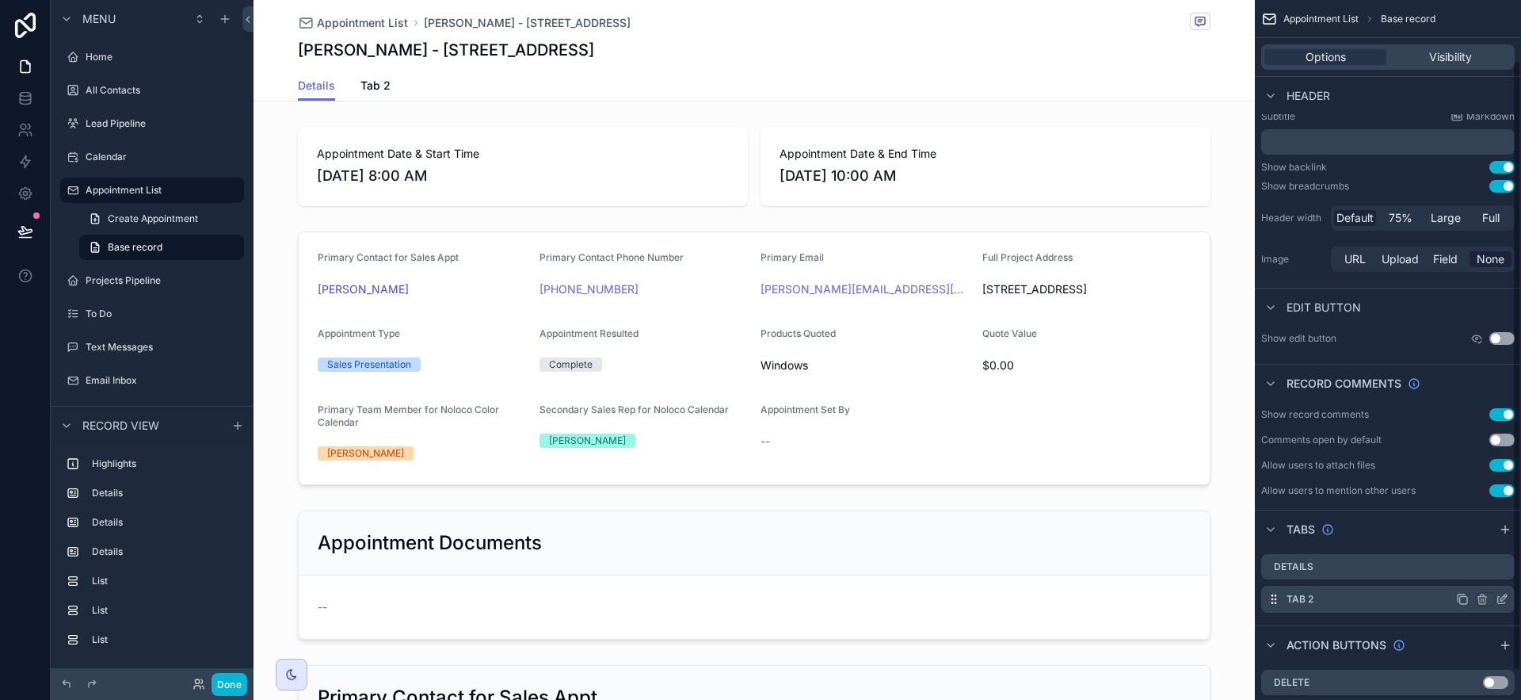
click at [1506, 603] on icon "scrollable content" at bounding box center [1502, 599] width 13 height 13
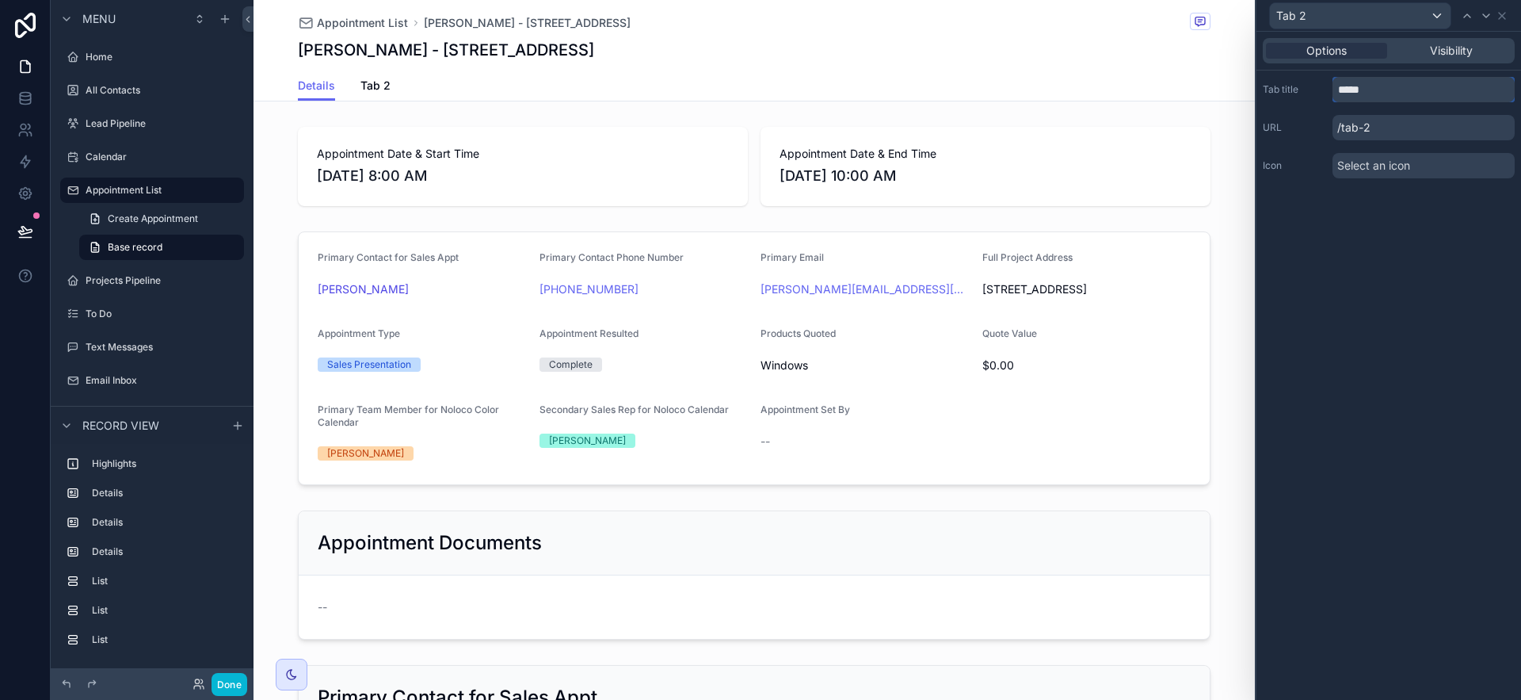
click at [1379, 93] on input "*****" at bounding box center [1423, 89] width 182 height 25
type input "*******"
click at [1504, 11] on icon at bounding box center [1502, 16] width 13 height 13
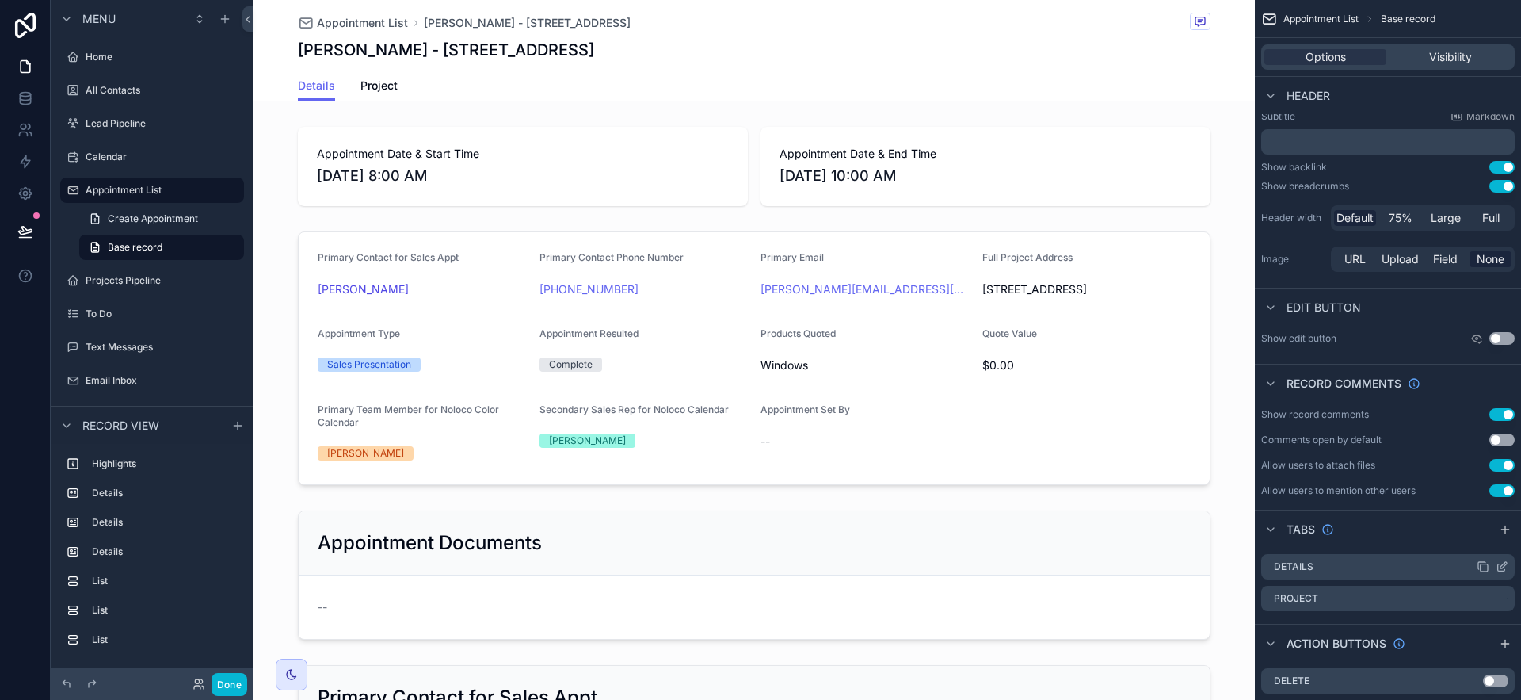
click at [1505, 568] on icon "scrollable content" at bounding box center [1502, 566] width 13 height 13
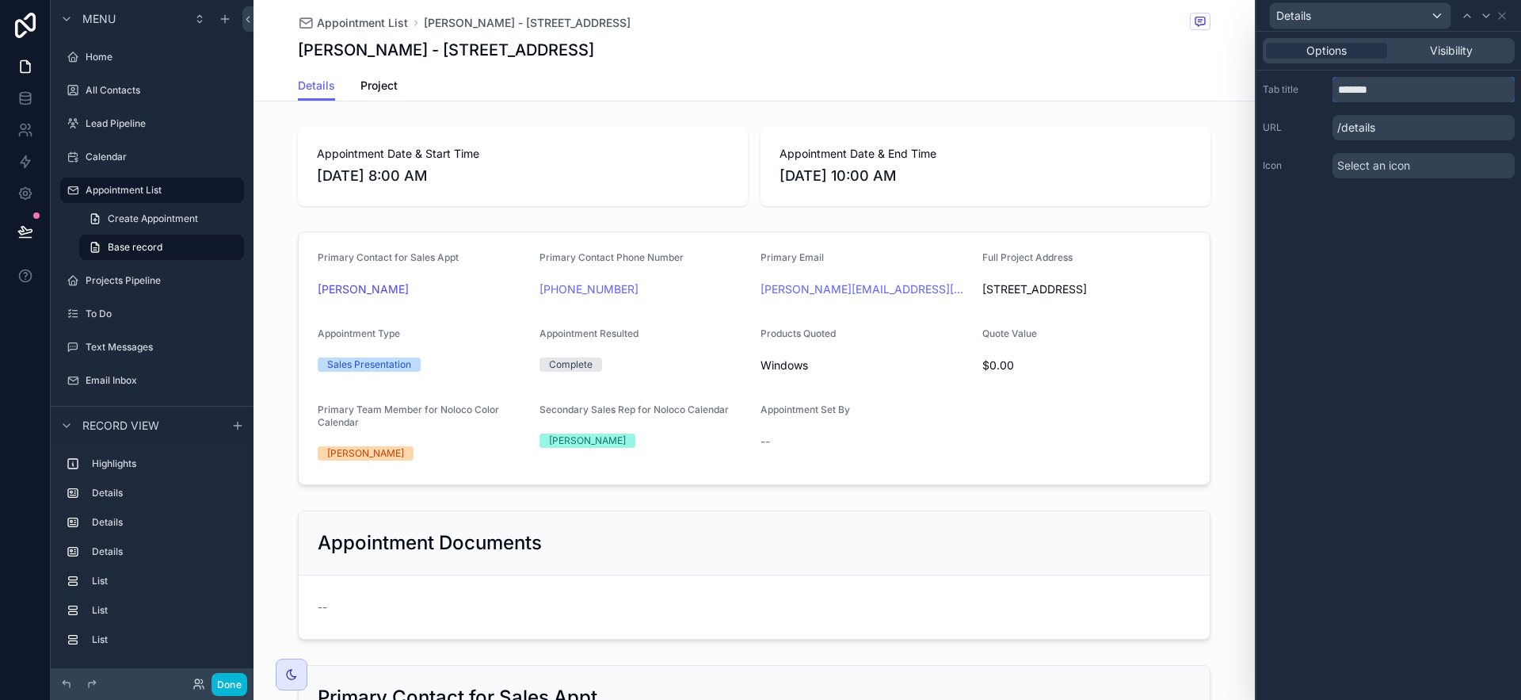
click at [1385, 88] on input "*******" at bounding box center [1423, 89] width 182 height 25
type input "**********"
click at [1506, 12] on icon at bounding box center [1502, 16] width 13 height 13
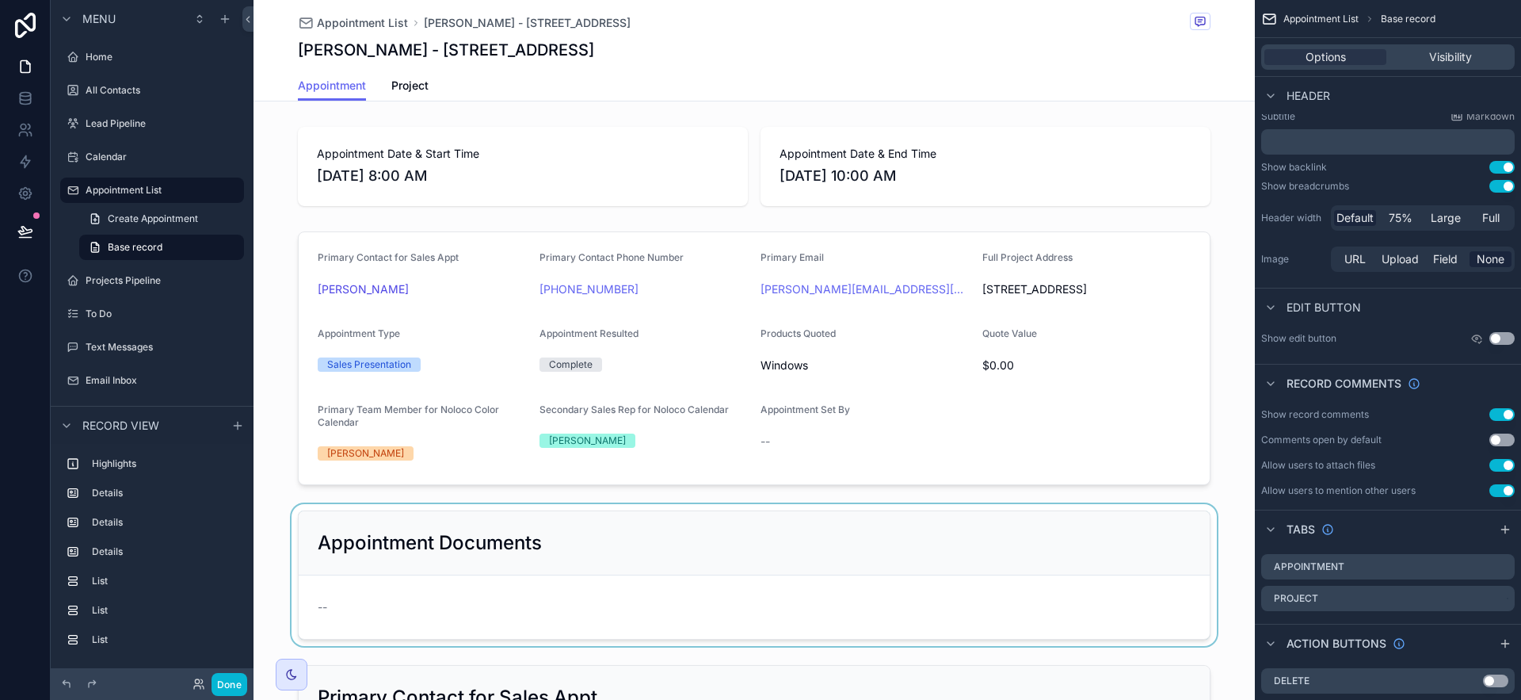
click at [1157, 550] on div "scrollable content" at bounding box center [754, 575] width 1001 height 142
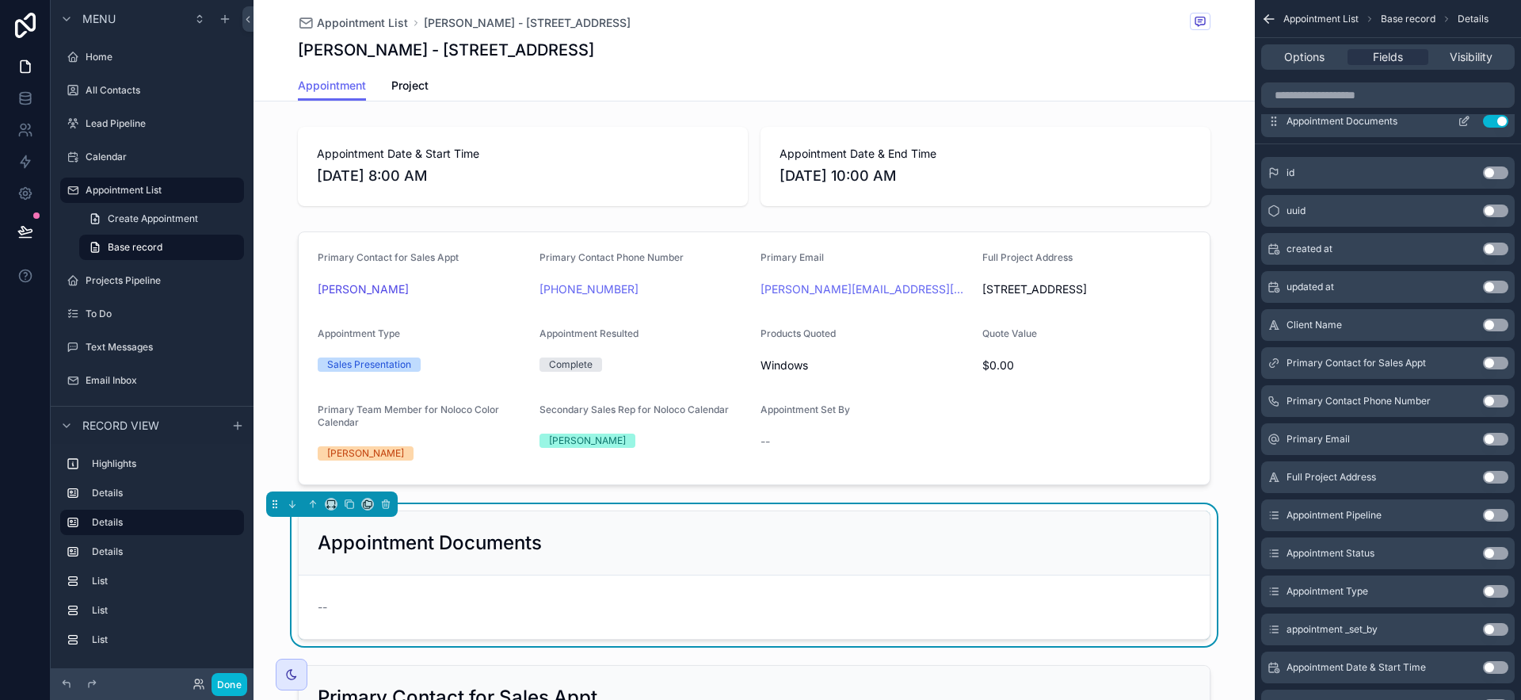
click at [1463, 116] on icon "scrollable content" at bounding box center [1464, 121] width 13 height 13
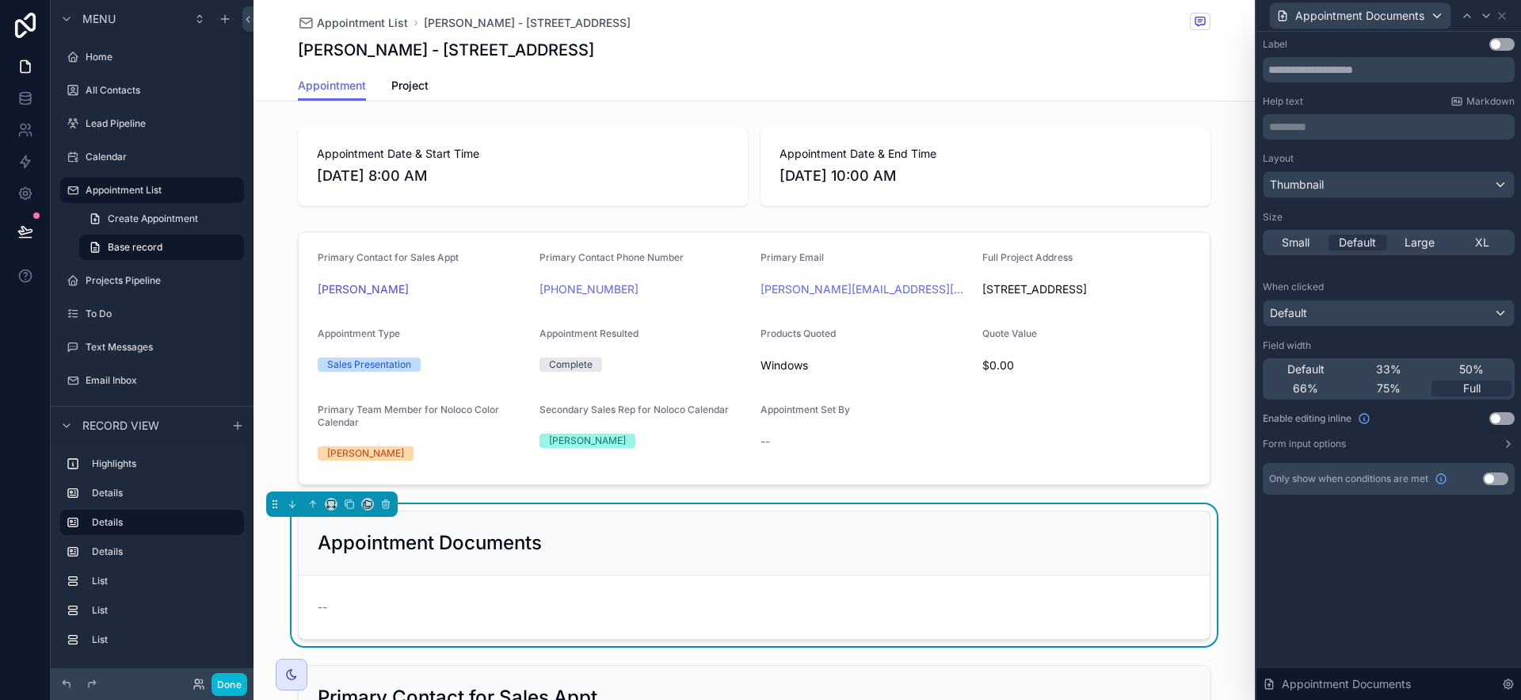
click at [1501, 422] on button "Use setting" at bounding box center [1501, 418] width 25 height 13
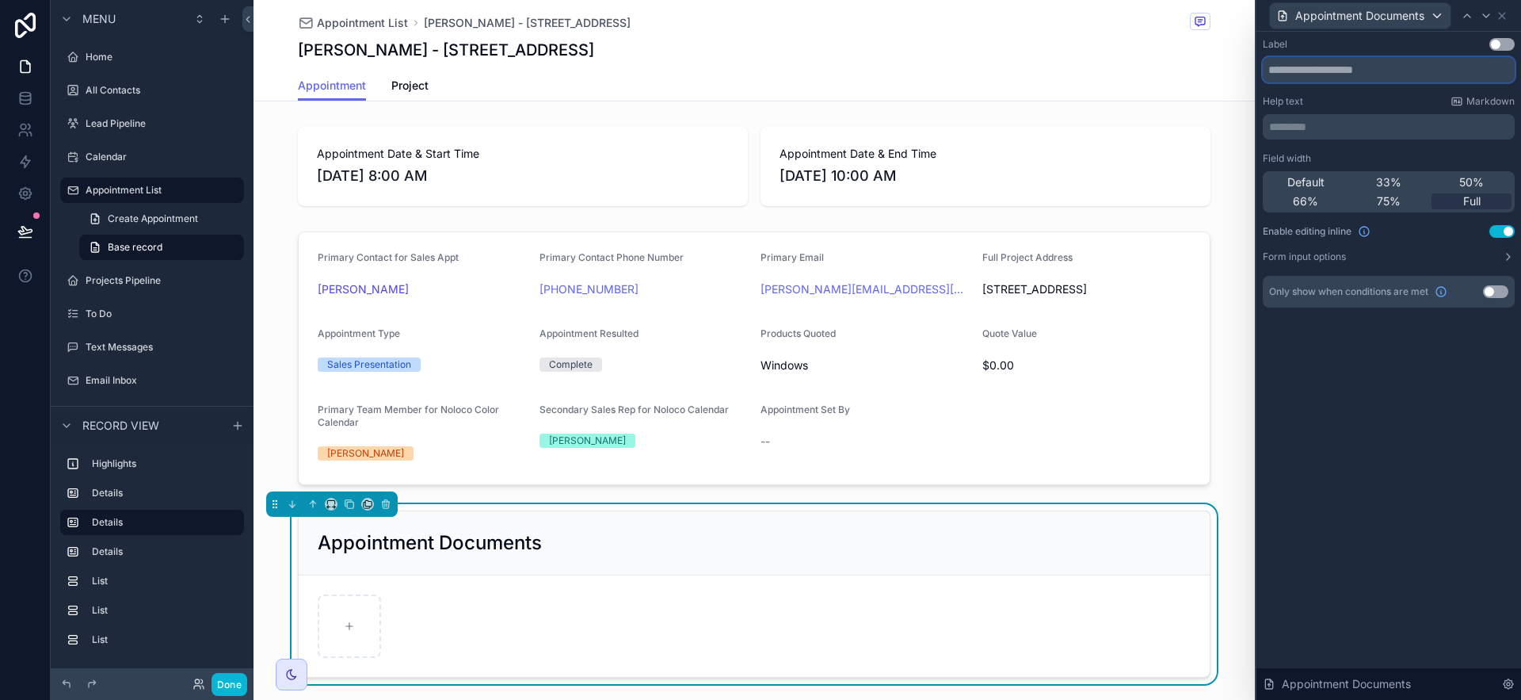
click at [1407, 69] on input "text" at bounding box center [1389, 69] width 252 height 25
click at [1473, 391] on div "Label Use setting Help text Markdown ********* ﻿ Field width Default 33% 50% 66…" at bounding box center [1388, 366] width 265 height 668
click at [1054, 384] on div "scrollable content" at bounding box center [754, 358] width 1001 height 266
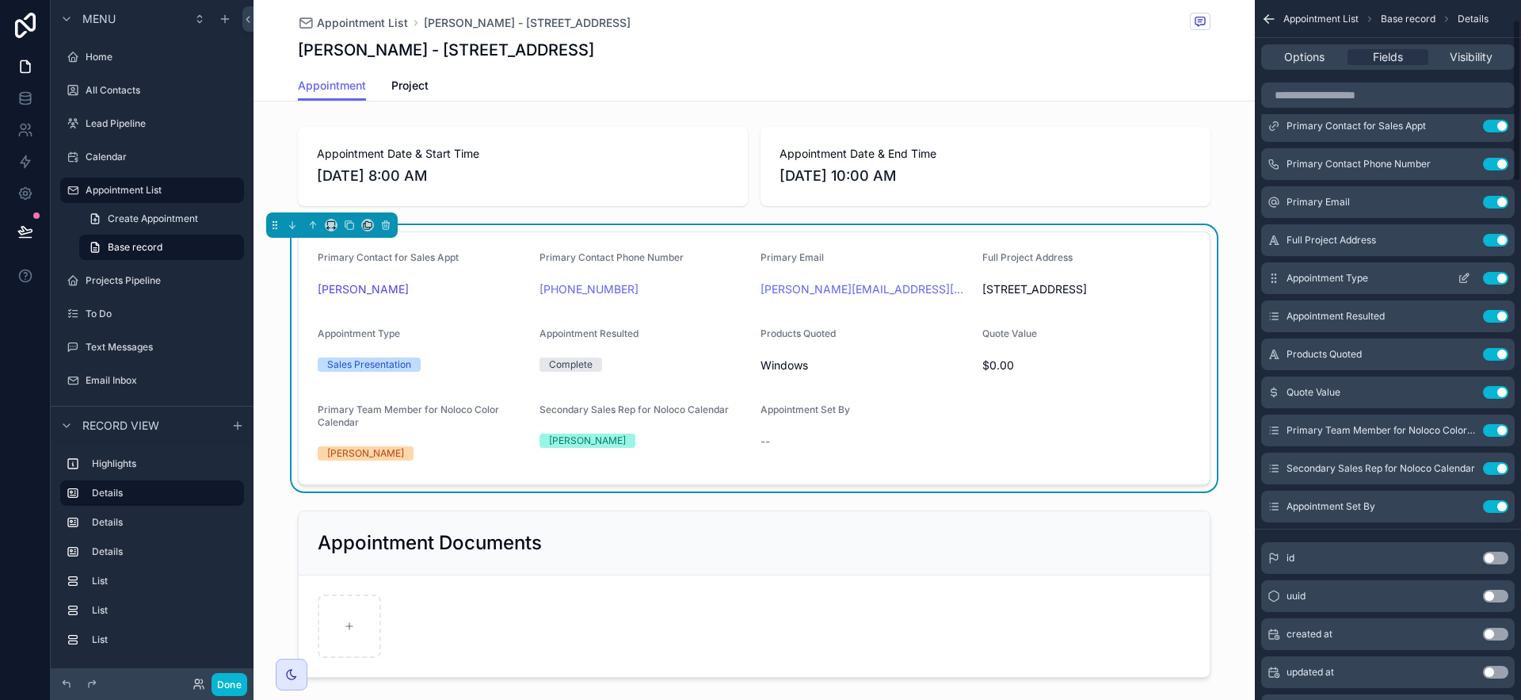
scroll to position [82, 0]
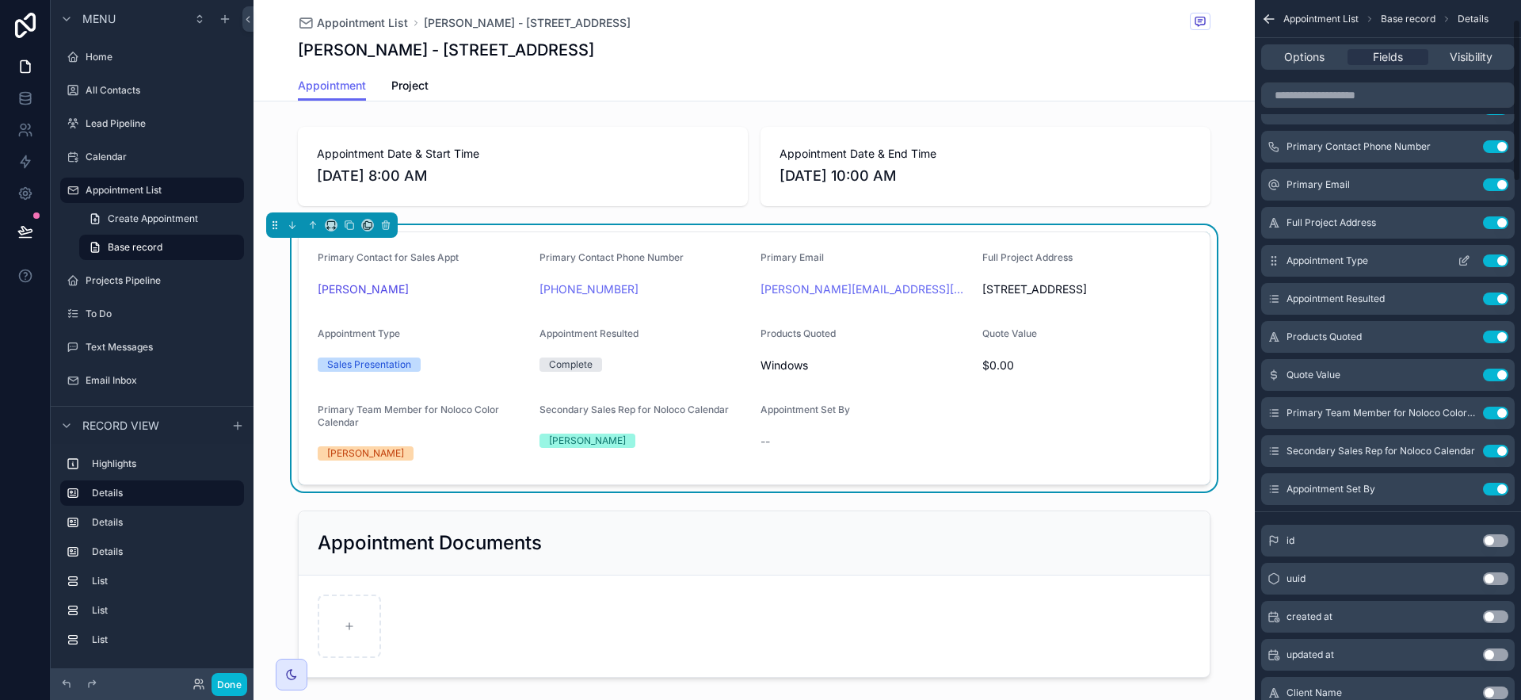
click at [1466, 260] on icon "scrollable content" at bounding box center [1464, 260] width 13 height 13
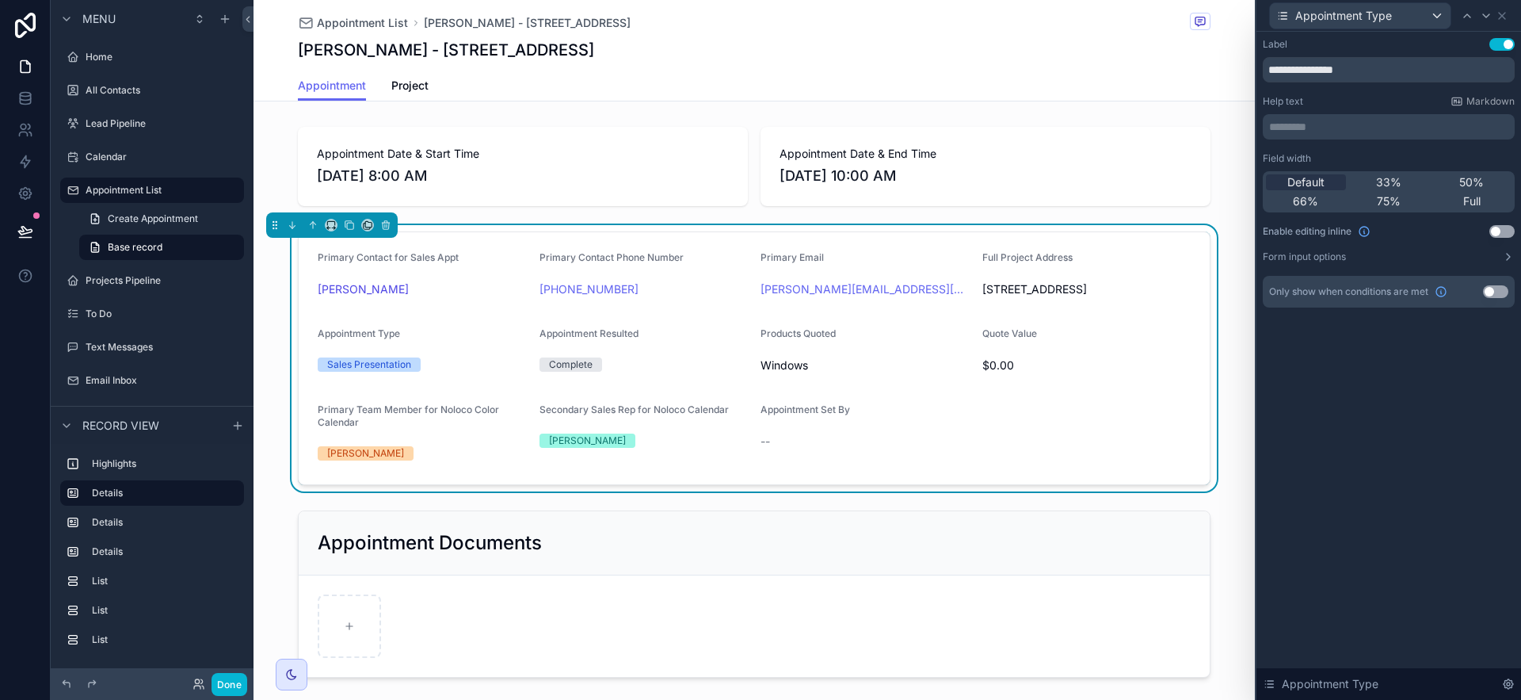
drag, startPoint x: 1489, startPoint y: 230, endPoint x: 1519, endPoint y: 189, distance: 51.5
click at [1489, 230] on button "Use setting" at bounding box center [1501, 231] width 25 height 13
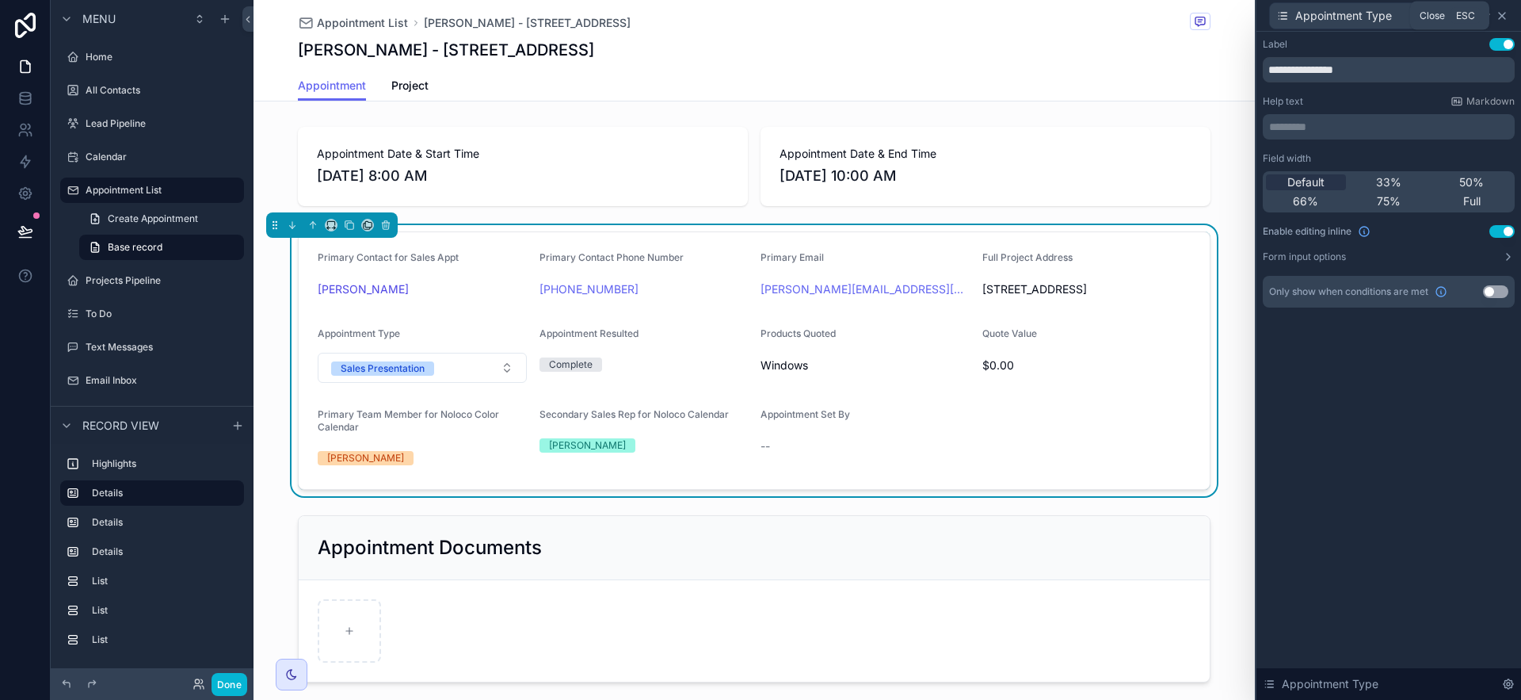
click at [1502, 16] on icon at bounding box center [1502, 16] width 6 height 6
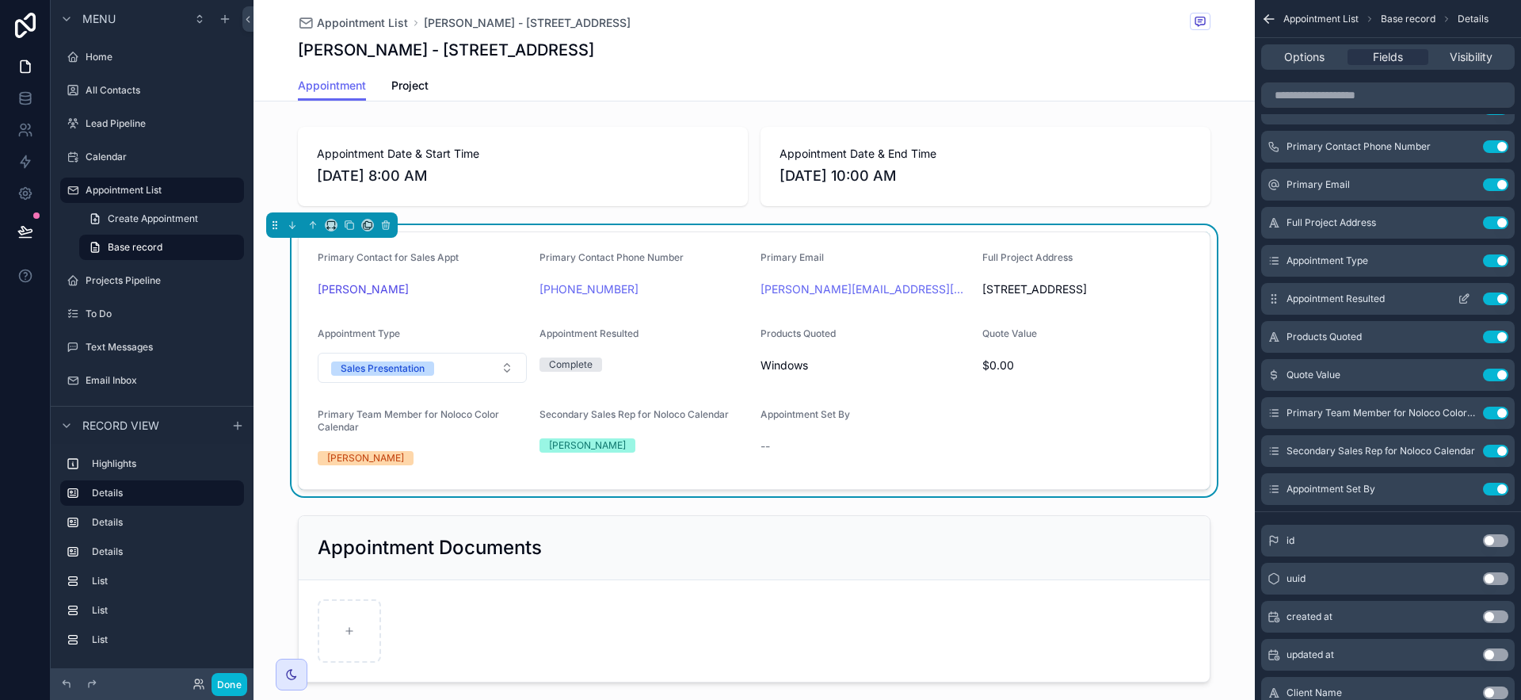
click at [1466, 297] on icon "scrollable content" at bounding box center [1465, 297] width 6 height 6
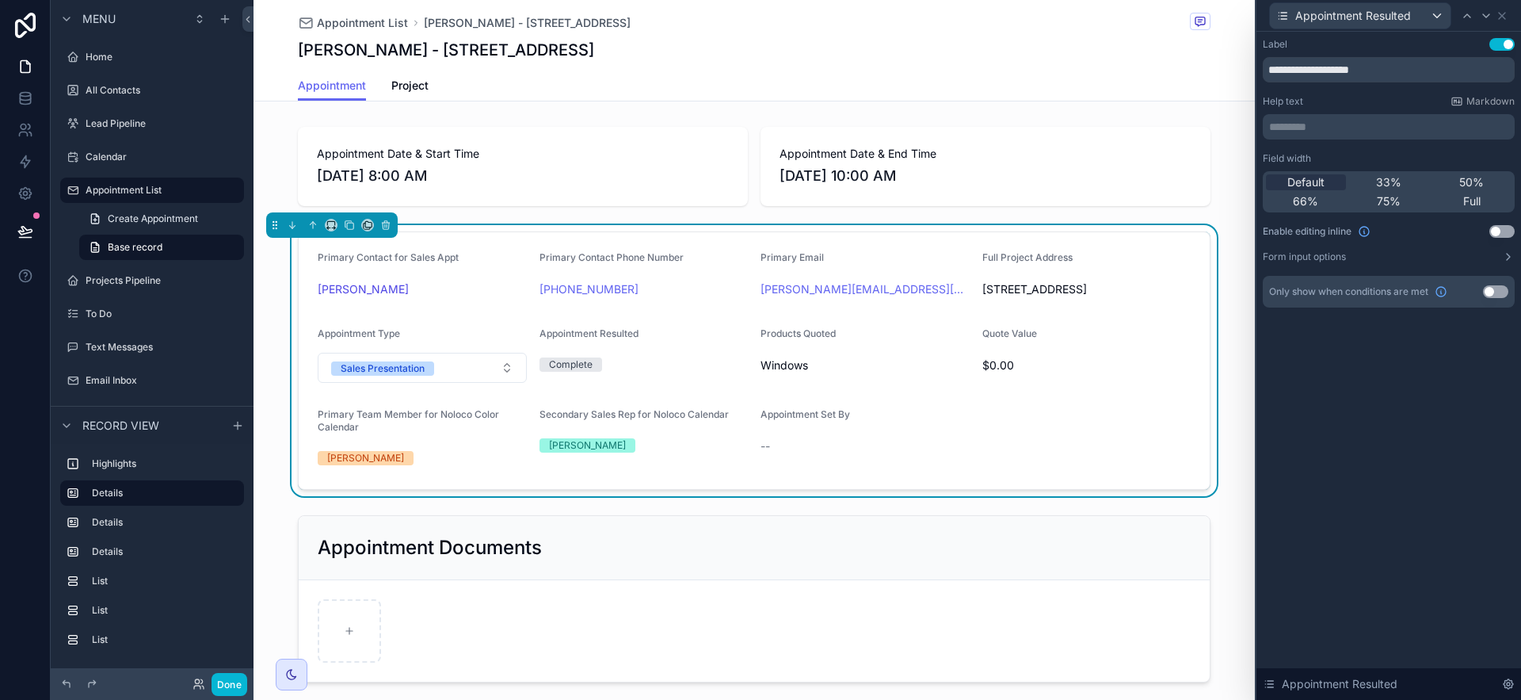
click at [1493, 234] on button "Use setting" at bounding box center [1501, 231] width 25 height 13
click at [1502, 17] on icon at bounding box center [1502, 16] width 13 height 13
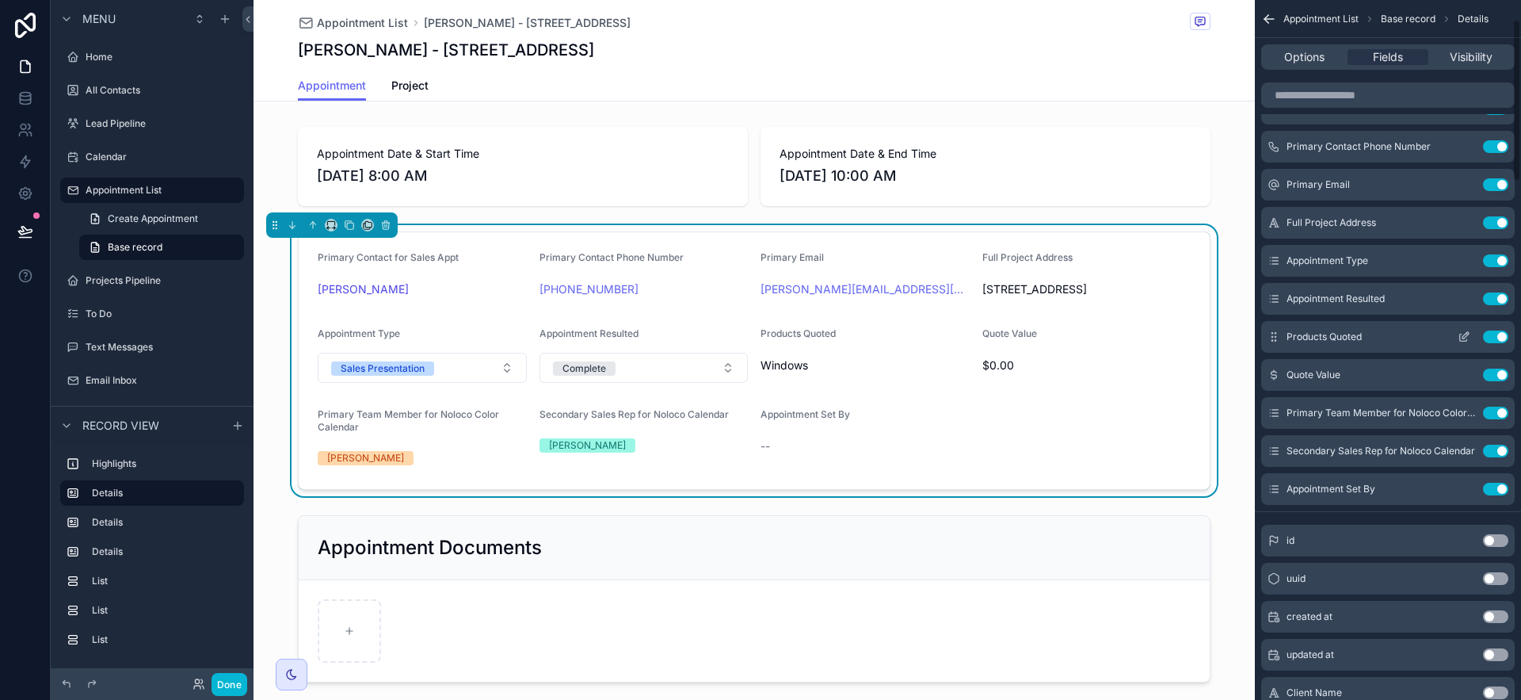
click at [1467, 341] on icon "scrollable content" at bounding box center [1464, 336] width 13 height 13
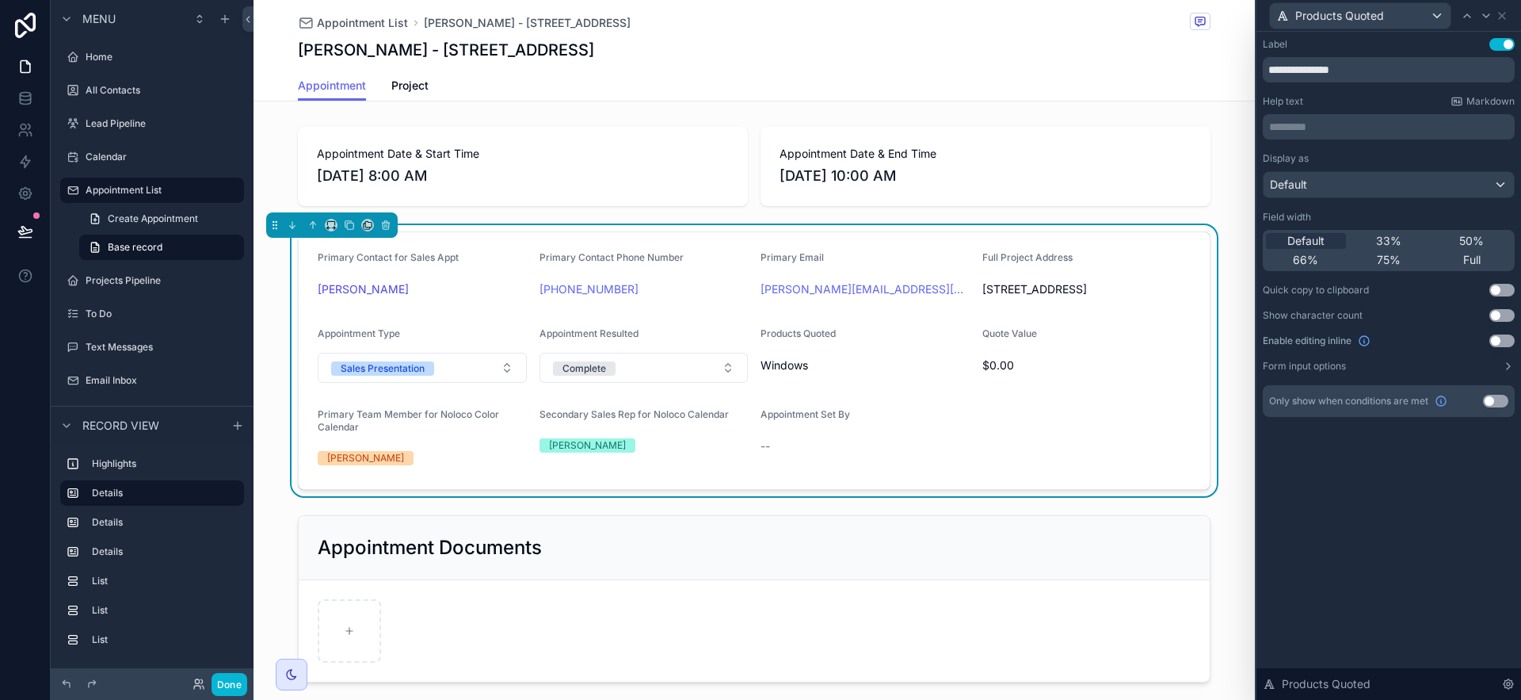
click at [1505, 329] on div "Display as Default Field width Default 33% 50% 66% 75% Full Quick copy to clipb…" at bounding box center [1389, 262] width 252 height 220
drag, startPoint x: 1495, startPoint y: 337, endPoint x: 1511, endPoint y: 254, distance: 84.8
click at [1495, 337] on button "Use setting" at bounding box center [1501, 340] width 25 height 13
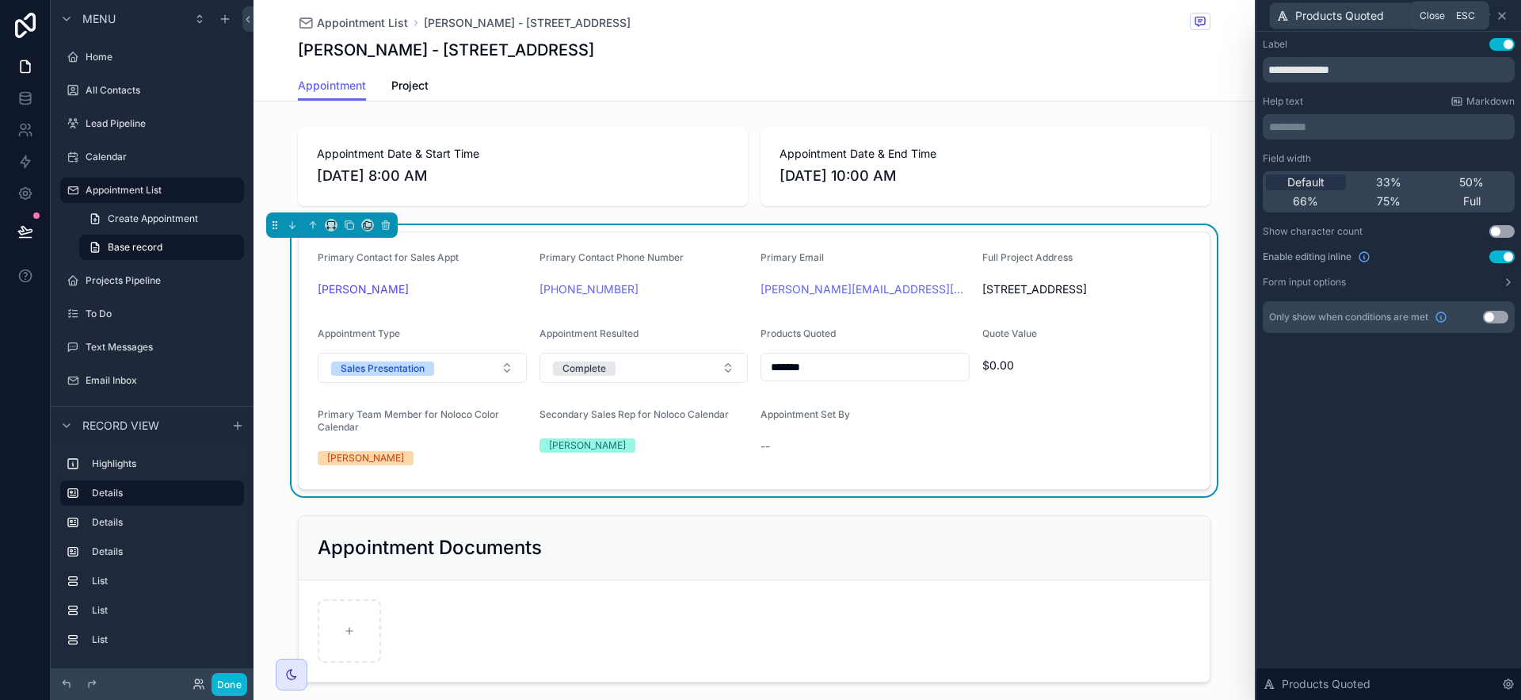
click at [1501, 14] on icon at bounding box center [1502, 16] width 13 height 13
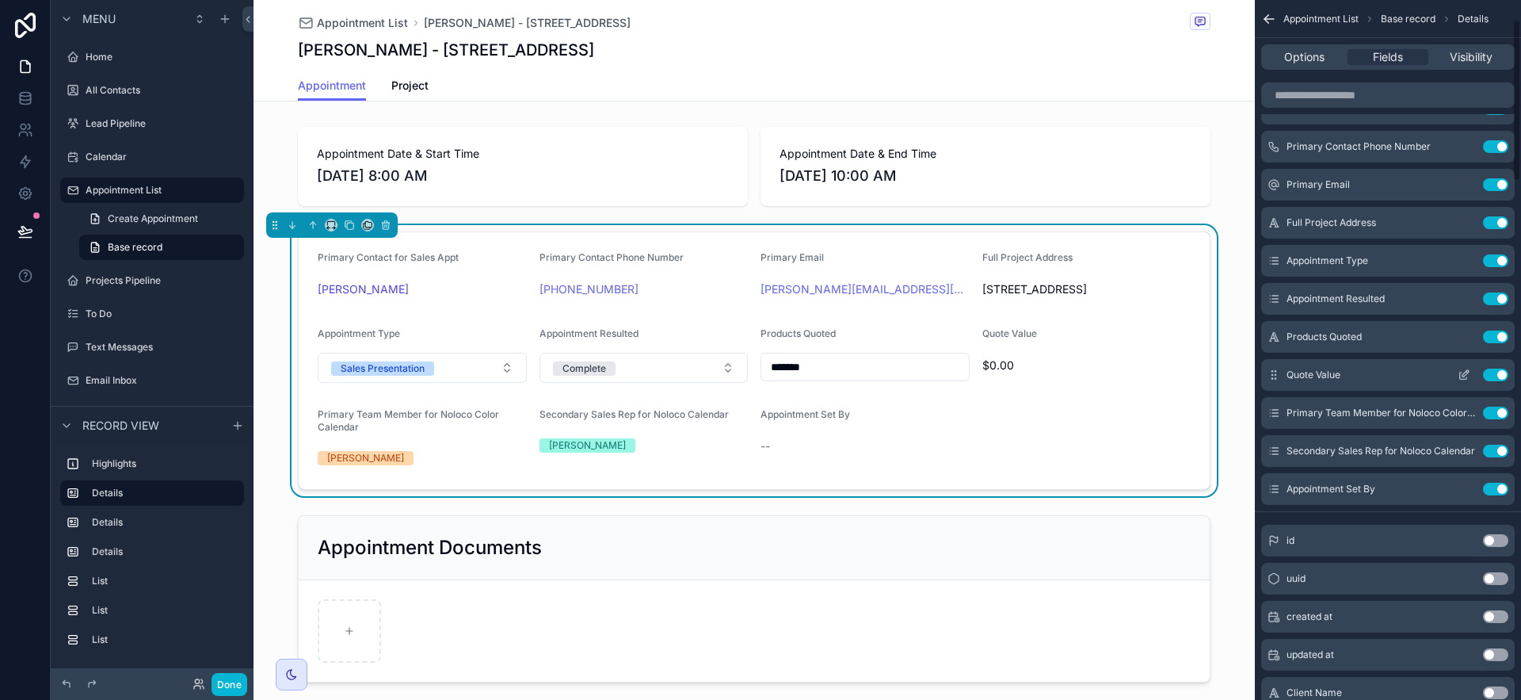
click at [1467, 379] on icon "scrollable content" at bounding box center [1464, 374] width 13 height 13
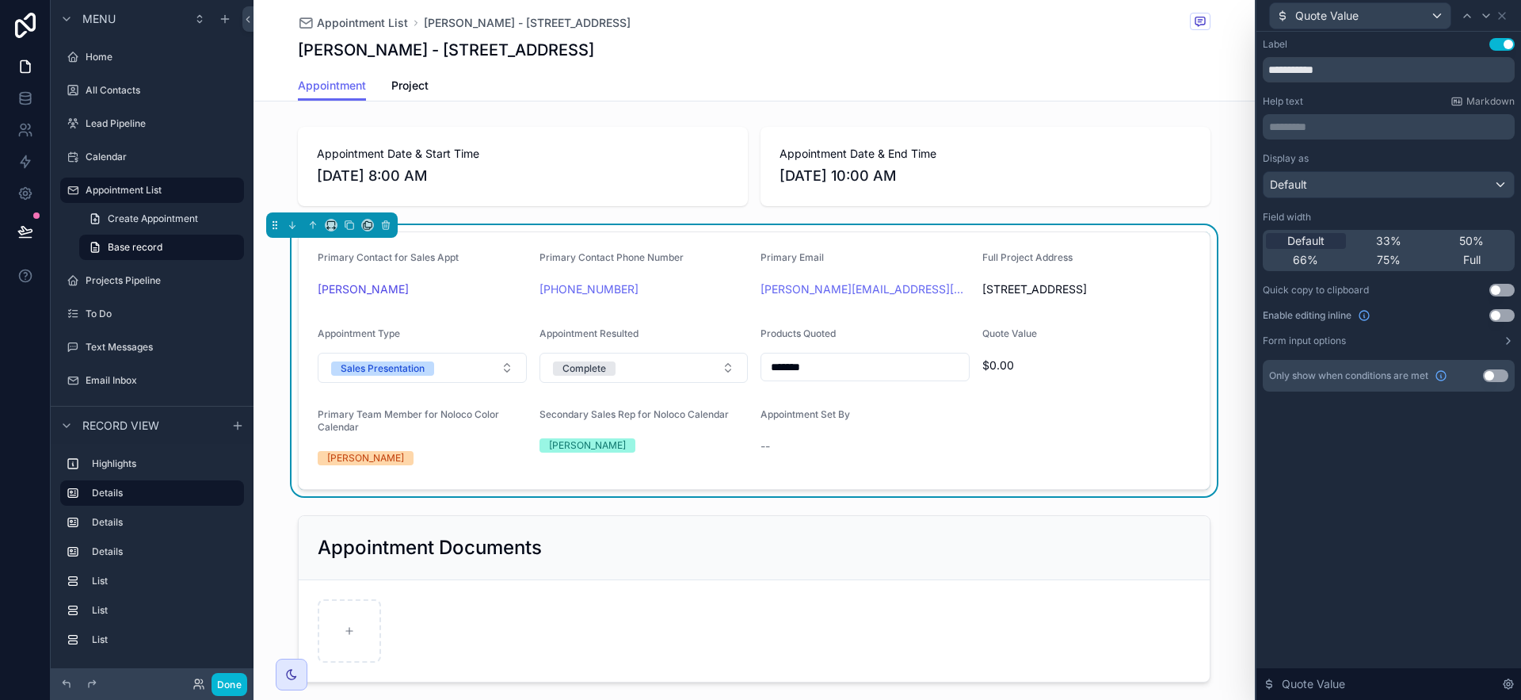
click at [1504, 313] on button "Use setting" at bounding box center [1501, 315] width 25 height 13
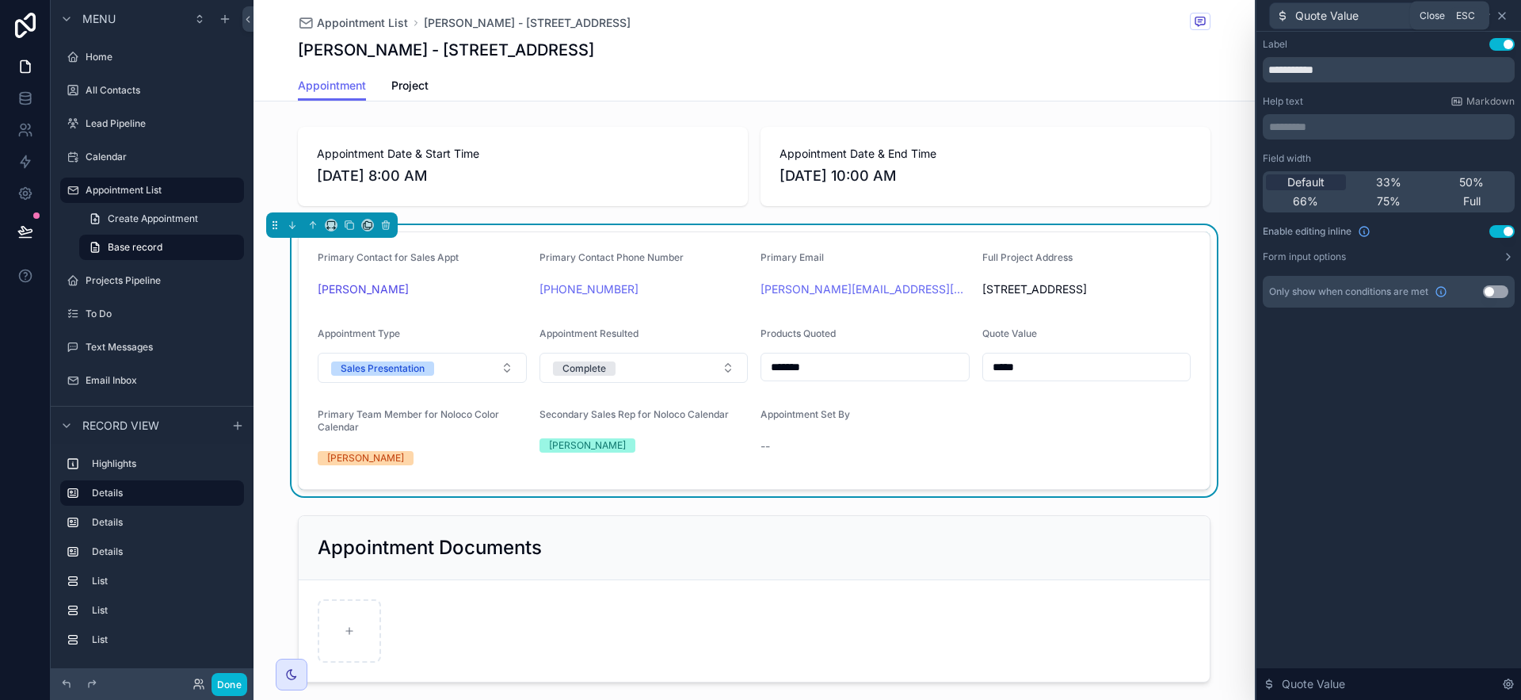
click at [1504, 13] on icon at bounding box center [1502, 16] width 6 height 6
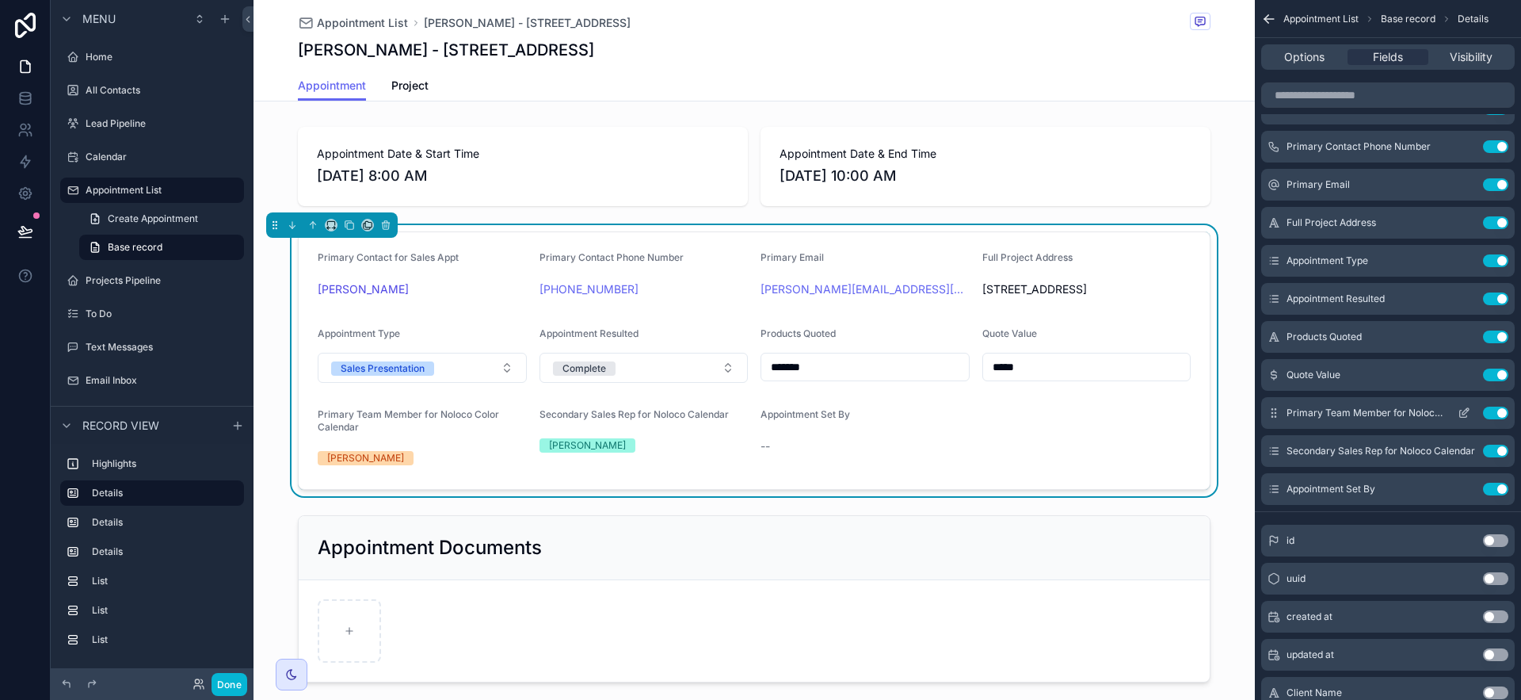
click at [1462, 413] on icon "scrollable content" at bounding box center [1465, 411] width 6 height 6
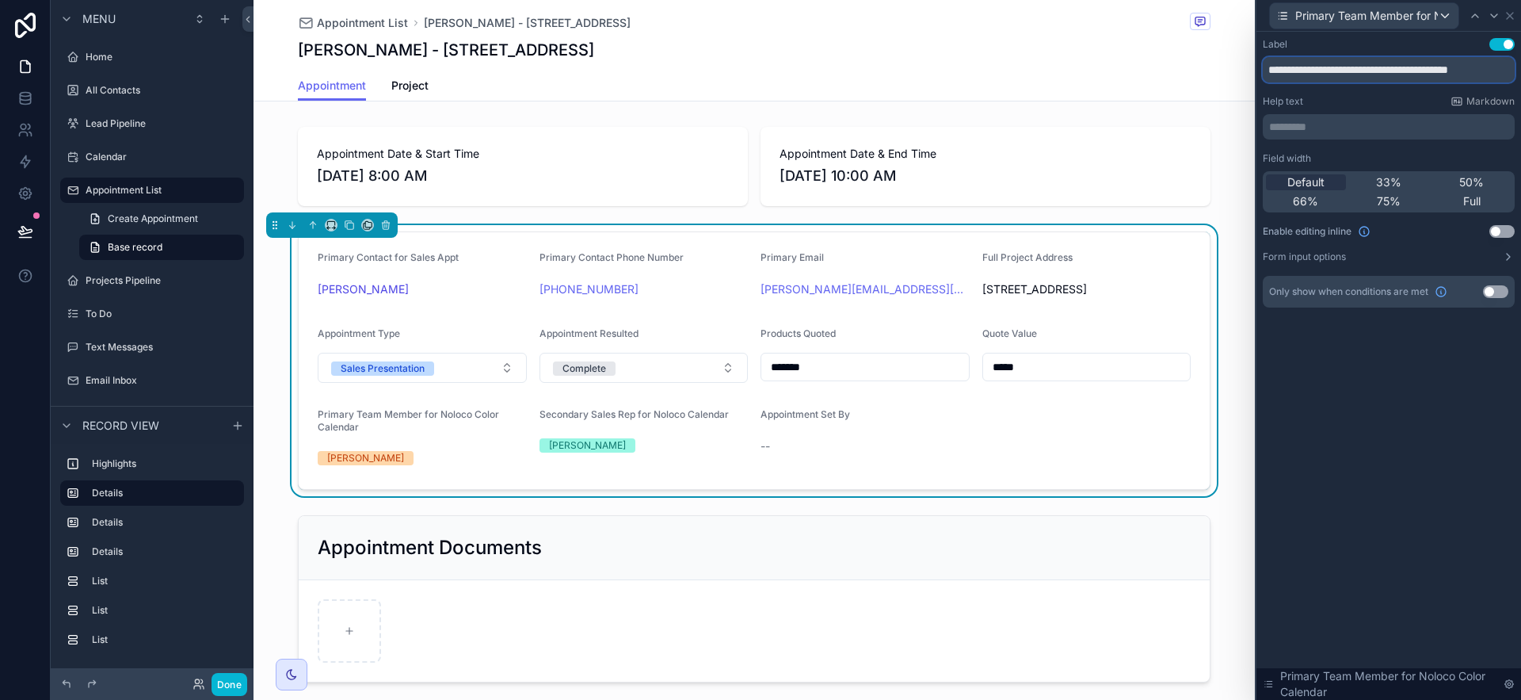
scroll to position [0, 18]
drag, startPoint x: 1387, startPoint y: 67, endPoint x: 1520, endPoint y: 67, distance: 133.1
click at [1520, 67] on div "**********" at bounding box center [1388, 189] width 265 height 314
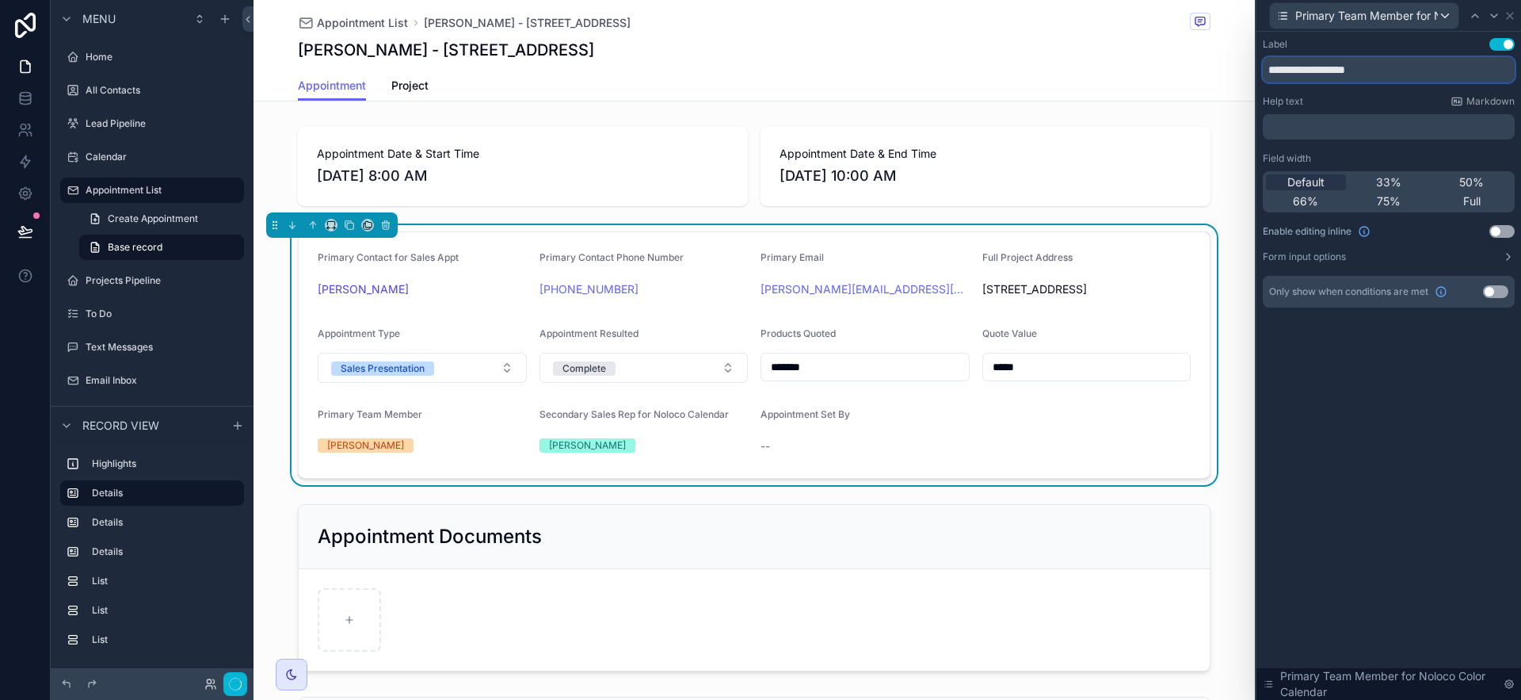
type input "**********"
drag, startPoint x: 1505, startPoint y: 227, endPoint x: 1506, endPoint y: 47, distance: 179.8
click at [1505, 227] on button "Use setting" at bounding box center [1501, 231] width 25 height 13
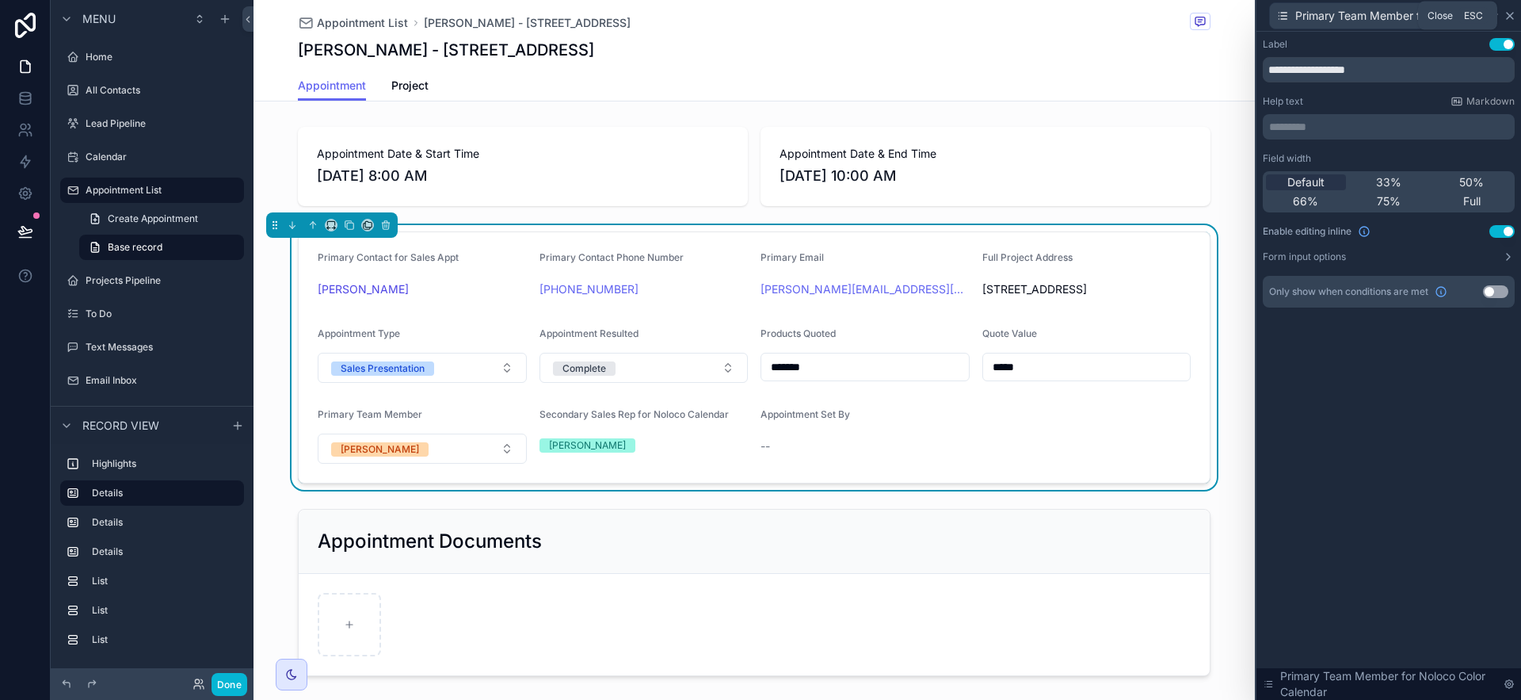
click at [1508, 17] on icon at bounding box center [1510, 16] width 13 height 13
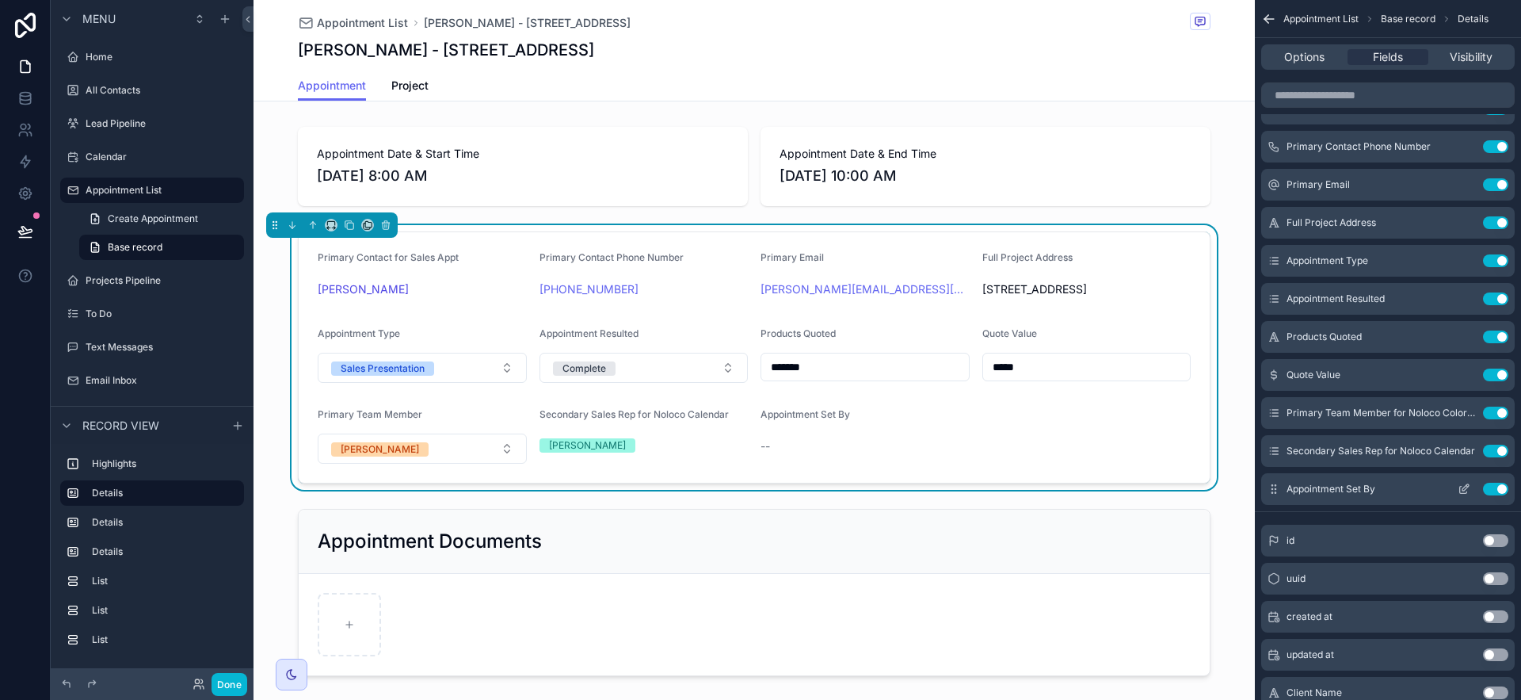
click at [1460, 482] on icon "scrollable content" at bounding box center [1464, 488] width 13 height 13
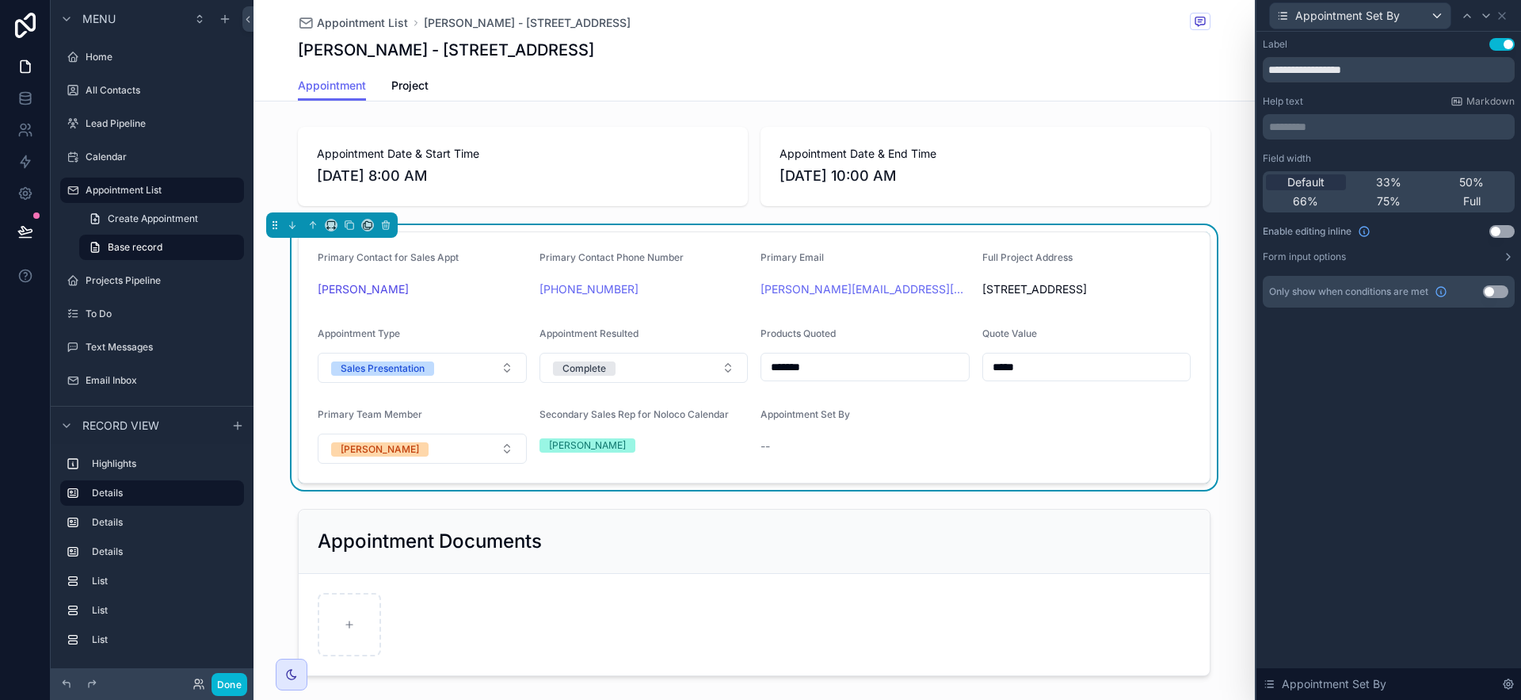
click at [1500, 230] on button "Use setting" at bounding box center [1501, 231] width 25 height 13
click at [1500, 19] on icon at bounding box center [1502, 16] width 13 height 13
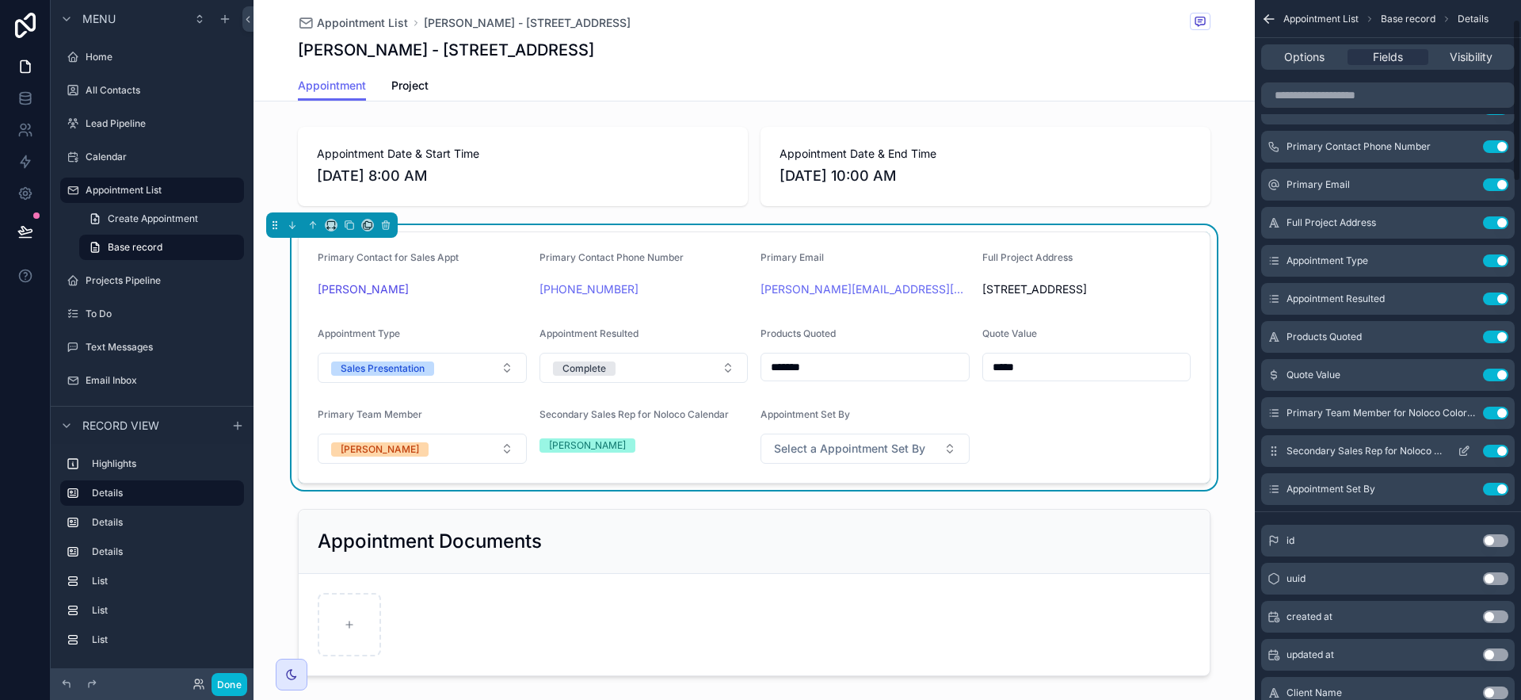
click at [1466, 452] on icon "scrollable content" at bounding box center [1464, 450] width 13 height 13
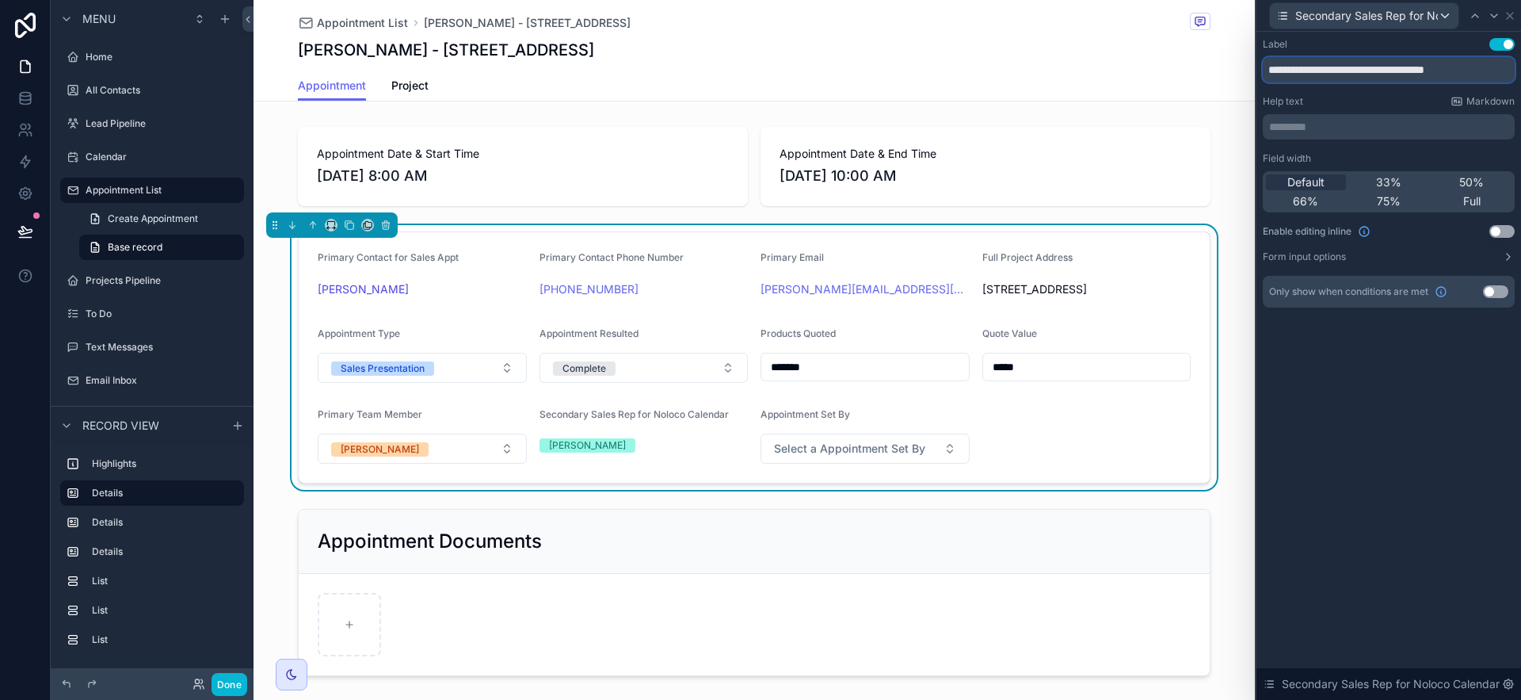
drag, startPoint x: 1380, startPoint y: 67, endPoint x: 1520, endPoint y: 67, distance: 140.2
click at [1520, 67] on div "**********" at bounding box center [1388, 189] width 265 height 314
type input "**********"
click at [1508, 225] on button "Use setting" at bounding box center [1501, 231] width 25 height 13
click at [1513, 11] on icon at bounding box center [1510, 16] width 13 height 13
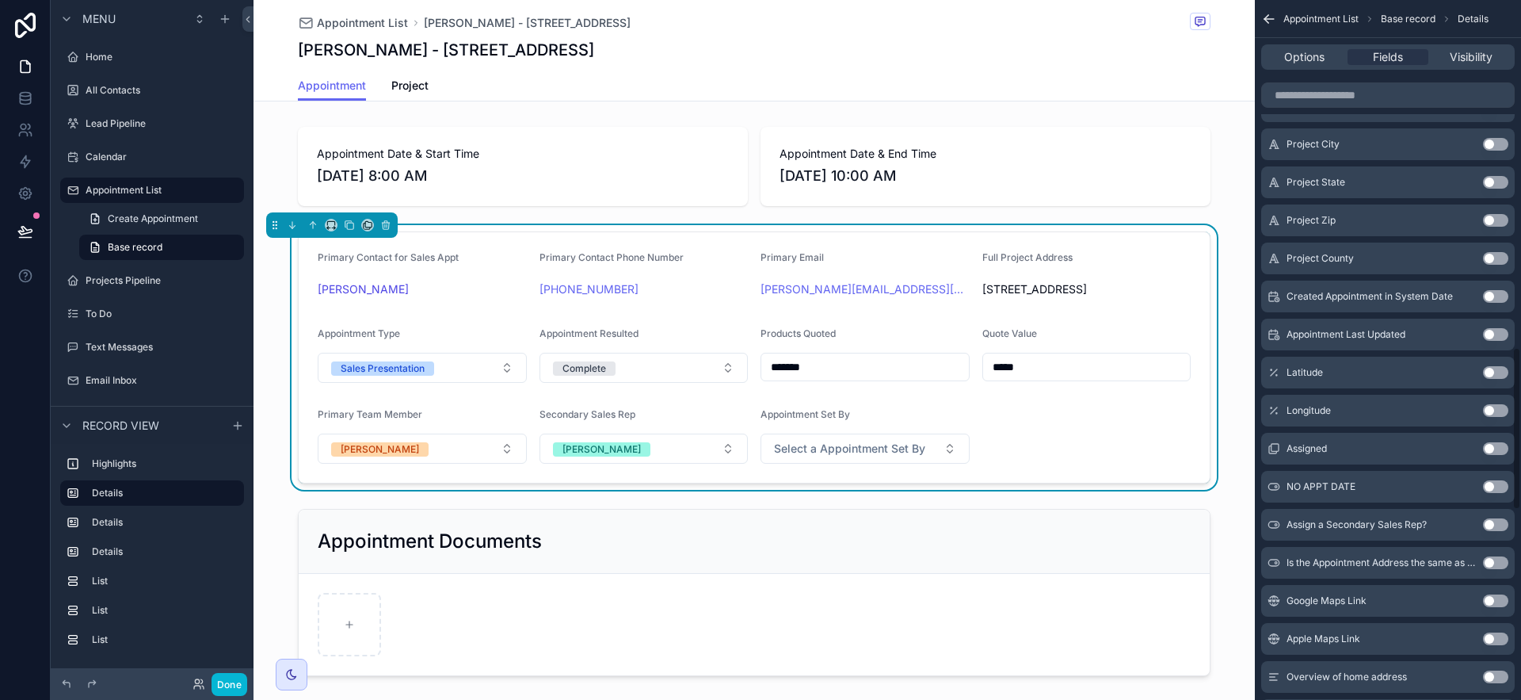
scroll to position [1707, 0]
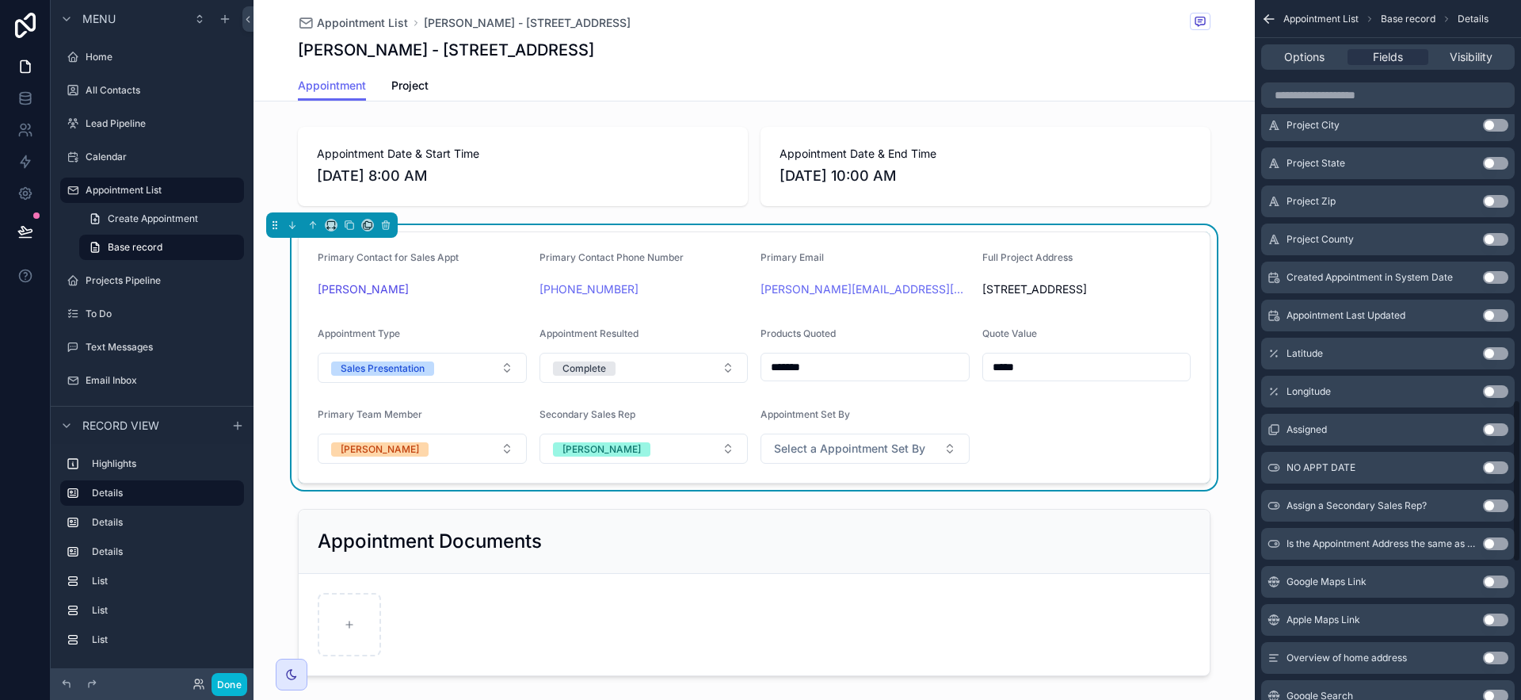
click at [1496, 506] on button "Use setting" at bounding box center [1495, 505] width 25 height 13
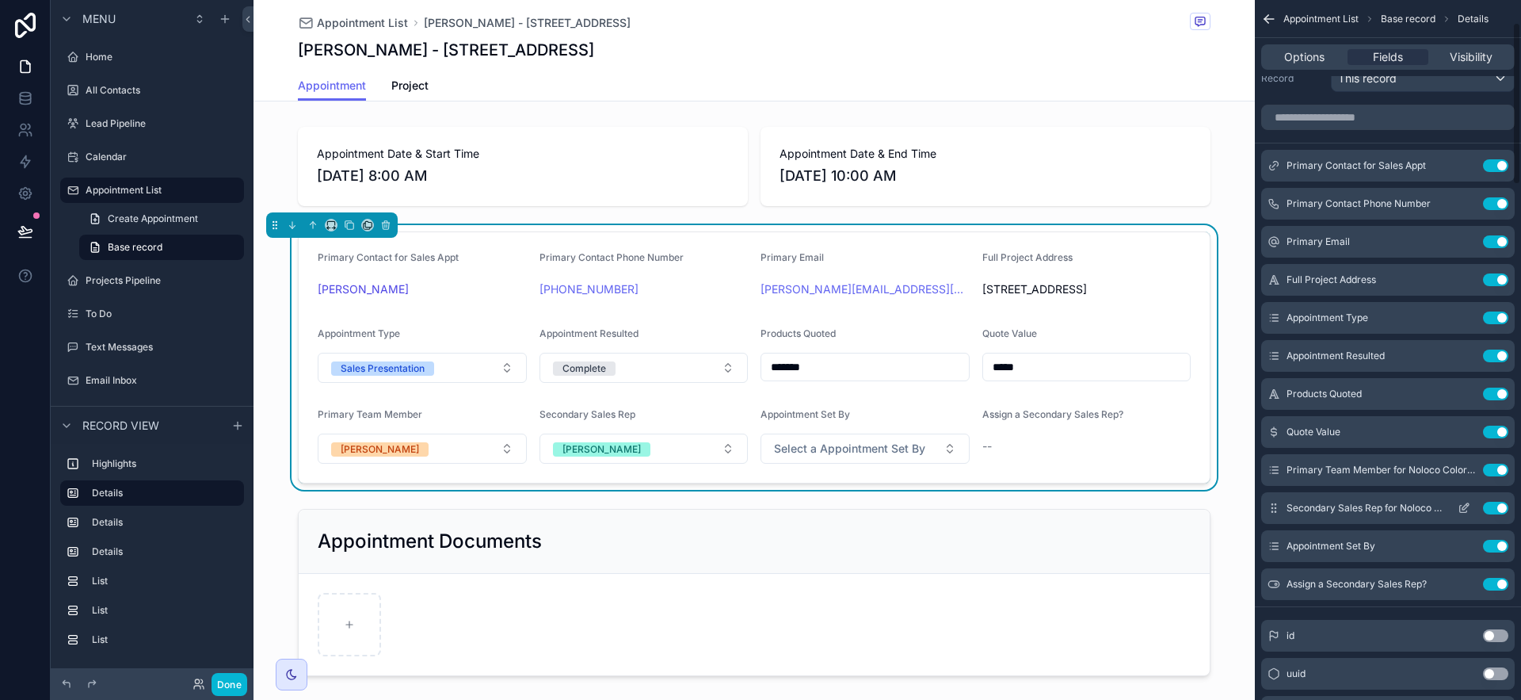
scroll to position [0, 0]
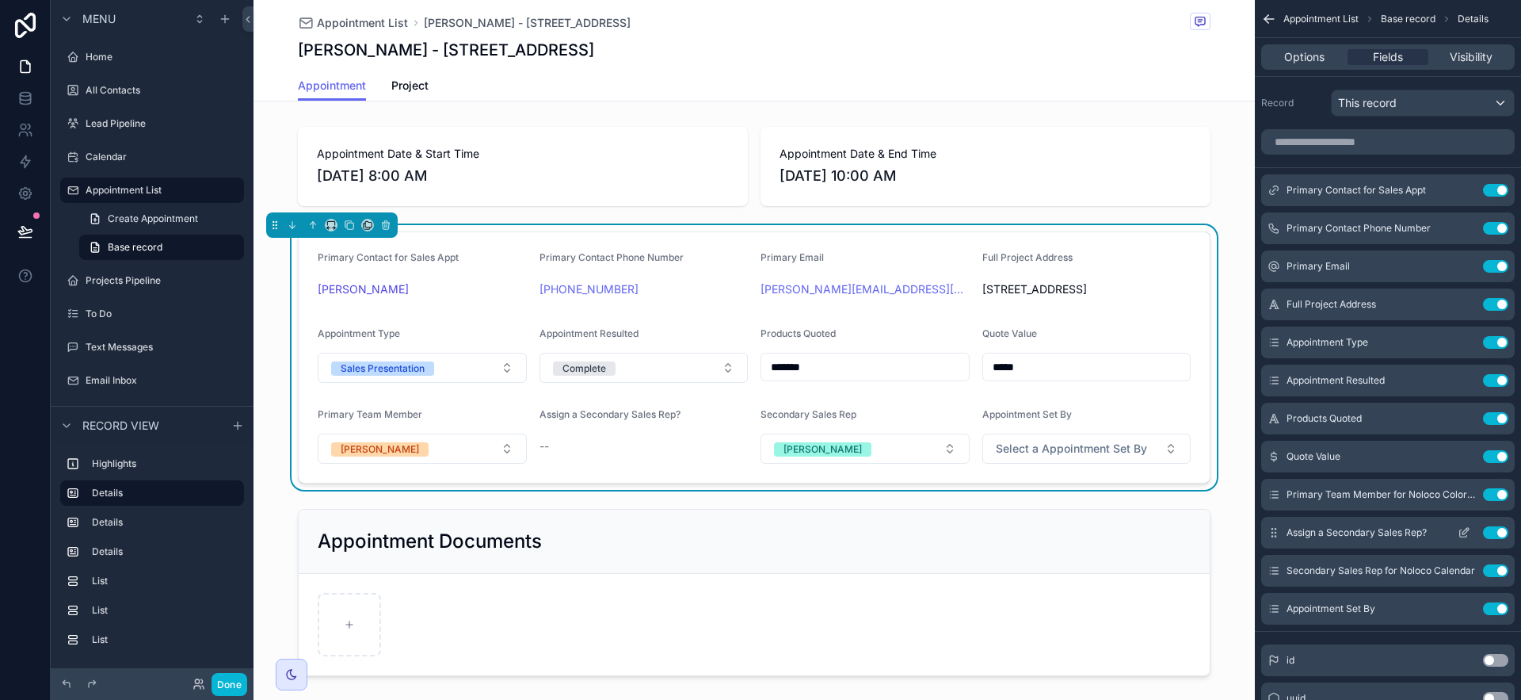
click at [1466, 531] on icon "scrollable content" at bounding box center [1465, 531] width 6 height 6
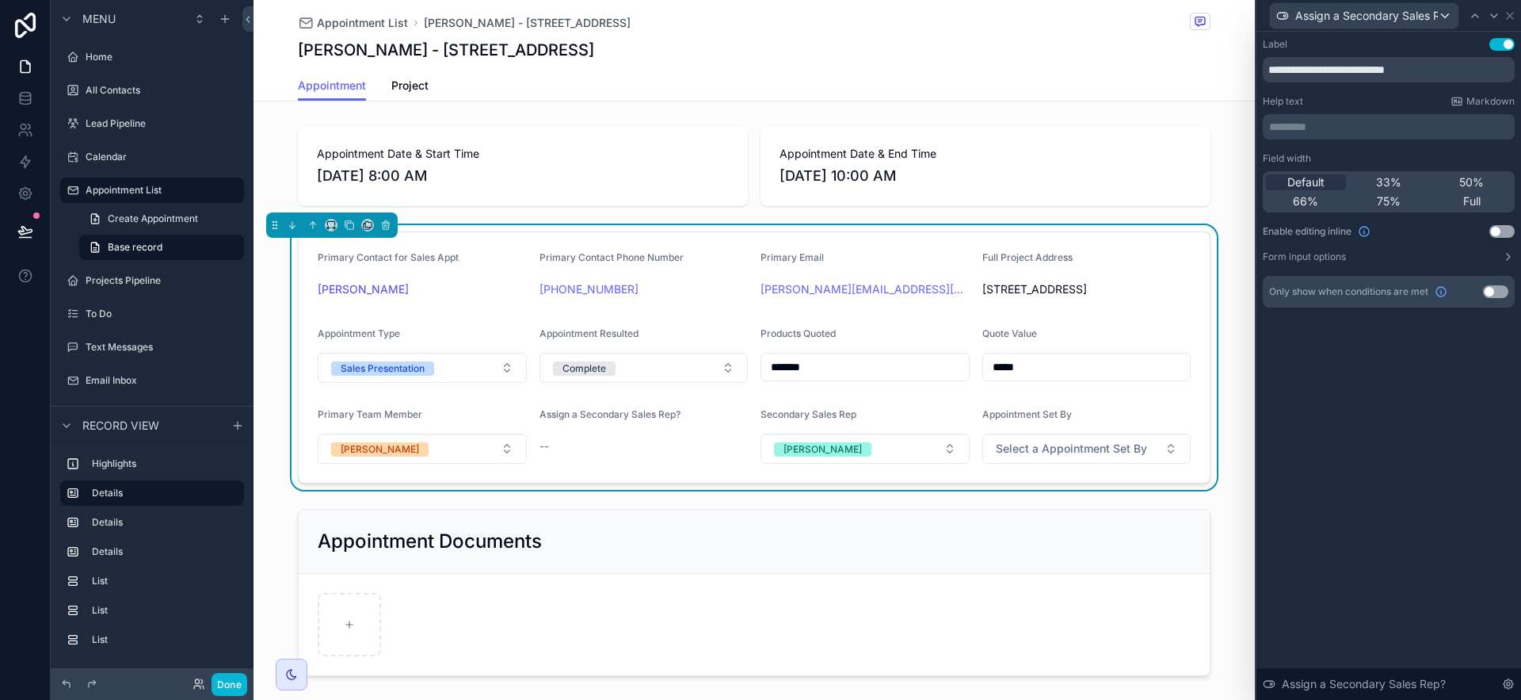
click at [1509, 228] on button "Use setting" at bounding box center [1501, 231] width 25 height 13
click at [1503, 288] on button "Use setting" at bounding box center [1495, 291] width 25 height 13
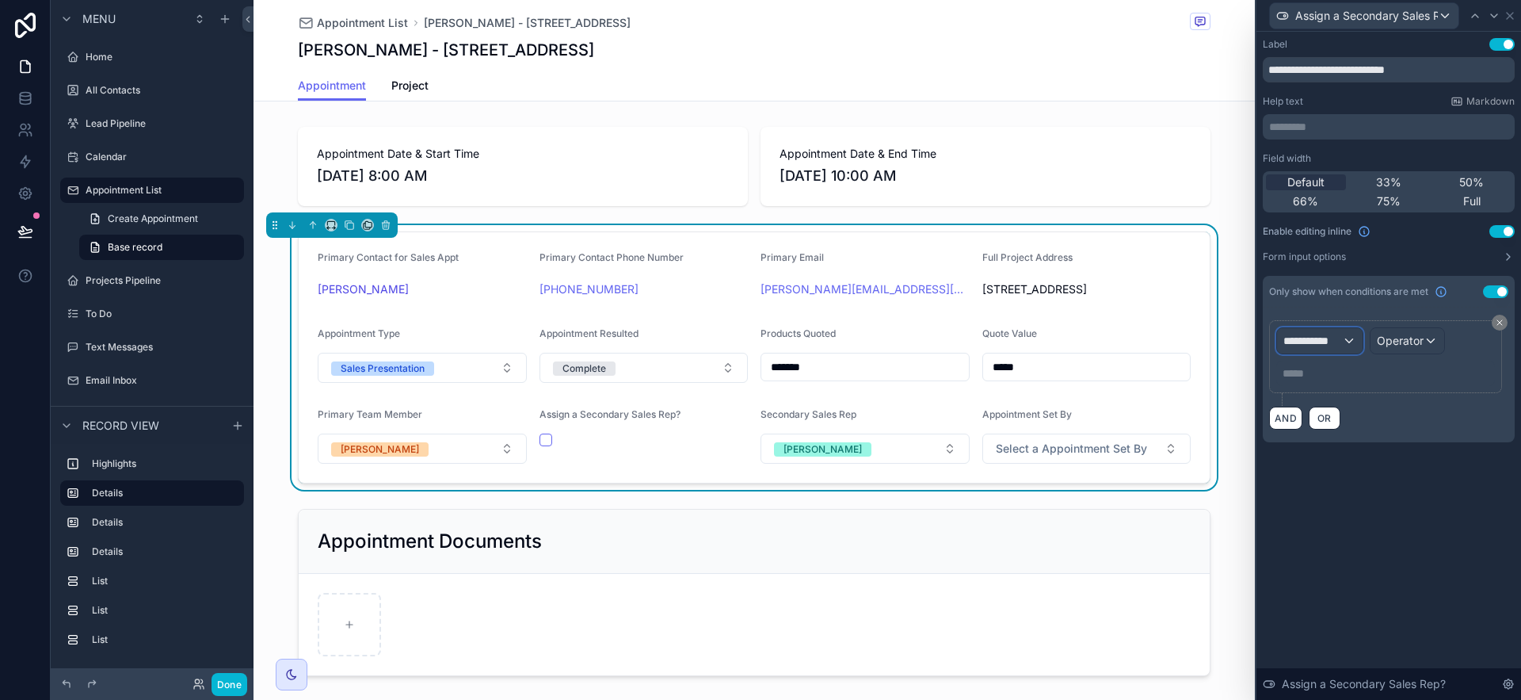
click at [1334, 337] on span "**********" at bounding box center [1312, 341] width 59 height 16
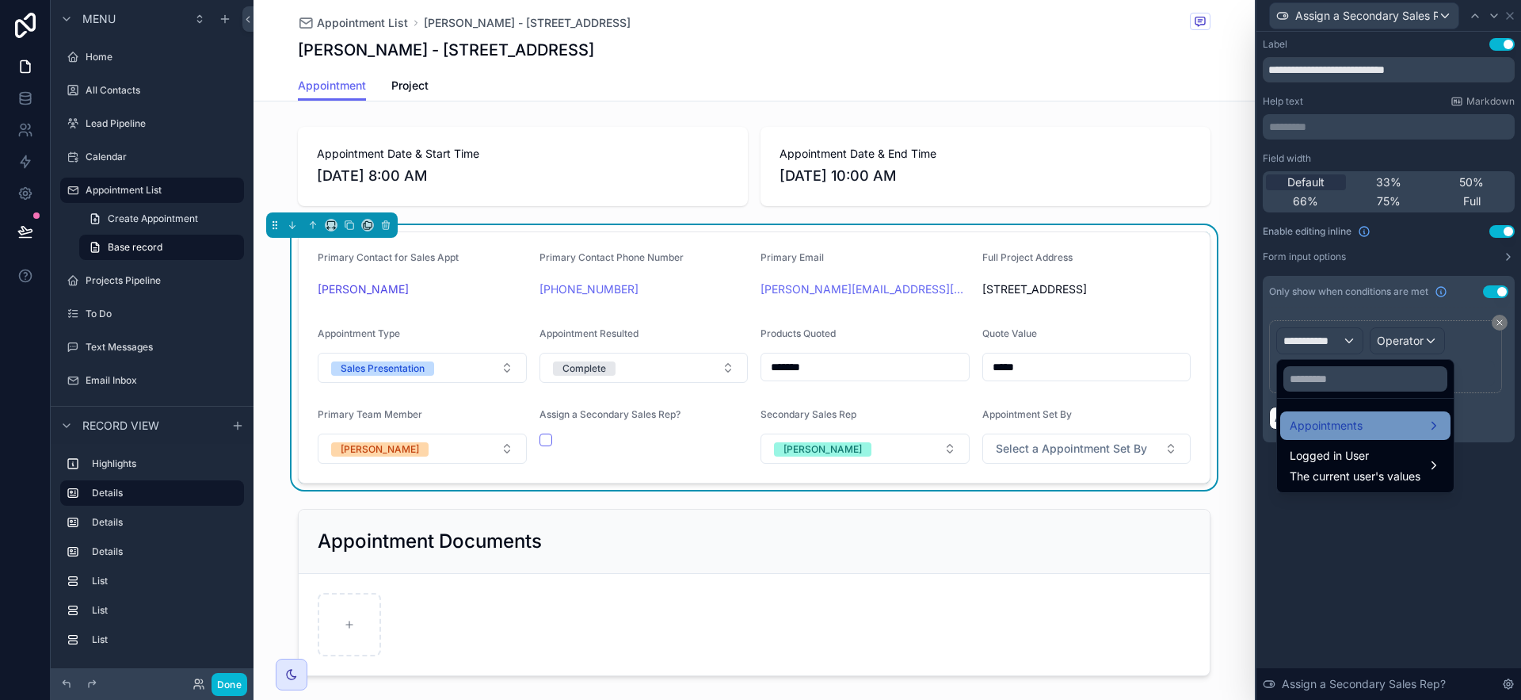
click at [1343, 431] on span "Appointments" at bounding box center [1326, 425] width 73 height 19
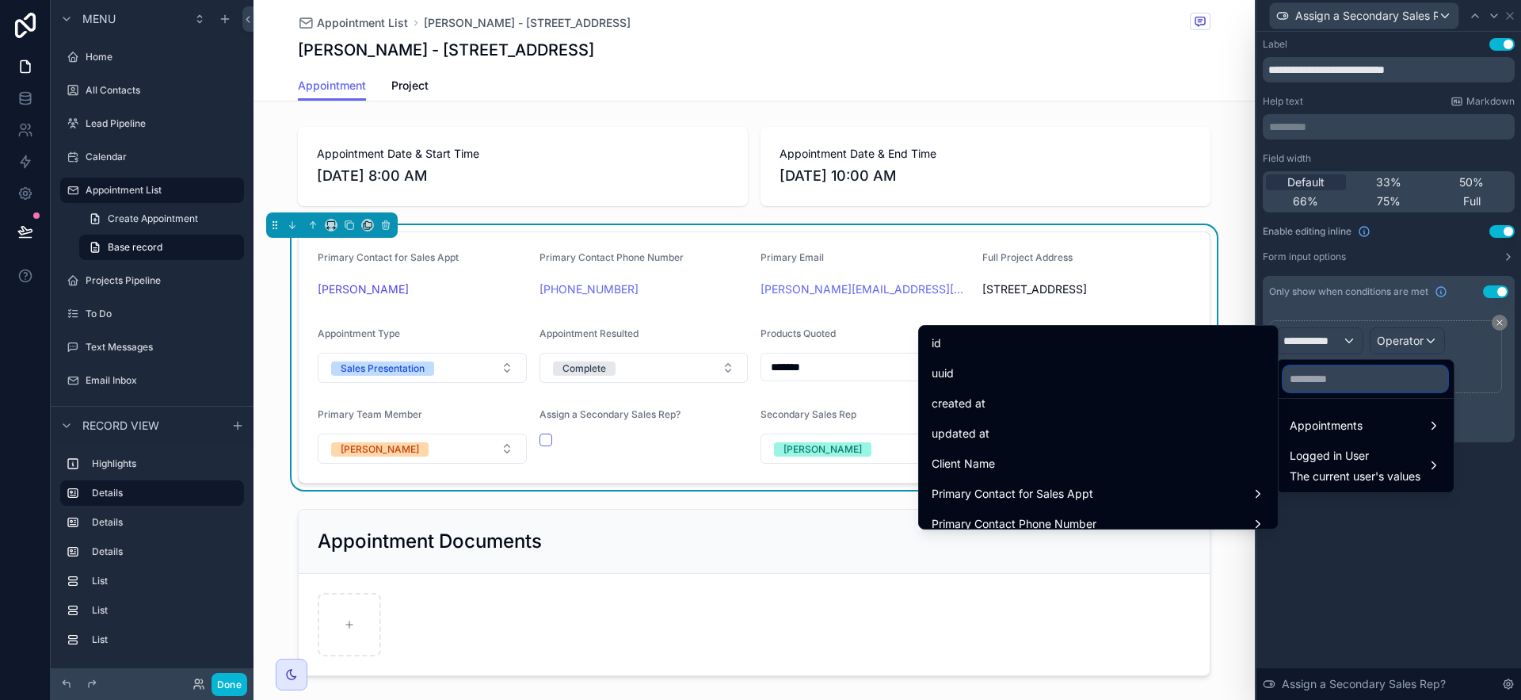
click at [1341, 382] on input "text" at bounding box center [1365, 378] width 164 height 25
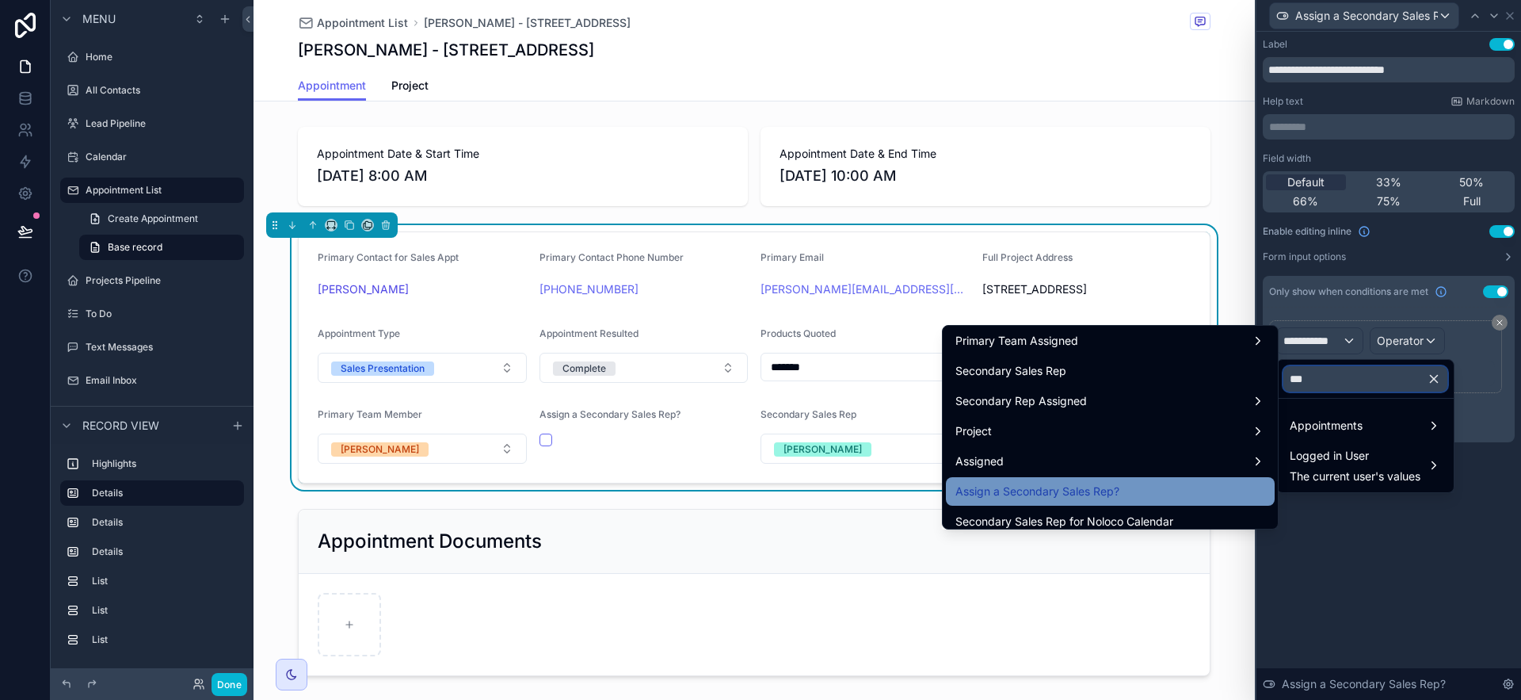
scroll to position [3, 0]
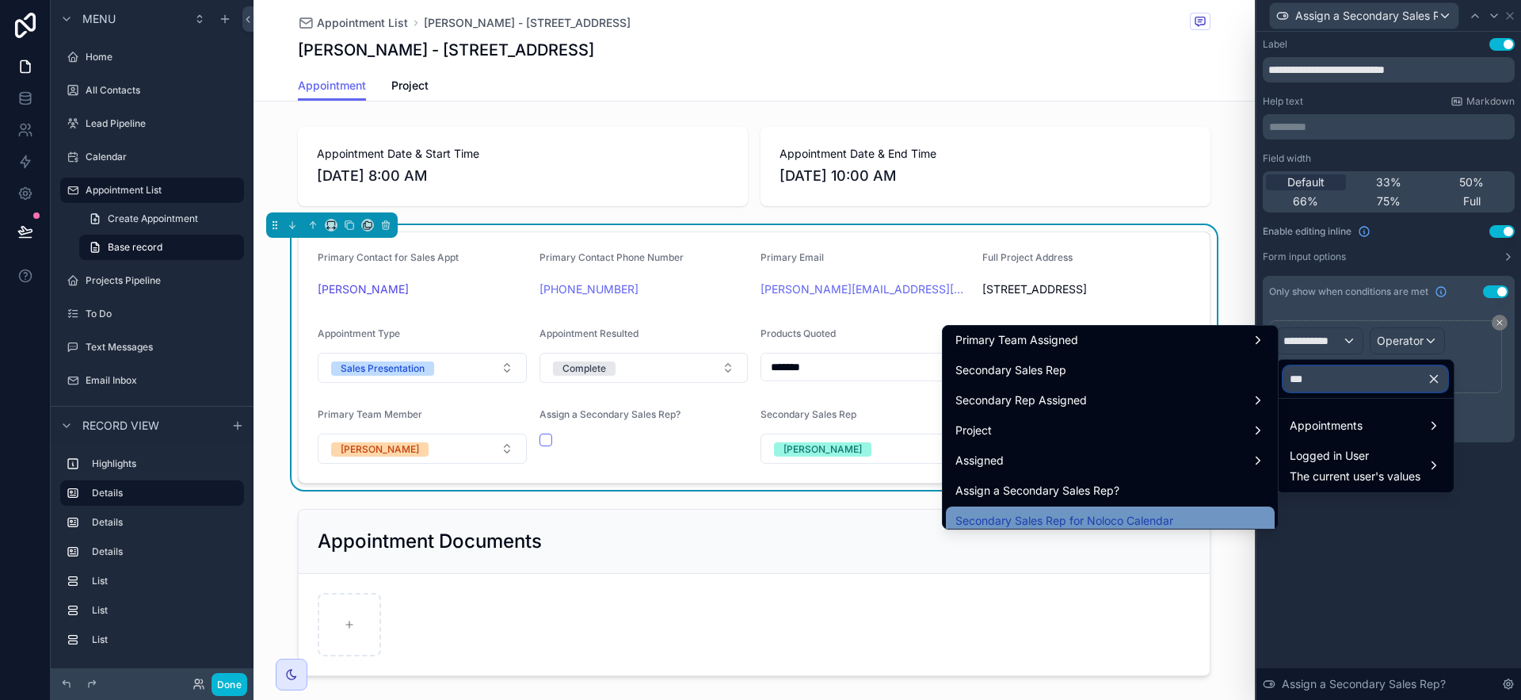
type input "***"
click at [1175, 513] on div "Secondary Sales Rep for Noloco Calendar" at bounding box center [1110, 520] width 310 height 19
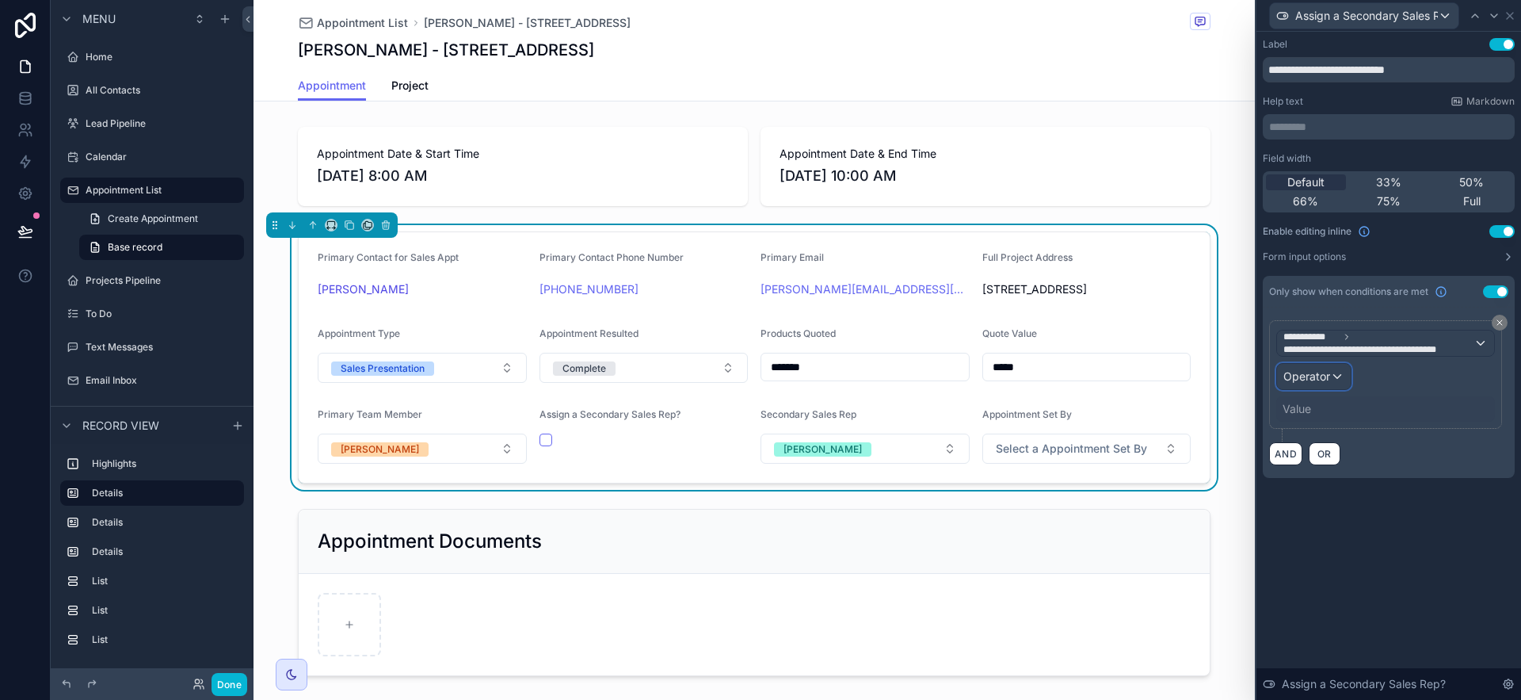
click at [1317, 379] on span "Operator" at bounding box center [1306, 375] width 47 height 13
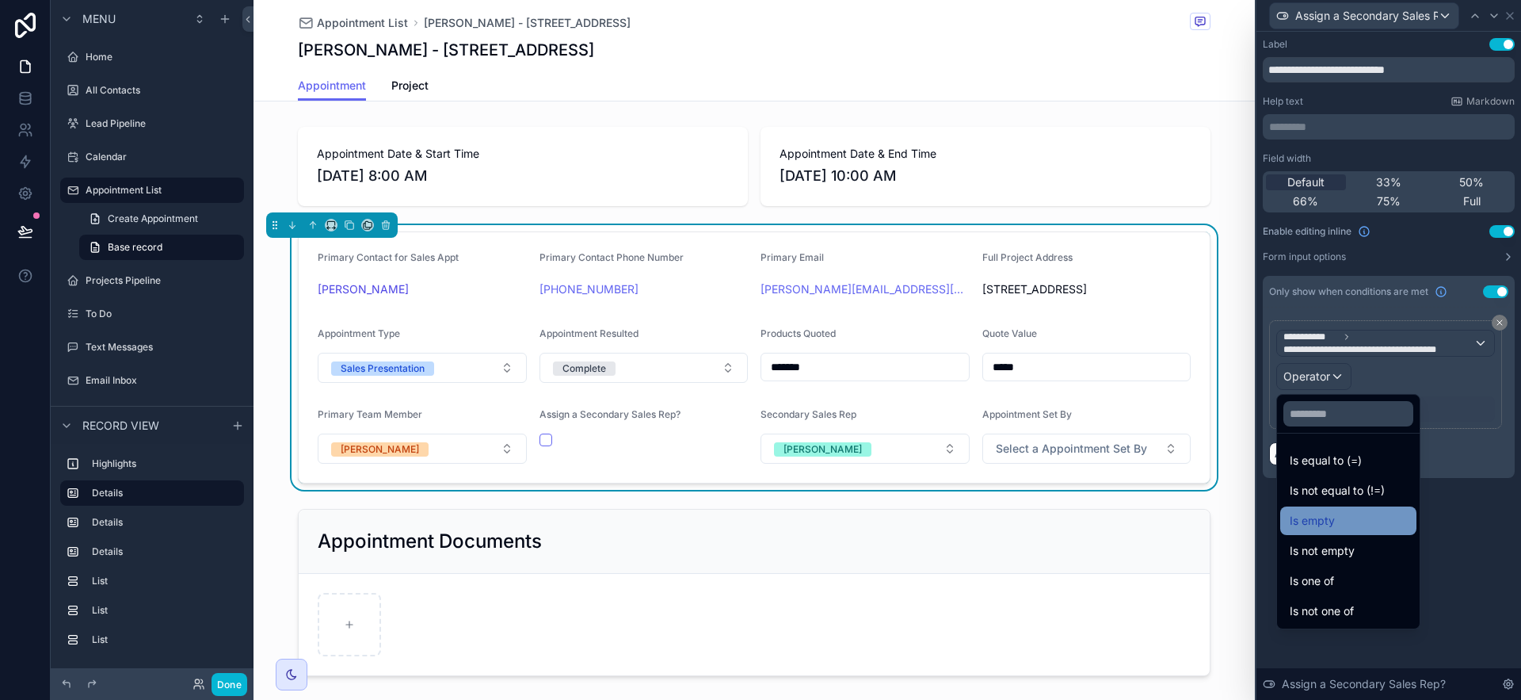
click at [1341, 523] on div "Is empty" at bounding box center [1348, 520] width 117 height 19
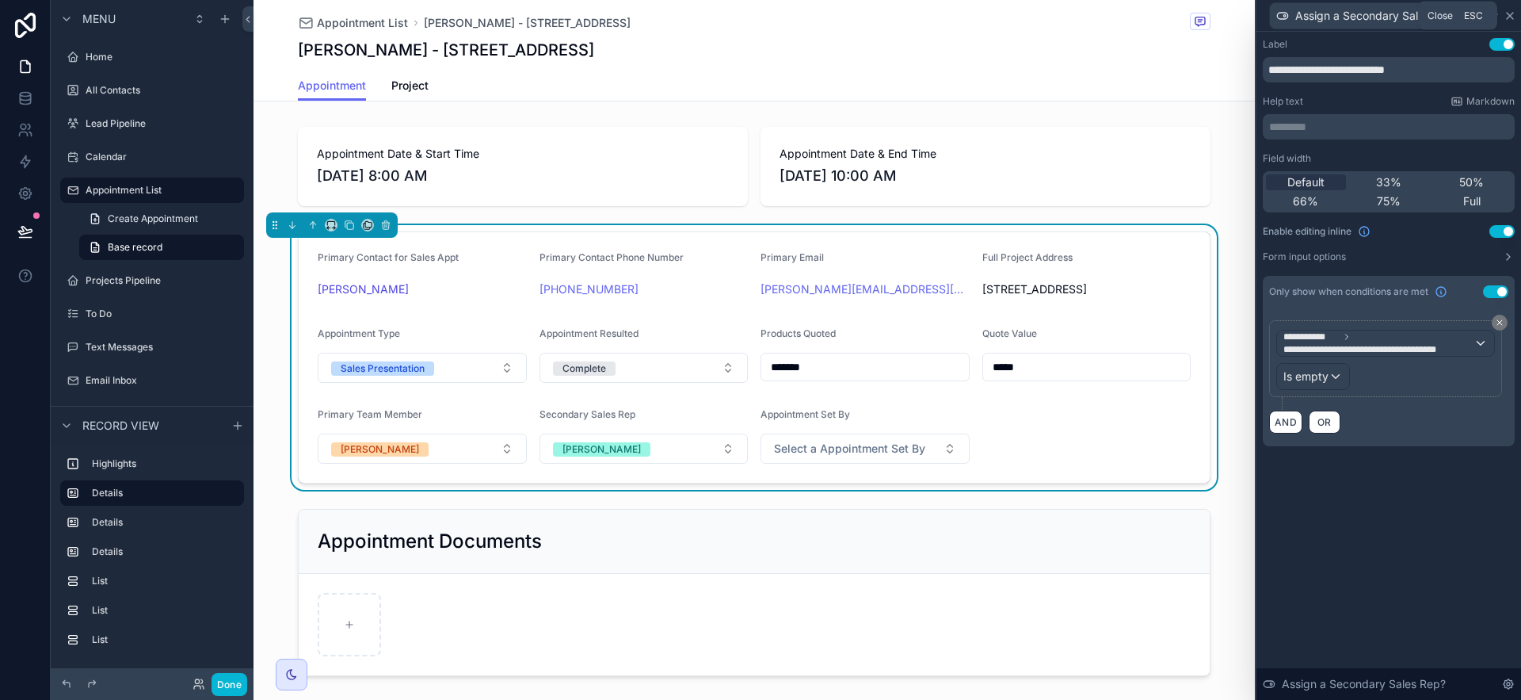
click at [1511, 14] on icon at bounding box center [1510, 16] width 6 height 6
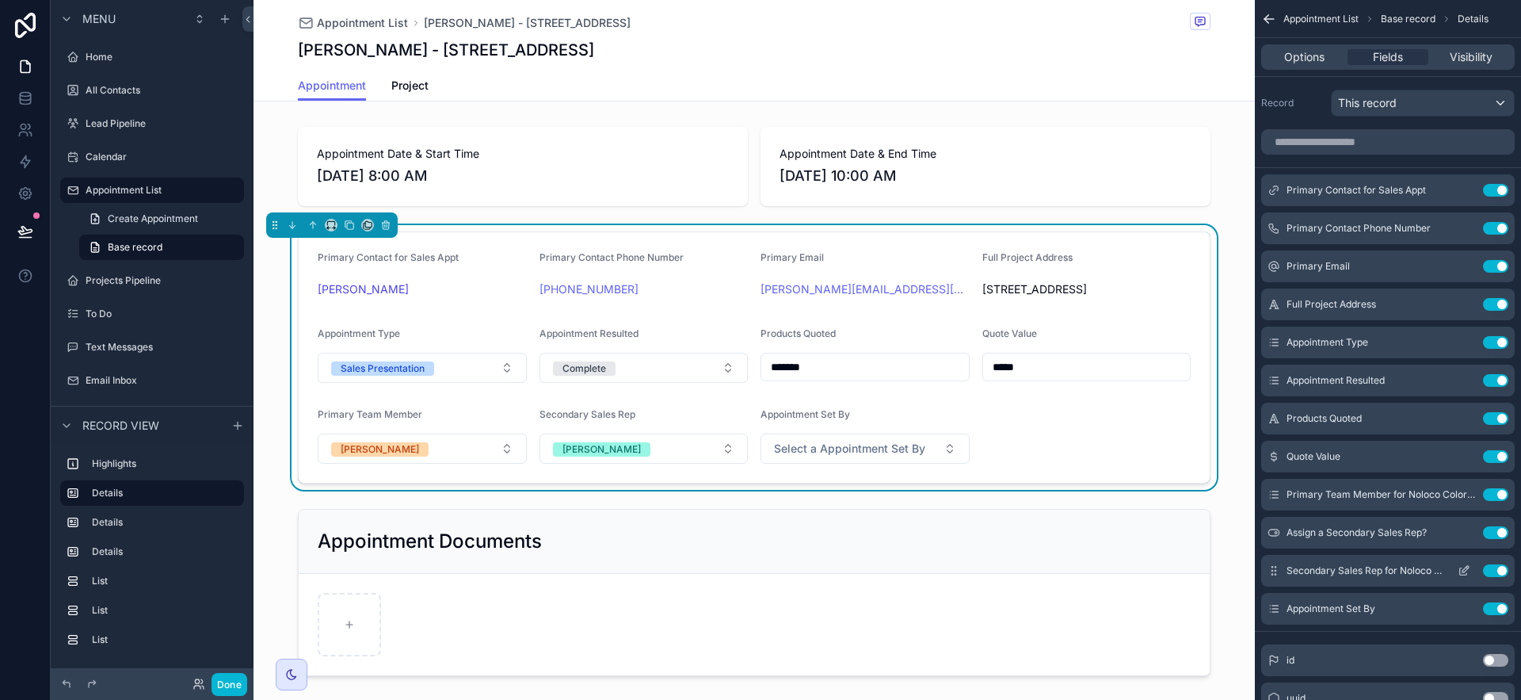
click at [1465, 568] on icon "scrollable content" at bounding box center [1465, 569] width 6 height 6
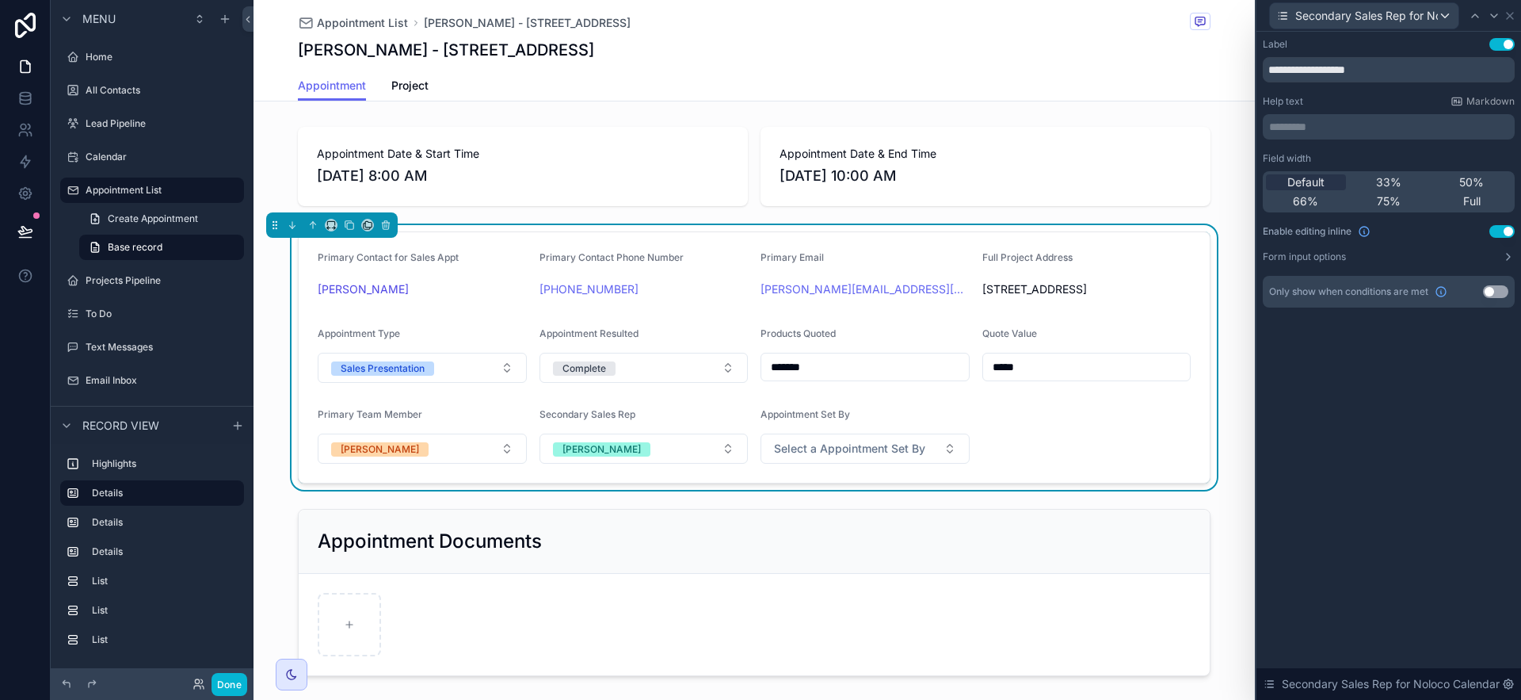
click at [1500, 289] on button "Use setting" at bounding box center [1495, 291] width 25 height 13
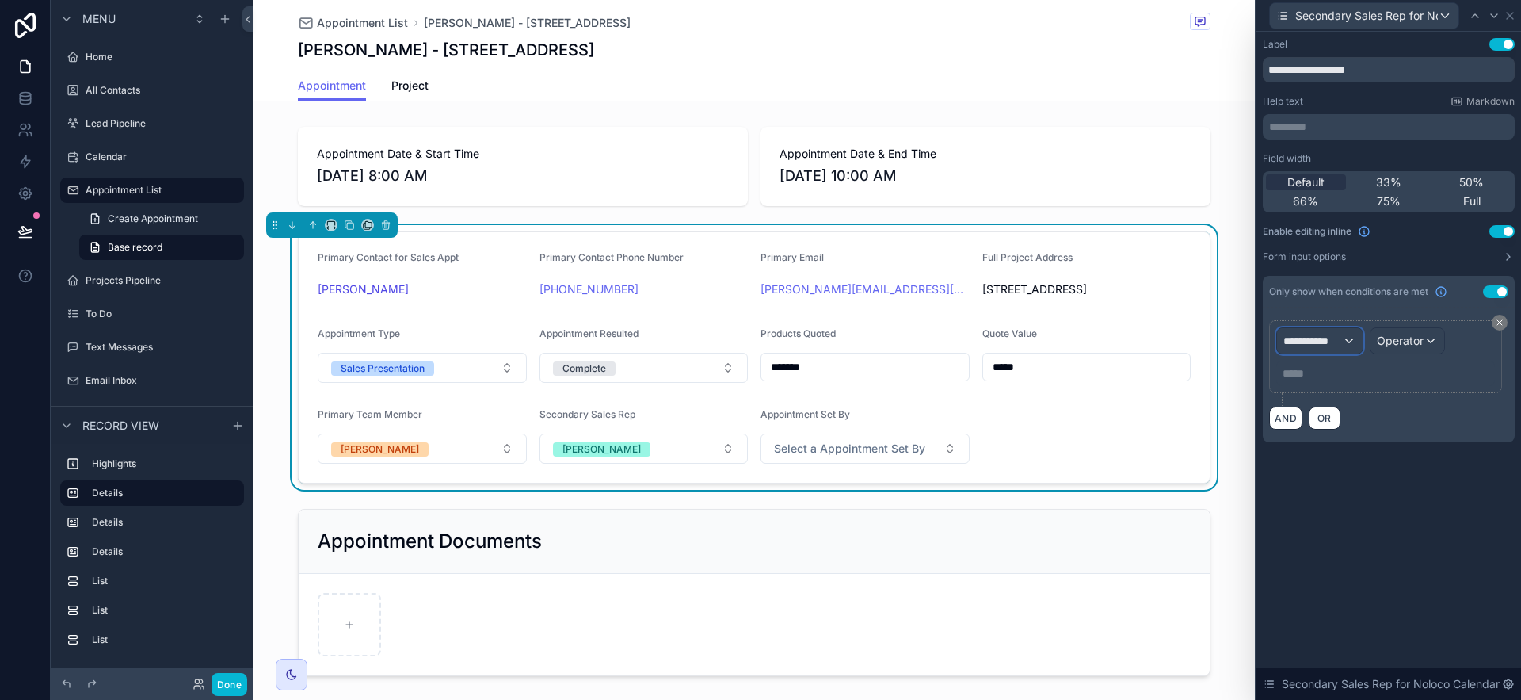
click at [1335, 340] on span "**********" at bounding box center [1312, 341] width 59 height 16
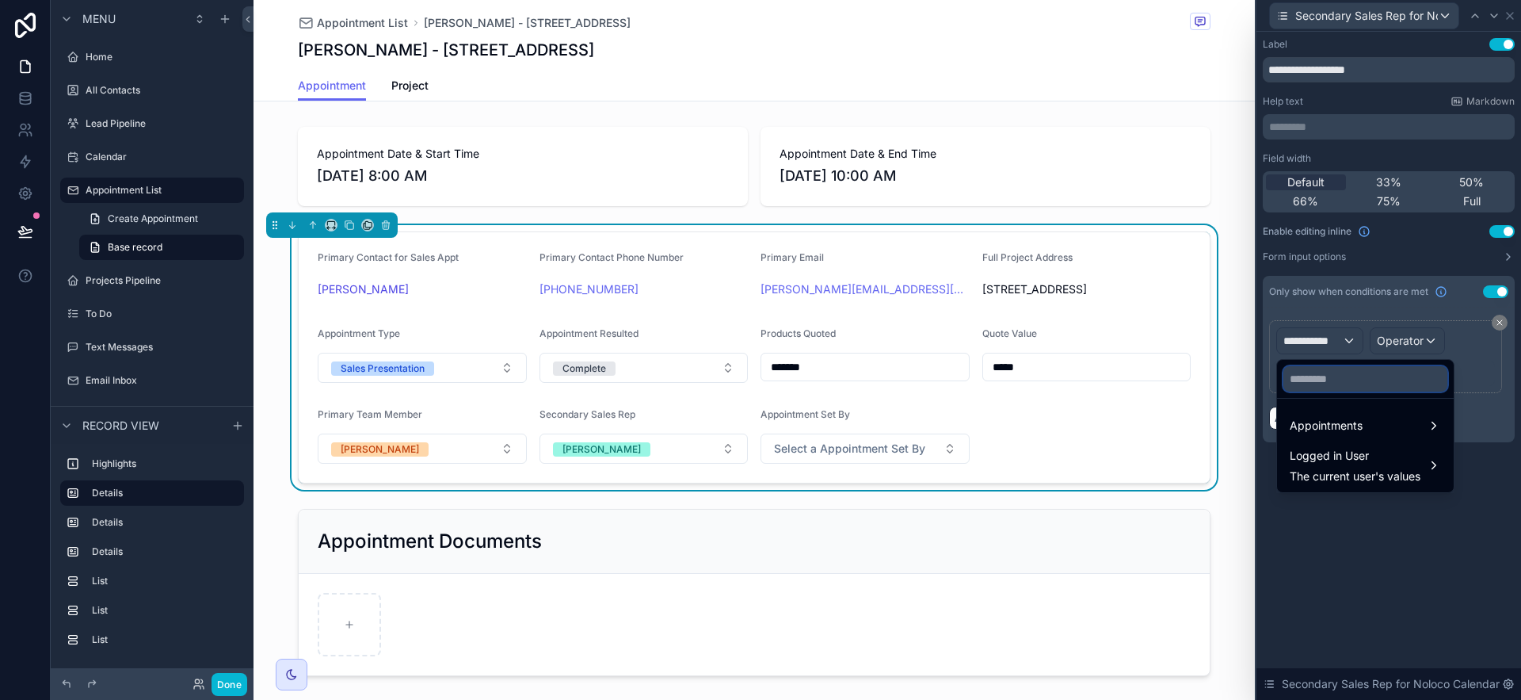
click at [1328, 384] on input "text" at bounding box center [1365, 378] width 164 height 25
type input "***"
click at [1340, 426] on span "Appointments" at bounding box center [1326, 425] width 73 height 19
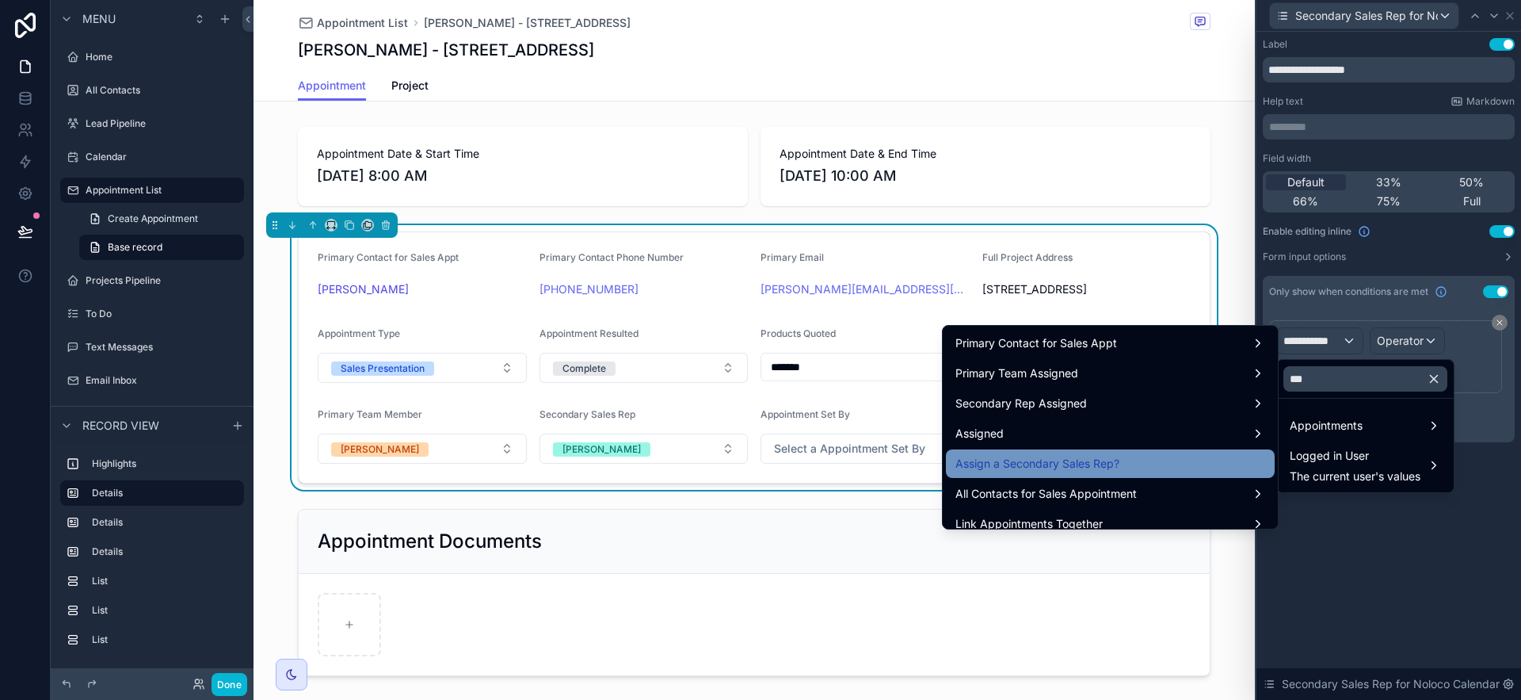
click at [1168, 451] on div "Assign a Secondary Sales Rep?" at bounding box center [1110, 463] width 329 height 29
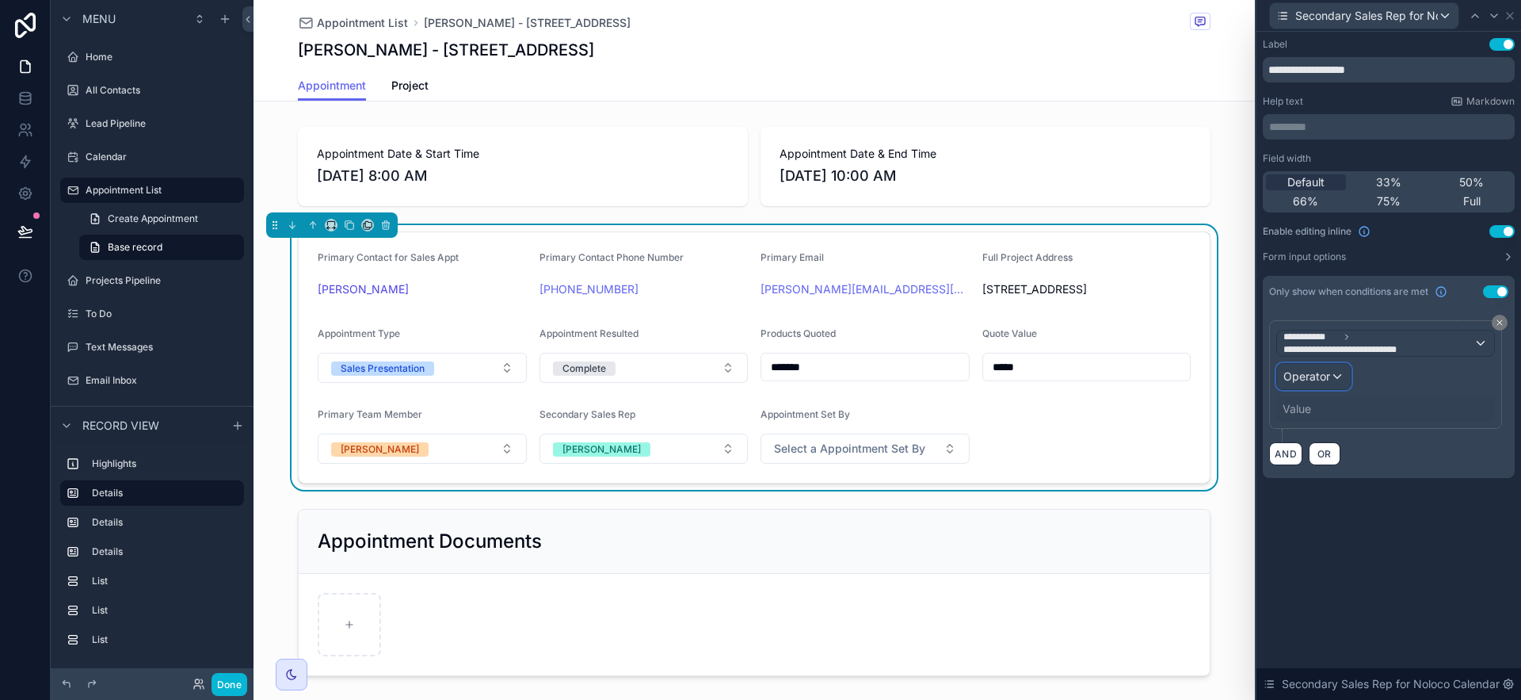
click at [1309, 375] on span "Operator" at bounding box center [1306, 375] width 47 height 13
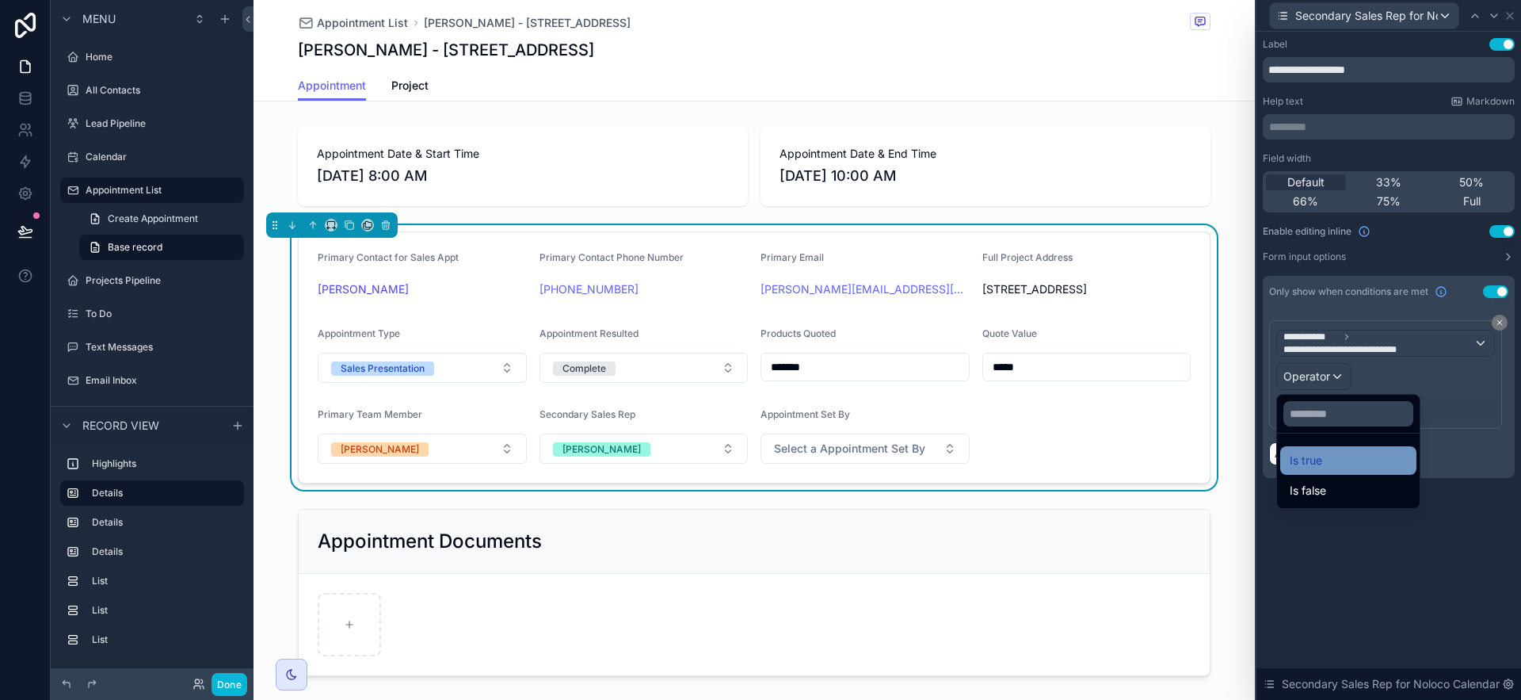
click at [1317, 452] on span "Is true" at bounding box center [1306, 460] width 32 height 19
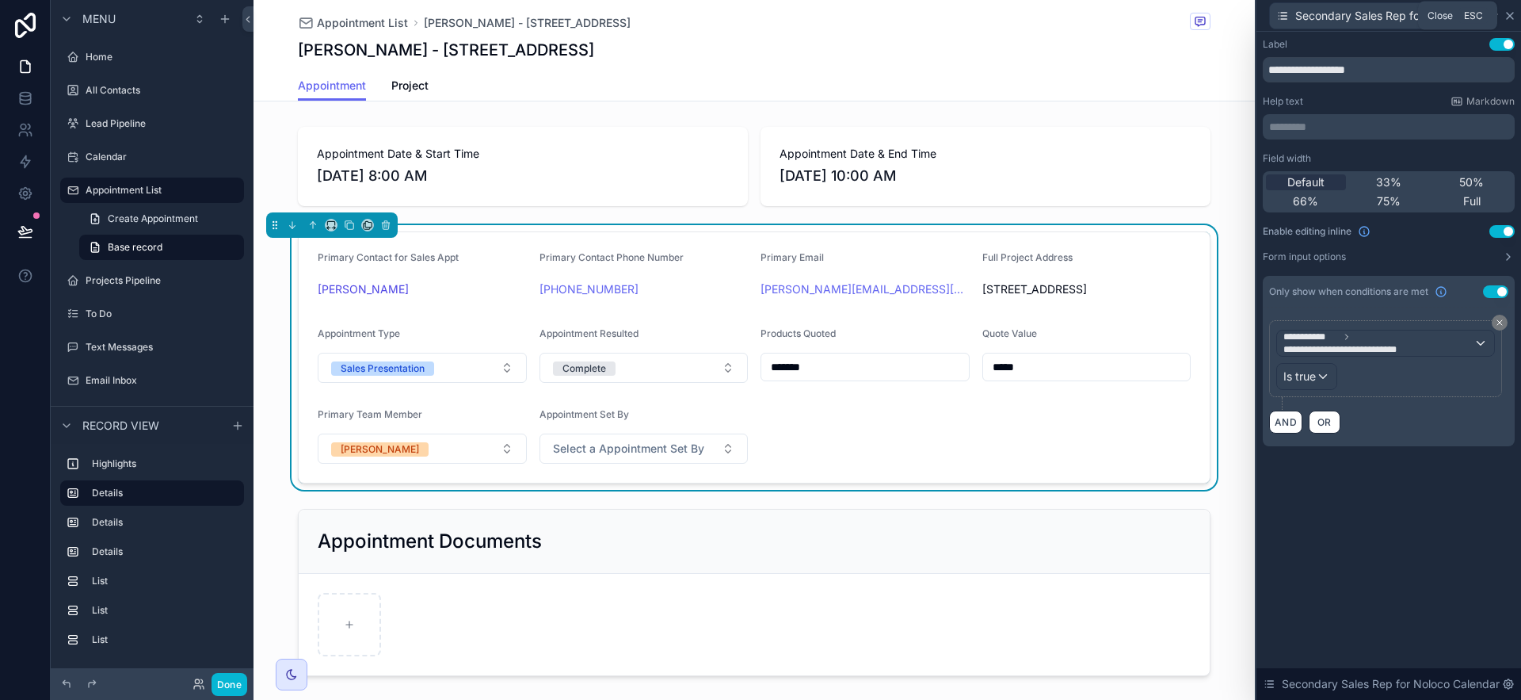
click at [1512, 20] on icon at bounding box center [1510, 16] width 13 height 13
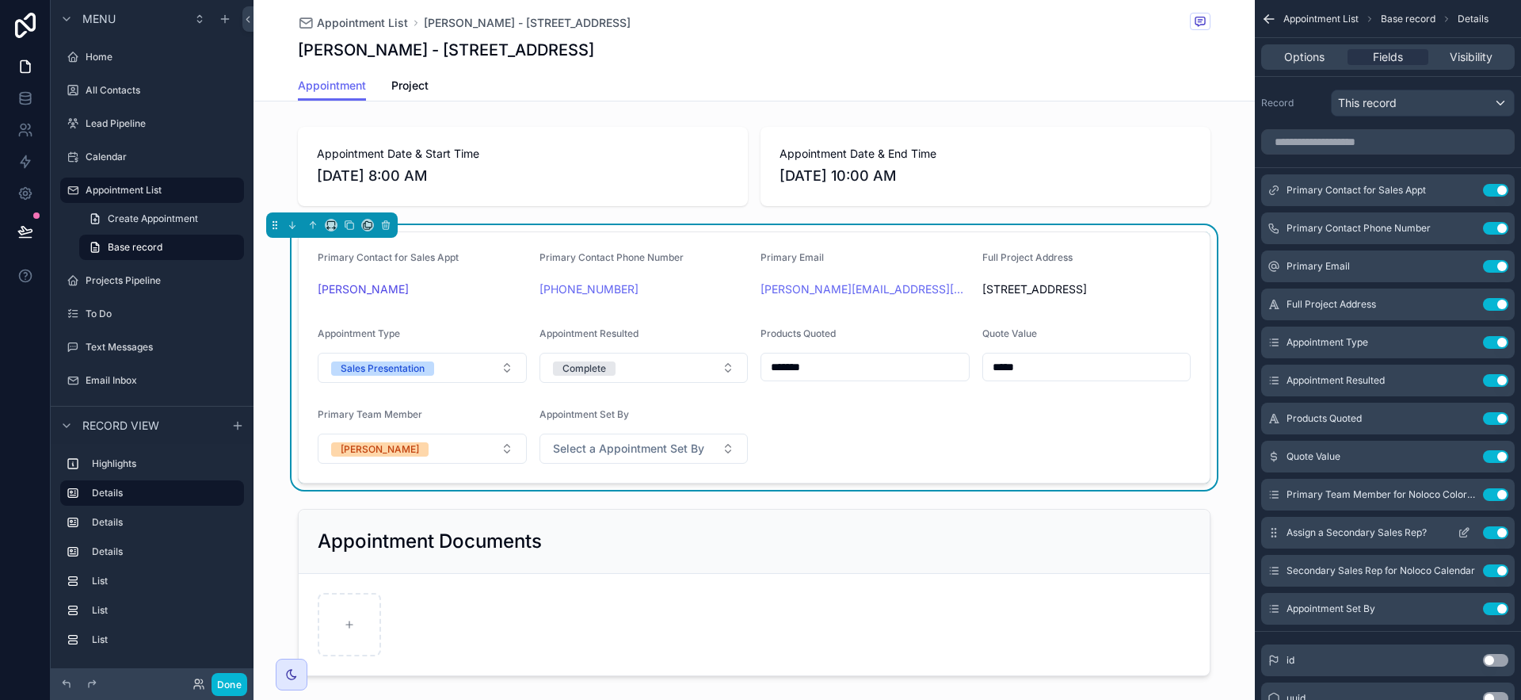
click at [1462, 536] on icon "scrollable content" at bounding box center [1464, 532] width 13 height 13
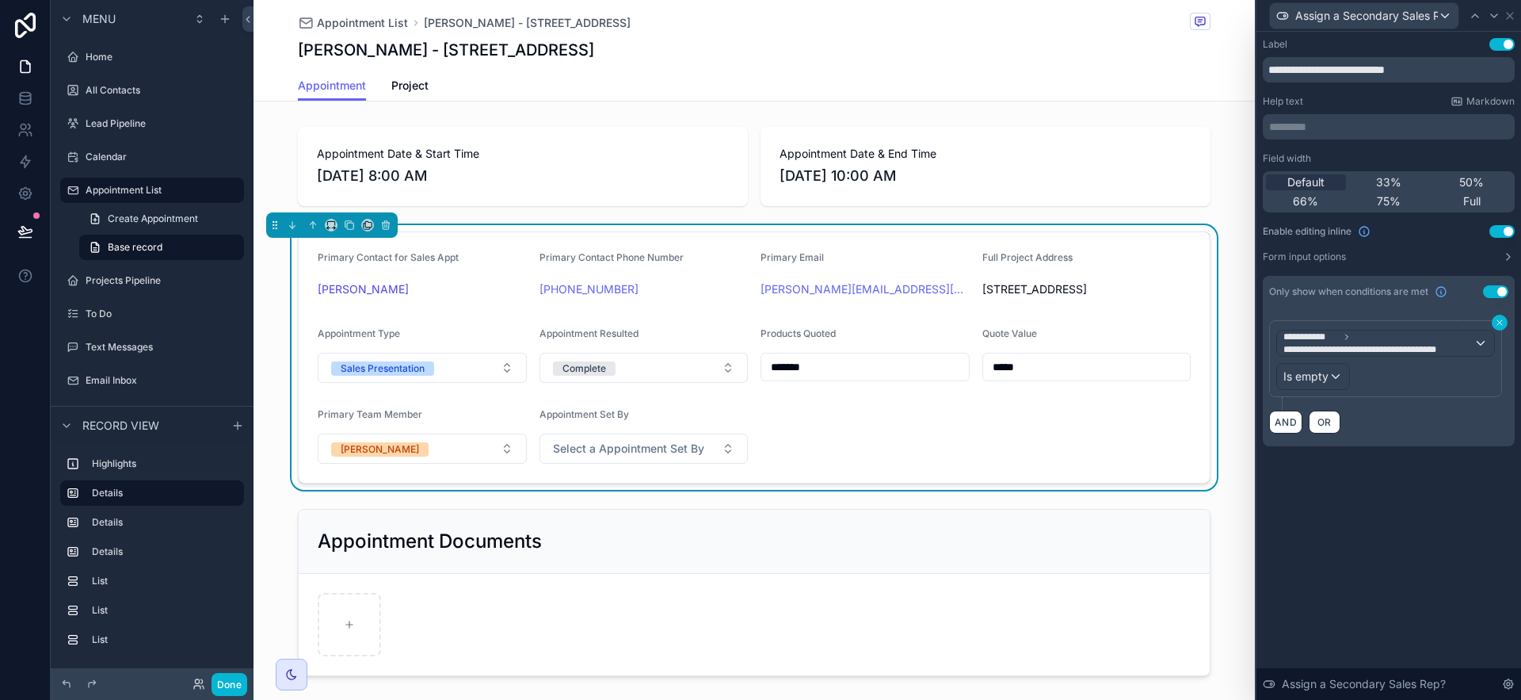
click at [1497, 319] on icon at bounding box center [1500, 323] width 10 height 10
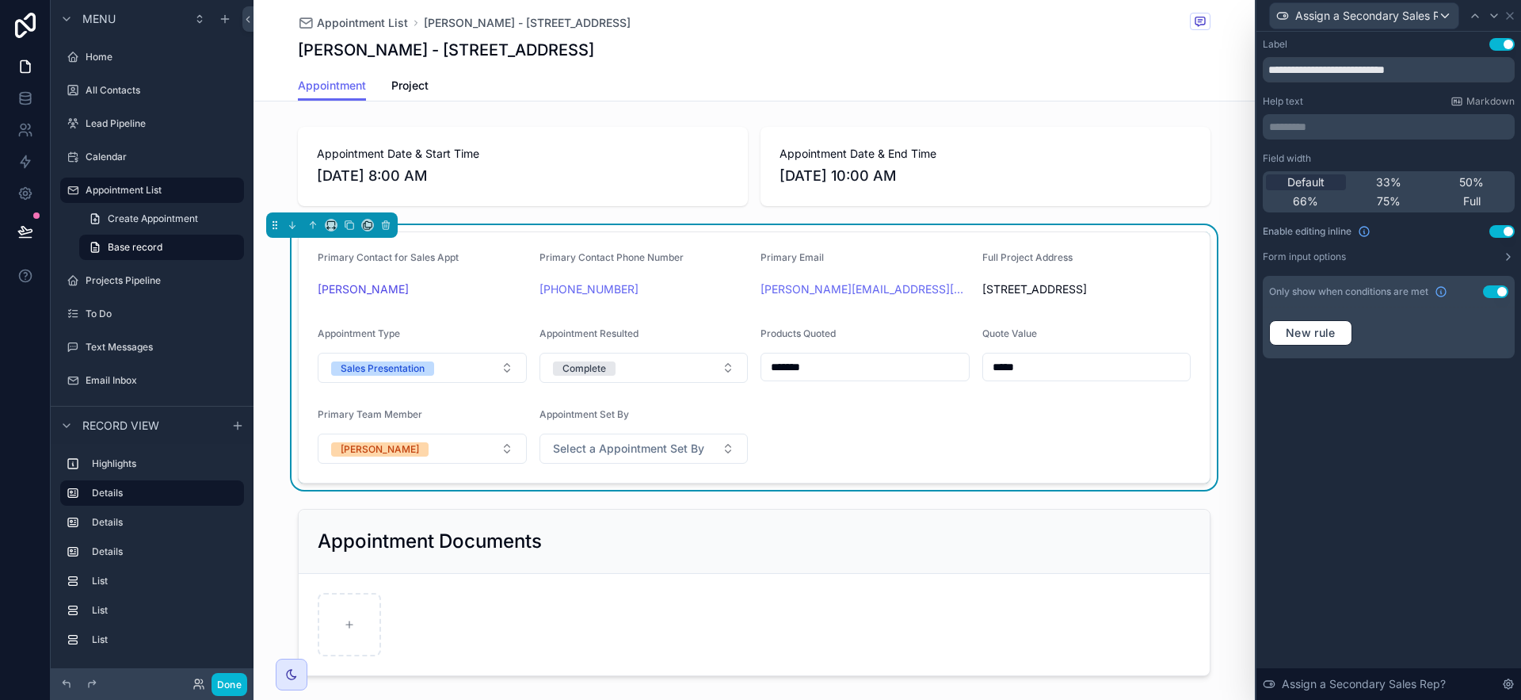
click at [1500, 292] on button "Use setting" at bounding box center [1495, 291] width 25 height 13
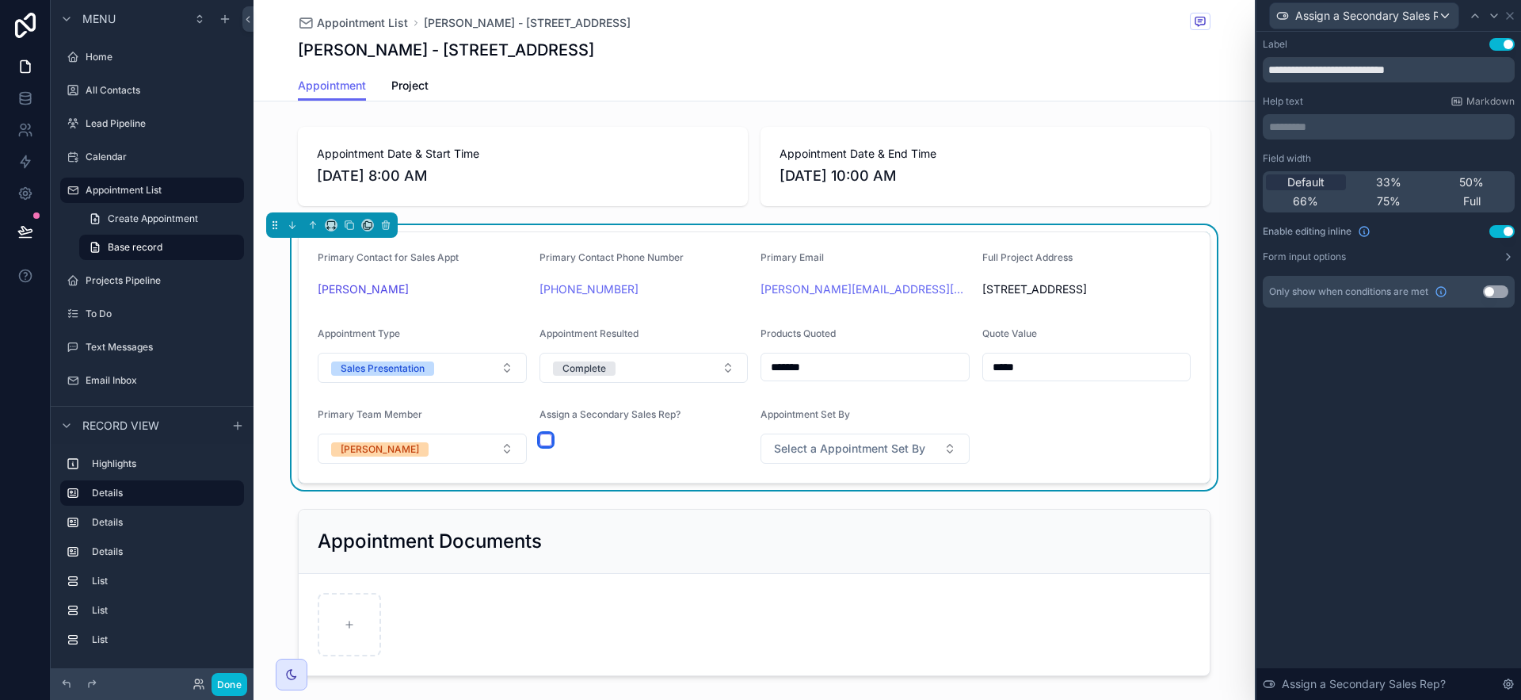
click at [541, 437] on button "scrollable content" at bounding box center [545, 439] width 13 height 13
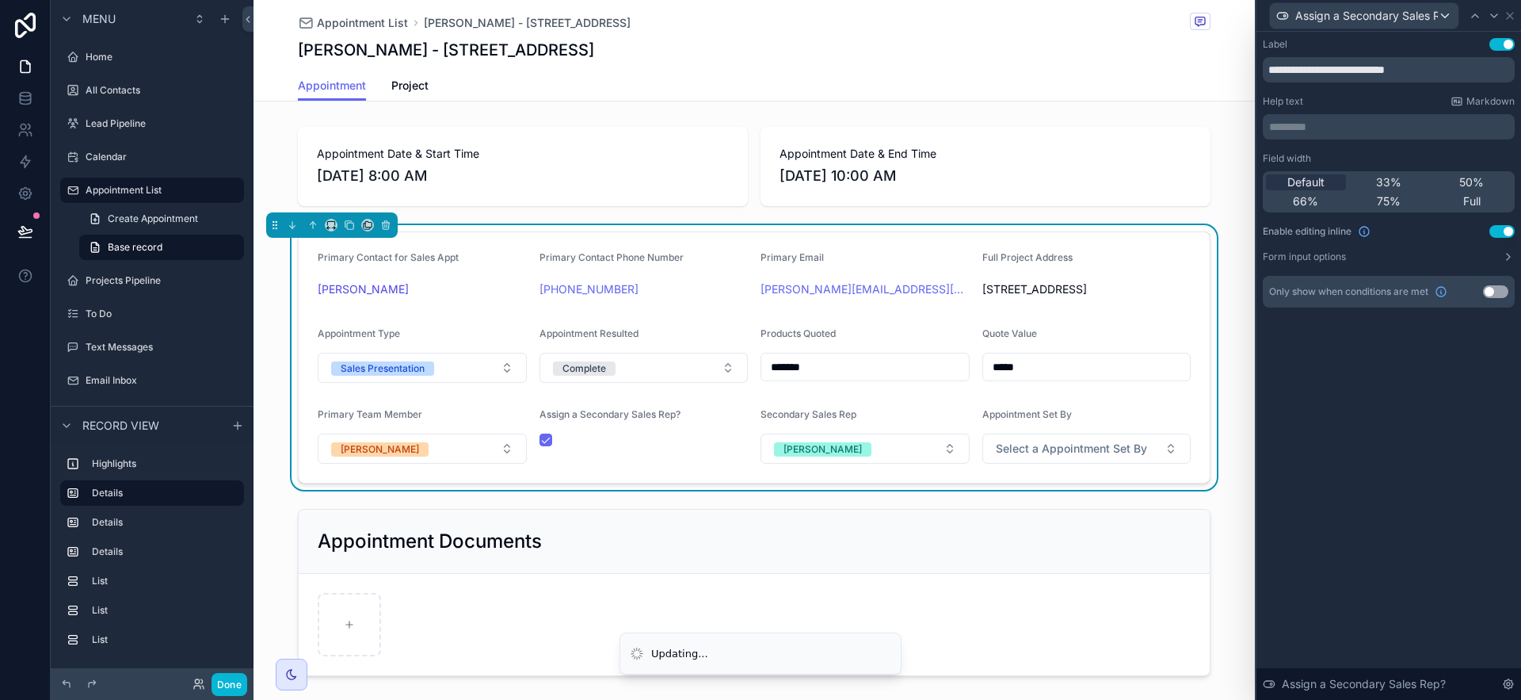
click at [1500, 290] on button "Use setting" at bounding box center [1495, 291] width 25 height 13
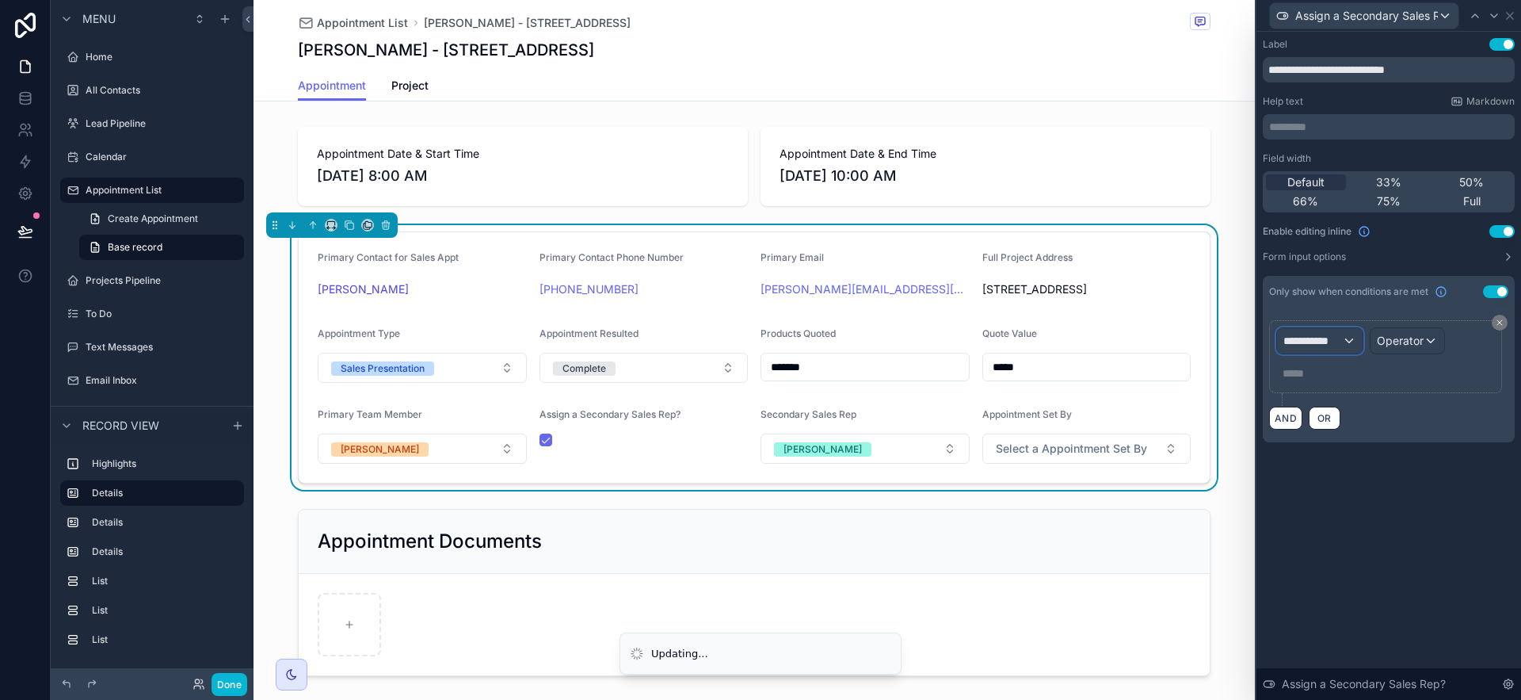
click at [1339, 341] on span "**********" at bounding box center [1312, 341] width 59 height 16
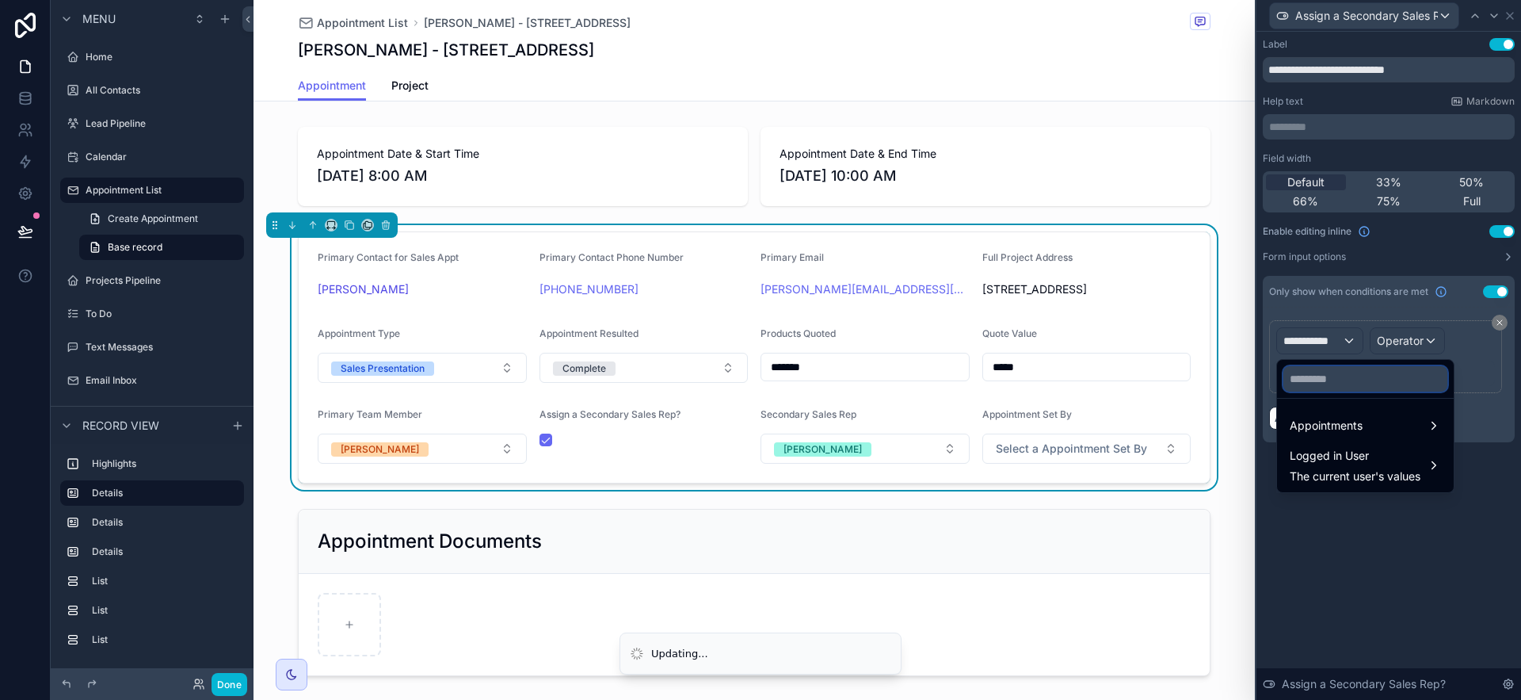
click at [1321, 377] on input "text" at bounding box center [1365, 378] width 164 height 25
type input "***"
click at [1336, 420] on span "Appointments" at bounding box center [1326, 425] width 73 height 19
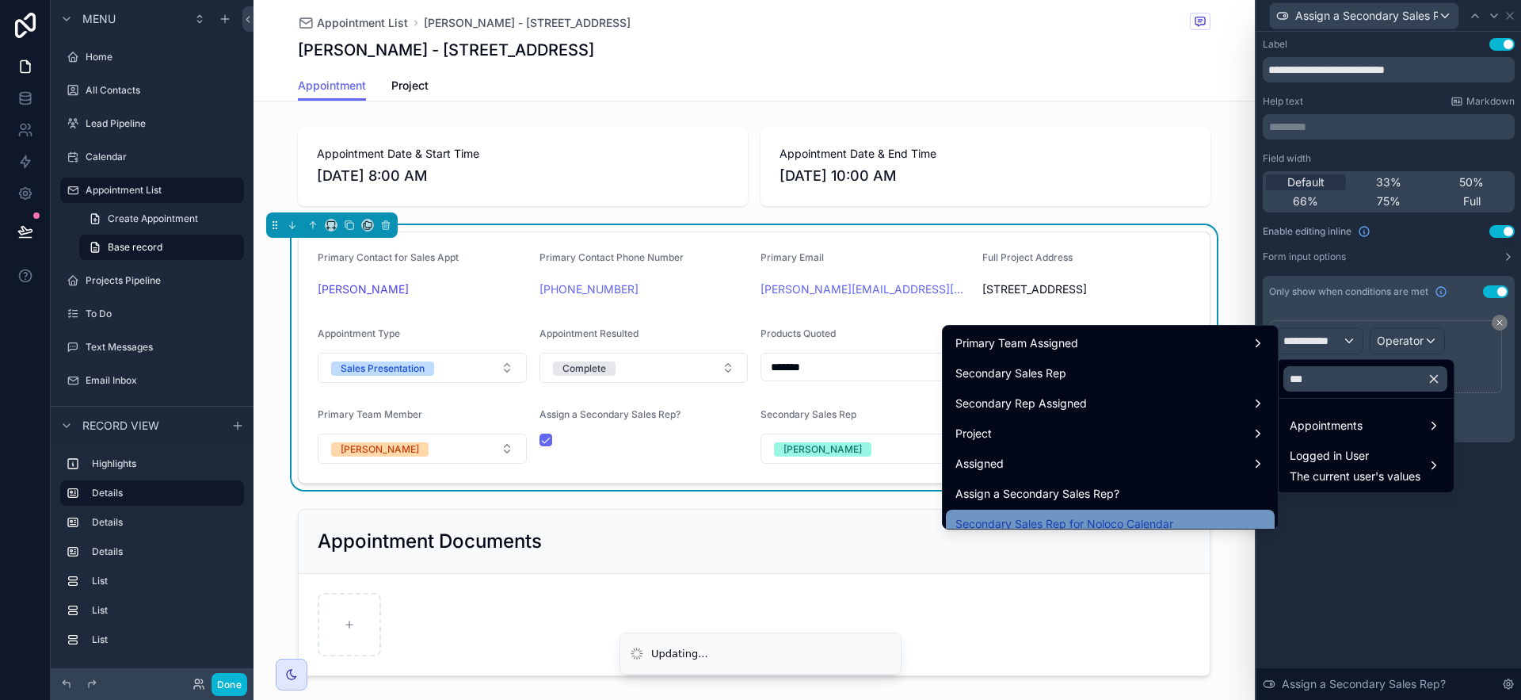
click at [1056, 519] on span "Secondary Sales Rep for Noloco Calendar" at bounding box center [1064, 523] width 218 height 19
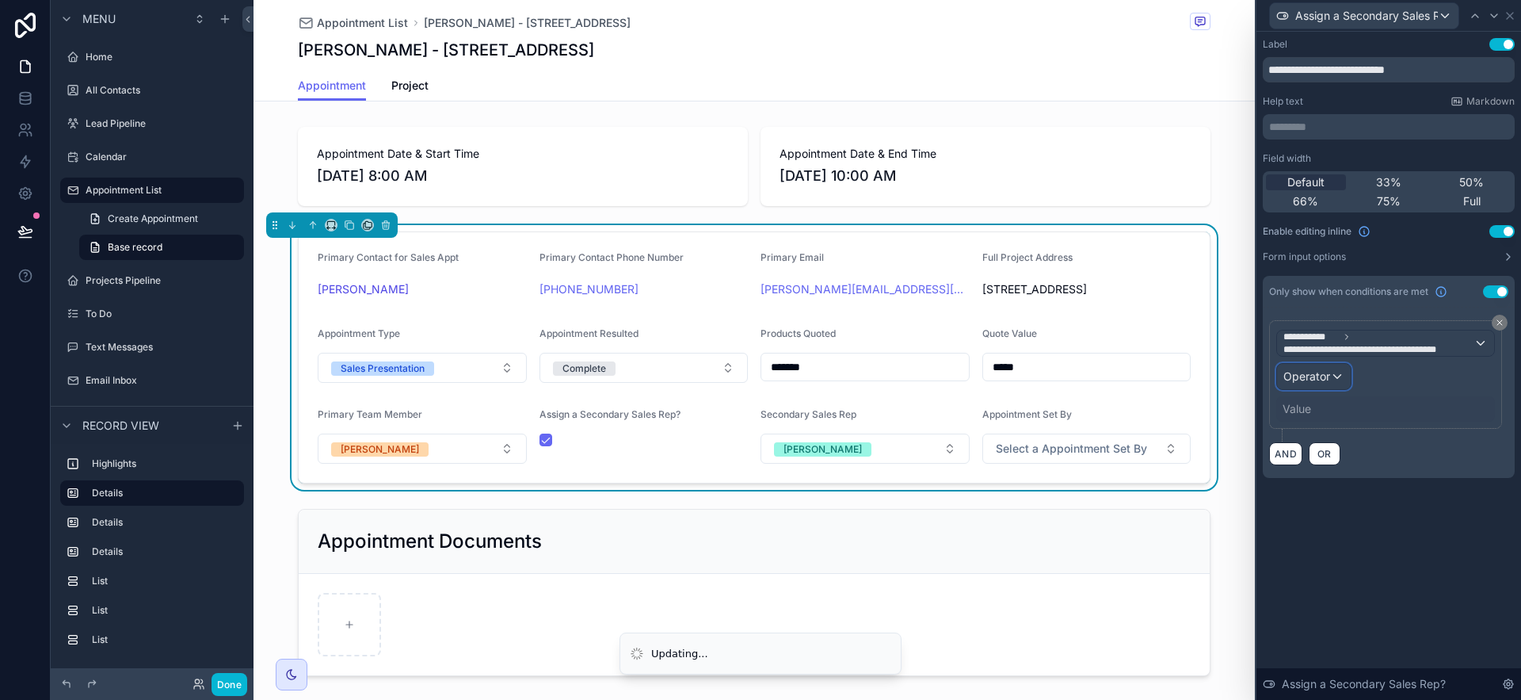
click at [1328, 374] on span "Operator" at bounding box center [1306, 375] width 47 height 13
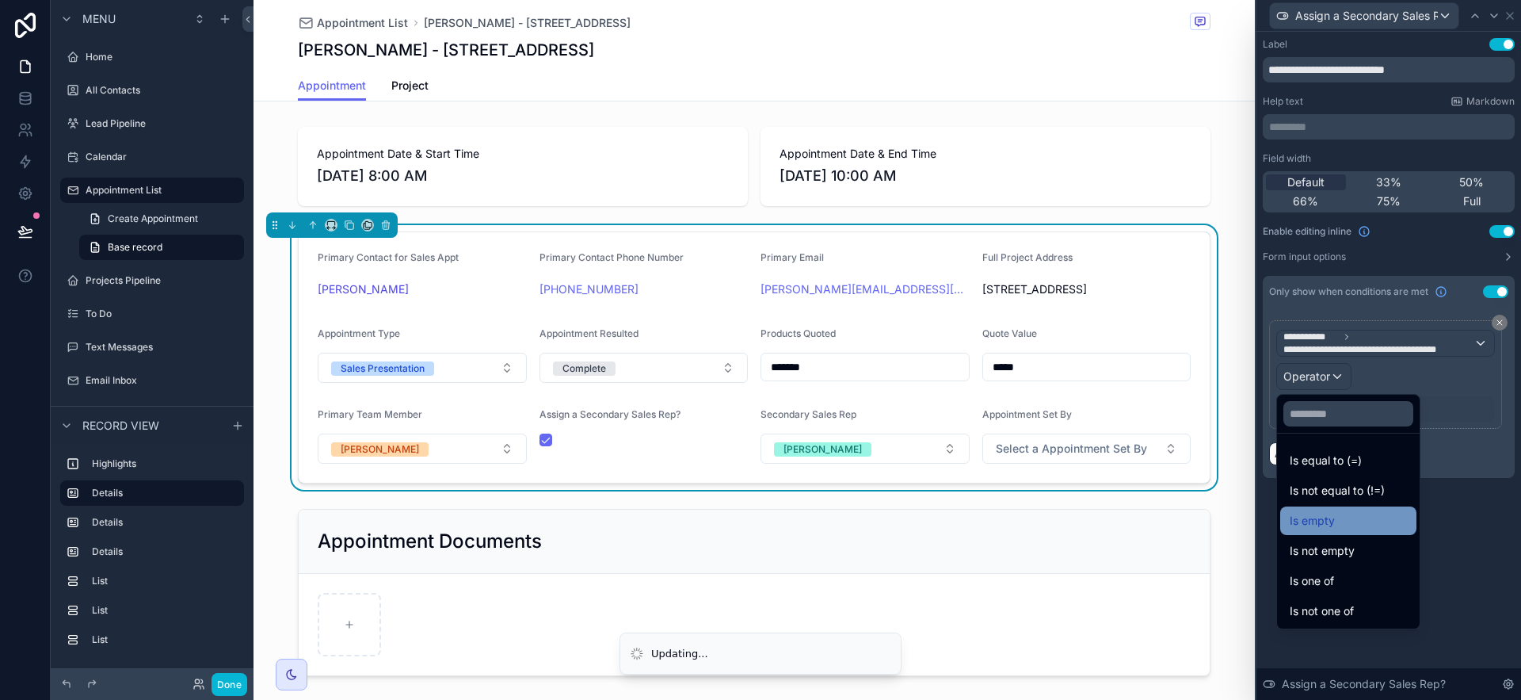
click at [1336, 517] on div "Is empty" at bounding box center [1348, 520] width 117 height 19
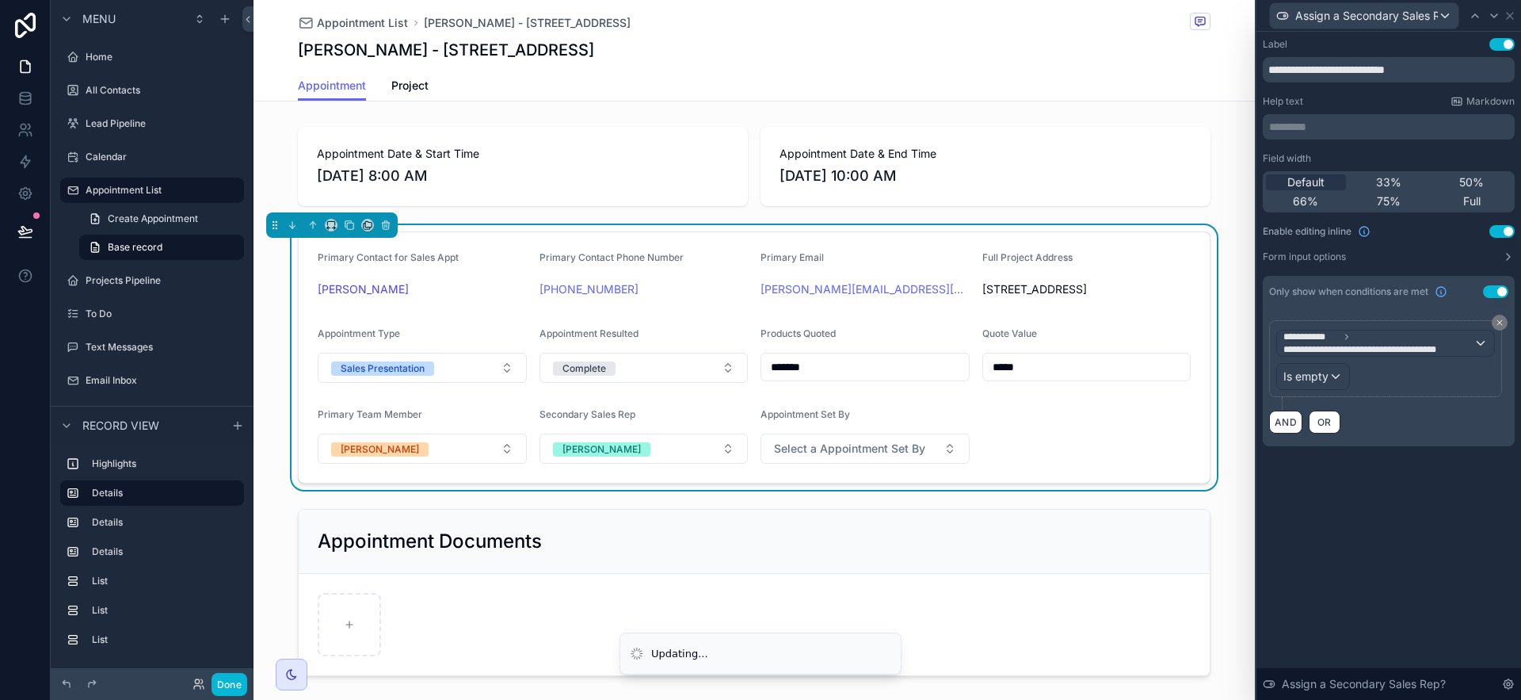
click at [1436, 540] on div "**********" at bounding box center [1388, 366] width 265 height 668
click at [1509, 17] on icon at bounding box center [1510, 16] width 13 height 13
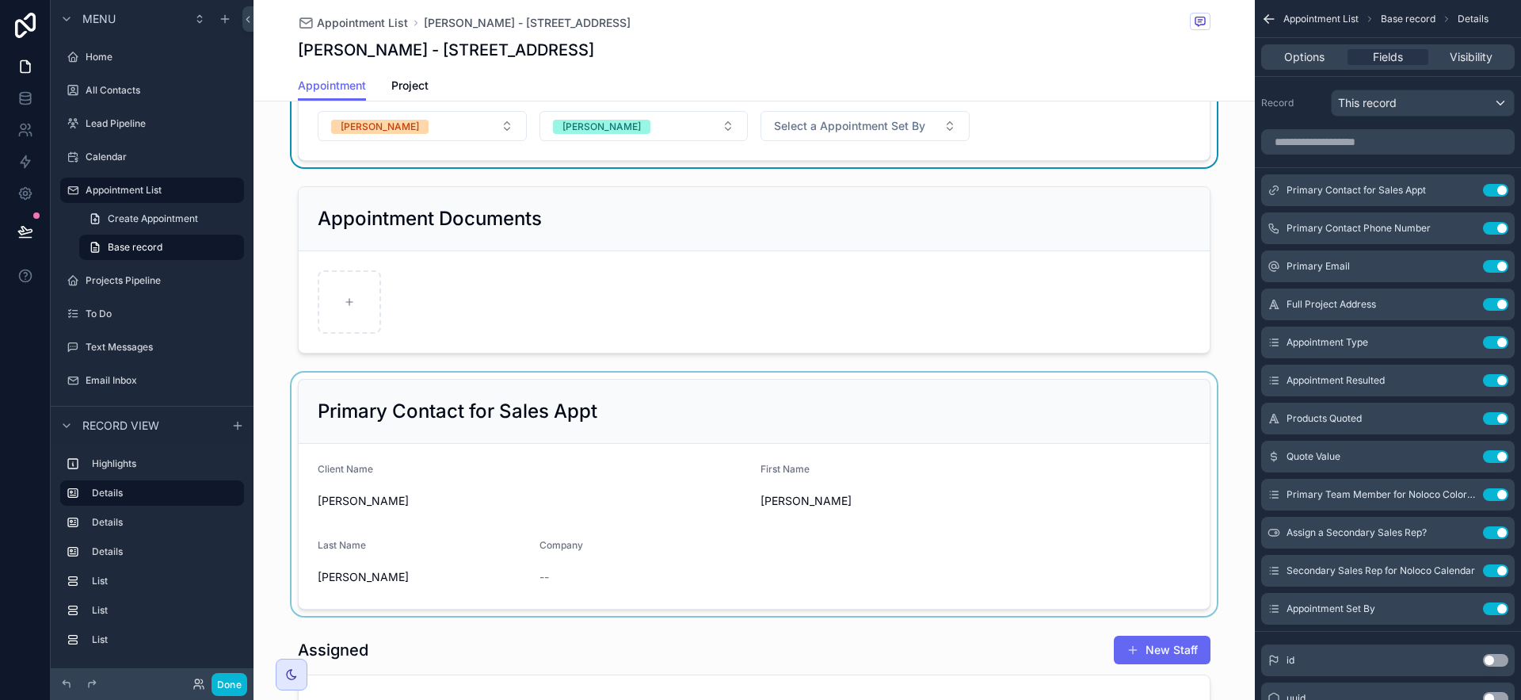
scroll to position [311, 0]
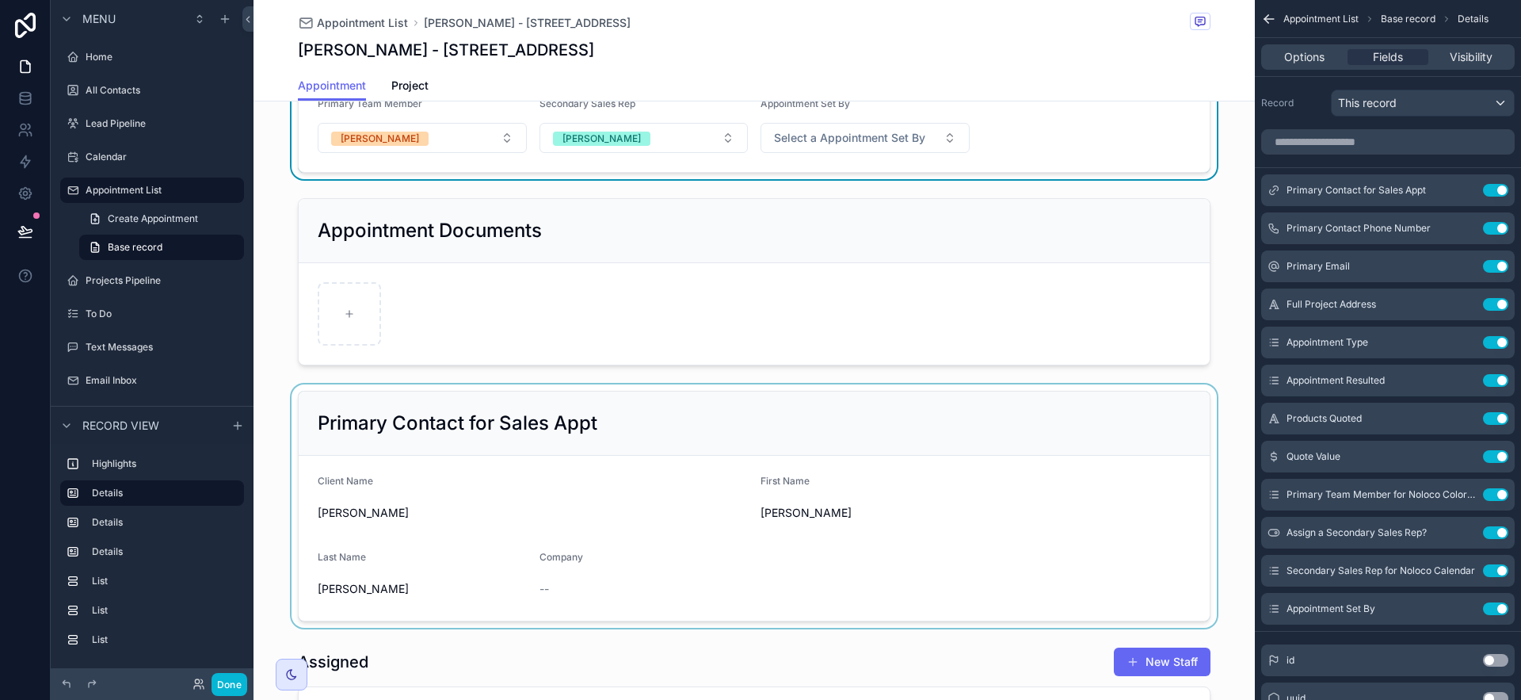
click at [977, 433] on div "scrollable content" at bounding box center [754, 505] width 1001 height 243
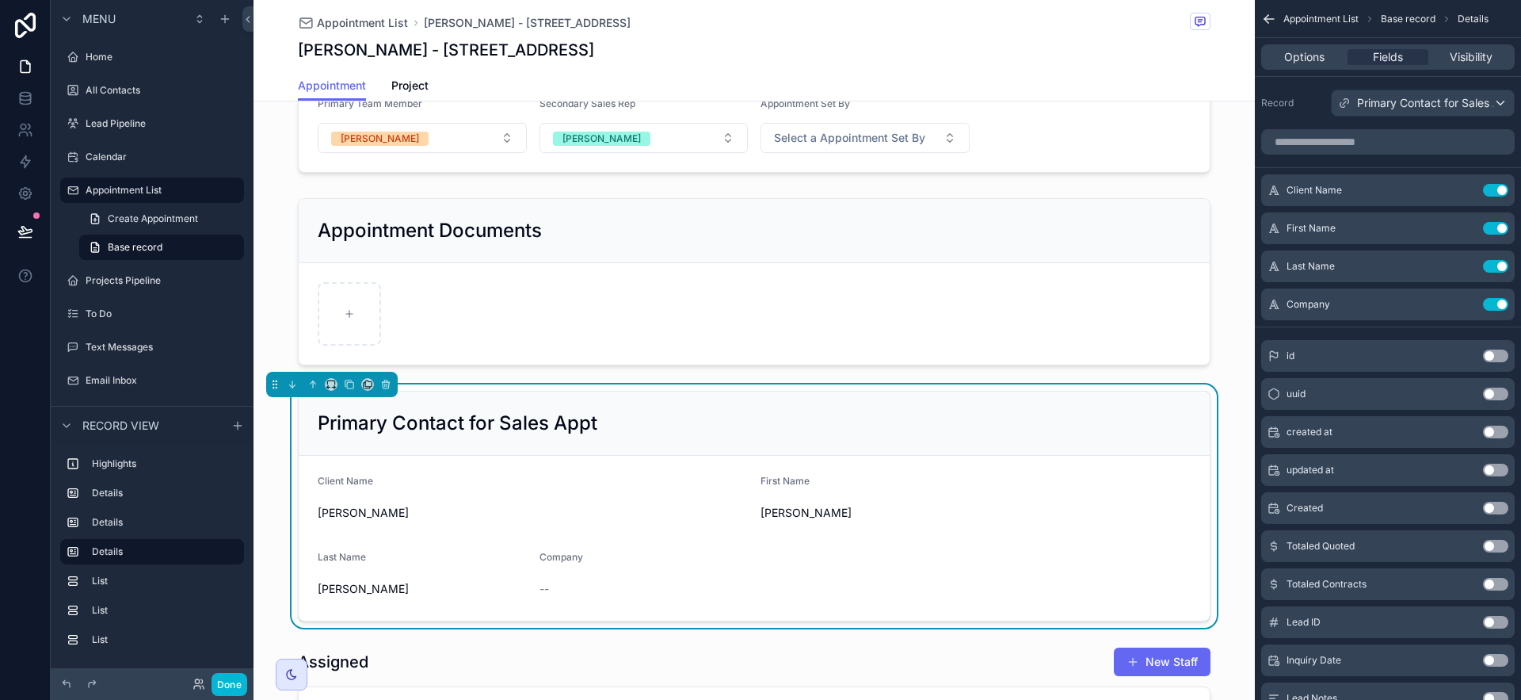
click at [608, 506] on span "[PERSON_NAME]" at bounding box center [533, 513] width 430 height 16
click at [653, 531] on form "Client Name Chris Randolph First Name Chris Last Name Randolph Company --" at bounding box center [754, 538] width 911 height 165
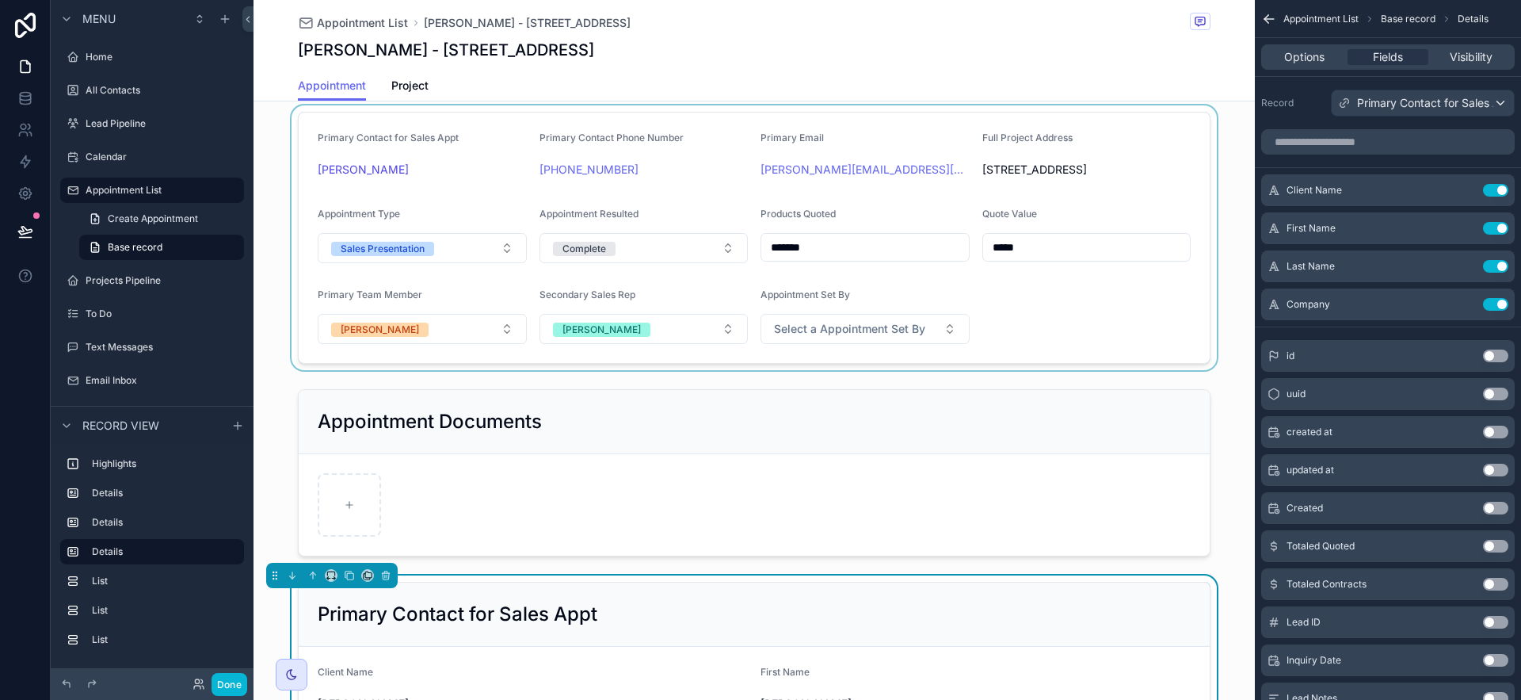
scroll to position [0, 0]
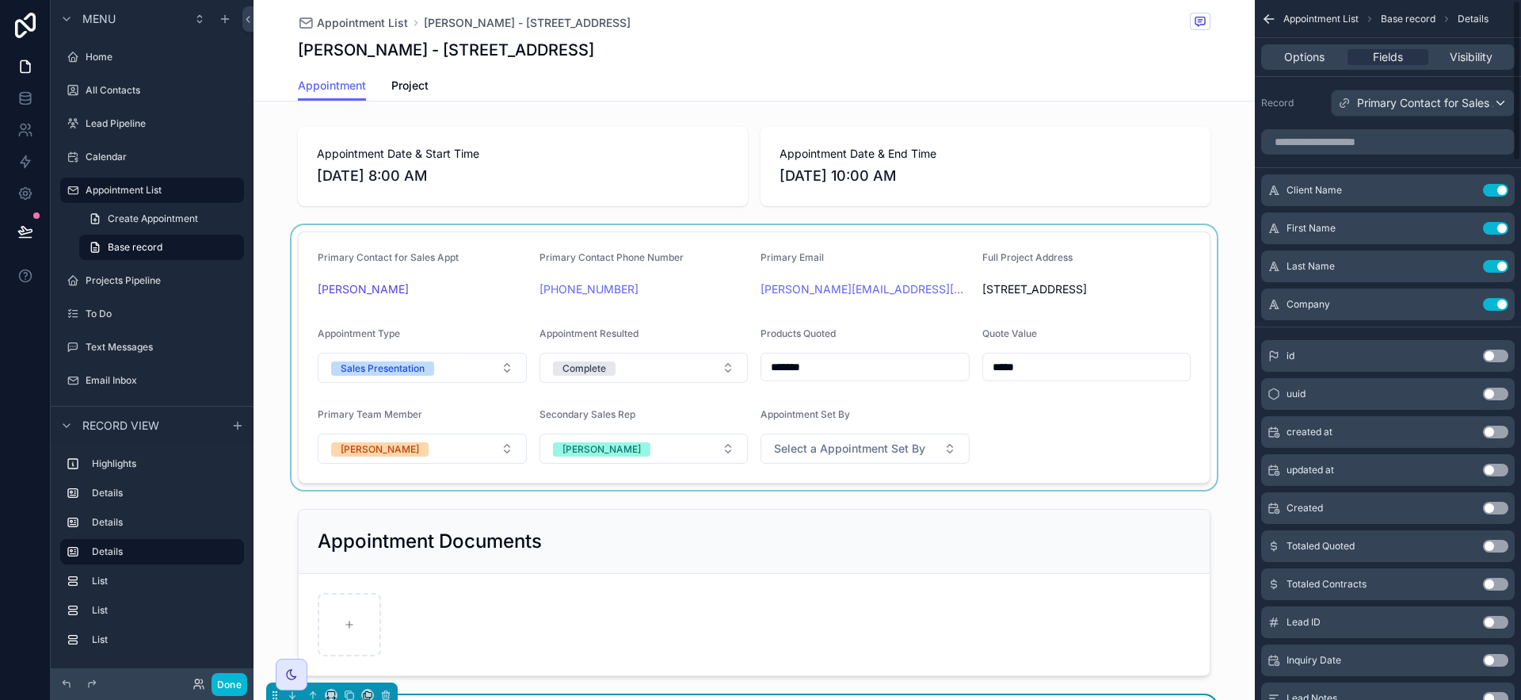
click at [920, 268] on div "scrollable content" at bounding box center [754, 357] width 1001 height 265
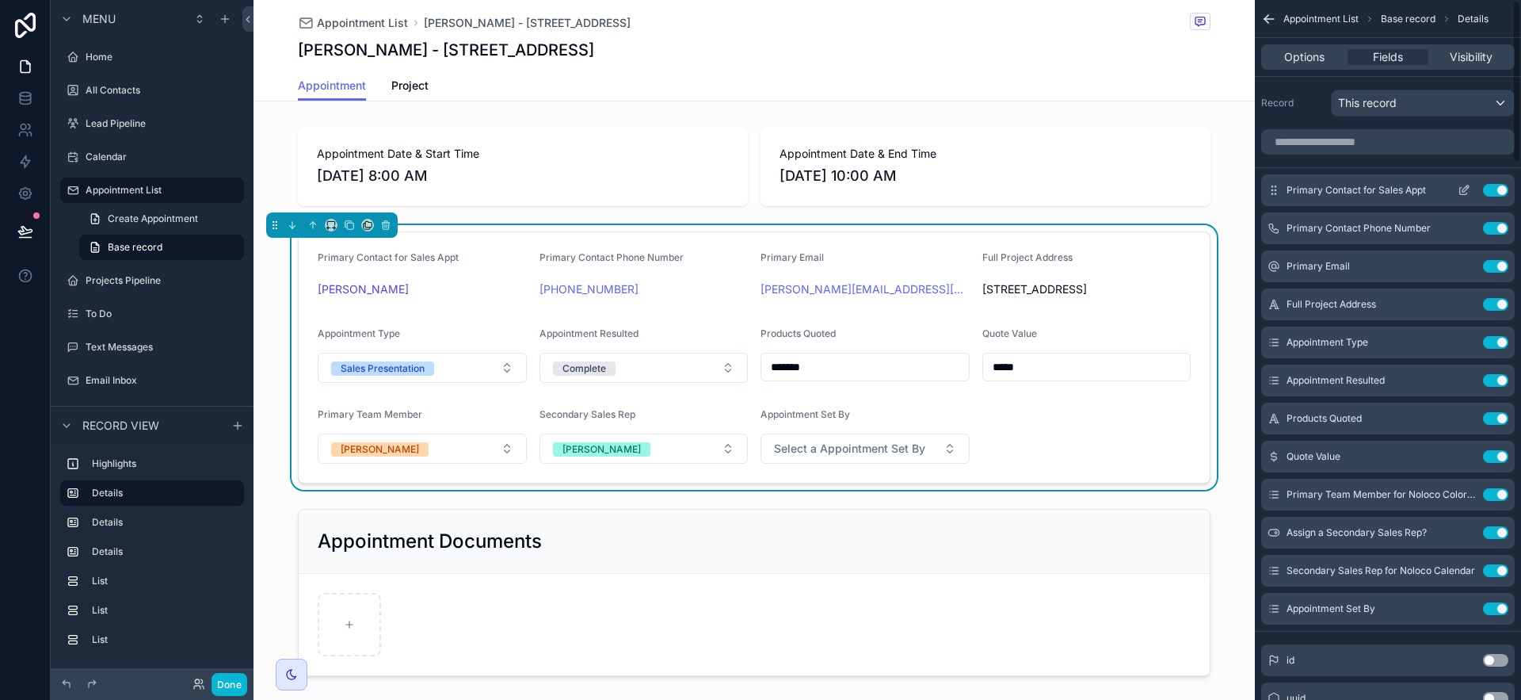
click at [1464, 191] on icon "scrollable content" at bounding box center [1464, 190] width 13 height 13
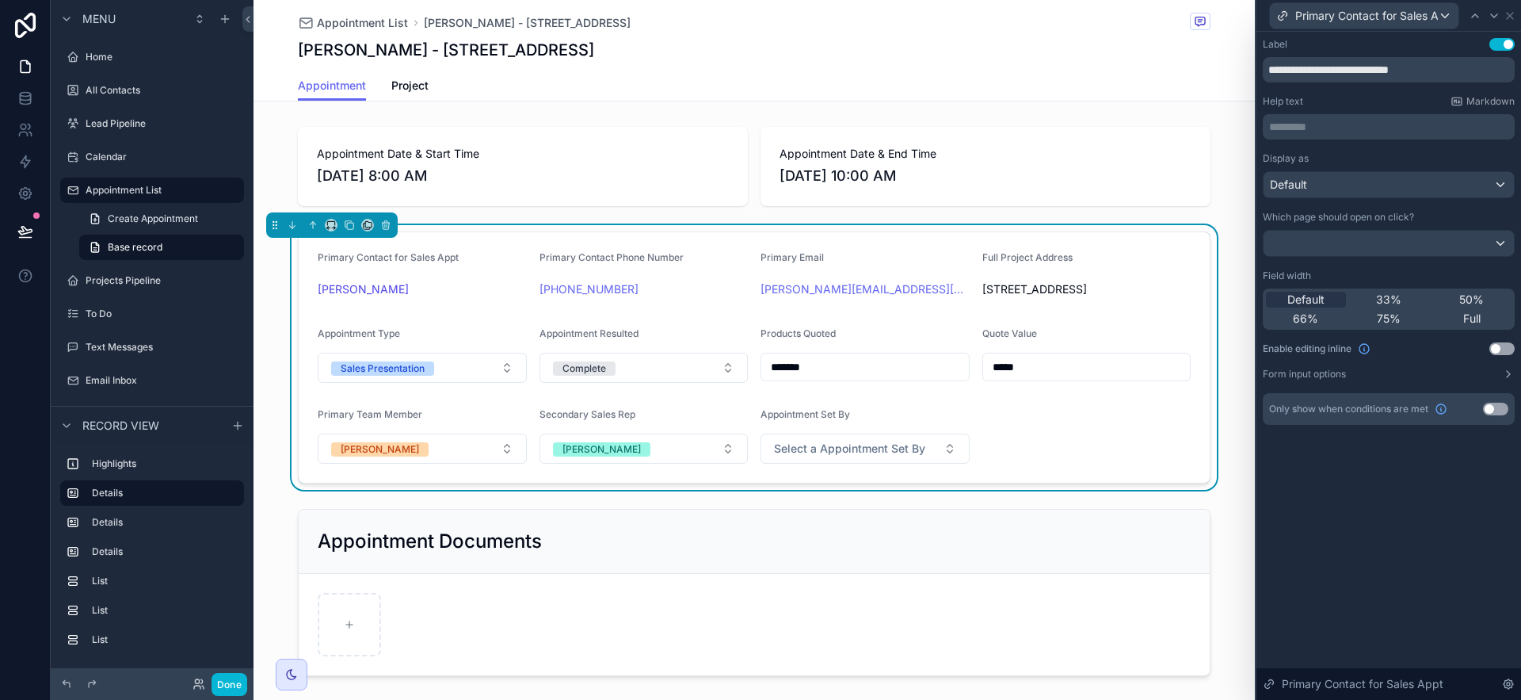
click at [1500, 337] on div "Display as Default Which page should open on click? Field width Default 33% 50%…" at bounding box center [1389, 266] width 252 height 228
click at [1500, 341] on div "Display as Default Which page should open on click? Field width Default 33% 50%…" at bounding box center [1389, 266] width 252 height 228
click at [1505, 344] on button "Use setting" at bounding box center [1501, 348] width 25 height 13
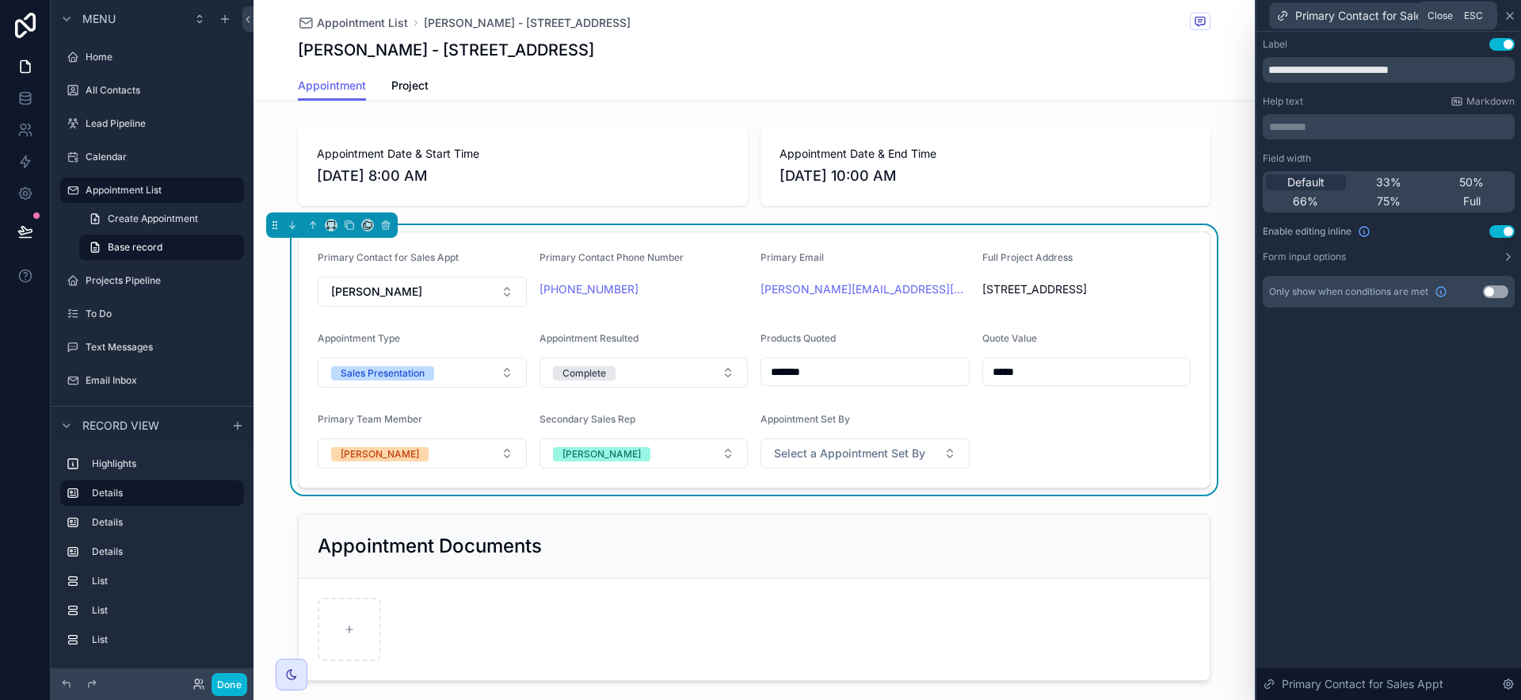
click at [1511, 13] on icon at bounding box center [1510, 16] width 6 height 6
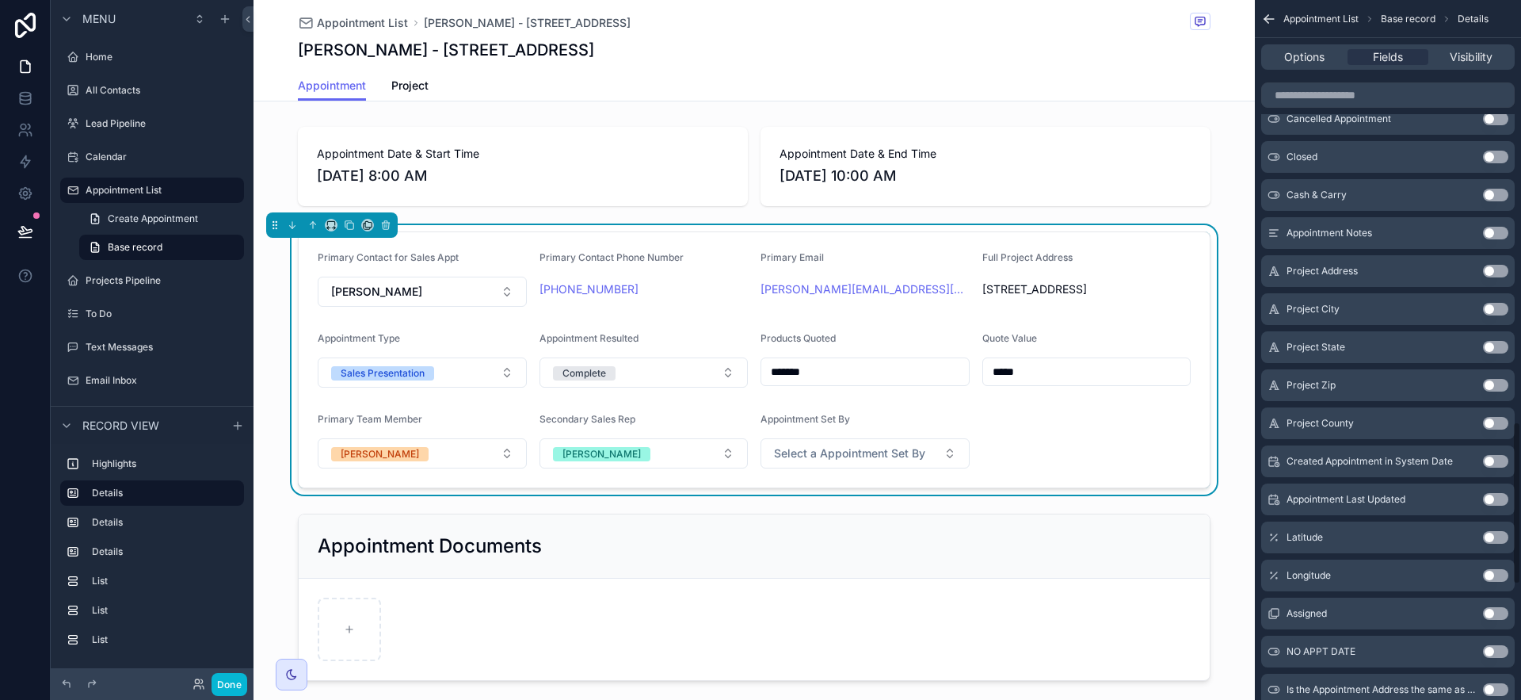
scroll to position [1817, 0]
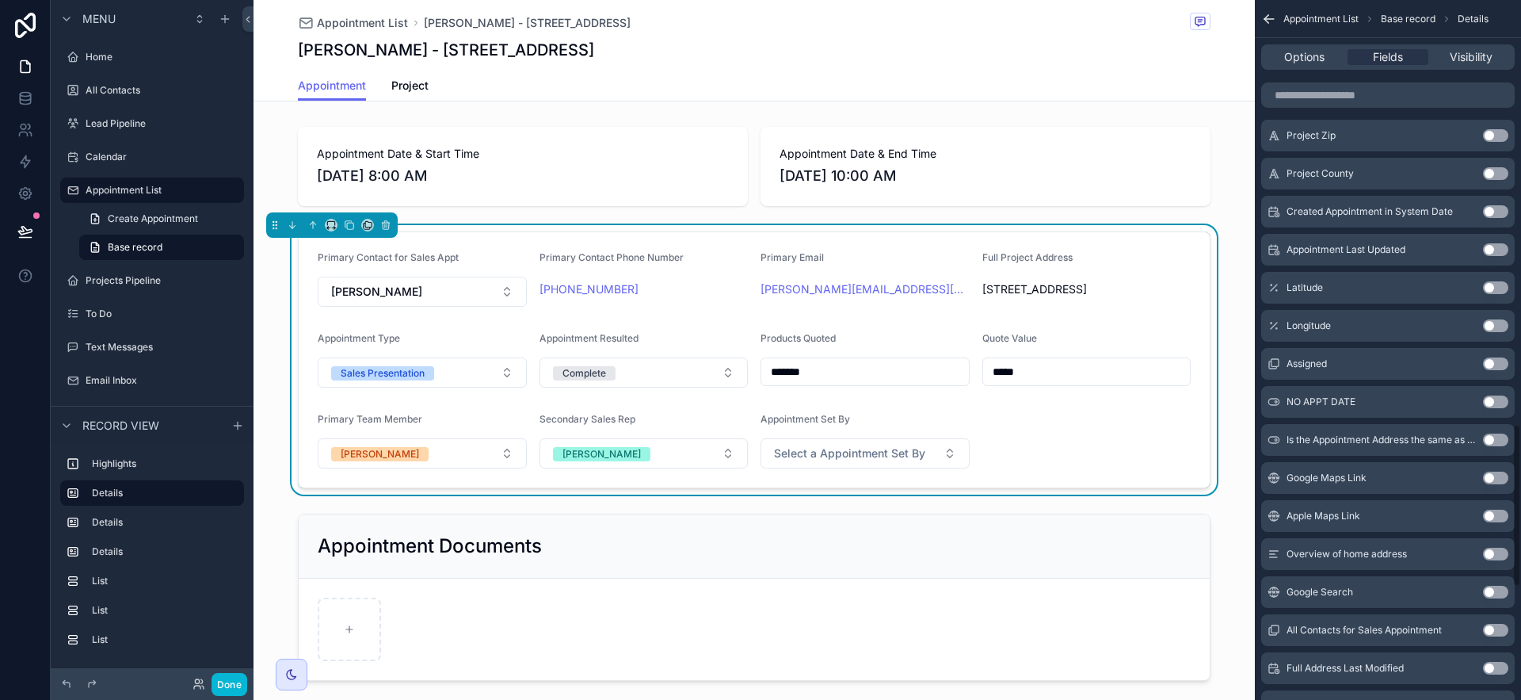
click at [1494, 627] on button "Use setting" at bounding box center [1495, 629] width 25 height 13
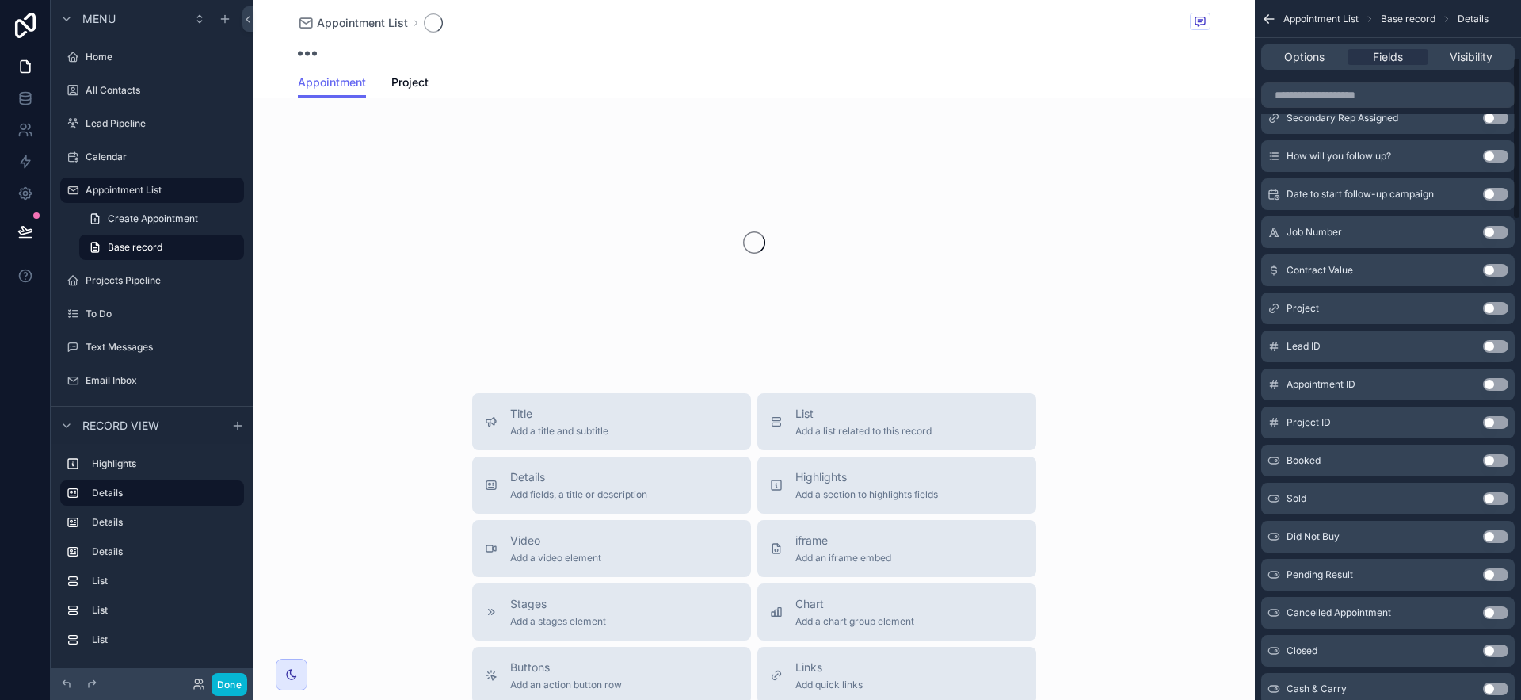
scroll to position [245, 0]
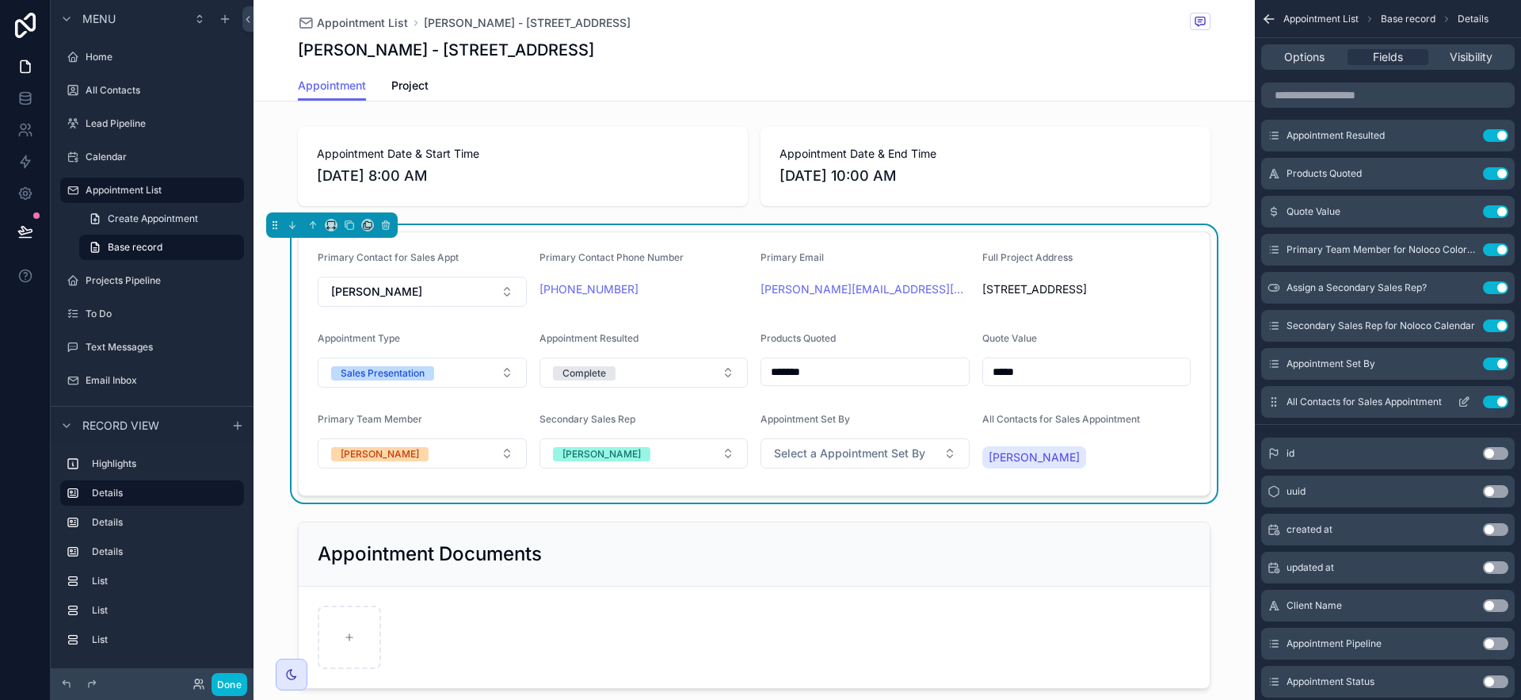
click at [1467, 398] on icon "scrollable content" at bounding box center [1464, 401] width 13 height 13
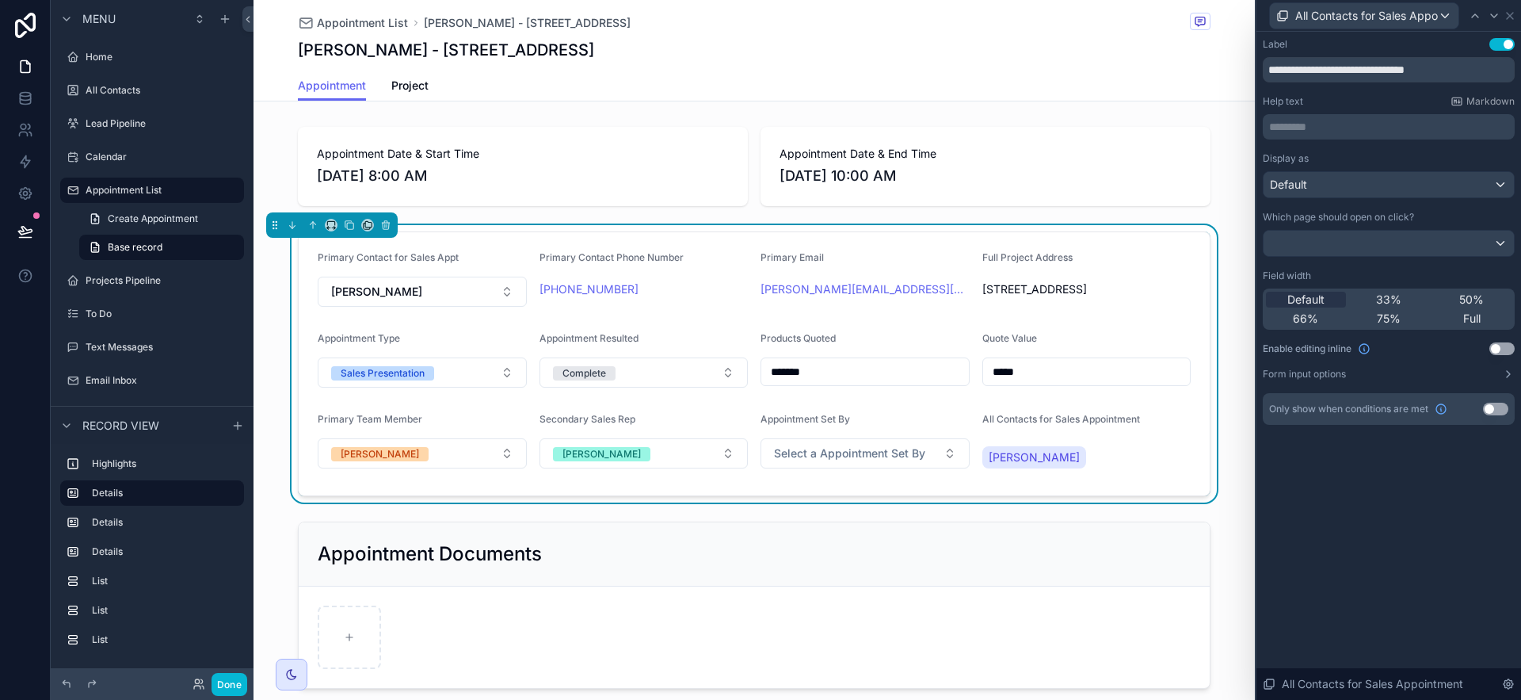
click at [1500, 346] on button "Use setting" at bounding box center [1501, 348] width 25 height 13
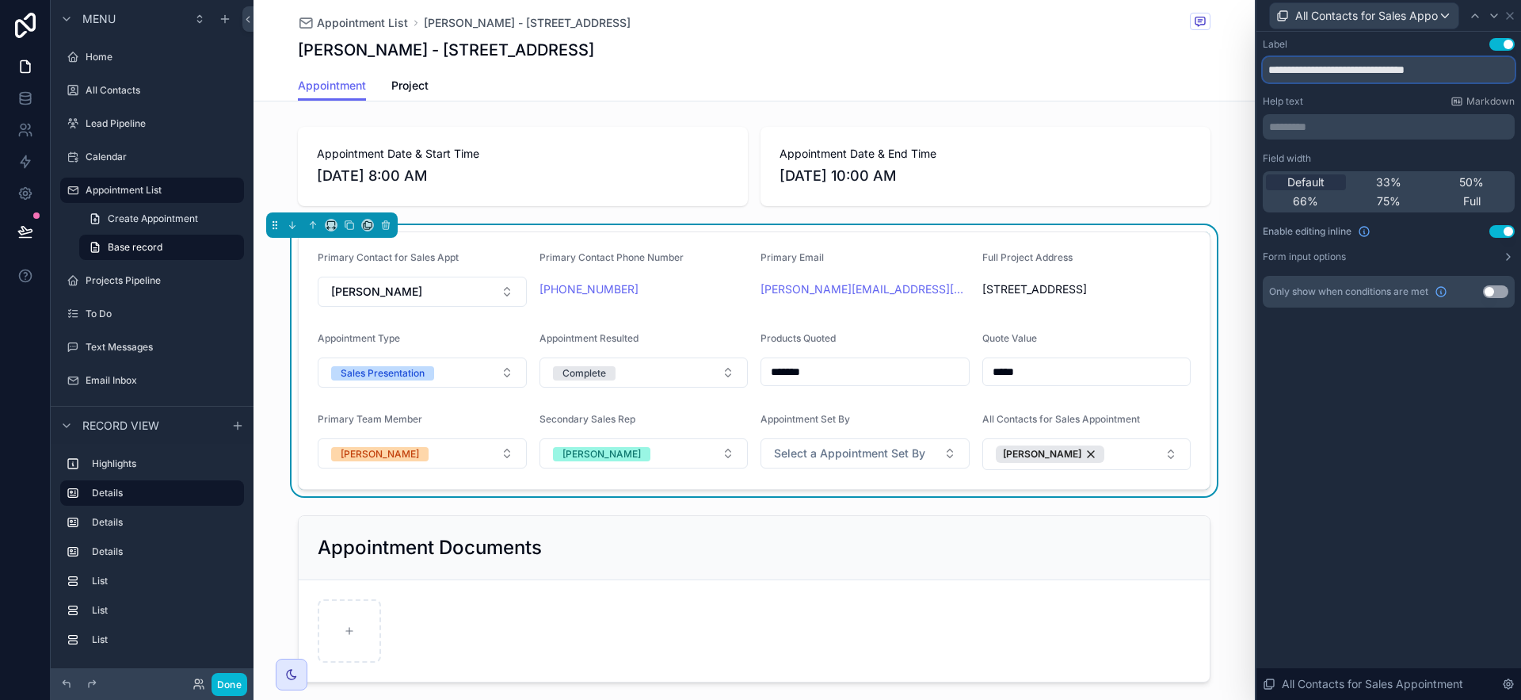
drag, startPoint x: 1474, startPoint y: 68, endPoint x: 1267, endPoint y: 68, distance: 207.6
click at [1267, 68] on input "**********" at bounding box center [1389, 69] width 252 height 25
type input "**********"
click at [1508, 17] on icon at bounding box center [1510, 16] width 6 height 6
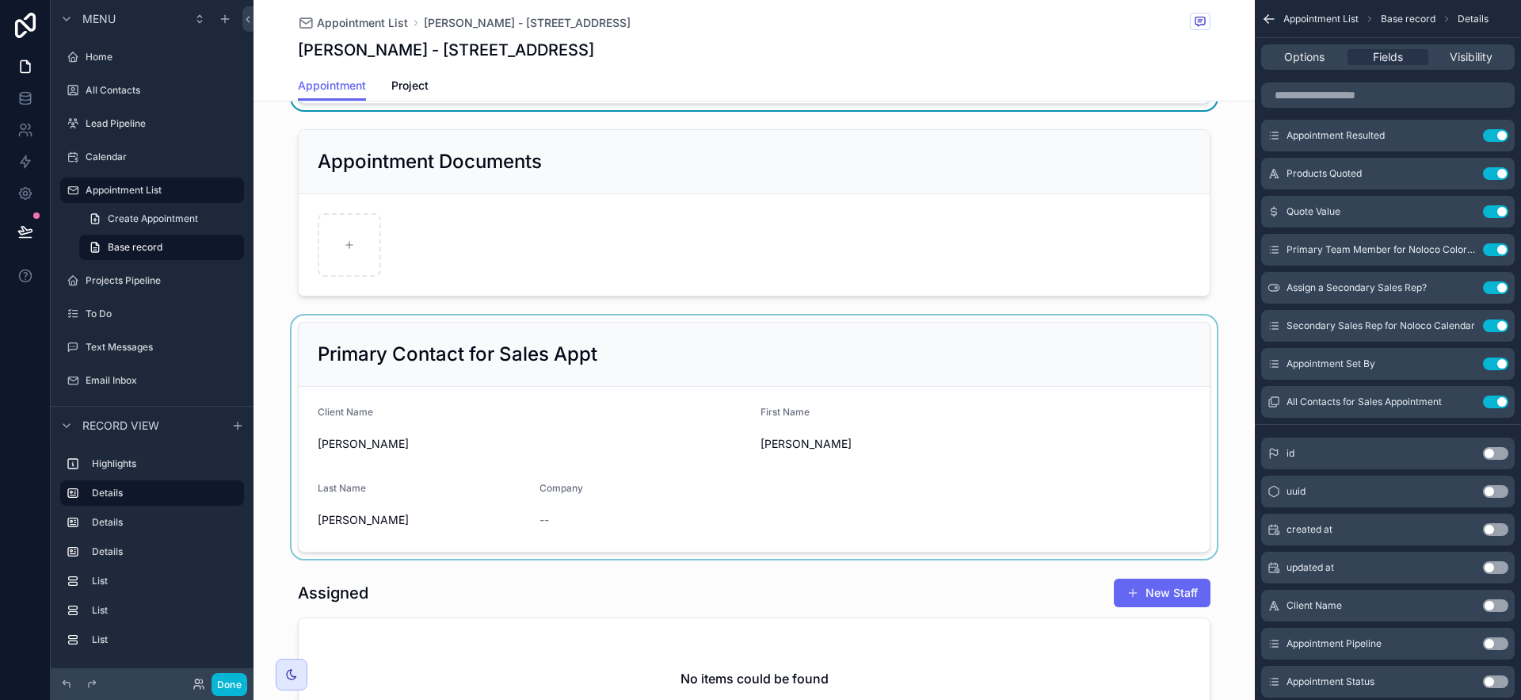
scroll to position [399, 0]
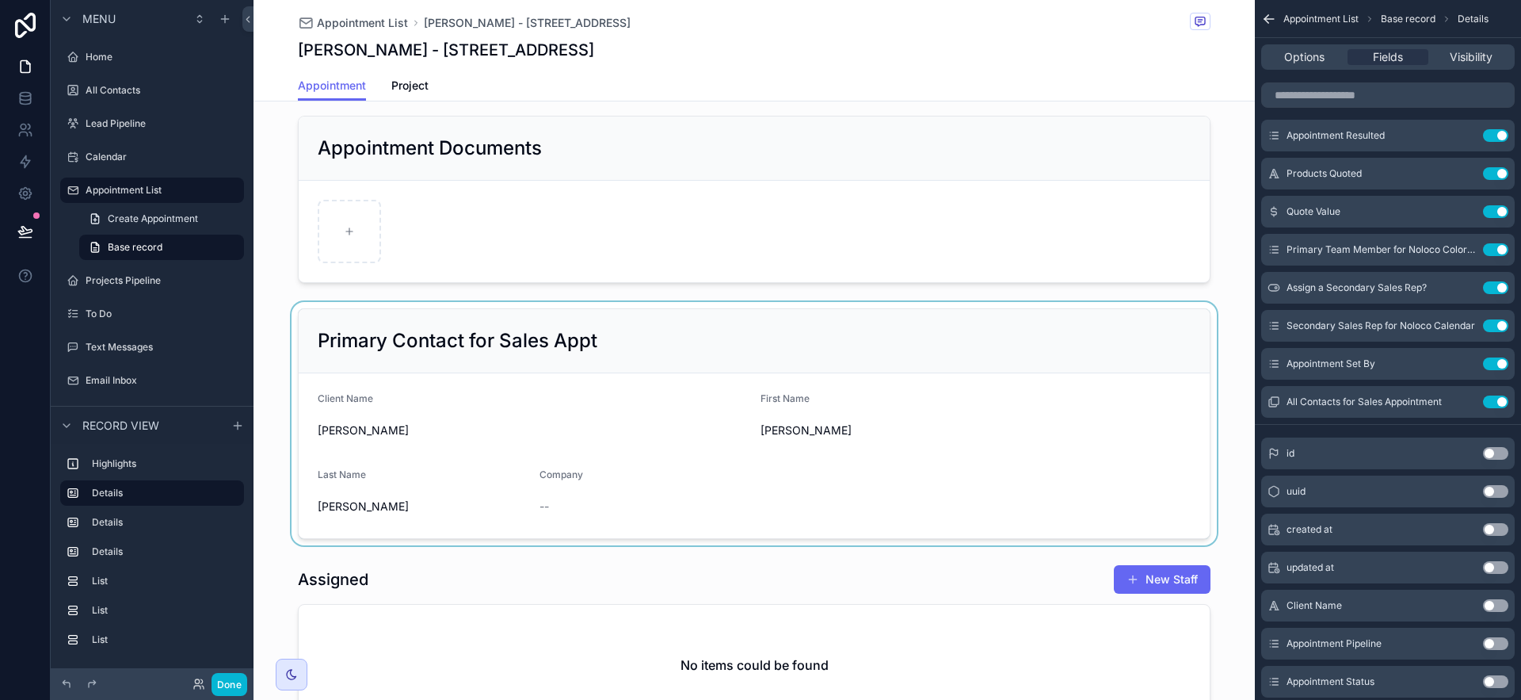
click at [1046, 359] on div "scrollable content" at bounding box center [754, 423] width 1001 height 243
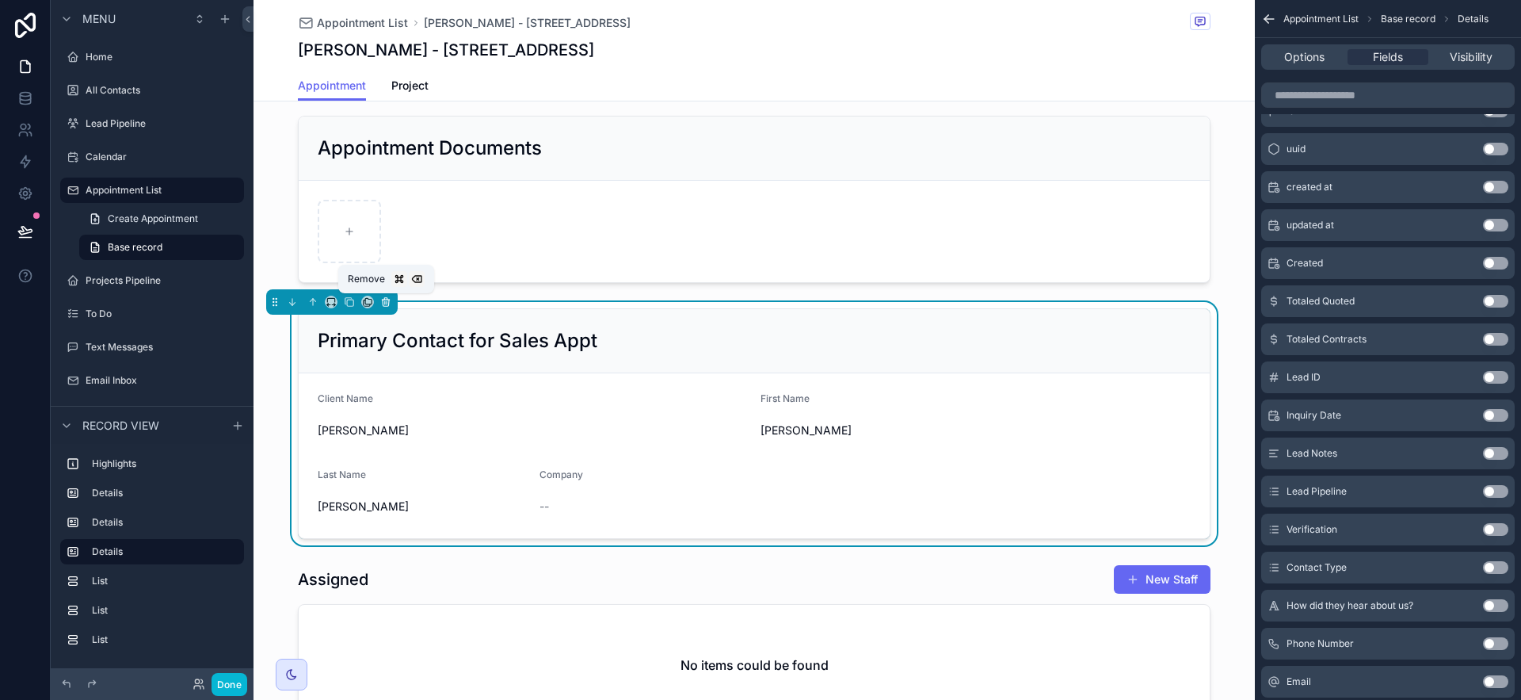
click at [383, 299] on icon "scrollable content" at bounding box center [385, 299] width 7 height 0
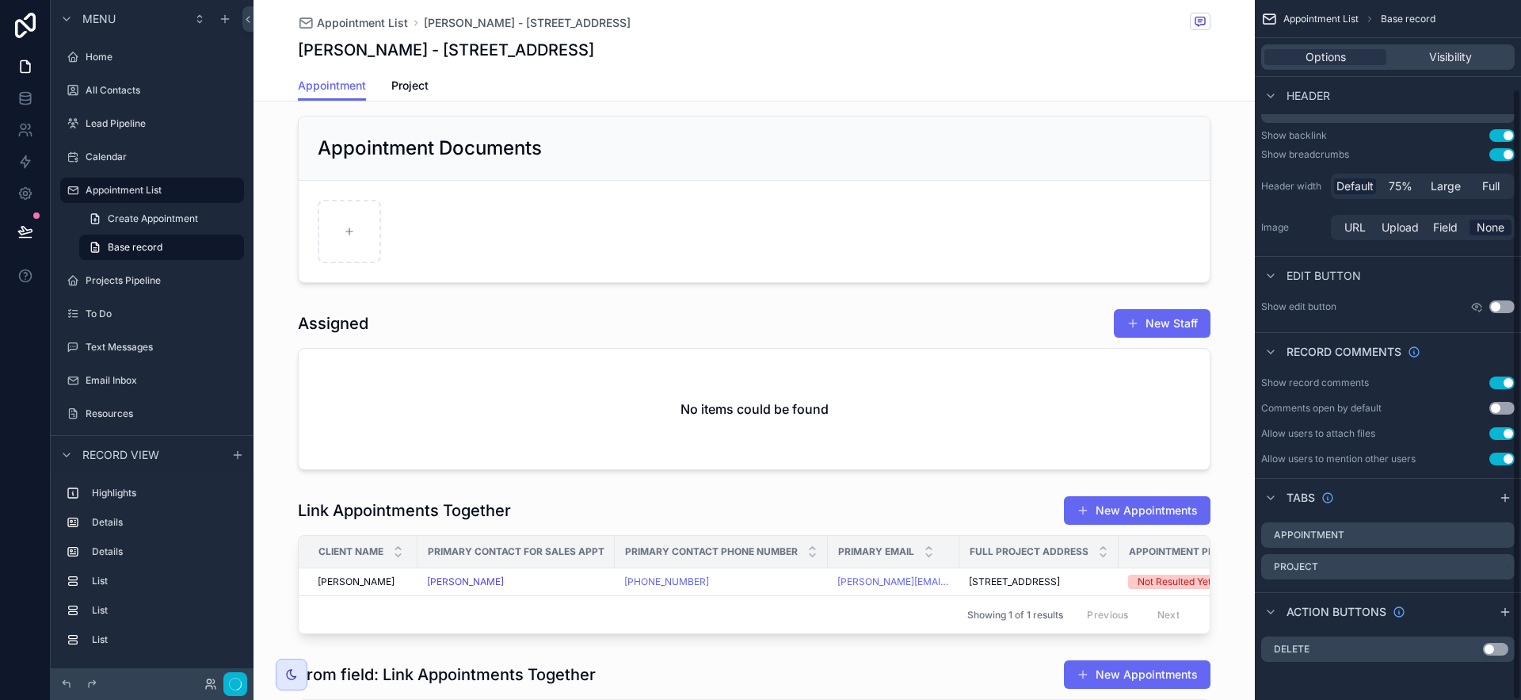
scroll to position [101, 0]
click at [525, 348] on div "scrollable content" at bounding box center [754, 389] width 1001 height 174
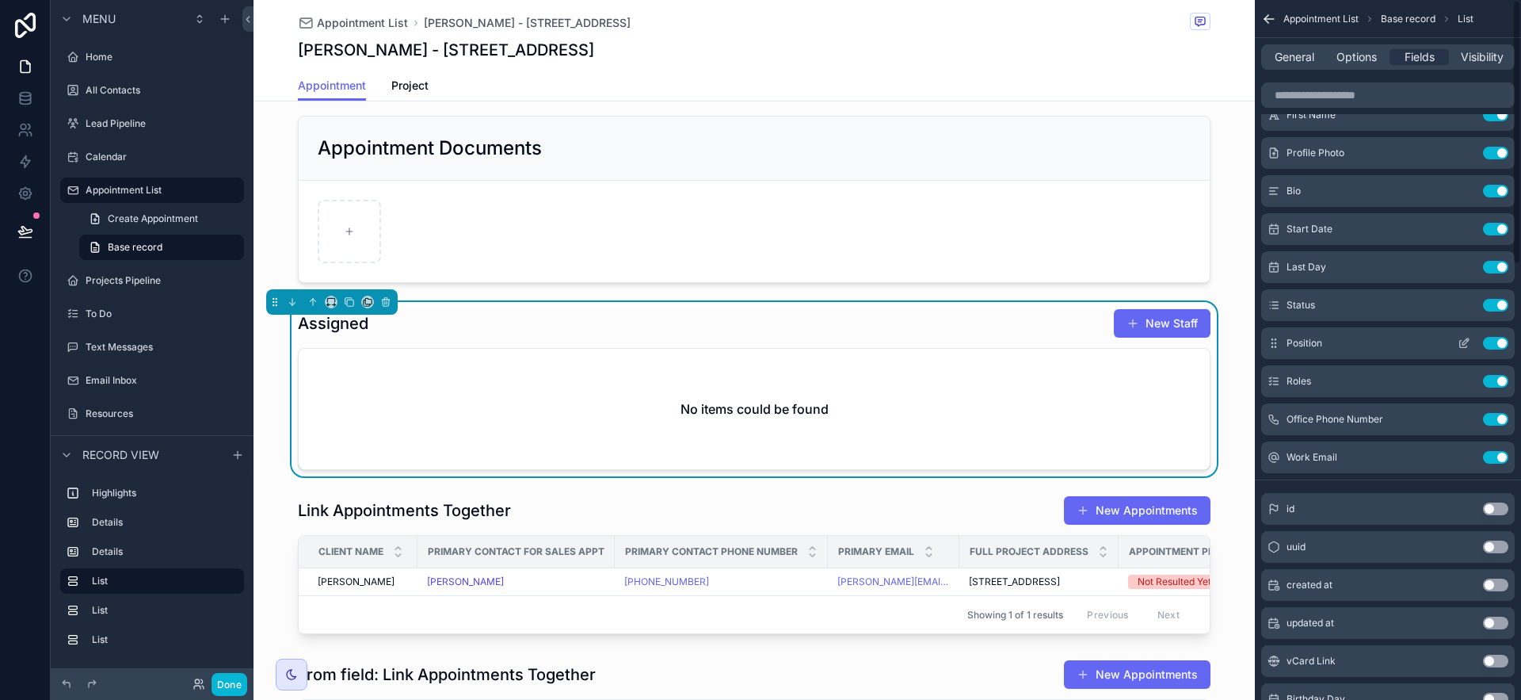
scroll to position [0, 0]
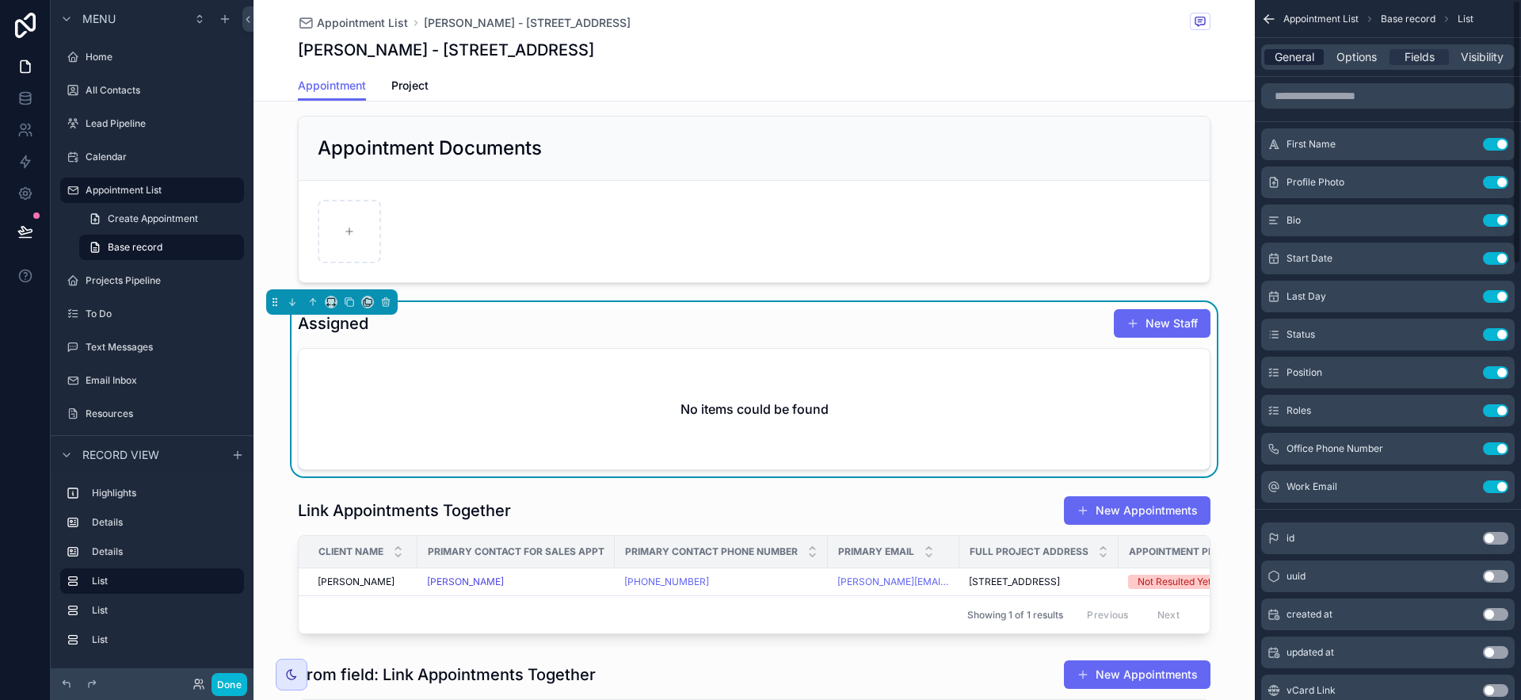
click at [1283, 63] on span "General" at bounding box center [1295, 57] width 40 height 16
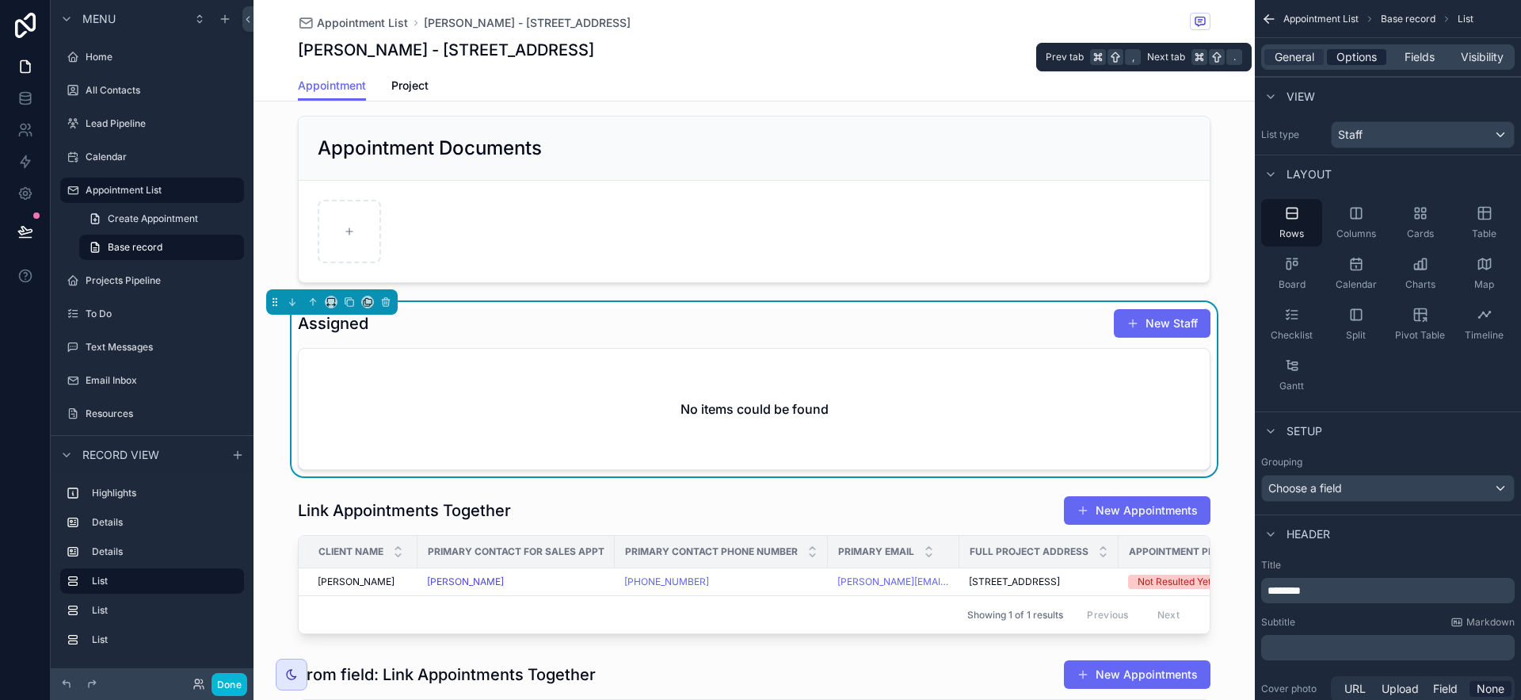
click at [1380, 57] on div "Options" at bounding box center [1356, 57] width 59 height 16
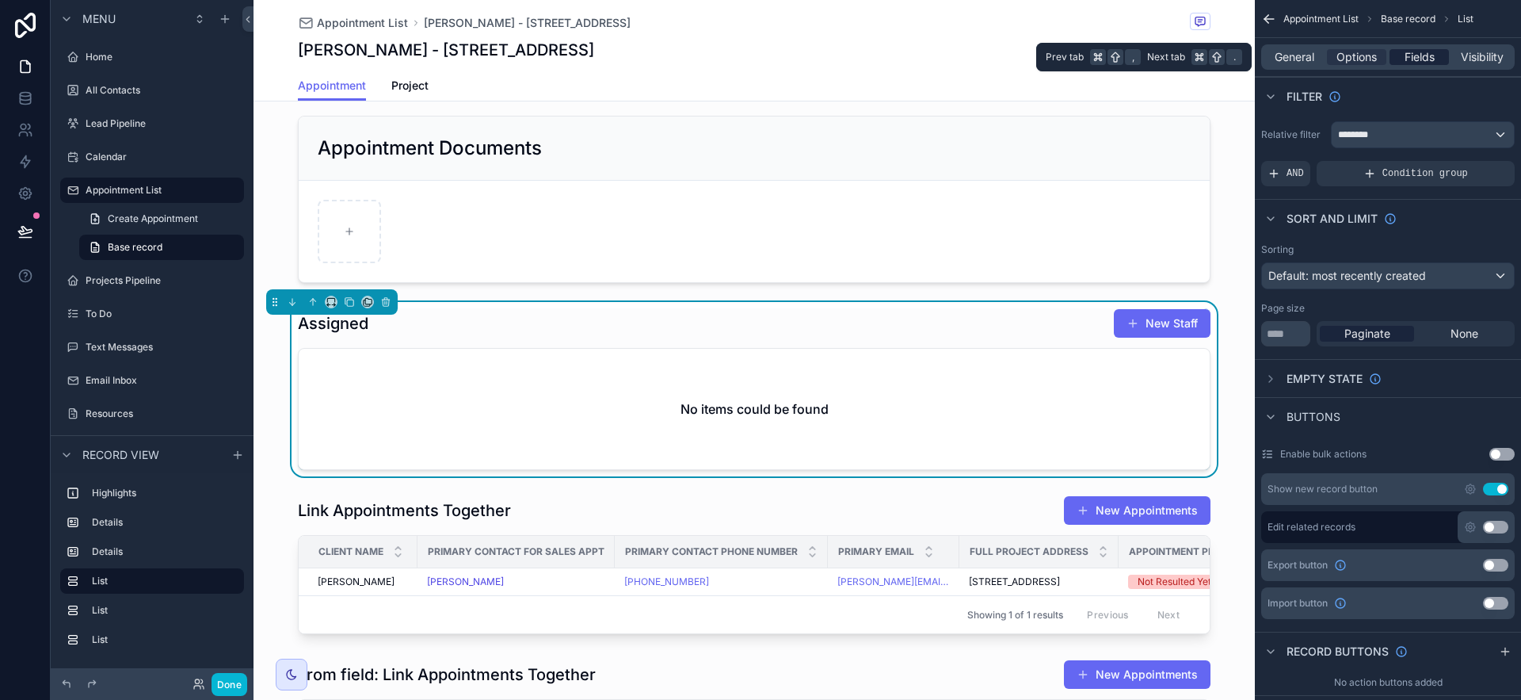
click at [1407, 59] on span "Fields" at bounding box center [1420, 57] width 30 height 16
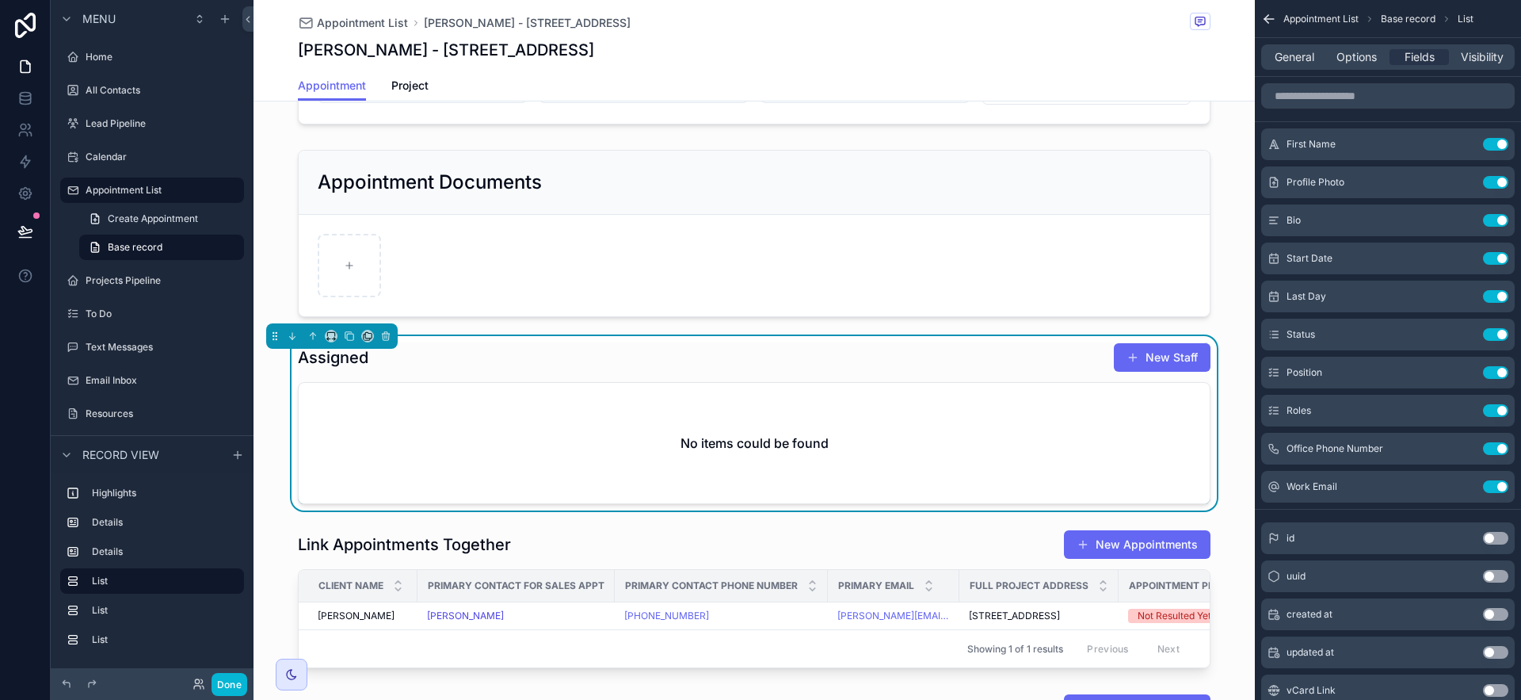
scroll to position [3, 0]
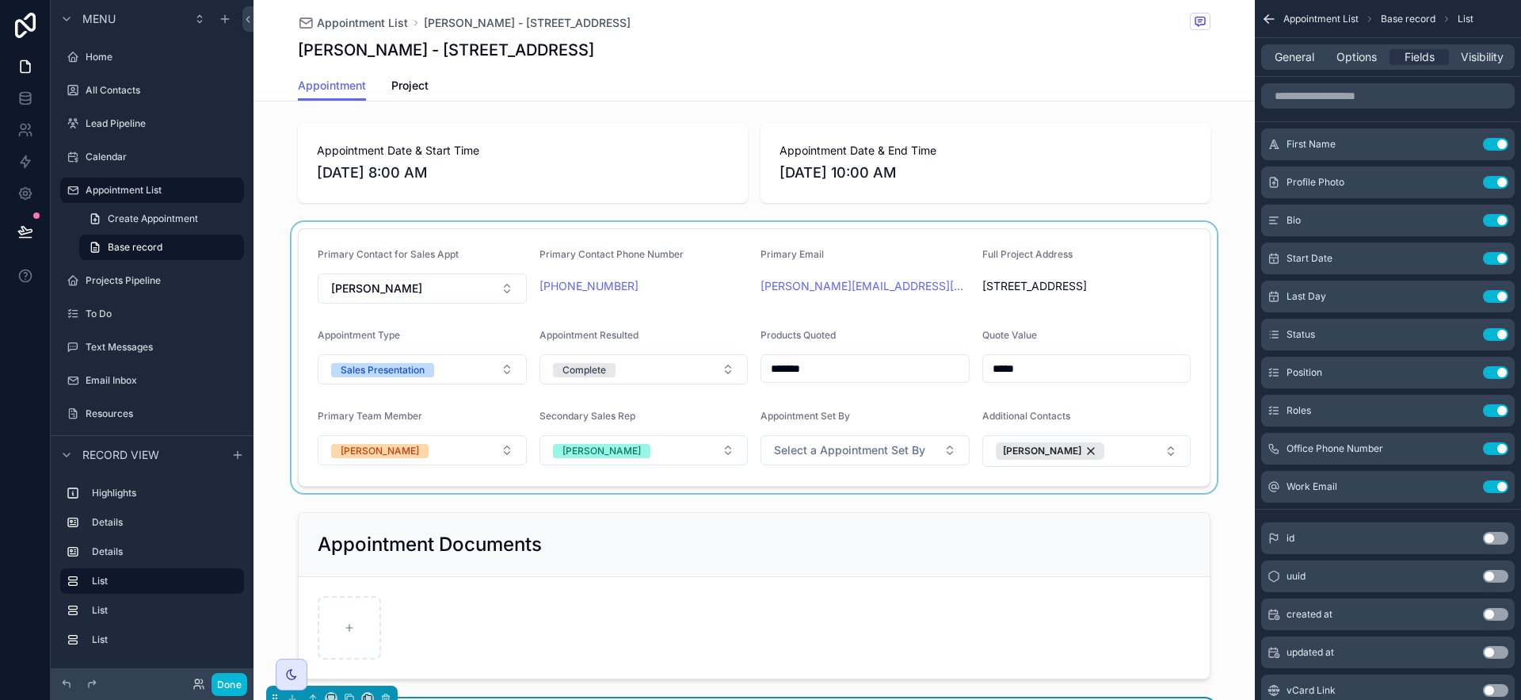
click at [1193, 328] on div "scrollable content" at bounding box center [754, 357] width 1001 height 271
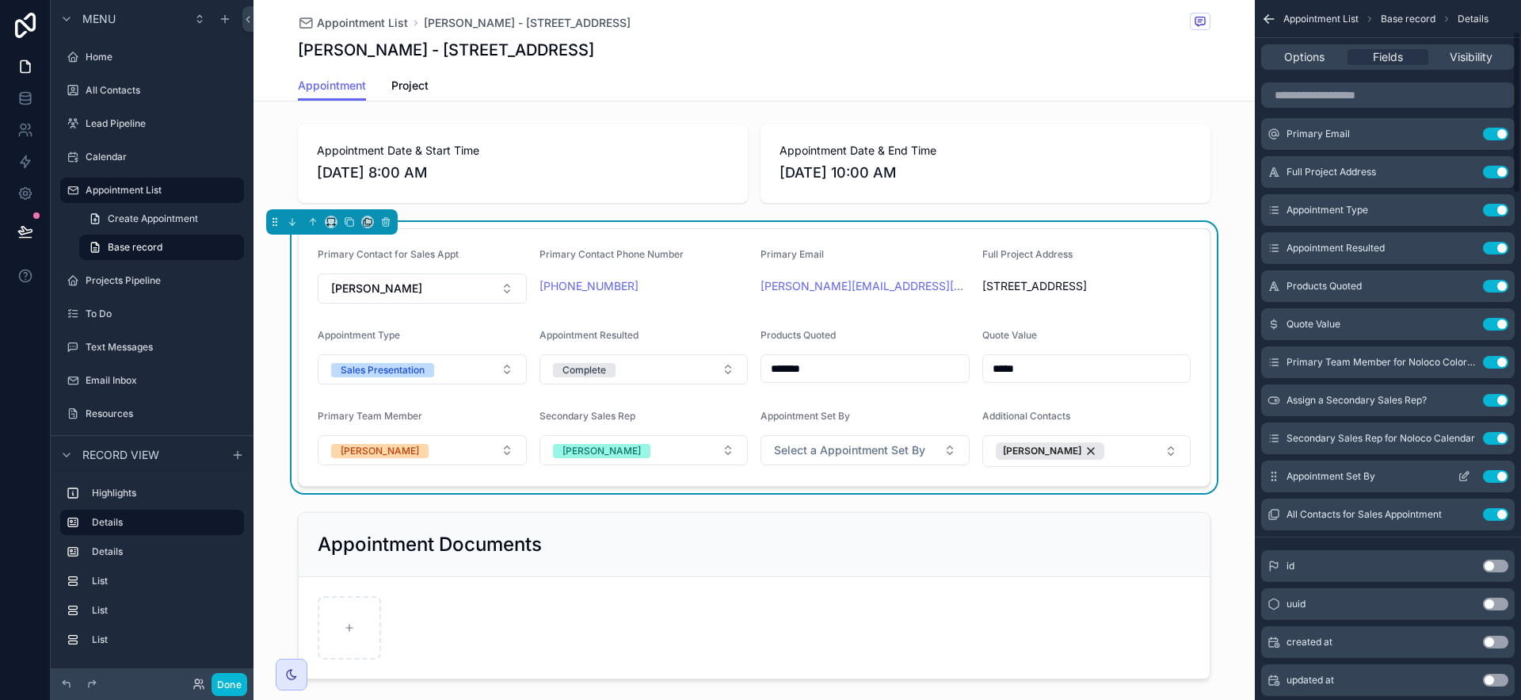
scroll to position [0, 0]
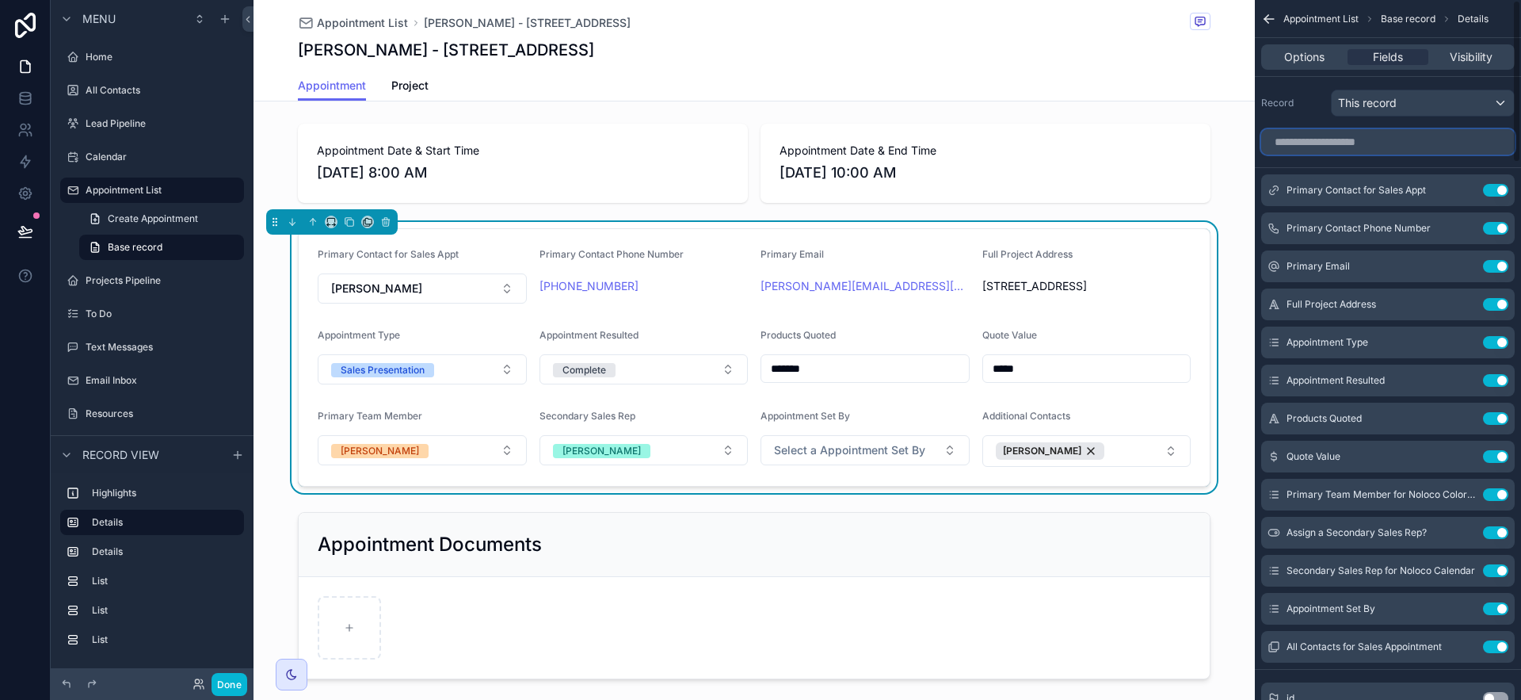
click at [1321, 137] on input "scrollable content" at bounding box center [1388, 141] width 254 height 25
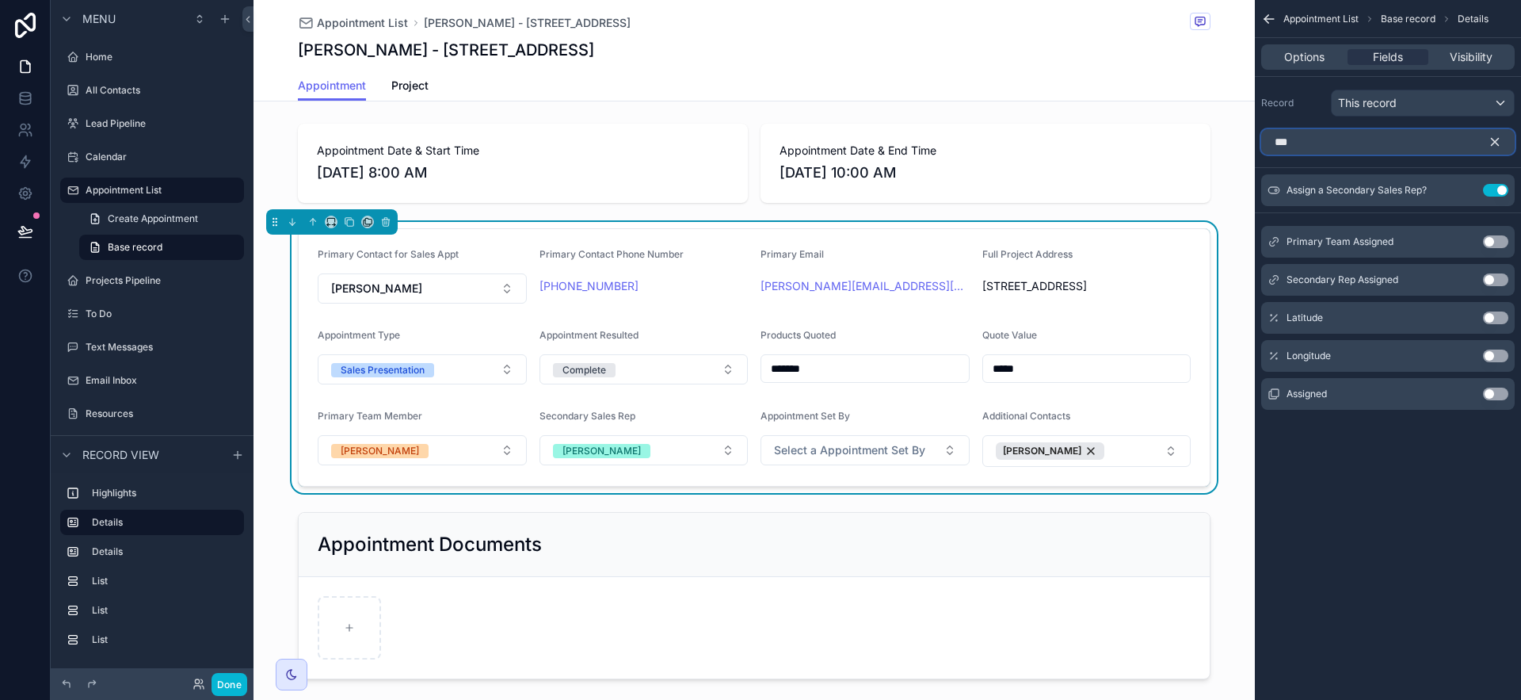
type input "***"
click at [1501, 393] on button "Use setting" at bounding box center [1495, 393] width 25 height 13
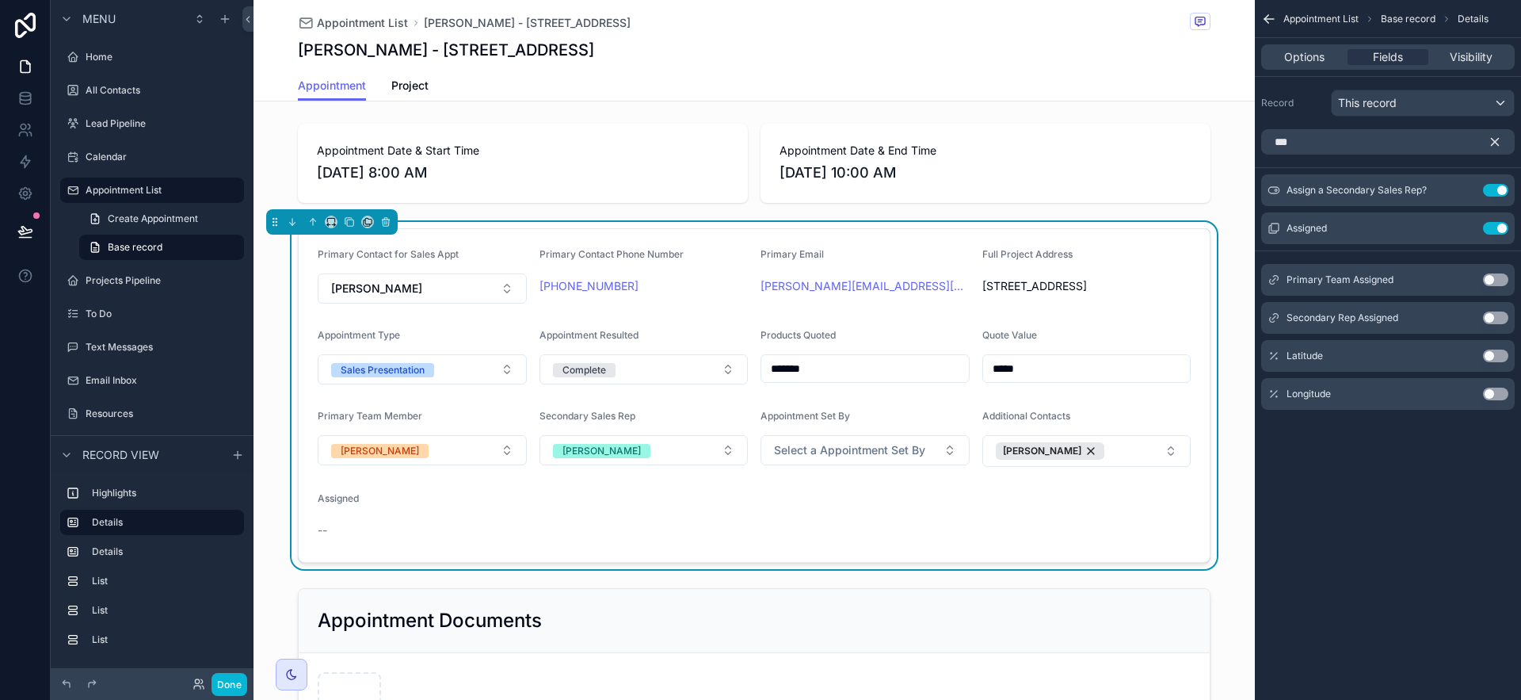
click at [1492, 143] on icon "scrollable content" at bounding box center [1495, 142] width 7 height 7
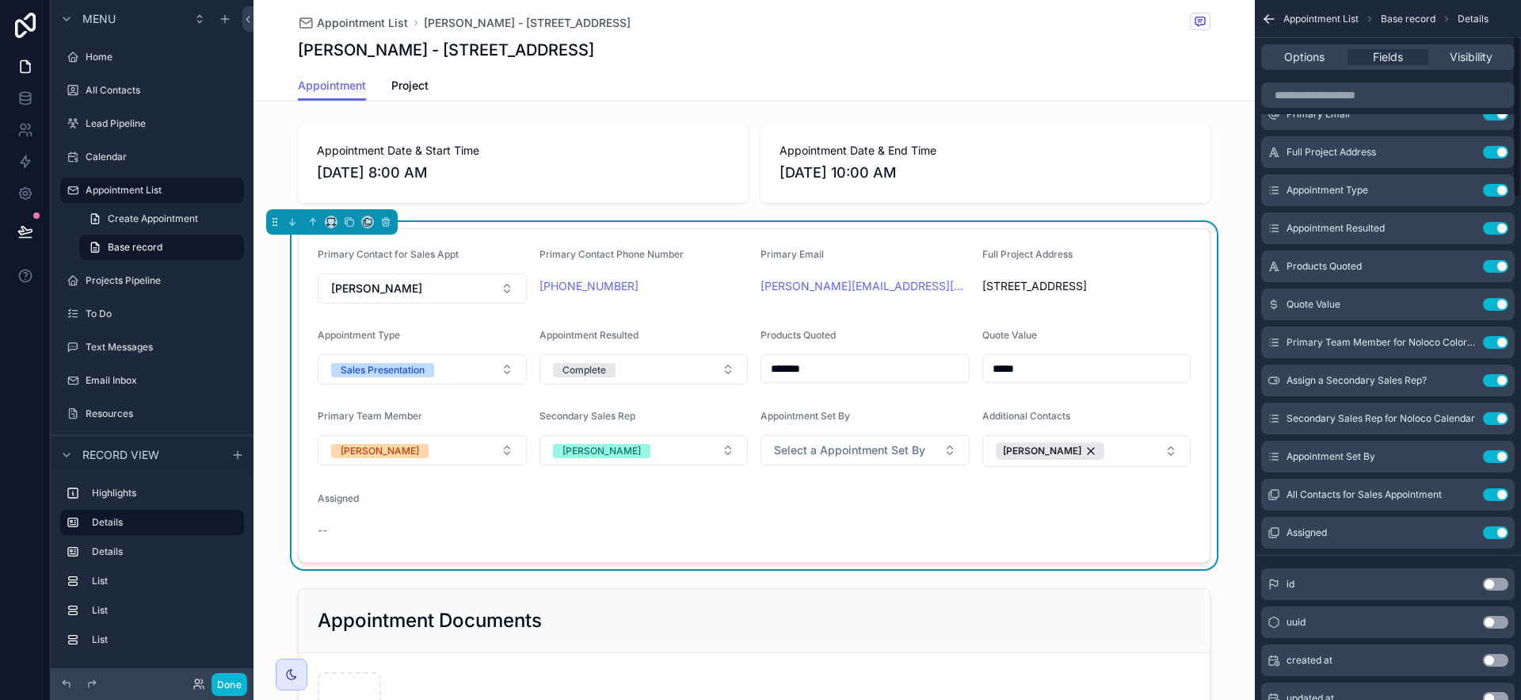
scroll to position [153, 0]
click at [1465, 532] on icon "scrollable content" at bounding box center [1465, 530] width 6 height 6
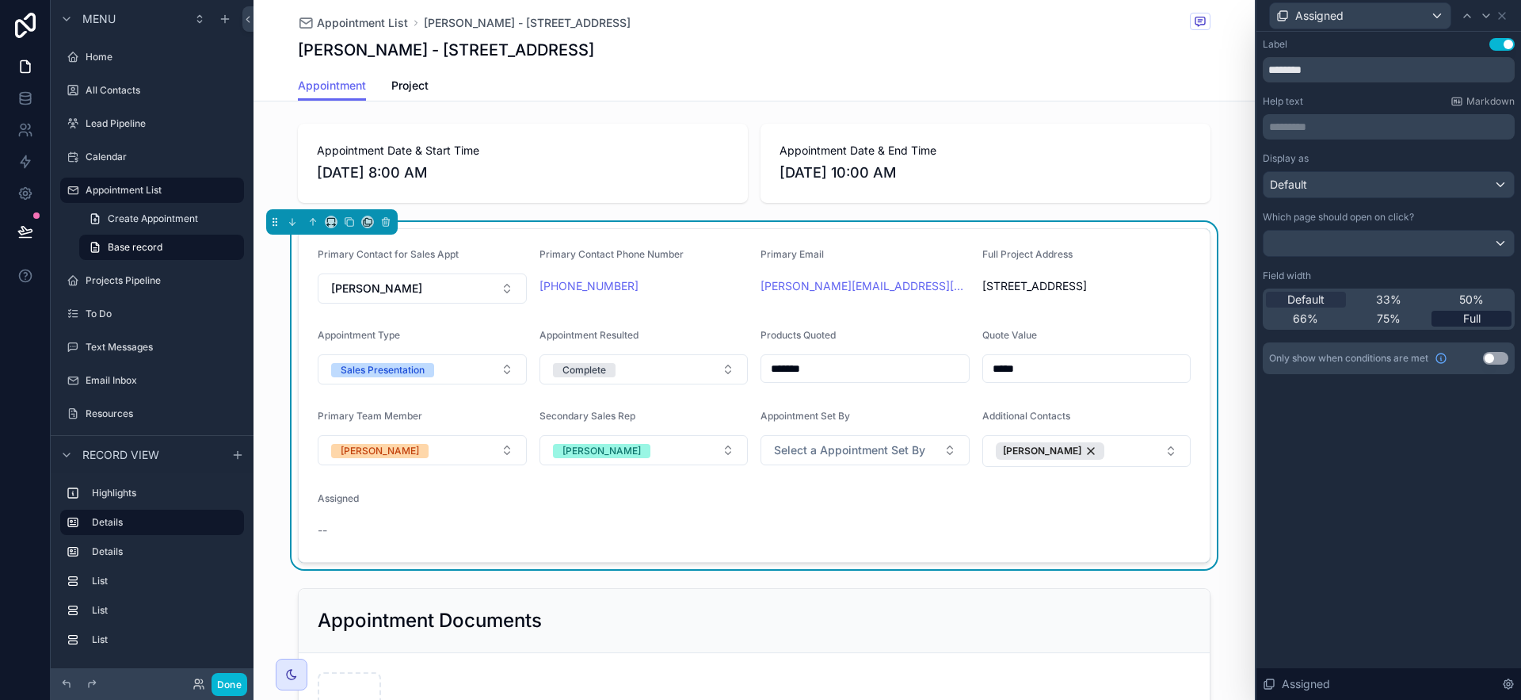
click at [1481, 314] on div "Full" at bounding box center [1471, 319] width 80 height 16
click at [178, 491] on label "Highlights" at bounding box center [161, 492] width 139 height 13
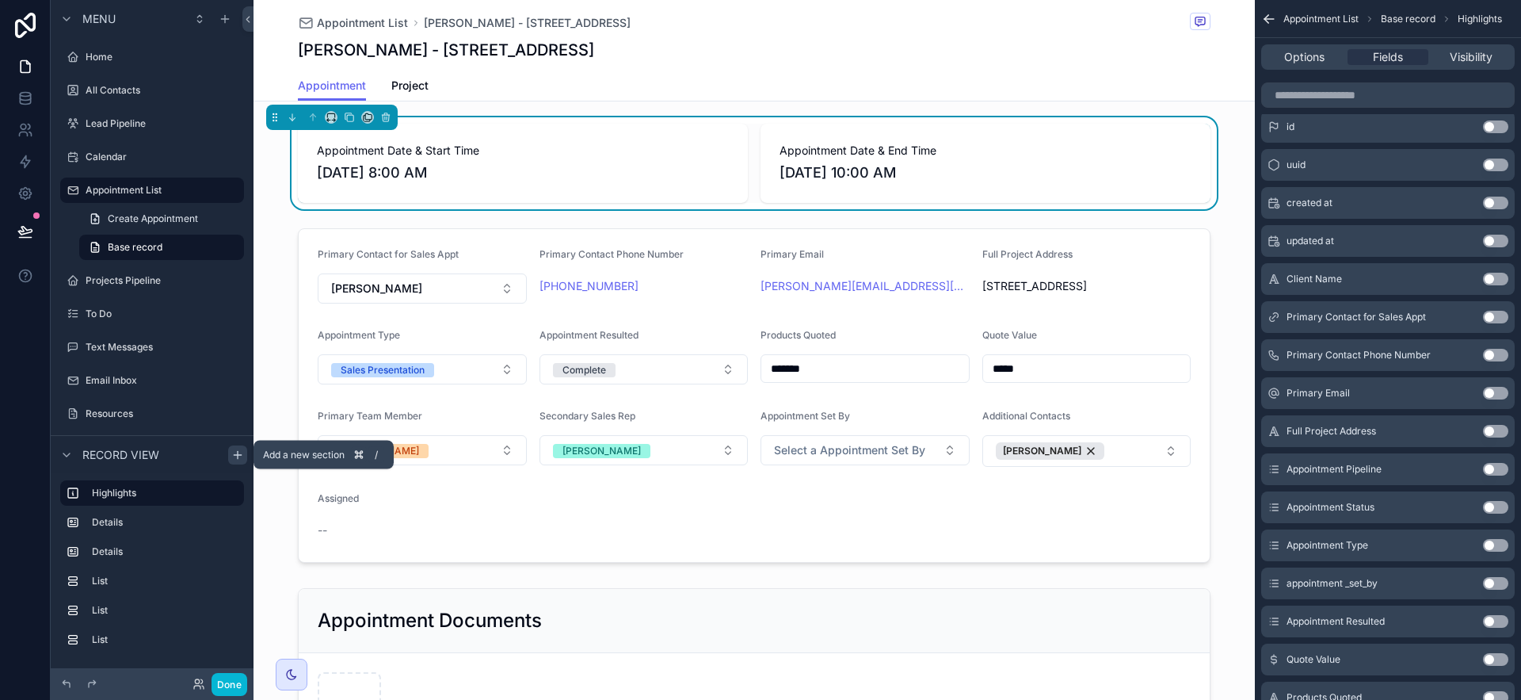
click at [238, 455] on icon "scrollable content" at bounding box center [237, 454] width 13 height 13
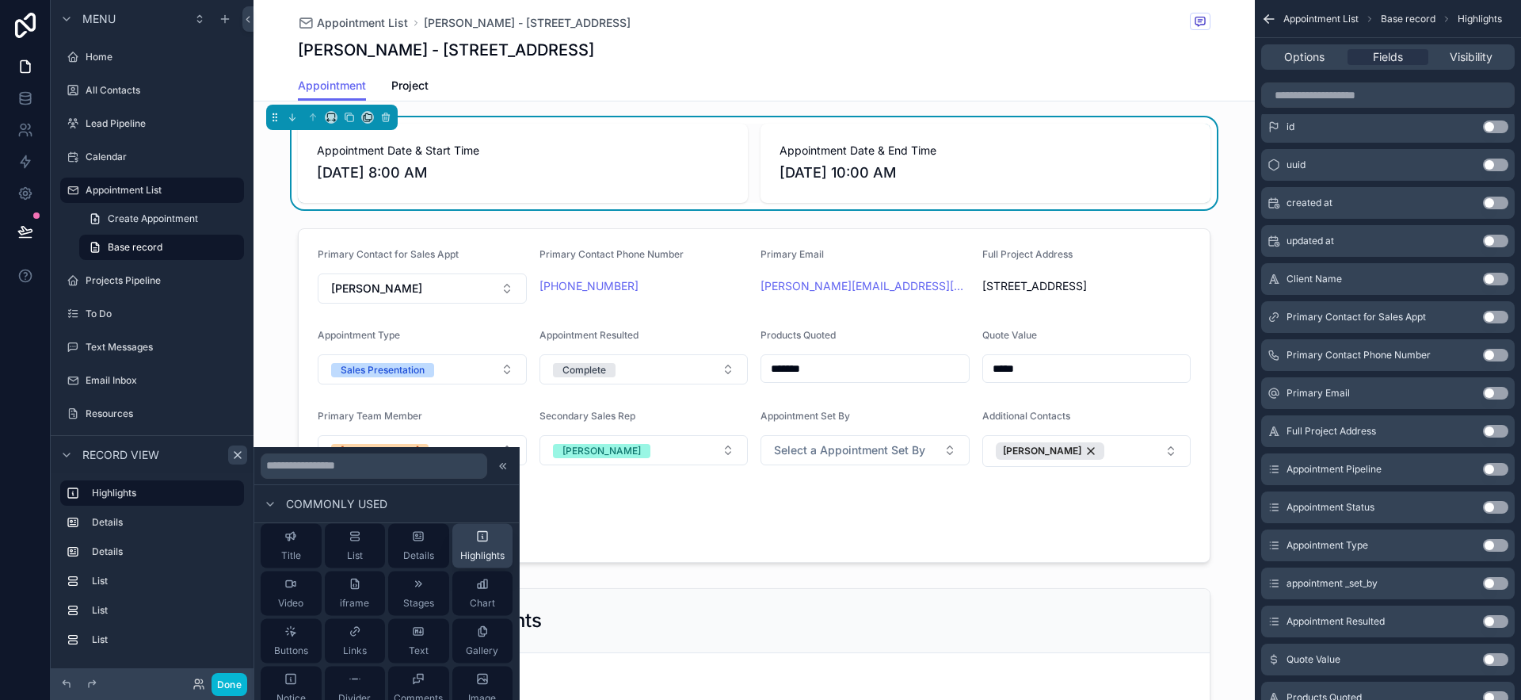
scroll to position [6, 0]
click at [452, 546] on button "Highlights" at bounding box center [482, 545] width 61 height 44
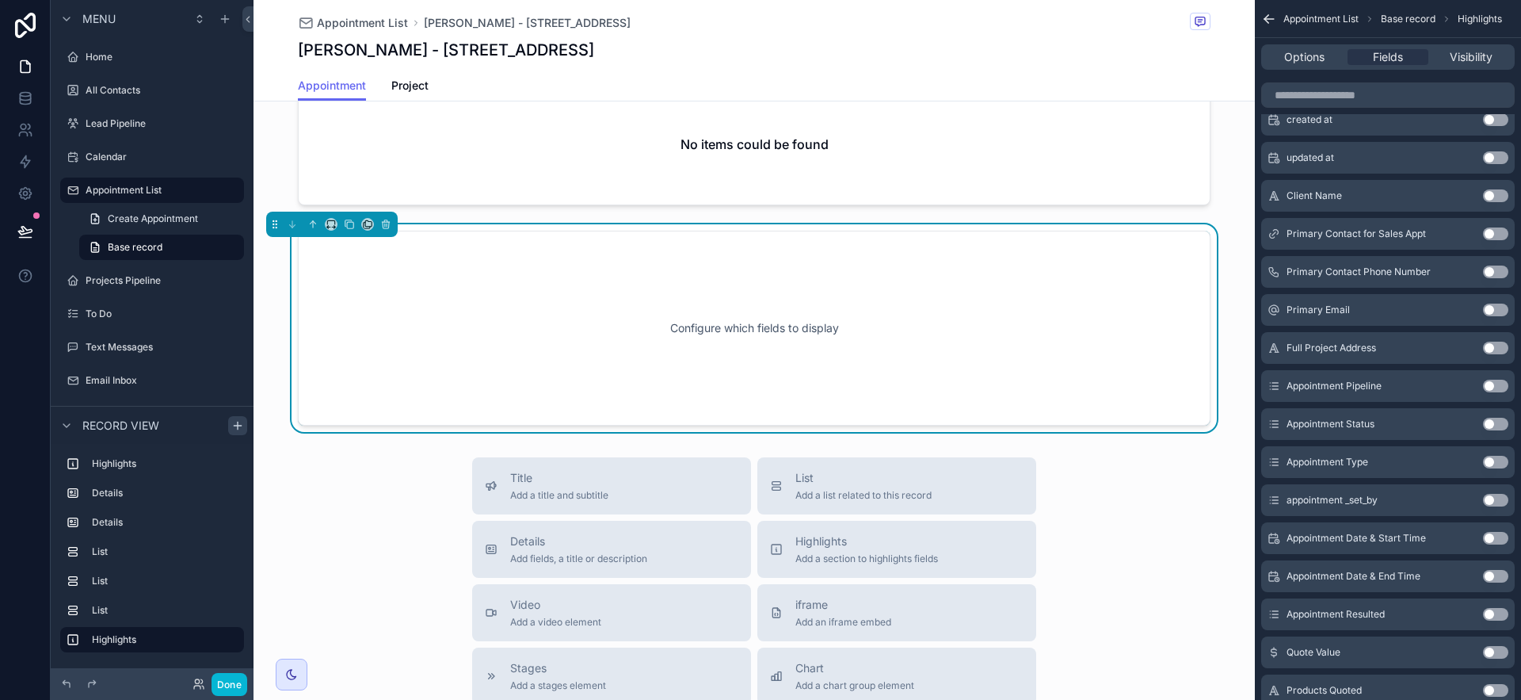
scroll to position [1092, 0]
click at [307, 228] on icon "scrollable content" at bounding box center [312, 222] width 11 height 11
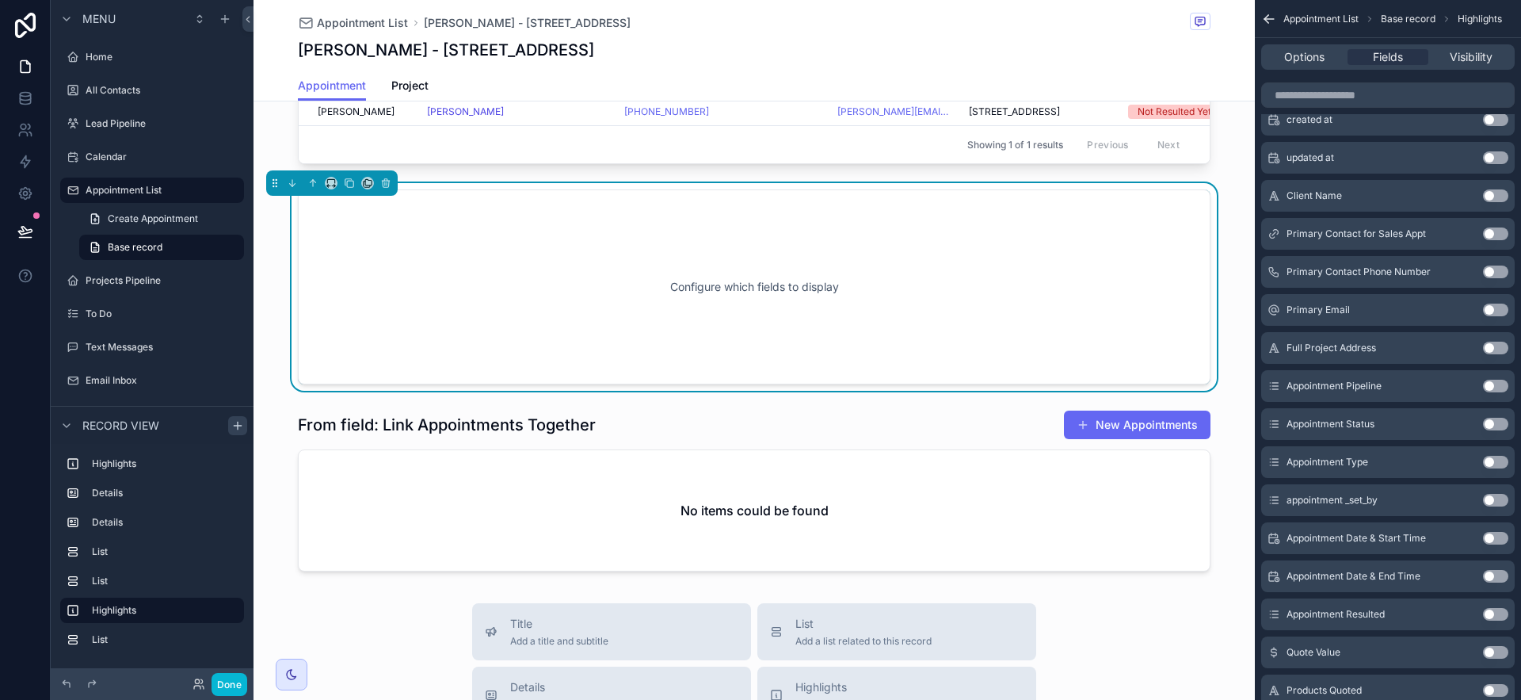
scroll to position [898, 0]
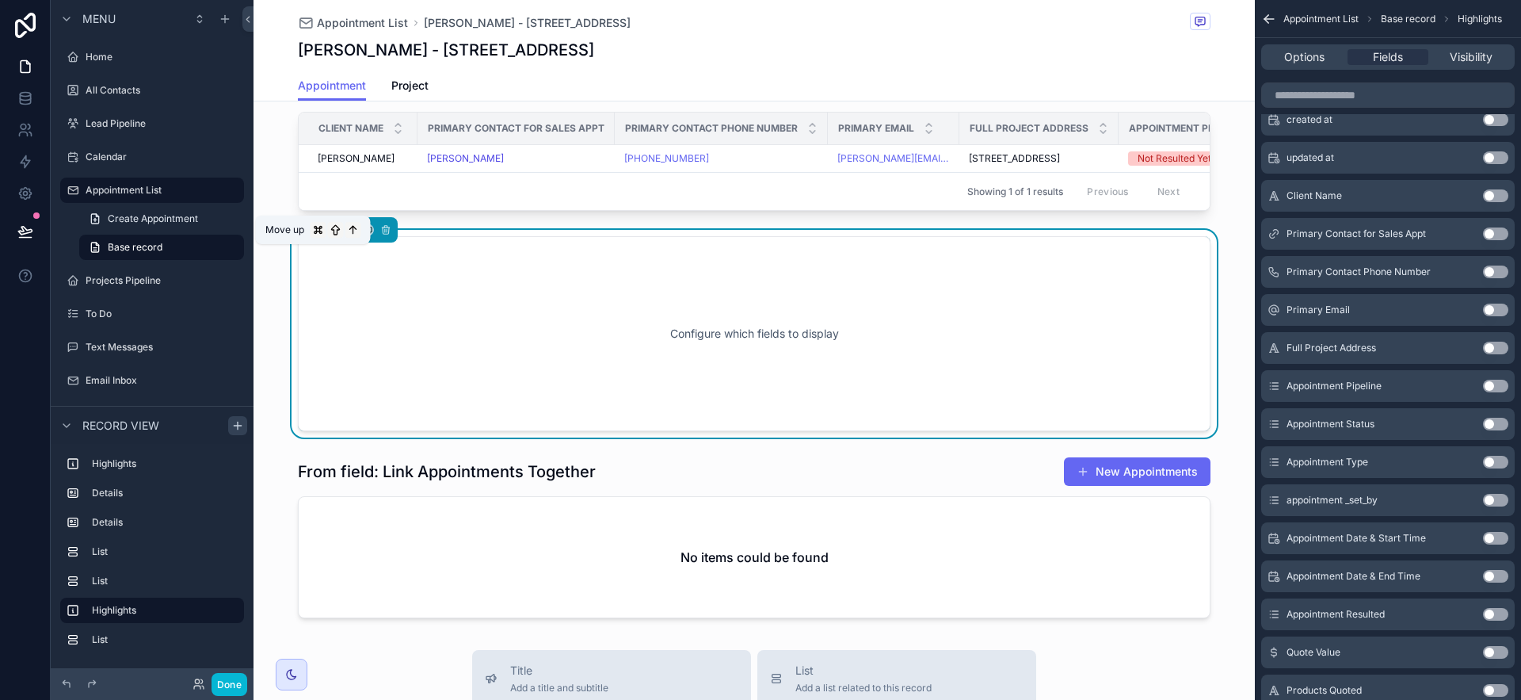
click at [312, 230] on icon "scrollable content" at bounding box center [312, 228] width 3 height 3
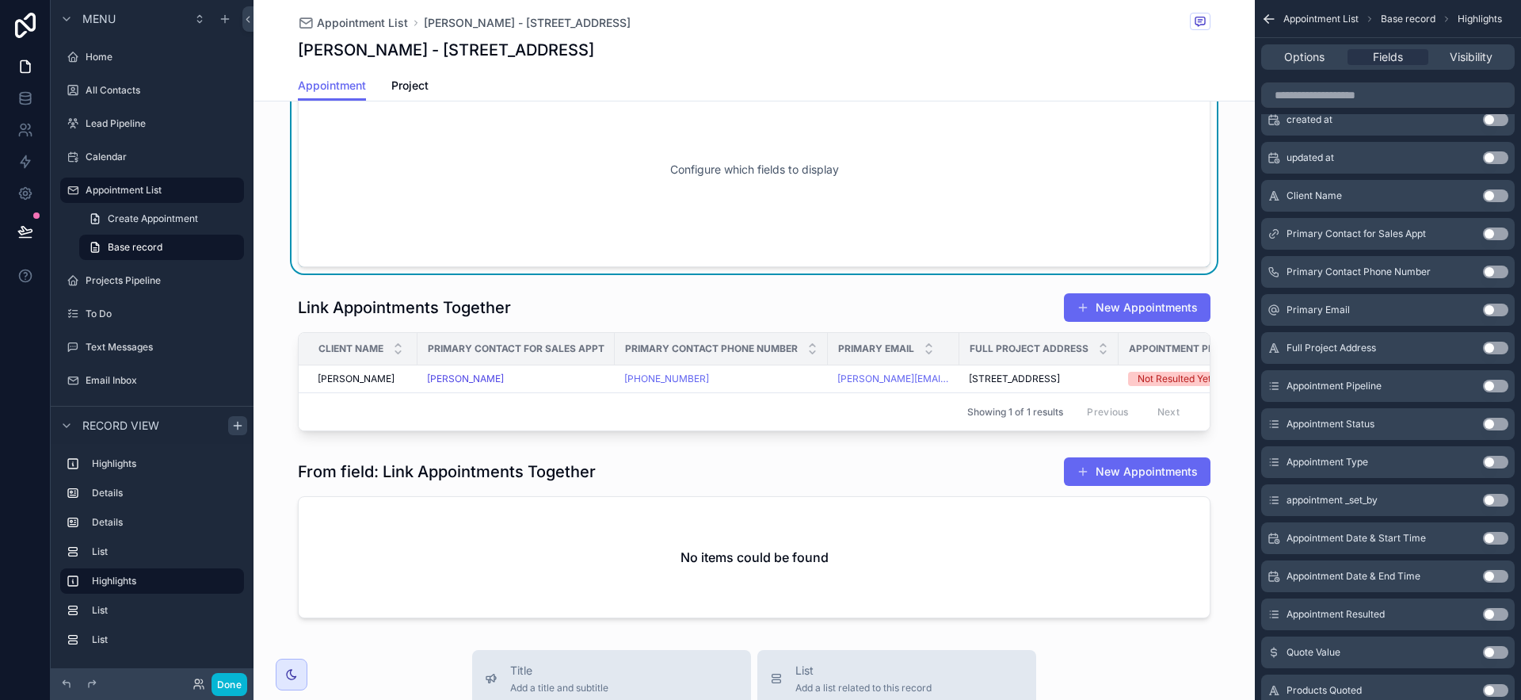
scroll to position [597, 0]
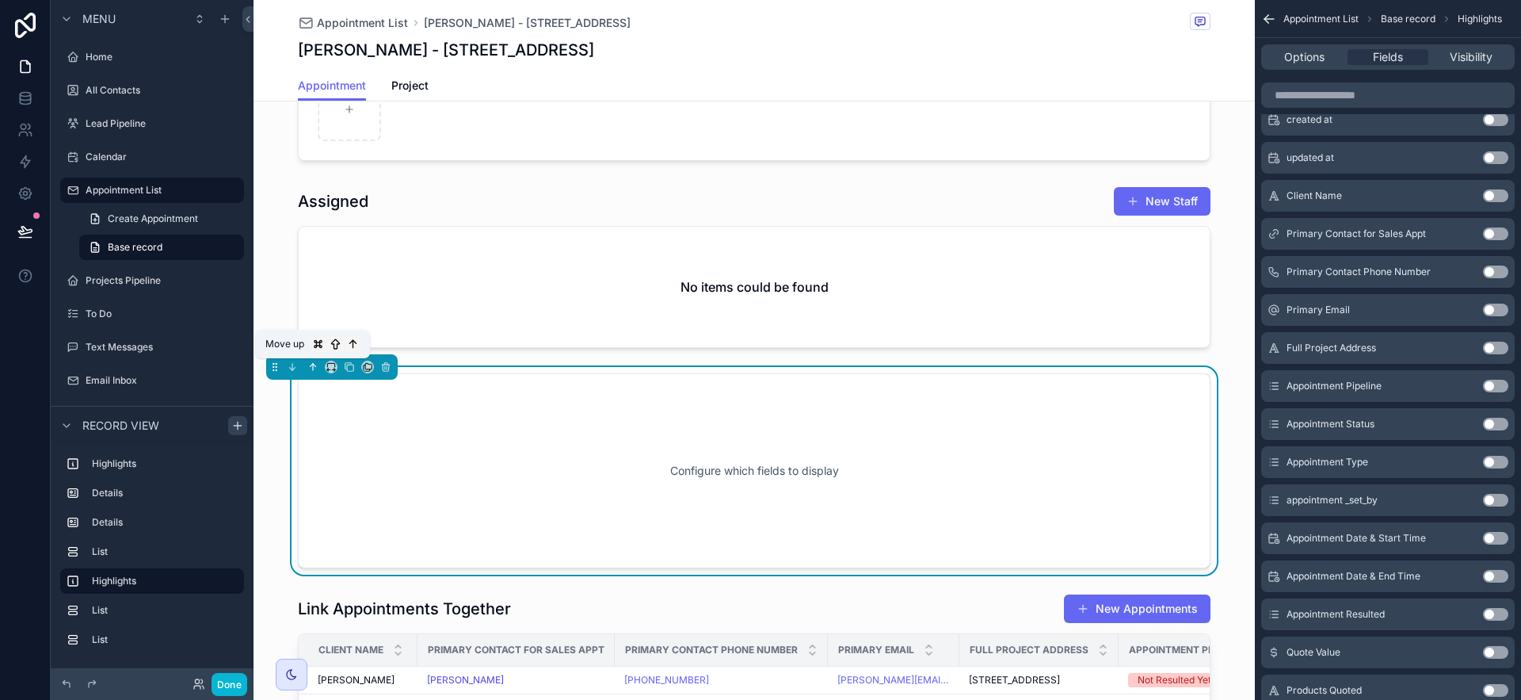
click at [306, 364] on button "scrollable content" at bounding box center [312, 366] width 17 height 17
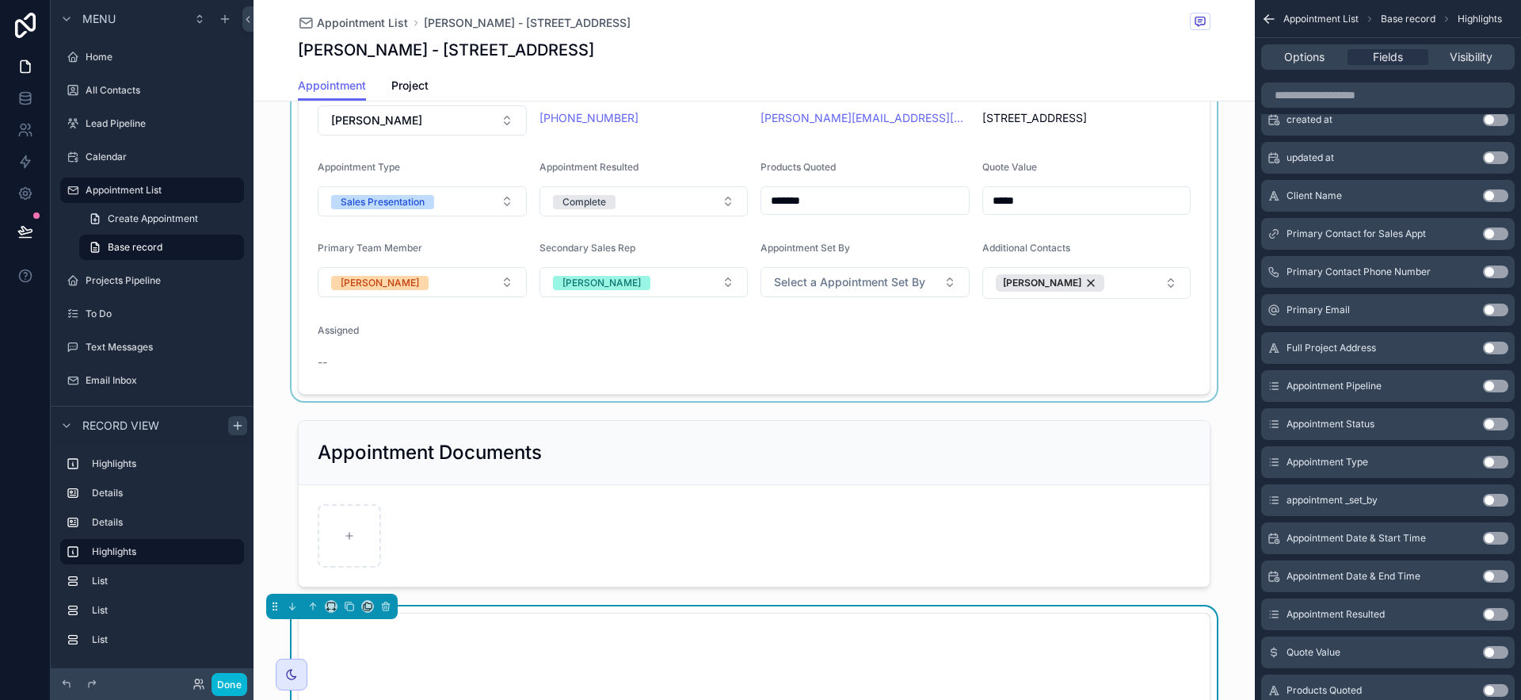
scroll to position [152, 0]
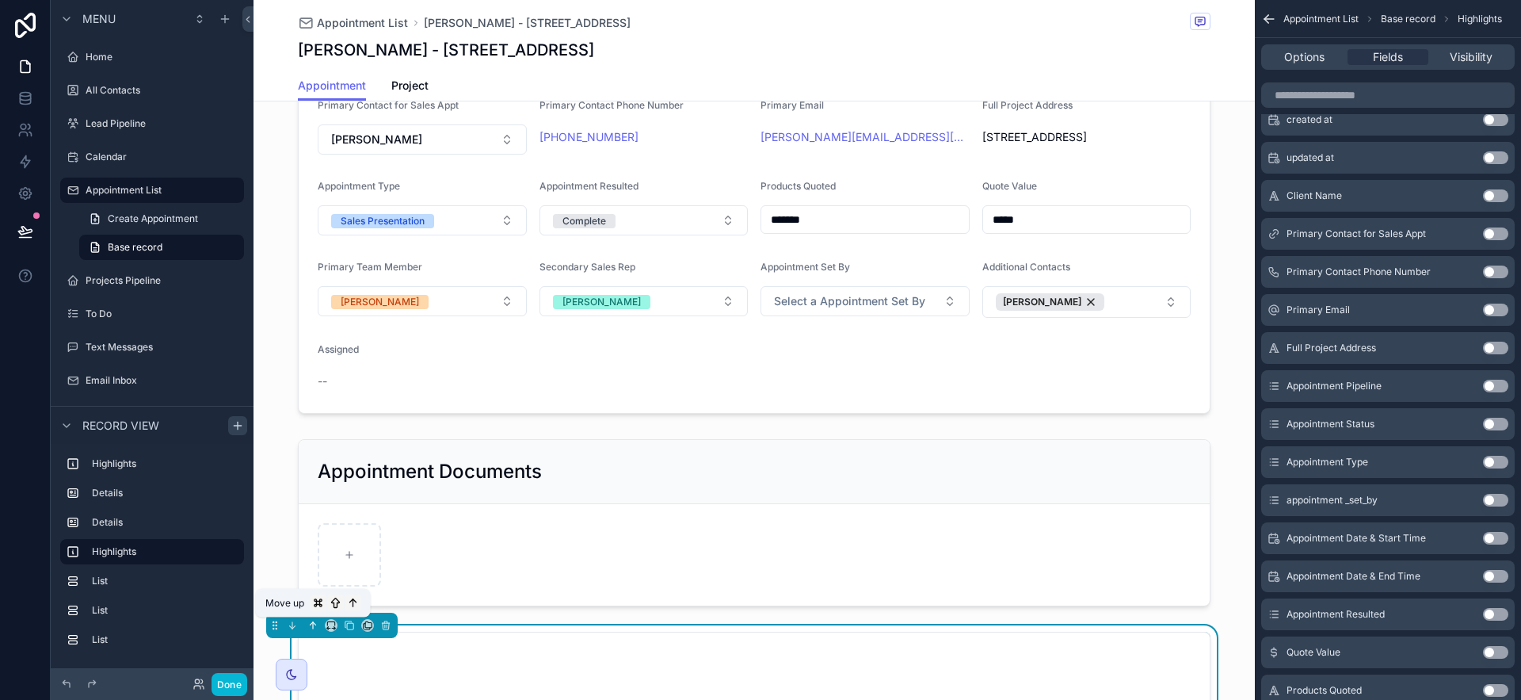
click at [316, 625] on icon "scrollable content" at bounding box center [312, 624] width 11 height 11
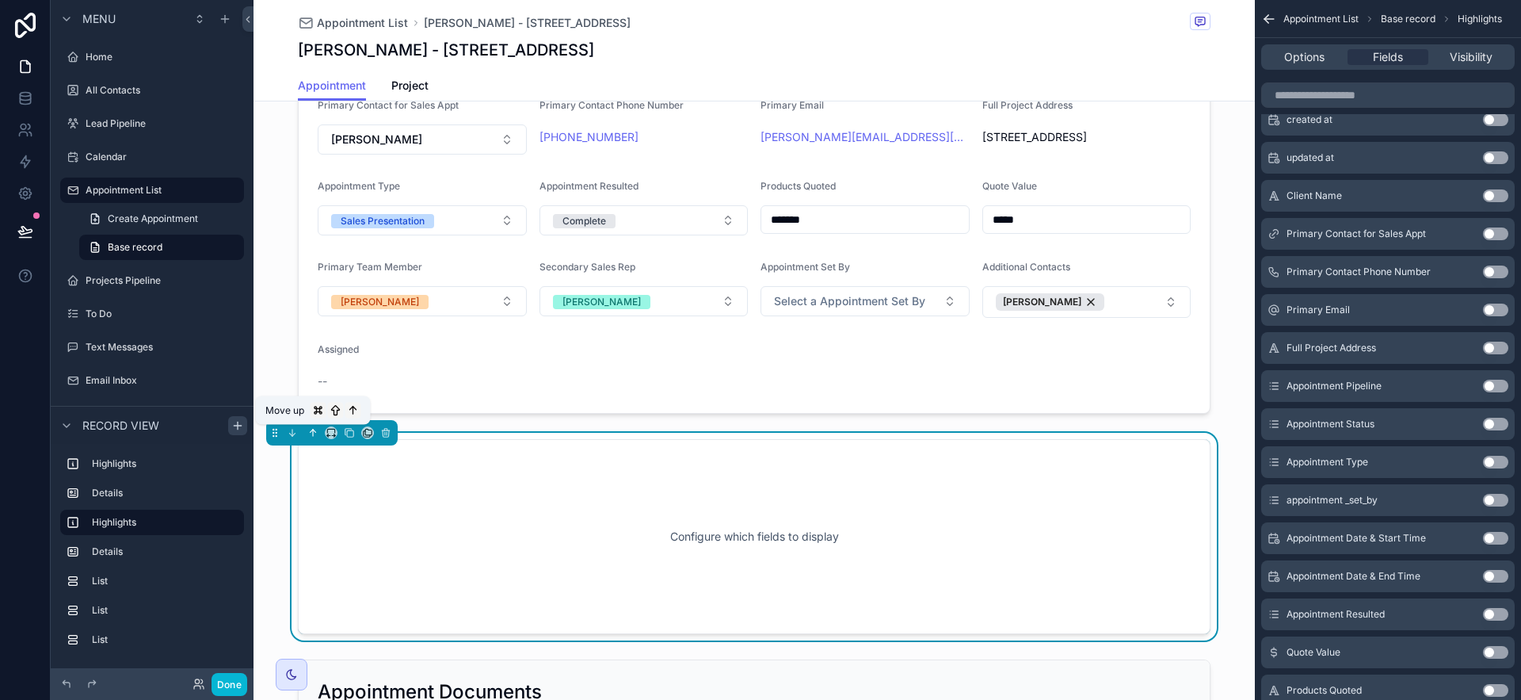
click at [314, 433] on icon "scrollable content" at bounding box center [312, 432] width 11 height 11
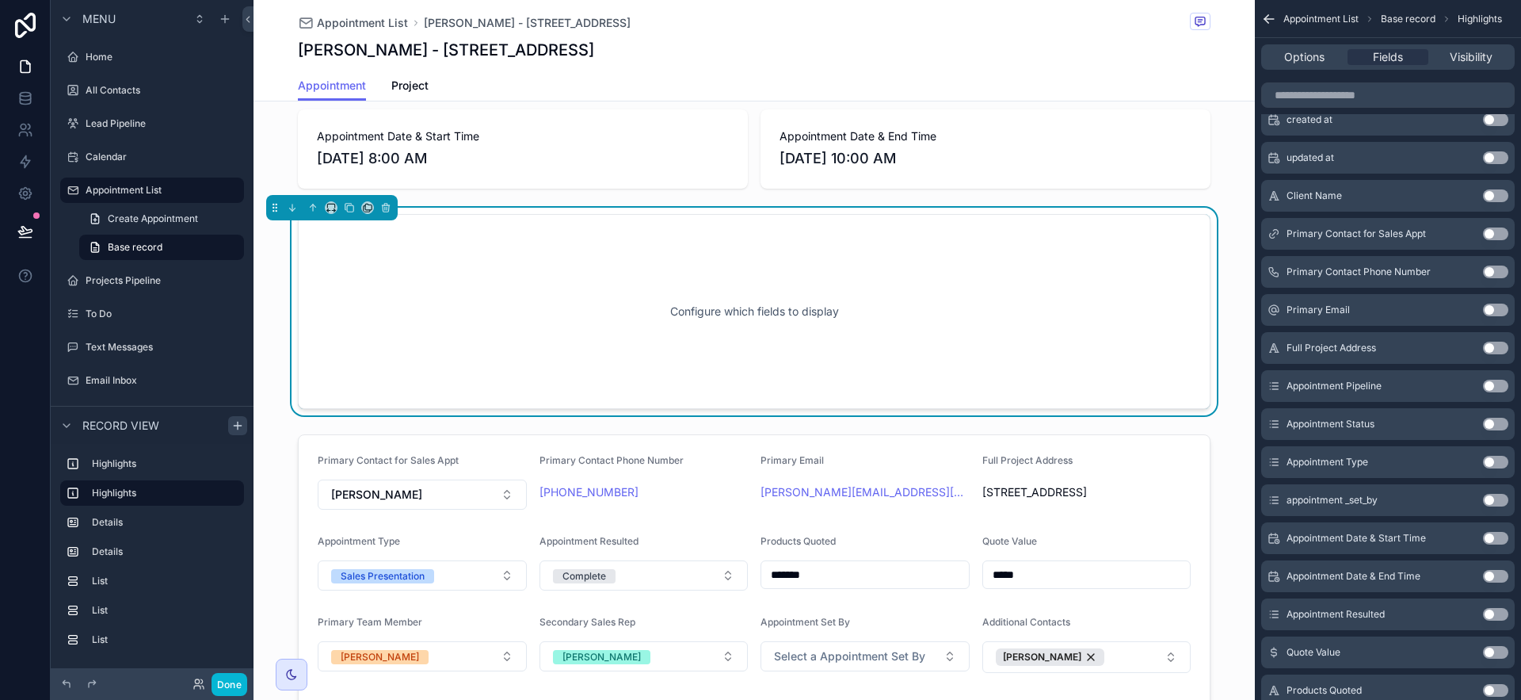
scroll to position [0, 0]
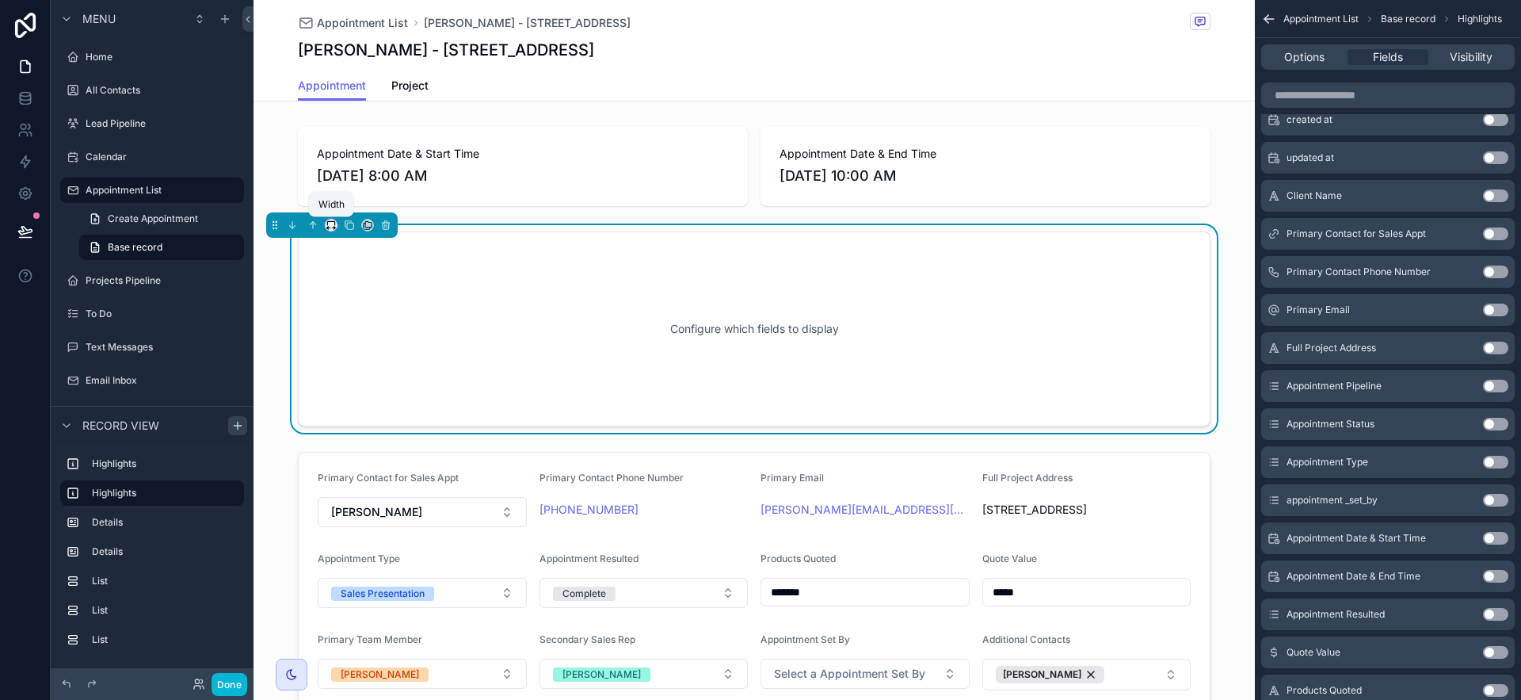
click at [332, 223] on icon "scrollable content" at bounding box center [331, 224] width 11 height 11
click at [367, 435] on span "Full width" at bounding box center [362, 435] width 49 height 19
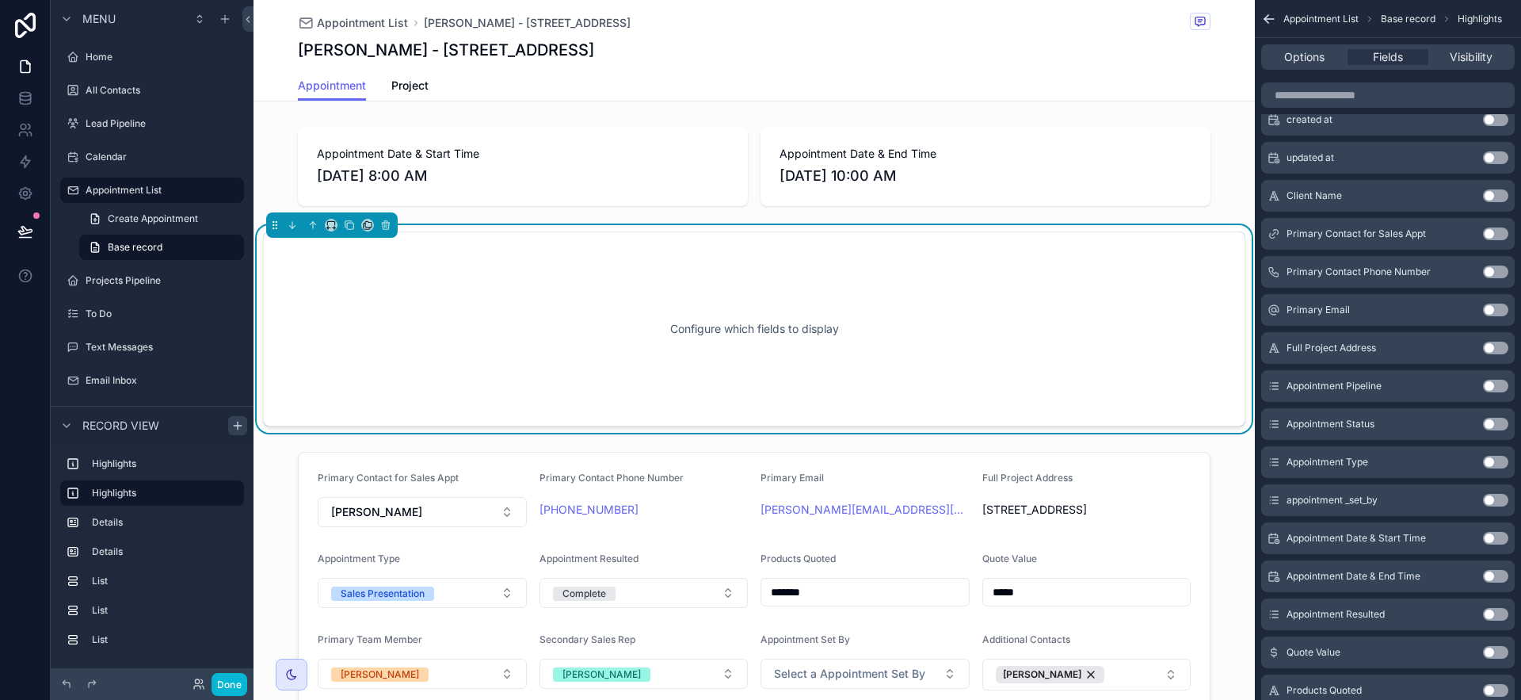
click at [1496, 236] on button "Use setting" at bounding box center [1495, 233] width 25 height 13
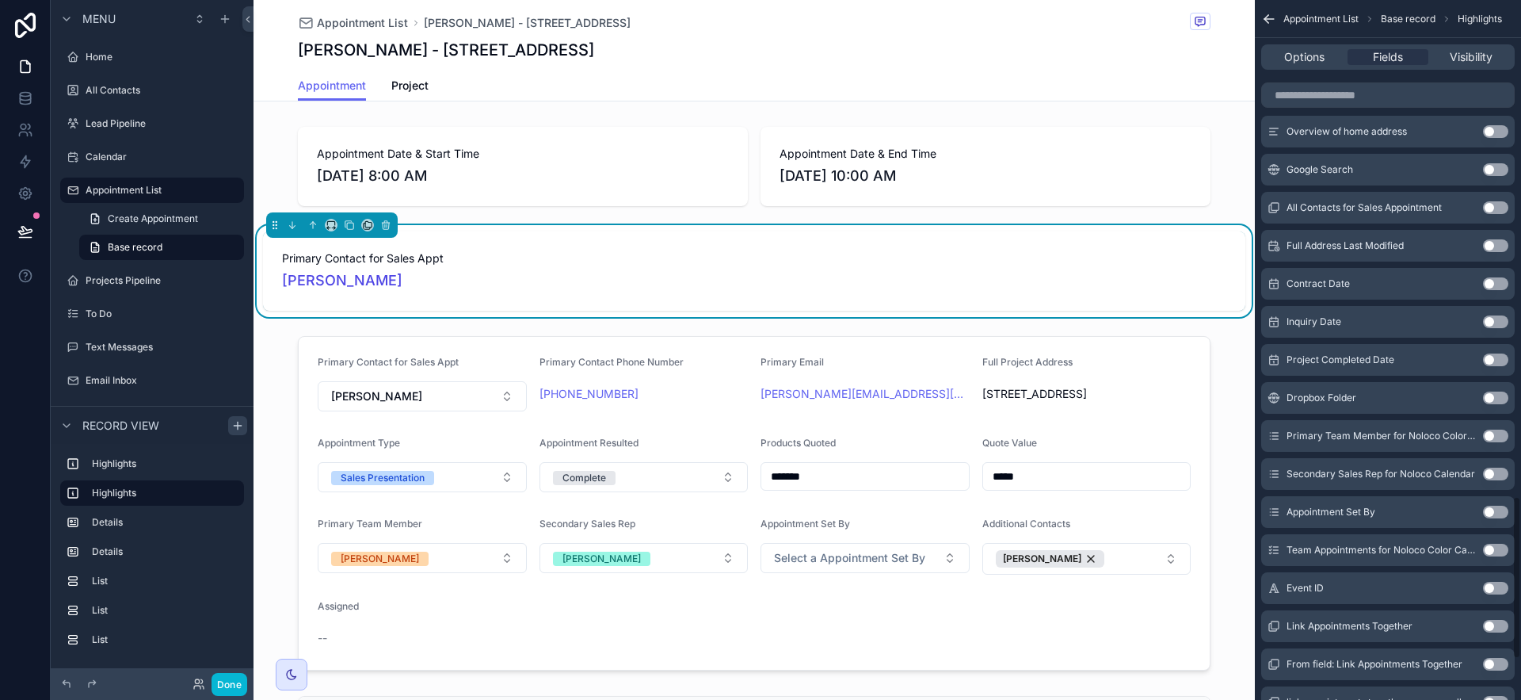
scroll to position [2125, 0]
click at [1491, 210] on button "Use setting" at bounding box center [1495, 208] width 25 height 13
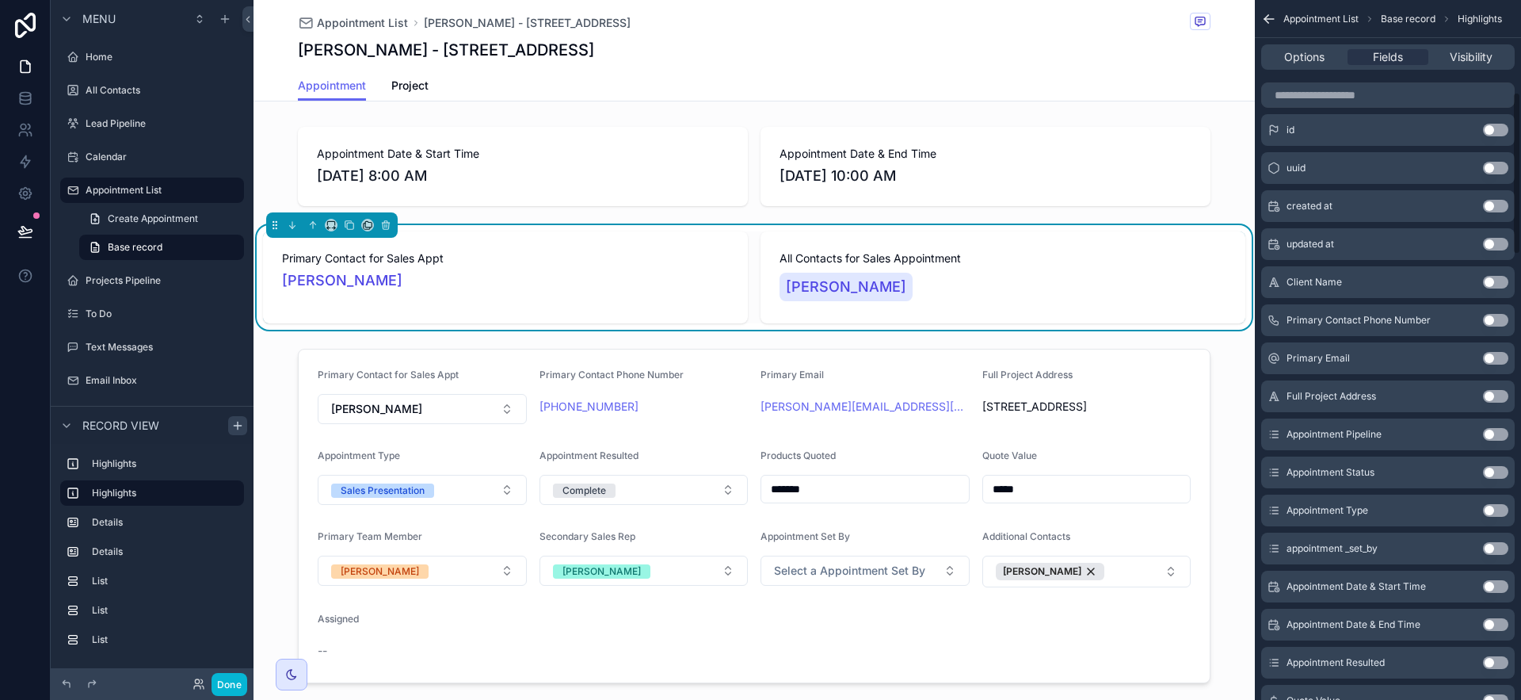
scroll to position [0, 0]
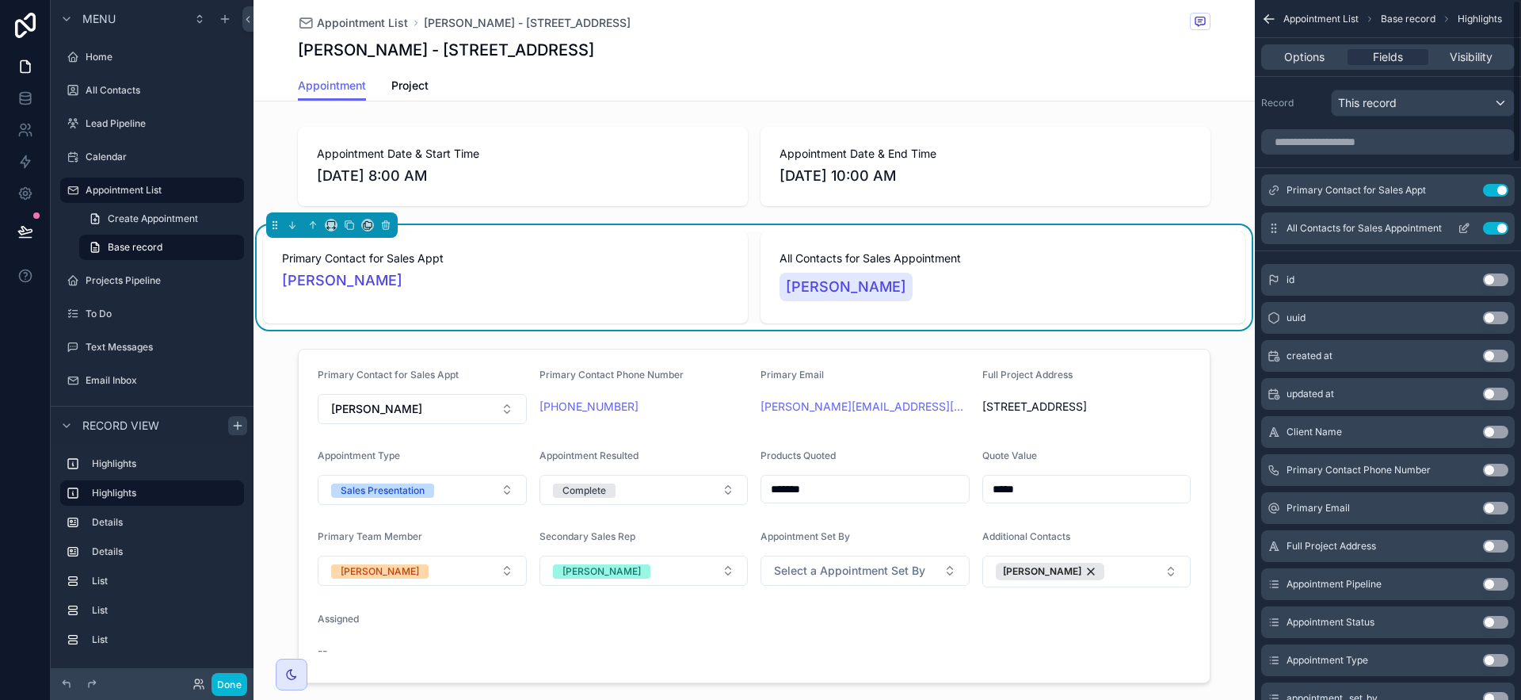
click at [1466, 229] on icon "scrollable content" at bounding box center [1464, 228] width 13 height 13
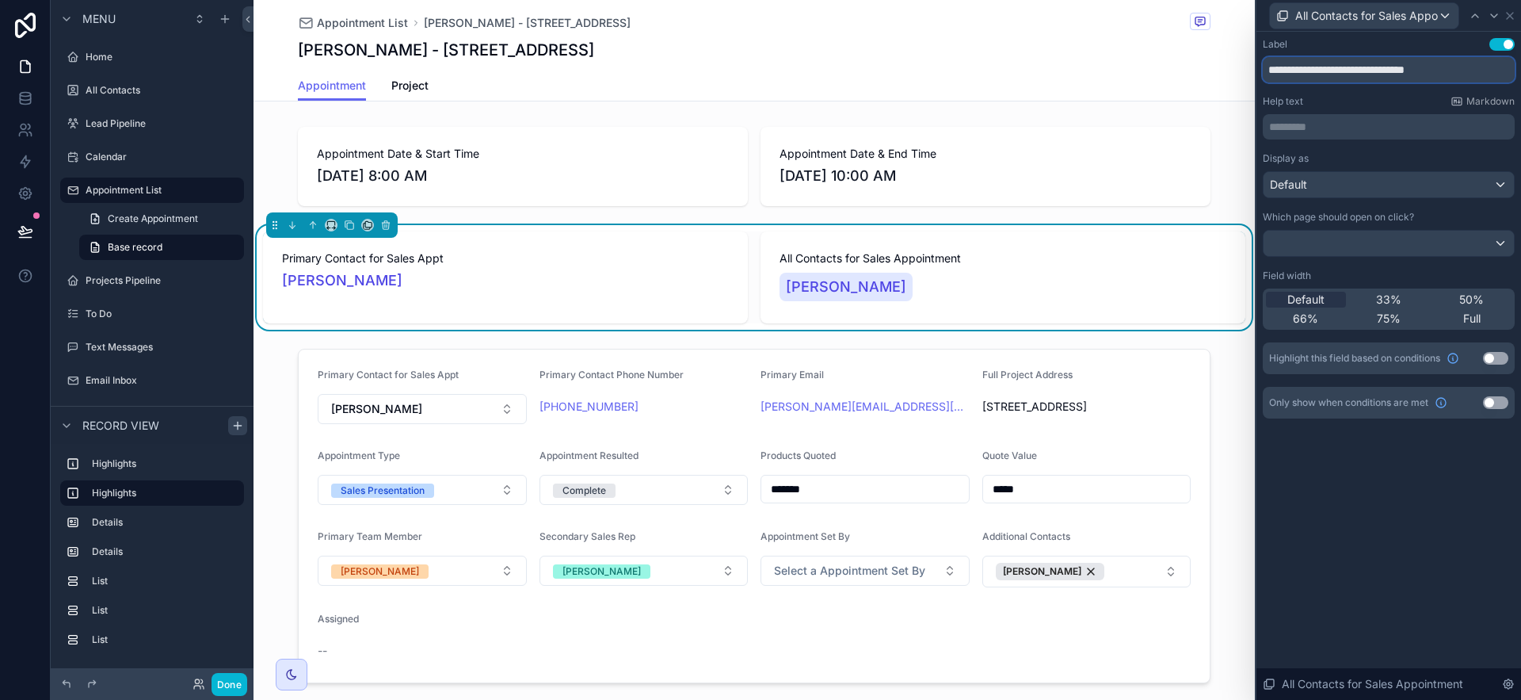
click at [1467, 73] on input "**********" at bounding box center [1389, 69] width 252 height 25
click at [1467, 74] on input "**********" at bounding box center [1389, 69] width 252 height 25
type input "**********"
click at [1508, 17] on icon at bounding box center [1510, 16] width 13 height 13
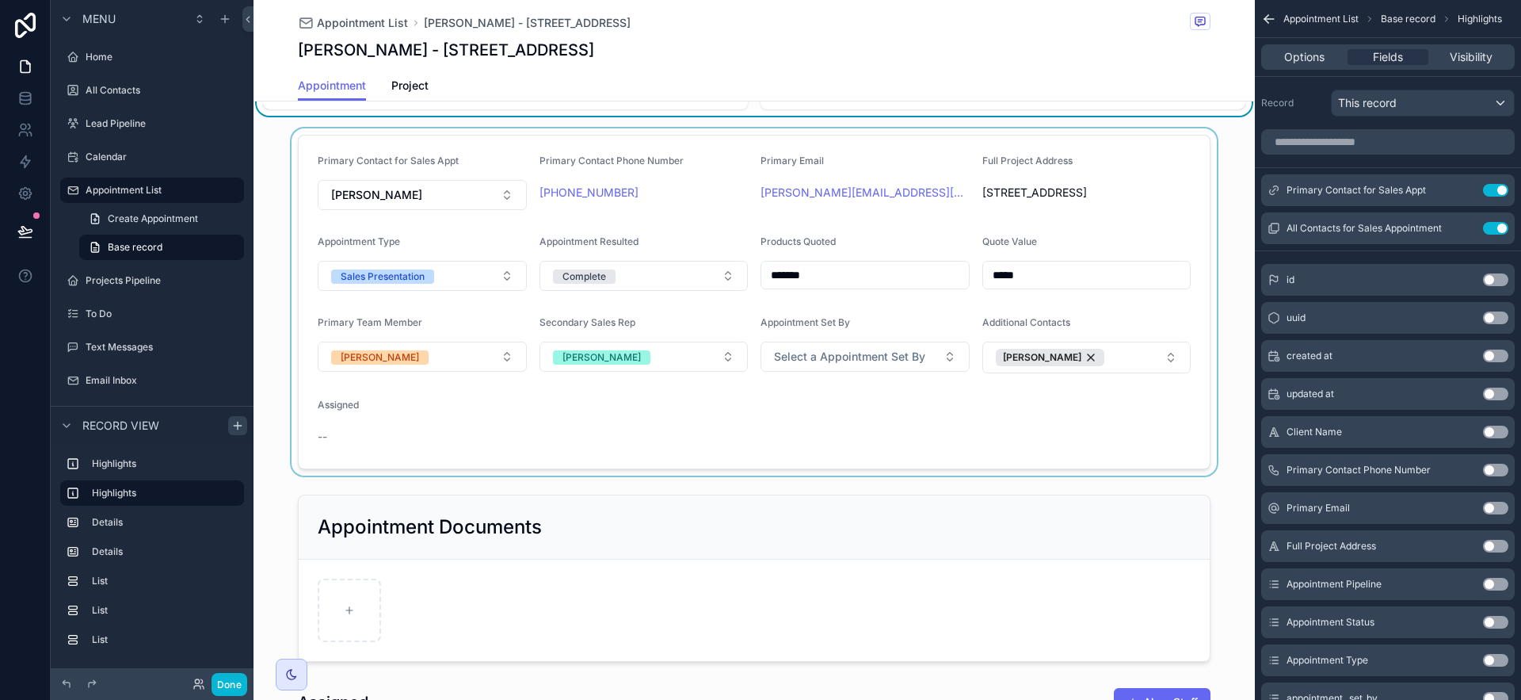
scroll to position [215, 0]
click at [1081, 401] on div "scrollable content" at bounding box center [754, 301] width 1001 height 347
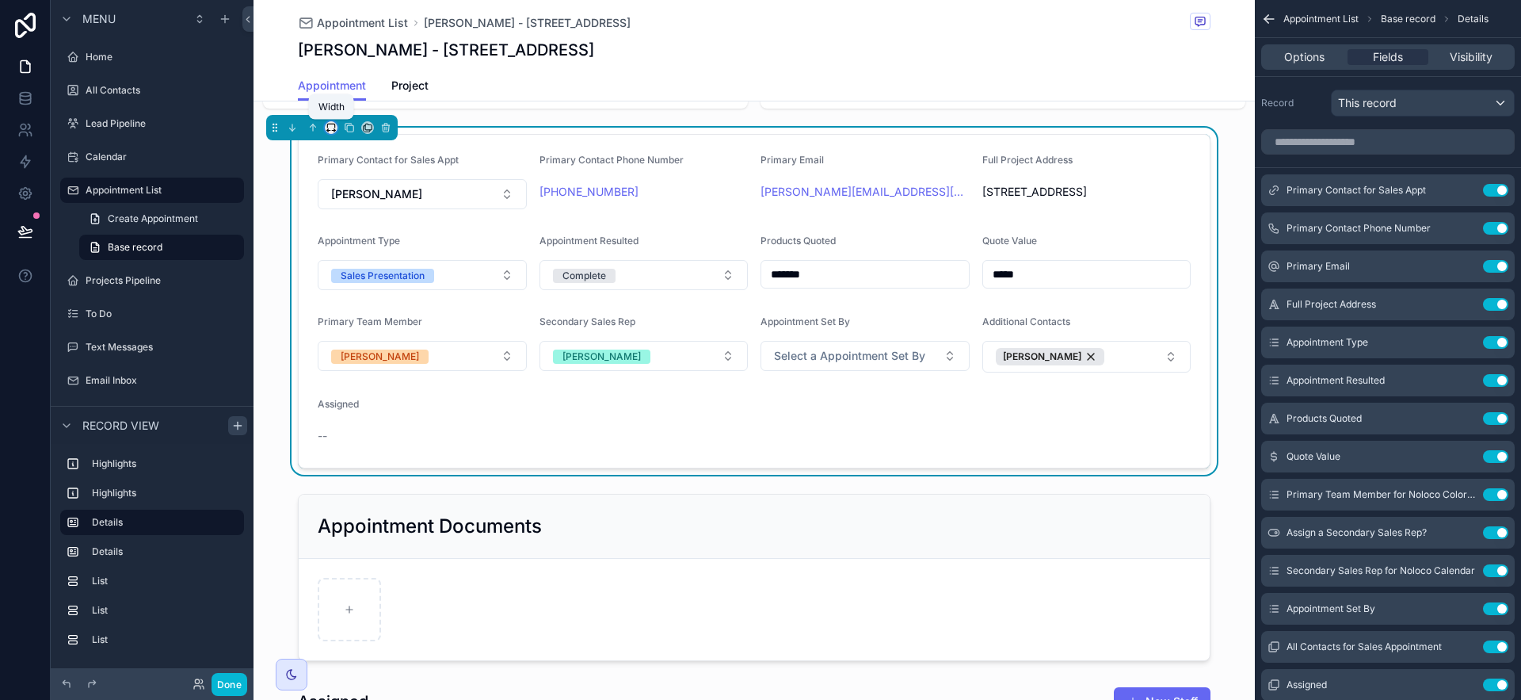
click at [333, 124] on icon "scrollable content" at bounding box center [331, 127] width 11 height 11
click at [389, 326] on div "Full width" at bounding box center [363, 338] width 68 height 29
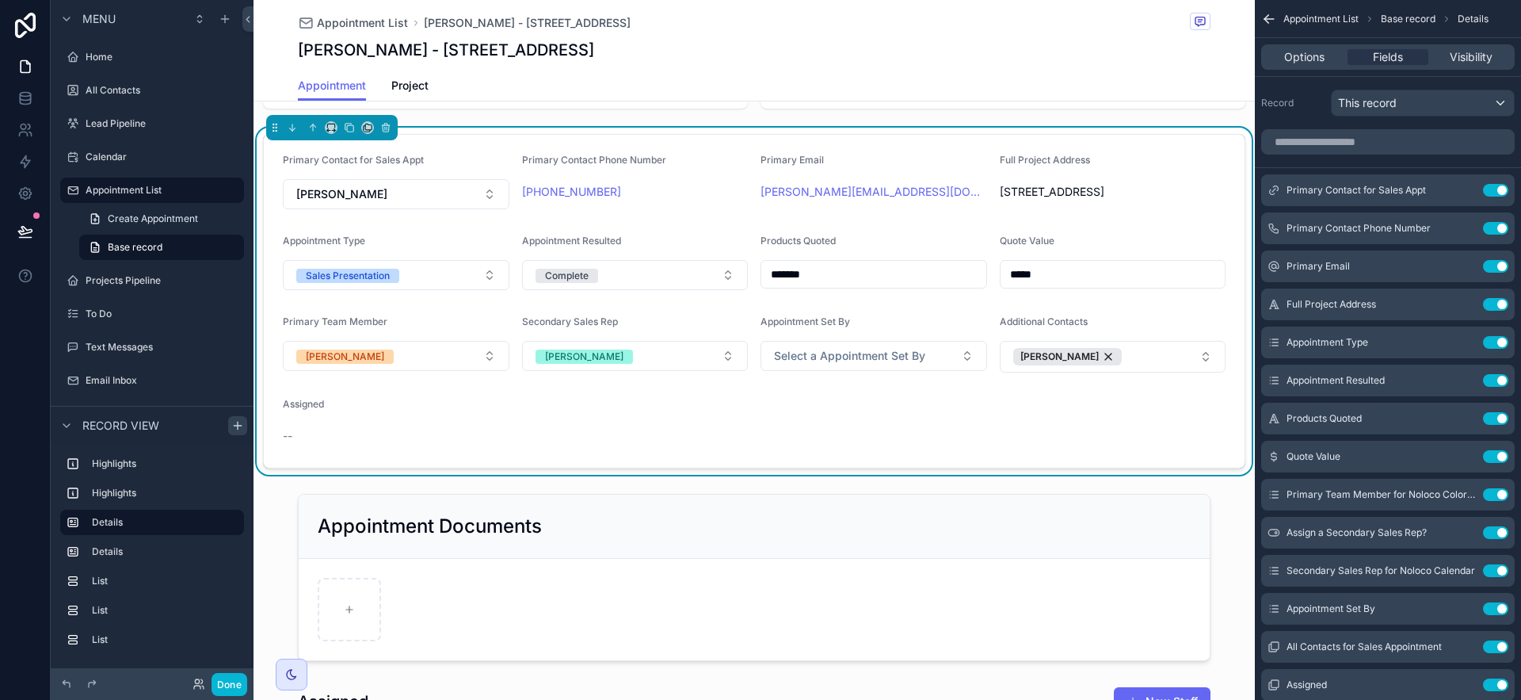
click at [1134, 454] on form "Primary Contact for Sales Appt Chris Randolph Primary Contact Phone Number (432…" at bounding box center [754, 301] width 981 height 333
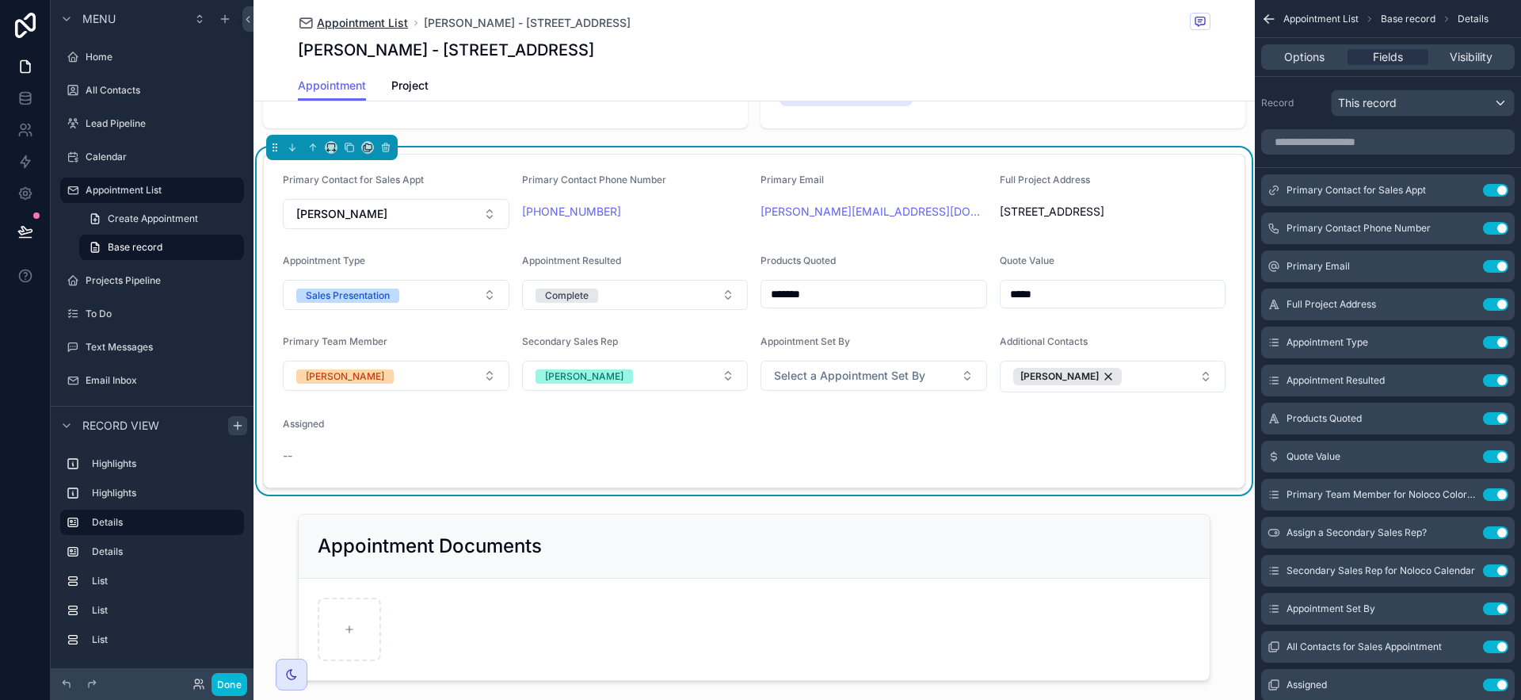
scroll to position [194, 0]
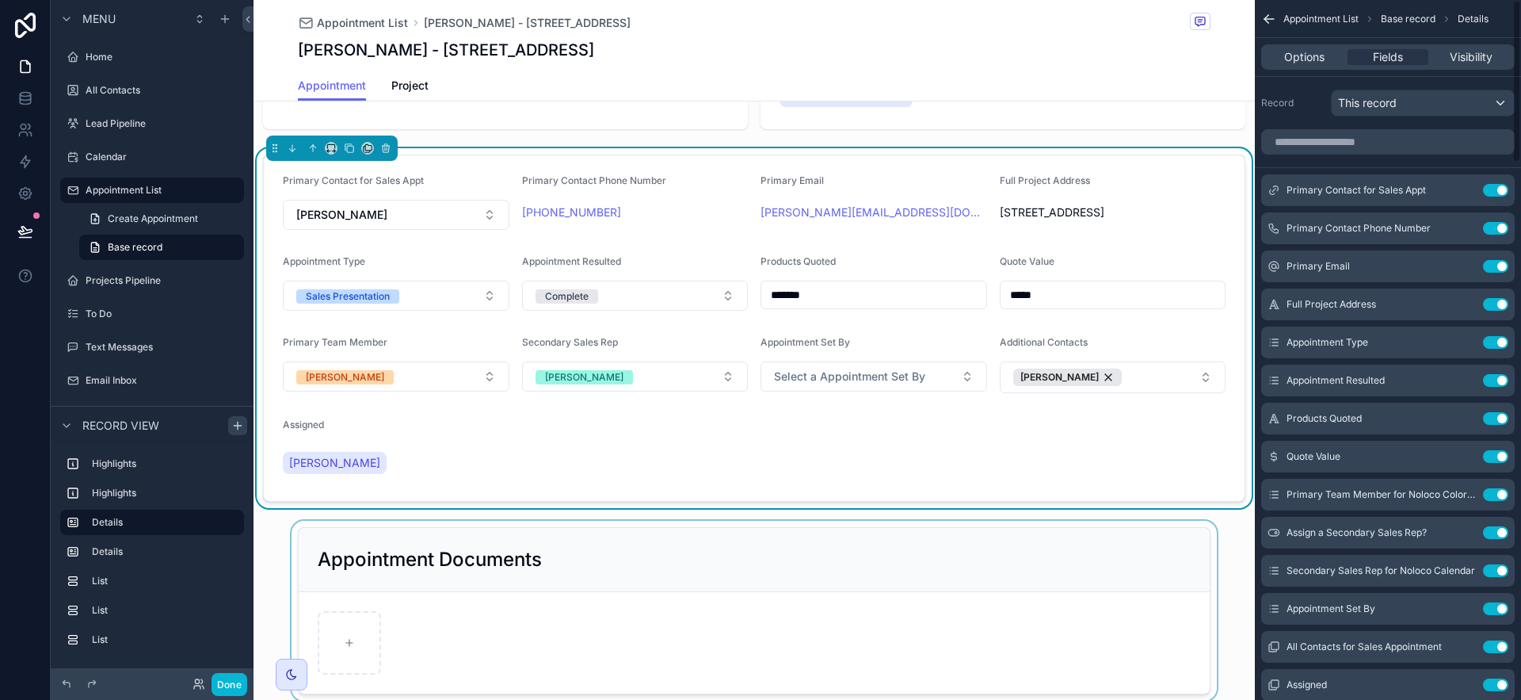
click at [951, 554] on div "scrollable content" at bounding box center [754, 610] width 1001 height 180
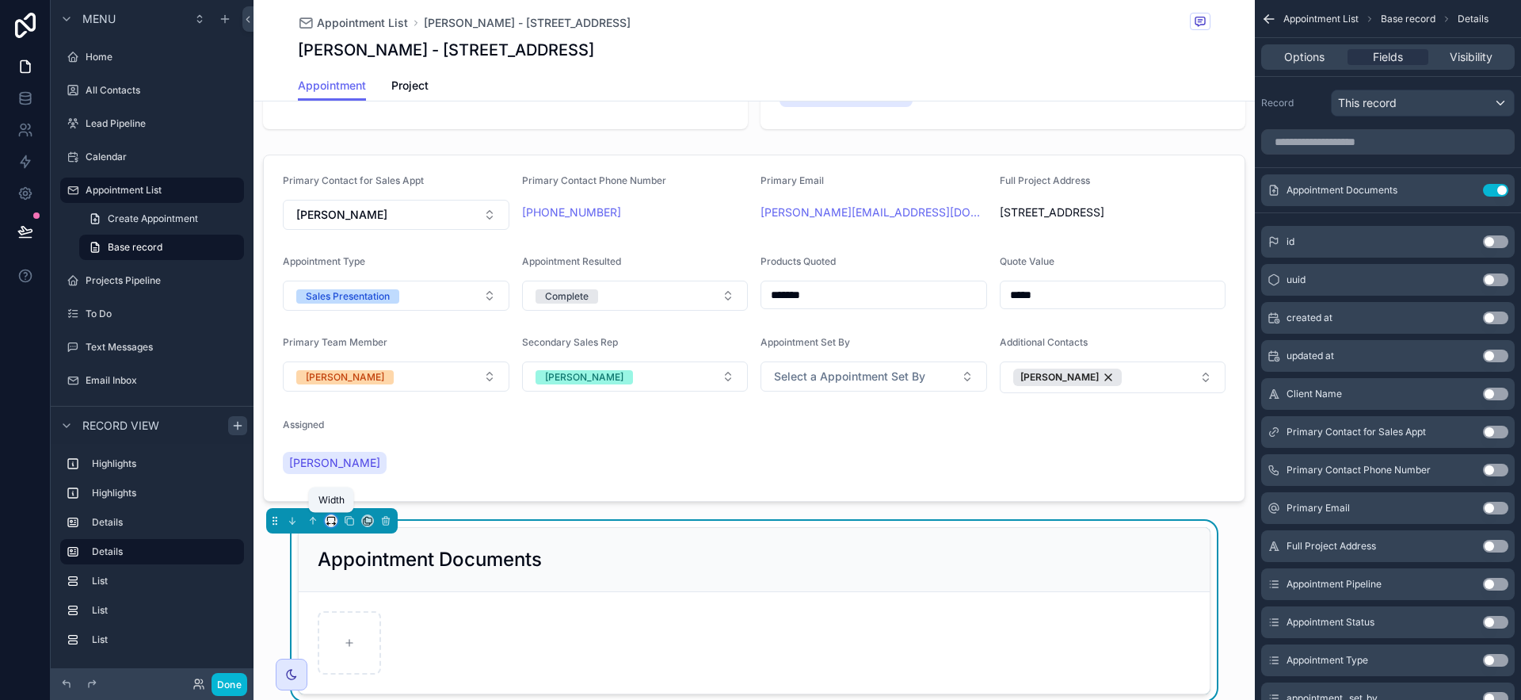
click at [327, 523] on icon "scrollable content" at bounding box center [328, 523] width 2 height 3
click at [337, 505] on div "Full width" at bounding box center [363, 508] width 68 height 29
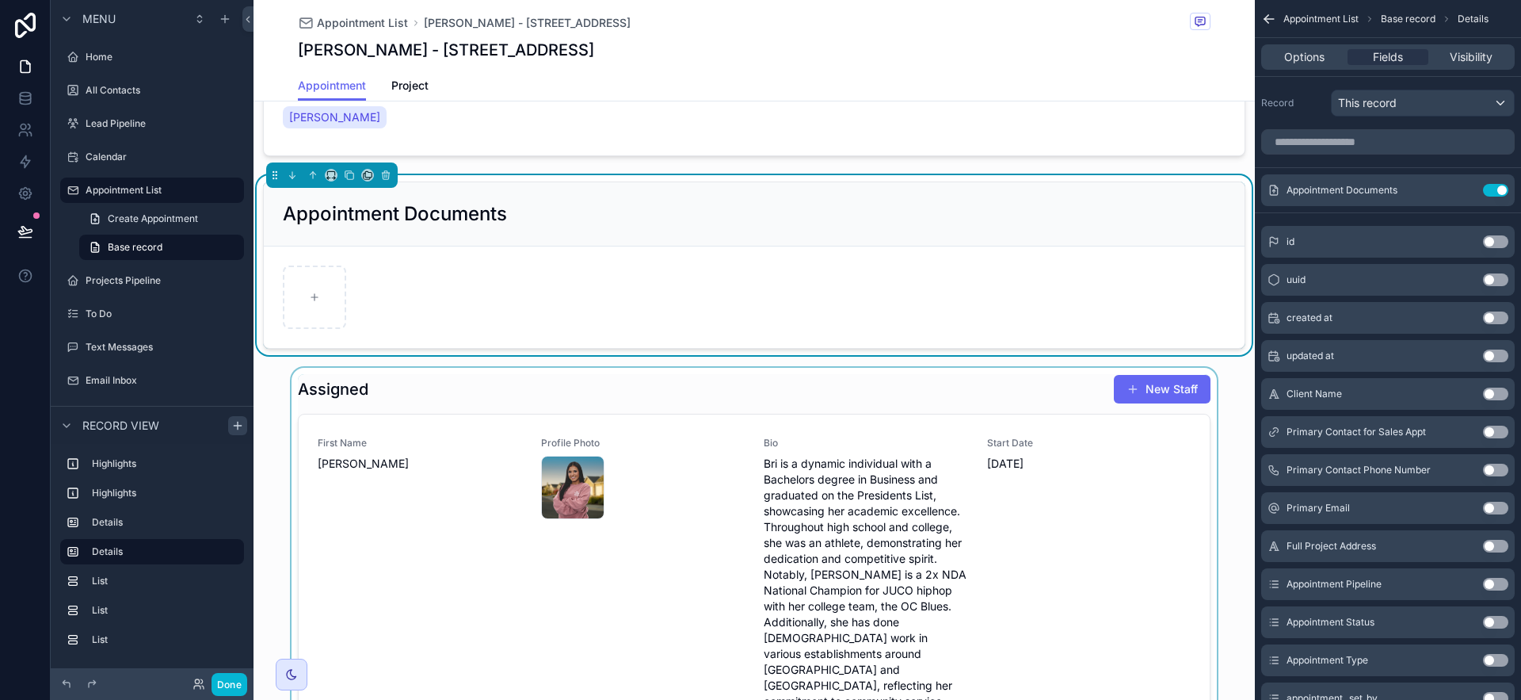
scroll to position [543, 0]
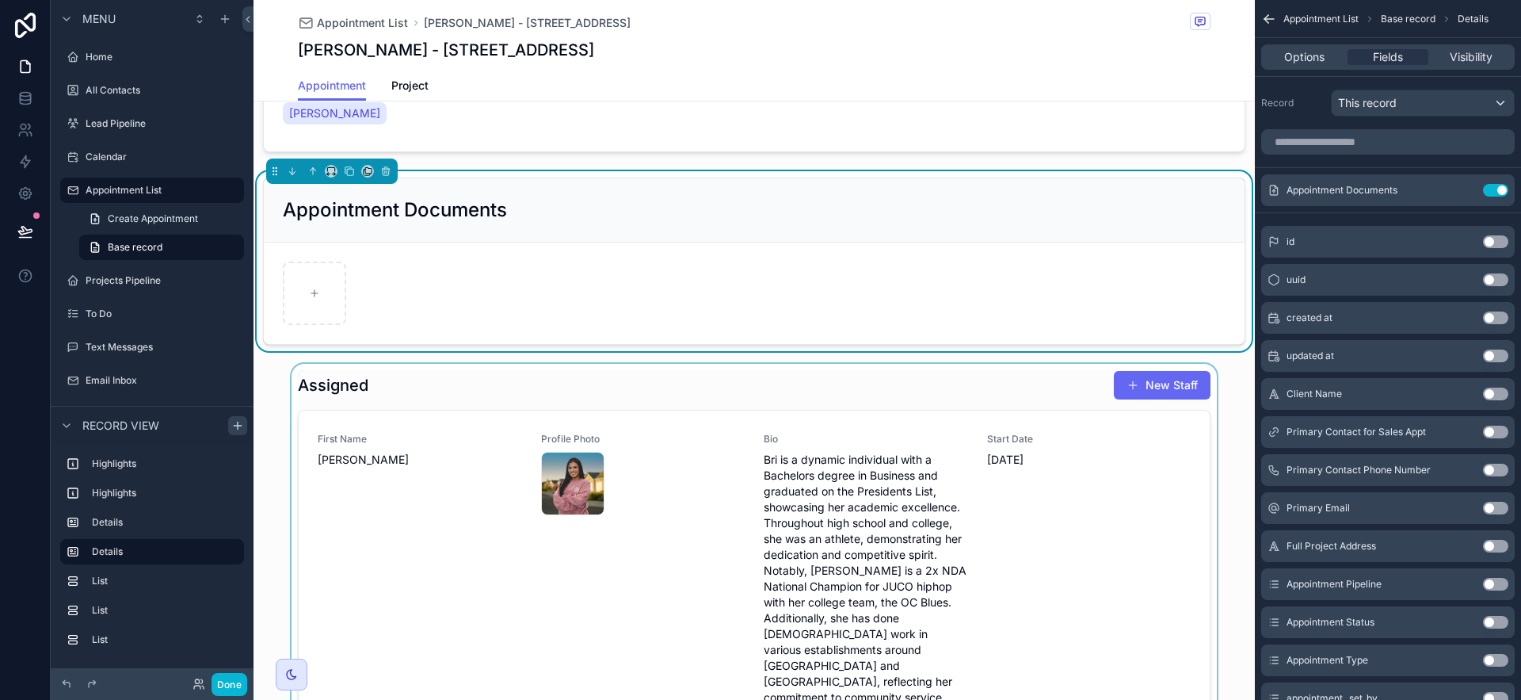
click at [650, 393] on div "scrollable content" at bounding box center [754, 632] width 1001 height 537
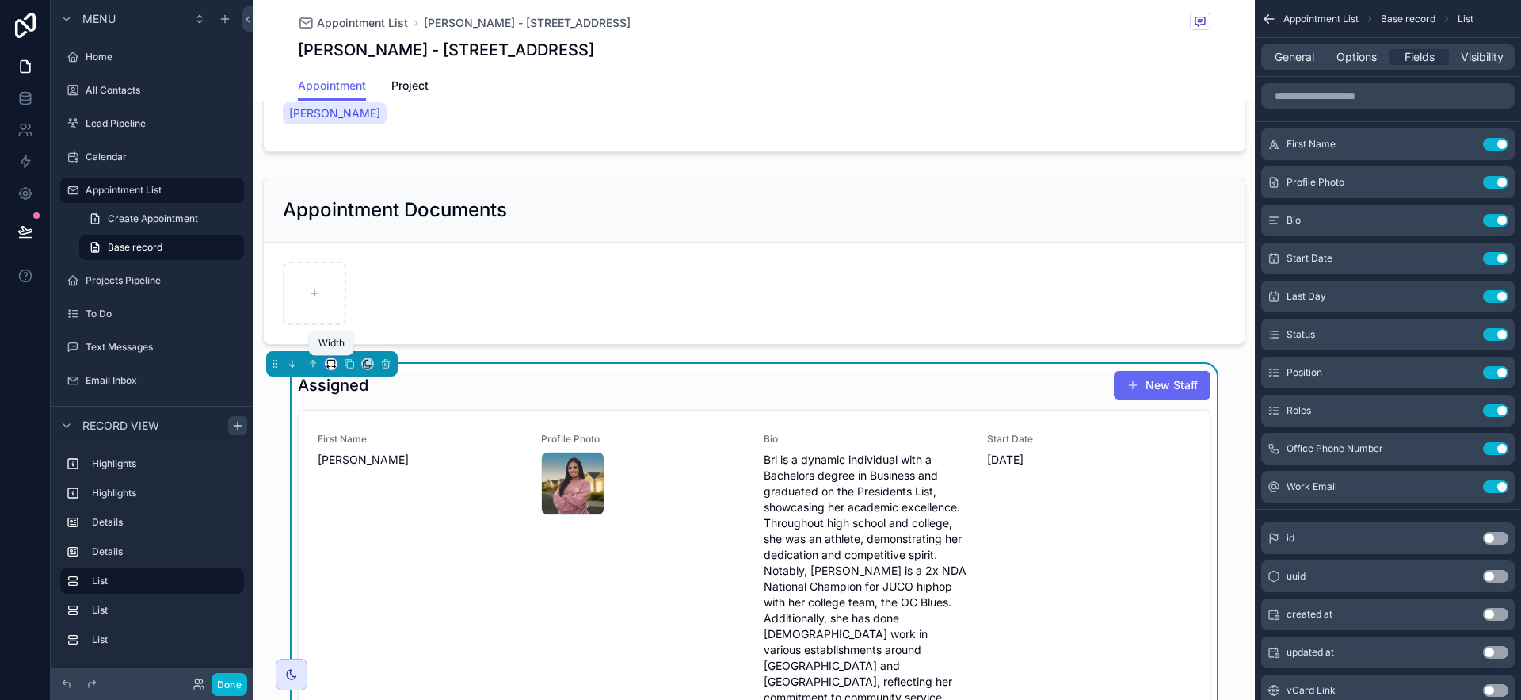
click at [330, 365] on icon "scrollable content" at bounding box center [331, 363] width 11 height 11
click at [380, 562] on div "Full width" at bounding box center [363, 574] width 68 height 29
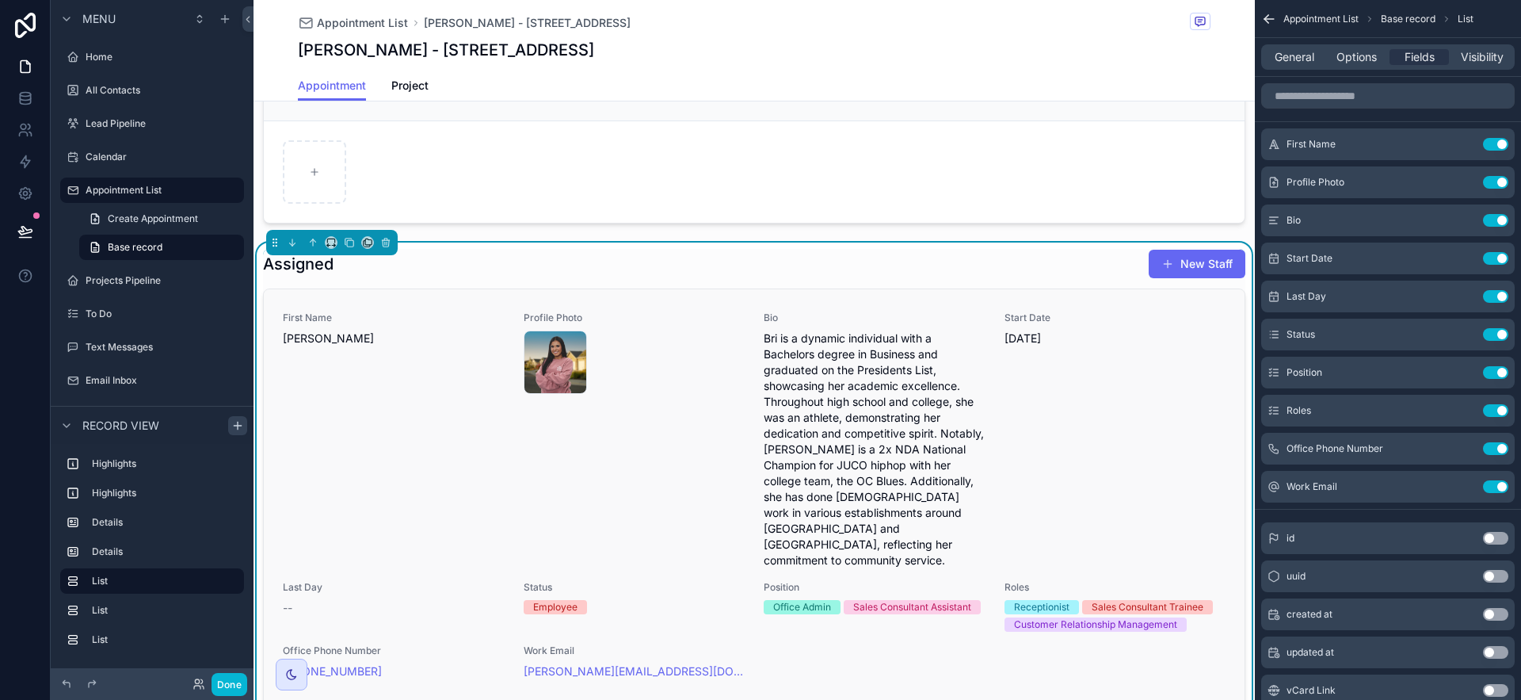
scroll to position [701, 0]
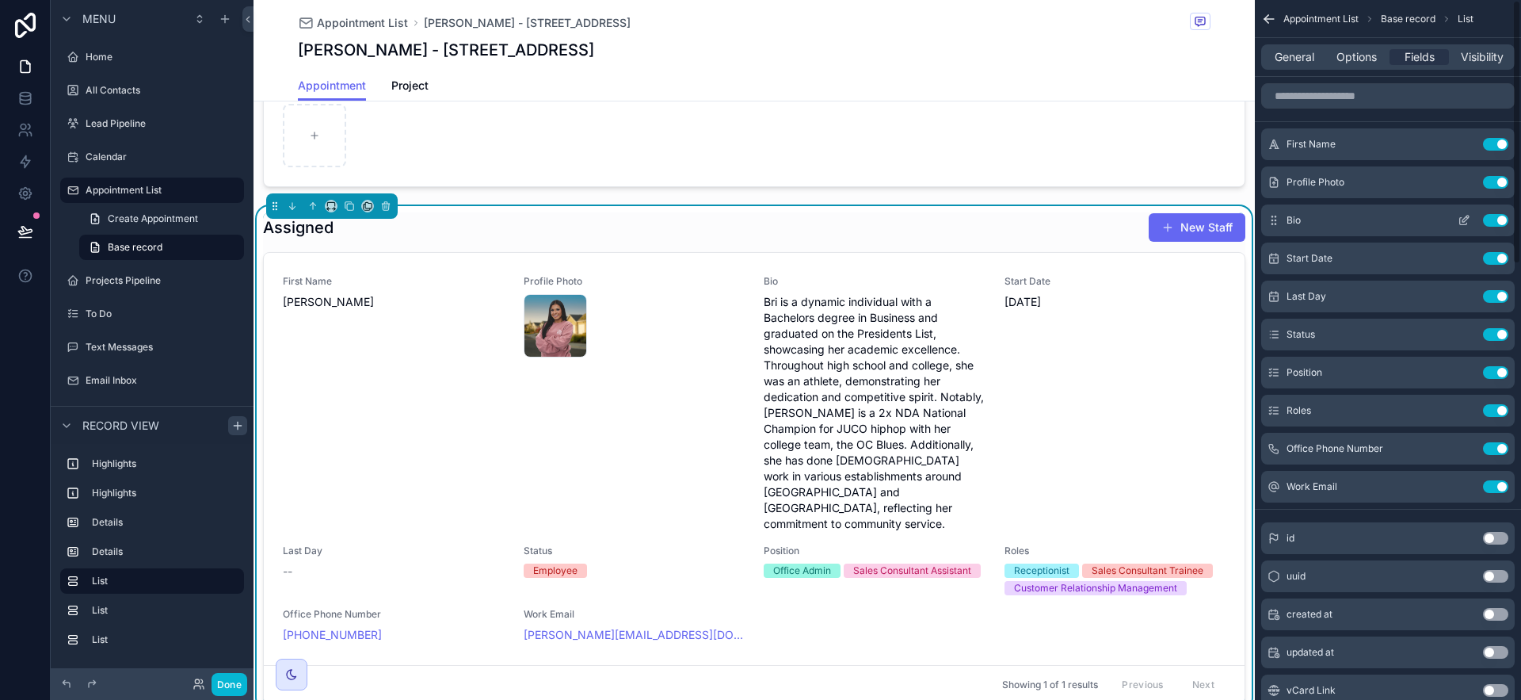
click at [1500, 223] on button "Use setting" at bounding box center [1495, 220] width 25 height 13
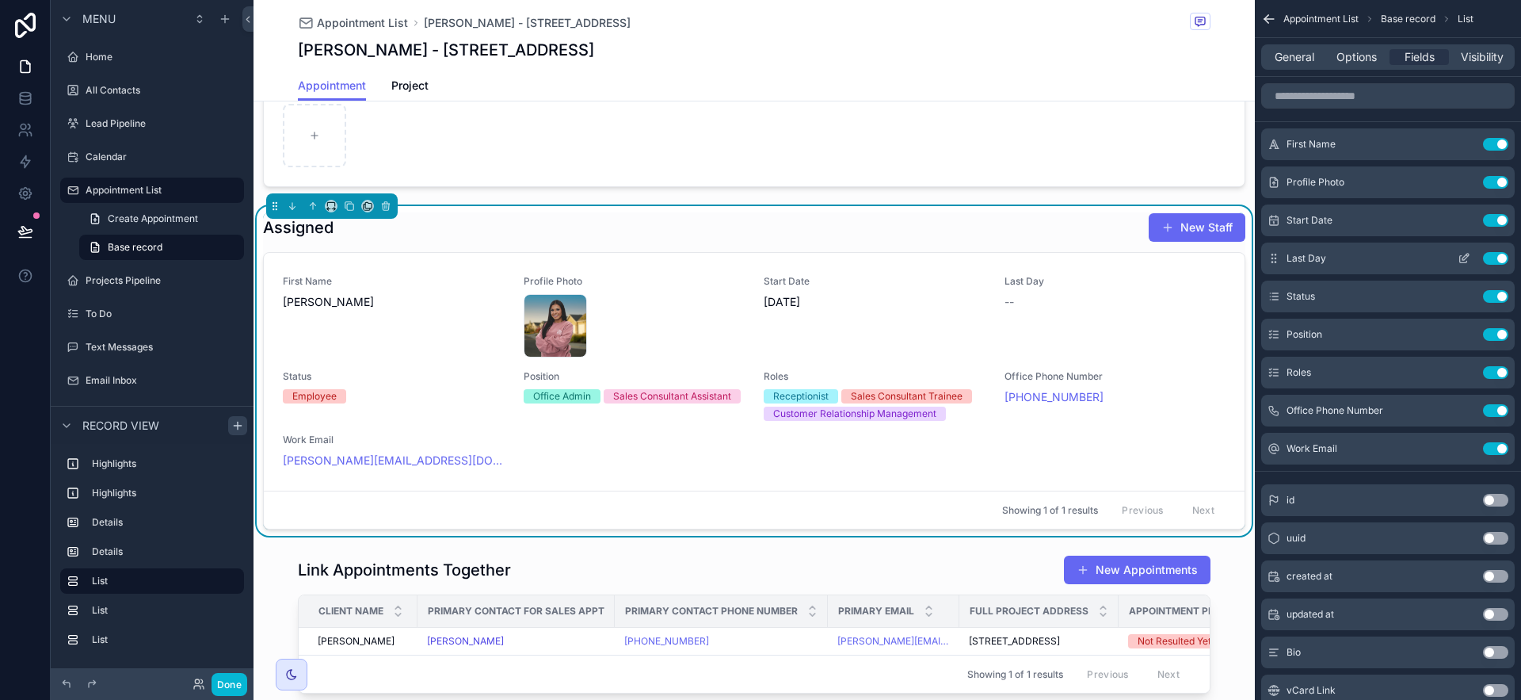
click at [1491, 255] on button "Use setting" at bounding box center [1495, 258] width 25 height 13
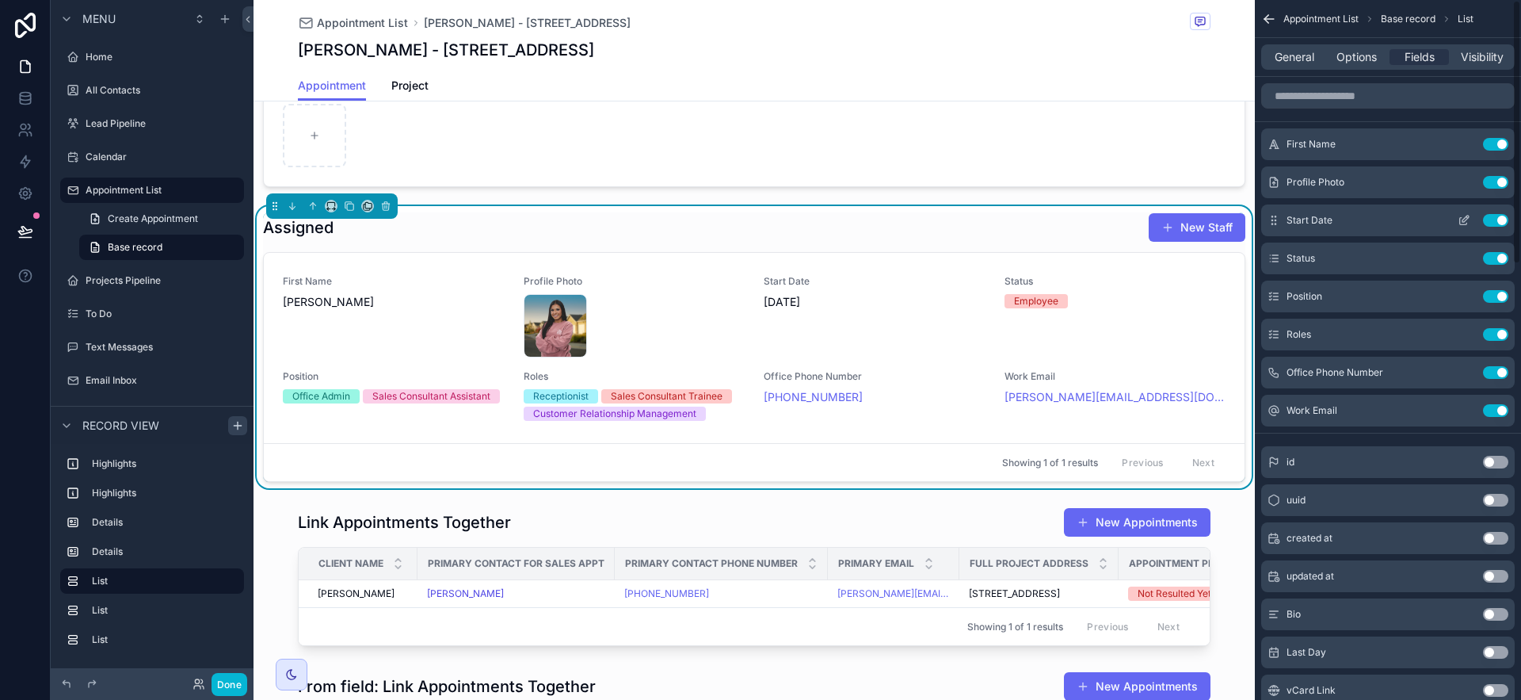
click at [1499, 220] on button "Use setting" at bounding box center [1495, 220] width 25 height 13
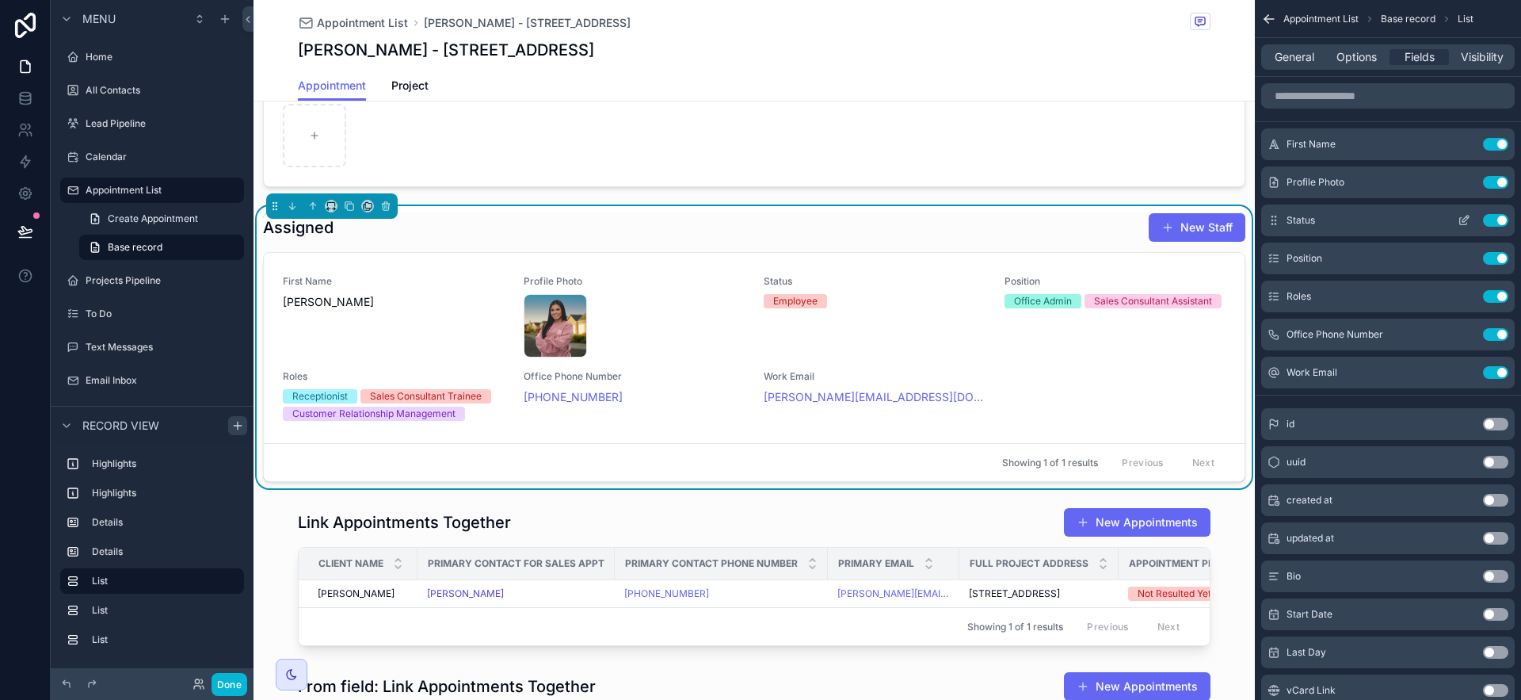
click at [1496, 215] on button "Use setting" at bounding box center [1495, 220] width 25 height 13
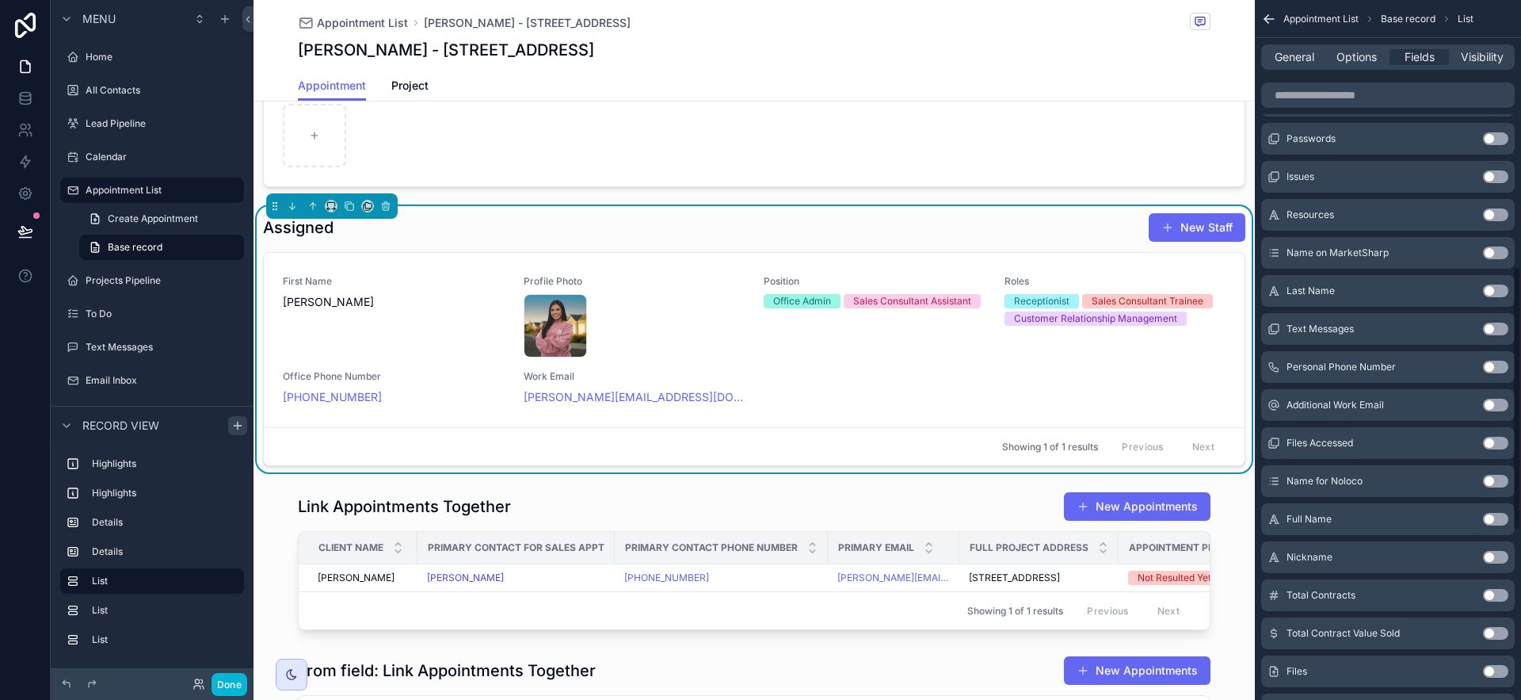
scroll to position [707, 0]
click at [1503, 554] on button "Use setting" at bounding box center [1495, 553] width 25 height 13
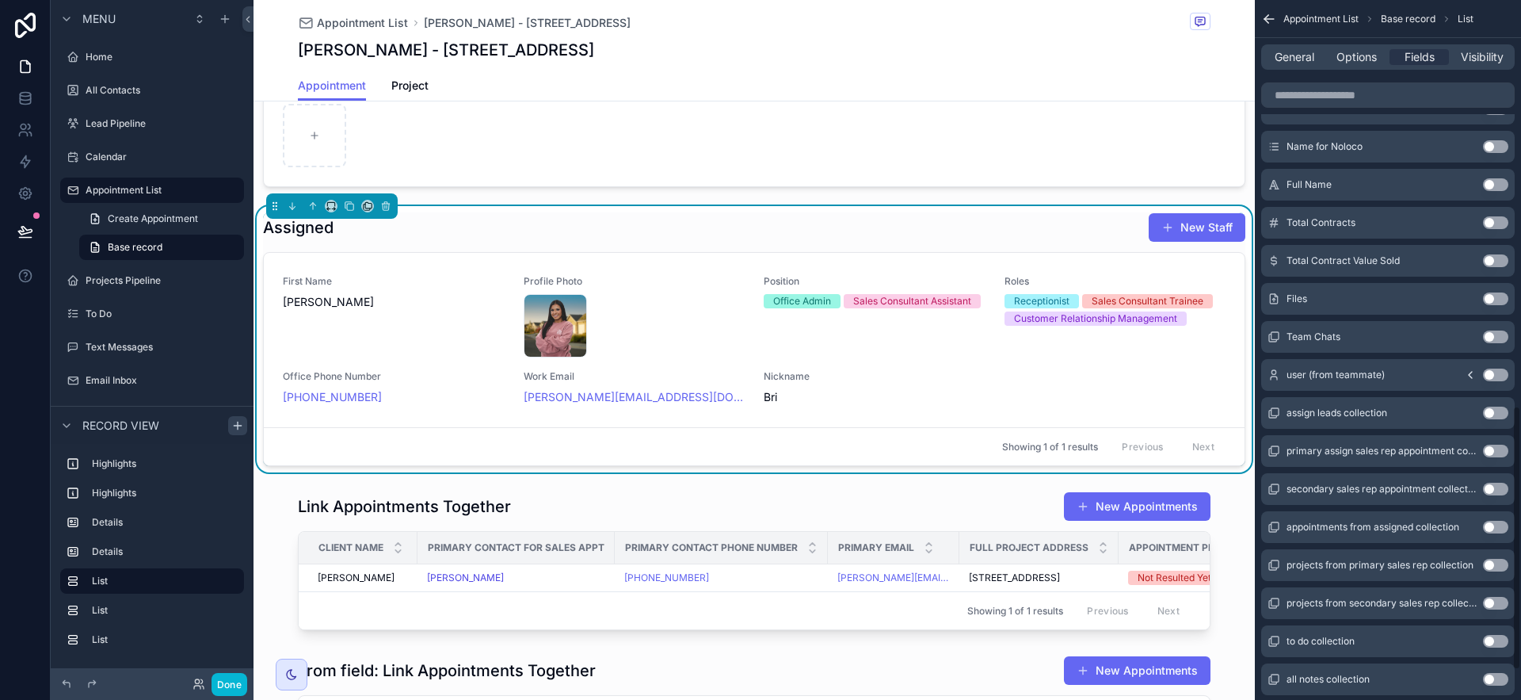
scroll to position [1077, 0]
click at [1503, 451] on button "Use setting" at bounding box center [1495, 450] width 25 height 13
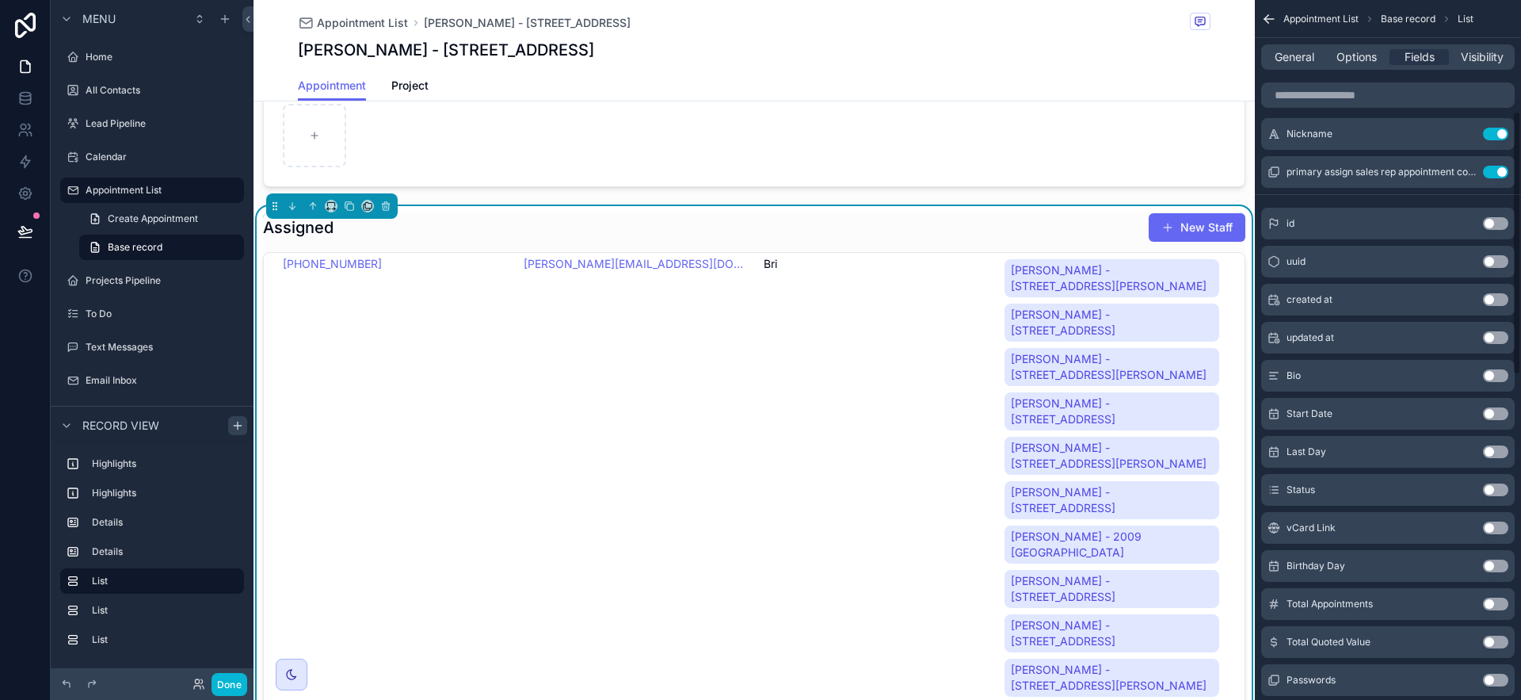
scroll to position [140, 0]
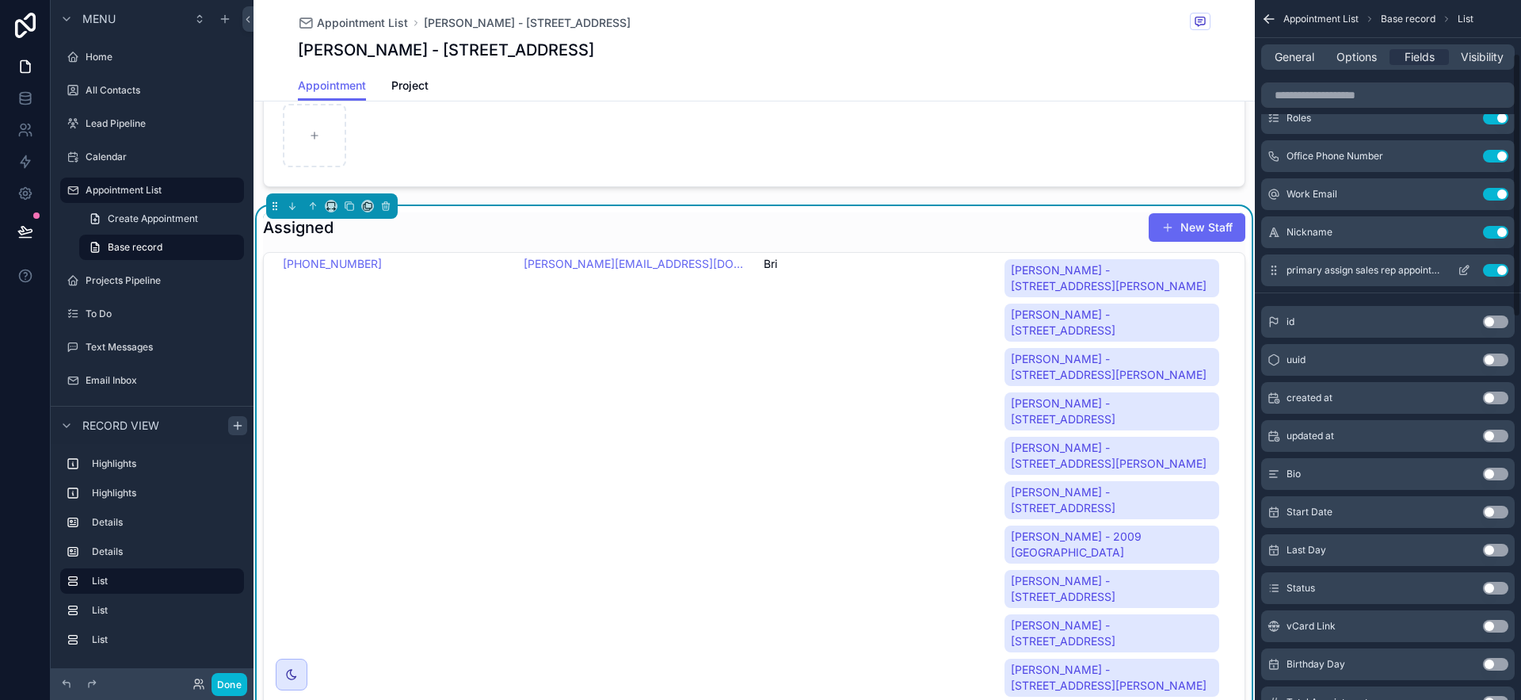
click at [1486, 273] on button "Use setting" at bounding box center [1495, 270] width 25 height 13
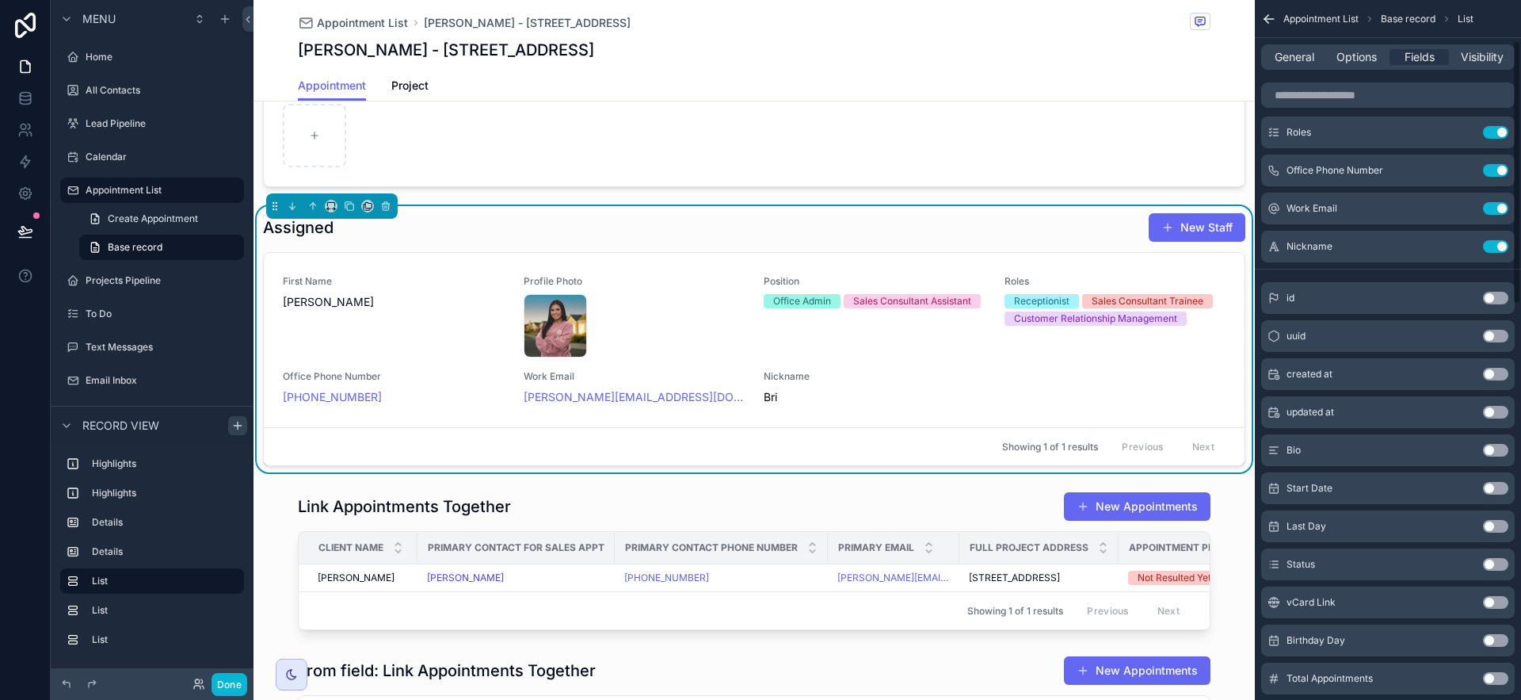
scroll to position [0, 0]
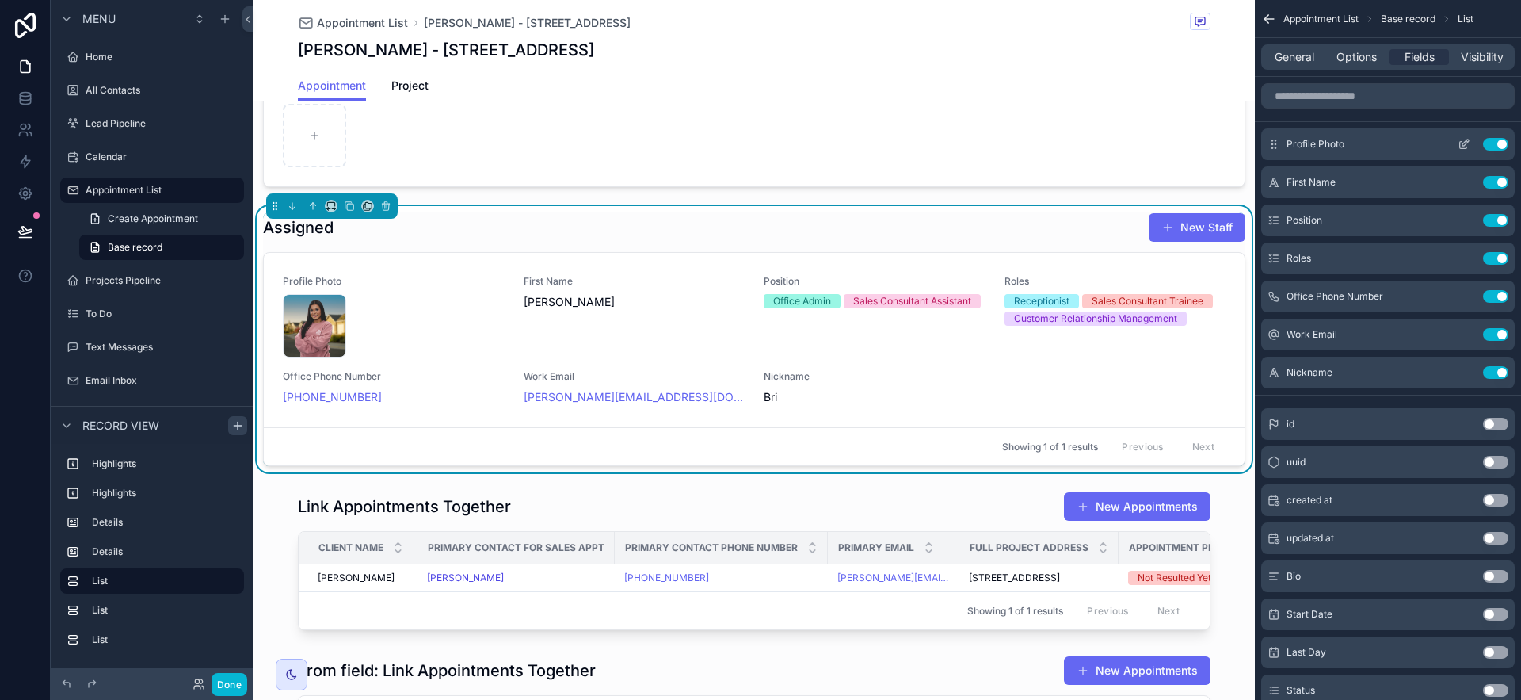
click at [1466, 141] on icon "scrollable content" at bounding box center [1467, 141] width 2 height 2
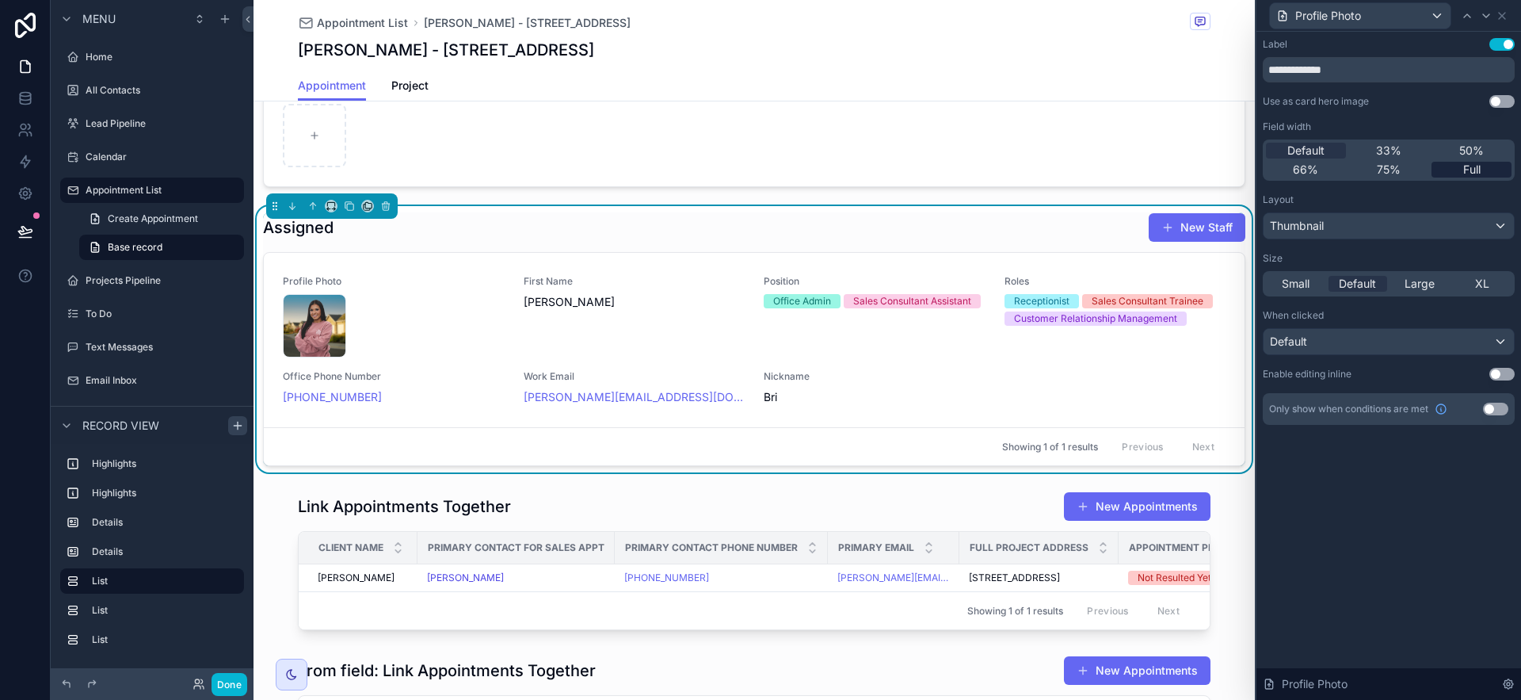
click at [1490, 170] on div "Full" at bounding box center [1471, 170] width 80 height 16
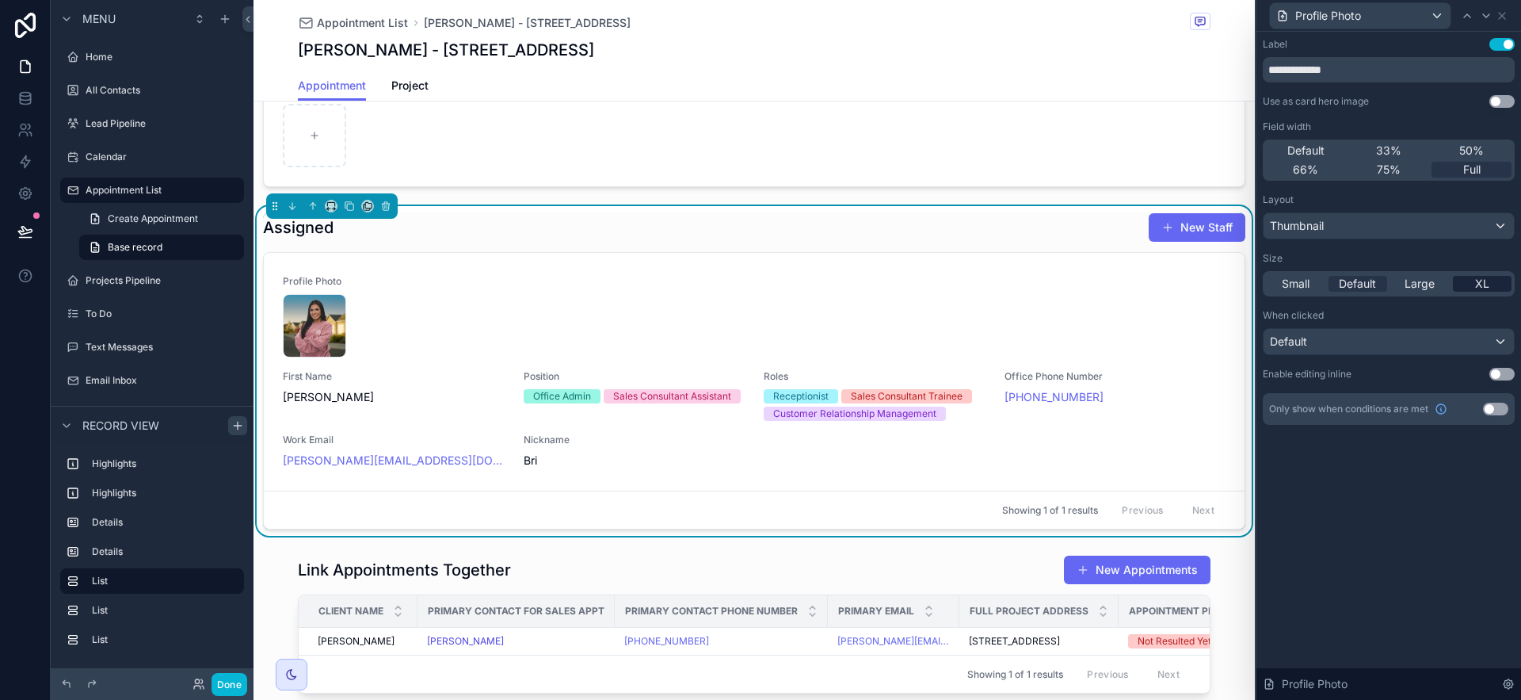
click at [1493, 285] on div "XL" at bounding box center [1482, 284] width 59 height 16
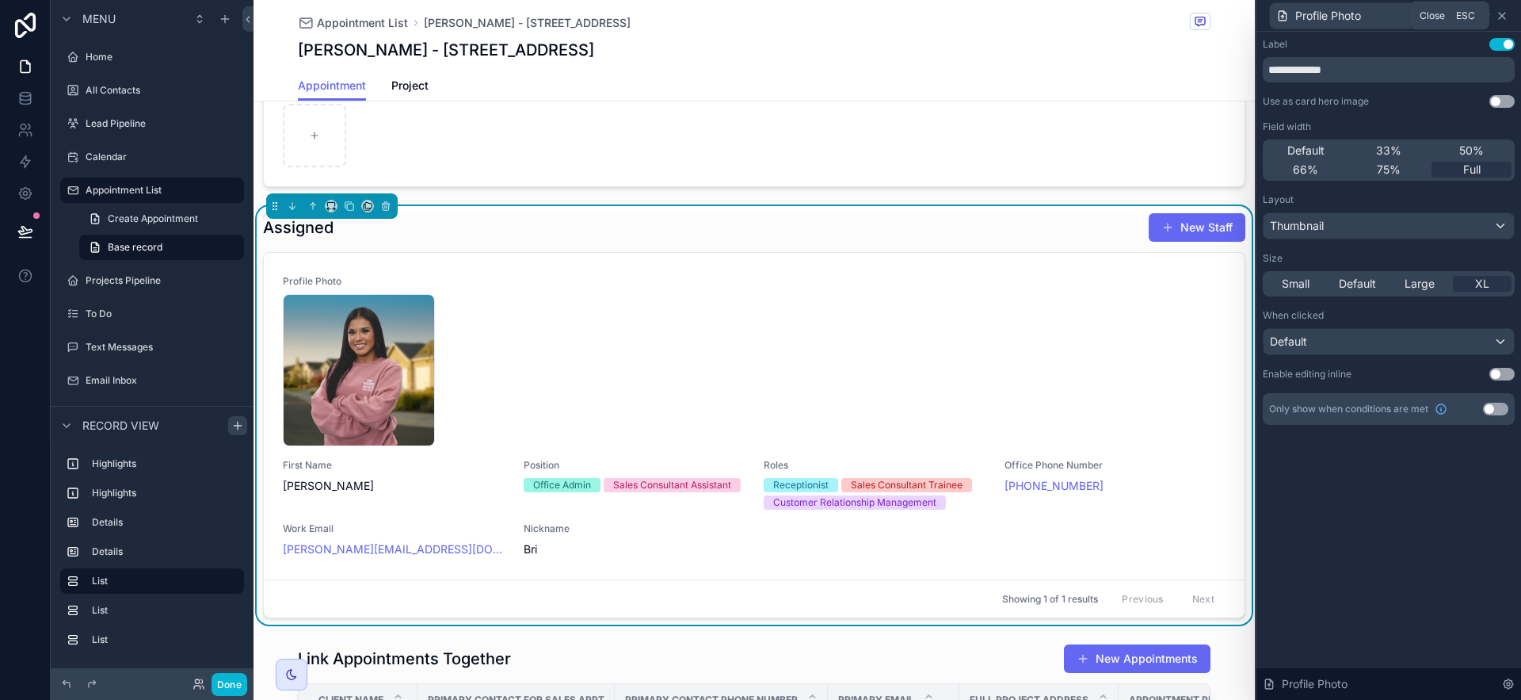
click at [1505, 13] on icon at bounding box center [1502, 16] width 13 height 13
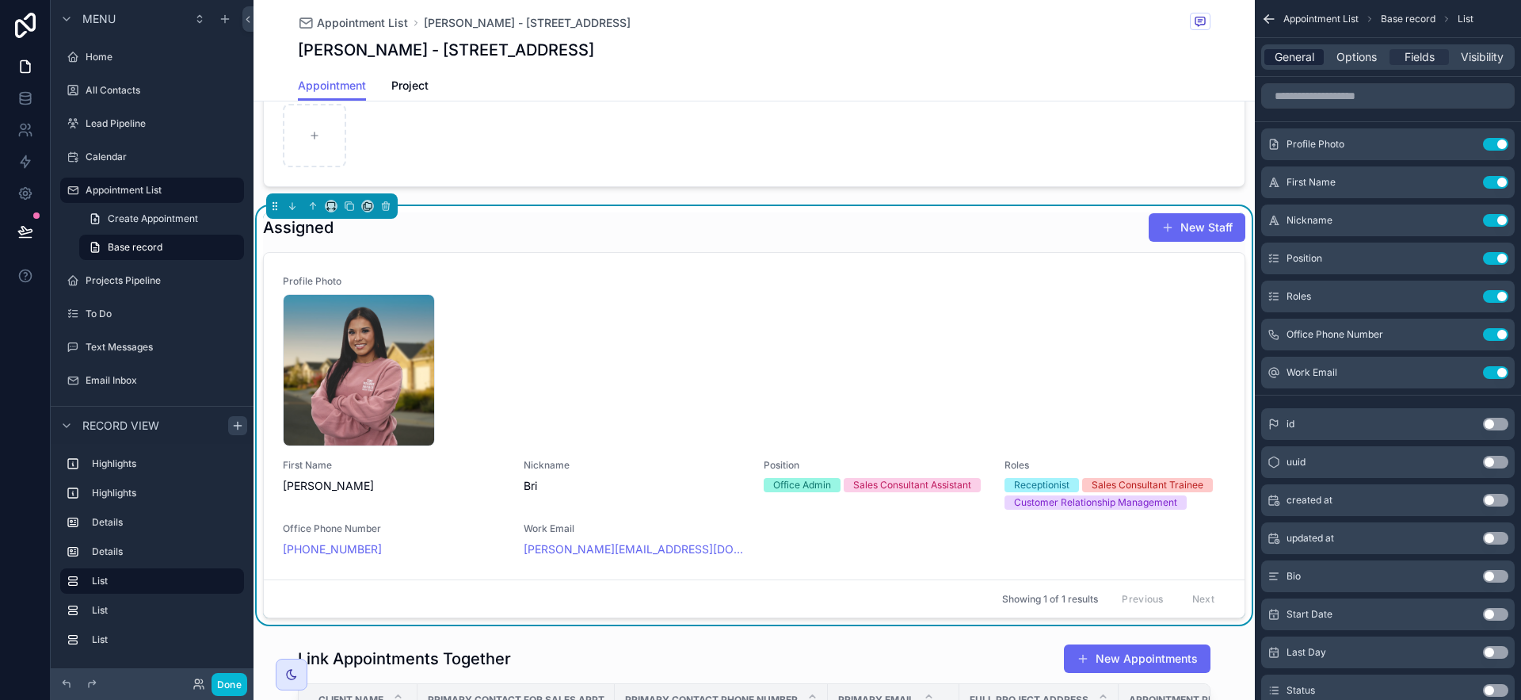
click at [1299, 54] on span "General" at bounding box center [1295, 57] width 40 height 16
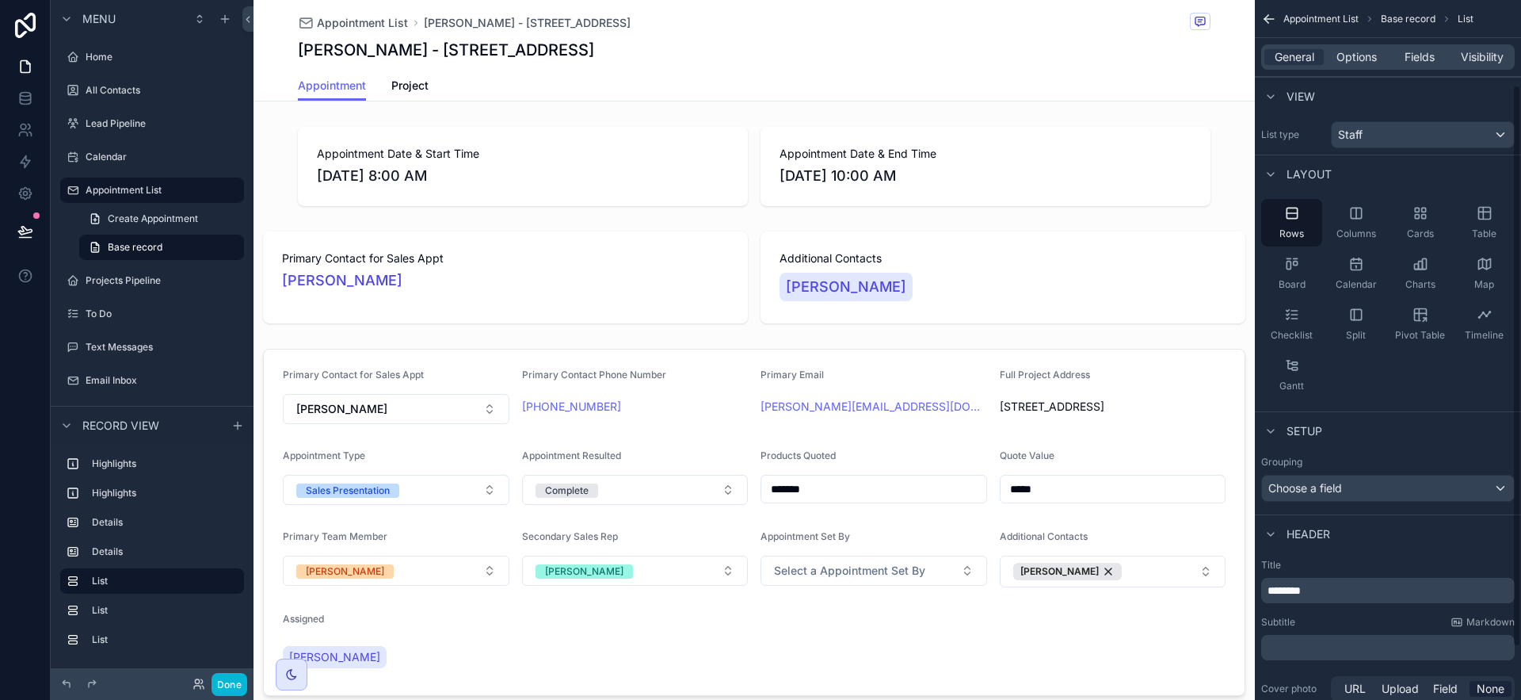
scroll to position [701, 0]
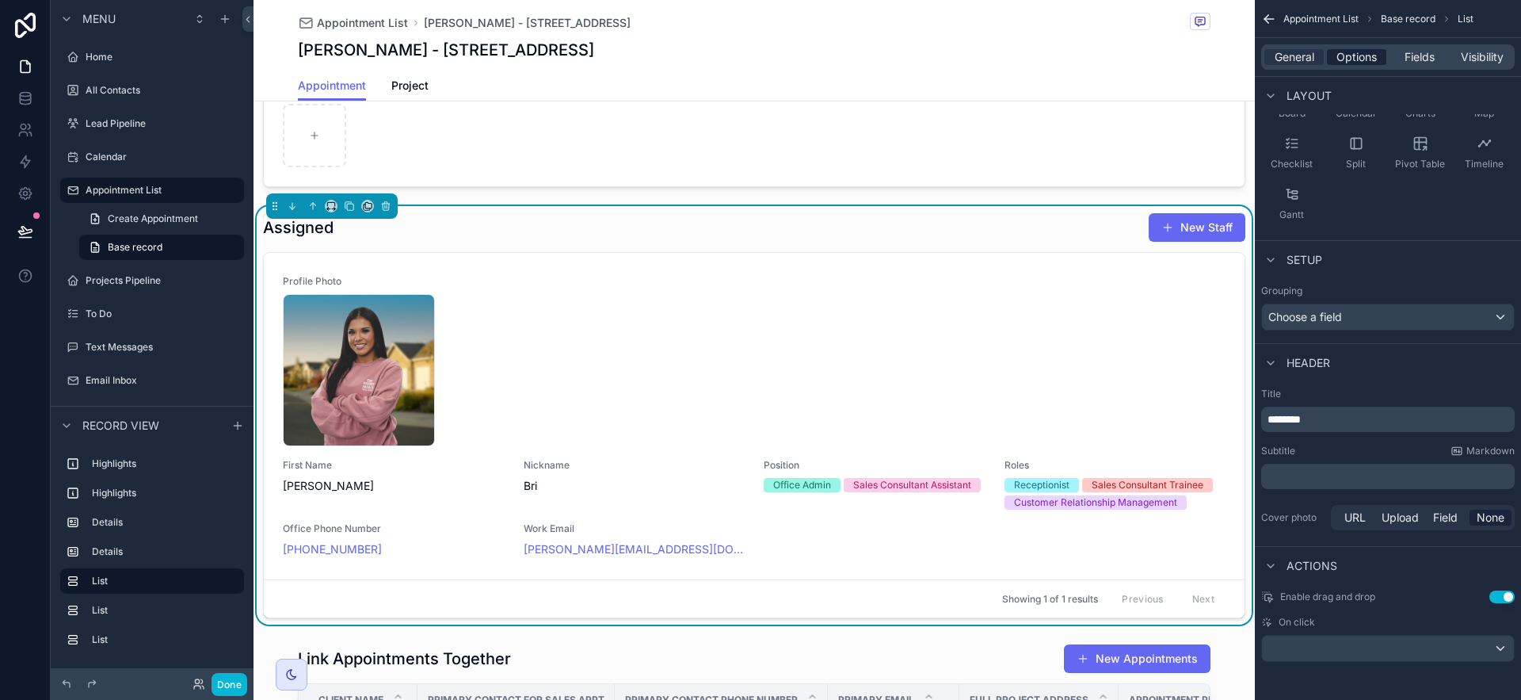
click at [1361, 58] on span "Options" at bounding box center [1356, 57] width 40 height 16
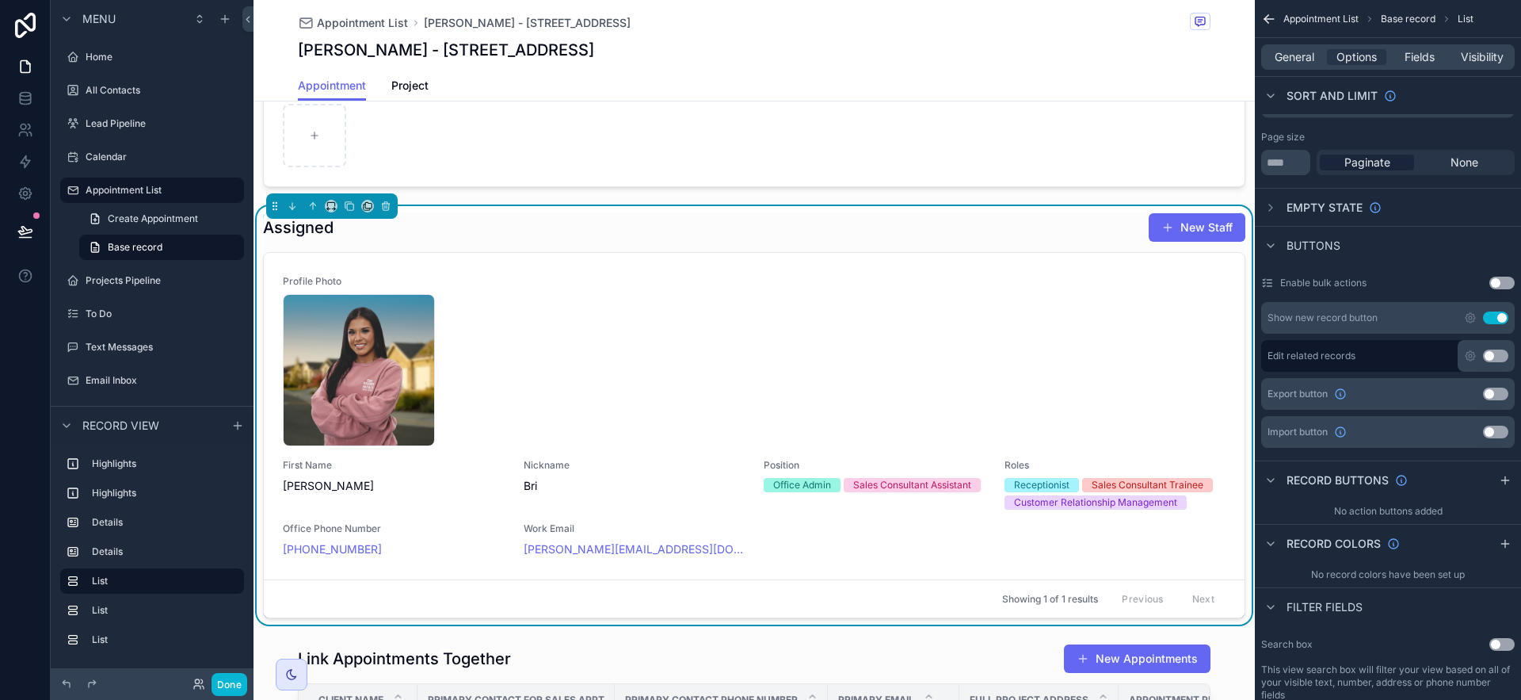
click at [1495, 321] on button "Use setting" at bounding box center [1495, 317] width 25 height 13
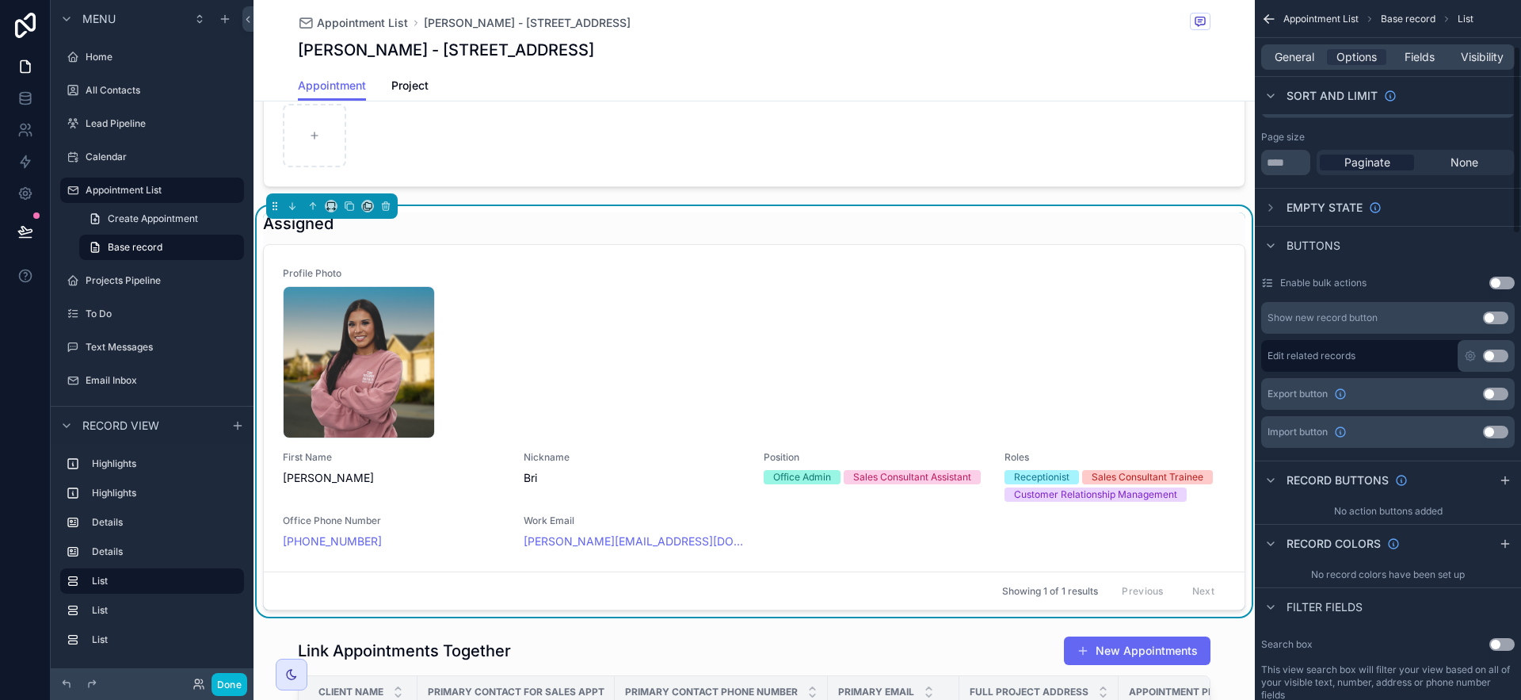
scroll to position [174, 0]
click at [1419, 51] on span "Fields" at bounding box center [1420, 57] width 30 height 16
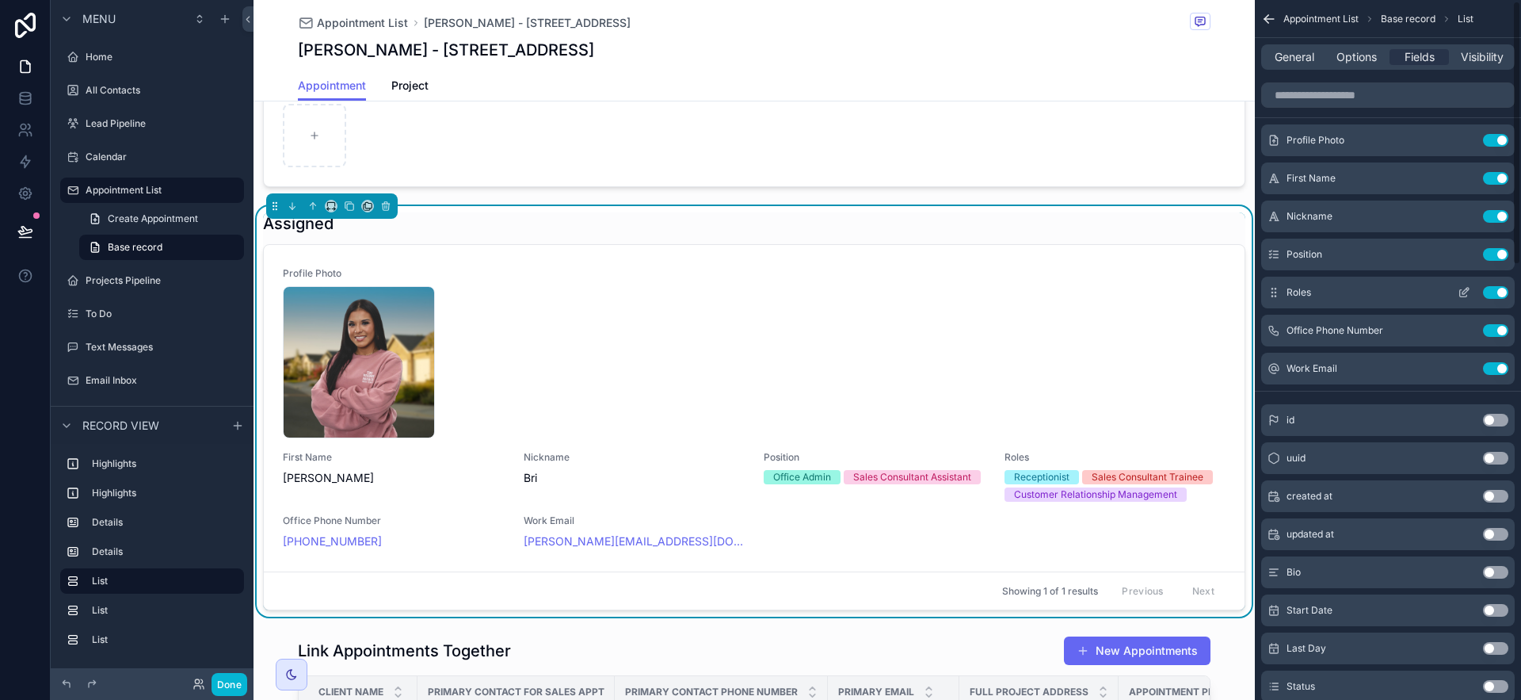
scroll to position [3, 0]
click at [1494, 288] on button "Use setting" at bounding box center [1495, 293] width 25 height 13
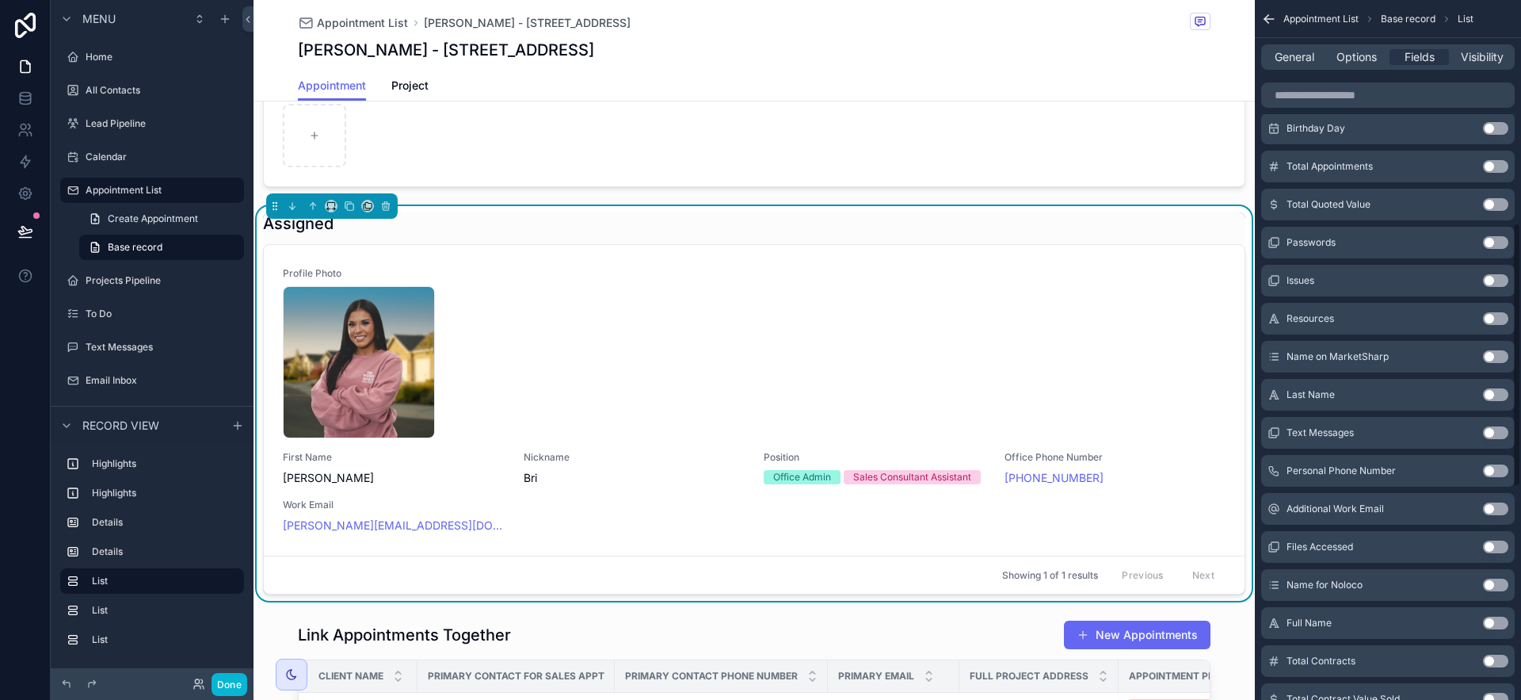
scroll to position [654, 0]
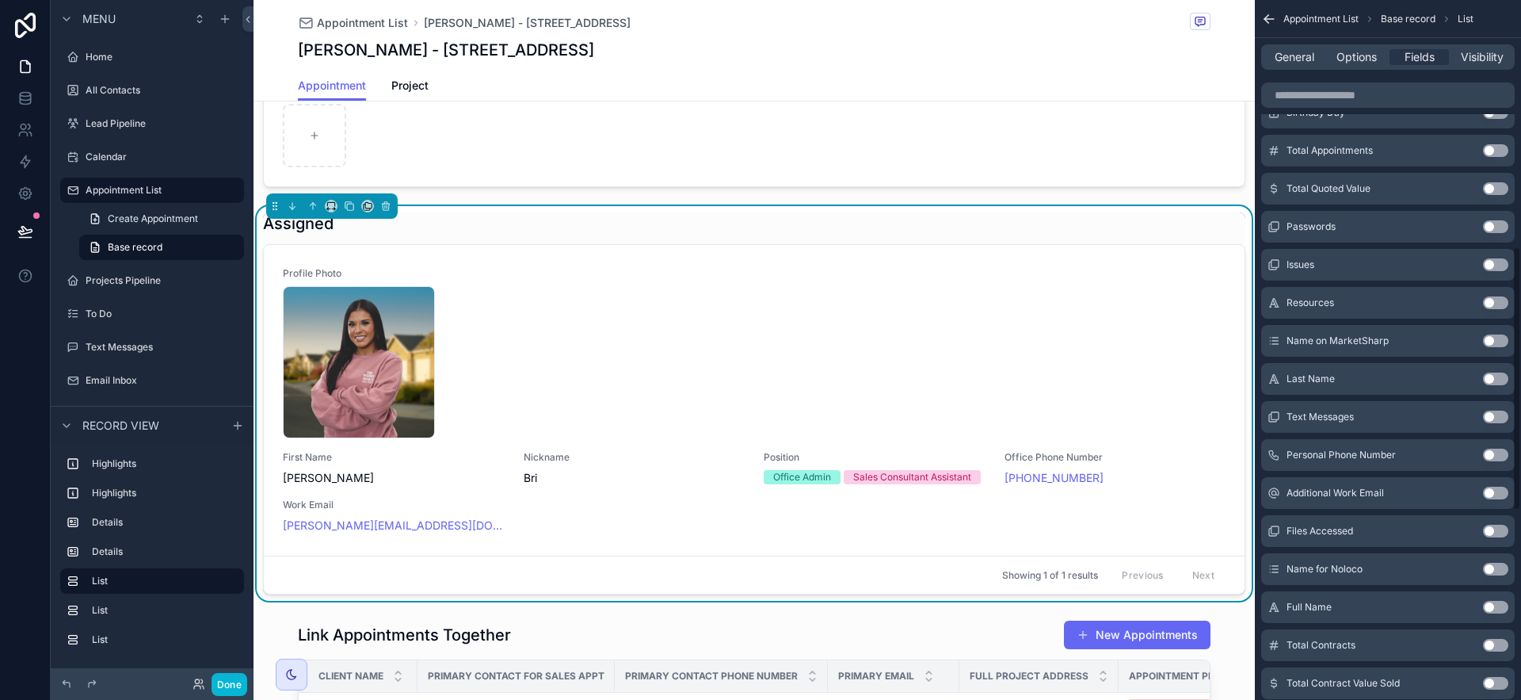
drag, startPoint x: 1502, startPoint y: 607, endPoint x: 1472, endPoint y: 549, distance: 65.2
click at [1502, 607] on button "Use setting" at bounding box center [1495, 606] width 25 height 13
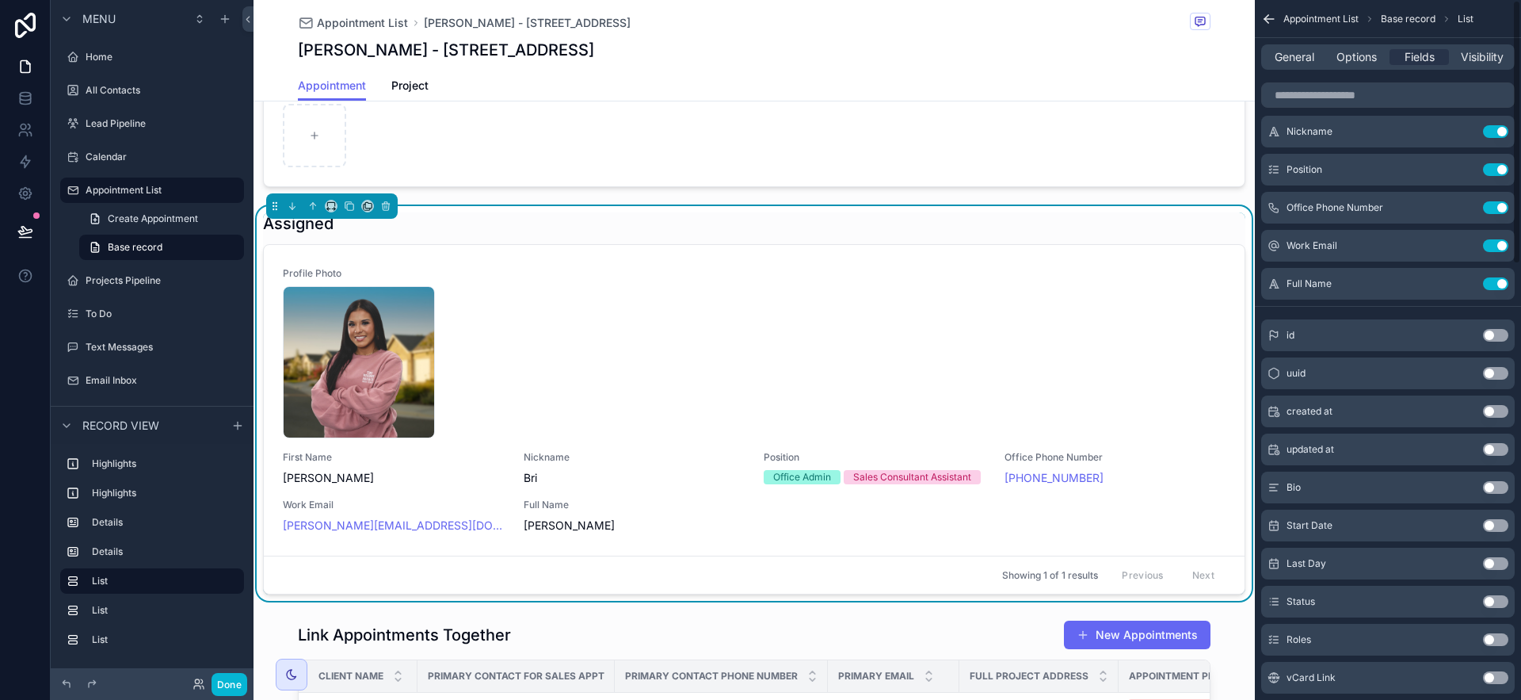
scroll to position [0, 0]
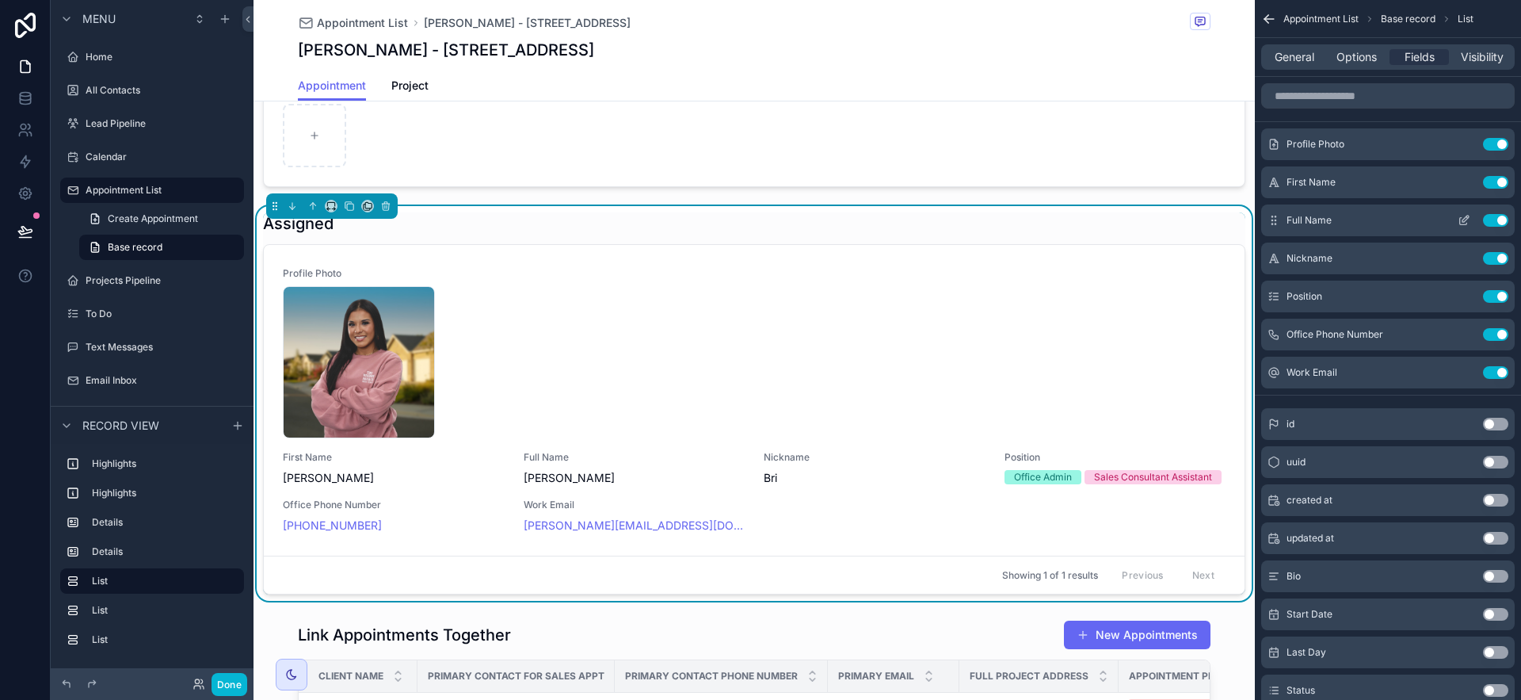
click at [1487, 181] on button "Use setting" at bounding box center [1495, 182] width 25 height 13
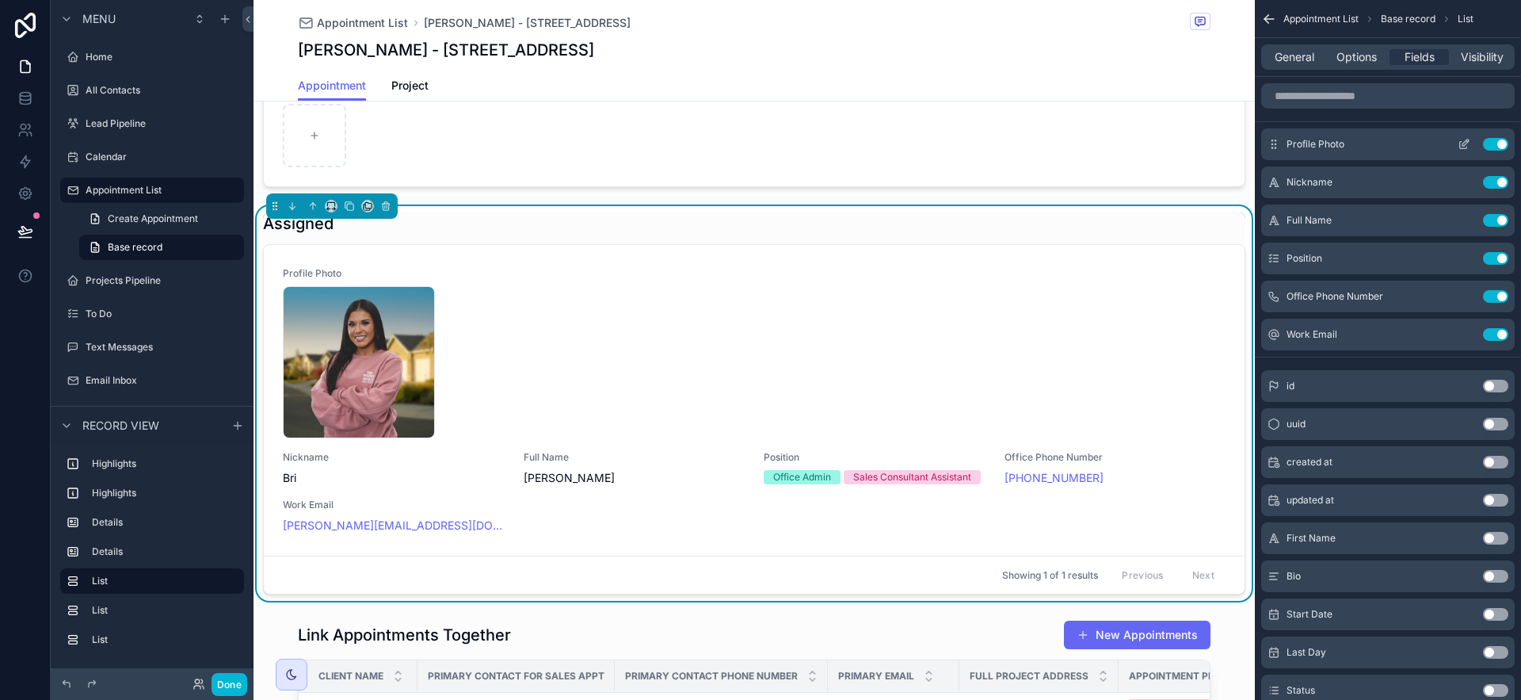
click at [1460, 142] on icon "scrollable content" at bounding box center [1463, 145] width 7 height 7
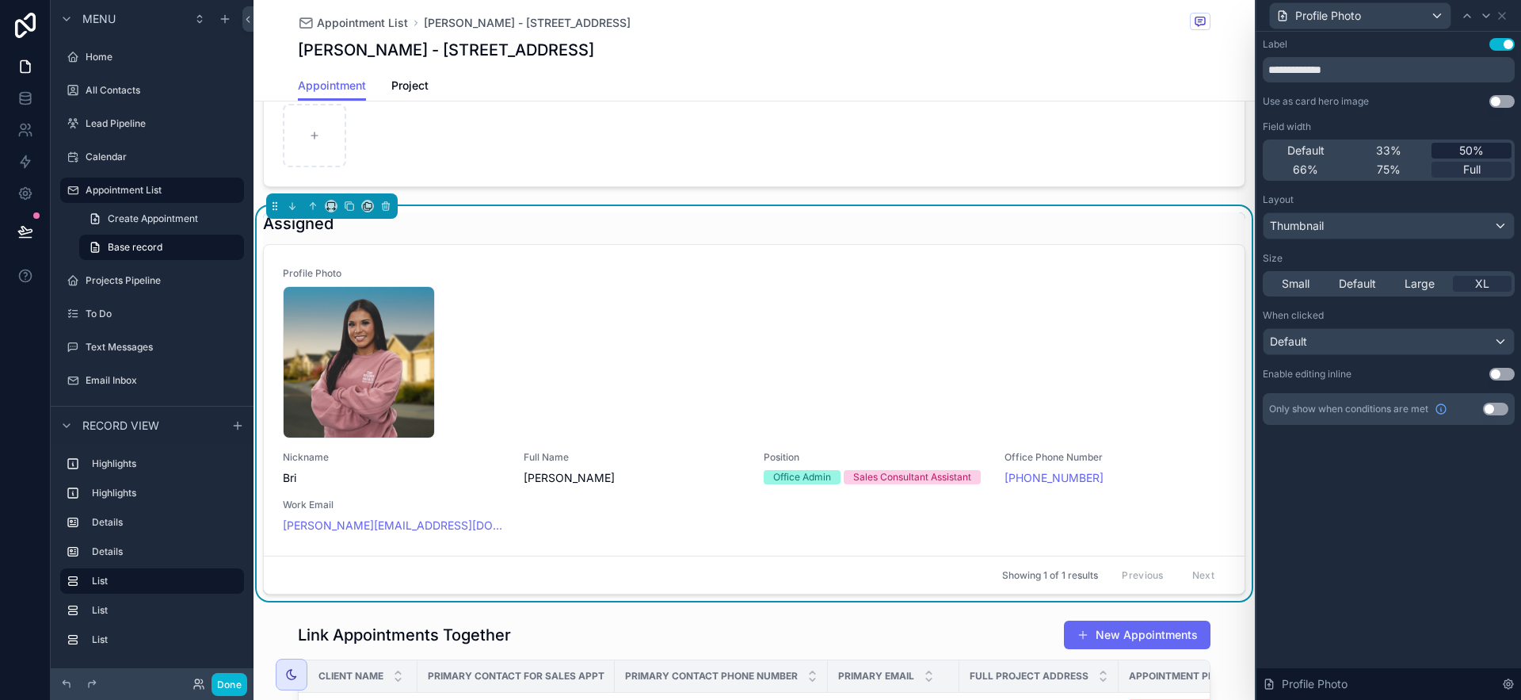
click at [1473, 151] on span "50%" at bounding box center [1471, 151] width 25 height 16
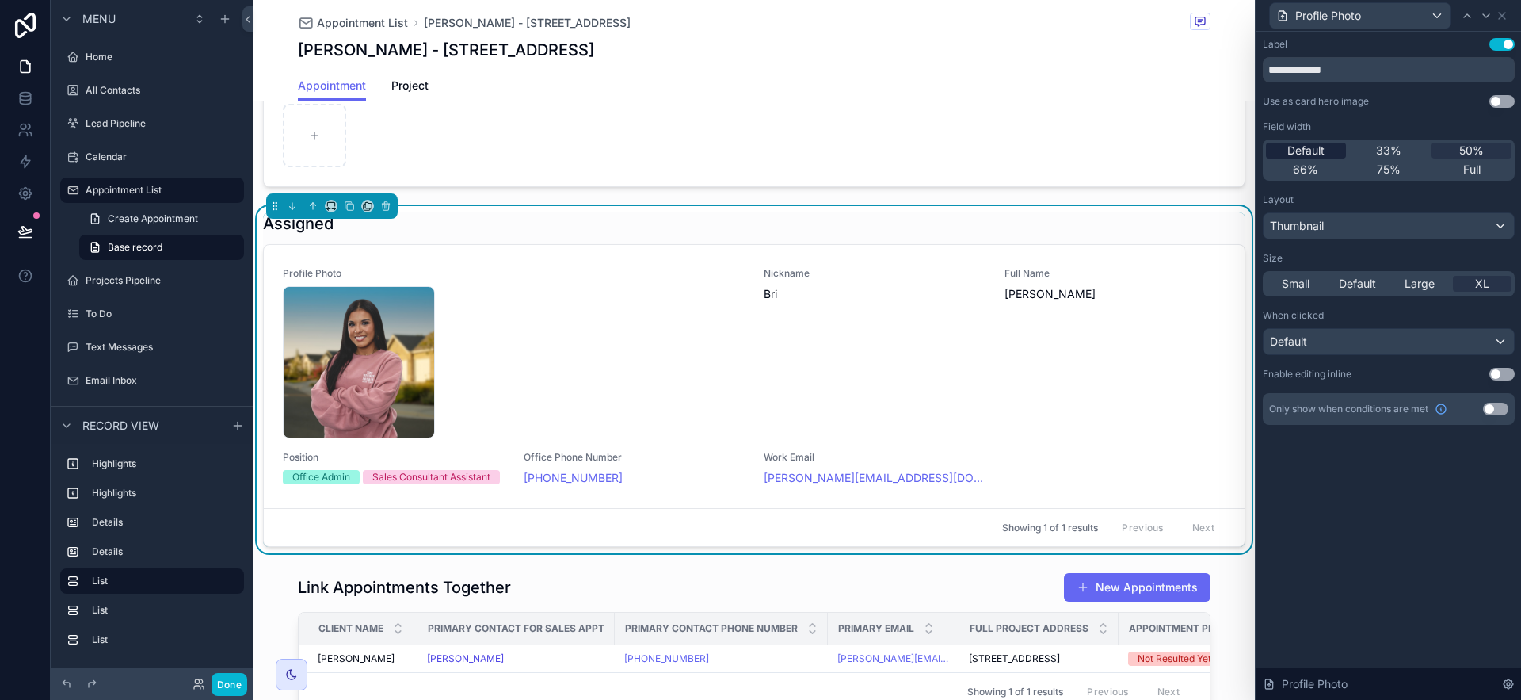
click at [1321, 144] on span "Default" at bounding box center [1305, 151] width 37 height 16
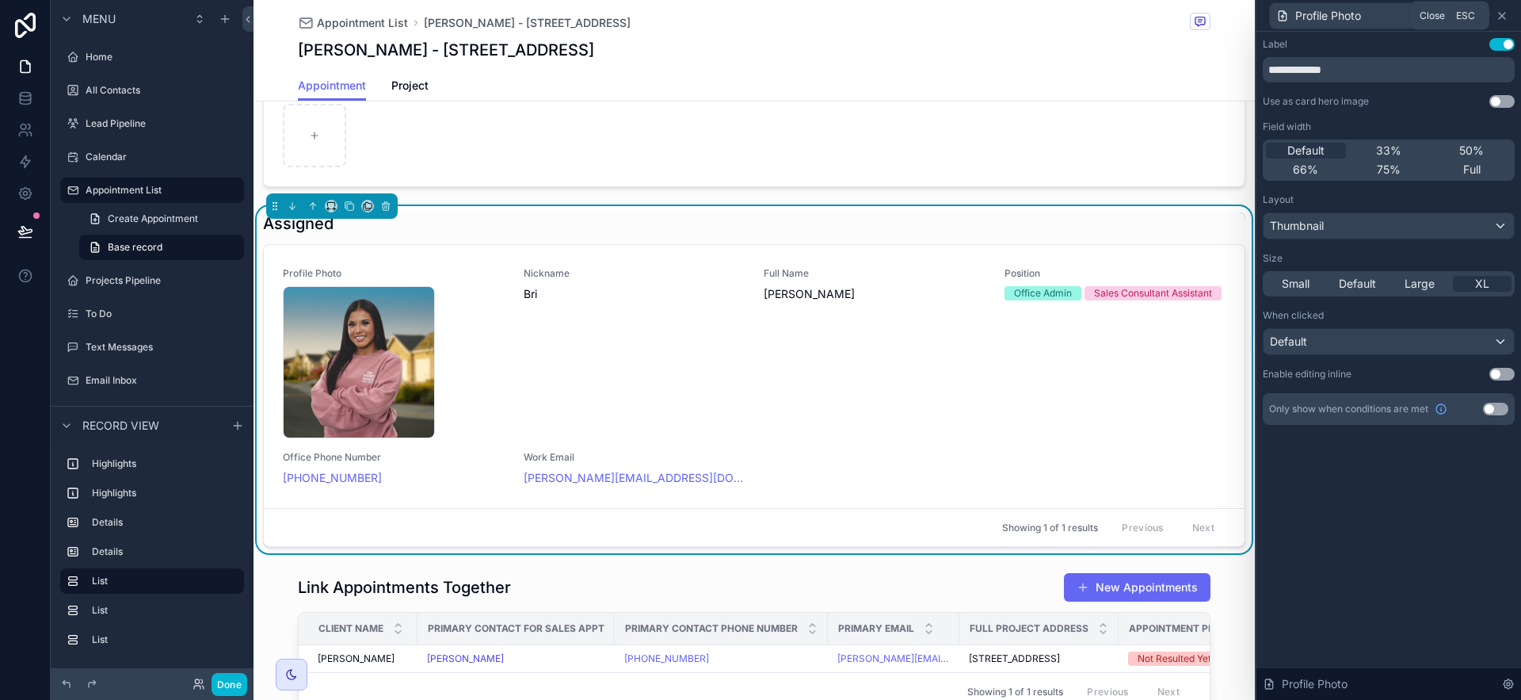
click at [1505, 13] on icon at bounding box center [1502, 16] width 13 height 13
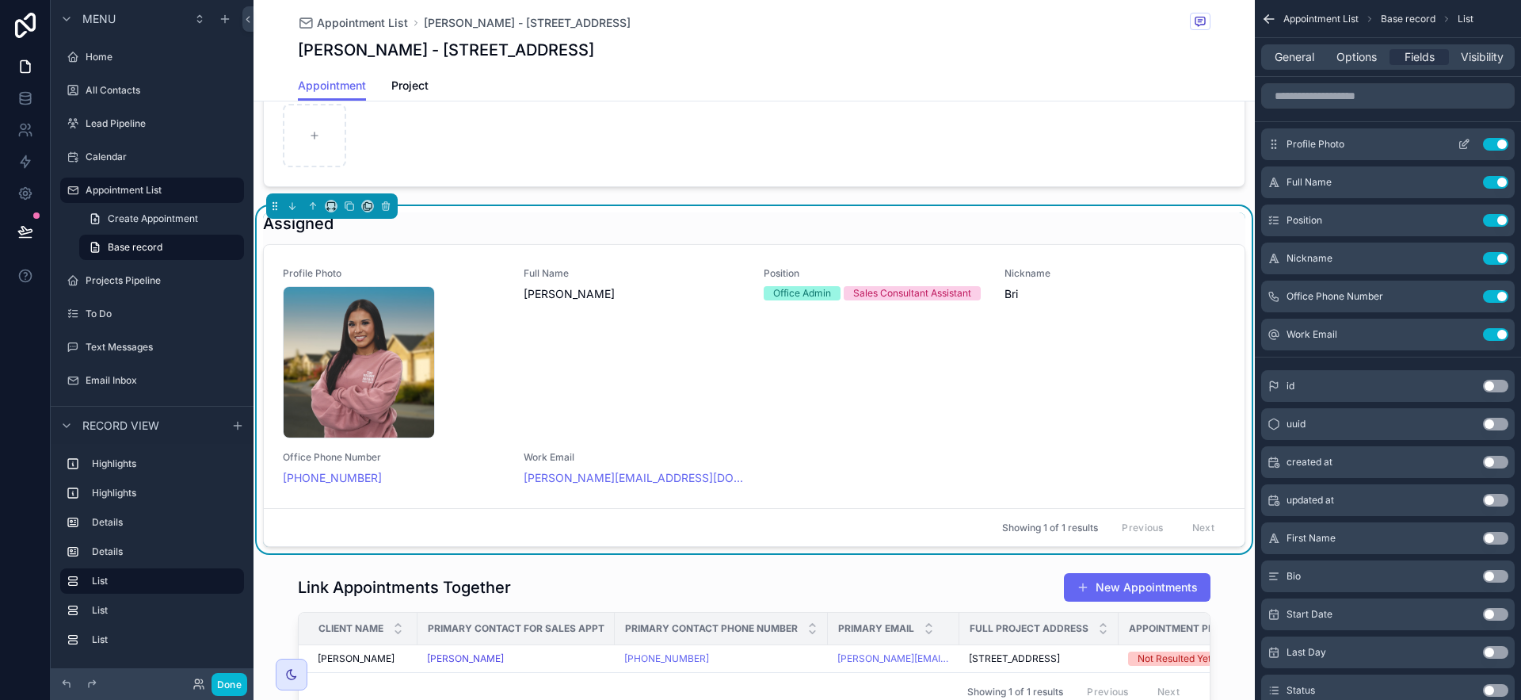
click at [1466, 145] on icon "scrollable content" at bounding box center [1464, 144] width 13 height 13
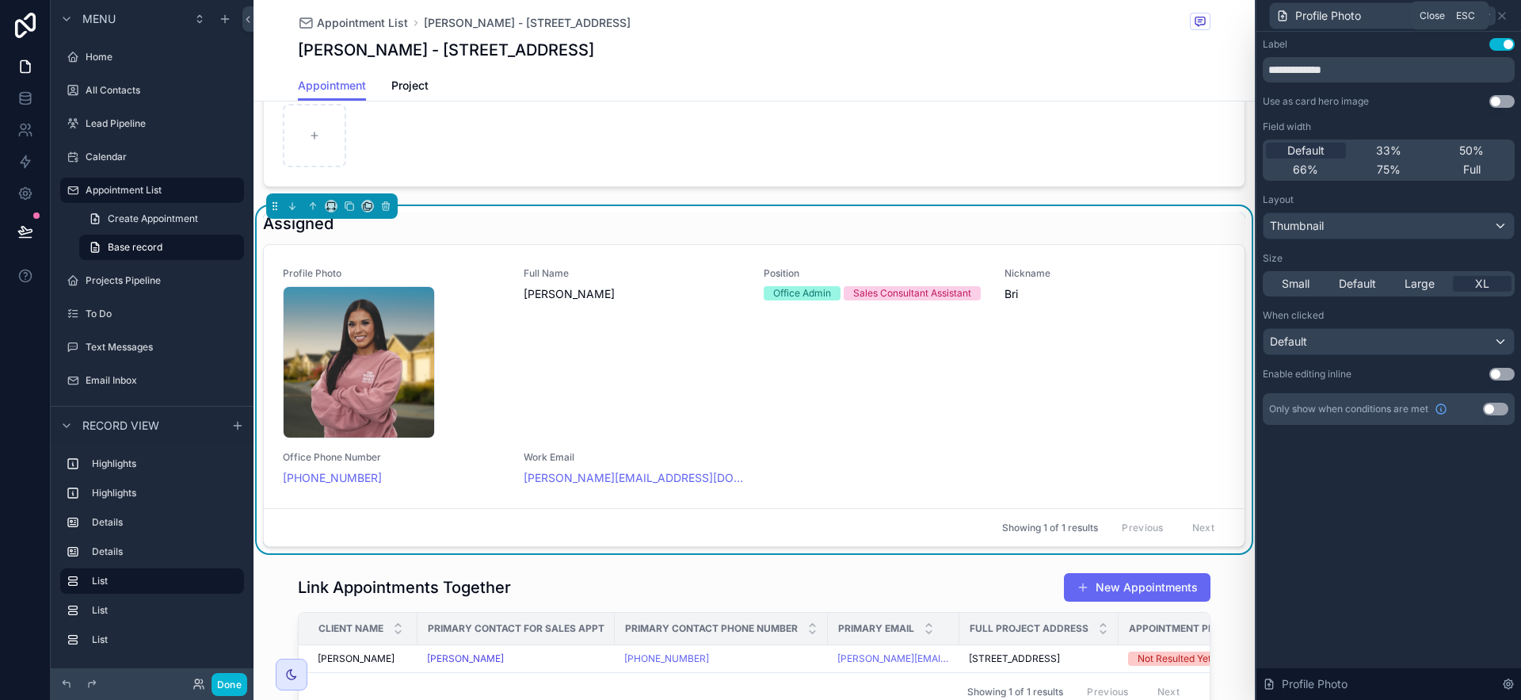
click at [1503, 17] on icon at bounding box center [1502, 16] width 6 height 6
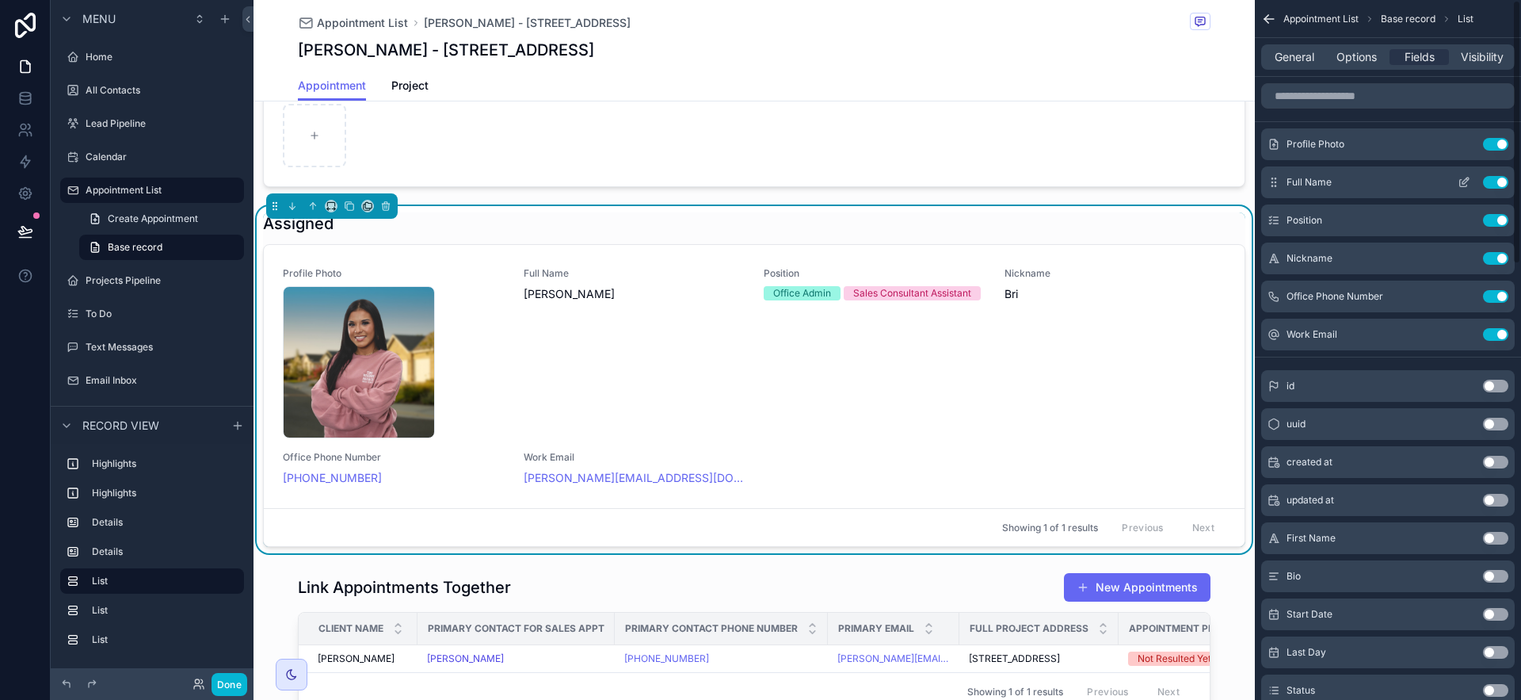
click at [1466, 179] on icon "scrollable content" at bounding box center [1464, 182] width 13 height 13
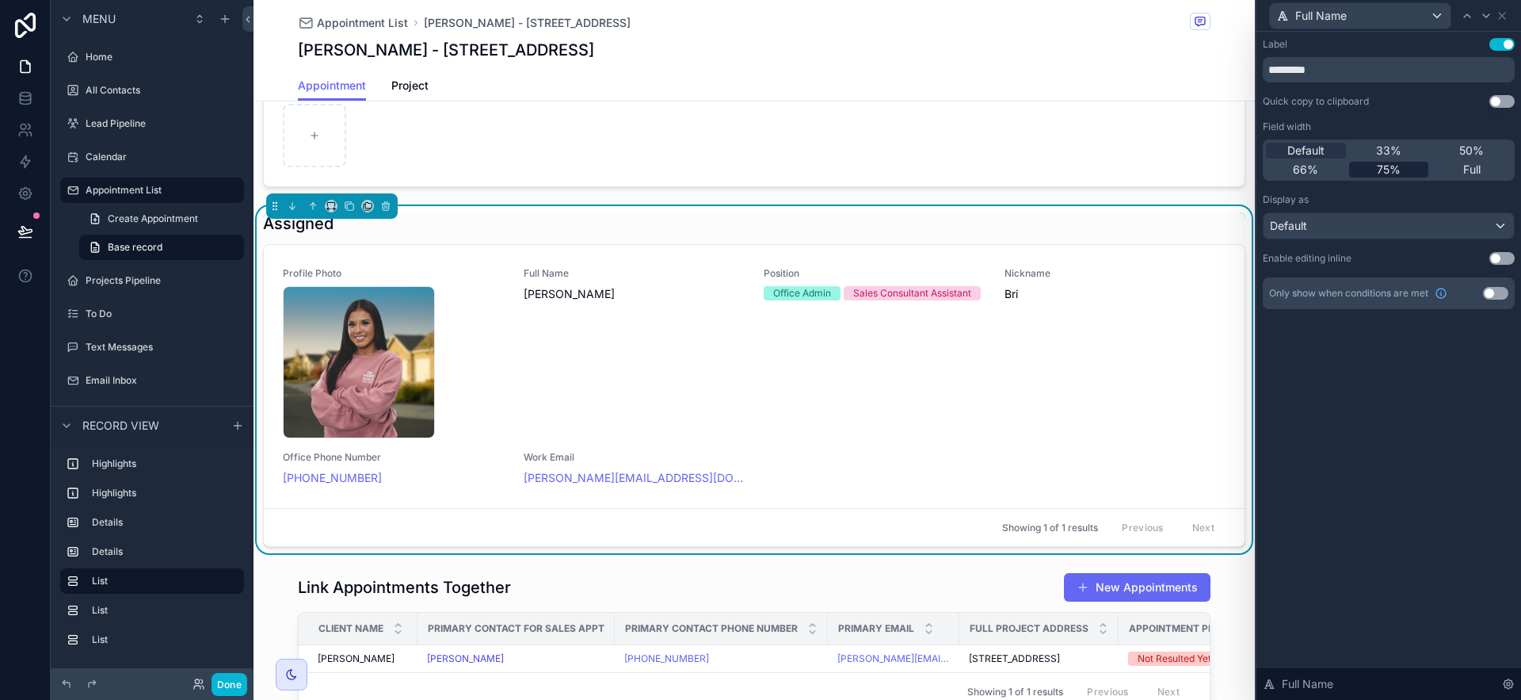
click at [1396, 173] on span "75%" at bounding box center [1389, 170] width 24 height 16
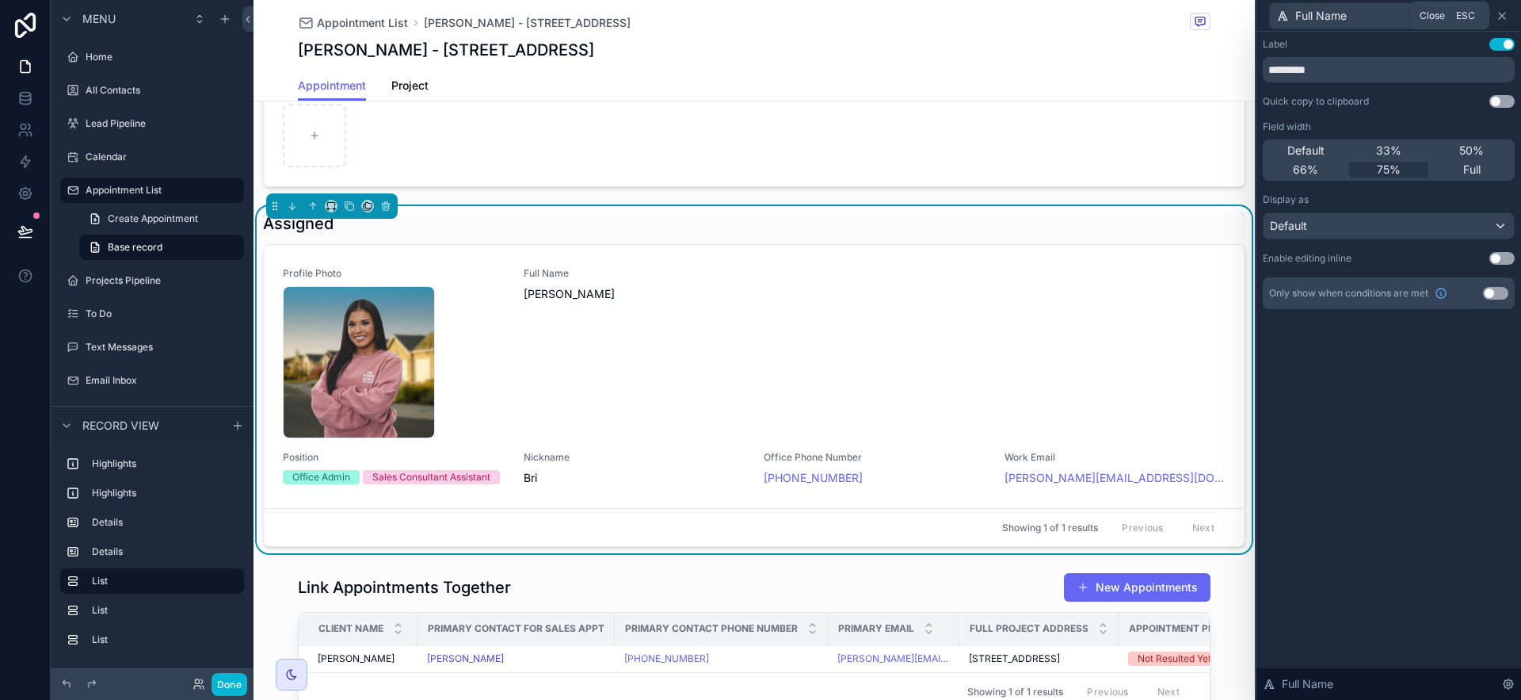
click at [1504, 14] on icon at bounding box center [1502, 16] width 13 height 13
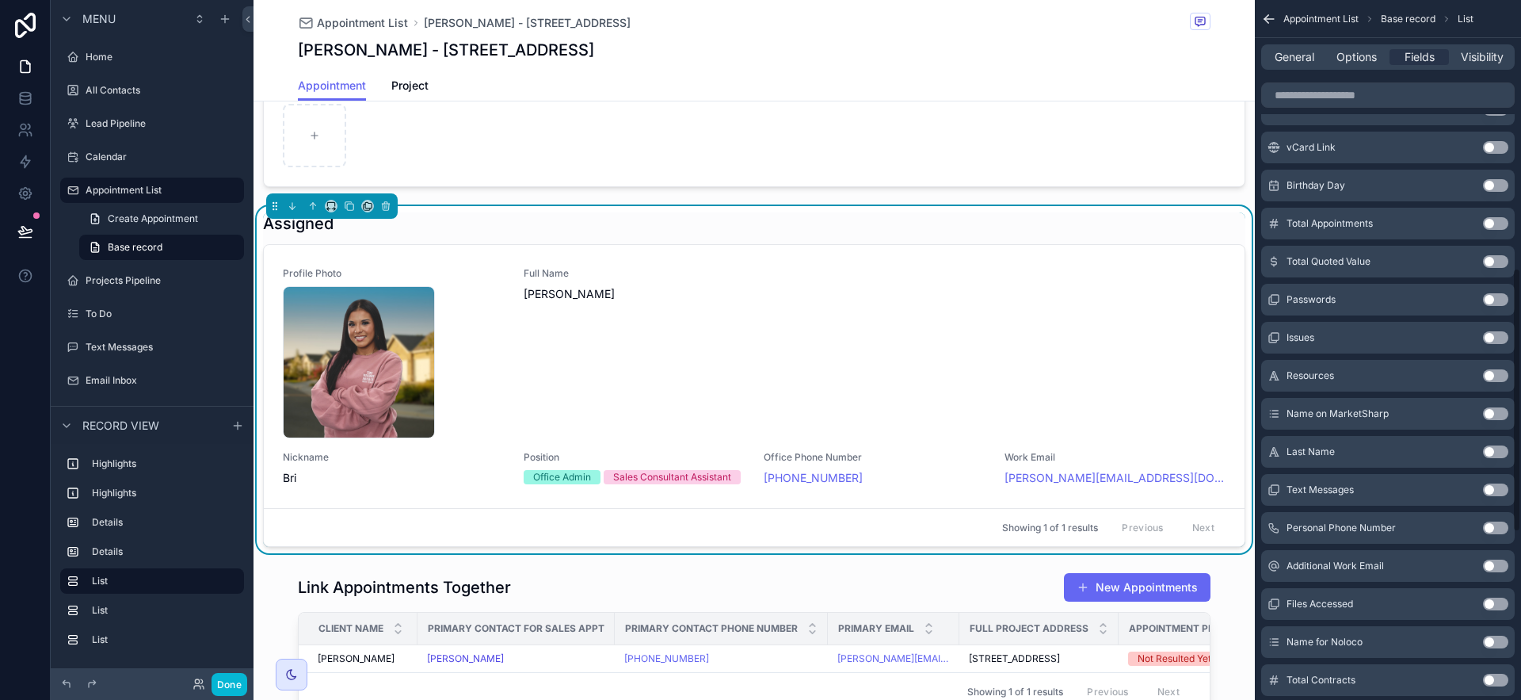
scroll to position [710, 0]
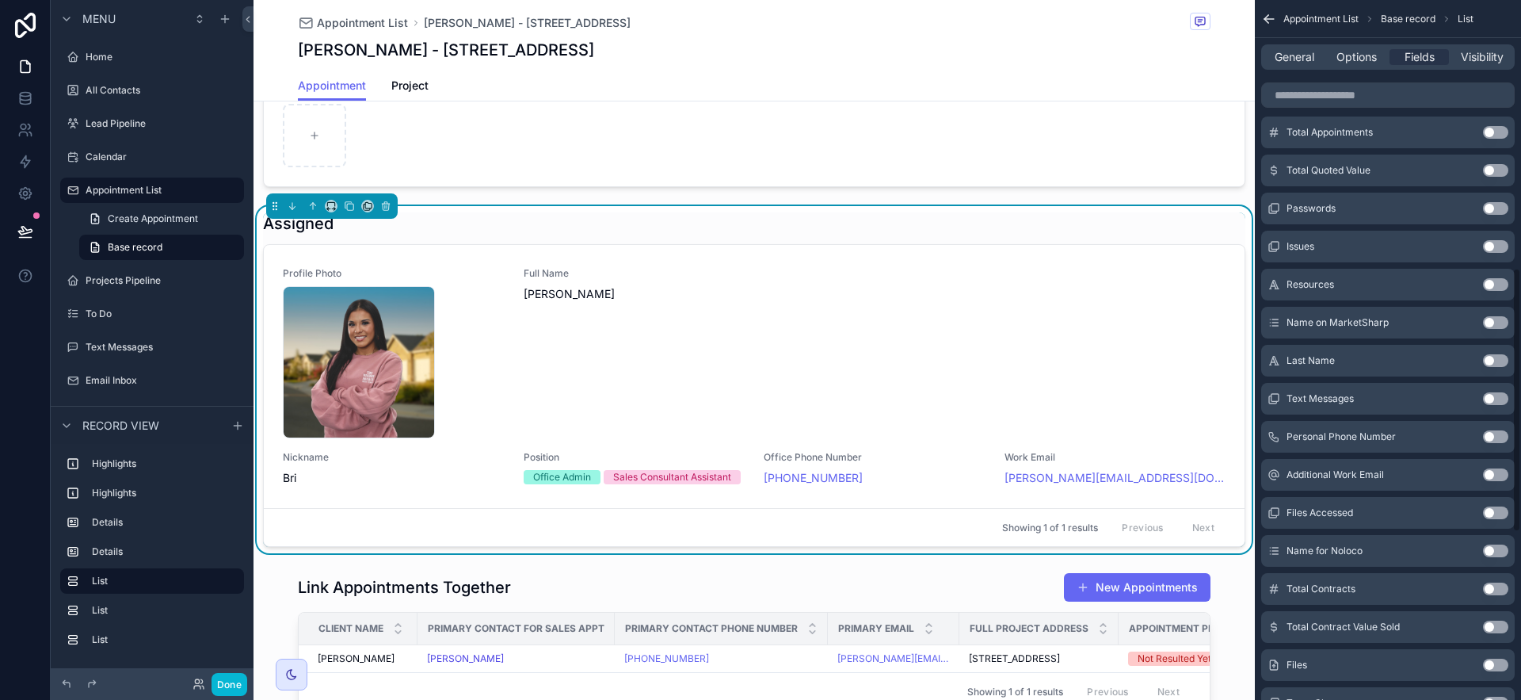
click at [1489, 550] on button "Use setting" at bounding box center [1495, 550] width 25 height 13
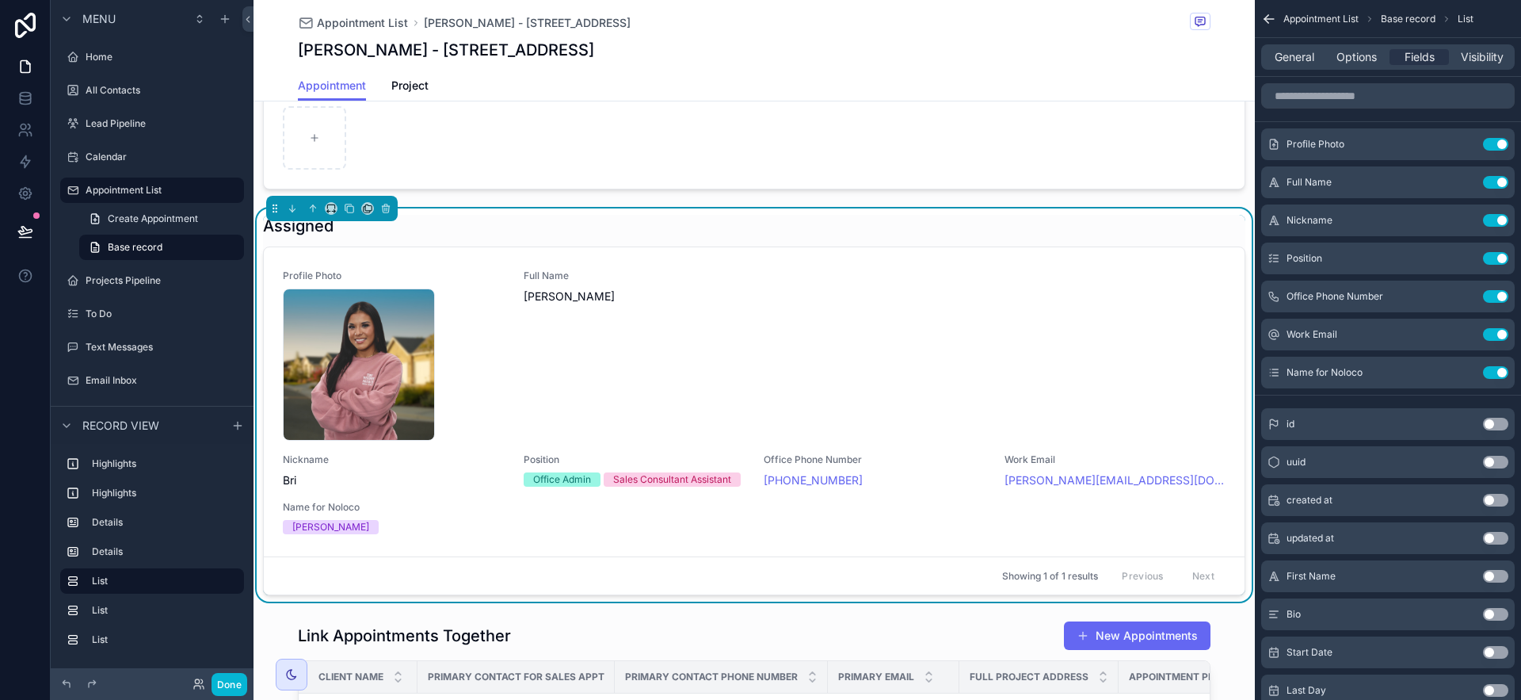
scroll to position [701, 0]
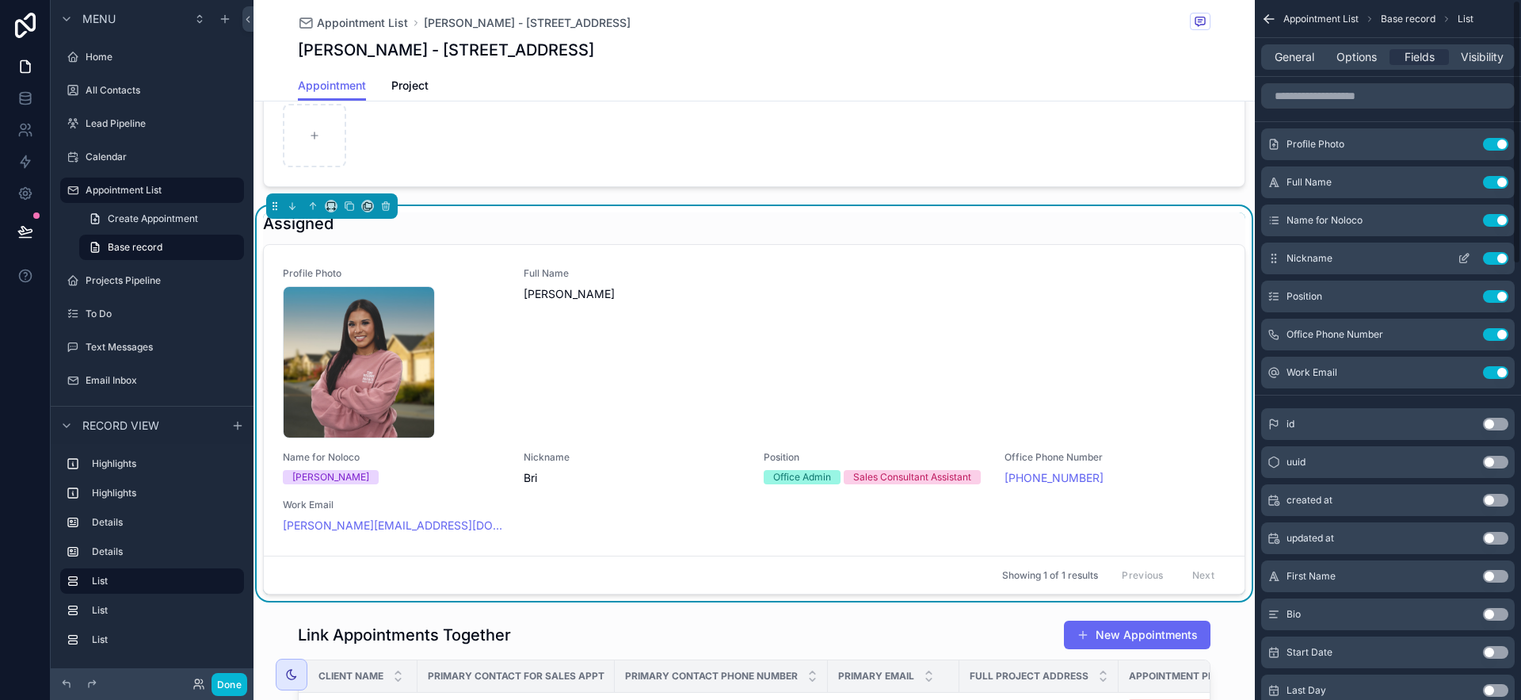
click at [1491, 254] on button "Use setting" at bounding box center [1495, 258] width 25 height 13
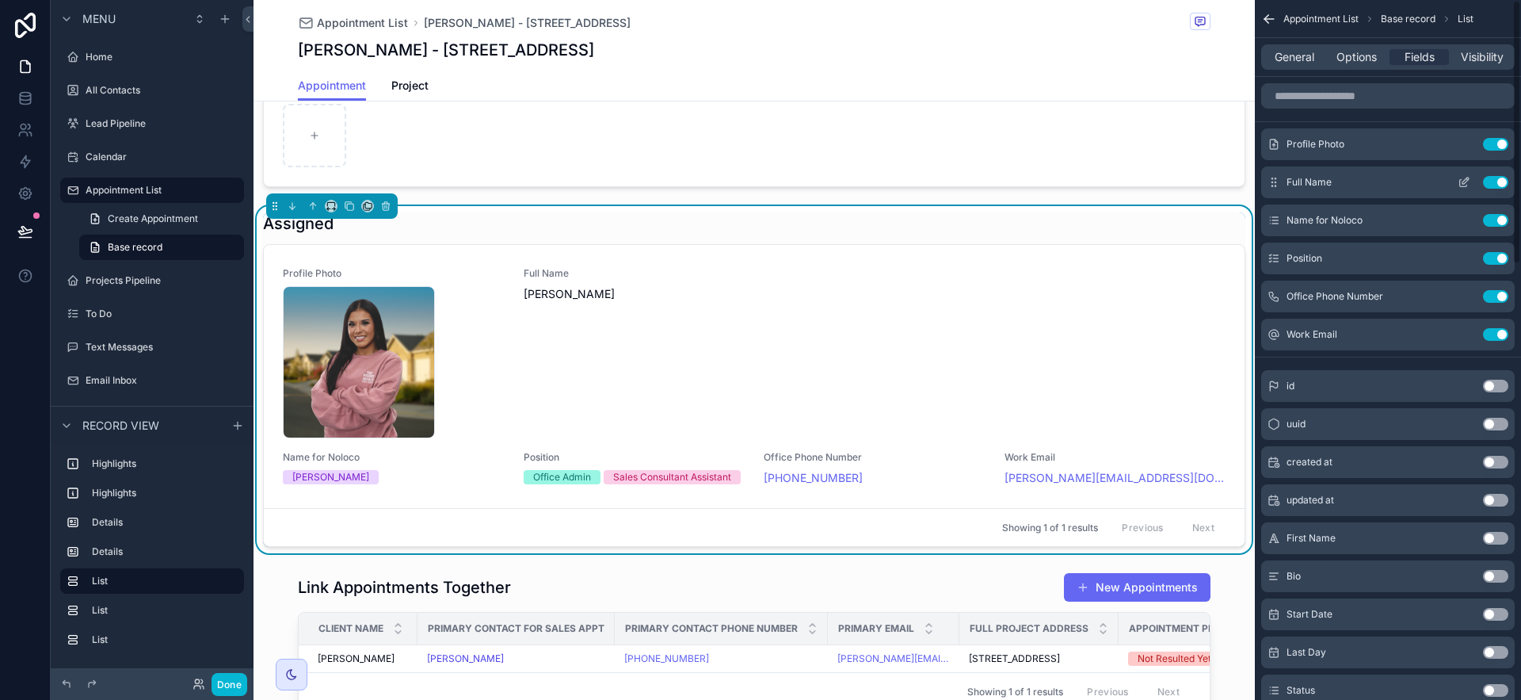
click at [1492, 181] on button "Use setting" at bounding box center [1495, 182] width 25 height 13
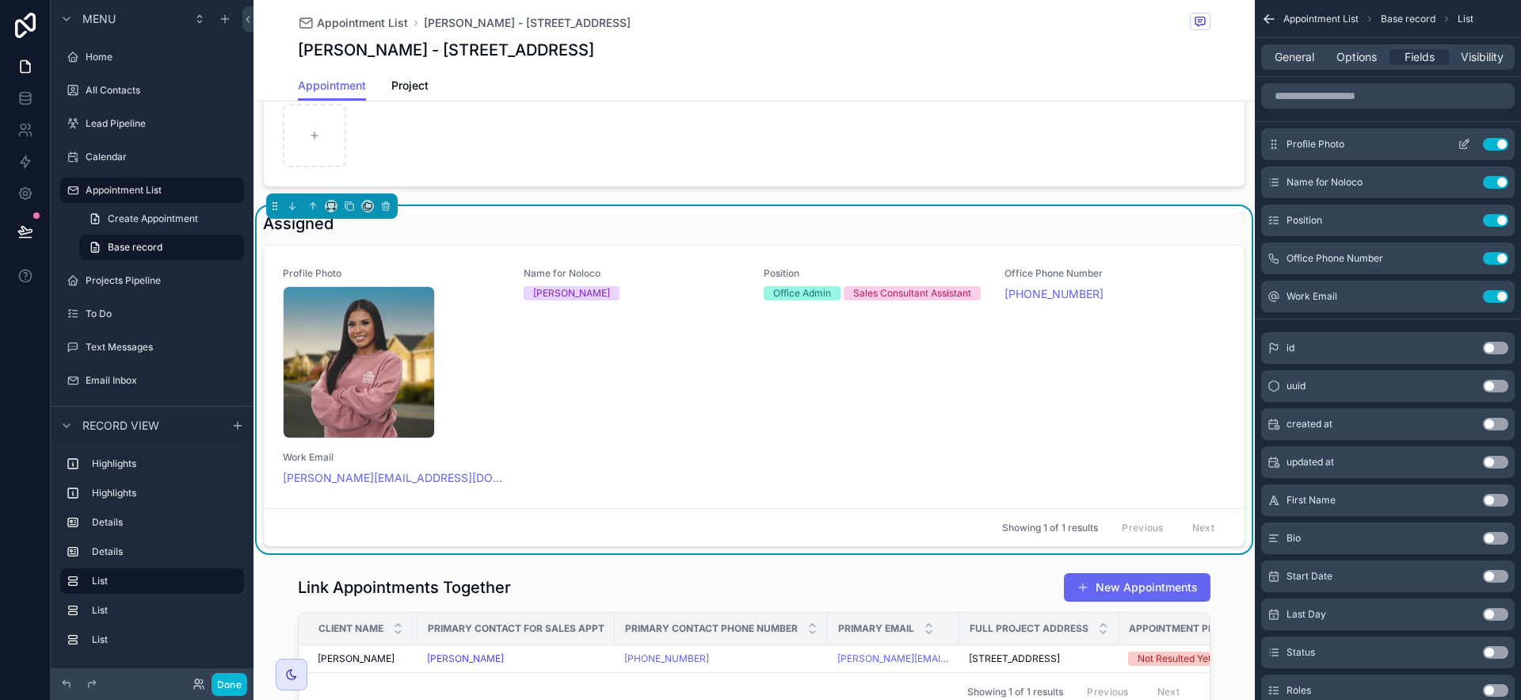
click at [1464, 143] on icon "scrollable content" at bounding box center [1464, 144] width 13 height 13
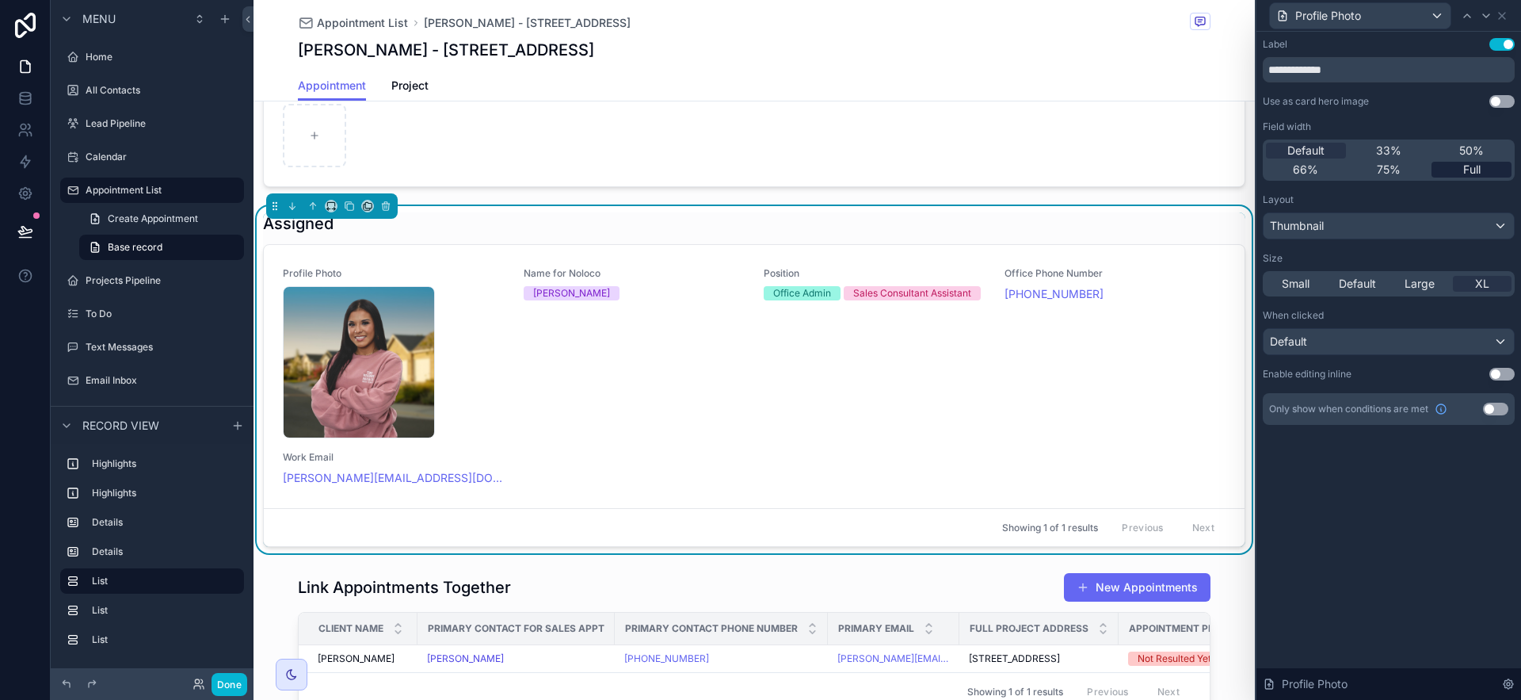
click at [1466, 166] on span "Full" at bounding box center [1471, 170] width 17 height 16
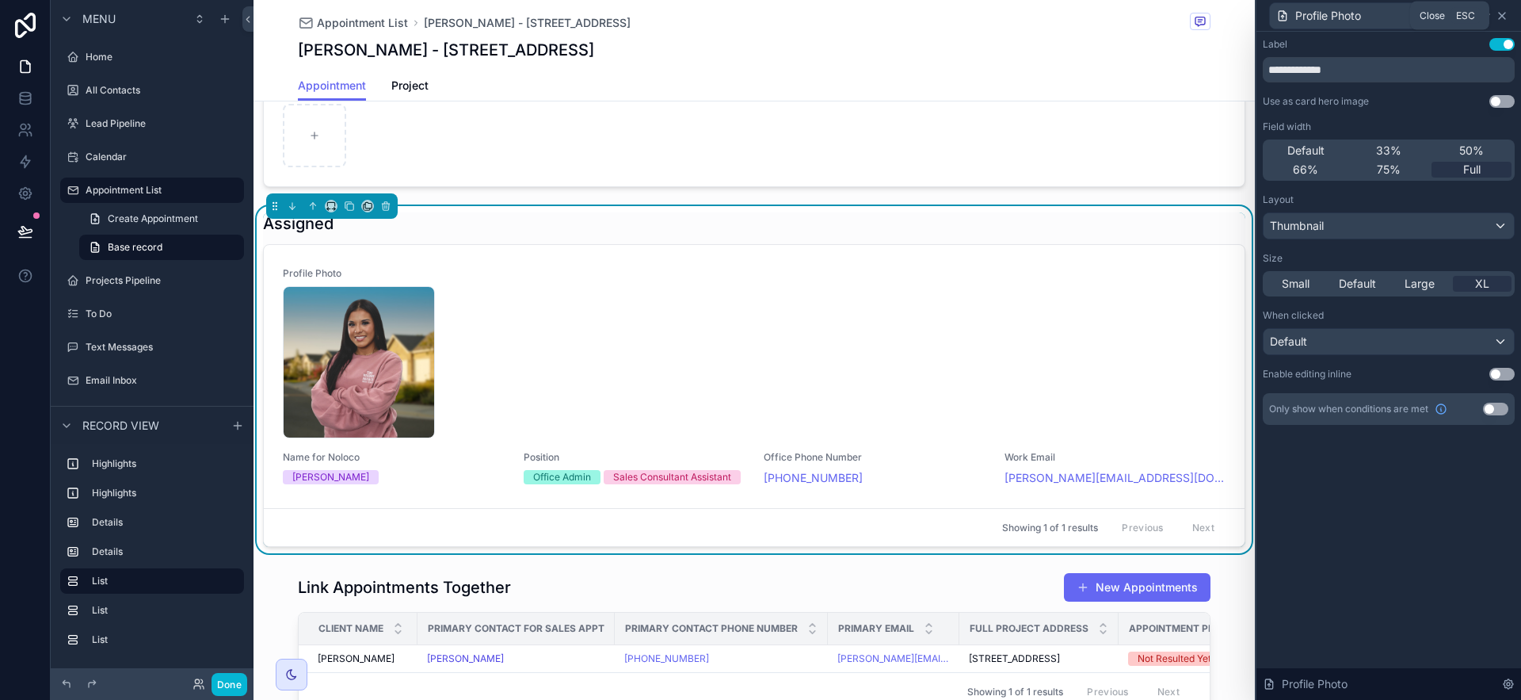
click at [1502, 18] on icon at bounding box center [1502, 16] width 13 height 13
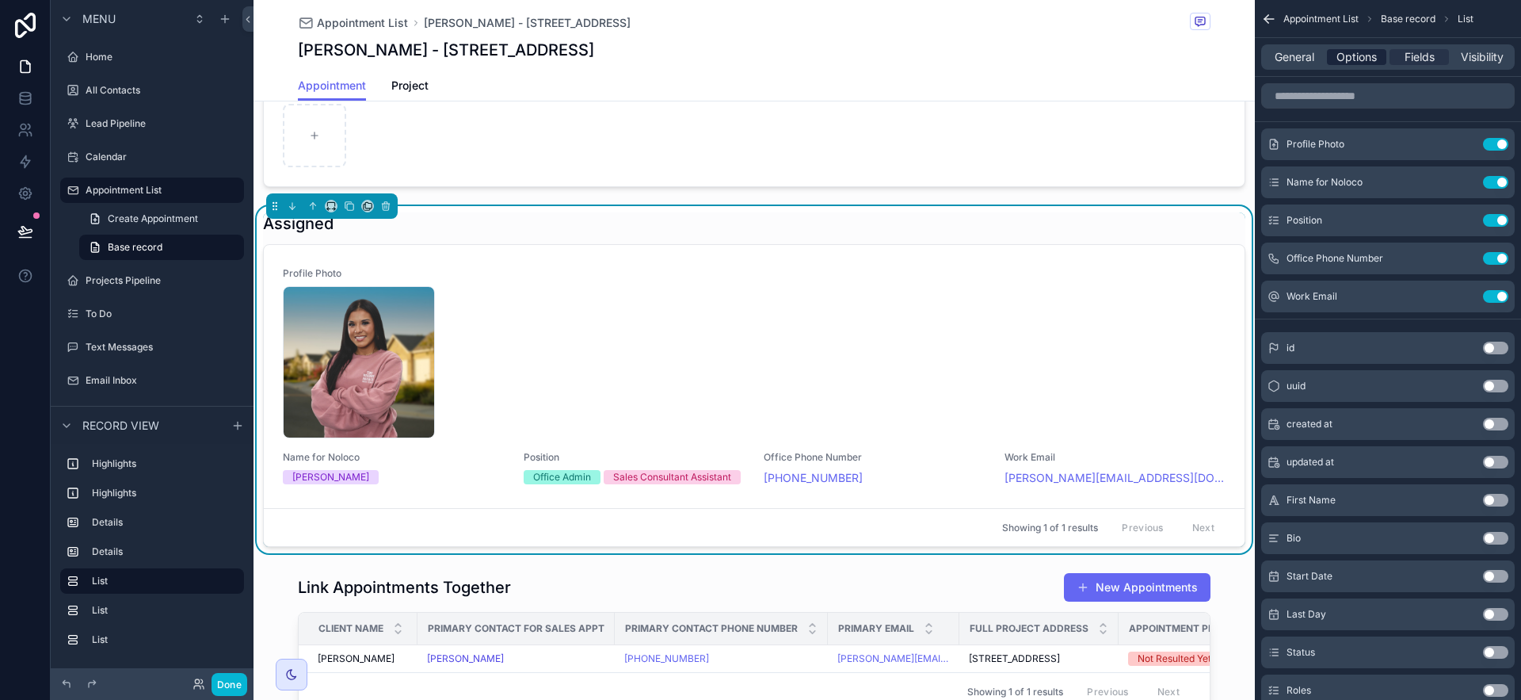
click at [1372, 55] on span "Options" at bounding box center [1356, 57] width 40 height 16
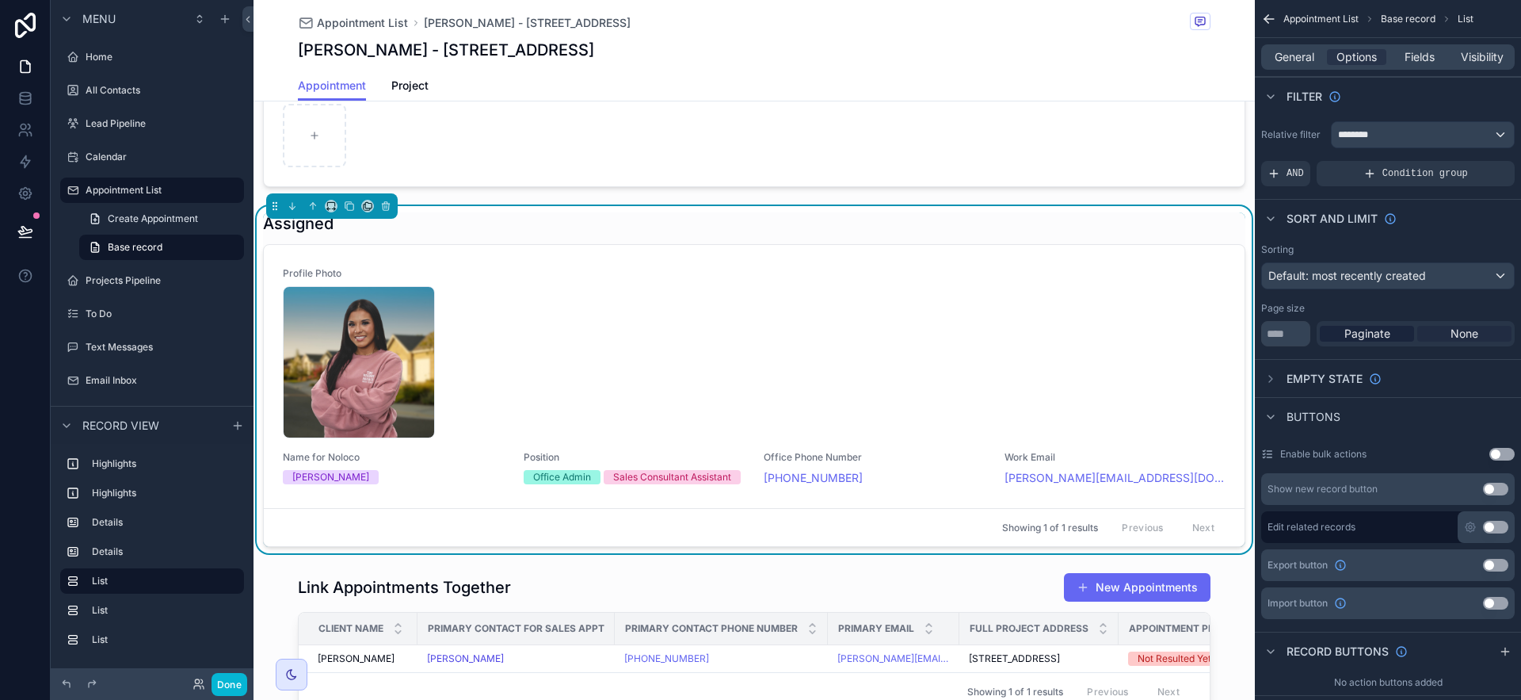
click at [1465, 331] on span "None" at bounding box center [1464, 334] width 28 height 16
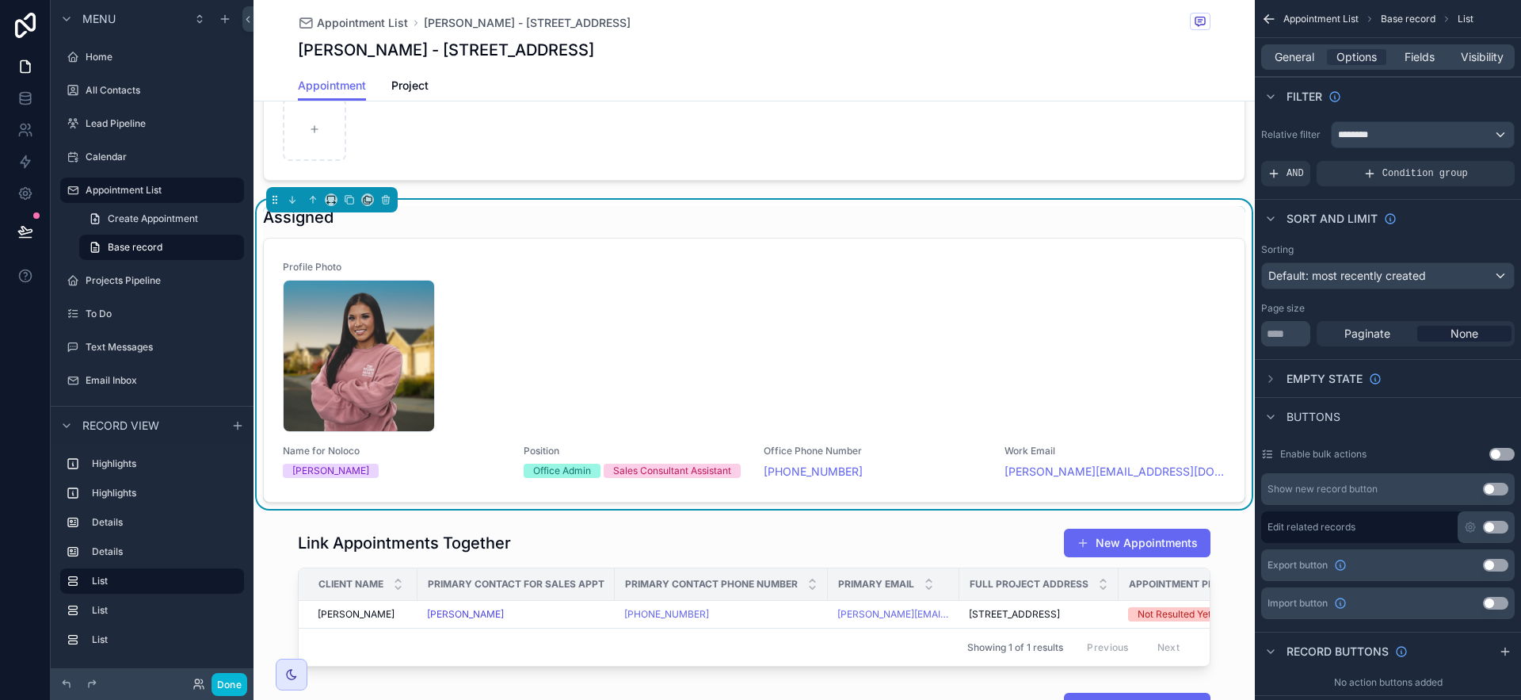
scroll to position [769, 0]
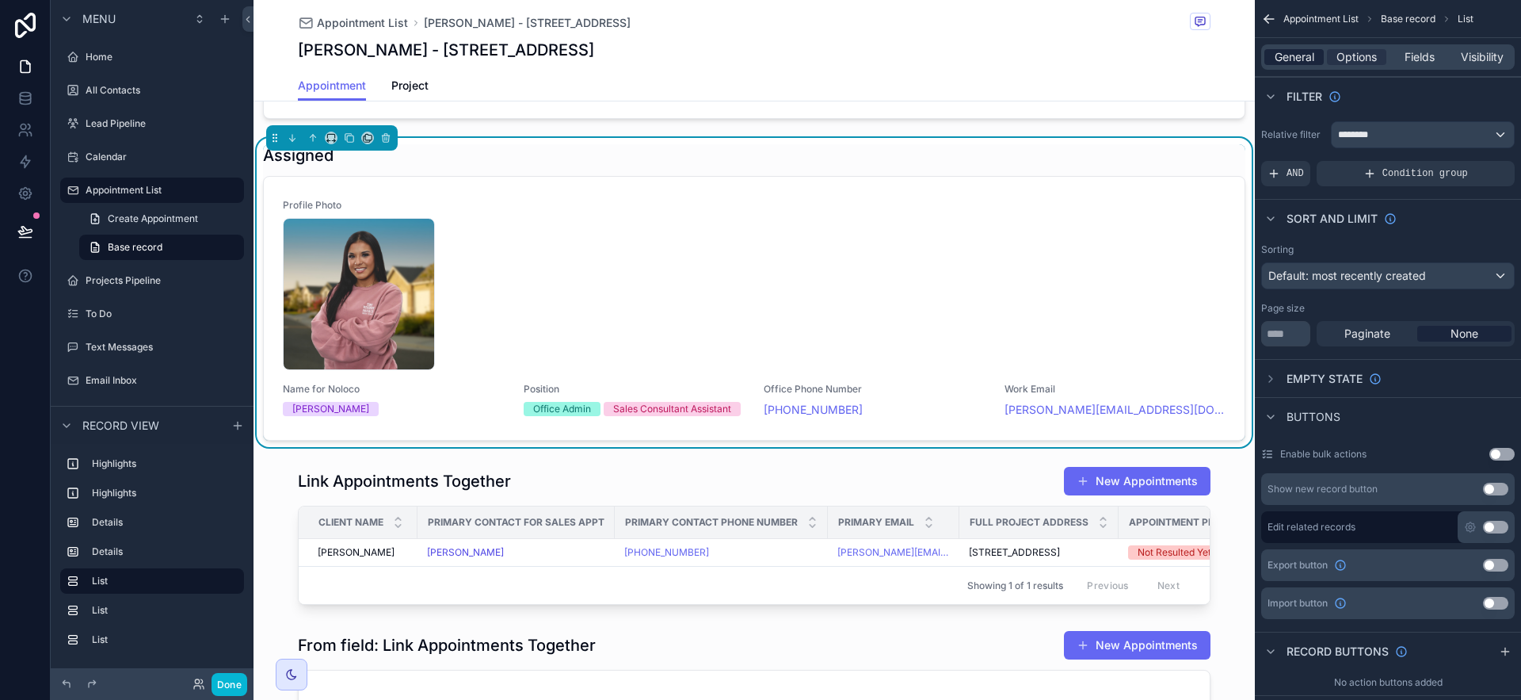
click at [1294, 58] on span "General" at bounding box center [1295, 57] width 40 height 16
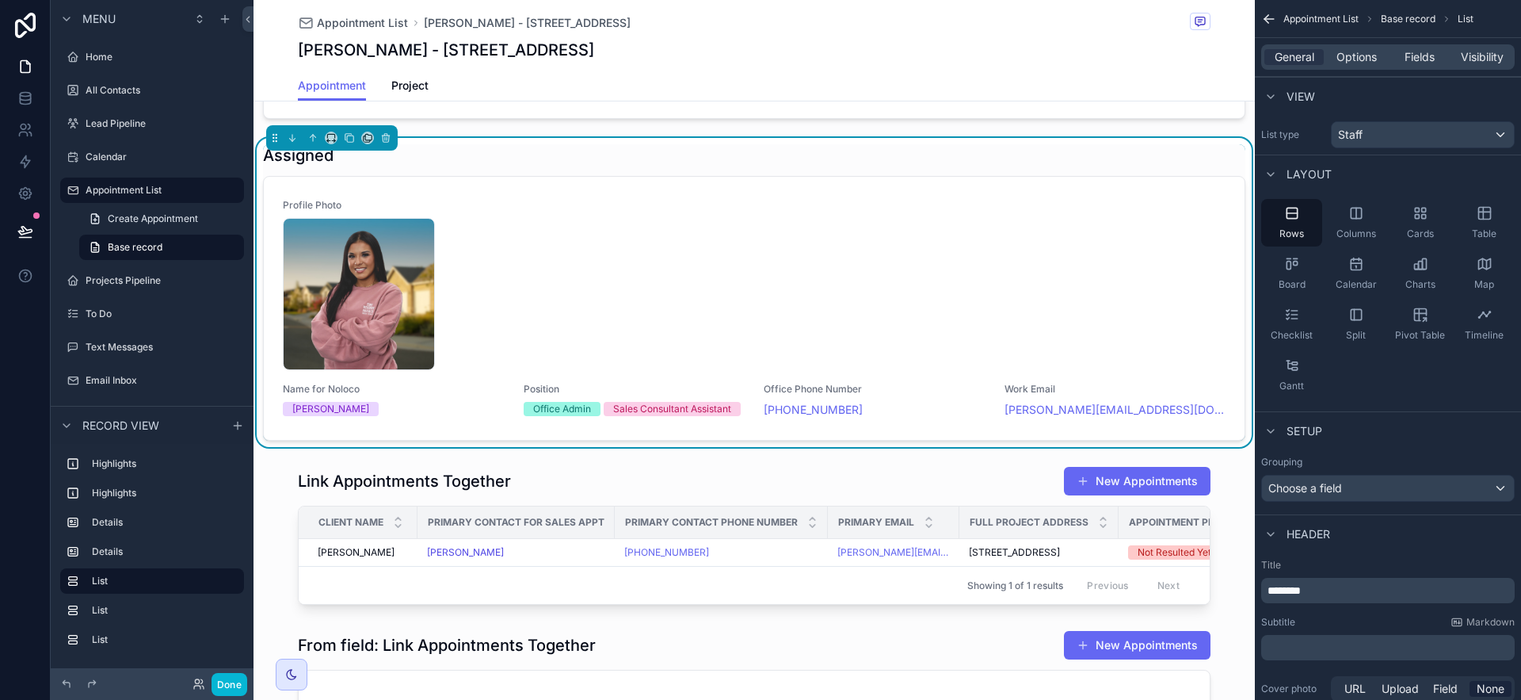
click at [1334, 593] on p "********" at bounding box center [1390, 590] width 244 height 16
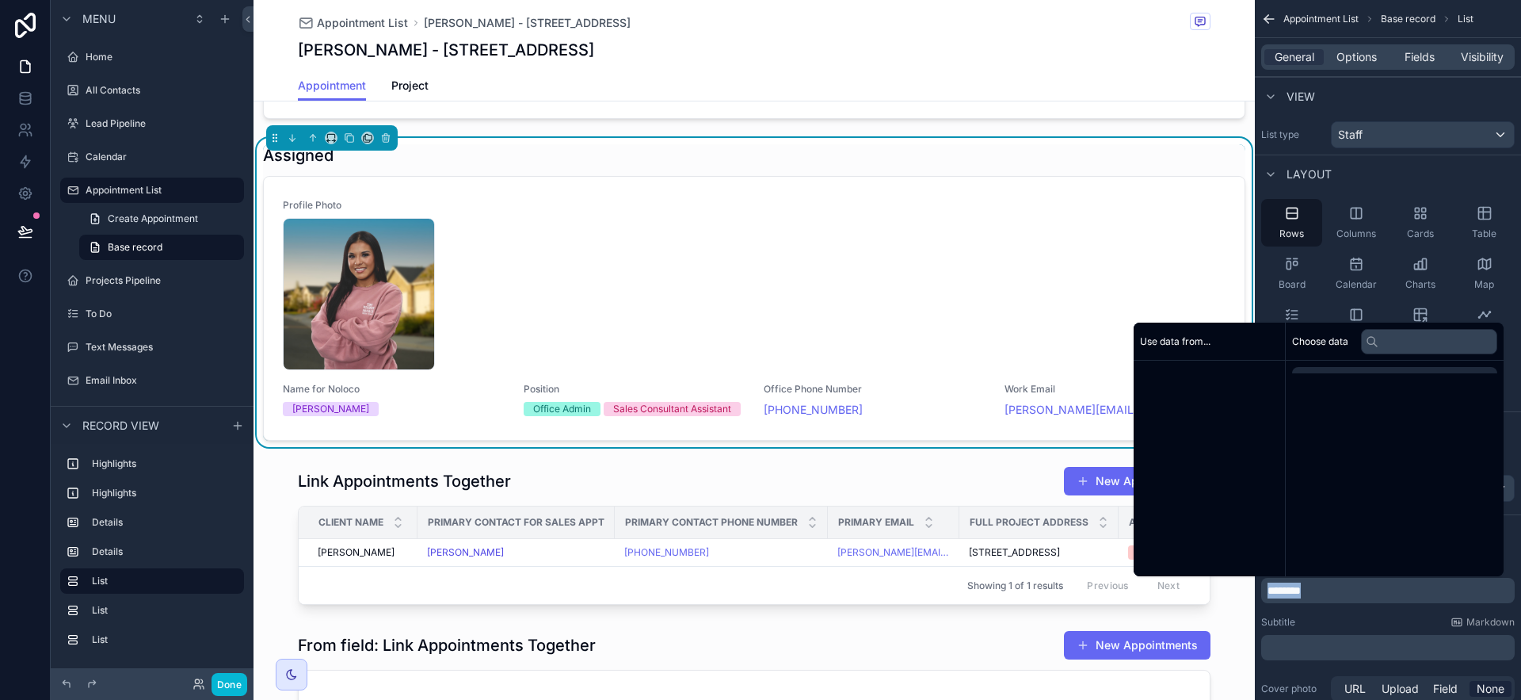
click at [1334, 593] on p "********" at bounding box center [1390, 590] width 244 height 16
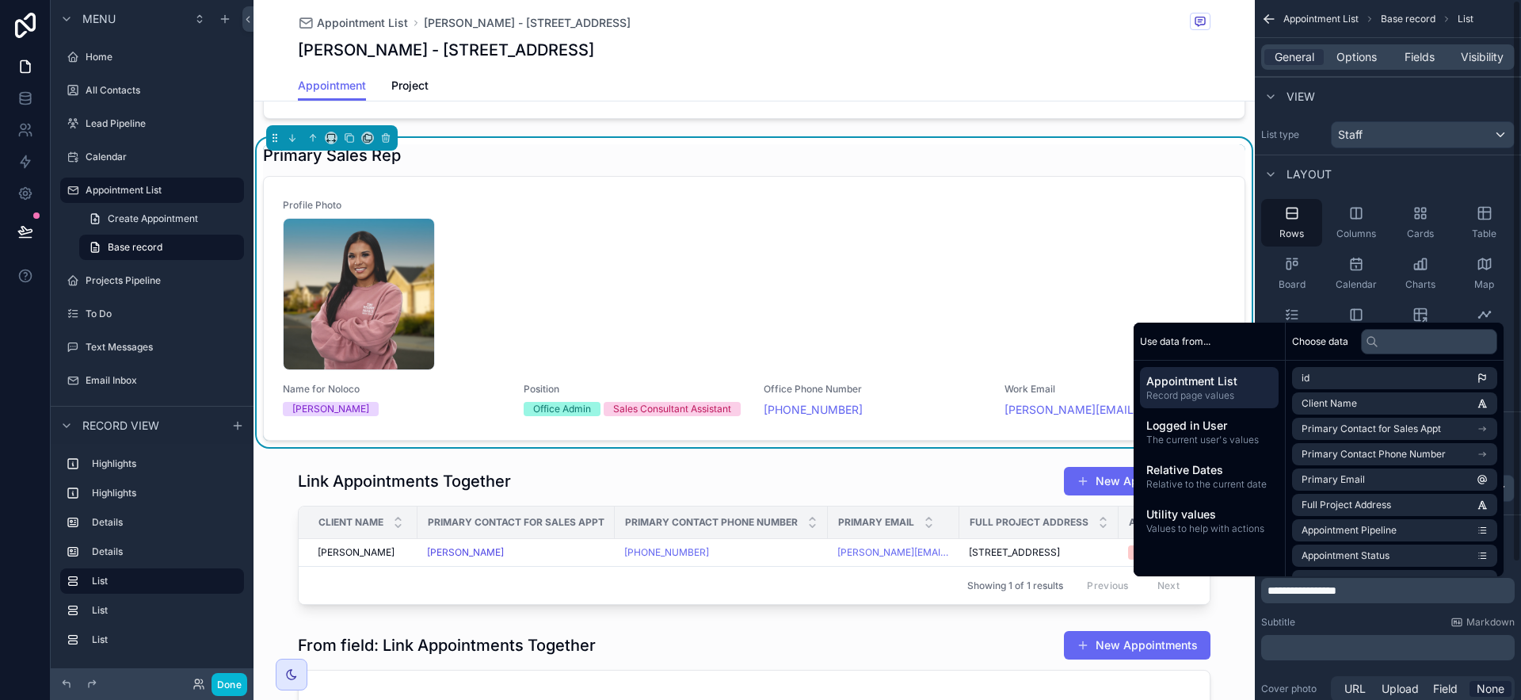
click at [1508, 558] on label "Title" at bounding box center [1388, 564] width 254 height 13
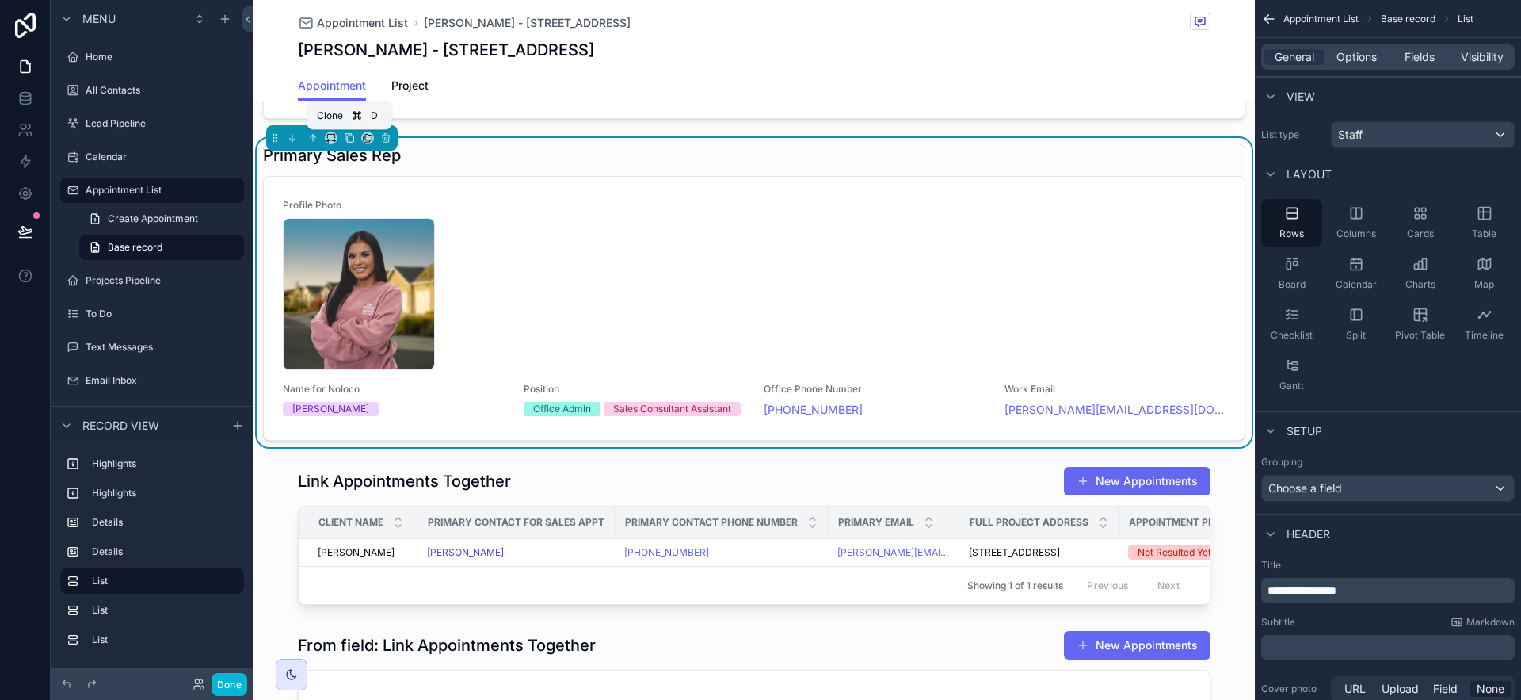
click at [349, 139] on icon "scrollable content" at bounding box center [349, 137] width 11 height 11
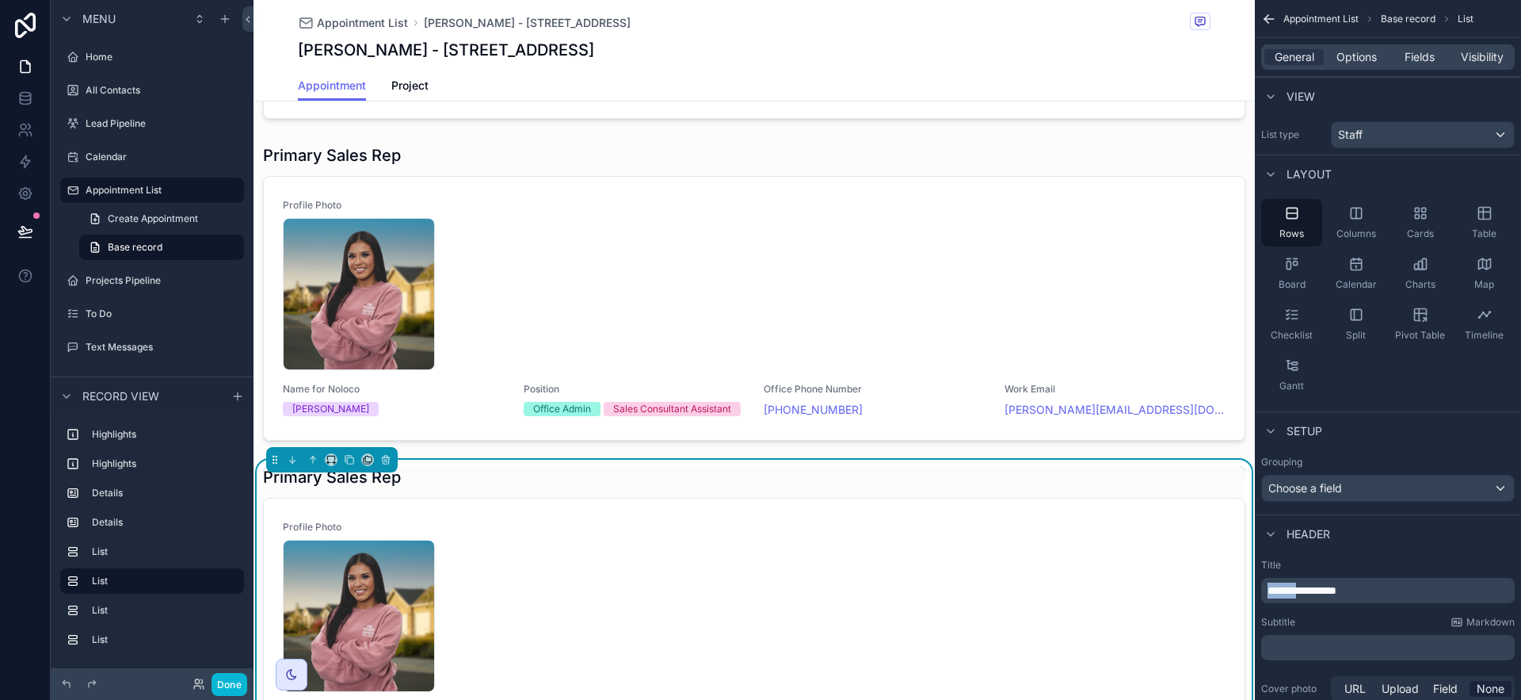
drag, startPoint x: 1309, startPoint y: 588, endPoint x: 1260, endPoint y: 587, distance: 48.3
click at [1260, 587] on div "**********" at bounding box center [1388, 631] width 266 height 158
click at [1382, 63] on div "Options" at bounding box center [1356, 57] width 59 height 16
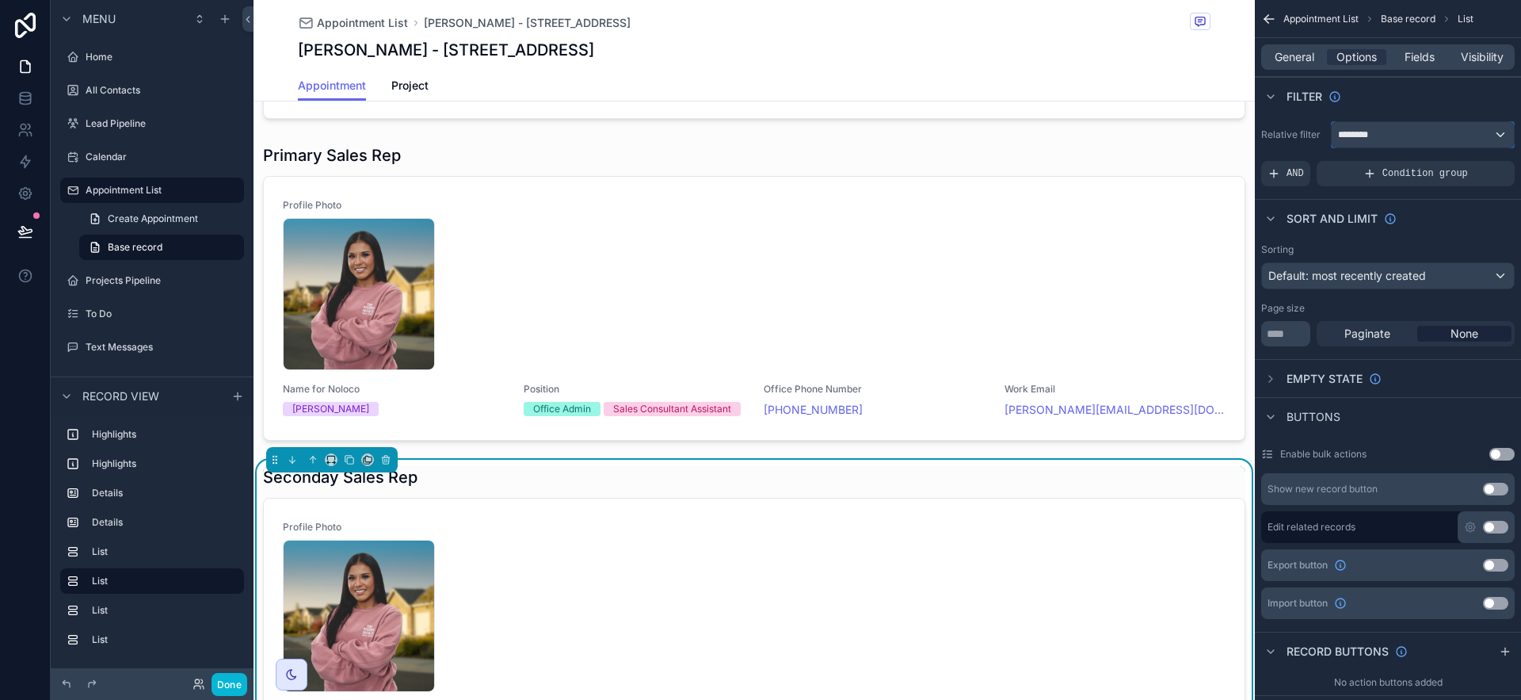
click at [1420, 134] on div "********" at bounding box center [1423, 134] width 182 height 25
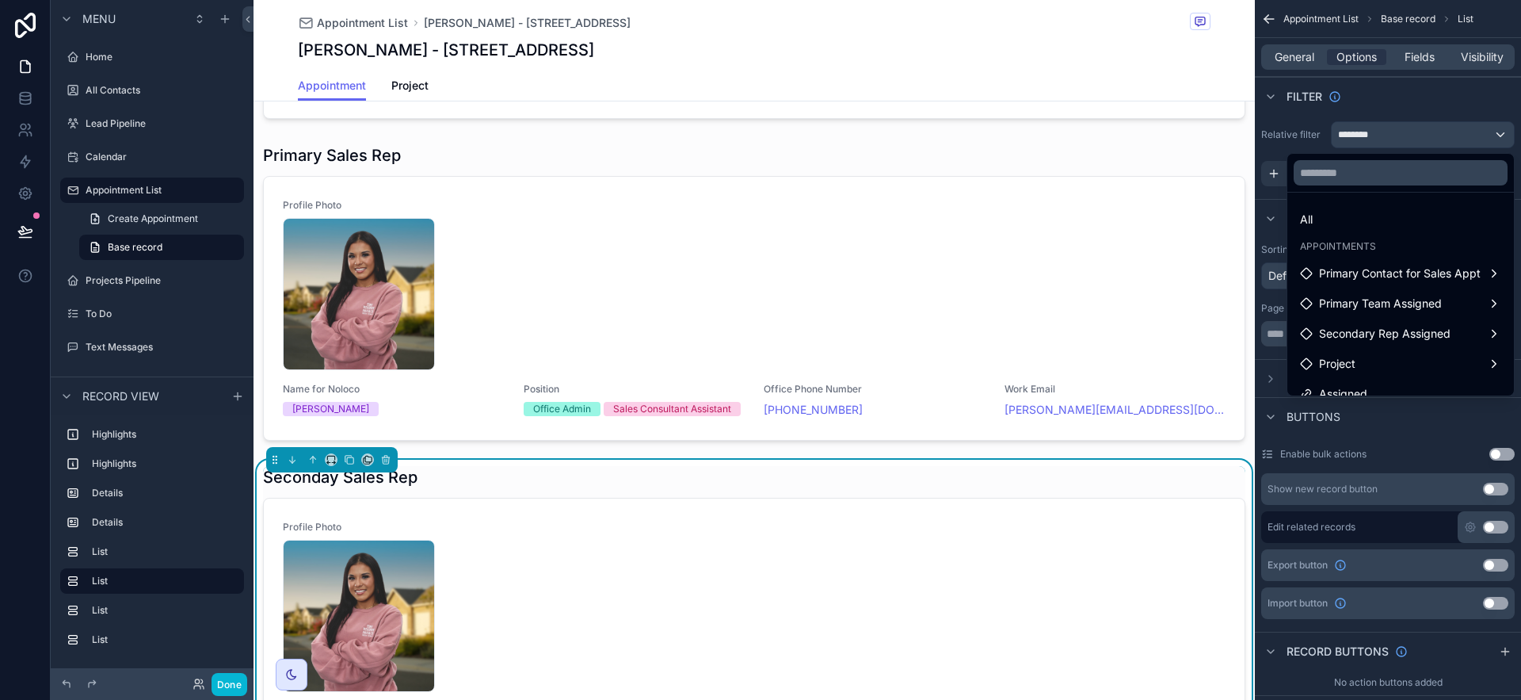
click at [1420, 134] on div "scrollable content" at bounding box center [760, 350] width 1521 height 700
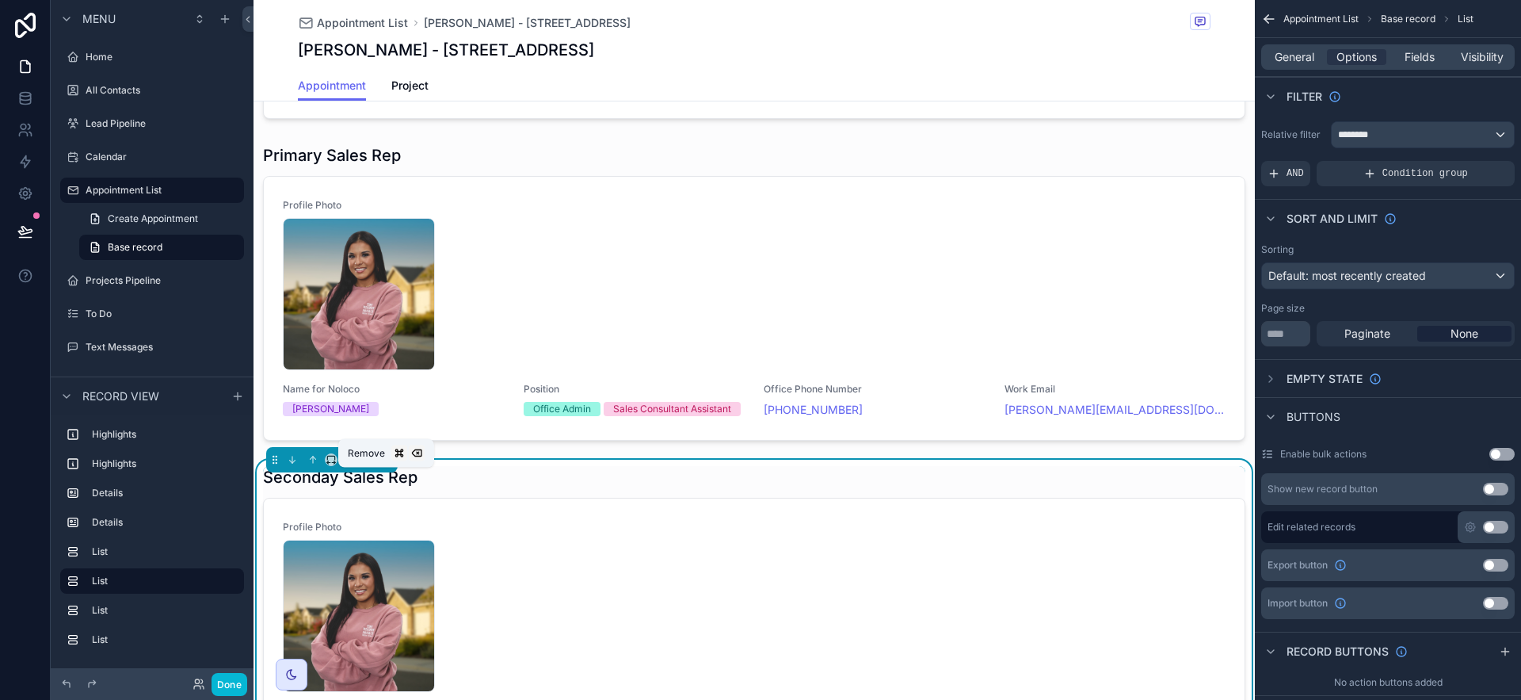
click at [382, 465] on icon "scrollable content" at bounding box center [385, 459] width 11 height 11
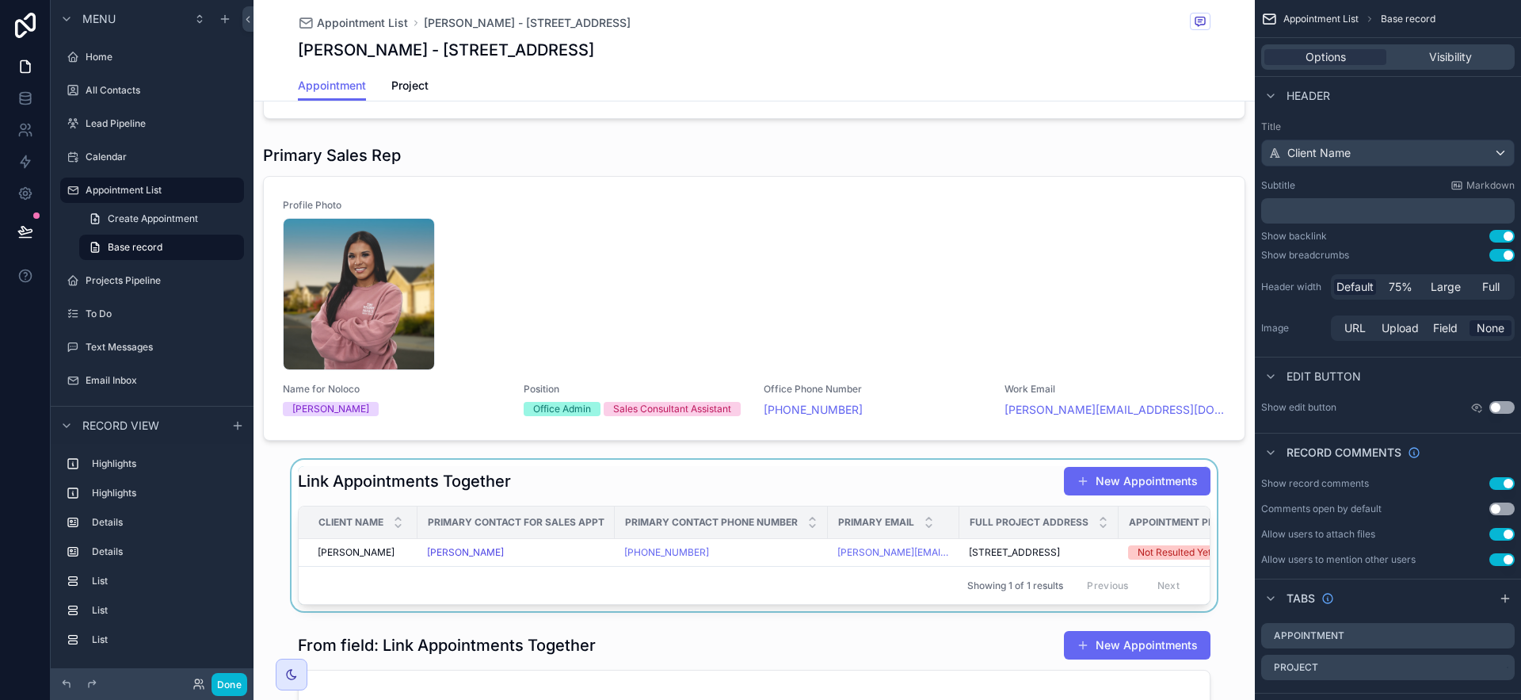
click at [790, 505] on div "scrollable content" at bounding box center [754, 534] width 1001 height 151
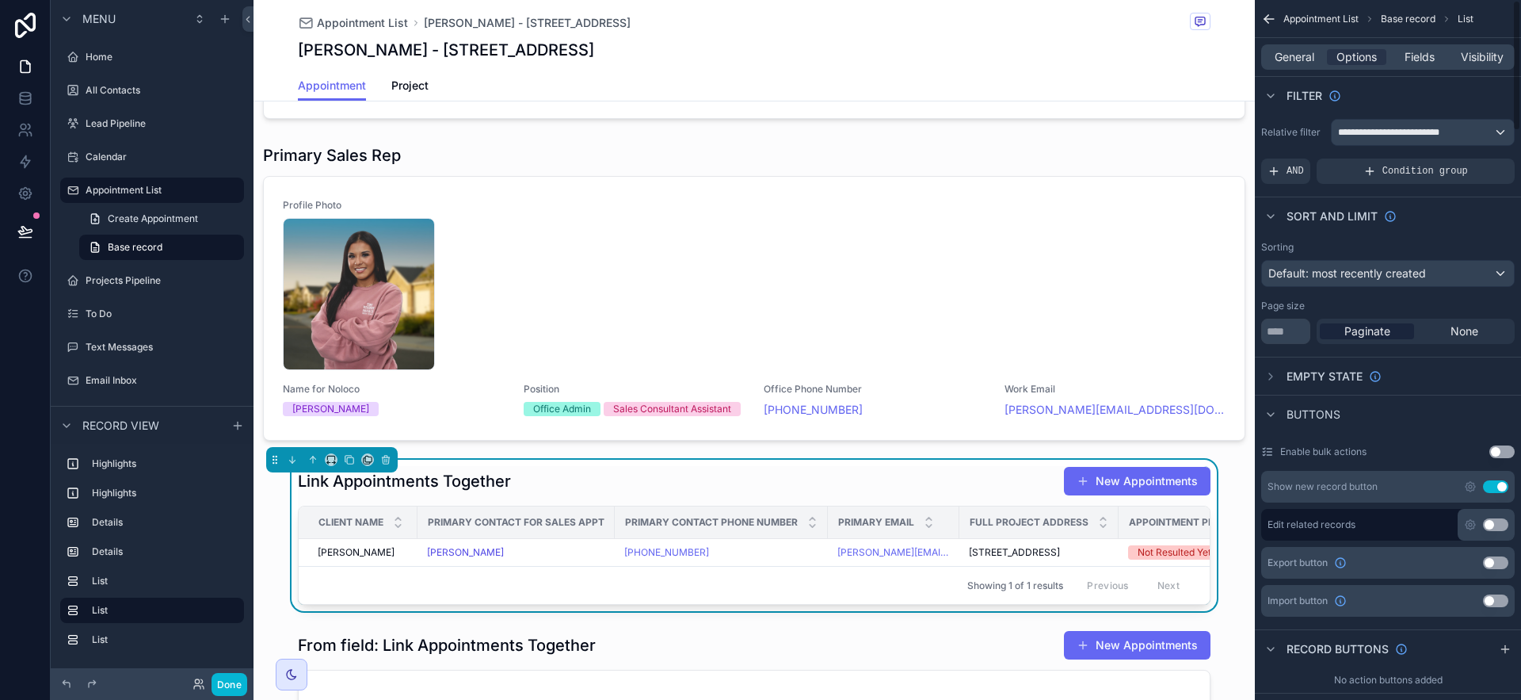
scroll to position [3, 0]
click at [1278, 60] on span "General" at bounding box center [1295, 57] width 40 height 16
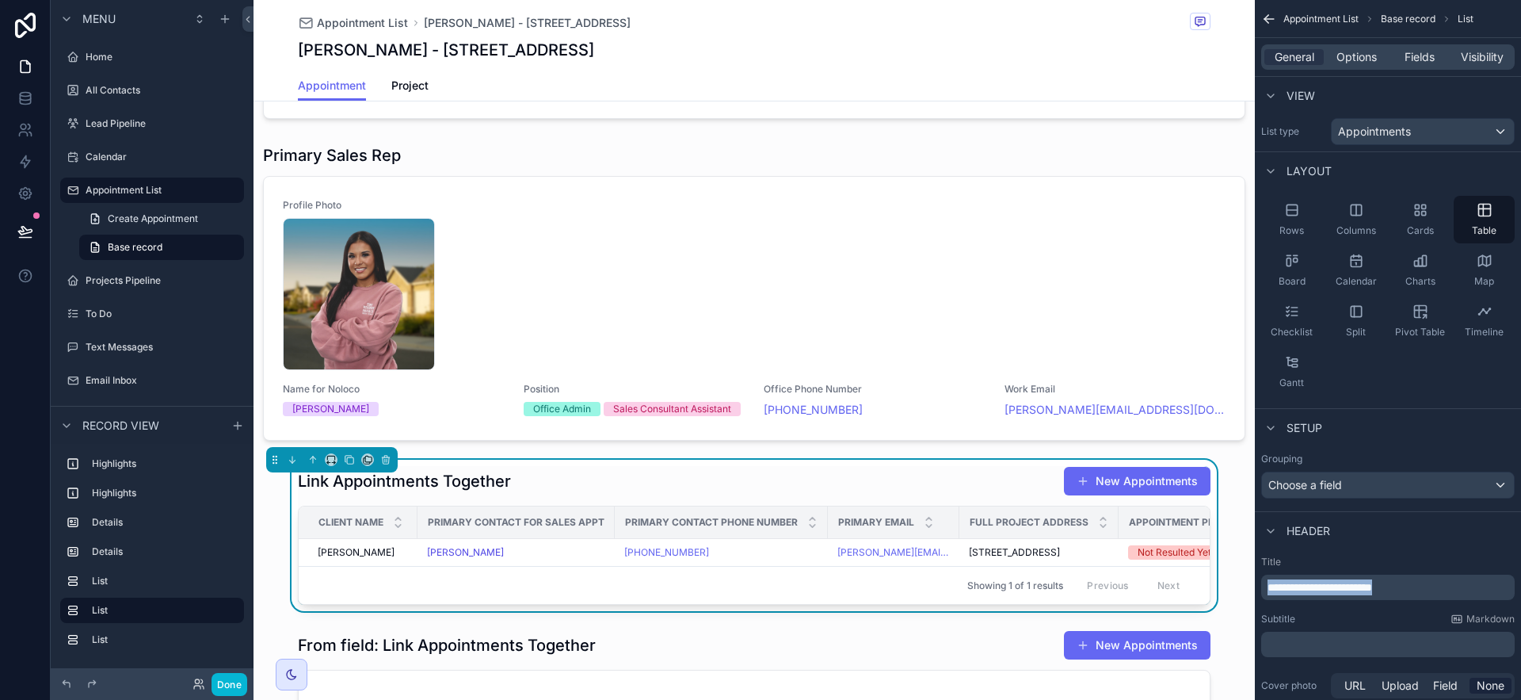
drag, startPoint x: 1427, startPoint y: 589, endPoint x: 1272, endPoint y: 590, distance: 154.5
click at [1263, 587] on div "**********" at bounding box center [1388, 586] width 254 height 25
click at [332, 465] on icon "scrollable content" at bounding box center [331, 459] width 11 height 11
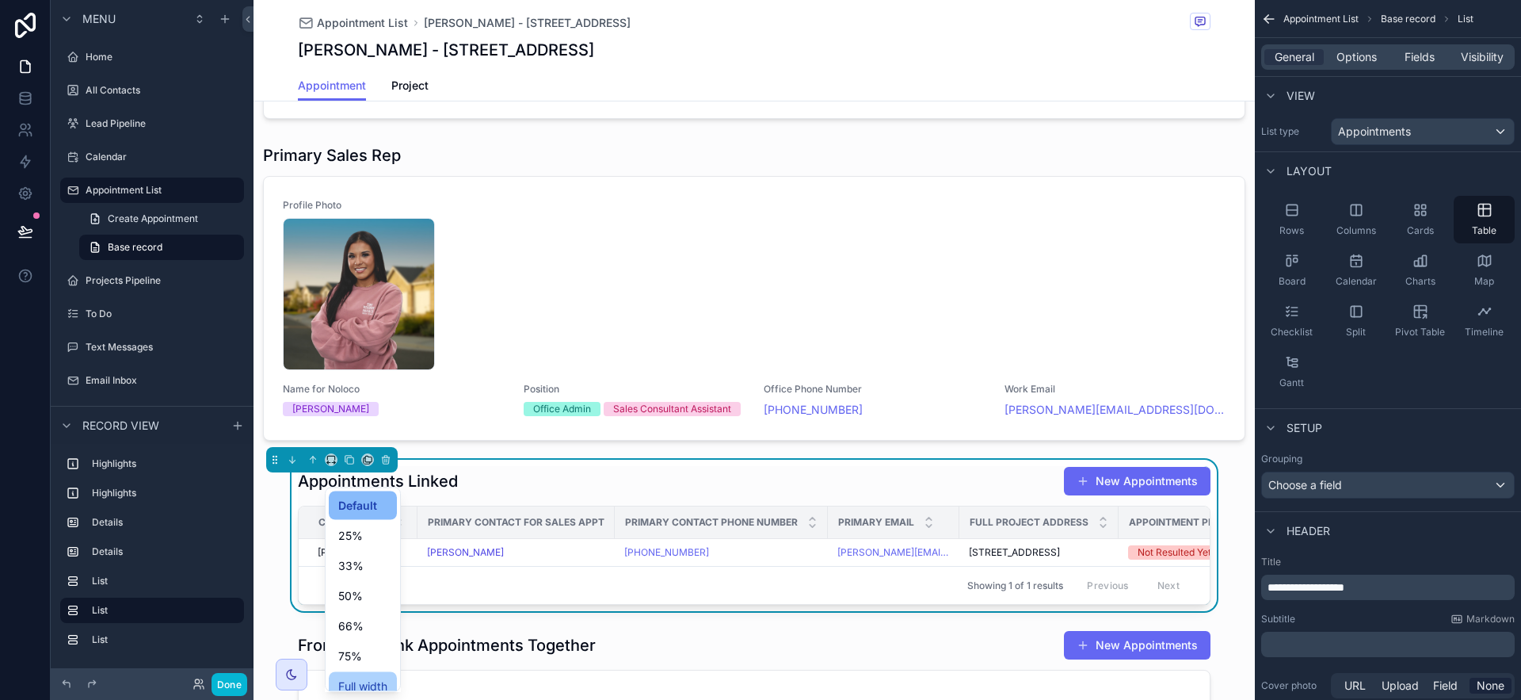
click at [375, 682] on span "Full width" at bounding box center [362, 686] width 49 height 19
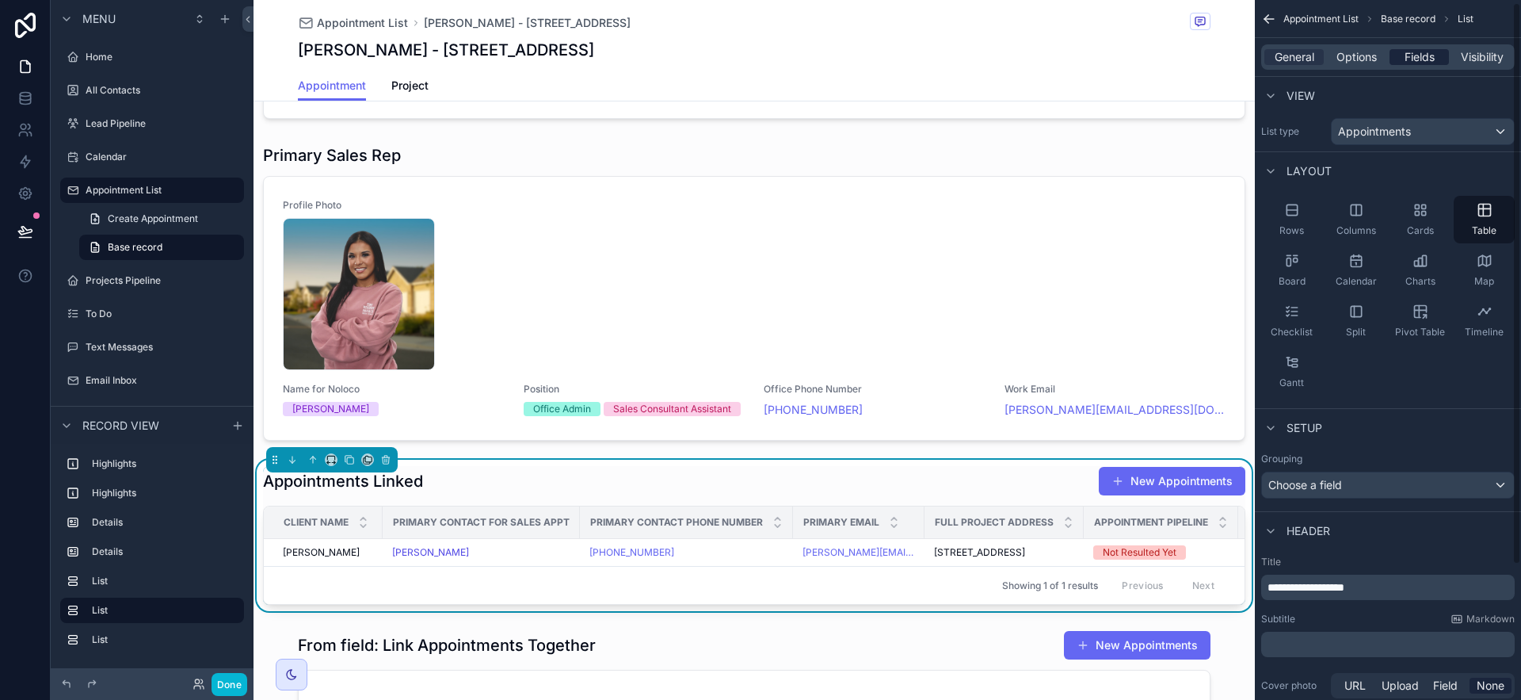
click at [1412, 57] on span "Fields" at bounding box center [1420, 57] width 30 height 16
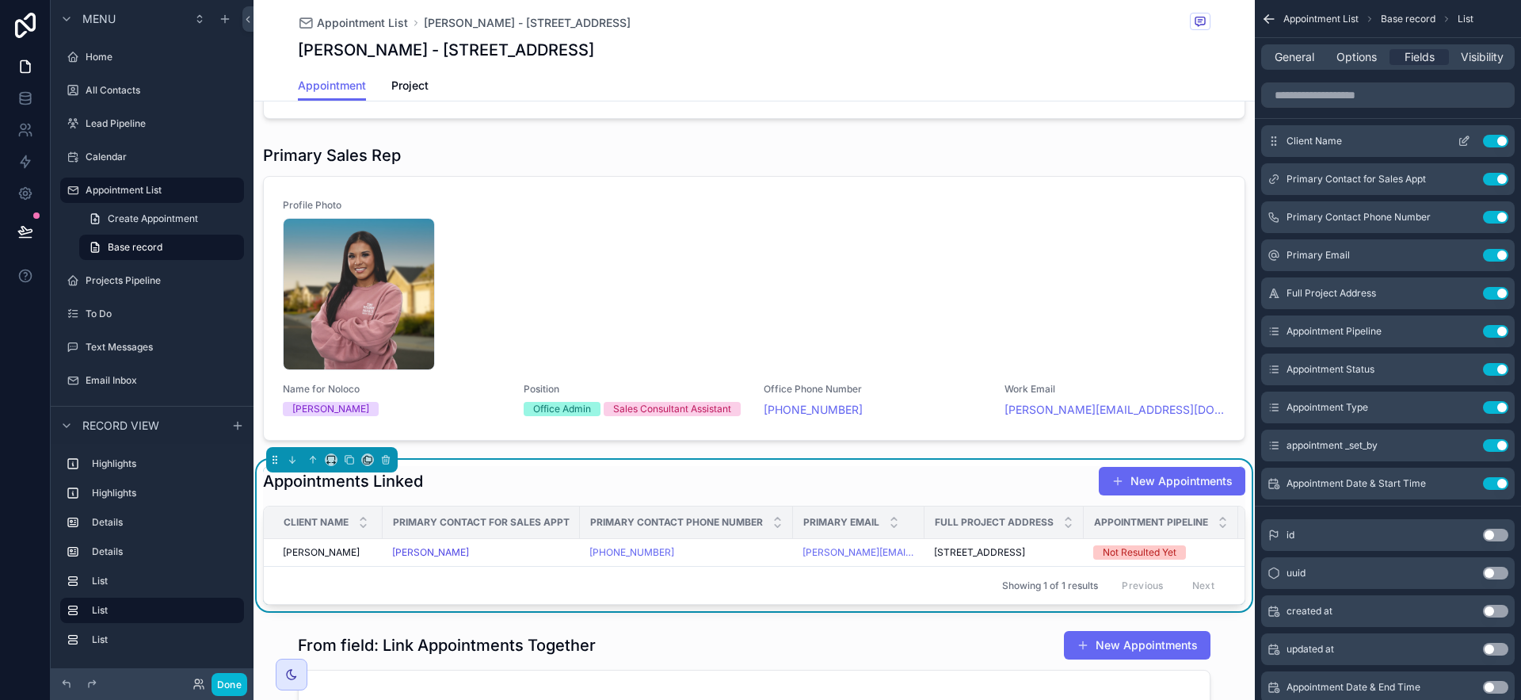
click at [1496, 140] on button "Use setting" at bounding box center [1495, 141] width 25 height 13
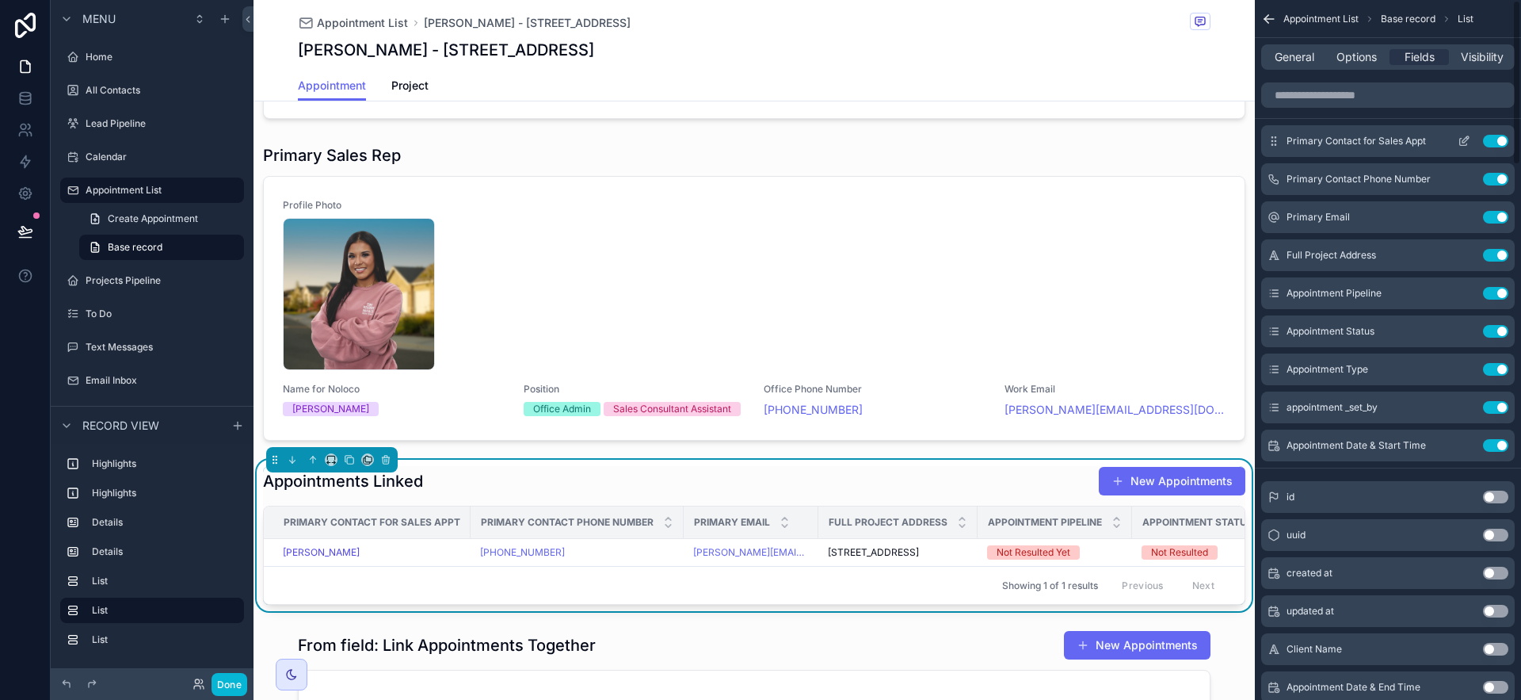
click at [1461, 140] on icon "scrollable content" at bounding box center [1464, 141] width 13 height 13
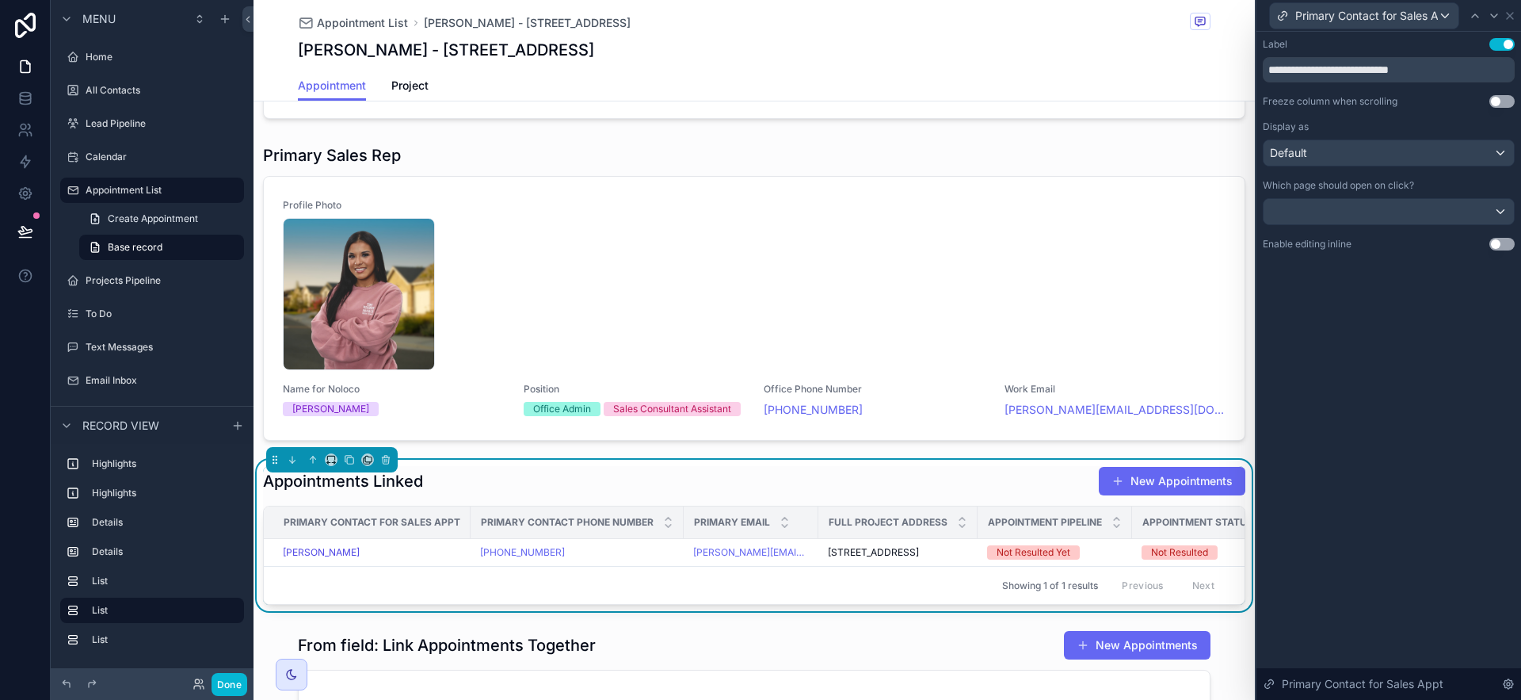
click at [1498, 102] on button "Use setting" at bounding box center [1501, 101] width 25 height 13
click at [1510, 13] on icon at bounding box center [1510, 16] width 13 height 13
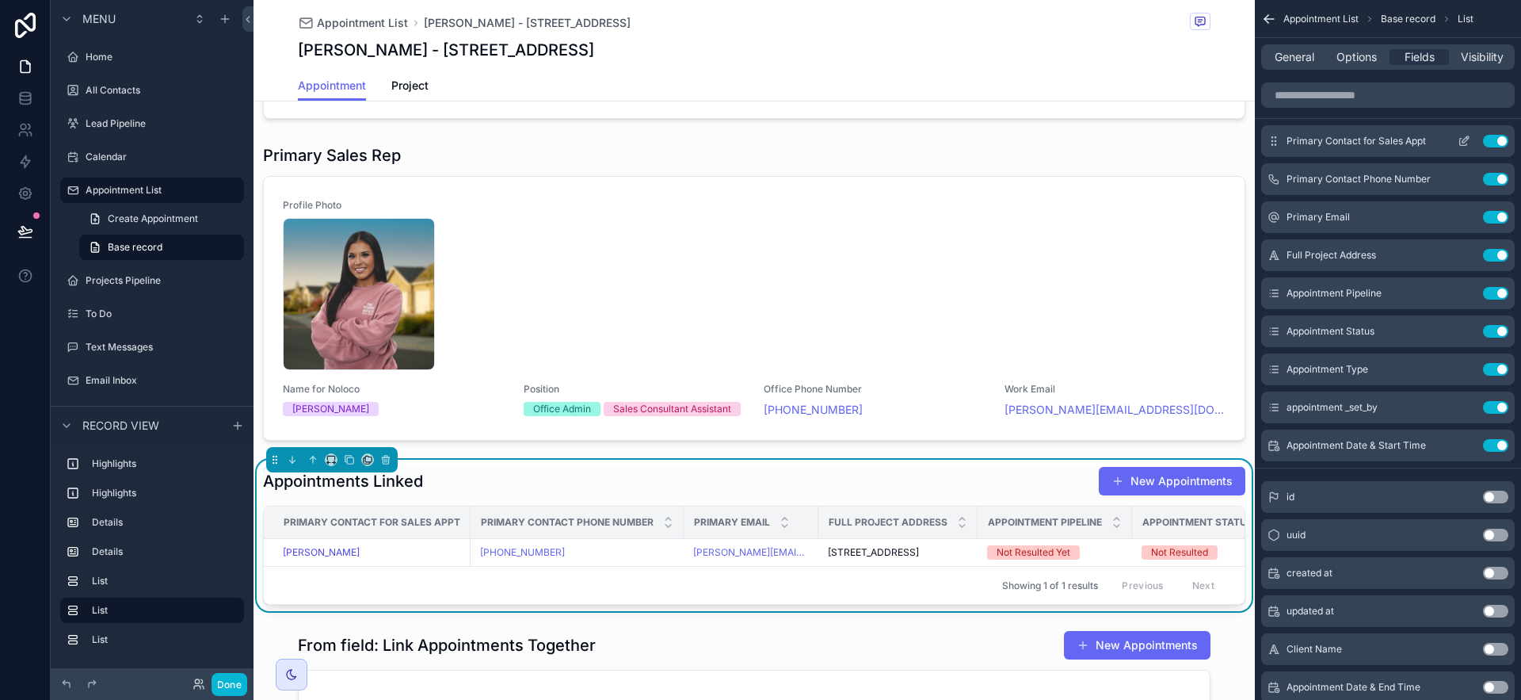
click at [1468, 136] on icon "scrollable content" at bounding box center [1465, 139] width 6 height 6
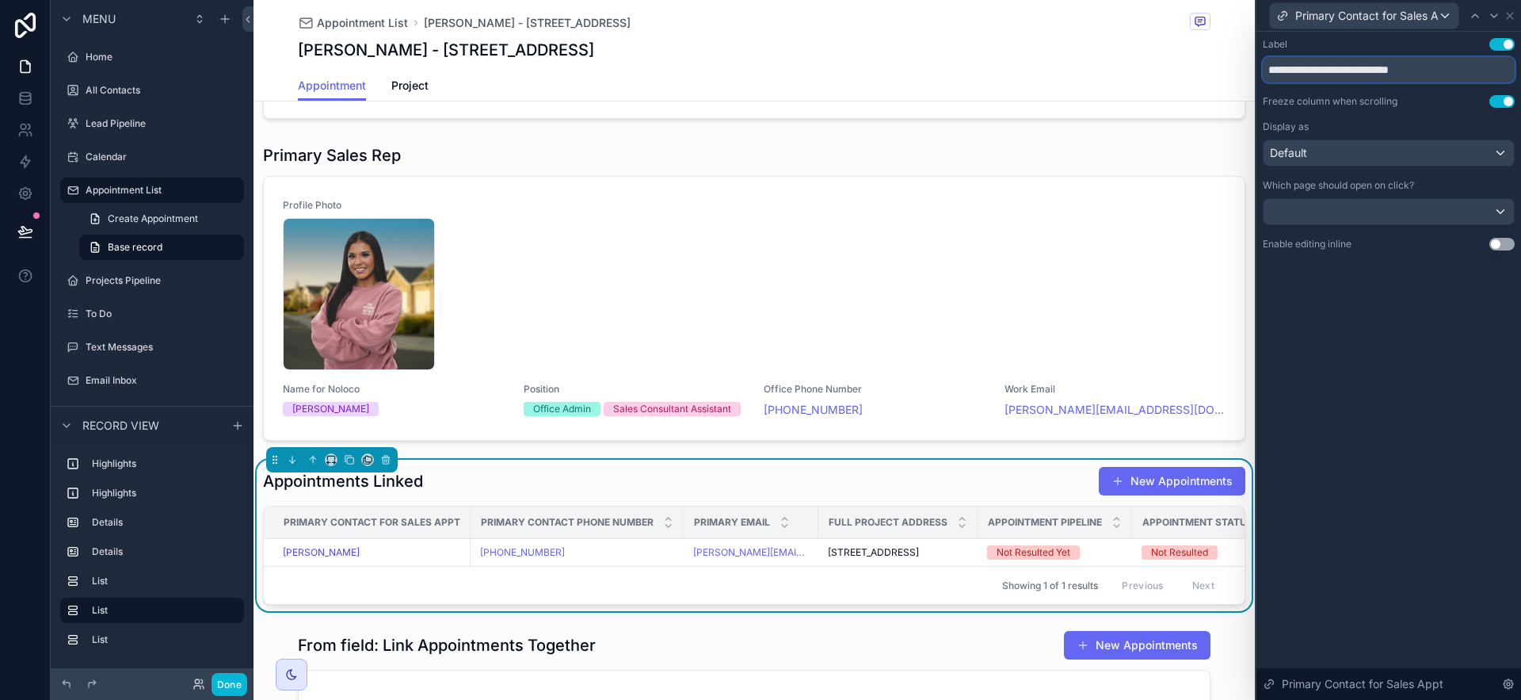
drag, startPoint x: 1355, startPoint y: 67, endPoint x: 1483, endPoint y: 67, distance: 127.5
click at [1483, 67] on input "**********" at bounding box center [1389, 69] width 252 height 25
type input "**********"
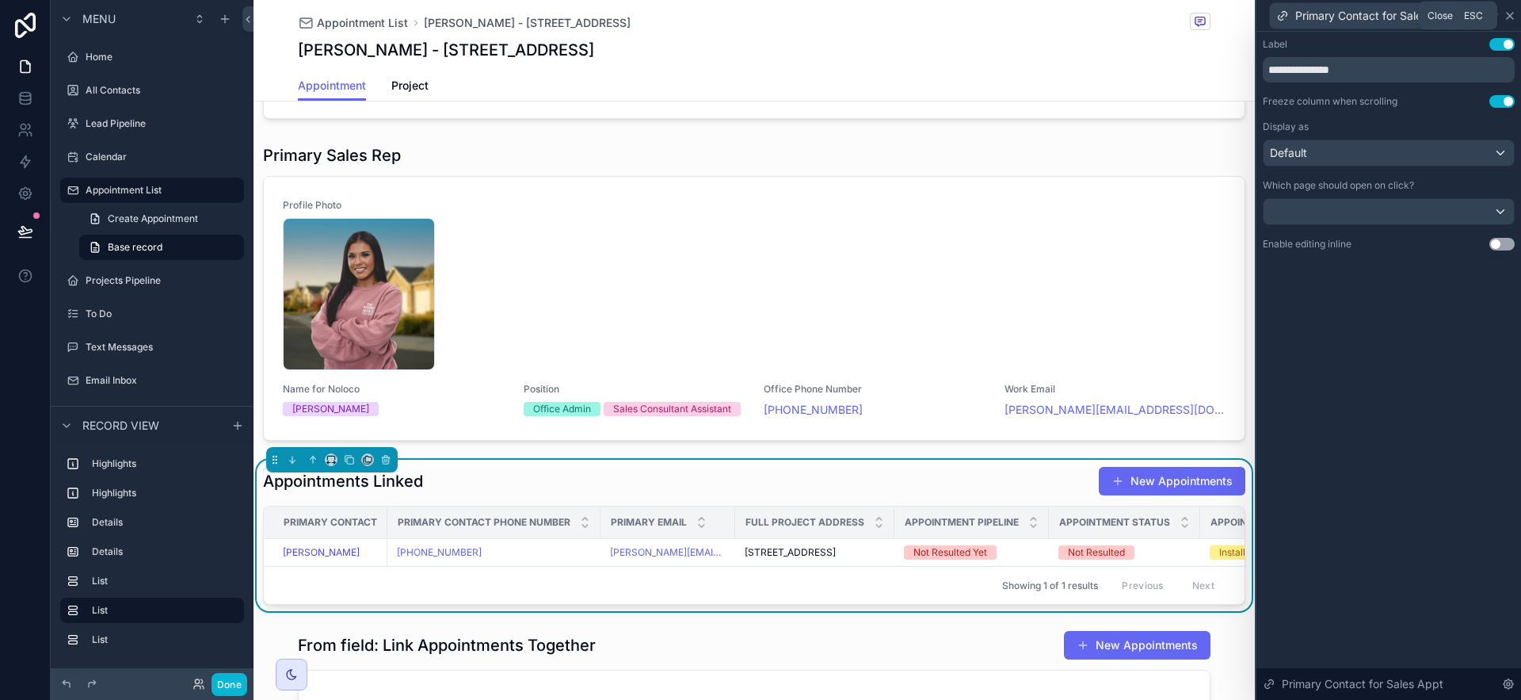
click at [1508, 13] on icon at bounding box center [1510, 16] width 6 height 6
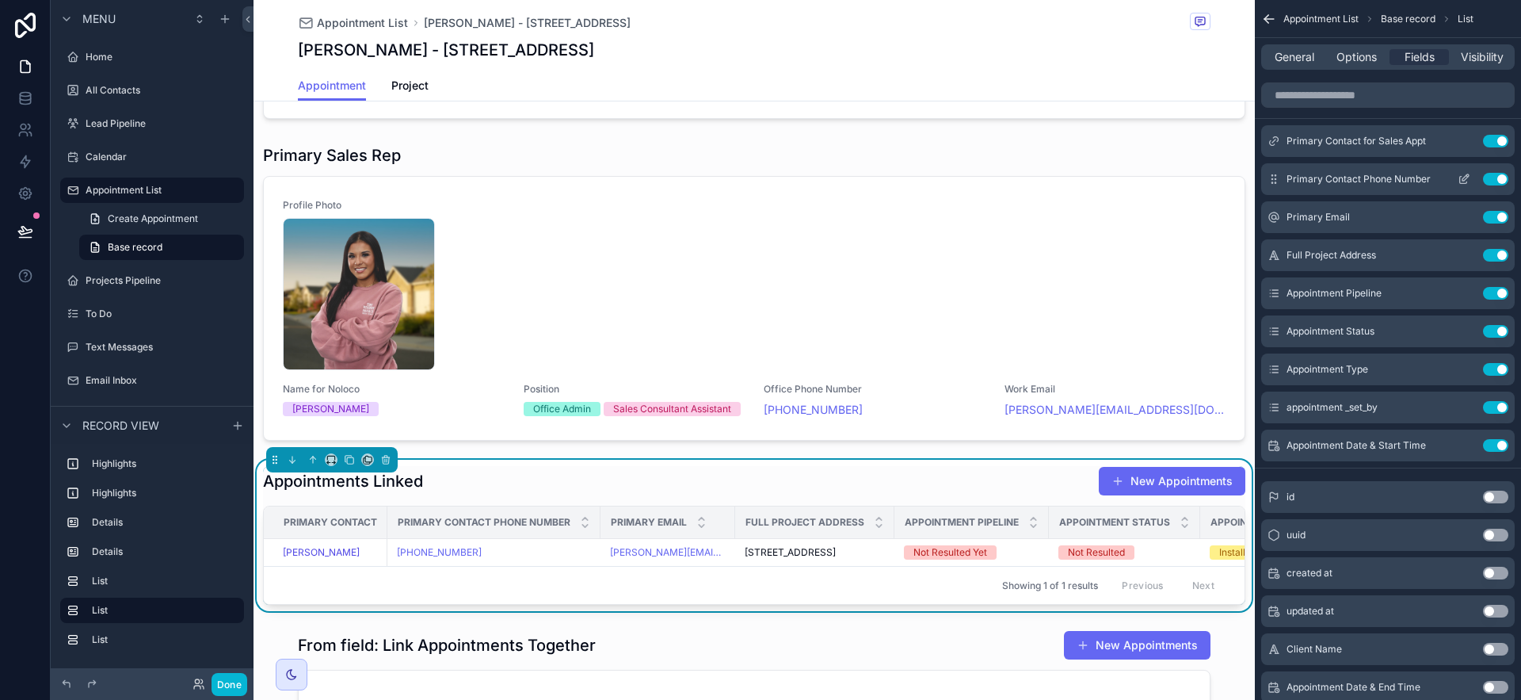
click at [1465, 177] on icon "scrollable content" at bounding box center [1464, 179] width 13 height 13
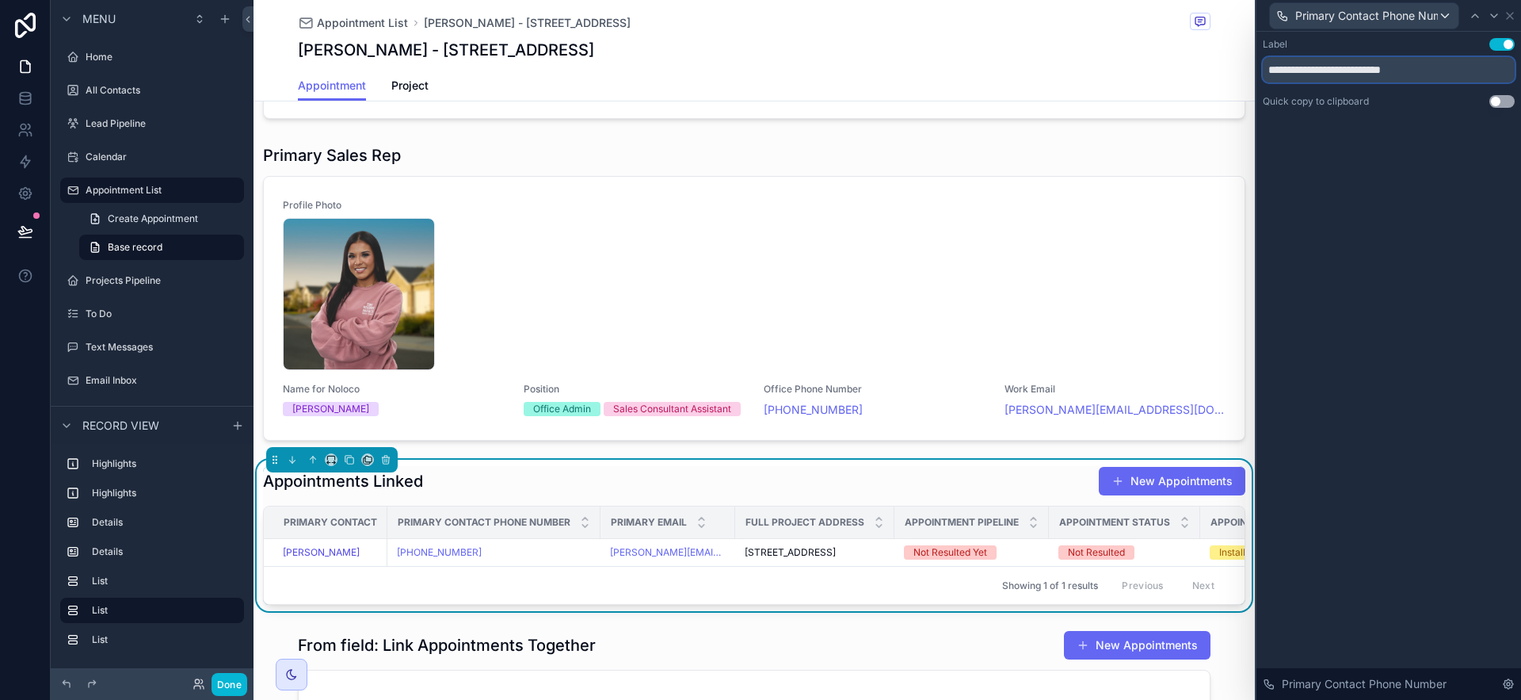
drag, startPoint x: 1359, startPoint y: 67, endPoint x: 1271, endPoint y: 65, distance: 87.2
click at [1271, 65] on input "**********" at bounding box center [1389, 69] width 252 height 25
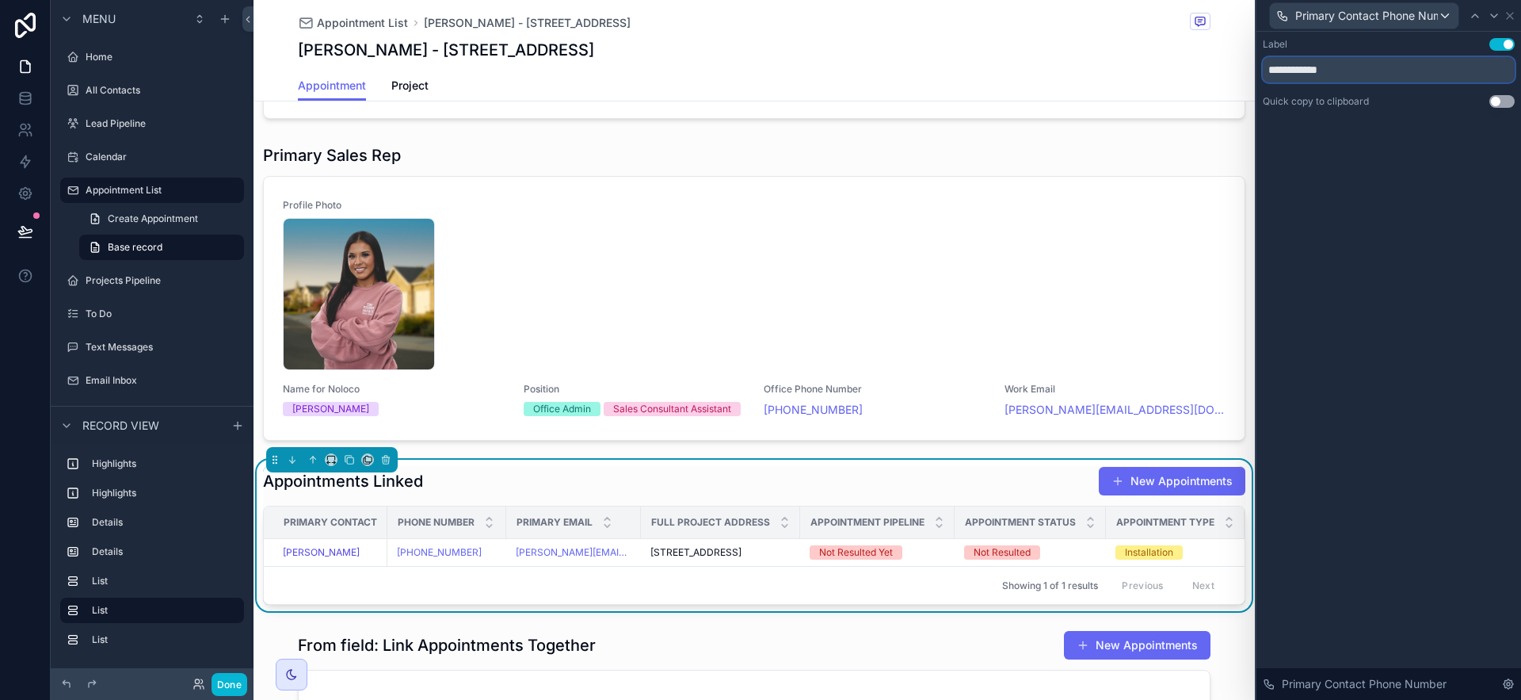
drag, startPoint x: 1301, startPoint y: 68, endPoint x: 1411, endPoint y: 61, distance: 110.3
click at [1390, 69] on input "**********" at bounding box center [1389, 69] width 252 height 25
type input "*****"
click at [1513, 14] on icon at bounding box center [1510, 16] width 13 height 13
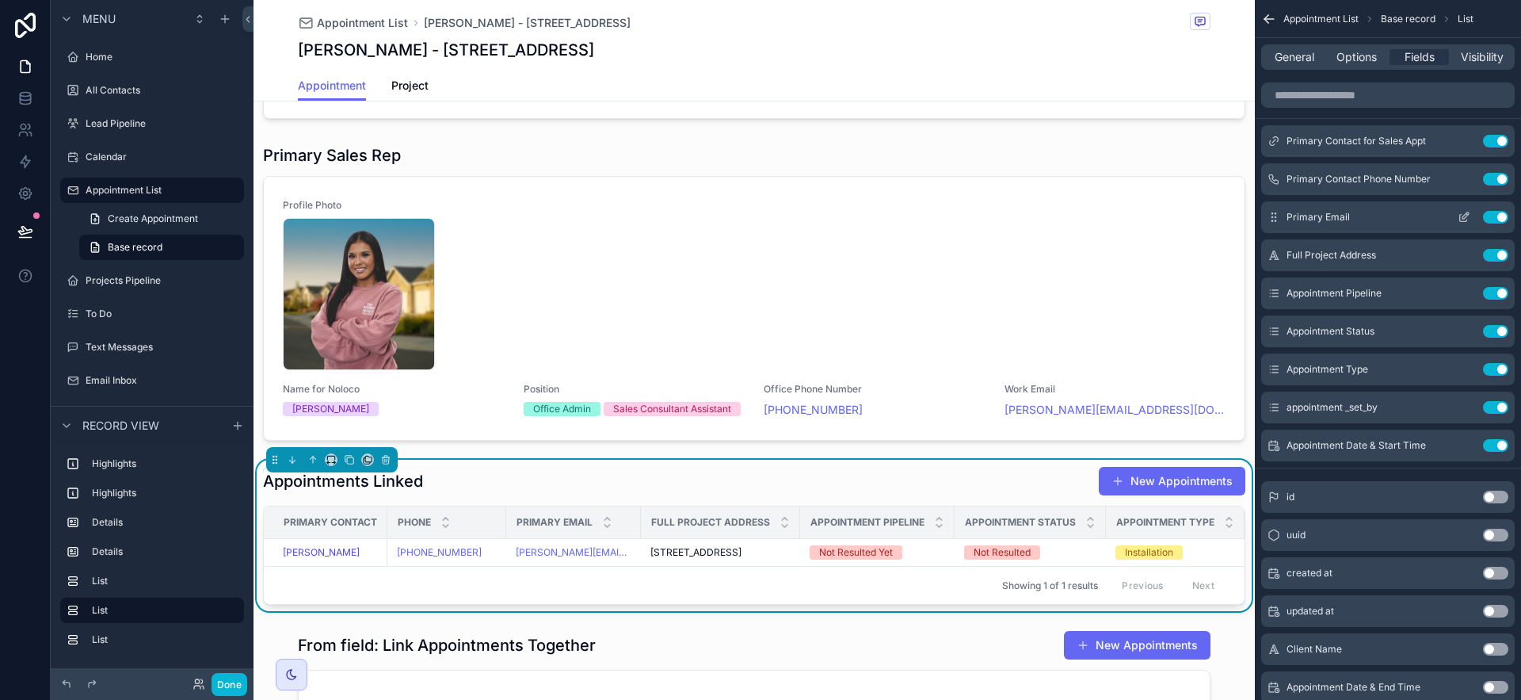
click at [1466, 217] on icon "scrollable content" at bounding box center [1464, 217] width 13 height 13
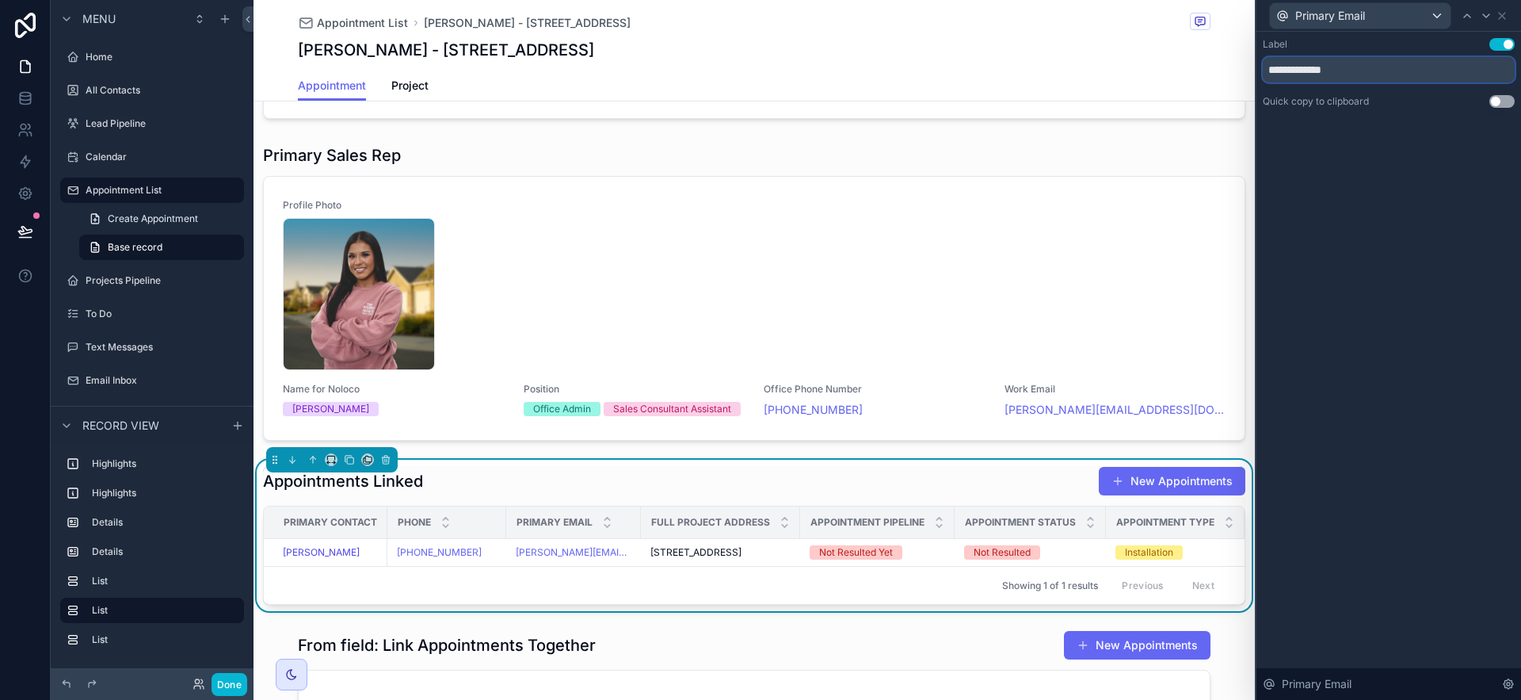
drag, startPoint x: 1311, startPoint y: 70, endPoint x: 1222, endPoint y: 69, distance: 88.7
click at [1222, 69] on div "**********" at bounding box center [760, 350] width 1521 height 700
type input "*****"
click at [1505, 13] on icon at bounding box center [1502, 16] width 6 height 6
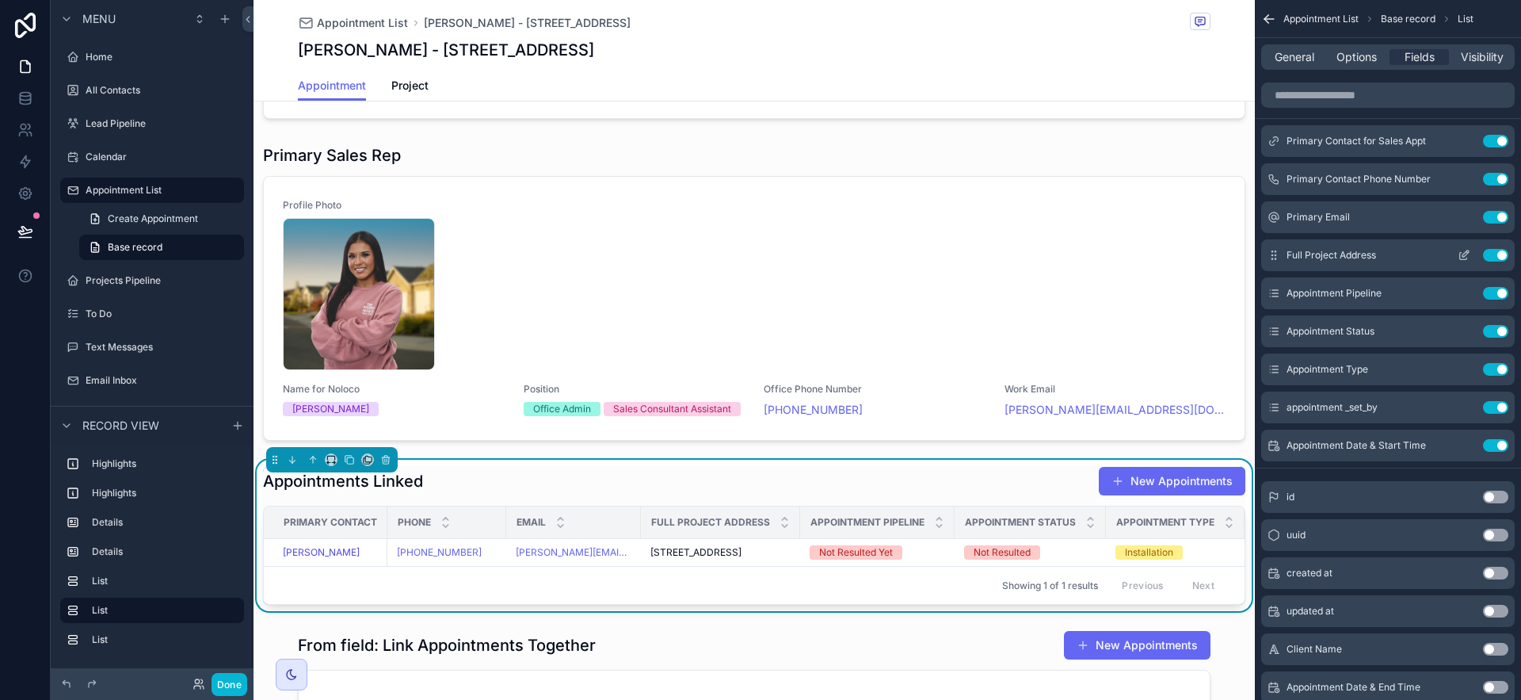
click at [1468, 253] on icon "scrollable content" at bounding box center [1465, 253] width 6 height 6
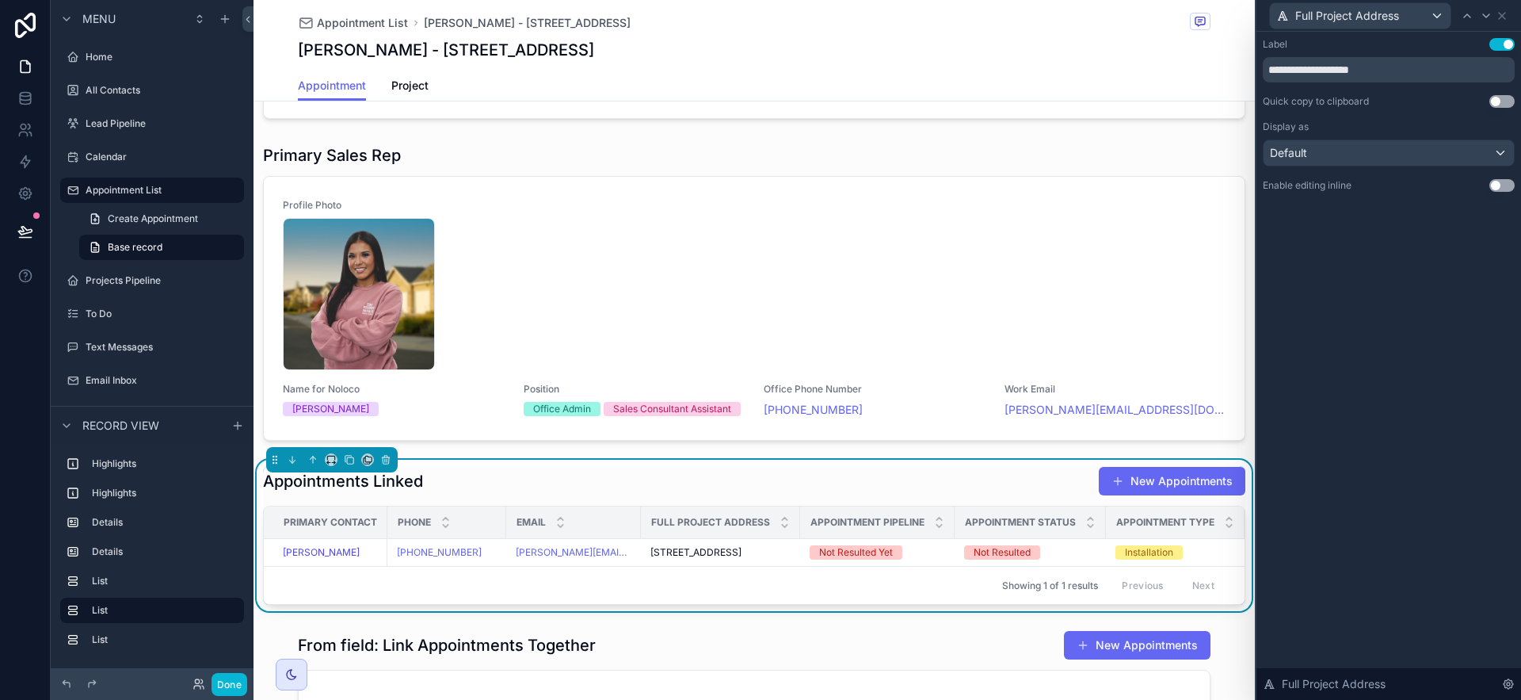
click at [1497, 185] on button "Use setting" at bounding box center [1501, 185] width 25 height 13
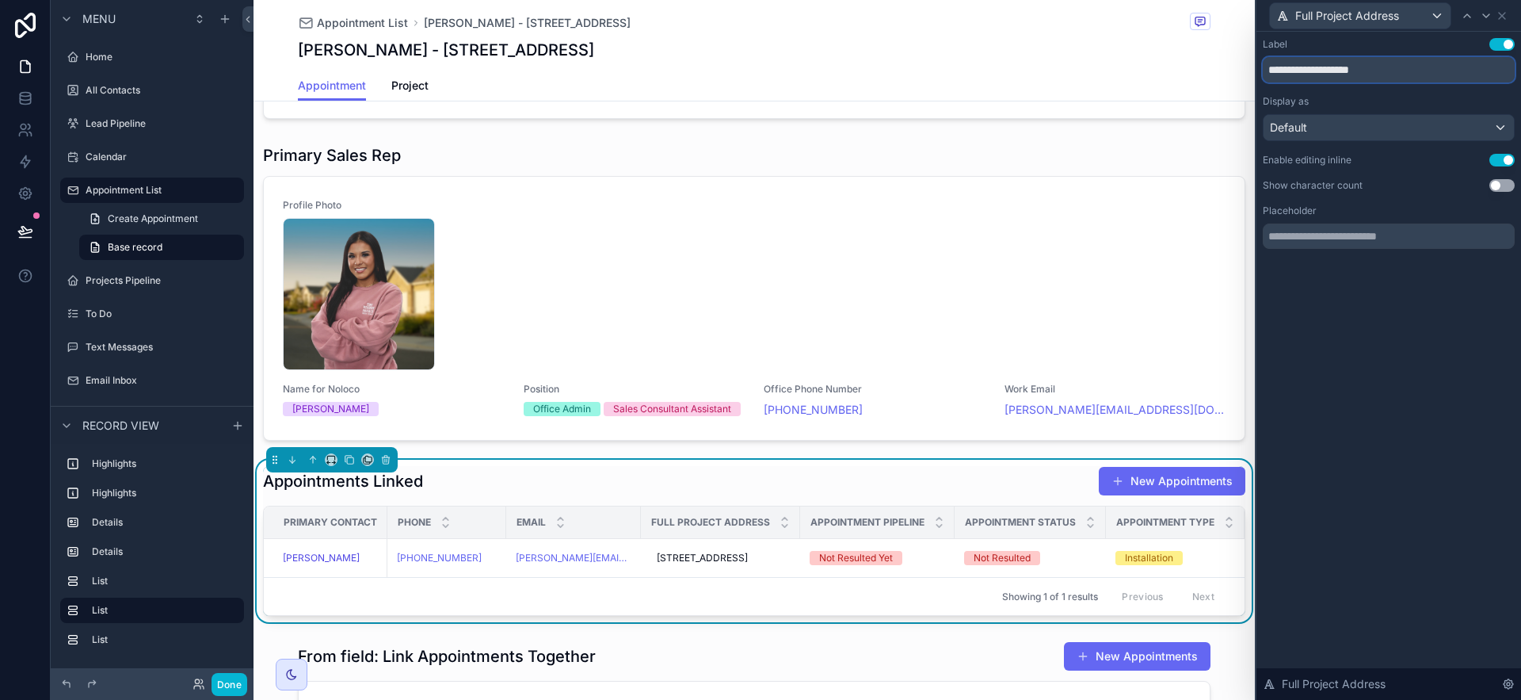
drag, startPoint x: 1330, startPoint y: 70, endPoint x: 1246, endPoint y: 70, distance: 84.0
click at [1246, 70] on div "**********" at bounding box center [760, 350] width 1521 height 700
type input "*******"
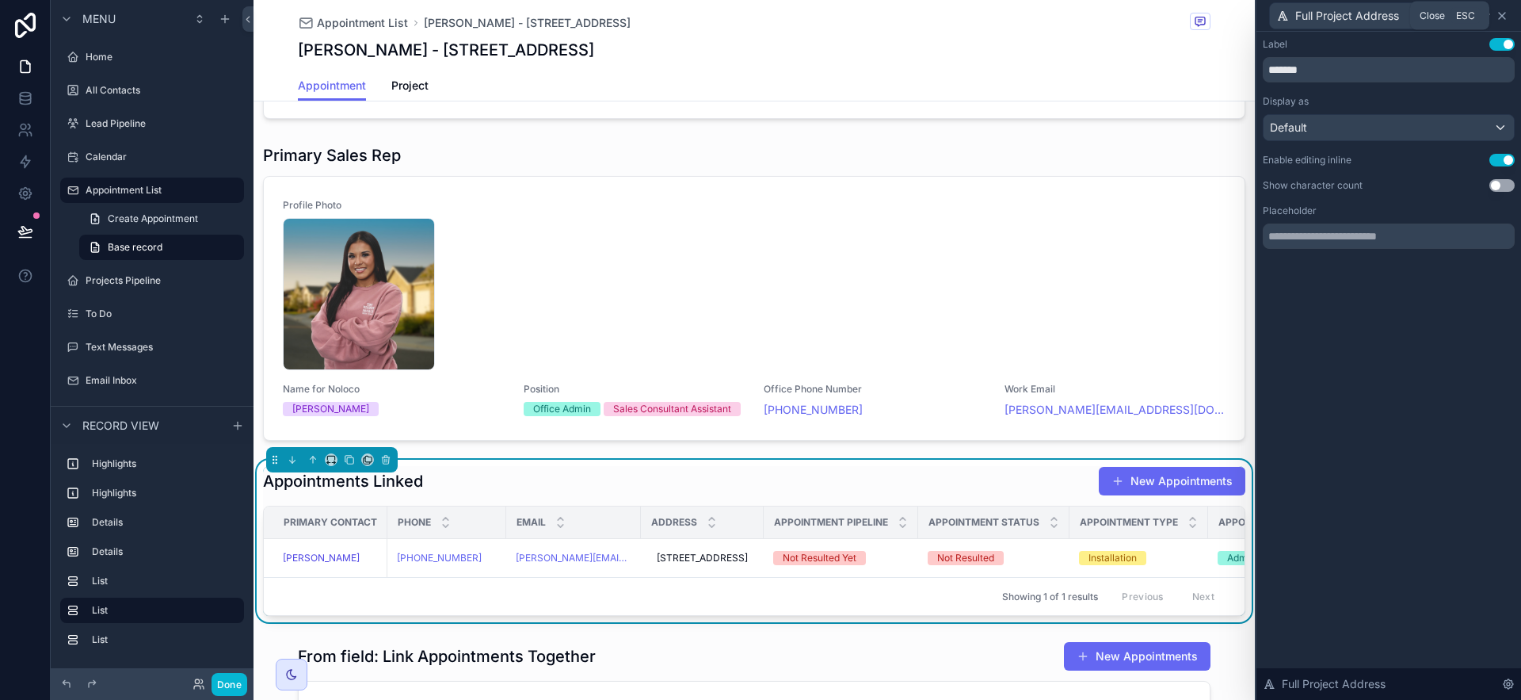
click at [1504, 13] on icon at bounding box center [1502, 16] width 13 height 13
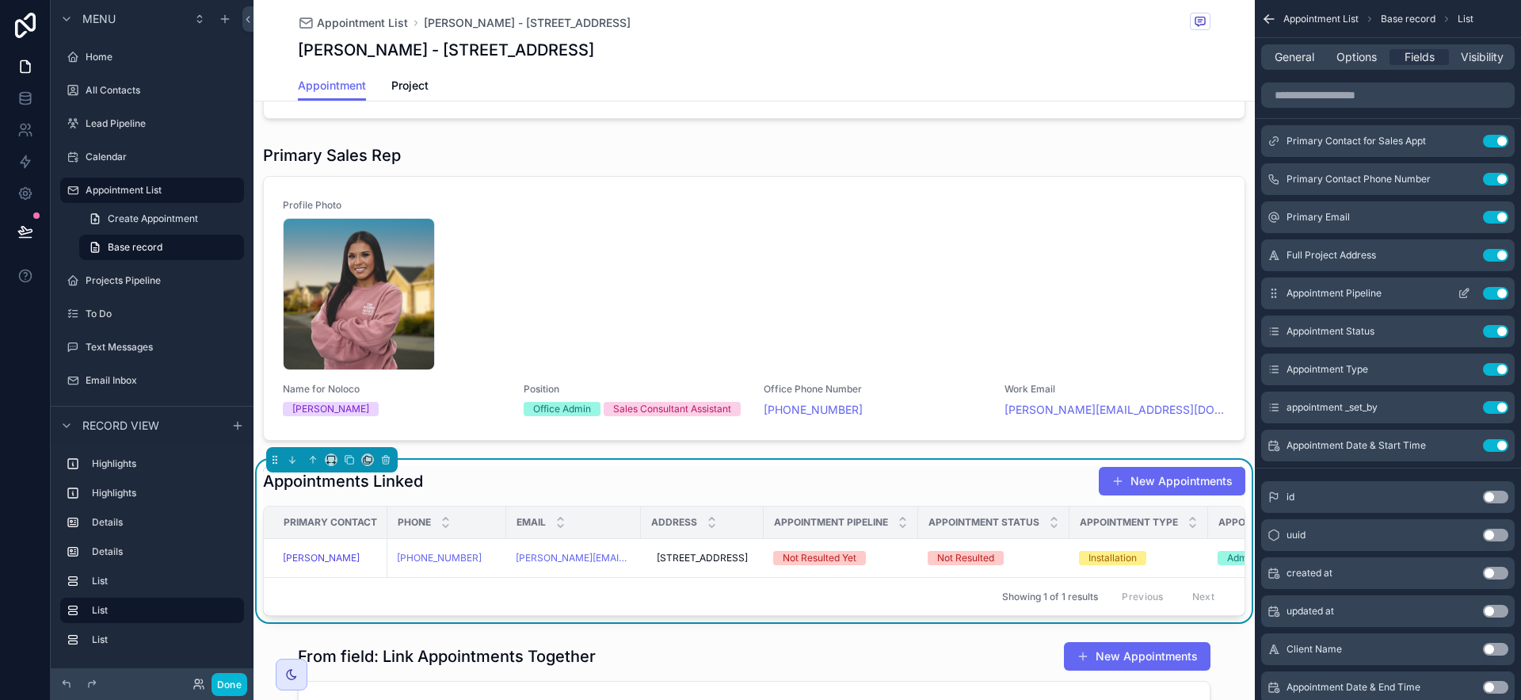
click at [1495, 290] on button "Use setting" at bounding box center [1495, 293] width 25 height 13
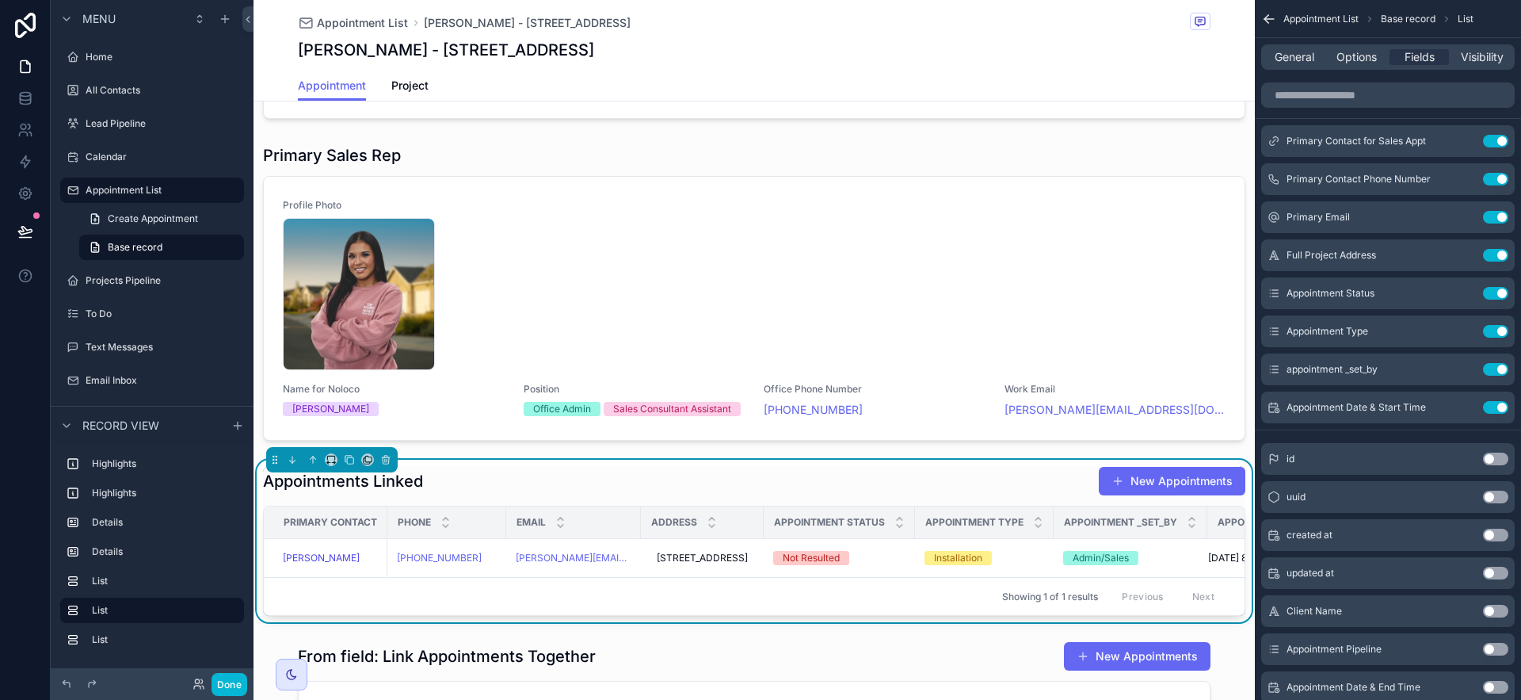
click at [1495, 290] on button "Use setting" at bounding box center [1495, 293] width 25 height 13
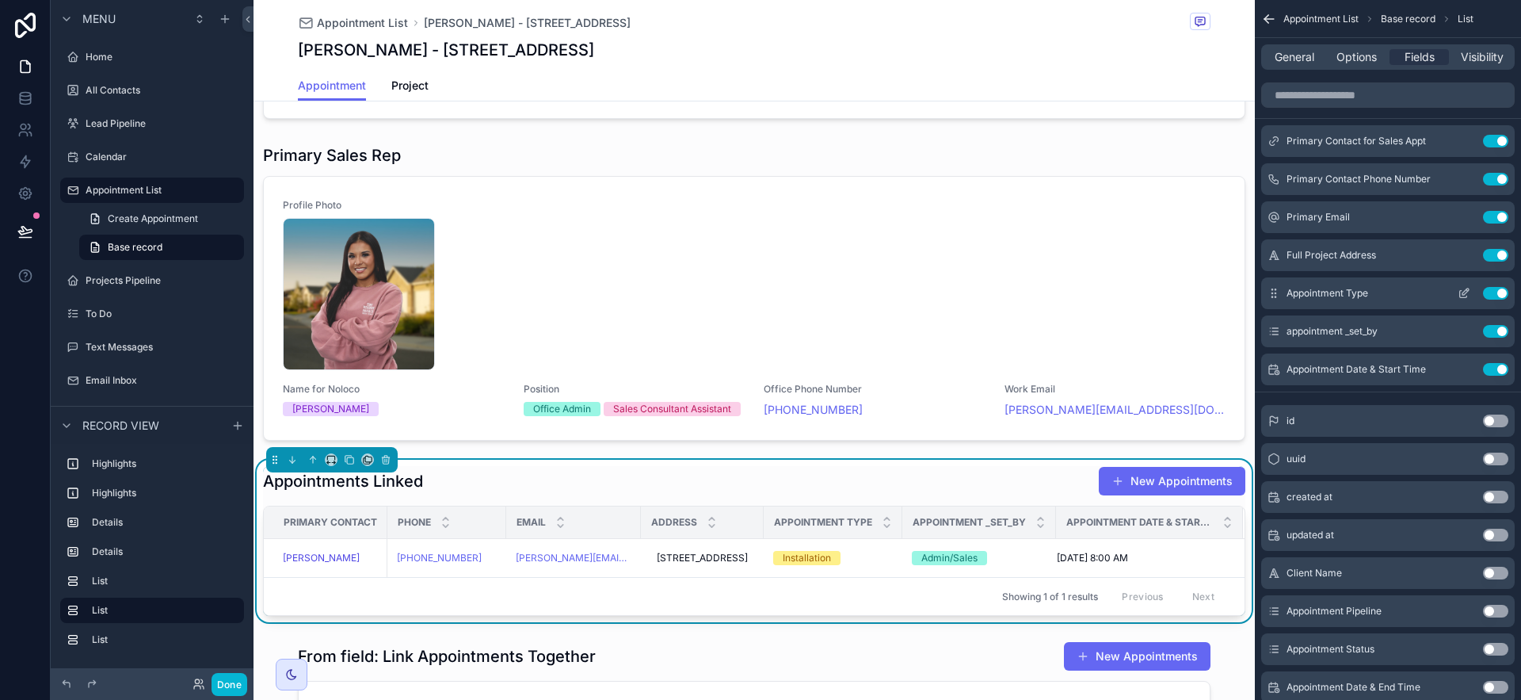
click at [1458, 292] on icon "scrollable content" at bounding box center [1464, 293] width 13 height 13
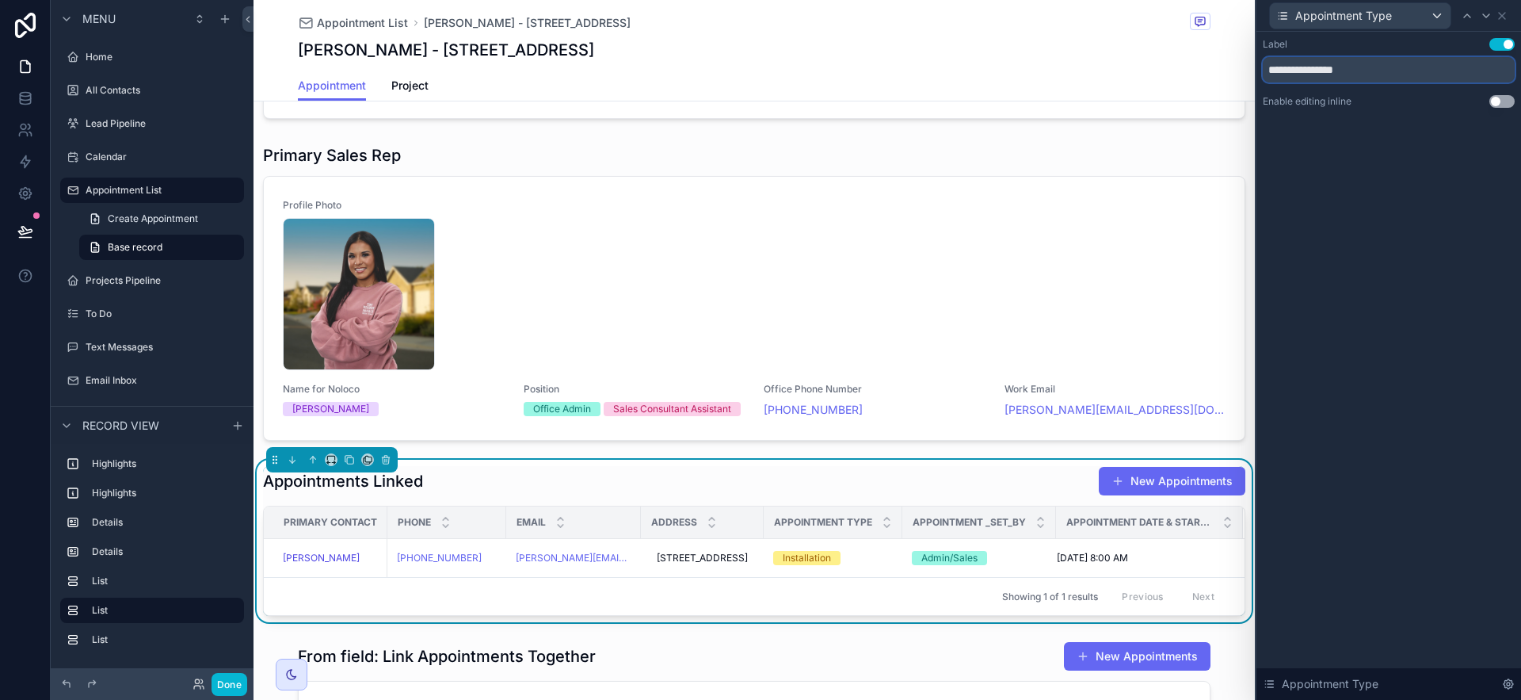
drag, startPoint x: 1340, startPoint y: 72, endPoint x: 1265, endPoint y: 70, distance: 75.3
click at [1265, 70] on input "**********" at bounding box center [1389, 69] width 252 height 25
type input "****"
click at [1511, 101] on button "Use setting" at bounding box center [1501, 101] width 25 height 13
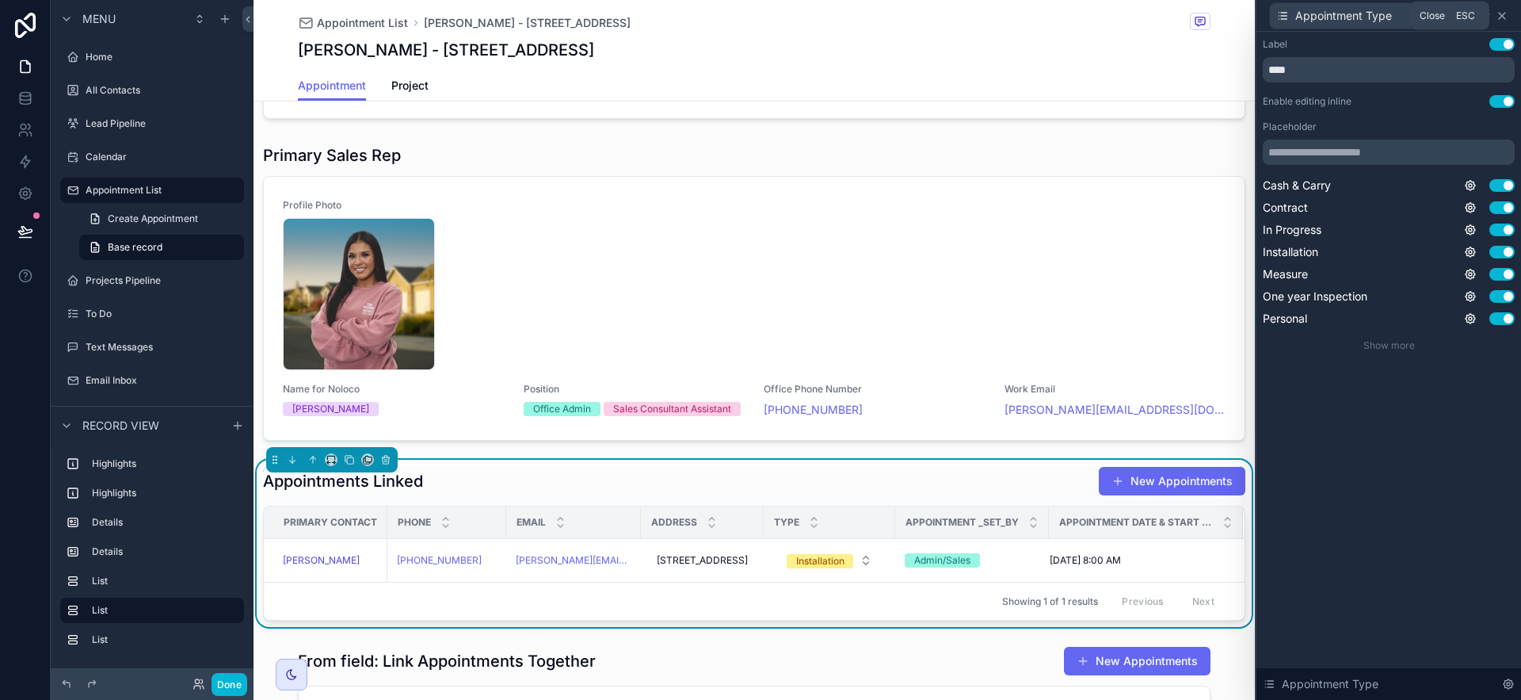
click at [1504, 20] on icon at bounding box center [1502, 16] width 13 height 13
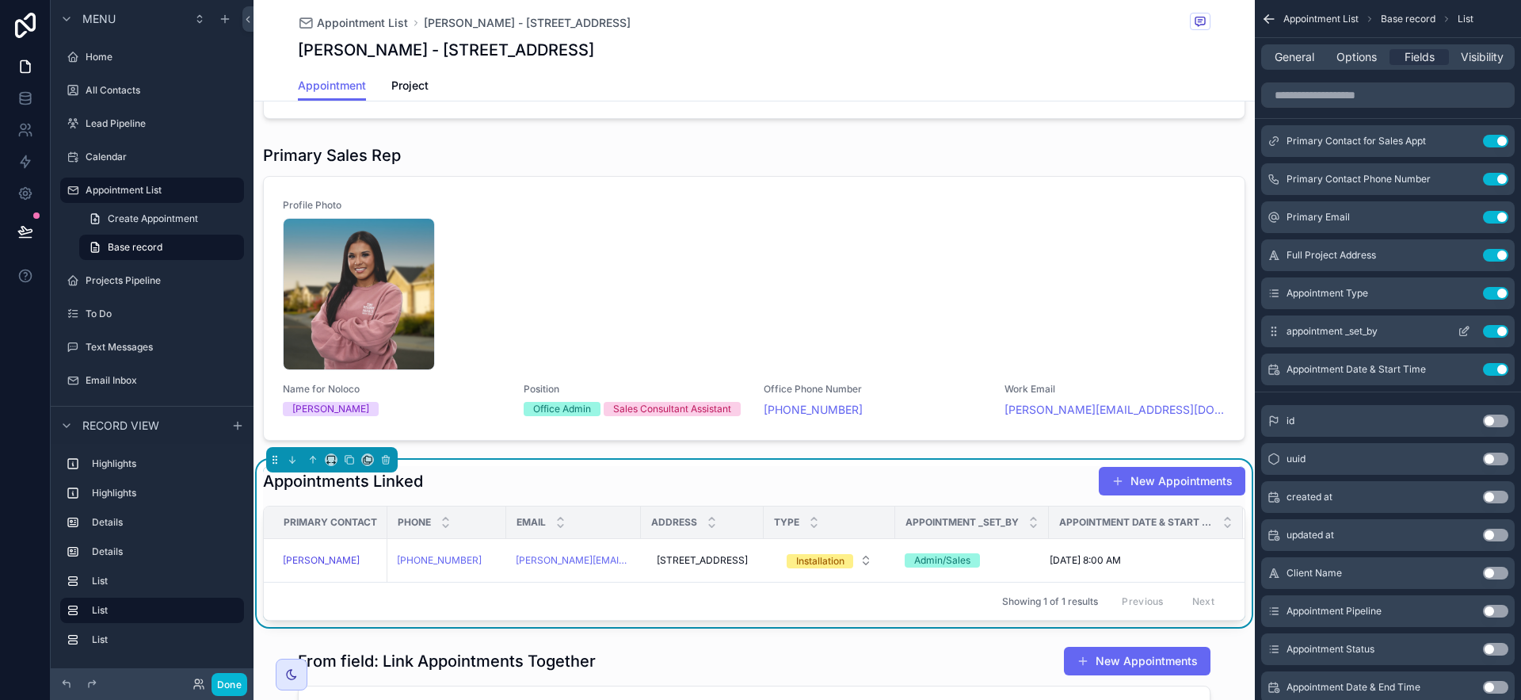
click at [1496, 330] on button "Use setting" at bounding box center [1495, 331] width 25 height 13
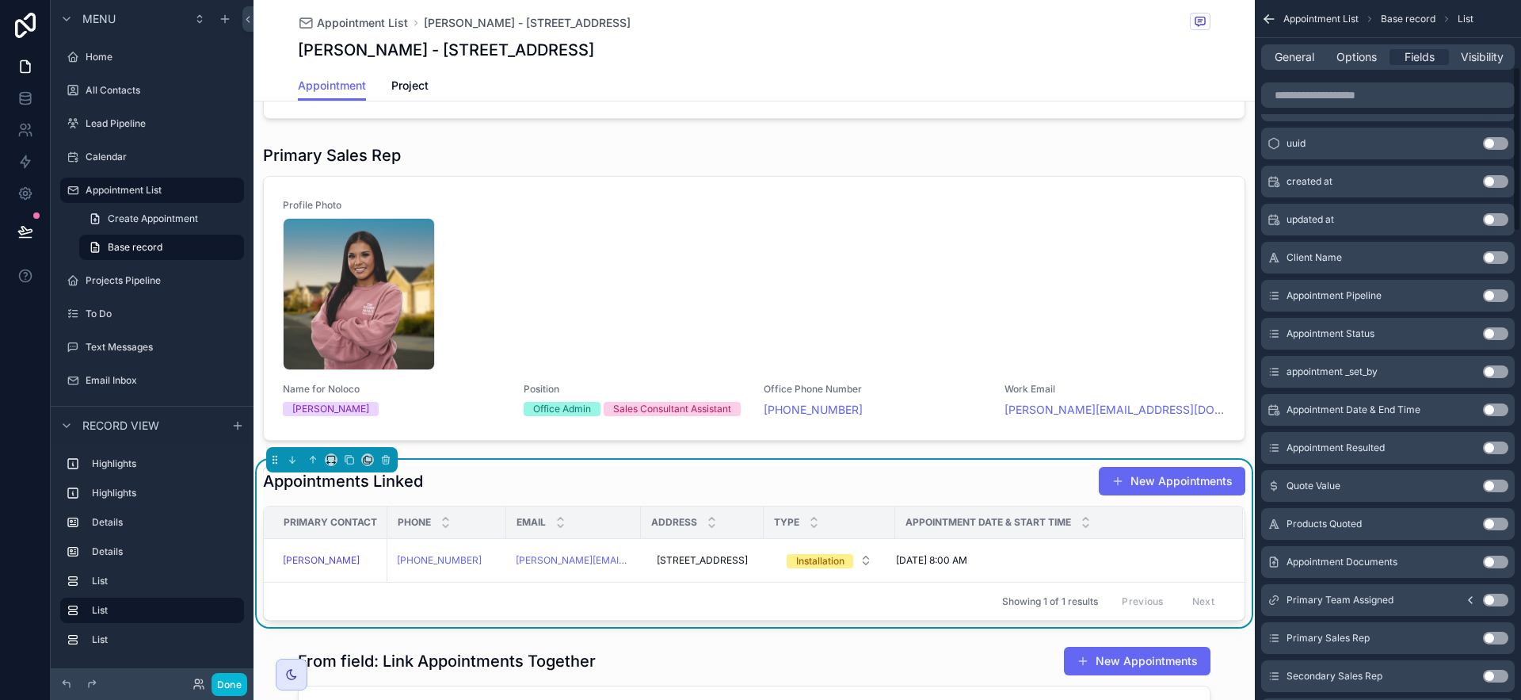
scroll to position [282, 0]
click at [1493, 440] on button "Use setting" at bounding box center [1495, 446] width 25 height 13
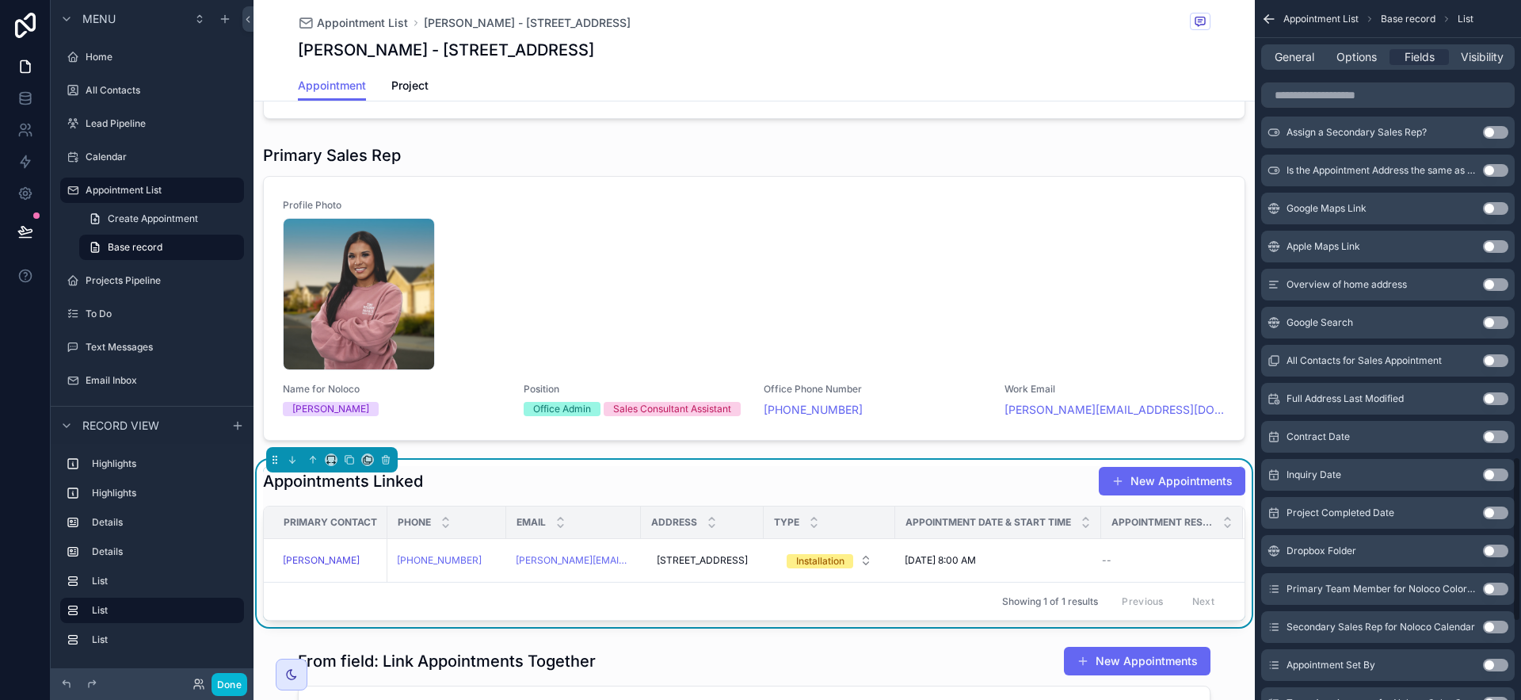
scroll to position [1929, 0]
click at [1492, 586] on button "Use setting" at bounding box center [1495, 586] width 25 height 13
click at [1492, 589] on button "Use setting" at bounding box center [1495, 586] width 25 height 13
click at [1492, 590] on button "Use setting" at bounding box center [1495, 586] width 25 height 13
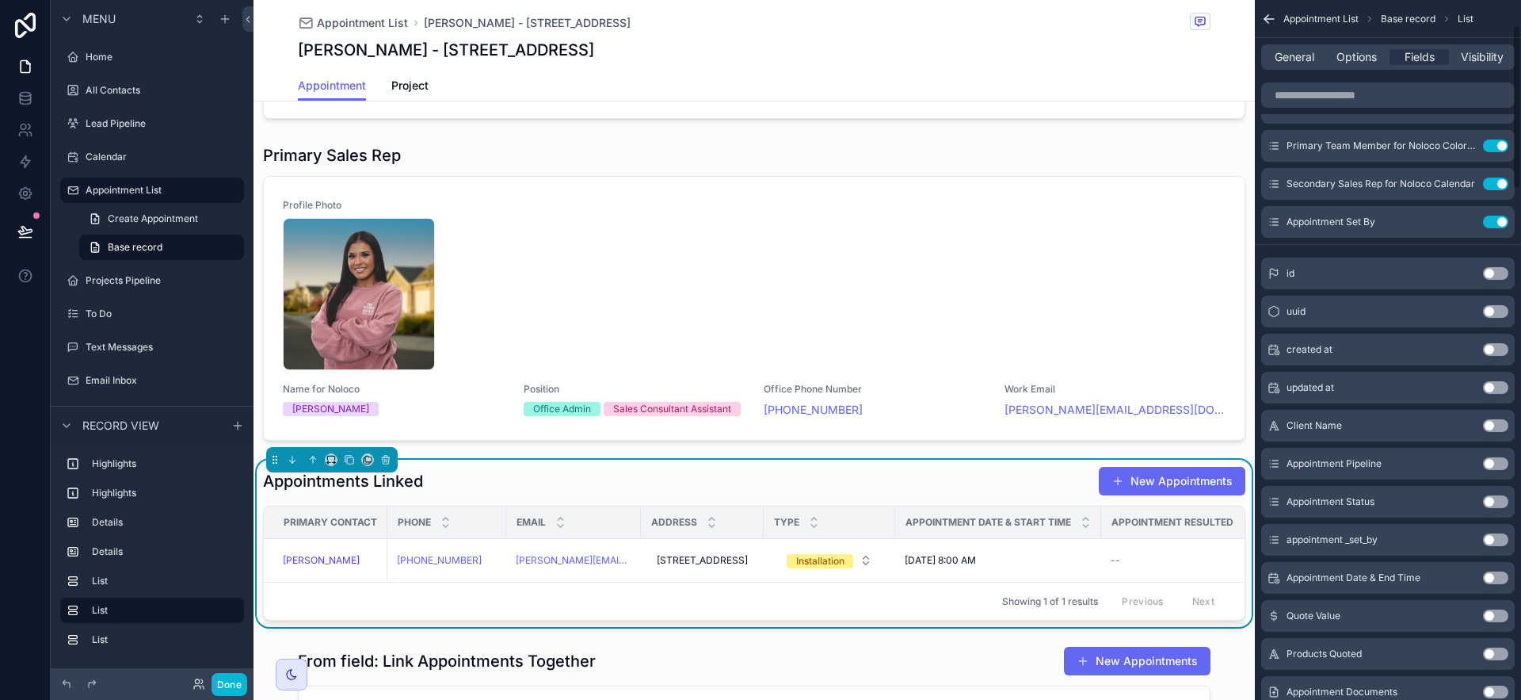
scroll to position [0, 0]
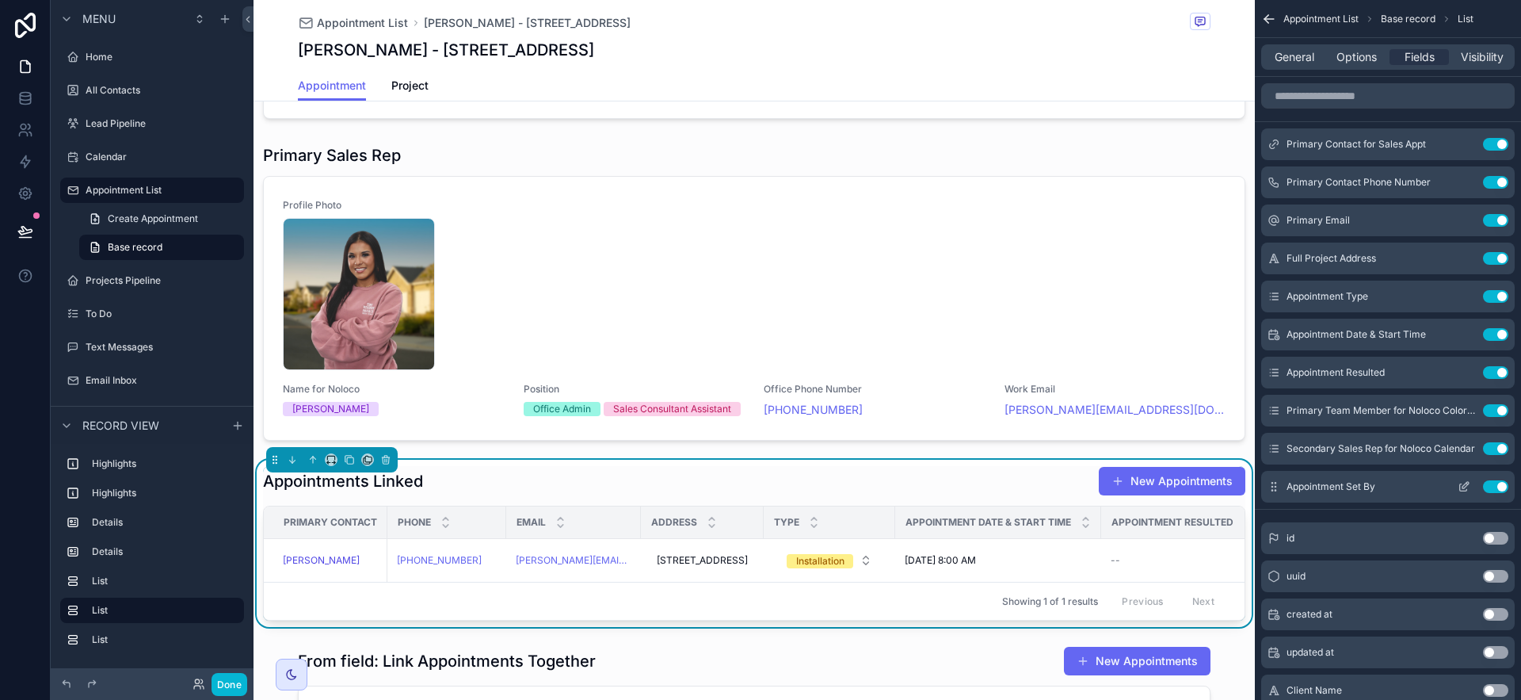
click at [1464, 483] on icon "scrollable content" at bounding box center [1465, 485] width 6 height 6
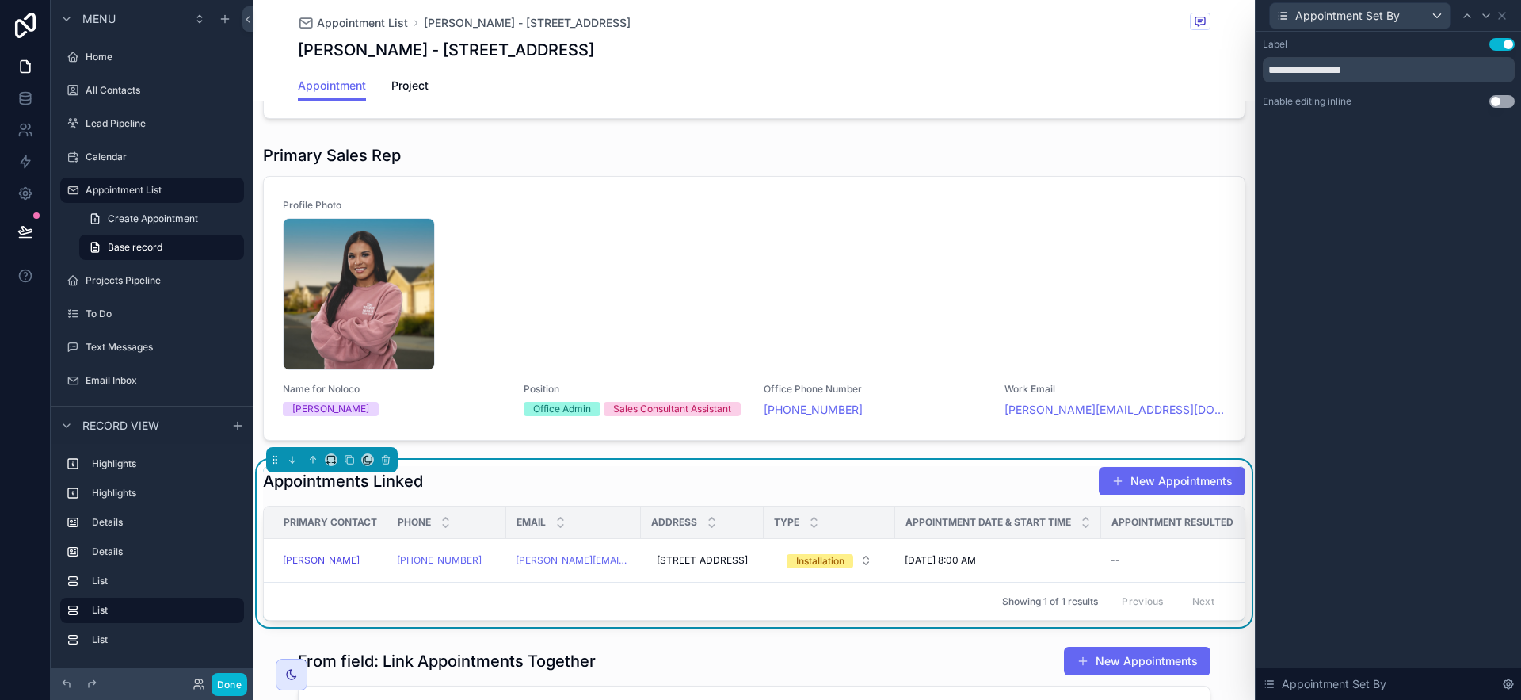
click at [1504, 105] on button "Use setting" at bounding box center [1501, 101] width 25 height 13
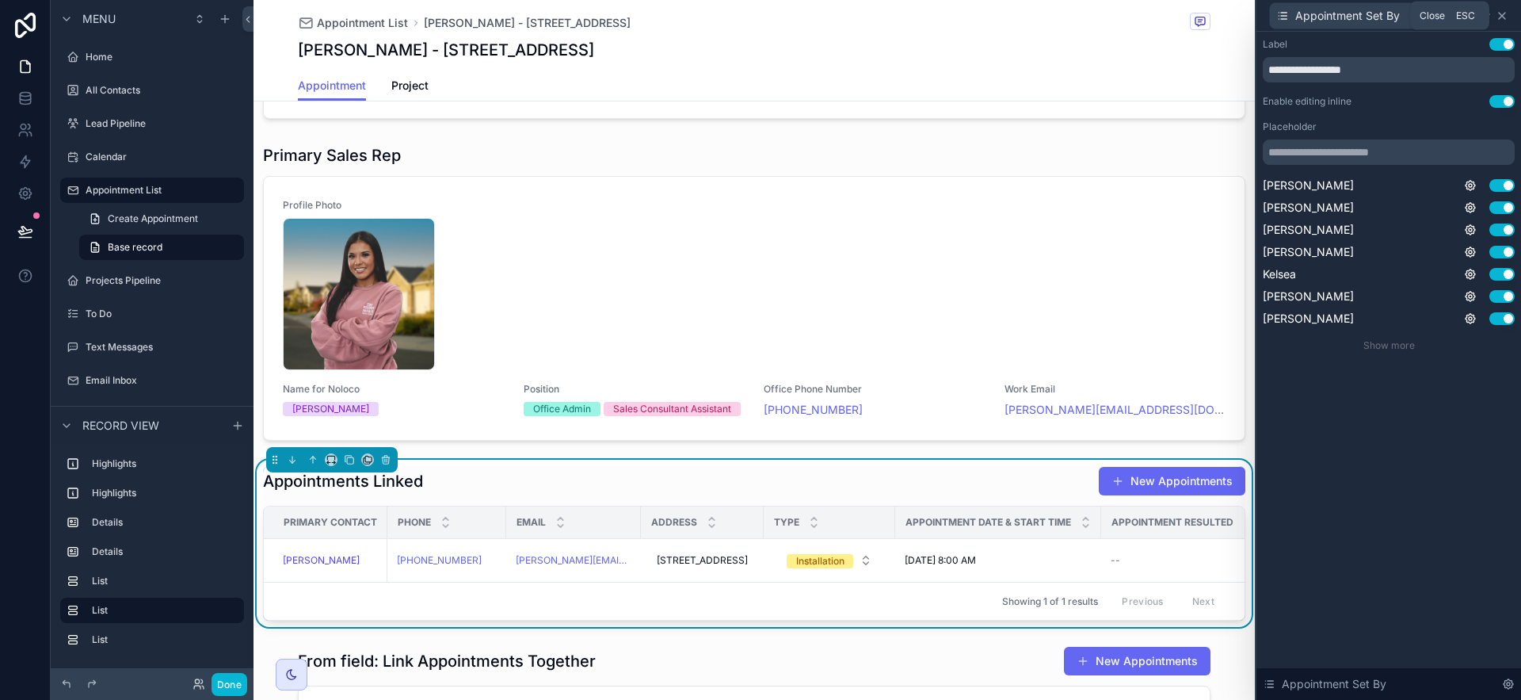
click at [1503, 11] on icon at bounding box center [1502, 16] width 13 height 13
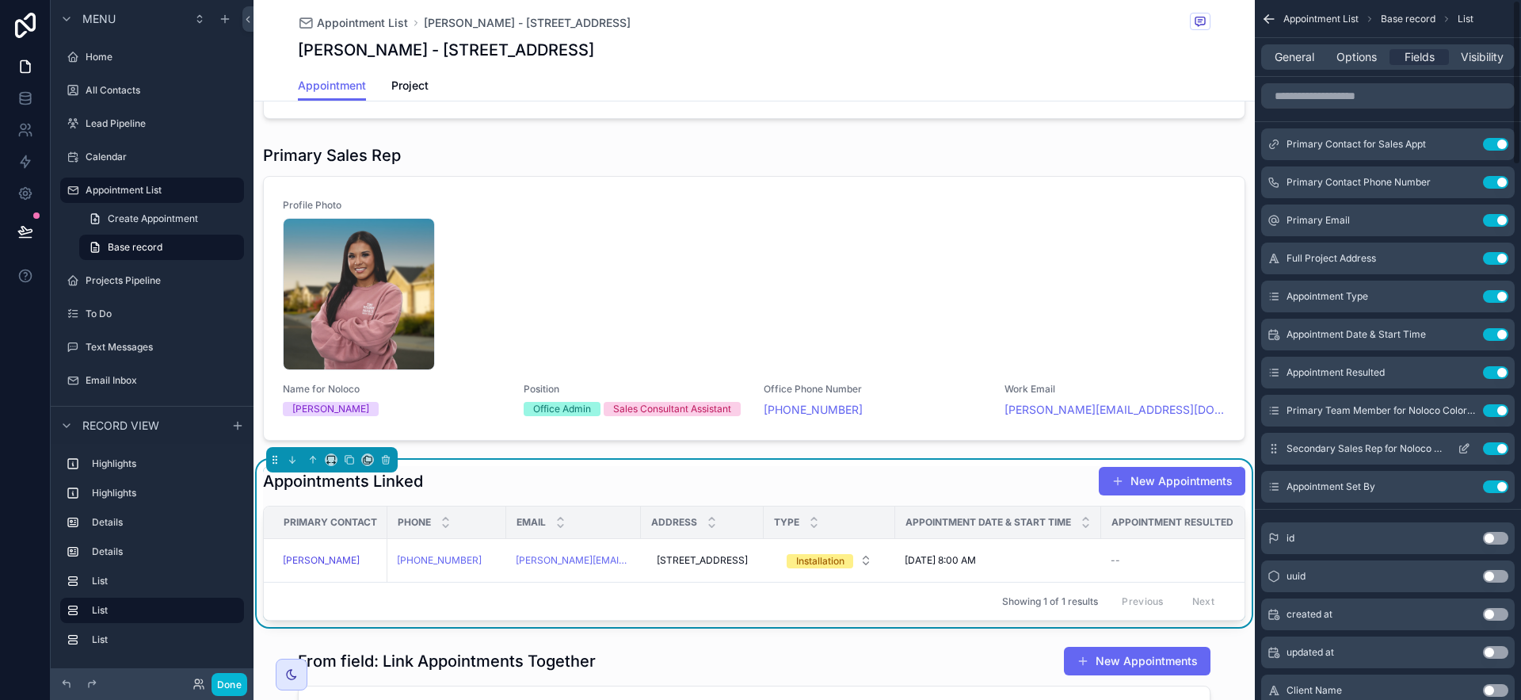
click at [1465, 444] on icon "scrollable content" at bounding box center [1464, 448] width 13 height 13
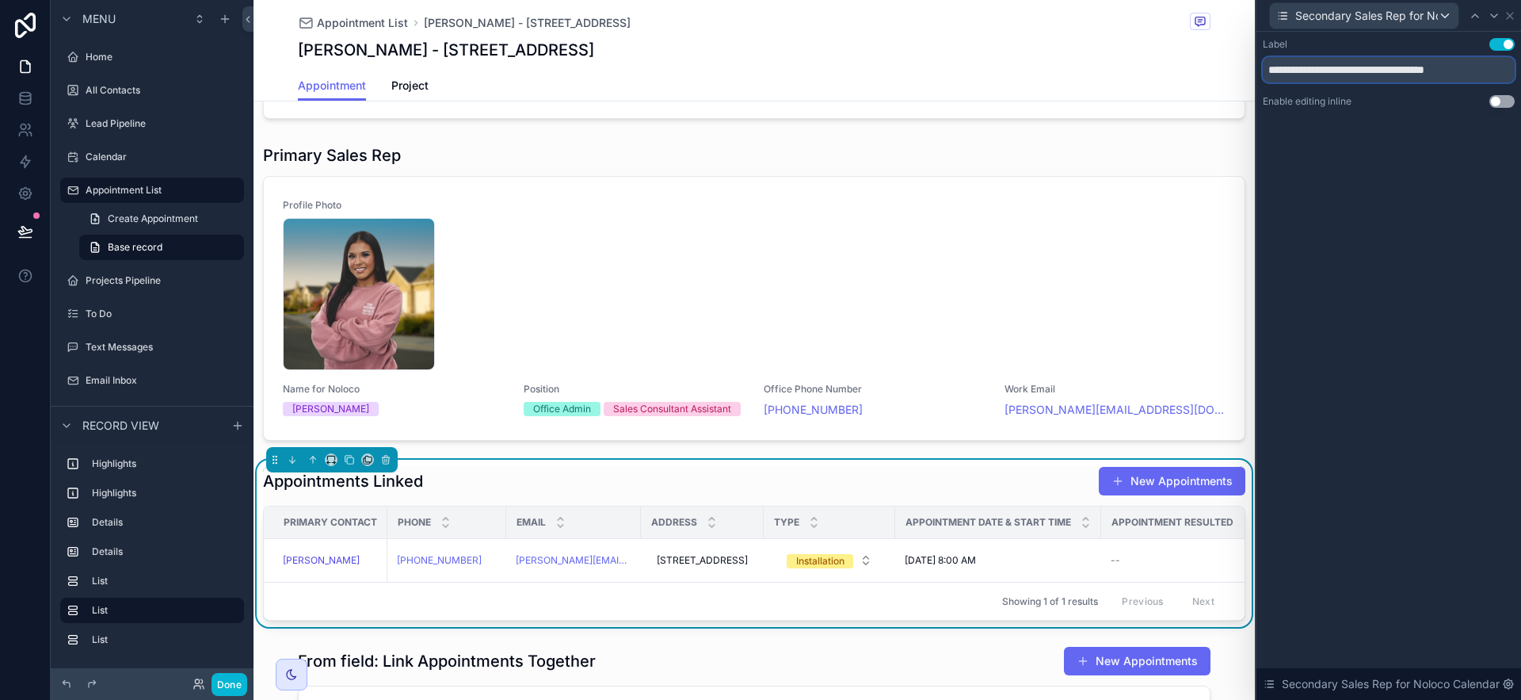
drag, startPoint x: 1379, startPoint y: 71, endPoint x: 1520, endPoint y: 72, distance: 141.0
click at [1520, 72] on div "**********" at bounding box center [1388, 89] width 265 height 114
type input "**********"
click at [1511, 20] on icon at bounding box center [1510, 16] width 13 height 13
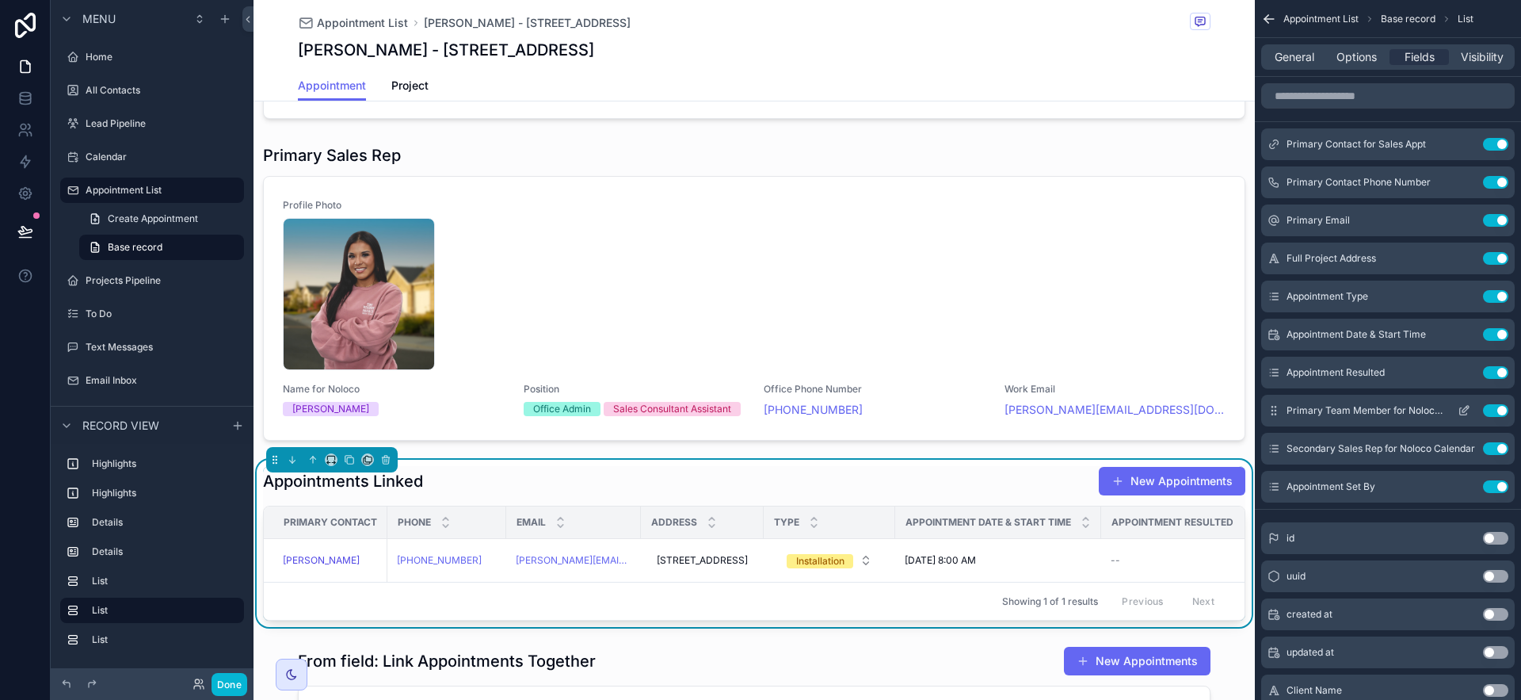
click at [1462, 406] on icon "scrollable content" at bounding box center [1464, 410] width 13 height 13
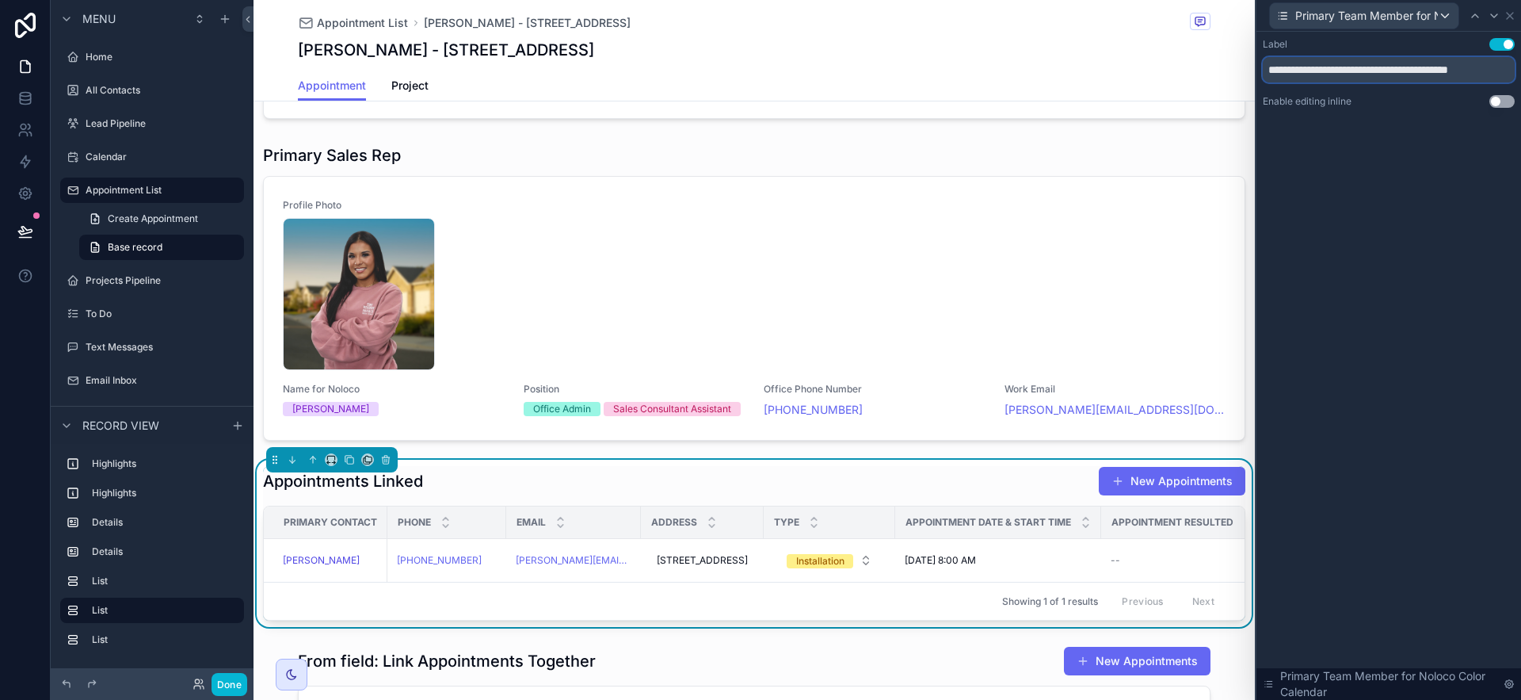
scroll to position [0, 18]
drag, startPoint x: 1387, startPoint y: 68, endPoint x: 1517, endPoint y: 72, distance: 130.0
click at [1517, 72] on div "**********" at bounding box center [1388, 89] width 265 height 114
type input "**********"
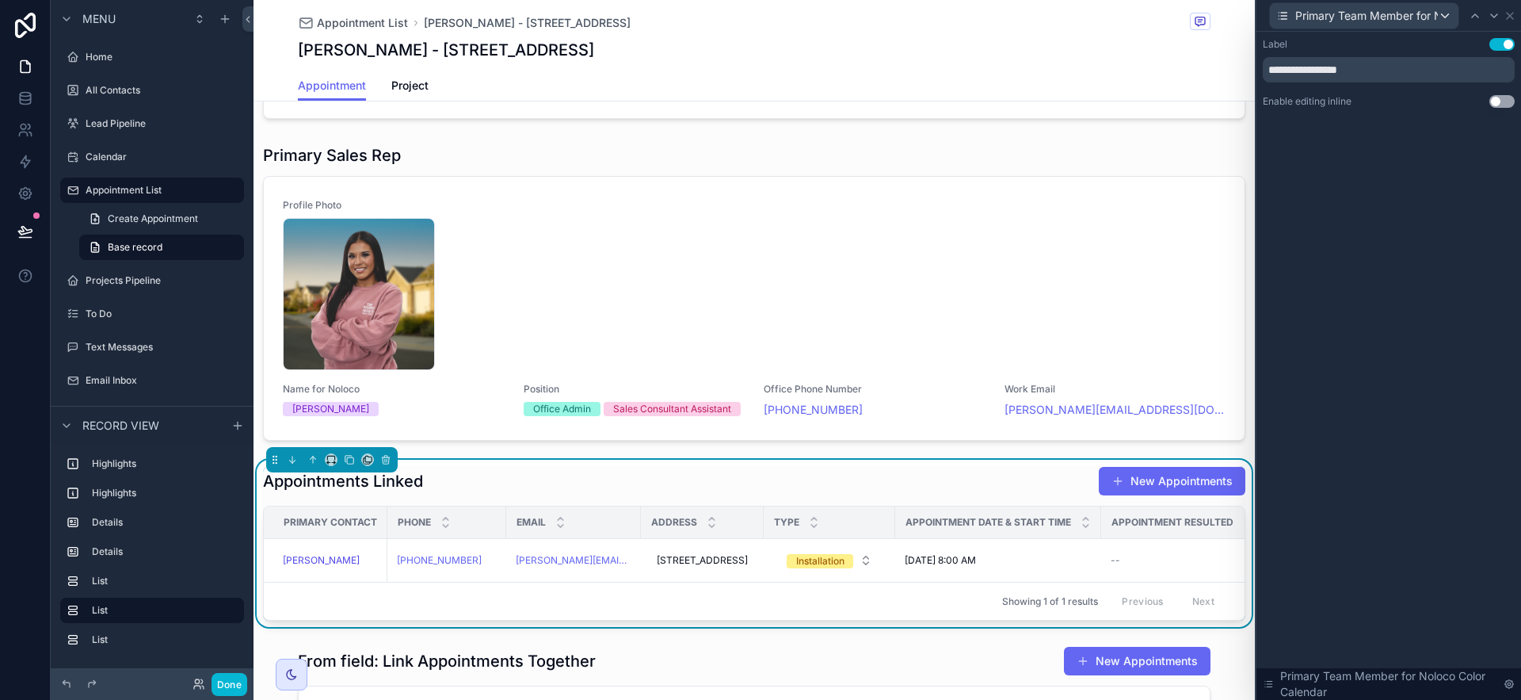
click at [1505, 100] on button "Use setting" at bounding box center [1501, 101] width 25 height 13
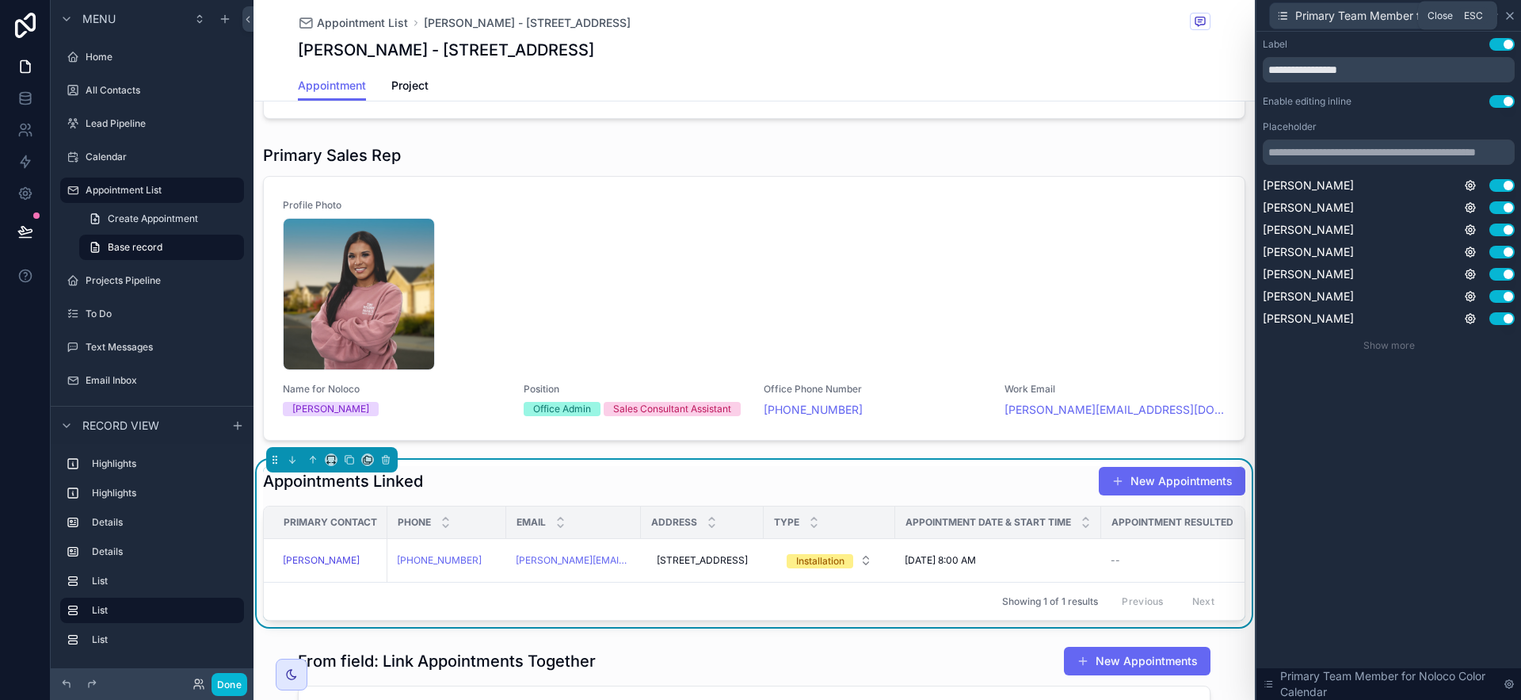
click at [1511, 16] on icon at bounding box center [1510, 16] width 6 height 6
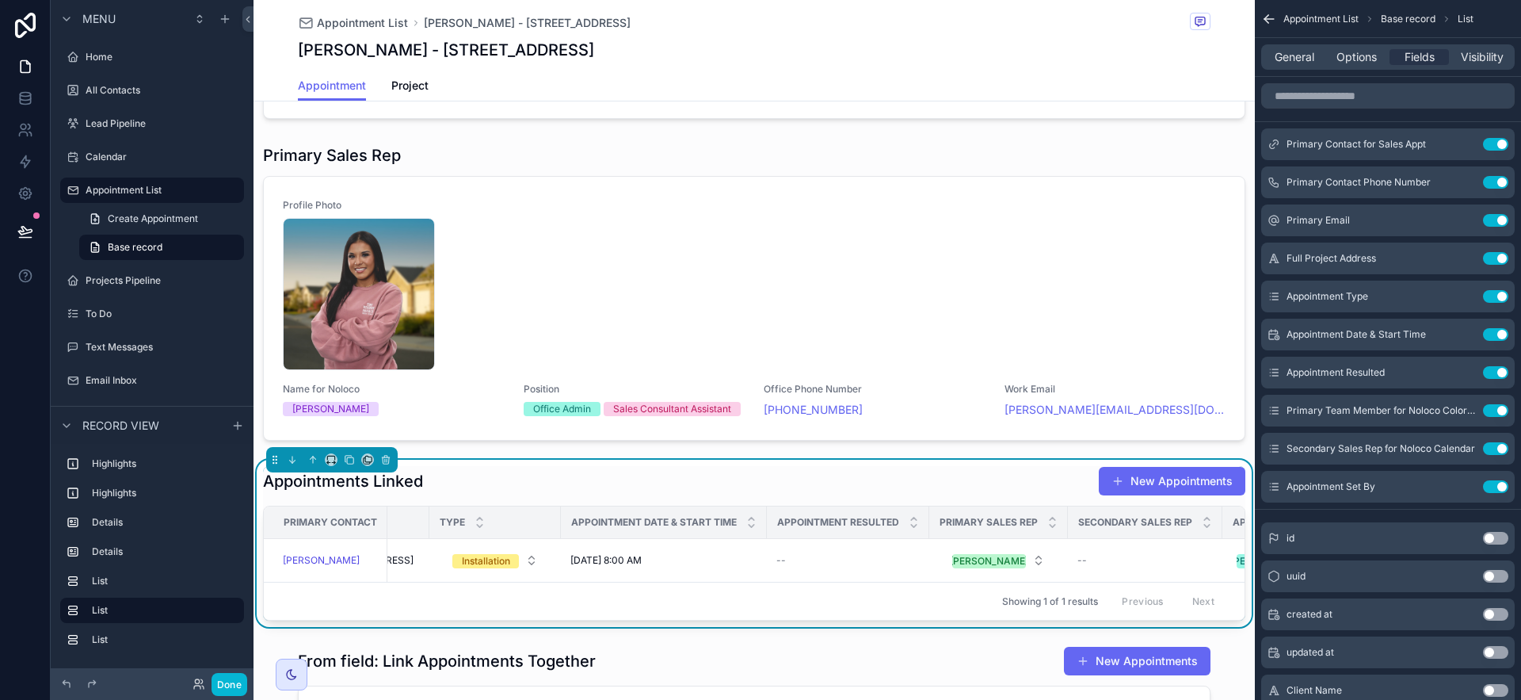
scroll to position [0, 334]
click at [1466, 375] on icon "scrollable content" at bounding box center [1463, 373] width 7 height 7
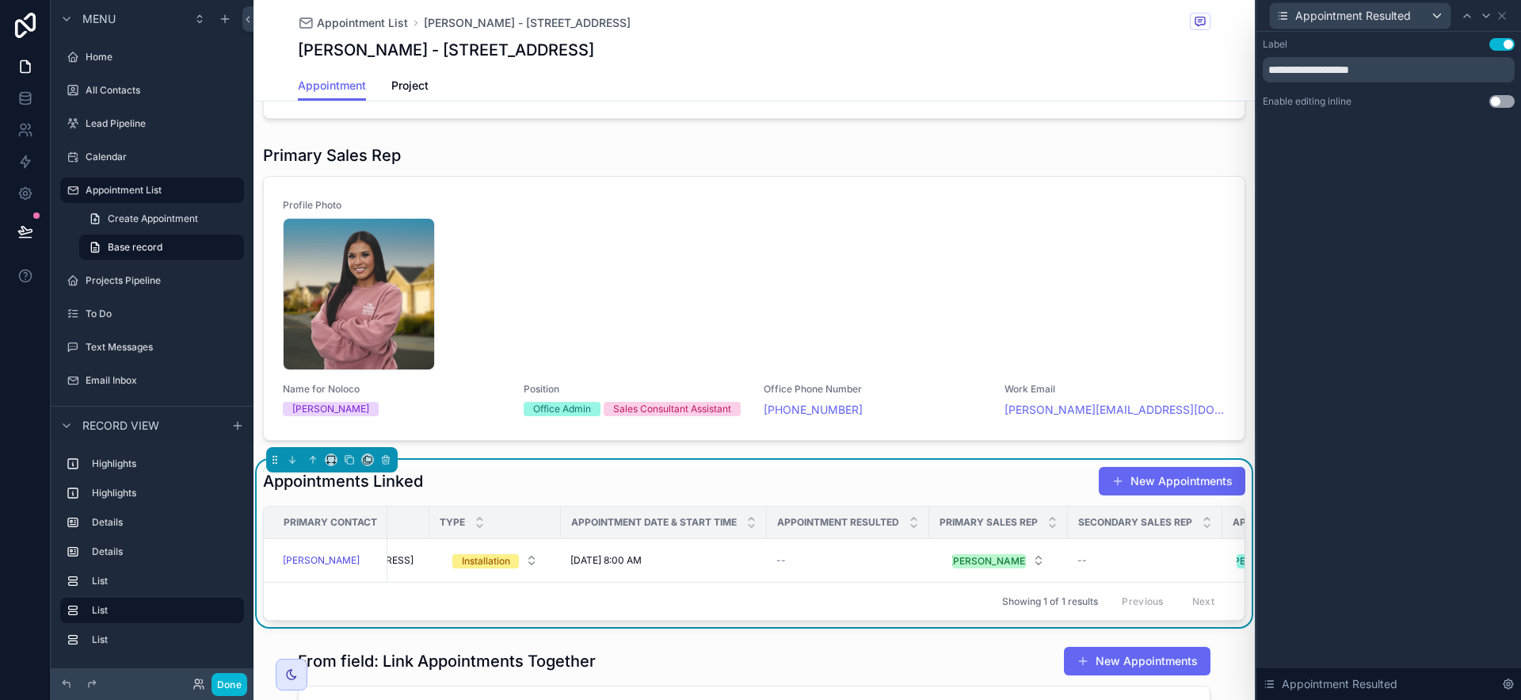
click at [1510, 100] on button "Use setting" at bounding box center [1501, 101] width 25 height 13
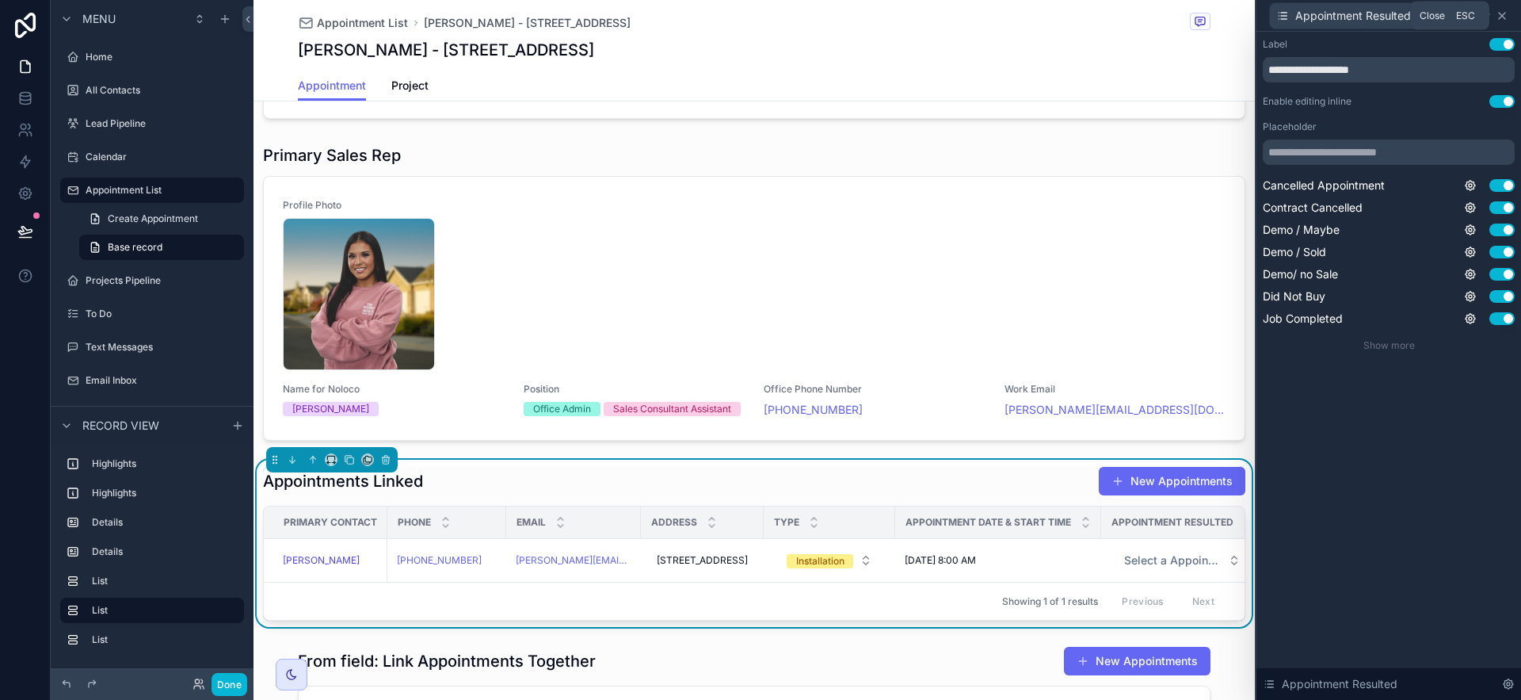
click at [1504, 13] on icon at bounding box center [1502, 16] width 6 height 6
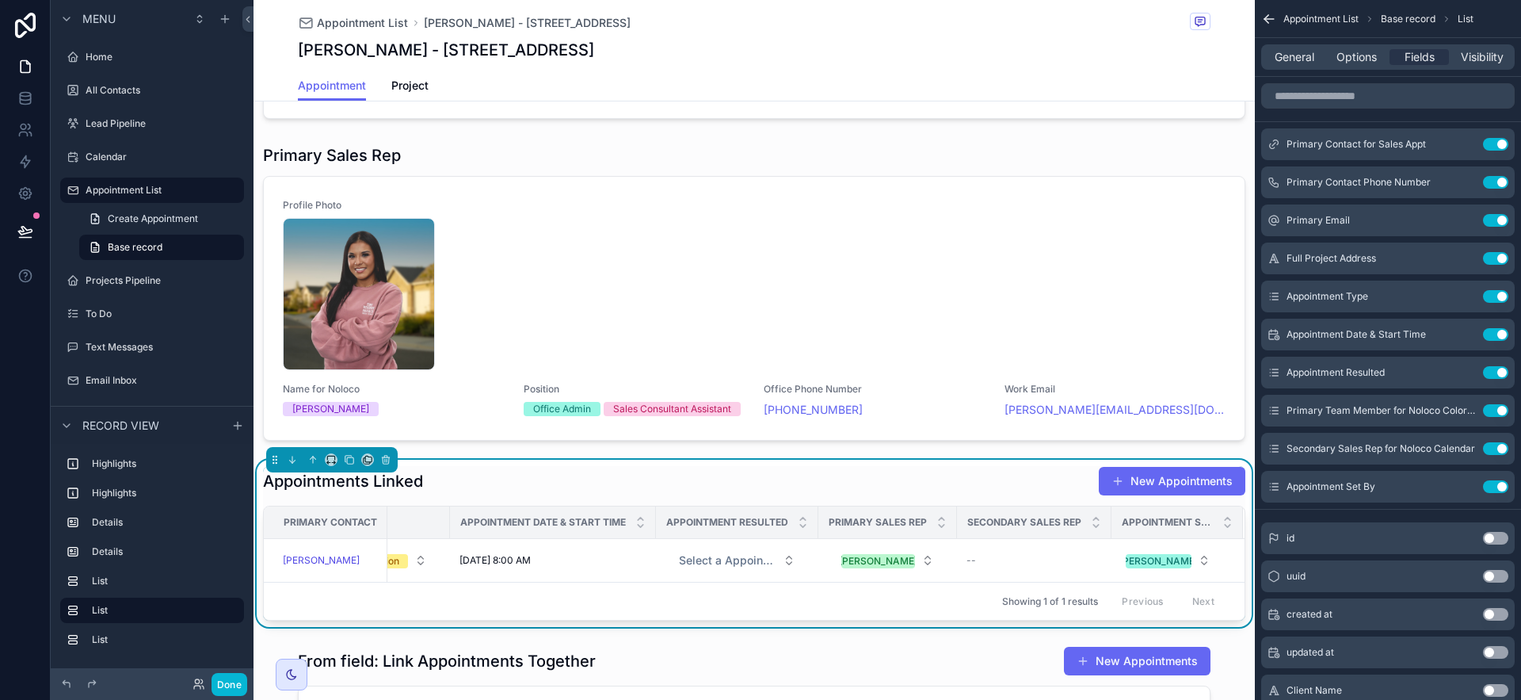
scroll to position [0, 452]
click at [1467, 448] on icon "scrollable content" at bounding box center [1464, 448] width 13 height 13
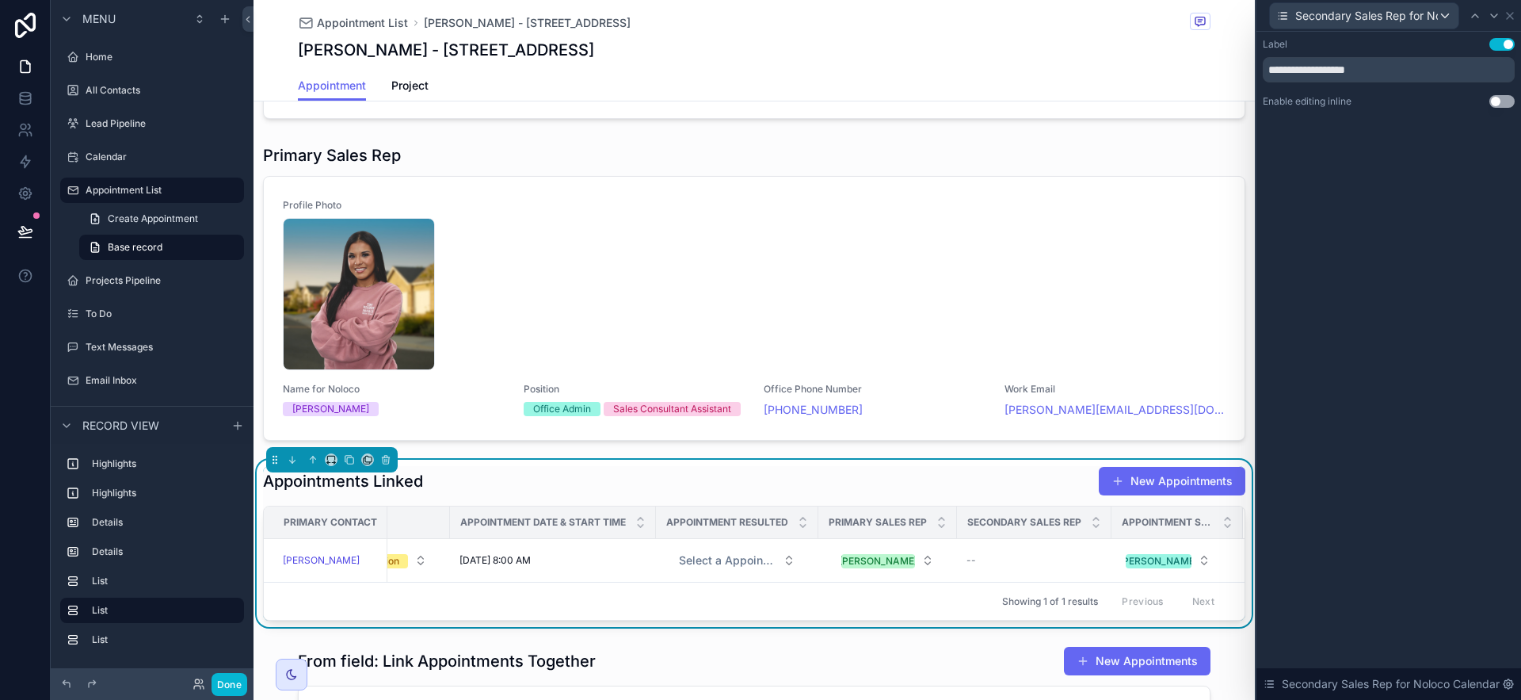
drag, startPoint x: 1508, startPoint y: 107, endPoint x: 1509, endPoint y: 93, distance: 14.3
click at [1508, 107] on button "Use setting" at bounding box center [1501, 101] width 25 height 13
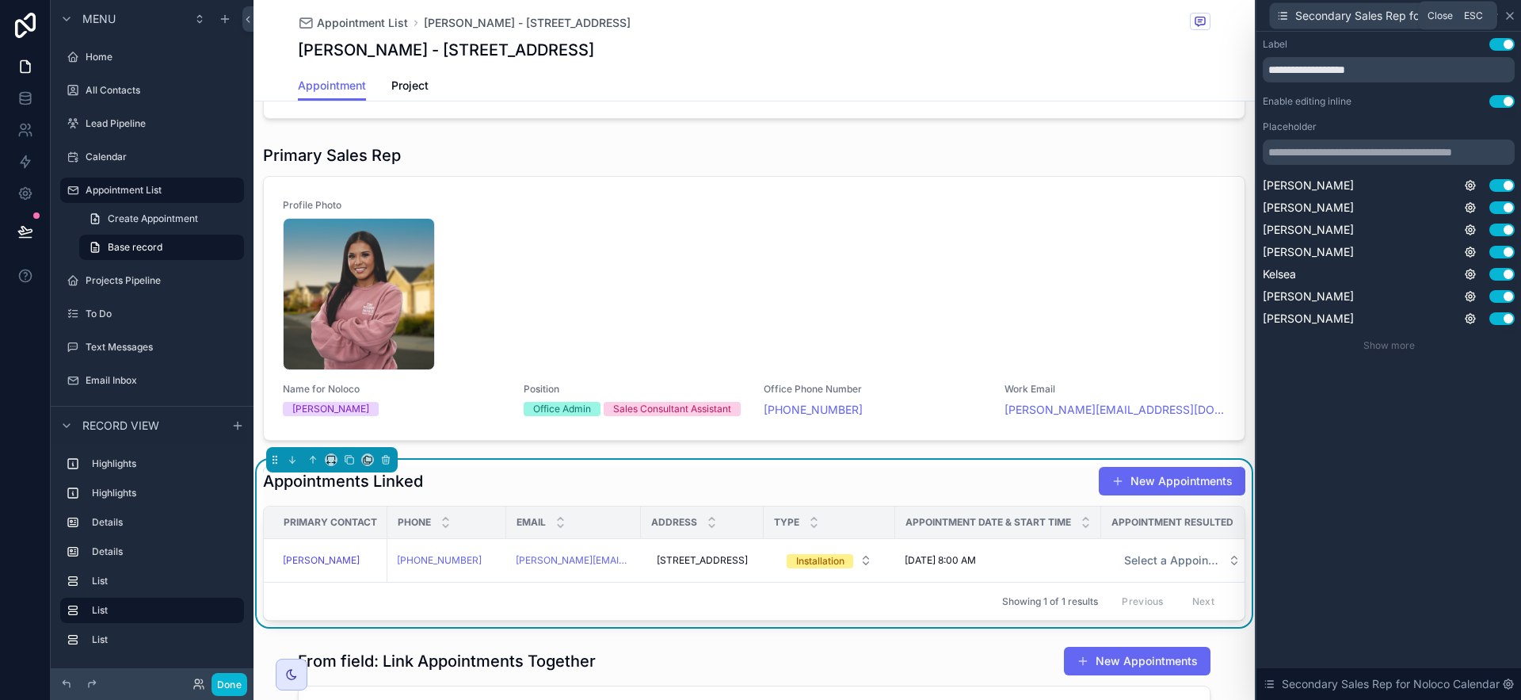
click at [1508, 15] on icon at bounding box center [1510, 16] width 6 height 6
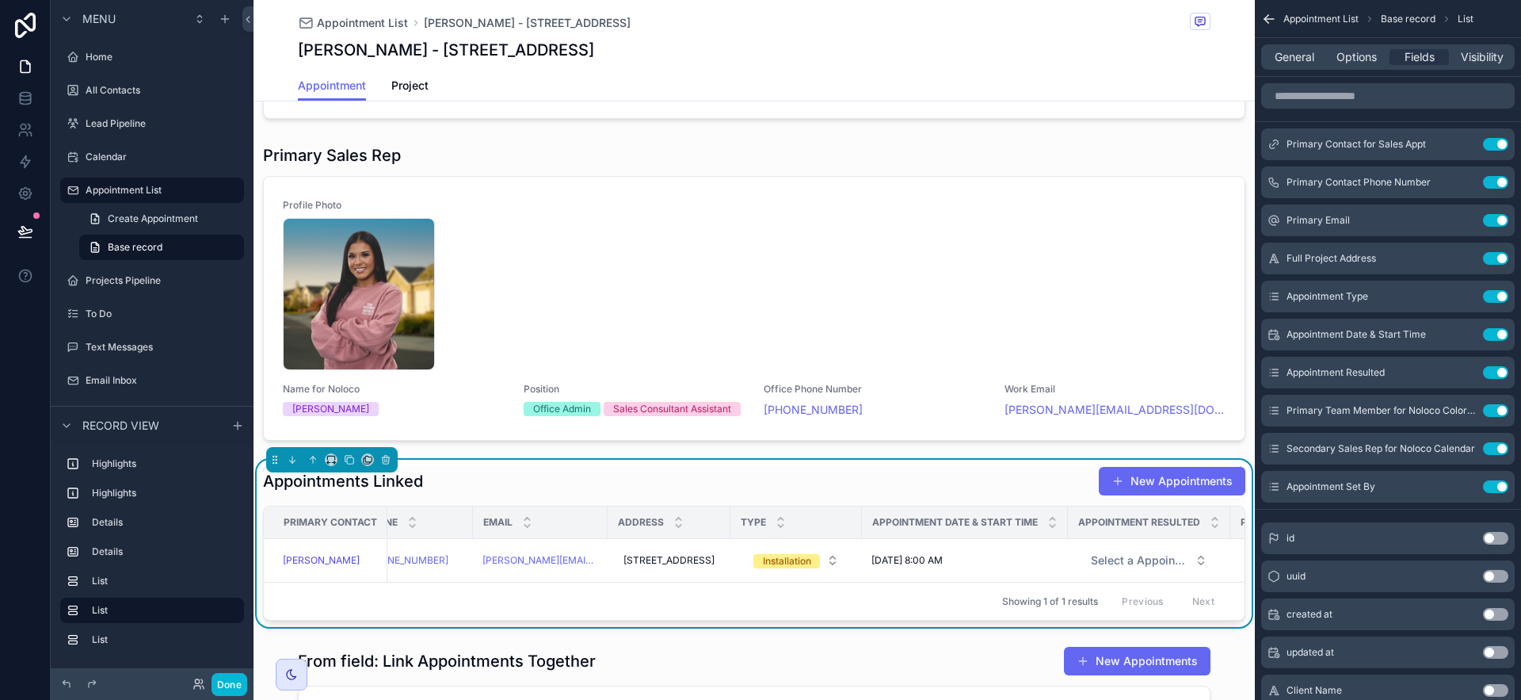
scroll to position [0, 0]
click at [772, 465] on div "Appointment Date & Start Time 10/21/2025 8:00 AM Appointment Date & End Time 10…" at bounding box center [754, 82] width 1001 height 1462
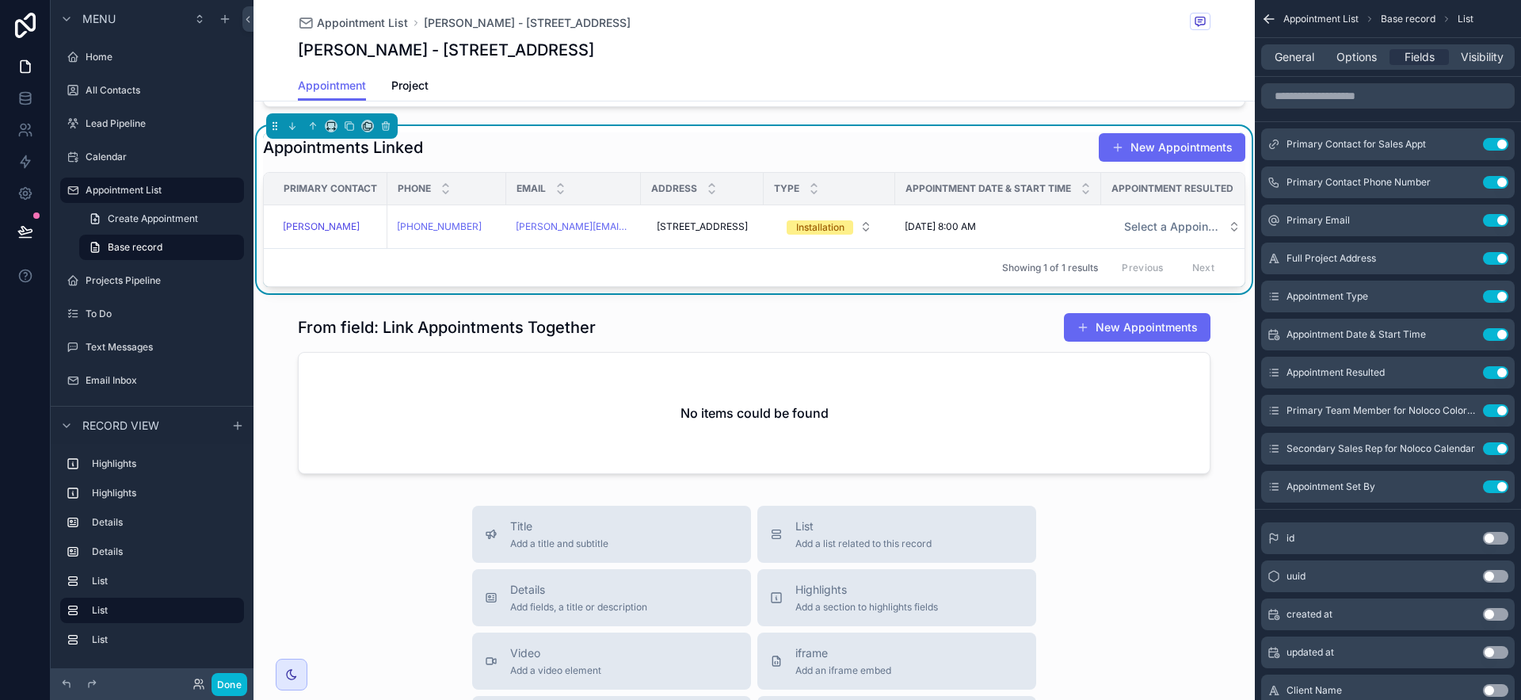
scroll to position [1103, 0]
click at [712, 456] on div "scrollable content" at bounding box center [754, 393] width 1001 height 174
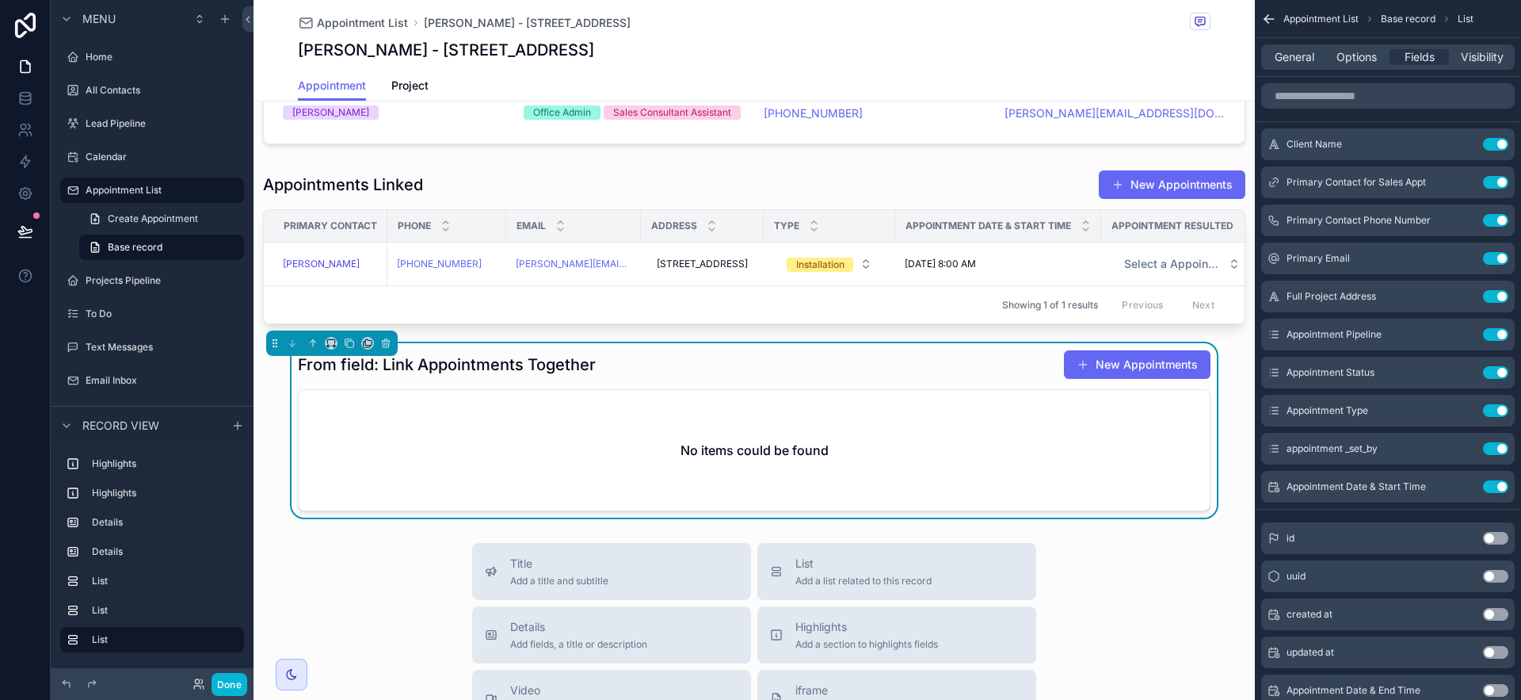
scroll to position [1065, 0]
click at [330, 349] on icon "scrollable content" at bounding box center [331, 343] width 11 height 11
click at [371, 589] on span "Full width" at bounding box center [362, 590] width 49 height 19
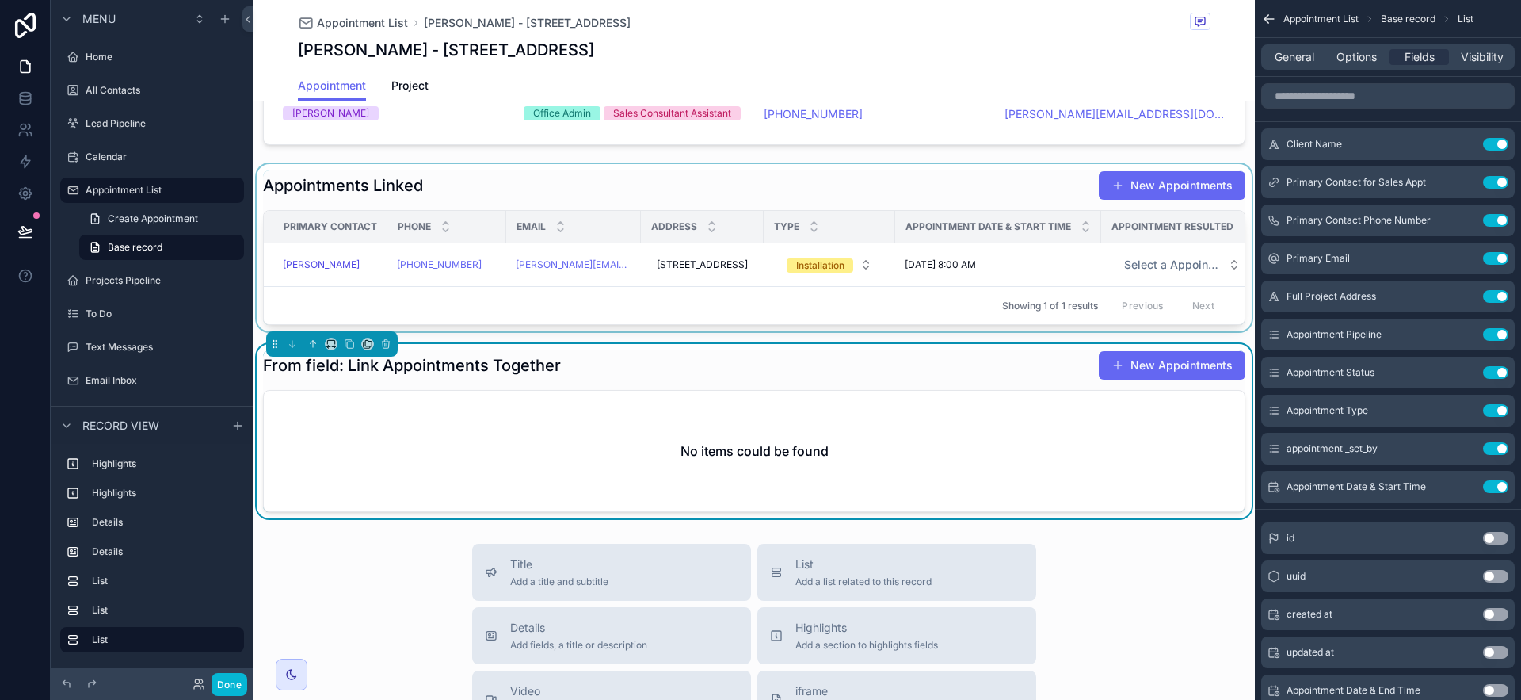
click at [772, 189] on div "scrollable content" at bounding box center [754, 247] width 1001 height 167
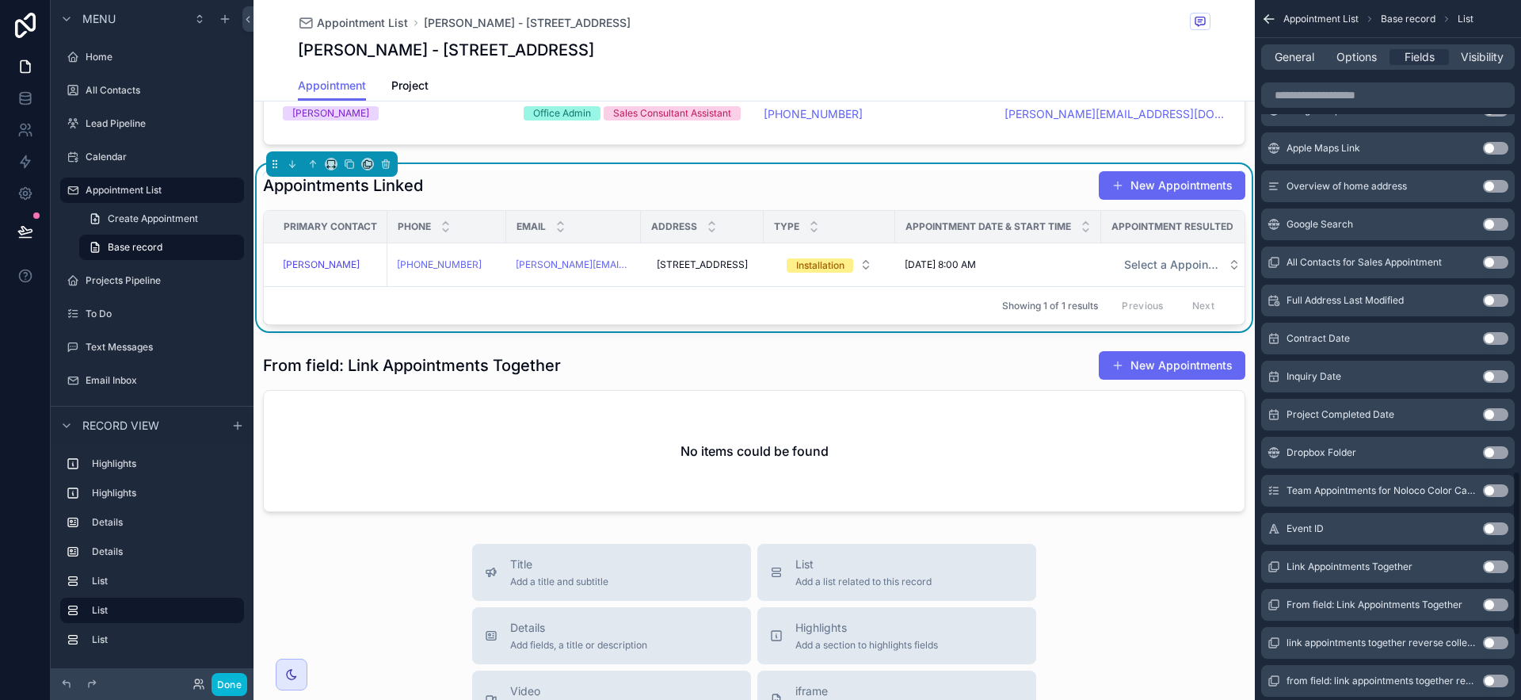
scroll to position [2256, 0]
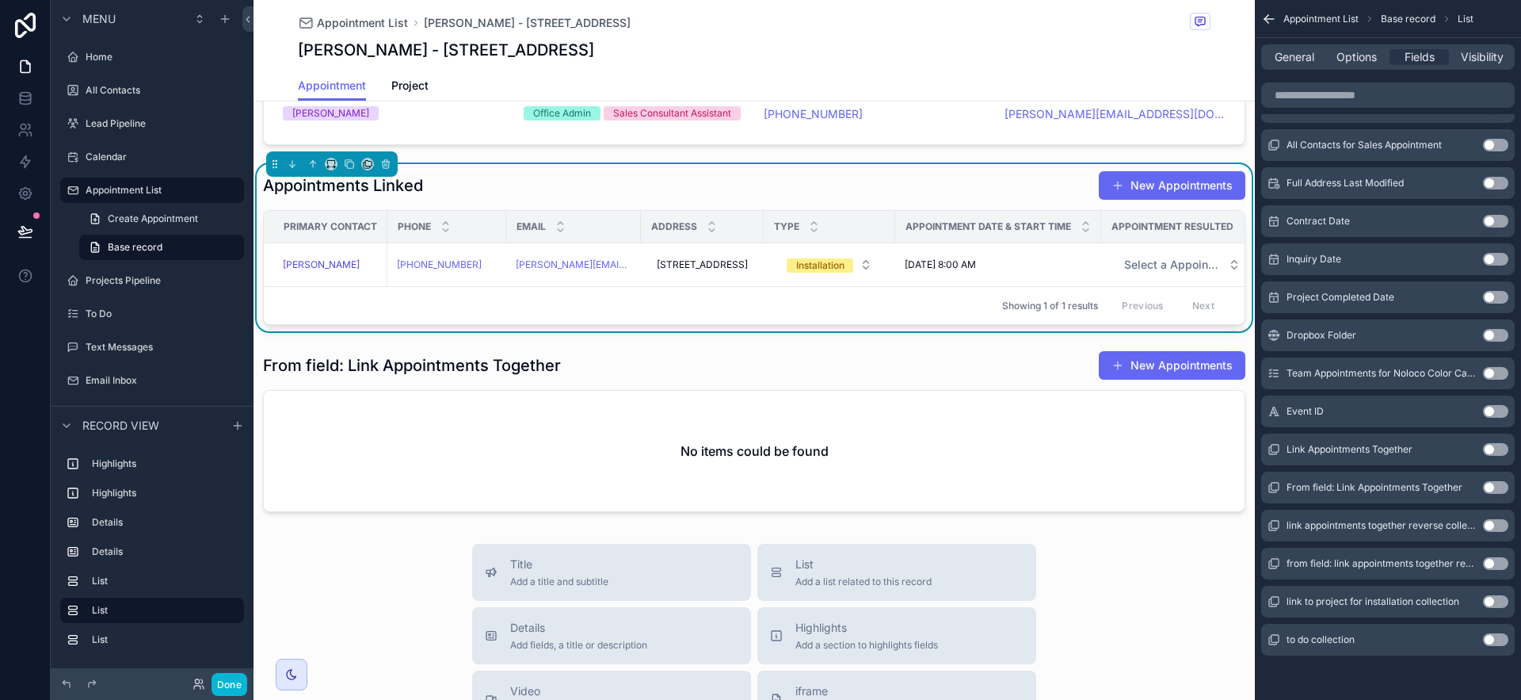
click at [1503, 524] on button "Use setting" at bounding box center [1495, 525] width 25 height 13
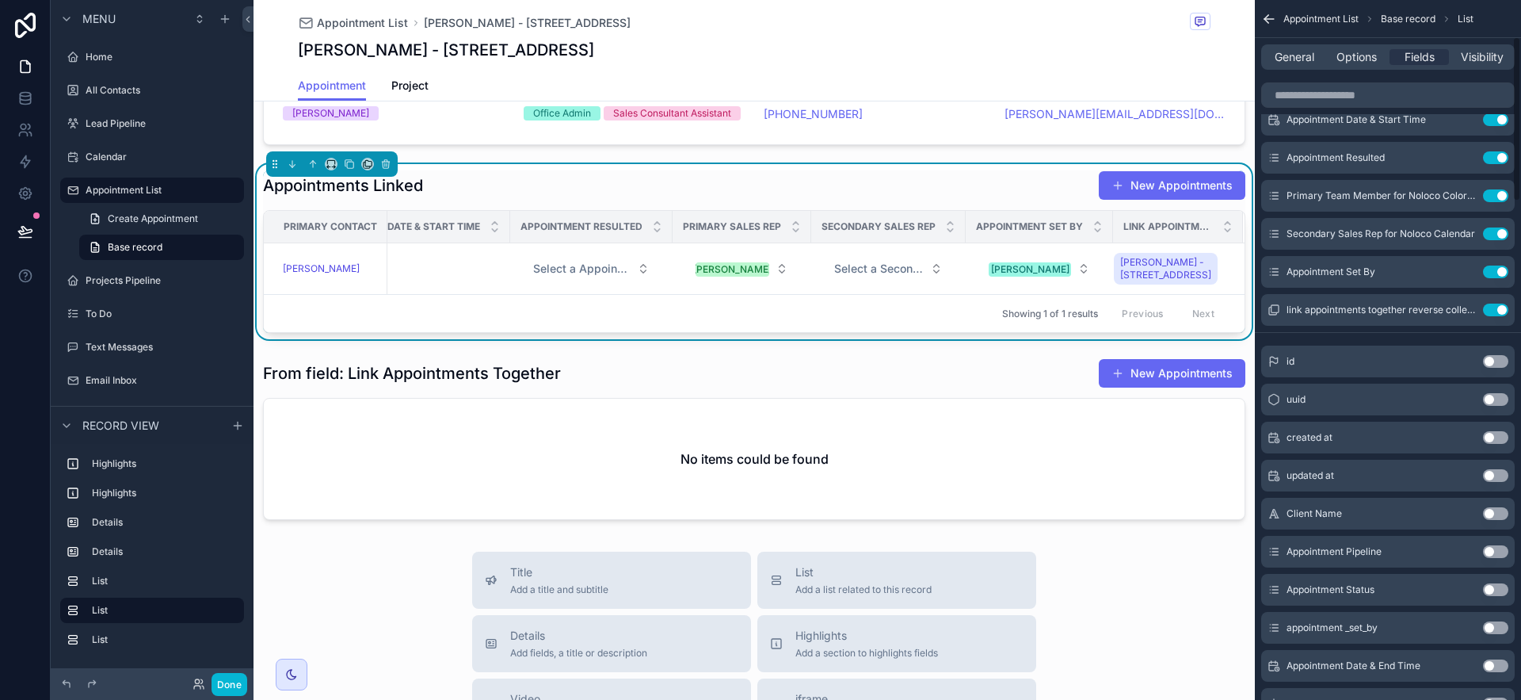
scroll to position [127, 0]
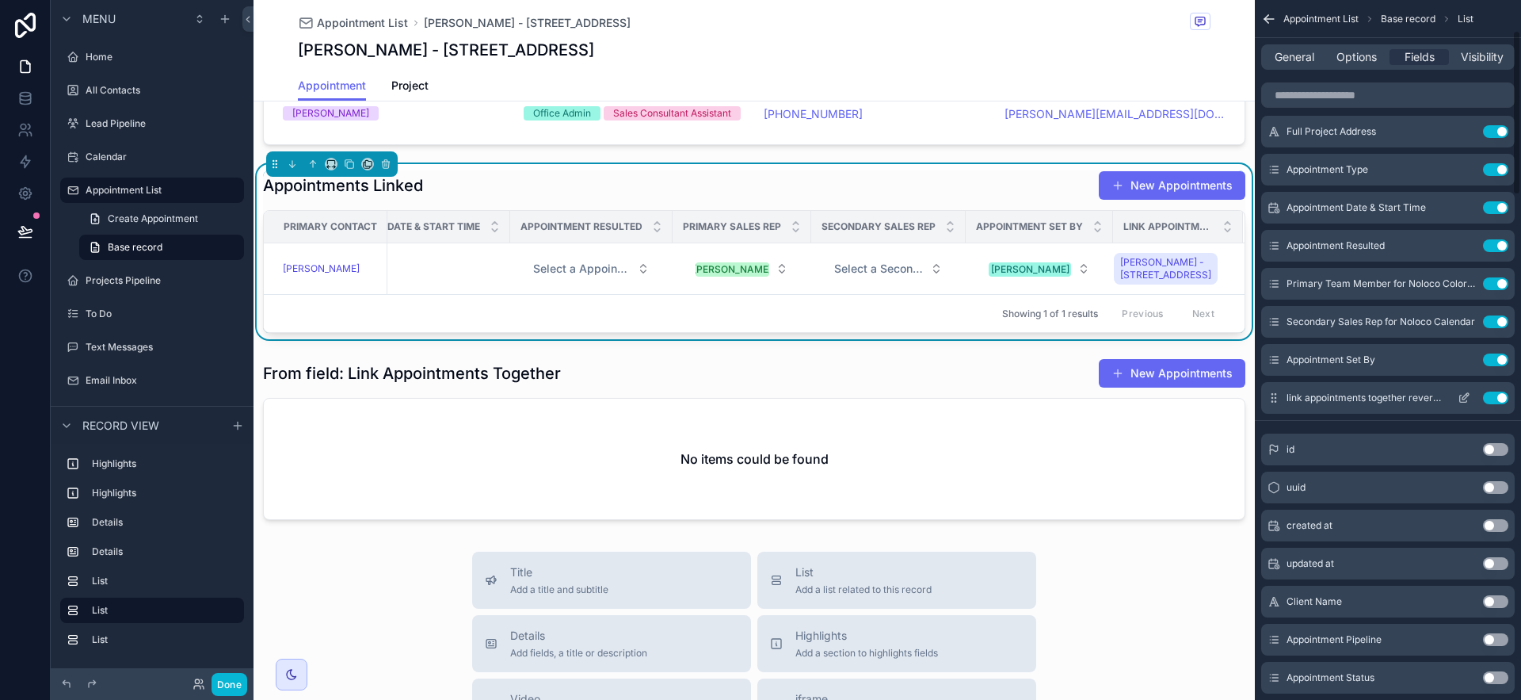
click at [1504, 398] on button "Use setting" at bounding box center [1495, 397] width 25 height 13
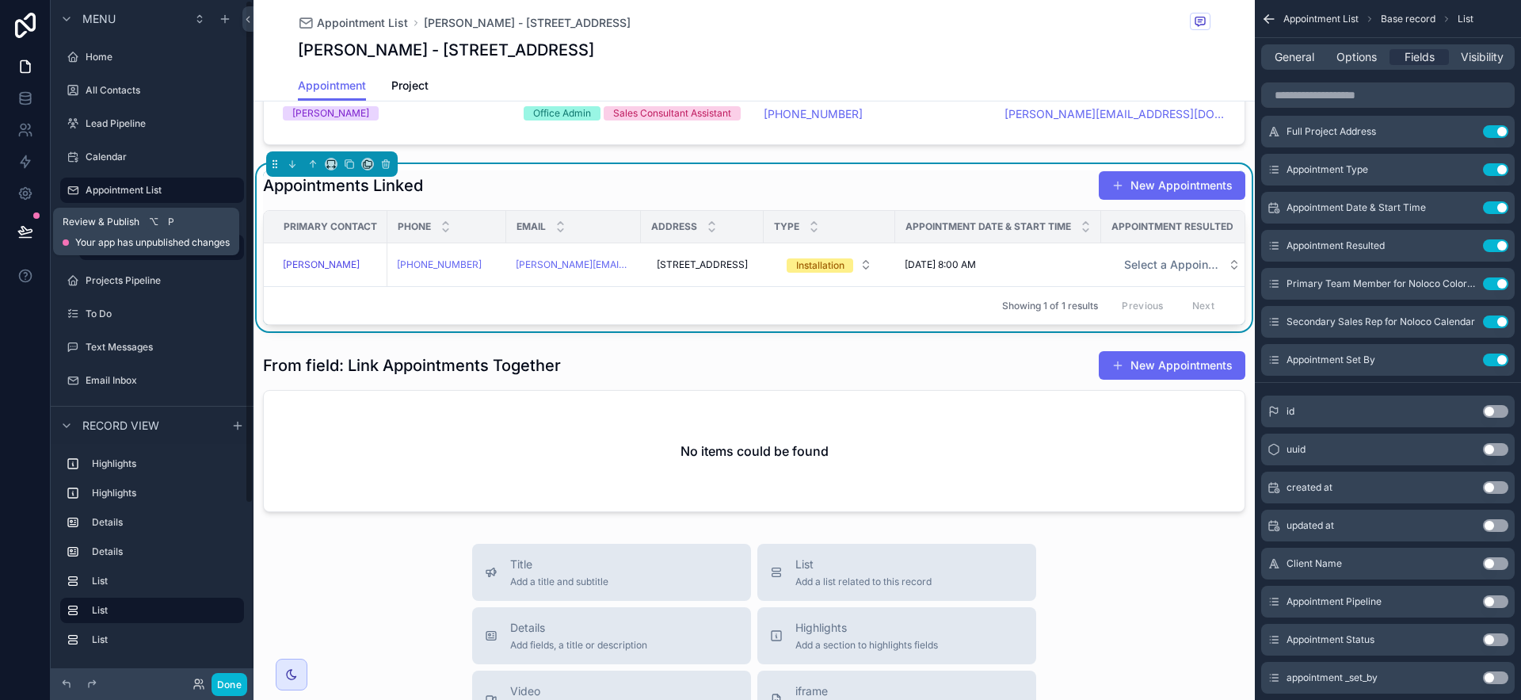
click at [16, 216] on button at bounding box center [25, 231] width 35 height 44
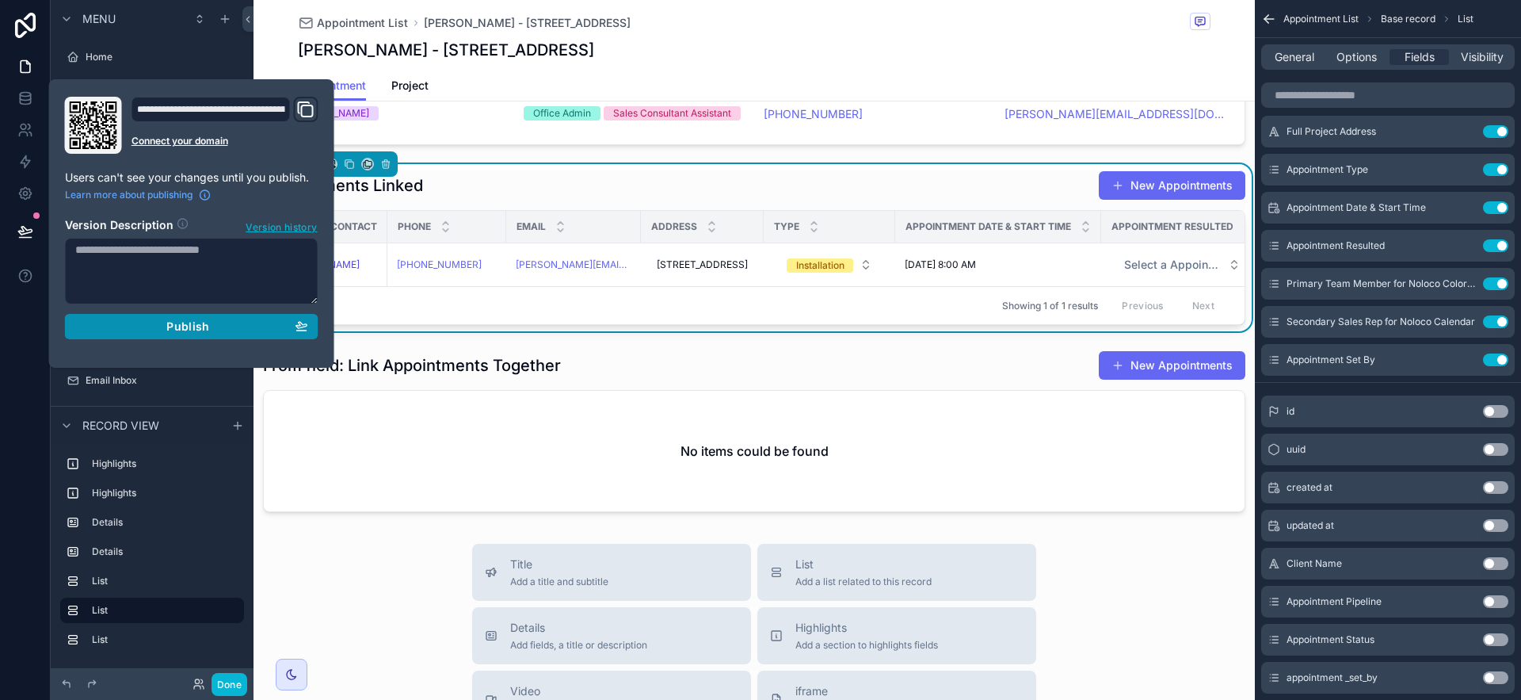
click at [171, 330] on span "Publish" at bounding box center [187, 326] width 43 height 14
